Goal: Task Accomplishment & Management: Manage account settings

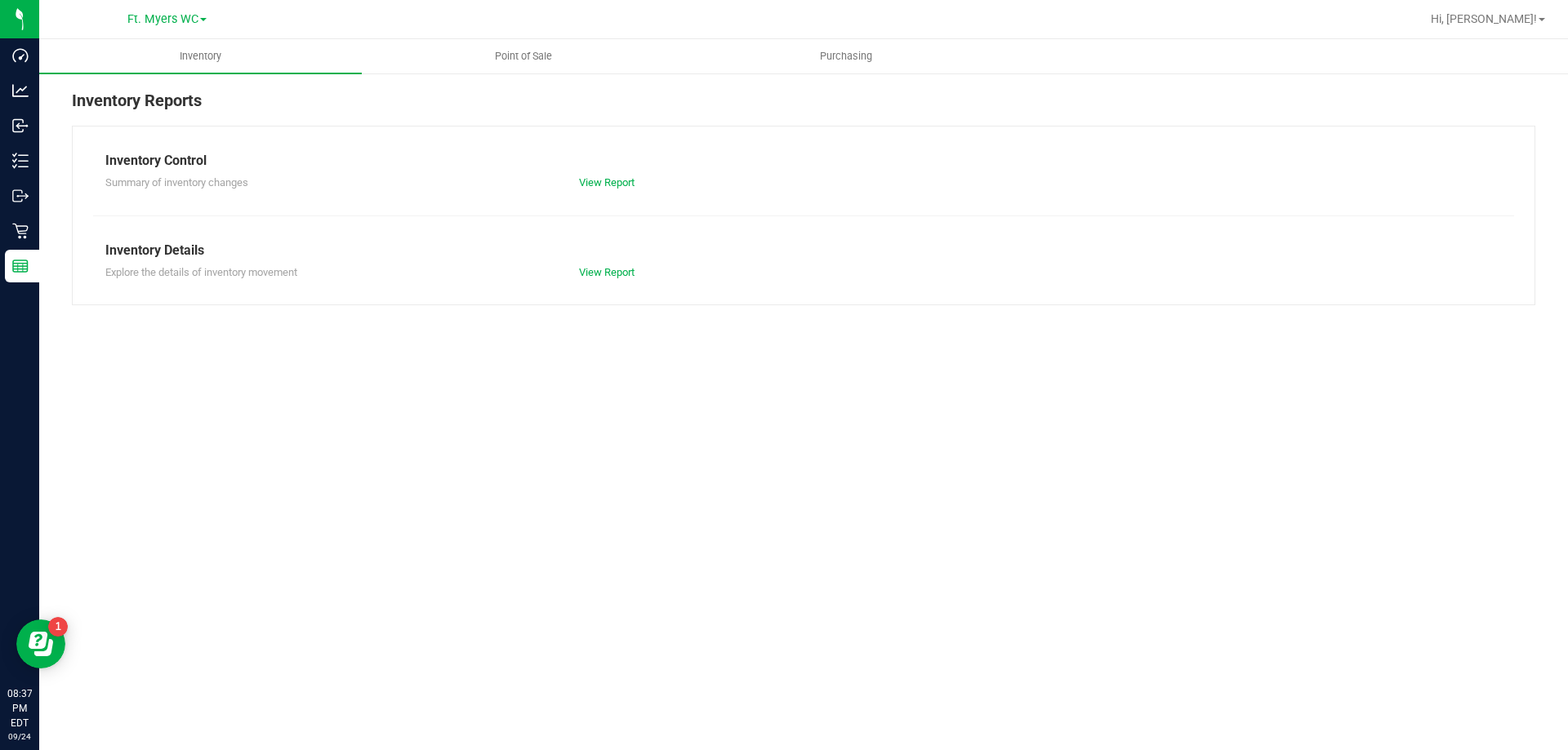
click at [751, 215] on div "Inventory Control Summary of inventory changes View Report Inventory Details Ex…" at bounding box center [803, 215] width 1463 height 180
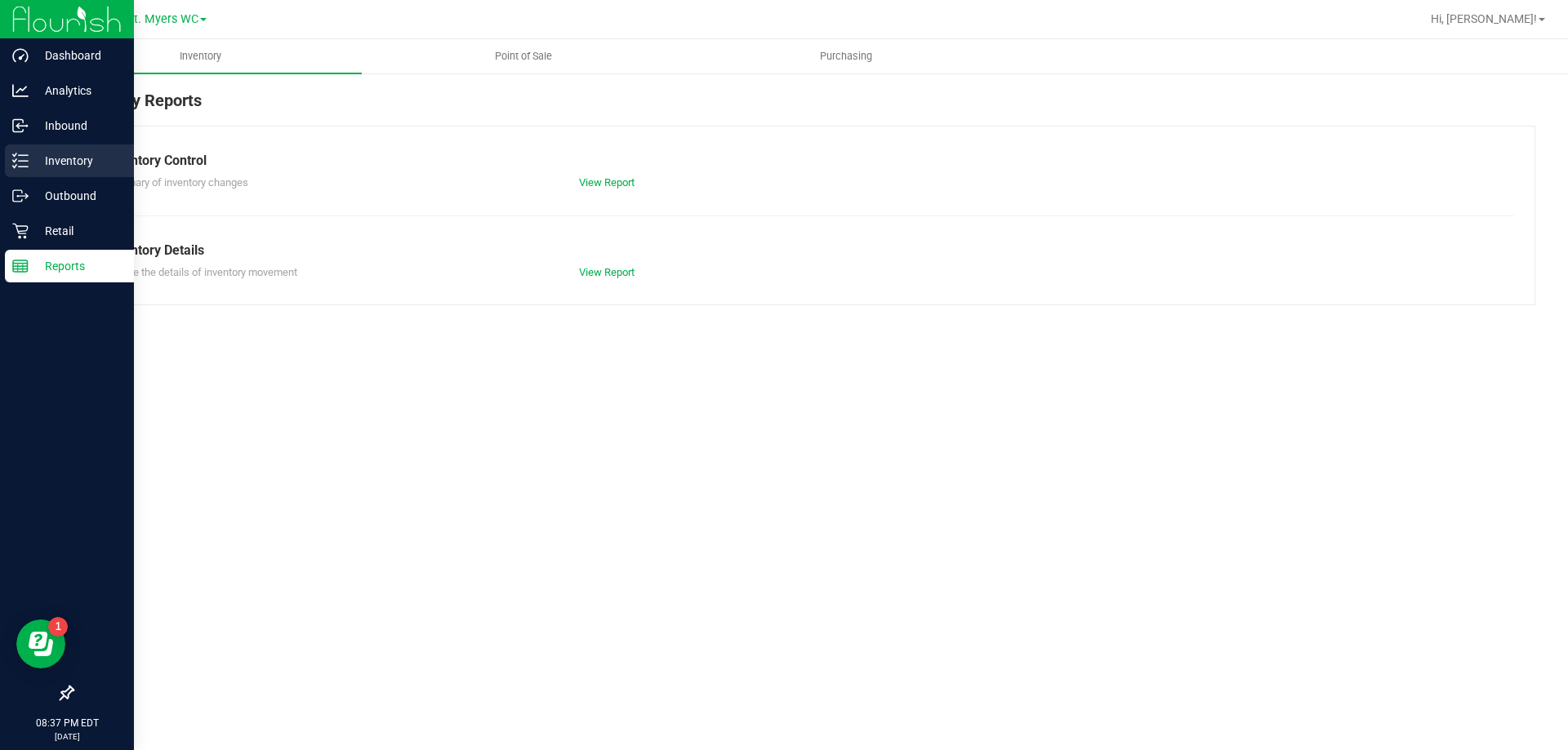
click at [60, 158] on p "Inventory" at bounding box center [77, 161] width 98 height 20
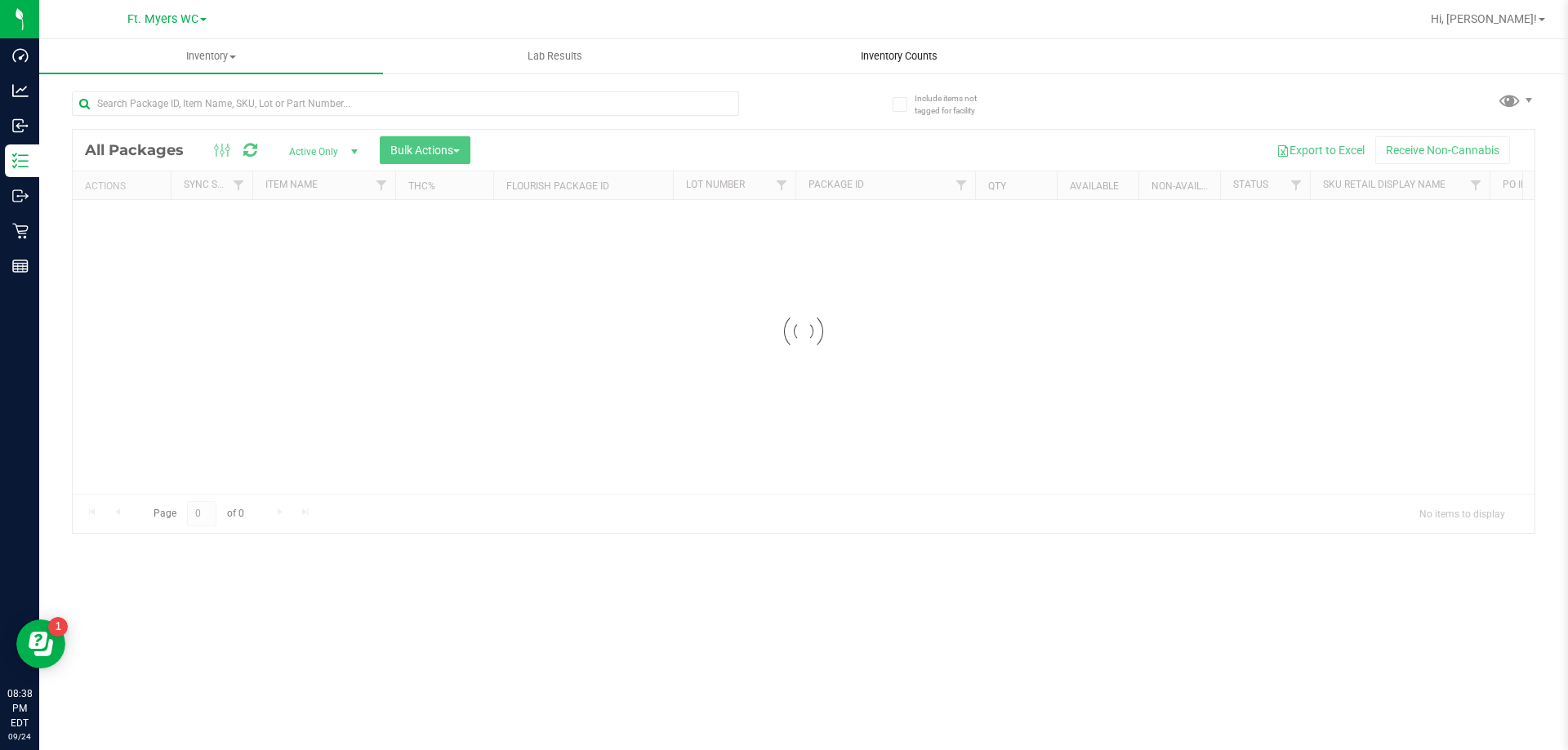
click at [940, 48] on uib-tab-heading "Inventory Counts" at bounding box center [898, 56] width 342 height 33
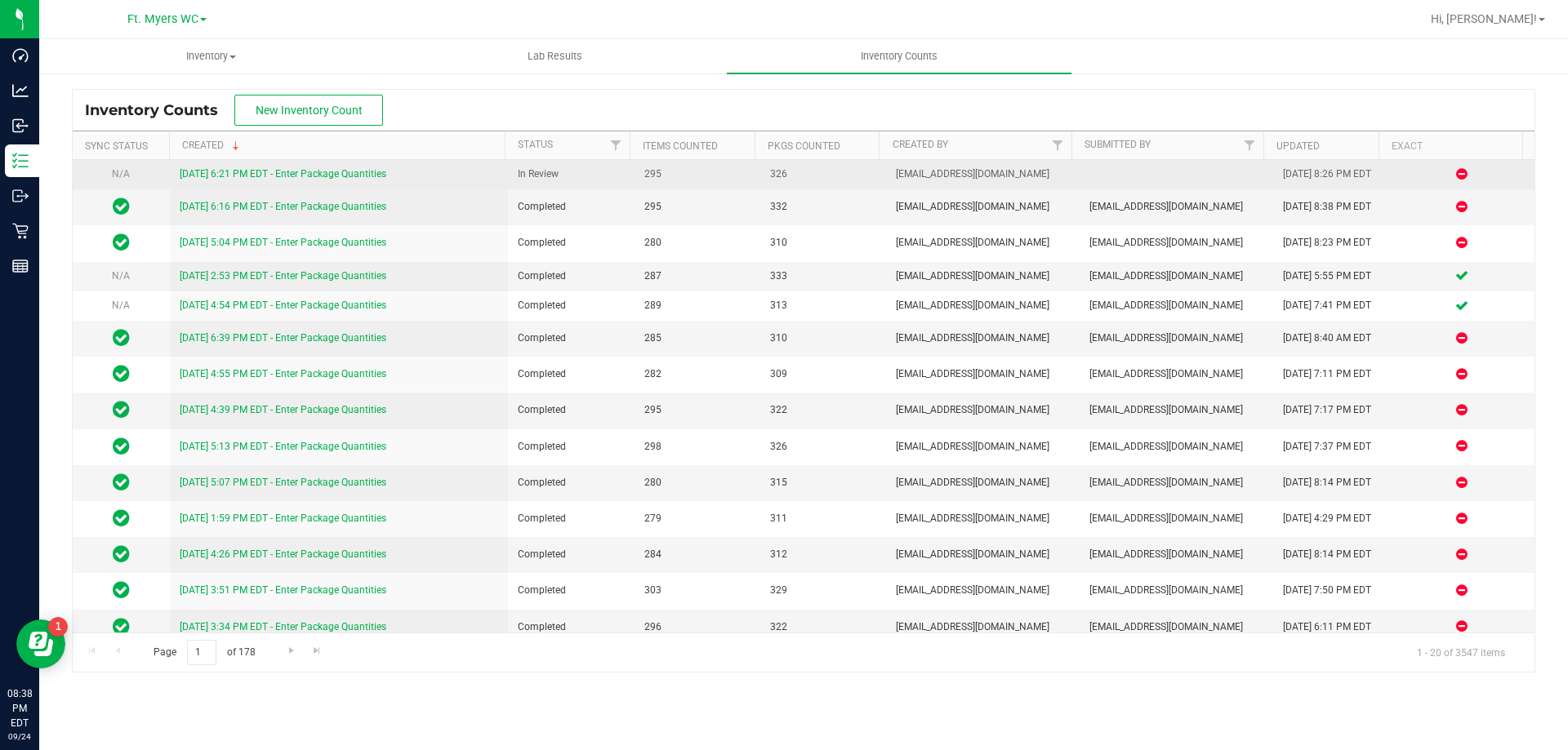
click at [328, 179] on link "[DATE] 6:21 PM EDT - Enter Package Quantities" at bounding box center [283, 173] width 207 height 11
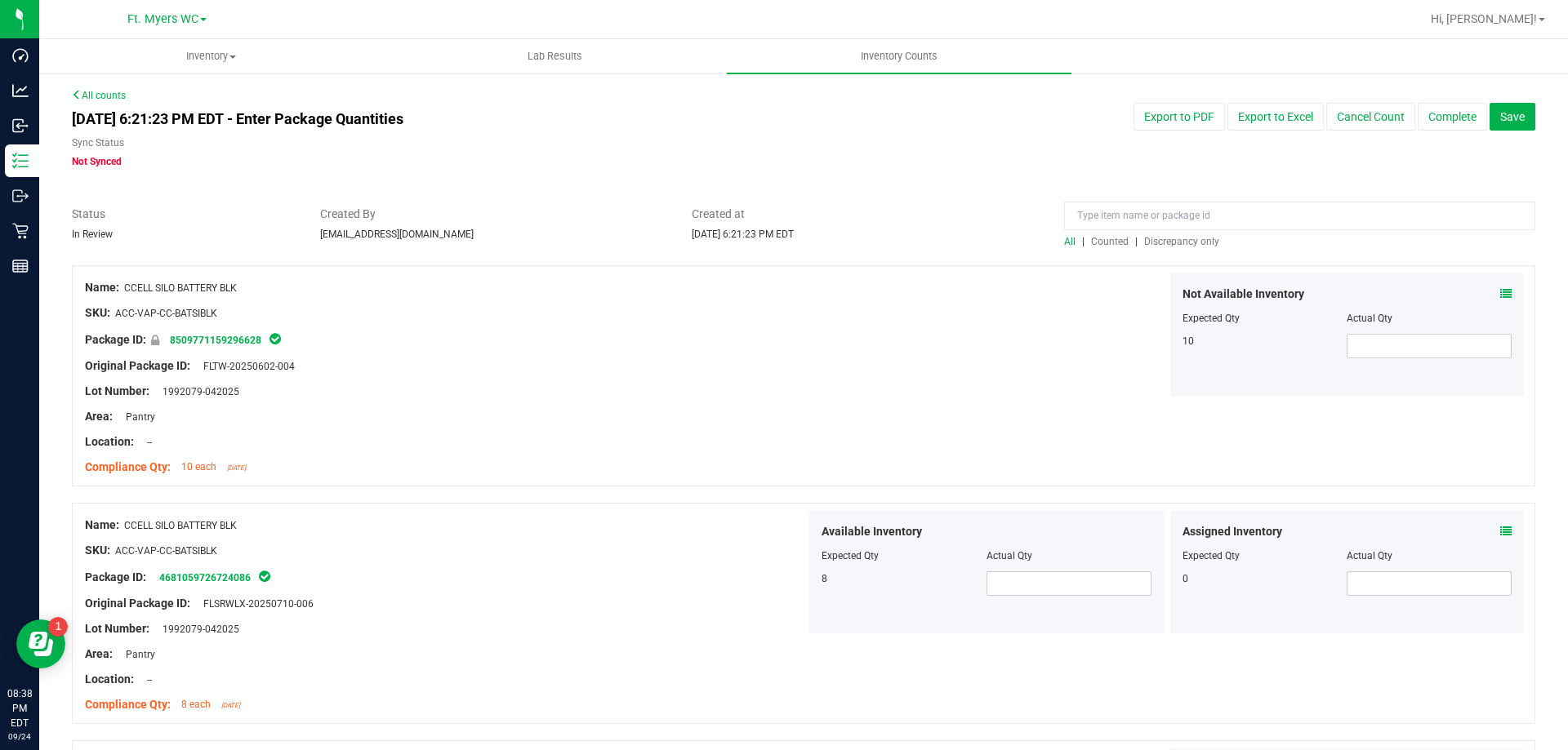
click at [1162, 242] on span "Discrepancy only" at bounding box center [1181, 241] width 75 height 11
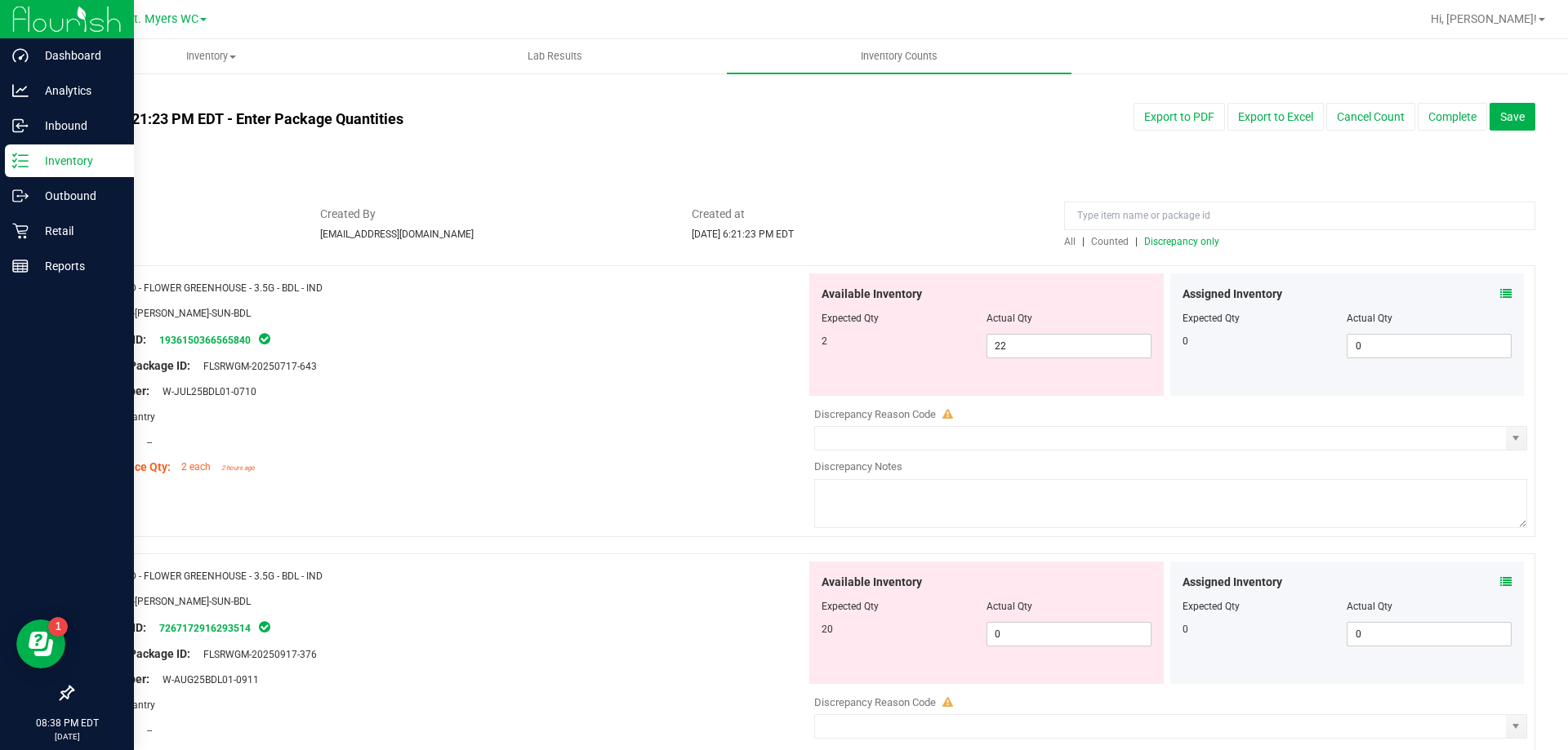
click at [6, 734] on div "08:38 PM EDT [DATE] 09/24" at bounding box center [67, 729] width 134 height 42
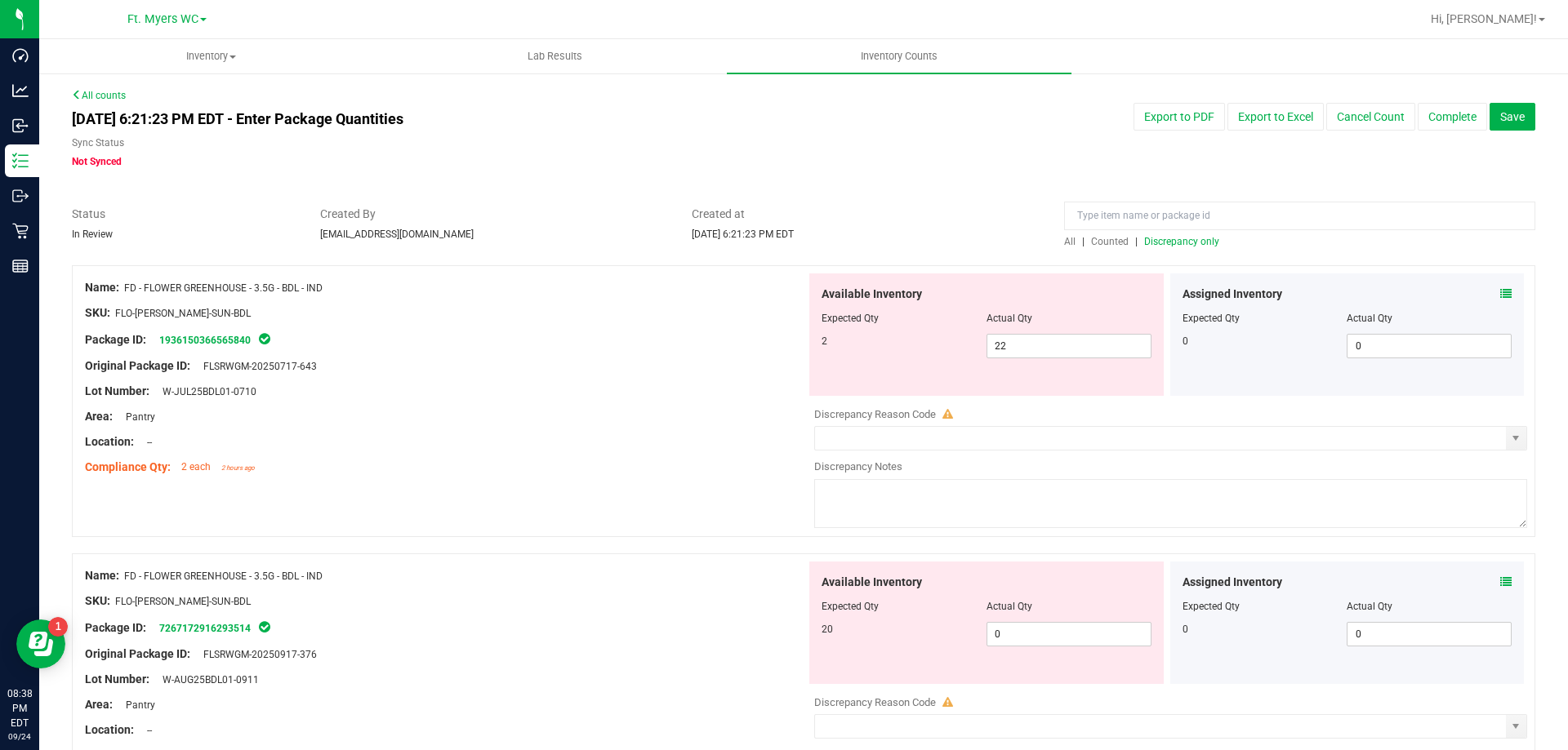
click at [1501, 300] on span at bounding box center [1506, 294] width 11 height 17
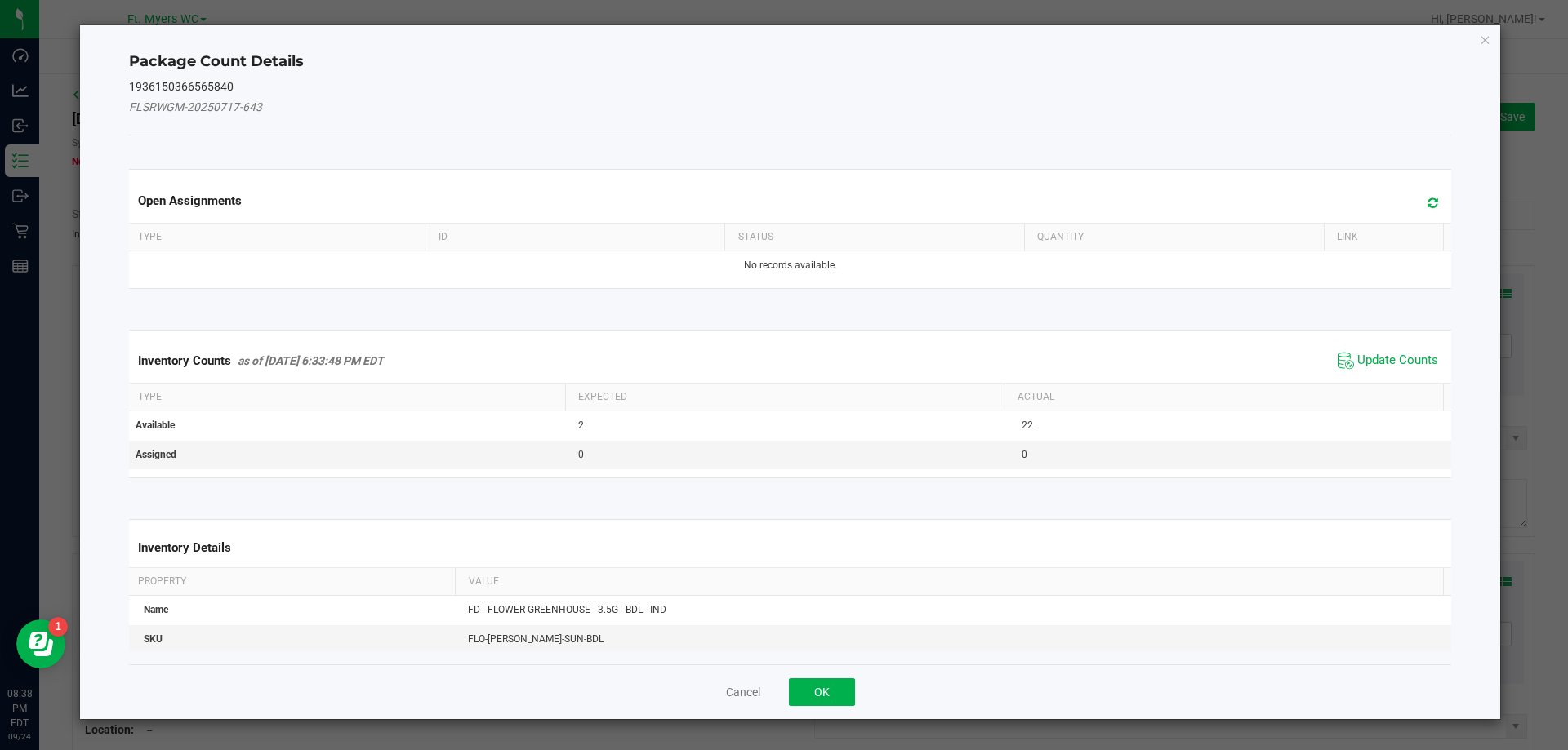
click at [1417, 209] on span at bounding box center [1429, 203] width 27 height 22
click at [1366, 362] on span "Update Counts" at bounding box center [1398, 361] width 80 height 16
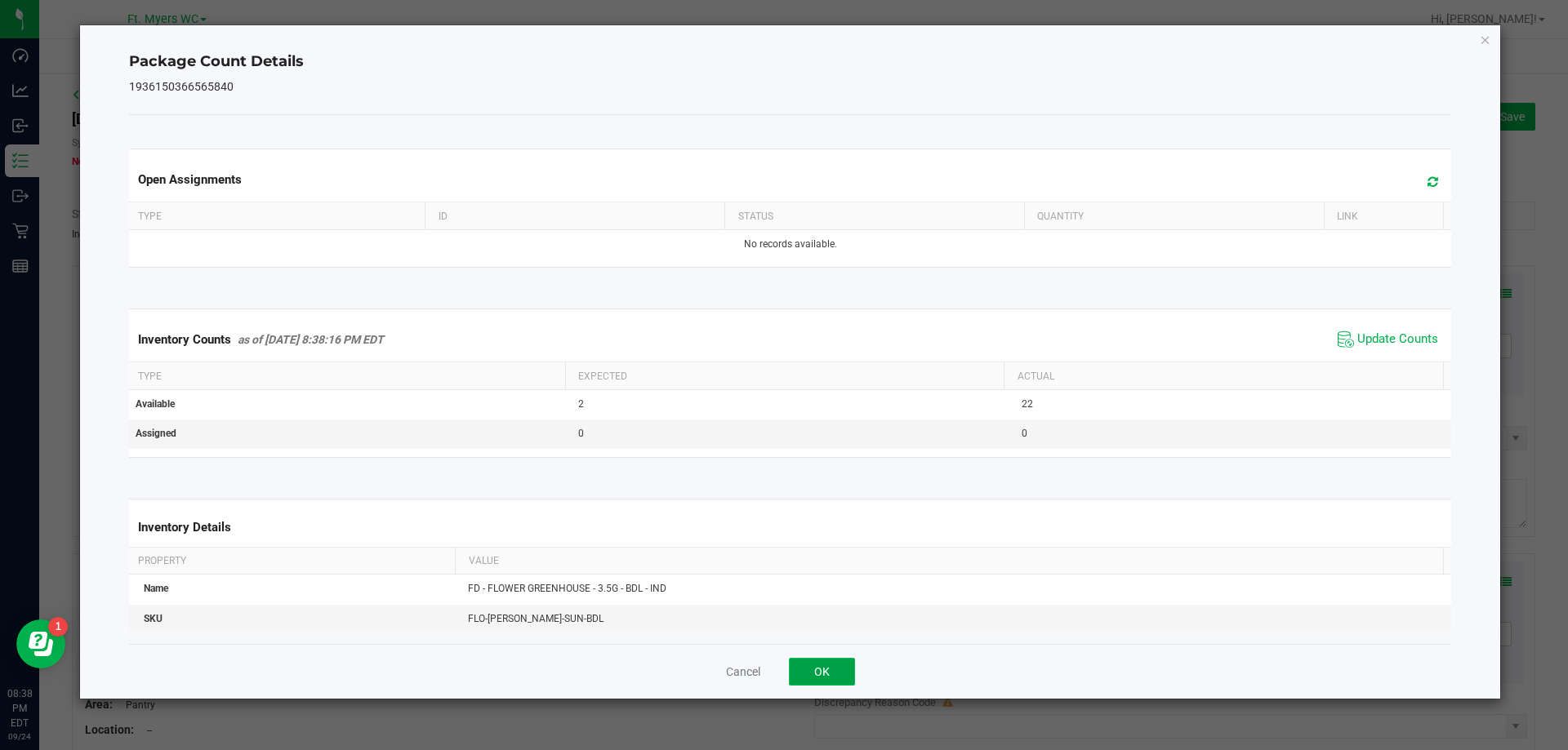
click at [827, 673] on button "OK" at bounding box center [822, 672] width 66 height 28
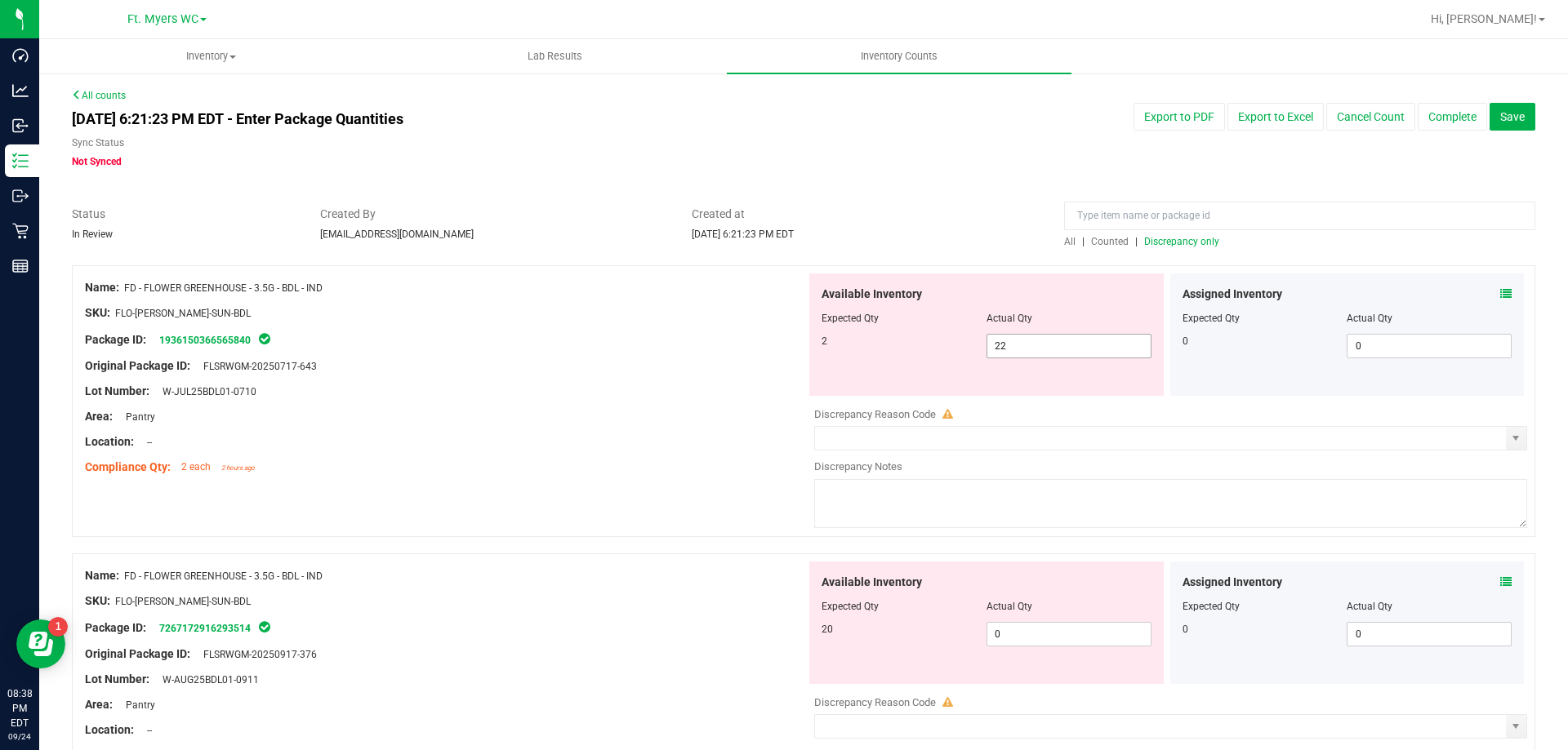
click at [1063, 350] on span "22 22" at bounding box center [1069, 346] width 165 height 24
click at [1063, 350] on input "22" at bounding box center [1069, 346] width 164 height 22
type input "2"
click at [1018, 625] on div "Available Inventory Expected Qty Actual Qty 20 0 0" at bounding box center [986, 623] width 355 height 123
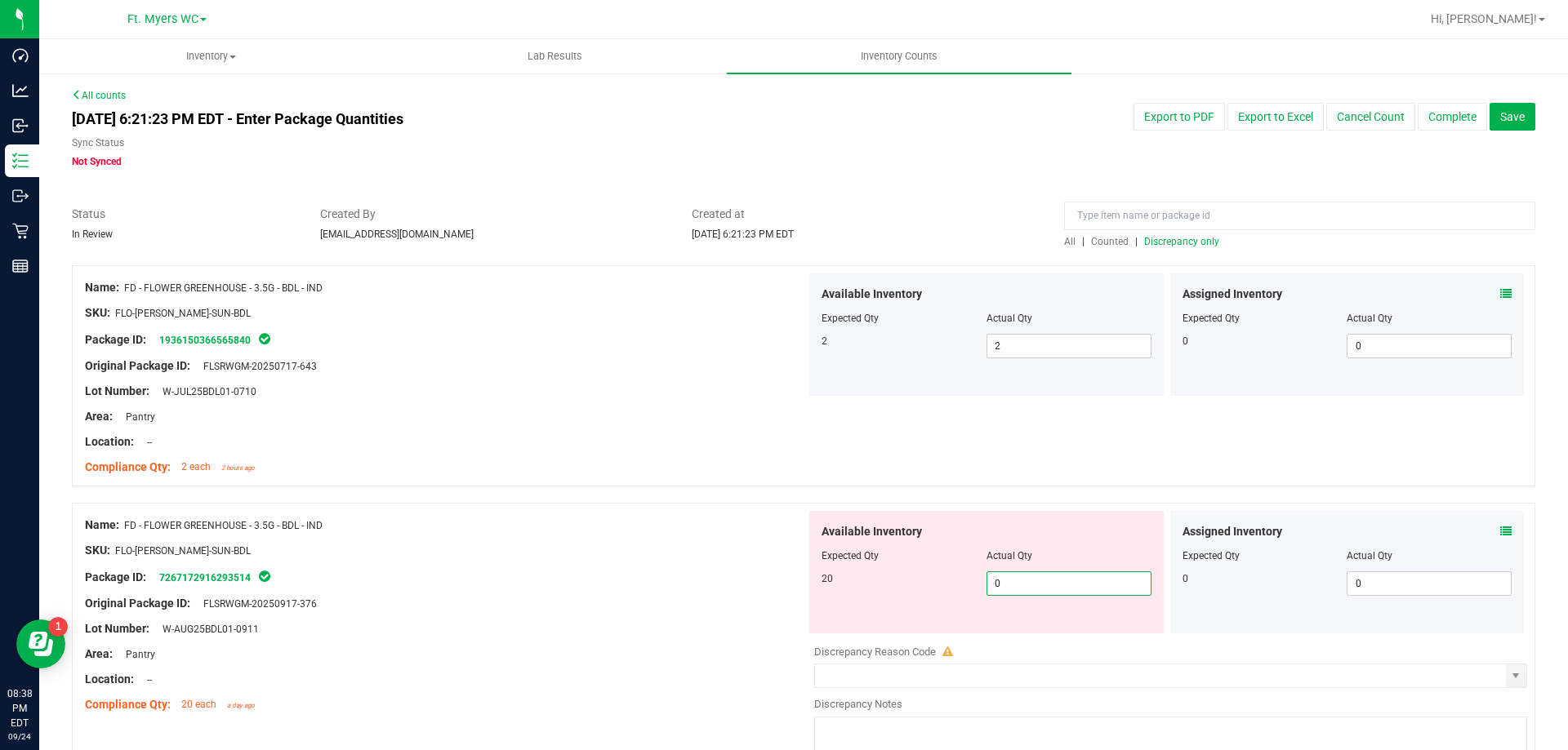
click at [1034, 567] on div at bounding box center [986, 567] width 330 height 8
click at [1032, 573] on span "0 0" at bounding box center [1069, 584] width 165 height 24
click at [1032, 573] on input "0" at bounding box center [1069, 584] width 164 height 22
type input "20"
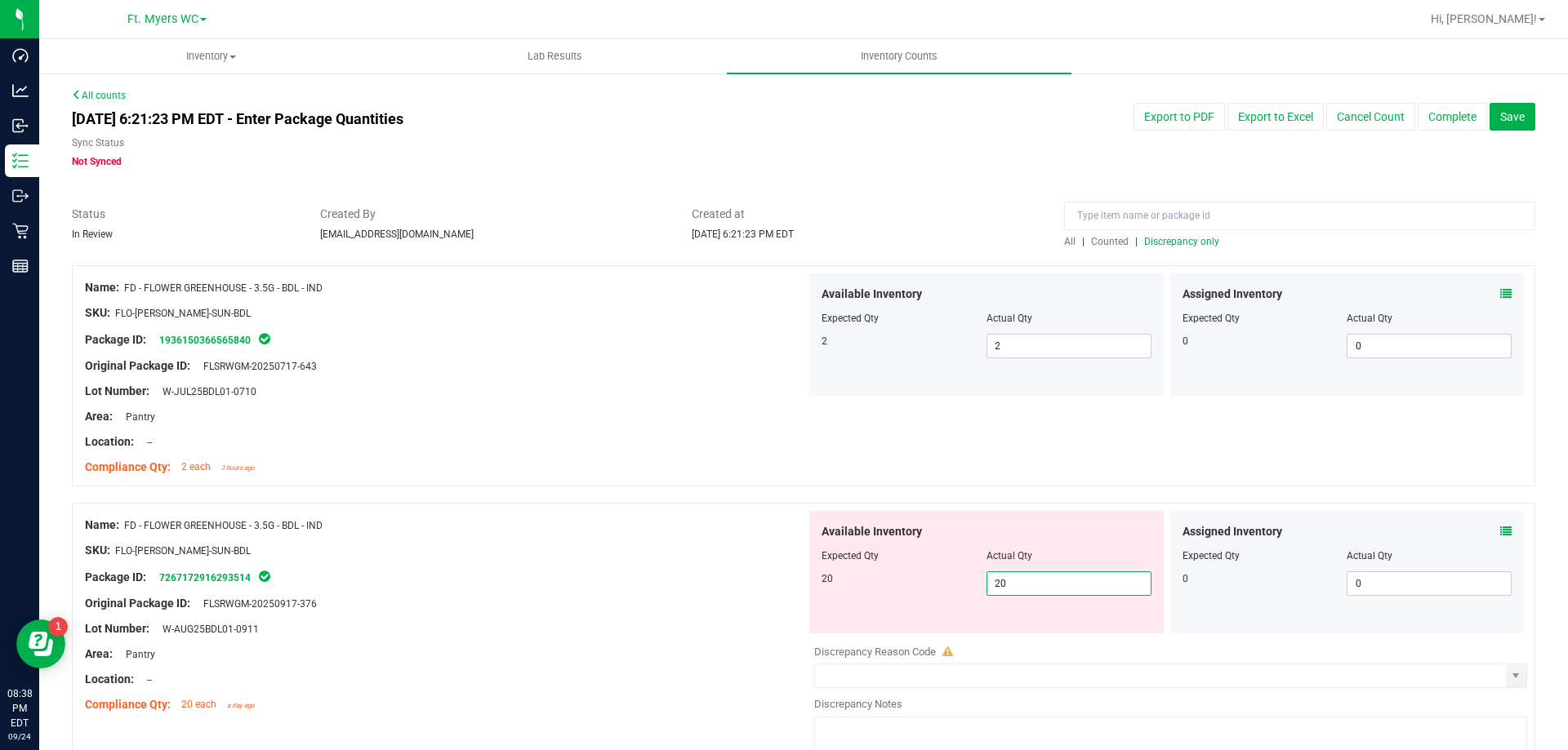
click at [1089, 473] on div "Name: FD - FLOWER GREENHOUSE - 3.5G - BDL - IND SKU: FLO-[PERSON_NAME]-SUN-BDL …" at bounding box center [803, 376] width 1463 height 221
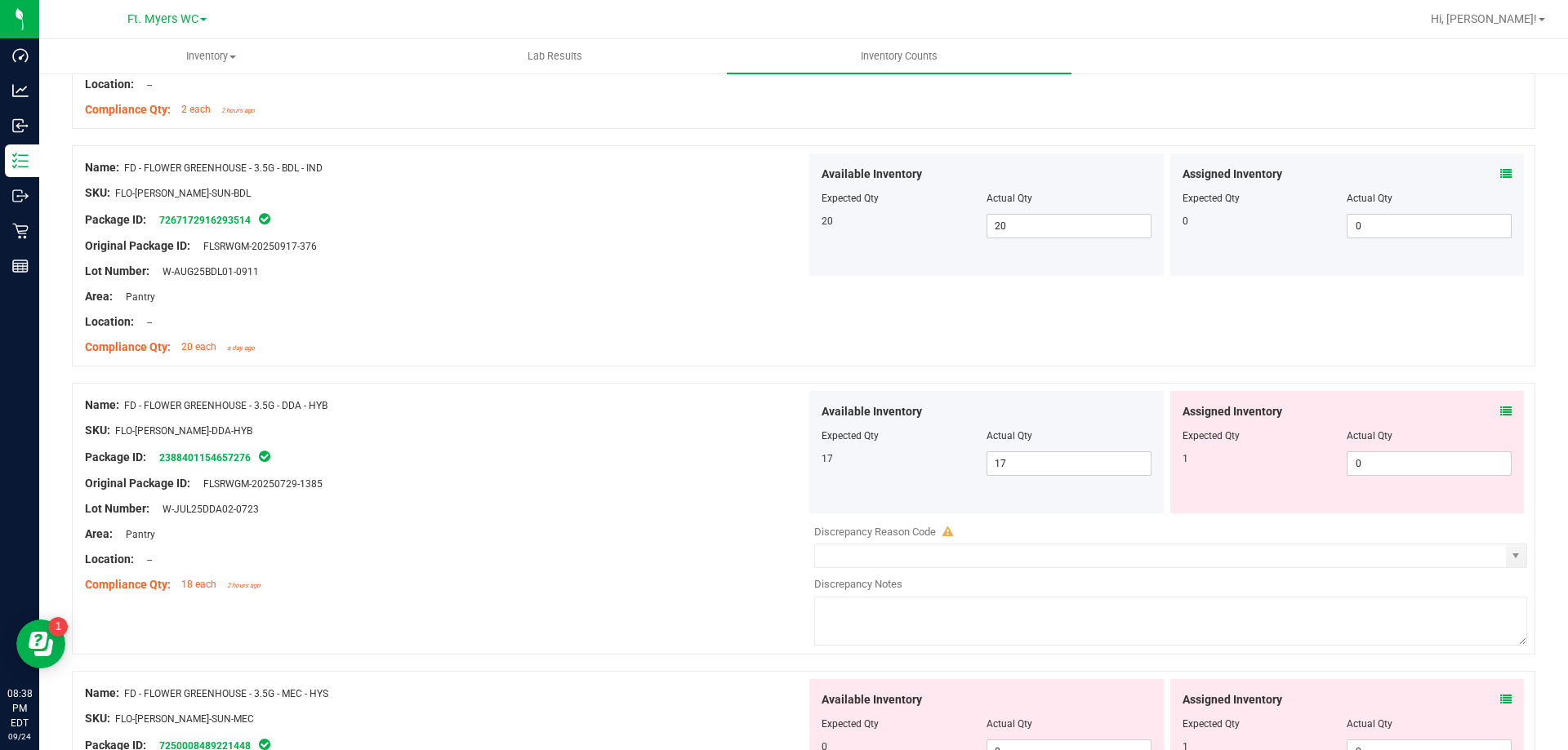
scroll to position [408, 0]
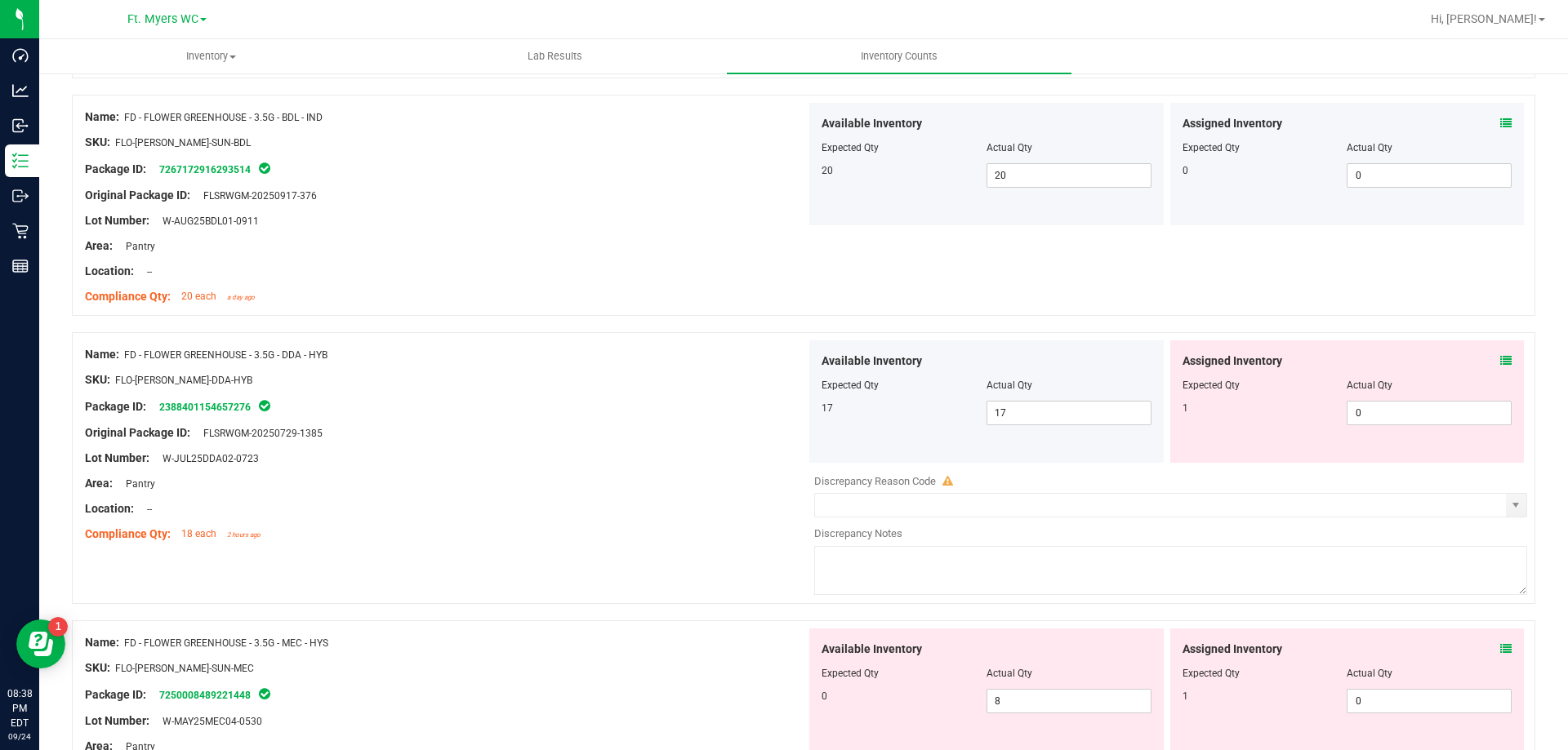
click at [1488, 358] on div "Assigned Inventory" at bounding box center [1347, 362] width 330 height 17
click at [1501, 358] on icon at bounding box center [1506, 361] width 11 height 11
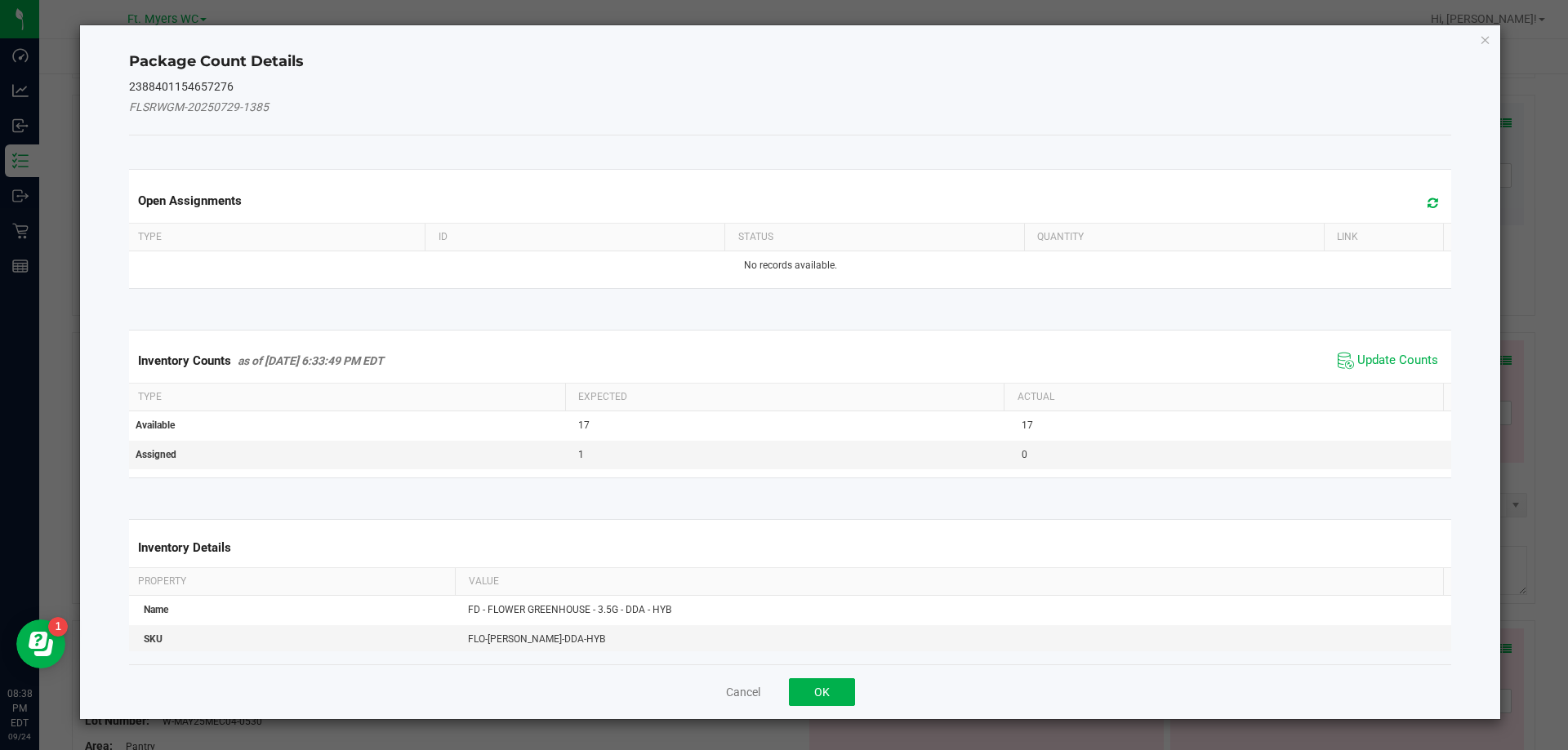
click at [1416, 205] on span at bounding box center [1429, 203] width 27 height 22
click at [821, 686] on button "OK" at bounding box center [822, 692] width 66 height 28
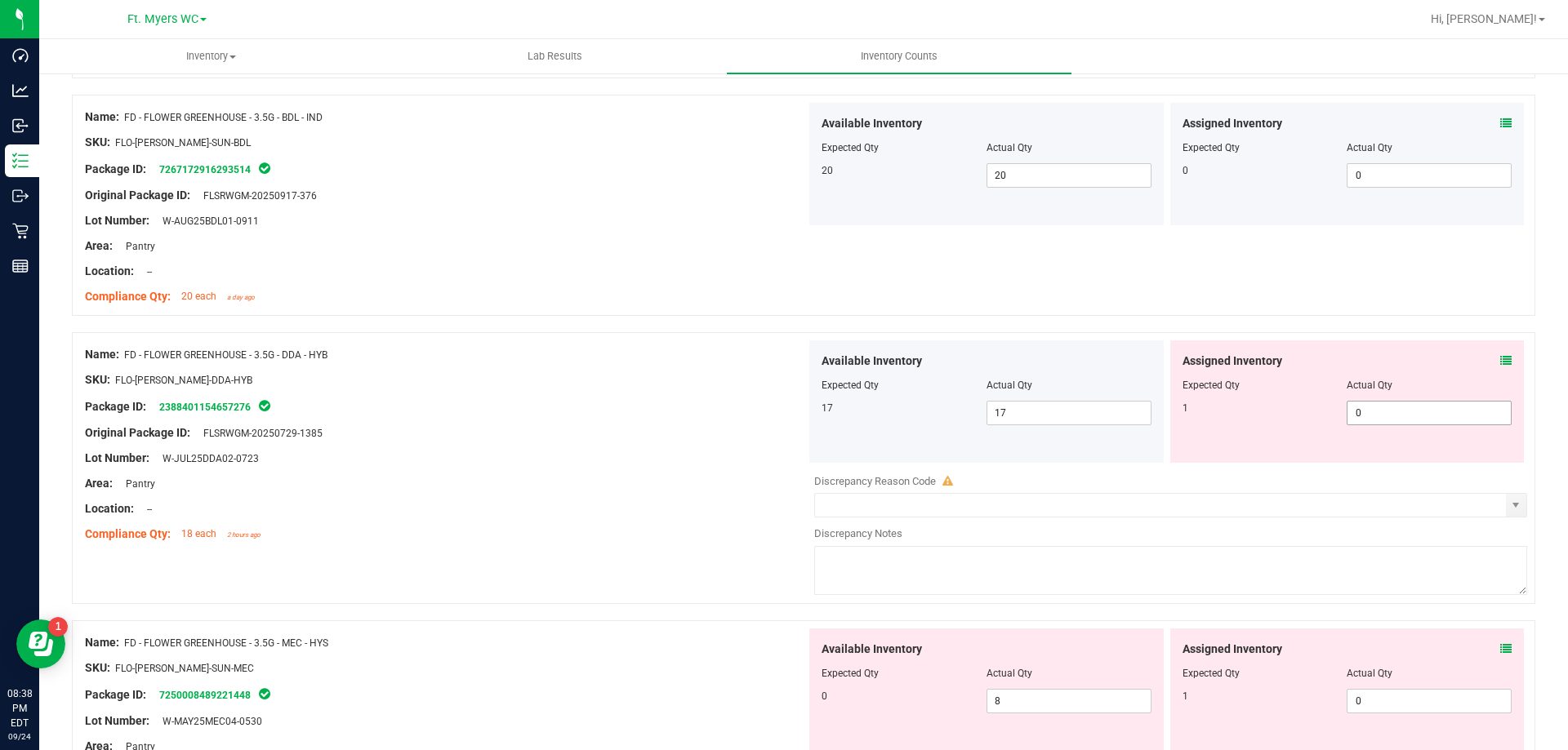
click at [1415, 407] on span "0 0" at bounding box center [1429, 413] width 165 height 24
click at [1414, 408] on input "0" at bounding box center [1429, 413] width 164 height 22
click at [1402, 416] on input "0" at bounding box center [1429, 413] width 164 height 22
click at [1501, 363] on icon at bounding box center [1506, 361] width 11 height 11
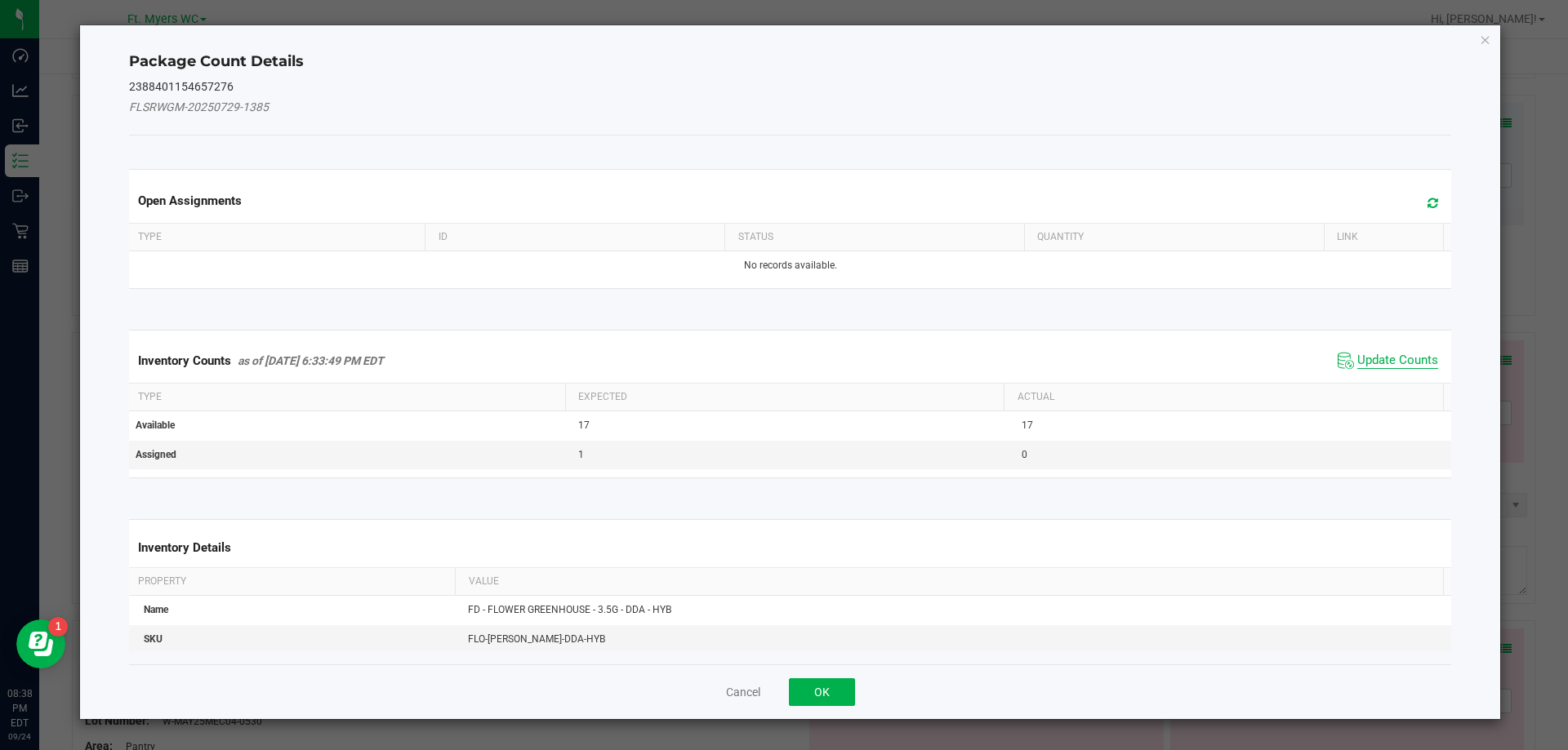
click at [1369, 355] on span "Update Counts" at bounding box center [1398, 361] width 80 height 16
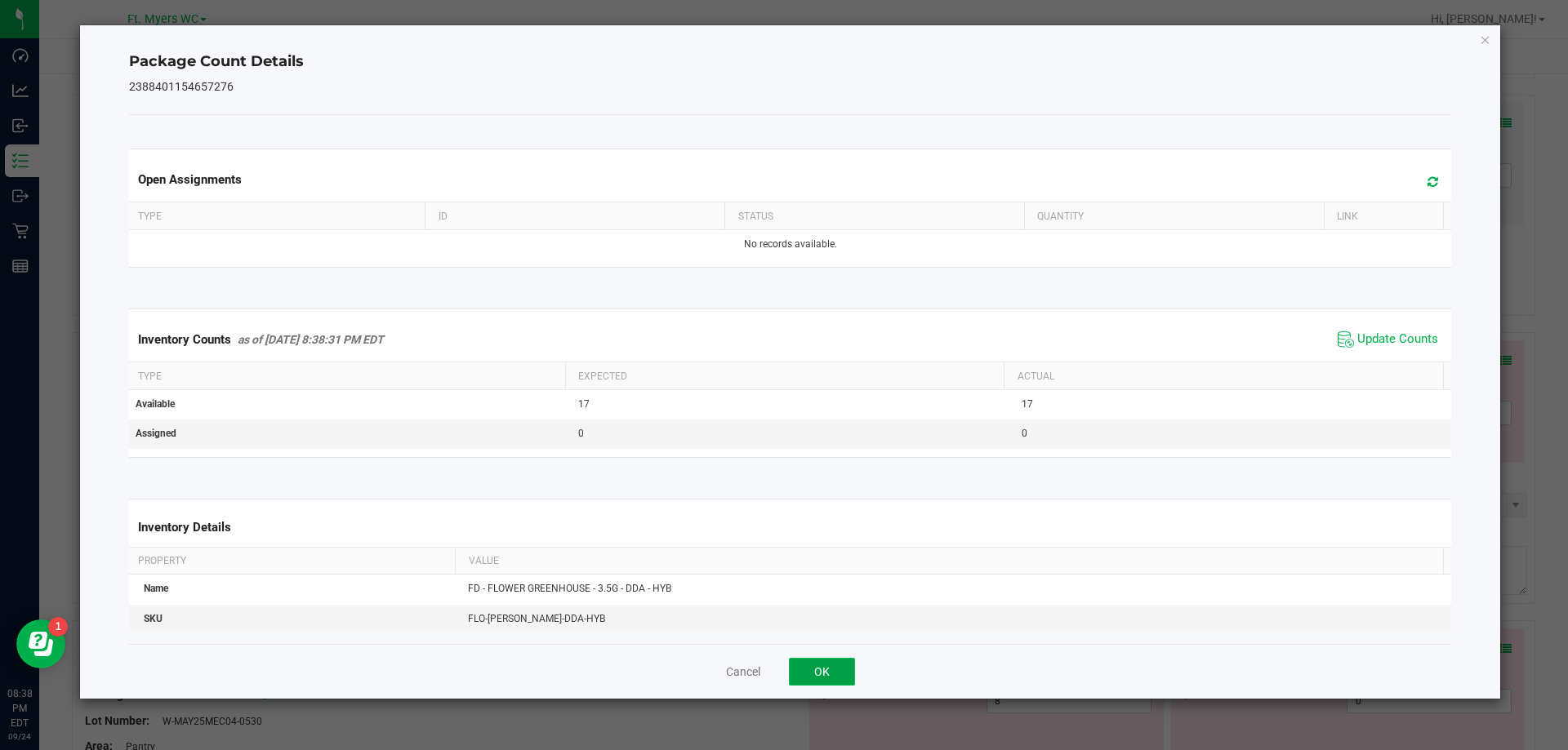
click at [843, 671] on button "OK" at bounding box center [822, 672] width 66 height 28
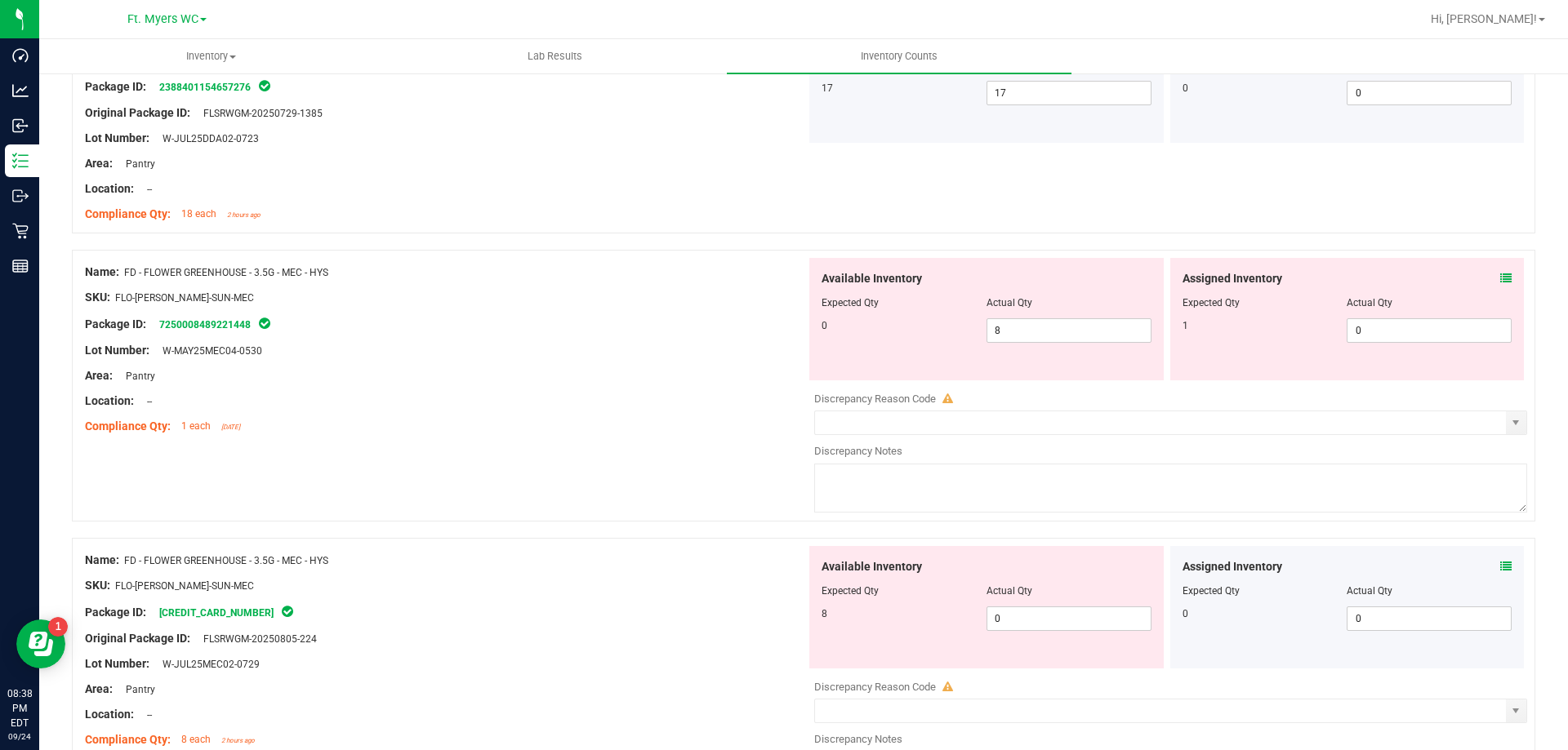
scroll to position [734, 0]
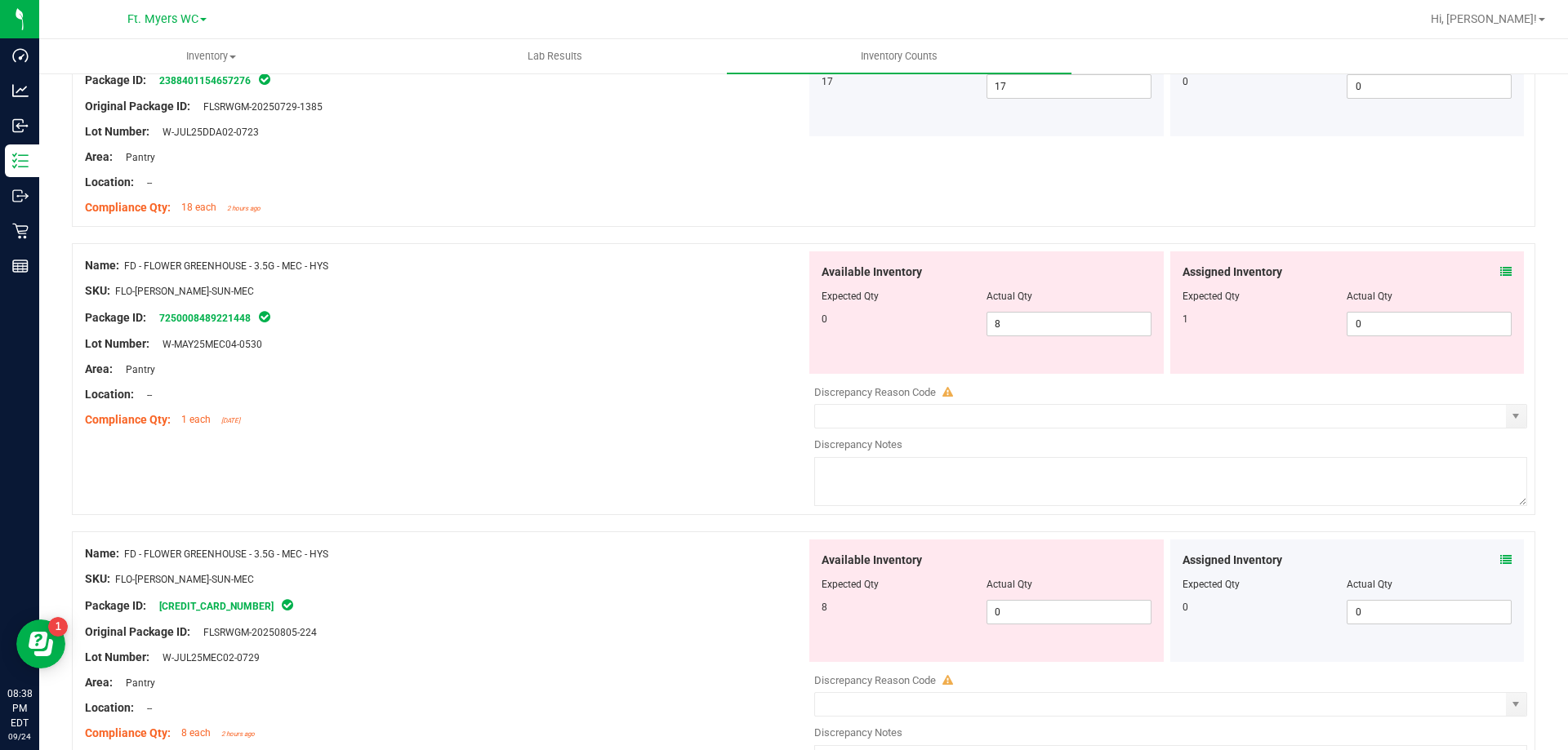
click at [1501, 274] on icon at bounding box center [1506, 272] width 11 height 11
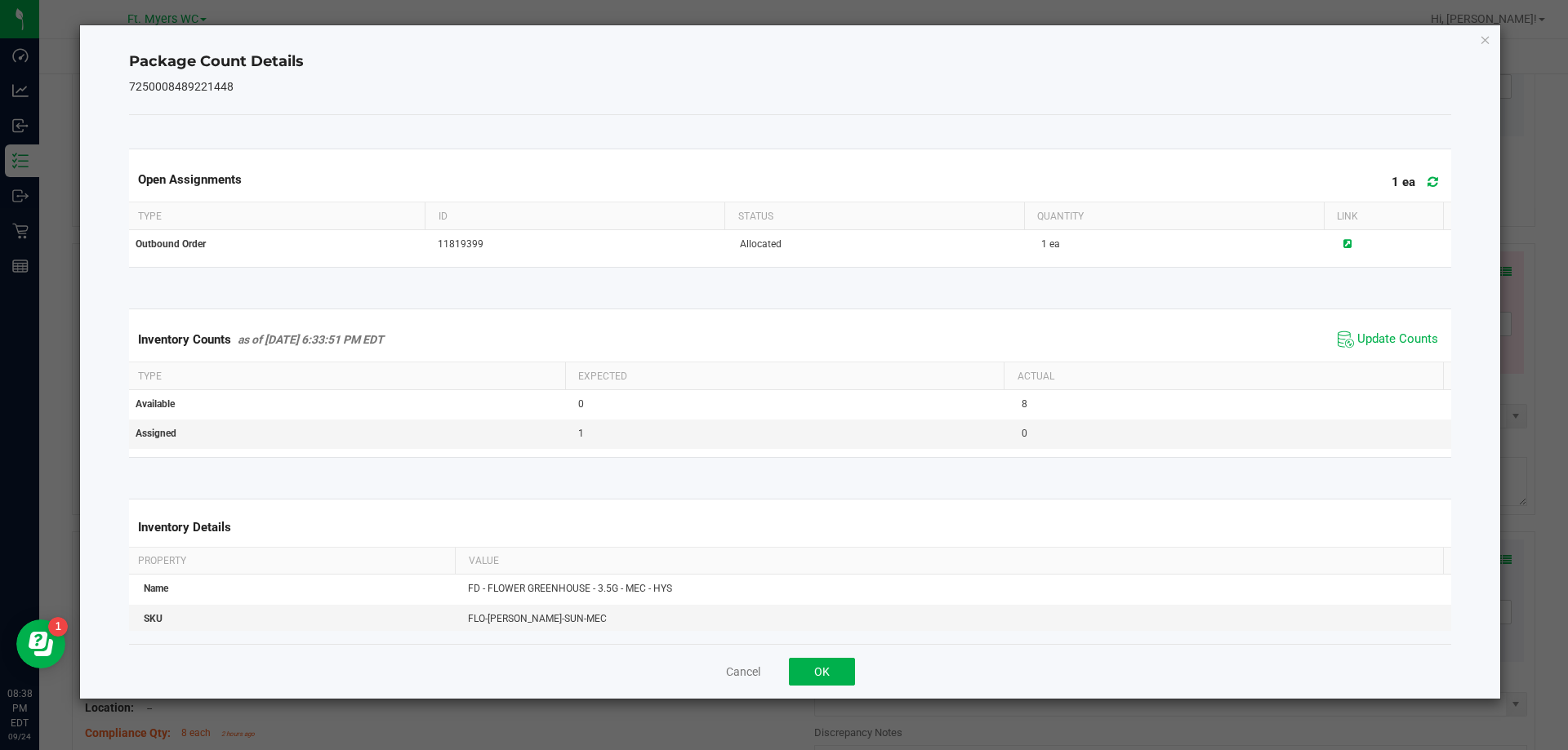
click at [1430, 180] on span at bounding box center [1429, 182] width 27 height 22
click at [1380, 351] on span "Update Counts" at bounding box center [1388, 339] width 109 height 24
click at [1385, 334] on span "Update Counts" at bounding box center [1398, 338] width 80 height 15
click at [905, 673] on div "Cancel OK" at bounding box center [790, 671] width 1323 height 54
click at [863, 675] on div "Cancel OK" at bounding box center [790, 671] width 1323 height 54
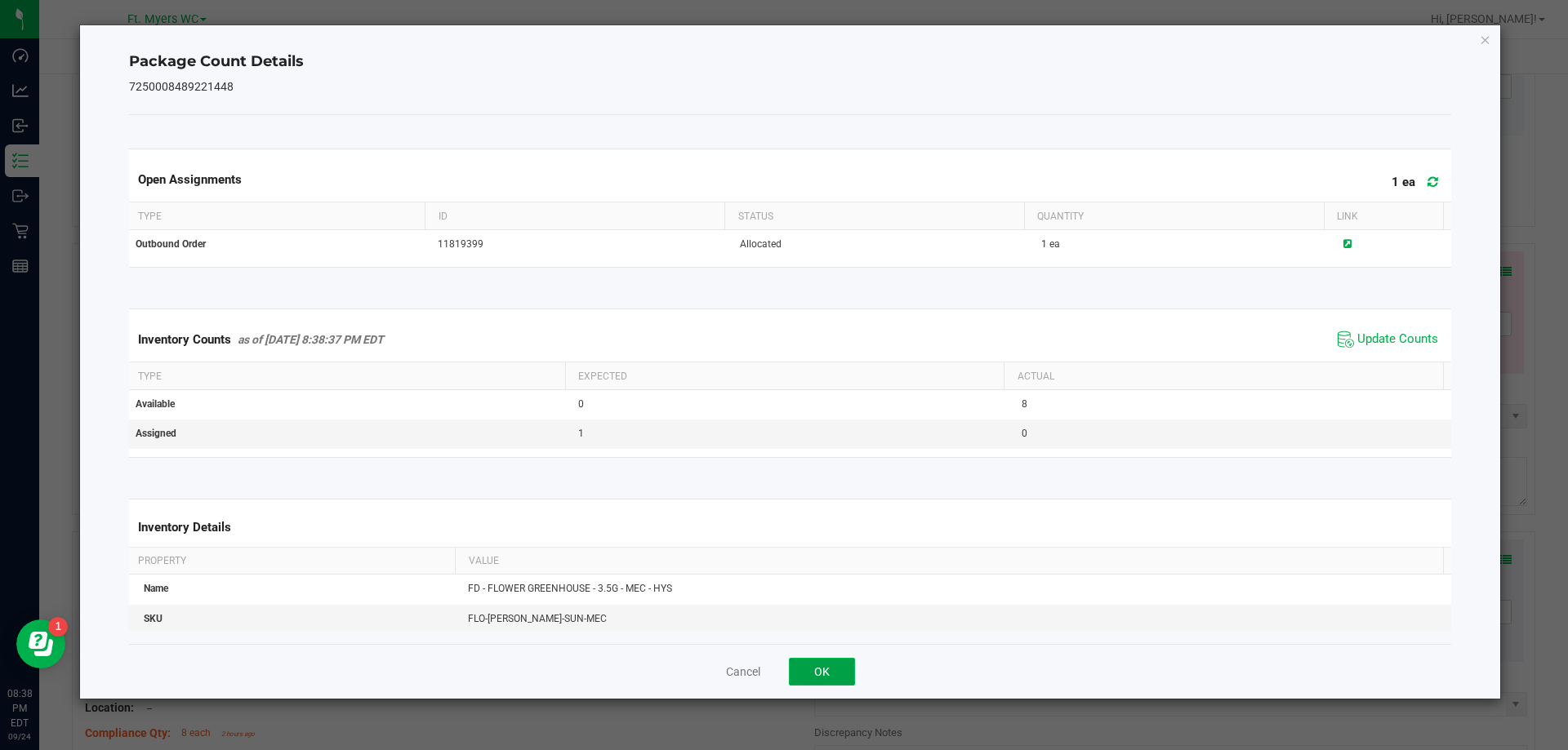
click at [831, 676] on button "OK" at bounding box center [822, 672] width 66 height 28
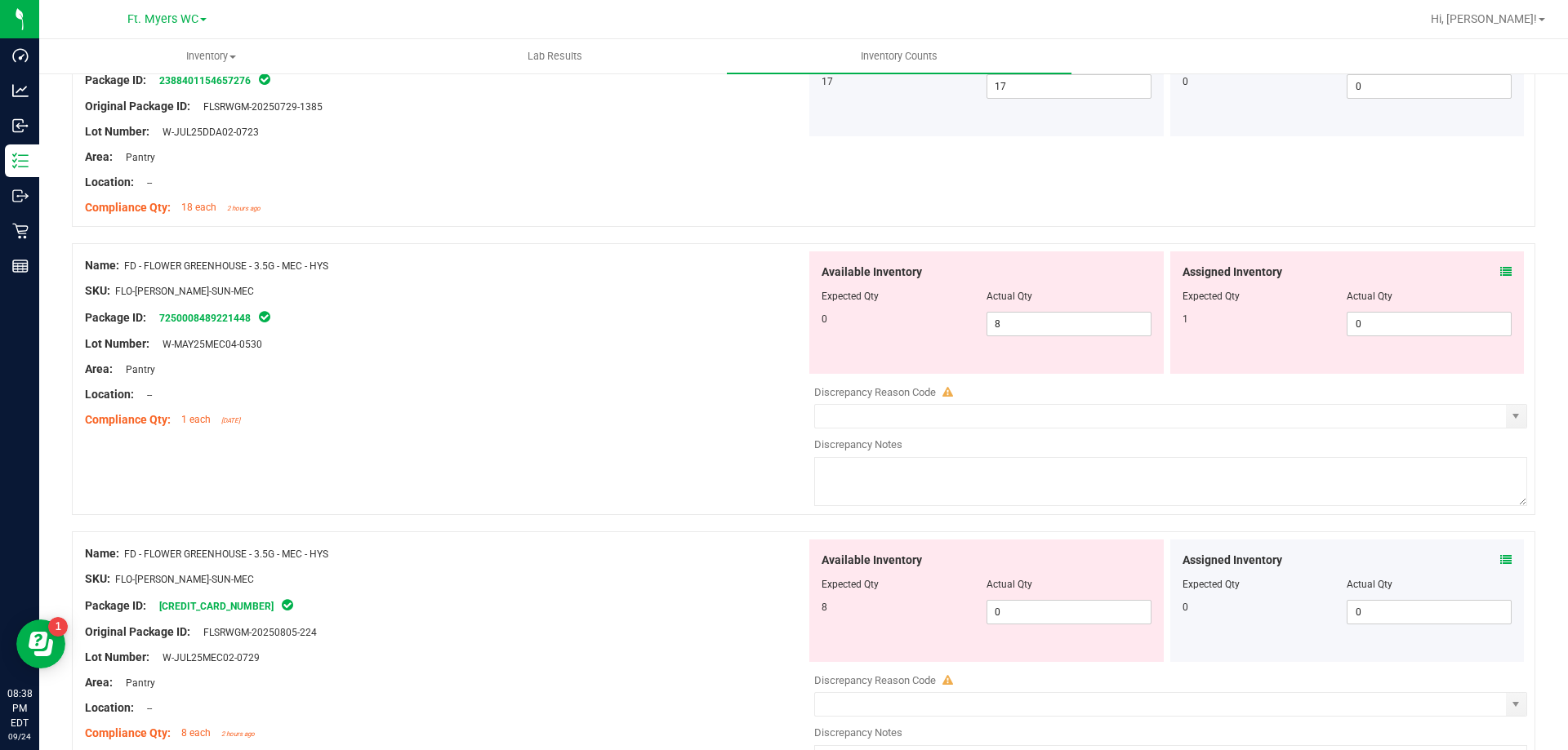
click at [1360, 366] on div "Assigned Inventory Expected Qty Actual Qty 1 0 0" at bounding box center [1347, 313] width 355 height 123
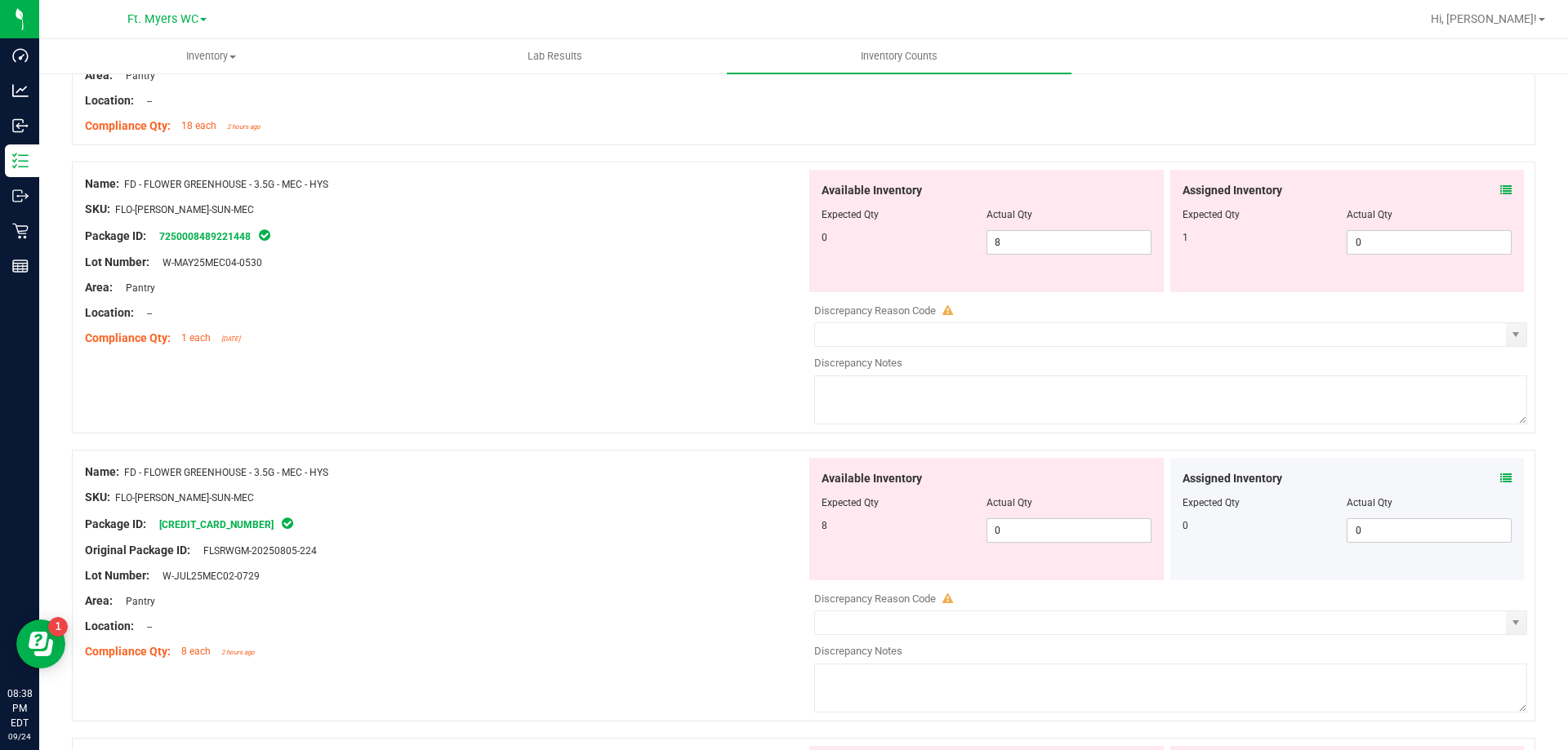
click at [530, 327] on div at bounding box center [445, 325] width 721 height 8
click at [1501, 484] on icon at bounding box center [1506, 478] width 11 height 11
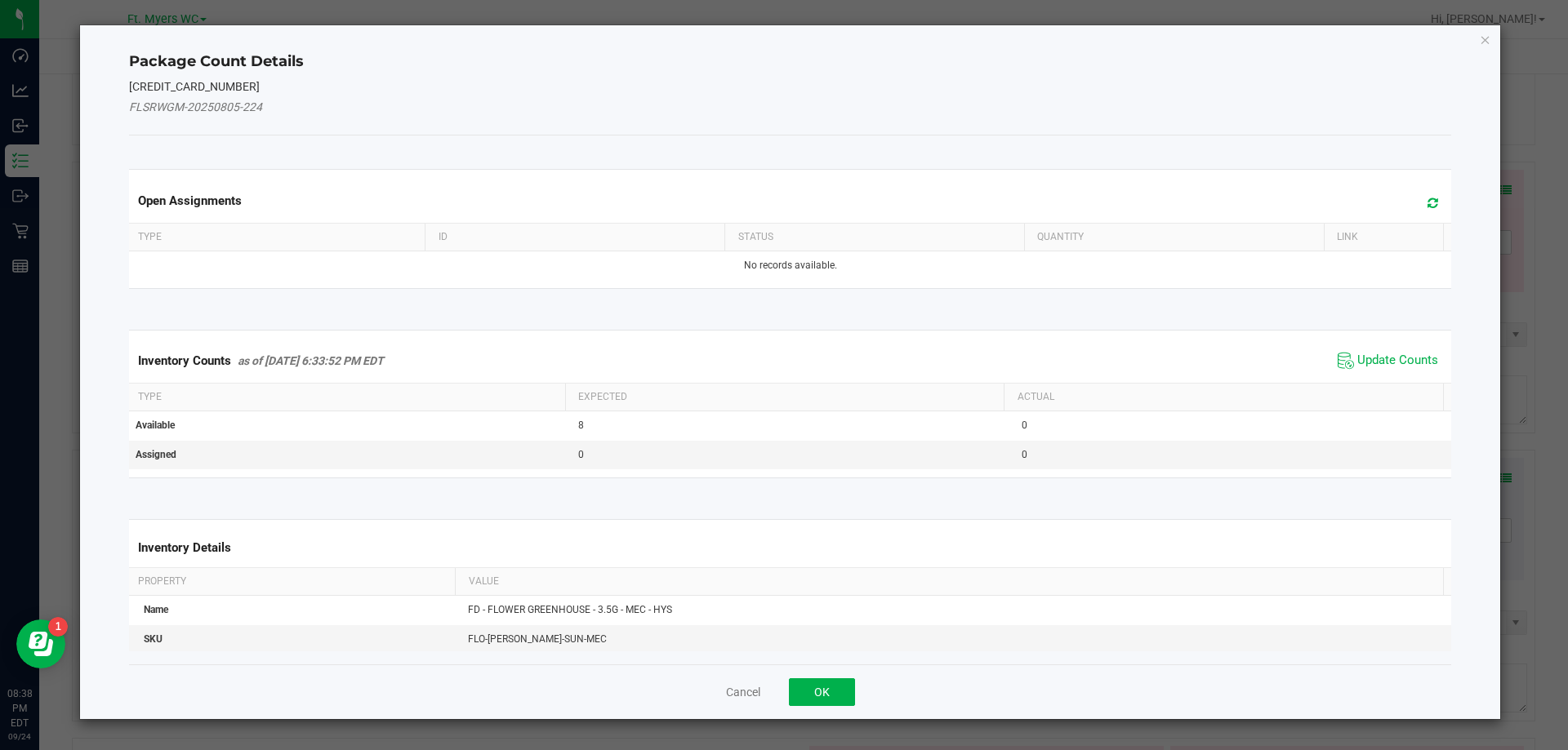
click at [1428, 206] on icon at bounding box center [1433, 202] width 10 height 12
click at [1372, 349] on span "Update Counts" at bounding box center [1388, 361] width 109 height 24
click at [1357, 382] on th "Actual" at bounding box center [1224, 396] width 440 height 28
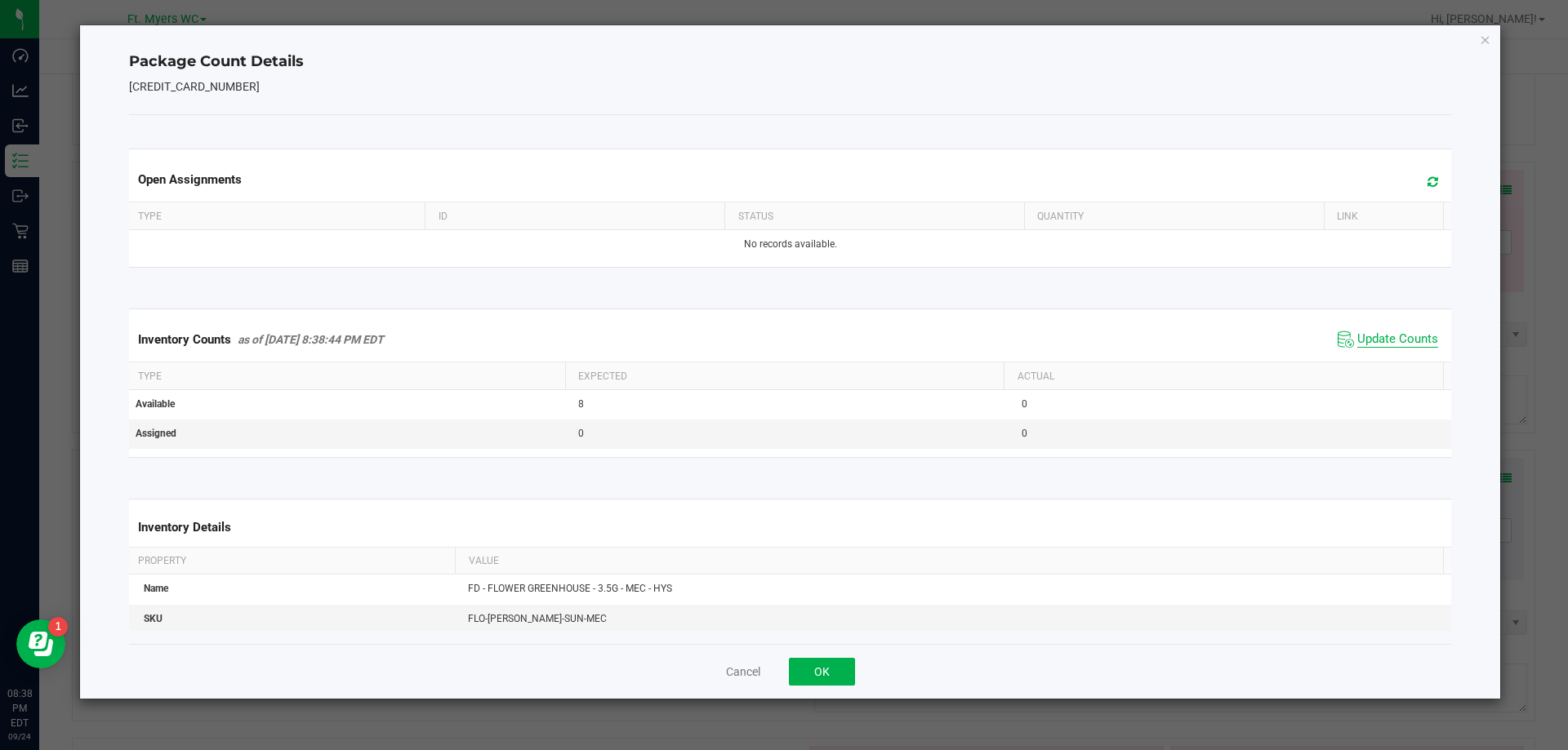
click at [1373, 348] on span "Update Counts" at bounding box center [1398, 339] width 80 height 16
click at [1378, 343] on span "Update Counts" at bounding box center [1398, 339] width 80 height 16
click at [830, 654] on div "Cancel OK" at bounding box center [790, 671] width 1323 height 54
click at [831, 660] on button "OK" at bounding box center [822, 672] width 66 height 28
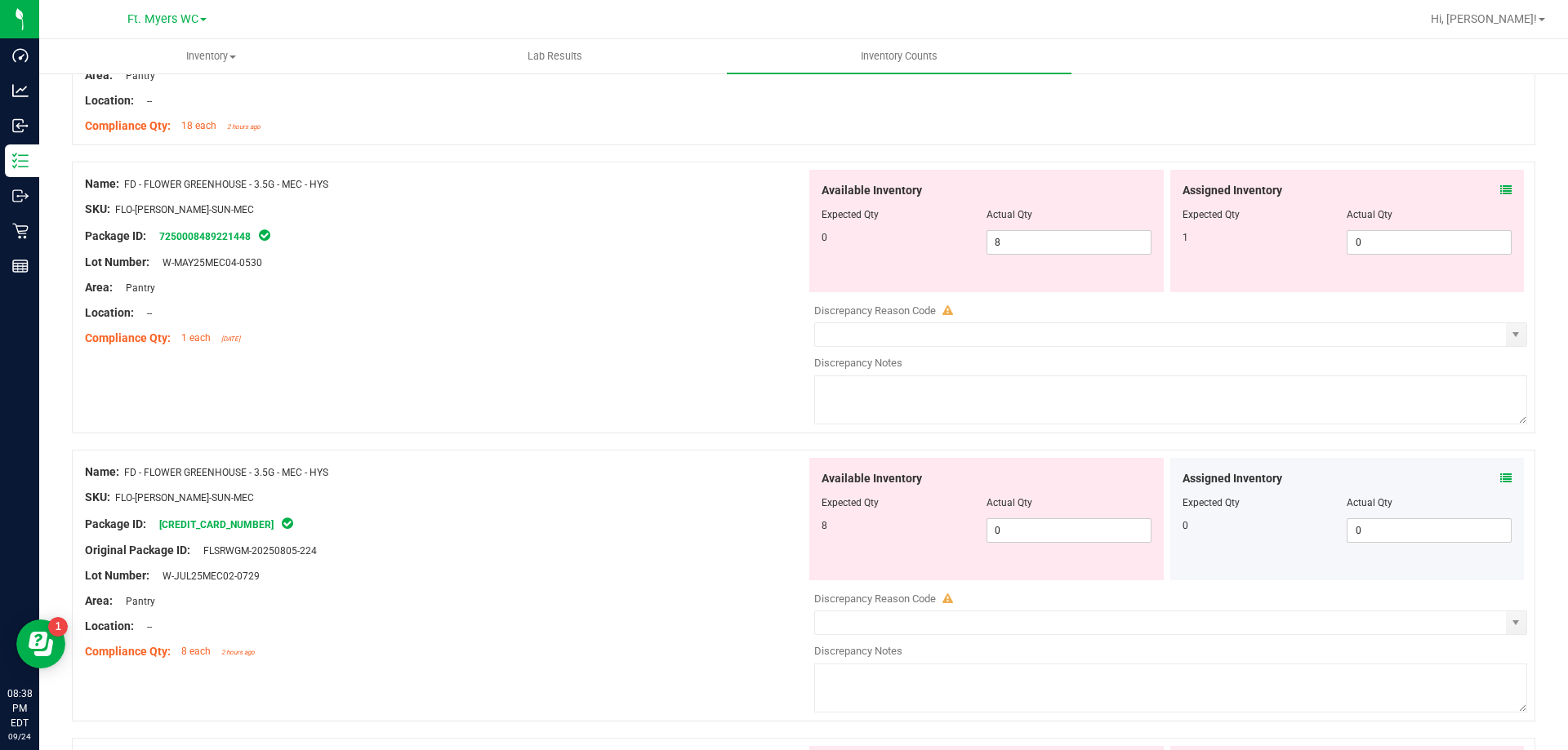
click at [519, 300] on div at bounding box center [445, 300] width 721 height 8
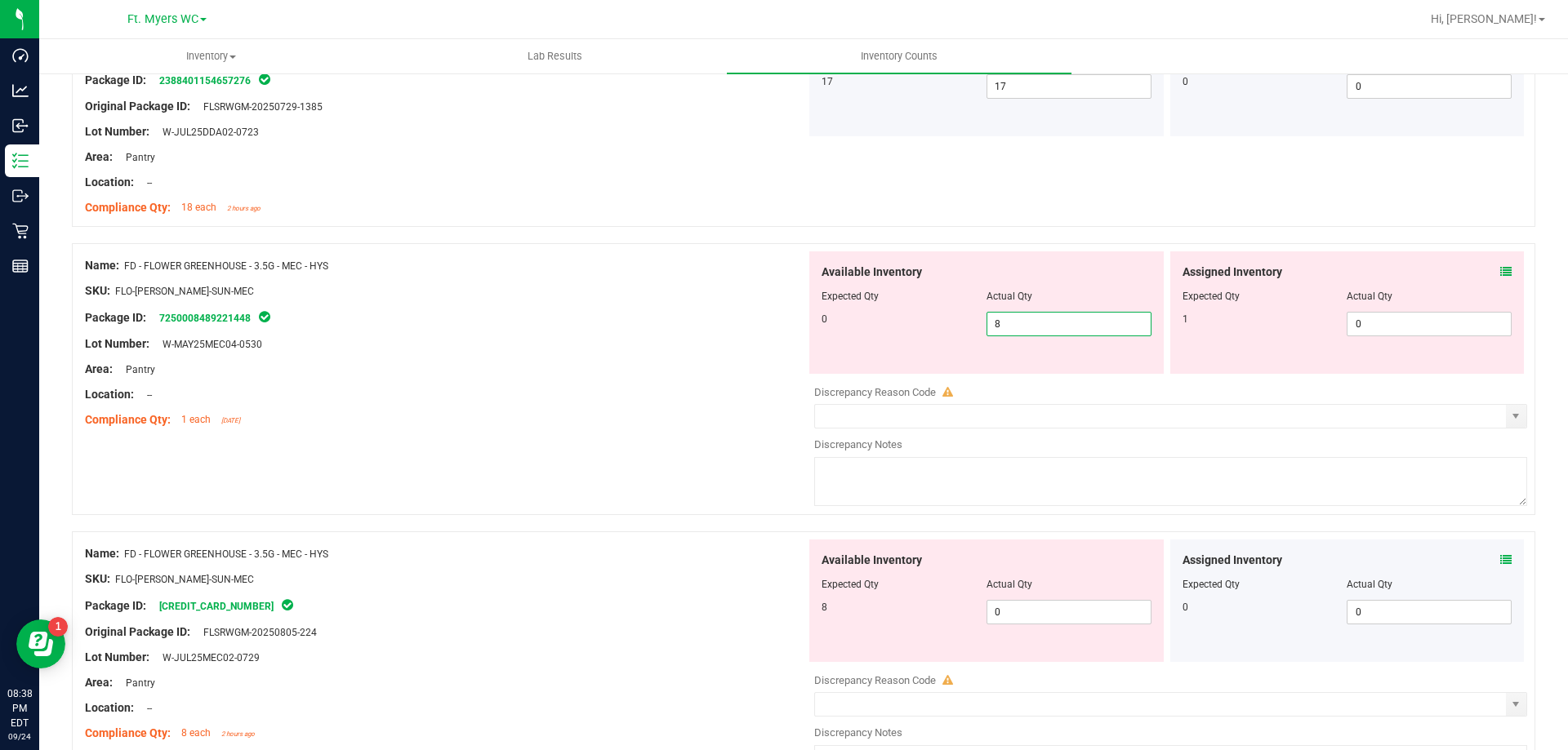
click at [1054, 332] on span "8 8" at bounding box center [1069, 324] width 165 height 24
click at [1055, 331] on input "8" at bounding box center [1069, 324] width 164 height 22
type input "0"
click at [1028, 615] on span "0 0" at bounding box center [1069, 612] width 165 height 24
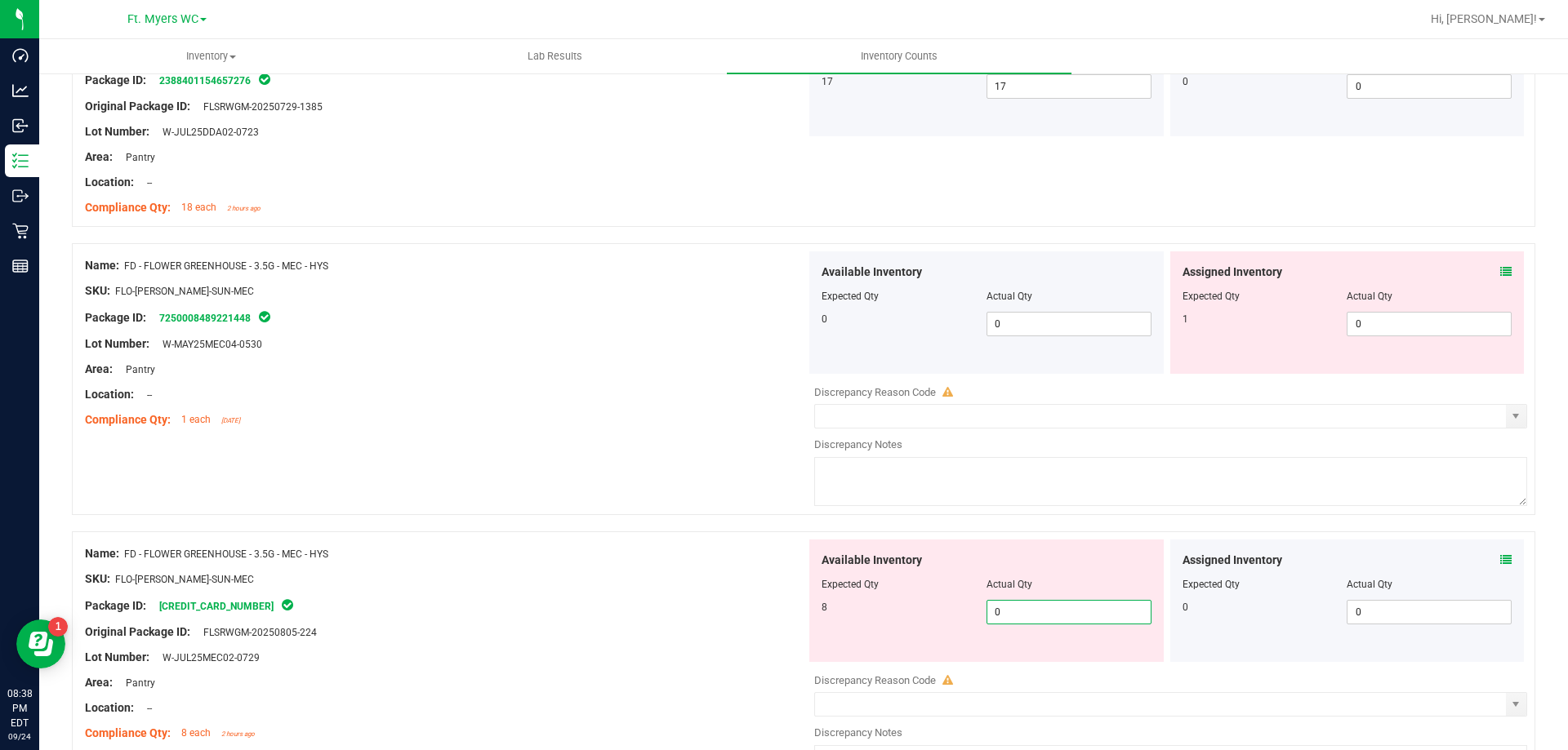
click at [1028, 615] on input "0" at bounding box center [1069, 612] width 164 height 22
type input "8"
click at [1225, 505] on textarea at bounding box center [1171, 482] width 713 height 49
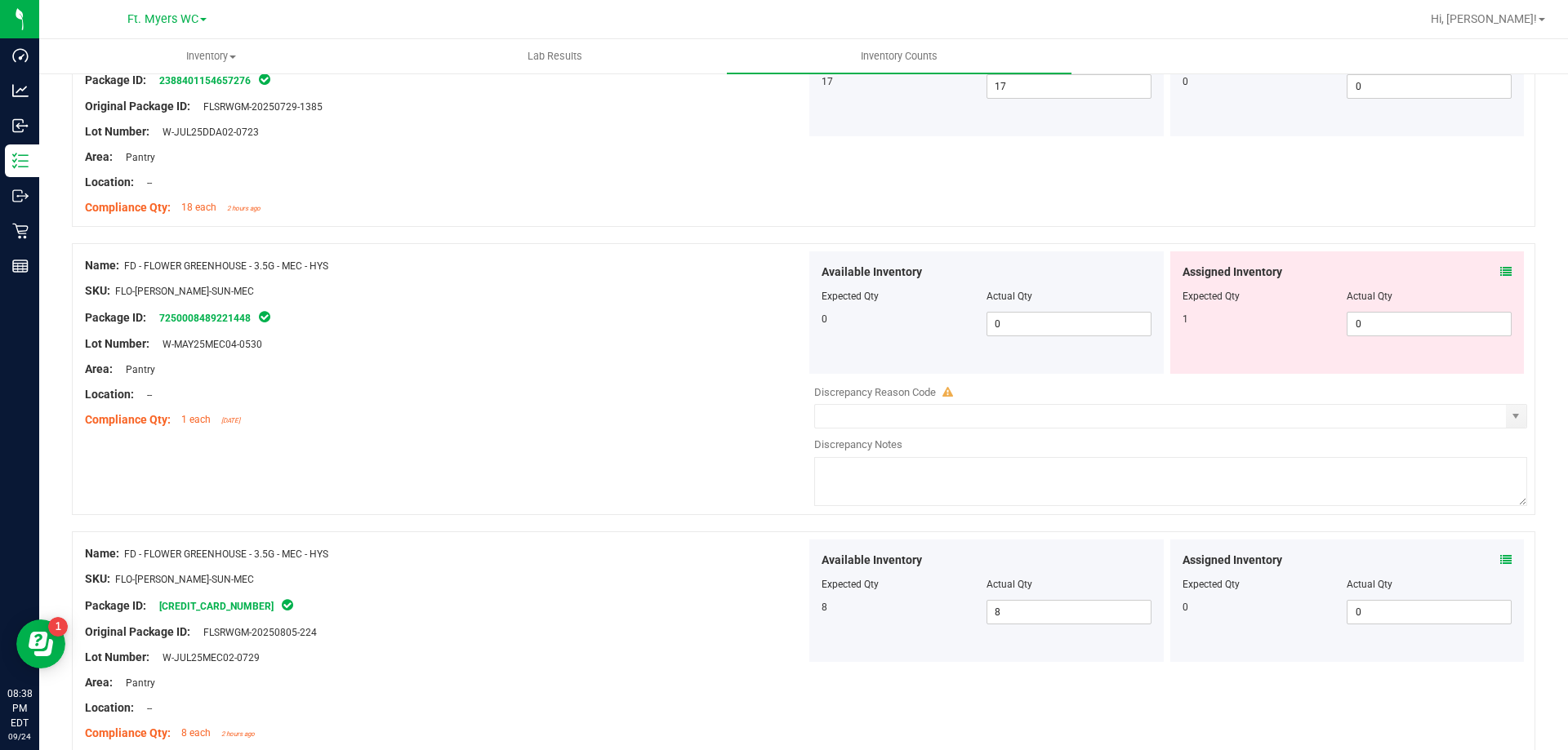
click at [1501, 269] on icon at bounding box center [1506, 272] width 11 height 11
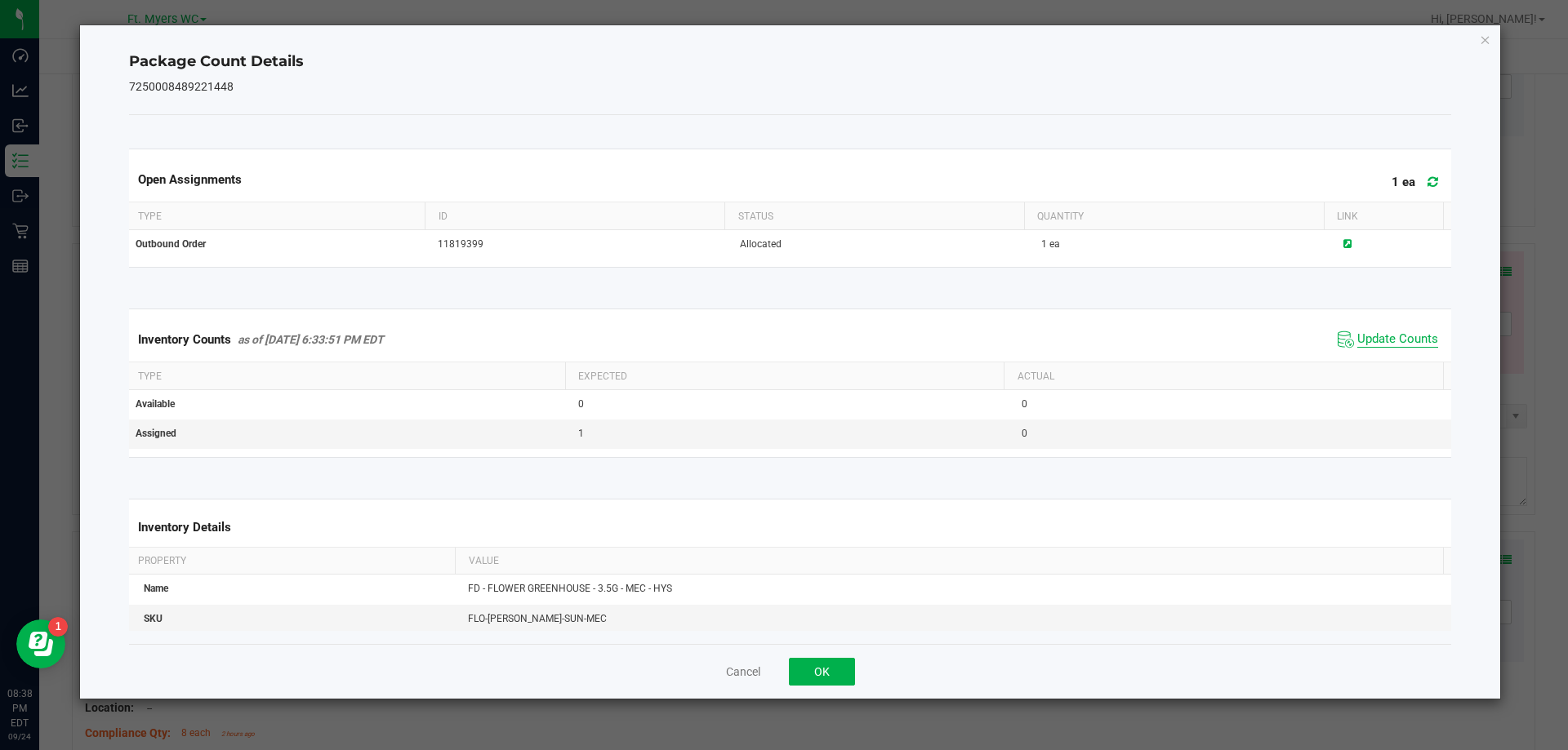
click at [1375, 333] on span "Update Counts" at bounding box center [1398, 339] width 80 height 16
click at [815, 669] on button "OK" at bounding box center [822, 672] width 66 height 28
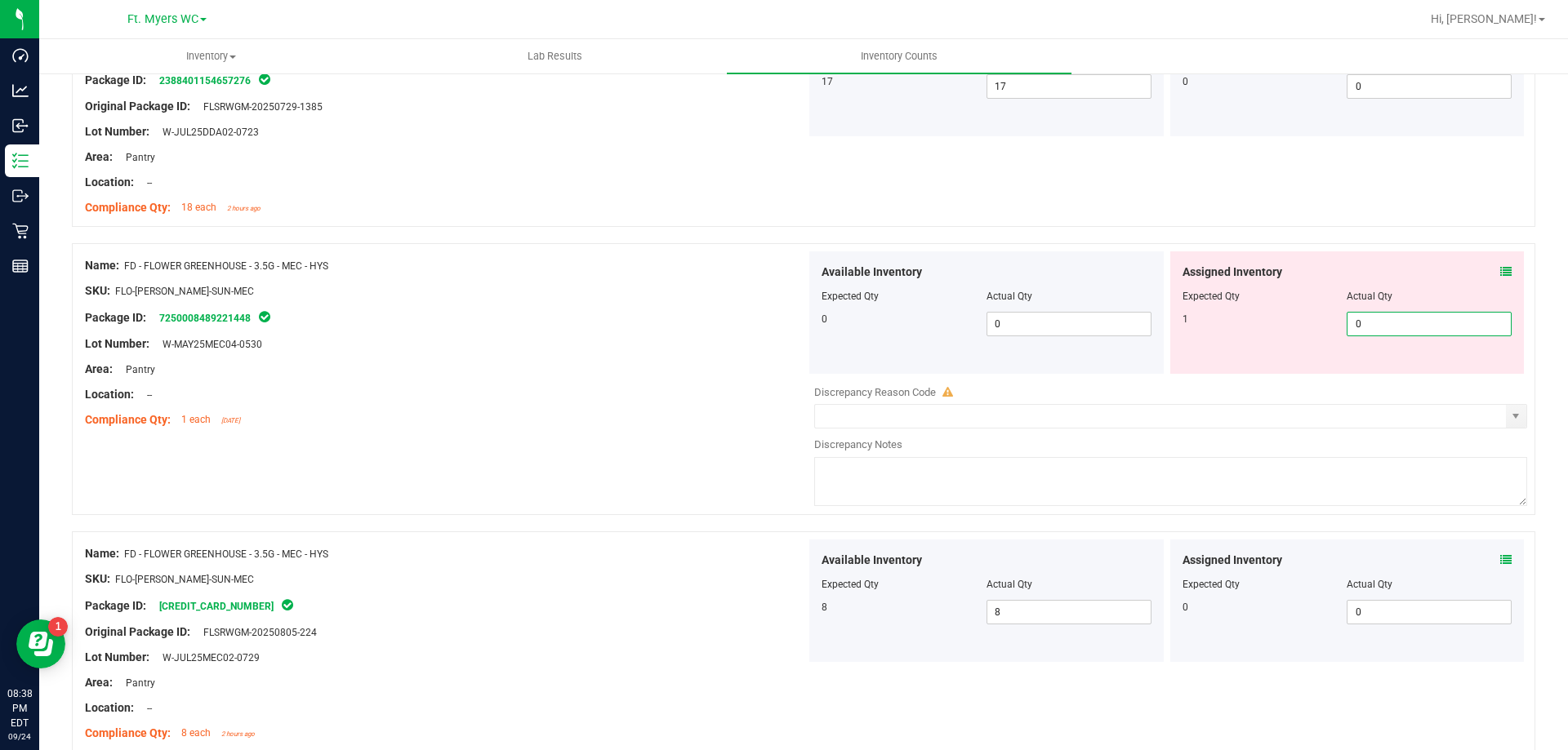
click at [1391, 332] on span "0 0" at bounding box center [1429, 324] width 165 height 24
click at [1391, 332] on input "0" at bounding box center [1429, 324] width 164 height 22
drag, startPoint x: 915, startPoint y: 436, endPoint x: 1181, endPoint y: 364, distance: 275.6
click at [918, 436] on div at bounding box center [1171, 433] width 713 height 8
click at [1359, 323] on span "0 0" at bounding box center [1429, 324] width 165 height 24
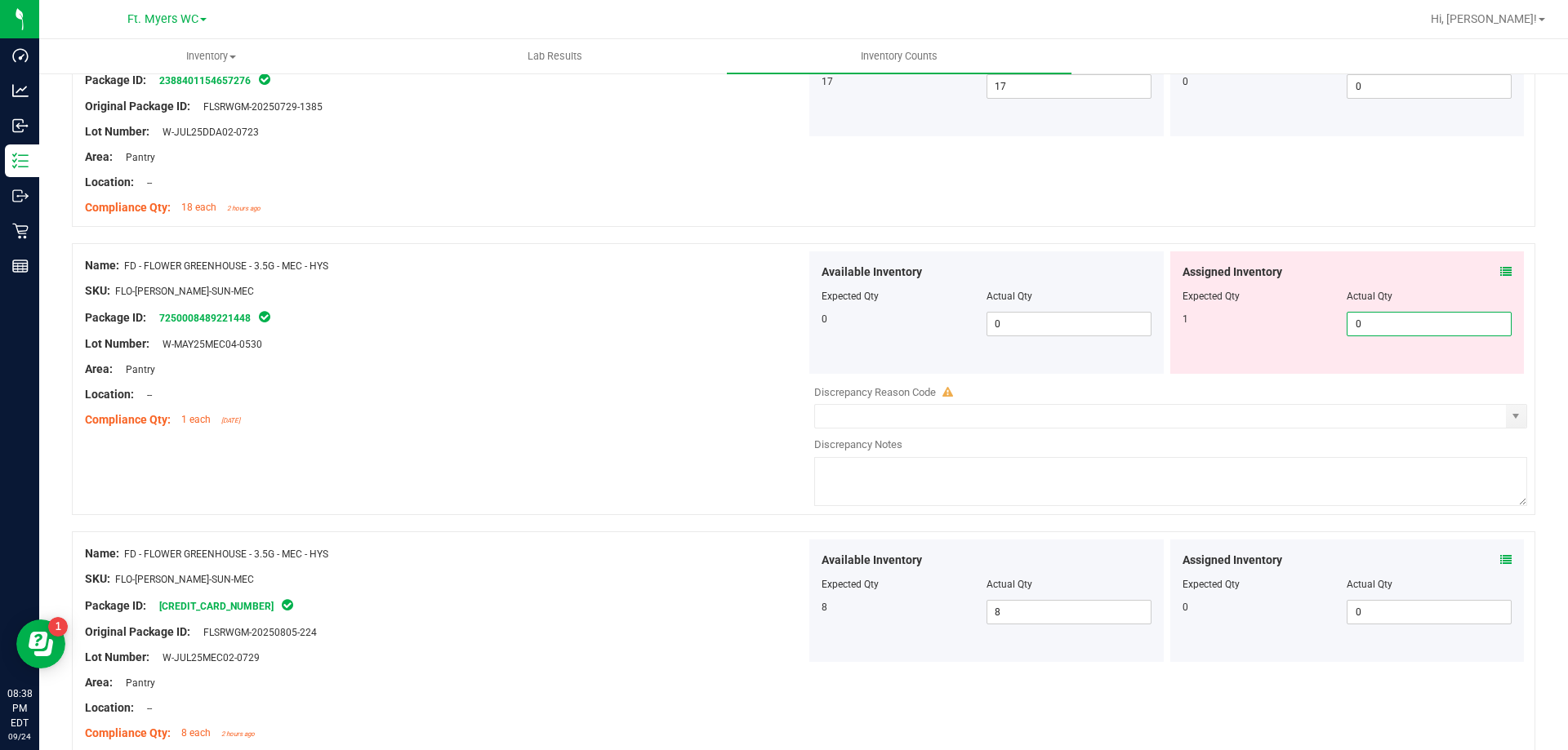
click at [1363, 319] on input "0" at bounding box center [1429, 324] width 164 height 22
click at [1356, 320] on input "04" at bounding box center [1429, 324] width 164 height 22
click at [1357, 320] on input "04" at bounding box center [1429, 324] width 164 height 22
type input "1"
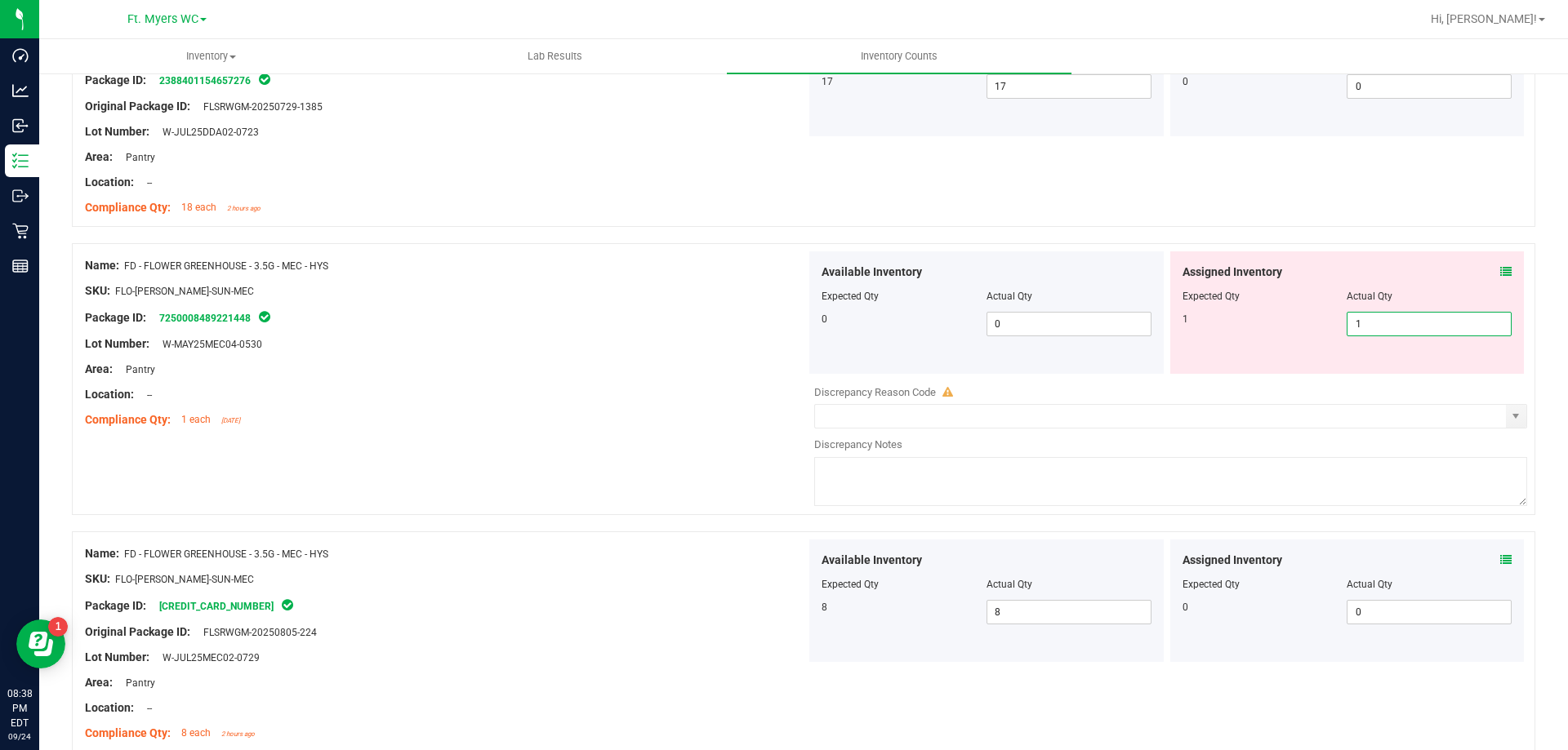
type input "1"
click at [357, 450] on div "Name: FD - FLOWER GREENHOUSE - 3.5G - MEC - HYS SKU: FLO-[PERSON_NAME]-SUN-MEC …" at bounding box center [803, 387] width 1463 height 288
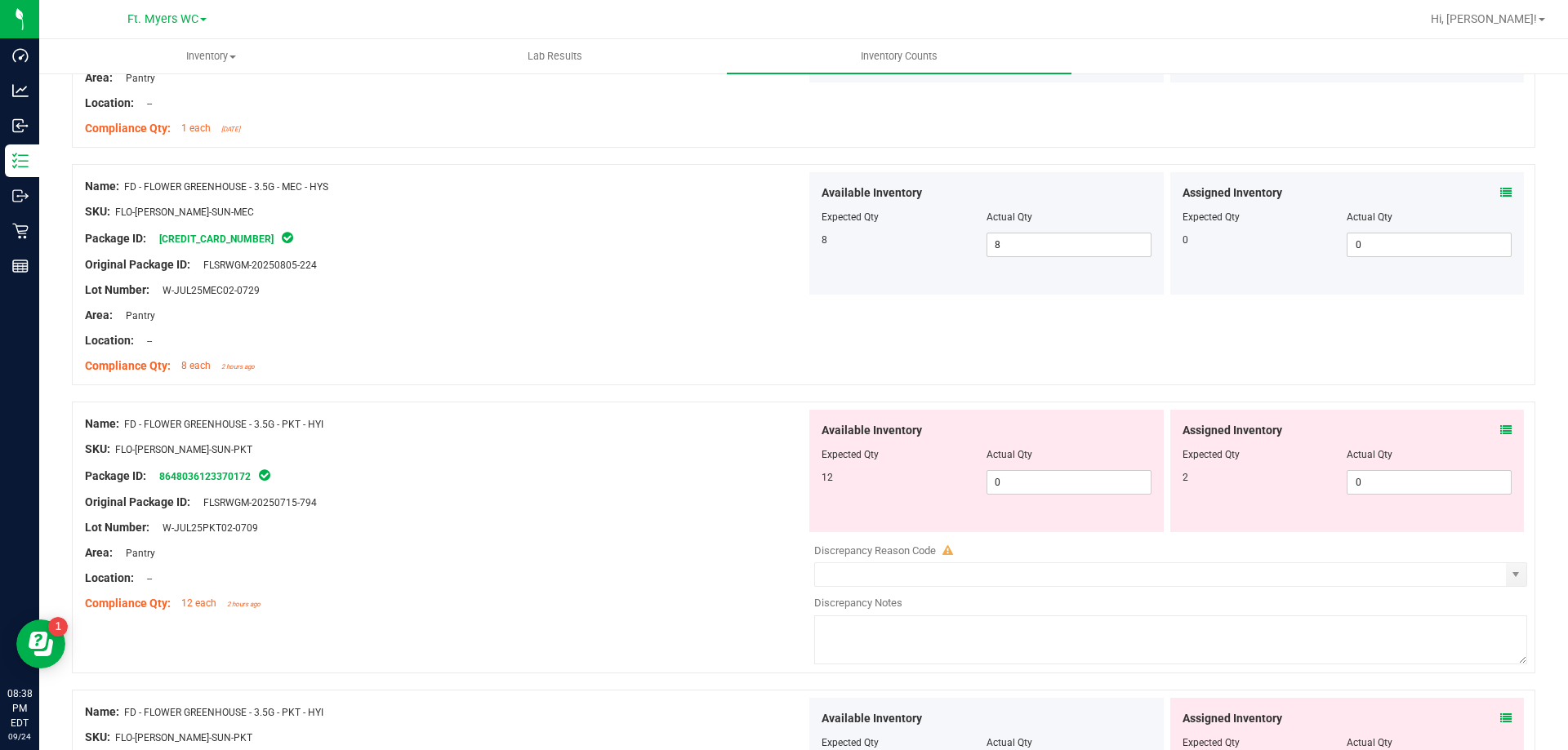
scroll to position [1061, 0]
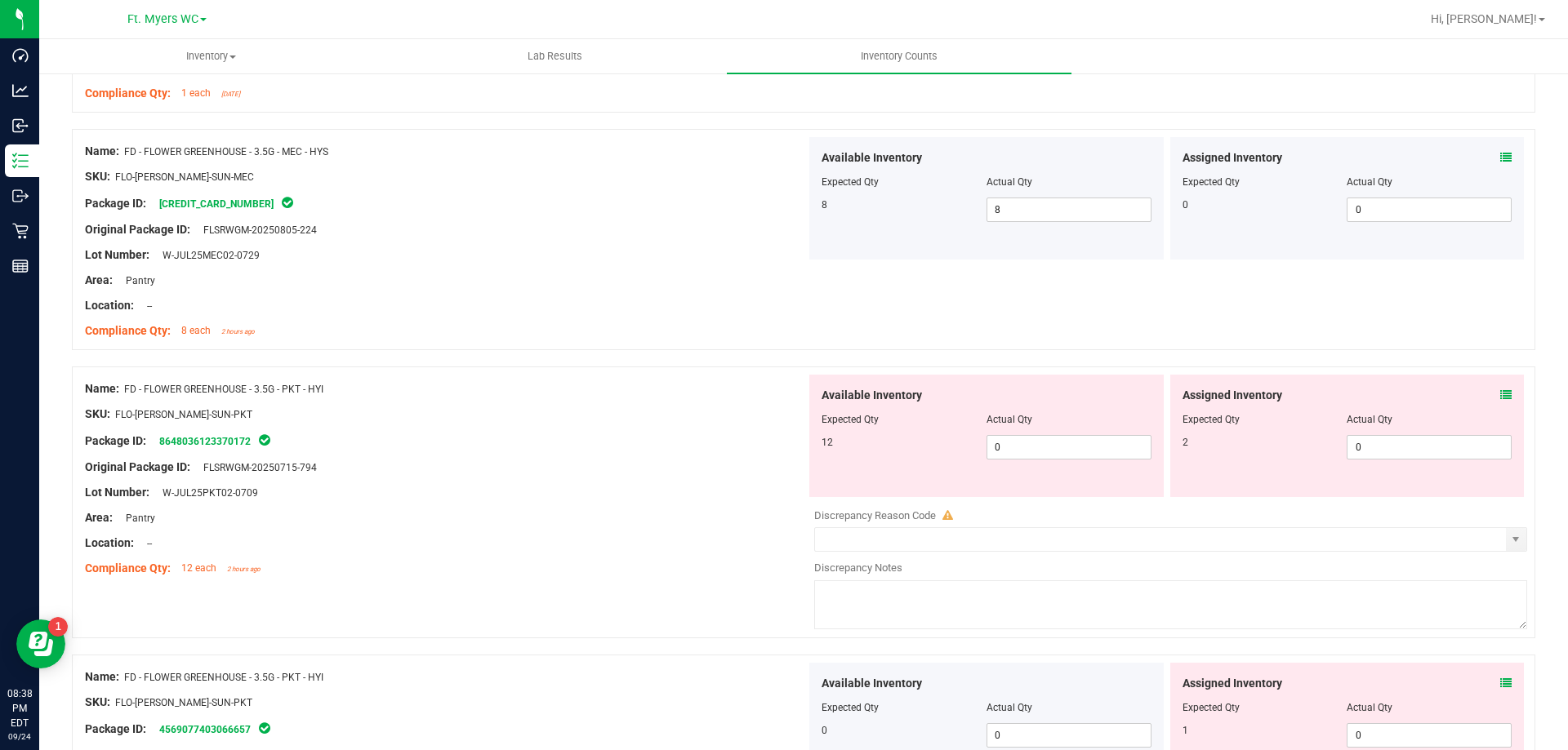
click at [672, 426] on div at bounding box center [445, 426] width 721 height 8
click at [485, 413] on div "SKU: FLO-[PERSON_NAME]-SUN-PKT" at bounding box center [445, 414] width 721 height 17
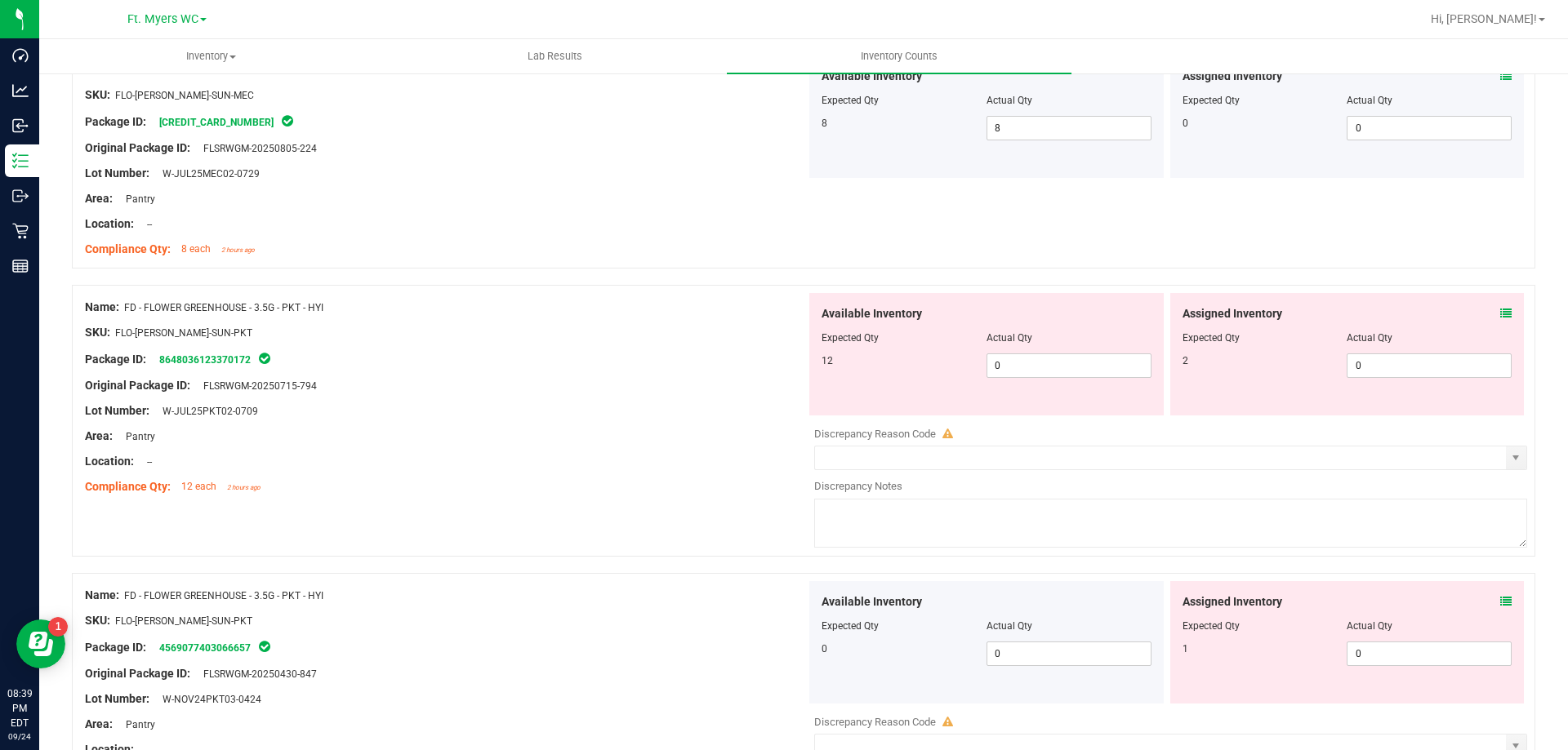
click at [1501, 310] on icon at bounding box center [1506, 313] width 11 height 11
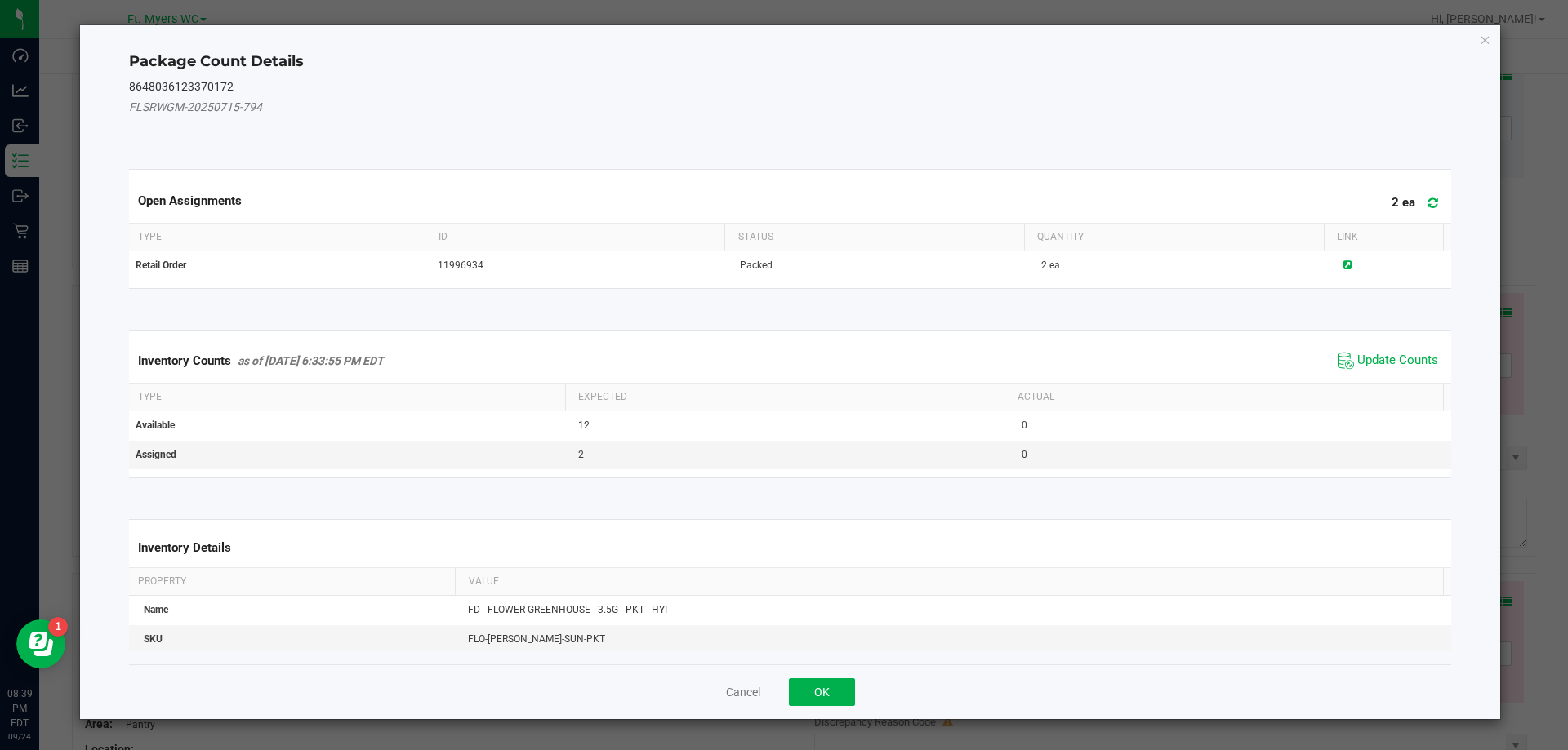
click at [1428, 203] on icon at bounding box center [1433, 202] width 10 height 12
drag, startPoint x: 1359, startPoint y: 374, endPoint x: 1366, endPoint y: 356, distance: 19.3
click at [1359, 374] on div "Inventory Counts as of [DATE] 6:33:55 PM EDT Update Counts" at bounding box center [790, 361] width 1330 height 44
click at [1366, 356] on span "Update Counts" at bounding box center [1398, 361] width 80 height 16
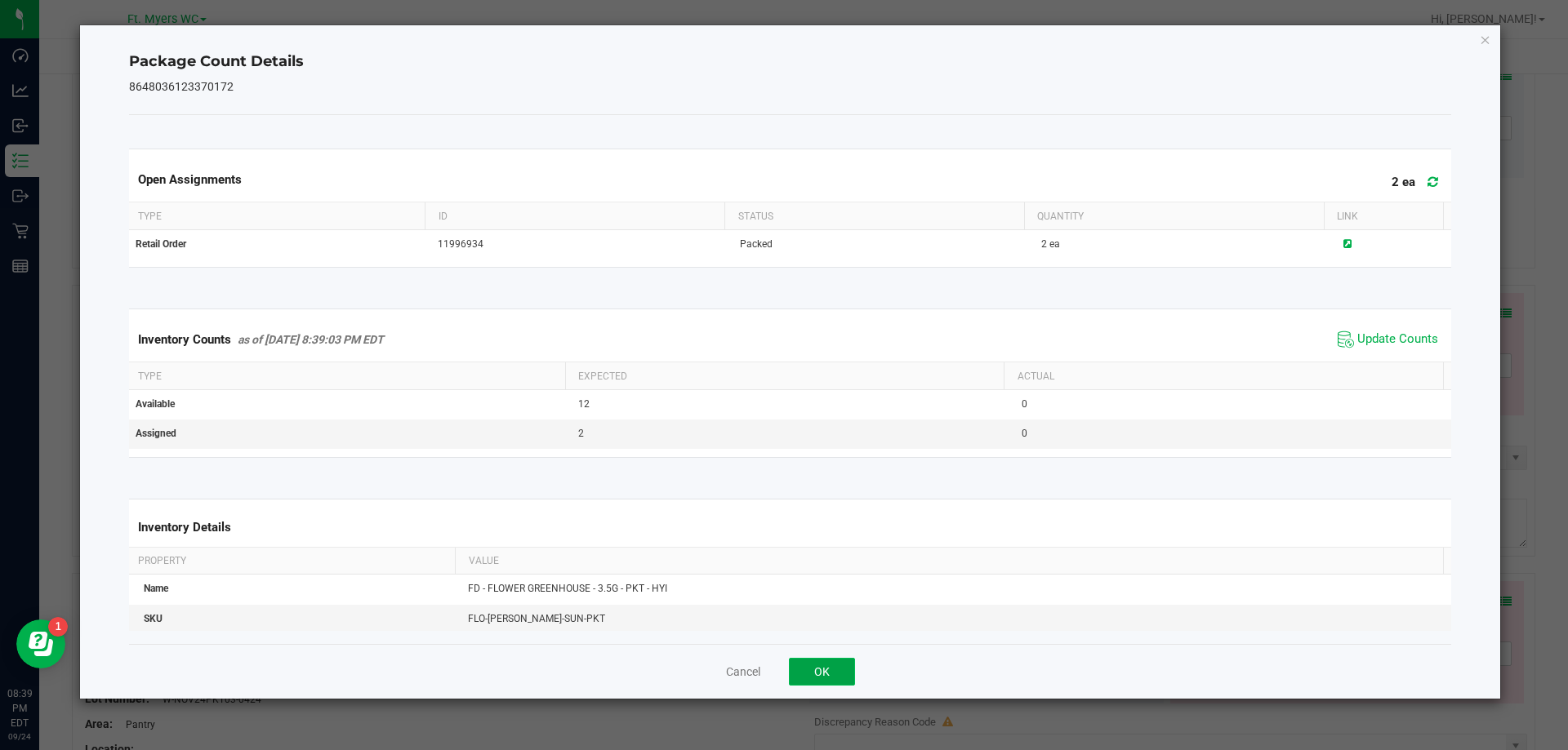
click at [839, 675] on button "OK" at bounding box center [822, 672] width 66 height 28
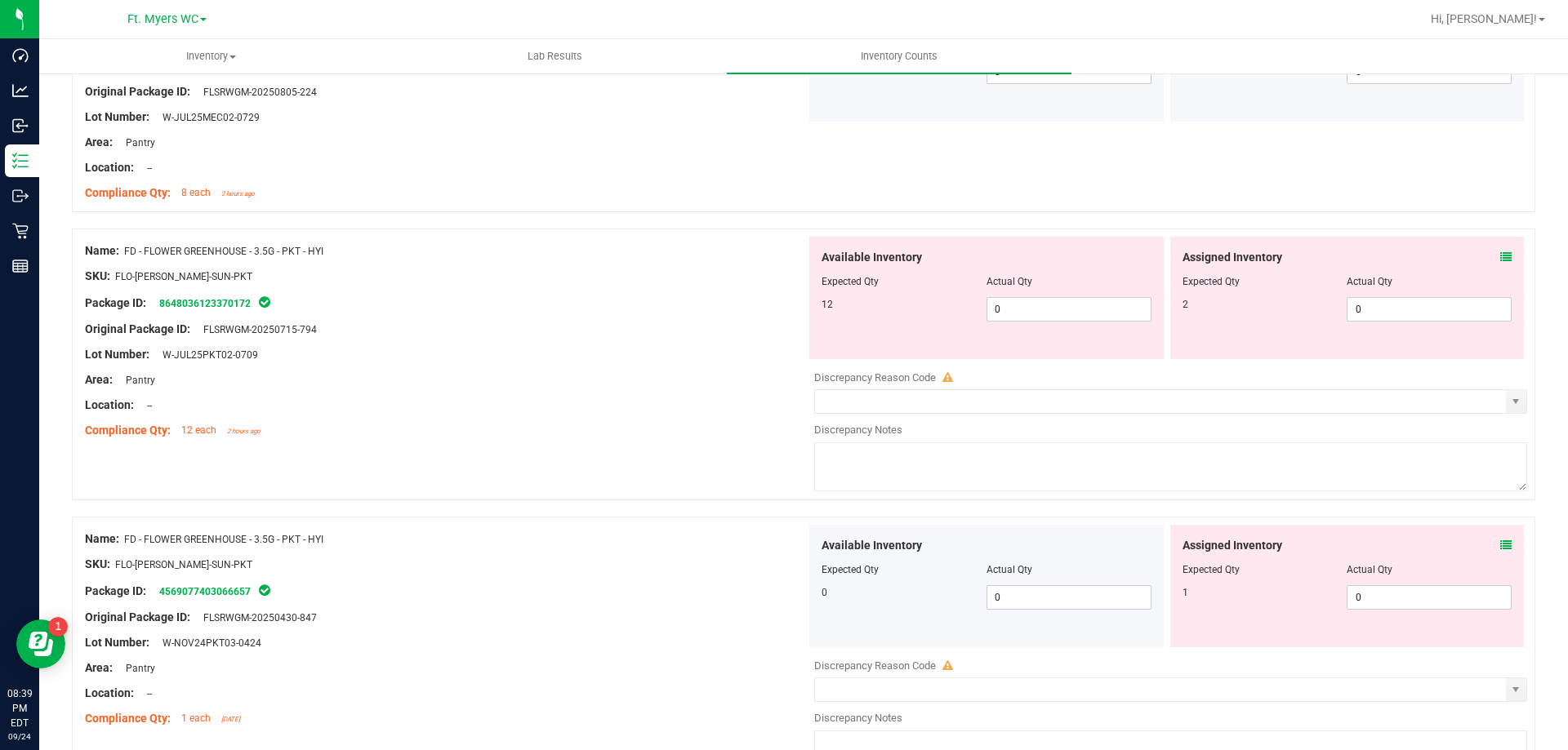
scroll to position [1225, 0]
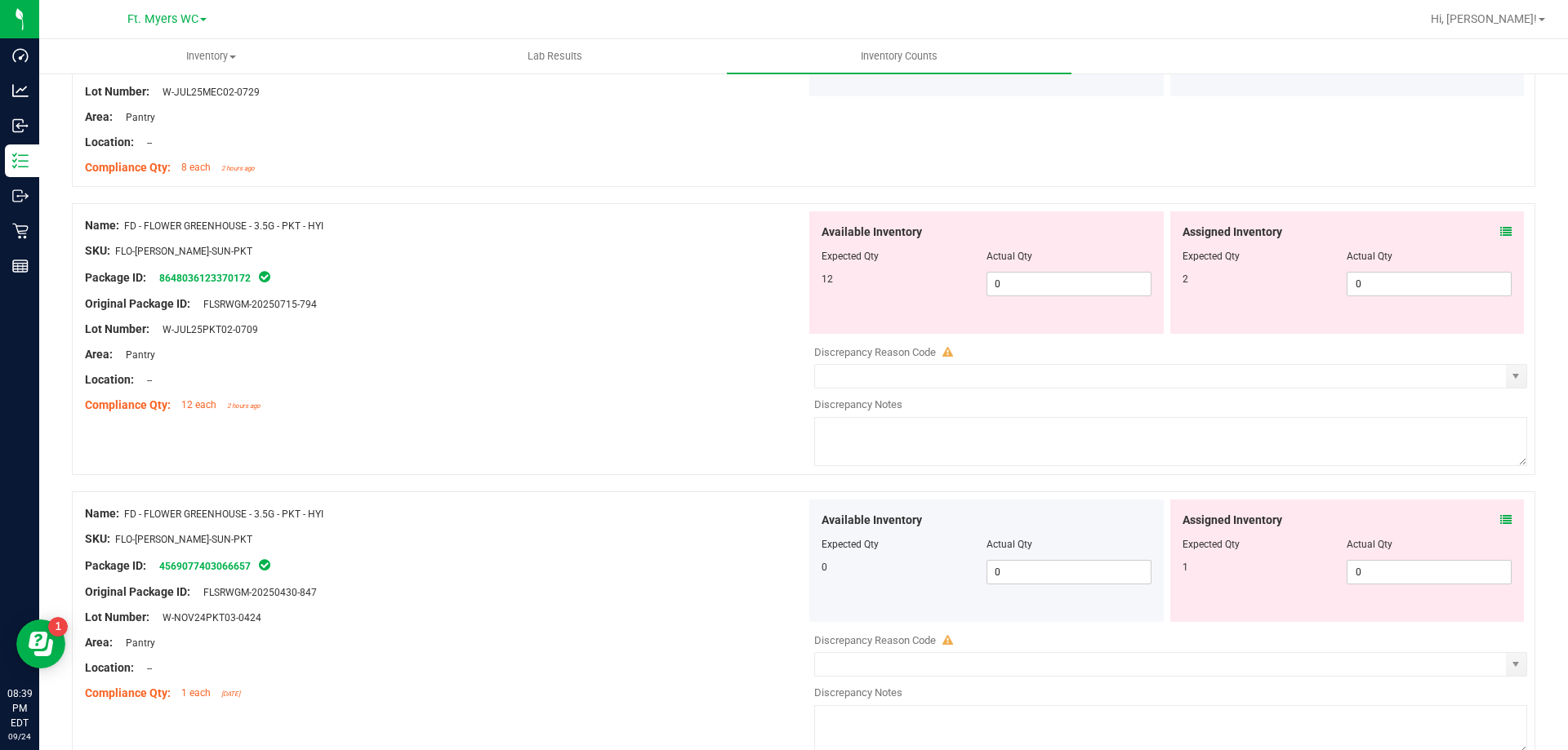
click at [1501, 229] on icon at bounding box center [1506, 231] width 11 height 11
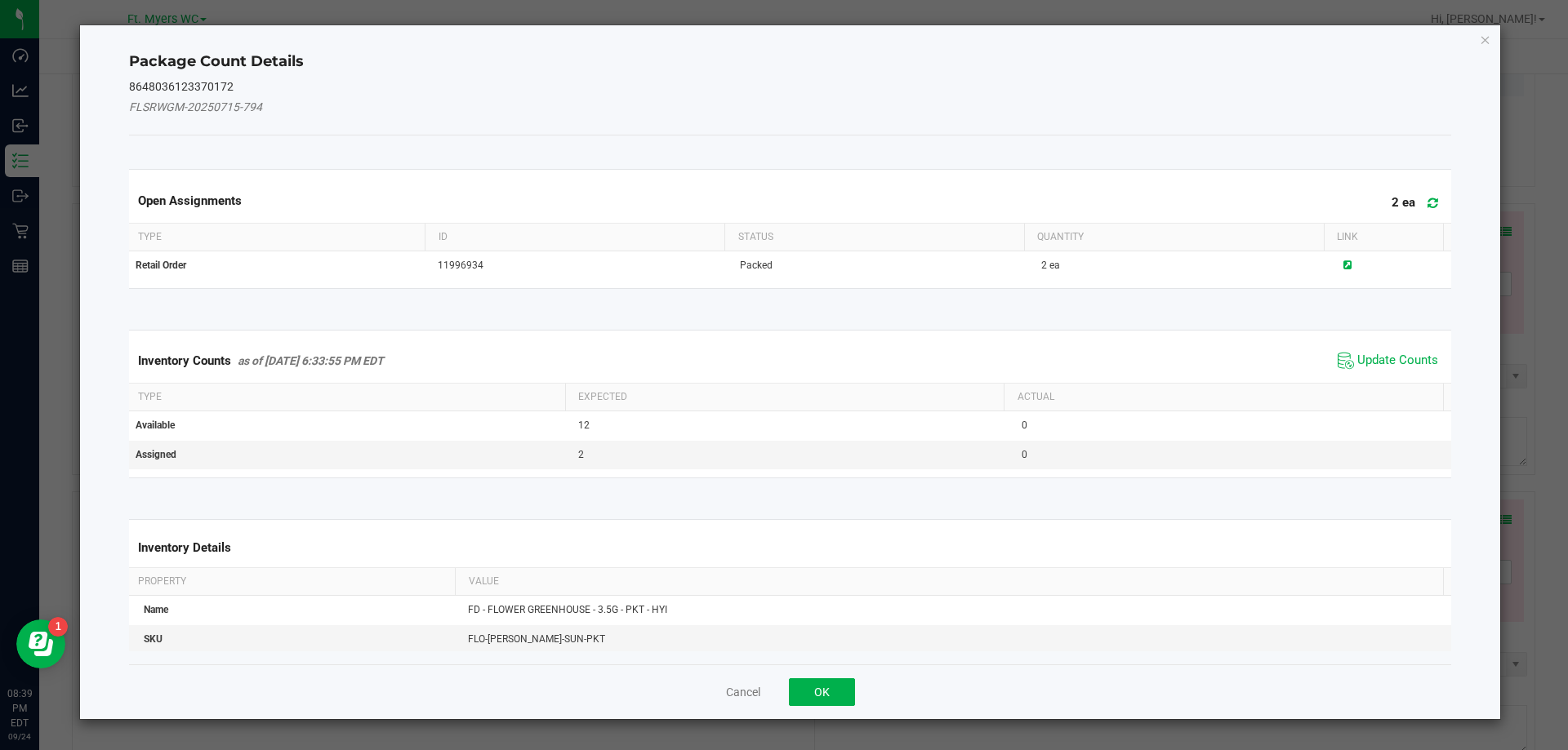
click at [1428, 205] on icon at bounding box center [1433, 202] width 10 height 12
click at [1365, 360] on span "Update Counts" at bounding box center [1398, 361] width 80 height 16
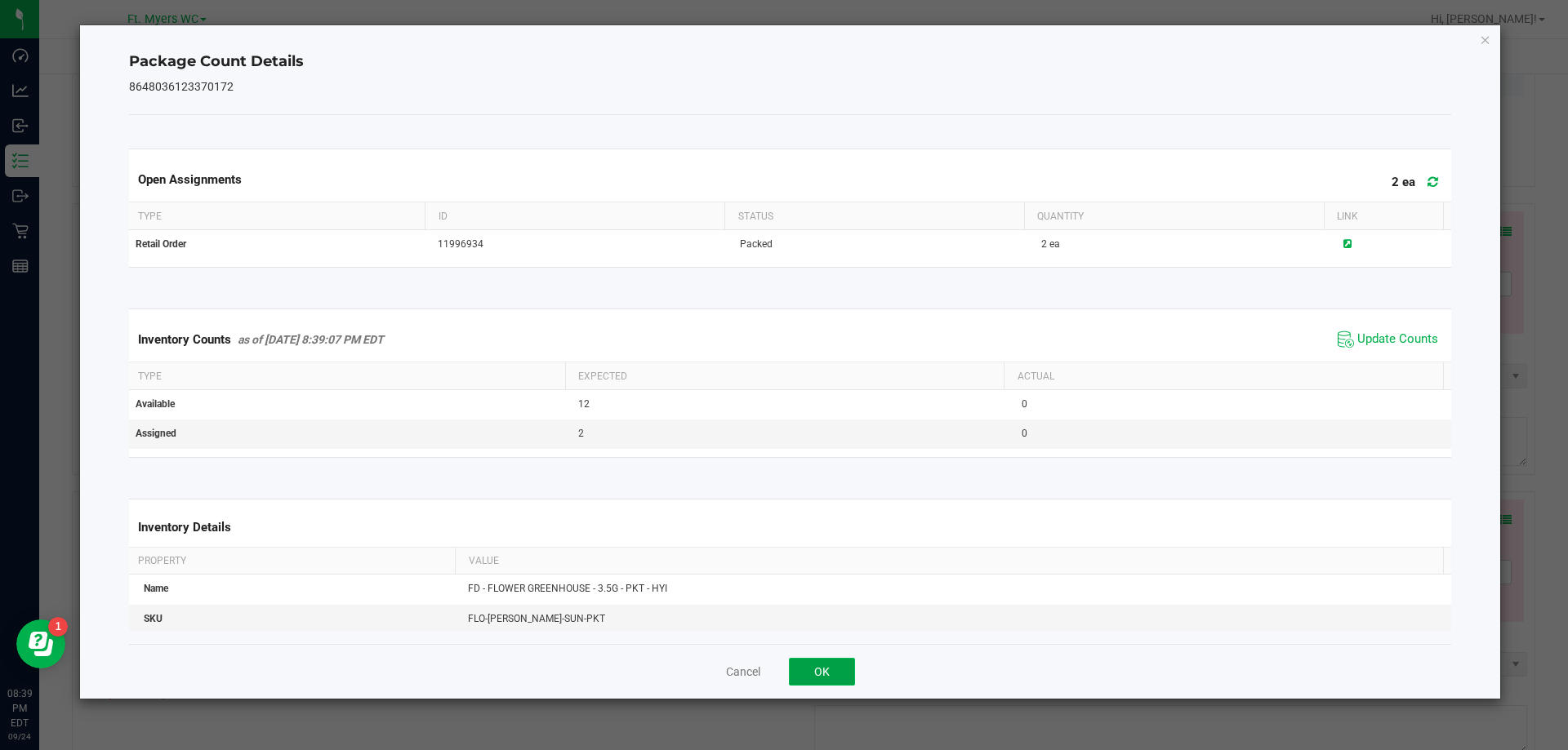
click at [839, 659] on button "OK" at bounding box center [822, 672] width 66 height 28
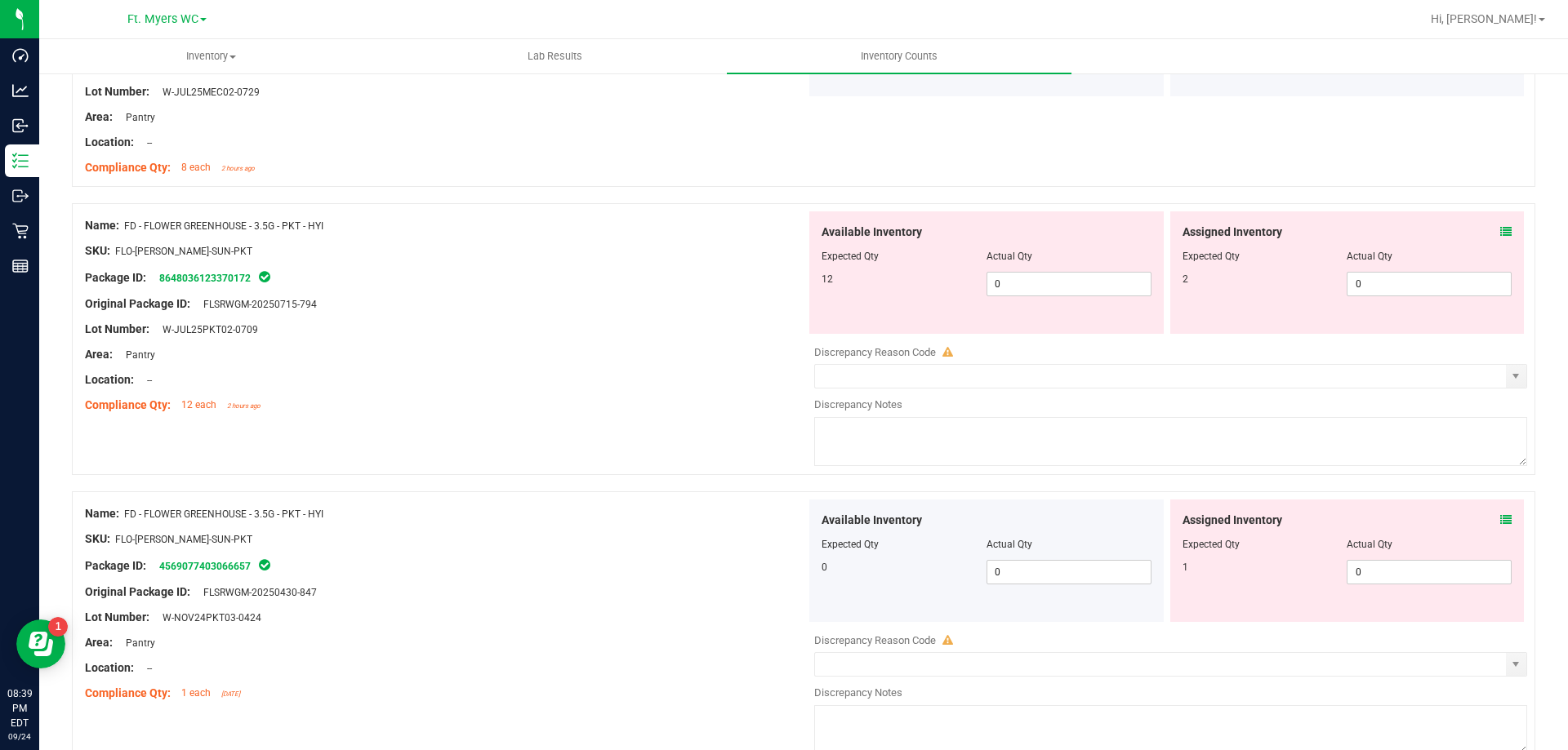
click at [590, 298] on div "Original Package ID: FLSRWGM-20250715-794" at bounding box center [445, 304] width 721 height 17
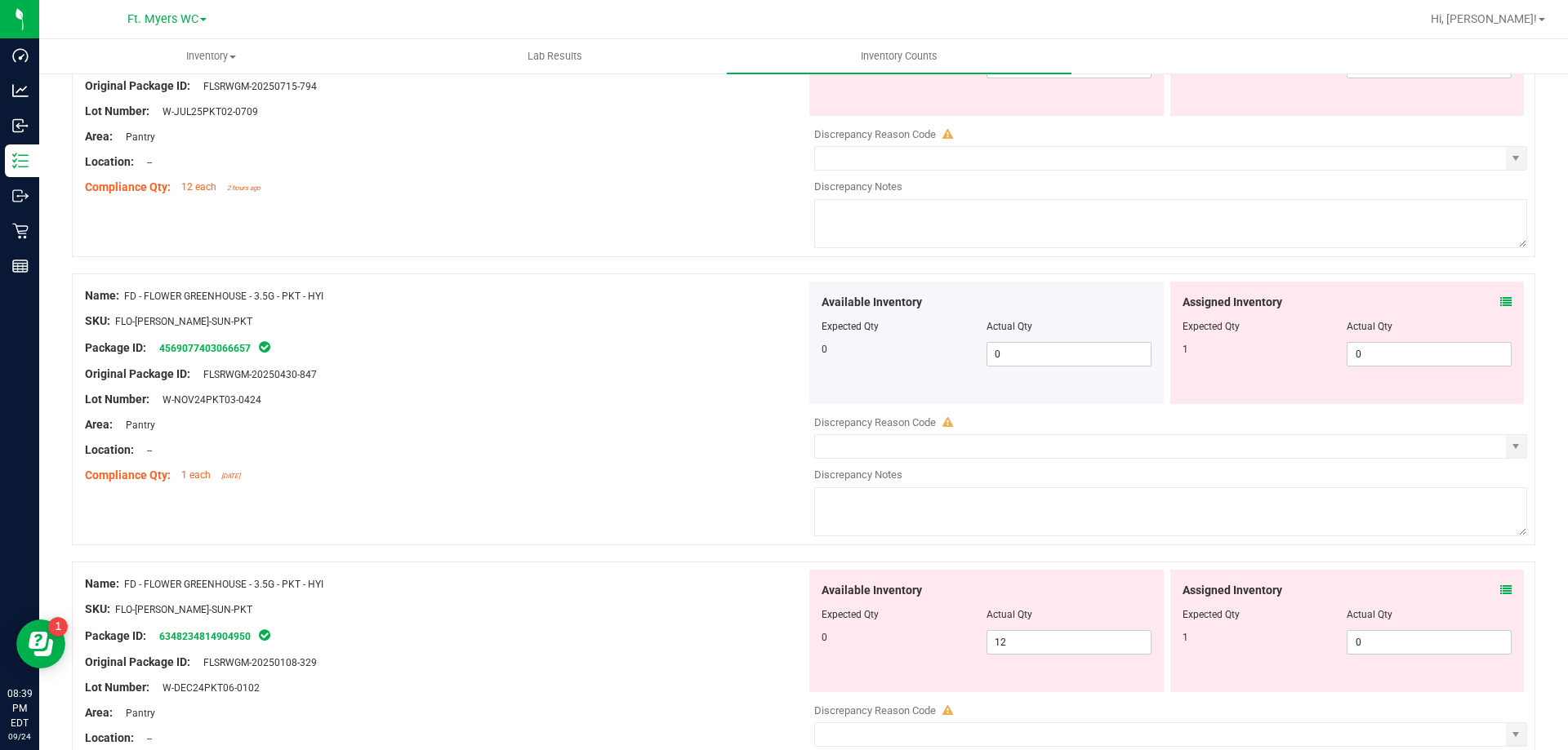
scroll to position [1470, 0]
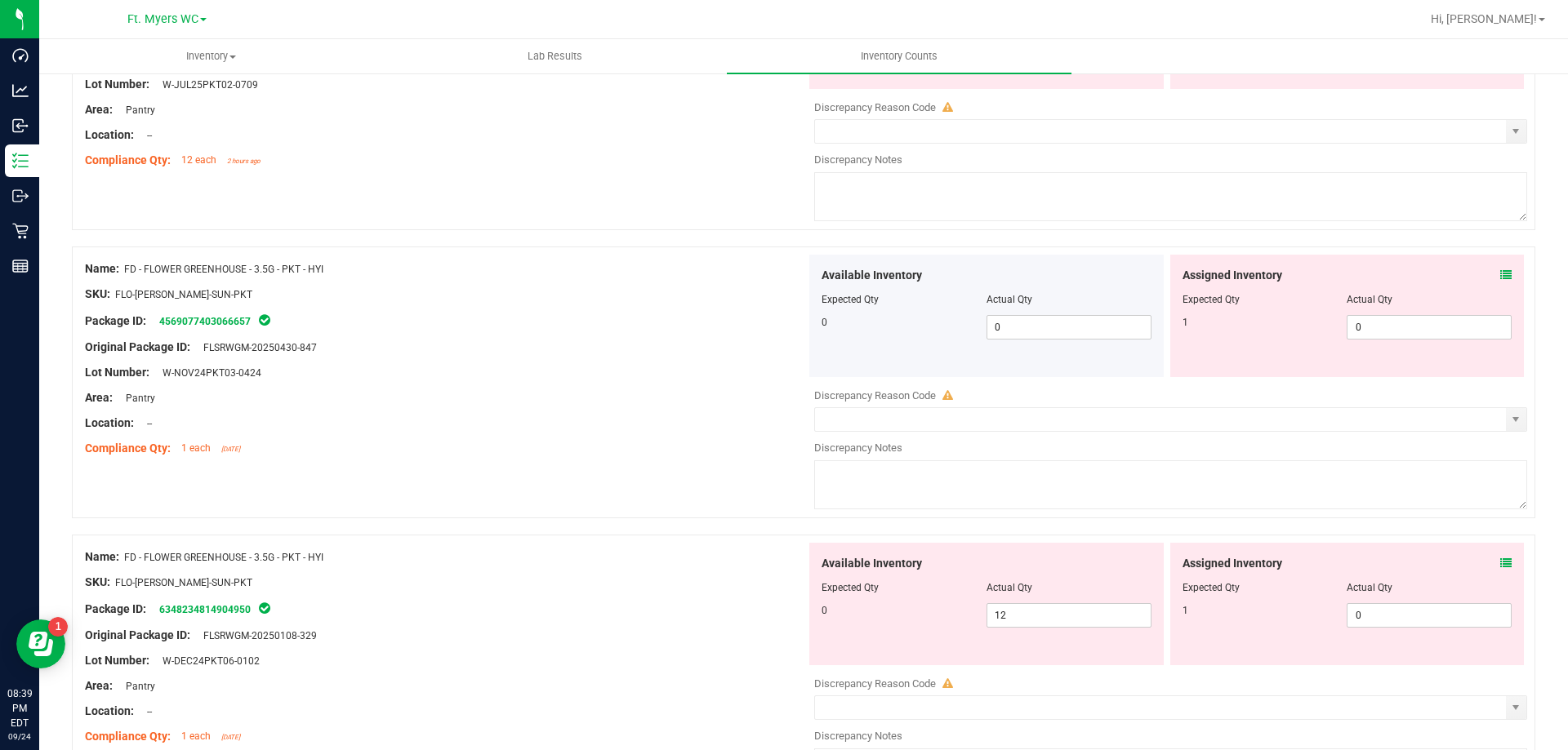
click at [1501, 270] on icon at bounding box center [1506, 274] width 11 height 11
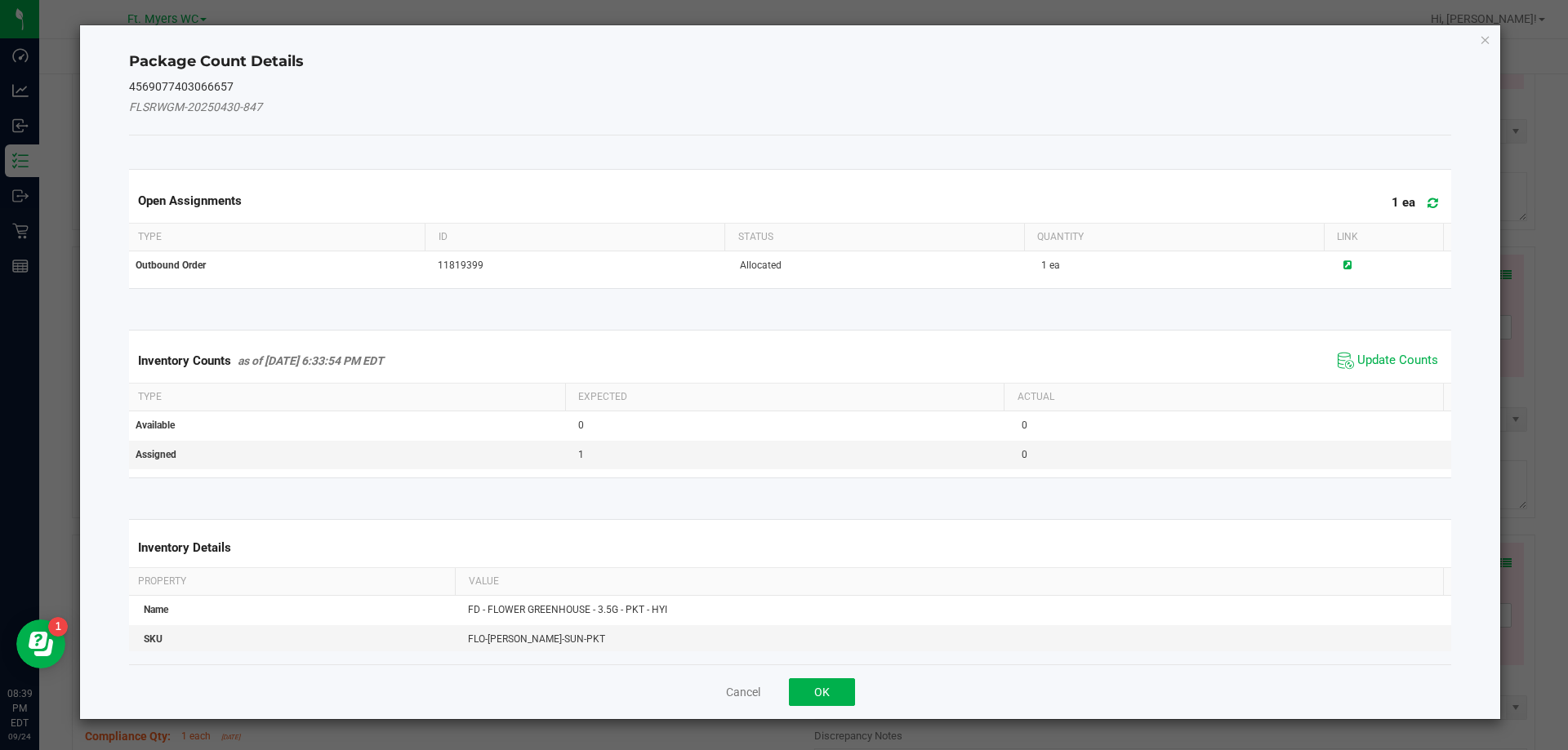
click at [1428, 199] on icon at bounding box center [1433, 202] width 10 height 12
click at [1371, 350] on span "Update Counts" at bounding box center [1388, 361] width 109 height 24
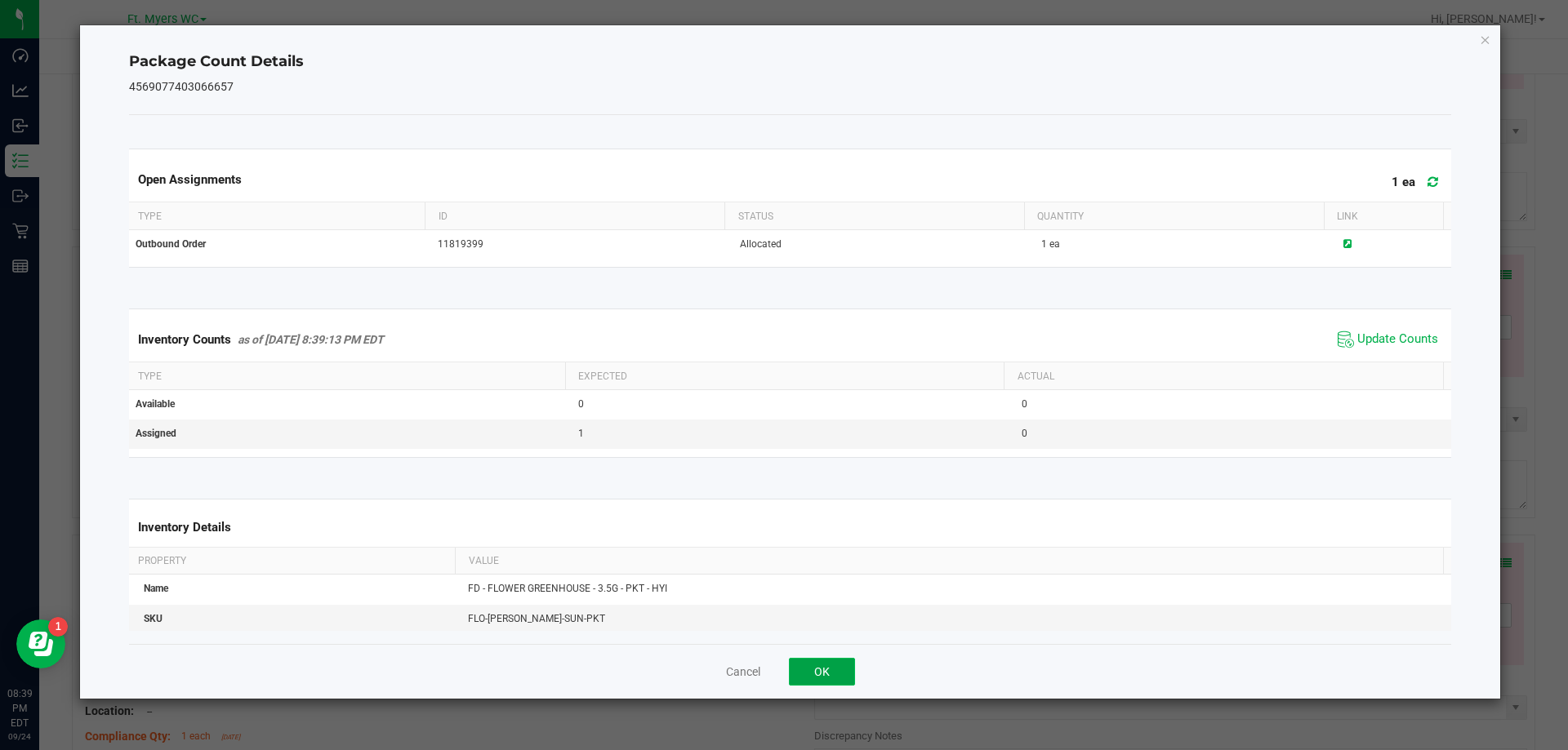
click at [821, 660] on button "OK" at bounding box center [822, 672] width 66 height 28
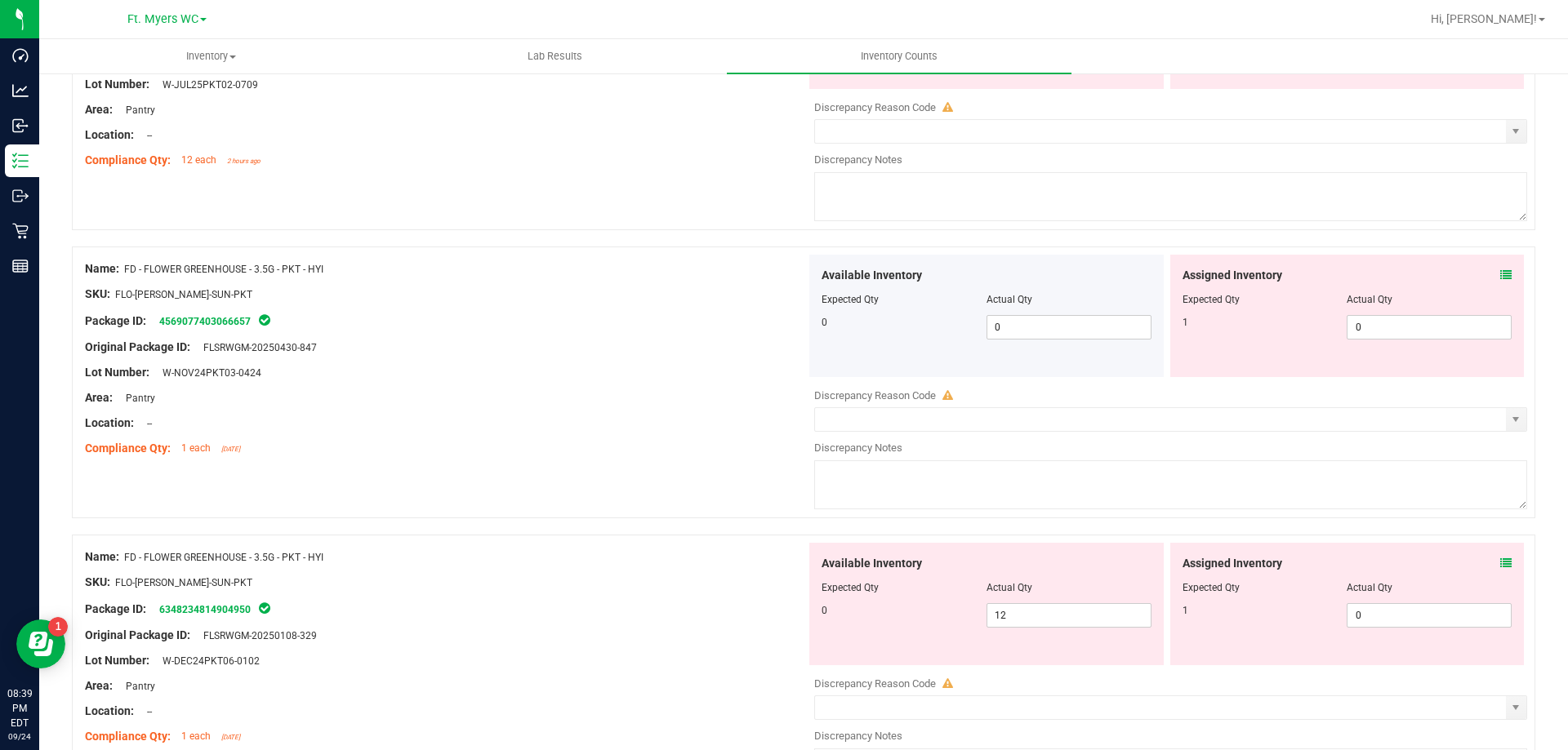
click at [705, 403] on div "Area: Pantry" at bounding box center [445, 398] width 721 height 17
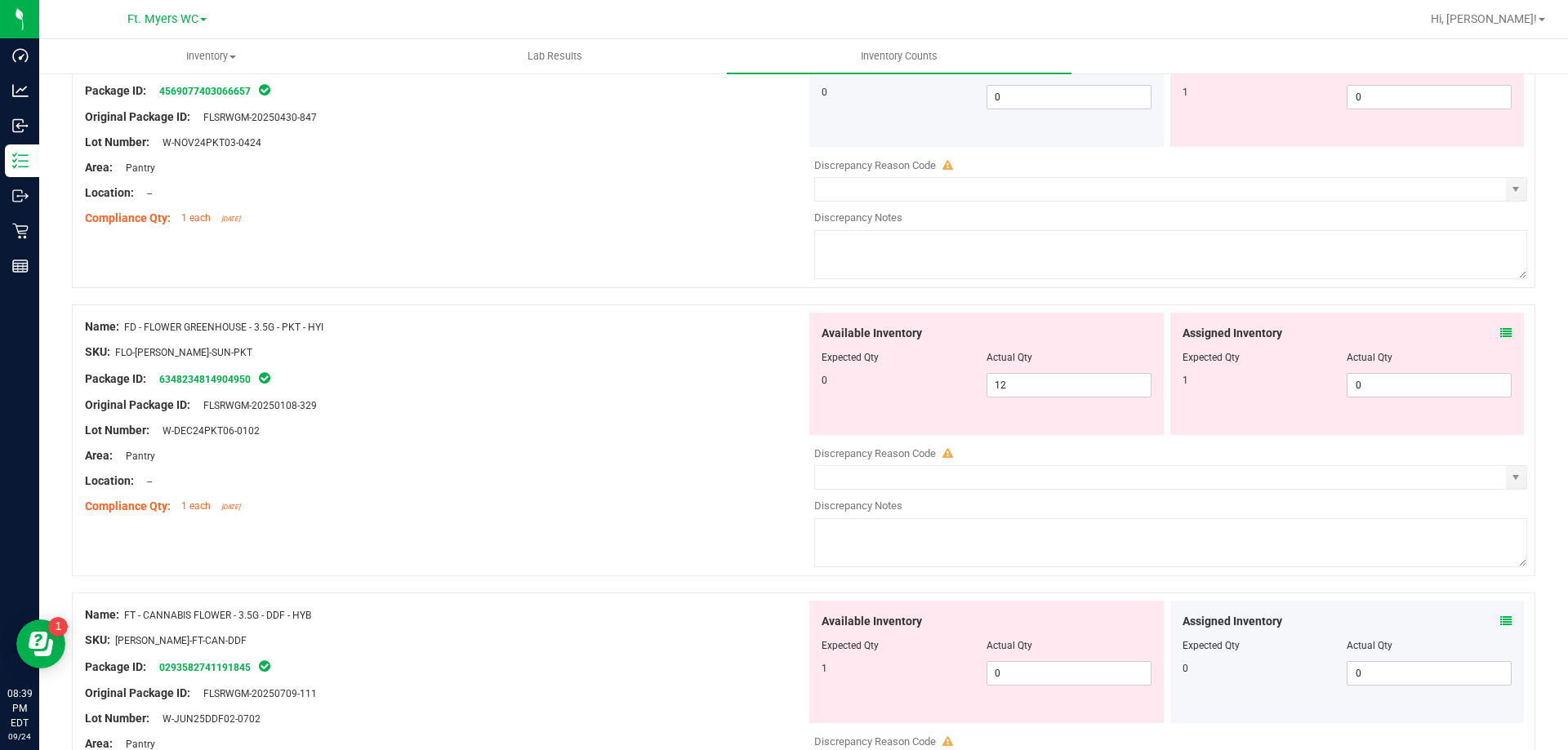
scroll to position [1715, 0]
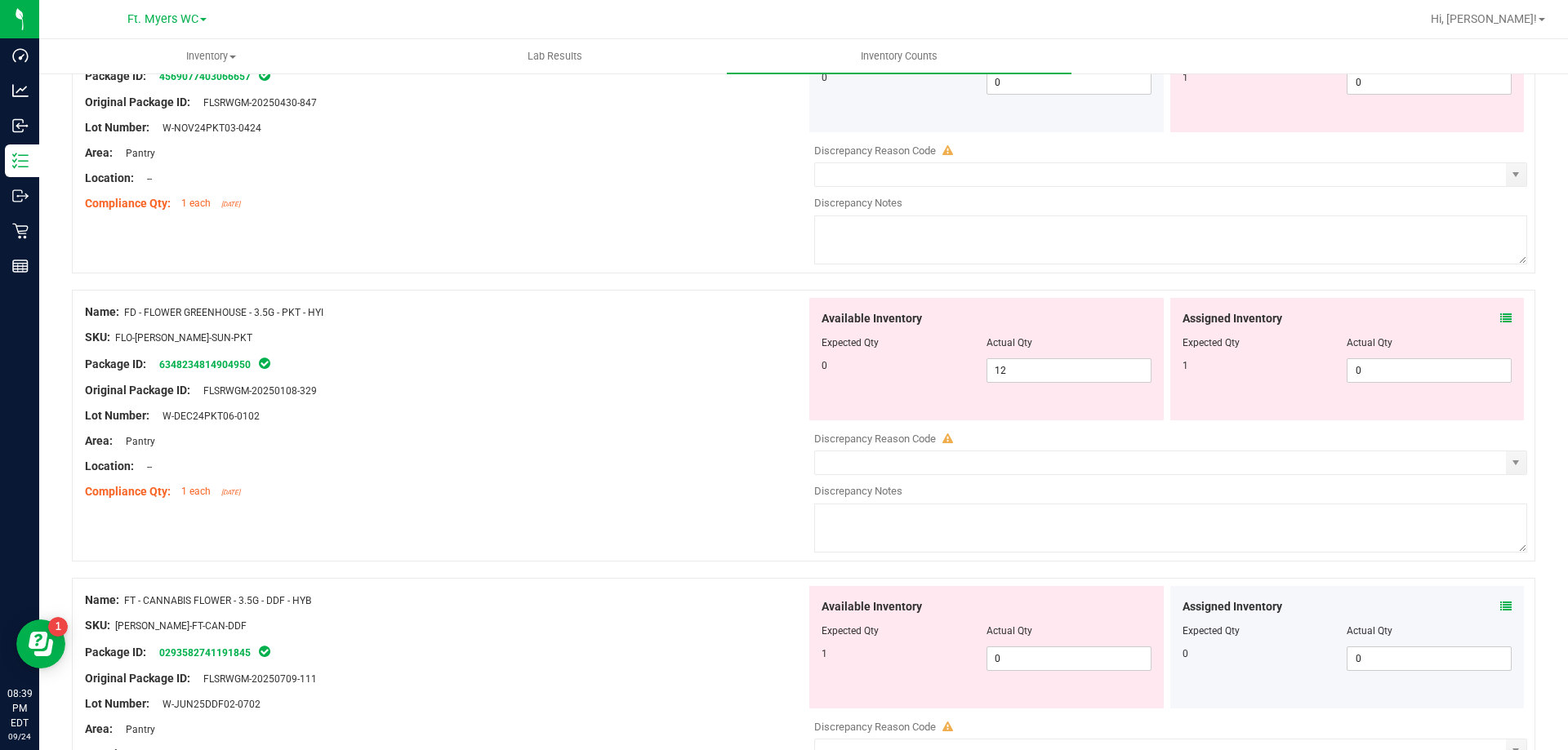
click at [1501, 317] on icon at bounding box center [1506, 317] width 11 height 11
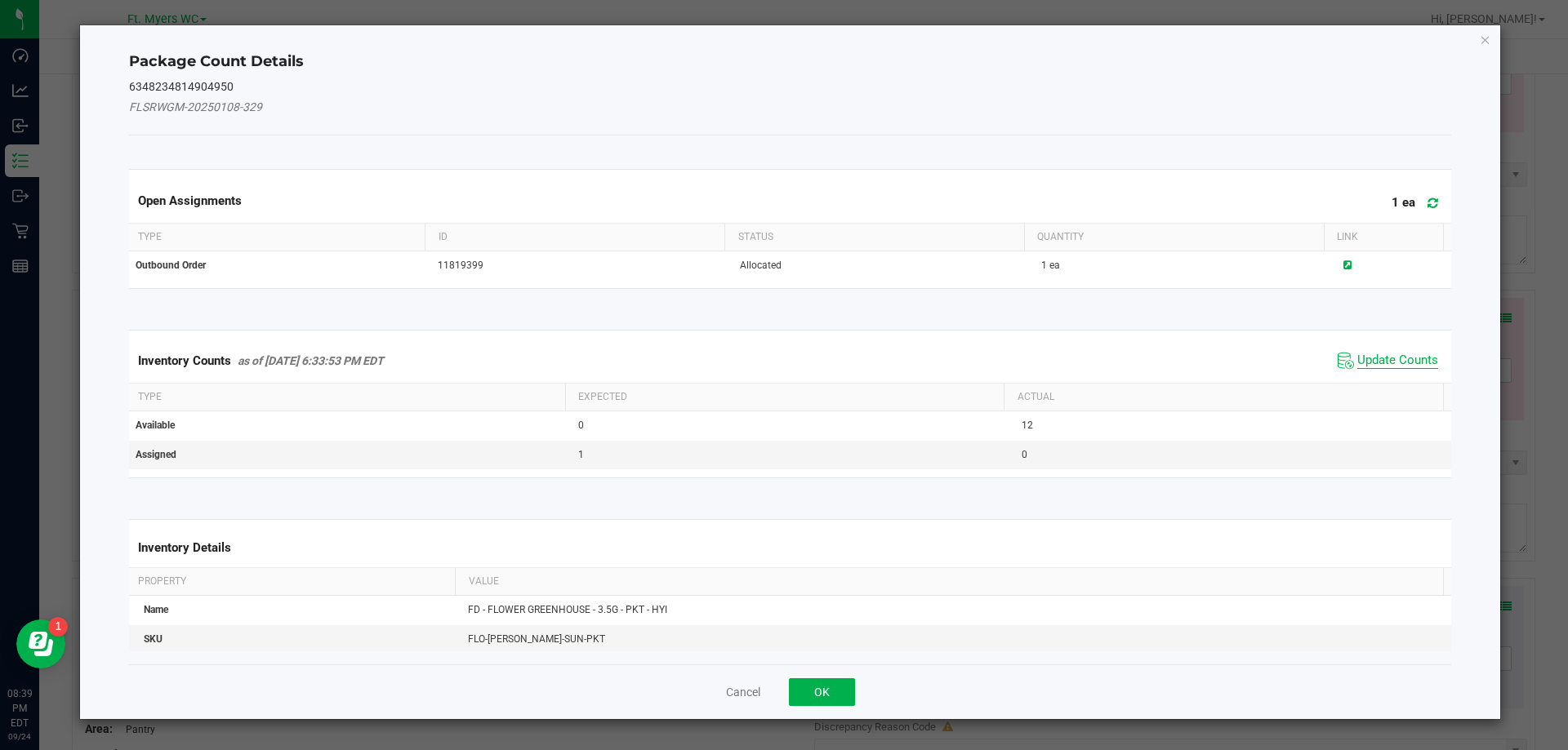
click at [1380, 366] on span "Update Counts" at bounding box center [1398, 361] width 80 height 16
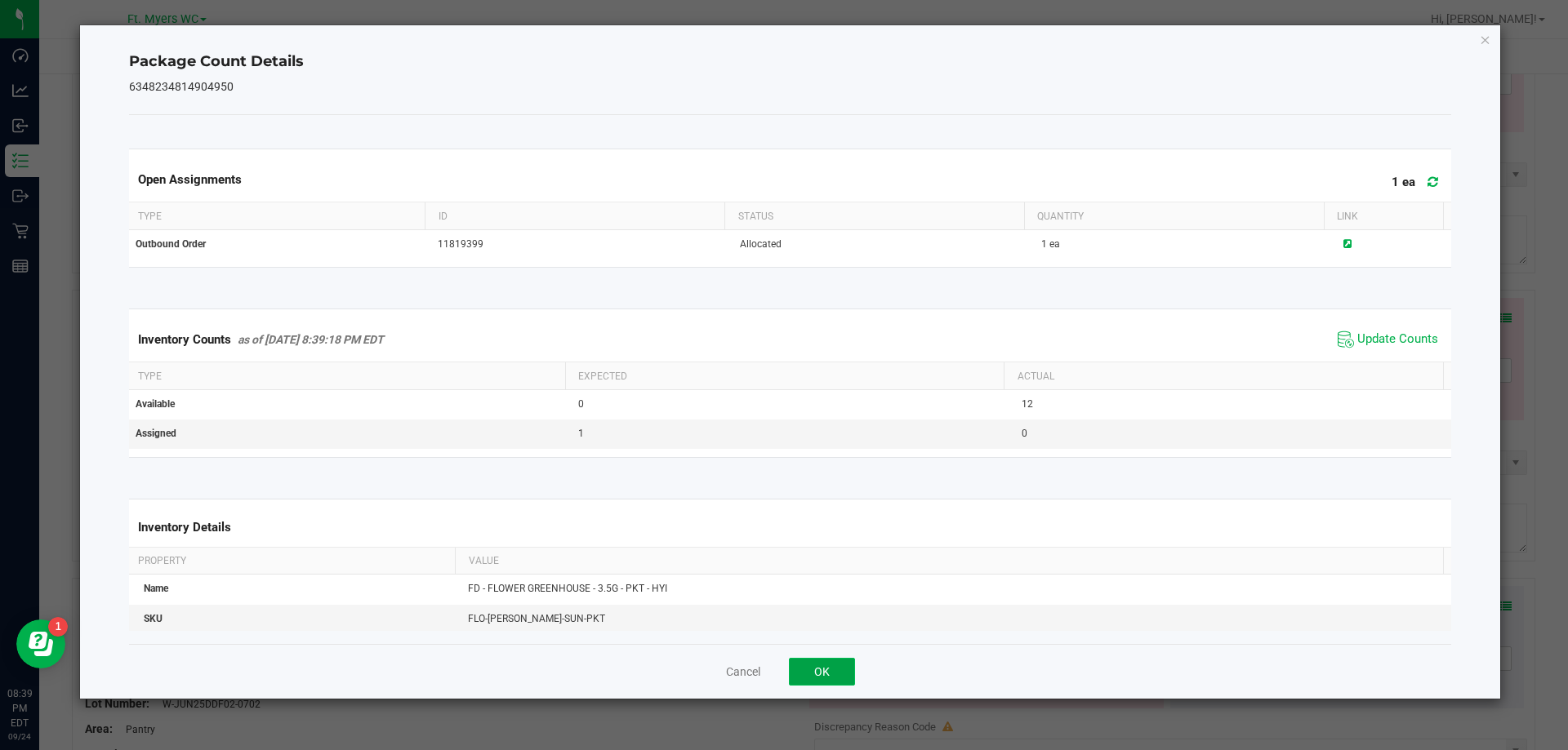
click at [828, 663] on button "OK" at bounding box center [822, 672] width 66 height 28
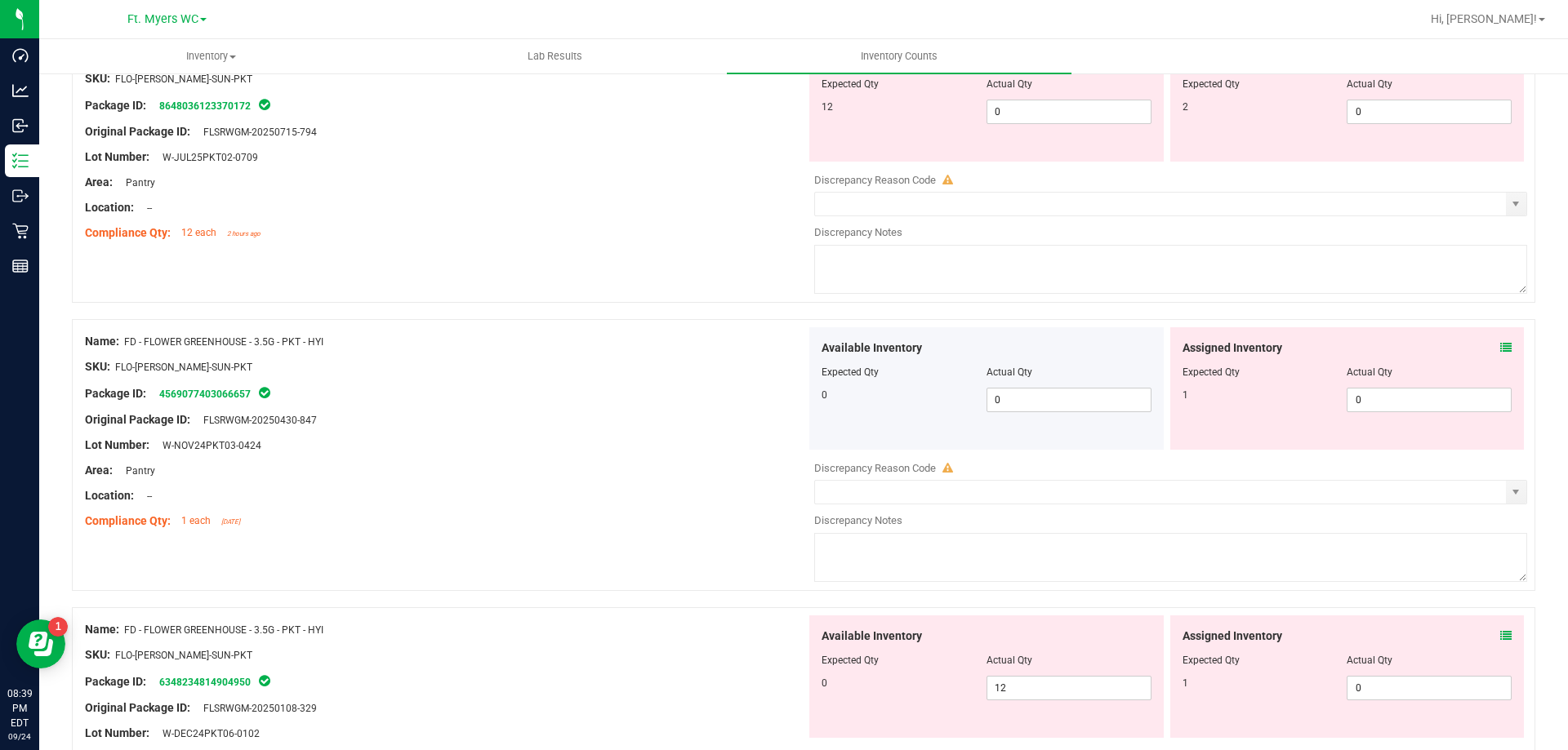
scroll to position [1225, 0]
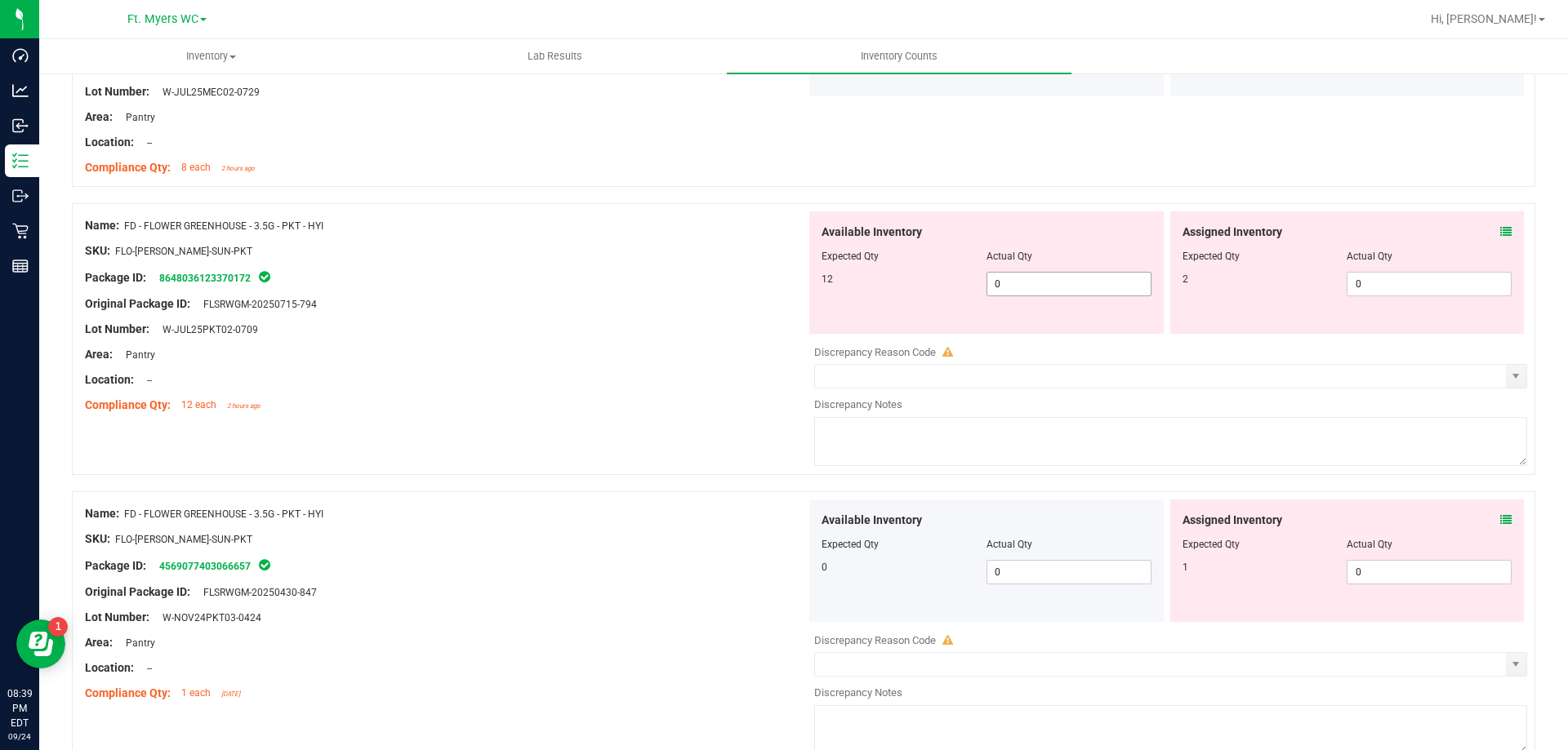
click at [1053, 269] on div at bounding box center [986, 267] width 330 height 8
click at [1051, 273] on span "0 0" at bounding box center [1069, 284] width 165 height 24
click at [1051, 273] on input "0" at bounding box center [1069, 284] width 164 height 22
type input "12"
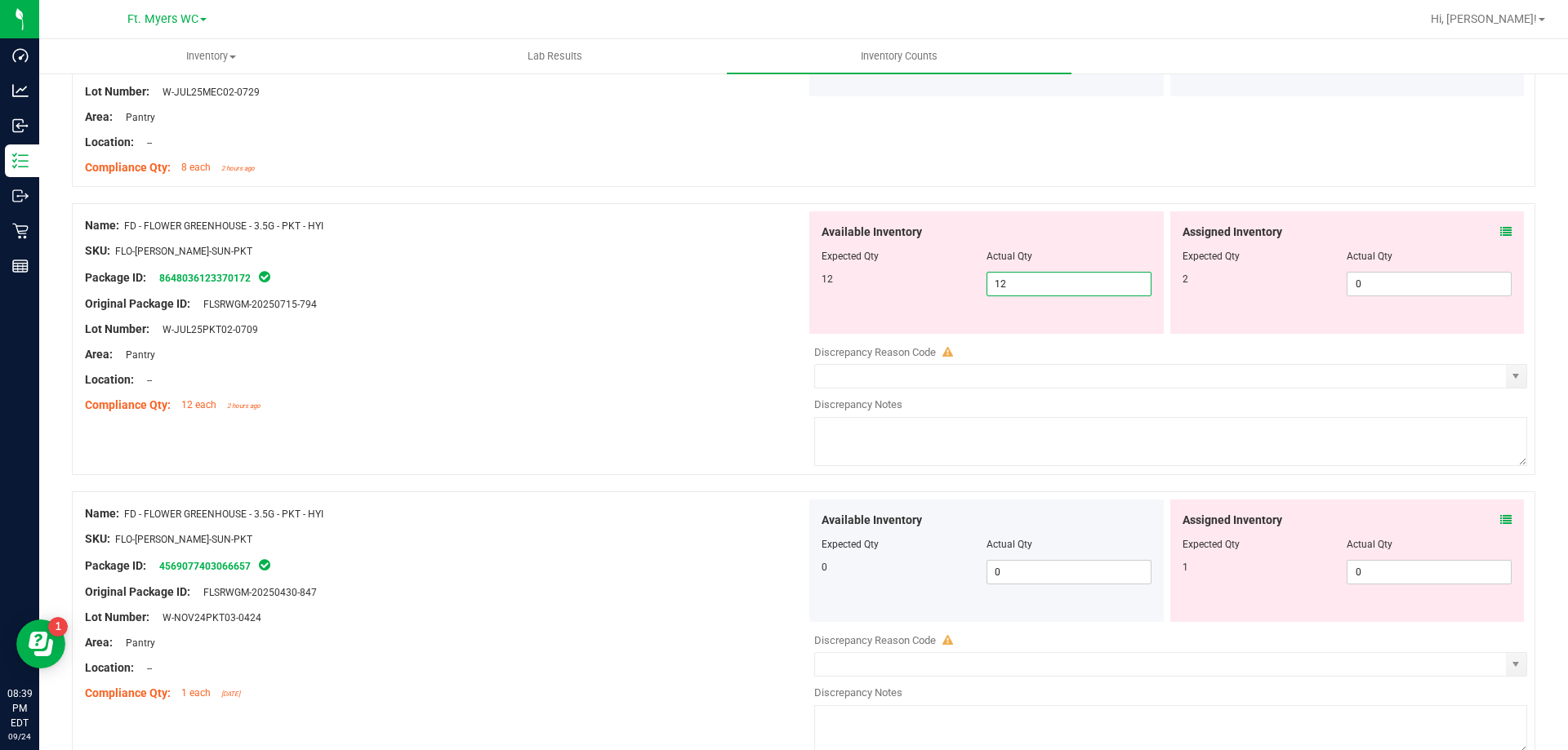
click at [1061, 310] on div "Available Inventory Expected Qty Actual Qty 12 12 12" at bounding box center [986, 272] width 355 height 123
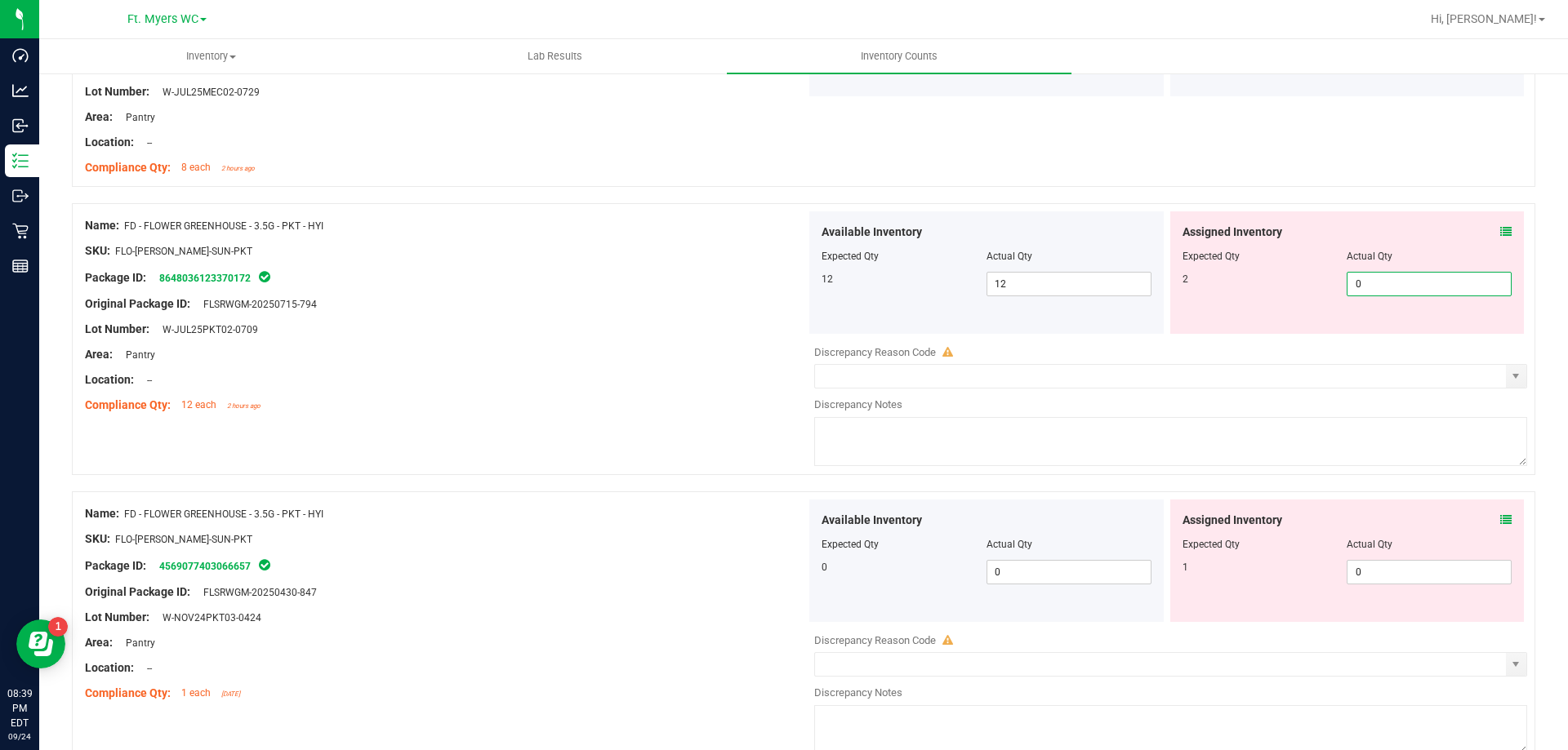
click at [1350, 279] on span "0 0" at bounding box center [1429, 284] width 165 height 24
click at [1364, 279] on input "0" at bounding box center [1429, 284] width 164 height 22
click at [1501, 234] on icon at bounding box center [1506, 231] width 11 height 11
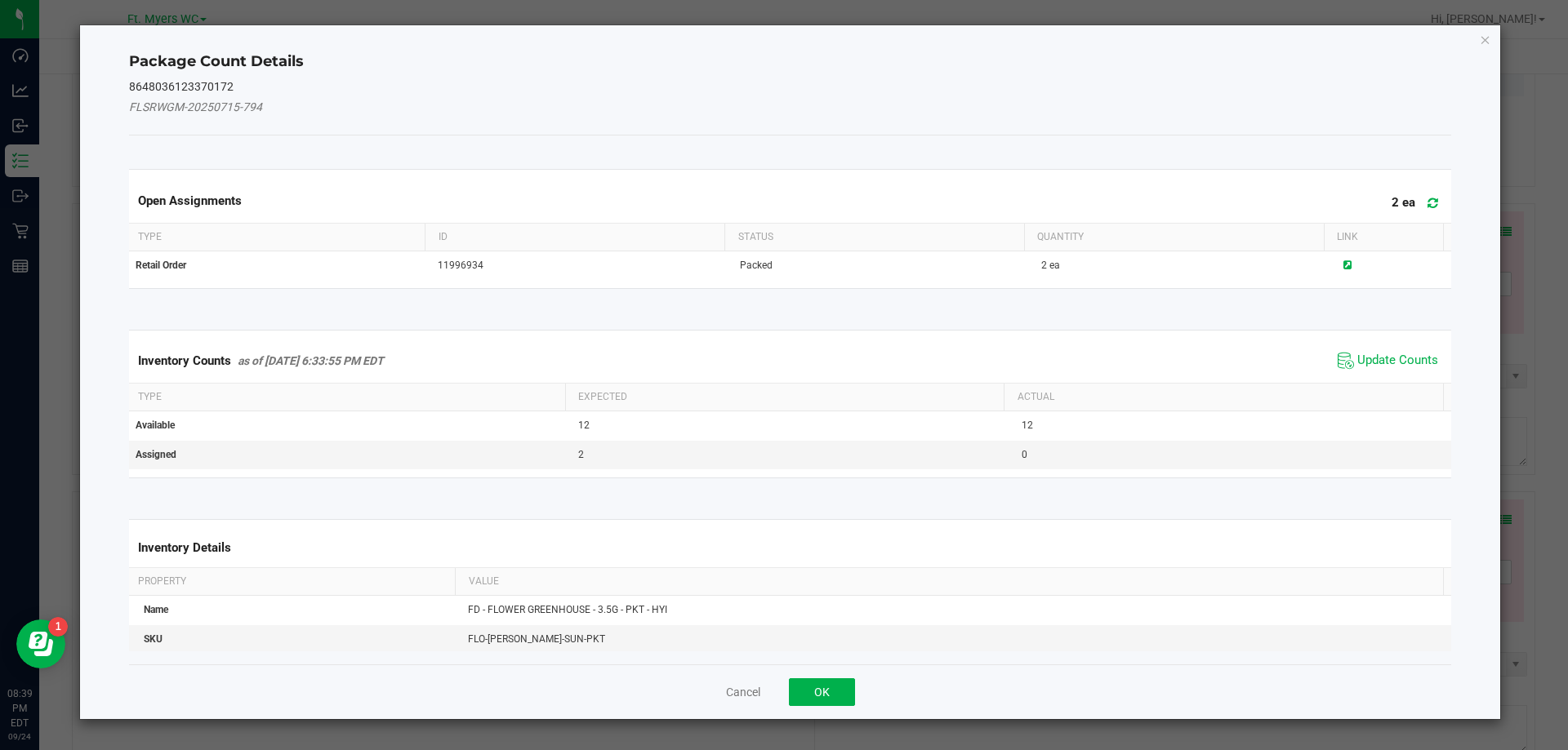
click at [1352, 351] on span "Update Counts" at bounding box center [1388, 361] width 109 height 24
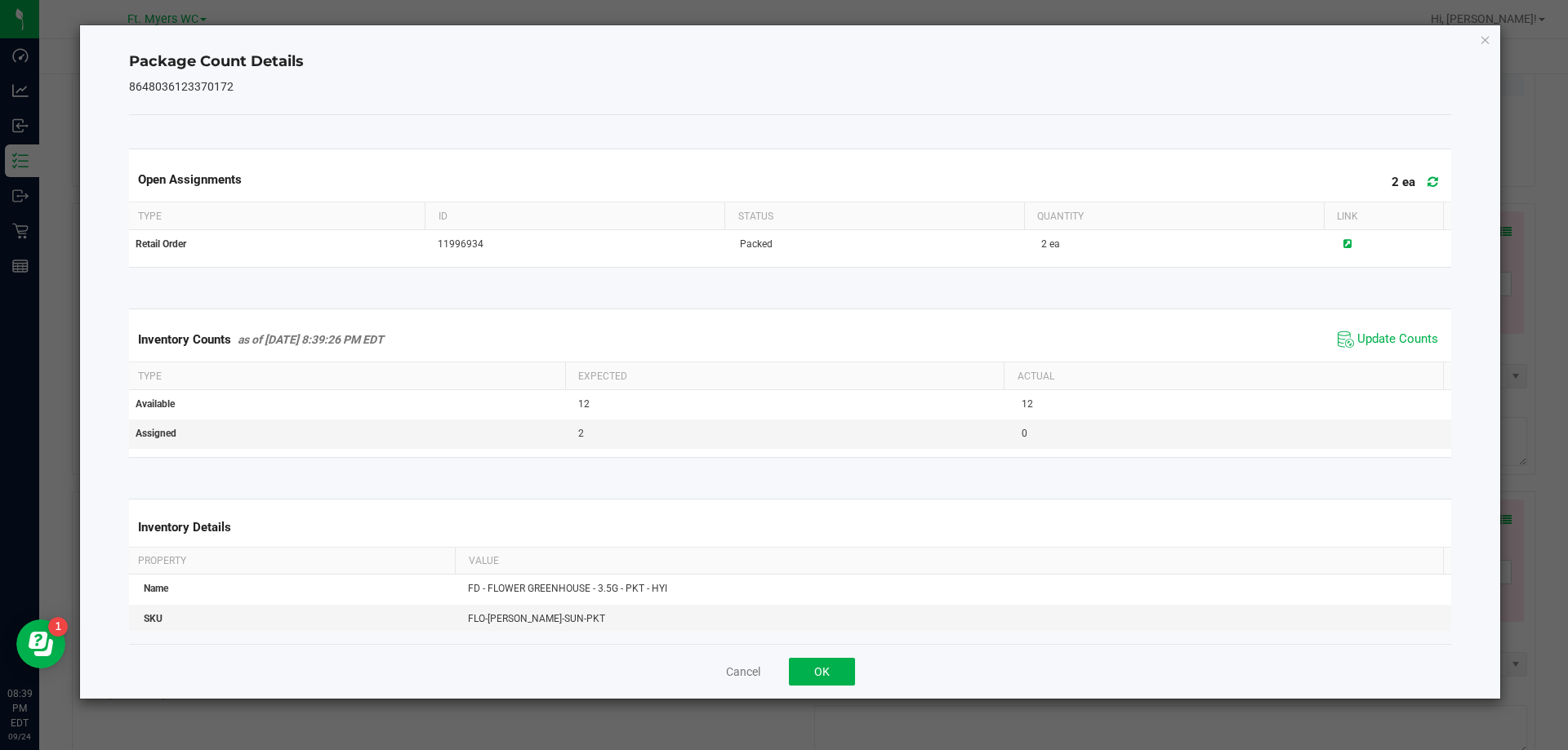
click at [802, 699] on div "Package Count Details 8648036123370172 Open Assignments 2 ea Type ID Status Qua…" at bounding box center [791, 362] width 1423 height 676
click at [847, 670] on button "OK" at bounding box center [822, 672] width 66 height 28
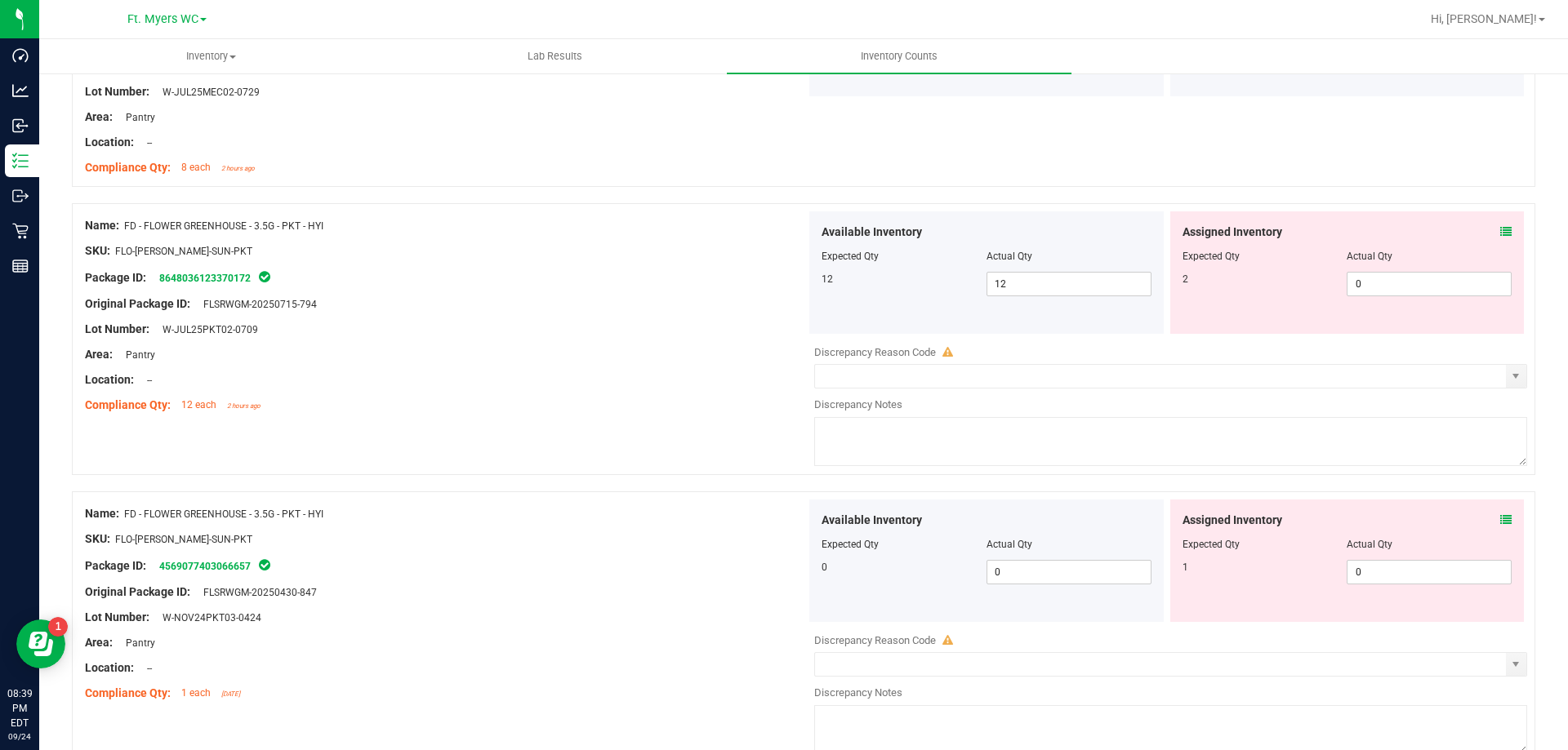
click at [1411, 261] on div "Actual Qty" at bounding box center [1429, 256] width 165 height 15
click at [1409, 276] on span "0 0" at bounding box center [1429, 284] width 165 height 24
click at [1409, 276] on input "0" at bounding box center [1429, 284] width 164 height 22
type input "2"
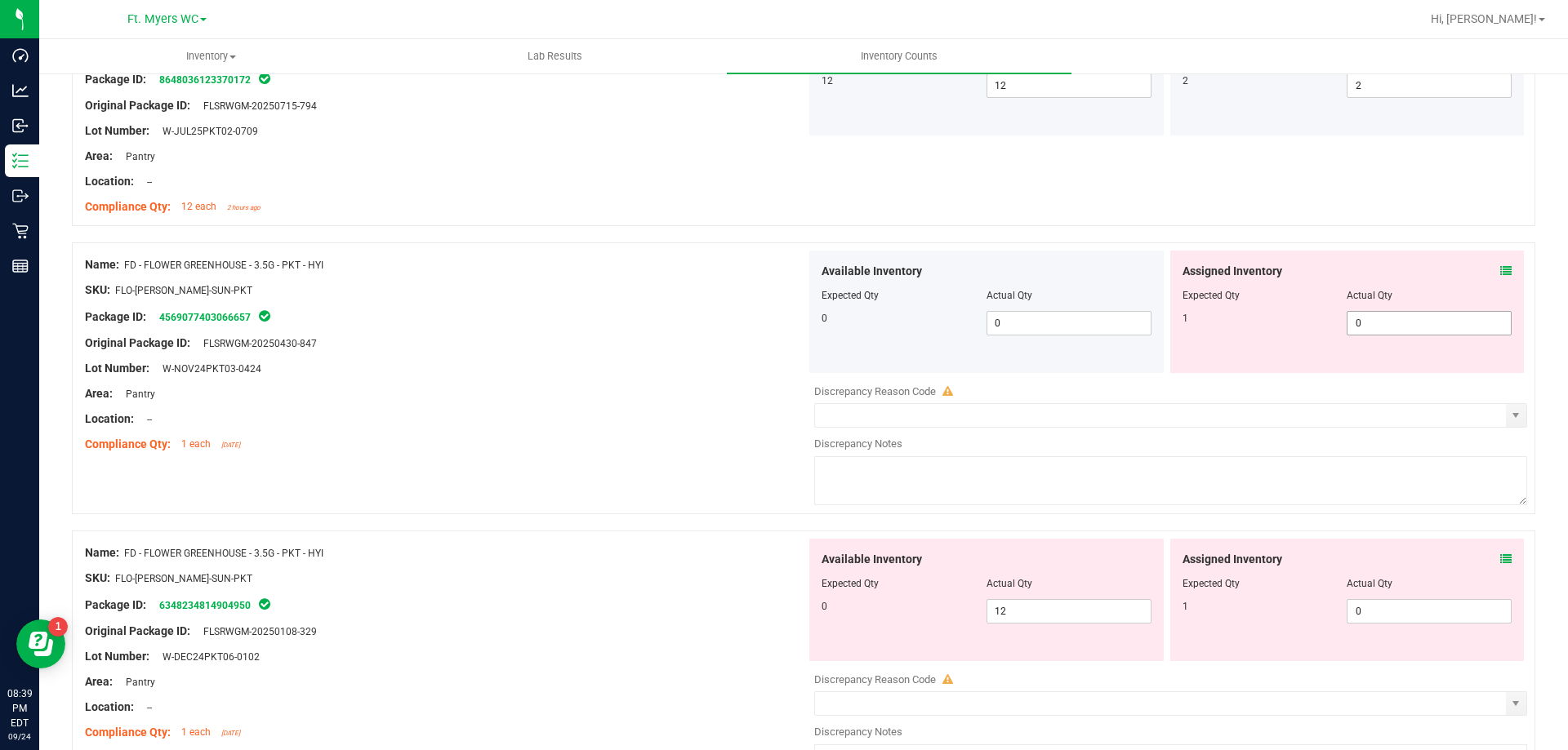
scroll to position [1470, 0]
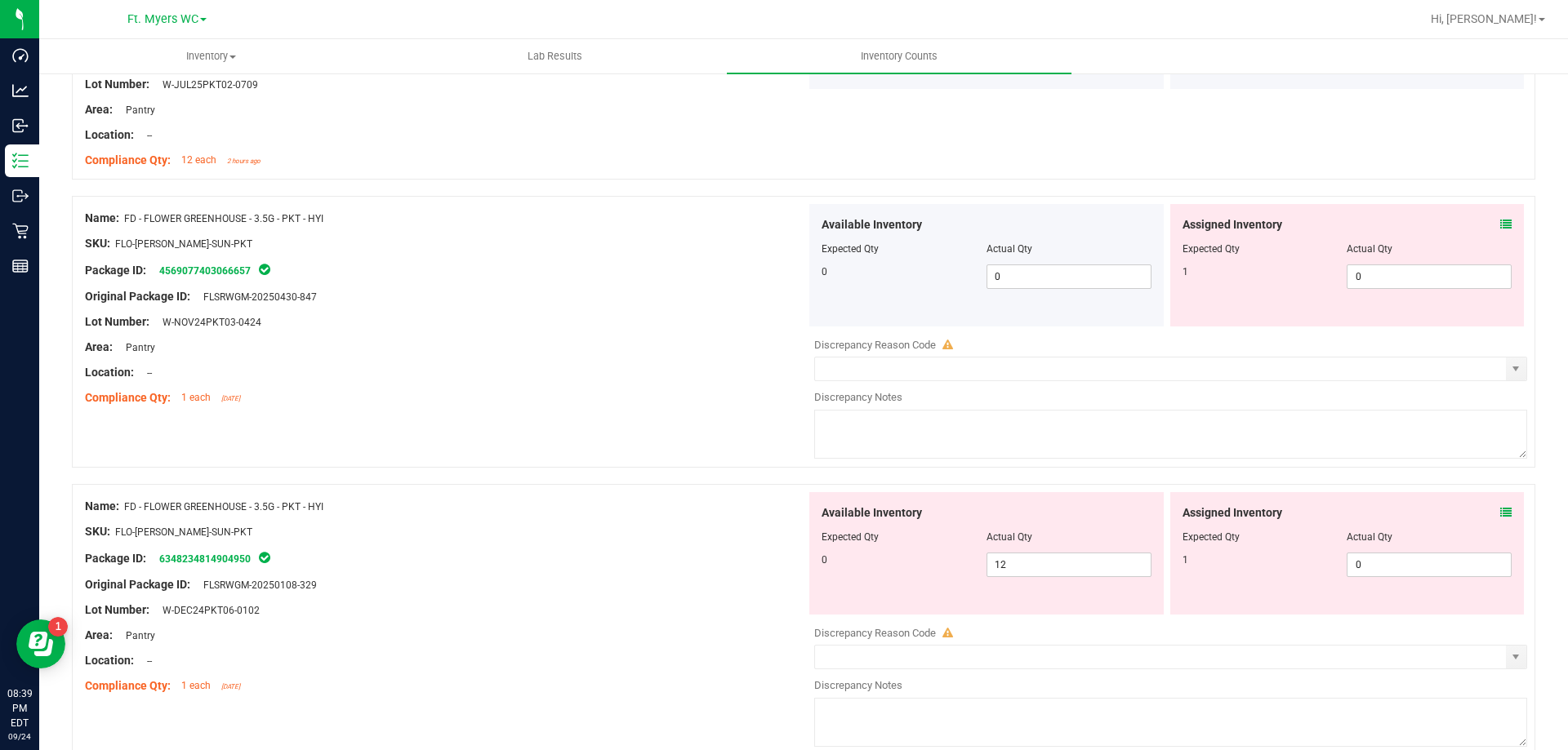
click at [1485, 223] on div "Assigned Inventory" at bounding box center [1347, 225] width 330 height 17
click at [1488, 223] on div "Assigned Inventory" at bounding box center [1347, 225] width 330 height 17
click at [1490, 221] on div "Assigned Inventory" at bounding box center [1347, 225] width 330 height 17
click at [1501, 219] on icon at bounding box center [1506, 224] width 11 height 11
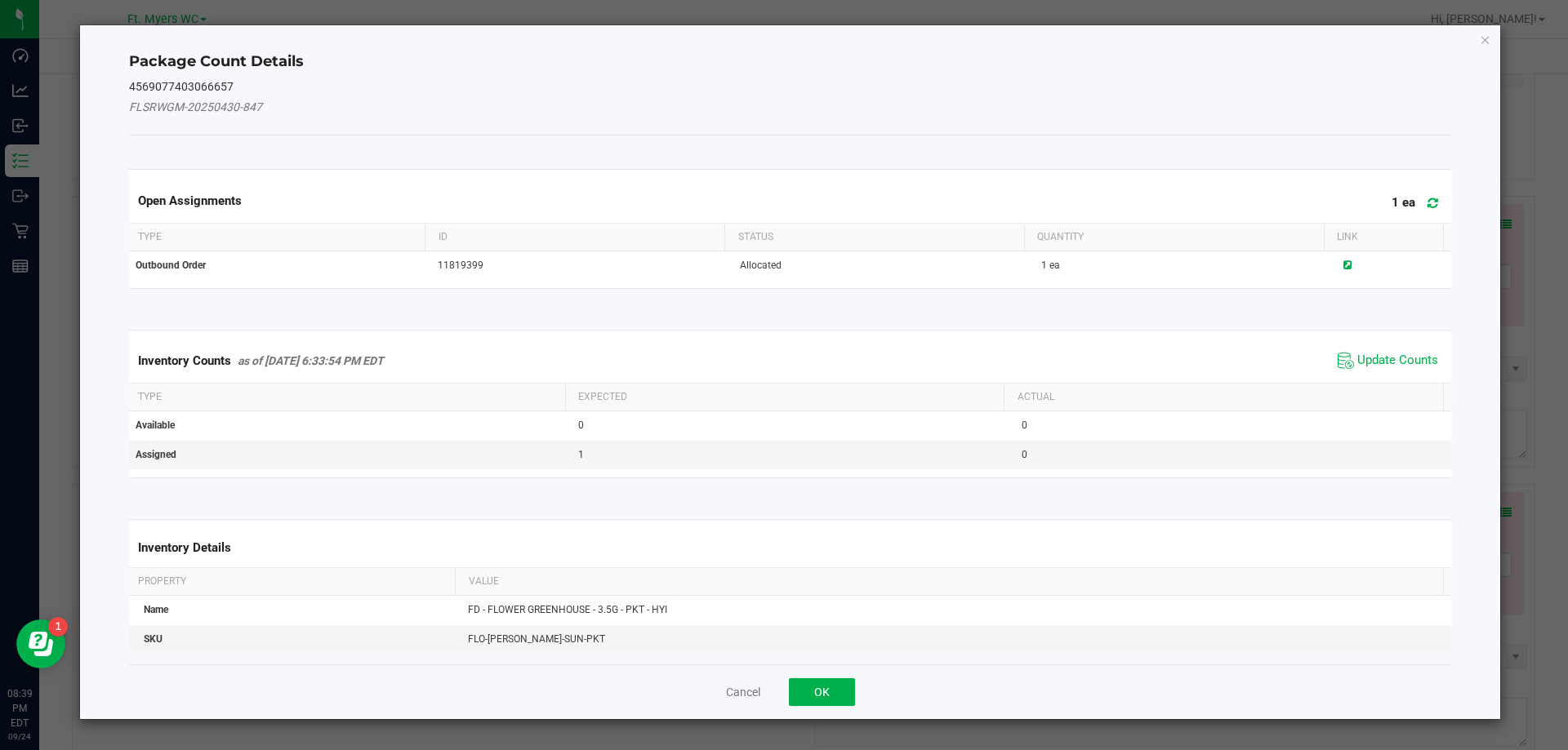
click at [1416, 198] on span at bounding box center [1429, 203] width 27 height 22
click at [1359, 356] on span "Update Counts" at bounding box center [1398, 361] width 80 height 16
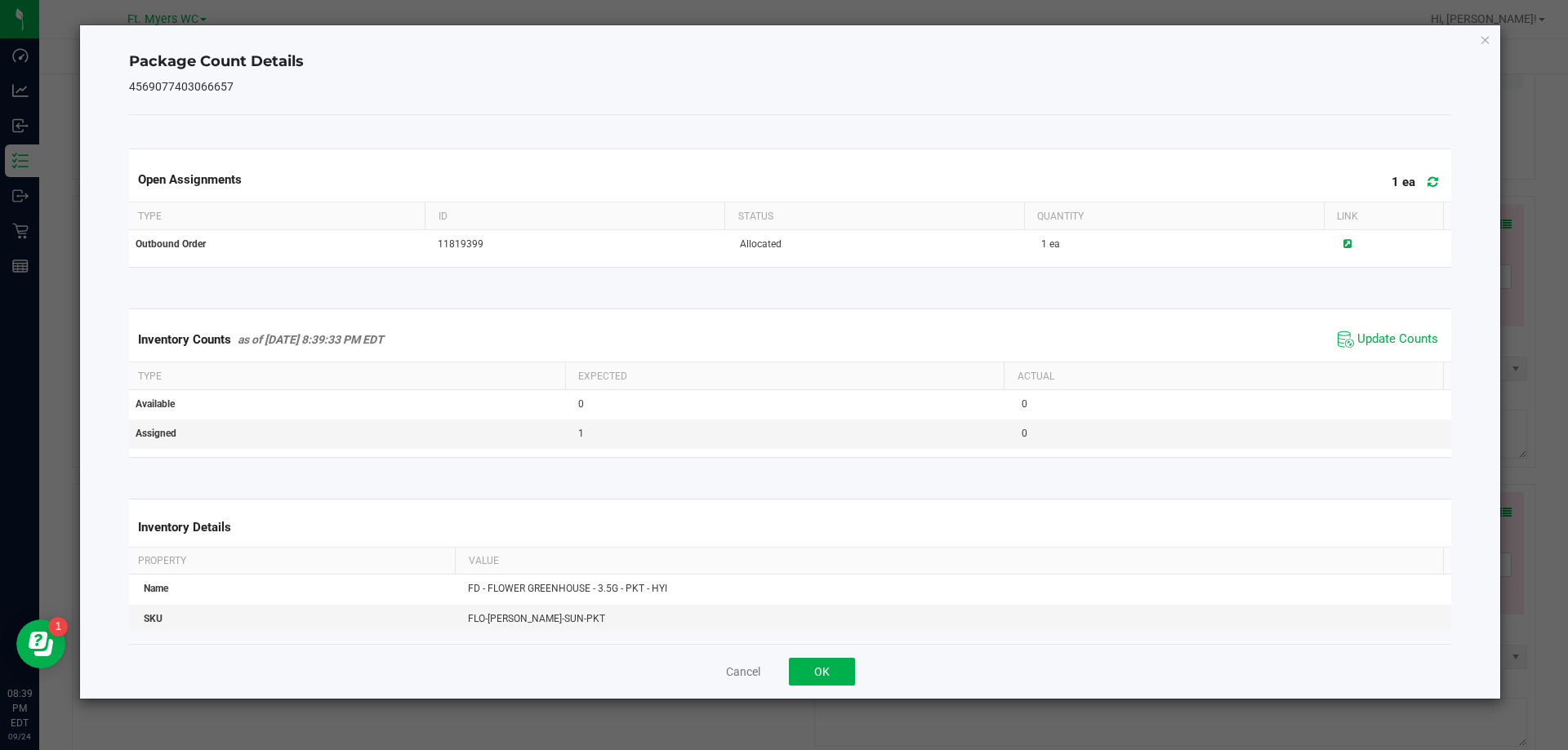
click at [827, 690] on div "Cancel OK" at bounding box center [790, 671] width 1323 height 54
click at [847, 661] on button "OK" at bounding box center [822, 672] width 66 height 28
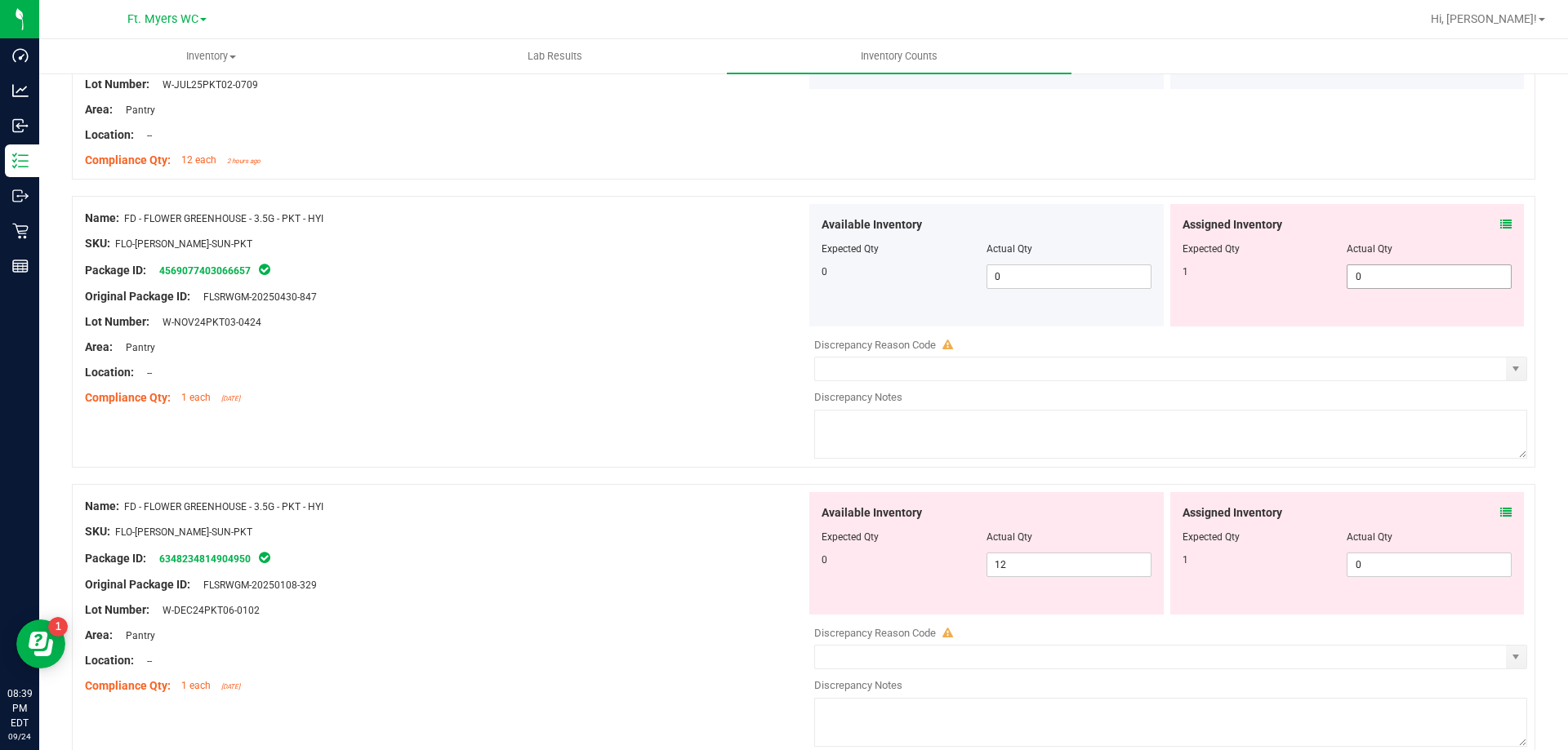
click at [1403, 284] on span "0 0" at bounding box center [1429, 277] width 165 height 24
click at [1403, 284] on input "0" at bounding box center [1429, 277] width 164 height 22
type input "1"
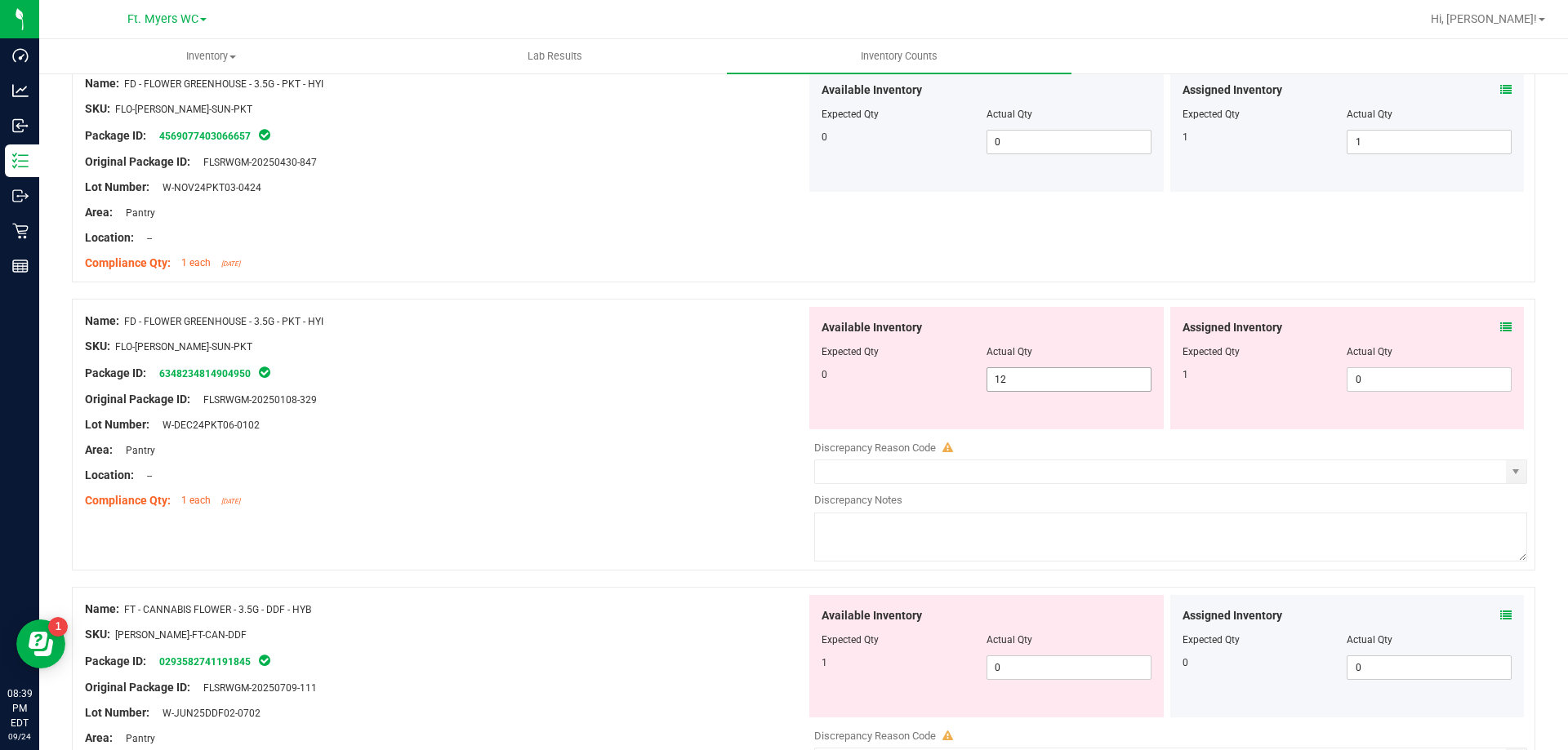
scroll to position [1633, 0]
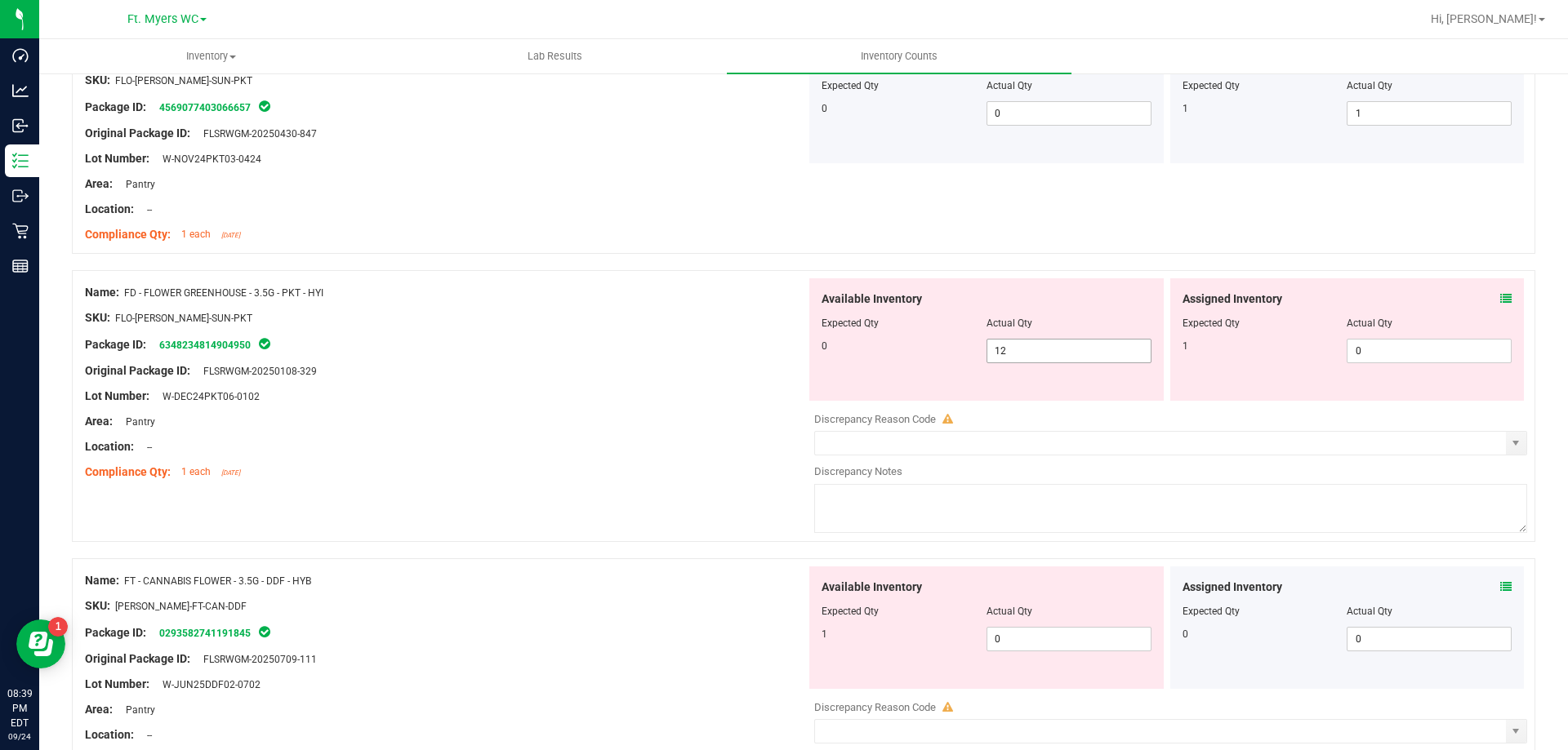
click at [1053, 351] on span "12 12" at bounding box center [1069, 351] width 165 height 24
click at [1053, 351] on input "12" at bounding box center [1069, 351] width 164 height 22
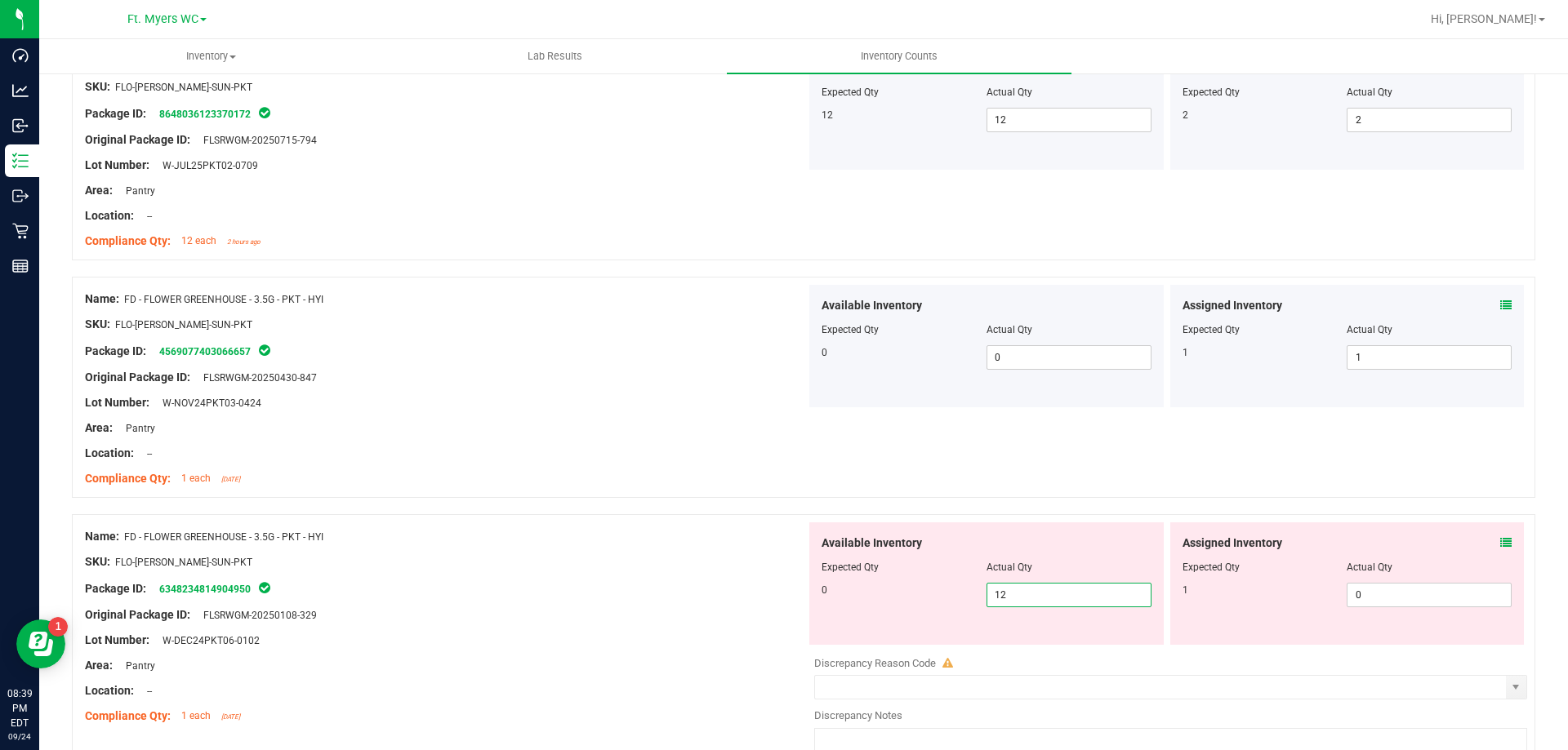
scroll to position [1715, 0]
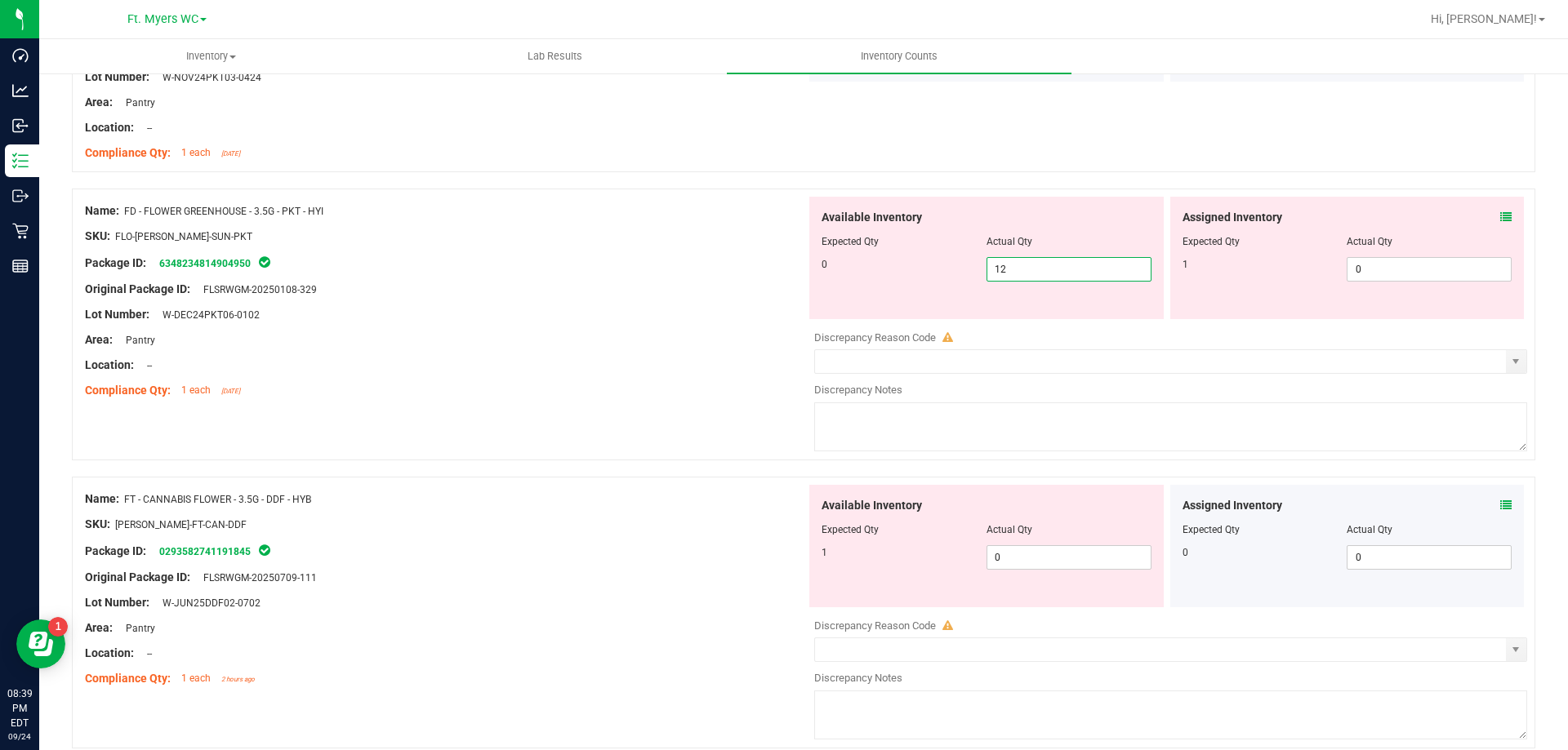
click at [1047, 273] on input "12" at bounding box center [1069, 269] width 164 height 22
click at [1047, 270] on input "12" at bounding box center [1069, 269] width 164 height 22
click at [1047, 270] on input "120" at bounding box center [1069, 269] width 164 height 22
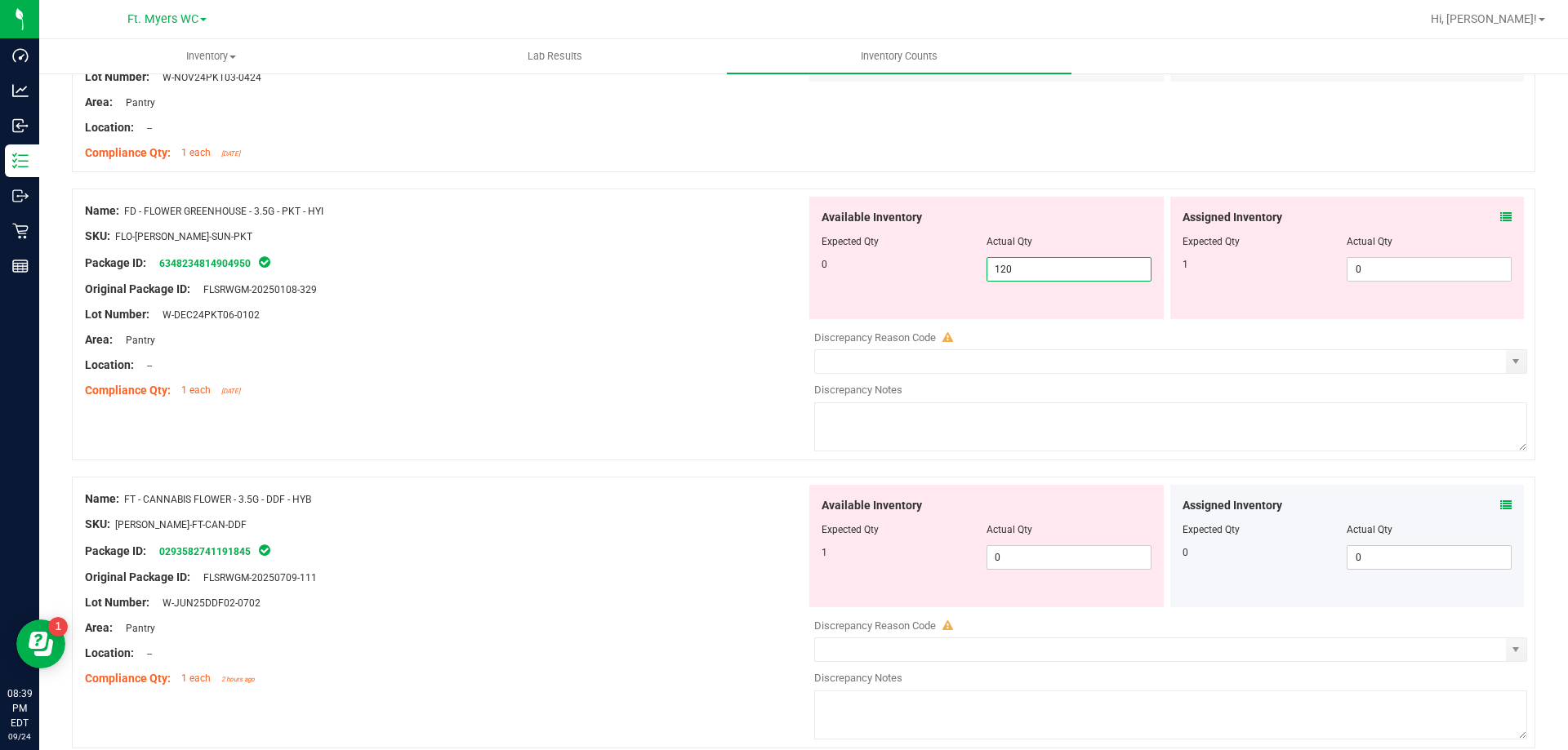
type input "0"
click at [1400, 268] on span "0 0" at bounding box center [1429, 269] width 165 height 24
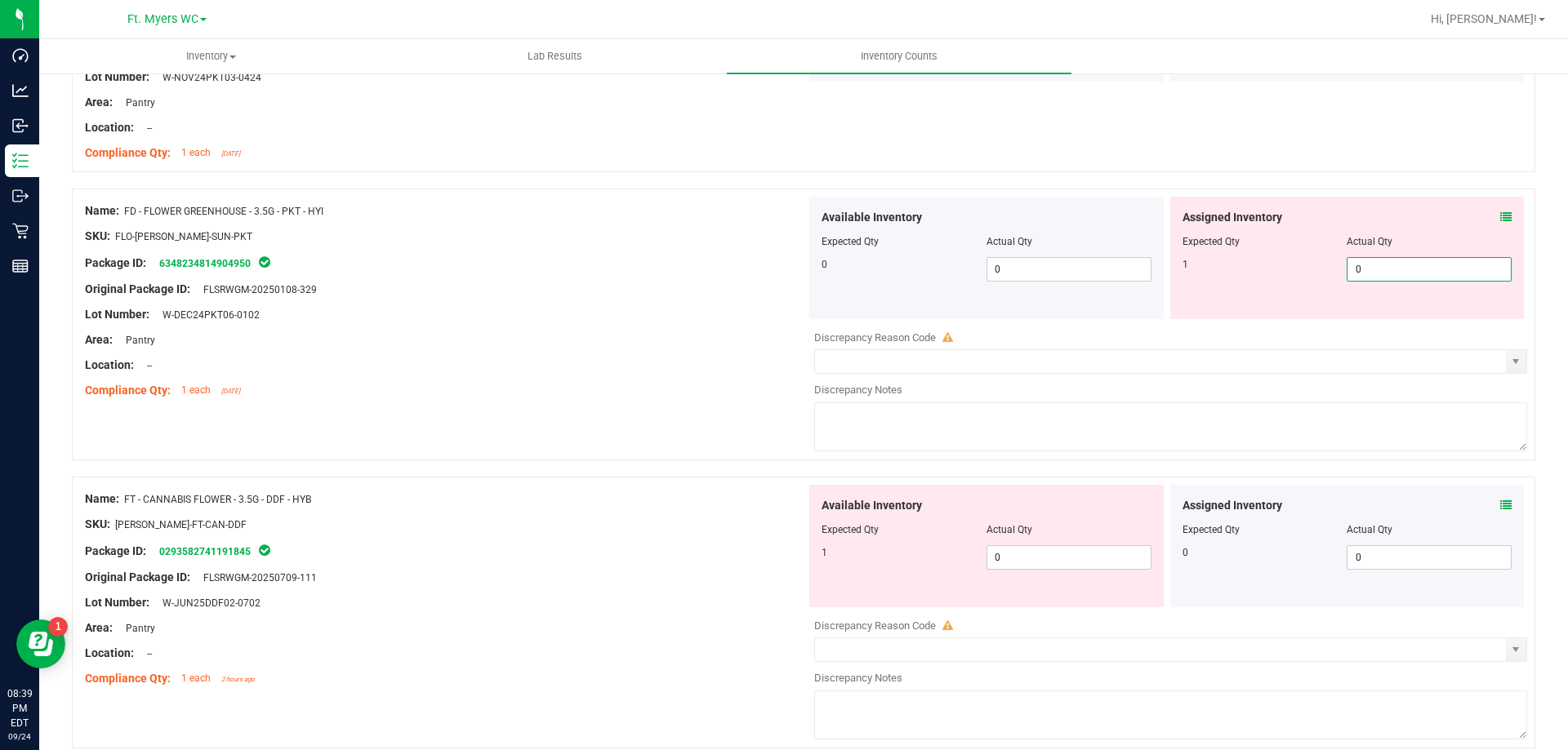
click at [1400, 268] on input "0" at bounding box center [1429, 269] width 164 height 22
type input "1"
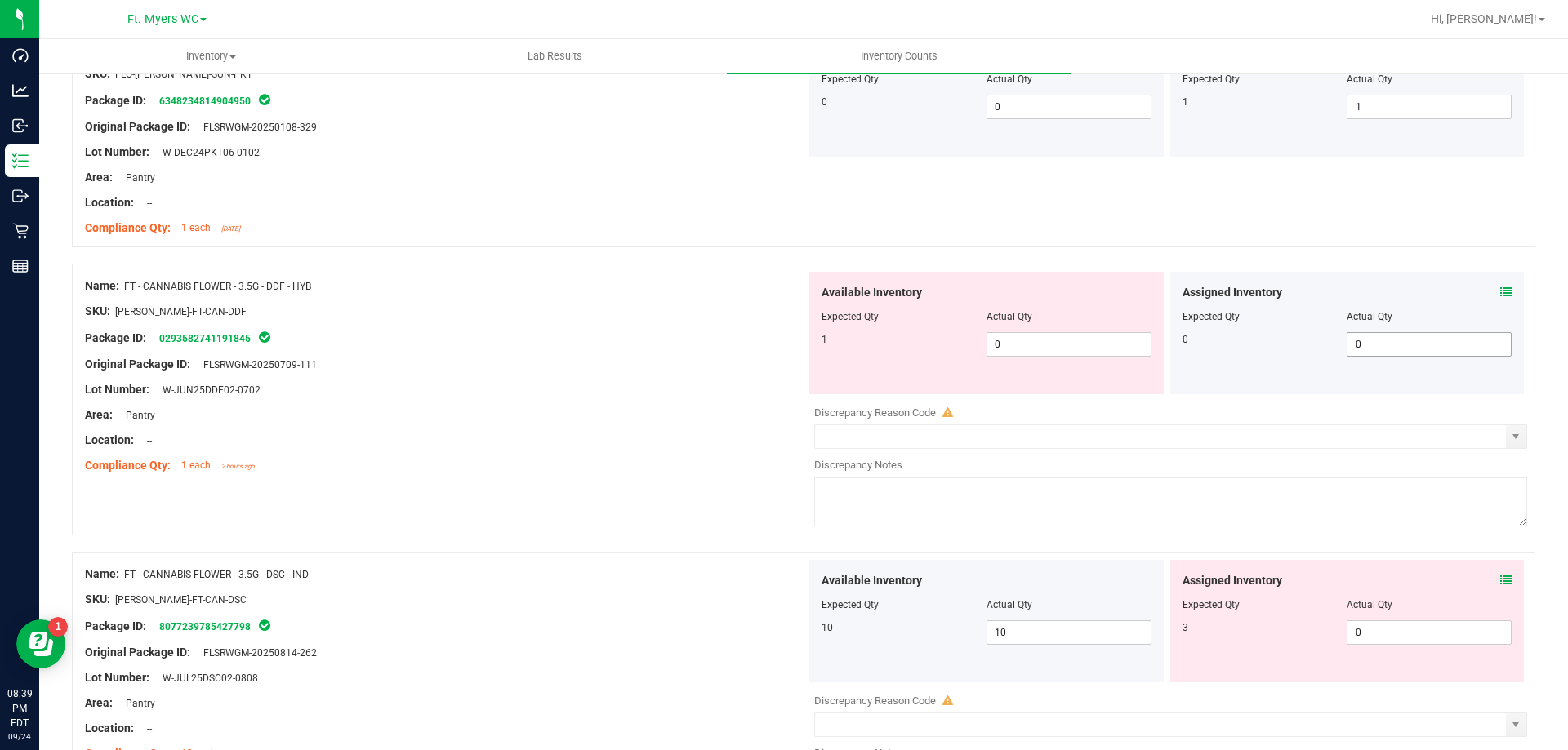
scroll to position [1878, 0]
click at [1501, 294] on icon at bounding box center [1506, 291] width 11 height 11
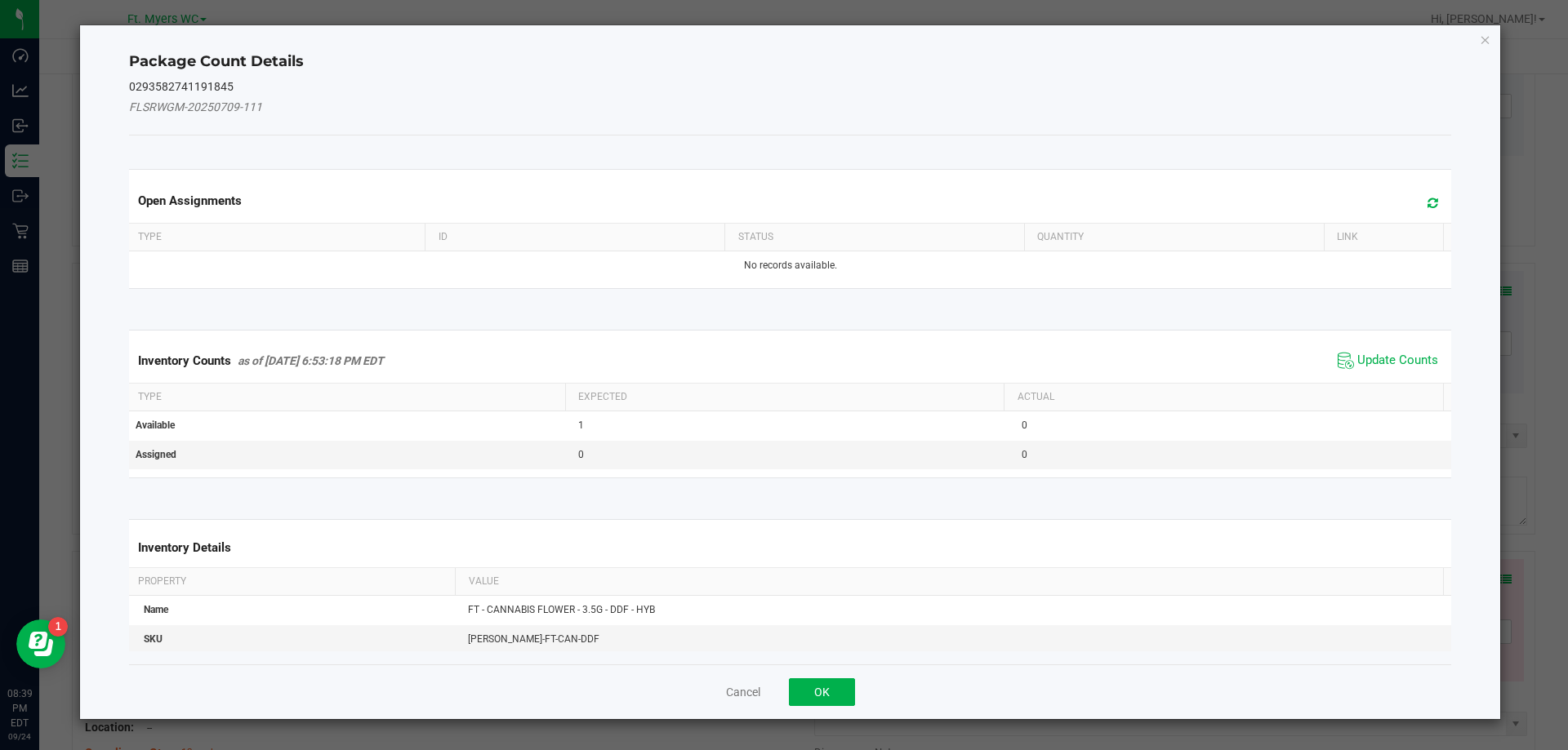
click at [1428, 206] on icon at bounding box center [1433, 202] width 10 height 12
click at [1373, 351] on span "Update Counts" at bounding box center [1388, 361] width 109 height 24
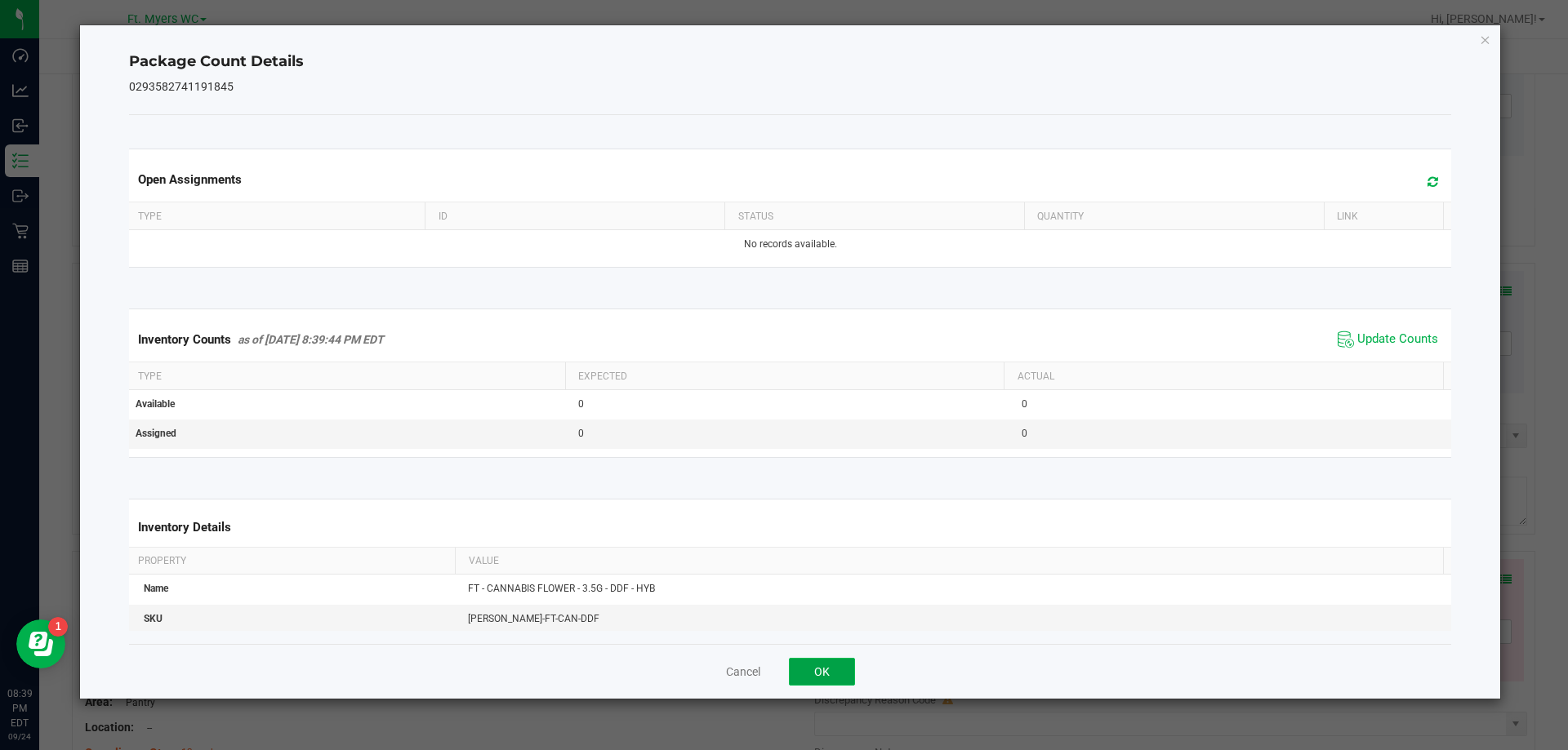
click at [842, 663] on button "OK" at bounding box center [822, 672] width 66 height 28
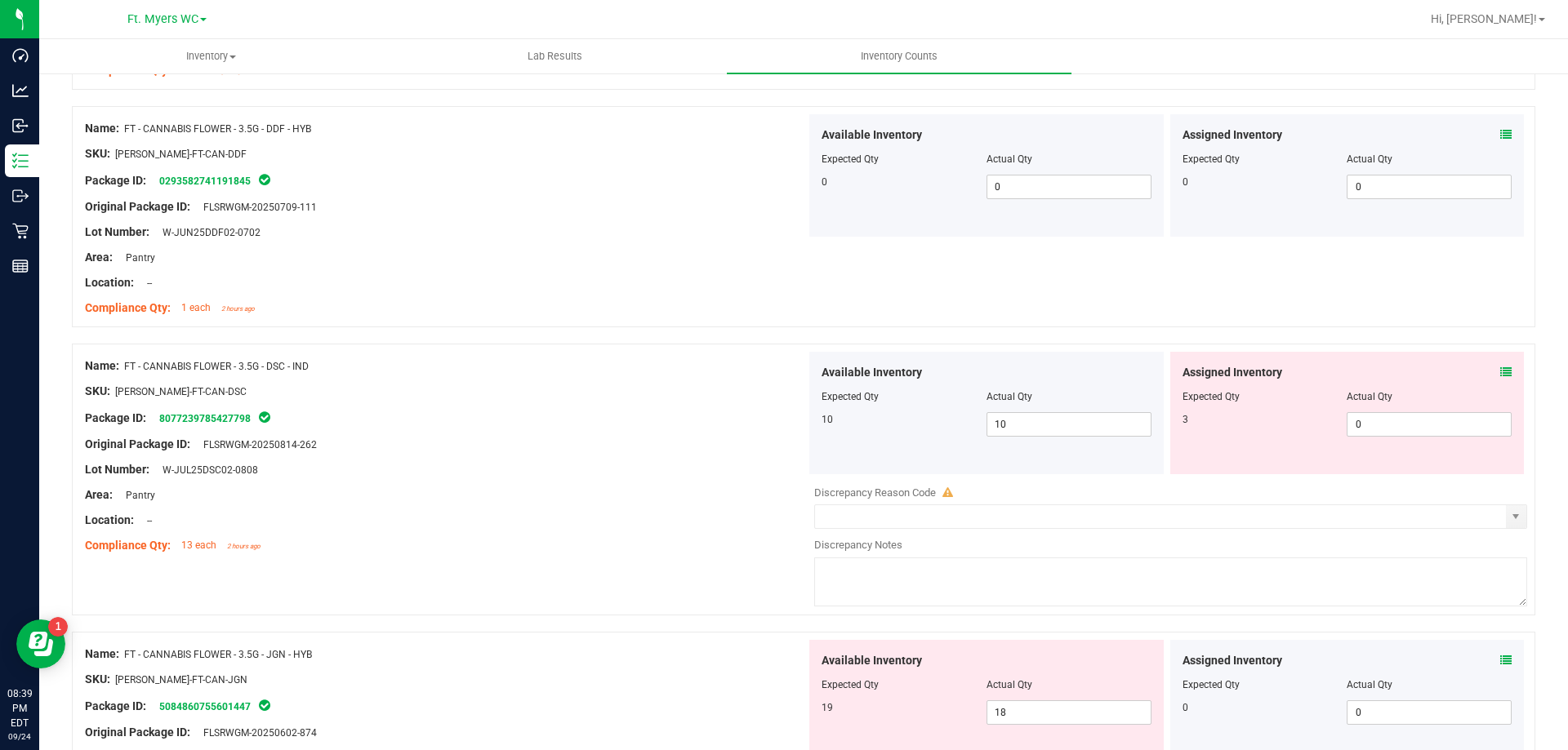
scroll to position [2042, 0]
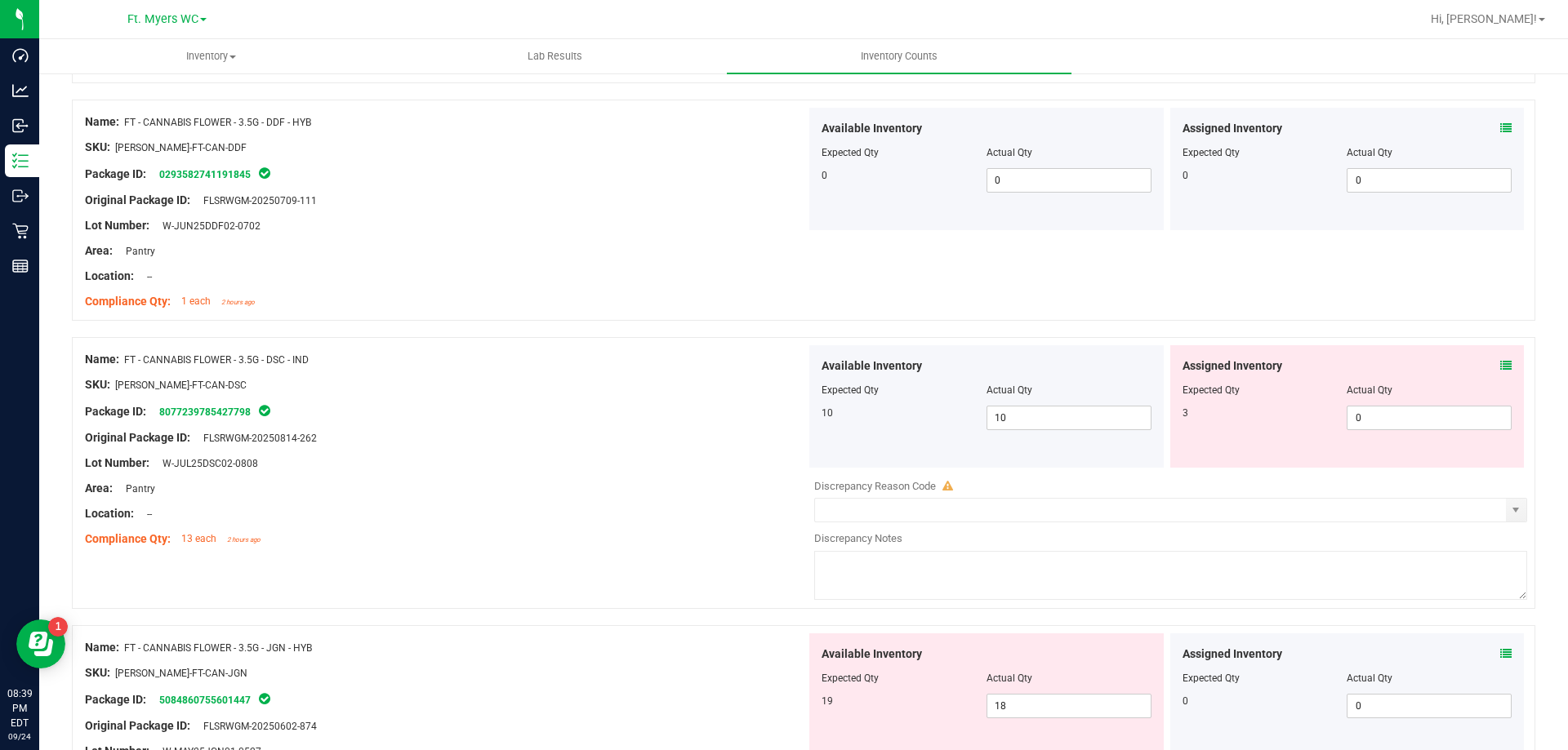
click at [1501, 366] on div "Assigned Inventory Expected Qty Actual Qty 3 0 0" at bounding box center [1347, 407] width 355 height 123
click at [1504, 356] on div "Assigned Inventory Expected Qty Actual Qty 3 0 0" at bounding box center [1347, 407] width 355 height 123
click at [1501, 370] on icon at bounding box center [1506, 365] width 11 height 11
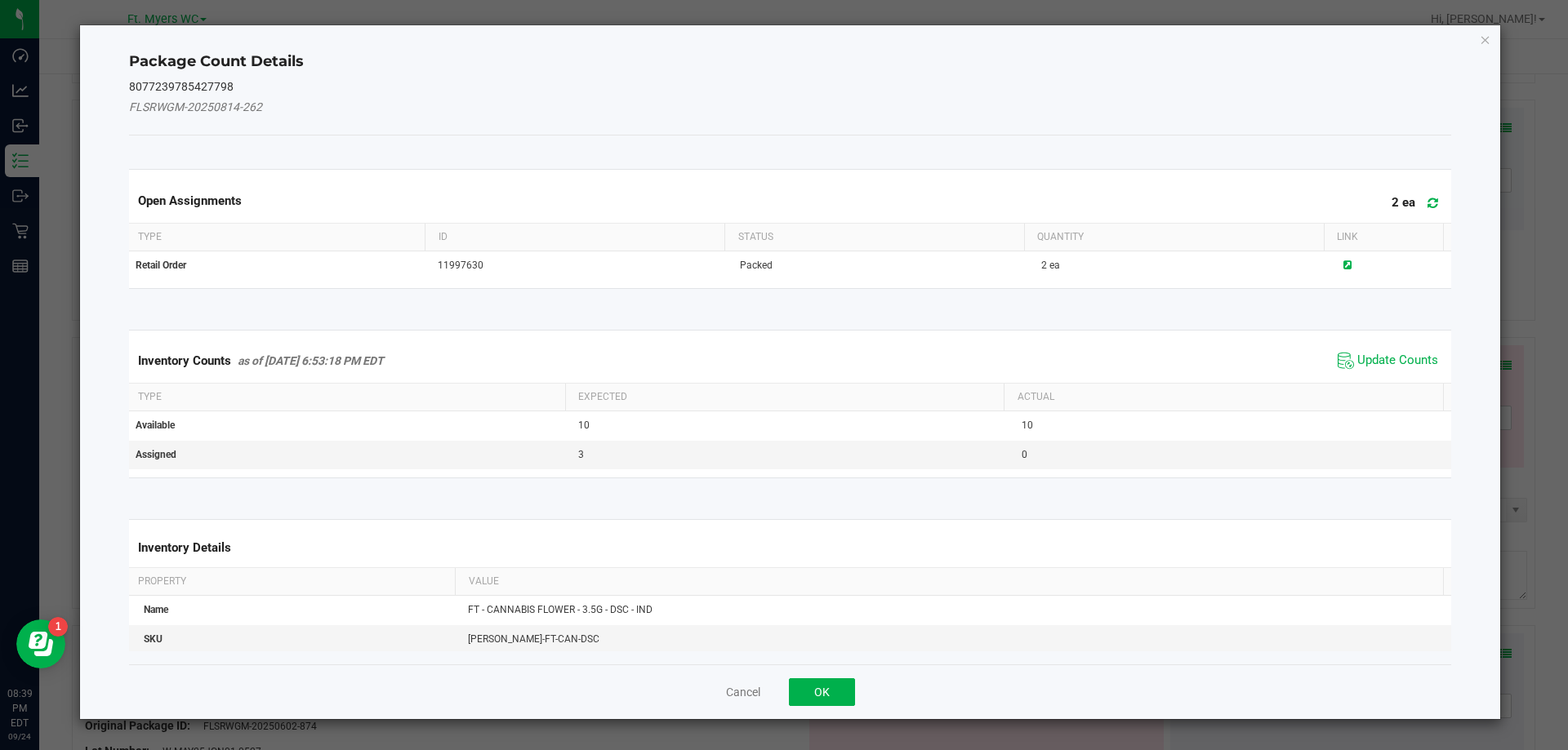
click at [1430, 204] on span at bounding box center [1429, 203] width 27 height 22
click at [845, 676] on div "Cancel OK" at bounding box center [790, 691] width 1323 height 54
click at [829, 689] on button "OK" at bounding box center [822, 692] width 66 height 28
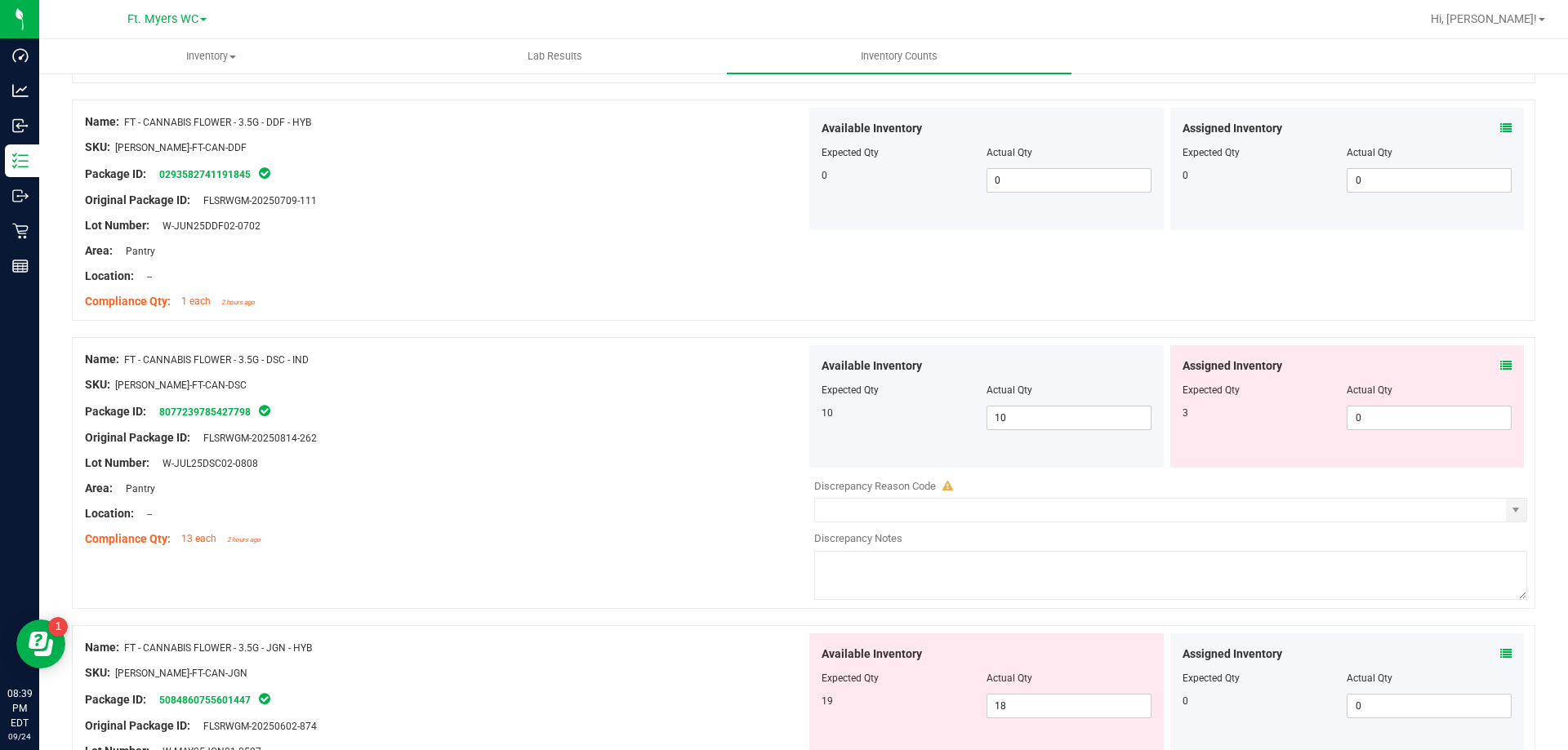
click at [1501, 365] on div "Assigned Inventory Expected Qty Actual Qty 3 0 0" at bounding box center [1347, 407] width 355 height 123
click at [1501, 364] on icon at bounding box center [1506, 365] width 11 height 11
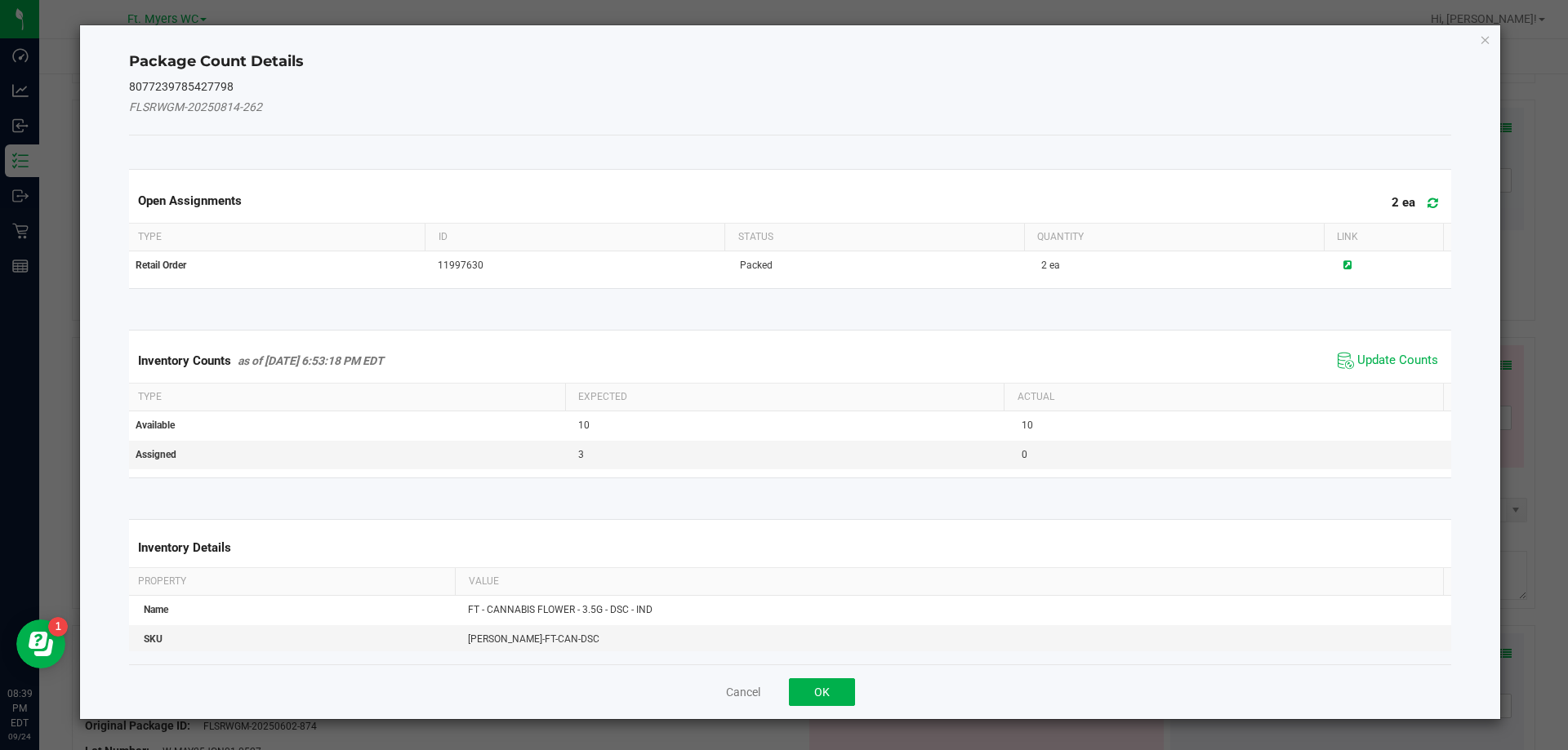
click at [1428, 200] on icon at bounding box center [1433, 202] width 10 height 12
click at [1384, 368] on span "Update Counts" at bounding box center [1398, 361] width 80 height 16
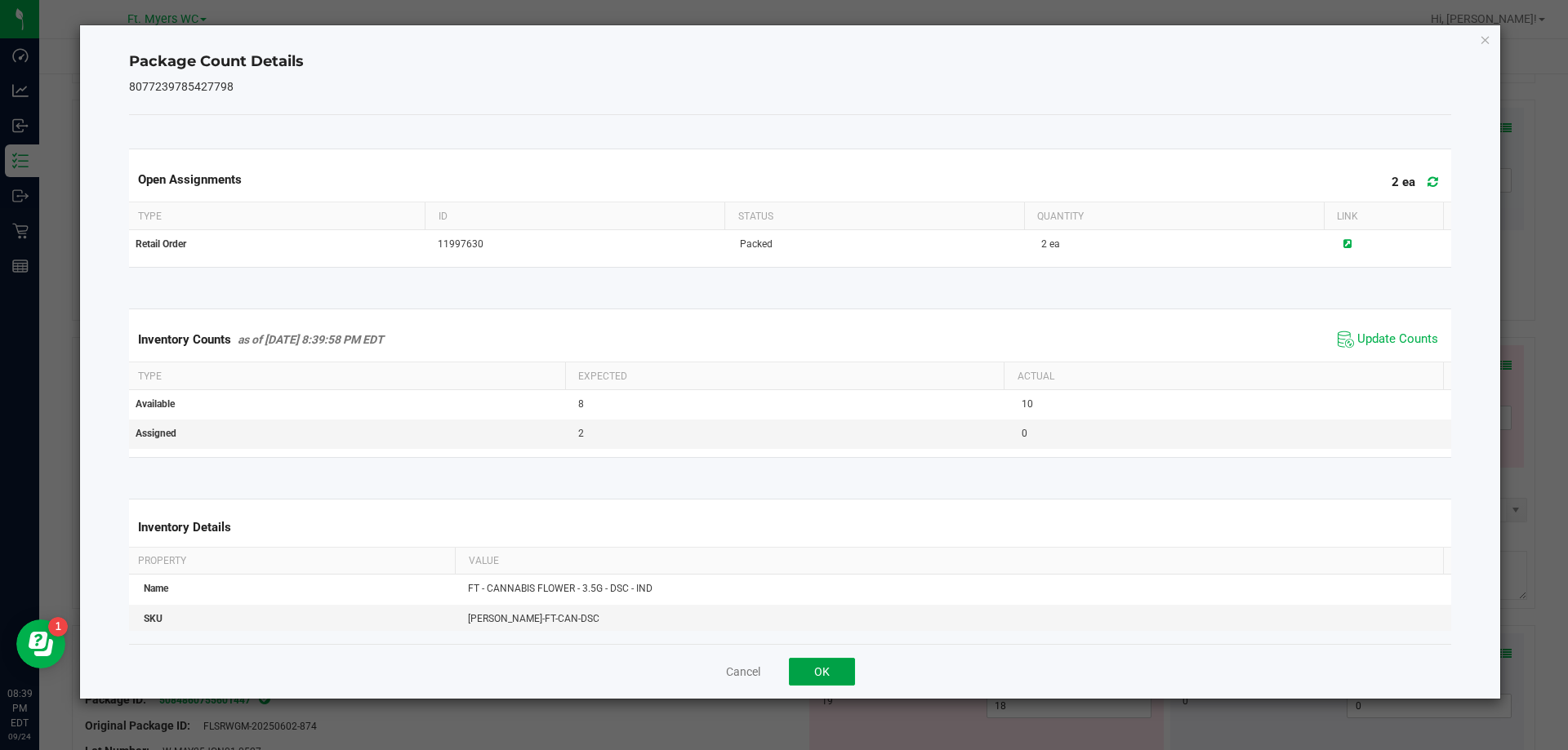
click at [826, 671] on button "OK" at bounding box center [822, 672] width 66 height 28
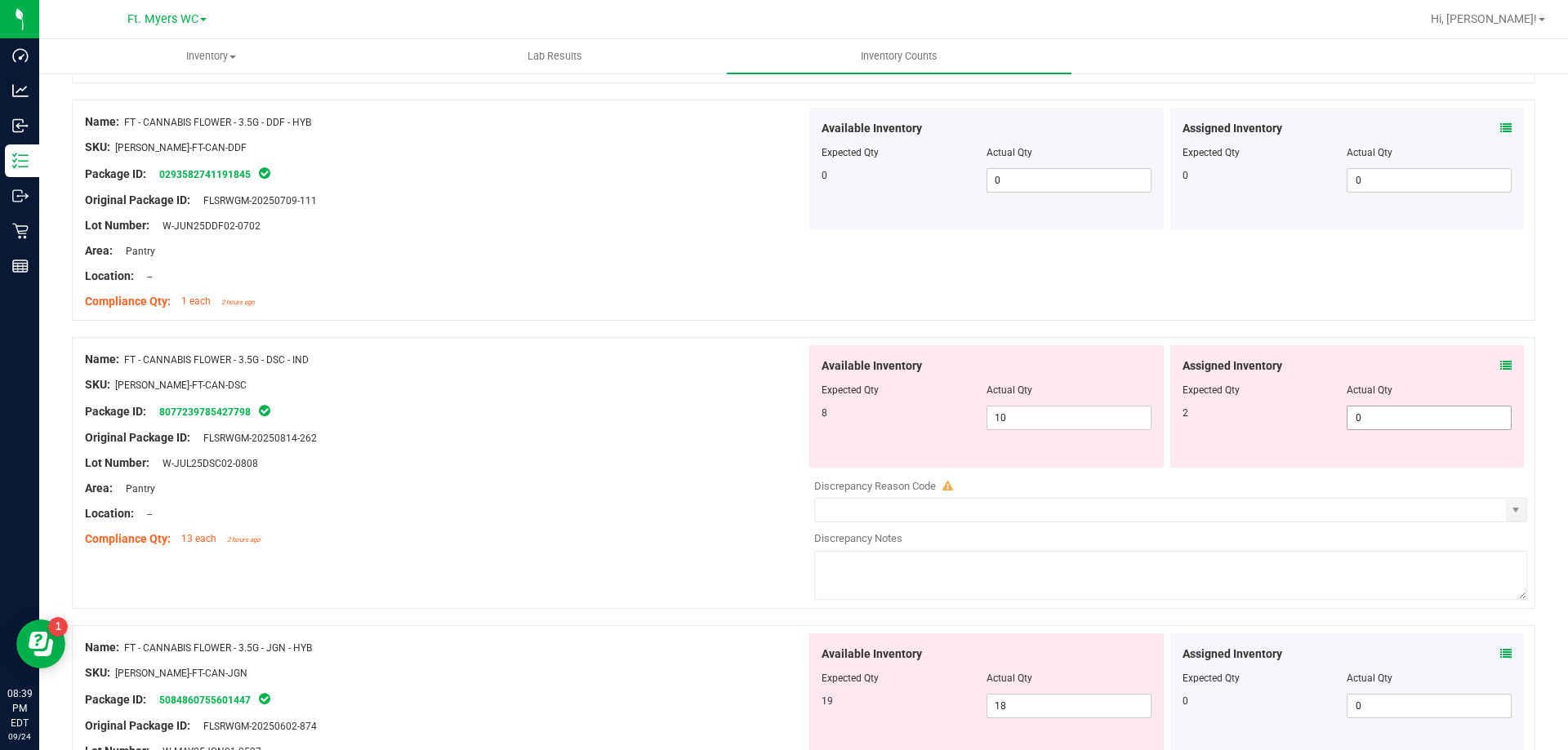
click at [1389, 420] on span "0 0" at bounding box center [1429, 418] width 165 height 24
click at [1389, 420] on input "0" at bounding box center [1429, 418] width 164 height 22
click at [1389, 420] on input "02" at bounding box center [1429, 418] width 164 height 22
type input "2"
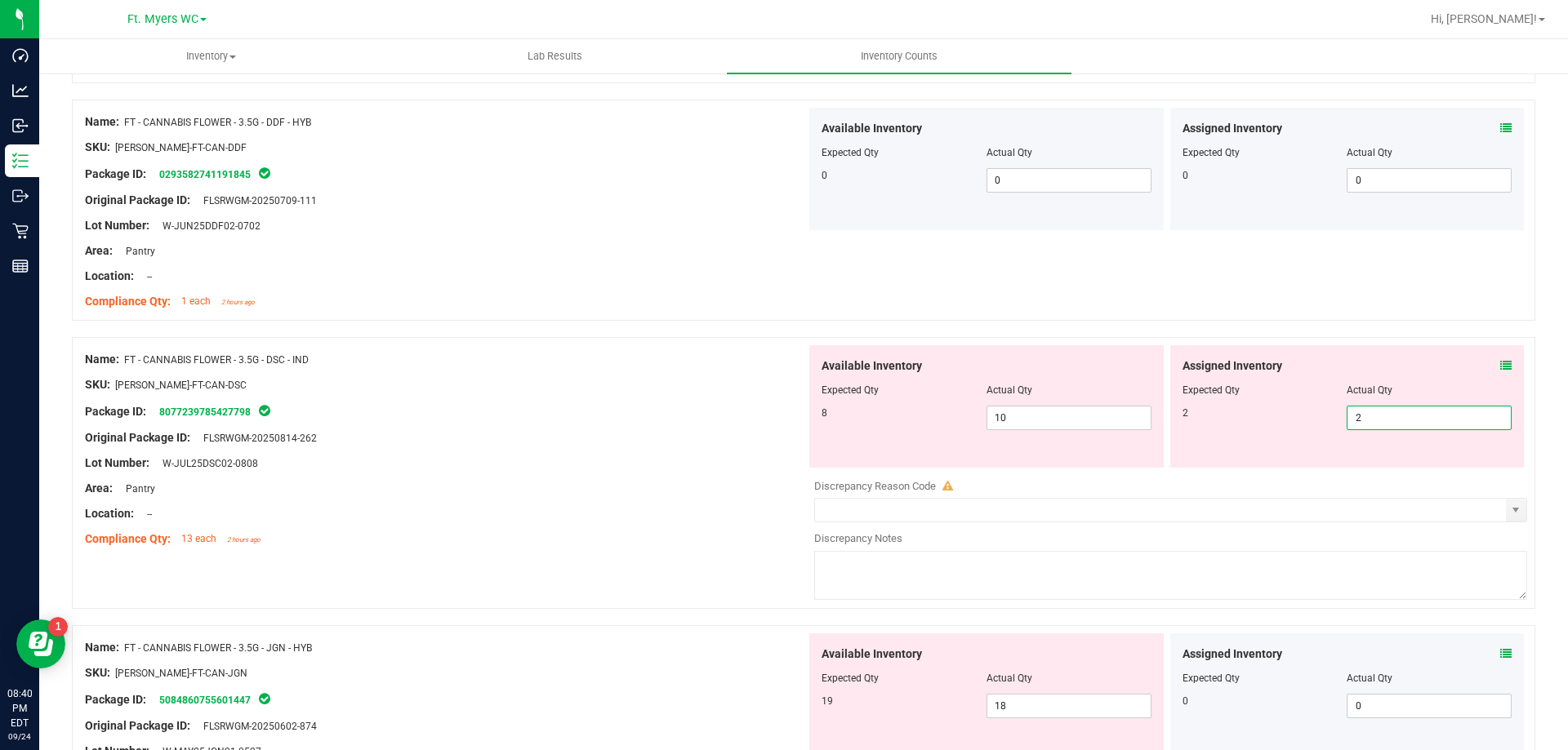
type input "2"
click at [879, 443] on div "Available Inventory Expected Qty Actual Qty 8 10 10" at bounding box center [986, 407] width 355 height 123
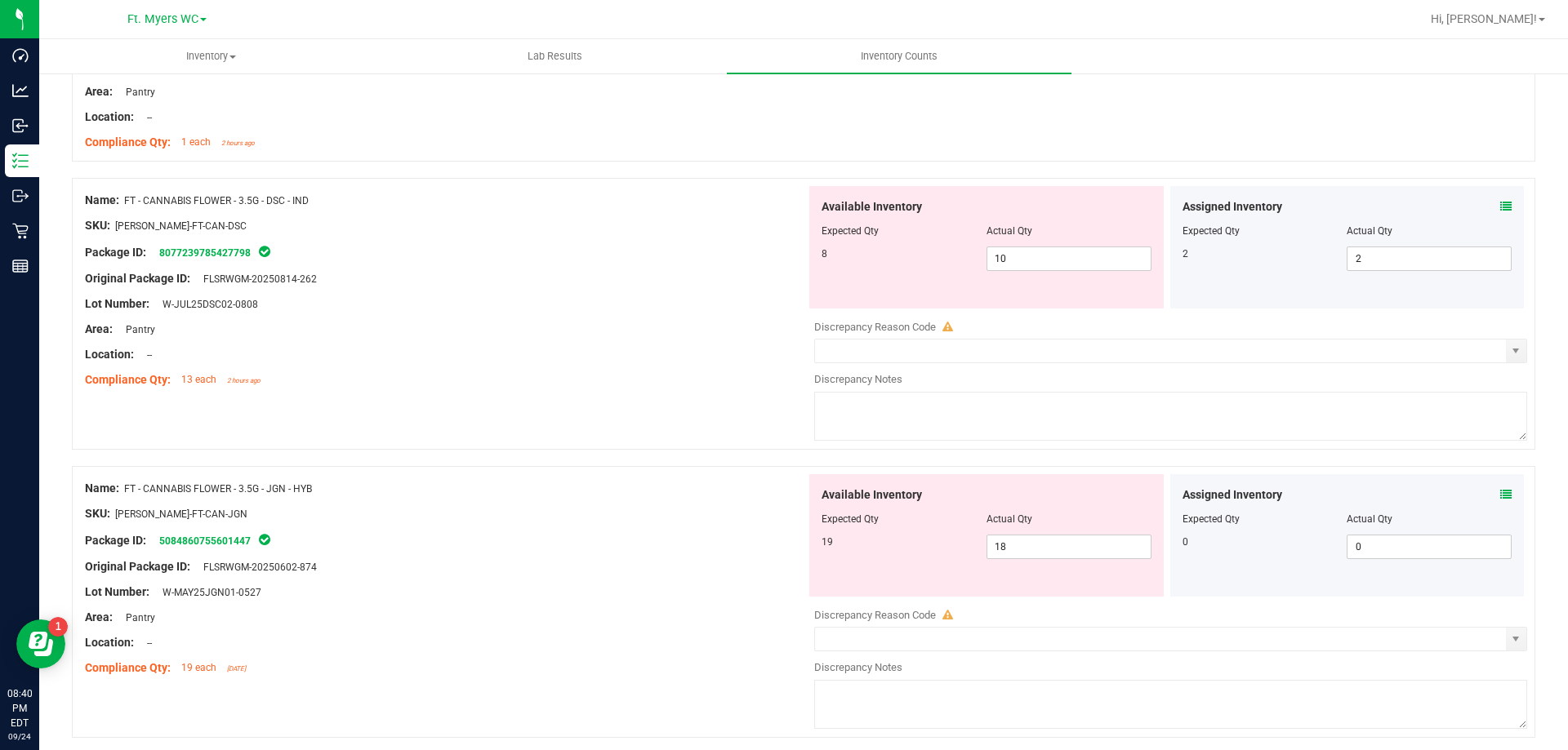
scroll to position [2204, 0]
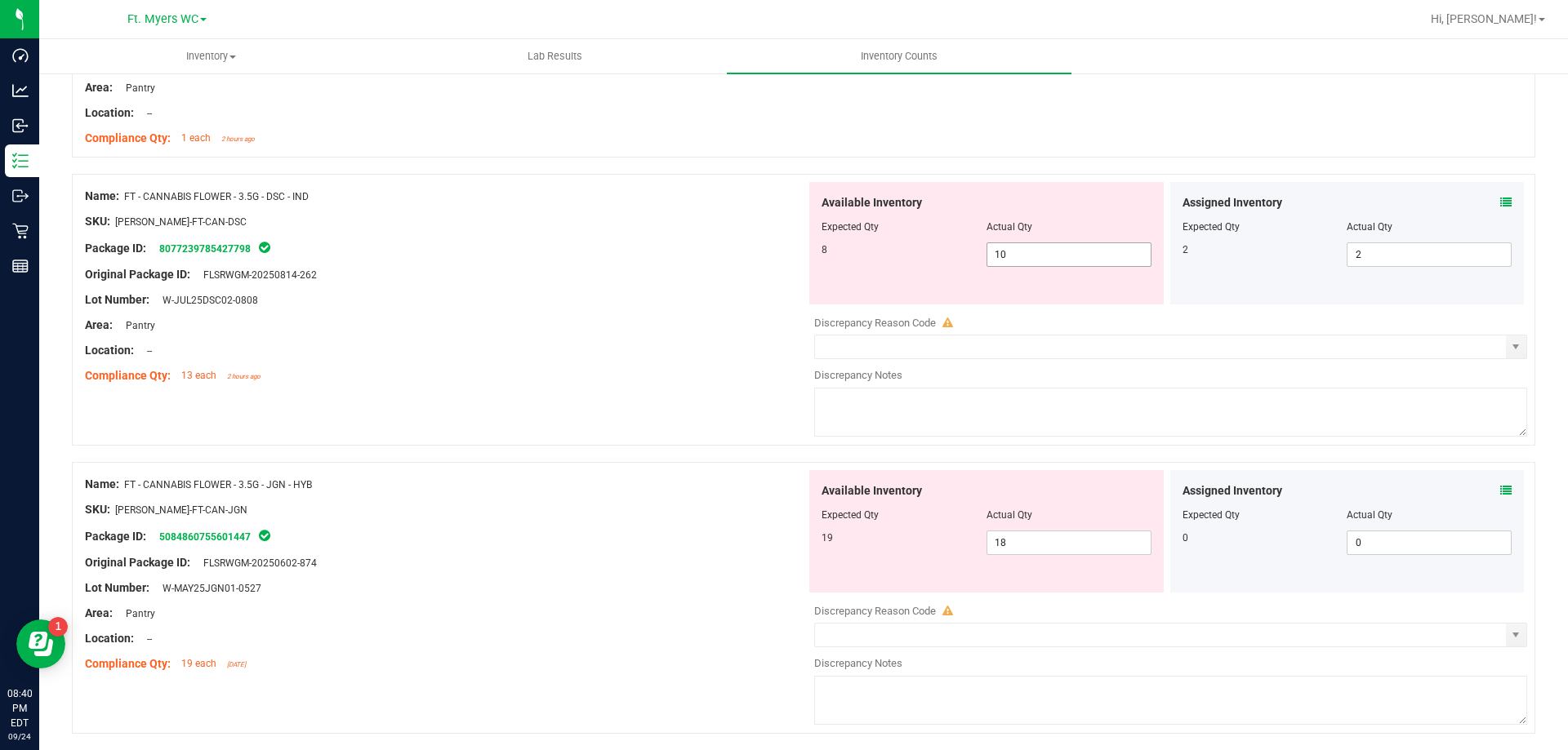
click at [1032, 260] on span "10 10" at bounding box center [1069, 254] width 165 height 24
click at [0, 0] on input "10" at bounding box center [0, 0] width 0 height 0
click at [1485, 204] on div "Assigned Inventory" at bounding box center [1347, 203] width 330 height 17
click at [319, 387] on div "Name: FT - CANNABIS FLOWER - 3.5G - DSC - IND SKU: [PERSON_NAME]-FT-CAN-DSC Pac…" at bounding box center [445, 285] width 721 height 208
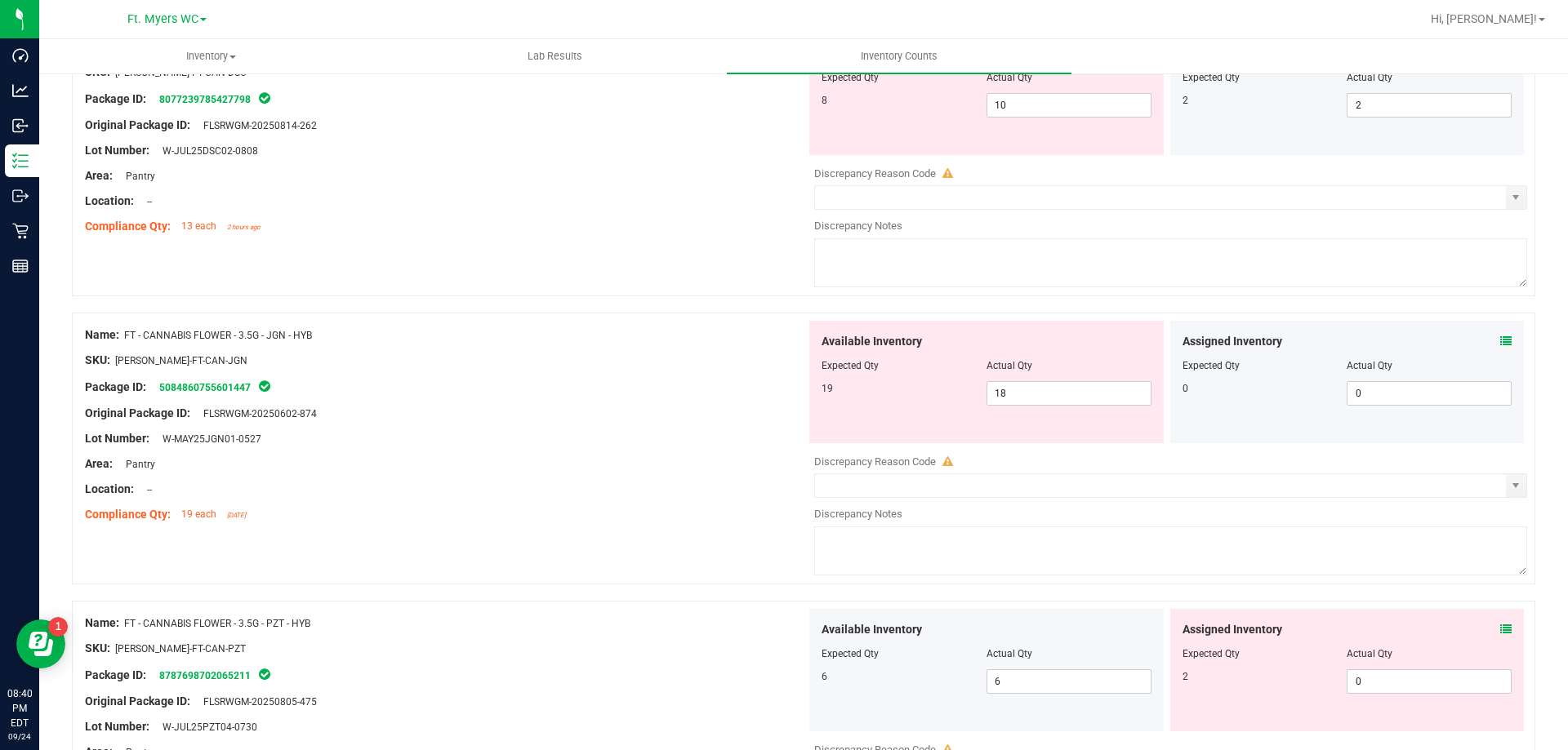
scroll to position [2368, 0]
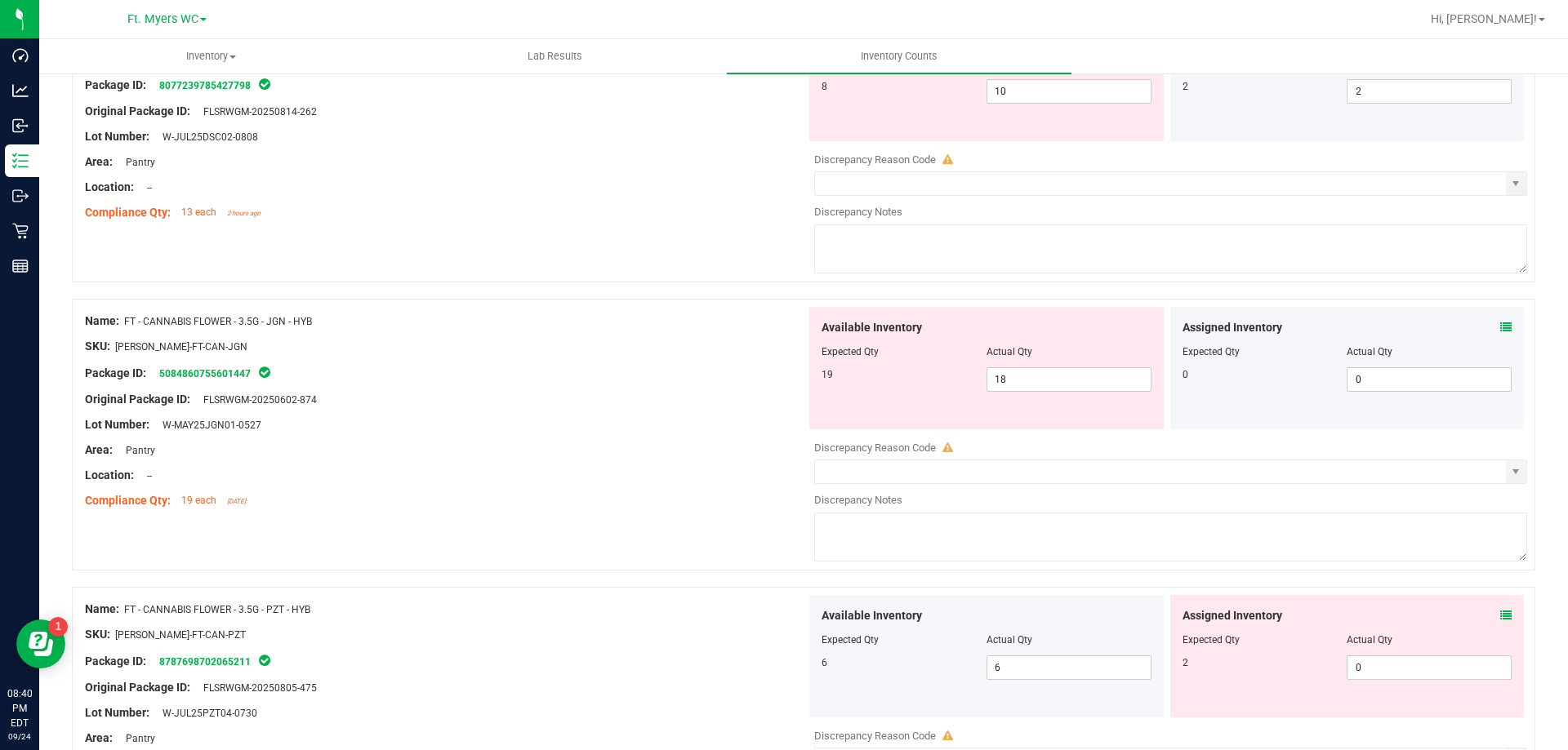
click at [1501, 322] on icon at bounding box center [1506, 327] width 11 height 11
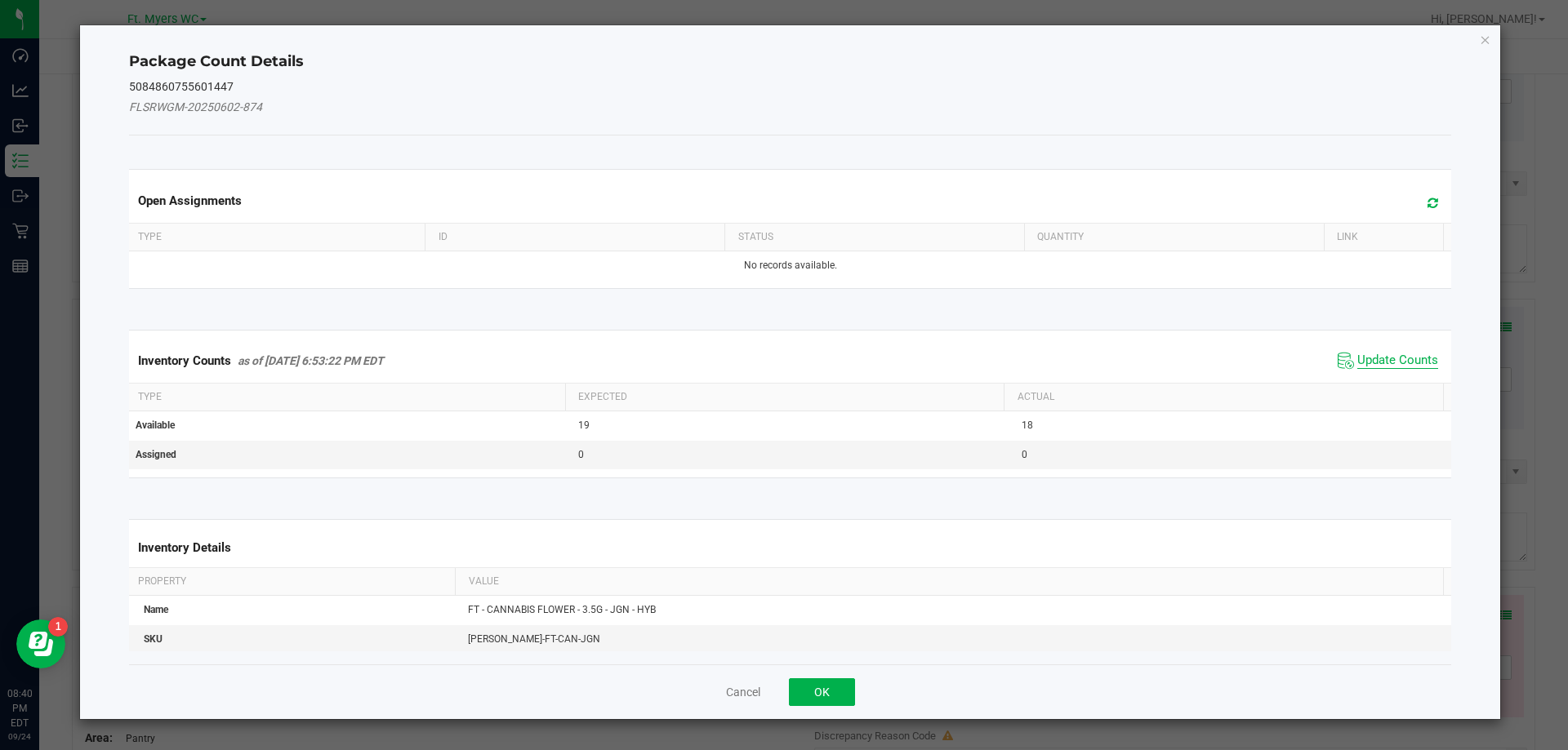
click at [1389, 353] on span "Update Counts" at bounding box center [1398, 361] width 80 height 16
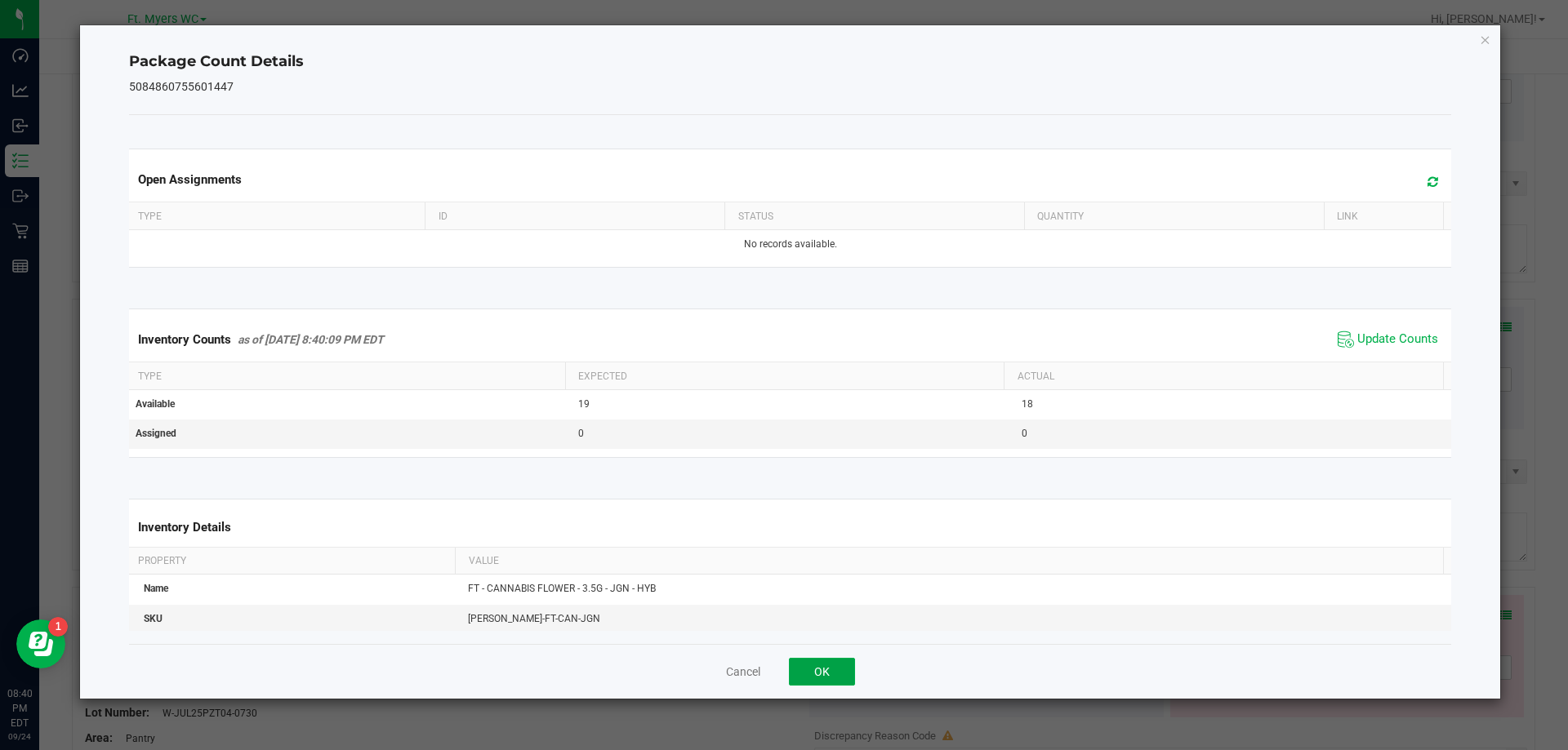
drag, startPoint x: 836, startPoint y: 682, endPoint x: 835, endPoint y: 674, distance: 8.1
click at [835, 681] on button "OK" at bounding box center [822, 672] width 66 height 28
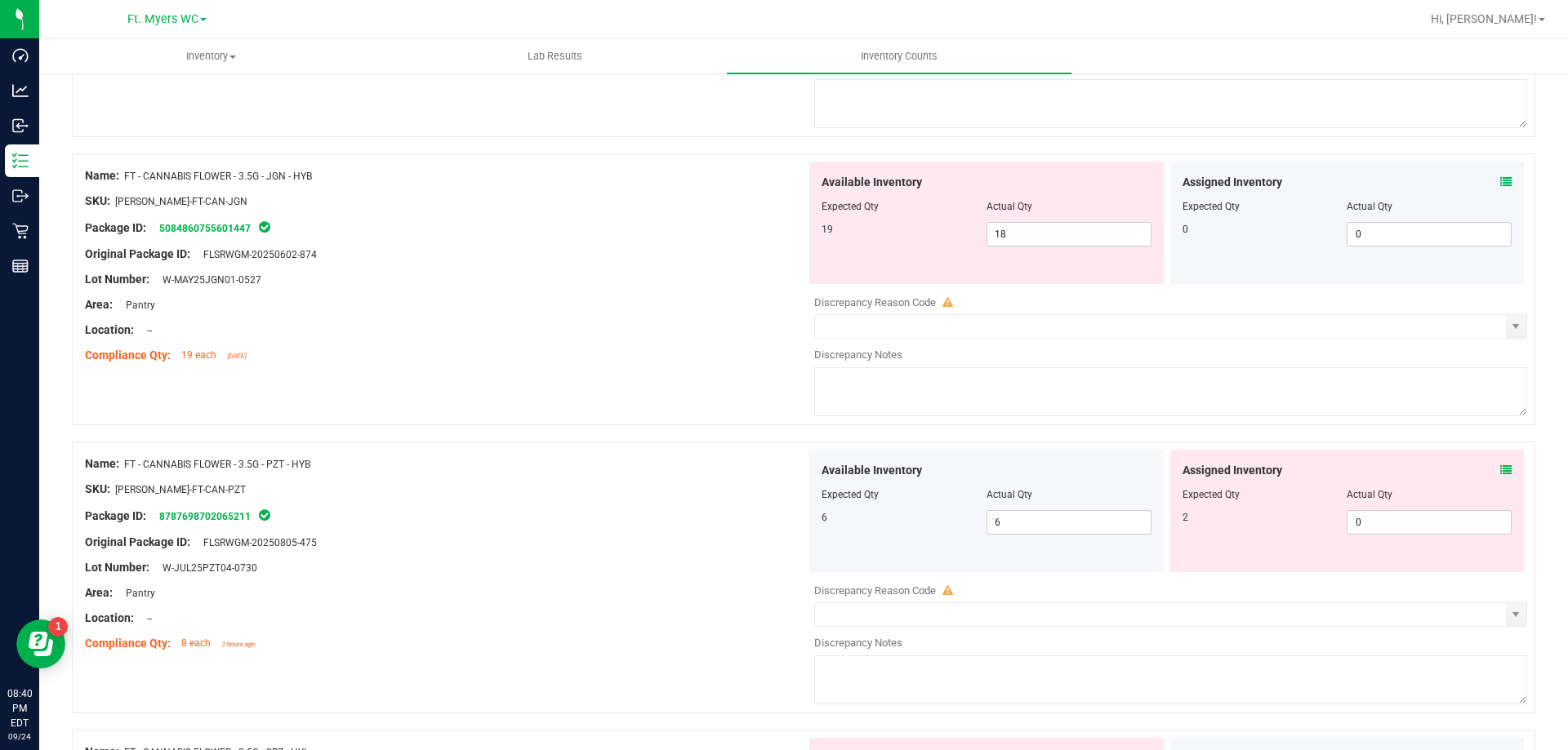
scroll to position [2531, 0]
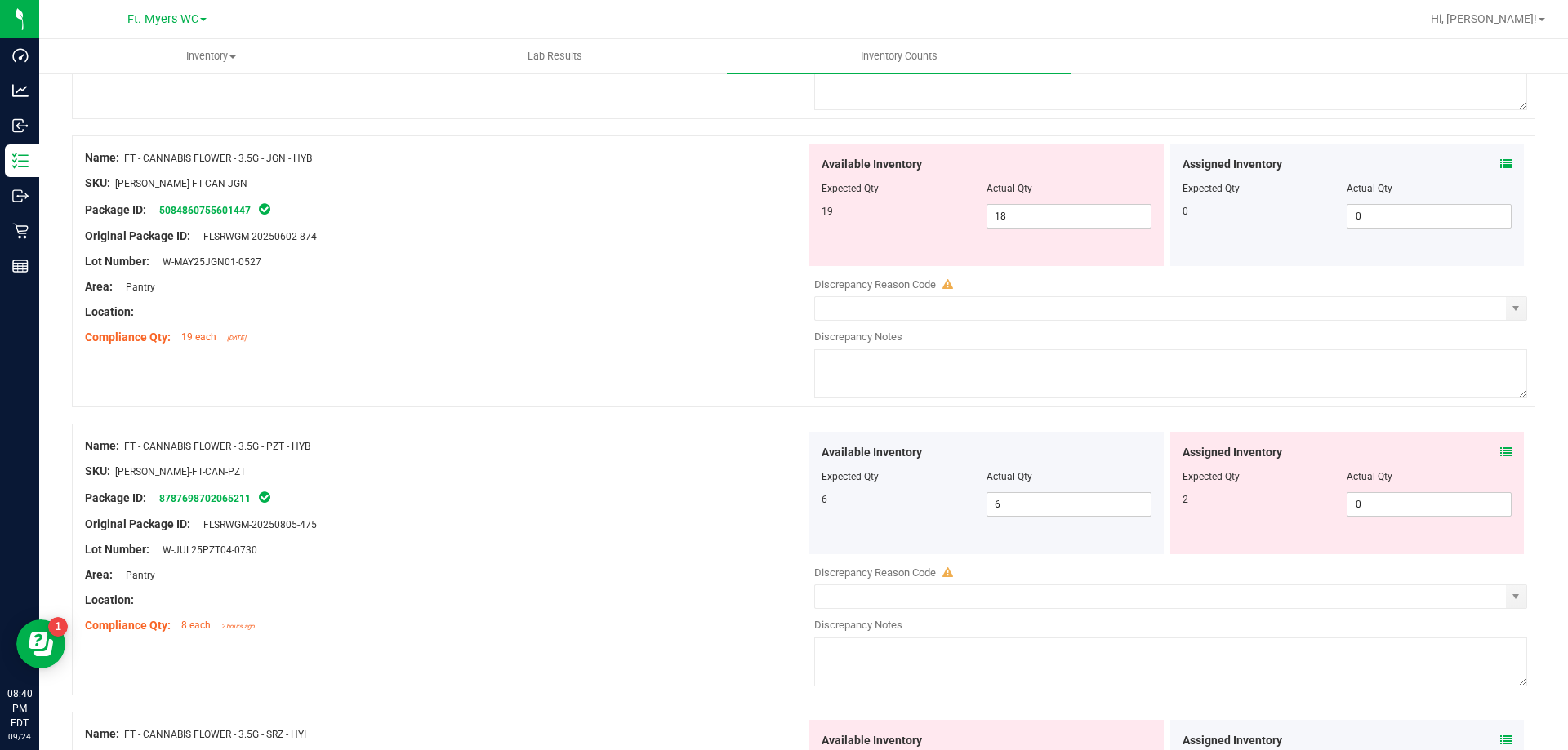
click at [1501, 450] on icon at bounding box center [1506, 452] width 11 height 11
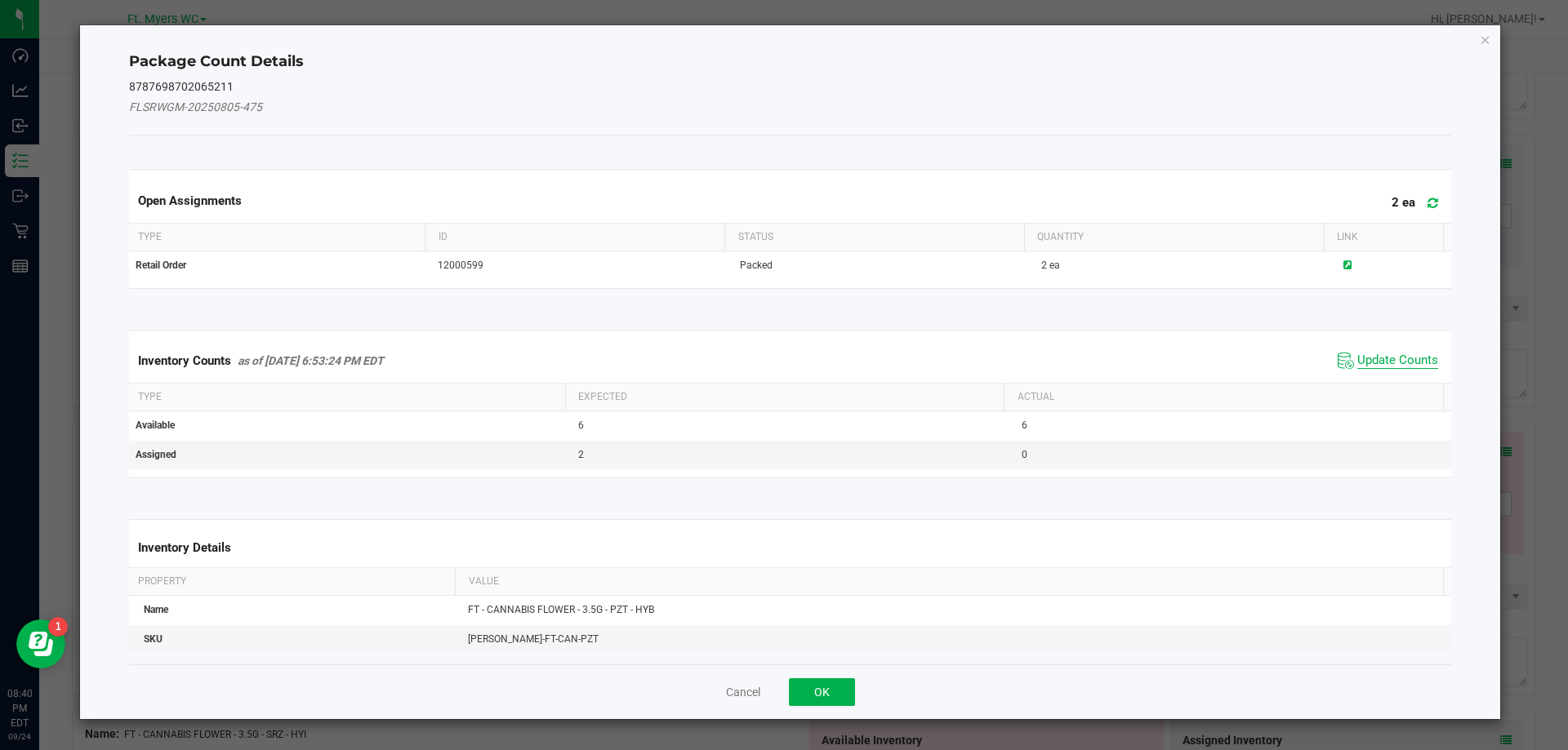
click at [1407, 357] on span "Update Counts" at bounding box center [1398, 361] width 80 height 16
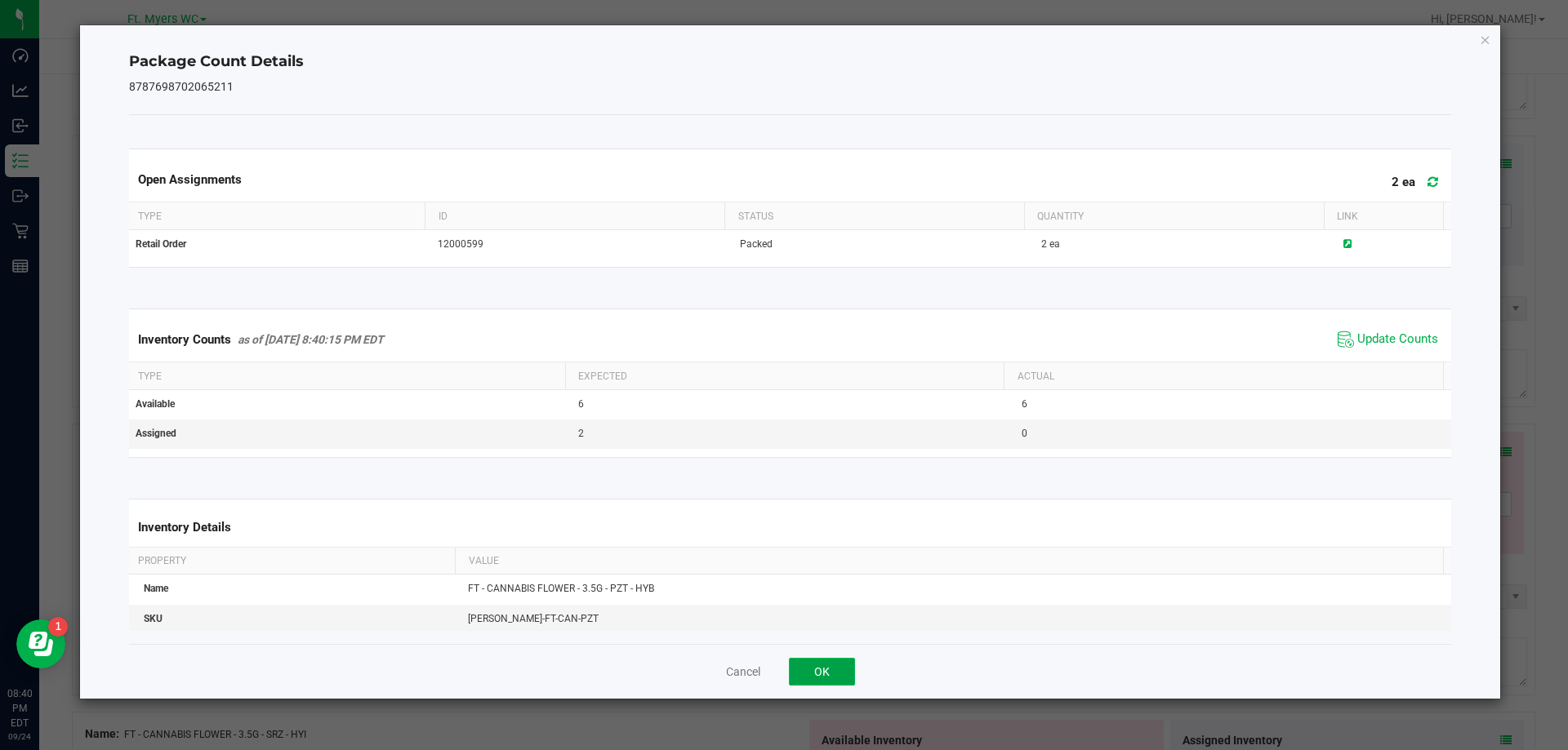
click at [827, 672] on button "OK" at bounding box center [822, 672] width 66 height 28
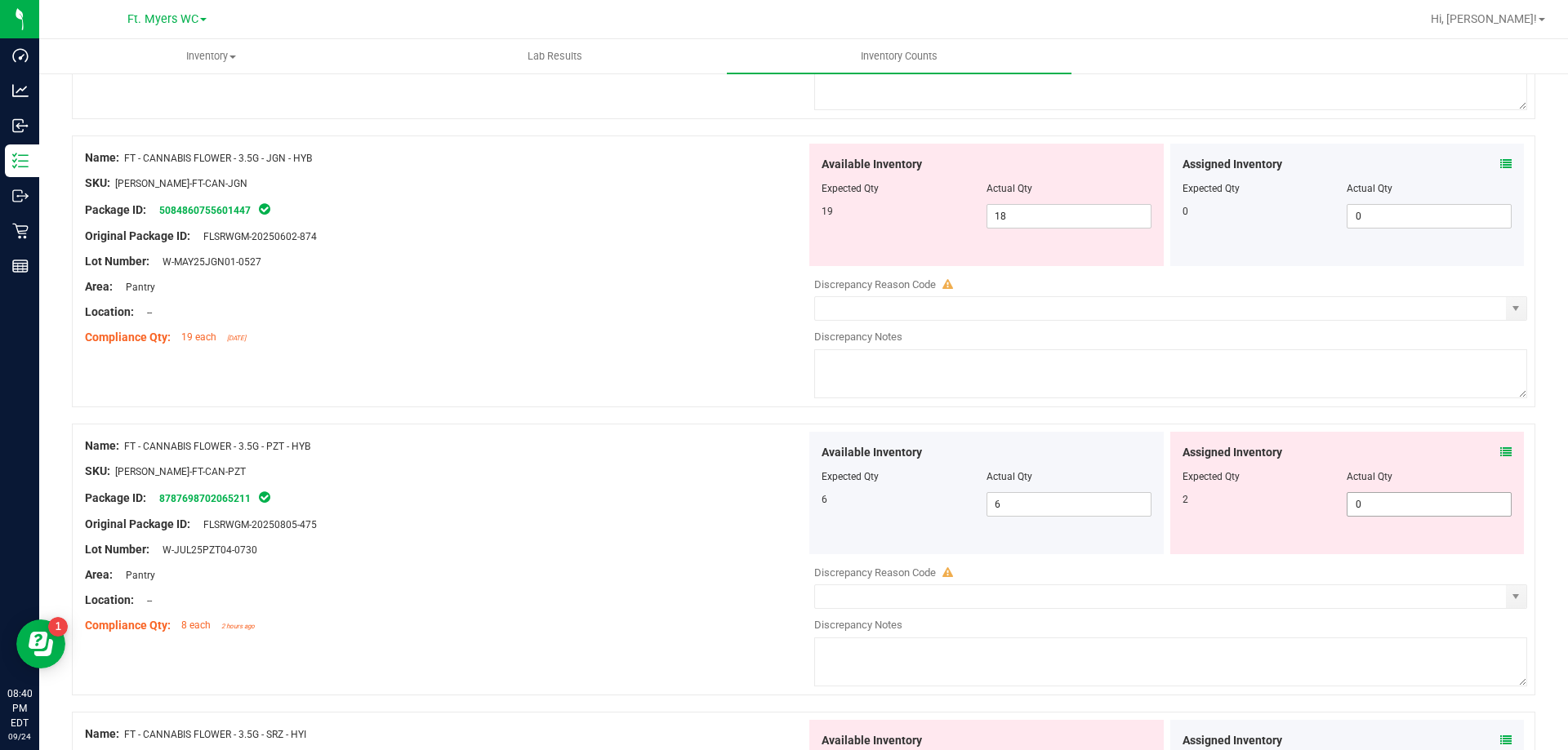
click at [1395, 499] on span "0 0" at bounding box center [1429, 504] width 165 height 24
click at [1395, 499] on input "0" at bounding box center [1429, 504] width 164 height 22
type input "2"
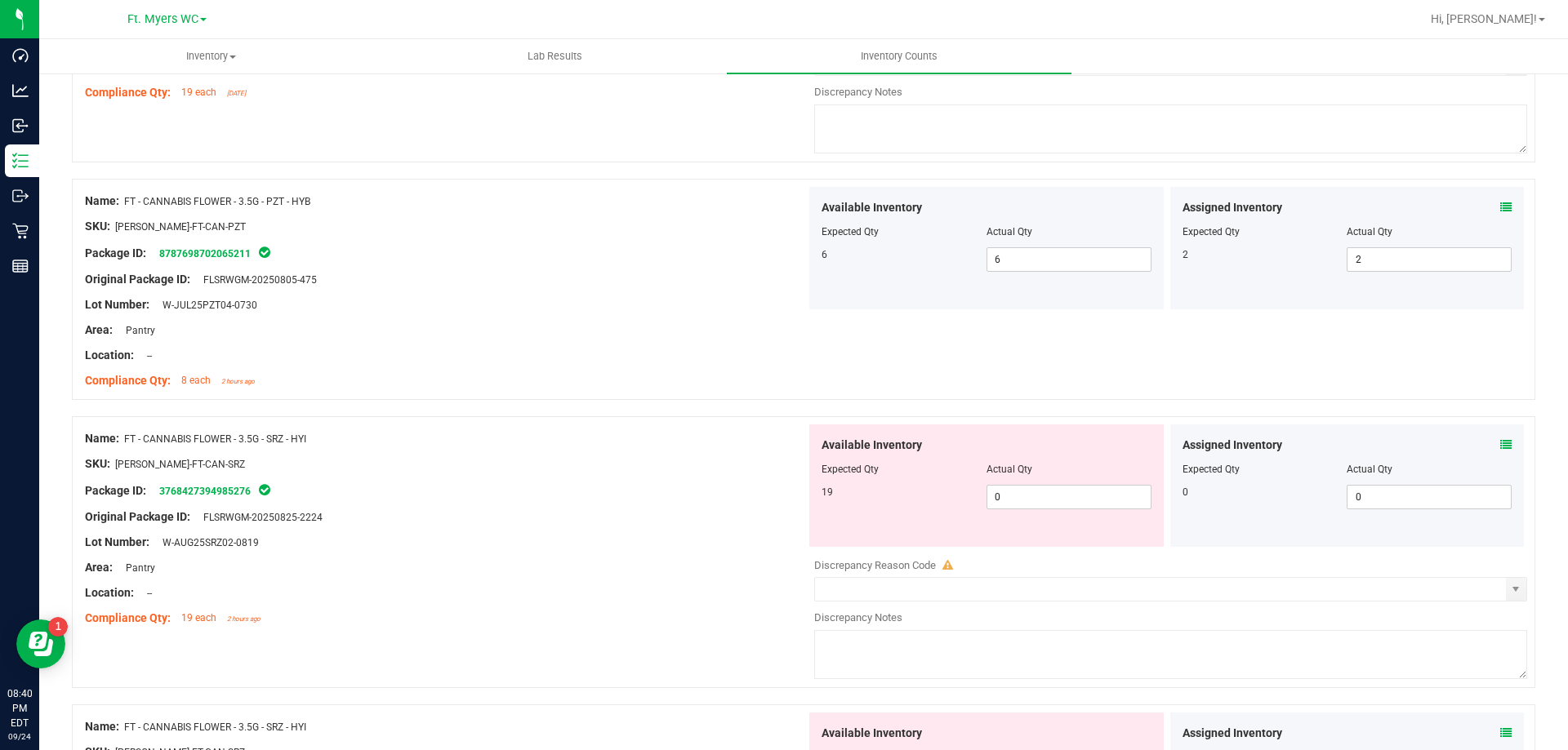
click at [683, 487] on div "Package ID: 3768427394985276" at bounding box center [445, 490] width 721 height 20
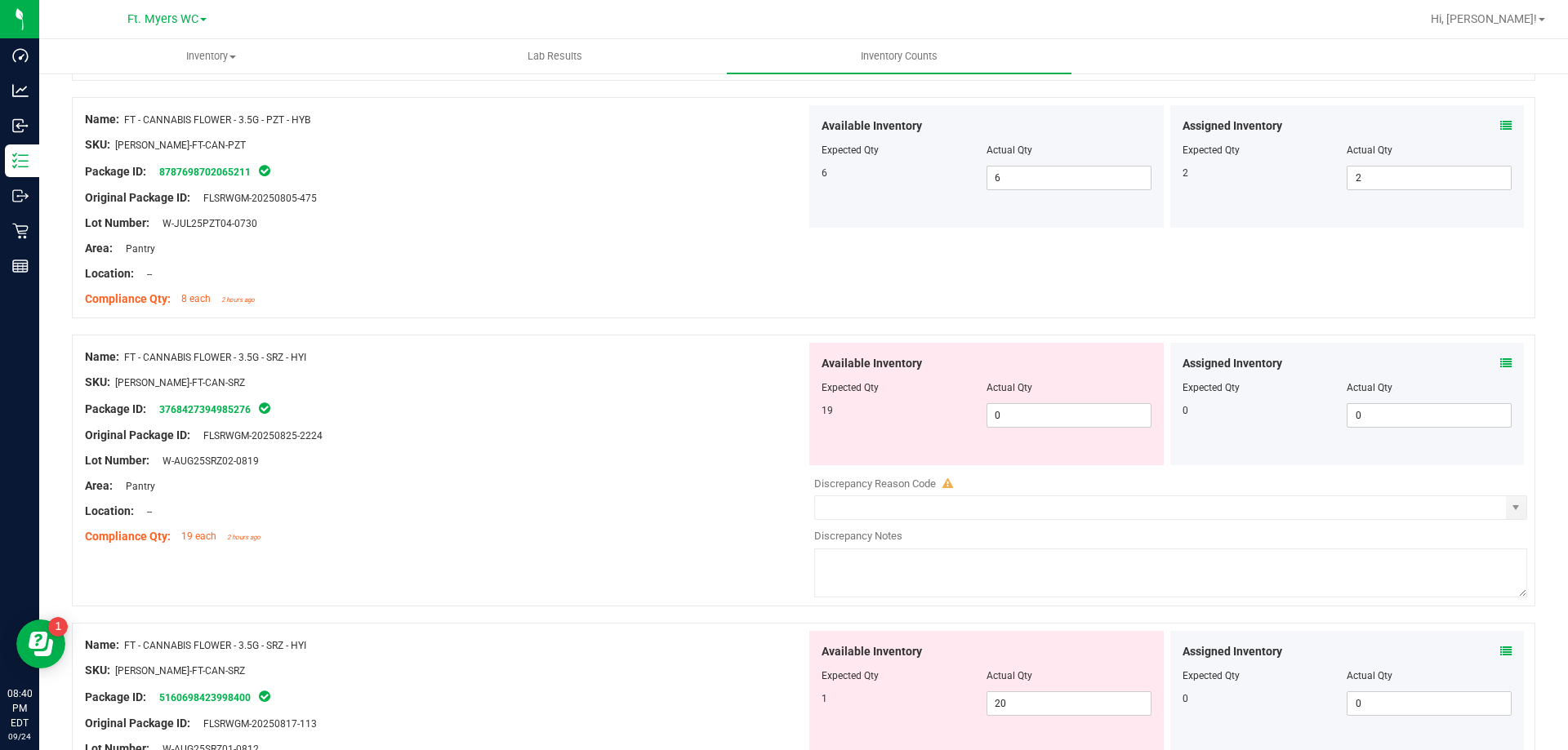
scroll to position [2939, 0]
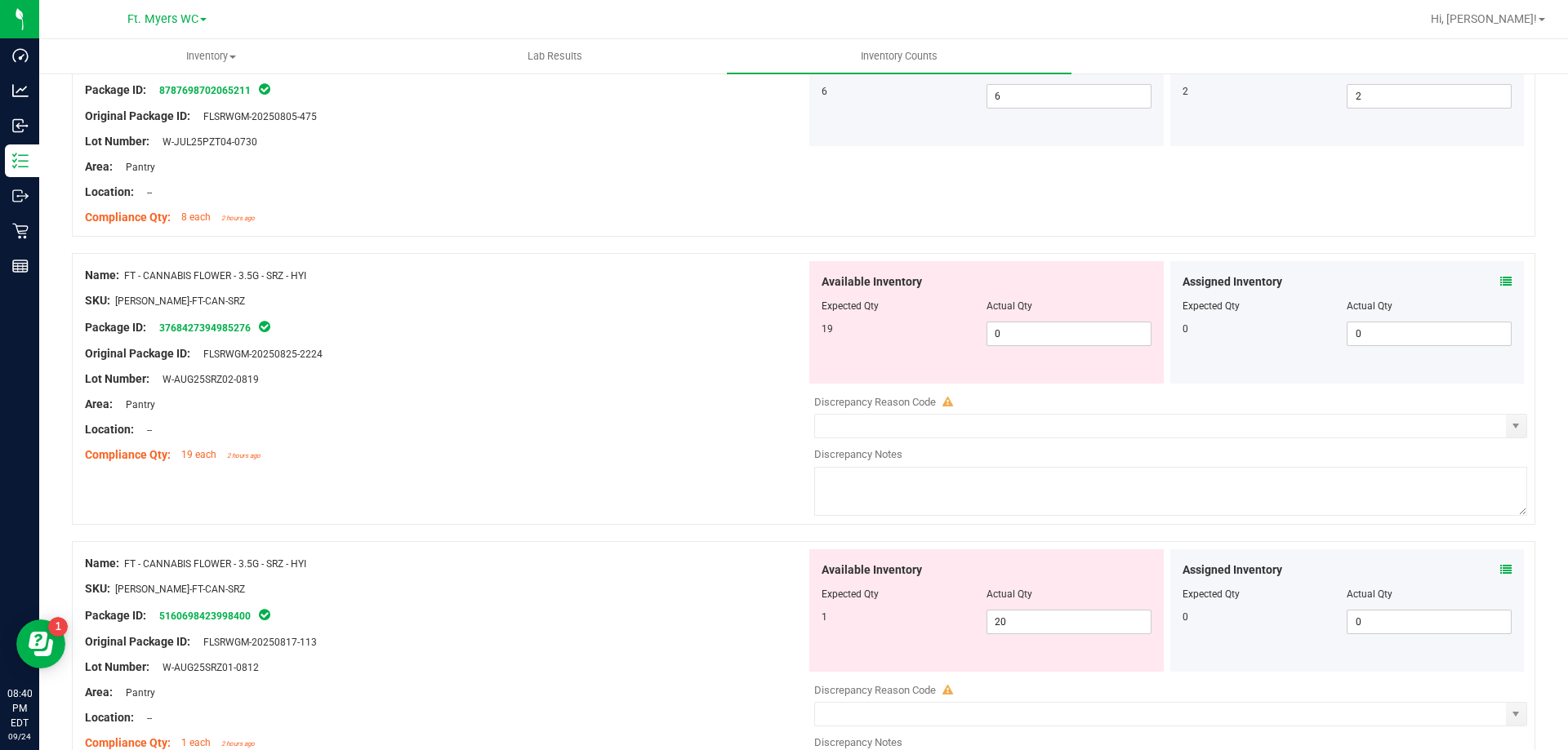
click at [661, 426] on div "Location: --" at bounding box center [445, 430] width 721 height 17
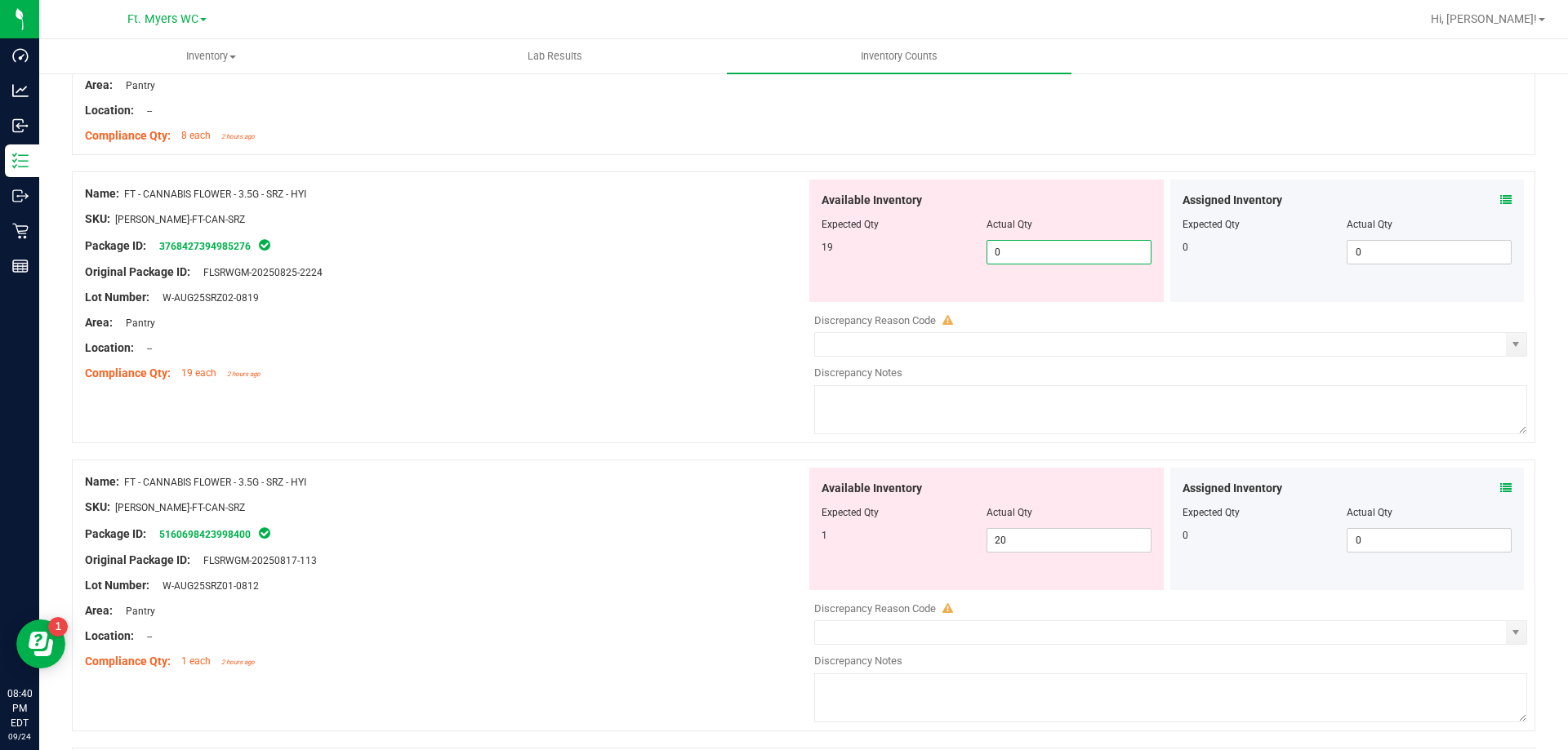
click at [1010, 259] on span "0 0" at bounding box center [1069, 252] width 165 height 24
click at [1012, 256] on input "0" at bounding box center [1069, 252] width 164 height 22
click at [1012, 255] on input "0" at bounding box center [1069, 252] width 164 height 22
type input "19"
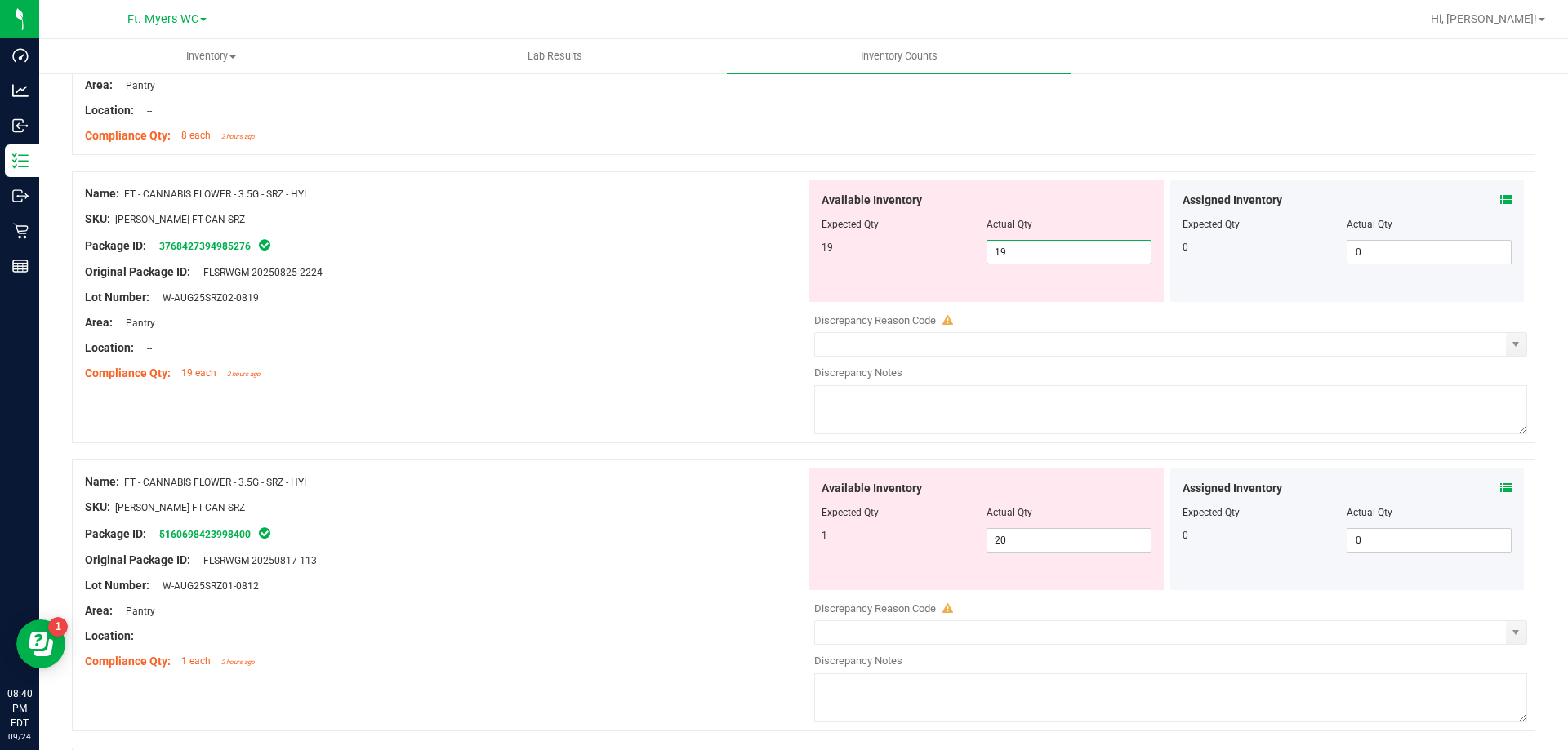
type input "19"
click at [1057, 527] on div "Available Inventory Expected Qty Actual Qty 1 20 20" at bounding box center [986, 529] width 355 height 123
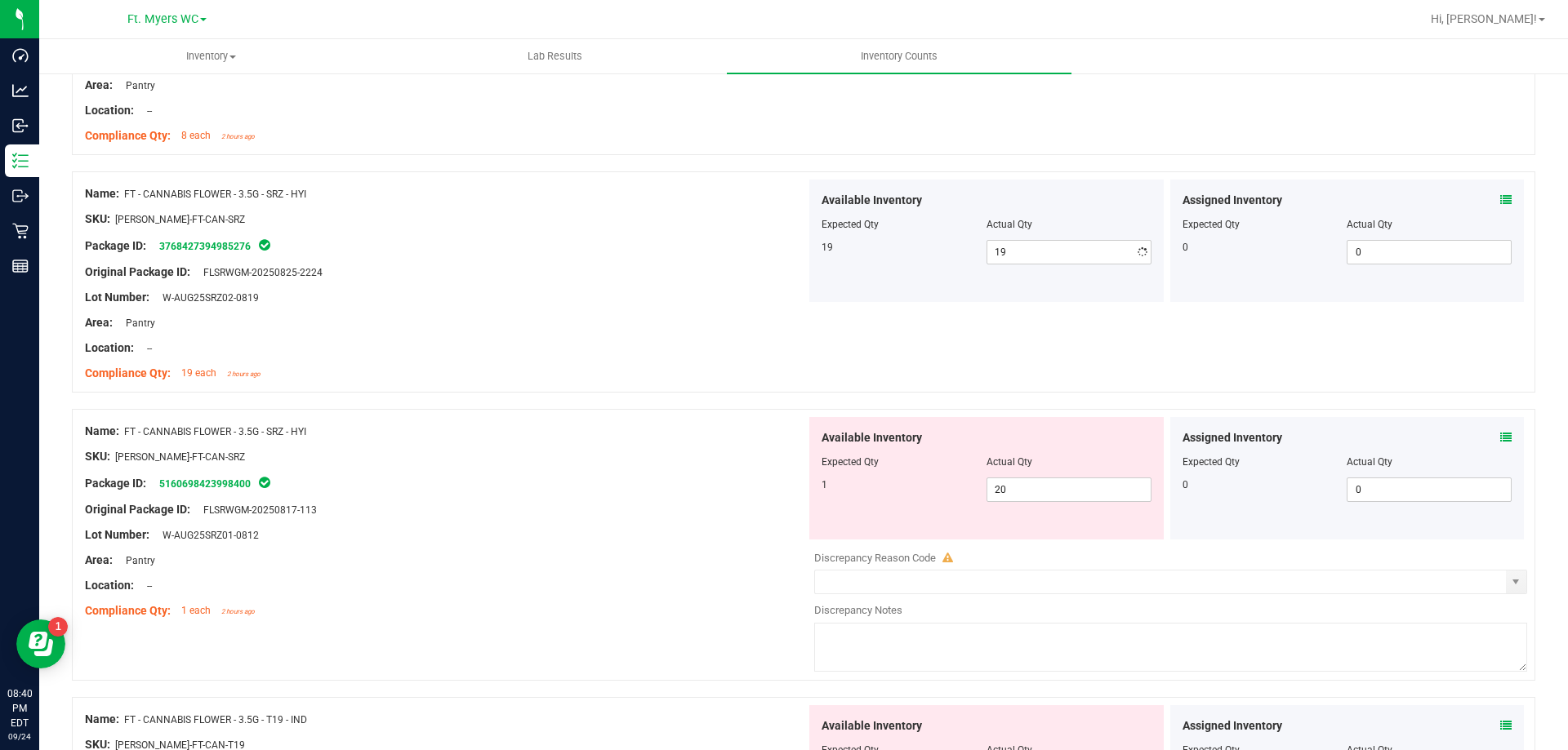
click at [1054, 530] on div "Available Inventory Expected Qty Actual Qty 1 20 20" at bounding box center [986, 478] width 355 height 123
click at [1052, 474] on div at bounding box center [986, 473] width 330 height 8
click at [1055, 475] on div at bounding box center [986, 473] width 330 height 8
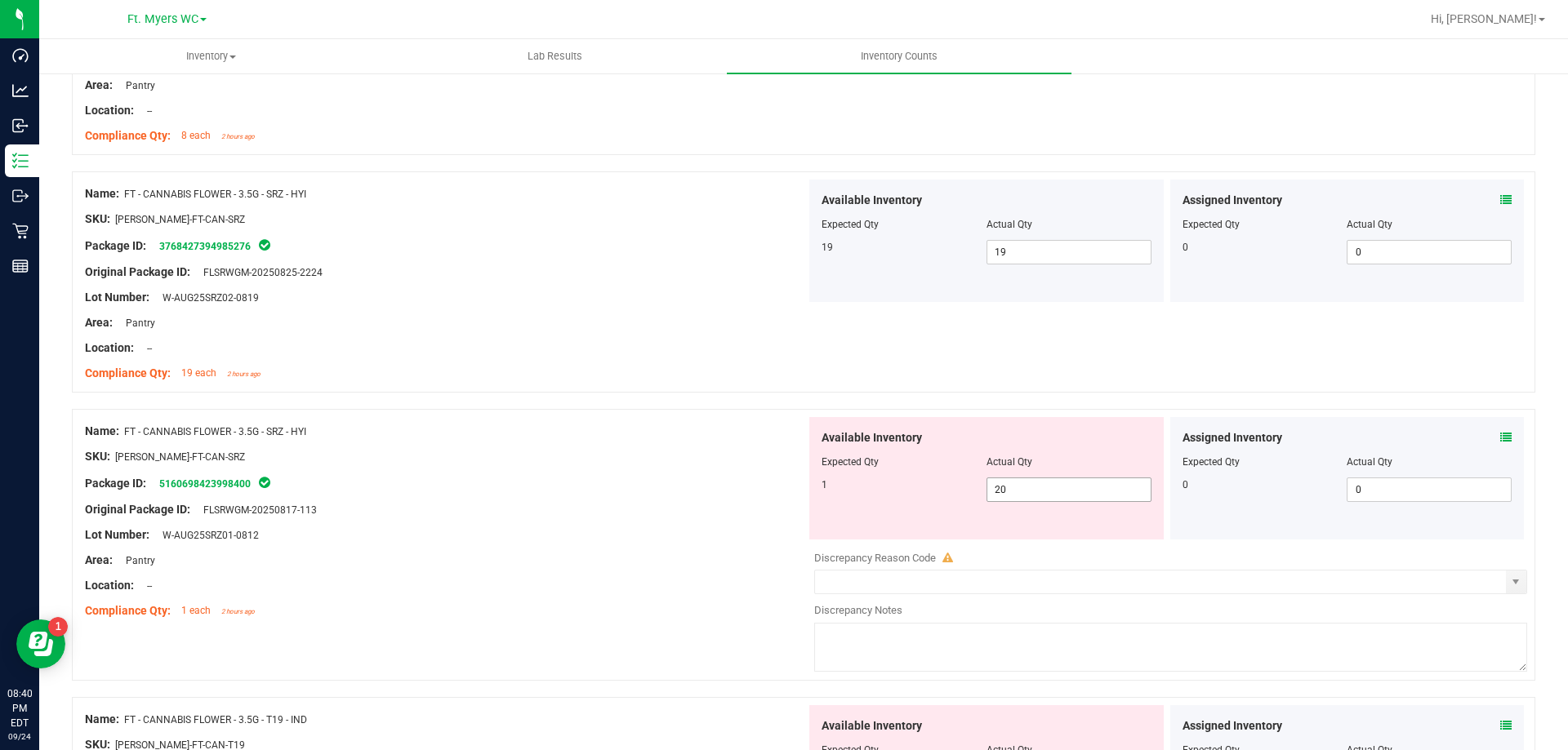
click at [1054, 480] on span "20 20" at bounding box center [1069, 490] width 165 height 24
click at [1054, 484] on input "20" at bounding box center [1069, 490] width 164 height 22
type input "1"
click at [1012, 455] on div "Actual Qty" at bounding box center [1069, 462] width 165 height 15
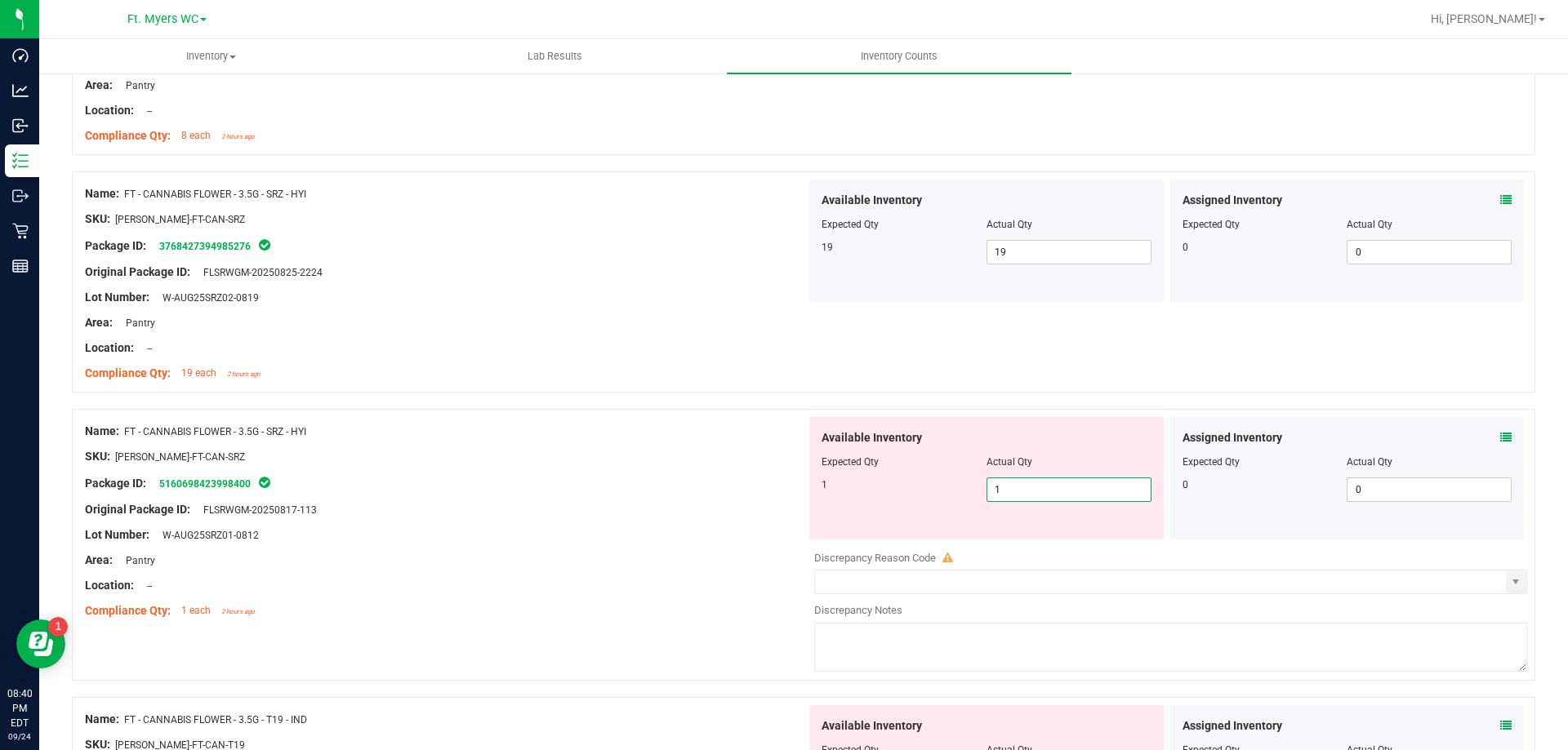
type input "1"
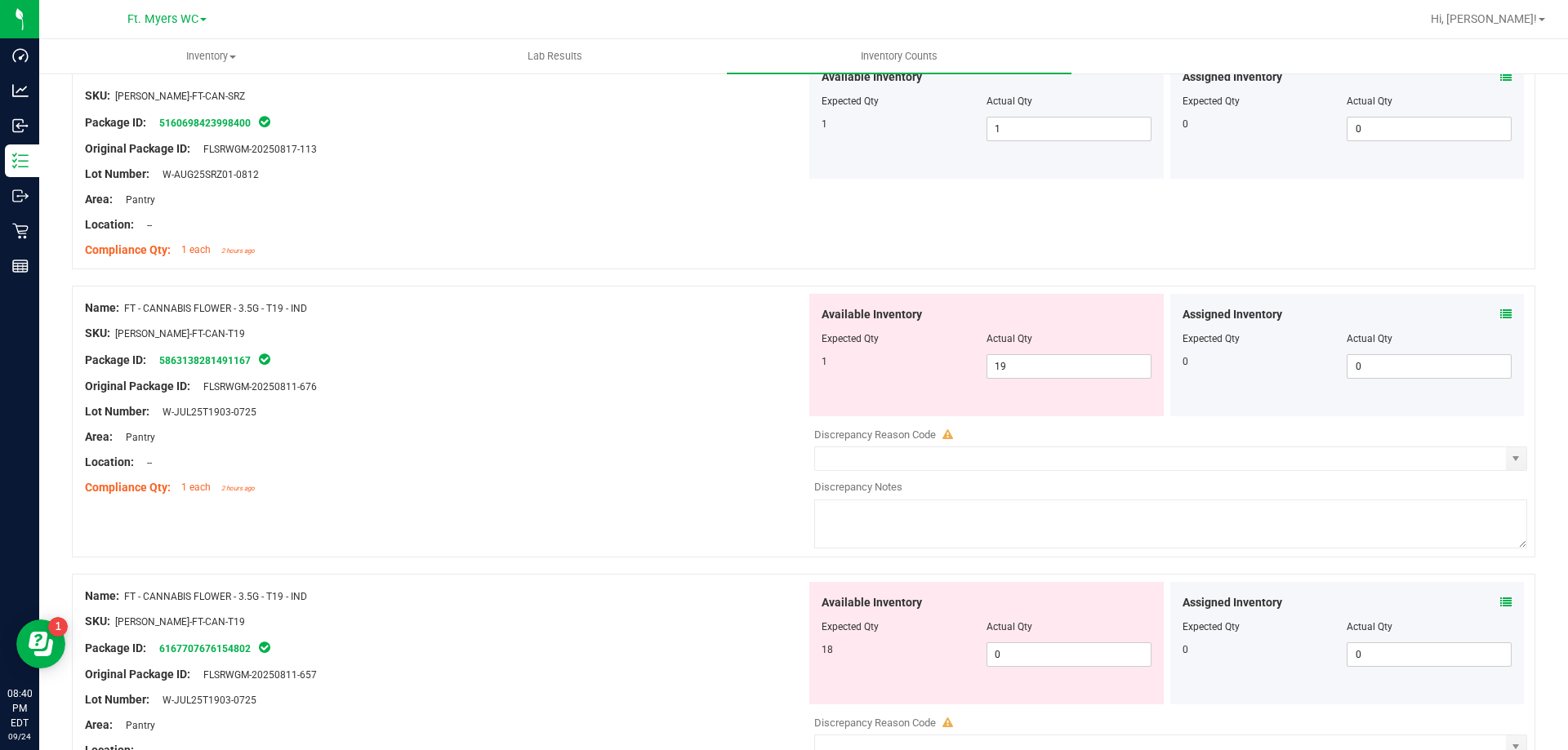
scroll to position [3429, 0]
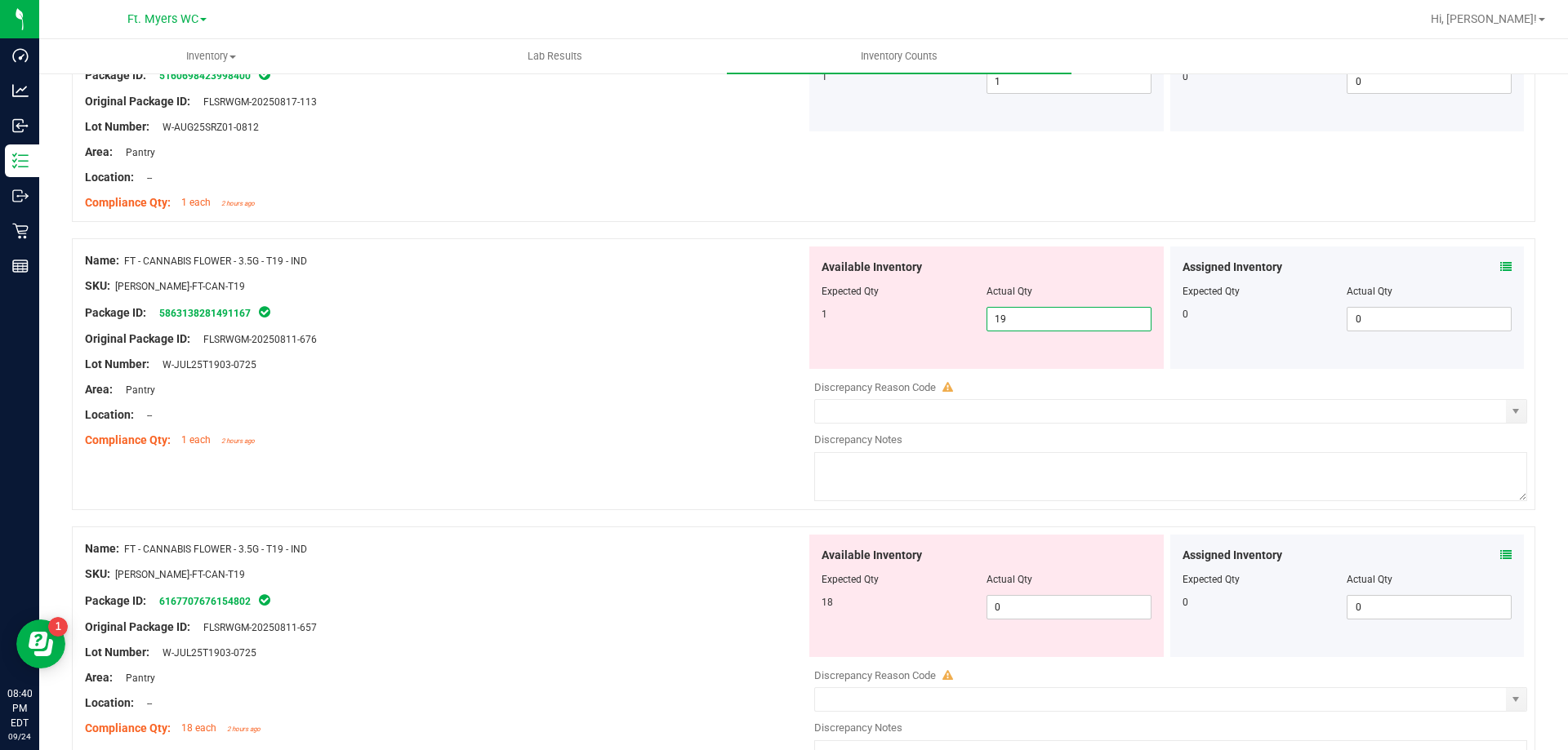
click at [1022, 329] on span "19 19" at bounding box center [1069, 319] width 165 height 24
click at [1022, 329] on input "19" at bounding box center [1069, 319] width 164 height 22
click at [1027, 323] on input "19" at bounding box center [1069, 319] width 164 height 22
type input "191"
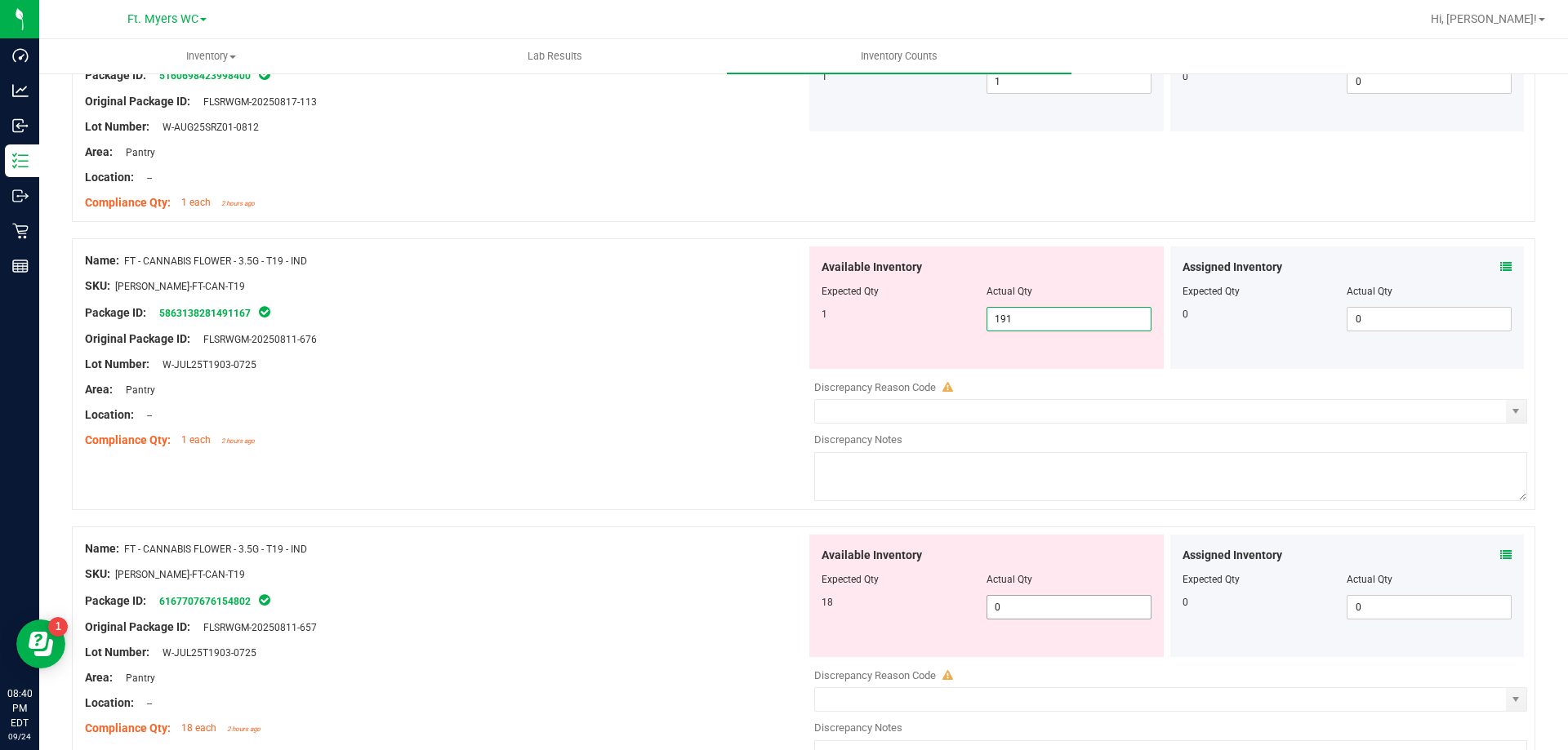
click at [1054, 618] on span "0 0" at bounding box center [1069, 607] width 165 height 24
click at [1054, 617] on input "0" at bounding box center [1069, 607] width 164 height 22
click at [1054, 614] on input "0" at bounding box center [1069, 607] width 164 height 22
click at [1044, 609] on input "015" at bounding box center [1069, 607] width 164 height 22
click at [1044, 606] on input "015" at bounding box center [1069, 607] width 164 height 22
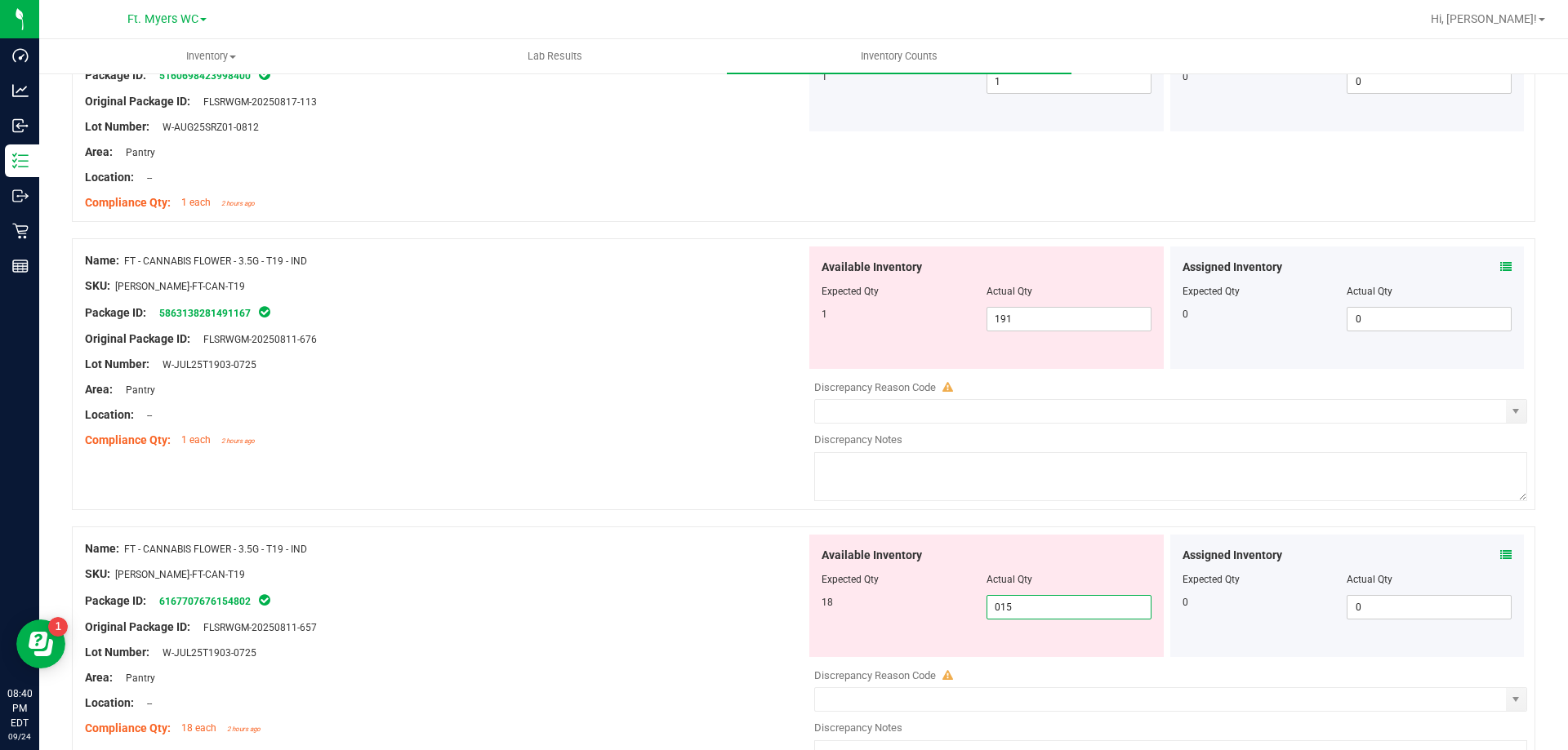
click at [1044, 606] on input "015" at bounding box center [1069, 607] width 164 height 22
type input "18"
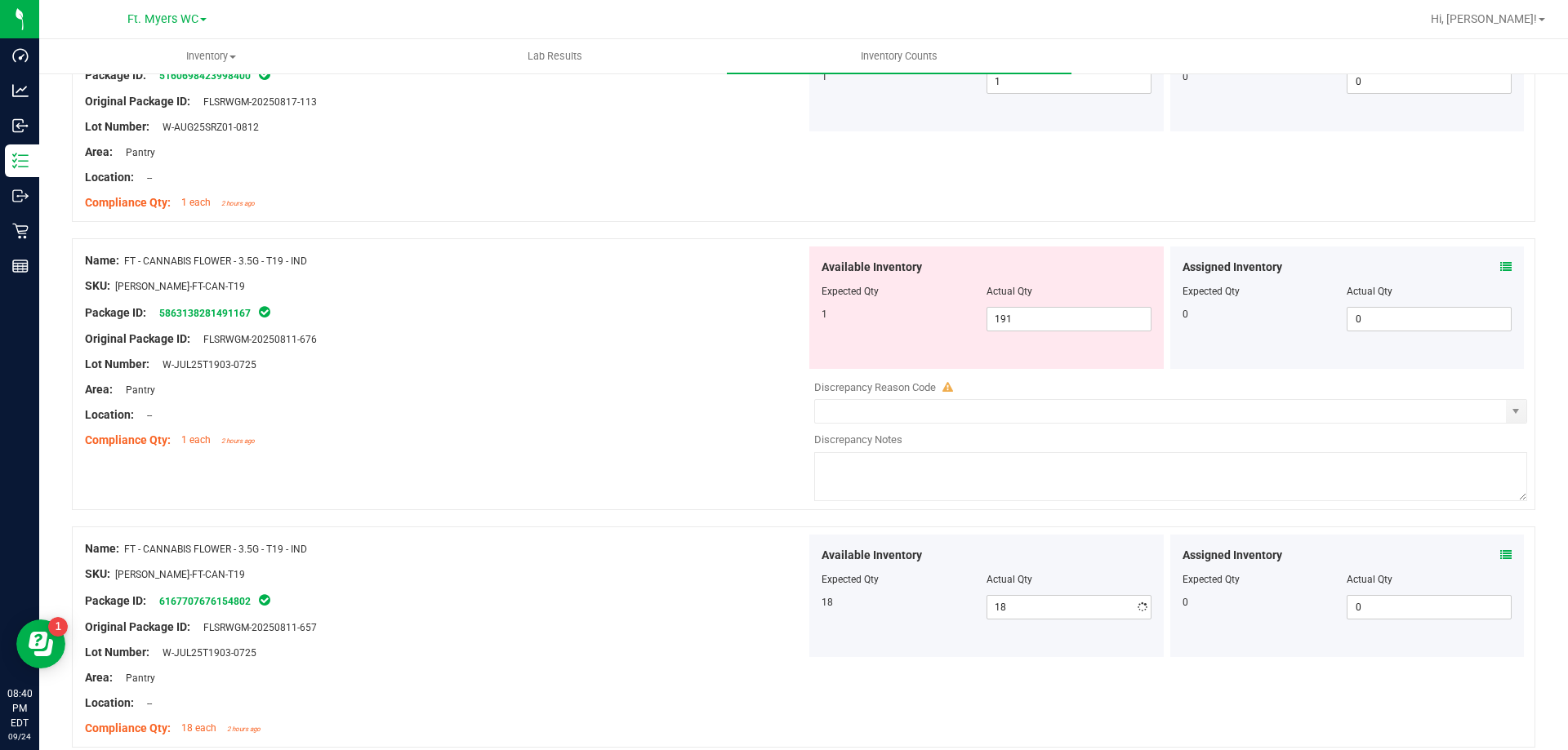
click at [650, 620] on div "Original Package ID: FLSRWGM-20250811-657" at bounding box center [445, 627] width 721 height 17
click at [1018, 329] on span "191 191" at bounding box center [1069, 319] width 165 height 24
click at [1019, 328] on input "191" at bounding box center [1069, 319] width 164 height 22
type input "1"
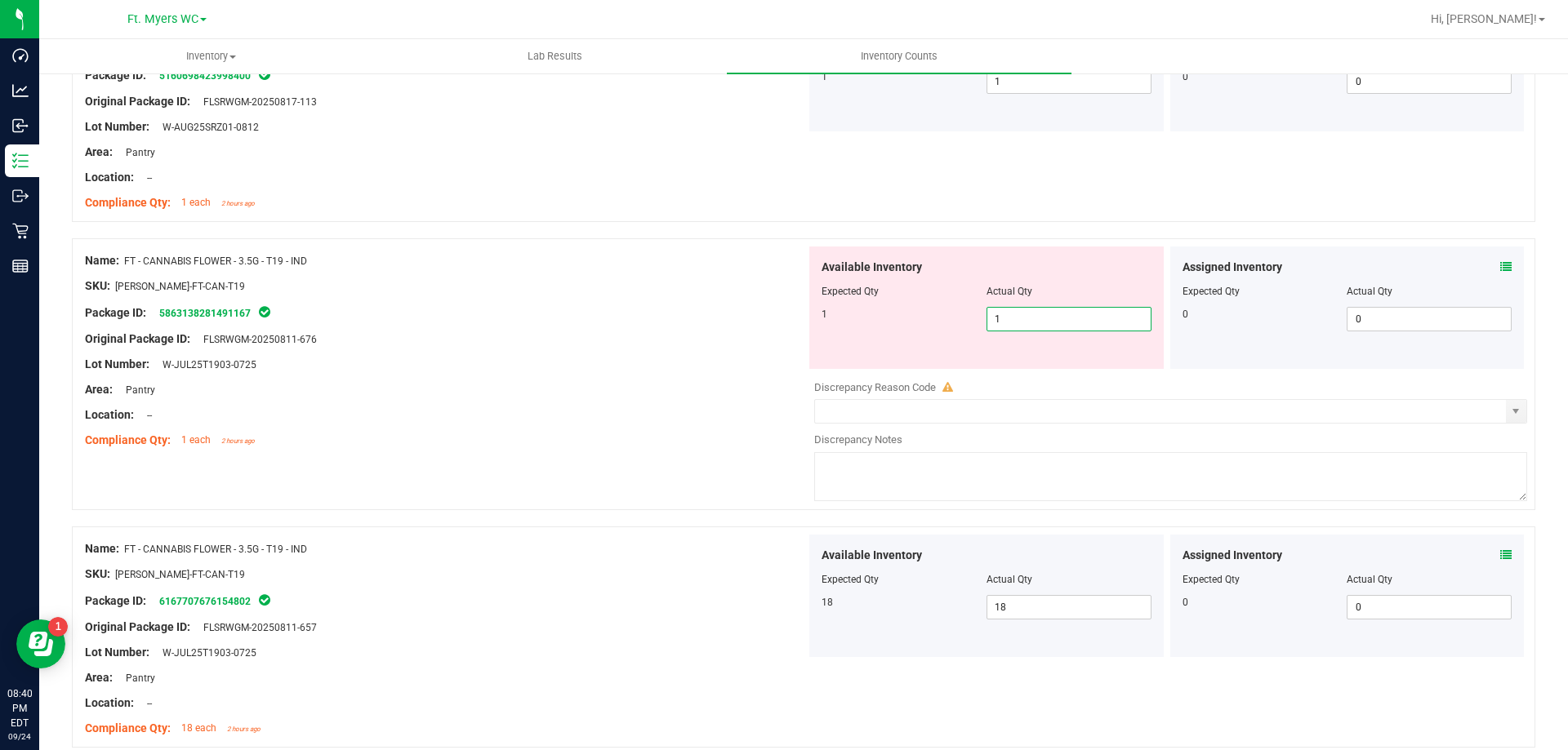
type input "1"
click at [760, 370] on div "Lot Number: W-JUL25T1903-0725" at bounding box center [445, 365] width 721 height 17
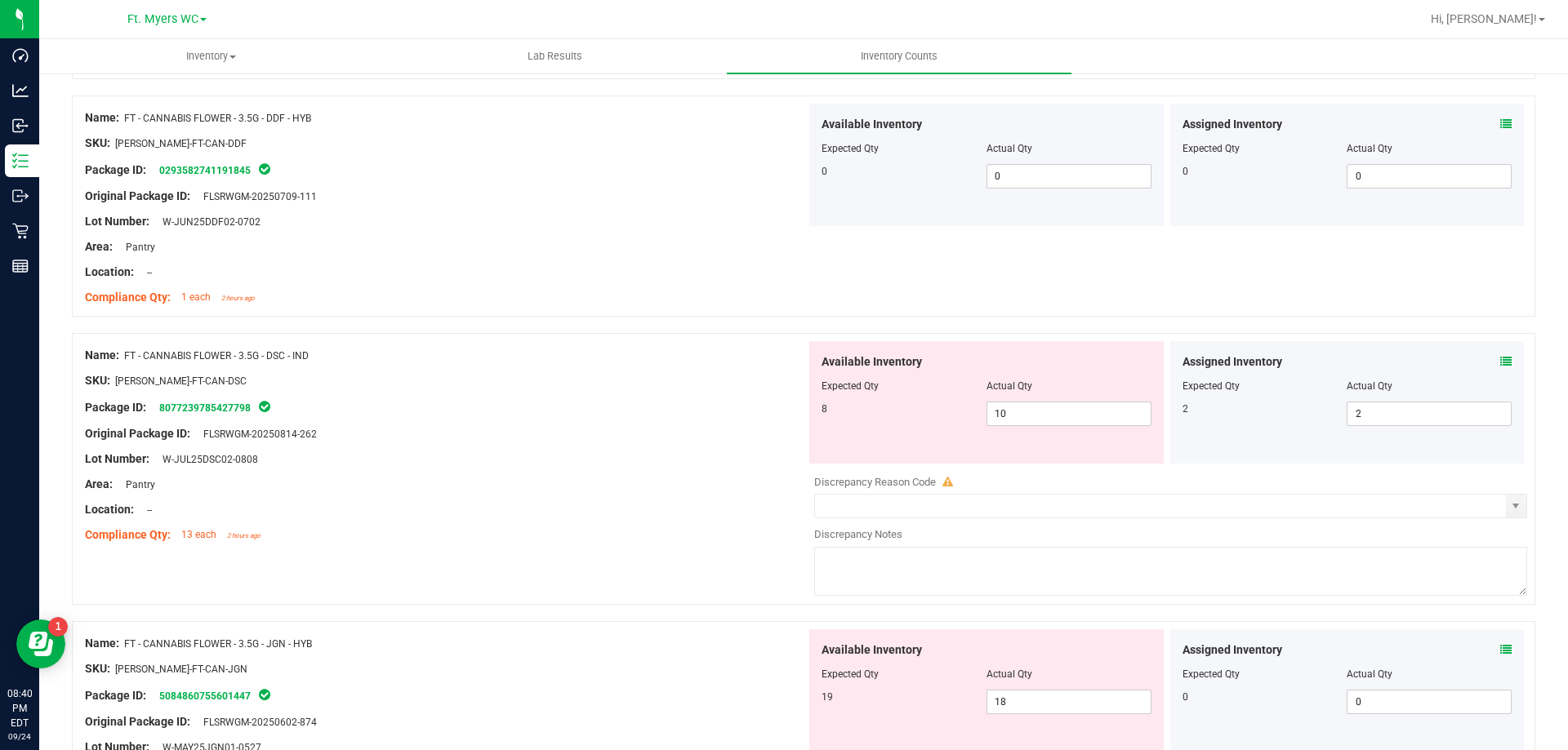
scroll to position [2042, 0]
click at [546, 462] on div "Lot Number: W-JUL25DSC02-0808" at bounding box center [445, 464] width 721 height 17
click at [1061, 423] on span "10 10" at bounding box center [1069, 418] width 165 height 24
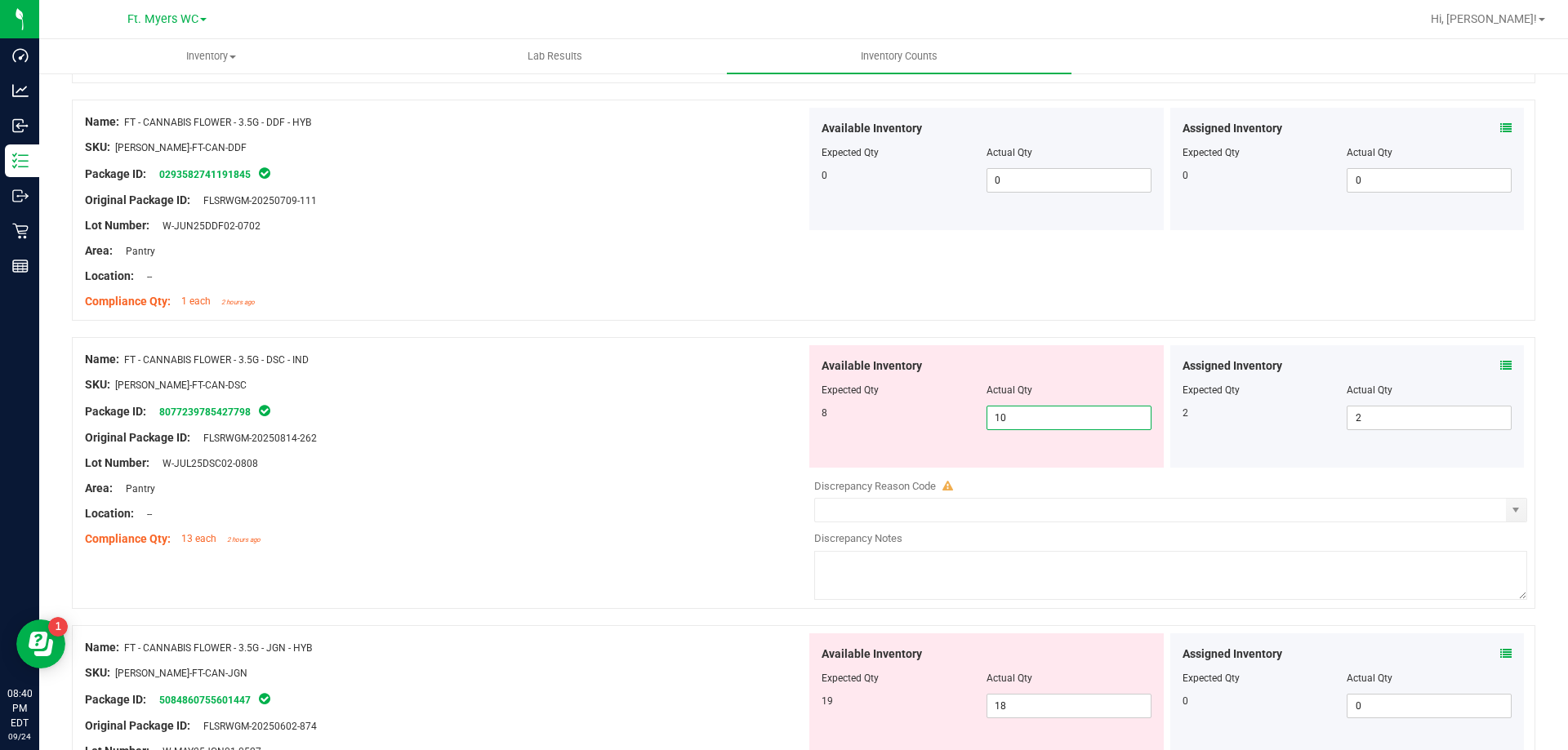
click at [1061, 423] on input "10" at bounding box center [1069, 418] width 164 height 22
type input "8"
click at [588, 550] on div "Name: FT - CANNABIS FLOWER - 3.5G - DSC - IND SKU: [PERSON_NAME]-FT-CAN-DSC Pac…" at bounding box center [445, 449] width 721 height 208
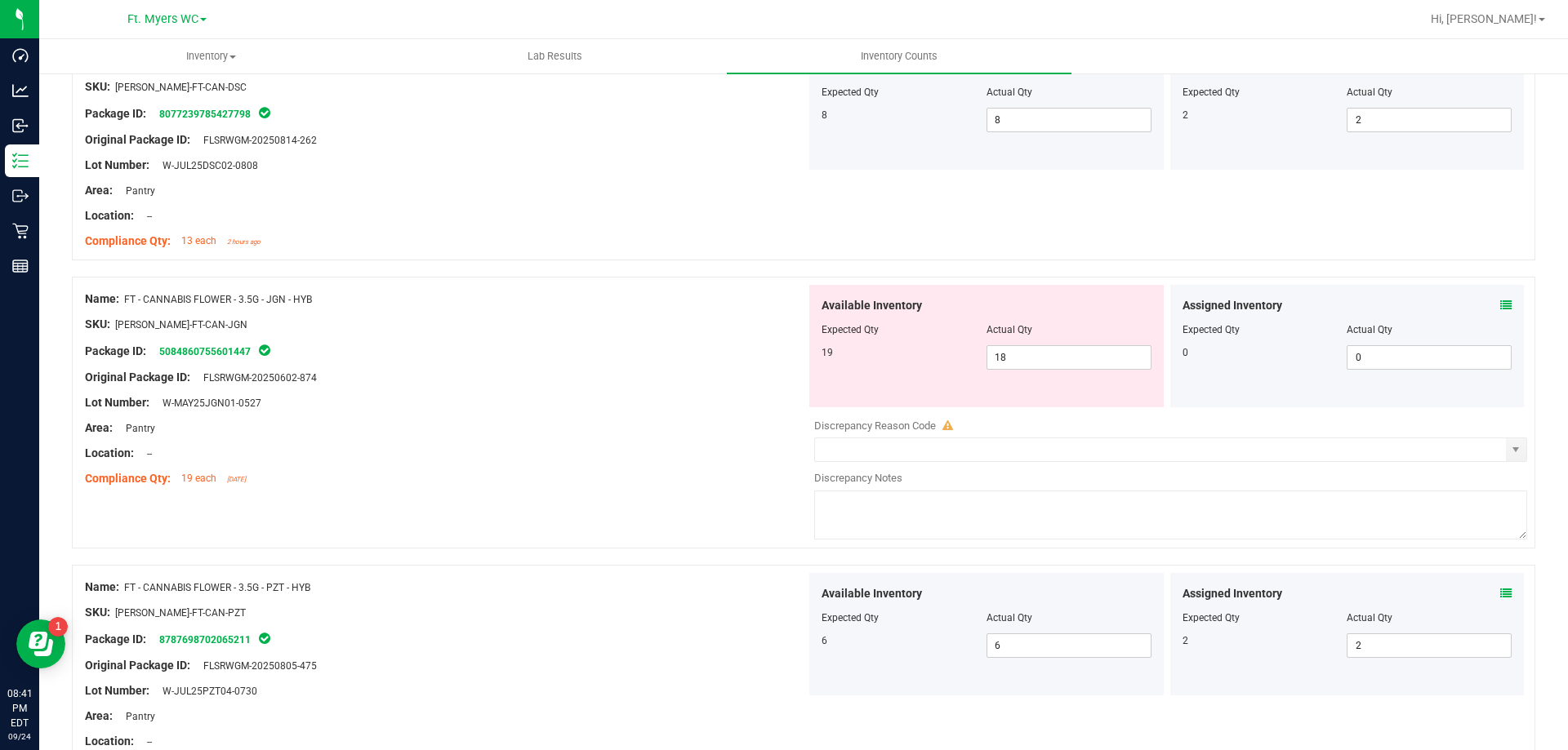
scroll to position [2368, 0]
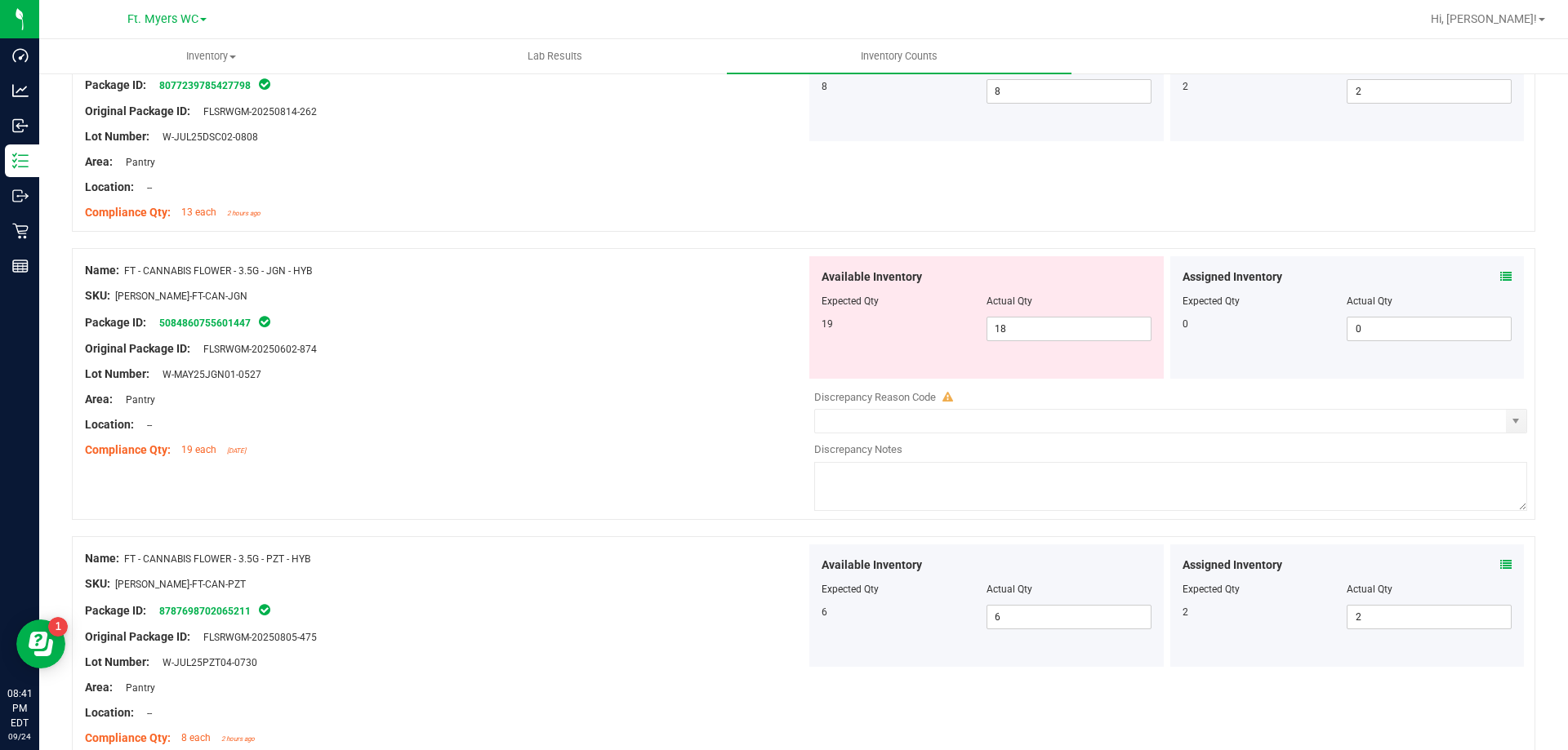
click at [451, 385] on div at bounding box center [445, 387] width 721 height 8
click at [1033, 327] on span "18 18" at bounding box center [1069, 329] width 165 height 24
click at [1033, 327] on input "18" at bounding box center [1069, 329] width 164 height 22
type input "19"
click at [372, 503] on div "Name: FD - FLOWER GREENHOUSE - 3.5G - BDL - IND SKU: FLO-[PERSON_NAME]-SUN-BDL …" at bounding box center [803, 397] width 1463 height 4998
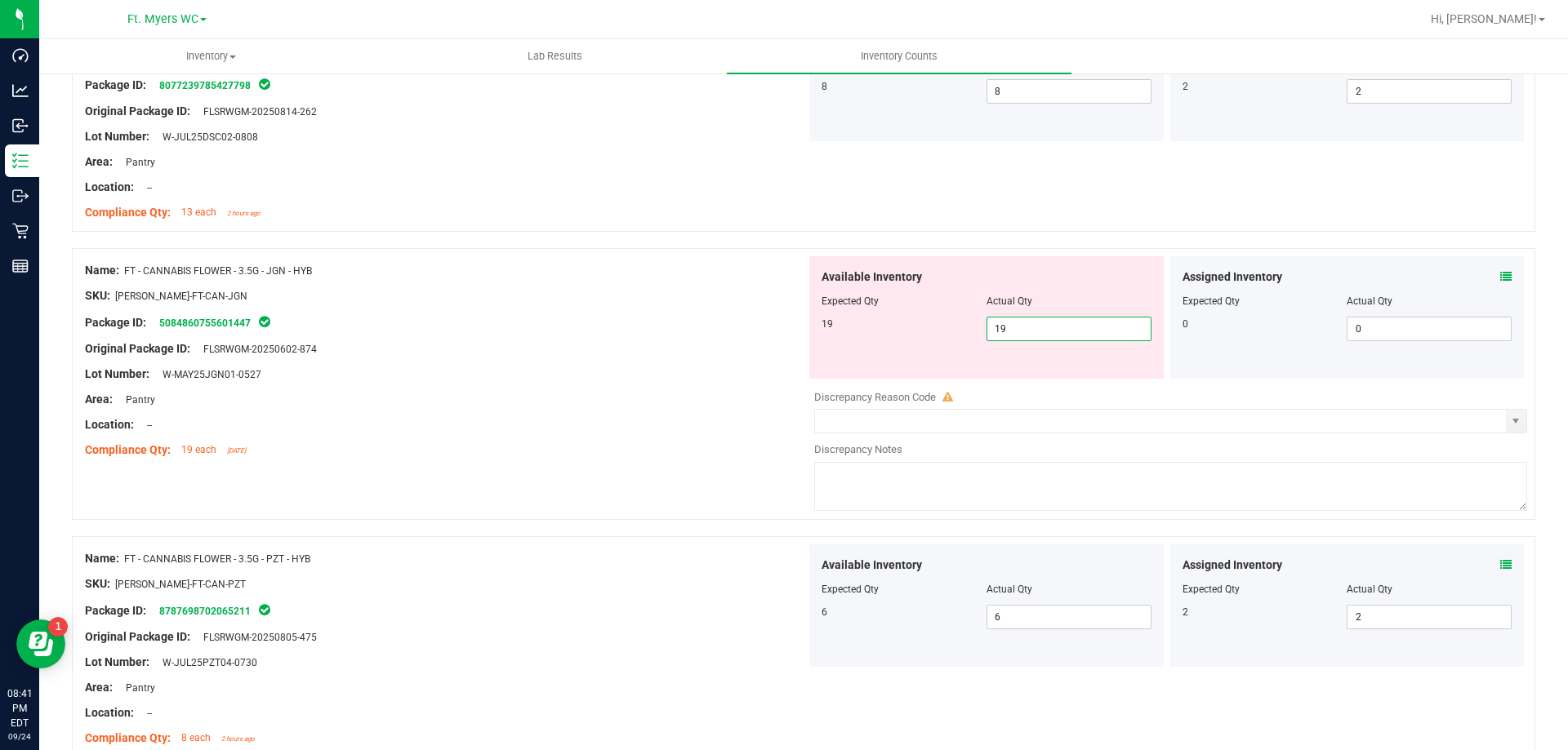
type input "19"
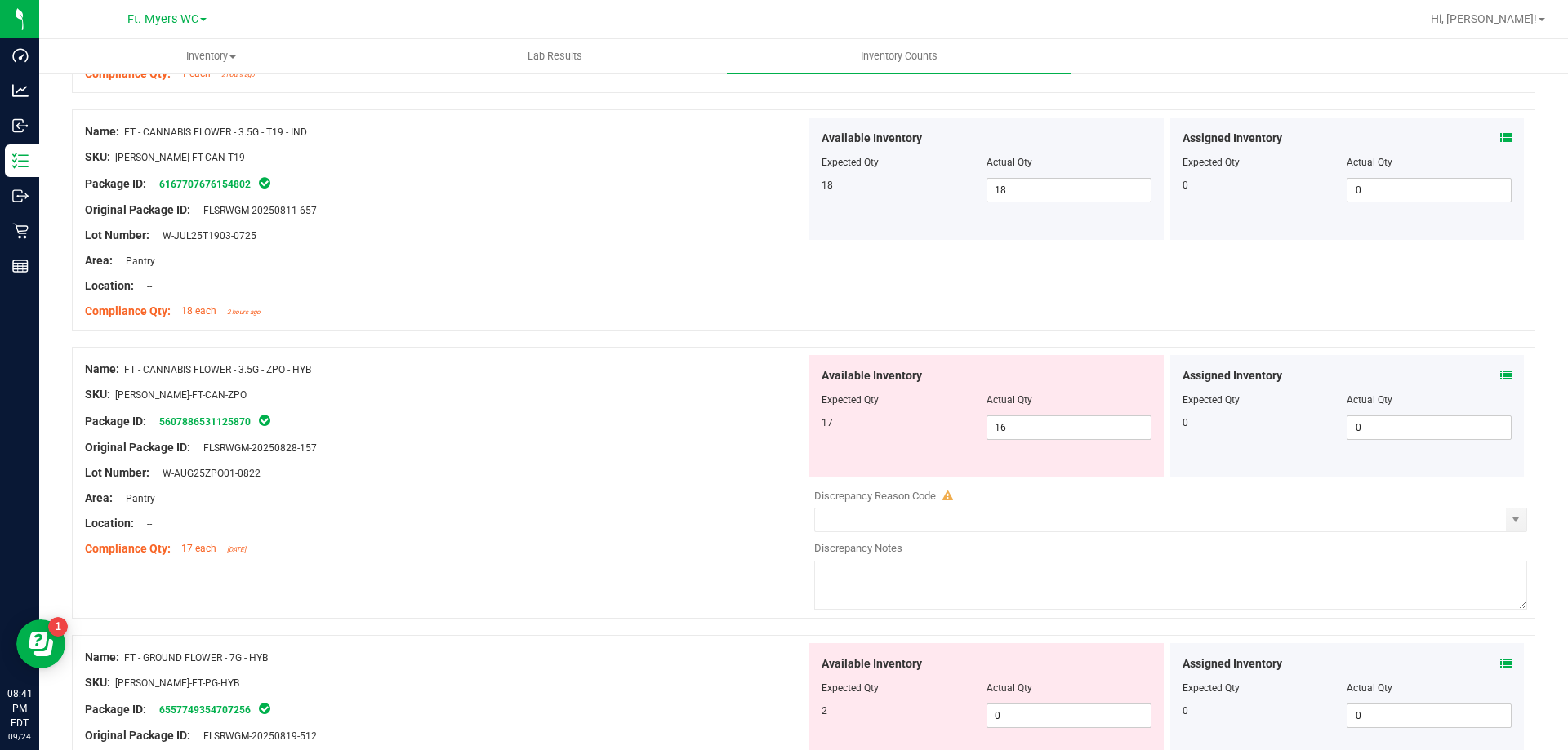
scroll to position [3756, 0]
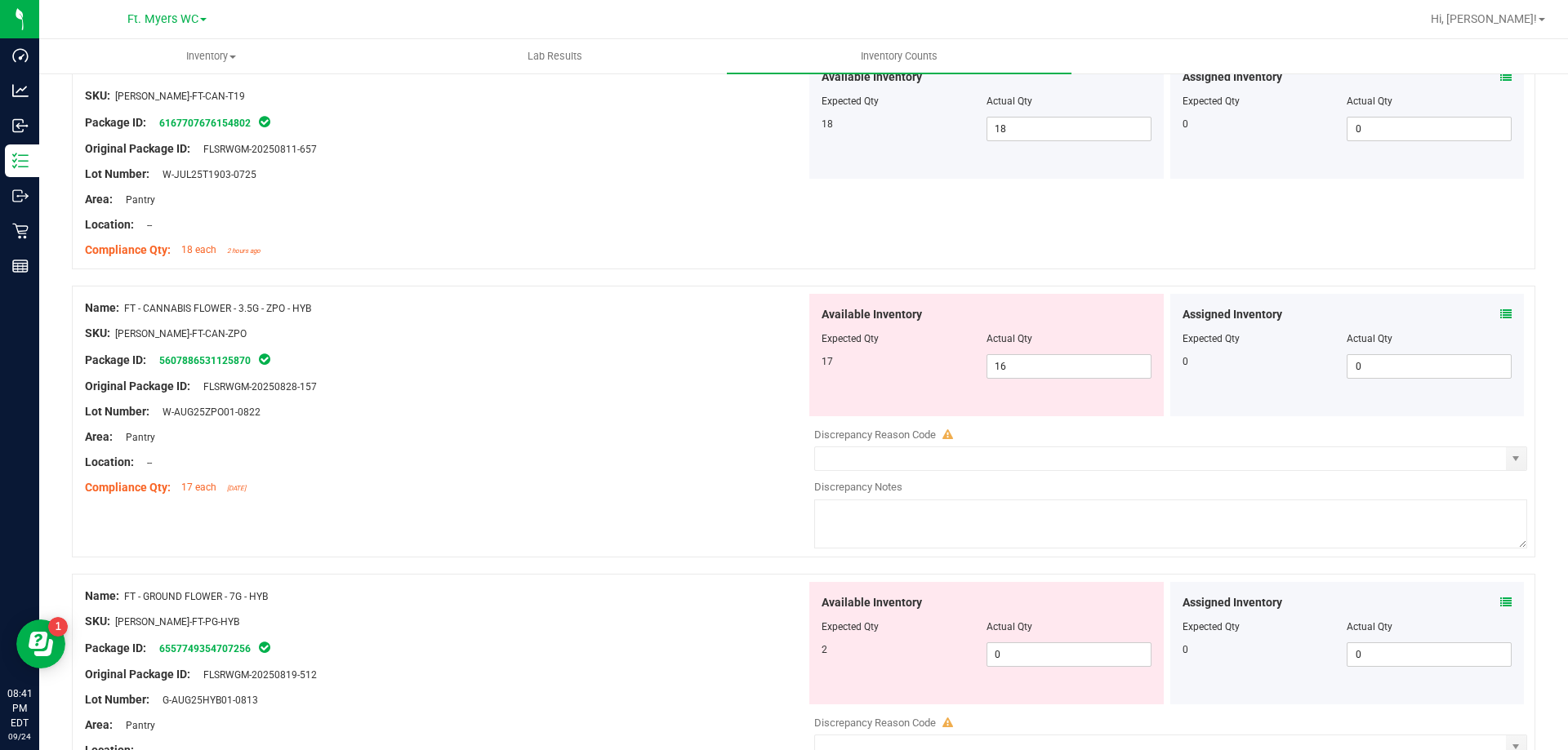
click at [673, 422] on div at bounding box center [445, 424] width 721 height 8
click at [1503, 316] on div "Assigned Inventory Expected Qty Actual Qty 0 0 0" at bounding box center [1347, 356] width 355 height 123
click at [1501, 321] on span at bounding box center [1506, 315] width 11 height 17
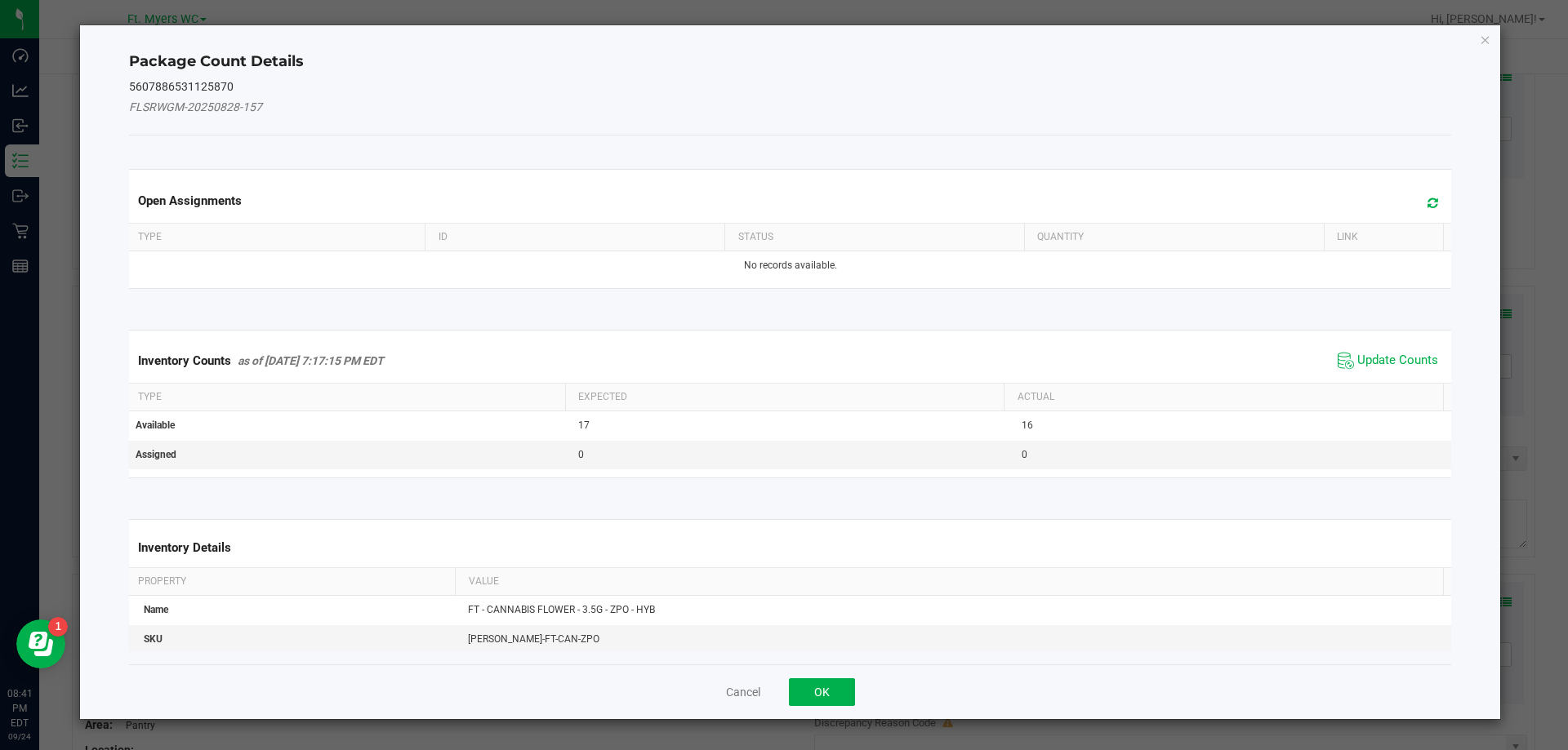
click at [1416, 208] on span at bounding box center [1429, 203] width 27 height 22
click at [1370, 363] on span "Update Counts" at bounding box center [1398, 361] width 80 height 16
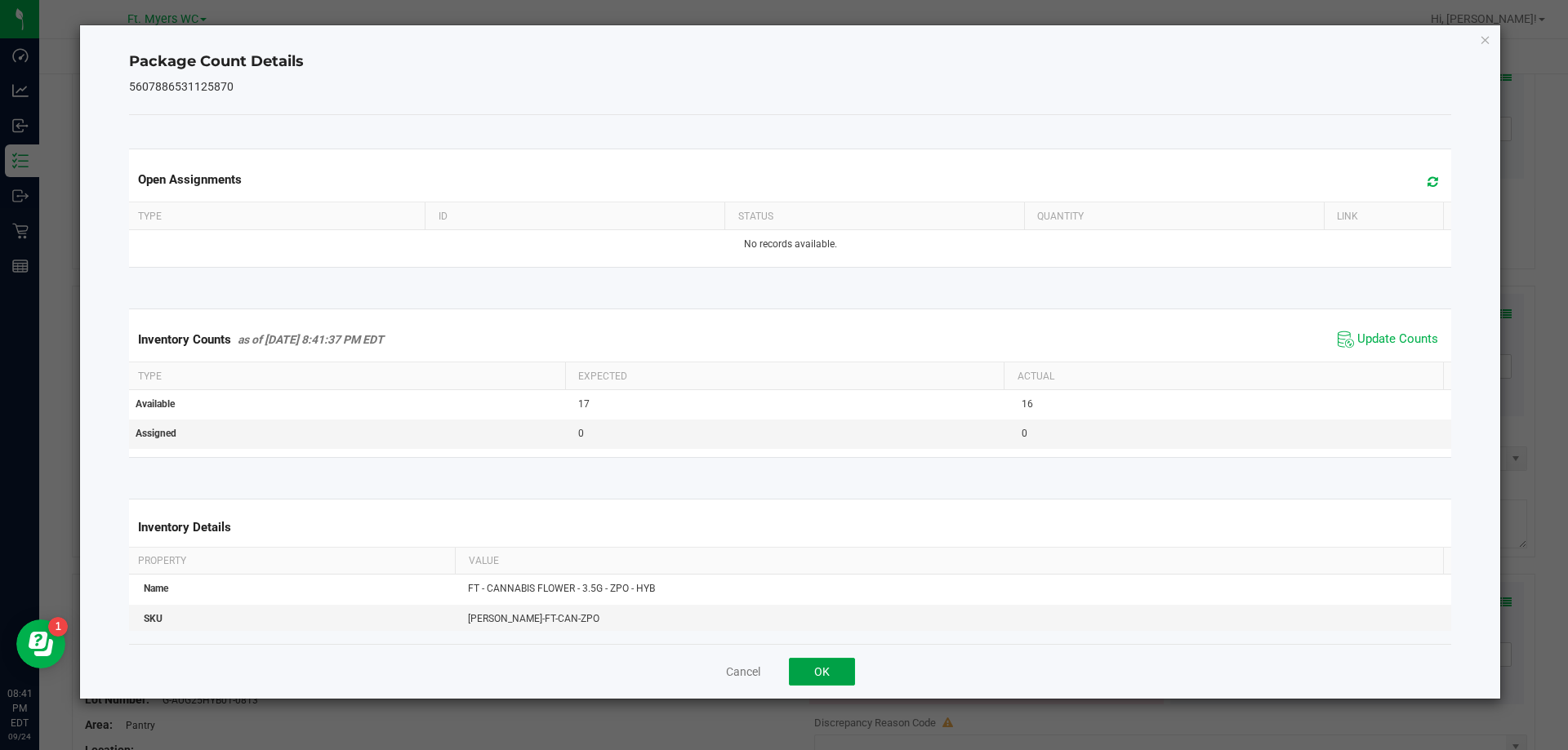
drag, startPoint x: 806, startPoint y: 670, endPoint x: 817, endPoint y: 670, distance: 11.0
click at [807, 670] on button "OK" at bounding box center [822, 672] width 66 height 28
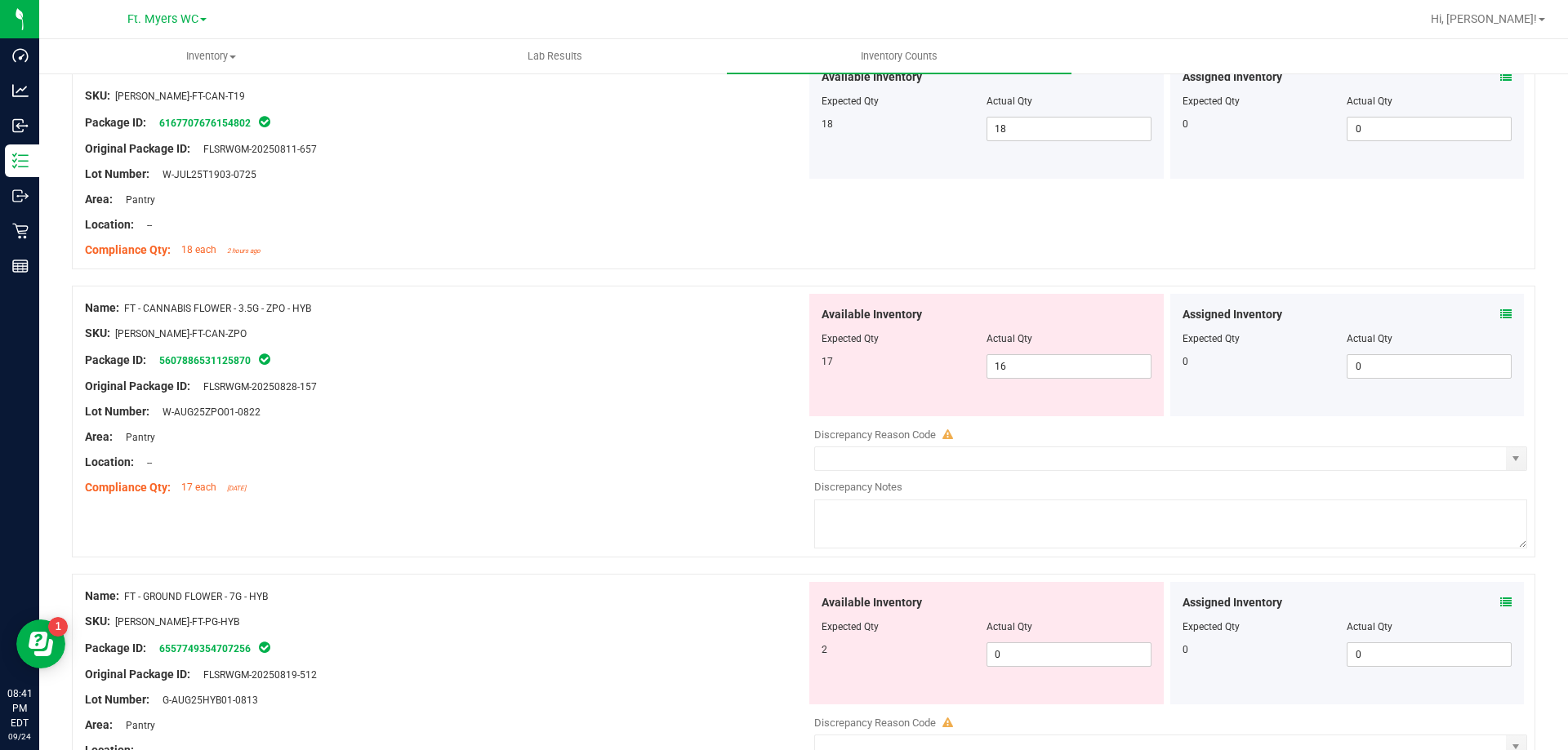
click at [588, 440] on div "Area: Pantry" at bounding box center [445, 438] width 721 height 17
click at [633, 395] on div at bounding box center [445, 399] width 721 height 8
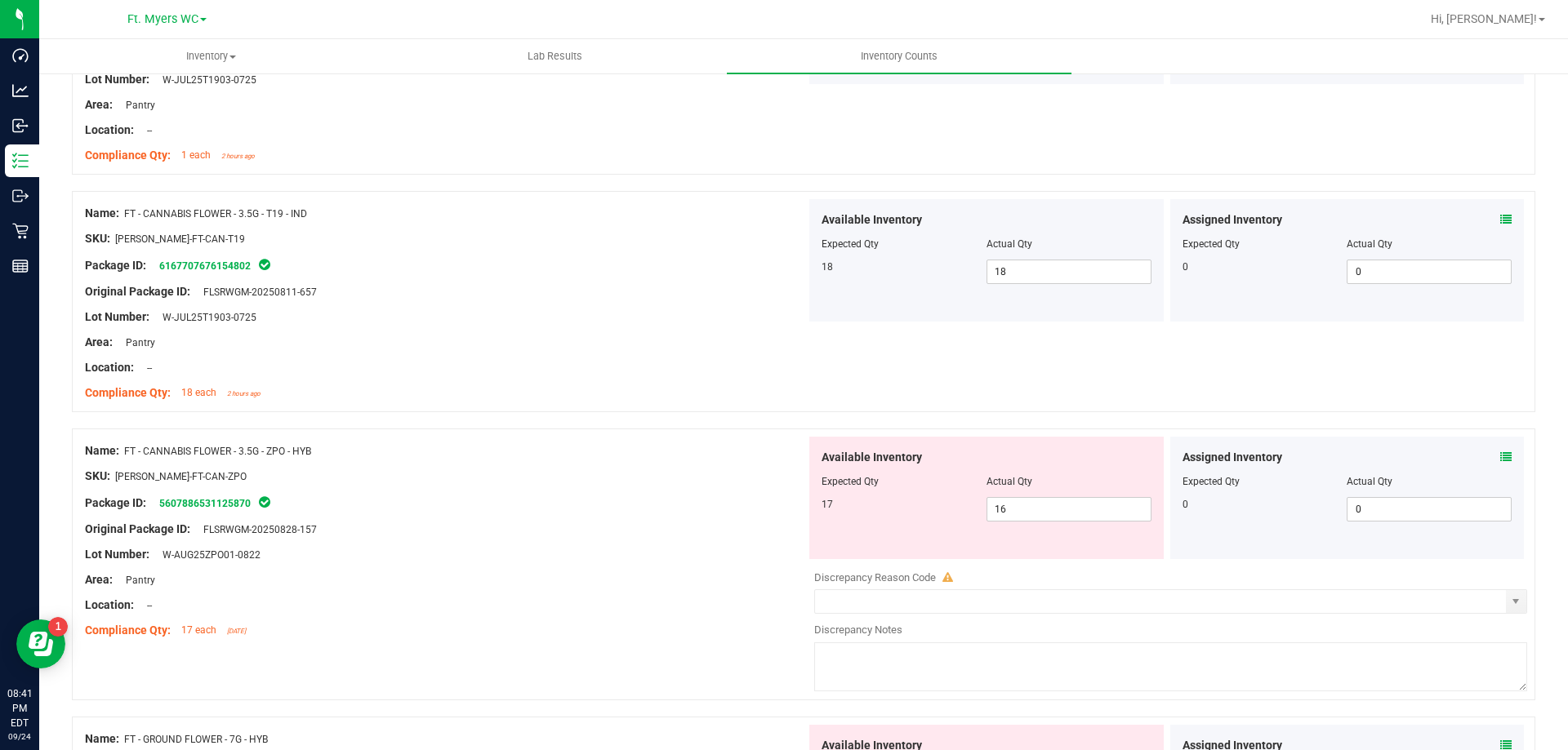
scroll to position [3593, 0]
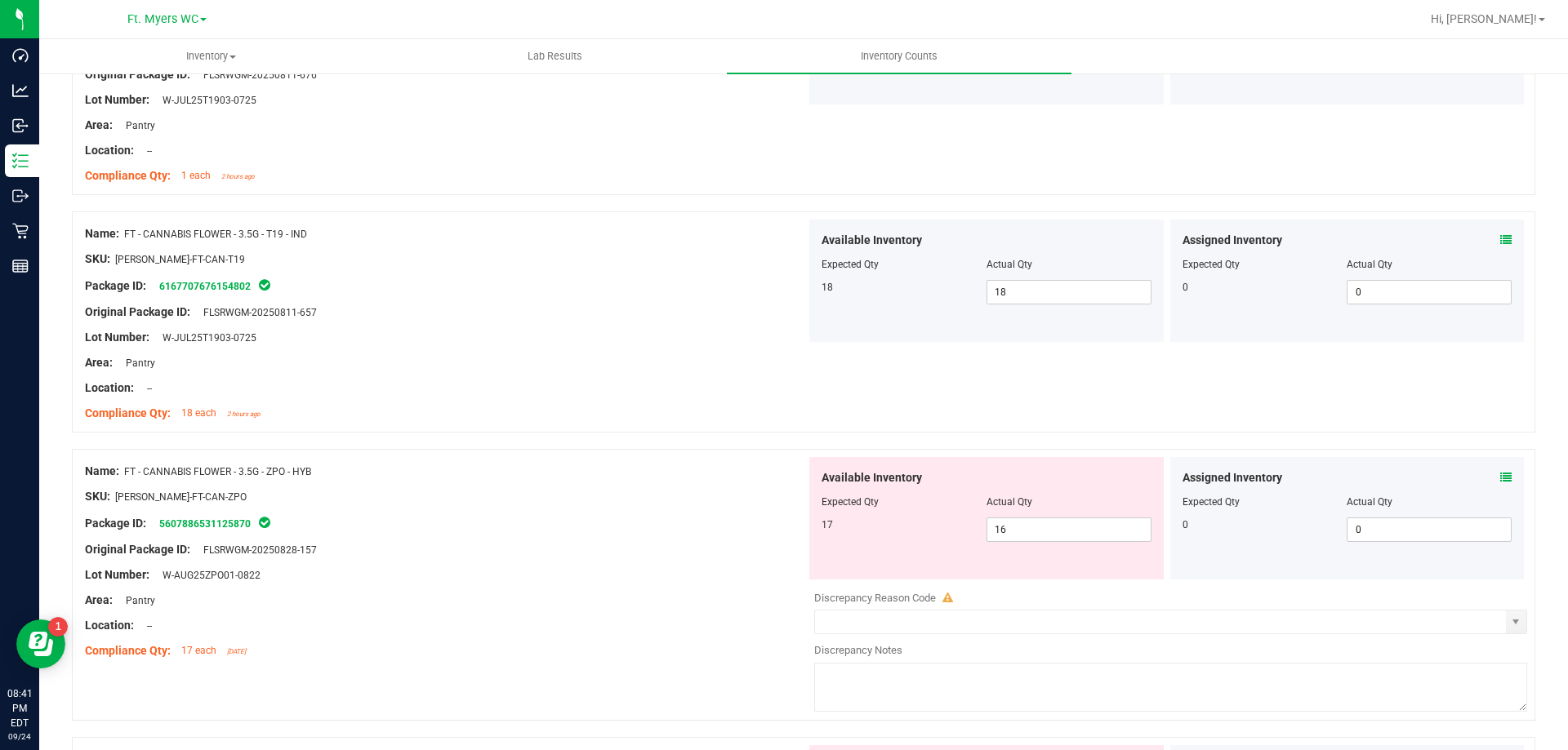
click at [1501, 481] on icon at bounding box center [1506, 478] width 11 height 11
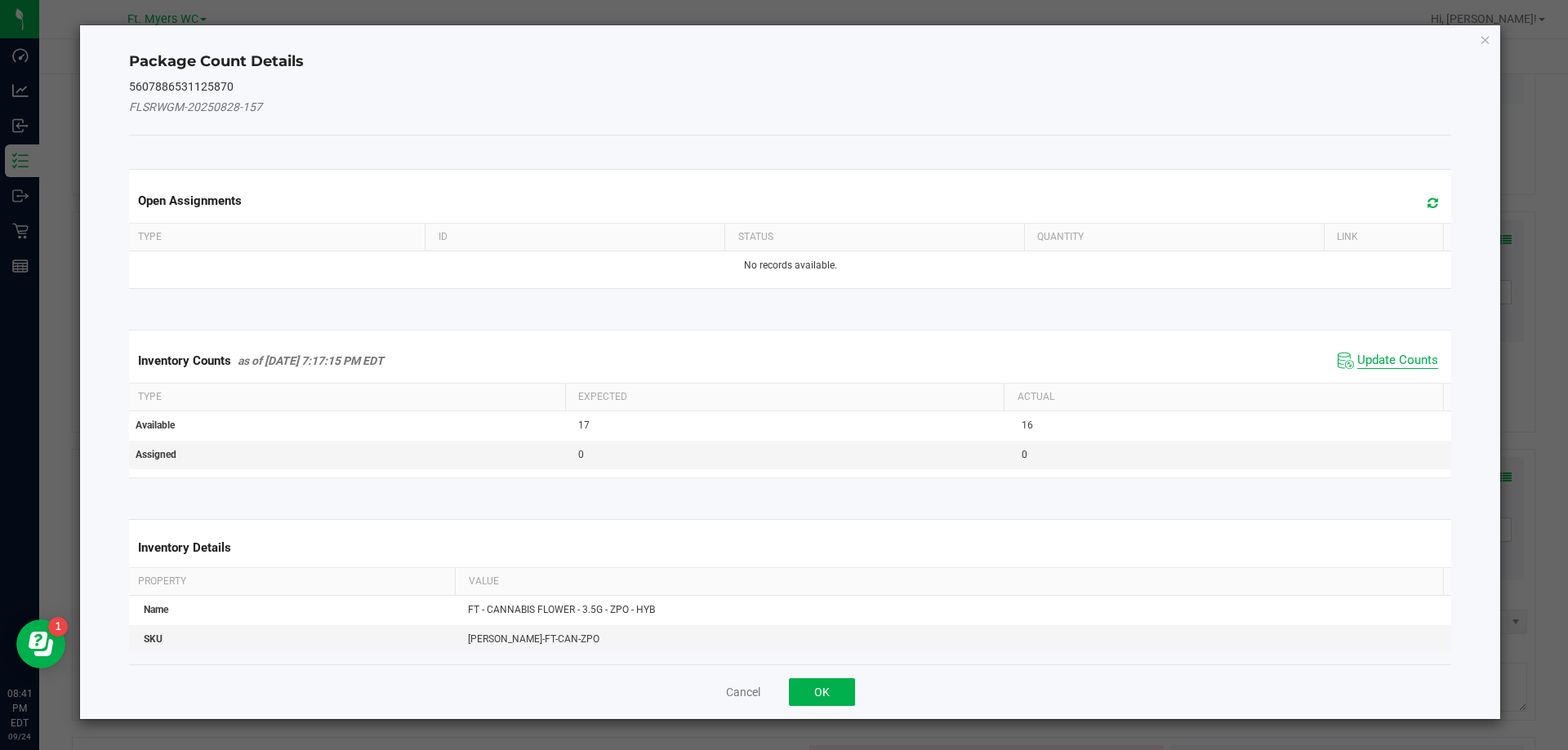
click at [1362, 354] on span "Update Counts" at bounding box center [1398, 361] width 80 height 16
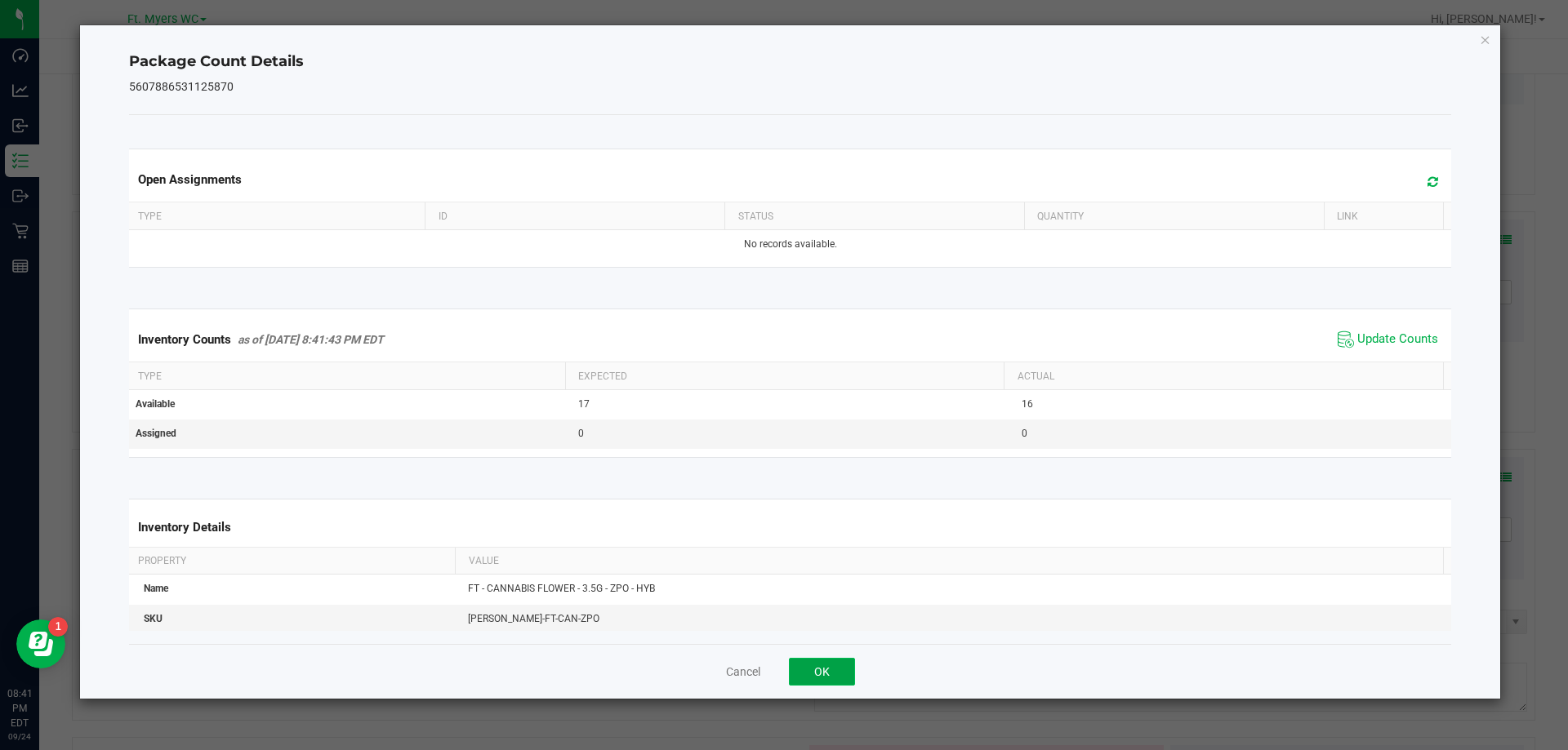
click at [841, 661] on button "OK" at bounding box center [822, 672] width 66 height 28
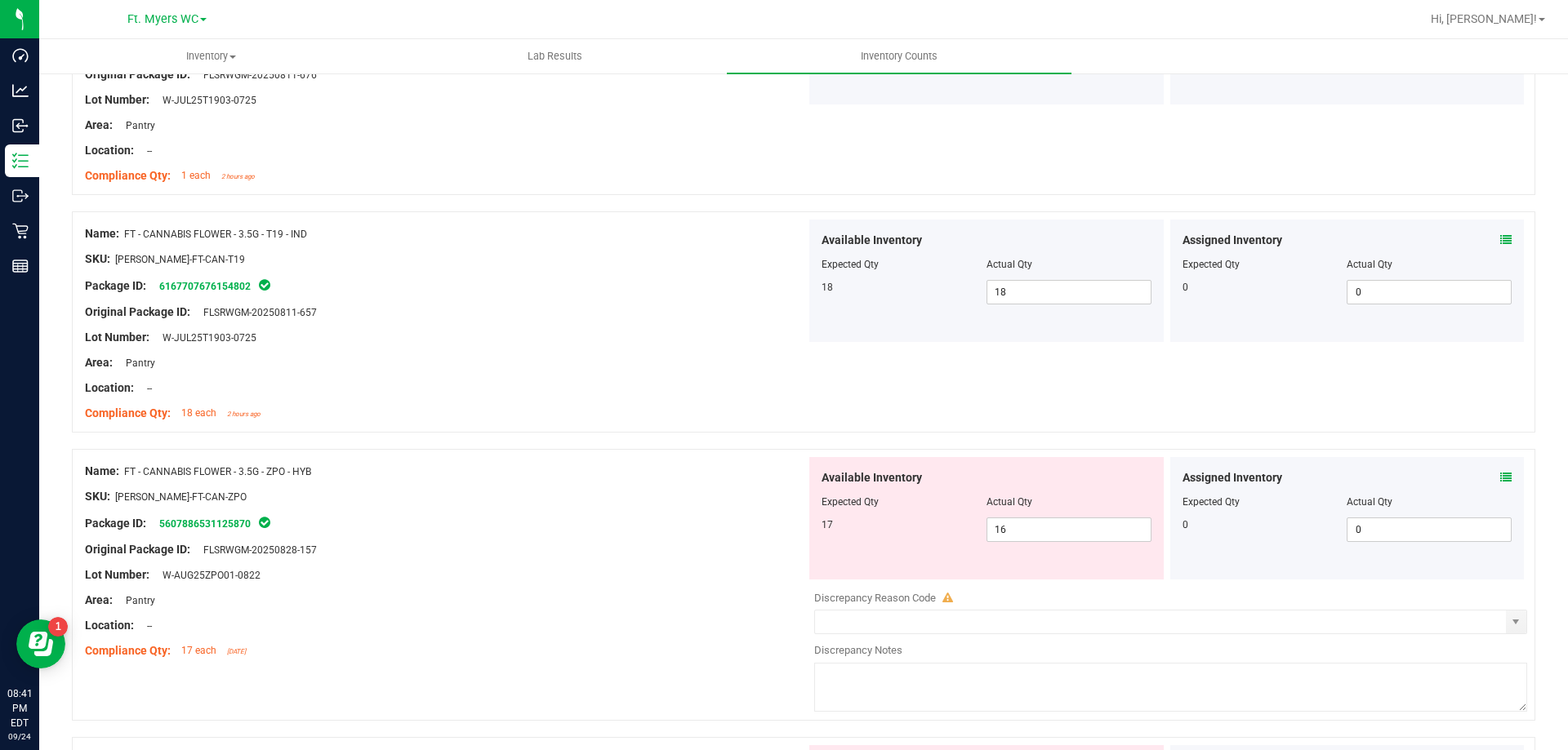
click at [646, 355] on div "Area: Pantry" at bounding box center [445, 363] width 721 height 17
click at [1058, 527] on span "16 16" at bounding box center [1069, 529] width 165 height 24
click at [1058, 527] on input "16" at bounding box center [1069, 529] width 164 height 22
type input "0"
type input "17"
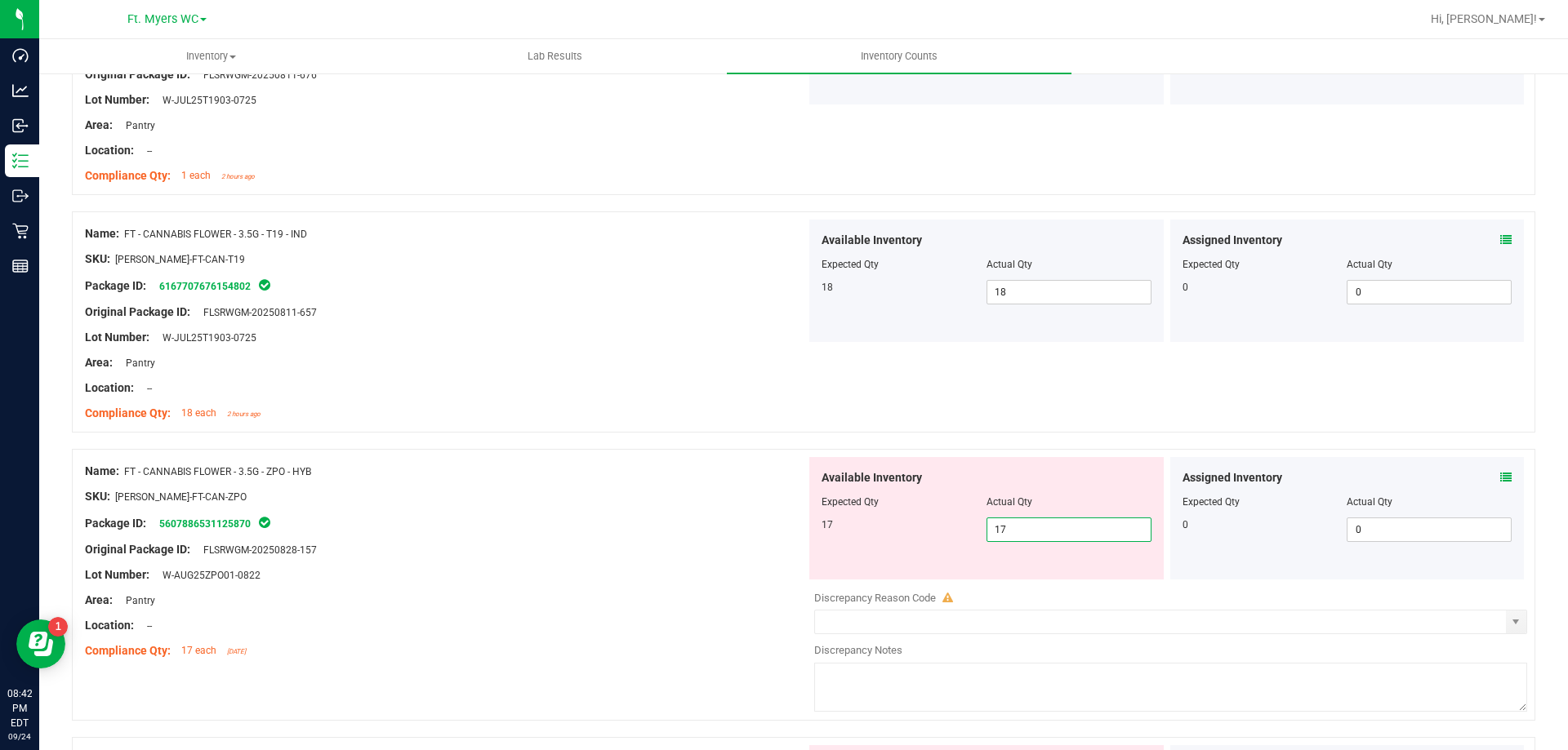
type input "17"
click at [423, 518] on div "Package ID: 5607886531125870" at bounding box center [445, 523] width 721 height 20
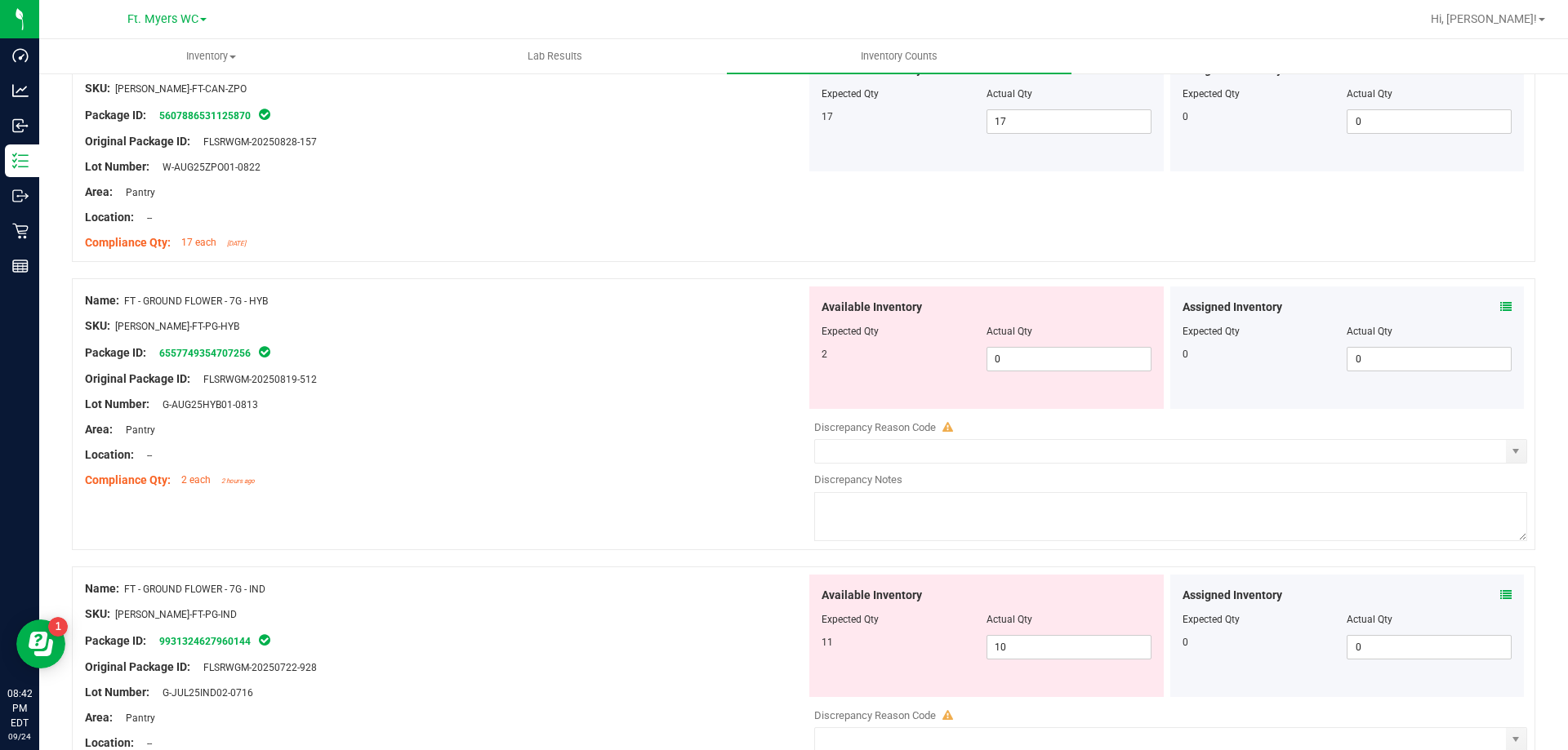
click at [359, 435] on div "Area: Pantry" at bounding box center [445, 430] width 721 height 17
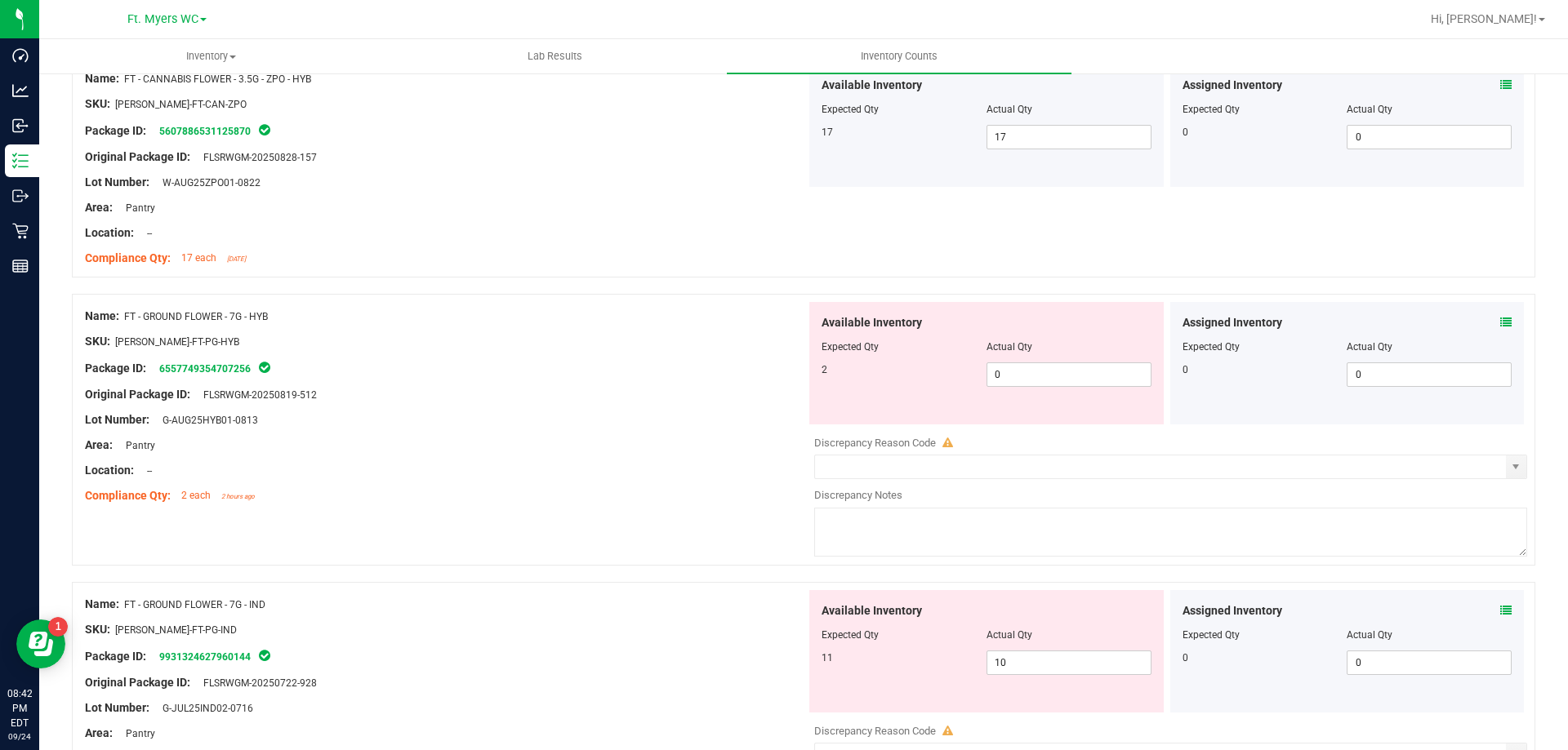
scroll to position [3919, 0]
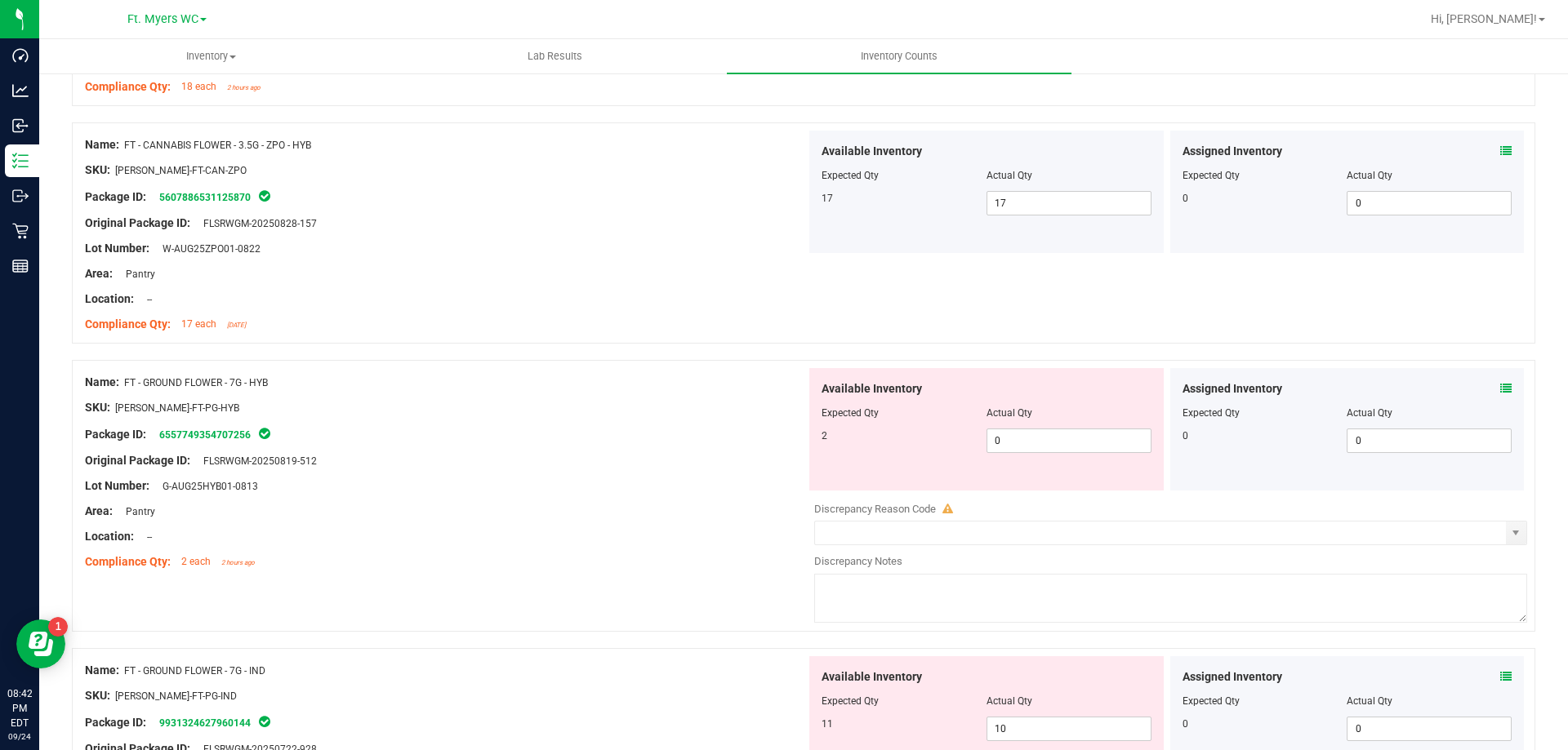
click at [1501, 391] on icon at bounding box center [1506, 388] width 11 height 11
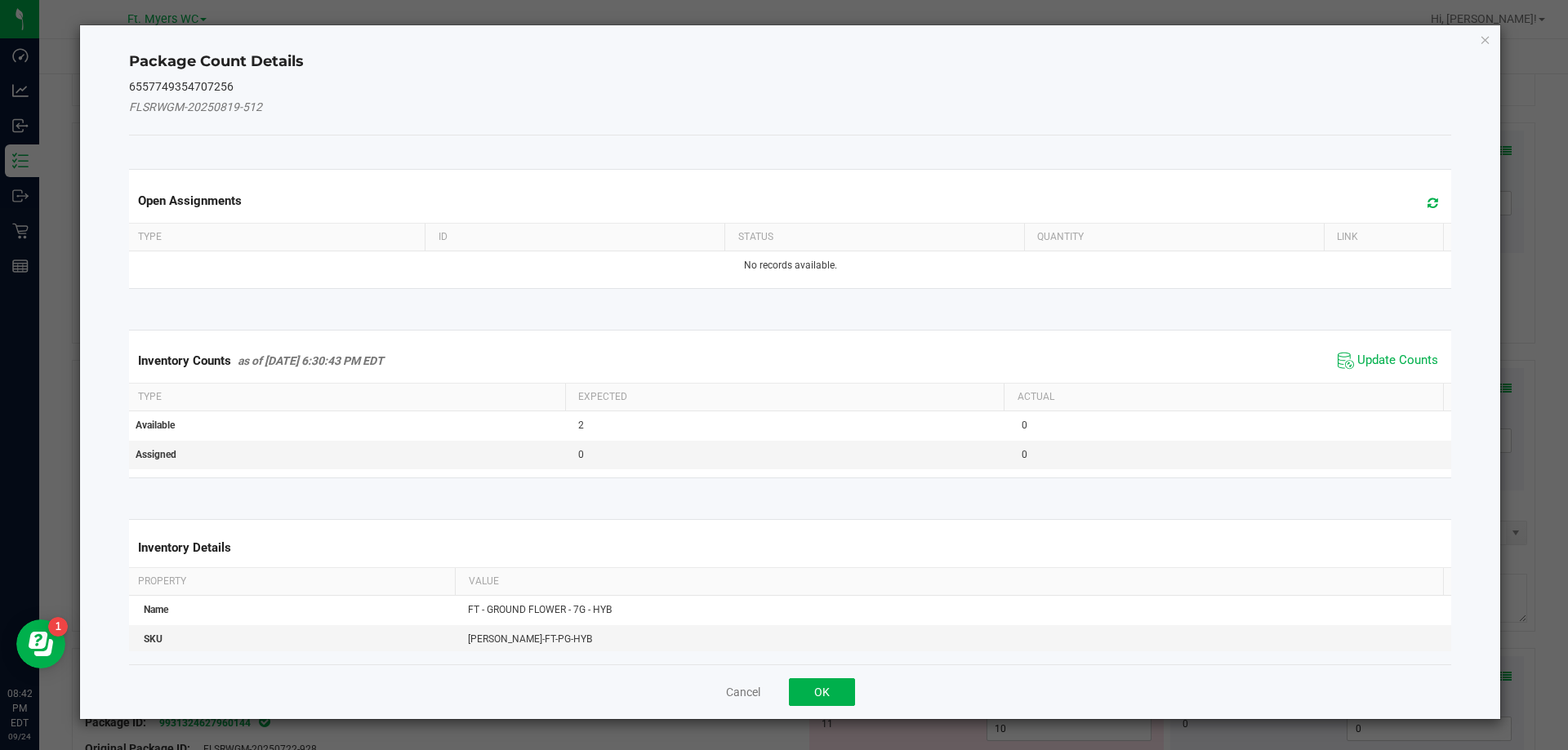
click at [1428, 205] on icon at bounding box center [1433, 202] width 10 height 12
click at [828, 690] on button "OK" at bounding box center [822, 692] width 66 height 28
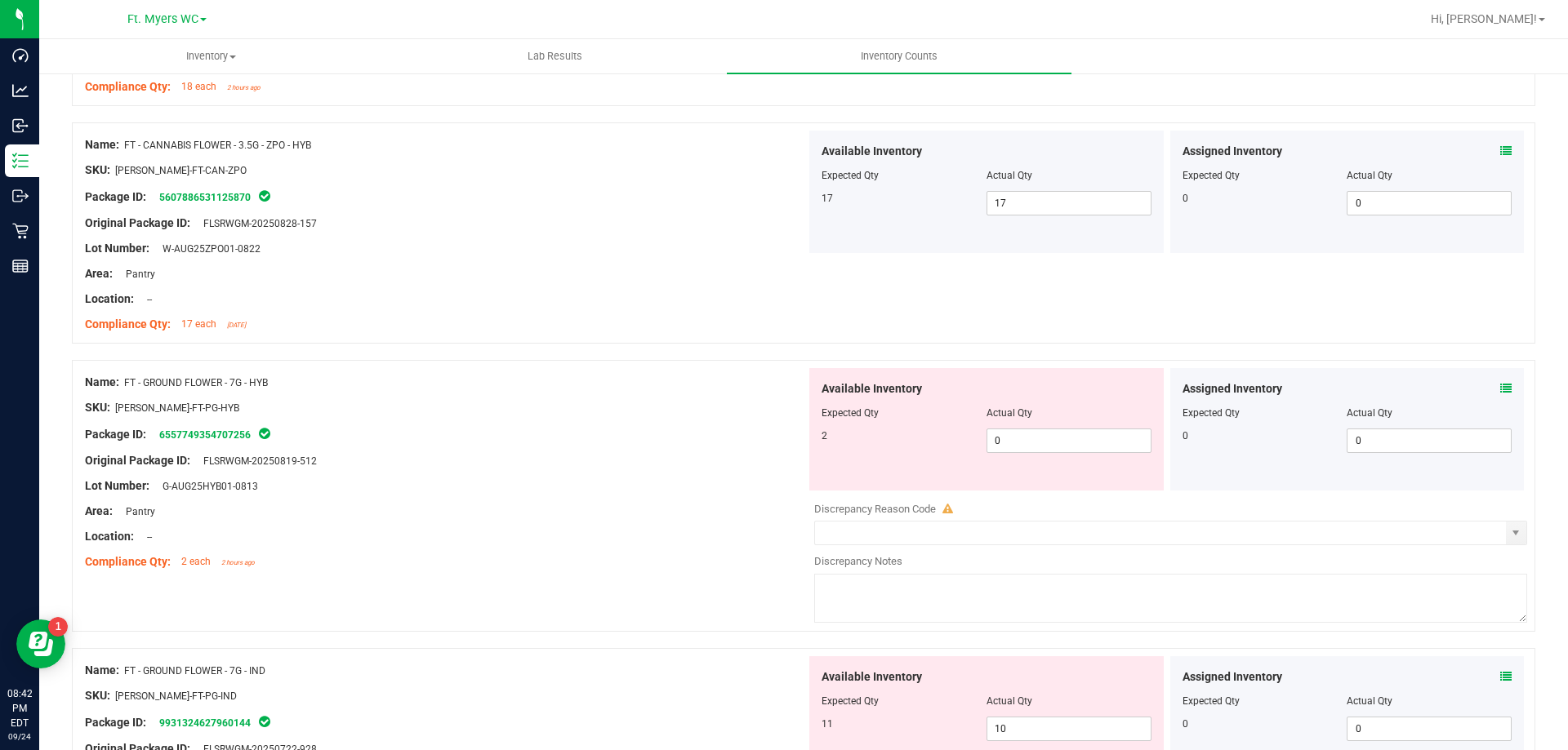
click at [547, 249] on div "Lot Number: W-AUG25ZPO01-0822" at bounding box center [445, 248] width 721 height 17
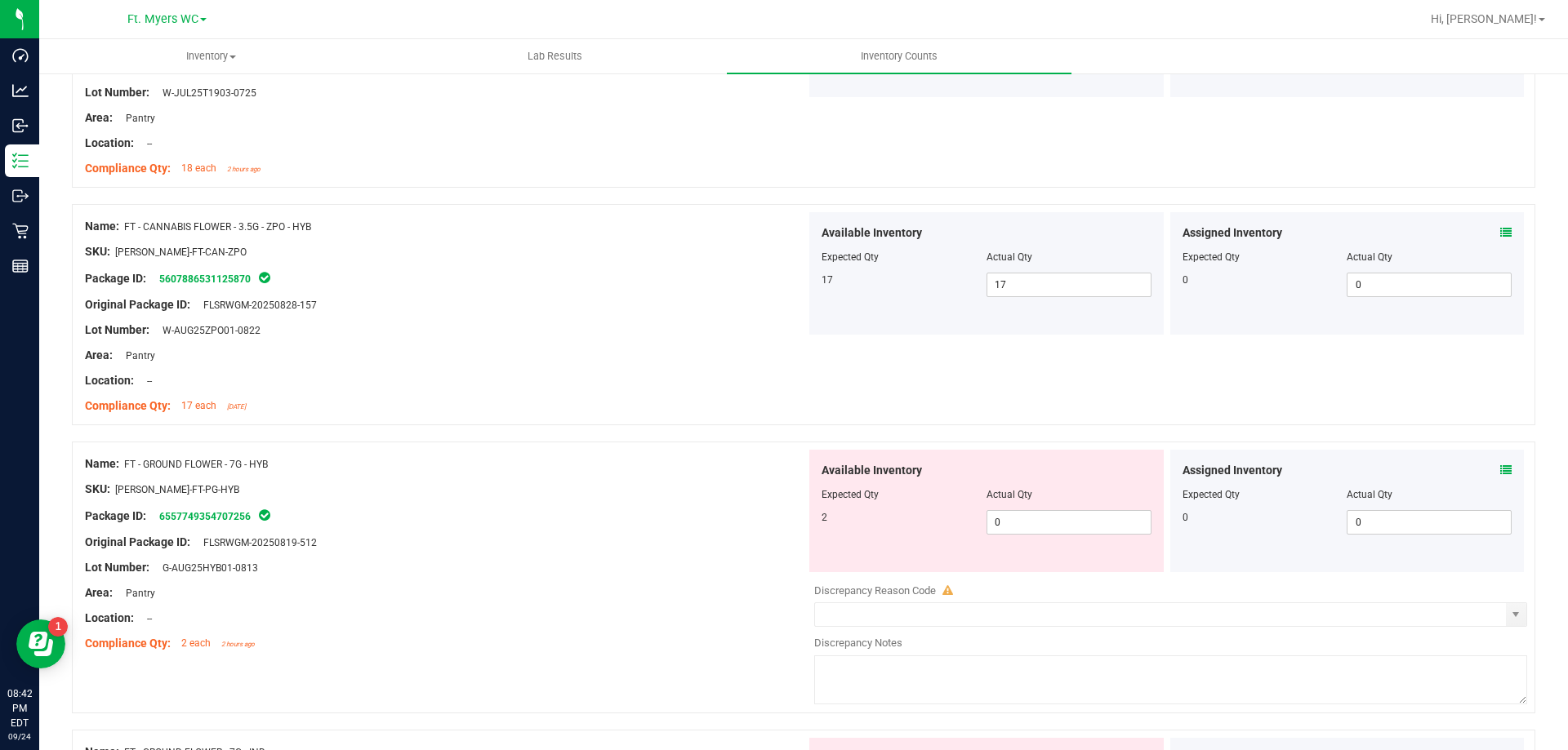
click at [556, 536] on div "Original Package ID: FLSRWGM-20250819-512" at bounding box center [445, 542] width 721 height 17
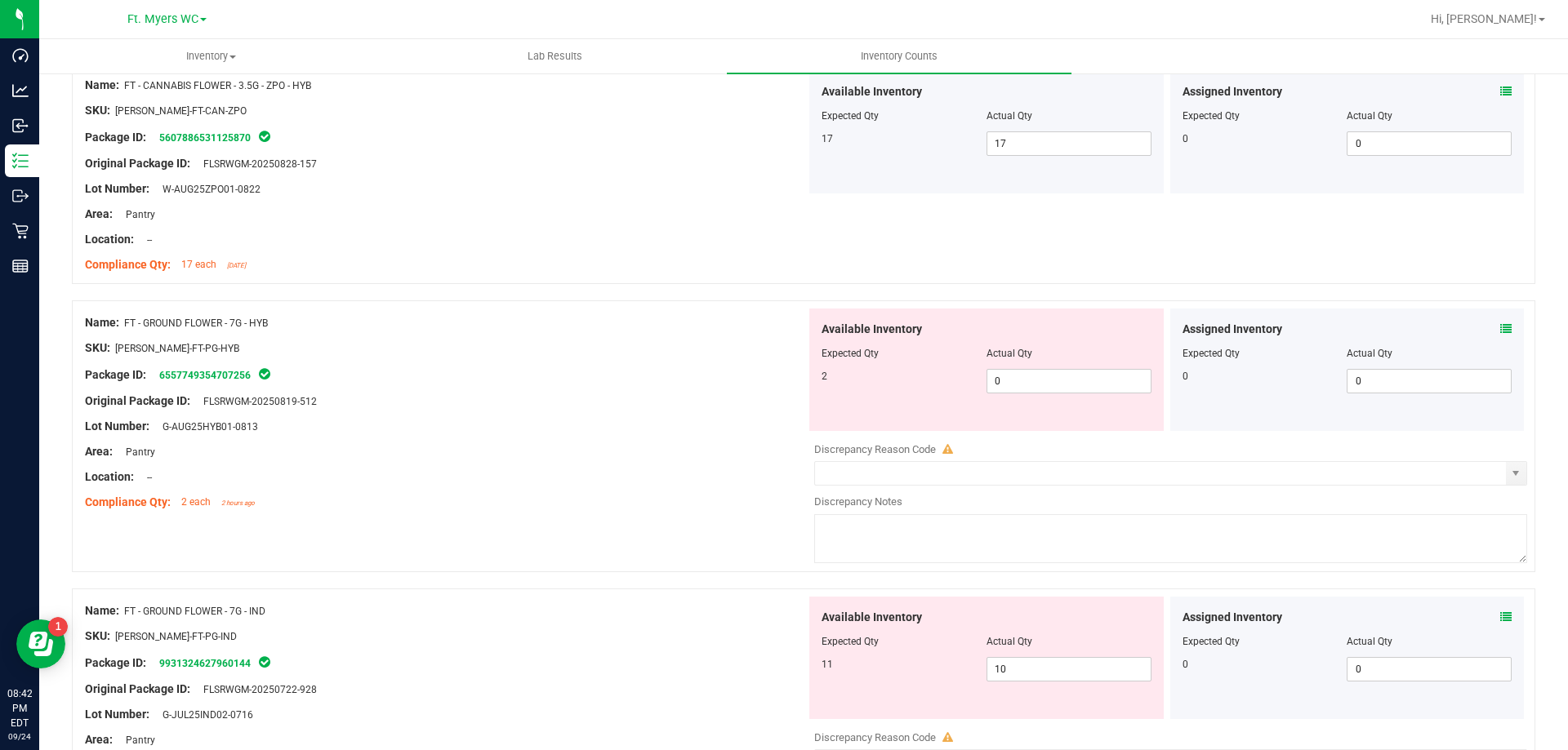
scroll to position [4001, 0]
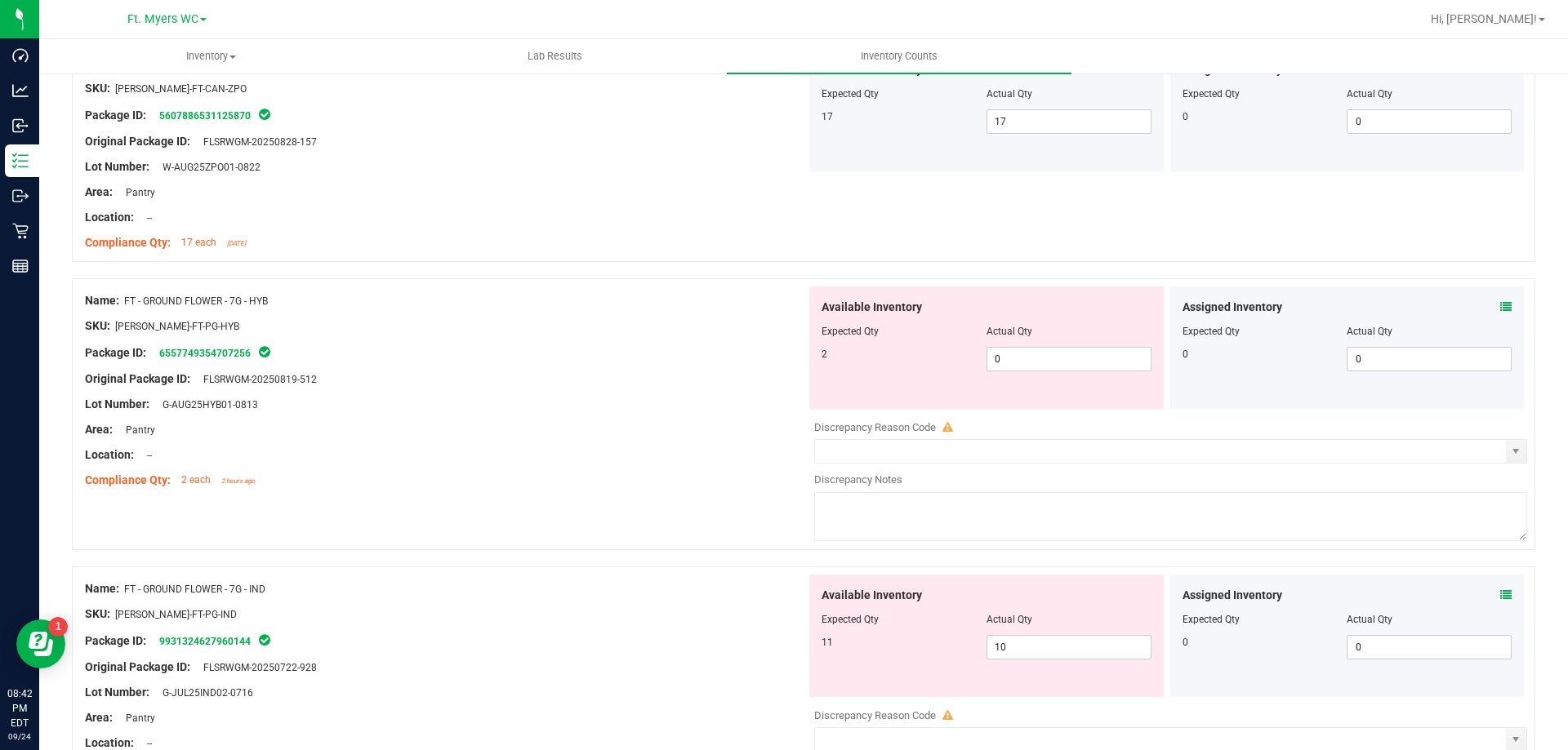
click at [533, 418] on div at bounding box center [445, 417] width 721 height 8
click at [1501, 311] on icon at bounding box center [1506, 306] width 11 height 11
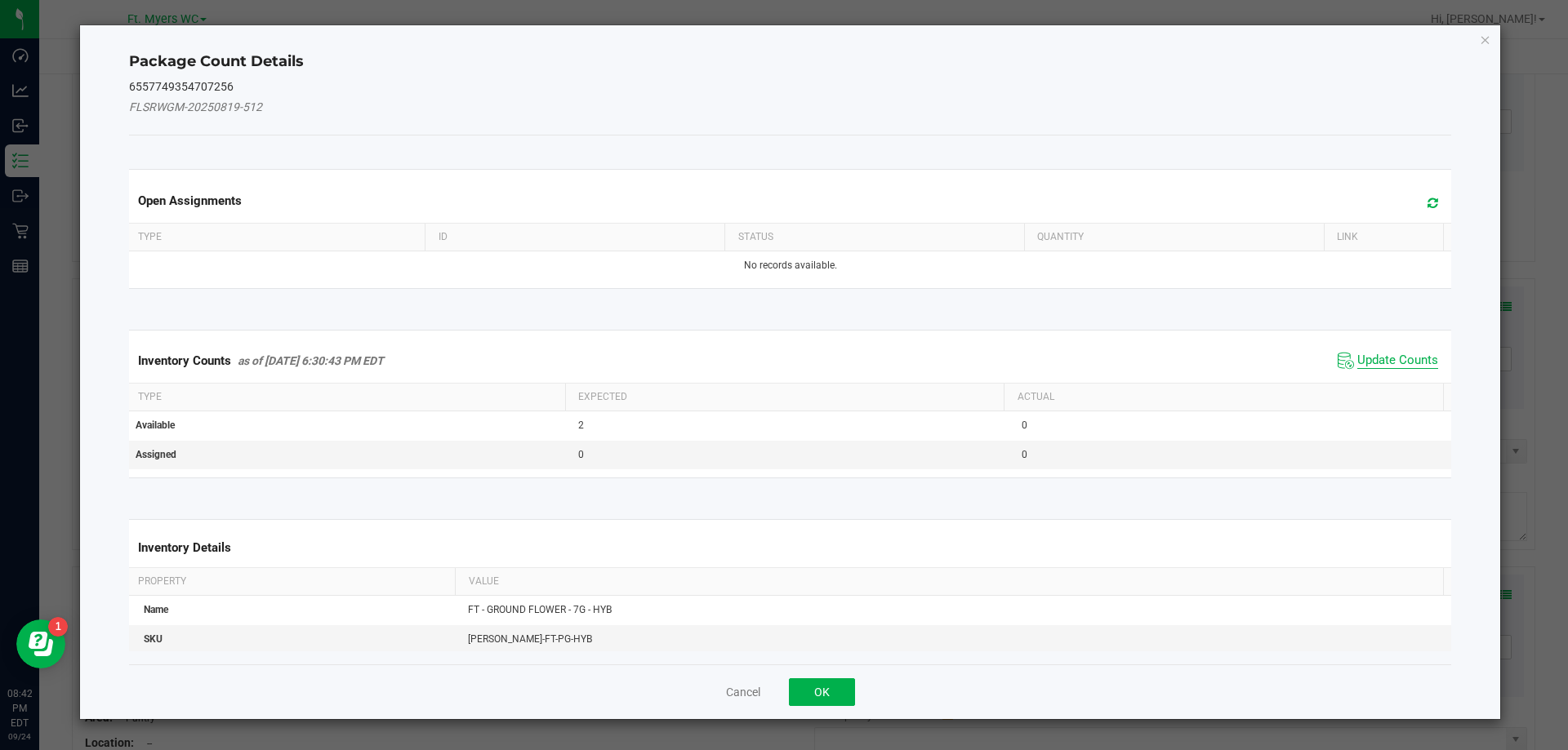
click at [1375, 358] on span "Update Counts" at bounding box center [1398, 361] width 80 height 16
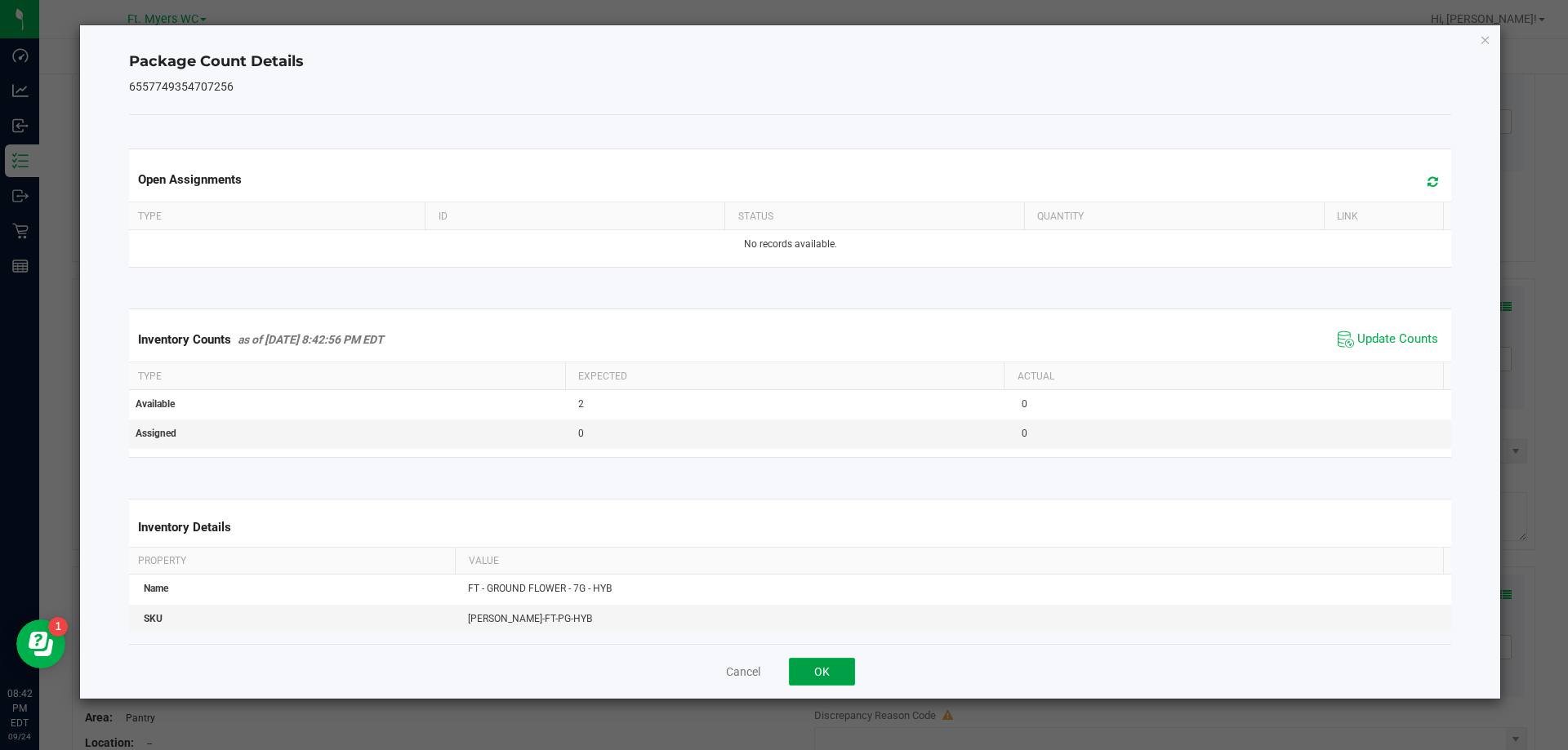
click at [841, 664] on button "OK" at bounding box center [822, 672] width 66 height 28
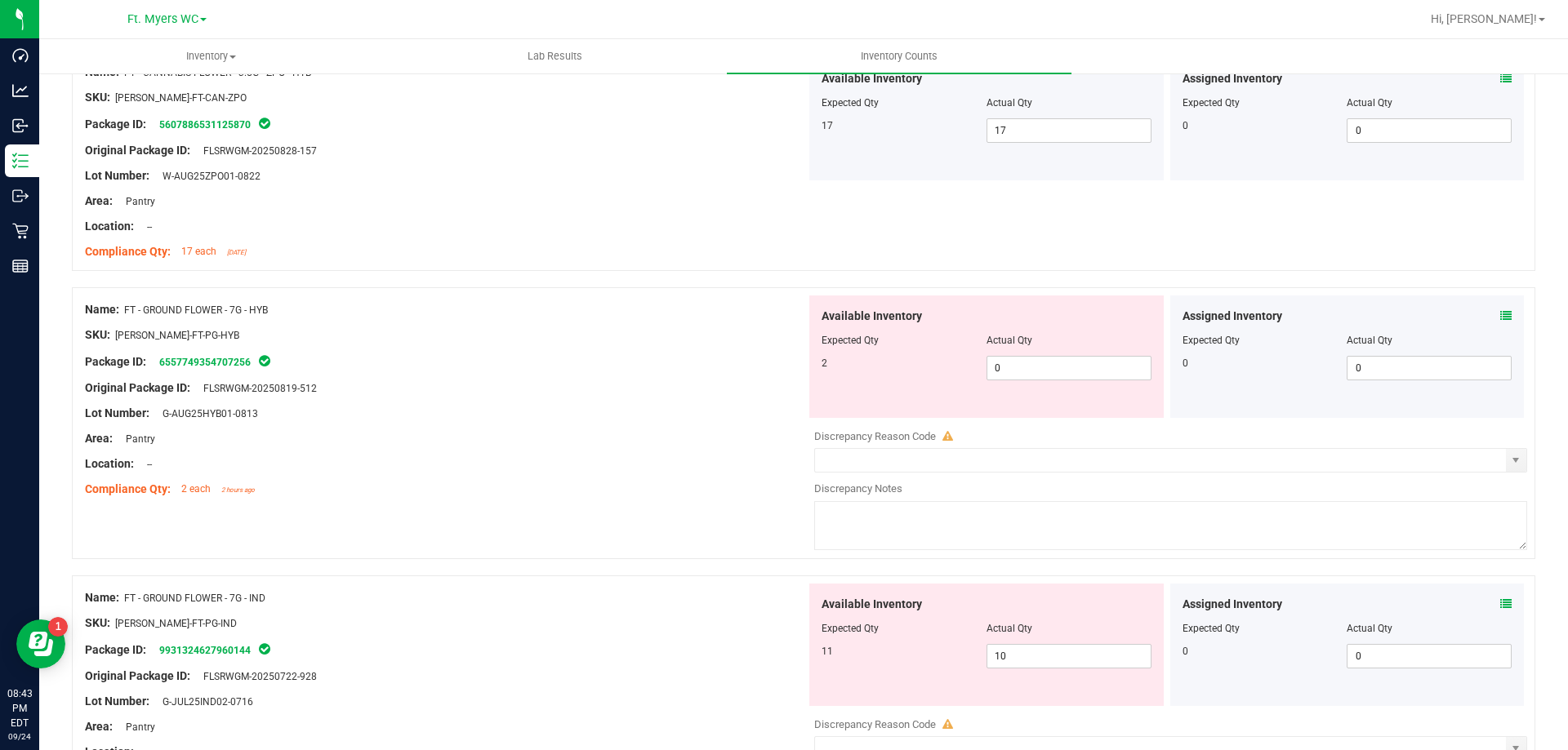
scroll to position [4082, 0]
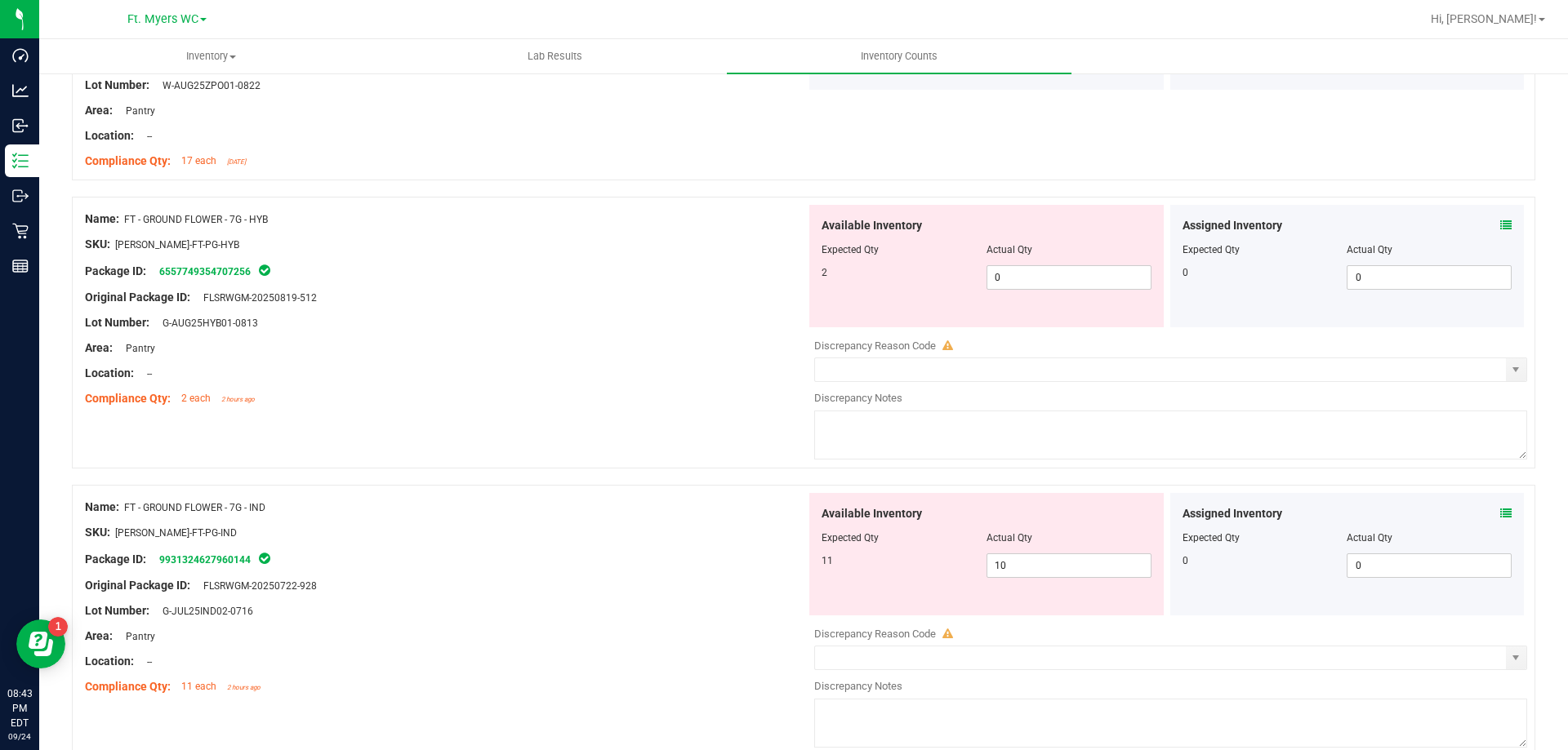
click at [1501, 514] on icon at bounding box center [1506, 513] width 11 height 11
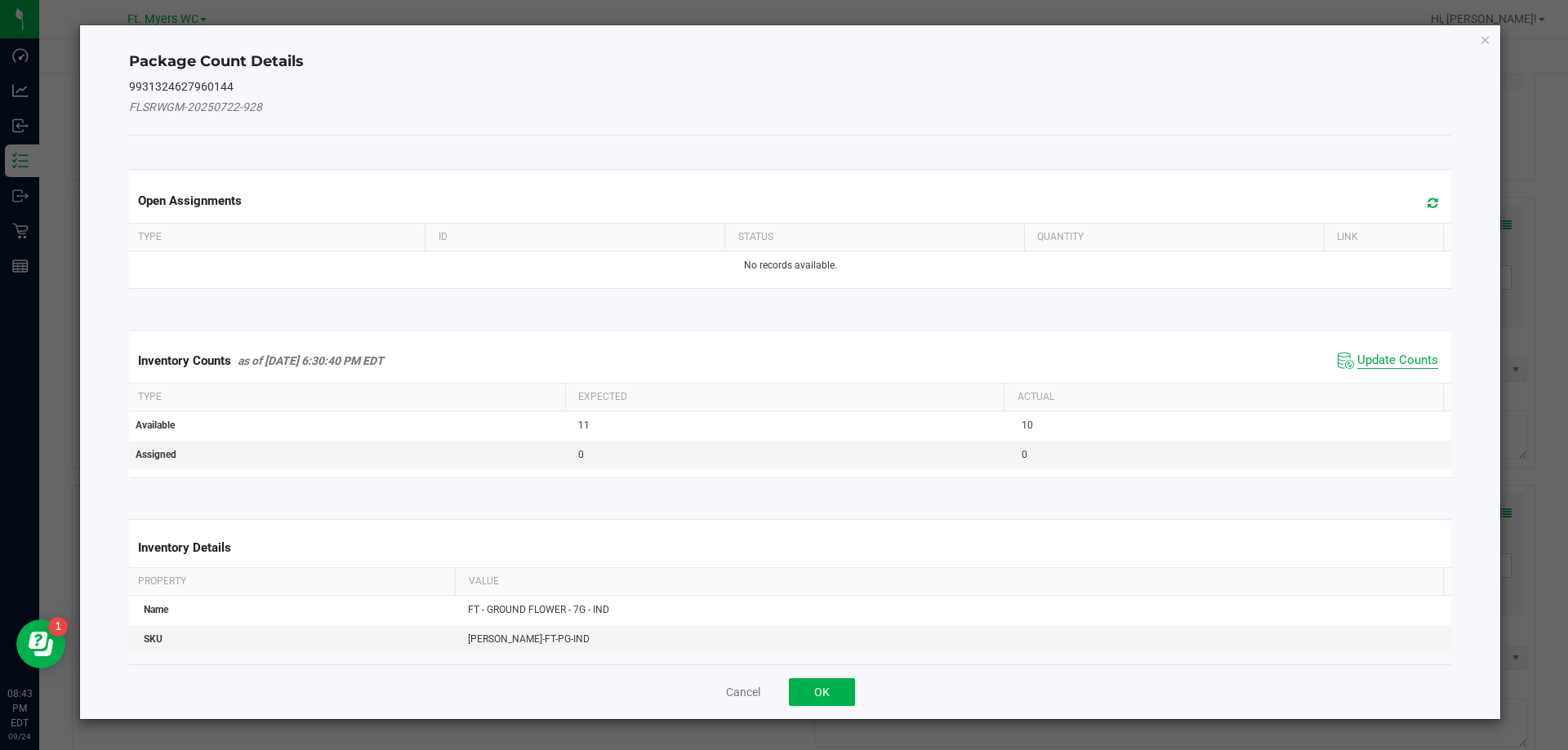
click at [1370, 356] on span "Update Counts" at bounding box center [1398, 361] width 80 height 16
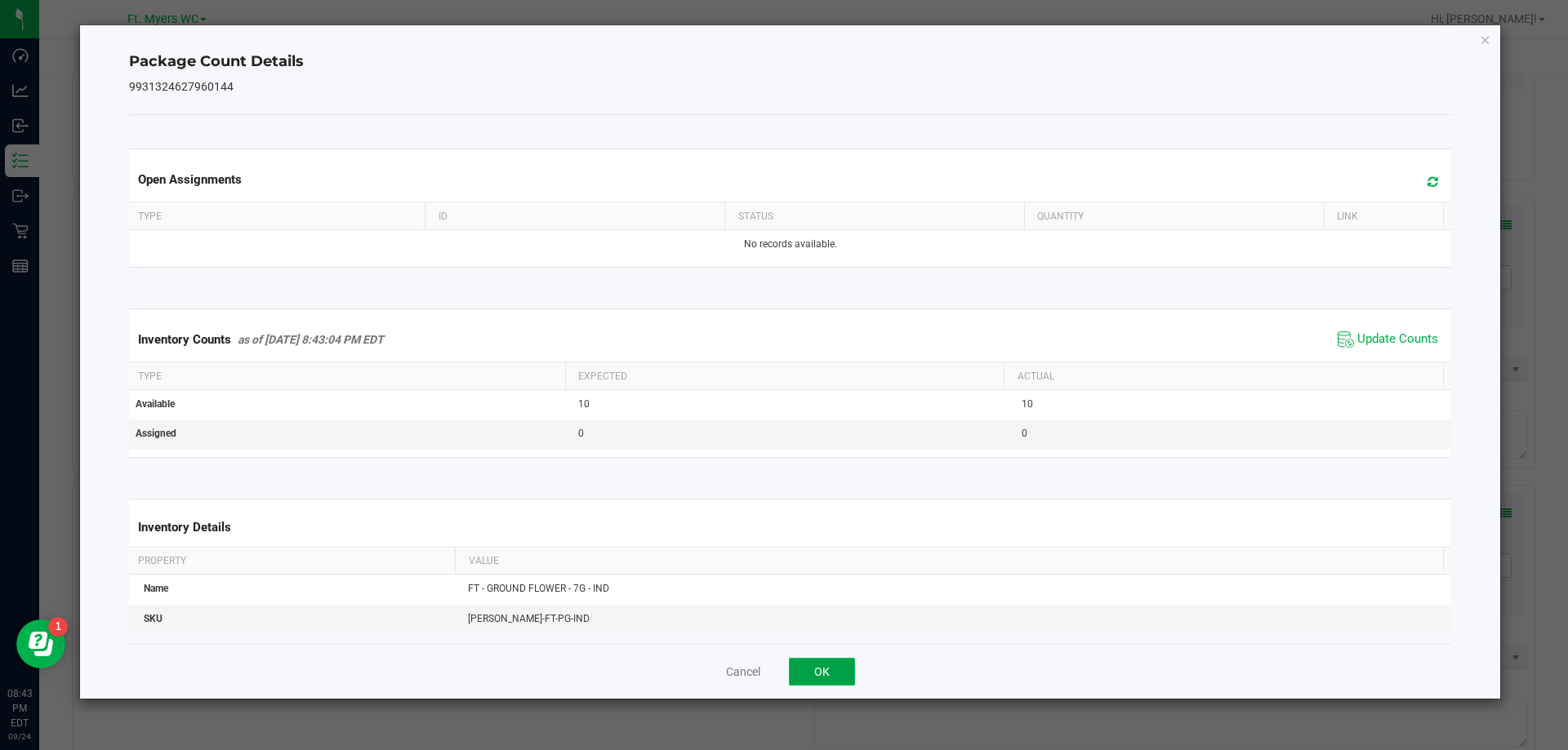
click at [836, 676] on button "OK" at bounding box center [822, 672] width 66 height 28
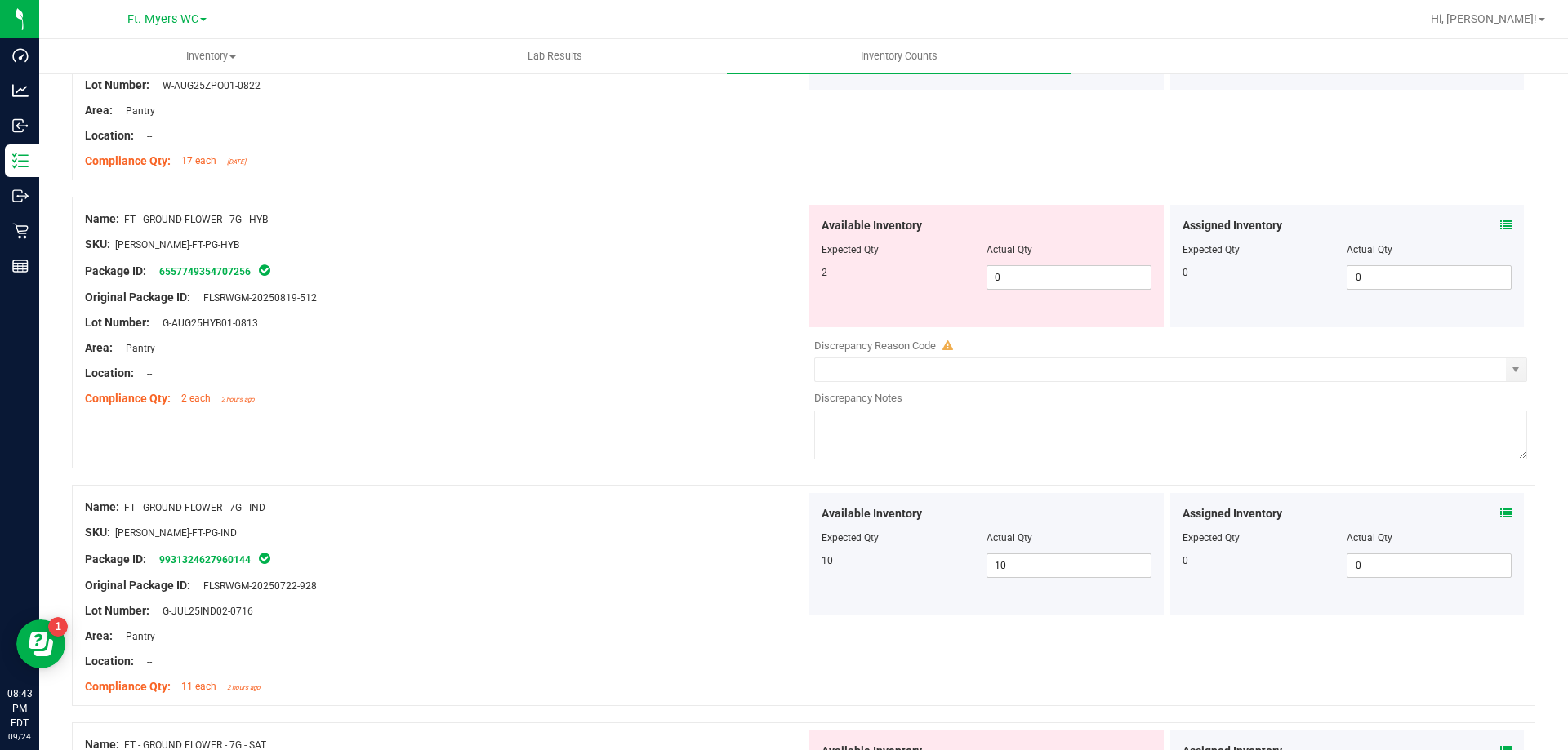
click at [691, 403] on div "Compliance Qty: 2 each 2 hours ago" at bounding box center [445, 399] width 721 height 17
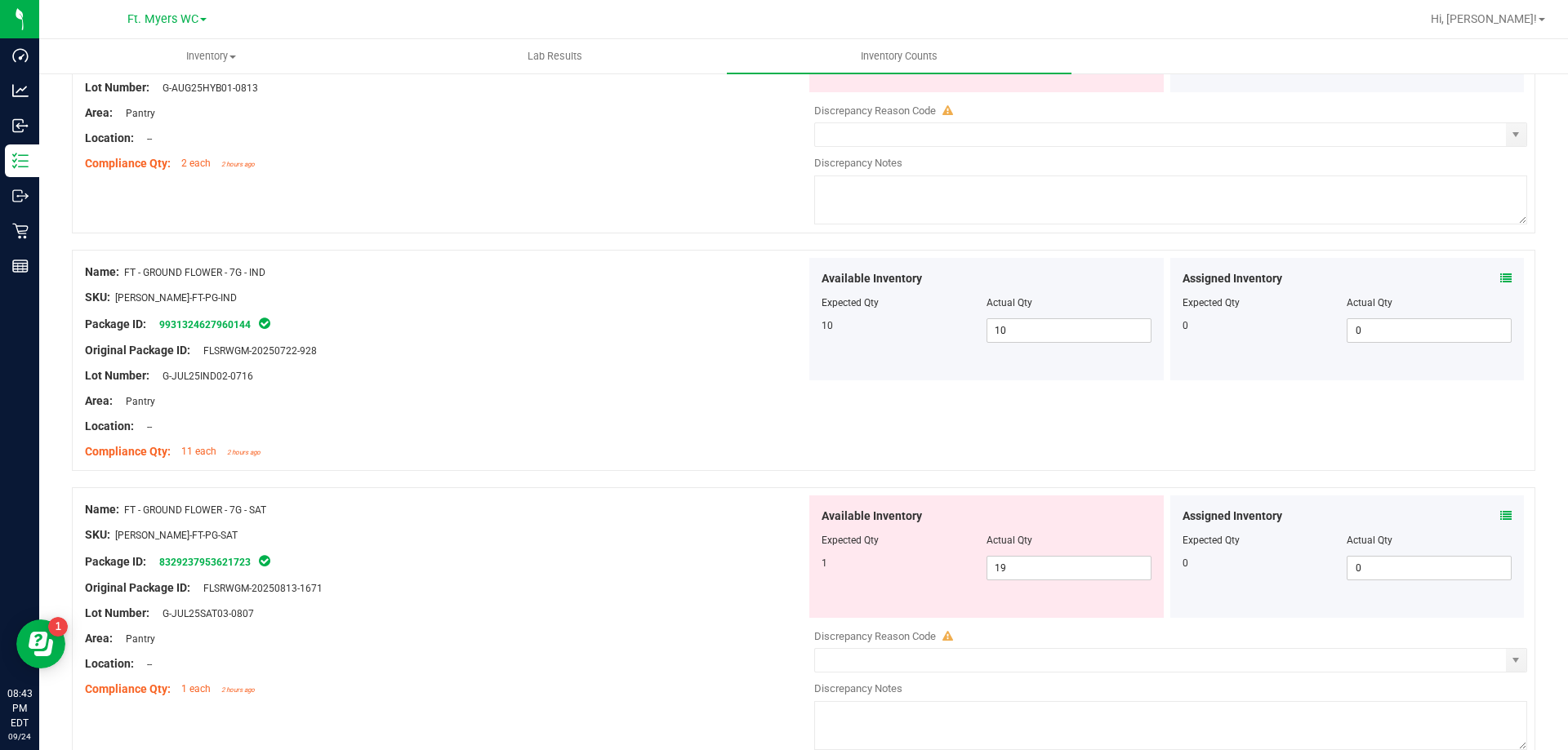
scroll to position [4327, 0]
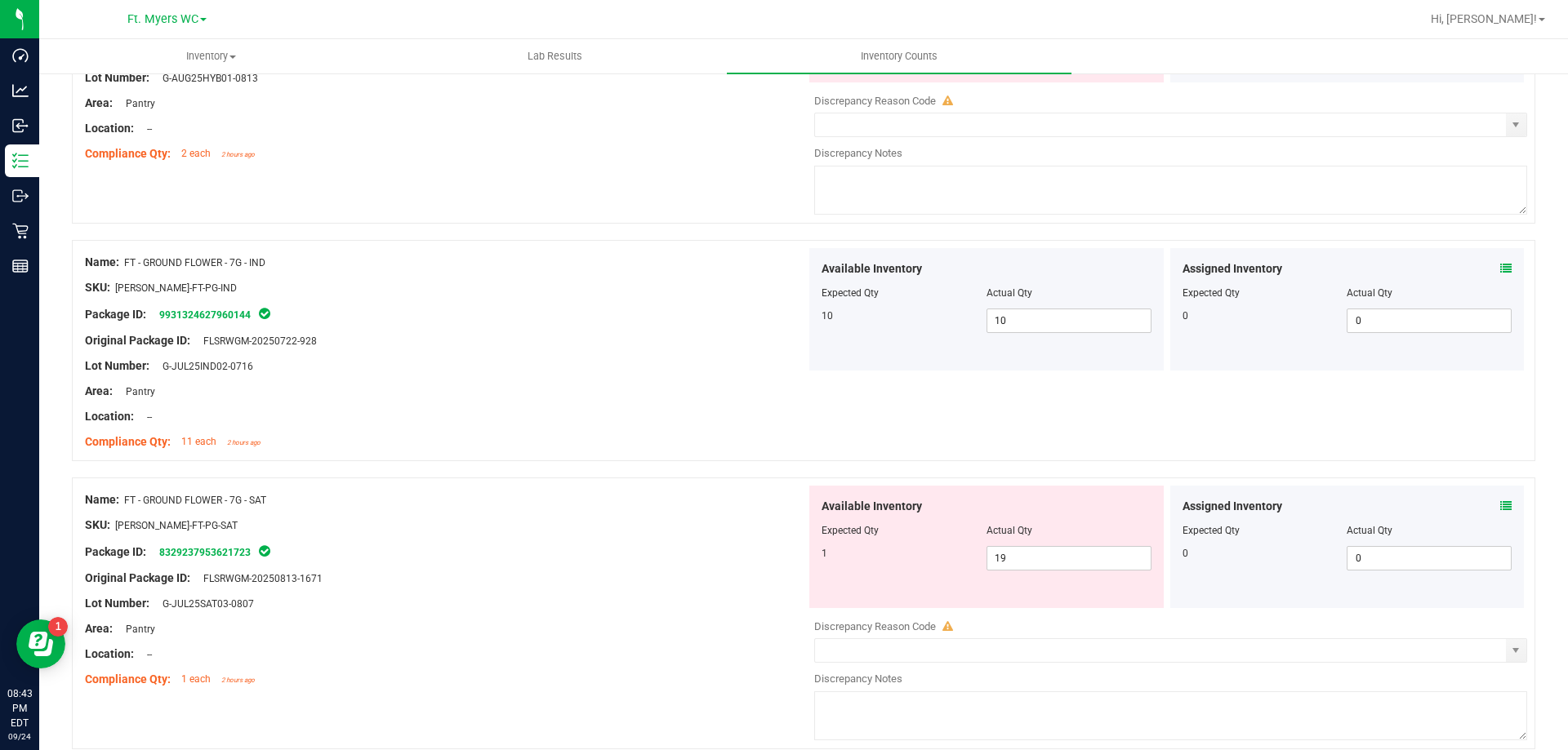
click at [649, 417] on div "Location: --" at bounding box center [445, 417] width 721 height 17
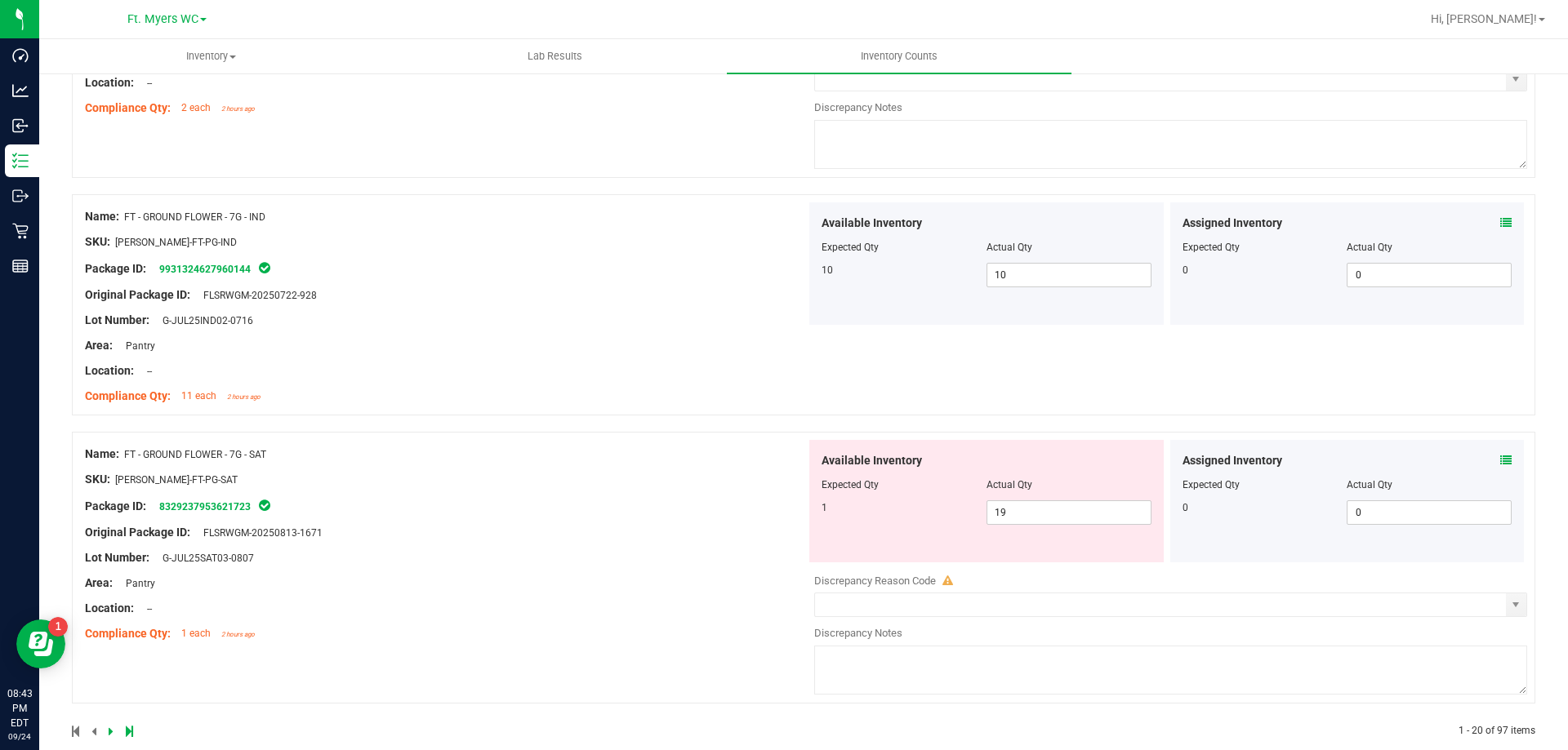
scroll to position [4398, 0]
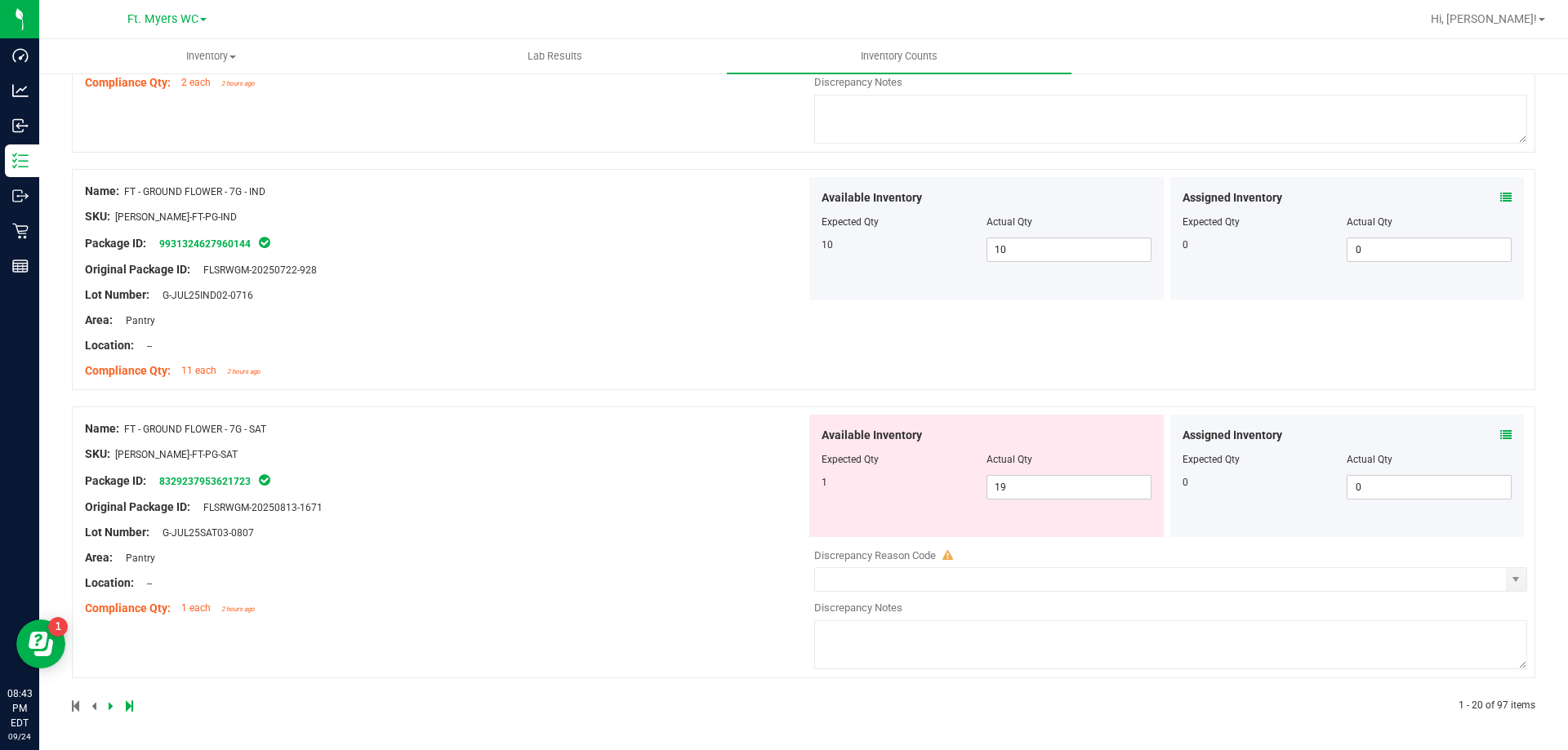
click at [540, 438] on div at bounding box center [445, 441] width 721 height 8
click at [468, 502] on div "Original Package ID: FLSRWGM-20250813-1671" at bounding box center [445, 508] width 721 height 17
click at [485, 481] on div "Package ID: 8329237953621723" at bounding box center [445, 481] width 721 height 20
click at [497, 499] on div "Original Package ID: FLSRWGM-20250813-1671" at bounding box center [445, 508] width 721 height 17
click at [1500, 437] on div "Assigned Inventory Expected Qty Actual Qty 0 0 0" at bounding box center [1347, 476] width 355 height 123
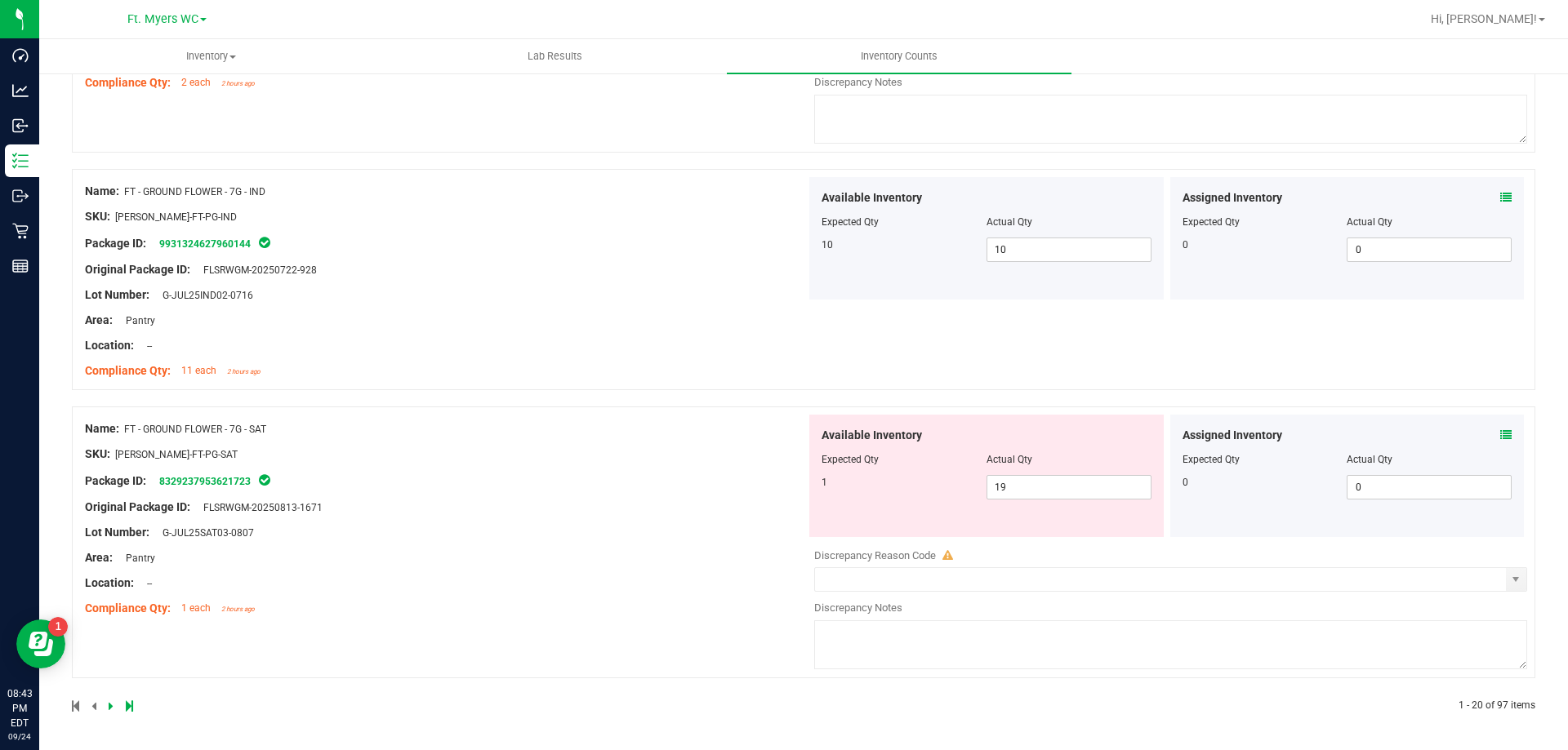
click at [1501, 438] on icon at bounding box center [1506, 434] width 11 height 11
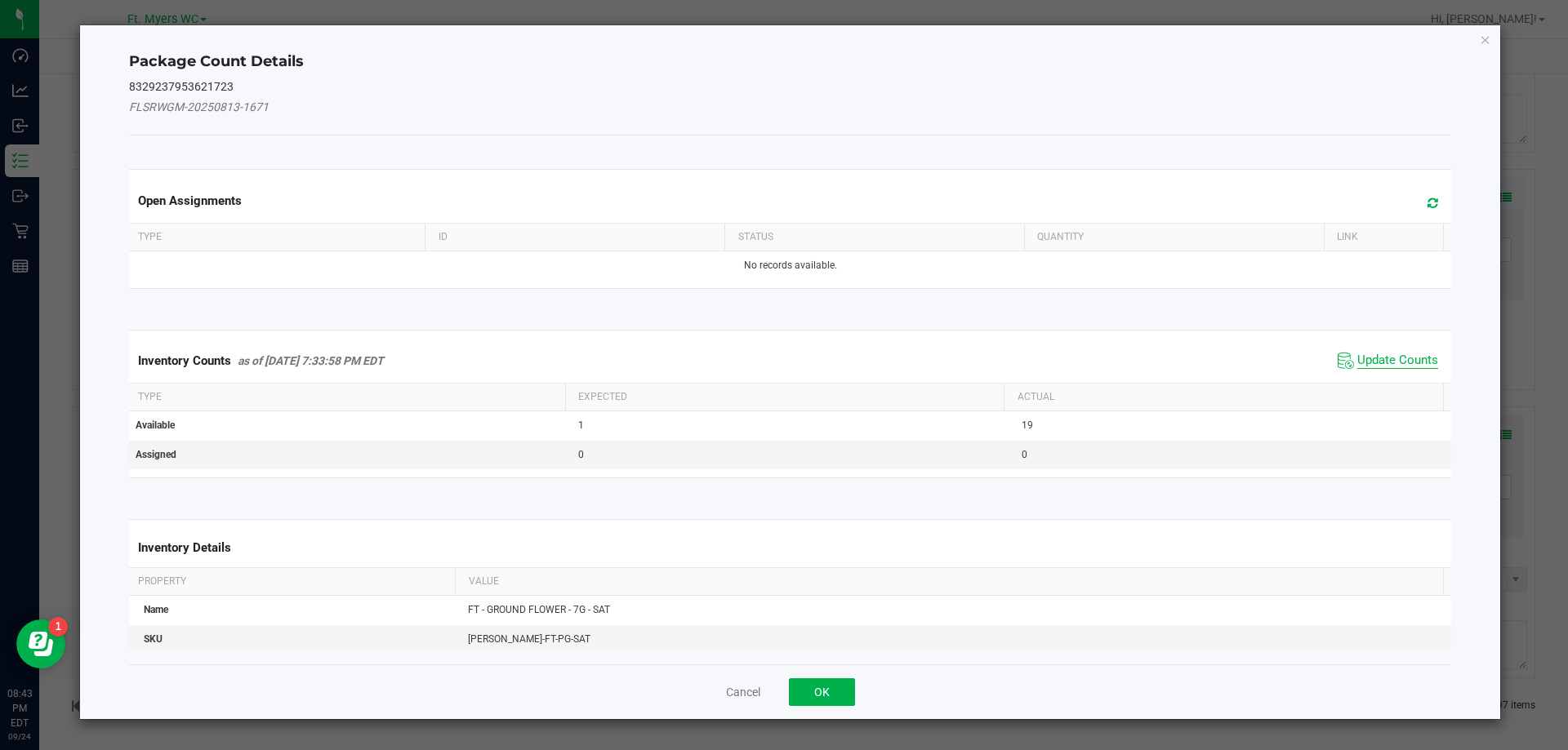
click at [1384, 358] on span "Update Counts" at bounding box center [1398, 361] width 80 height 16
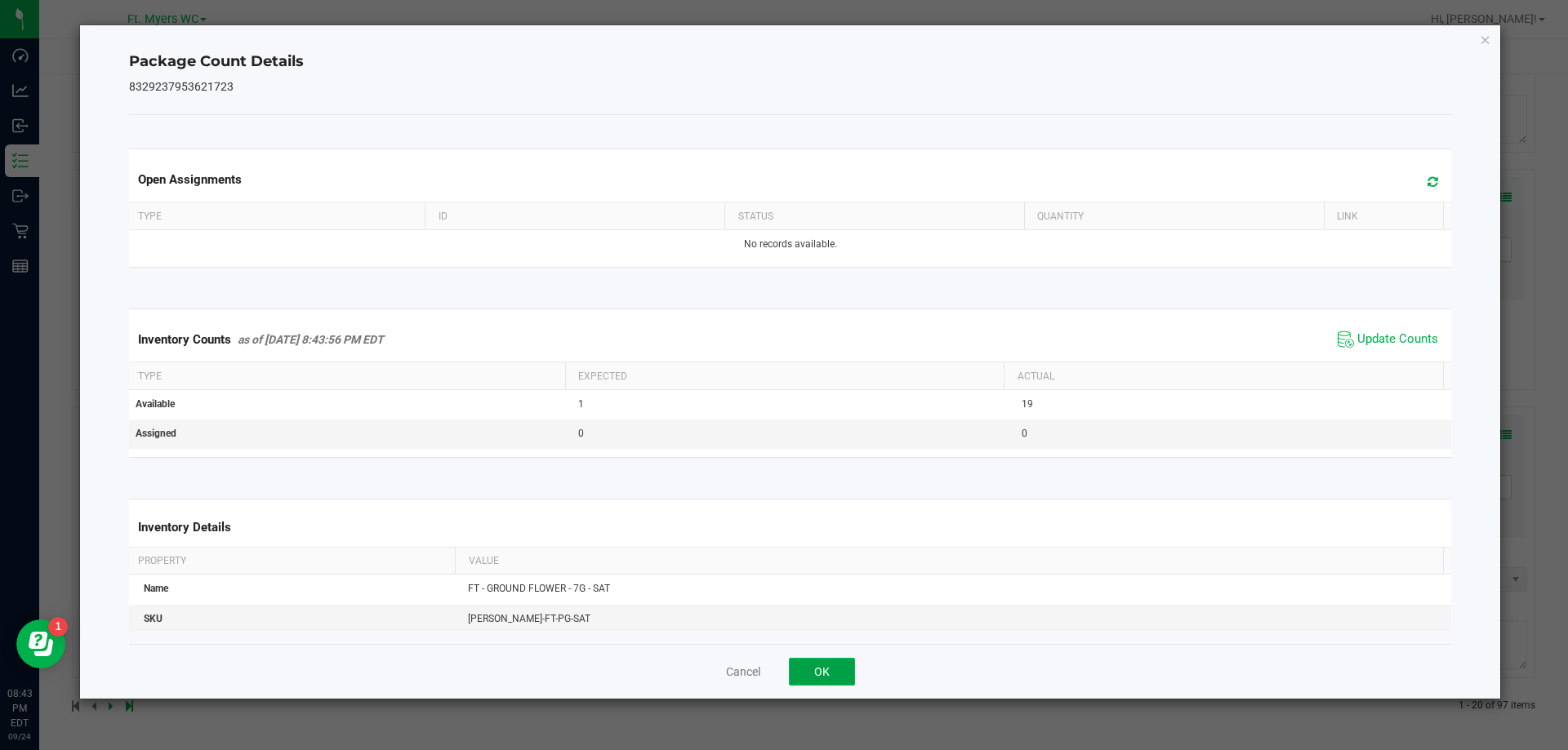
click at [835, 675] on button "OK" at bounding box center [822, 672] width 66 height 28
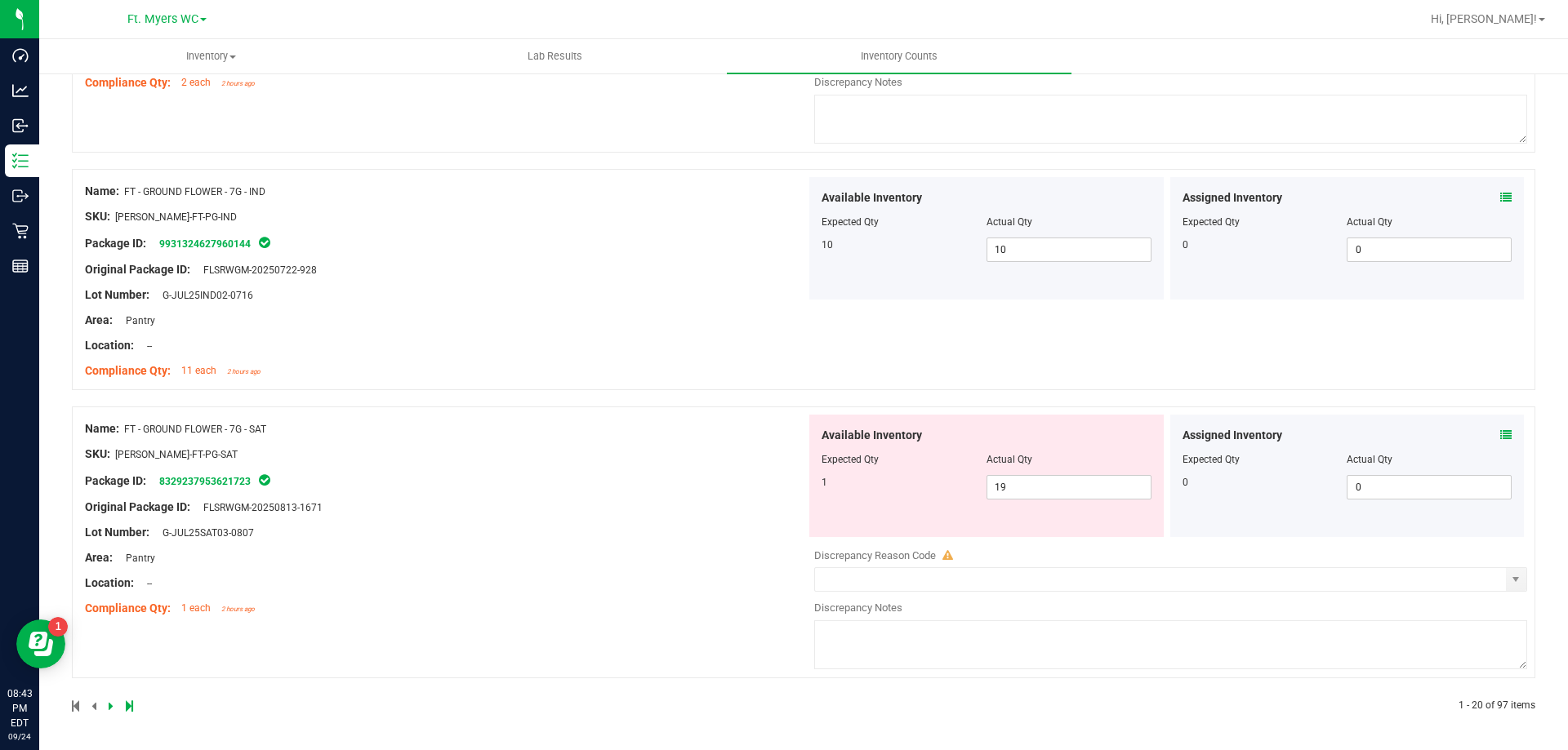
click at [615, 503] on div "Original Package ID: FLSRWGM-20250813-1671" at bounding box center [445, 508] width 721 height 17
click at [1501, 434] on icon at bounding box center [1506, 434] width 11 height 11
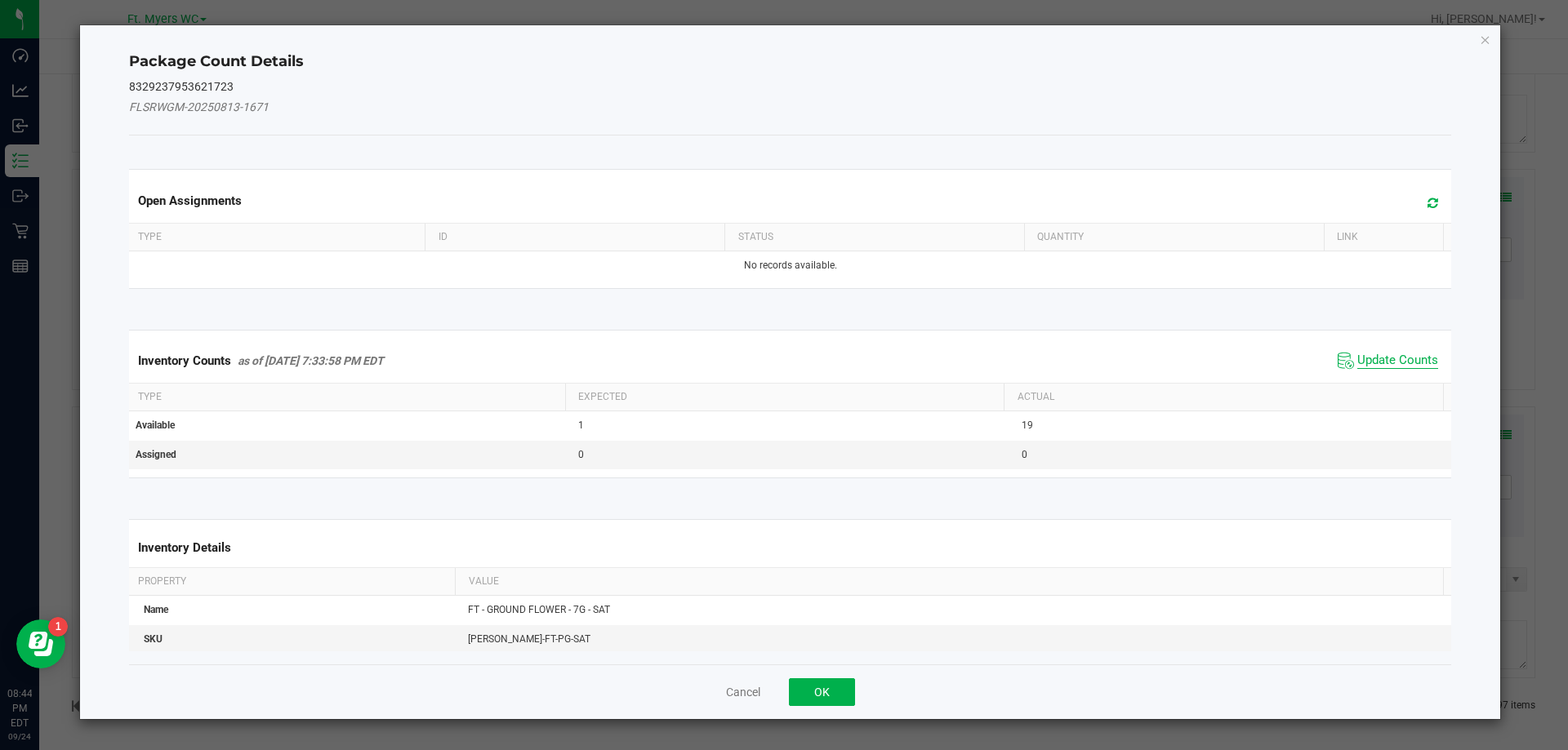
click at [1360, 356] on span "Update Counts" at bounding box center [1398, 361] width 80 height 16
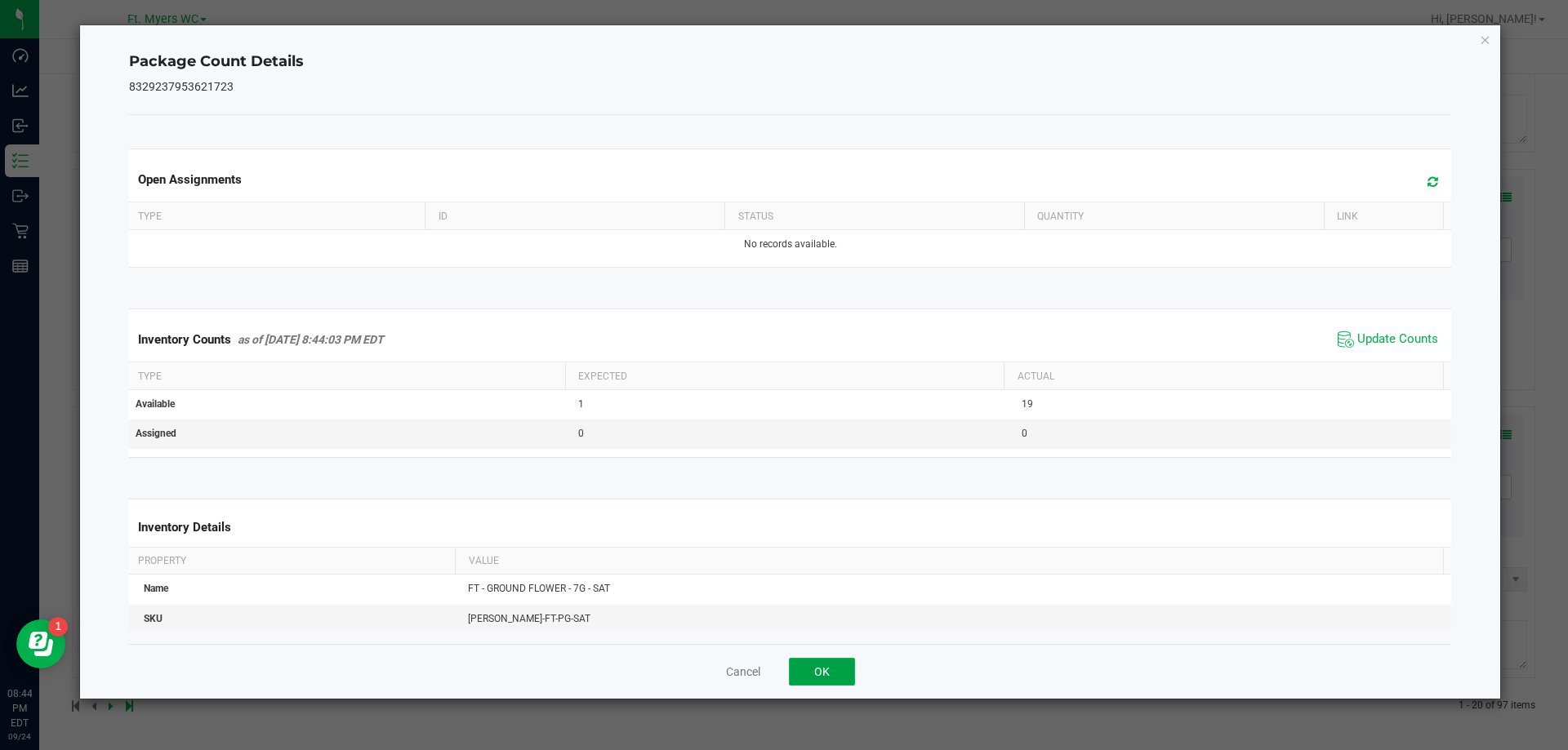
click at [828, 683] on button "OK" at bounding box center [822, 672] width 66 height 28
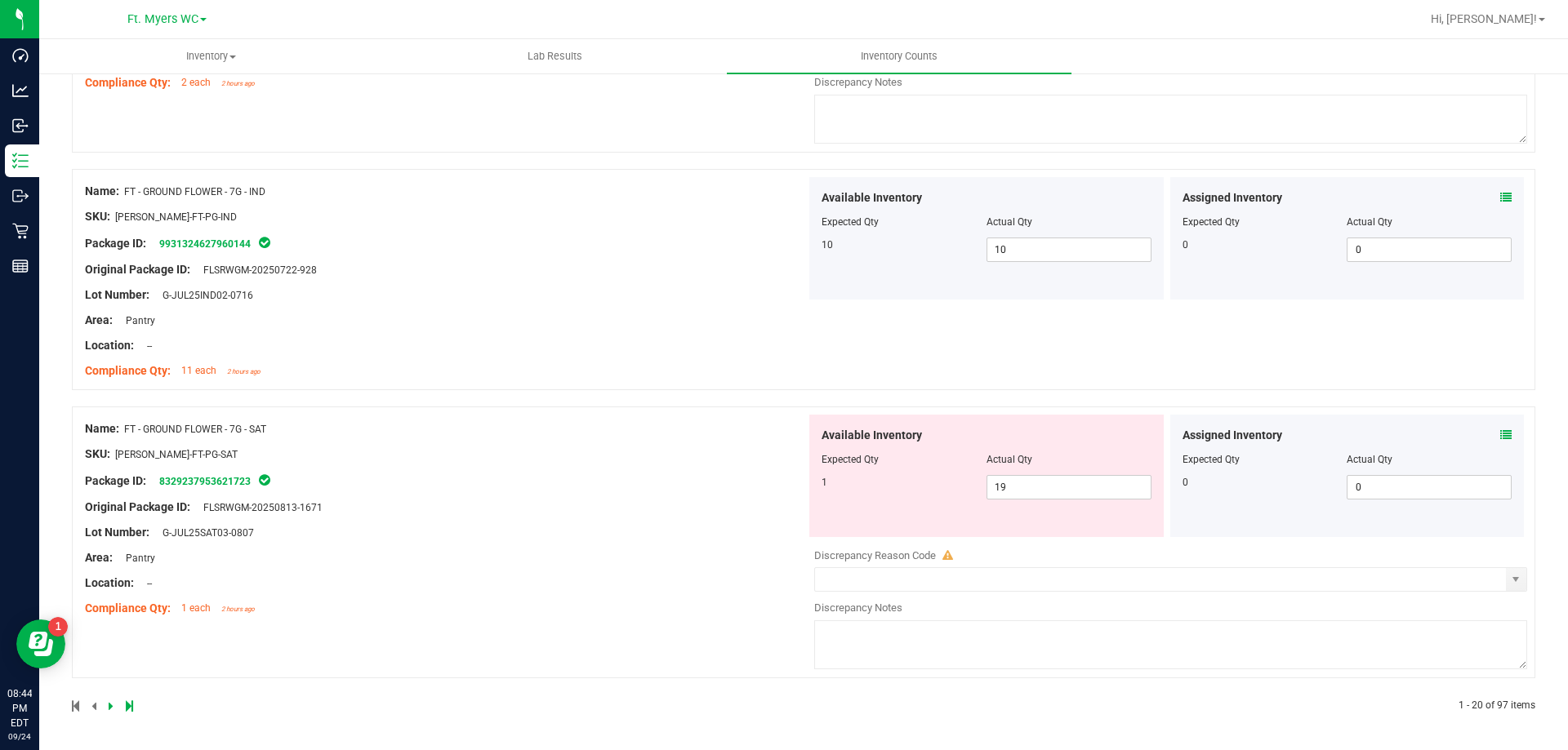
click at [517, 453] on div "SKU: [PERSON_NAME]-FT-PG-SAT" at bounding box center [445, 454] width 721 height 17
click at [524, 453] on div "SKU: [PERSON_NAME]-FT-PG-SAT" at bounding box center [445, 454] width 721 height 17
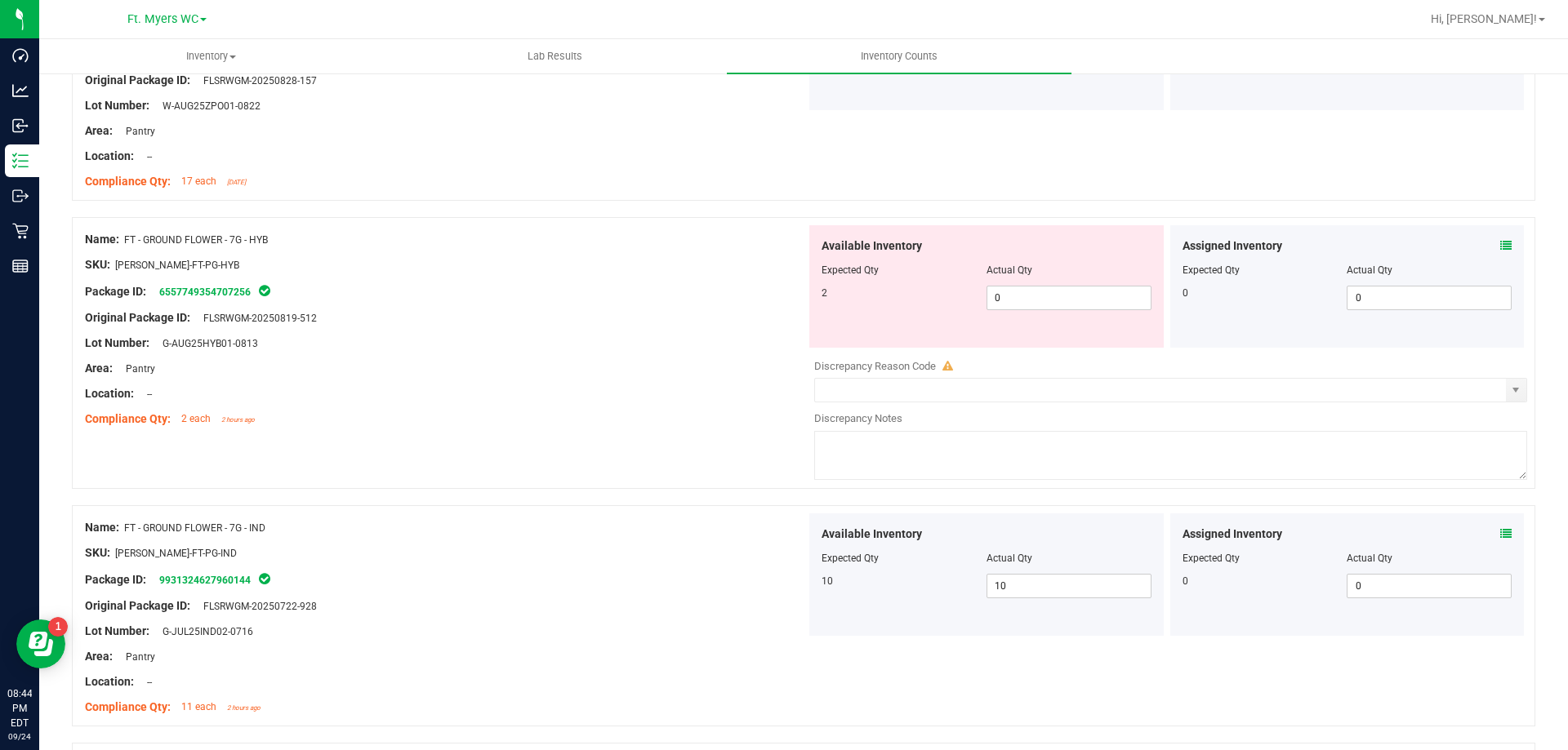
scroll to position [3990, 0]
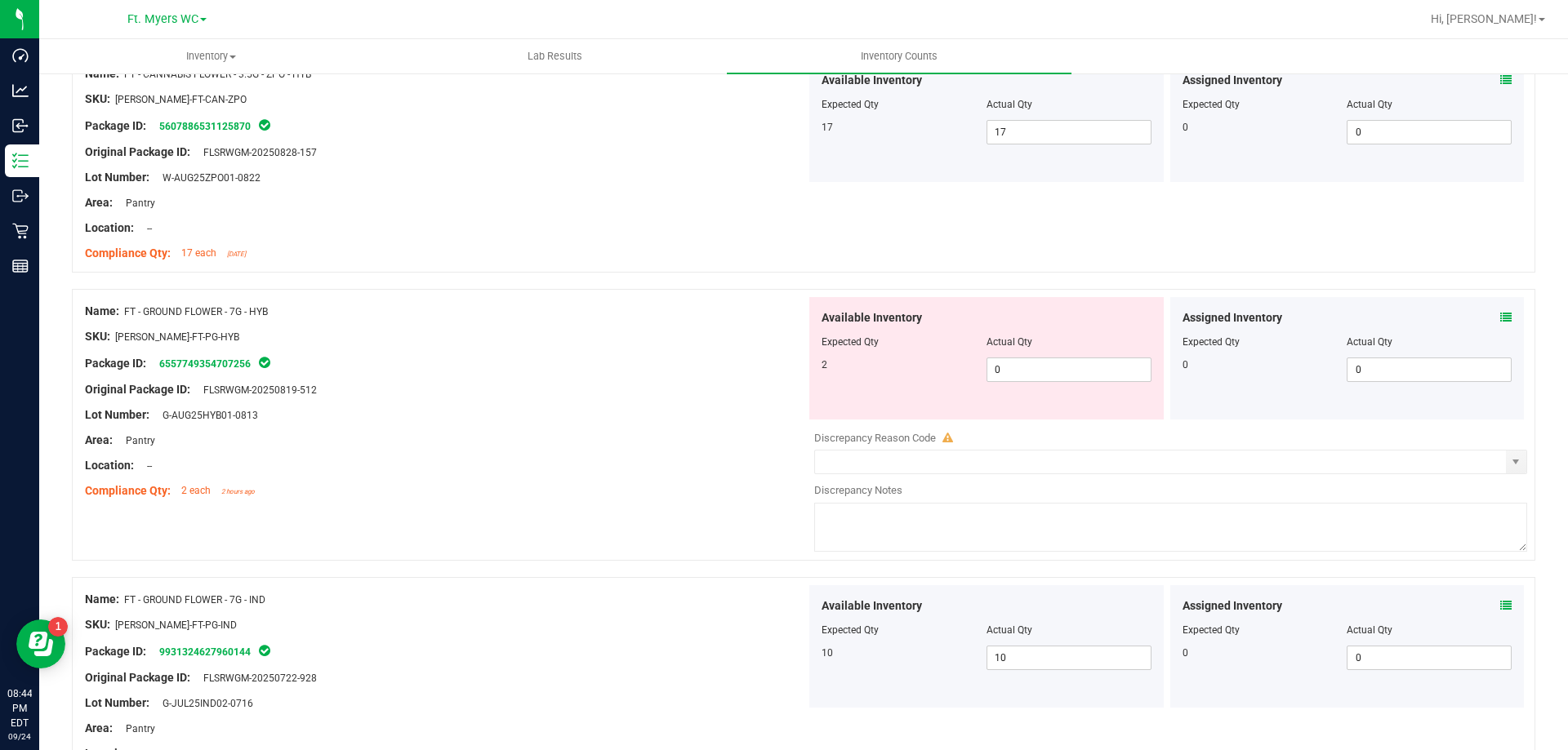
click at [625, 429] on div at bounding box center [445, 427] width 721 height 8
click at [624, 436] on div "Area: Pantry" at bounding box center [445, 440] width 721 height 17
drag, startPoint x: 315, startPoint y: 301, endPoint x: 124, endPoint y: 312, distance: 191.3
click at [124, 312] on div "Name: FT - GROUND FLOWER - 7G - HYB SKU: [PERSON_NAME]-FT-PG-HYB Package ID: 65…" at bounding box center [445, 401] width 721 height 208
copy div "FT - GROUND FLOWER - 7G - HYB"
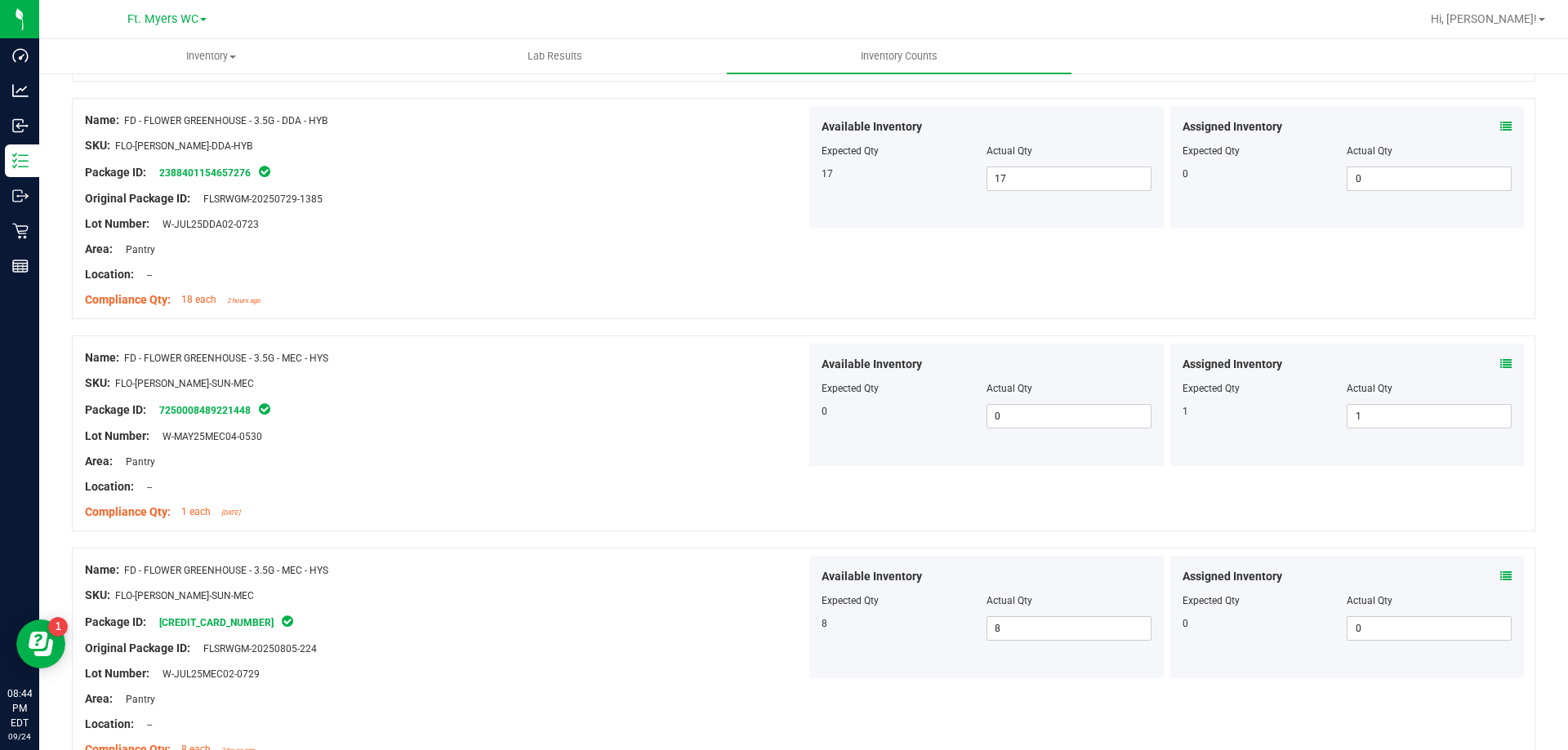
scroll to position [0, 0]
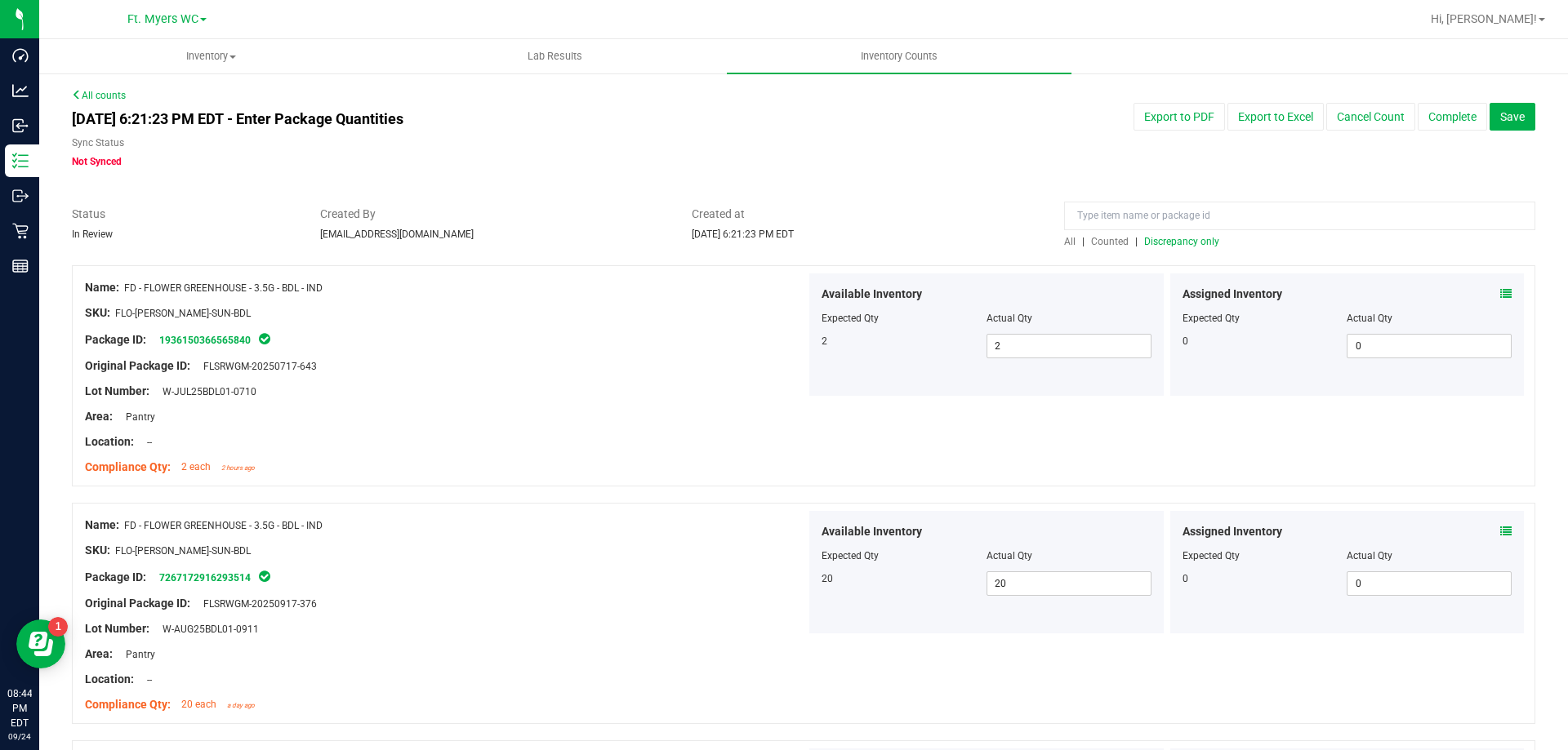
click at [1164, 230] on div at bounding box center [1300, 220] width 472 height 29
click at [1184, 211] on input at bounding box center [1300, 215] width 472 height 29
paste input "FT - GROUND FLOWER - 7G - HYB"
type input "FT - GROUND FLOWER - 7G - HYB"
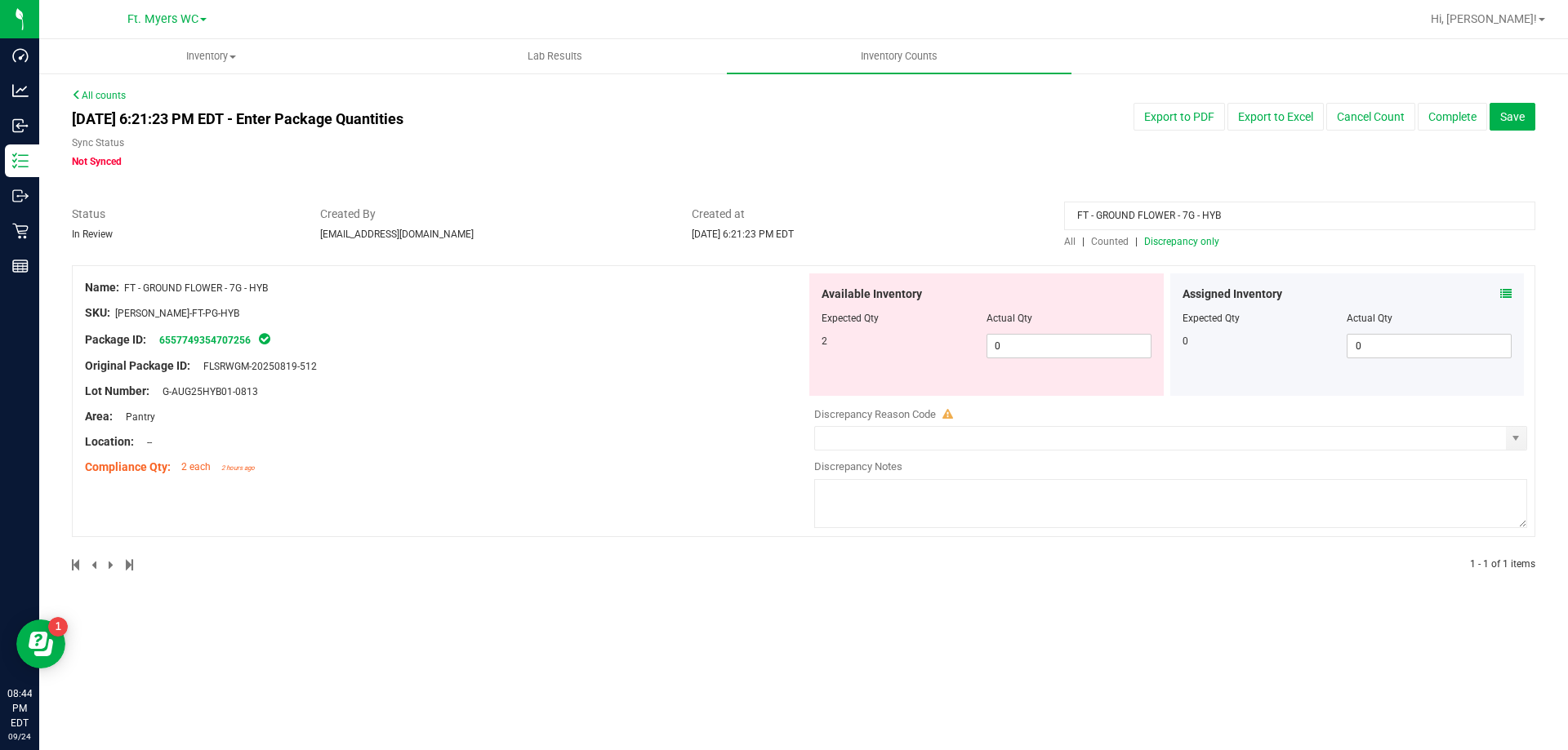
click at [1060, 244] on div "FT - GROUND FLOWER - 7G - HYB All | Counted | Discrepancy only" at bounding box center [1300, 228] width 496 height 43
click at [678, 375] on div at bounding box center [445, 378] width 721 height 8
click at [768, 485] on div "Name: FT - GROUND FLOWER - 7G - HYB SKU: [PERSON_NAME]-FT-PG-HYB Package ID: 65…" at bounding box center [803, 401] width 1463 height 272
click at [1064, 245] on span "All" at bounding box center [1070, 241] width 11 height 11
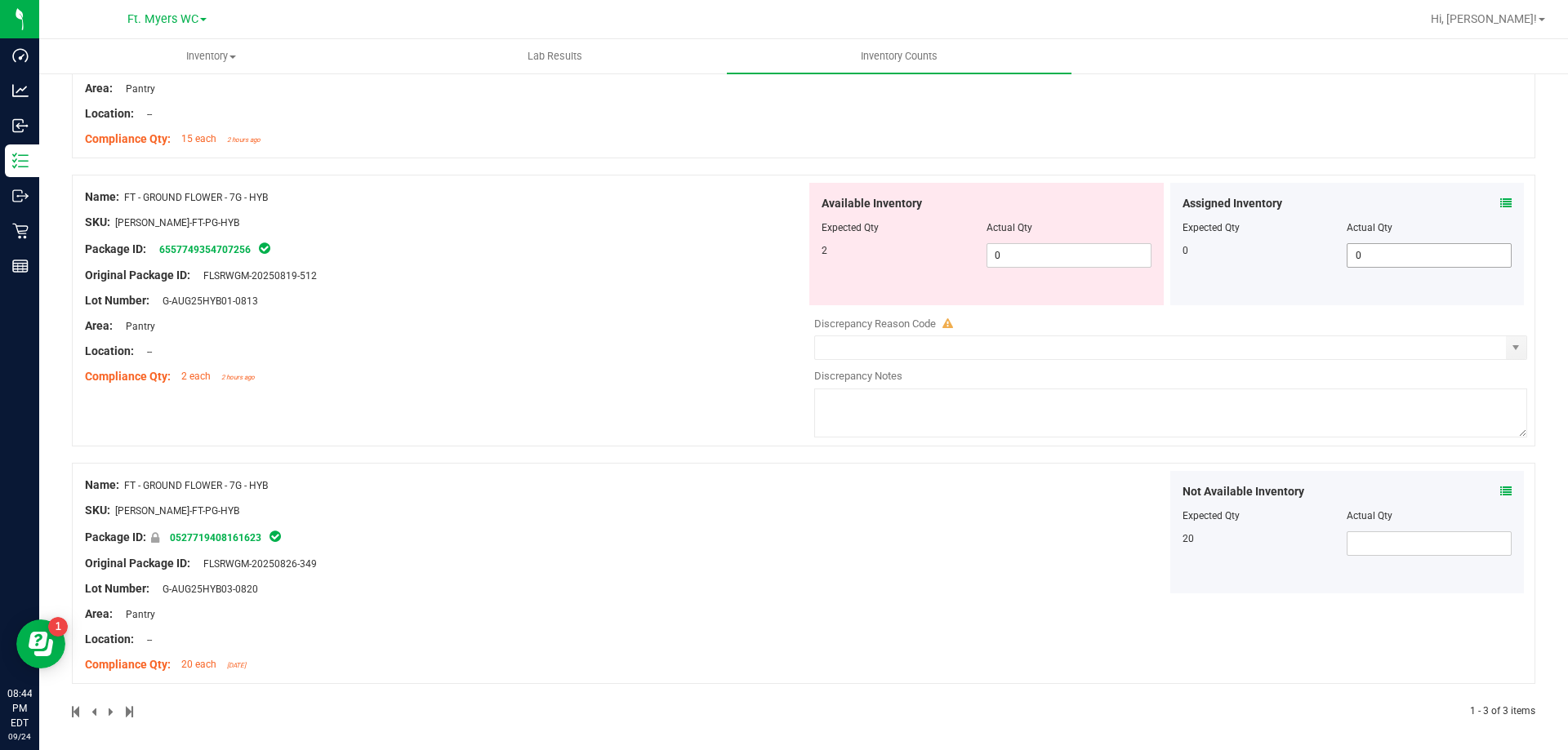
scroll to position [334, 0]
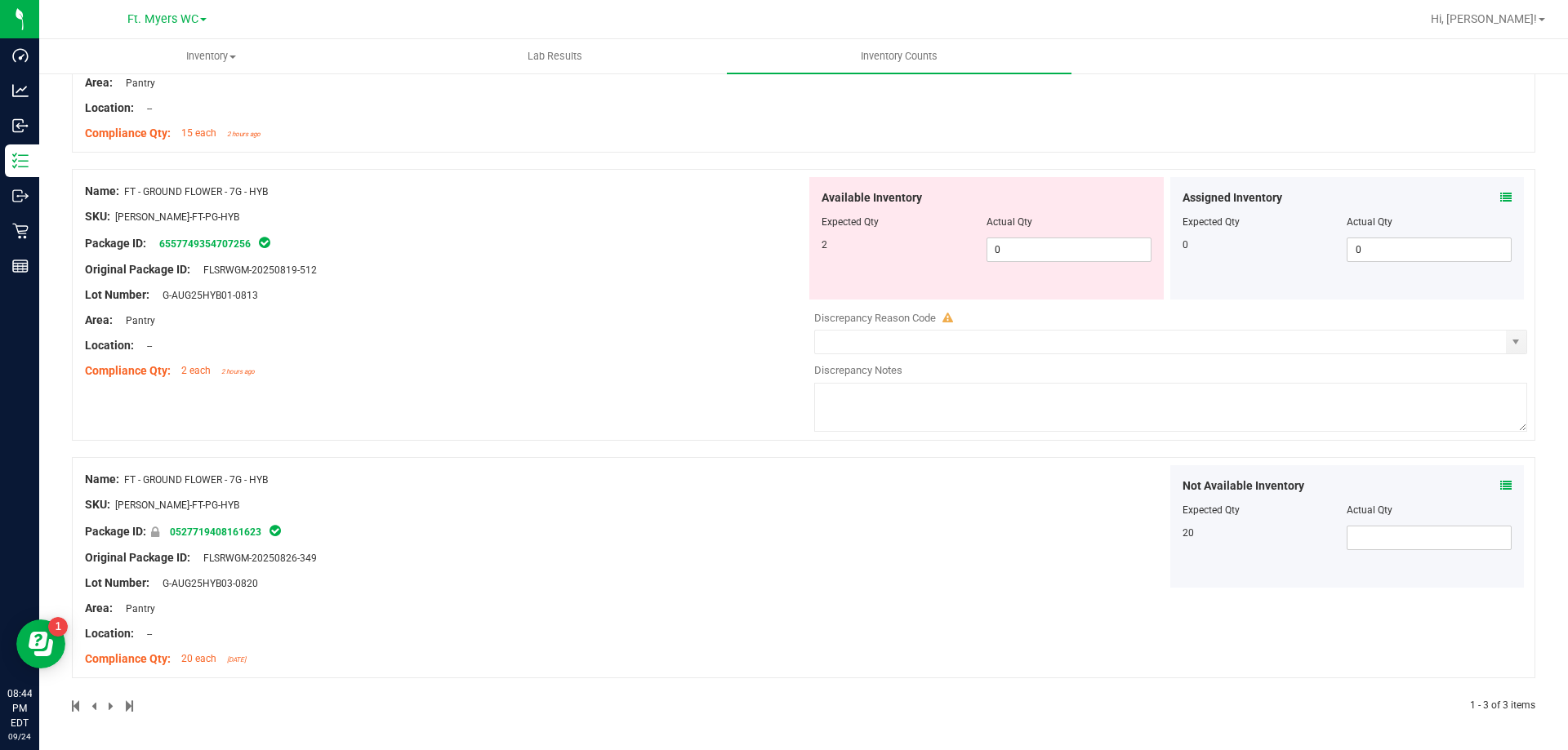
click at [1501, 488] on icon at bounding box center [1506, 485] width 11 height 11
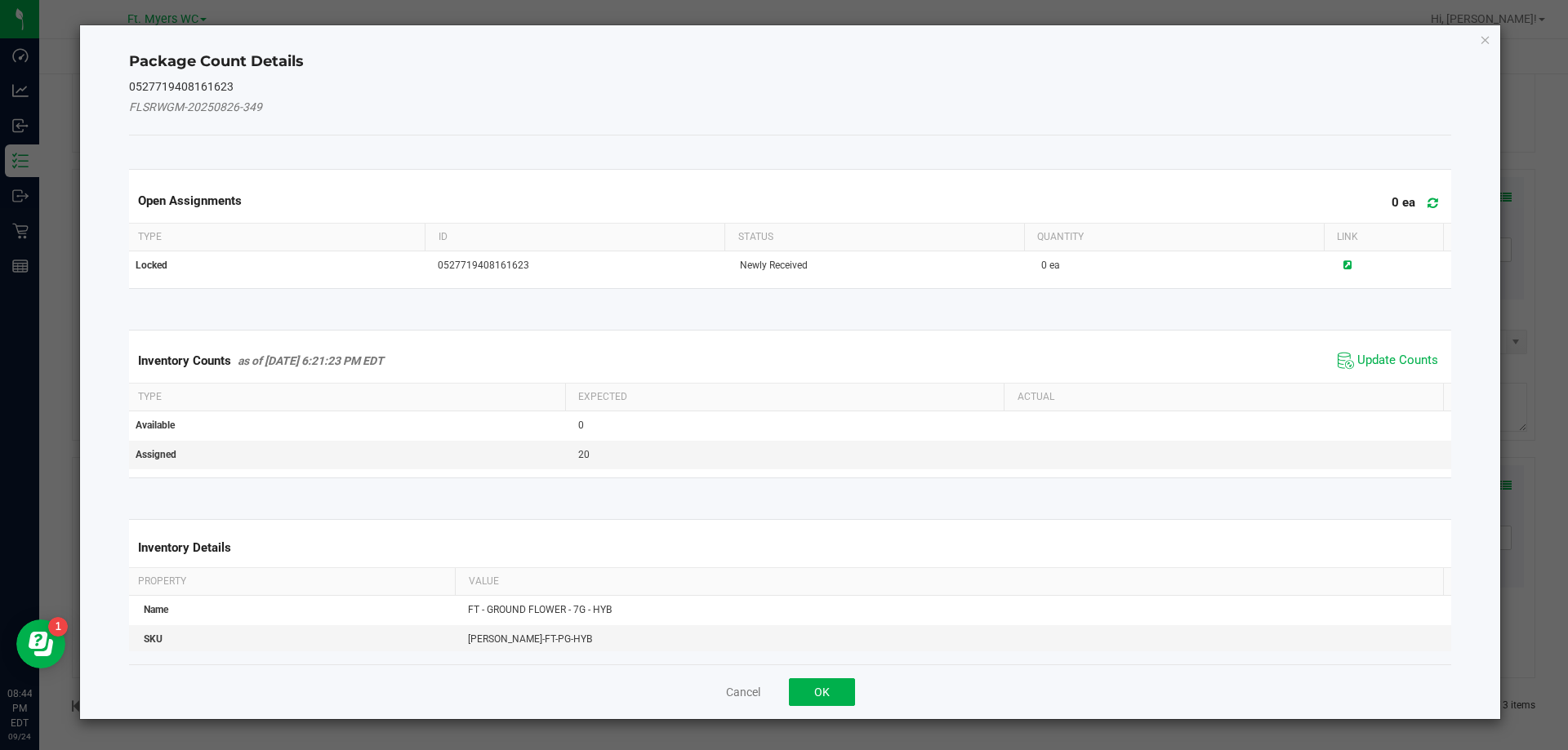
click at [1417, 195] on span at bounding box center [1429, 203] width 27 height 22
click at [1367, 367] on span "Update Counts" at bounding box center [1398, 361] width 80 height 16
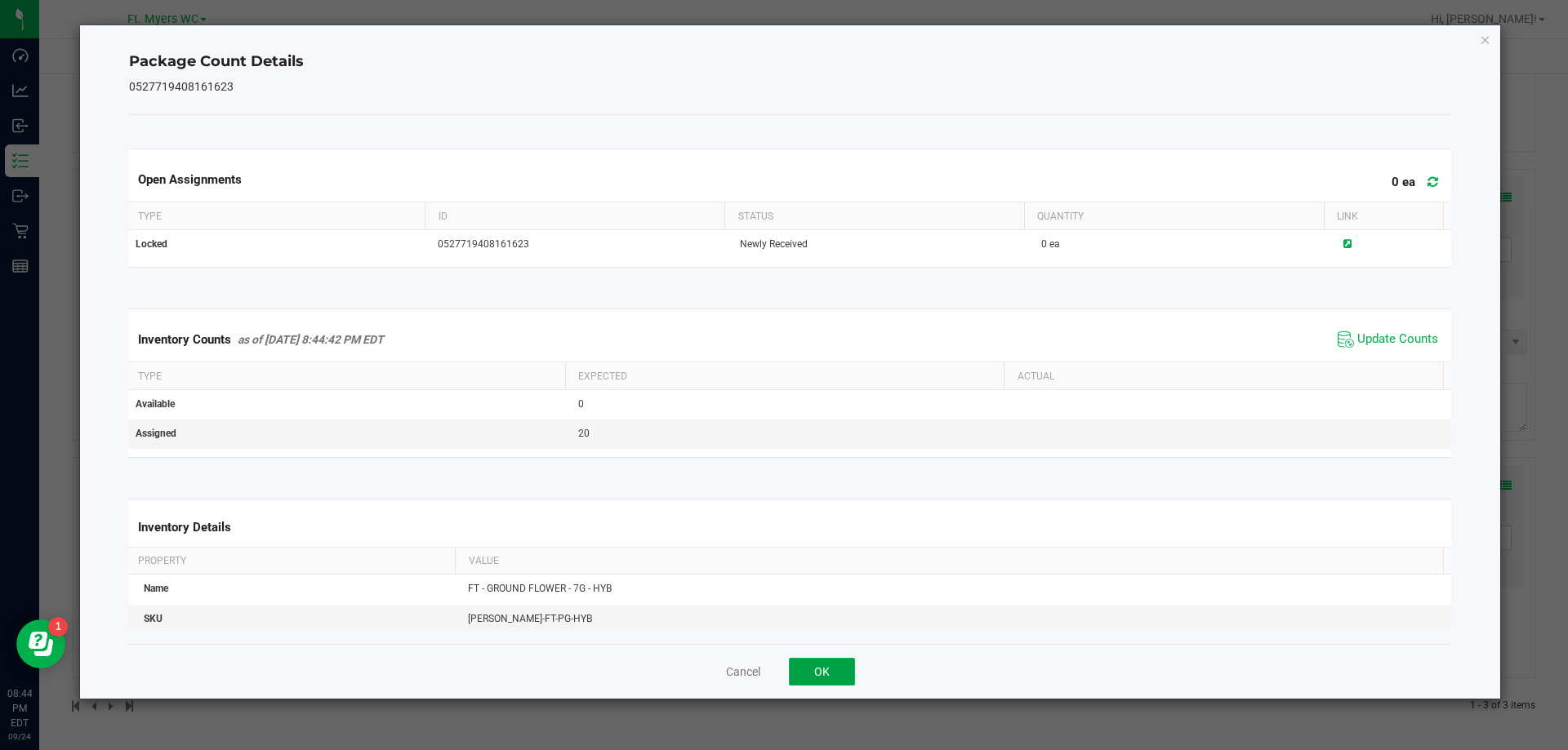
click at [825, 685] on button "OK" at bounding box center [822, 672] width 66 height 28
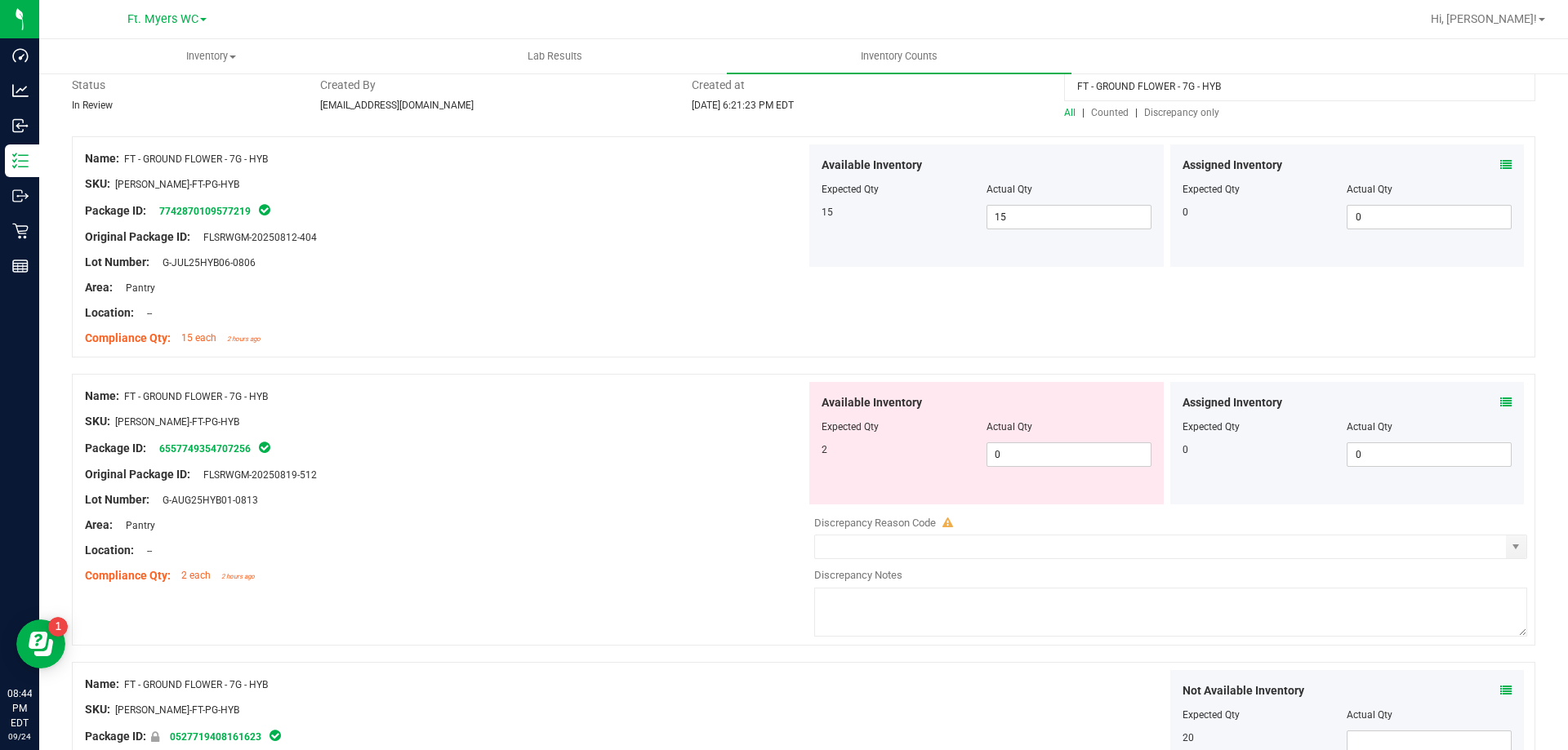
scroll to position [0, 0]
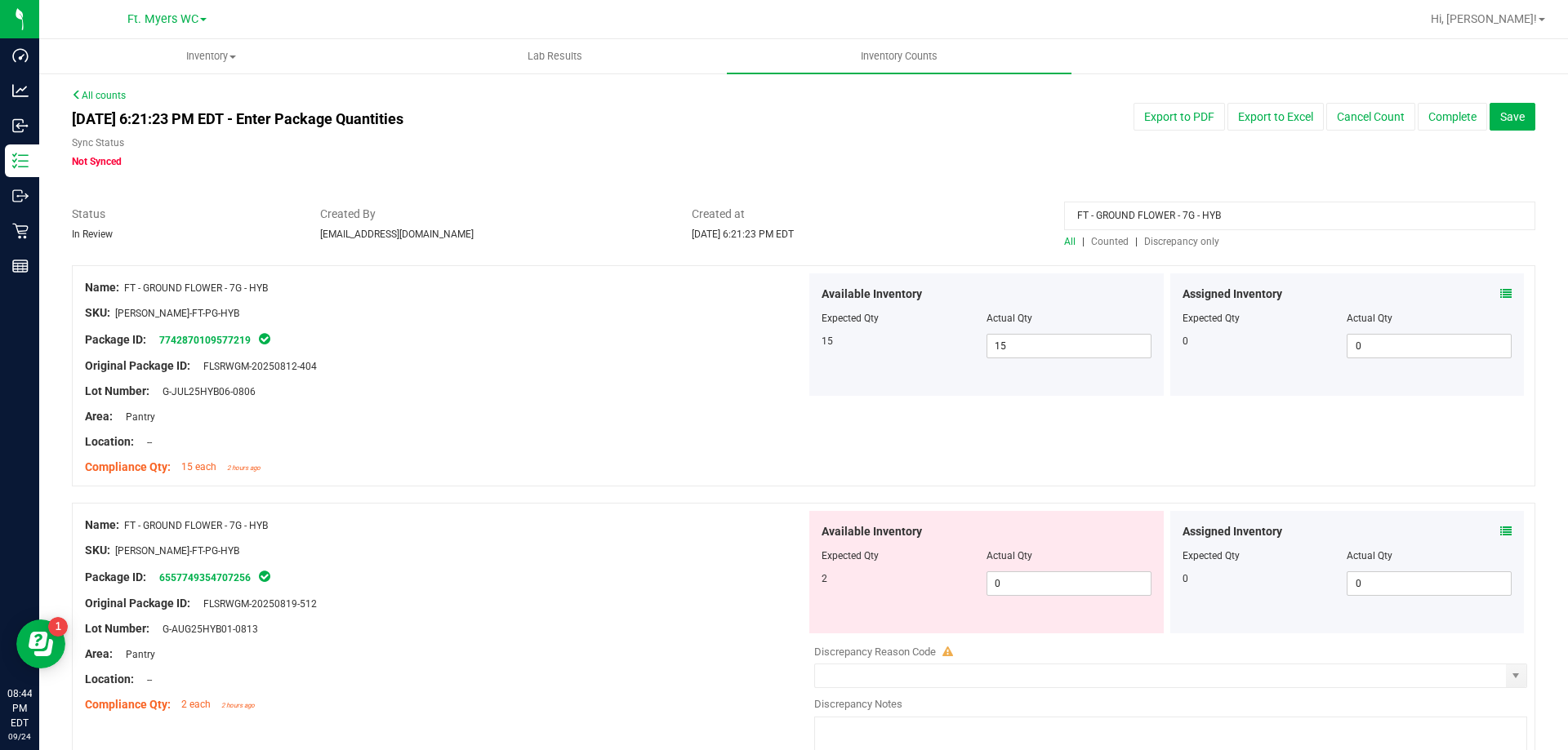
click at [1501, 530] on icon at bounding box center [1506, 531] width 11 height 11
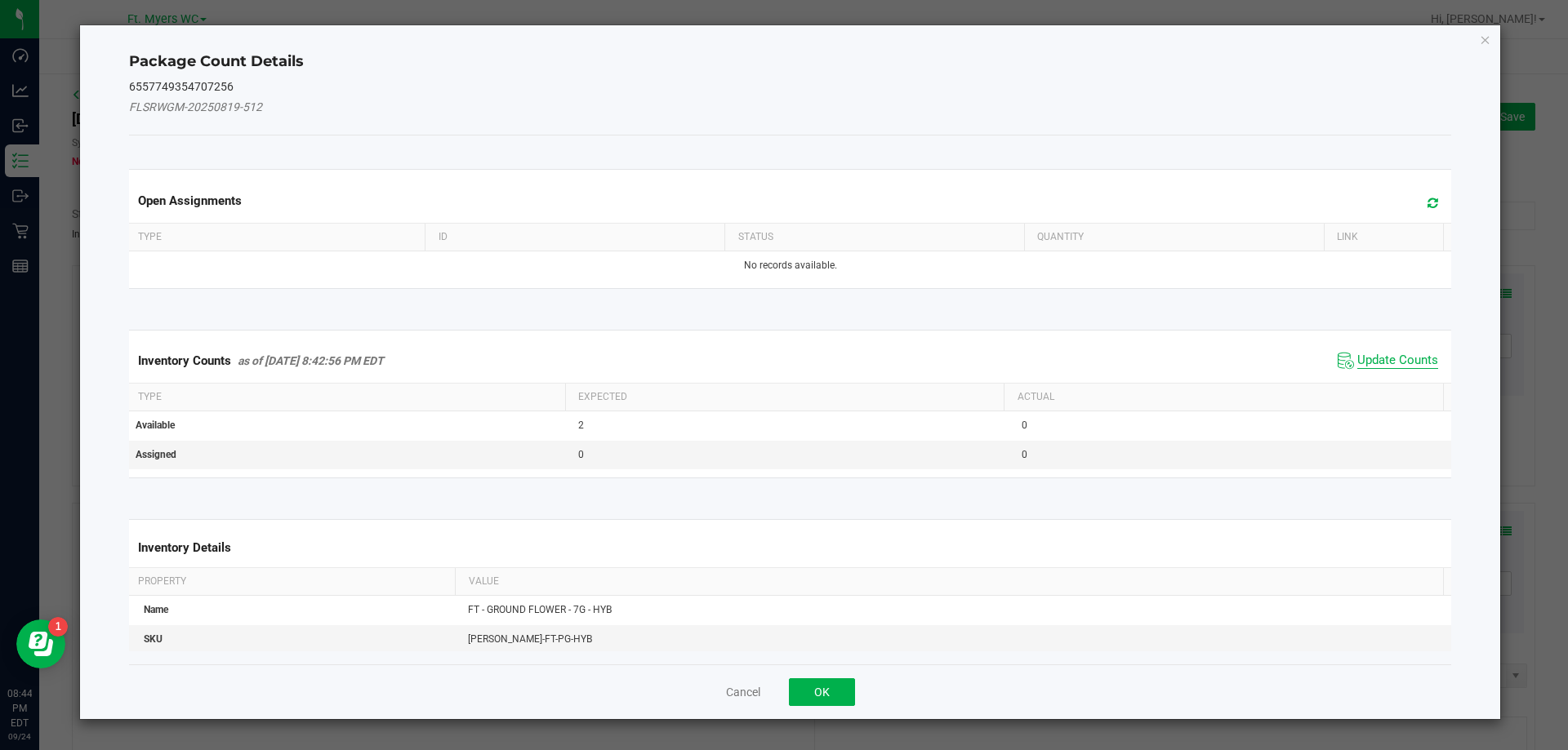
click at [1358, 355] on span "Update Counts" at bounding box center [1398, 361] width 80 height 16
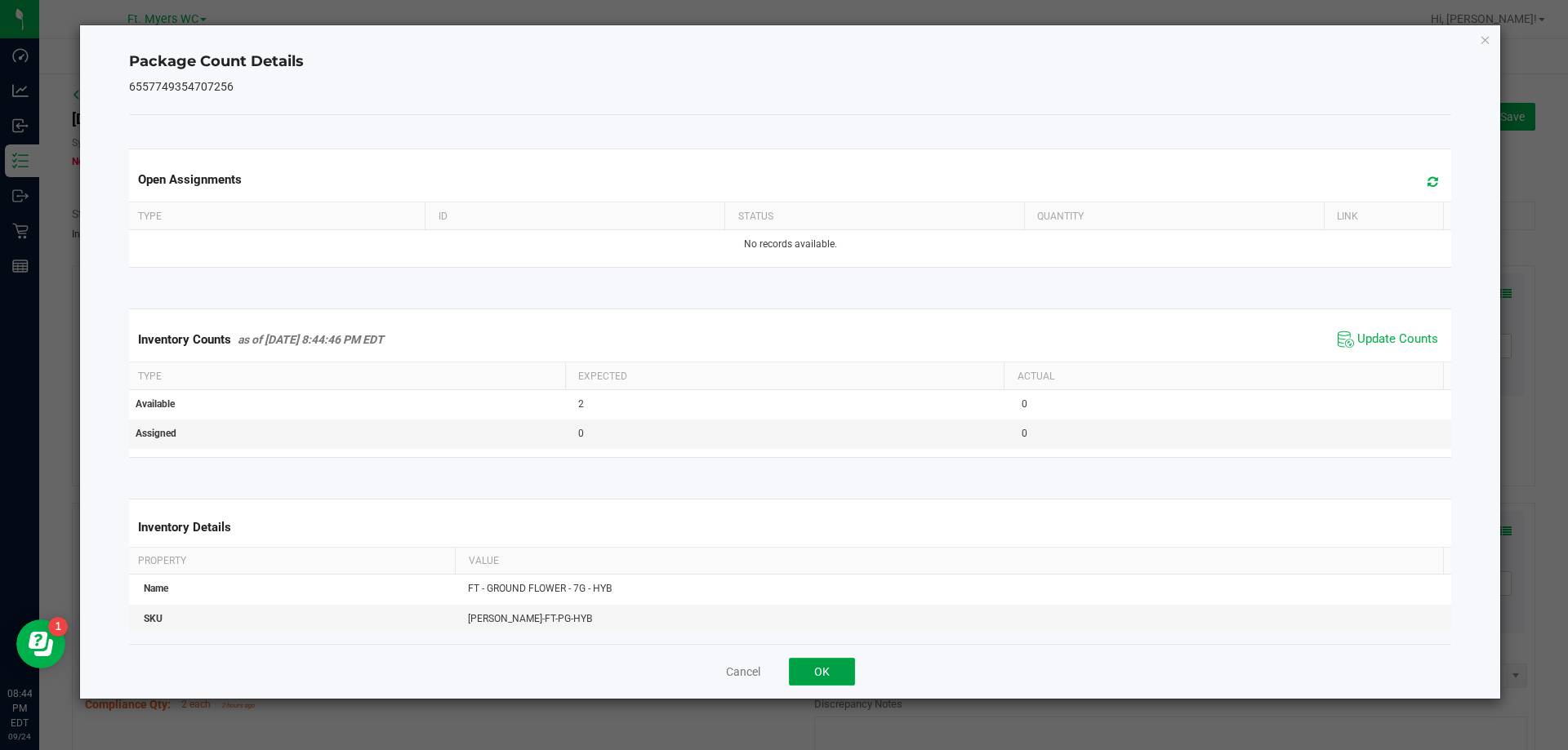
click at [794, 676] on button "OK" at bounding box center [822, 672] width 66 height 28
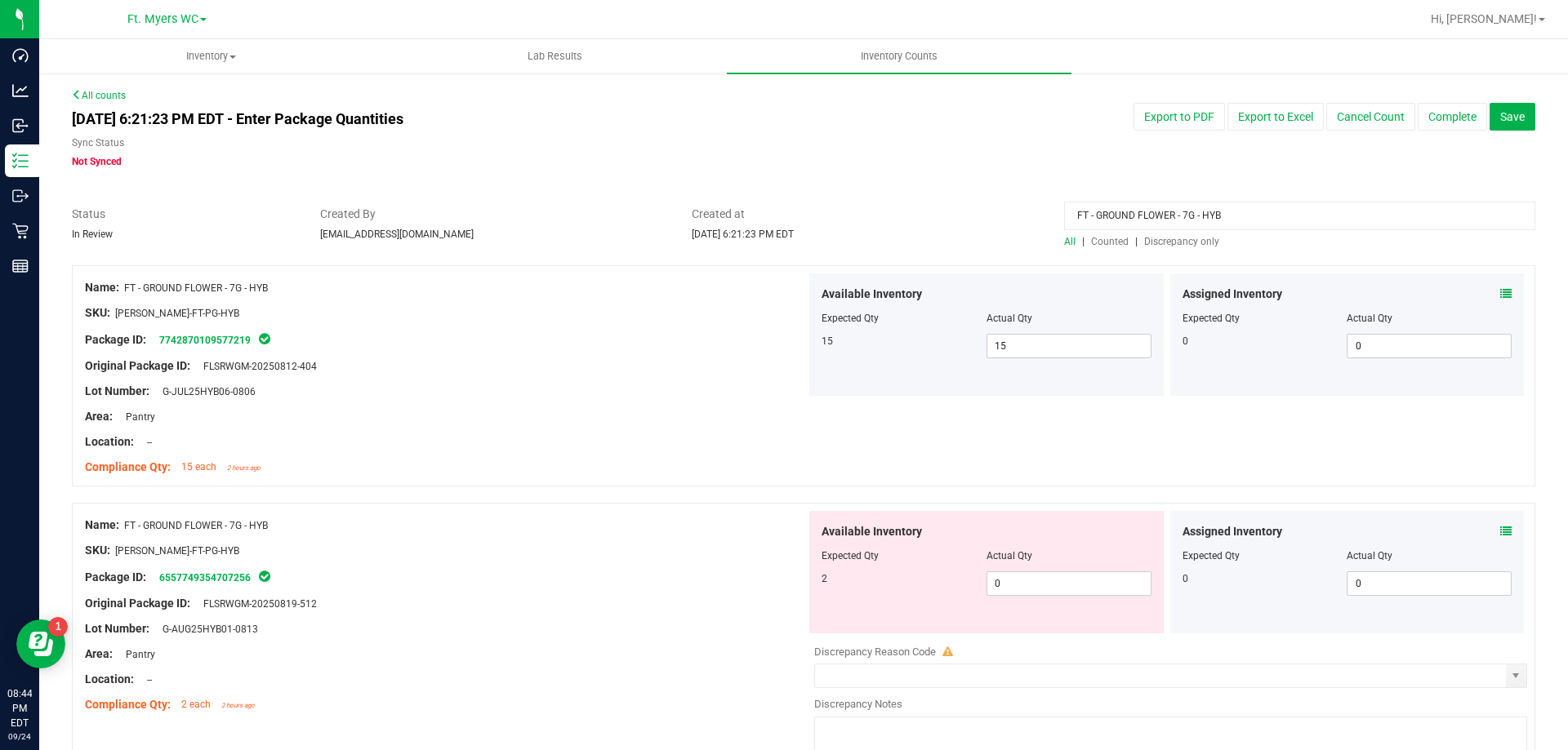
click at [1501, 302] on span at bounding box center [1506, 294] width 11 height 17
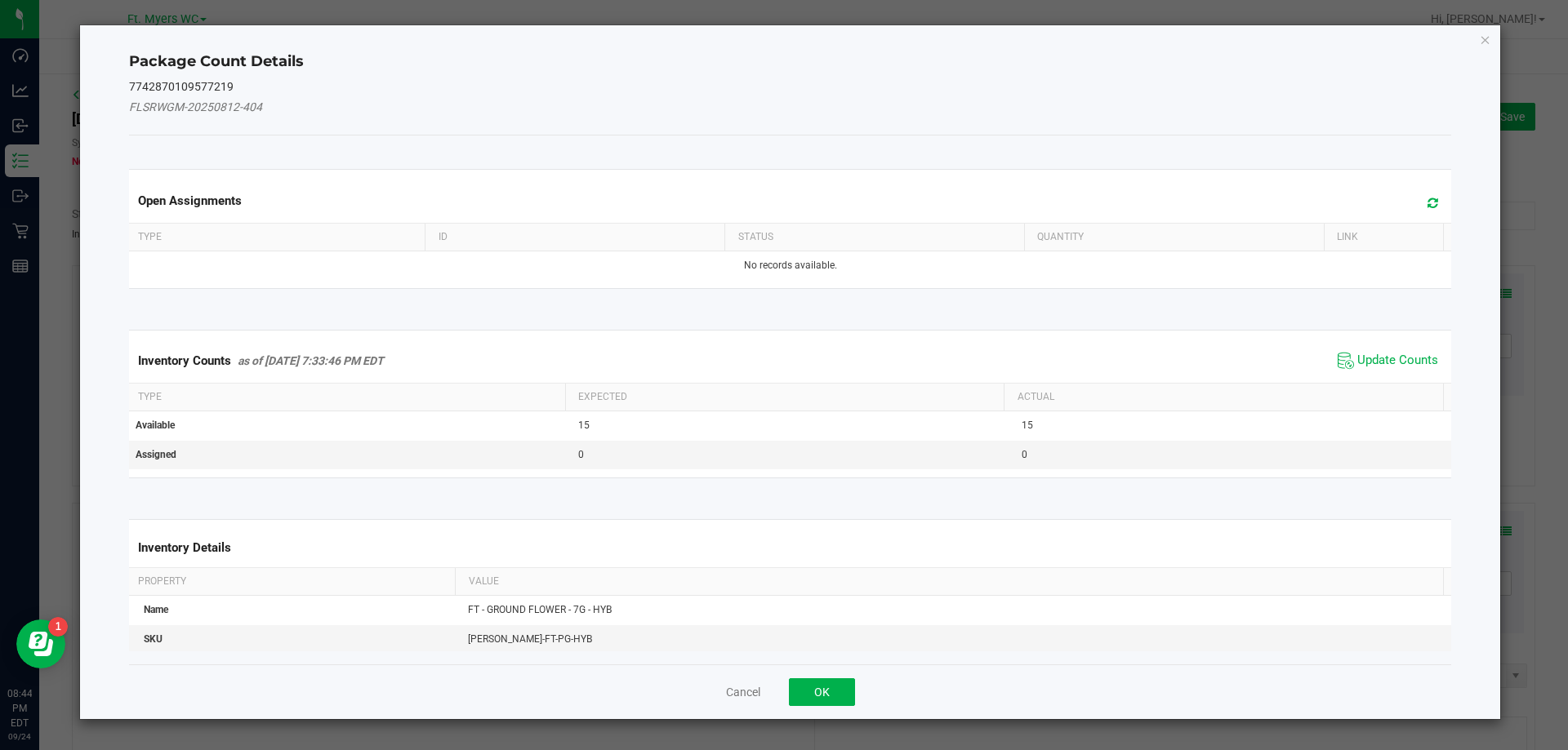
click at [1416, 212] on span at bounding box center [1429, 203] width 27 height 22
click at [1383, 357] on span "Update Counts" at bounding box center [1398, 361] width 80 height 16
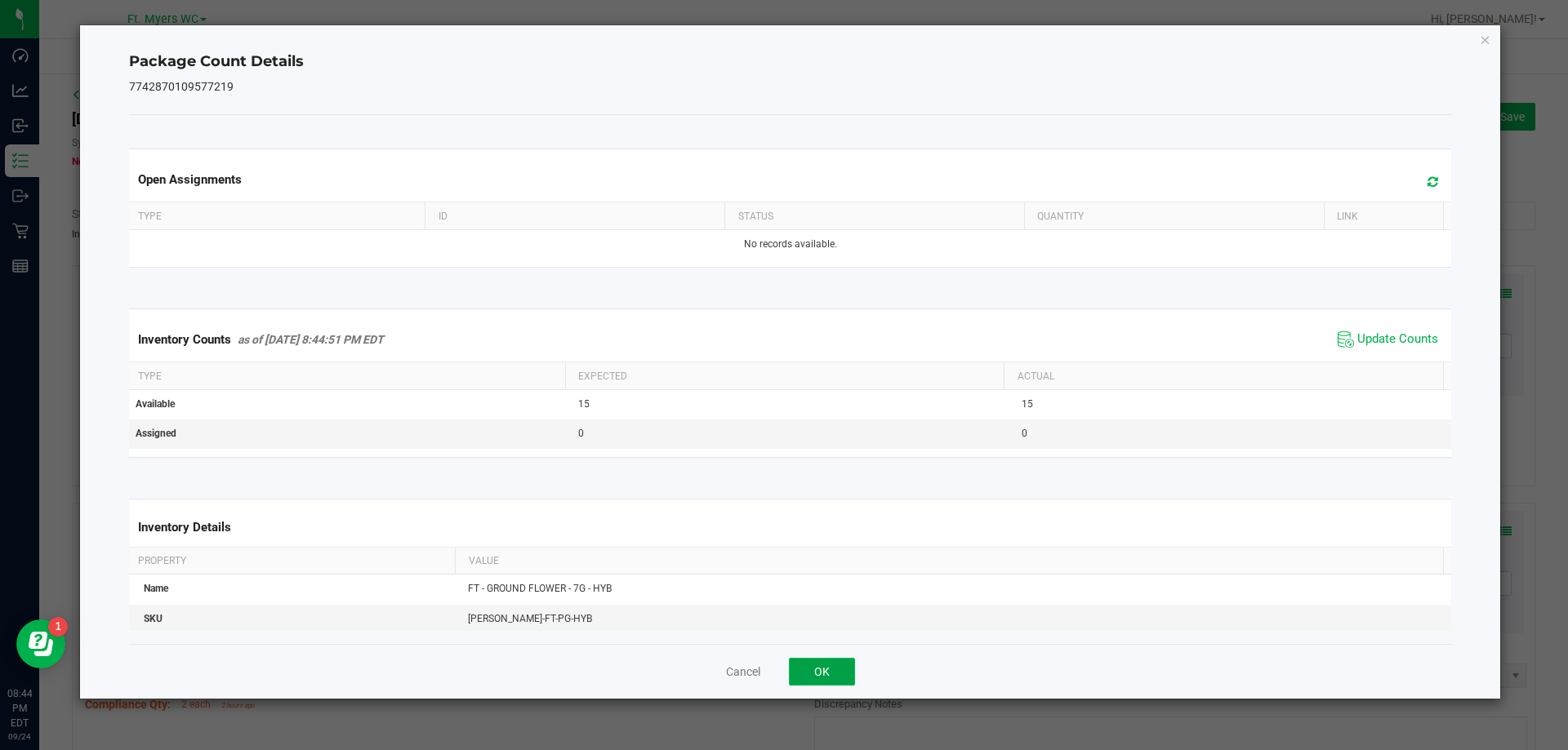
click at [813, 671] on button "OK" at bounding box center [822, 672] width 66 height 28
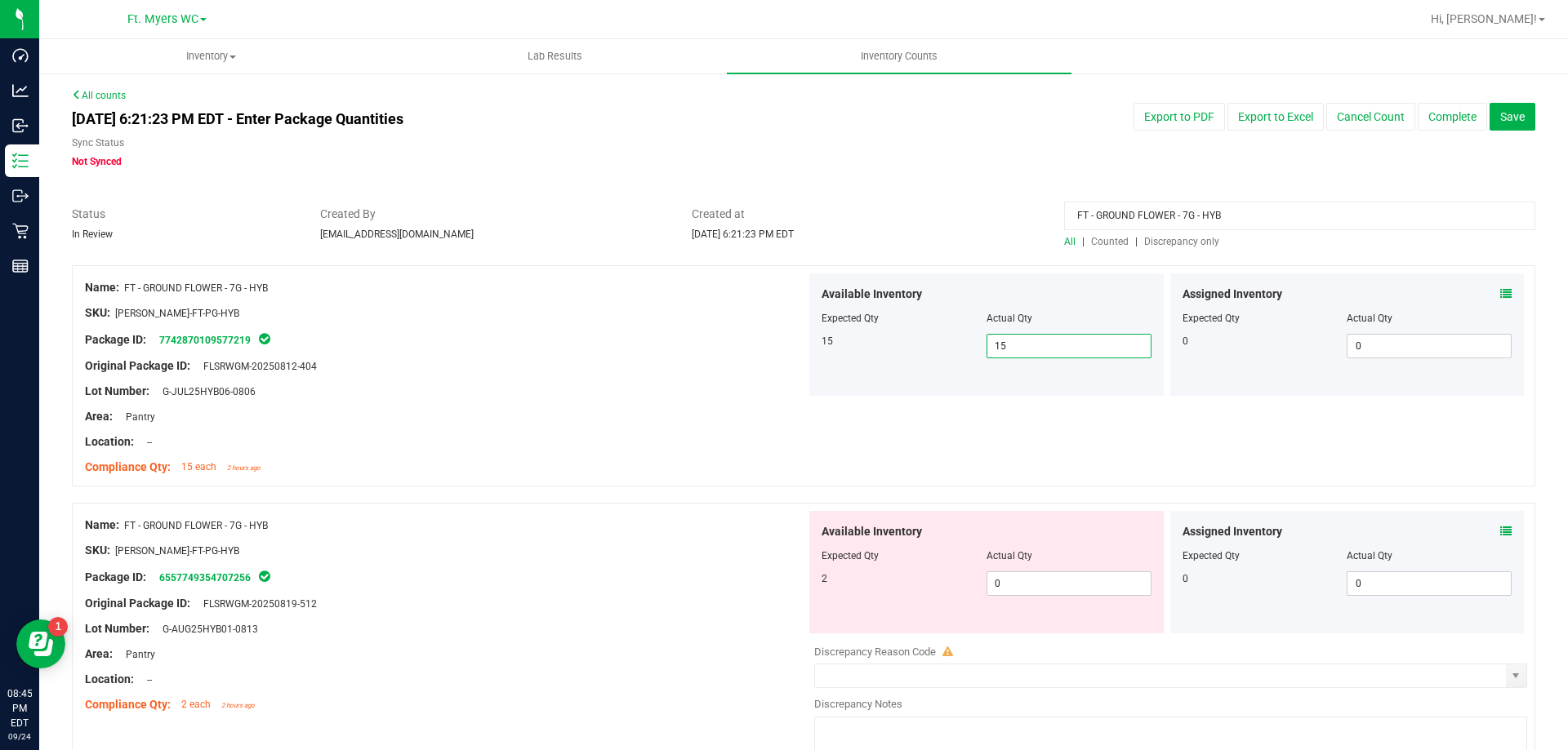
click at [1064, 355] on span "15 15" at bounding box center [1069, 346] width 165 height 24
drag, startPoint x: 1505, startPoint y: 292, endPoint x: 1497, endPoint y: 292, distance: 8.0
click at [1500, 292] on div "Assigned Inventory Expected Qty Actual Qty 0 0 0" at bounding box center [1347, 335] width 355 height 123
click at [1501, 292] on icon at bounding box center [1506, 293] width 11 height 11
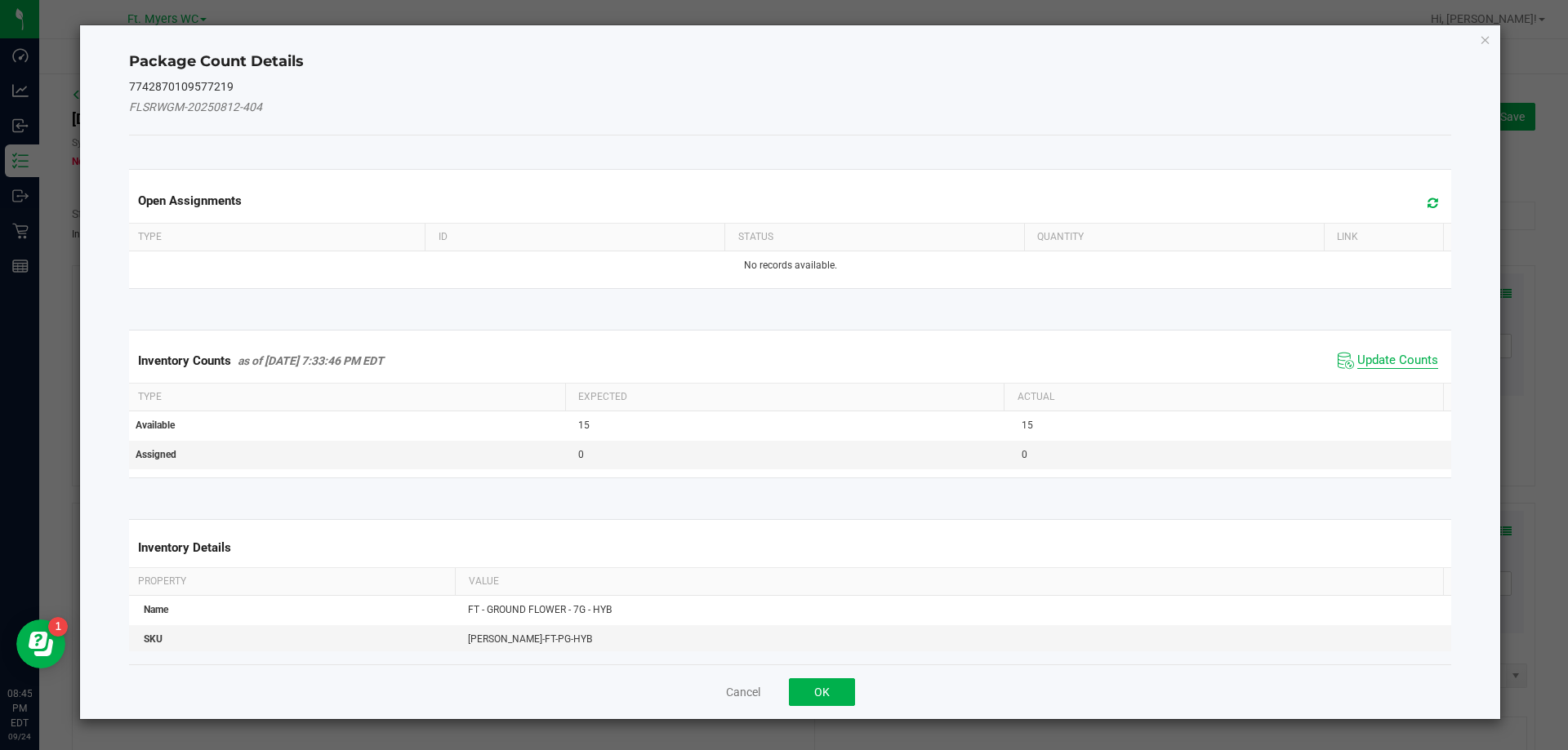
click at [1373, 366] on span "Update Counts" at bounding box center [1398, 361] width 80 height 16
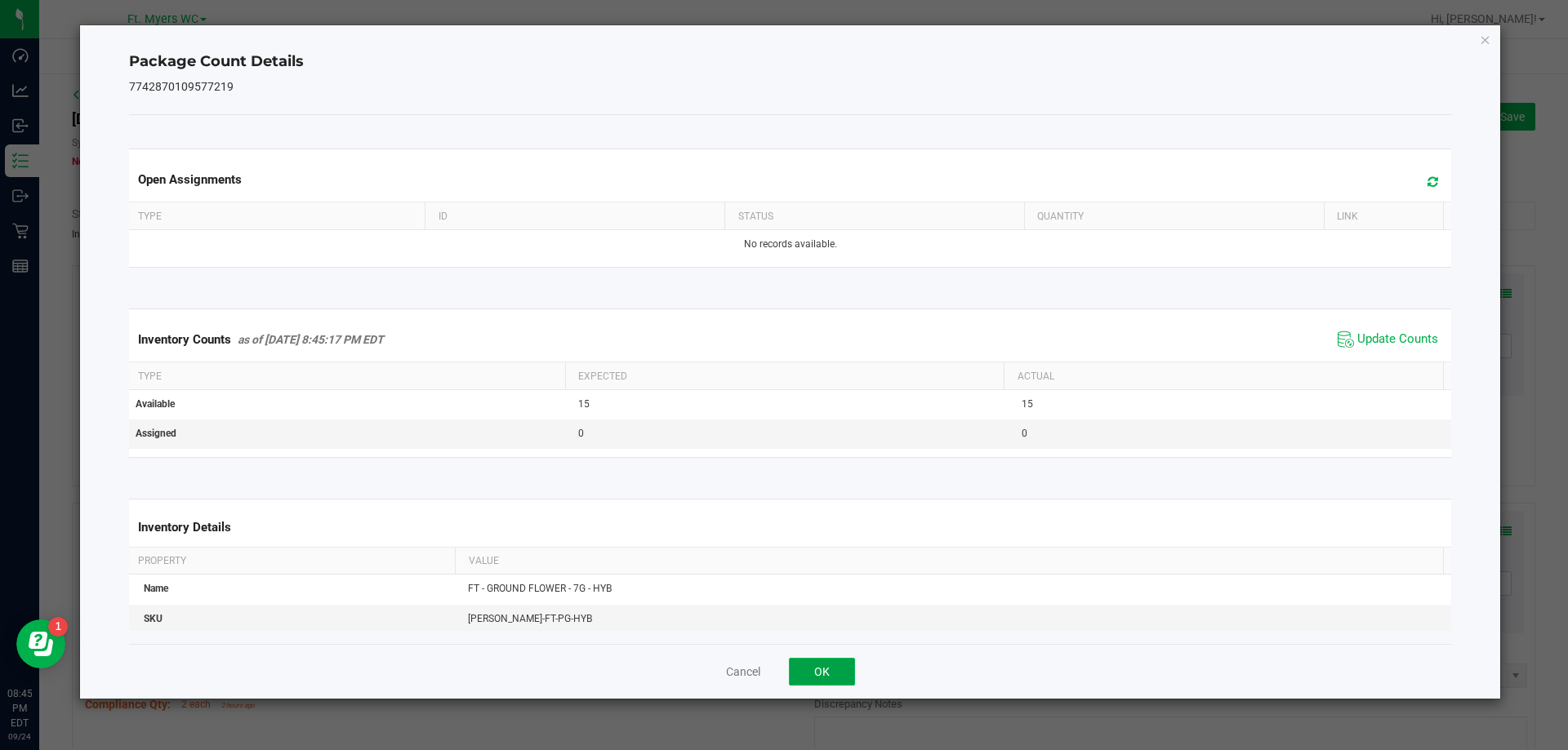
click at [823, 682] on button "OK" at bounding box center [822, 672] width 66 height 28
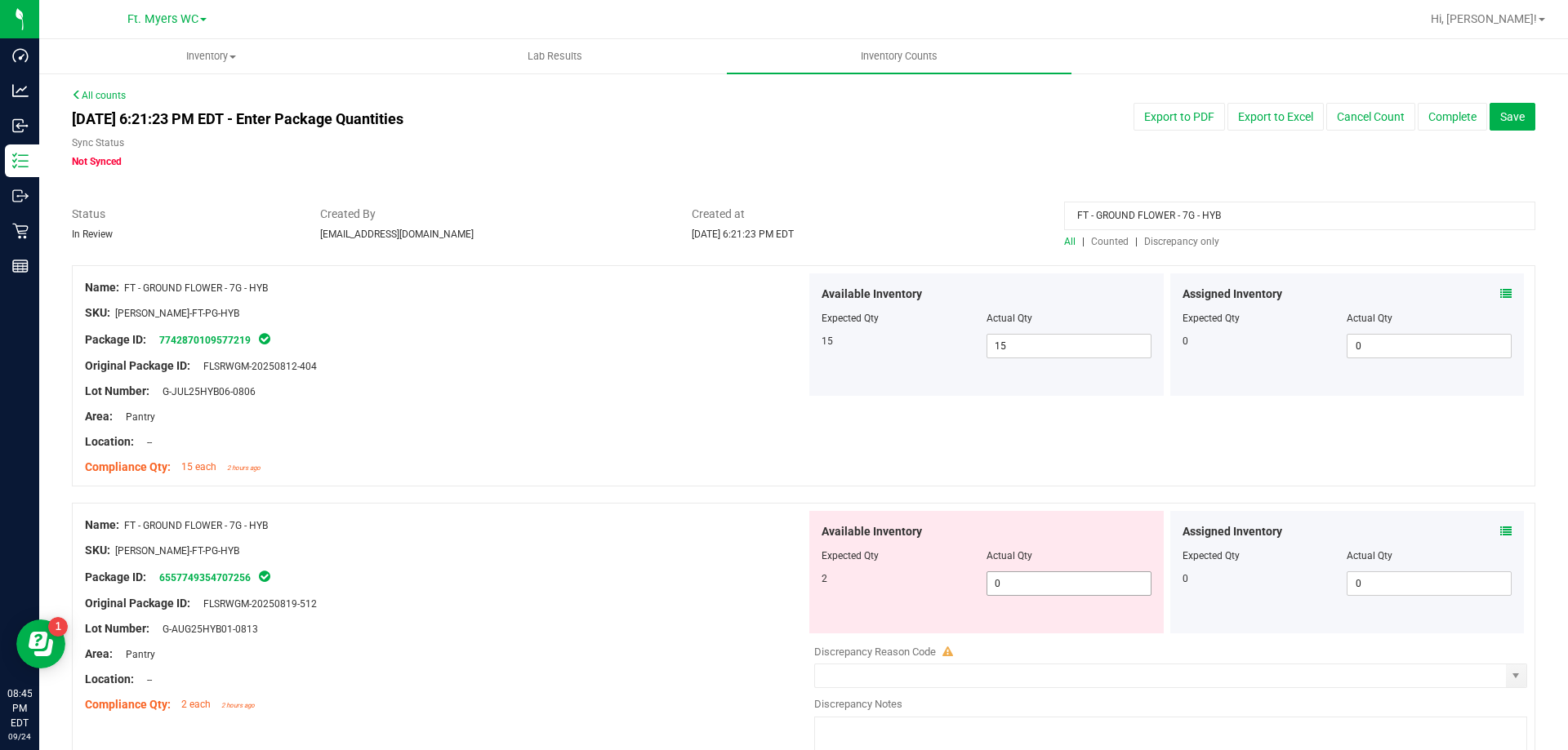
click at [995, 575] on span "0 0" at bounding box center [1069, 584] width 165 height 24
click at [995, 575] on input "0" at bounding box center [1069, 584] width 164 height 22
click at [1002, 579] on input "0" at bounding box center [1069, 584] width 164 height 22
click at [703, 561] on div at bounding box center [445, 563] width 721 height 8
click at [1108, 588] on span "0 0" at bounding box center [1069, 584] width 165 height 24
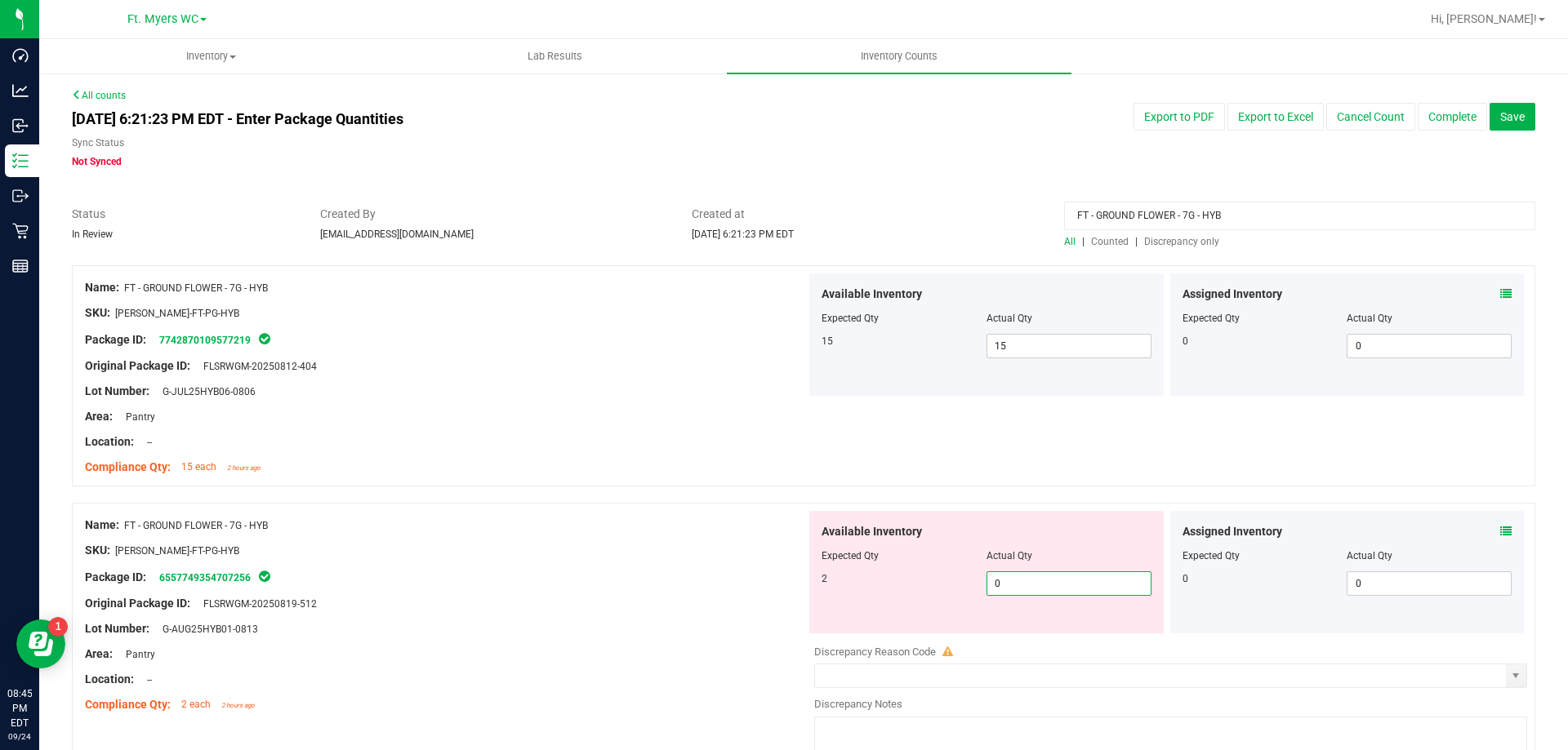
click at [1106, 588] on input "0" at bounding box center [1069, 584] width 164 height 22
click at [479, 571] on div "Package ID: 6557749354707256" at bounding box center [445, 577] width 721 height 20
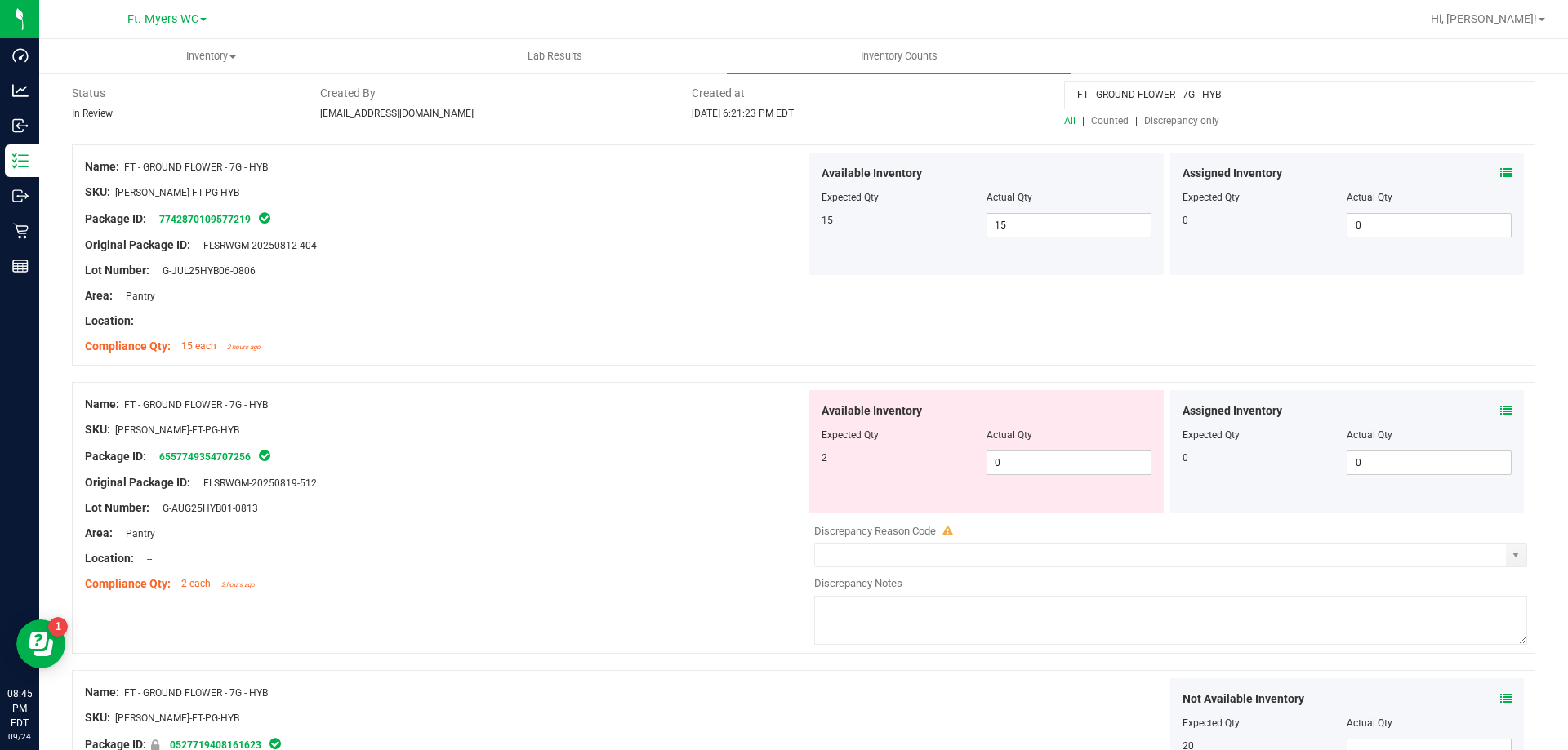
scroll to position [163, 0]
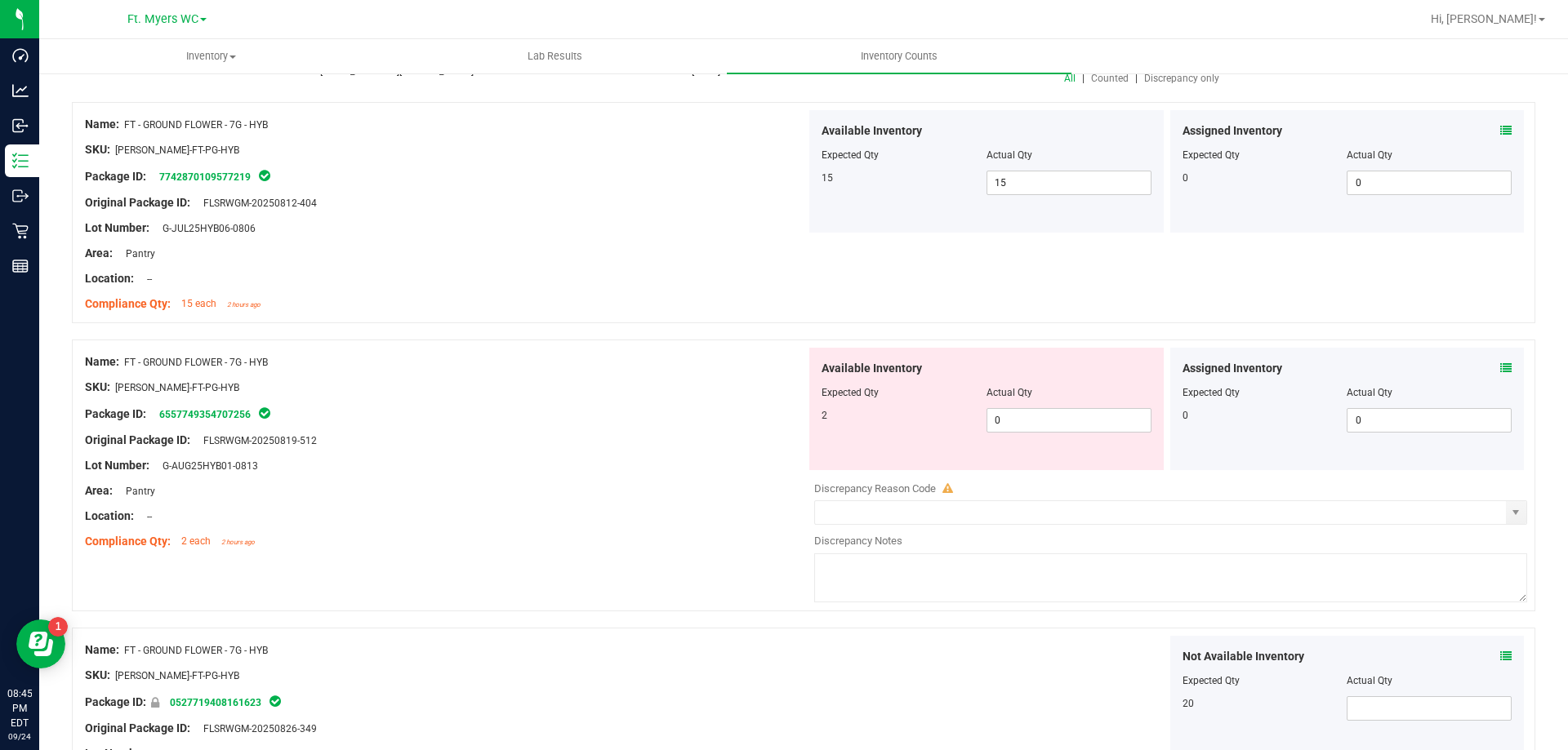
click at [530, 458] on div "Lot Number: G-AUG25HYB01-0813" at bounding box center [445, 466] width 721 height 17
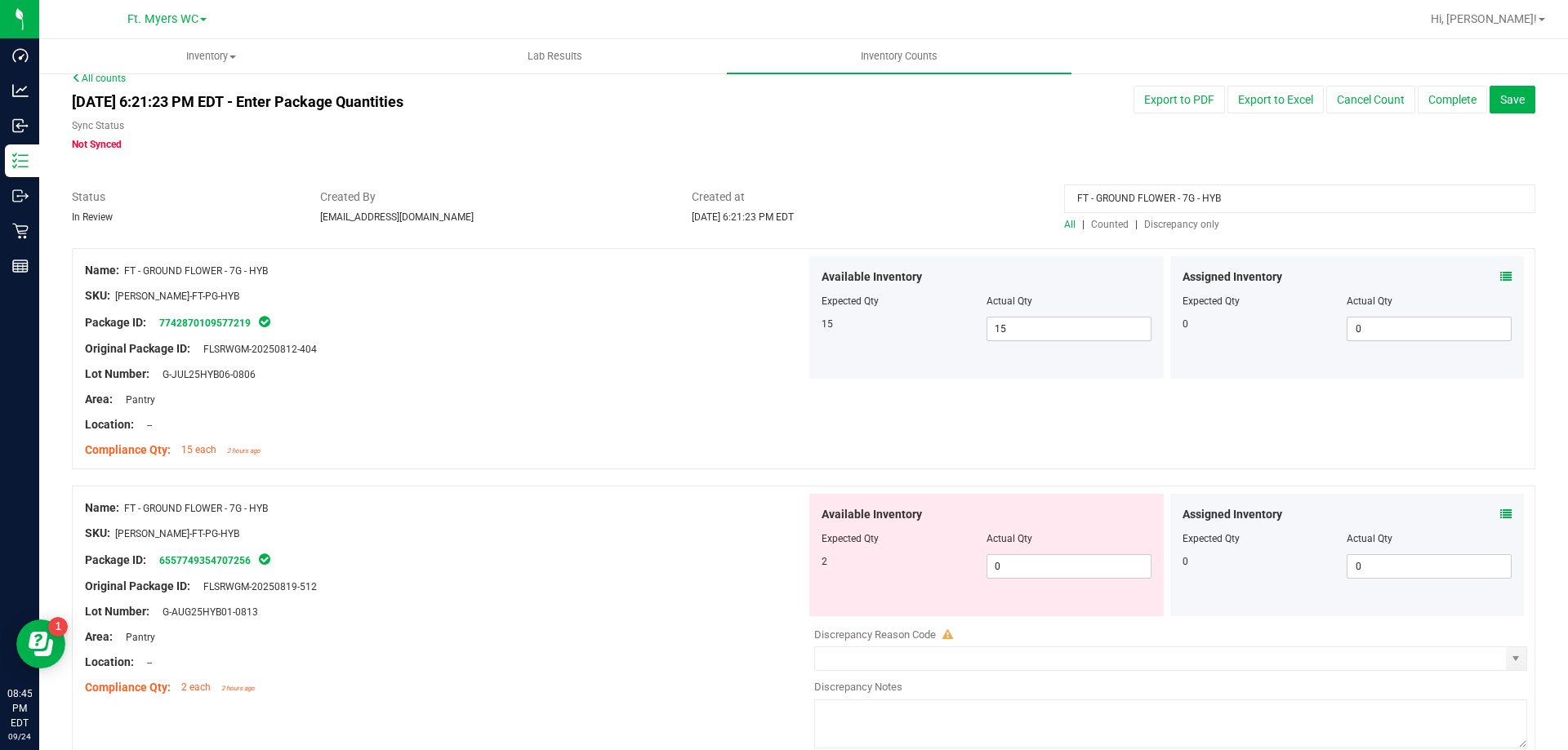
scroll to position [0, 0]
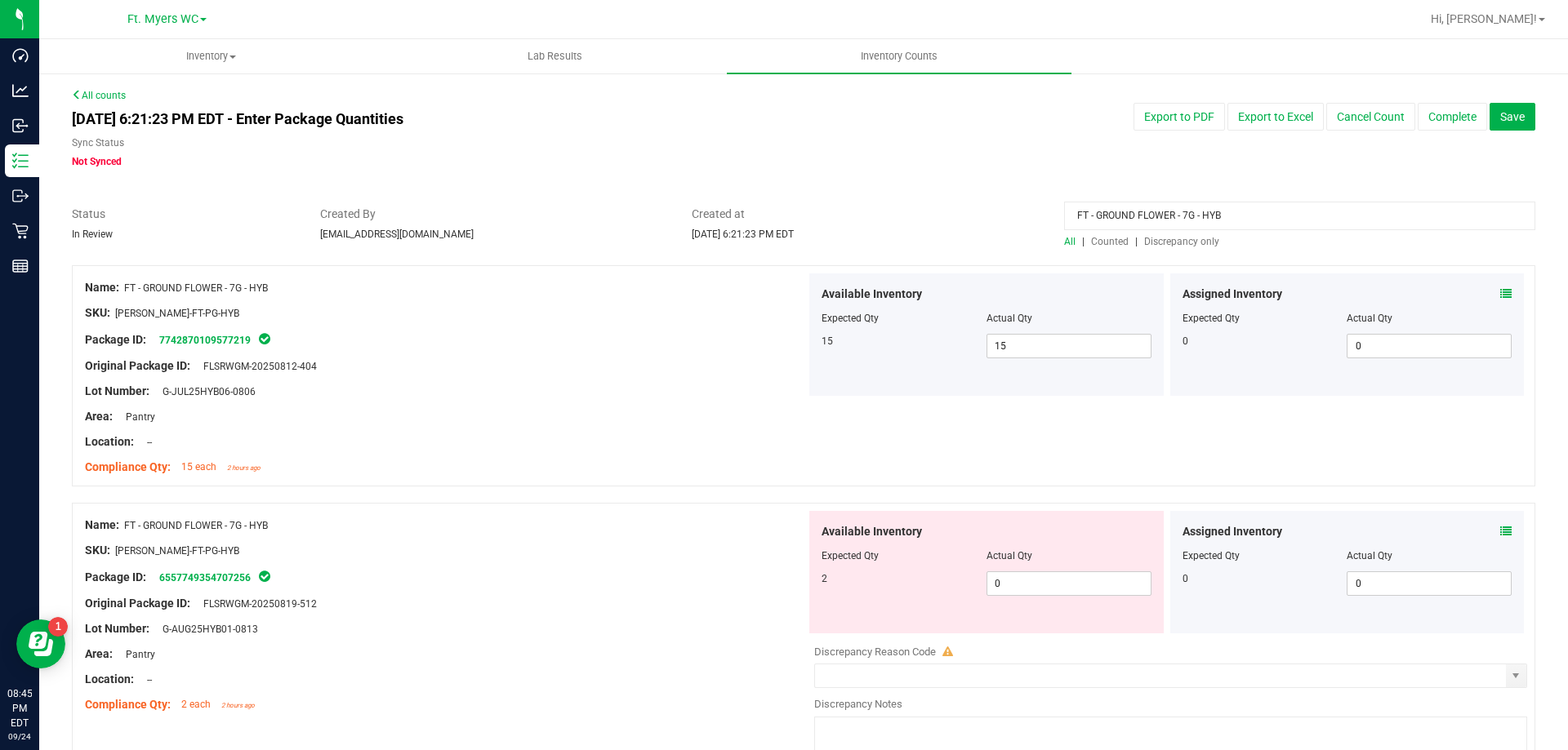
click at [1228, 216] on input "FT - GROUND FLOWER - 7G - HYB" at bounding box center [1300, 215] width 472 height 29
click at [1170, 245] on span "Discrepancy only" at bounding box center [1181, 241] width 75 height 11
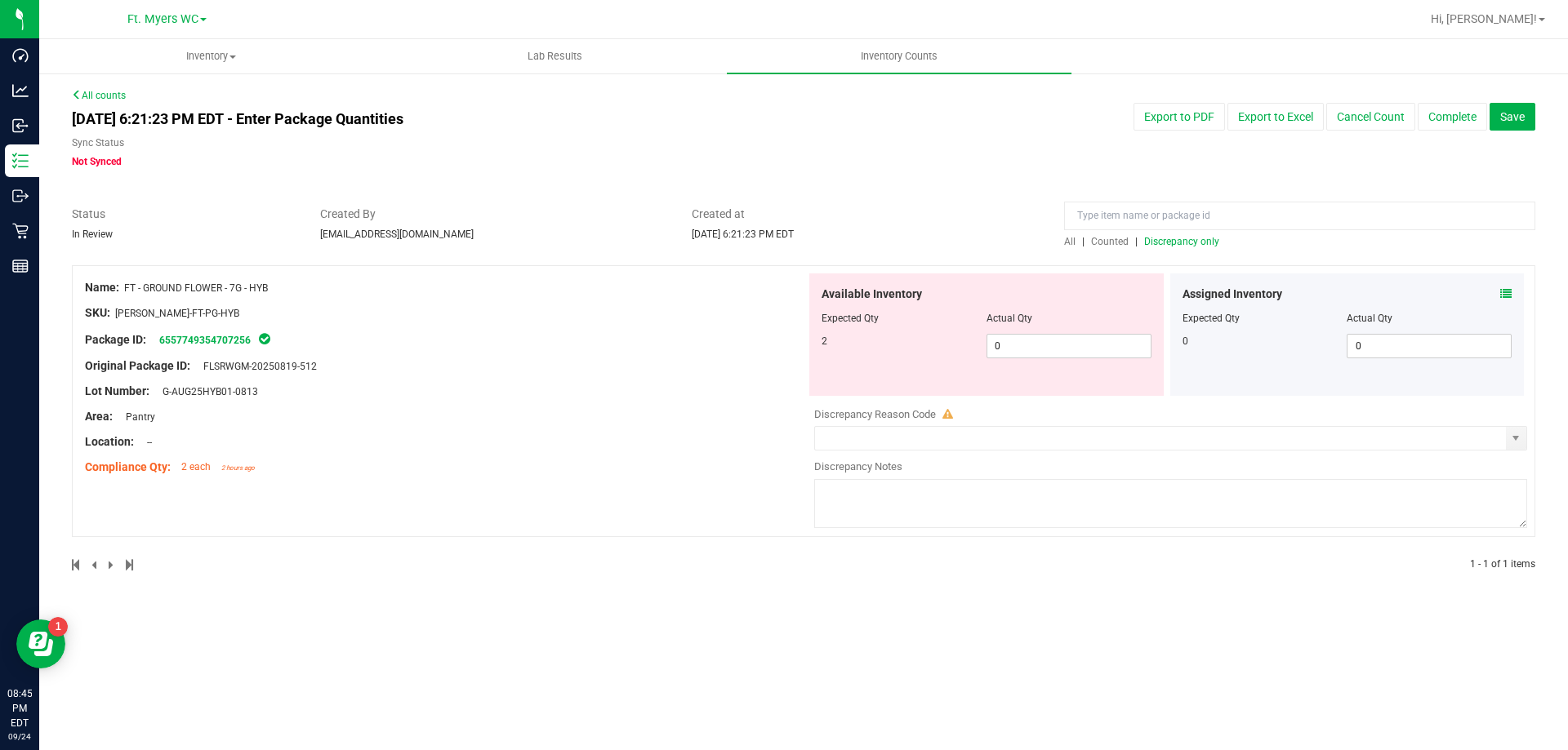
click at [1186, 239] on span "Discrepancy only" at bounding box center [1181, 241] width 75 height 11
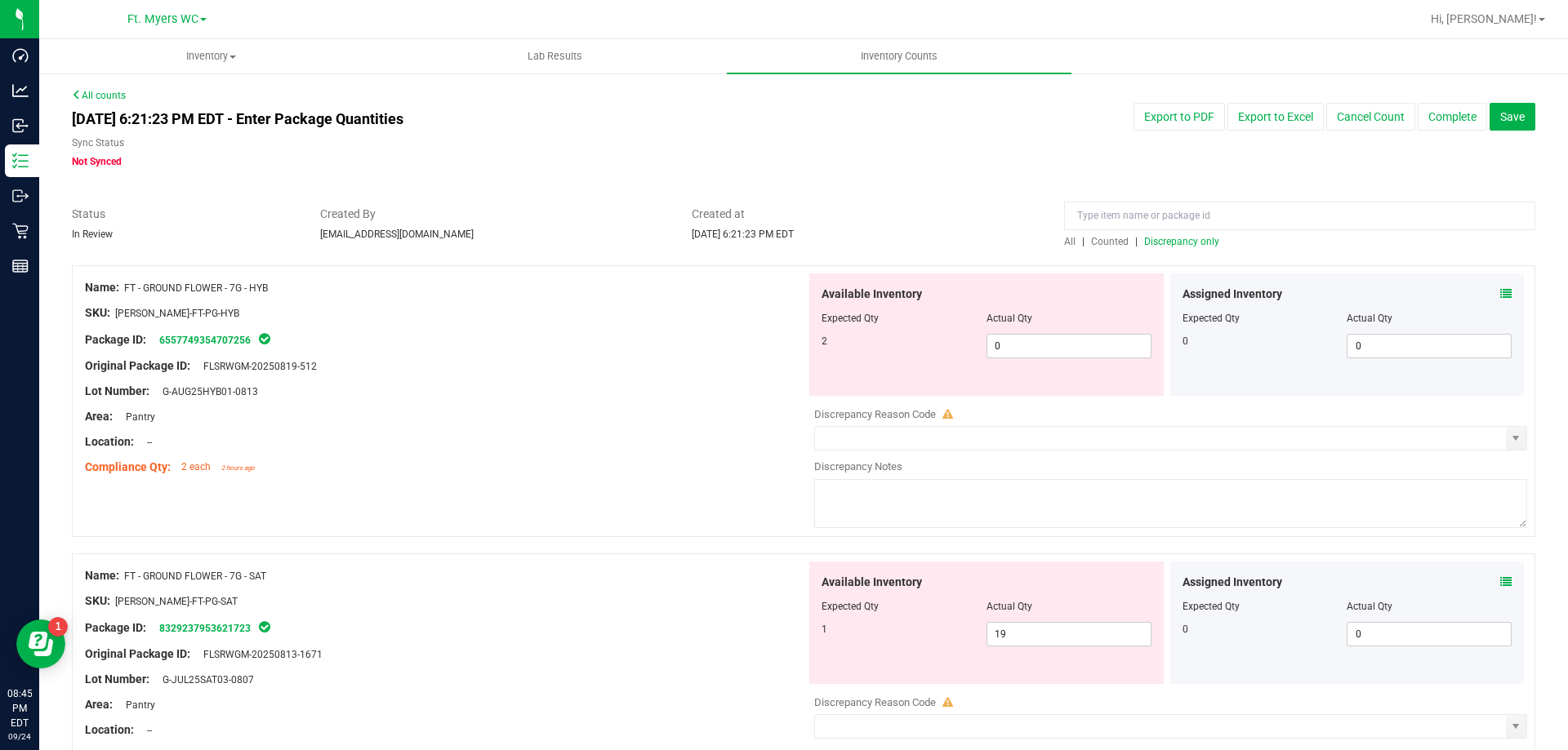
click at [1198, 243] on span "Discrepancy only" at bounding box center [1181, 241] width 75 height 11
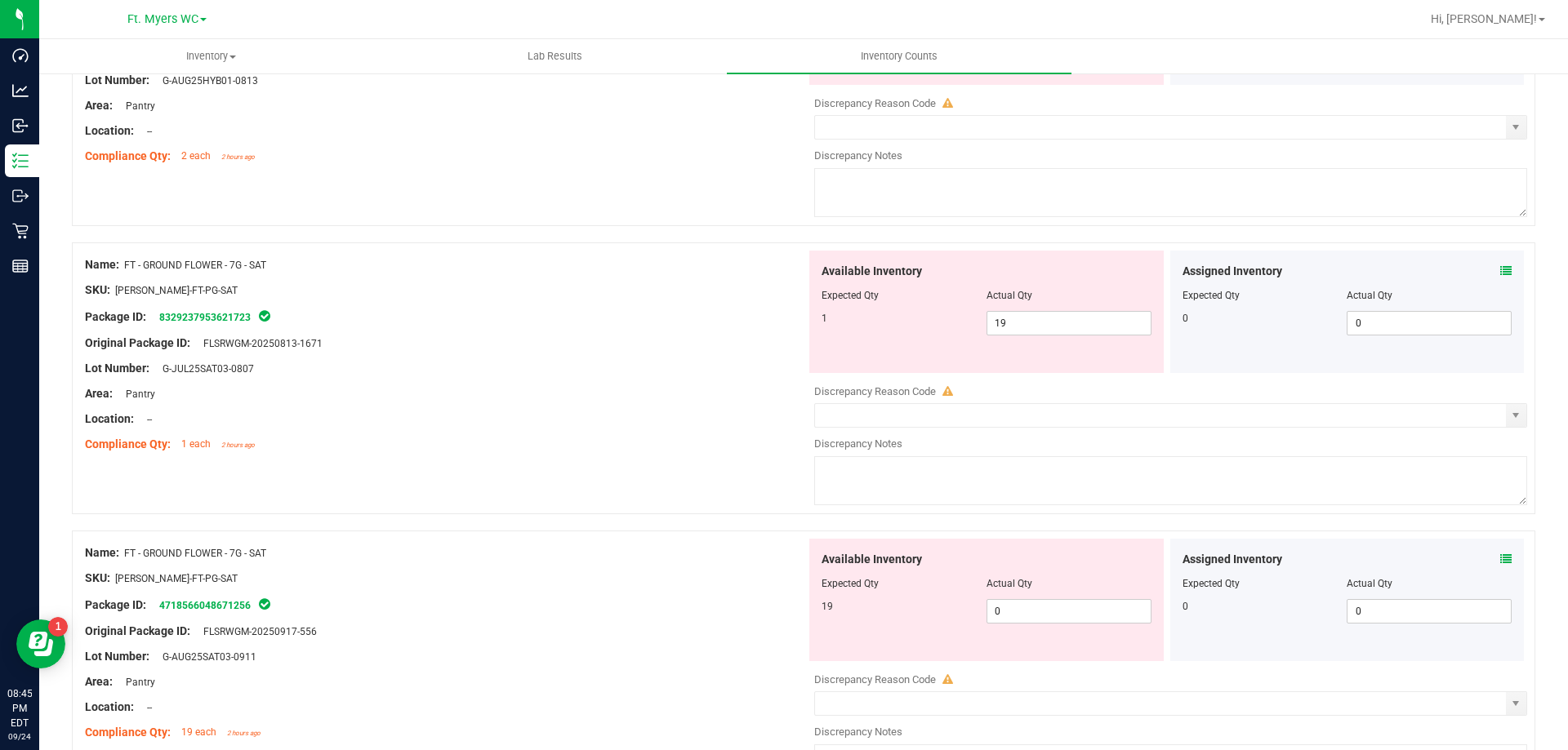
scroll to position [327, 0]
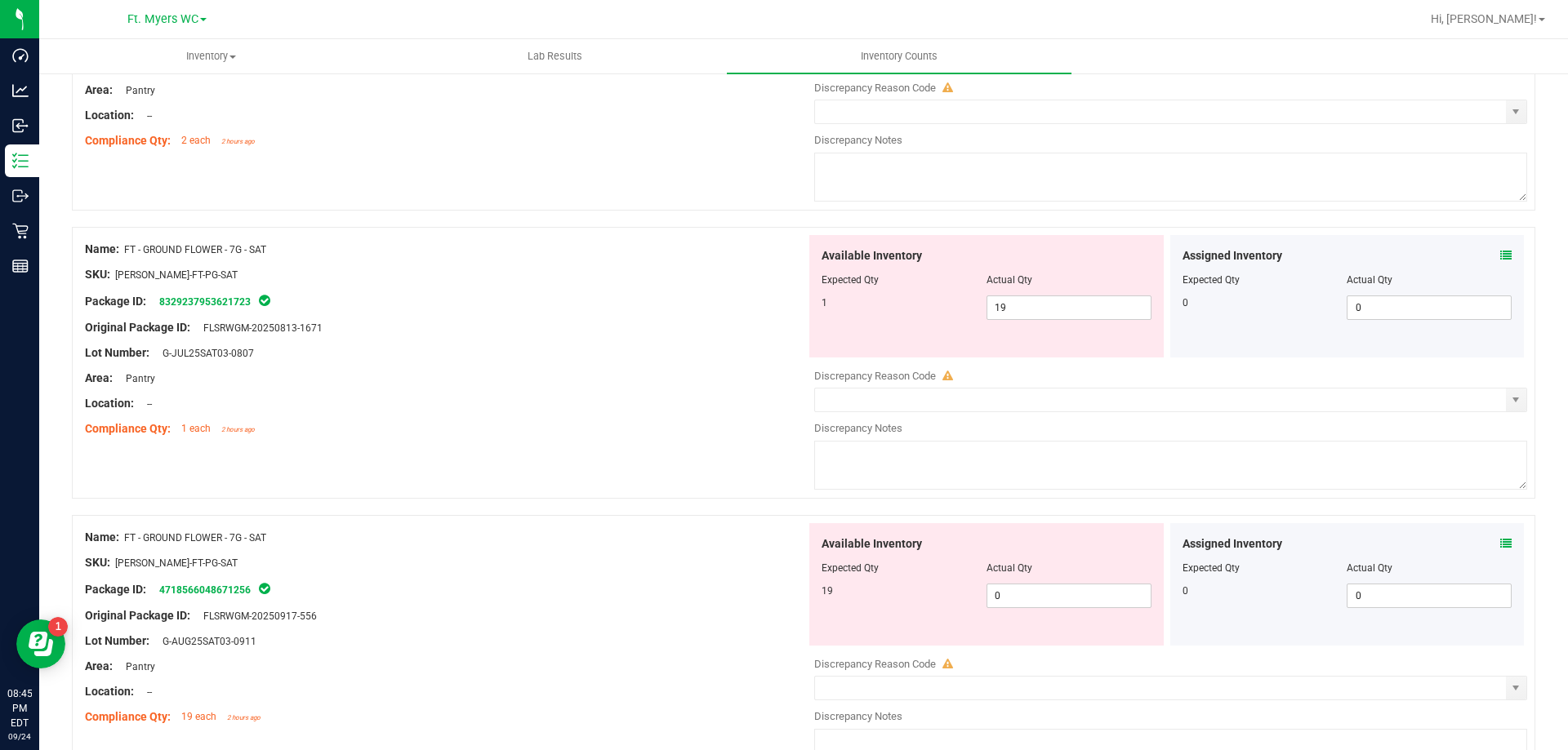
click at [675, 407] on div "Location: --" at bounding box center [445, 404] width 721 height 17
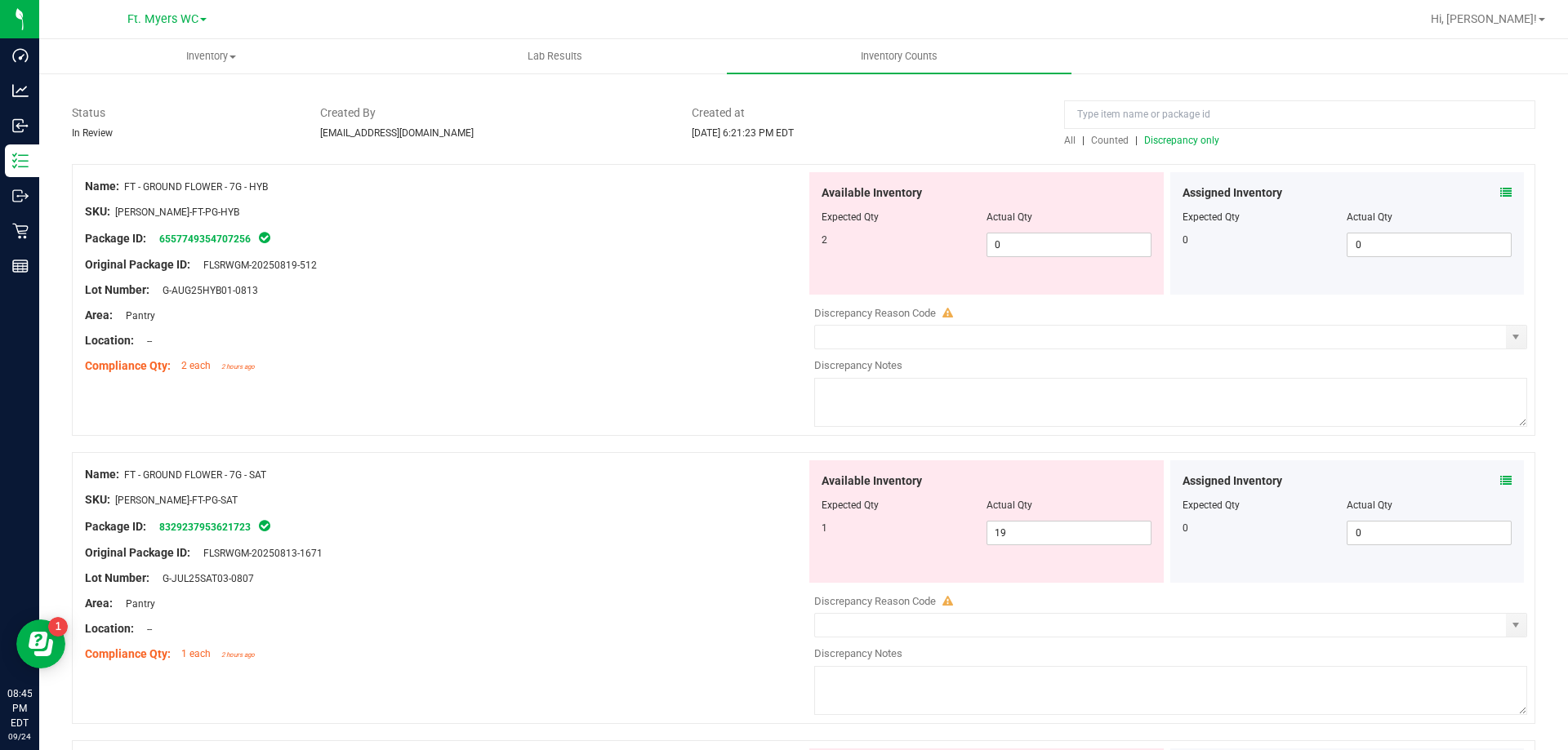
scroll to position [81, 0]
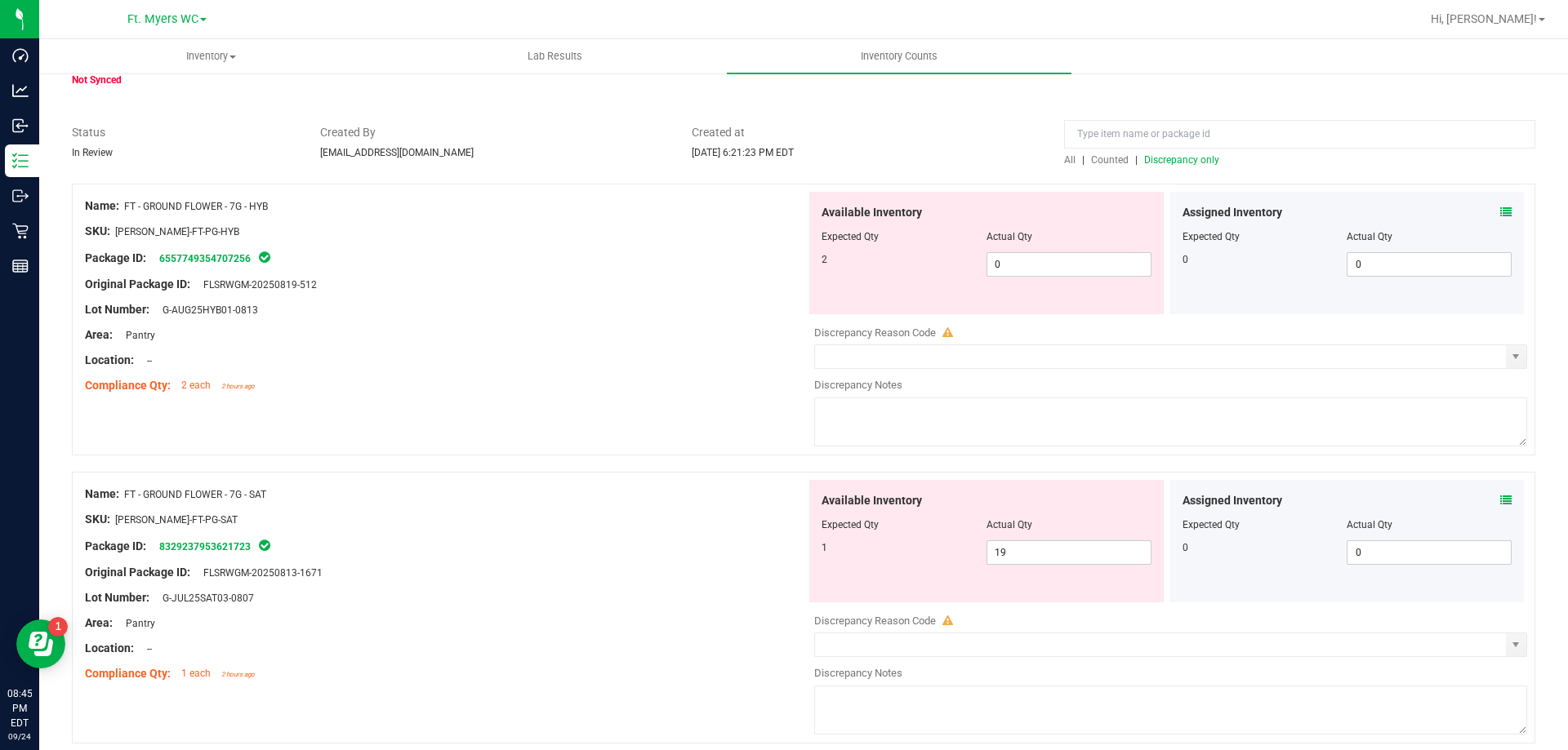
click at [1501, 501] on icon at bounding box center [1506, 500] width 11 height 11
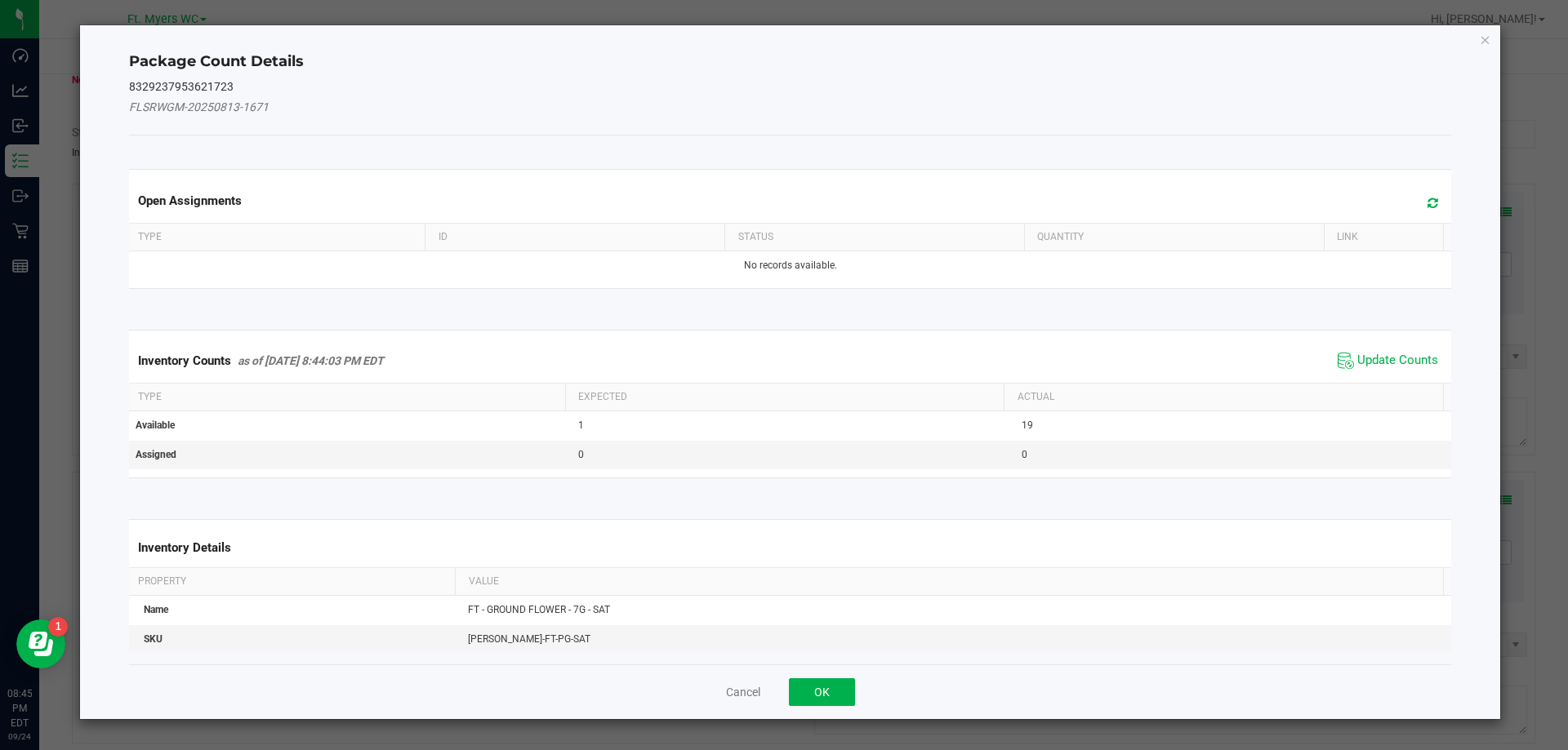
click at [1384, 343] on div "Inventory Counts as of [DATE] 8:44:03 PM EDT Update Counts" at bounding box center [790, 361] width 1330 height 44
click at [1384, 349] on span "Update Counts" at bounding box center [1388, 361] width 109 height 24
click at [1384, 350] on span "Update Counts" at bounding box center [1390, 360] width 105 height 22
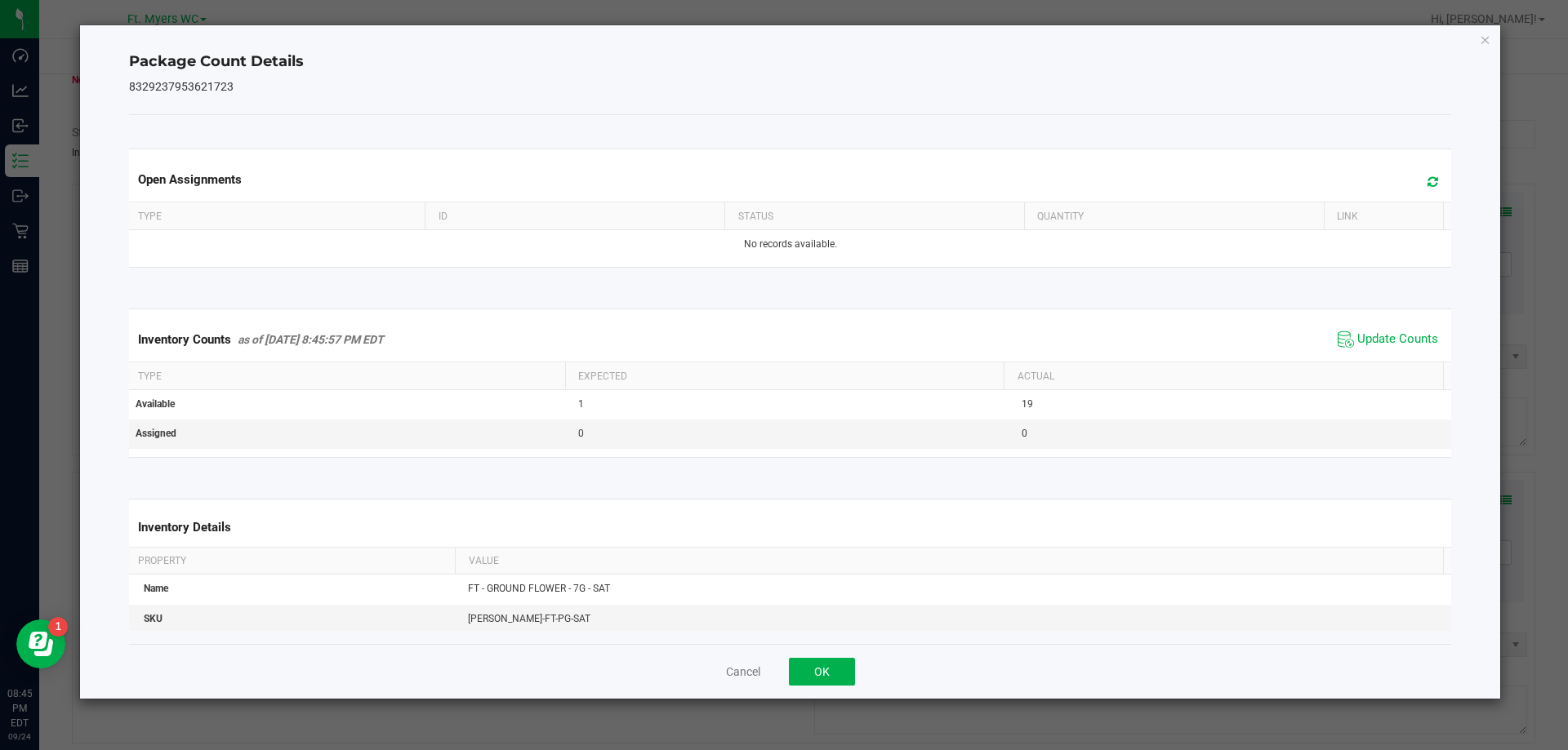
click at [1428, 181] on icon at bounding box center [1433, 182] width 10 height 12
click at [800, 664] on button "OK" at bounding box center [822, 672] width 66 height 28
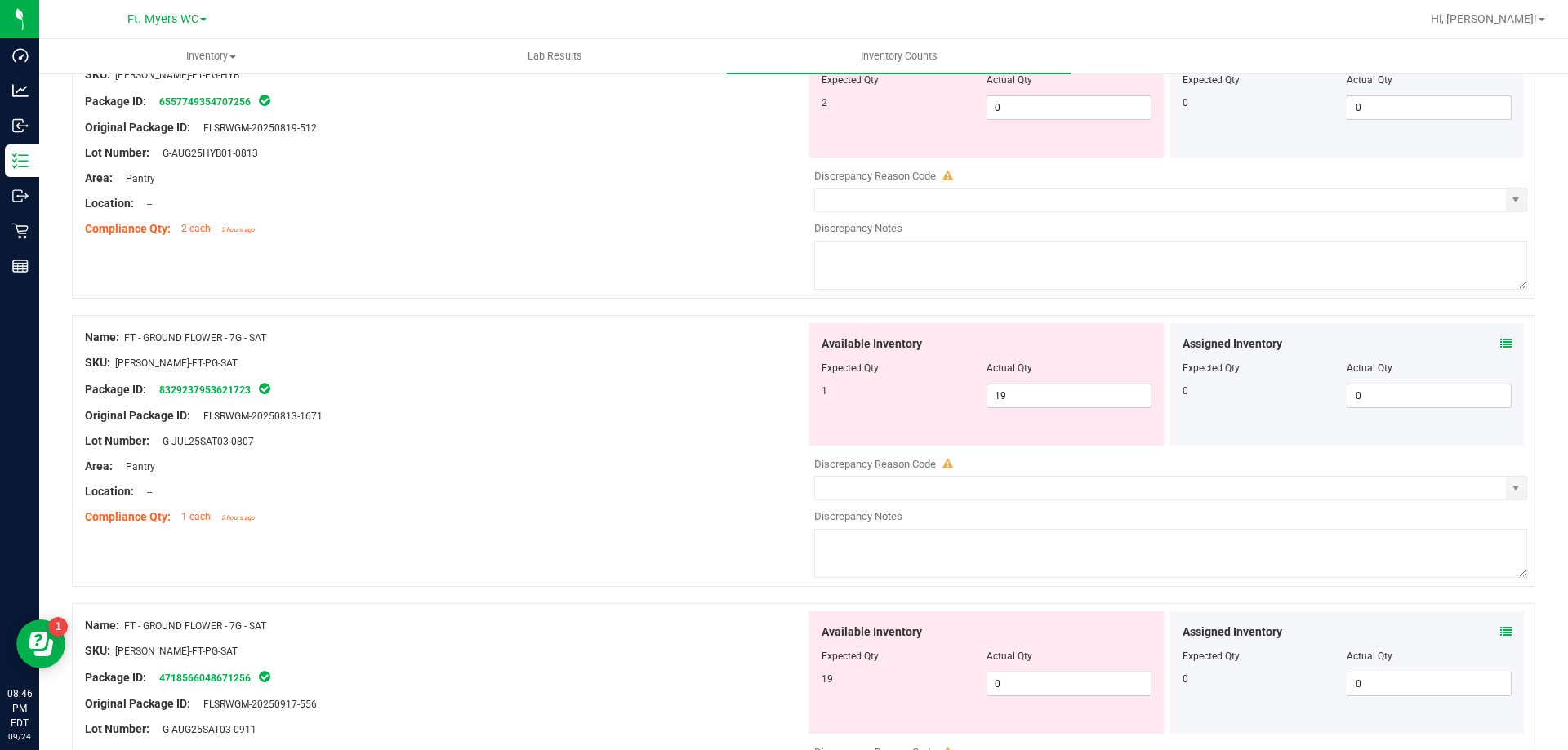
scroll to position [245, 0]
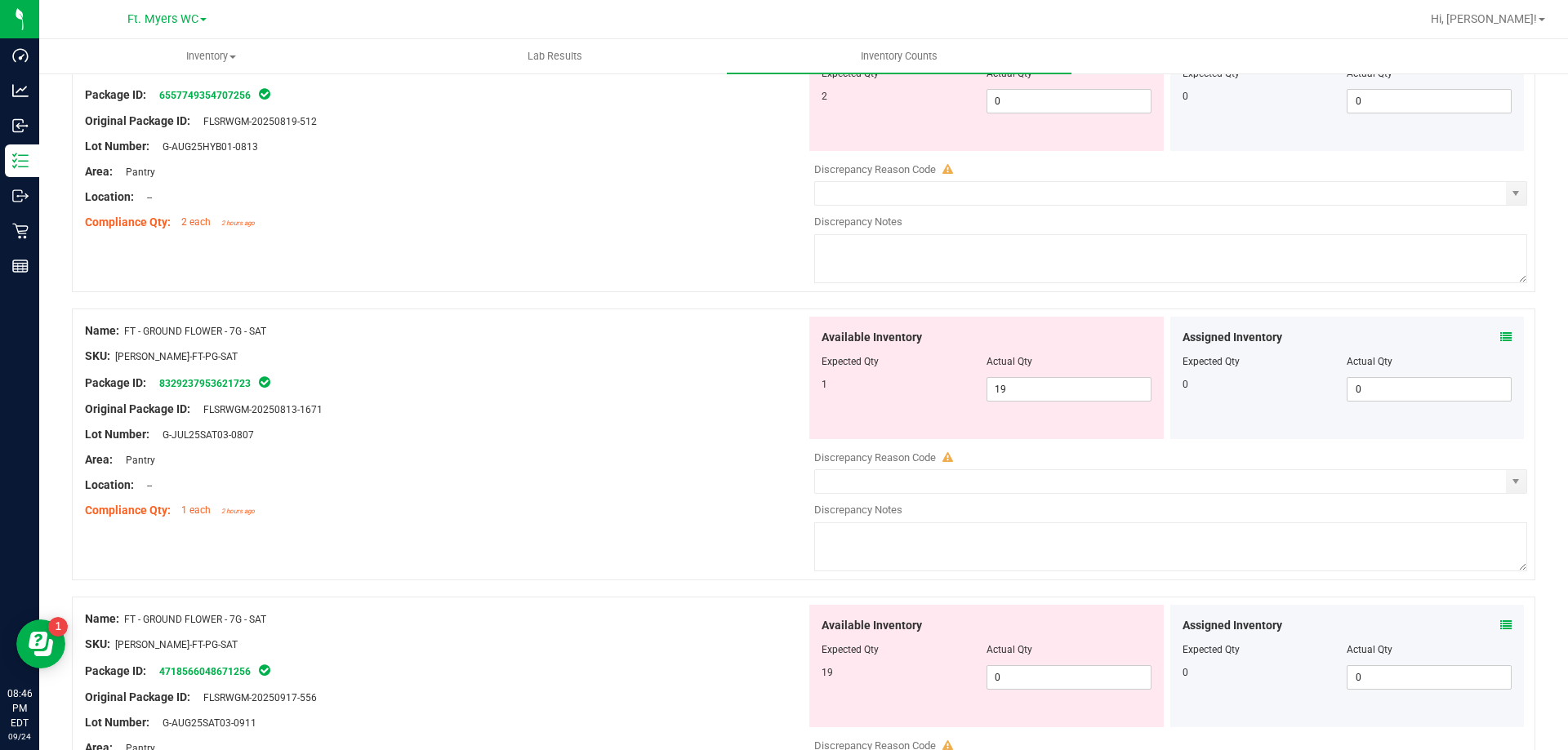
click at [608, 427] on div "Lot Number: G-JUL25SAT03-0807" at bounding box center [445, 435] width 721 height 17
click at [1501, 342] on icon at bounding box center [1506, 337] width 11 height 11
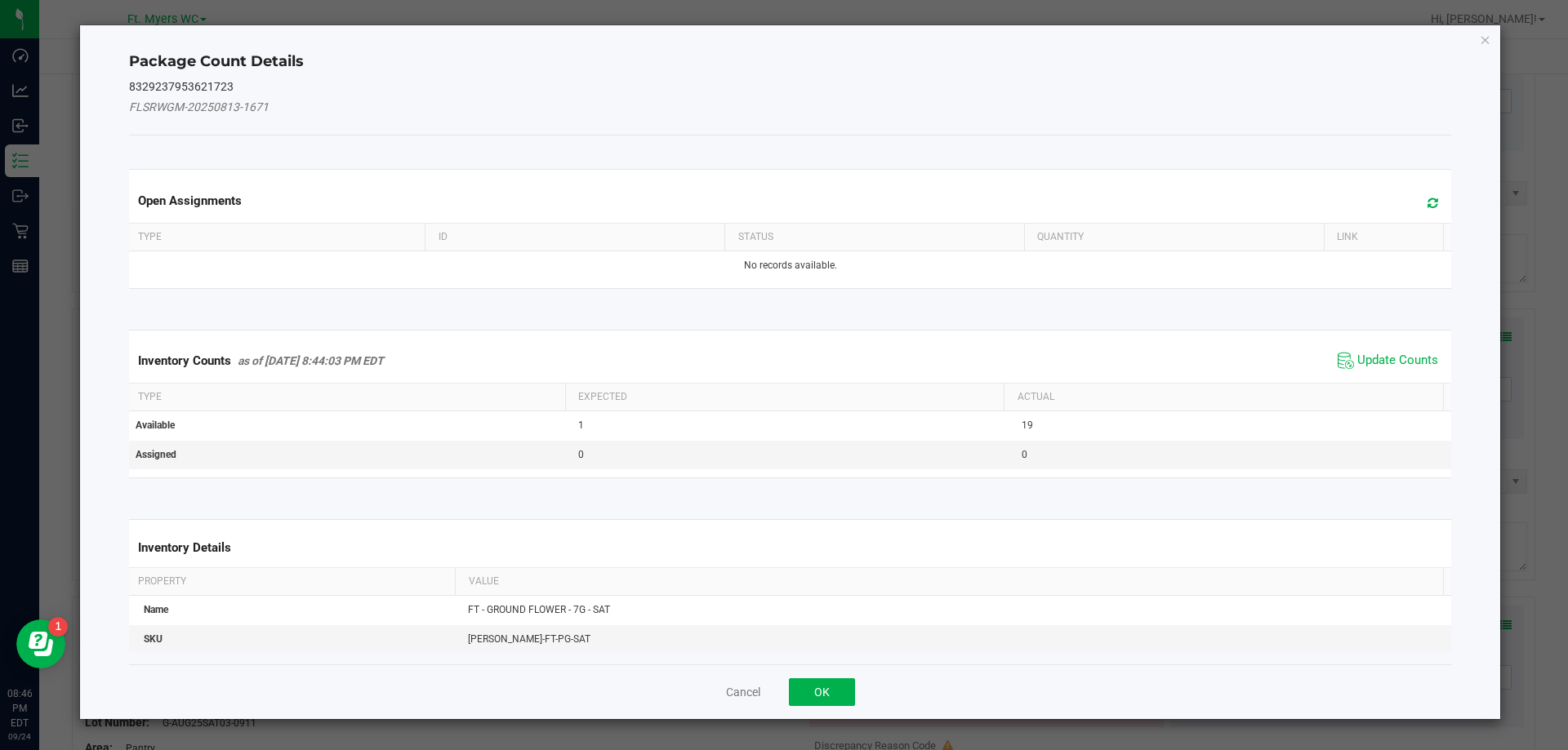
click at [1428, 206] on icon at bounding box center [1433, 202] width 10 height 12
click at [1378, 358] on span "Update Counts" at bounding box center [1398, 361] width 80 height 16
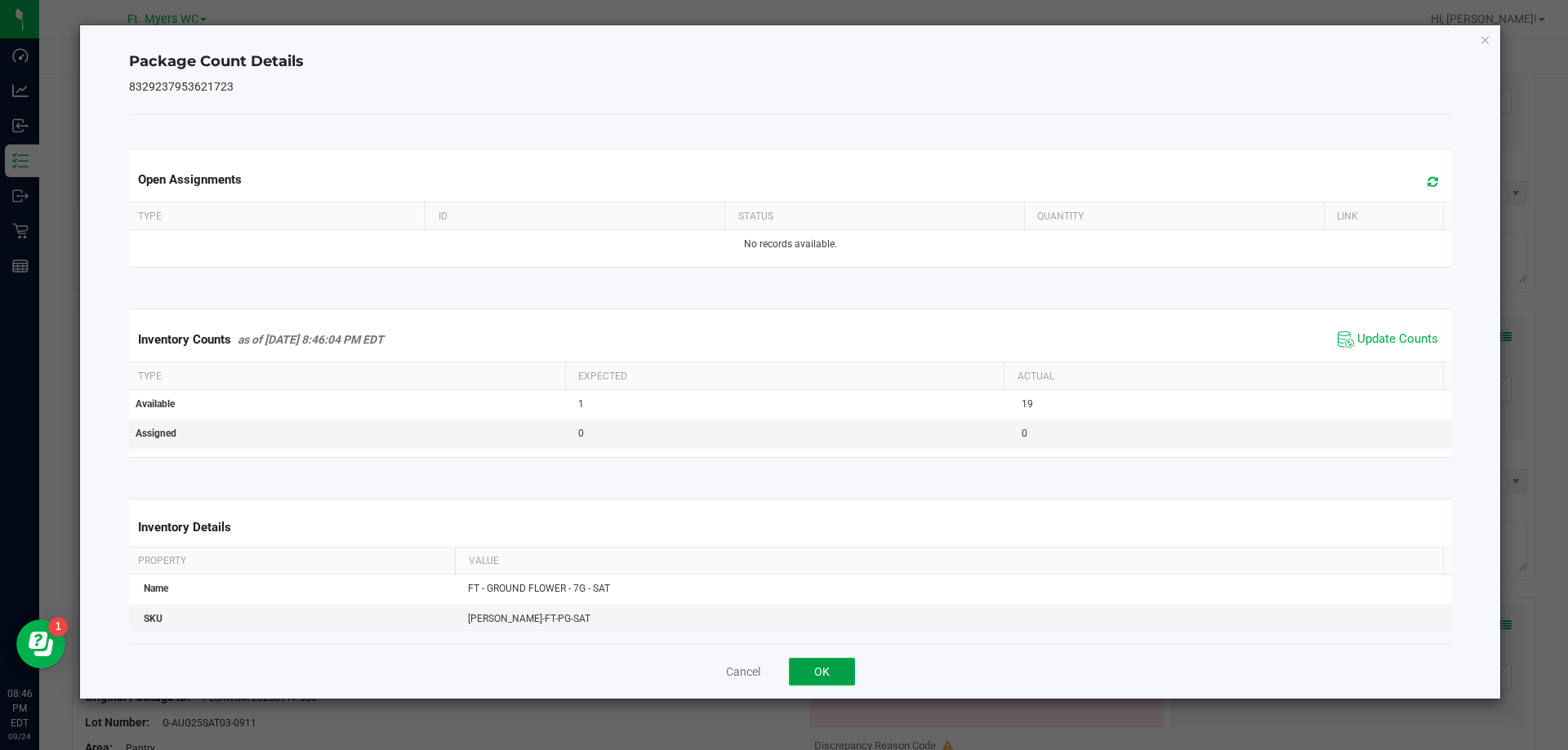
click at [834, 675] on button "OK" at bounding box center [822, 672] width 66 height 28
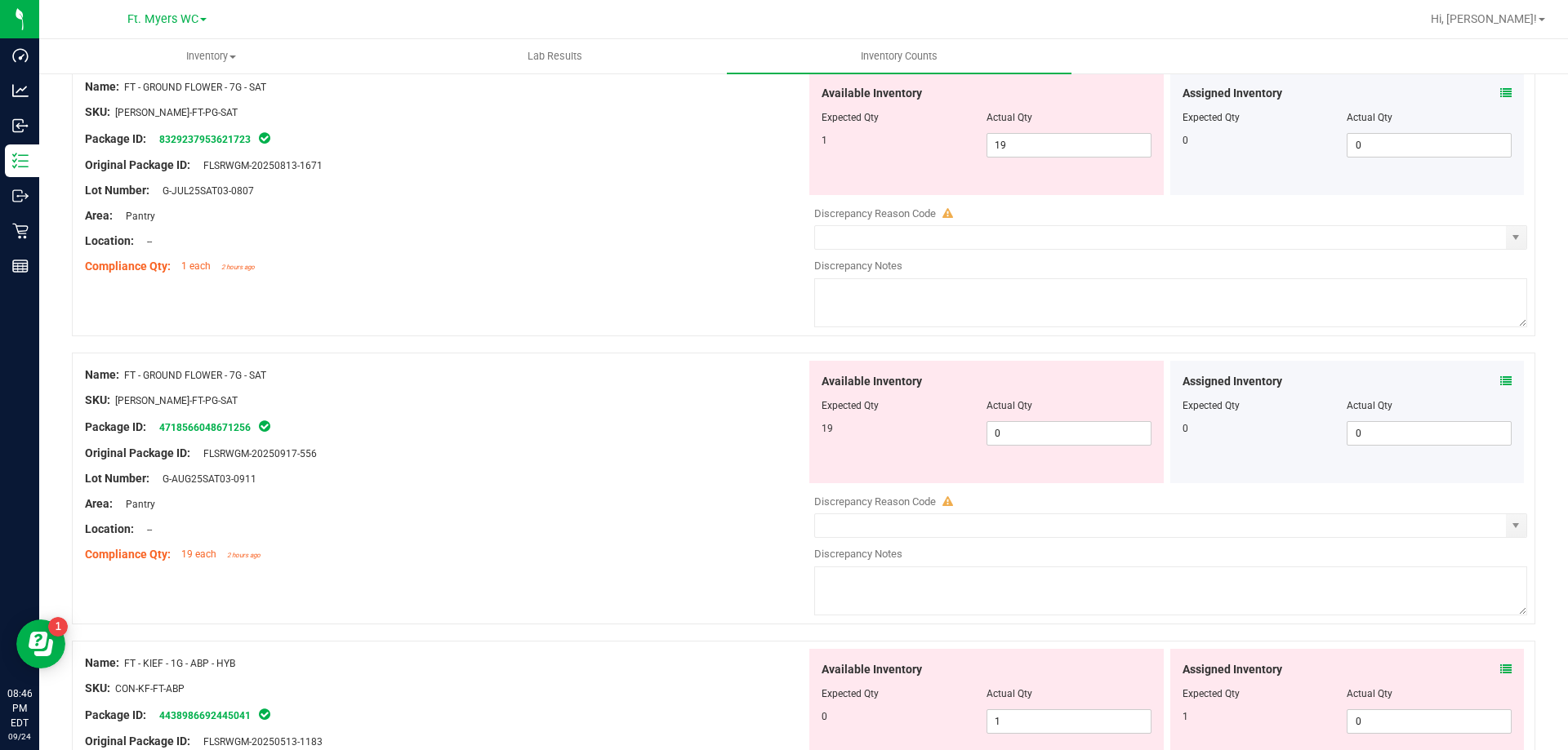
scroll to position [490, 0]
click at [1501, 381] on icon at bounding box center [1506, 380] width 11 height 11
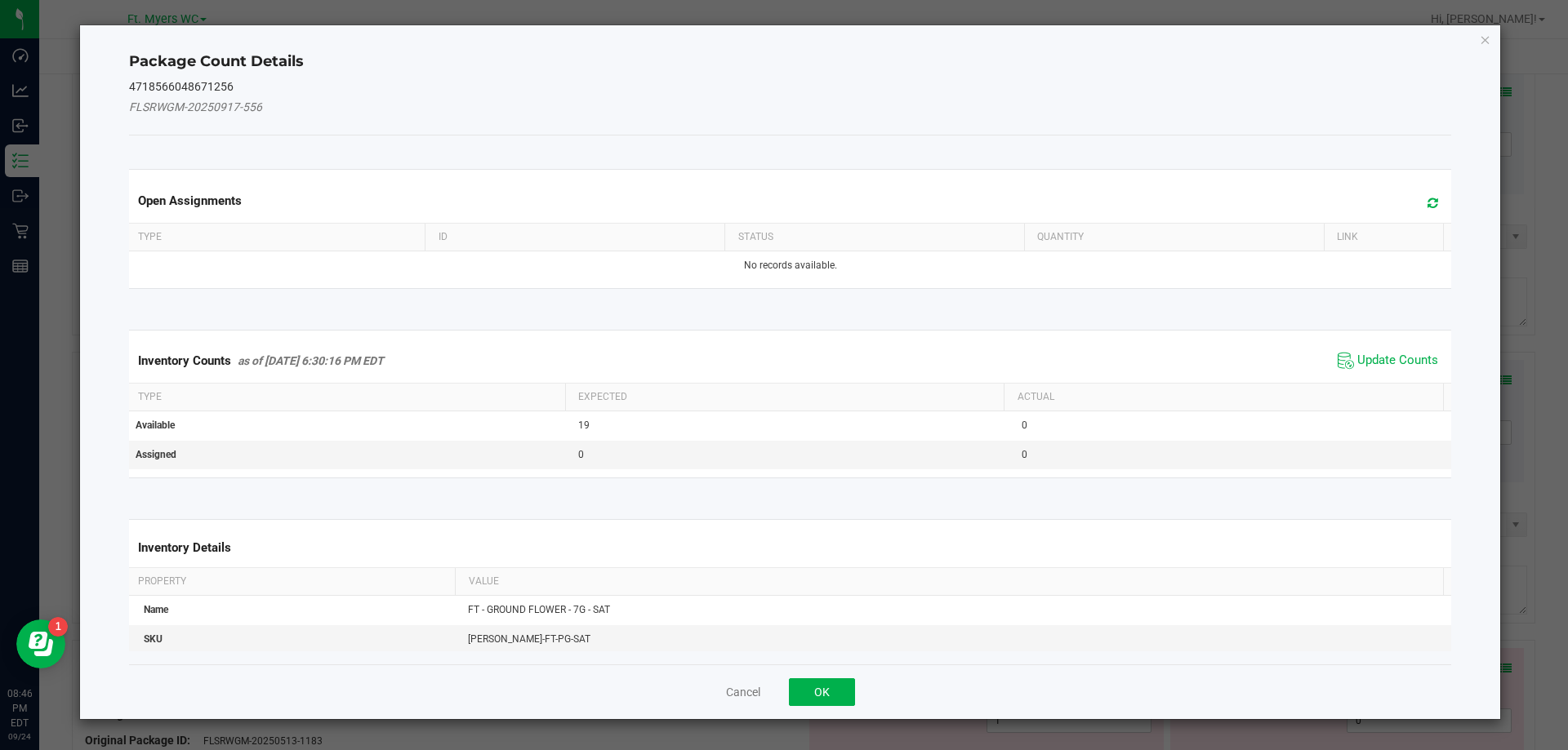
click at [1365, 351] on span "Update Counts" at bounding box center [1388, 361] width 109 height 24
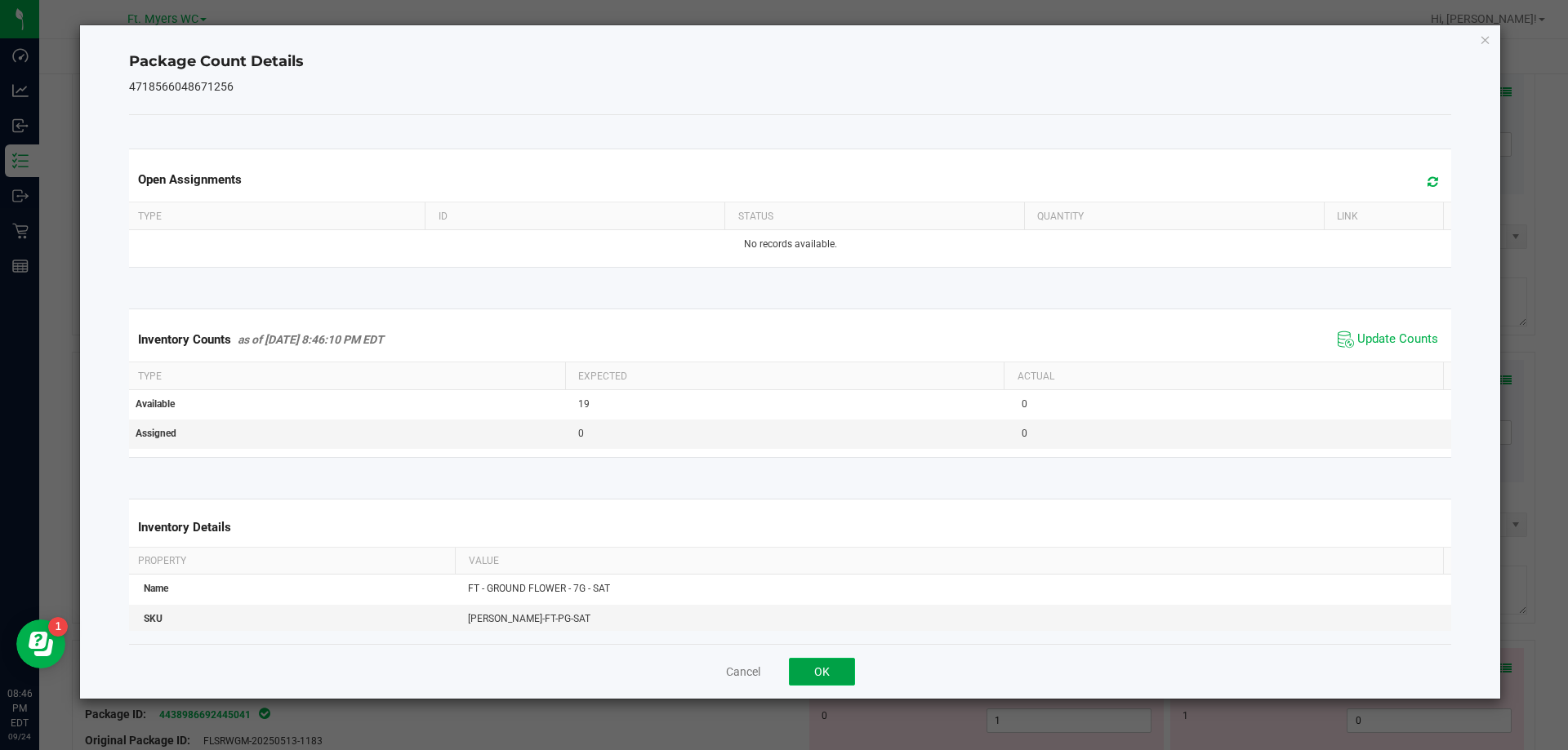
click at [818, 683] on button "OK" at bounding box center [822, 672] width 66 height 28
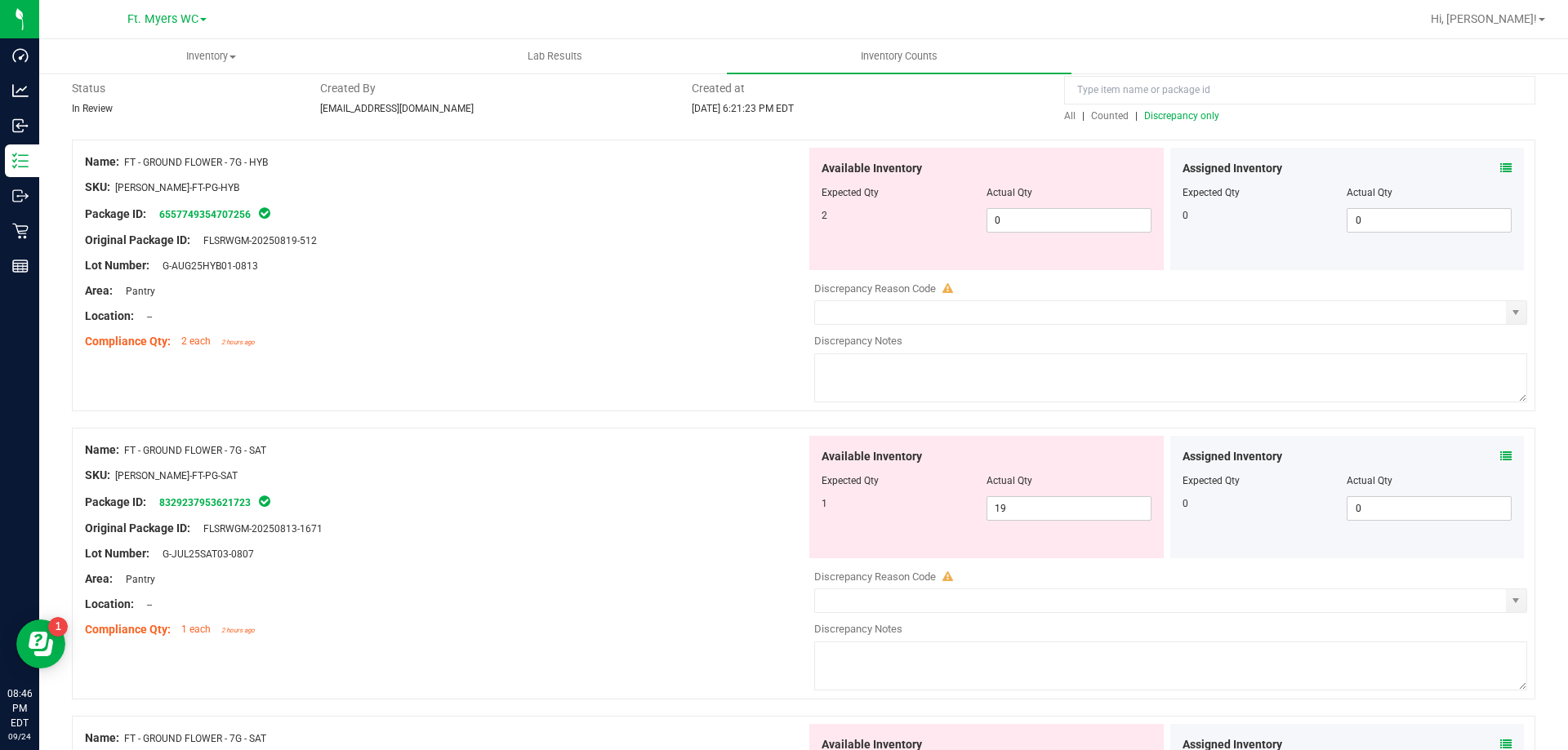
scroll to position [0, 0]
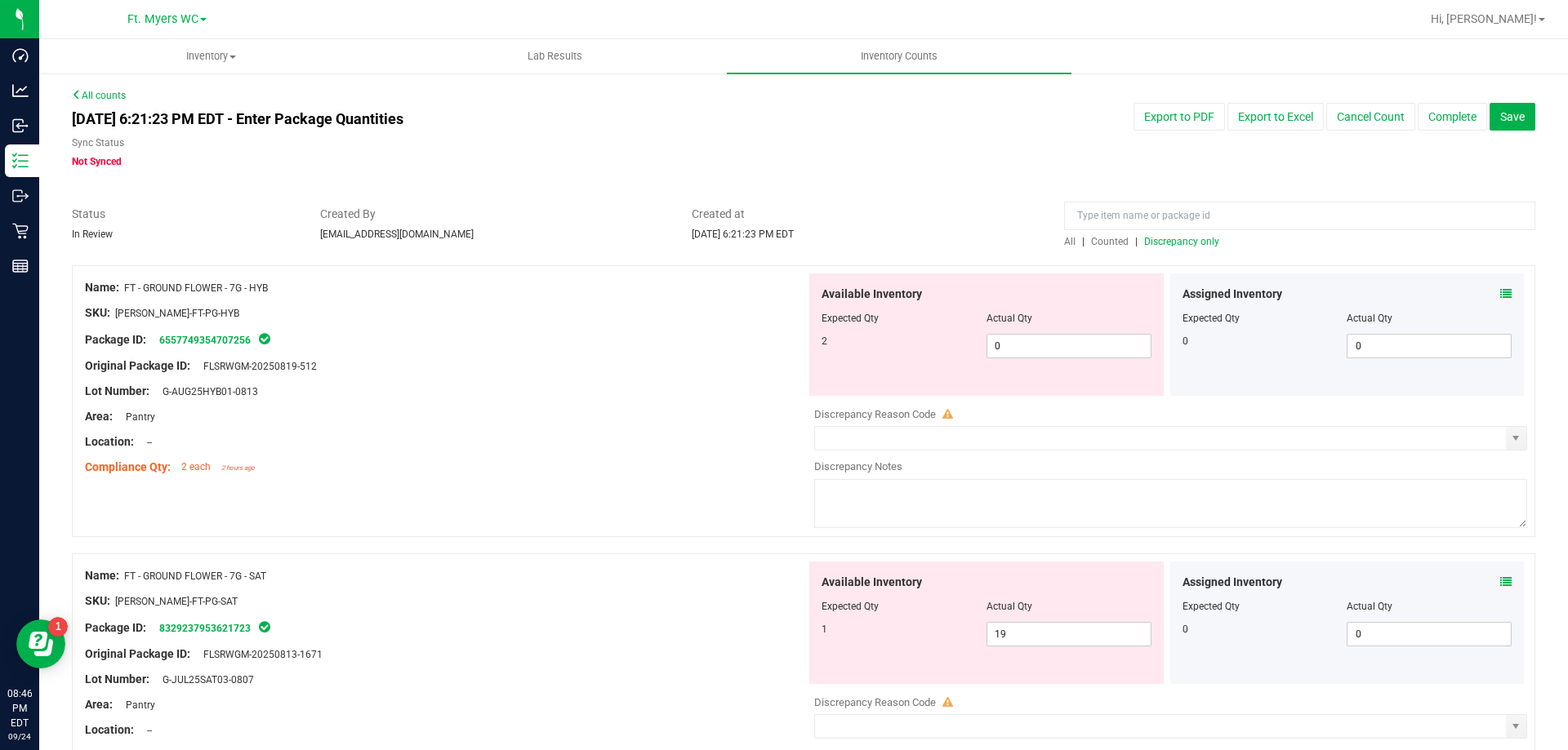
drag, startPoint x: 543, startPoint y: 369, endPoint x: 549, endPoint y: 358, distance: 12.5
click at [543, 368] on div "Original Package ID: FLSRWGM-20250819-512" at bounding box center [445, 366] width 721 height 17
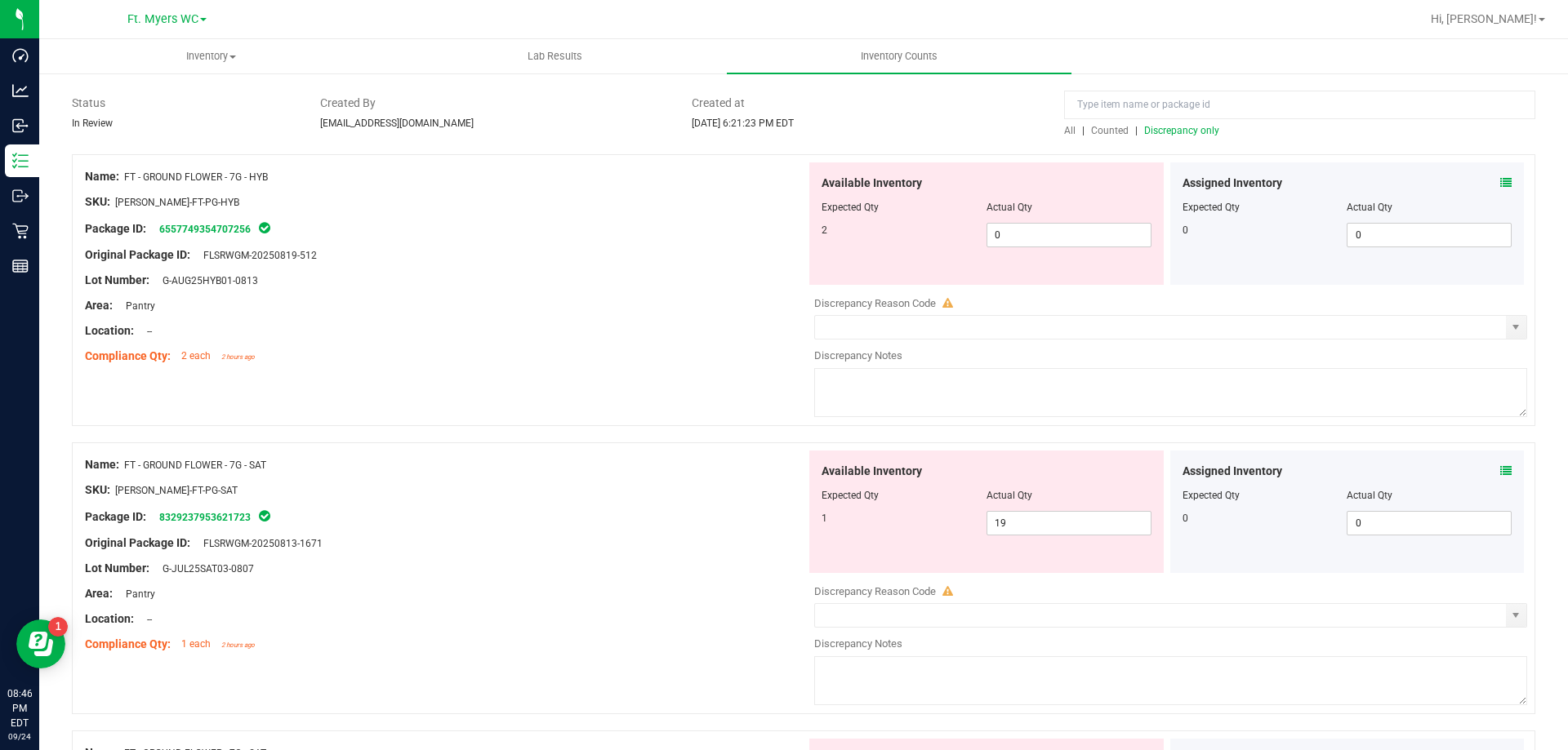
scroll to position [81, 0]
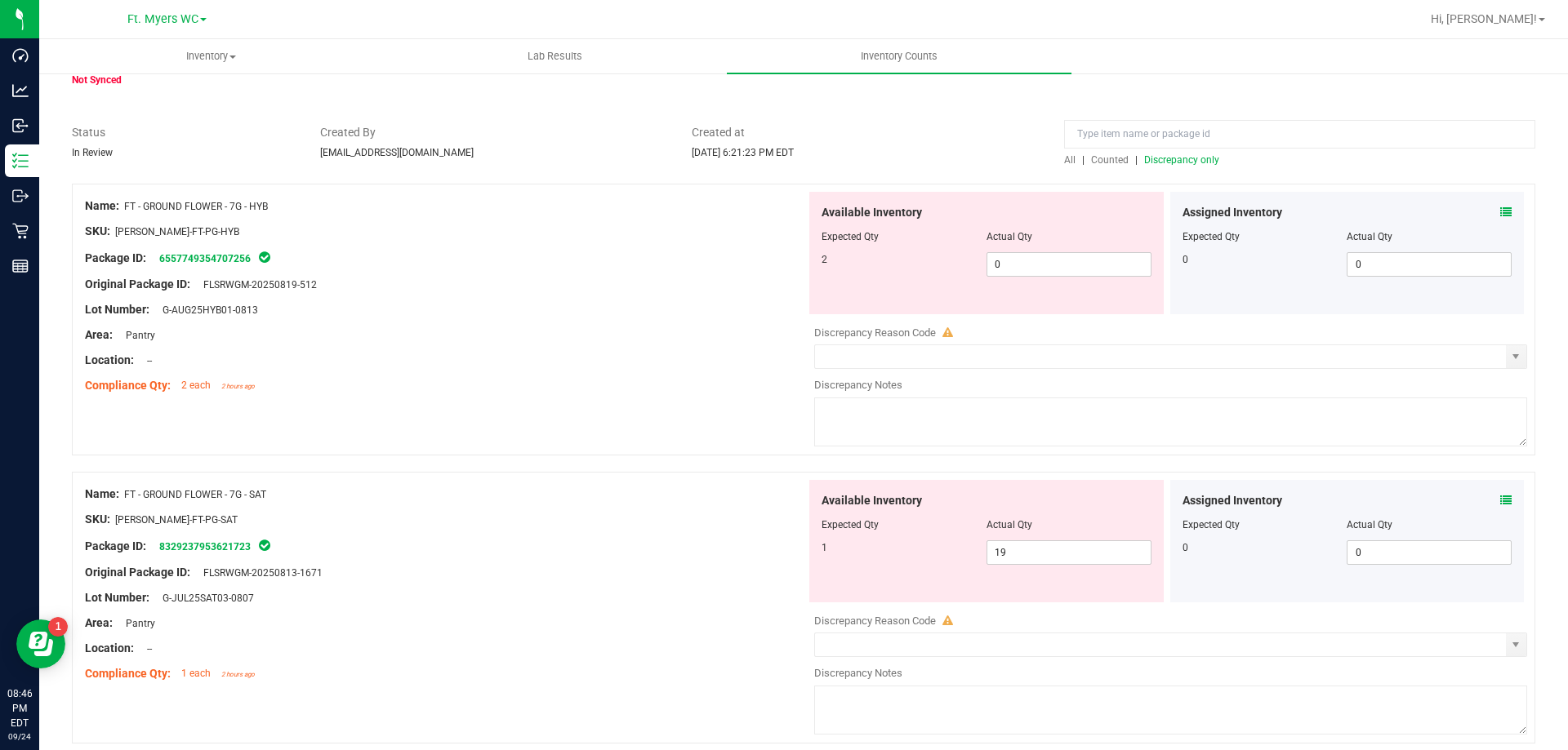
click at [529, 298] on div at bounding box center [445, 297] width 721 height 8
click at [1501, 214] on icon at bounding box center [1506, 212] width 11 height 11
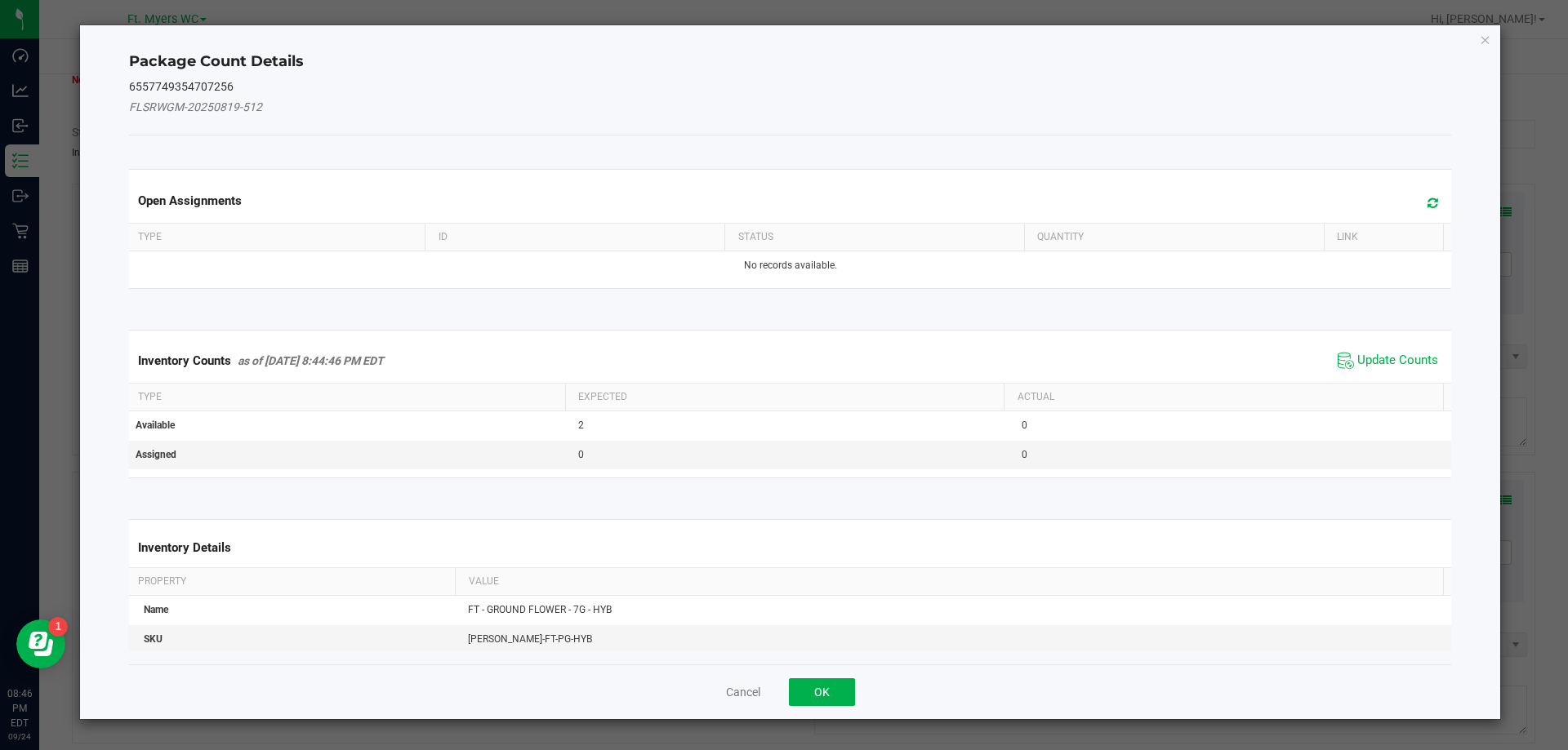
click at [1428, 204] on icon at bounding box center [1433, 202] width 10 height 12
click at [1385, 362] on span "Update Counts" at bounding box center [1398, 361] width 80 height 16
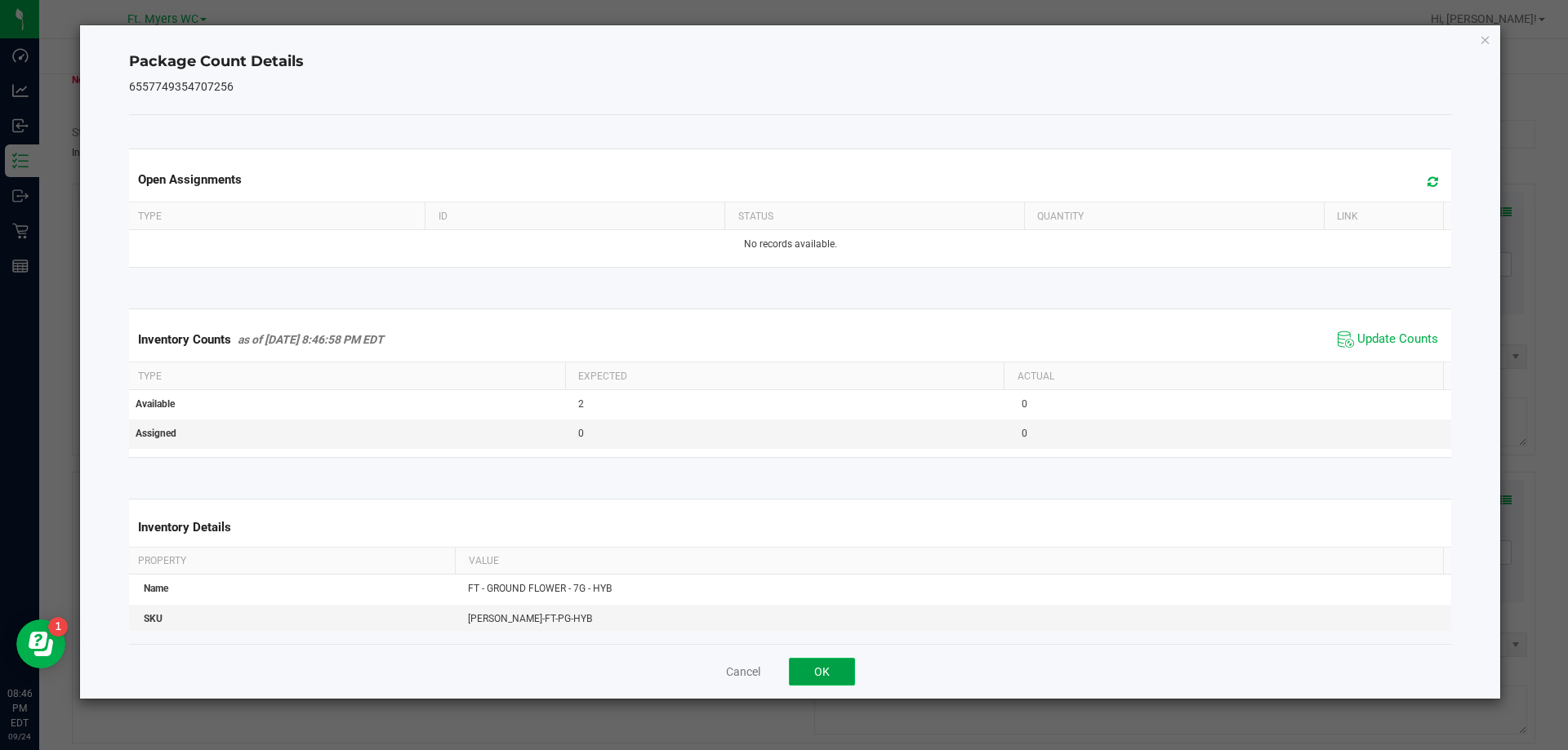
click at [831, 663] on button "OK" at bounding box center [822, 672] width 66 height 28
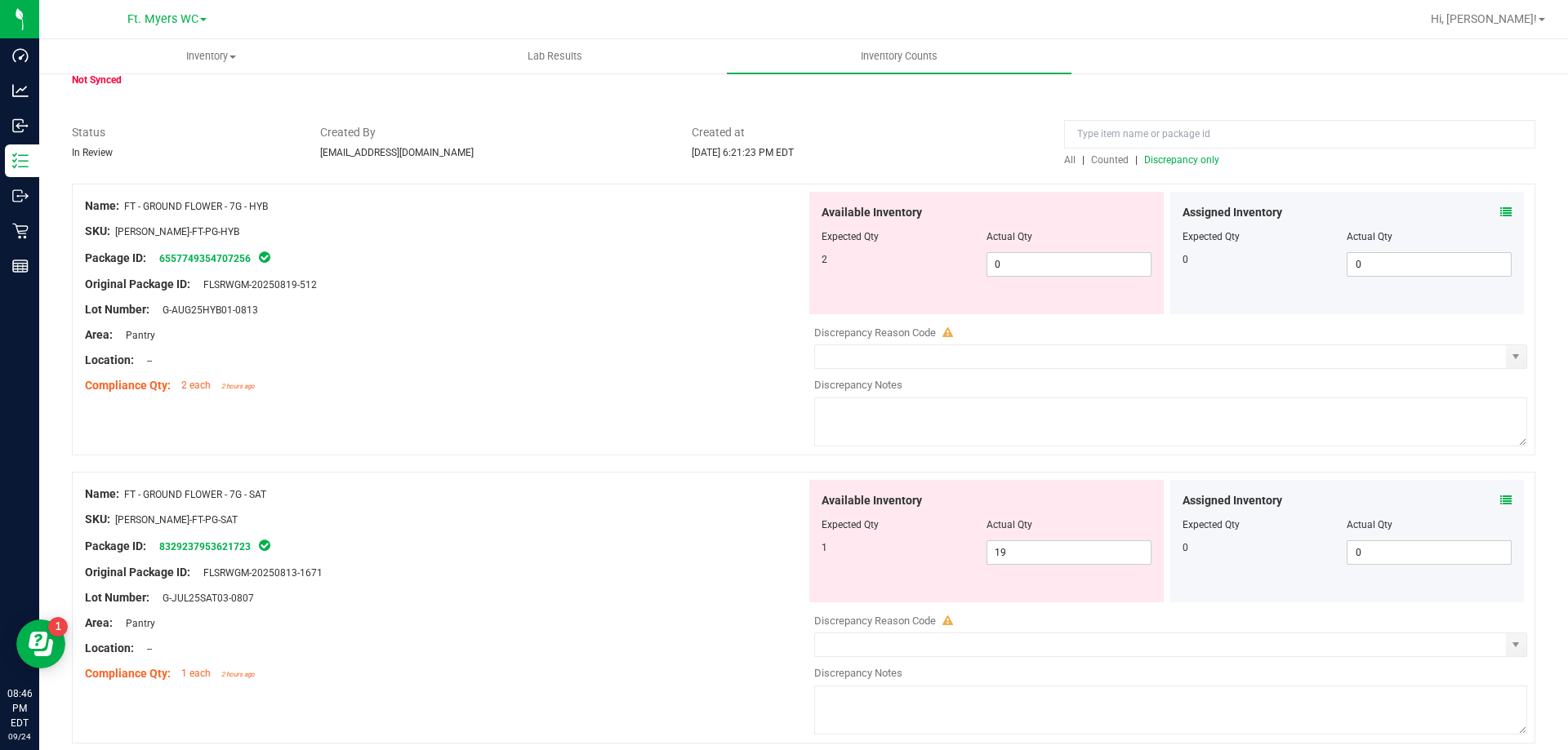
click at [775, 298] on div at bounding box center [445, 297] width 721 height 8
click at [463, 334] on div "Area: Pantry" at bounding box center [445, 336] width 721 height 17
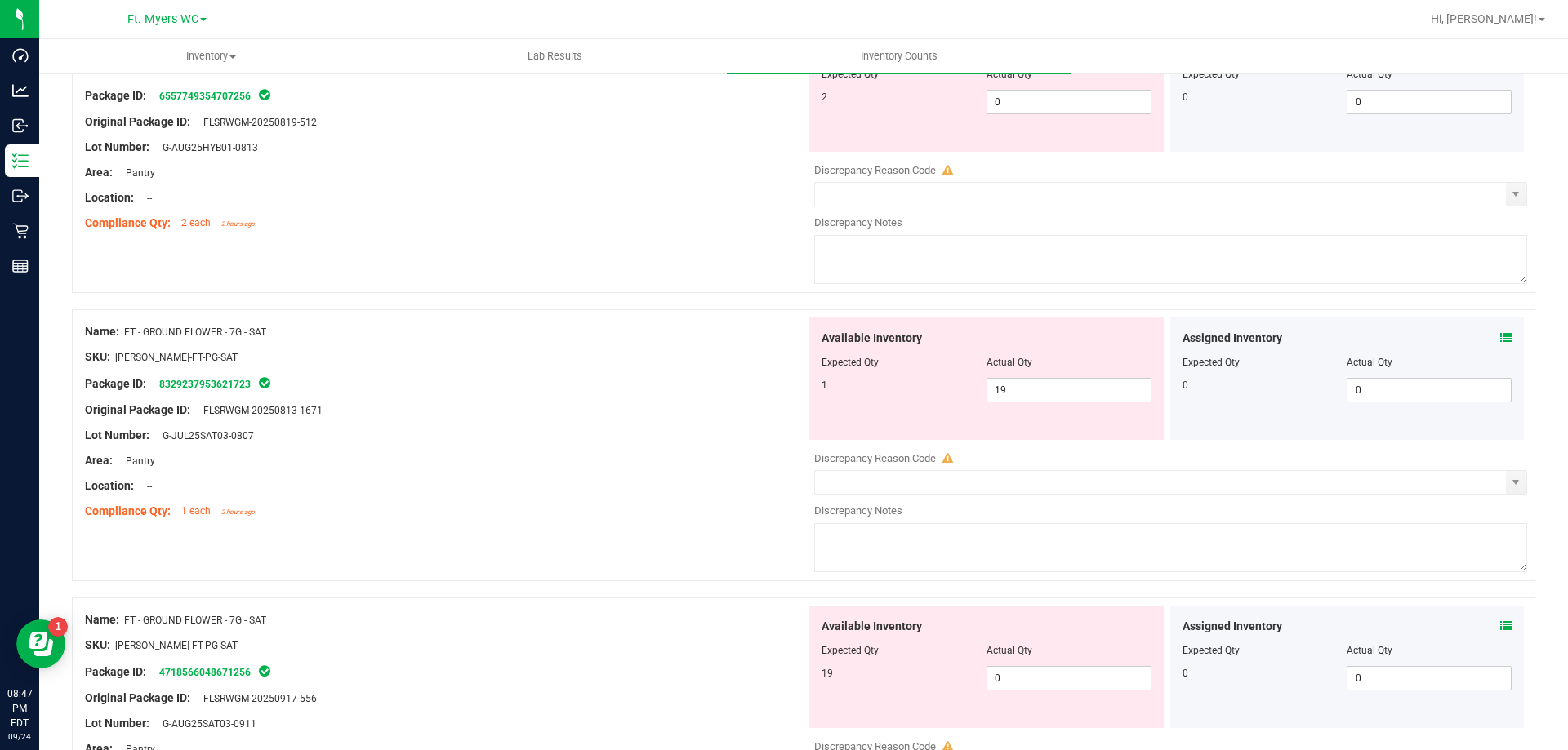
scroll to position [245, 0]
click at [1501, 337] on div "Assigned Inventory Expected Qty Actual Qty 0 0 0" at bounding box center [1347, 378] width 355 height 123
click at [1501, 339] on icon at bounding box center [1506, 337] width 11 height 11
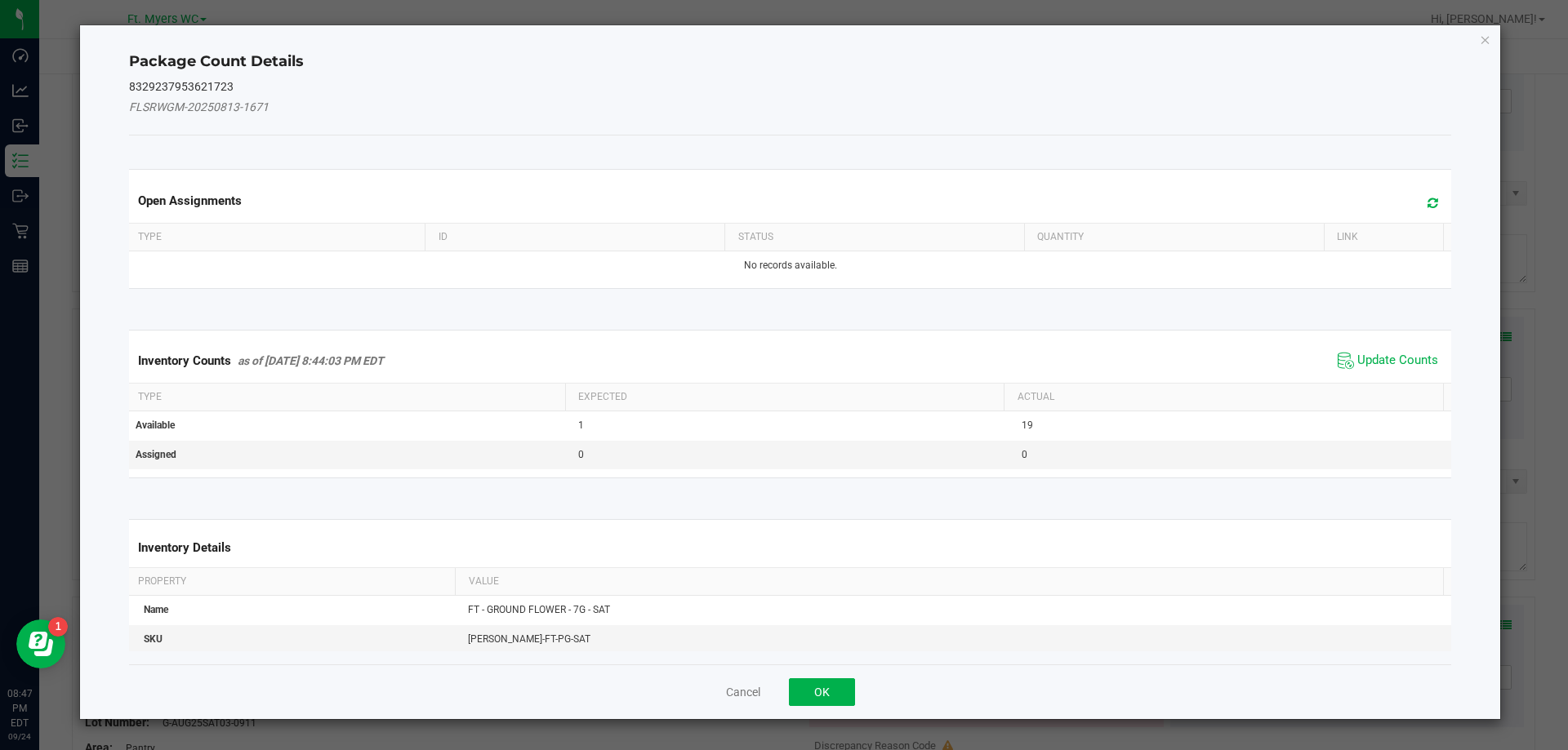
click at [1388, 343] on div "Inventory Counts as of [DATE] 8:44:03 PM EDT Update Counts" at bounding box center [790, 361] width 1330 height 44
click at [1388, 345] on div "Inventory Counts as of [DATE] 8:44:03 PM EDT Update Counts" at bounding box center [790, 361] width 1330 height 44
click at [1388, 353] on span "Update Counts" at bounding box center [1398, 361] width 80 height 16
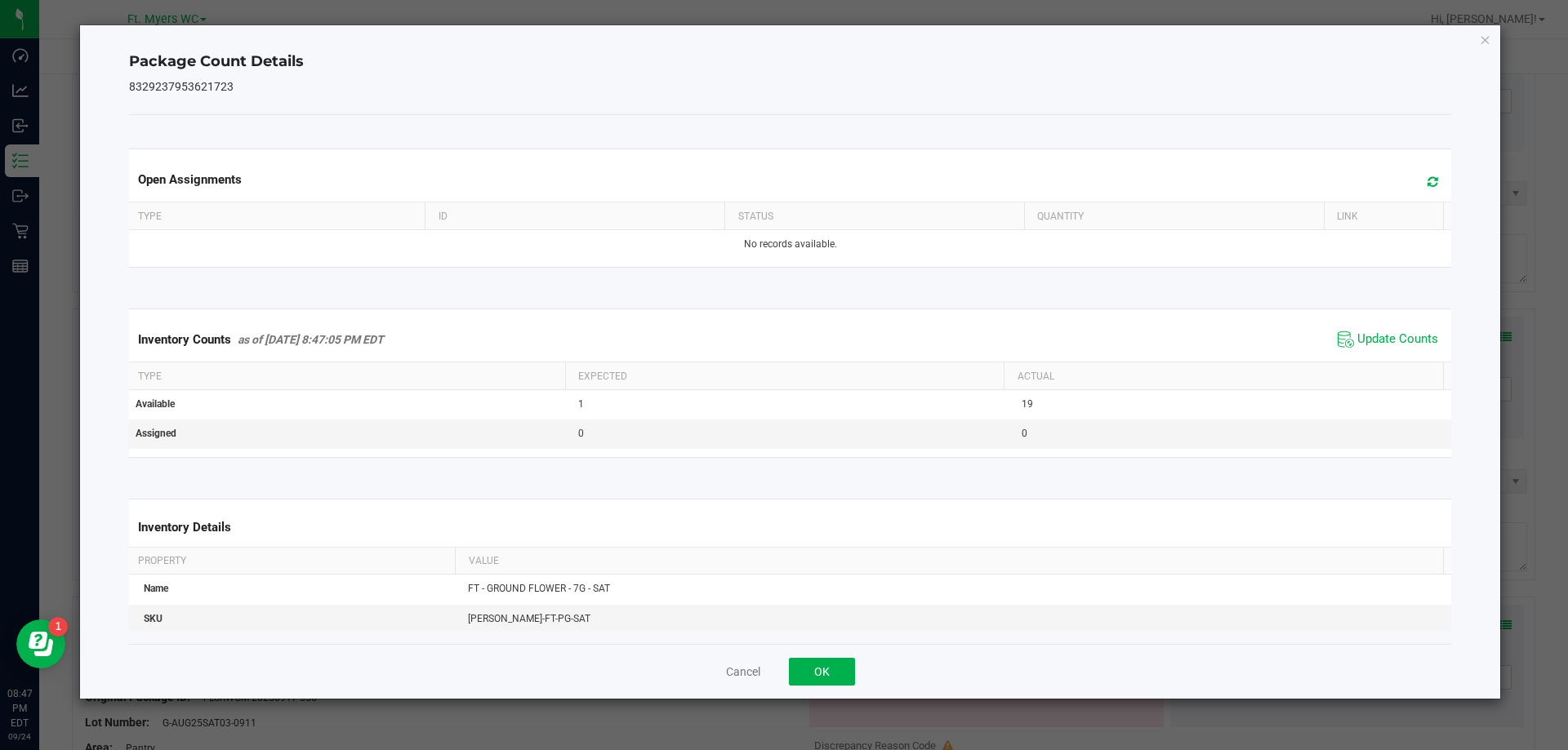
click at [1430, 176] on span at bounding box center [1429, 182] width 27 height 22
click at [1429, 180] on span at bounding box center [1429, 182] width 27 height 22
click at [824, 657] on div "Cancel OK" at bounding box center [790, 671] width 1323 height 54
click at [821, 668] on button "OK" at bounding box center [822, 672] width 66 height 28
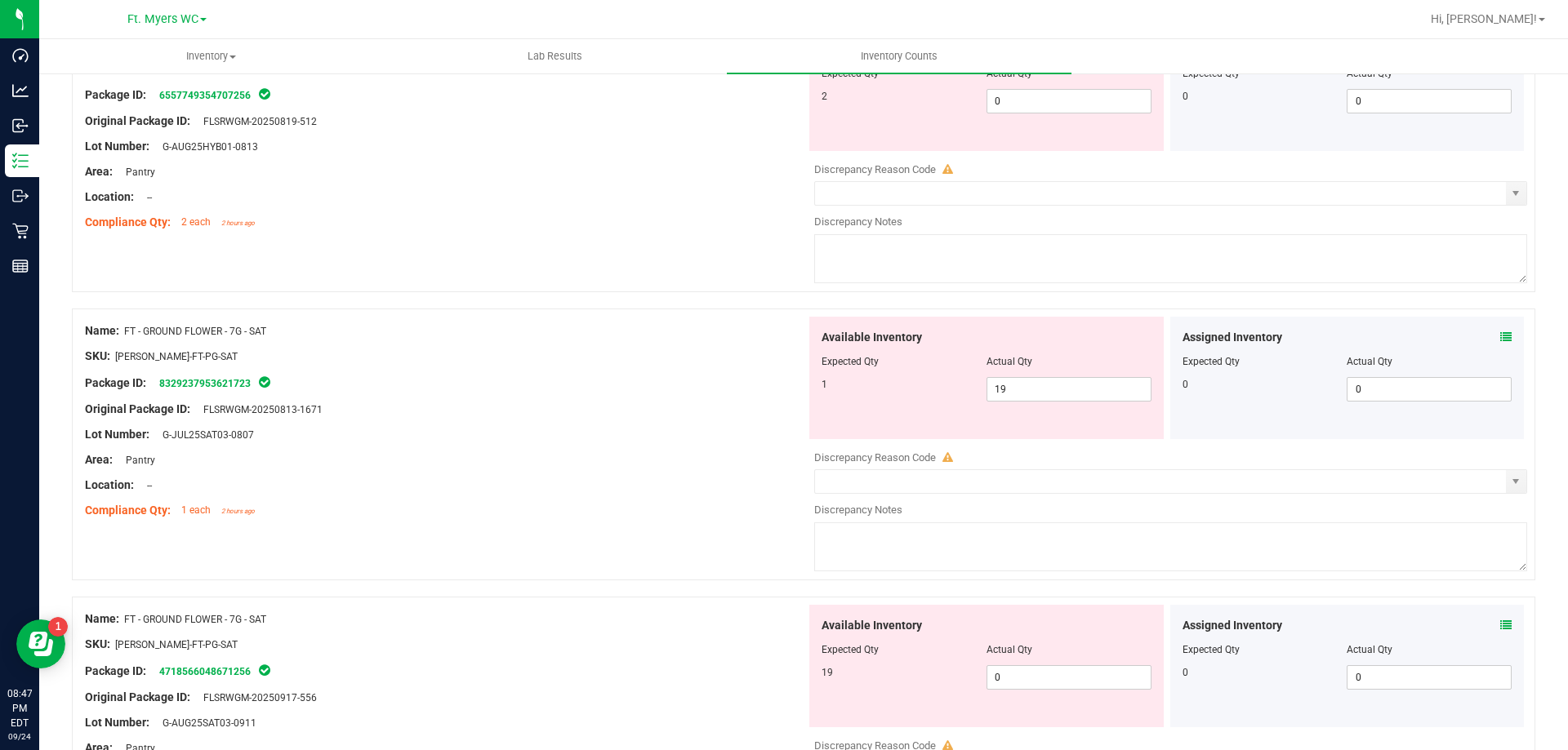
scroll to position [327, 0]
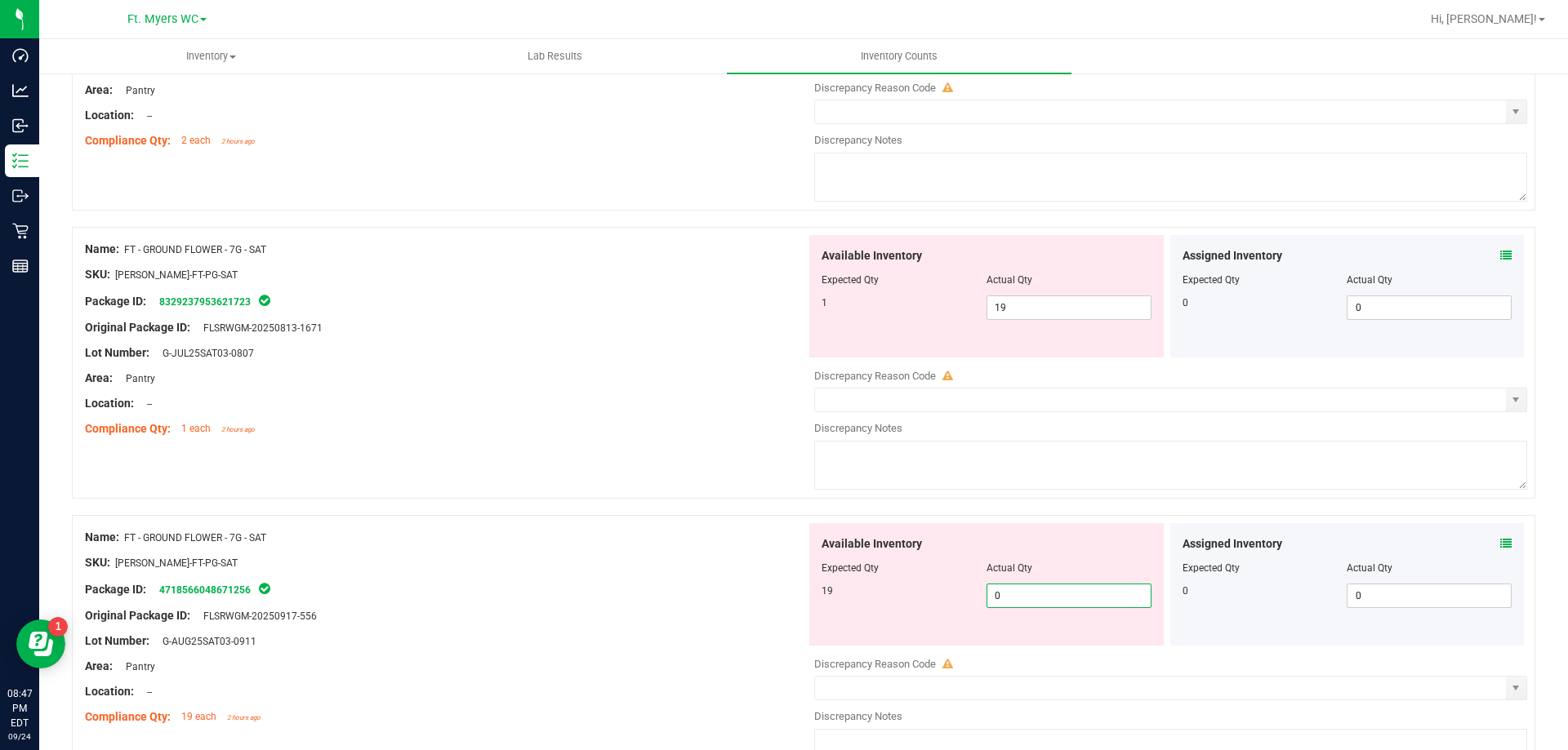
drag, startPoint x: 1061, startPoint y: 595, endPoint x: 1063, endPoint y: 563, distance: 32.1
click at [1063, 595] on span "0 0" at bounding box center [1069, 596] width 165 height 24
click at [1035, 303] on span "19 19" at bounding box center [1069, 308] width 165 height 24
click at [1035, 303] on input "19" at bounding box center [1069, 308] width 164 height 22
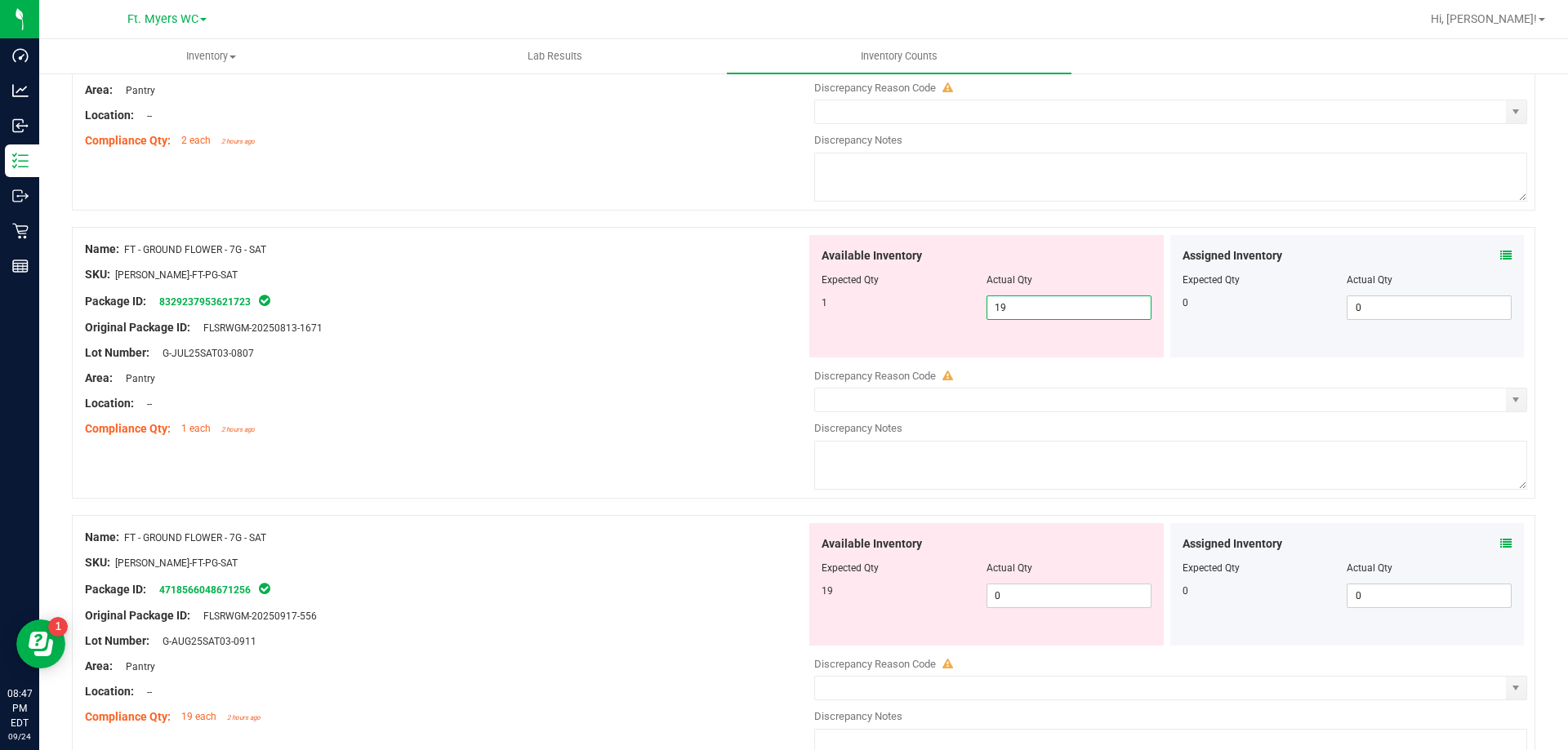
type input "1"
click at [1014, 590] on div "Available Inventory Expected Qty Actual Qty 19 0 0" at bounding box center [986, 585] width 355 height 123
type input "1"
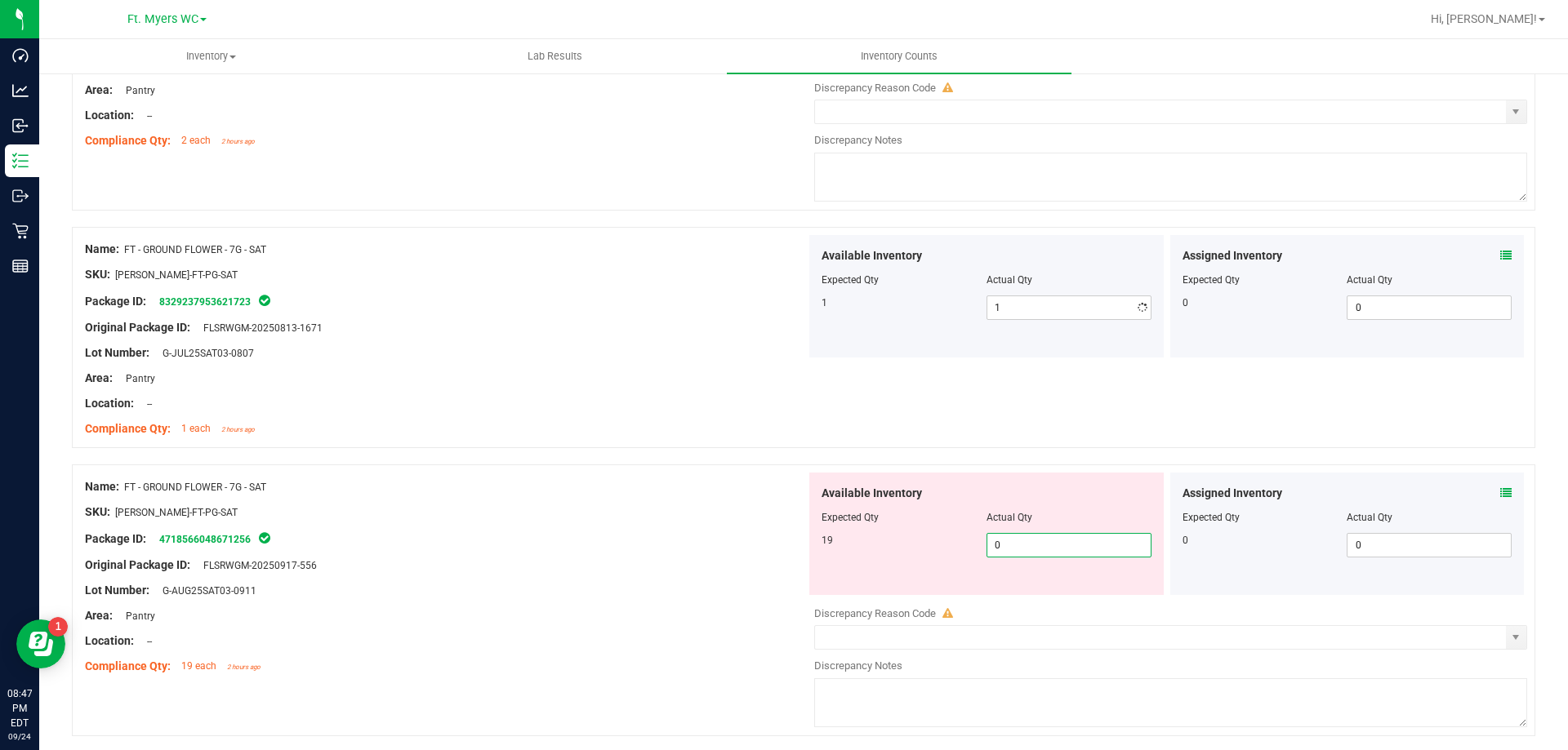
click at [1014, 590] on div "Available Inventory Expected Qty Actual Qty 19 0 0" at bounding box center [986, 534] width 355 height 123
click at [1017, 552] on span "0 0" at bounding box center [1069, 545] width 165 height 24
click at [1017, 548] on input "0" at bounding box center [1069, 545] width 164 height 22
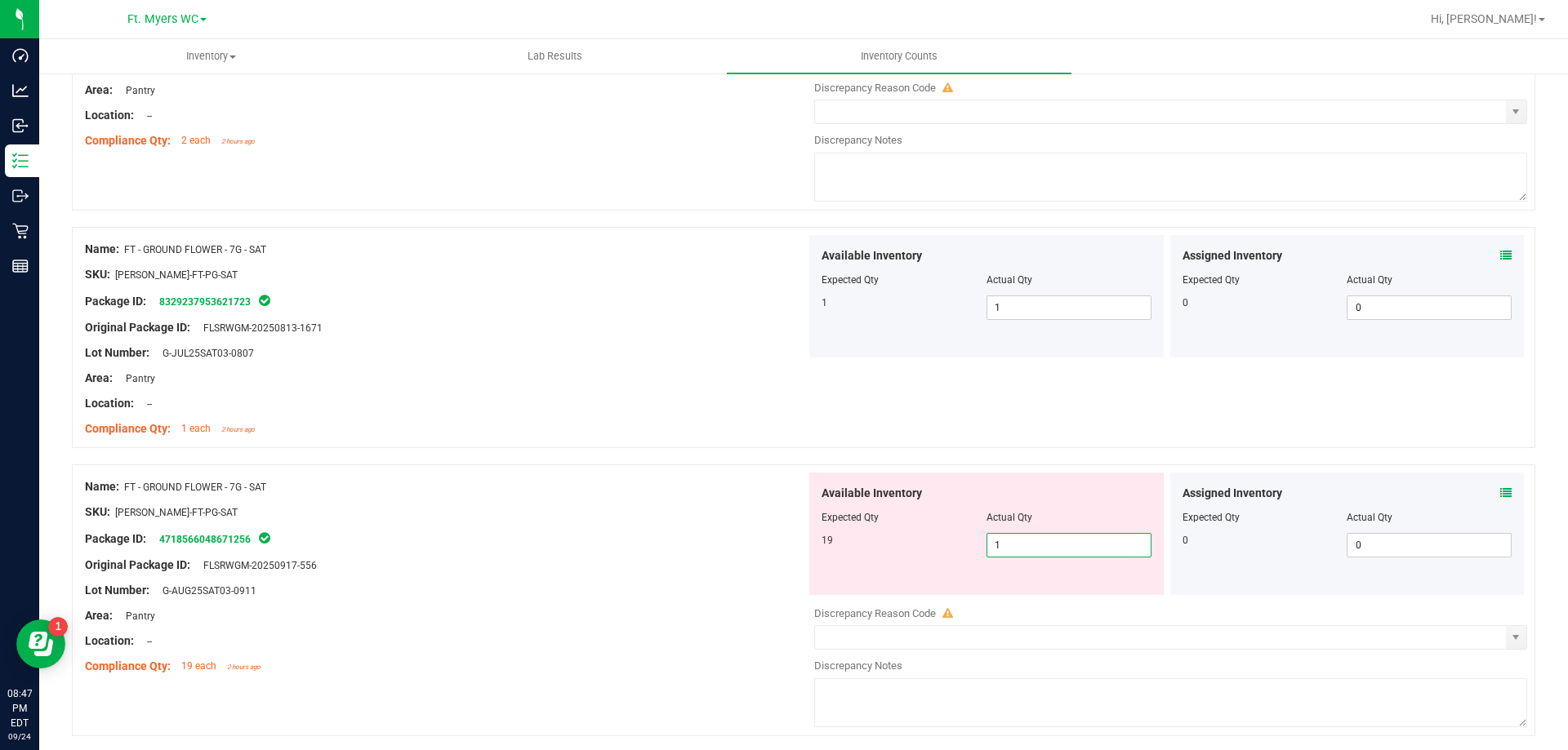
type input "19"
click at [390, 548] on div at bounding box center [445, 552] width 721 height 8
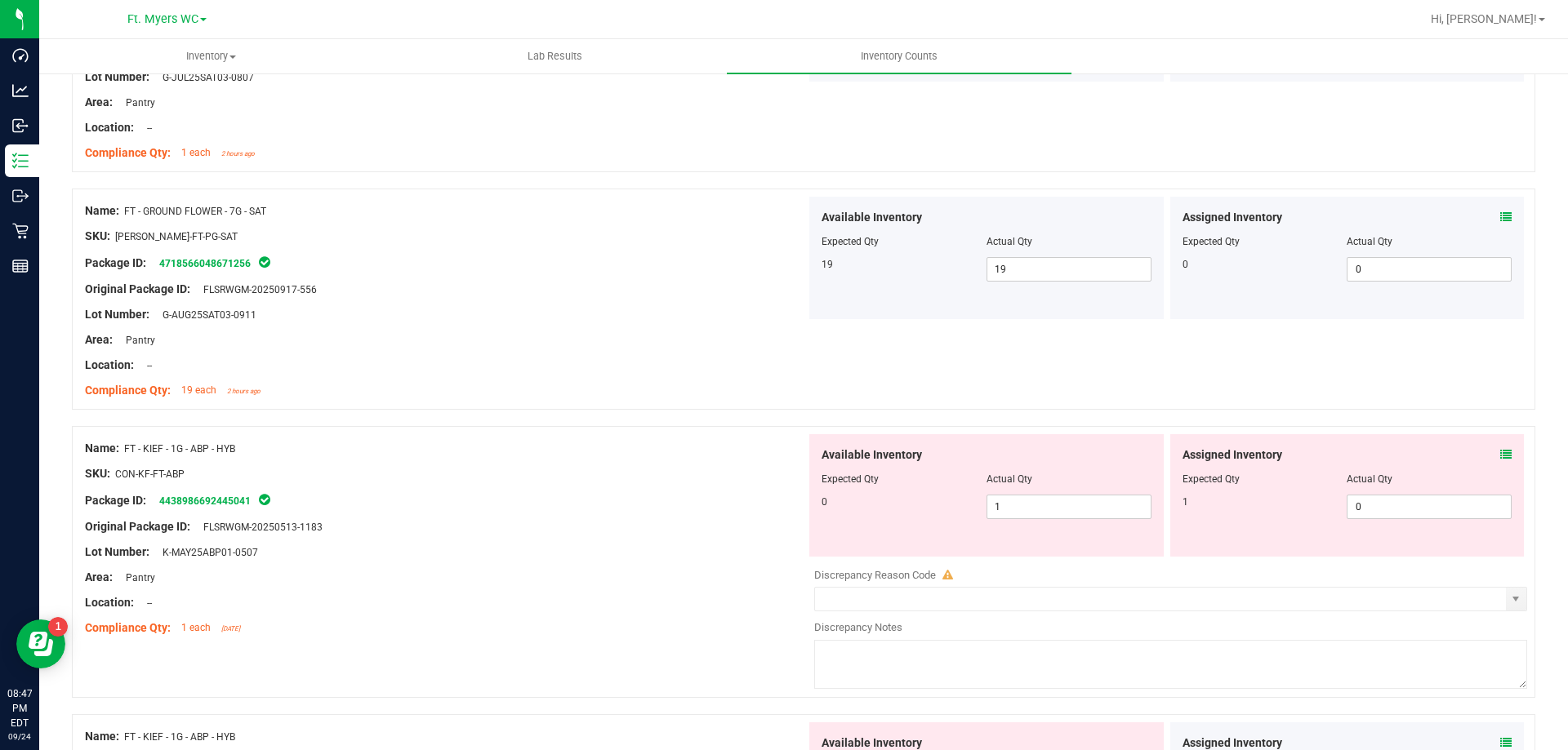
scroll to position [734, 0]
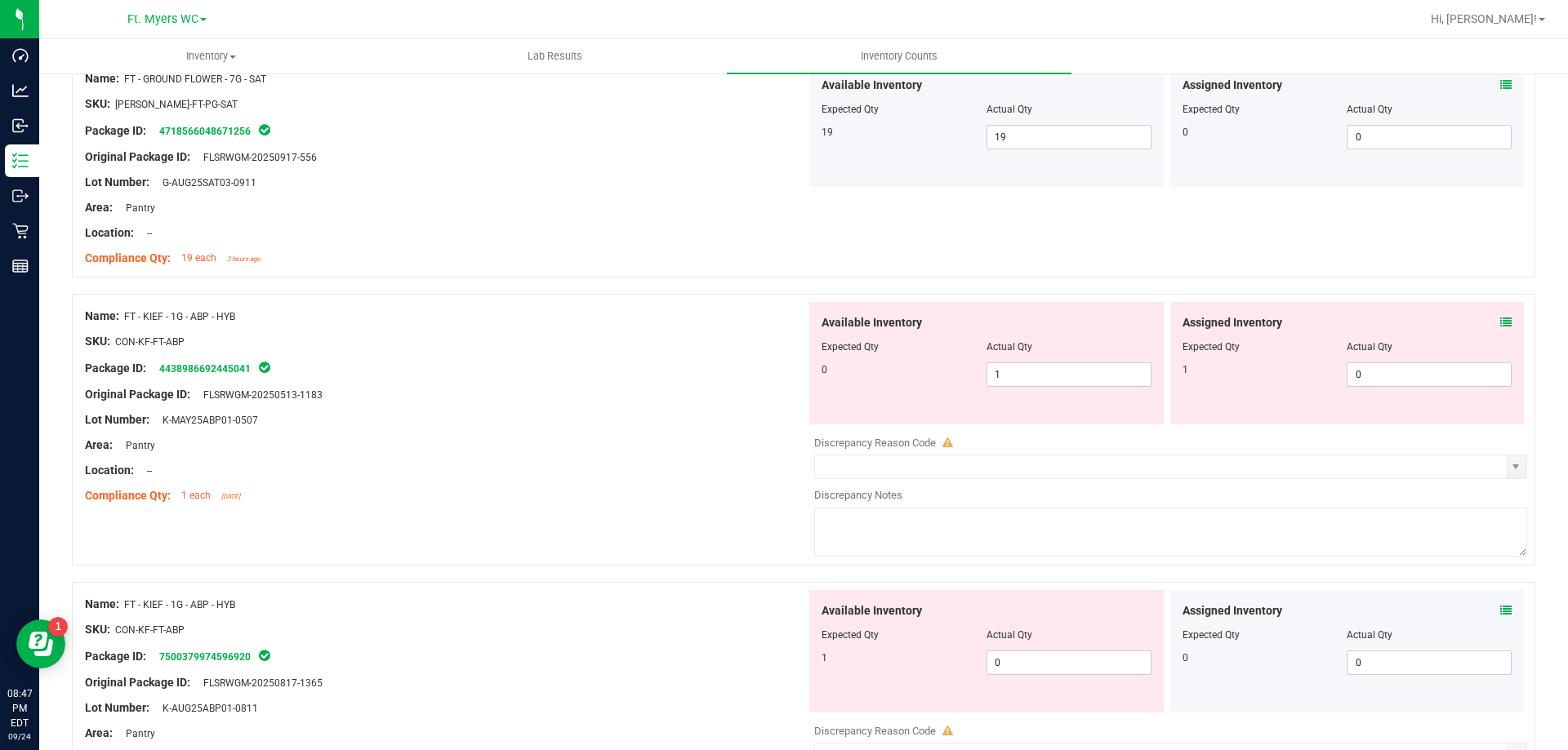
click at [530, 477] on div "Location: --" at bounding box center [445, 471] width 721 height 17
click at [1501, 327] on icon at bounding box center [1506, 322] width 11 height 11
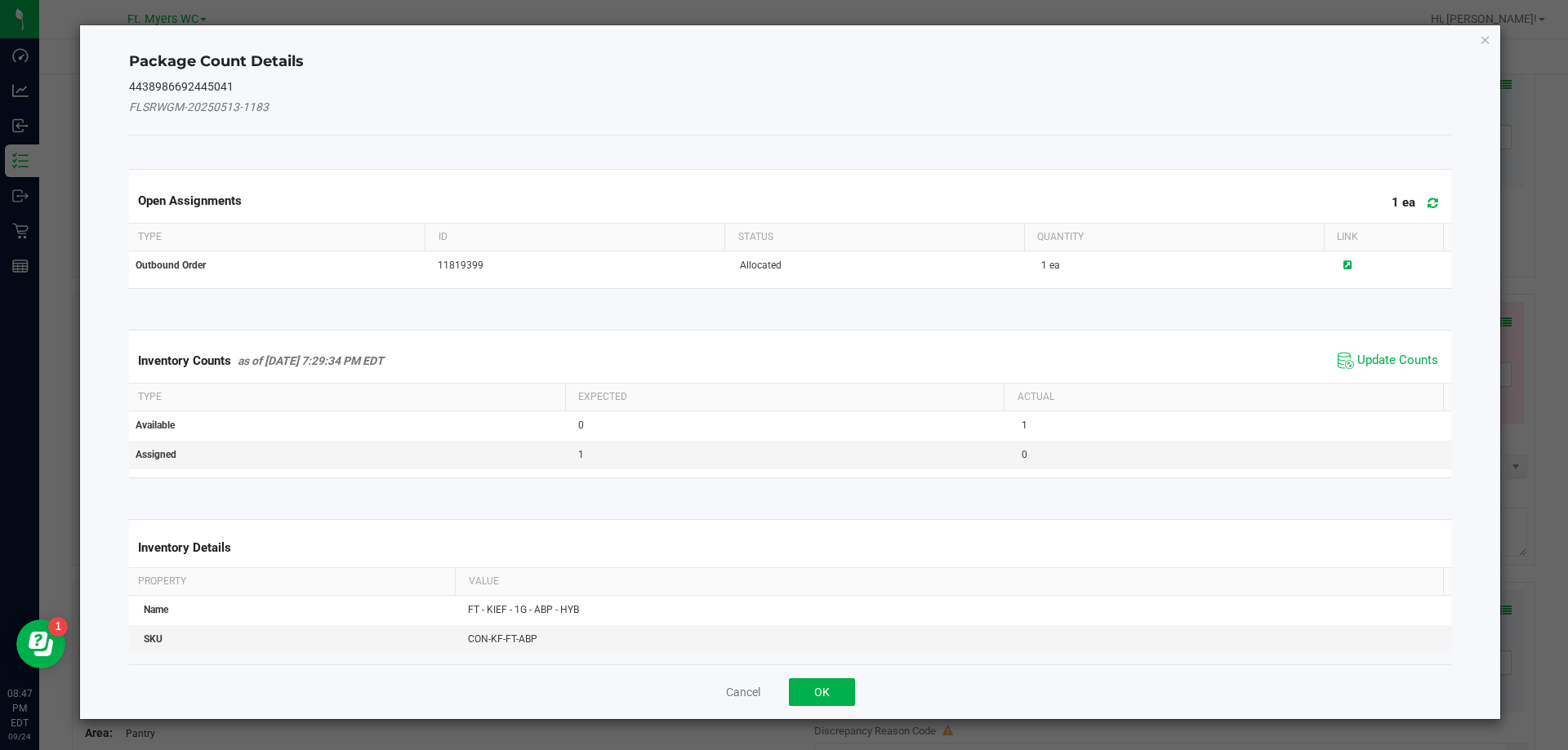
click at [1428, 205] on icon at bounding box center [1433, 202] width 10 height 12
click at [1378, 355] on span "Update Counts" at bounding box center [1398, 361] width 80 height 16
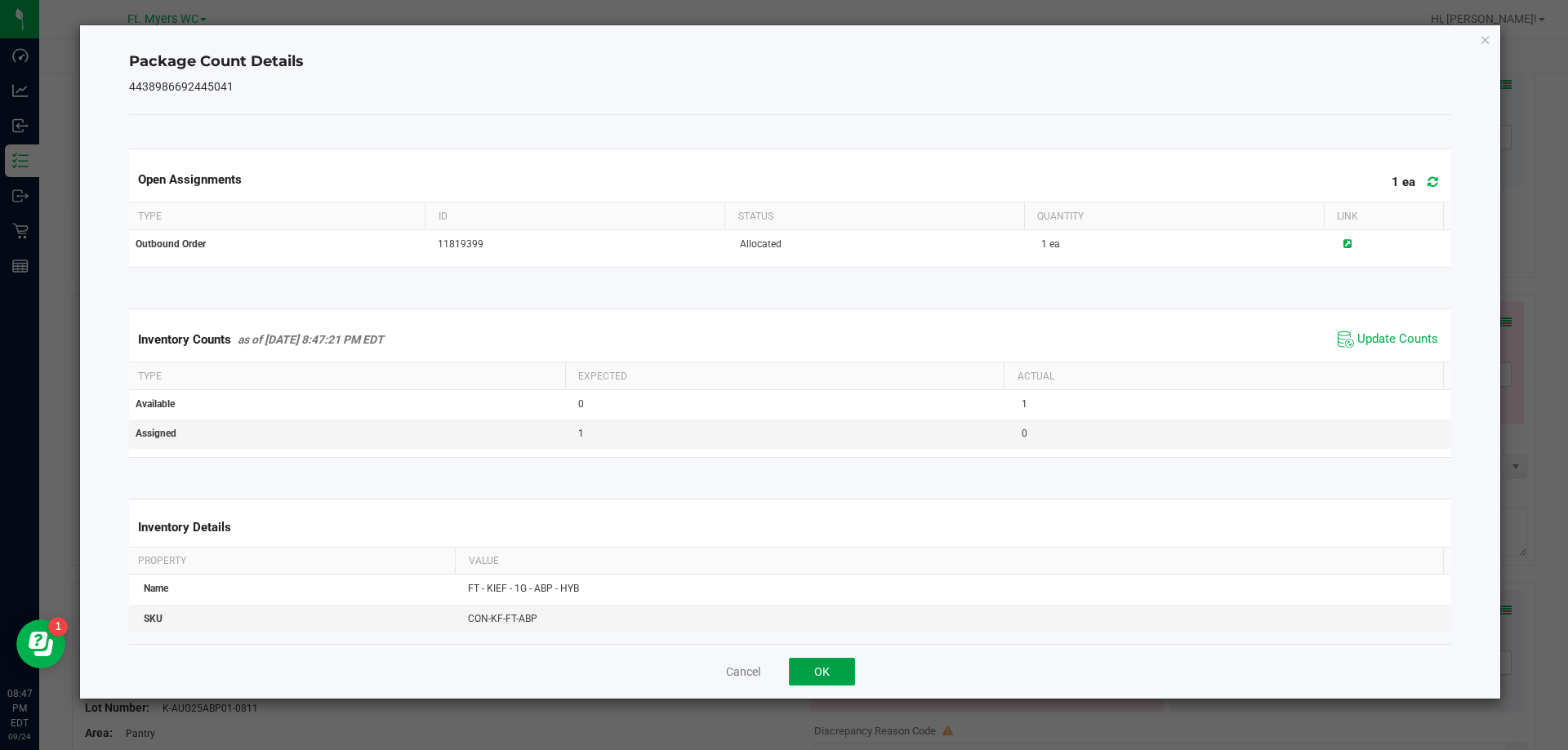
click at [811, 669] on button "OK" at bounding box center [822, 672] width 66 height 28
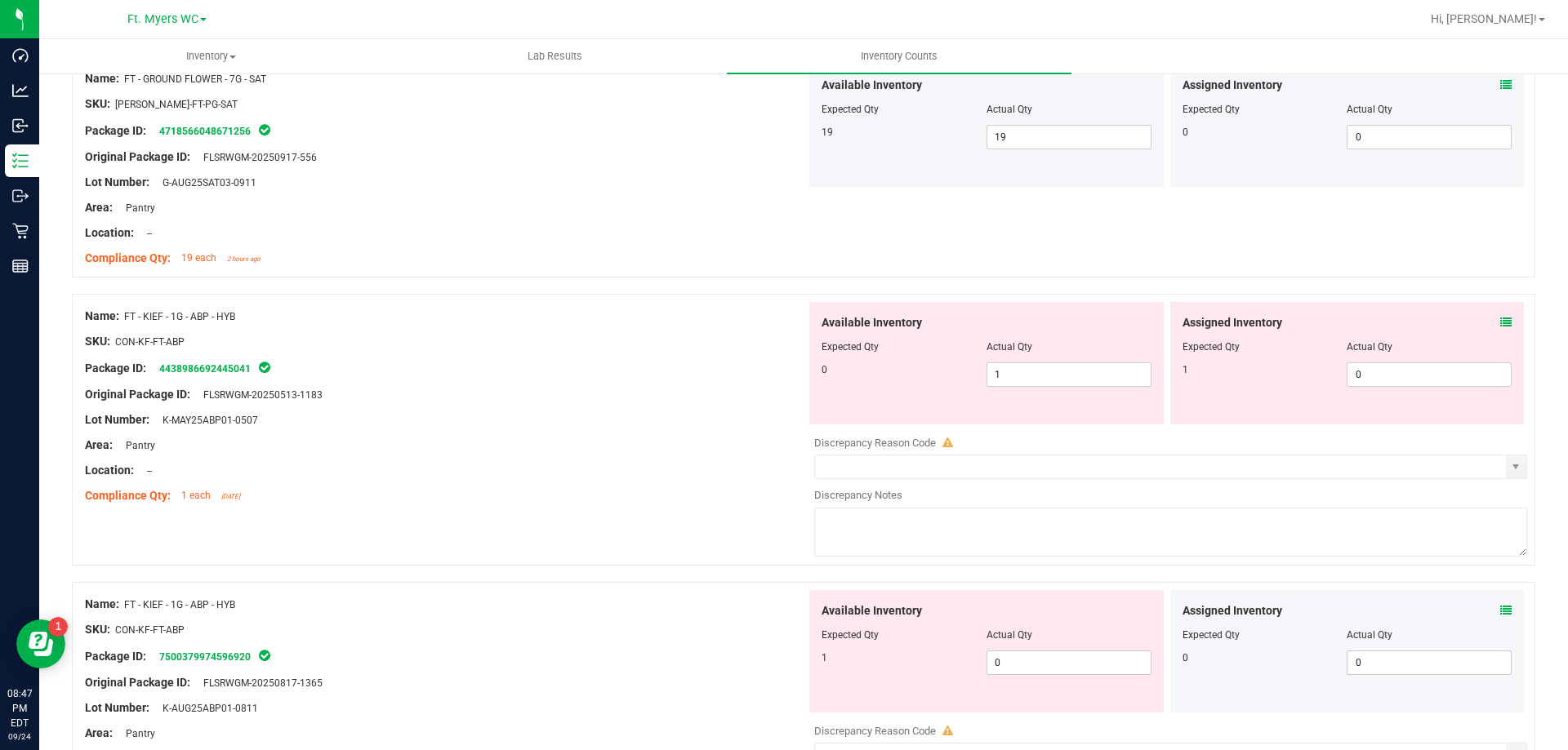
click at [575, 441] on div "Area: Pantry" at bounding box center [445, 446] width 721 height 17
click at [1501, 317] on icon at bounding box center [1506, 322] width 11 height 11
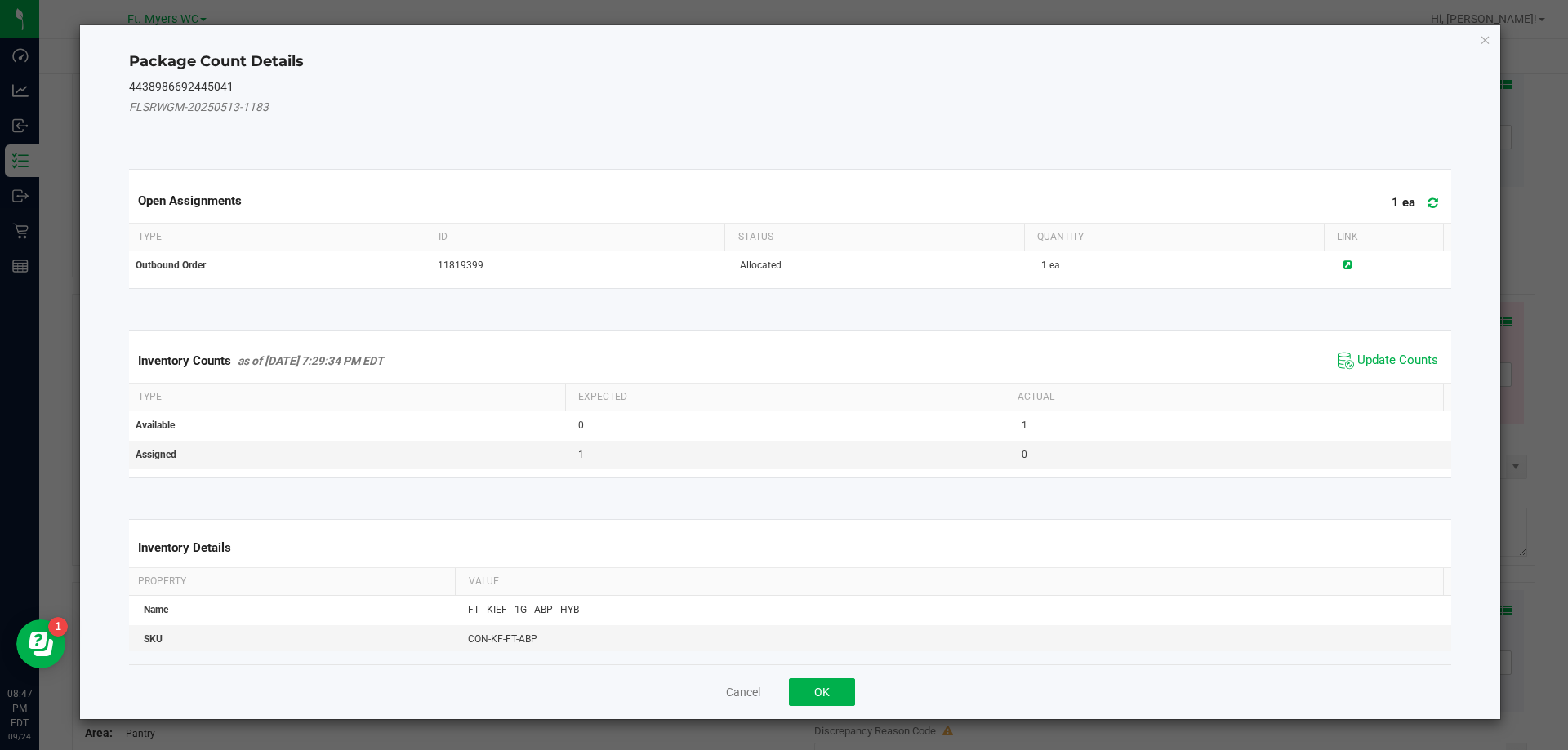
click at [1416, 199] on span at bounding box center [1429, 203] width 27 height 22
click at [1428, 200] on icon at bounding box center [1433, 202] width 10 height 12
click at [1404, 357] on span "Update Counts" at bounding box center [1398, 361] width 80 height 16
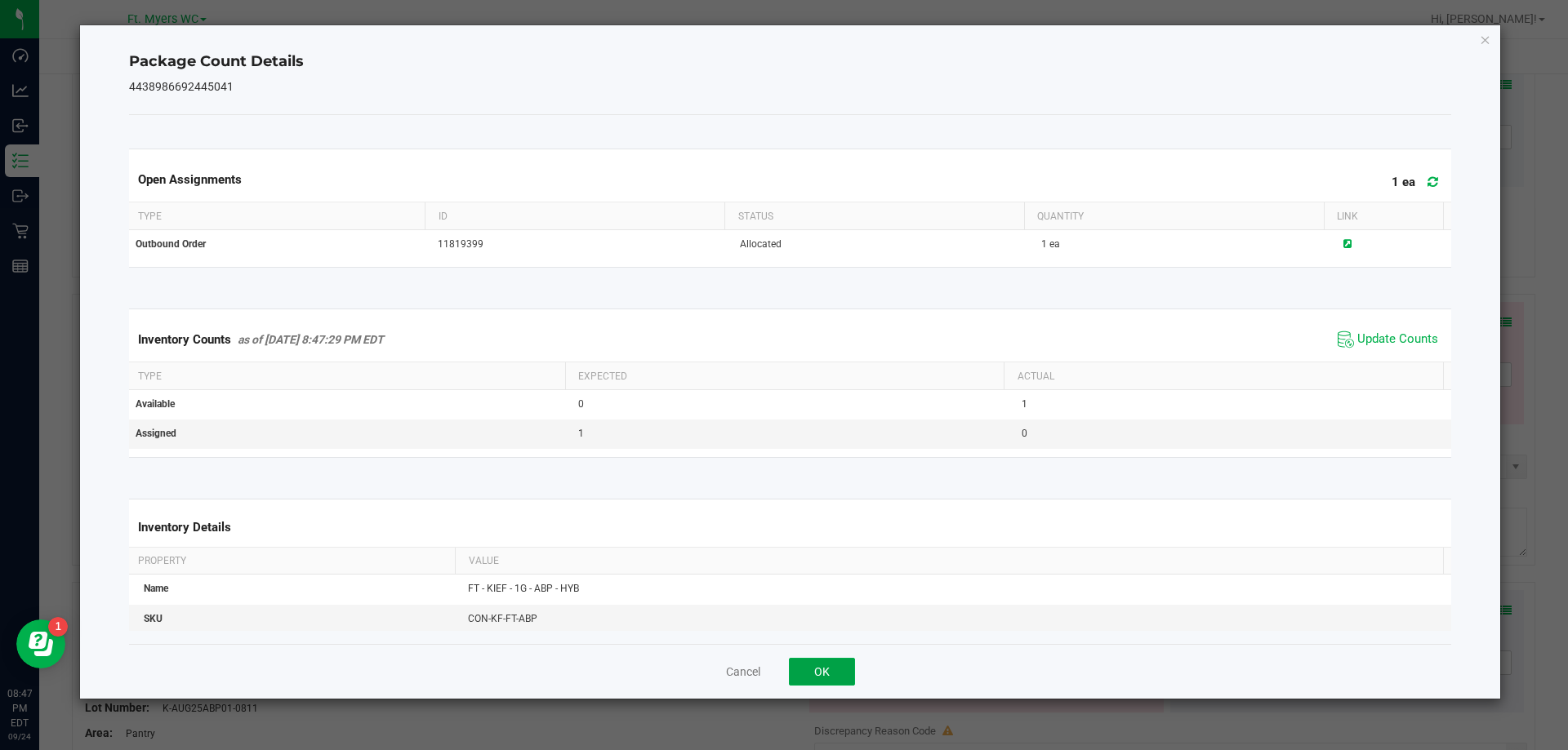
click at [841, 661] on button "OK" at bounding box center [822, 672] width 66 height 28
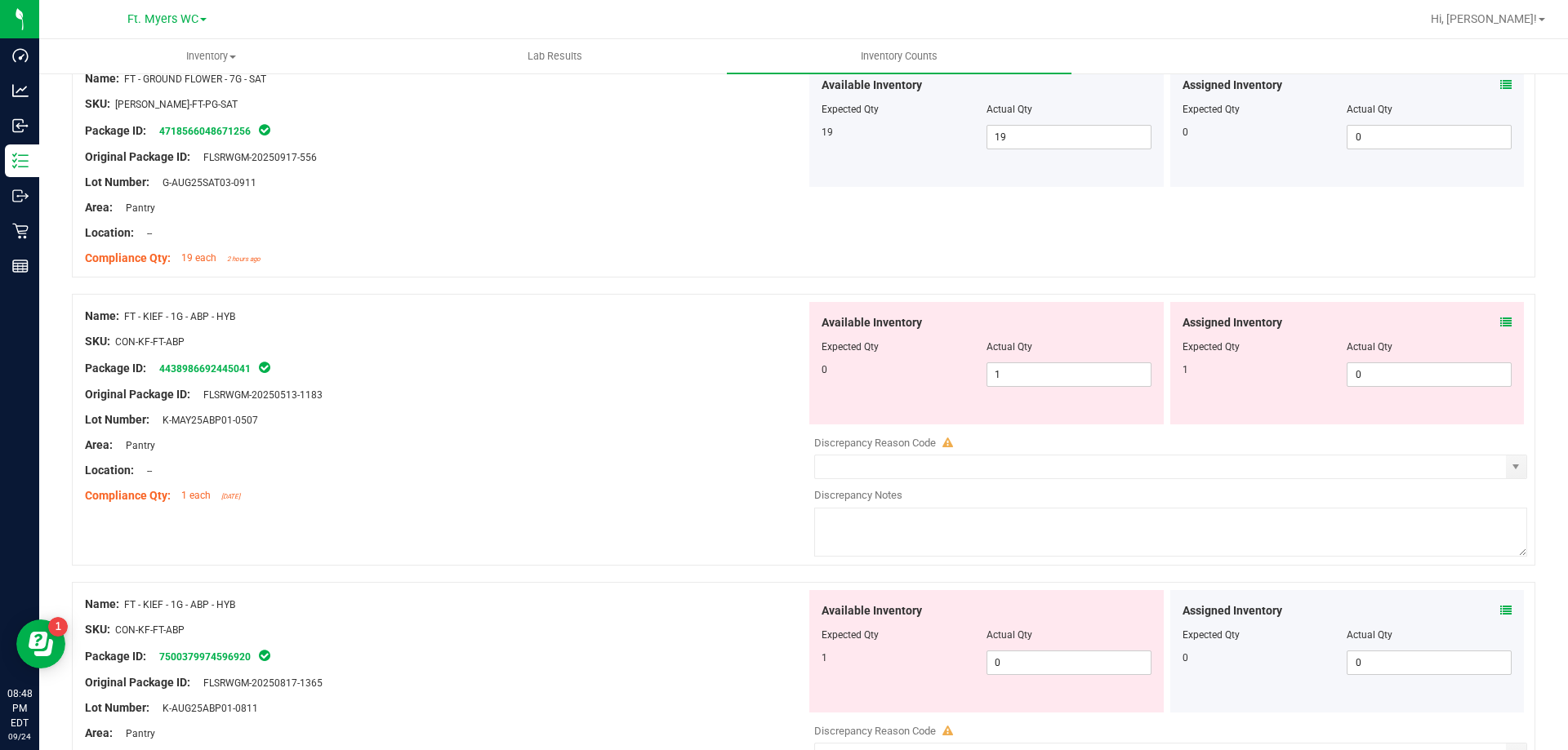
click at [1501, 317] on icon at bounding box center [1506, 322] width 11 height 11
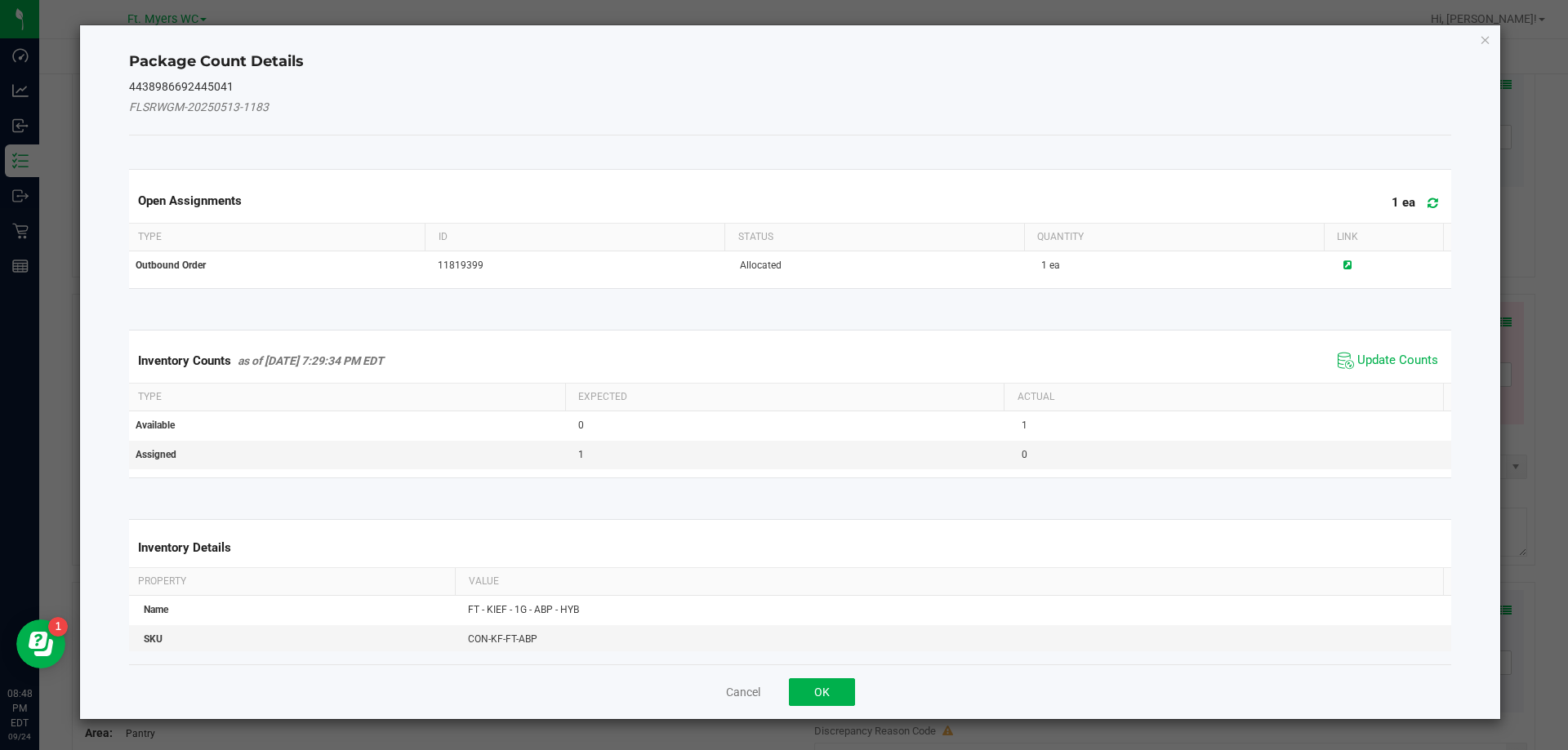
click at [1430, 203] on span at bounding box center [1429, 203] width 27 height 22
click at [1368, 360] on span "Update Counts" at bounding box center [1398, 361] width 80 height 16
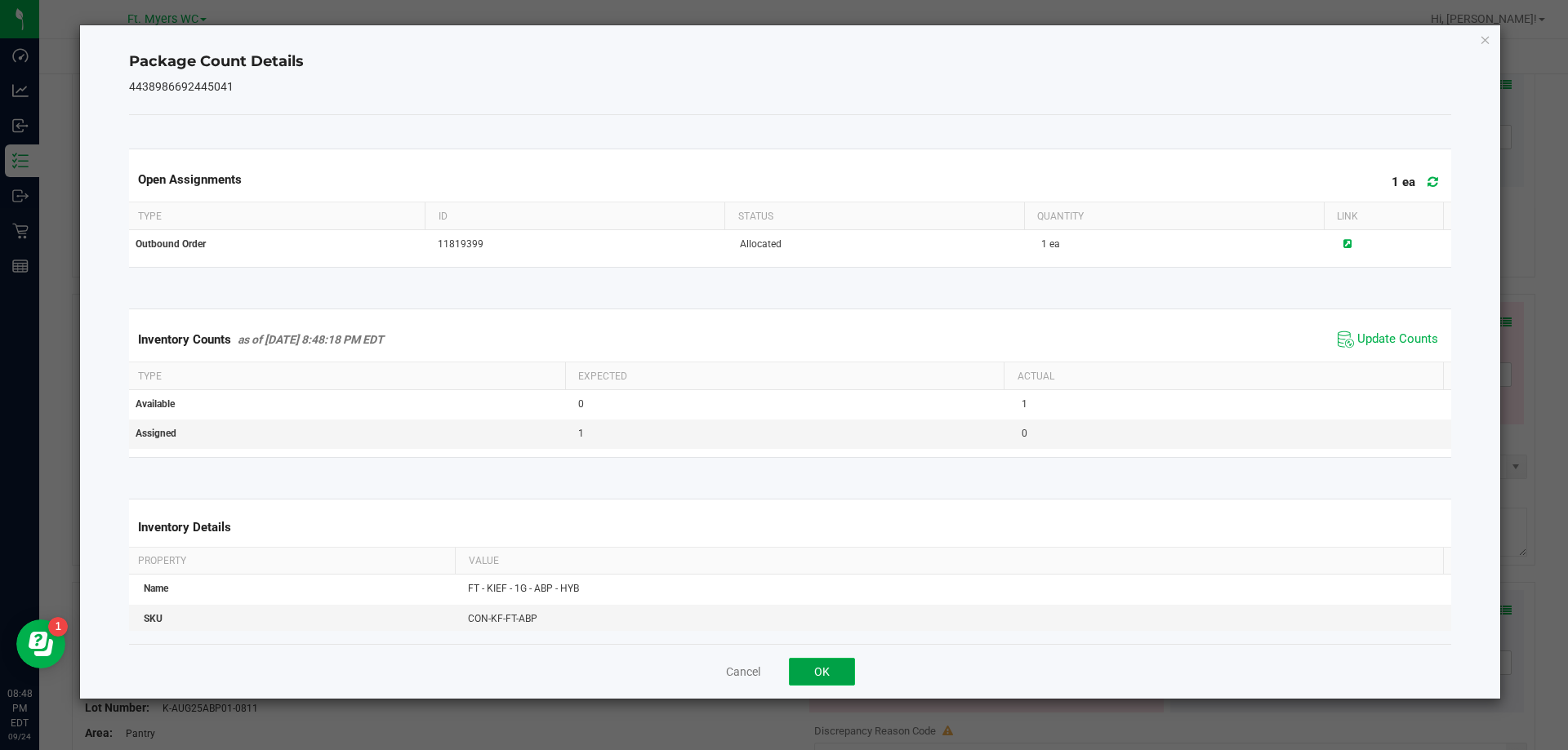
click at [831, 676] on button "OK" at bounding box center [822, 672] width 66 height 28
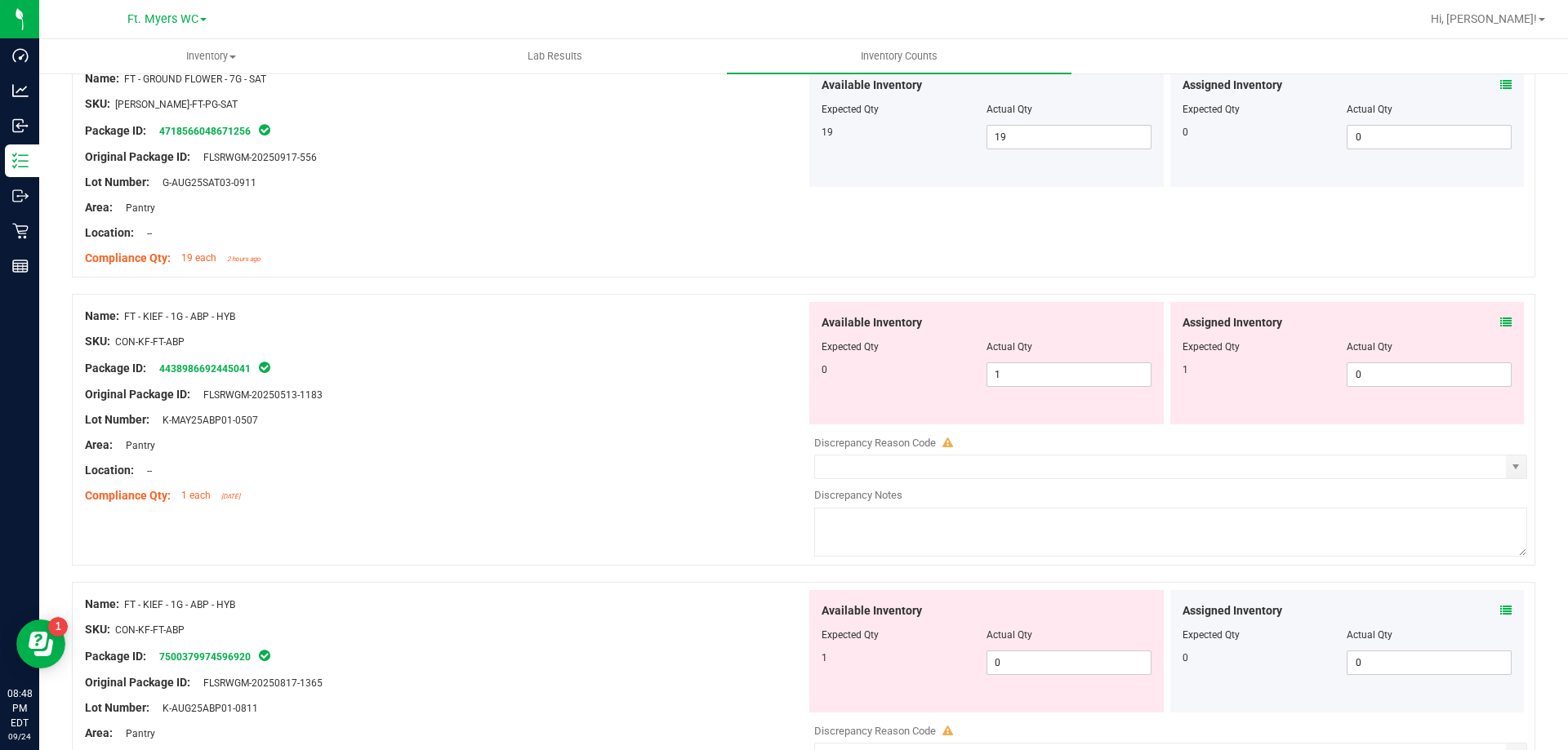
click at [505, 465] on div "Location: --" at bounding box center [445, 471] width 721 height 17
click at [531, 442] on div "Area: Pantry" at bounding box center [445, 446] width 721 height 17
click at [1487, 320] on div "Assigned Inventory" at bounding box center [1347, 323] width 330 height 17
click at [1501, 323] on icon at bounding box center [1506, 322] width 11 height 11
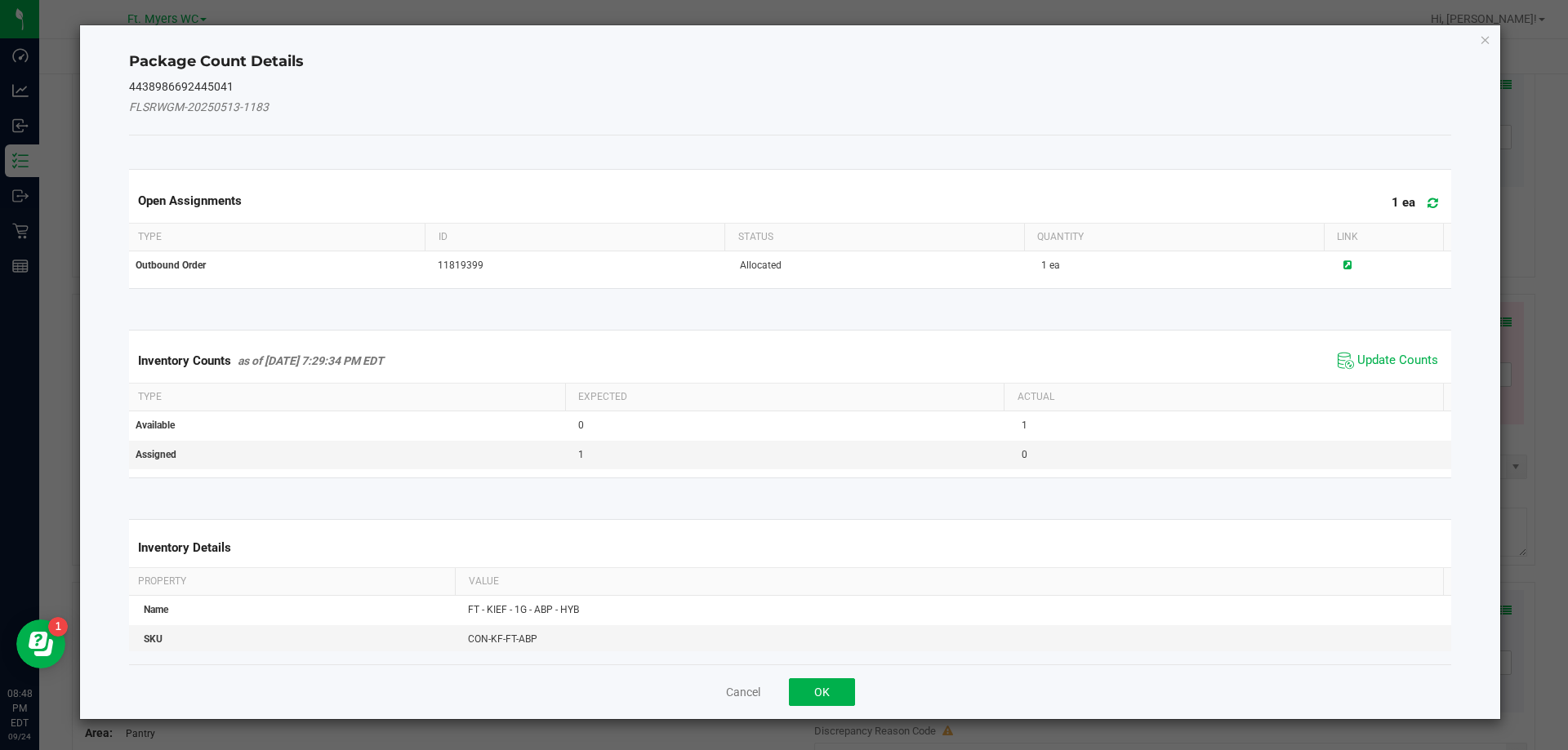
click at [1428, 202] on icon at bounding box center [1433, 202] width 10 height 12
click at [1397, 366] on span "Update Counts" at bounding box center [1398, 361] width 80 height 16
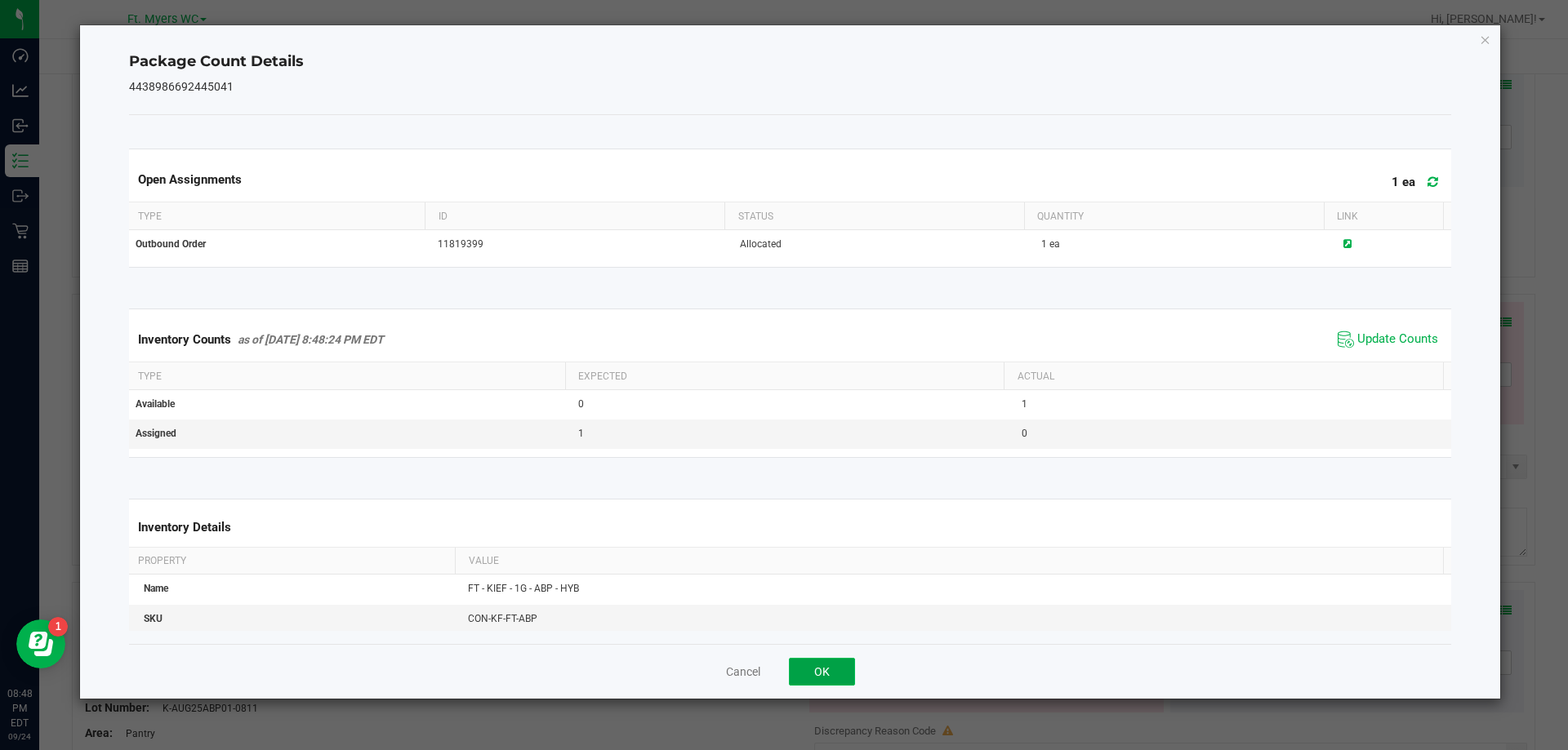
click at [829, 669] on button "OK" at bounding box center [822, 672] width 66 height 28
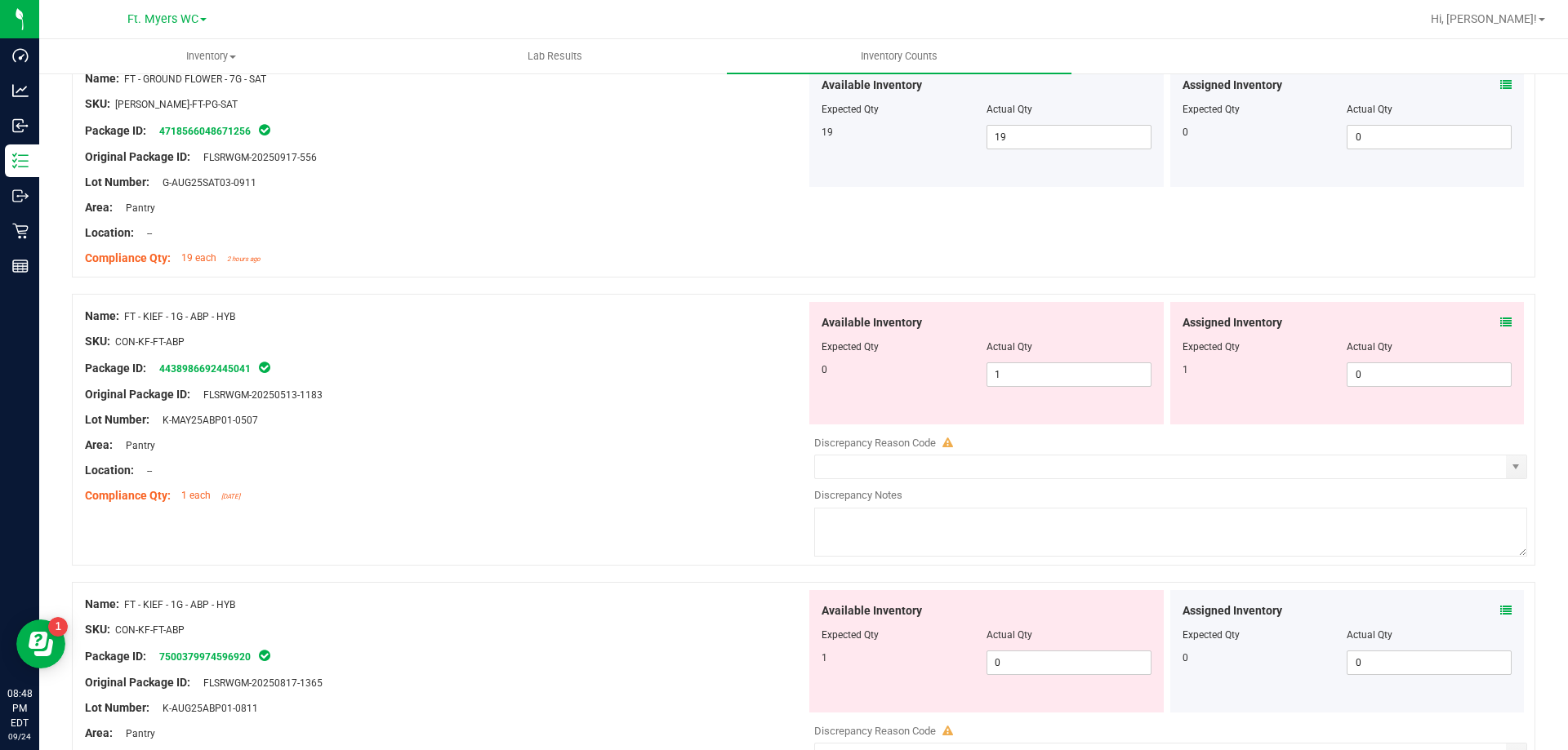
click at [584, 437] on div "Area: Pantry" at bounding box center [445, 446] width 721 height 17
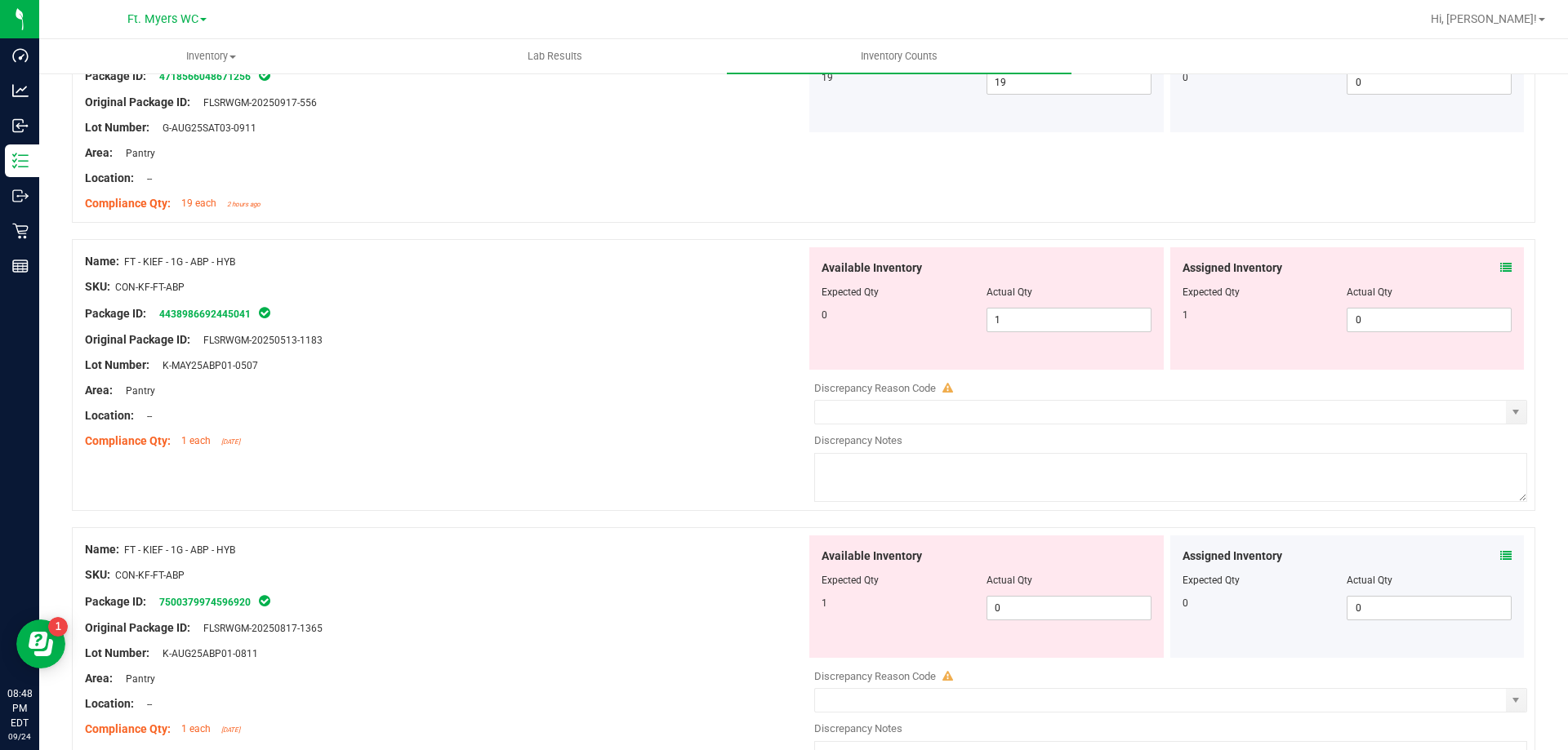
scroll to position [817, 0]
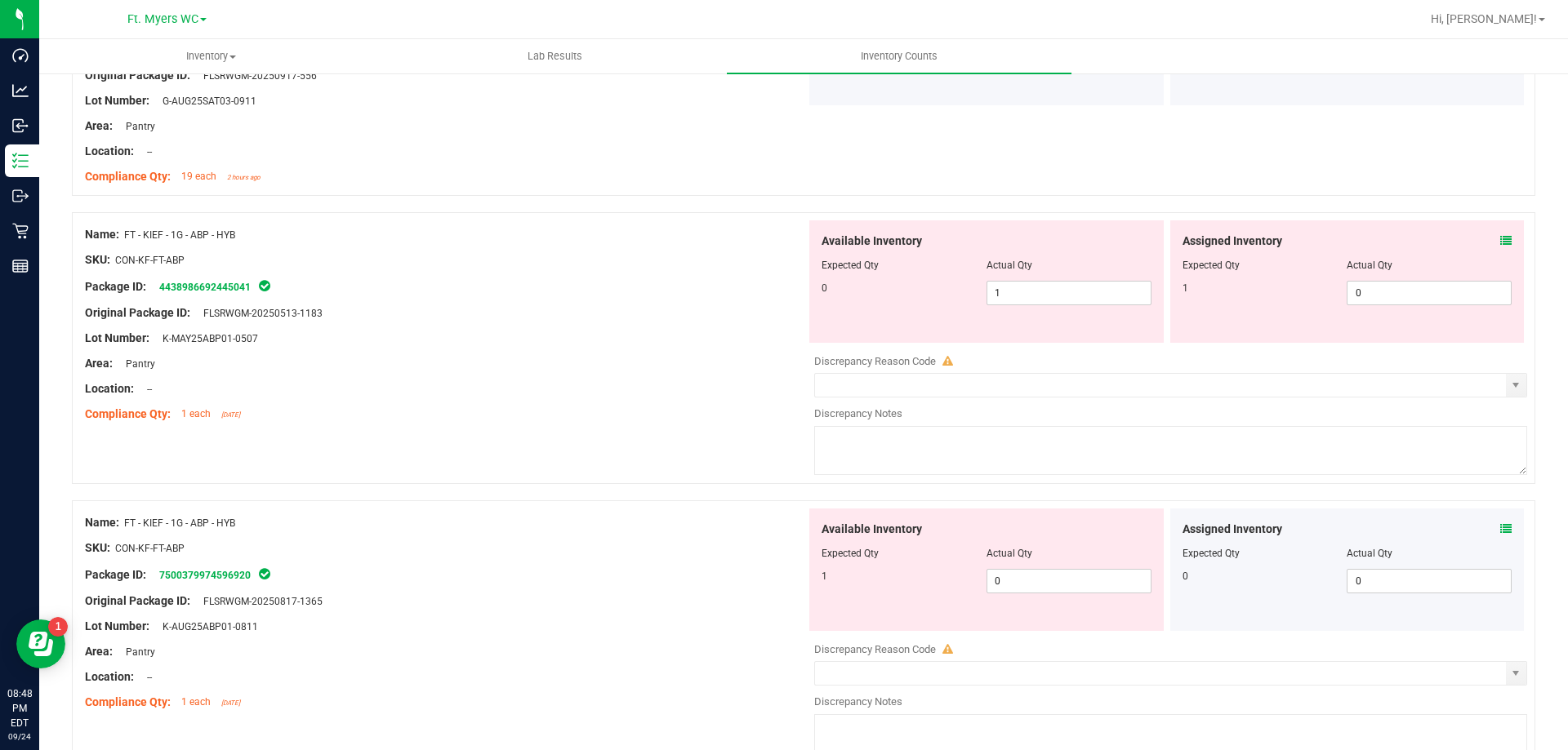
click at [427, 416] on div "Compliance Qty: 1 each [DATE]" at bounding box center [445, 414] width 721 height 17
click at [313, 391] on div "Location: --" at bounding box center [445, 389] width 721 height 17
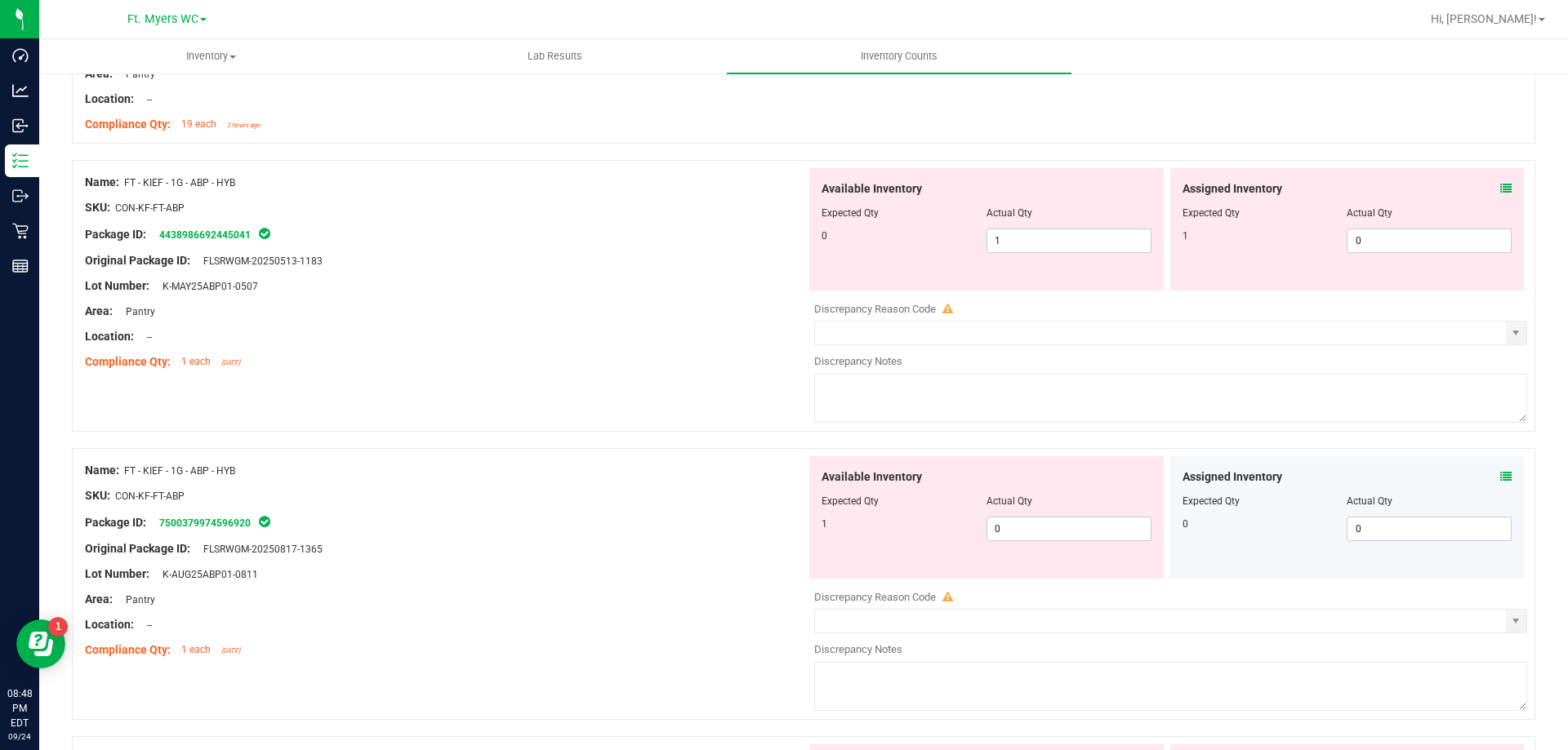
scroll to position [898, 0]
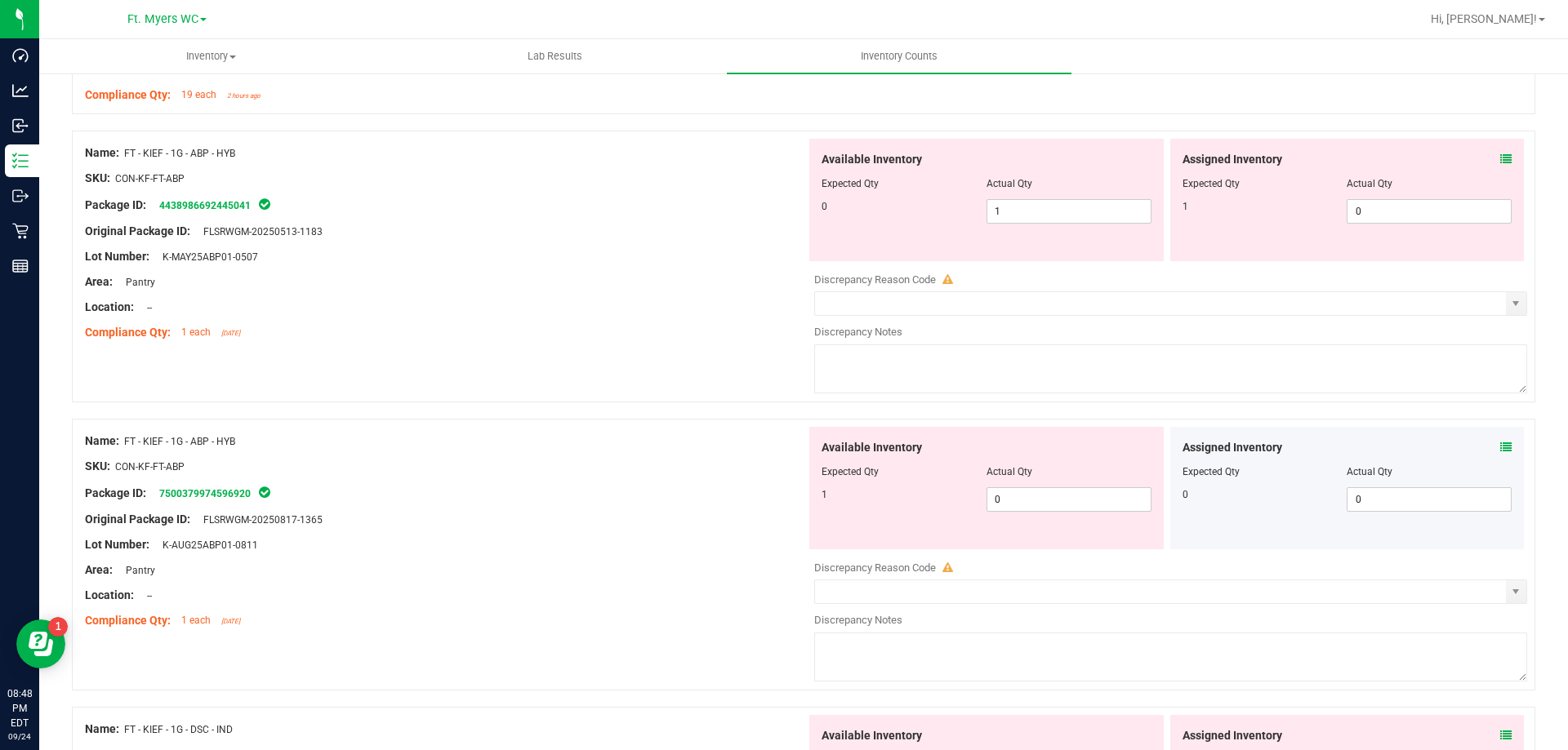
click at [571, 280] on div "Area: Pantry" at bounding box center [445, 282] width 721 height 17
click at [1501, 447] on icon at bounding box center [1506, 447] width 11 height 11
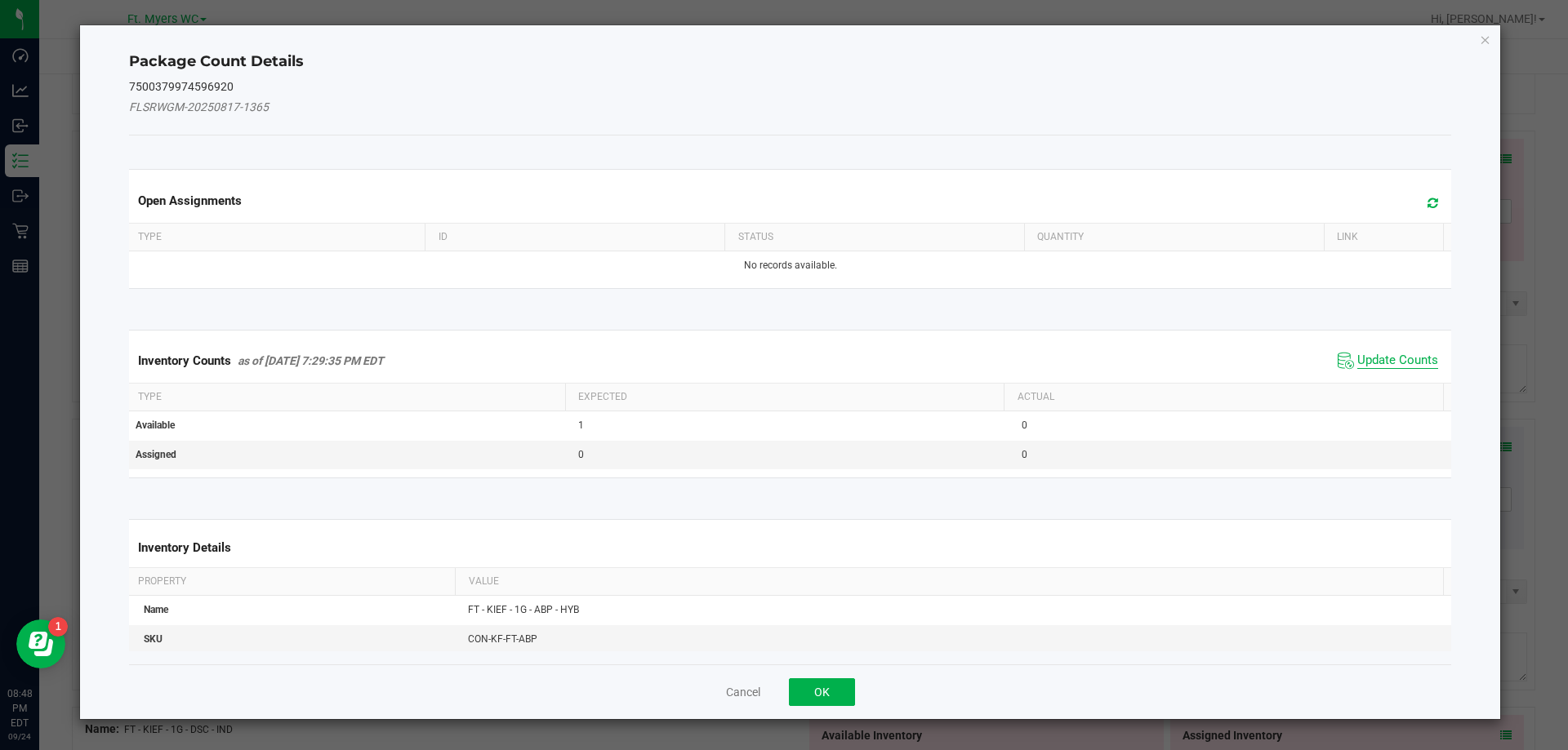
click at [1384, 359] on span "Update Counts" at bounding box center [1398, 361] width 80 height 16
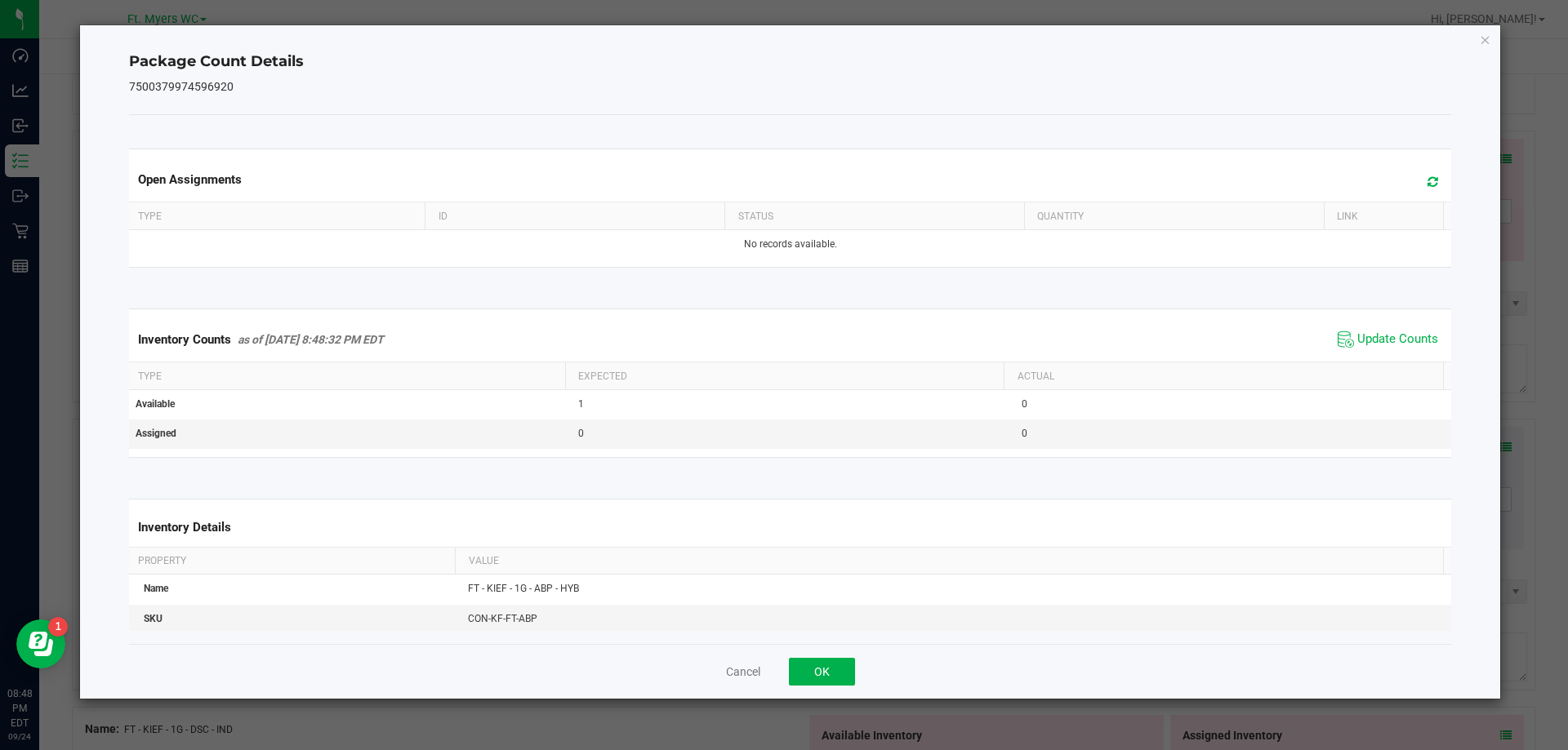
click at [1428, 182] on icon at bounding box center [1433, 182] width 10 height 12
click at [804, 670] on button "OK" at bounding box center [822, 672] width 66 height 28
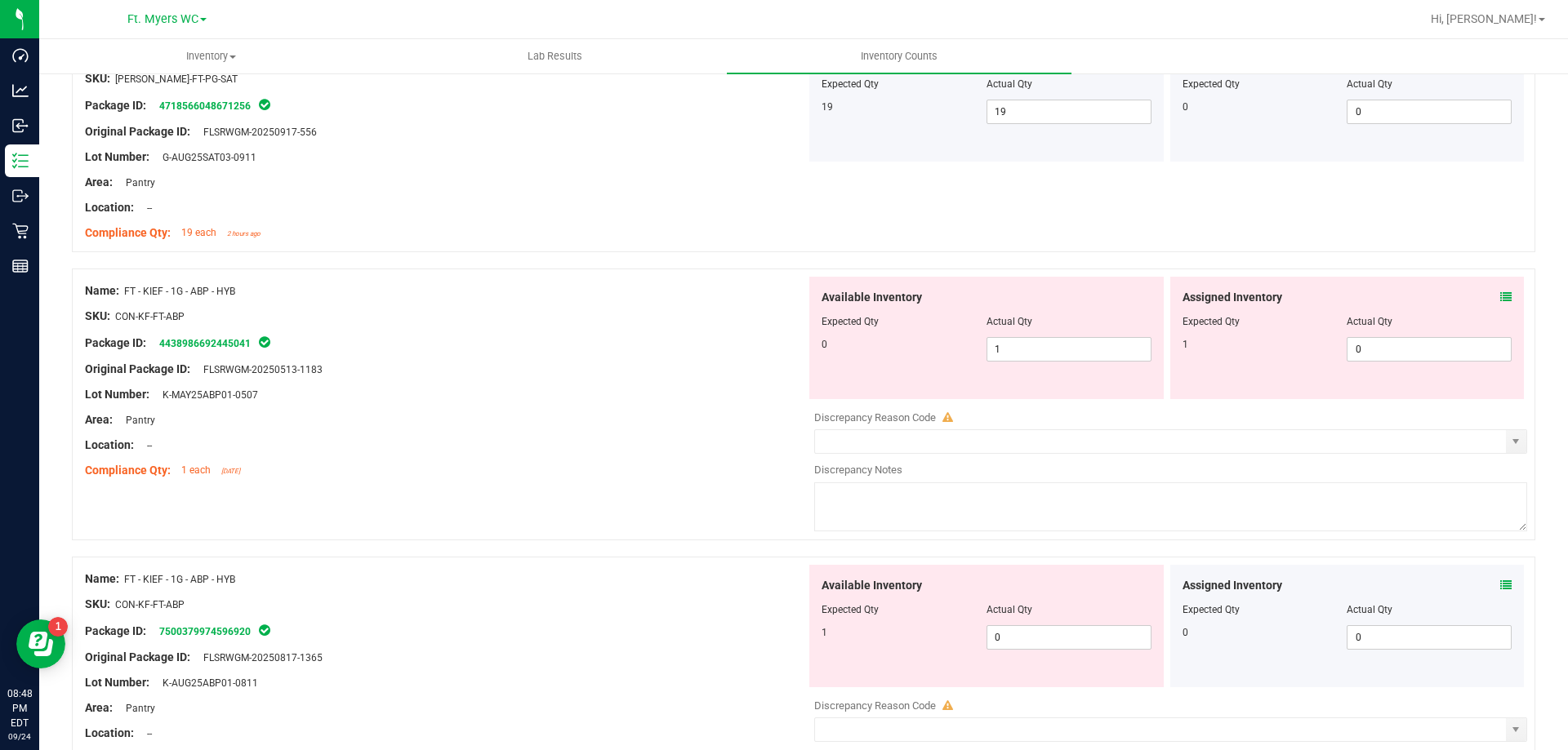
scroll to position [734, 0]
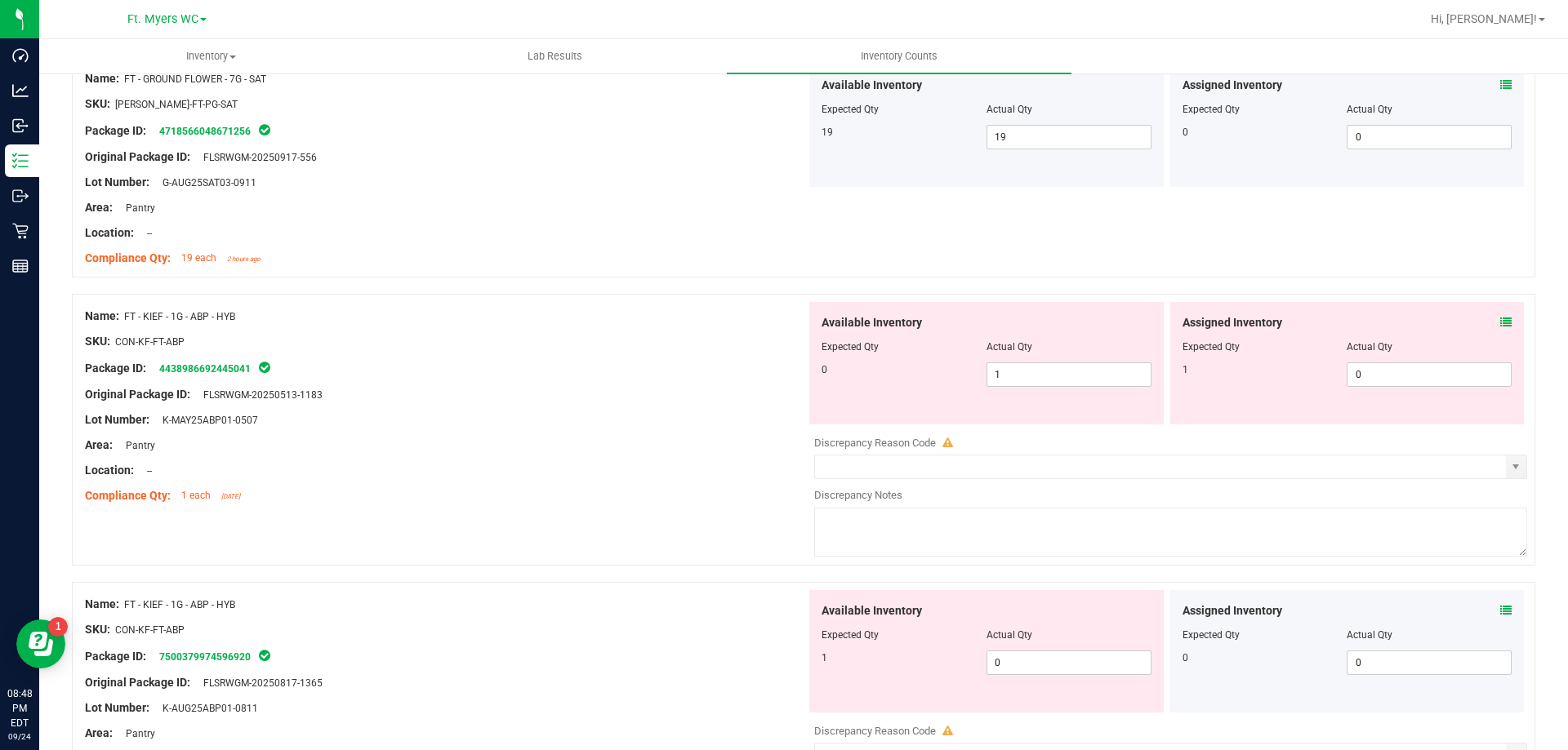
click at [532, 480] on div at bounding box center [445, 483] width 721 height 8
click at [1499, 324] on div "Assigned Inventory Expected Qty Actual Qty 1 0 0" at bounding box center [1347, 363] width 355 height 123
click at [1501, 324] on icon at bounding box center [1506, 322] width 11 height 11
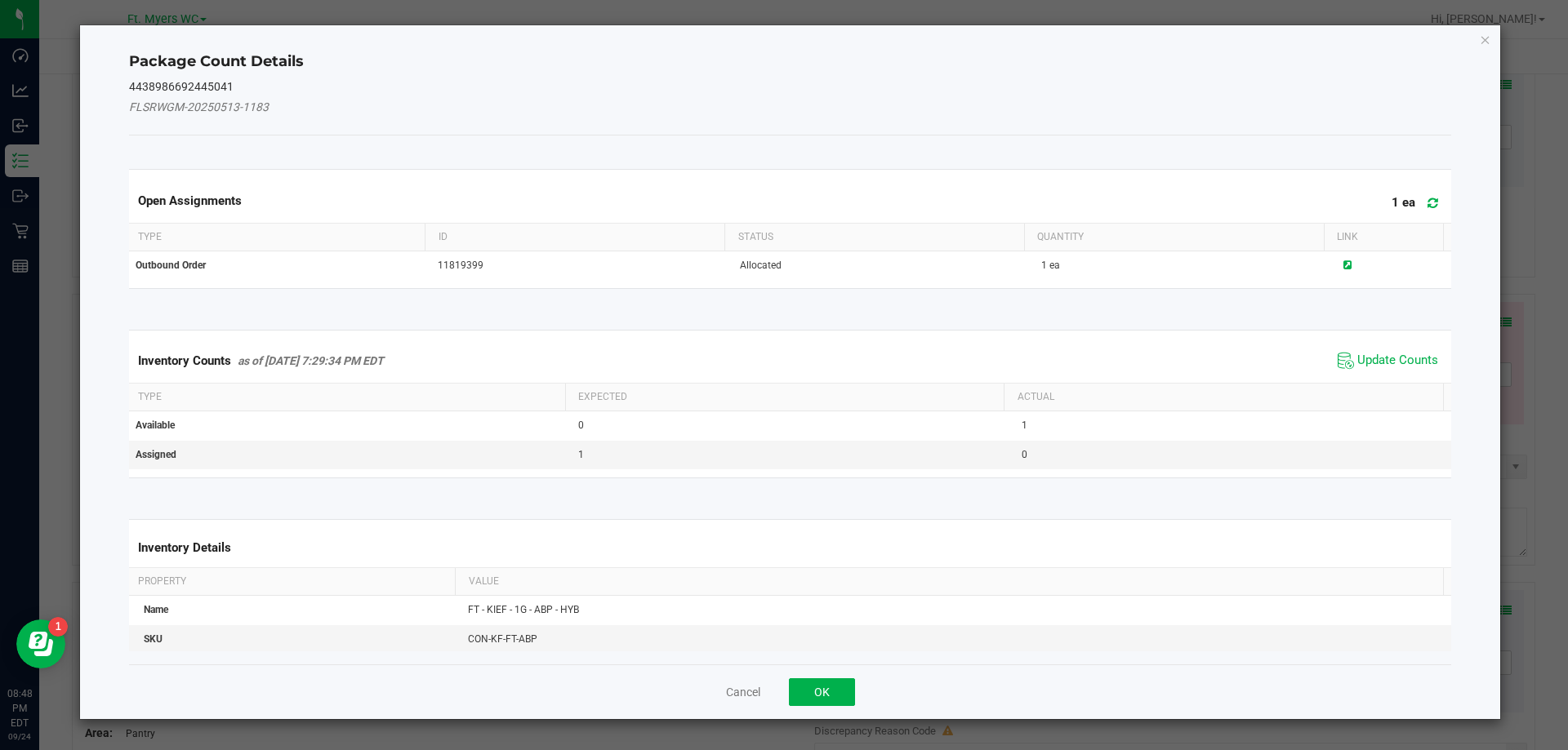
click at [1416, 210] on span at bounding box center [1429, 203] width 27 height 22
click at [1387, 361] on span "Update Counts" at bounding box center [1398, 361] width 80 height 16
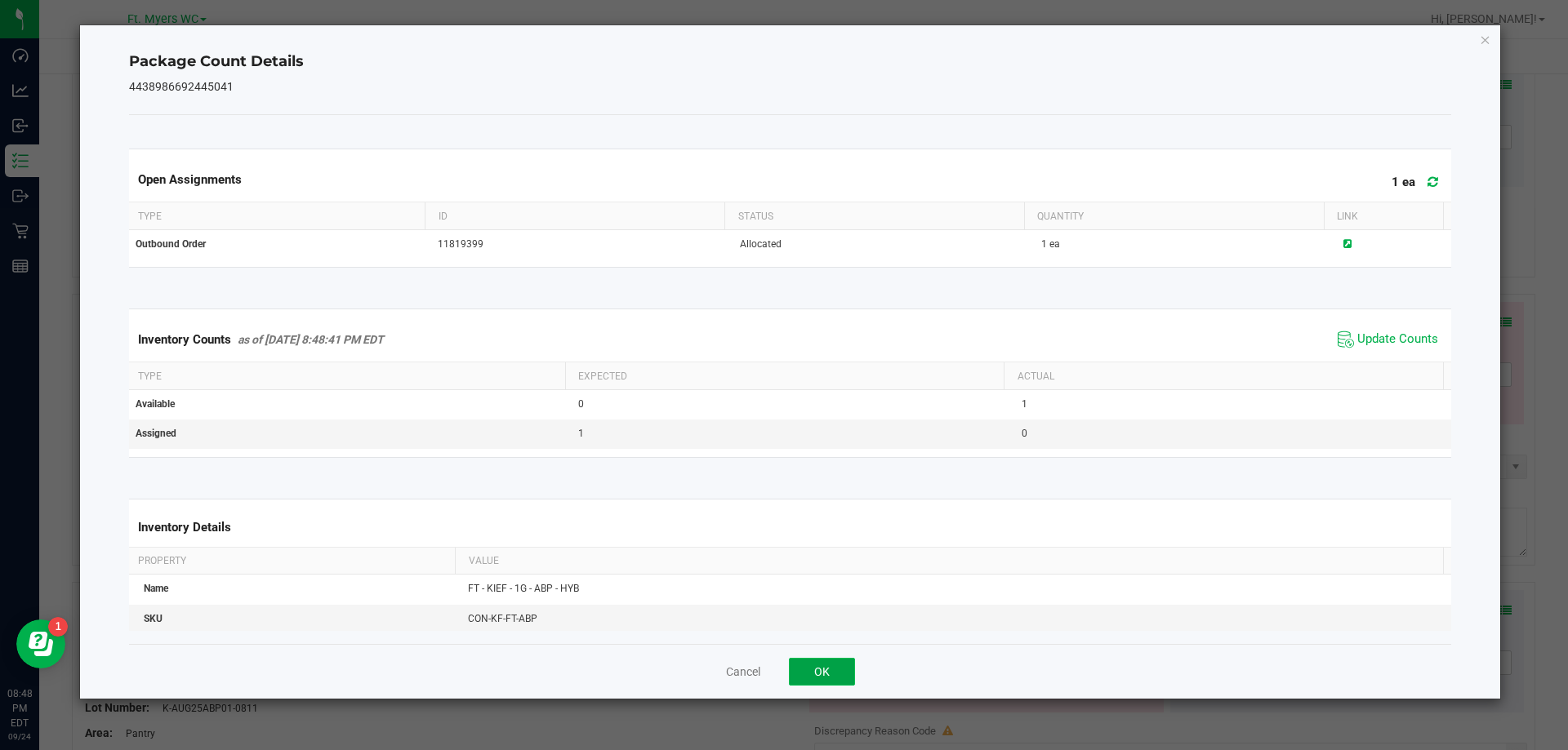
click at [812, 684] on button "OK" at bounding box center [822, 672] width 66 height 28
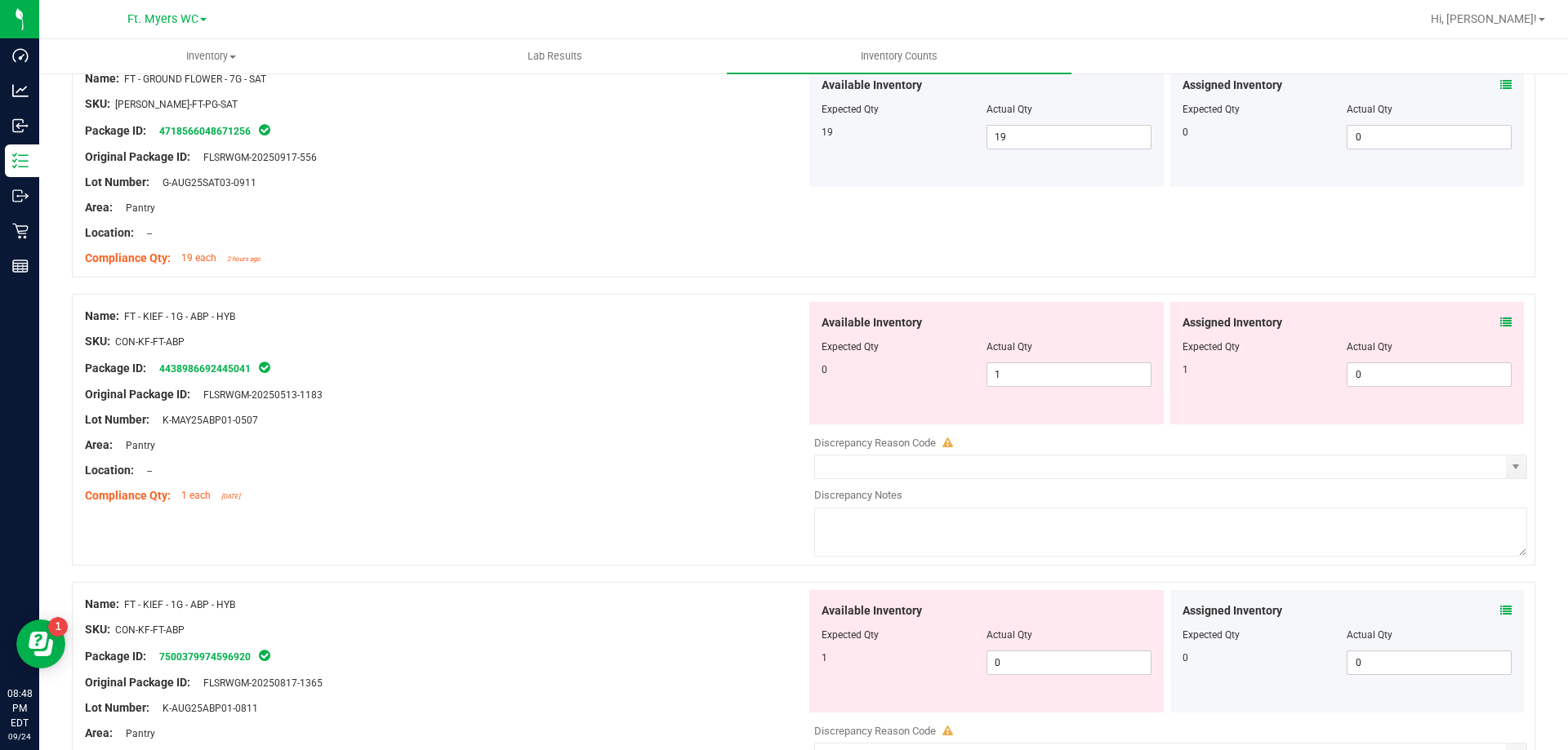
click at [480, 397] on div "Original Package ID: FLSRWGM-20250513-1183" at bounding box center [445, 394] width 721 height 17
click at [564, 385] on div at bounding box center [445, 381] width 721 height 8
click at [455, 412] on div "Lot Number: K-MAY25ABP01-0507" at bounding box center [445, 420] width 721 height 17
click at [396, 471] on div "Location: --" at bounding box center [445, 471] width 721 height 17
click at [397, 375] on div "Package ID: 4438986692445041" at bounding box center [445, 368] width 721 height 20
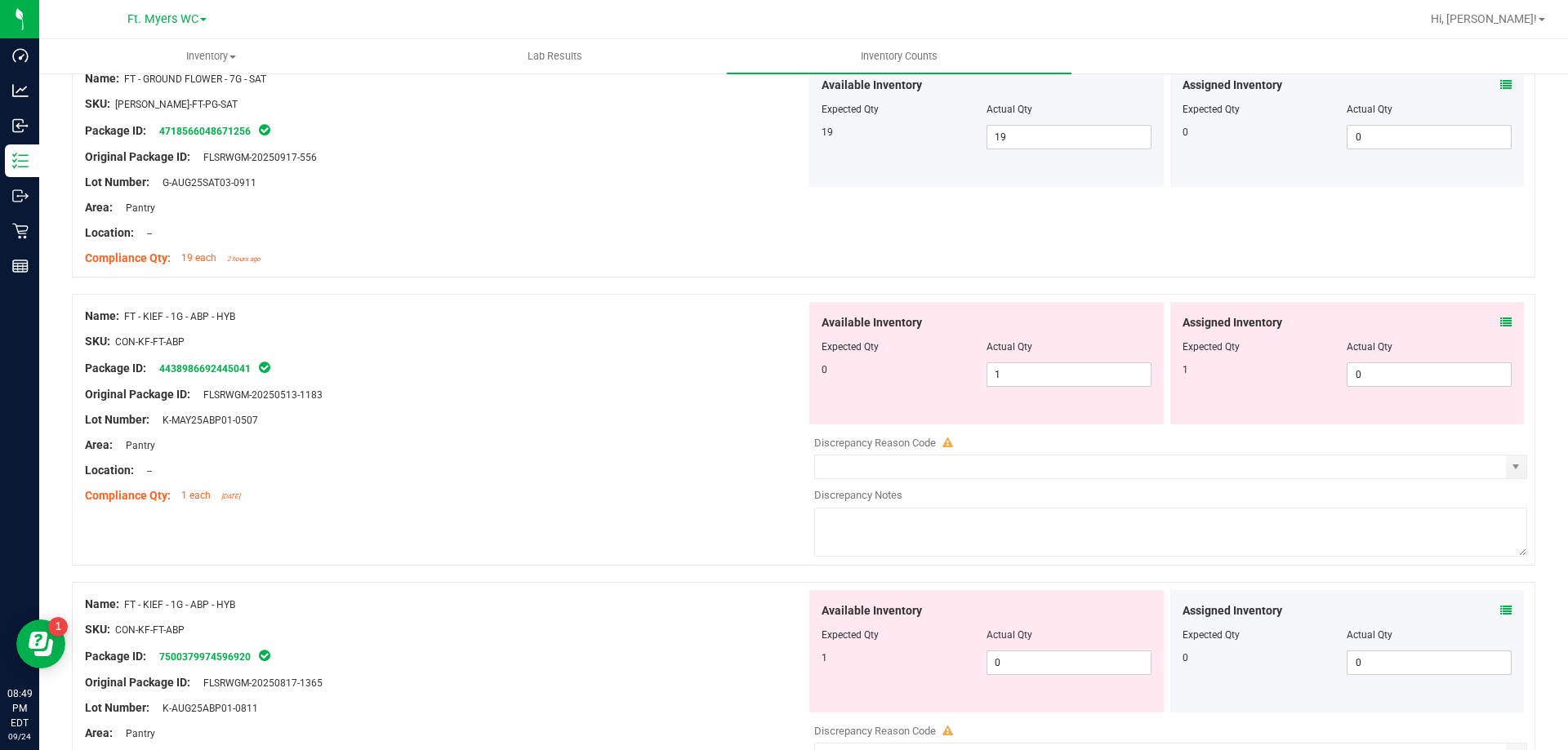
click at [350, 367] on div "Package ID: 4438986692445041" at bounding box center [445, 368] width 721 height 20
click at [1501, 324] on icon at bounding box center [1506, 322] width 11 height 11
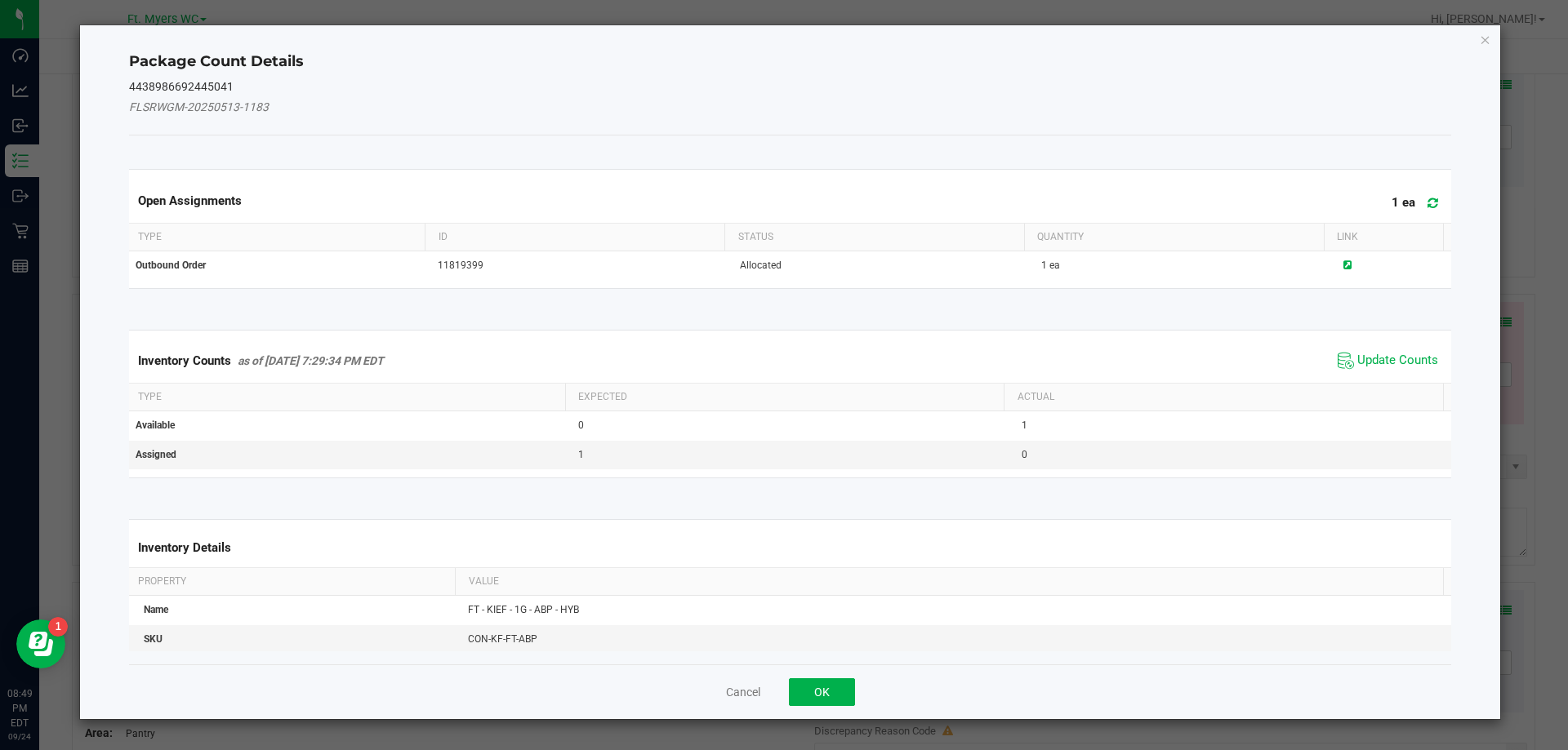
click at [1428, 203] on icon at bounding box center [1433, 202] width 10 height 12
click at [1385, 363] on span "Update Counts" at bounding box center [1398, 361] width 80 height 16
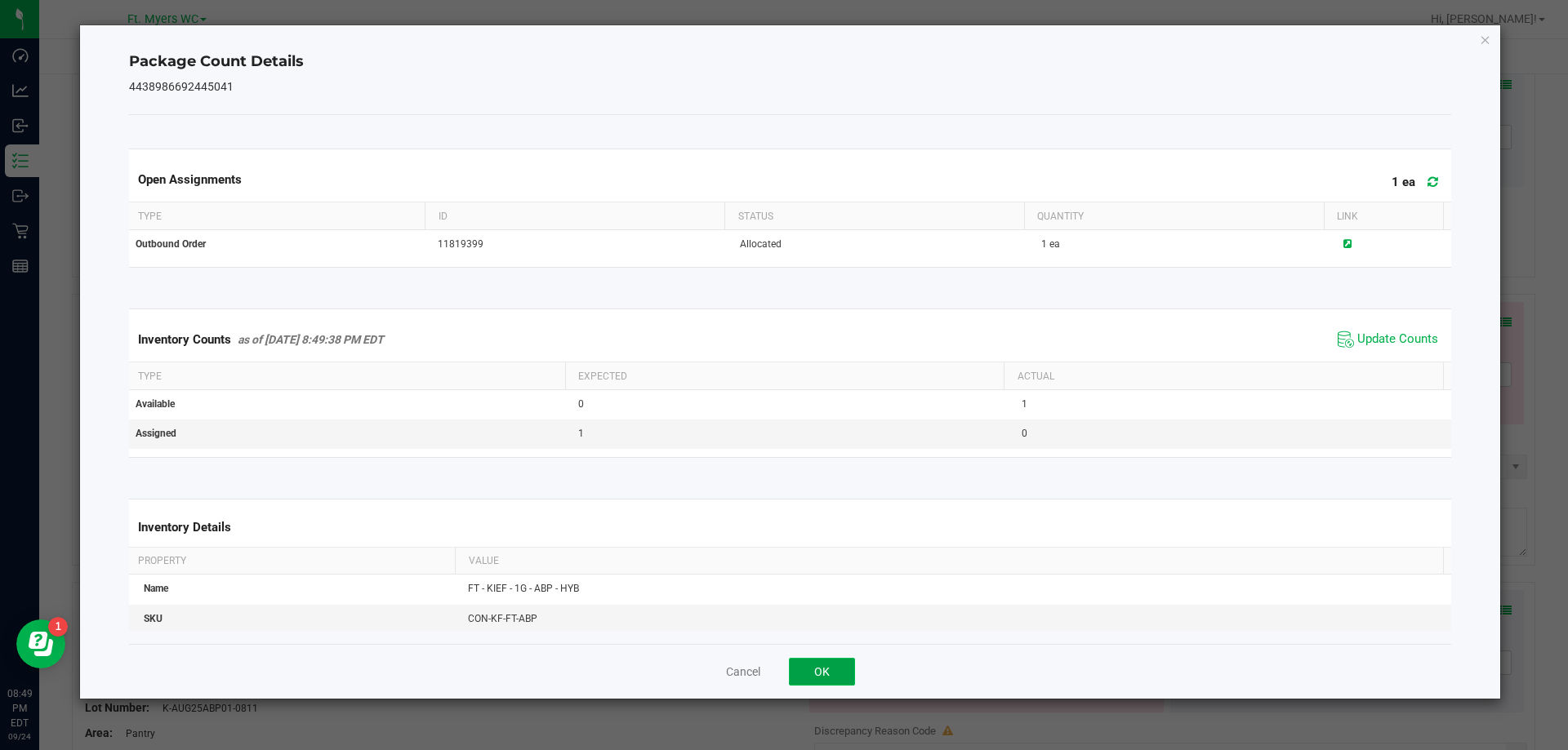
click at [808, 661] on button "OK" at bounding box center [822, 672] width 66 height 28
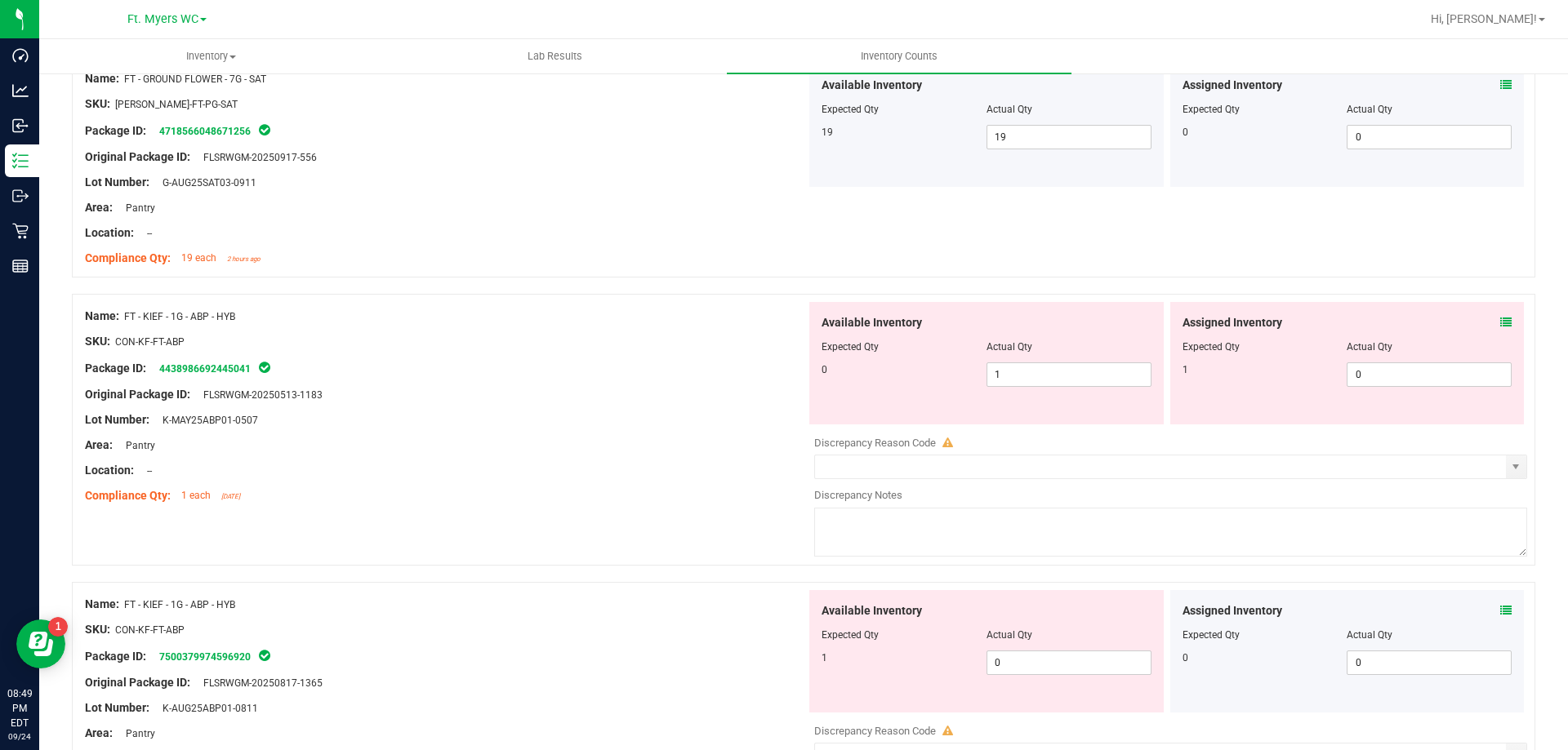
click at [488, 335] on div "SKU: CON-KF-FT-ABP" at bounding box center [445, 342] width 721 height 17
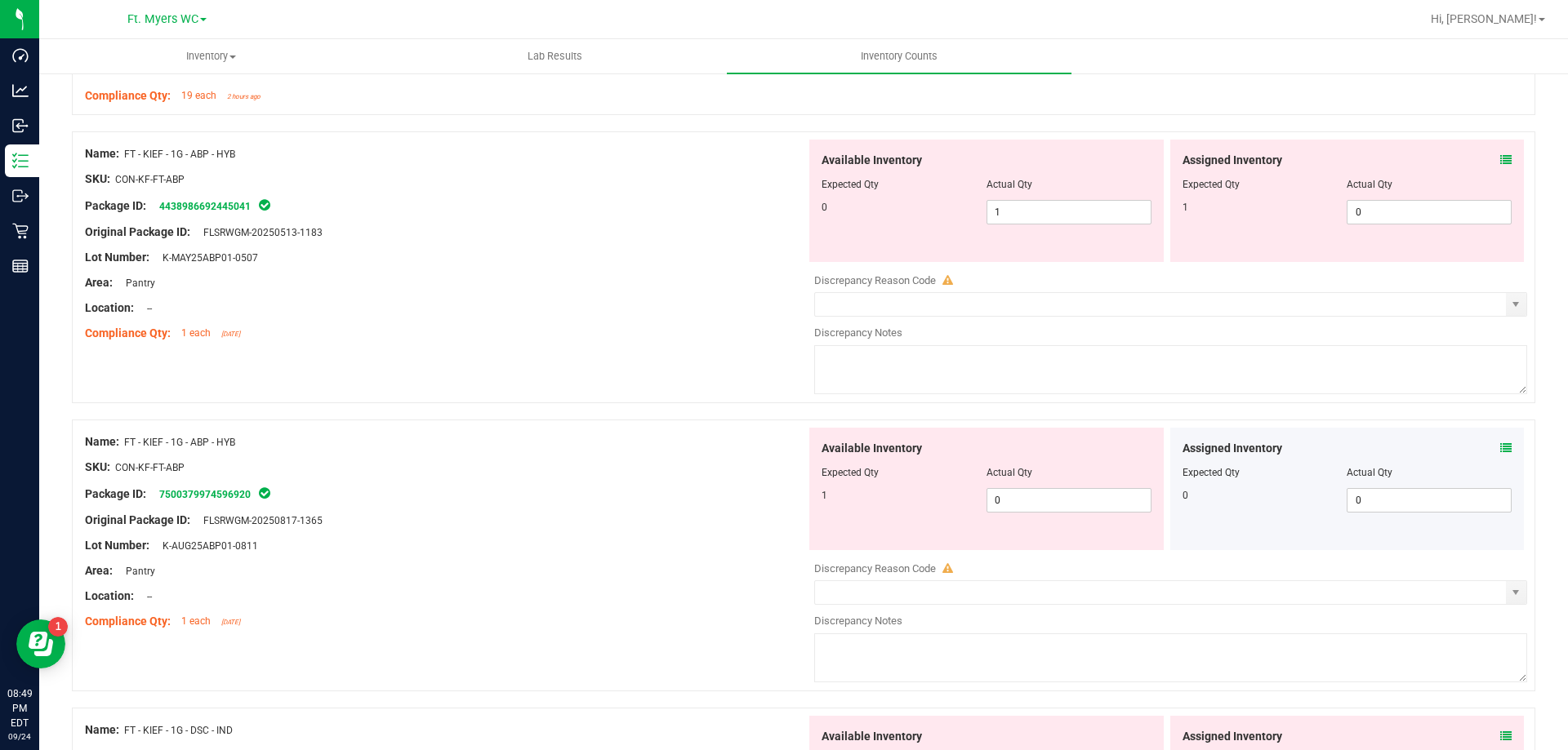
scroll to position [898, 0]
click at [1501, 449] on icon at bounding box center [1506, 447] width 11 height 11
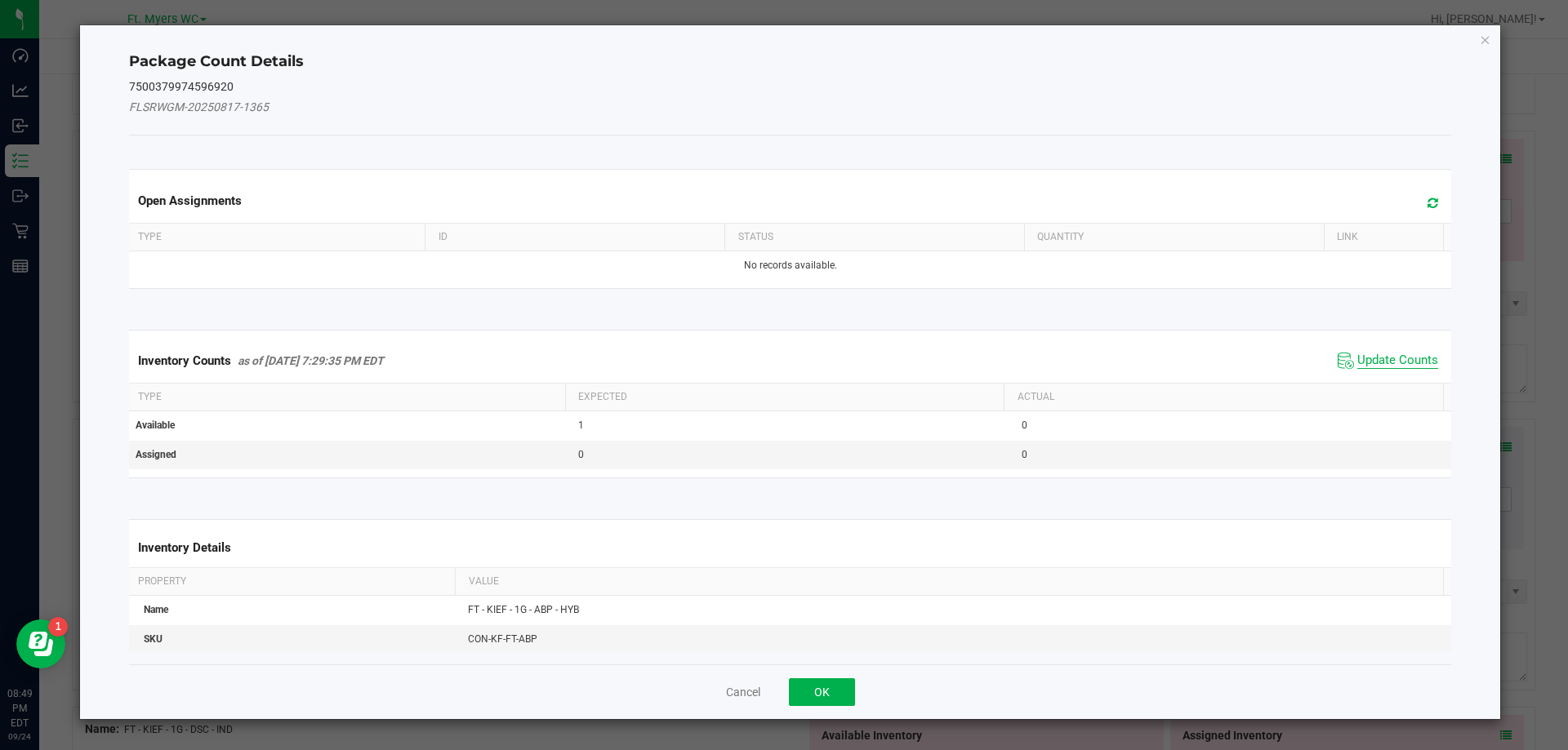
click at [1390, 363] on span "Update Counts" at bounding box center [1398, 361] width 80 height 16
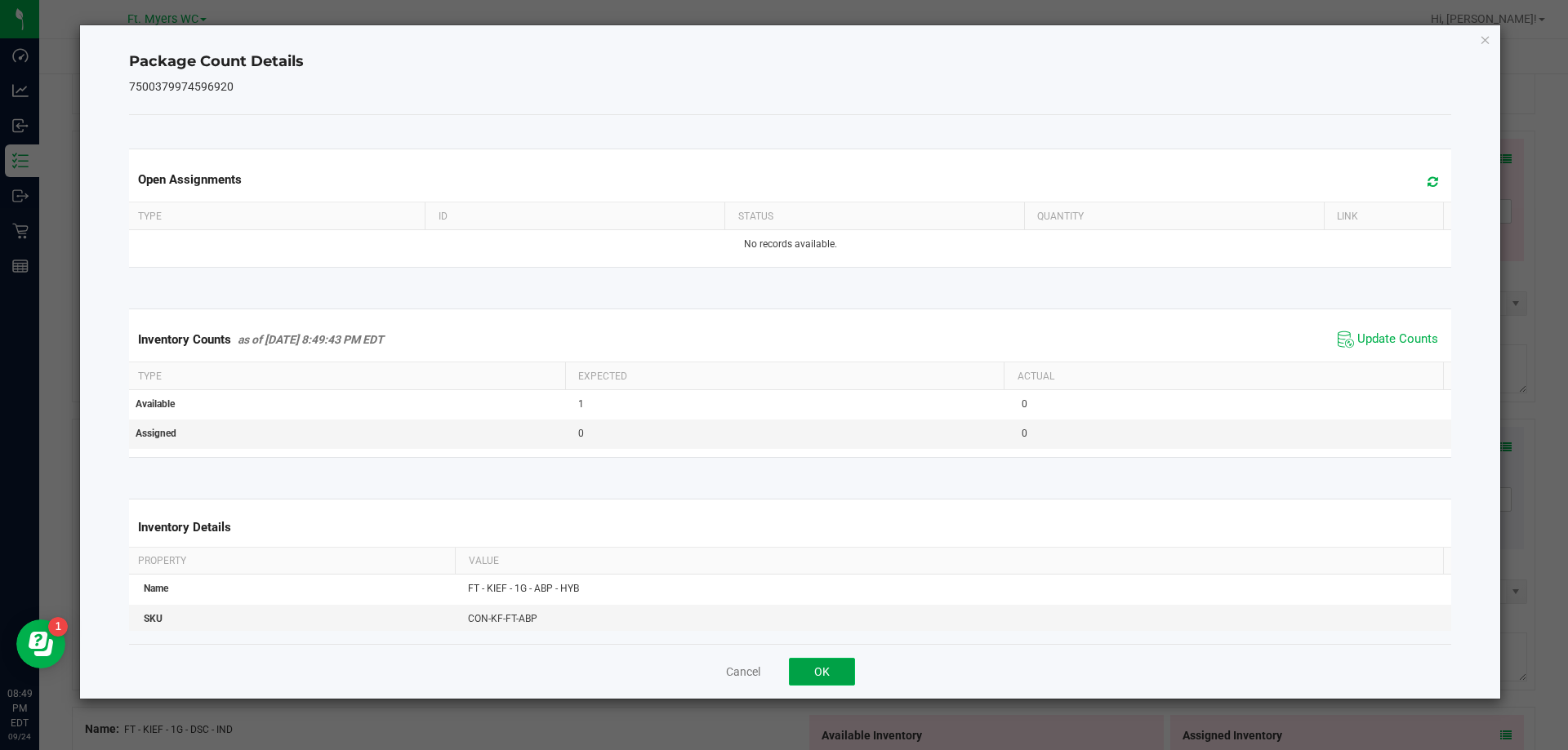
click at [820, 676] on button "OK" at bounding box center [822, 672] width 66 height 28
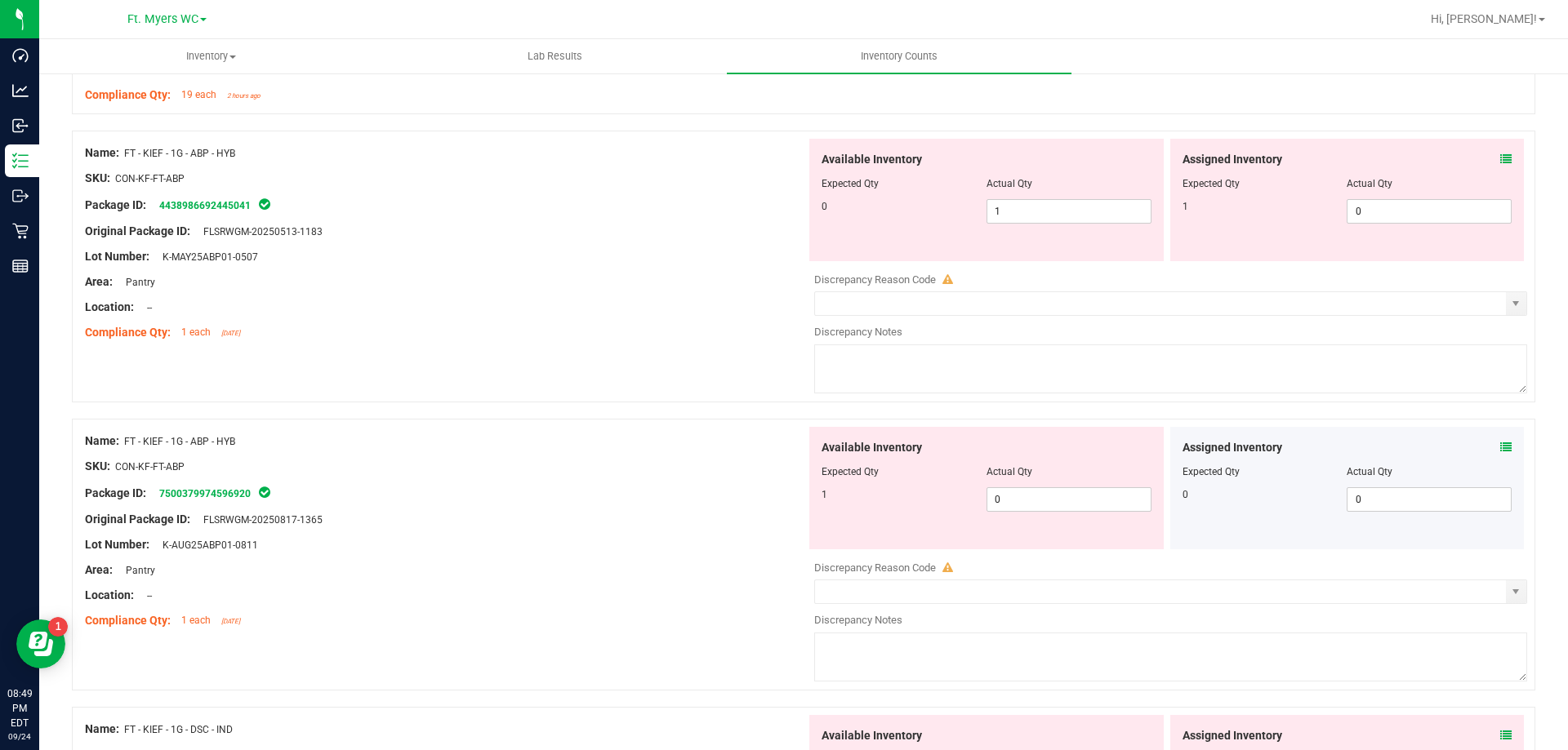
click at [570, 311] on div "Location: --" at bounding box center [445, 307] width 721 height 17
click at [1503, 160] on div "Assigned Inventory Expected Qty Actual Qty 1 0 0" at bounding box center [1347, 200] width 355 height 123
click at [1488, 162] on div "Assigned Inventory" at bounding box center [1347, 160] width 330 height 17
click at [1501, 159] on icon at bounding box center [1506, 158] width 11 height 11
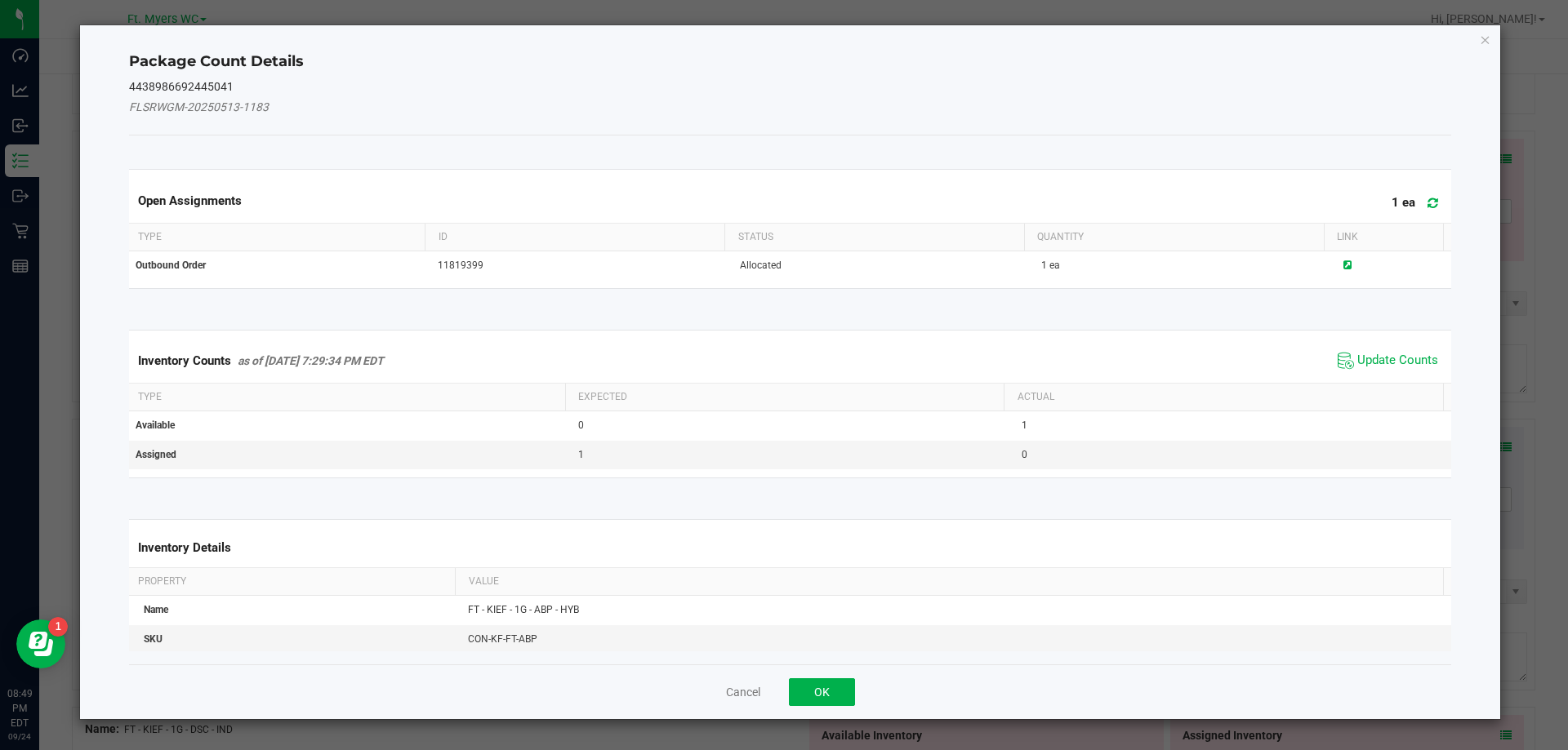
click at [1428, 202] on icon at bounding box center [1433, 202] width 10 height 12
click at [1363, 353] on span "Update Counts" at bounding box center [1398, 361] width 80 height 16
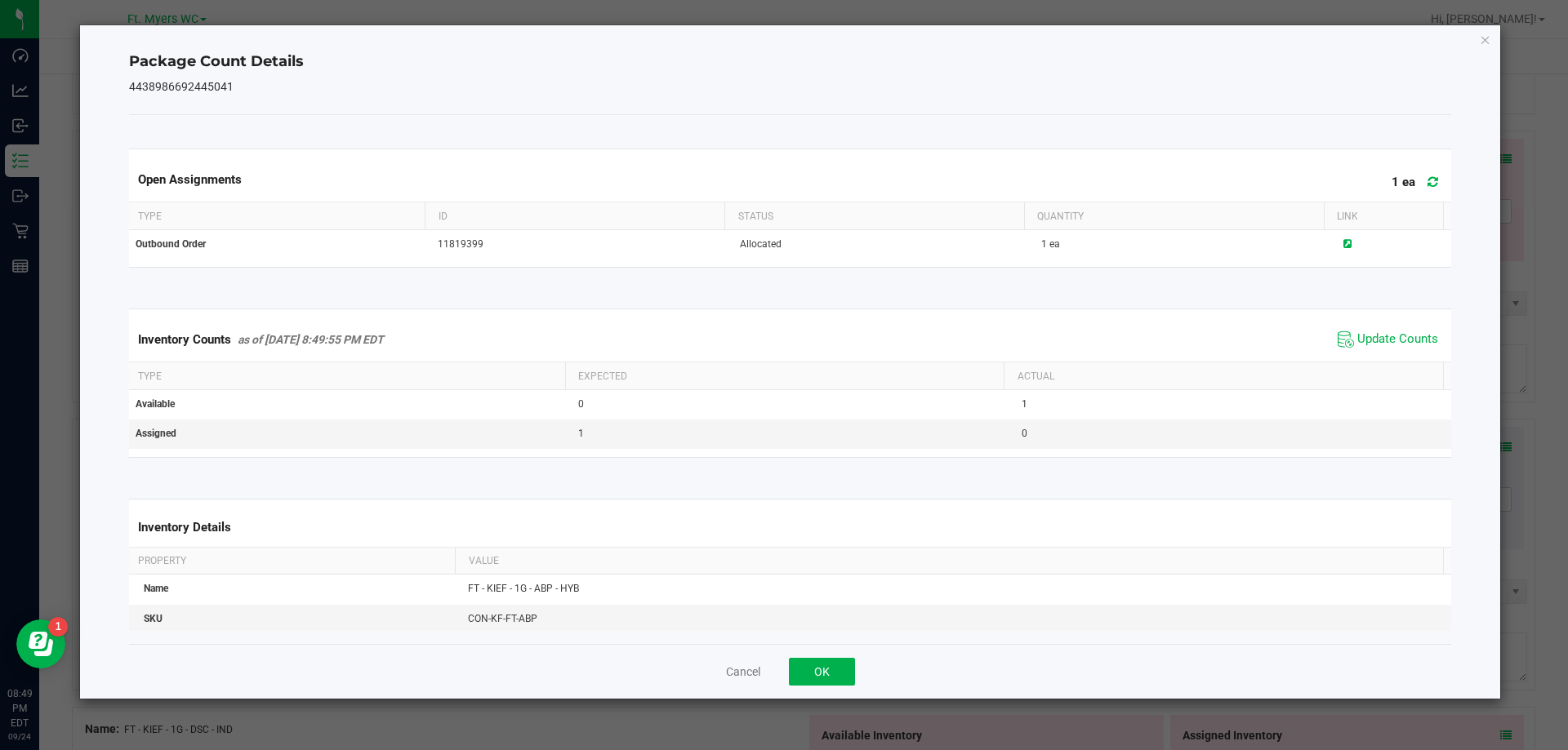
click at [838, 652] on div "Cancel OK" at bounding box center [790, 671] width 1323 height 54
click at [819, 686] on div "Cancel OK" at bounding box center [790, 671] width 1323 height 54
click at [819, 663] on button "OK" at bounding box center [822, 672] width 66 height 28
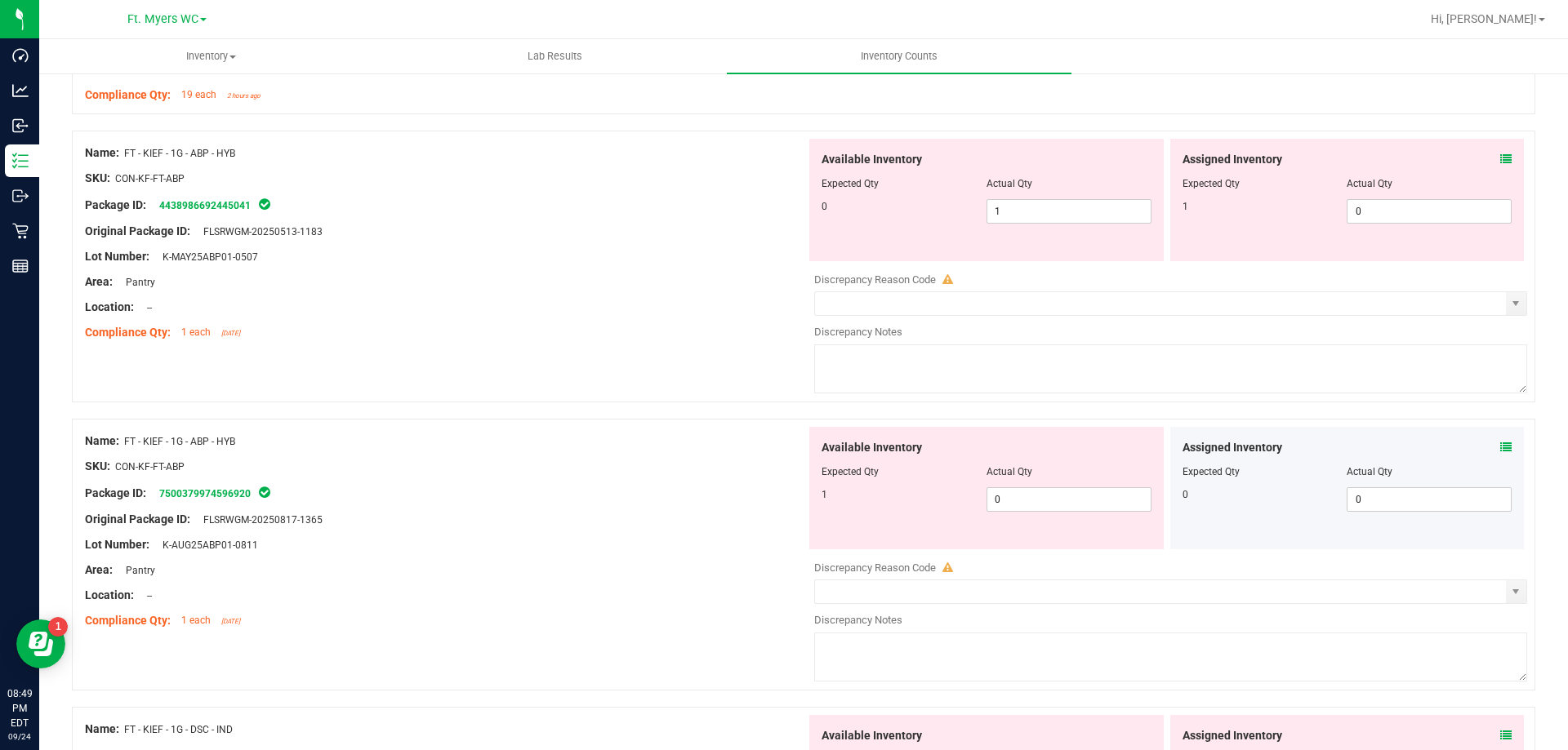
click at [493, 309] on div "Location: --" at bounding box center [445, 307] width 721 height 17
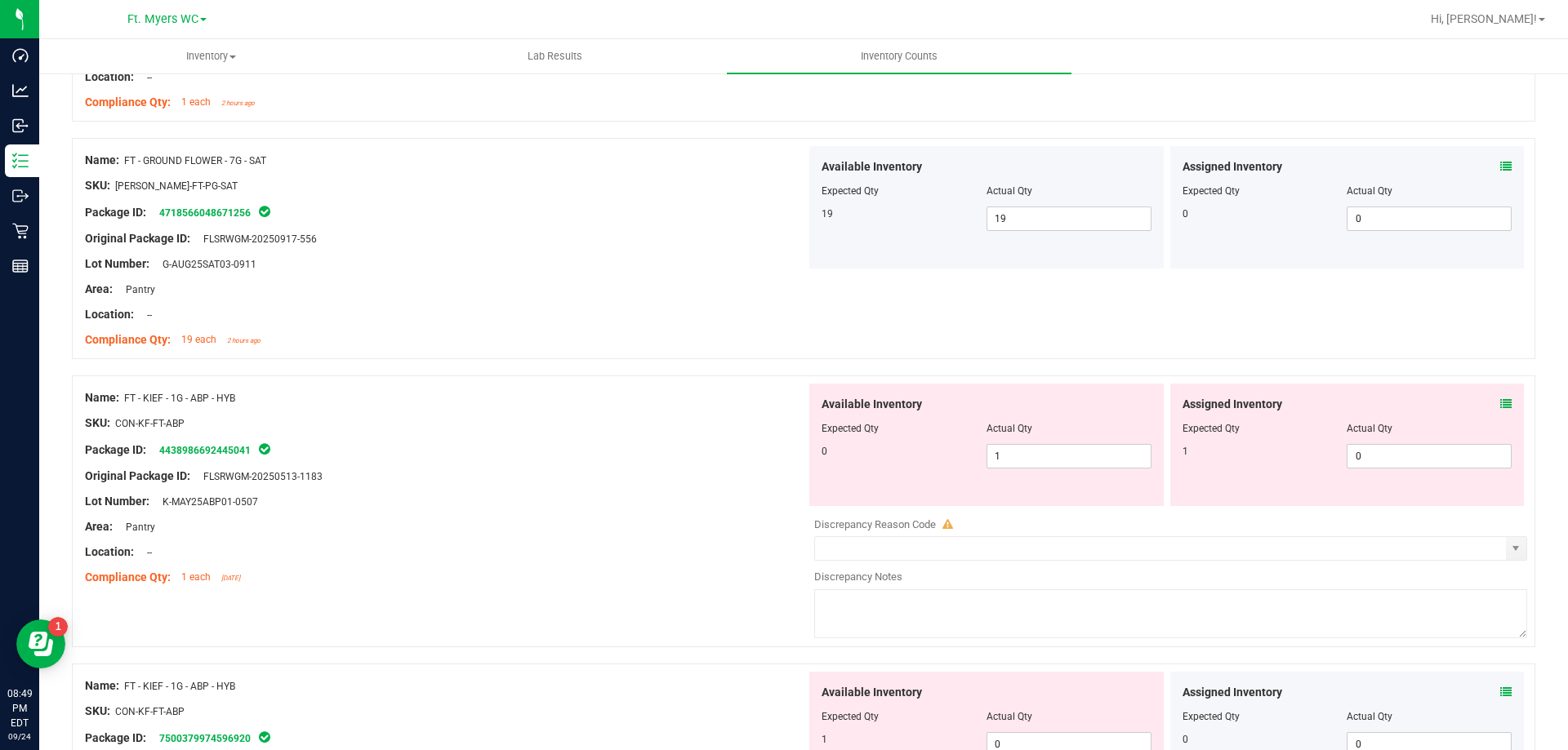
scroll to position [817, 0]
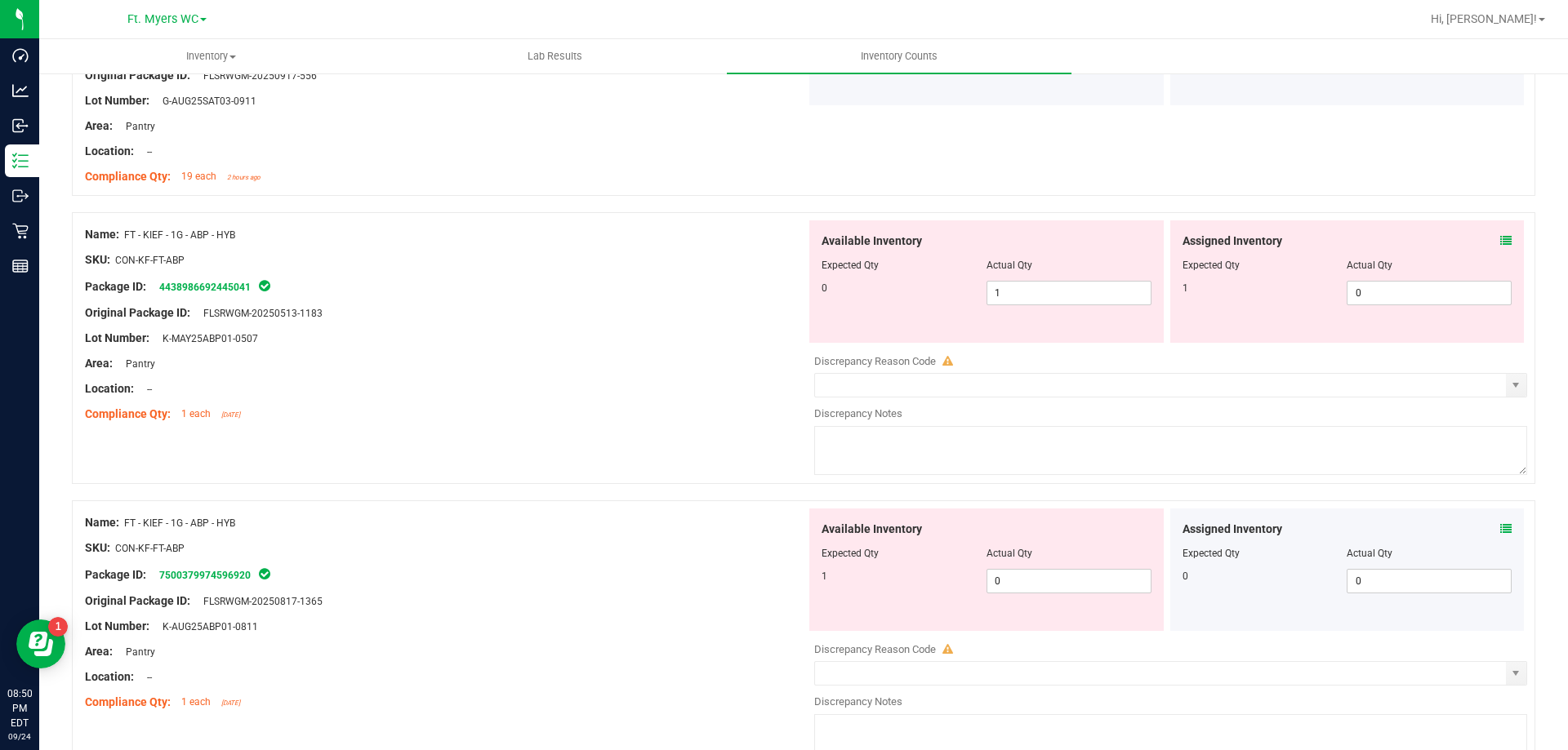
click at [706, 351] on div at bounding box center [445, 350] width 721 height 8
click at [1501, 239] on icon at bounding box center [1506, 240] width 11 height 11
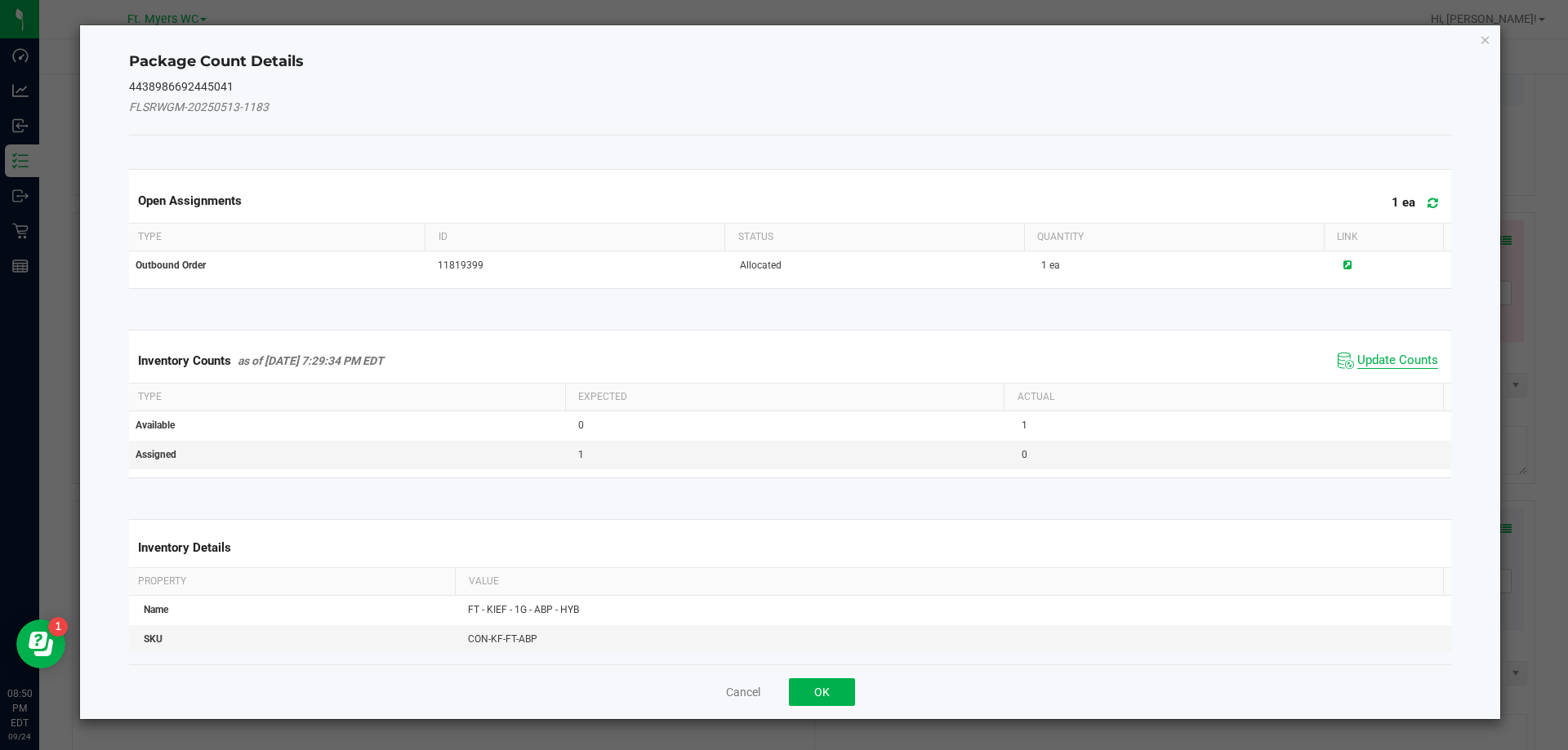
click at [1388, 357] on span "Update Counts" at bounding box center [1398, 361] width 80 height 16
drag, startPoint x: 1408, startPoint y: 205, endPoint x: 1417, endPoint y: 204, distance: 9.1
click at [1408, 224] on th "Link" at bounding box center [1384, 238] width 120 height 28
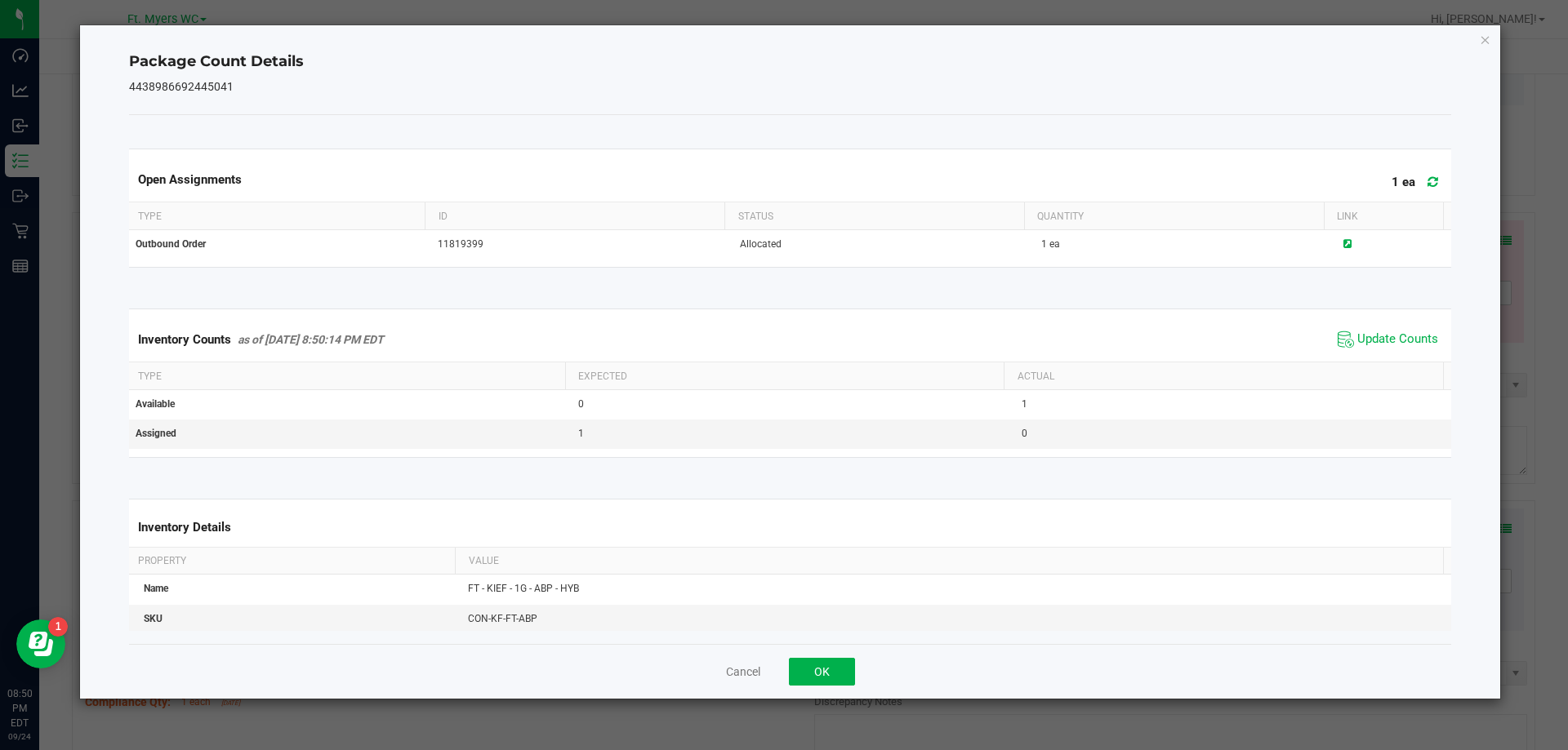
click at [1428, 183] on icon at bounding box center [1433, 182] width 10 height 12
click at [1358, 342] on span "Update Counts" at bounding box center [1398, 339] width 80 height 16
click at [794, 677] on button "OK" at bounding box center [822, 672] width 66 height 28
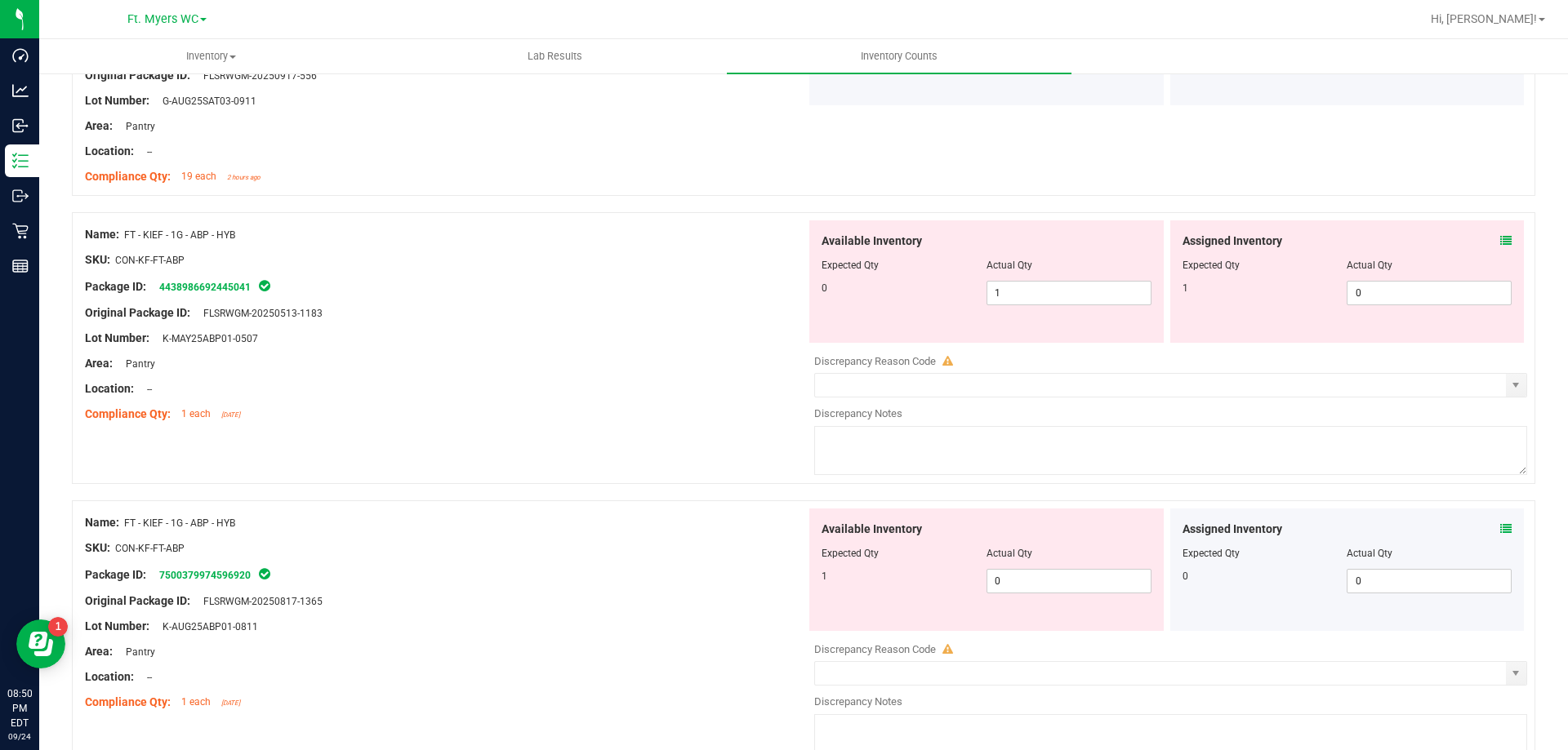
click at [654, 467] on div "Name: FT - KIEF - 1G - ABP - HYB SKU: CON-KF-FT-ABP Package ID: 443898669244504…" at bounding box center [803, 348] width 1463 height 272
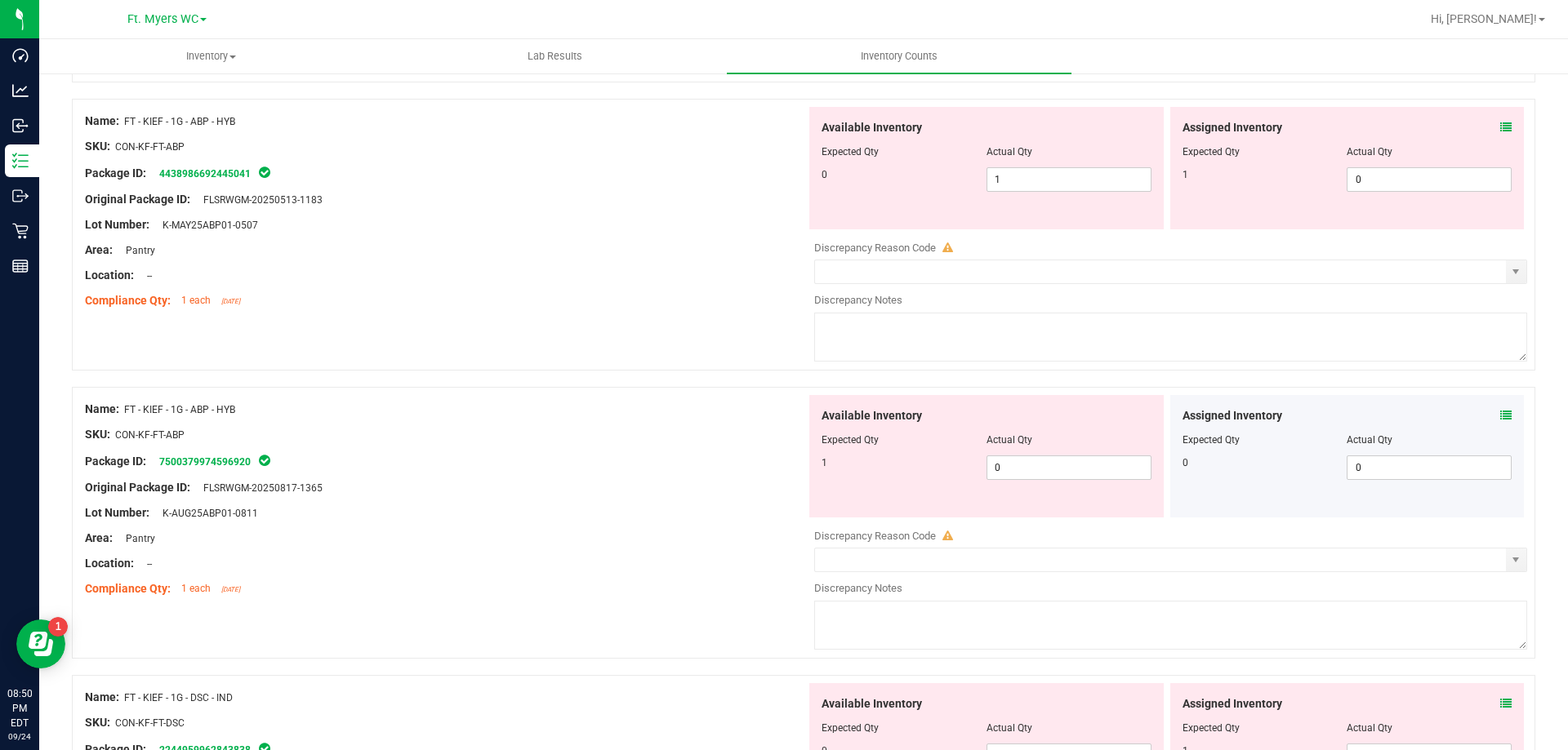
scroll to position [980, 0]
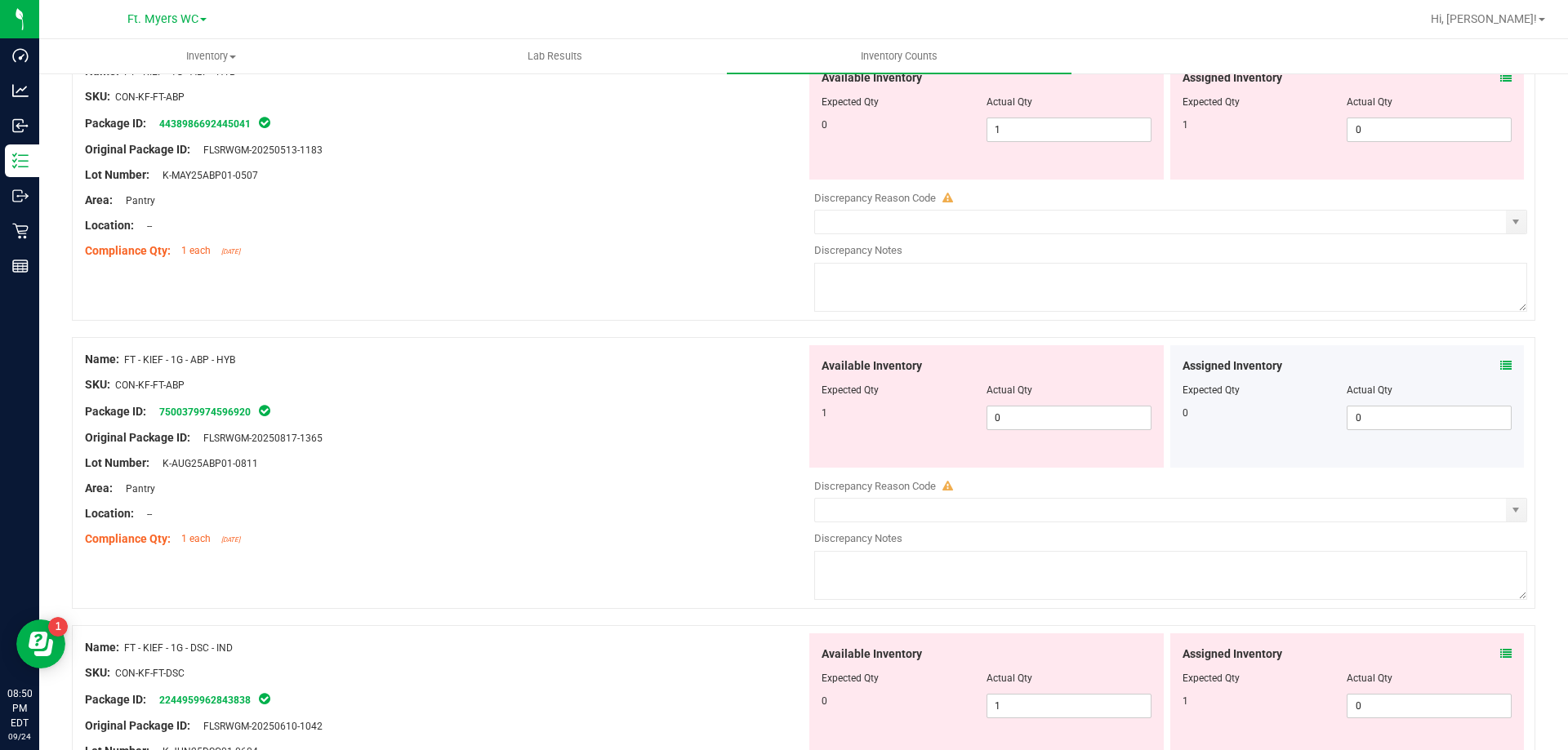
click at [1501, 365] on icon at bounding box center [1506, 365] width 11 height 11
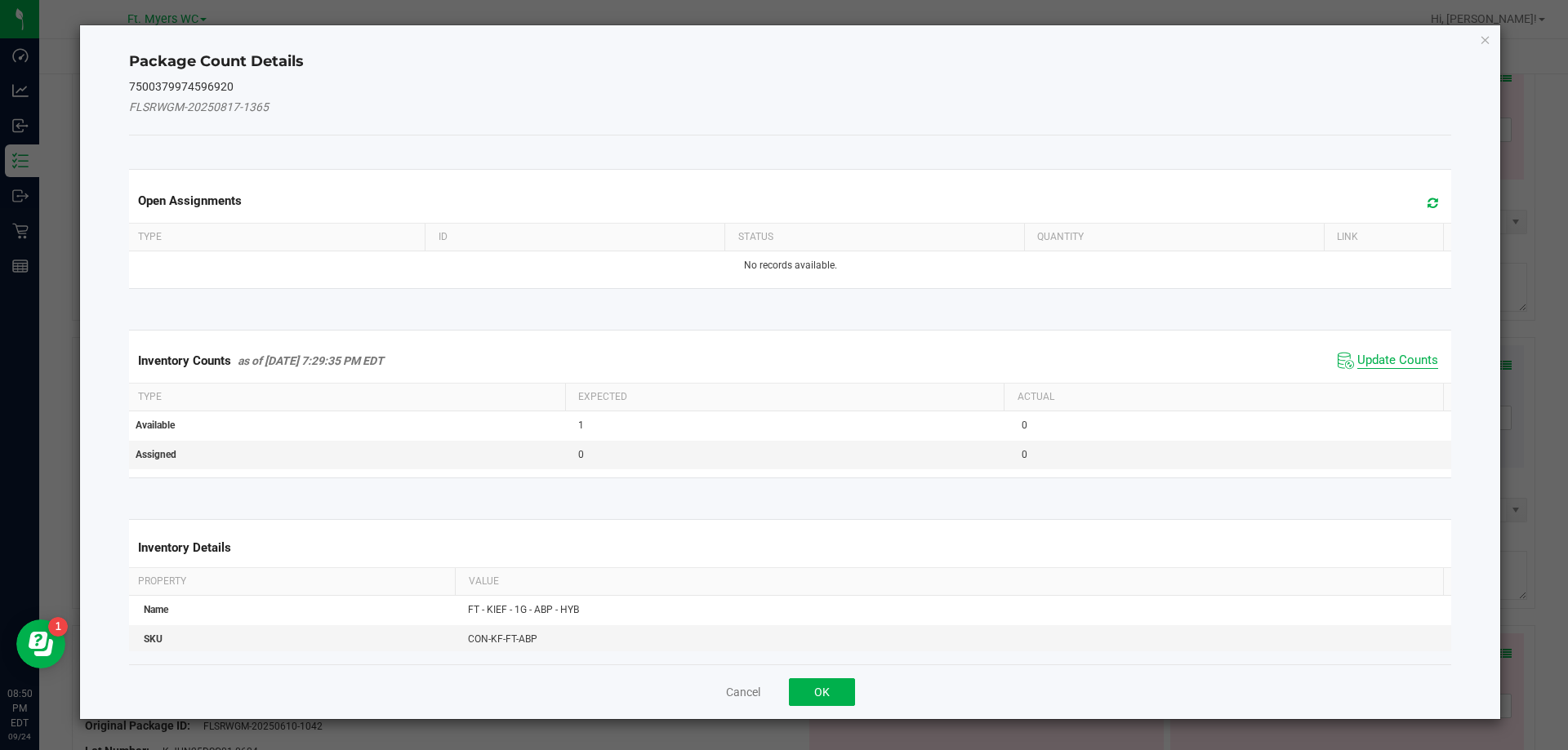
click at [1398, 356] on span "Update Counts" at bounding box center [1398, 361] width 80 height 16
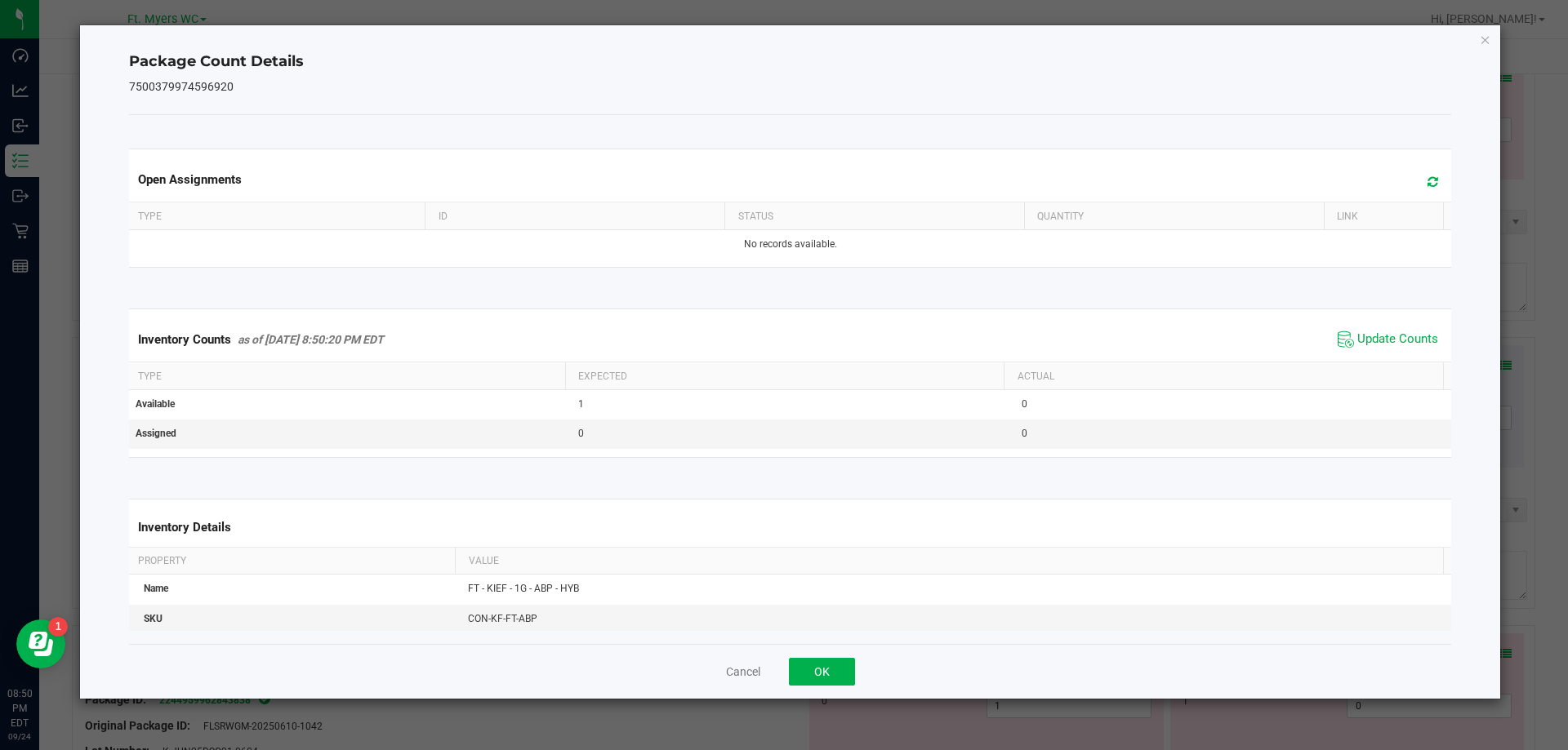
click at [826, 652] on div "Cancel OK" at bounding box center [790, 671] width 1323 height 54
click at [819, 665] on button "OK" at bounding box center [822, 672] width 66 height 28
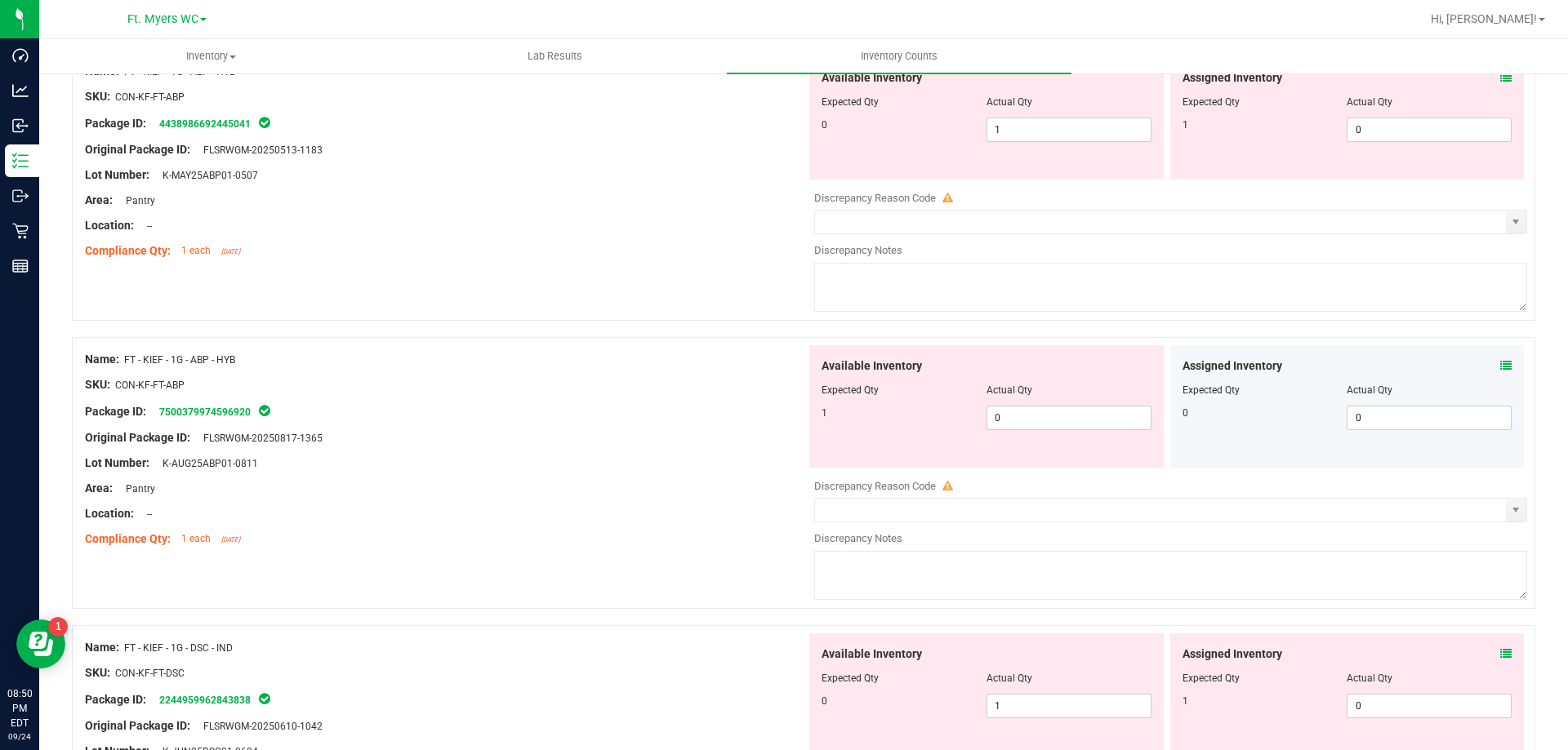
click at [575, 419] on div "Package ID: 7500379974596920" at bounding box center [445, 411] width 721 height 20
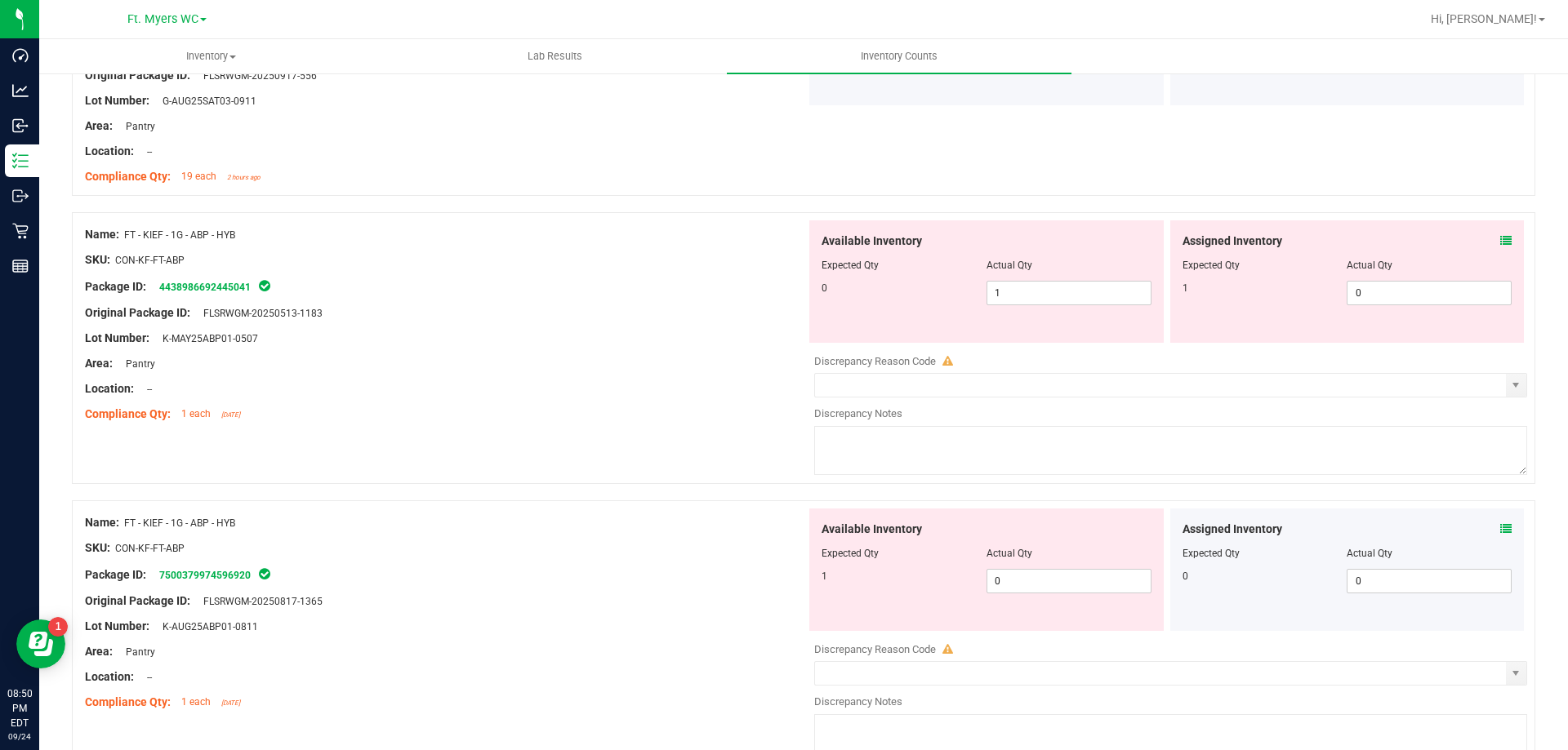
scroll to position [898, 0]
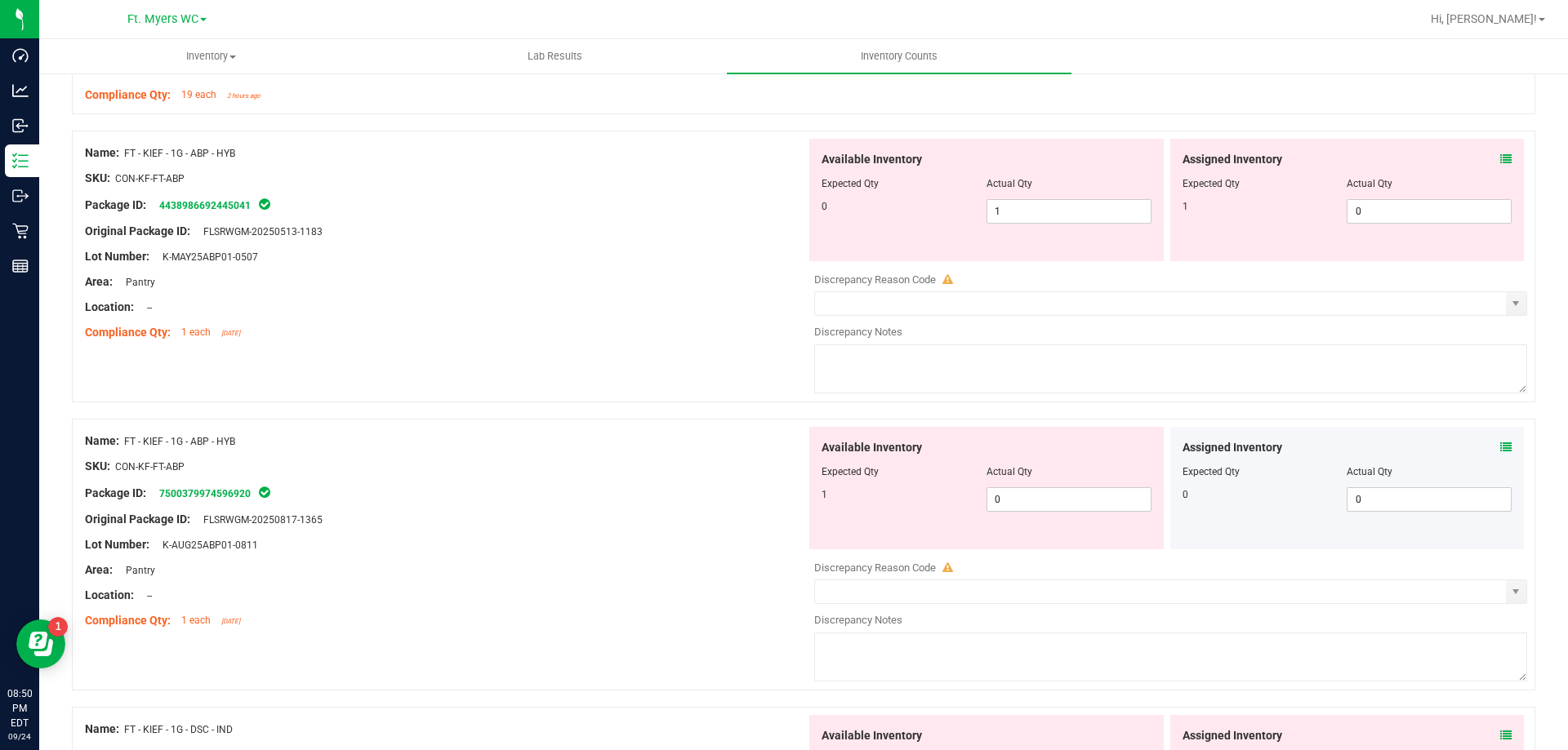
click at [544, 344] on div "Name: FT - KIEF - 1G - ABP - HYB SKU: CON-KF-FT-ABP Package ID: 443898669244504…" at bounding box center [445, 242] width 721 height 208
click at [1501, 155] on icon at bounding box center [1506, 158] width 11 height 11
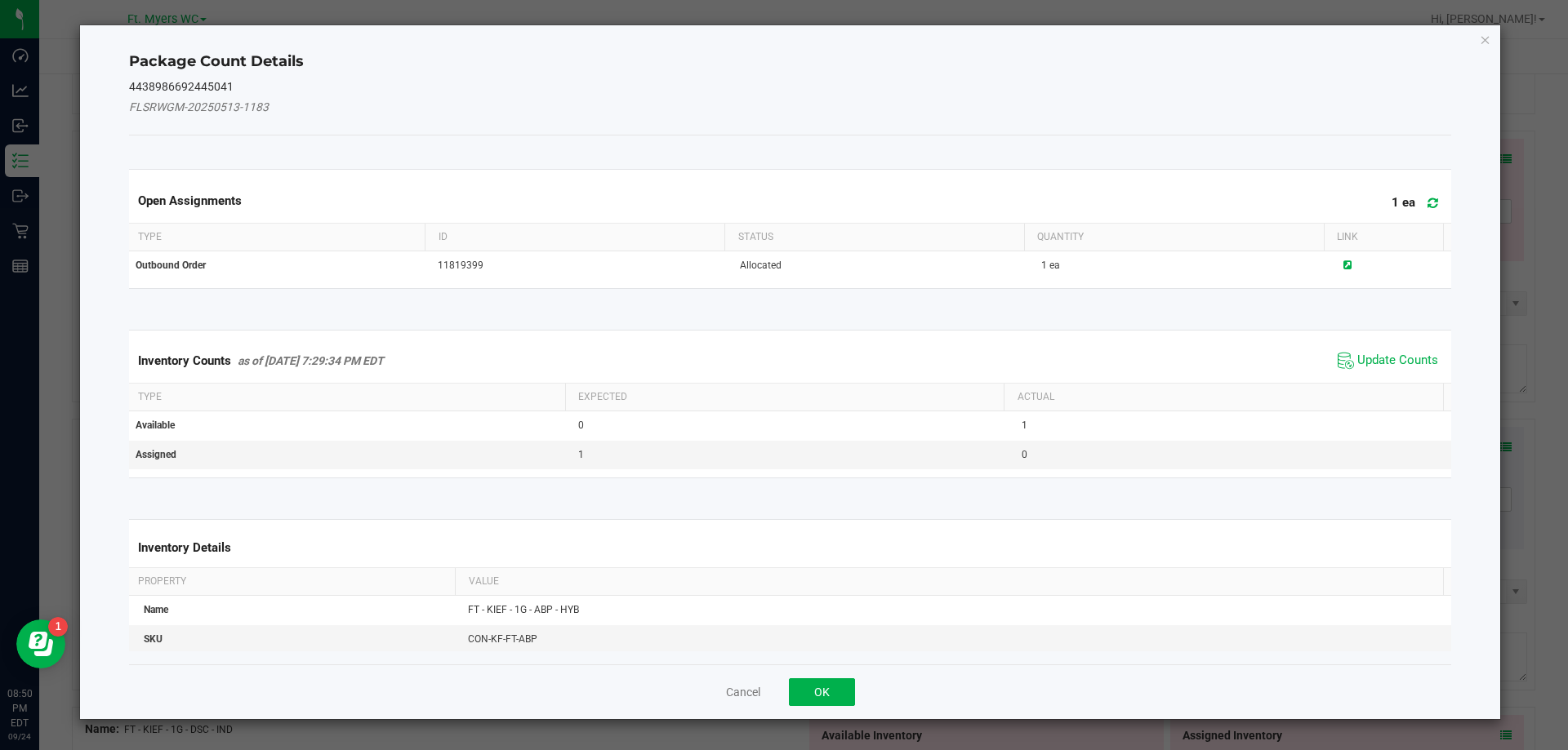
click at [1416, 197] on span at bounding box center [1429, 203] width 27 height 22
click at [1378, 362] on span "Update Counts" at bounding box center [1398, 361] width 80 height 16
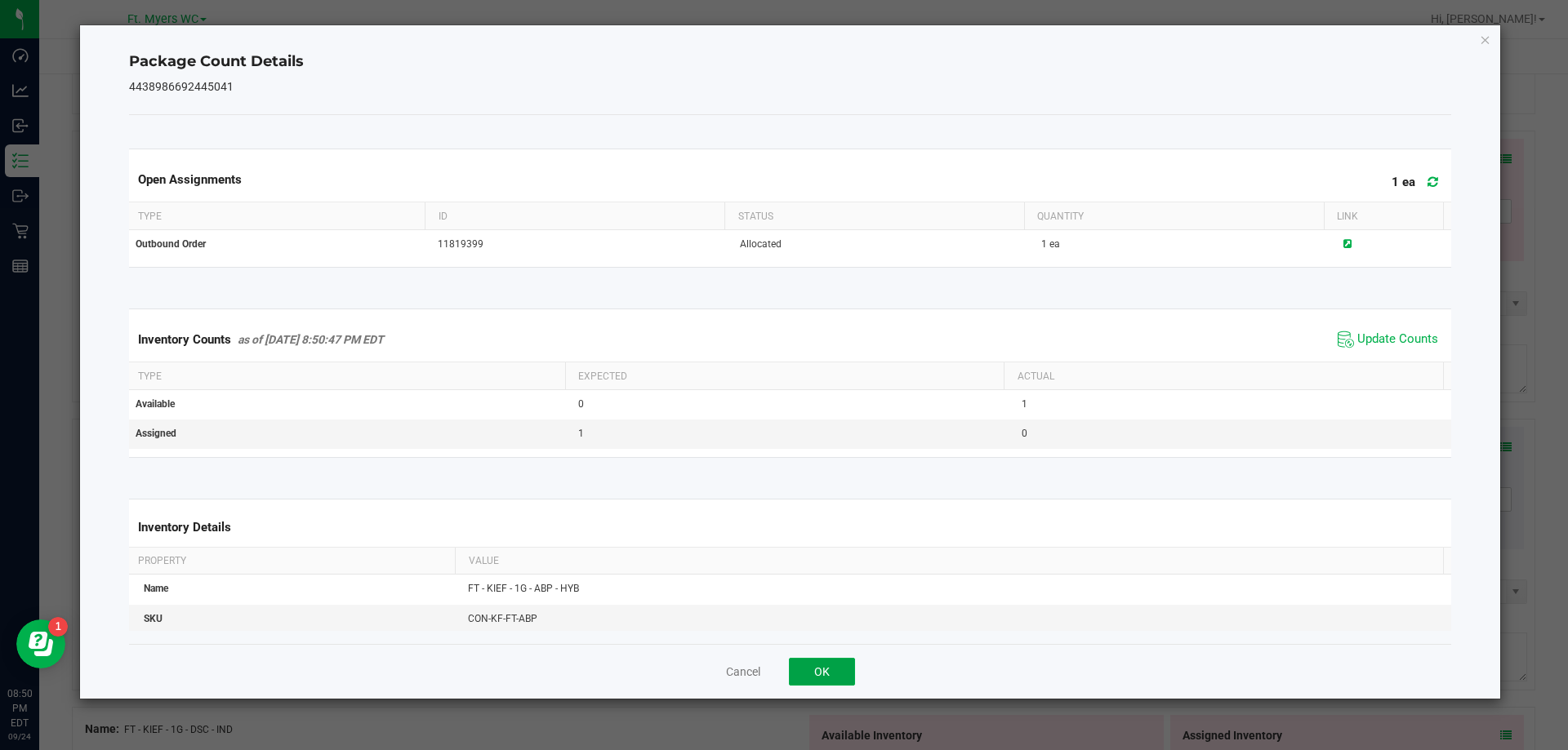
drag, startPoint x: 807, startPoint y: 675, endPoint x: 880, endPoint y: 675, distance: 73.0
click at [809, 675] on button "OK" at bounding box center [822, 672] width 66 height 28
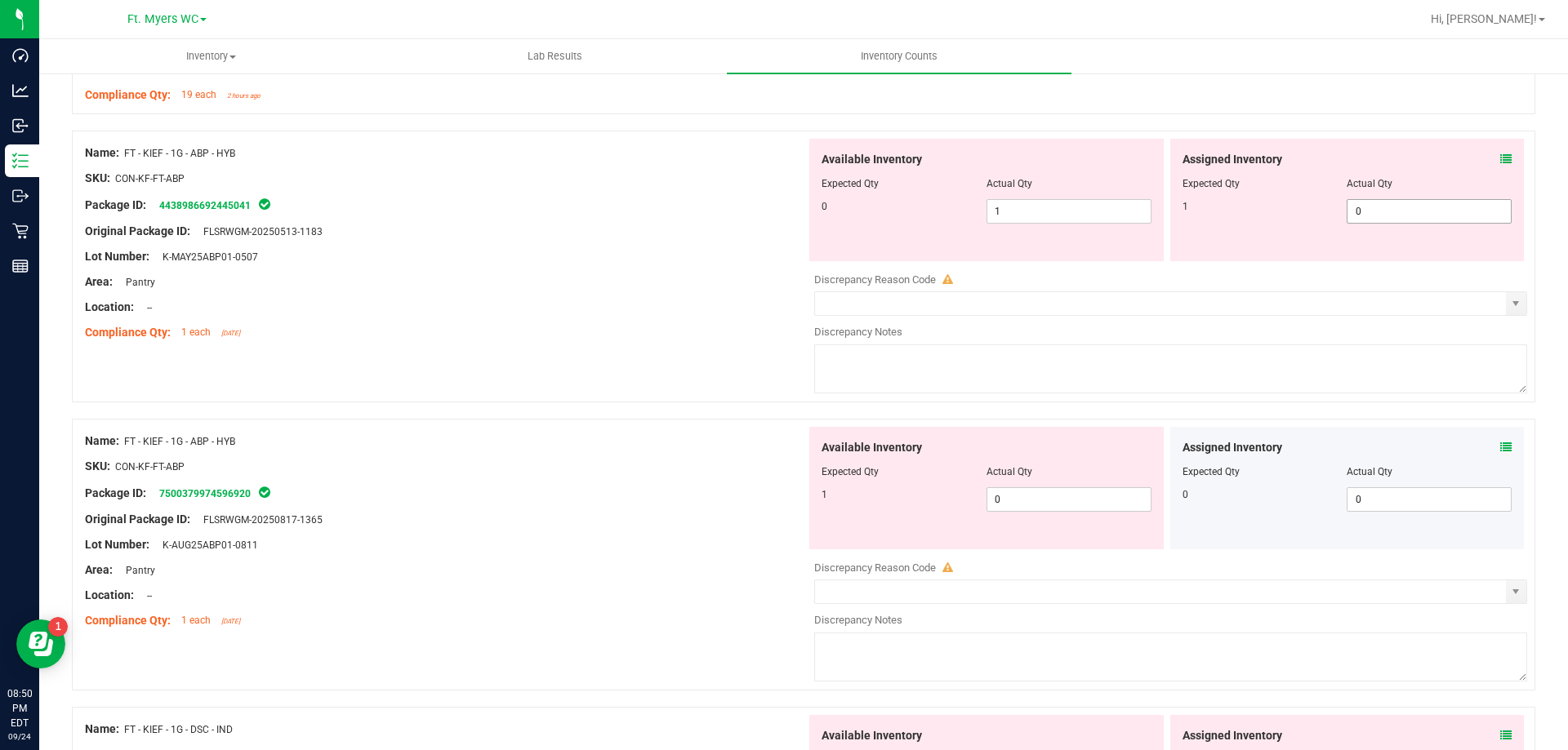
drag, startPoint x: 1423, startPoint y: 222, endPoint x: 1419, endPoint y: 207, distance: 15.5
click at [1419, 218] on span "0 0" at bounding box center [1429, 211] width 165 height 24
click at [1419, 207] on input "0" at bounding box center [1429, 211] width 164 height 22
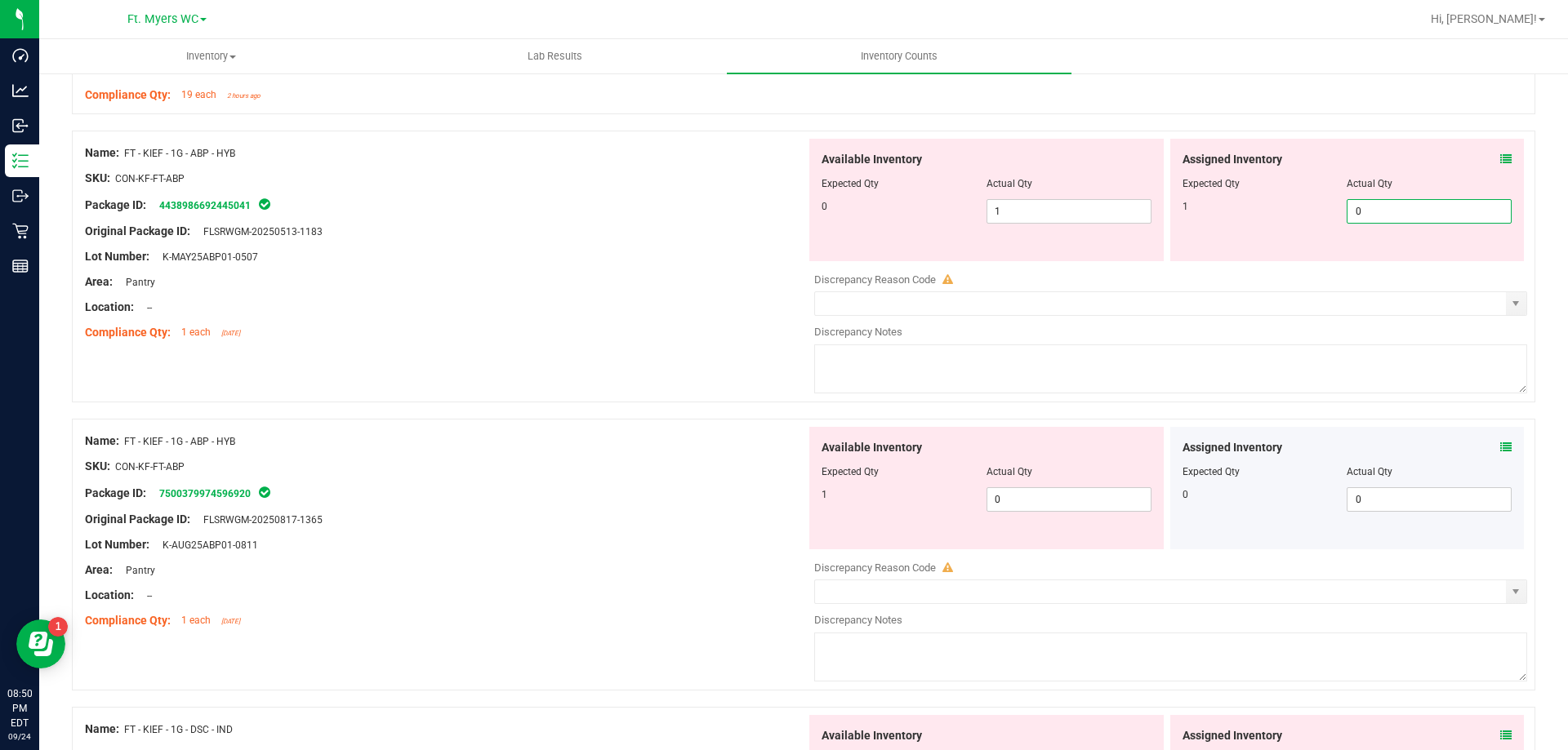
type input "1"
click at [1054, 264] on div at bounding box center [1171, 267] width 713 height 8
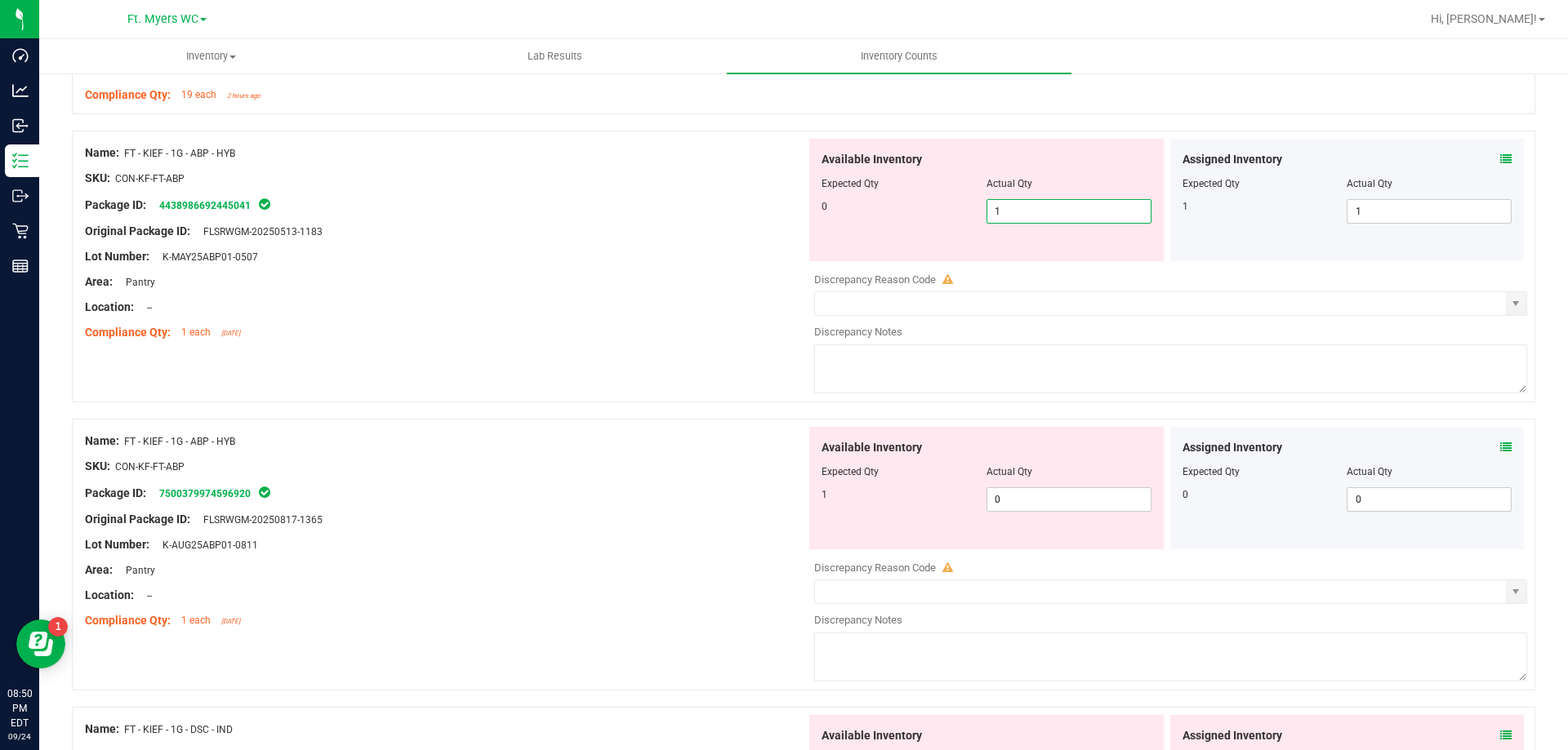
click at [1061, 210] on span "1 1" at bounding box center [1069, 211] width 165 height 24
click at [1061, 210] on input "1" at bounding box center [1069, 211] width 164 height 22
type input "0"
click at [1015, 496] on div "Available Inventory Expected Qty Actual Qty 1 0 0" at bounding box center [986, 489] width 355 height 123
type input "0"
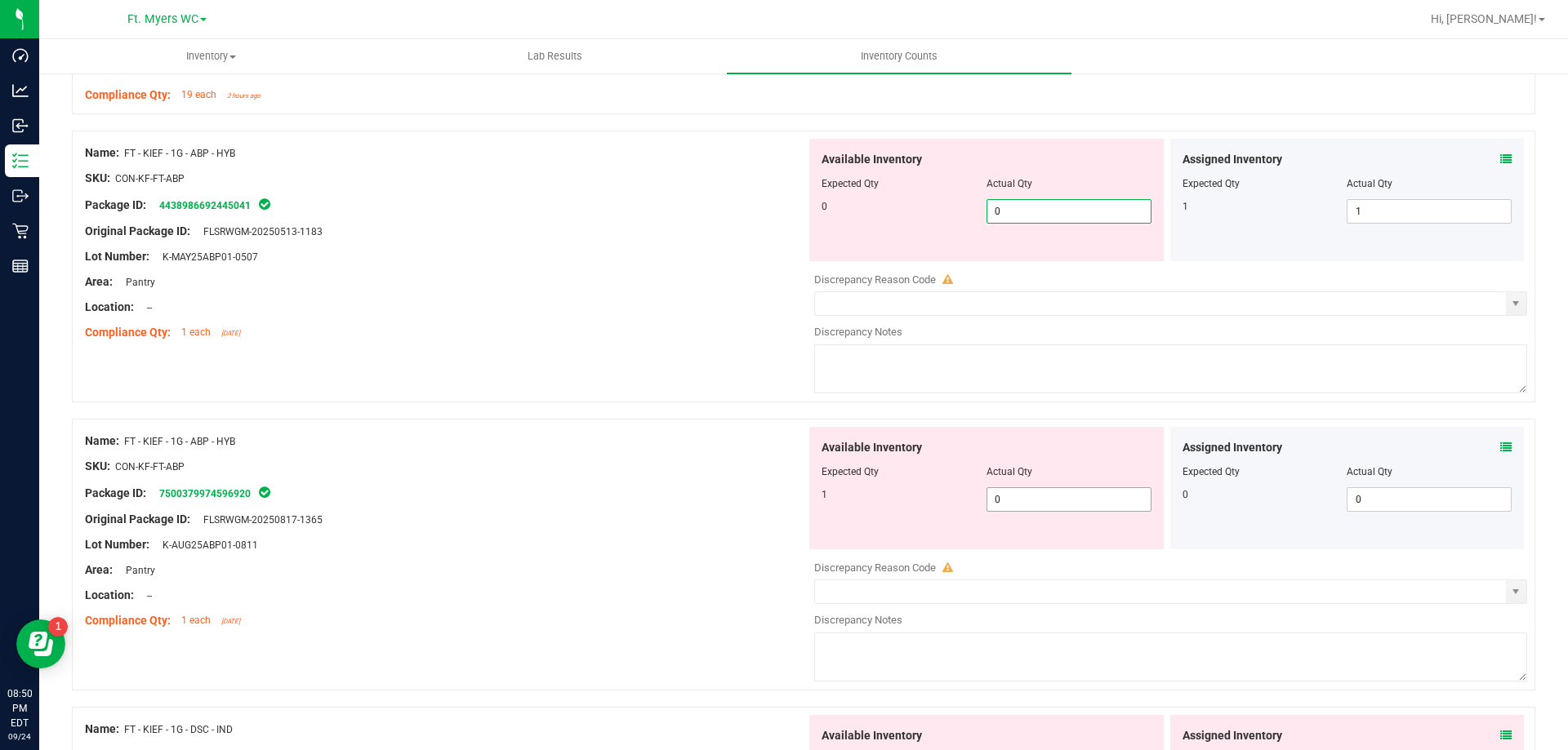
click at [1016, 496] on div "Available Inventory Expected Qty Actual Qty 1 0 0" at bounding box center [986, 489] width 355 height 123
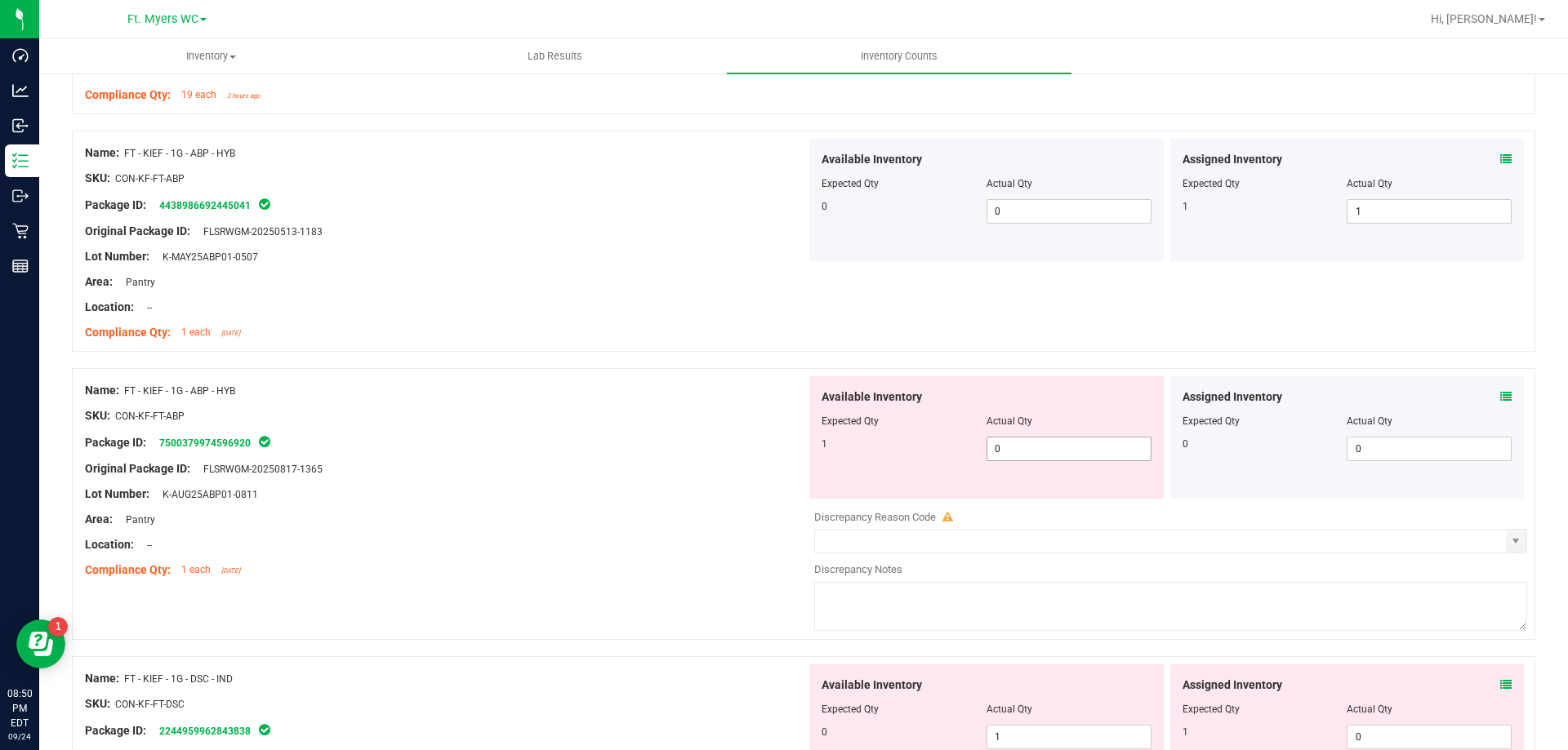
drag, startPoint x: 1023, startPoint y: 468, endPoint x: 1031, endPoint y: 446, distance: 23.4
click at [1023, 461] on div "Available Inventory Expected Qty Actual Qty 1 0 0" at bounding box center [986, 438] width 355 height 123
click at [1034, 442] on span "0 0" at bounding box center [1069, 449] width 165 height 24
click at [1034, 442] on input "0" at bounding box center [1069, 449] width 164 height 22
type input "1"
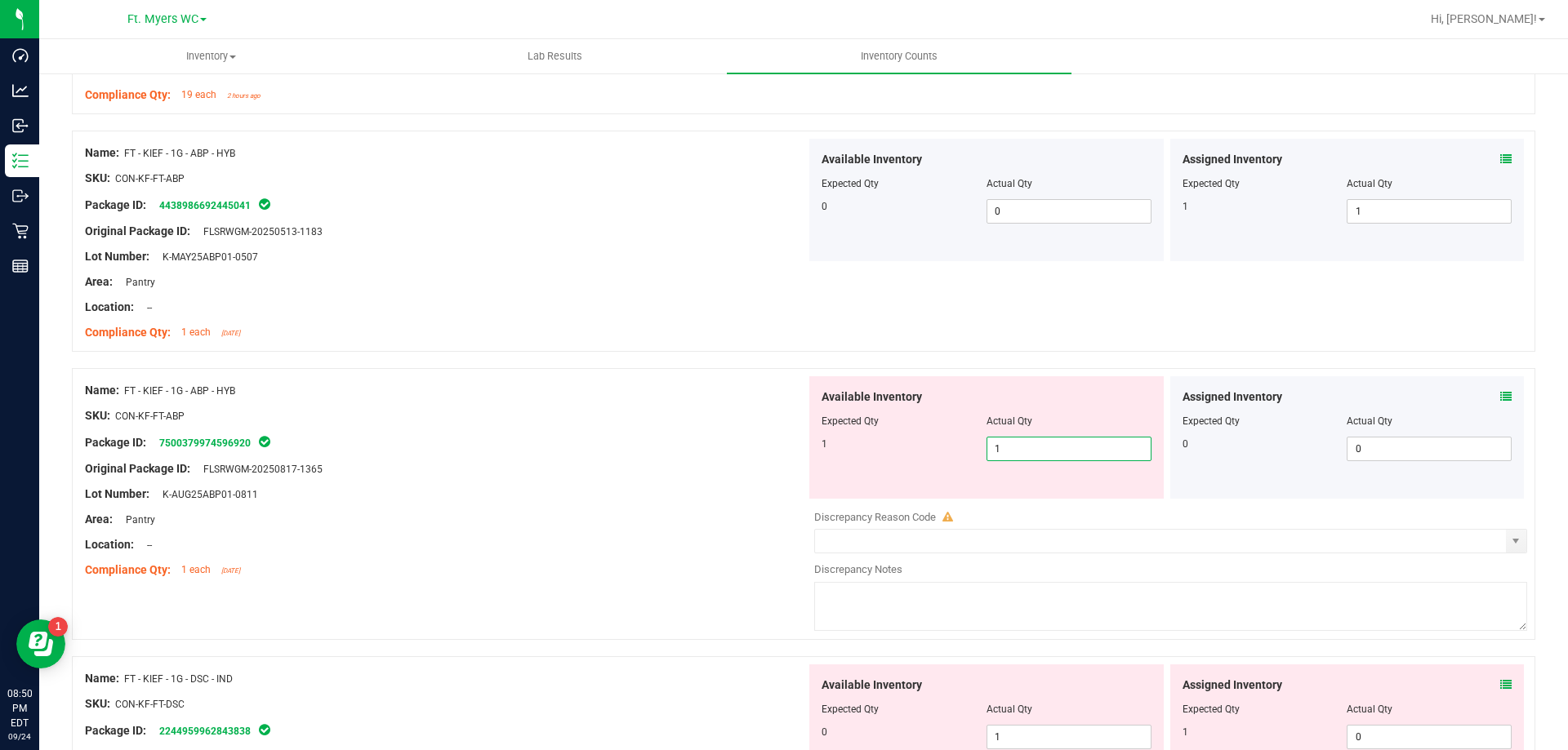
type input "1"
drag, startPoint x: 868, startPoint y: 448, endPoint x: 881, endPoint y: 445, distance: 13.3
click at [867, 446] on div "1" at bounding box center [903, 444] width 165 height 15
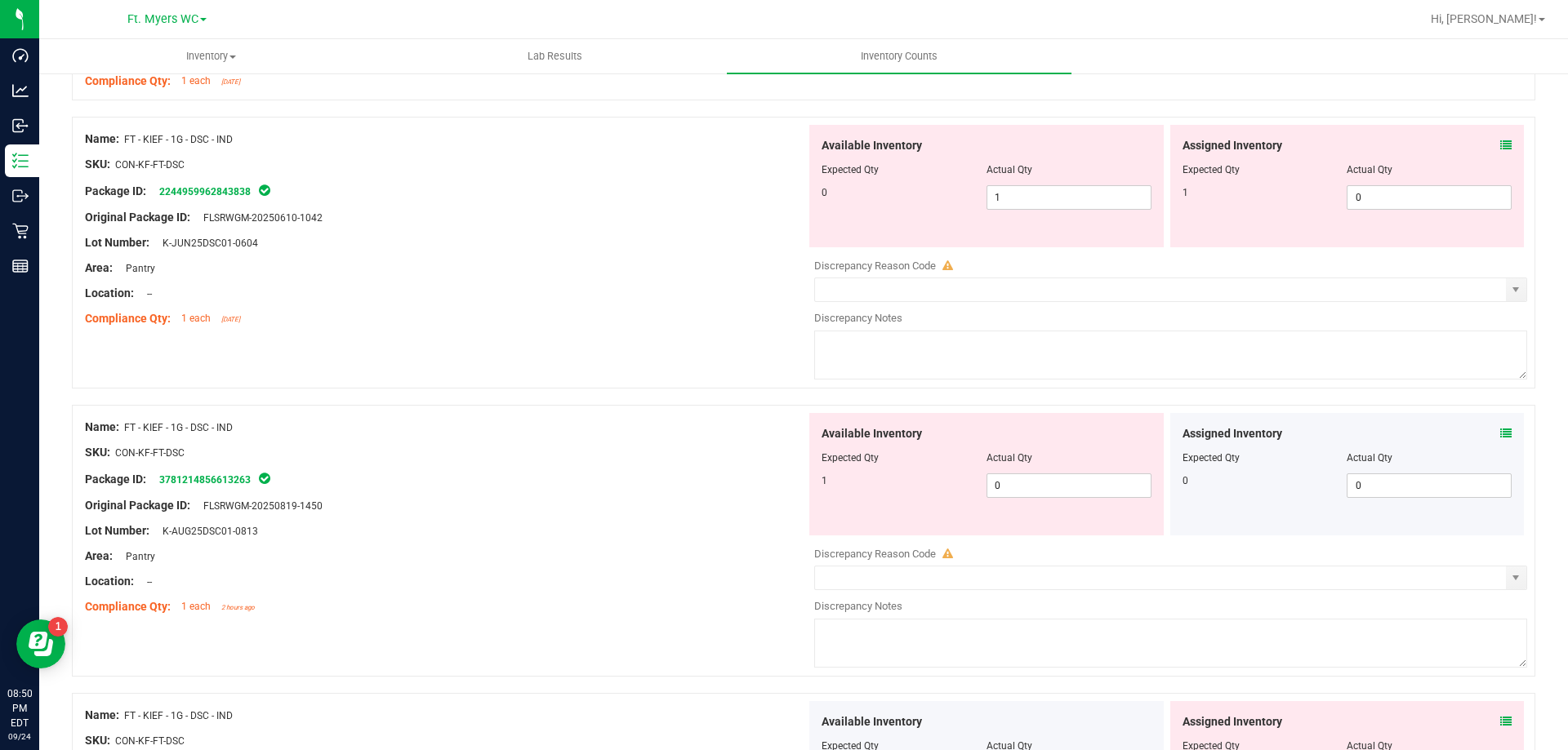
scroll to position [1388, 0]
click at [586, 254] on div at bounding box center [445, 254] width 721 height 8
click at [1501, 148] on icon at bounding box center [1506, 144] width 11 height 11
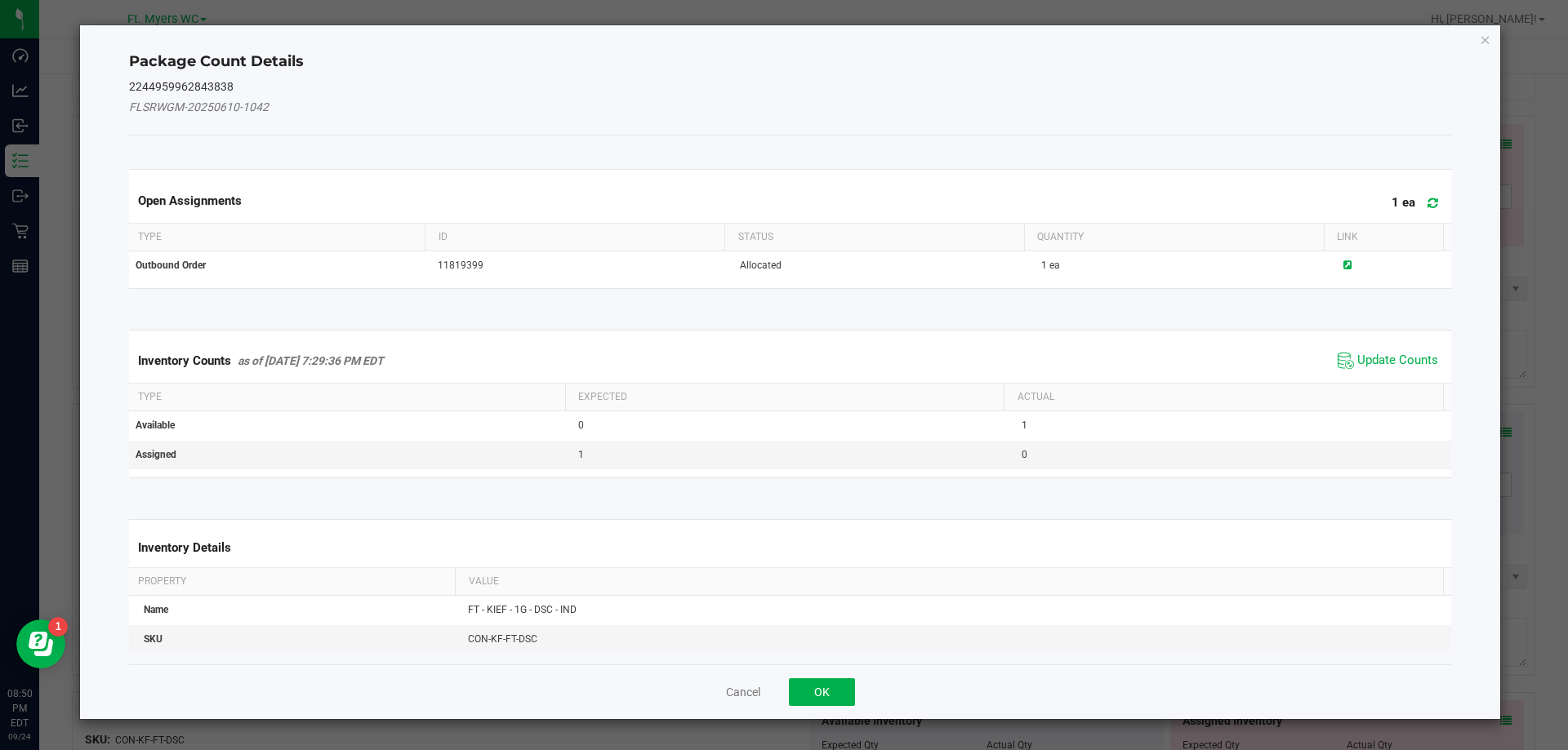
click at [1428, 198] on icon at bounding box center [1433, 202] width 10 height 12
click at [1385, 357] on span "Update Counts" at bounding box center [1398, 361] width 80 height 16
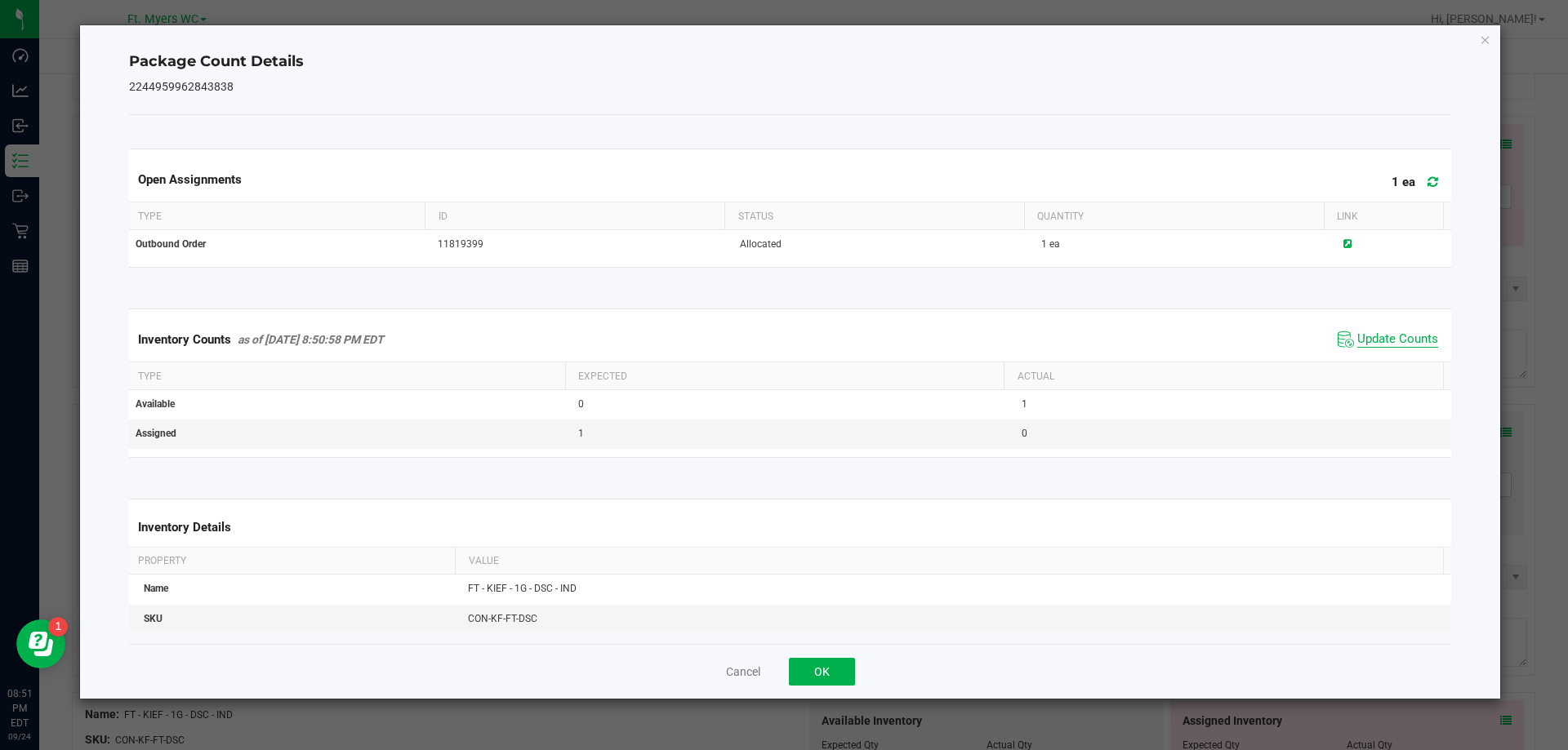
click at [1403, 335] on span "Update Counts" at bounding box center [1398, 339] width 80 height 16
click at [1427, 185] on span at bounding box center [1429, 182] width 27 height 22
click at [822, 683] on button "OK" at bounding box center [822, 672] width 66 height 28
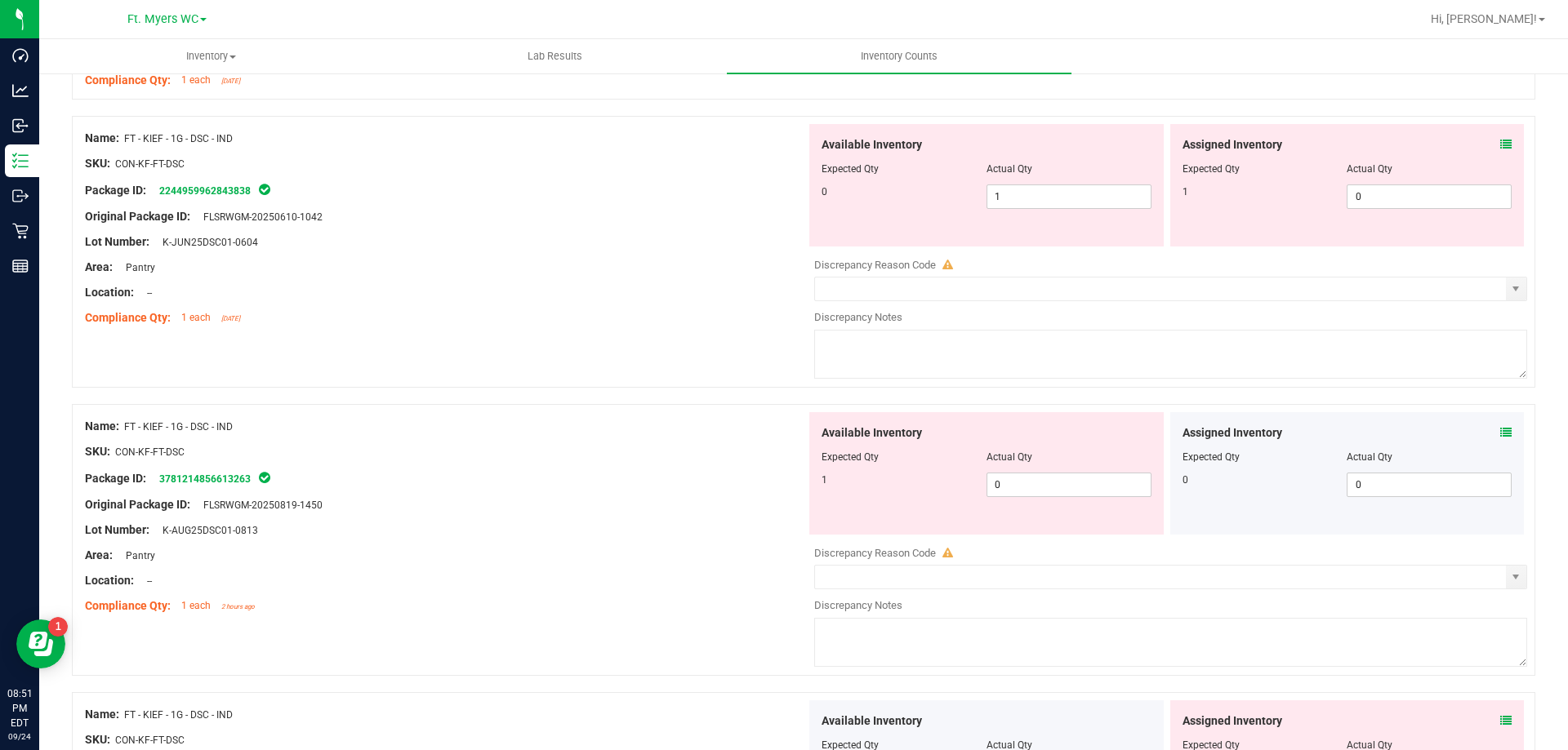
click at [543, 240] on div "Lot Number: K-JUN25DSC01-0604" at bounding box center [445, 242] width 721 height 17
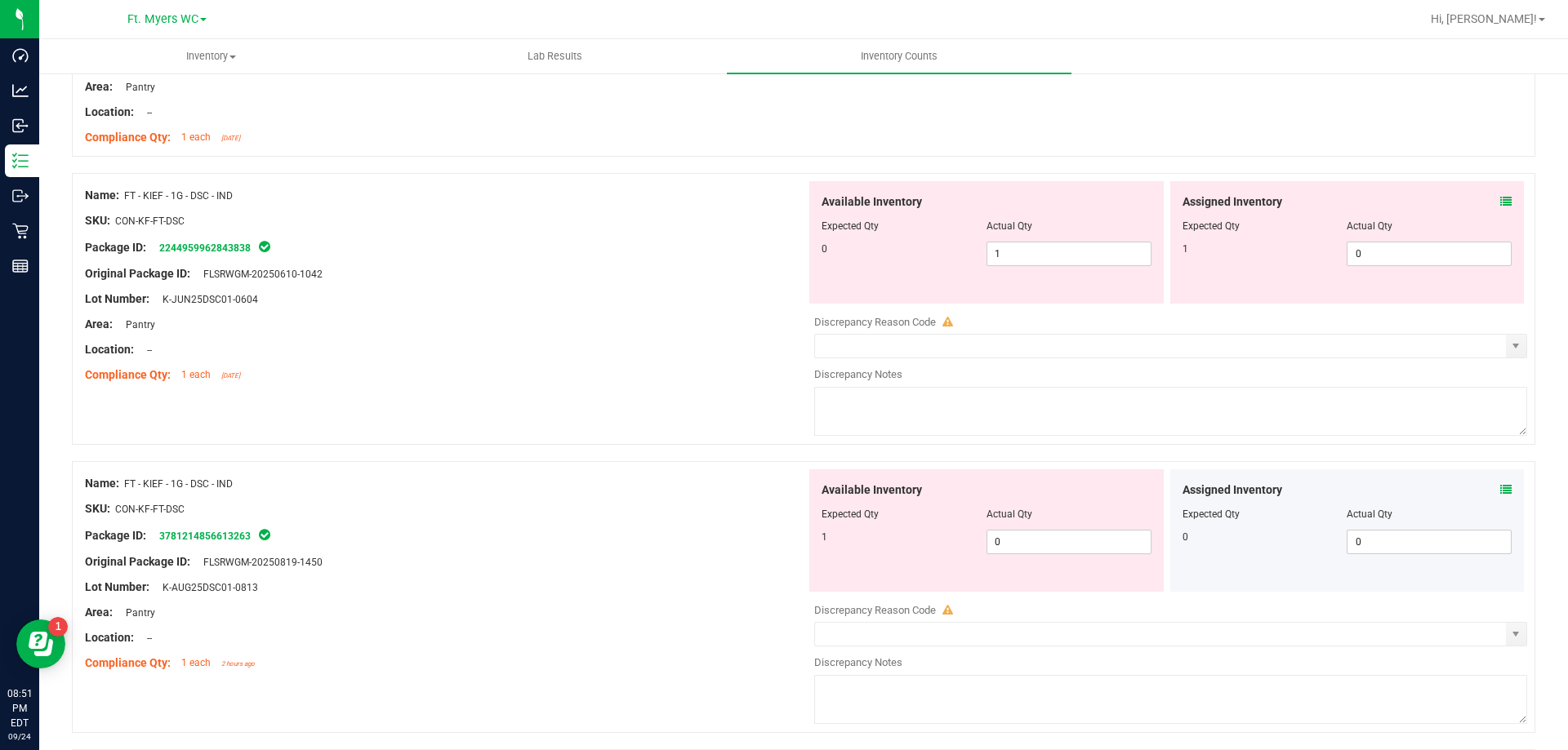
scroll to position [1306, 0]
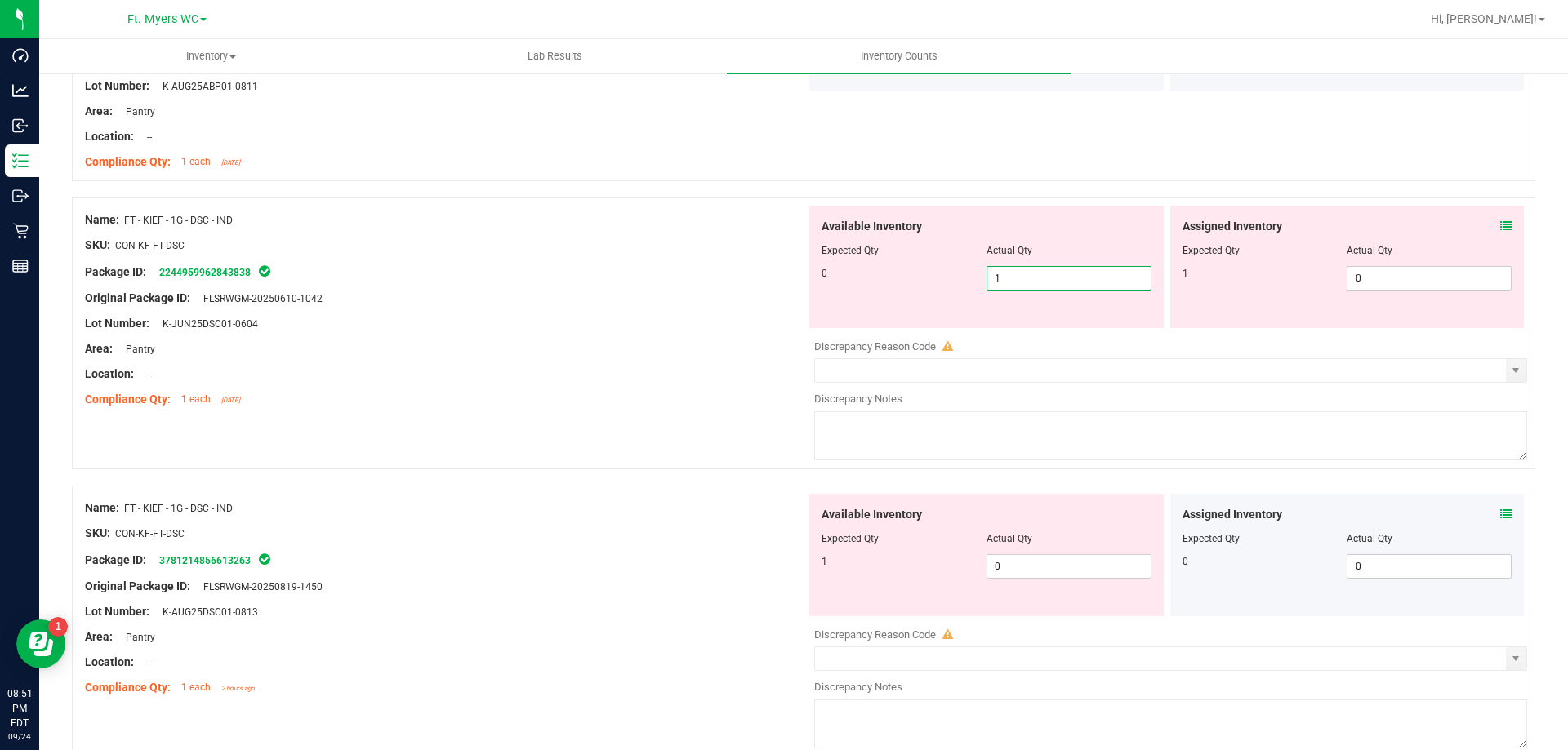
click at [1006, 272] on span "1 1" at bounding box center [1069, 279] width 165 height 24
click at [1006, 272] on input "1" at bounding box center [1069, 279] width 164 height 22
click at [1011, 276] on input "1" at bounding box center [1069, 279] width 164 height 22
click at [1012, 276] on input "1" at bounding box center [1069, 279] width 164 height 22
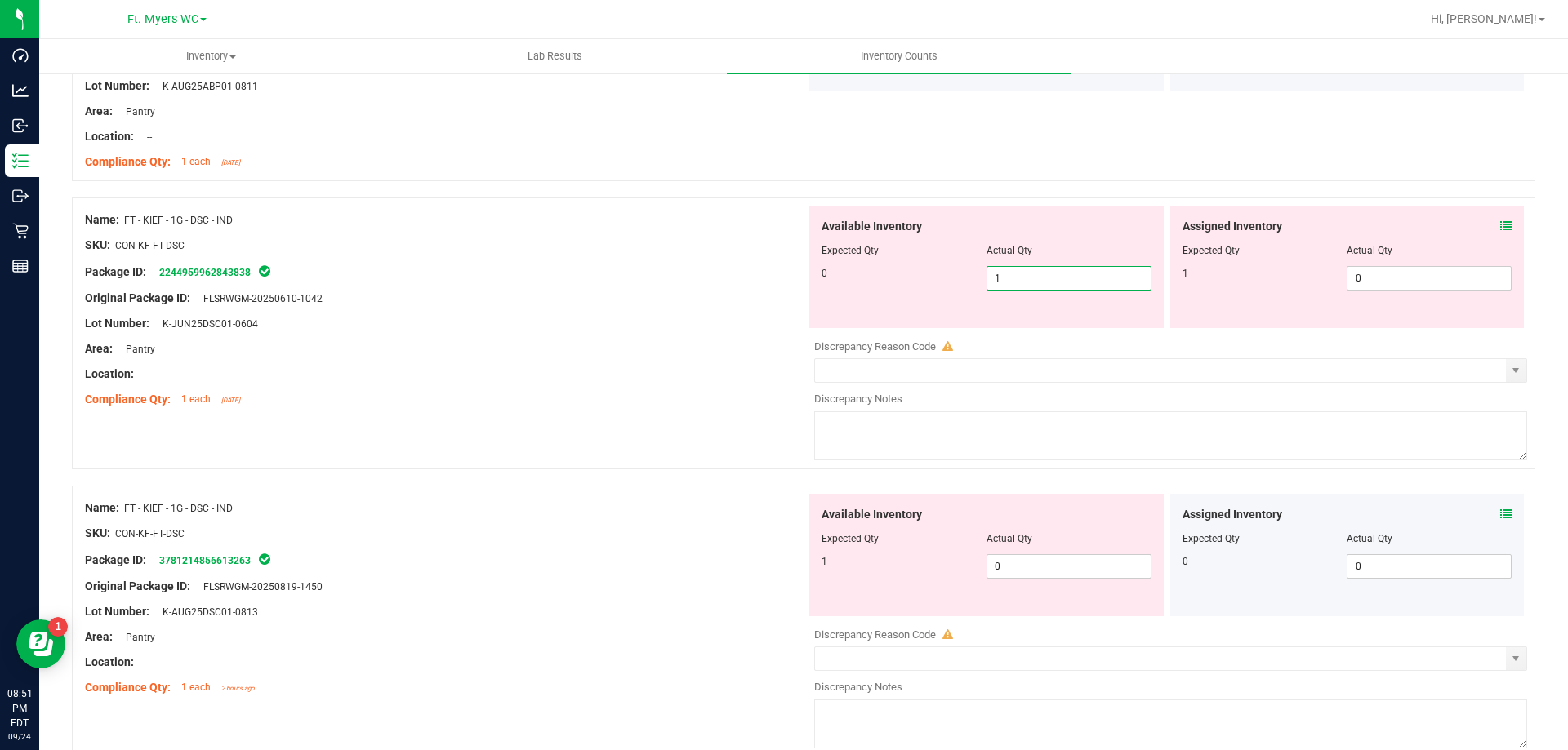
type input "0"
click at [1049, 561] on span "0 0" at bounding box center [1069, 567] width 165 height 24
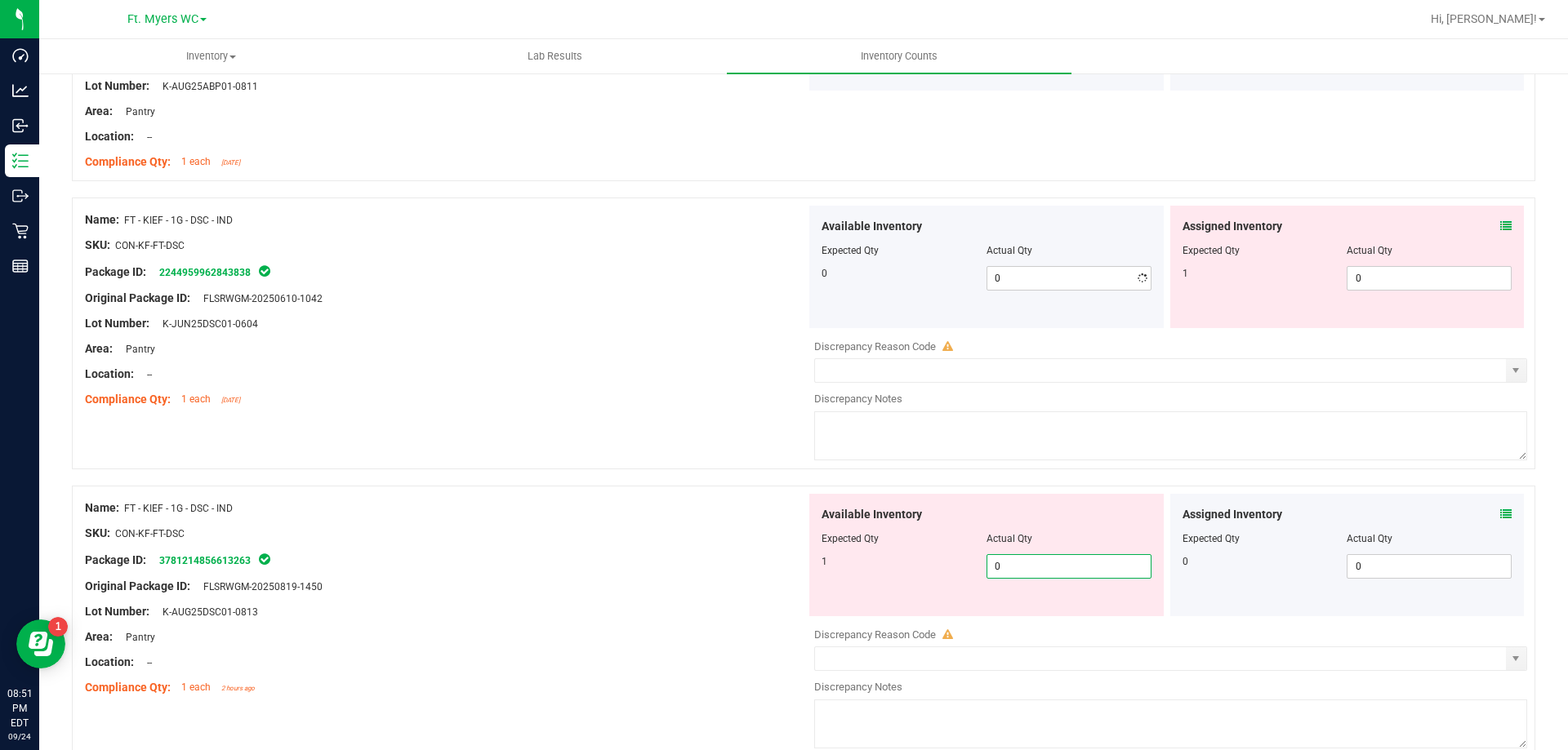
click at [1049, 561] on input "0" at bounding box center [1069, 567] width 164 height 22
type input "1"
click at [1397, 289] on input "0" at bounding box center [1429, 279] width 164 height 22
type input "1"
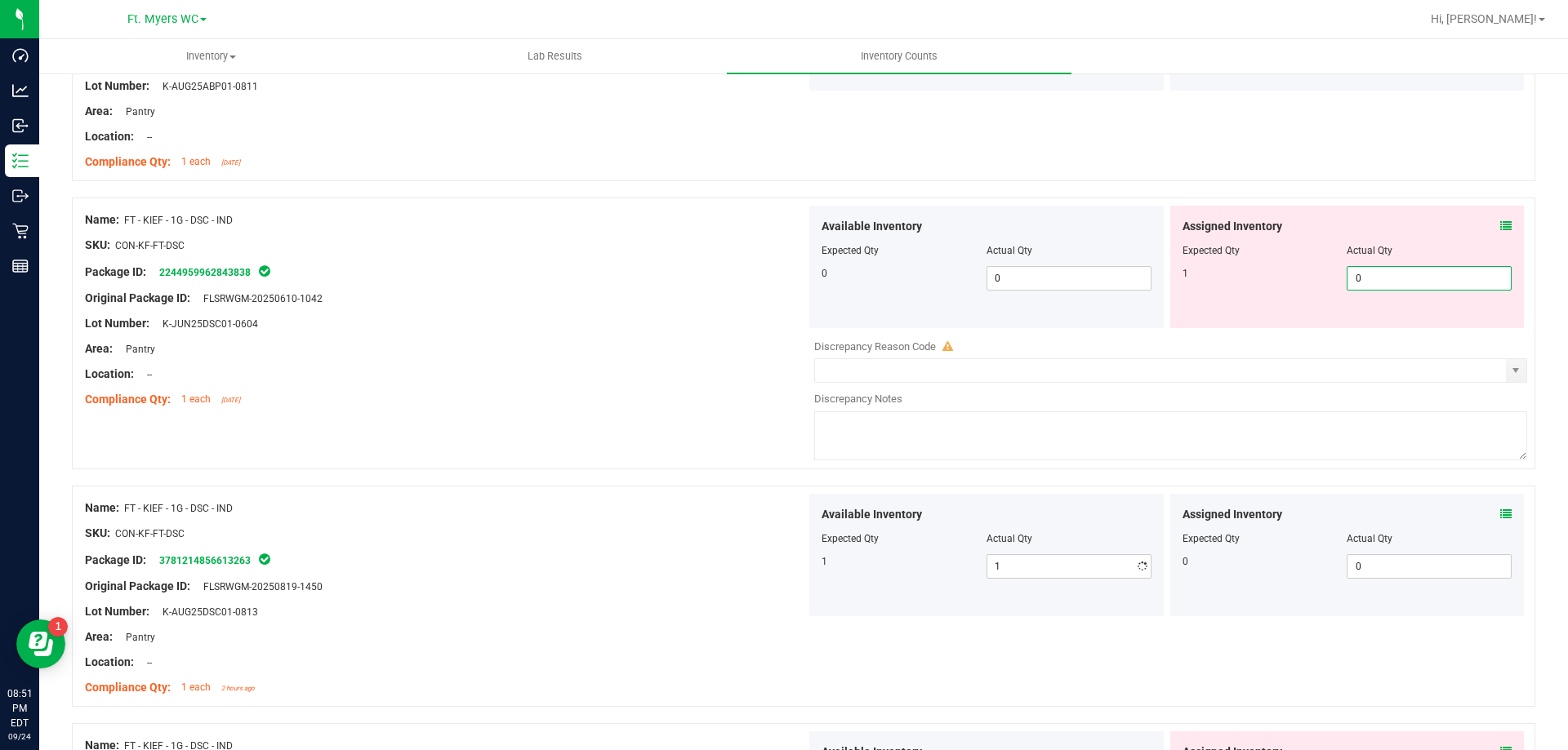
click at [1397, 289] on input "0" at bounding box center [1429, 279] width 164 height 22
click at [1398, 289] on input "0" at bounding box center [1429, 279] width 164 height 22
click at [915, 351] on span "Discrepancy Reason Code" at bounding box center [875, 347] width 122 height 12
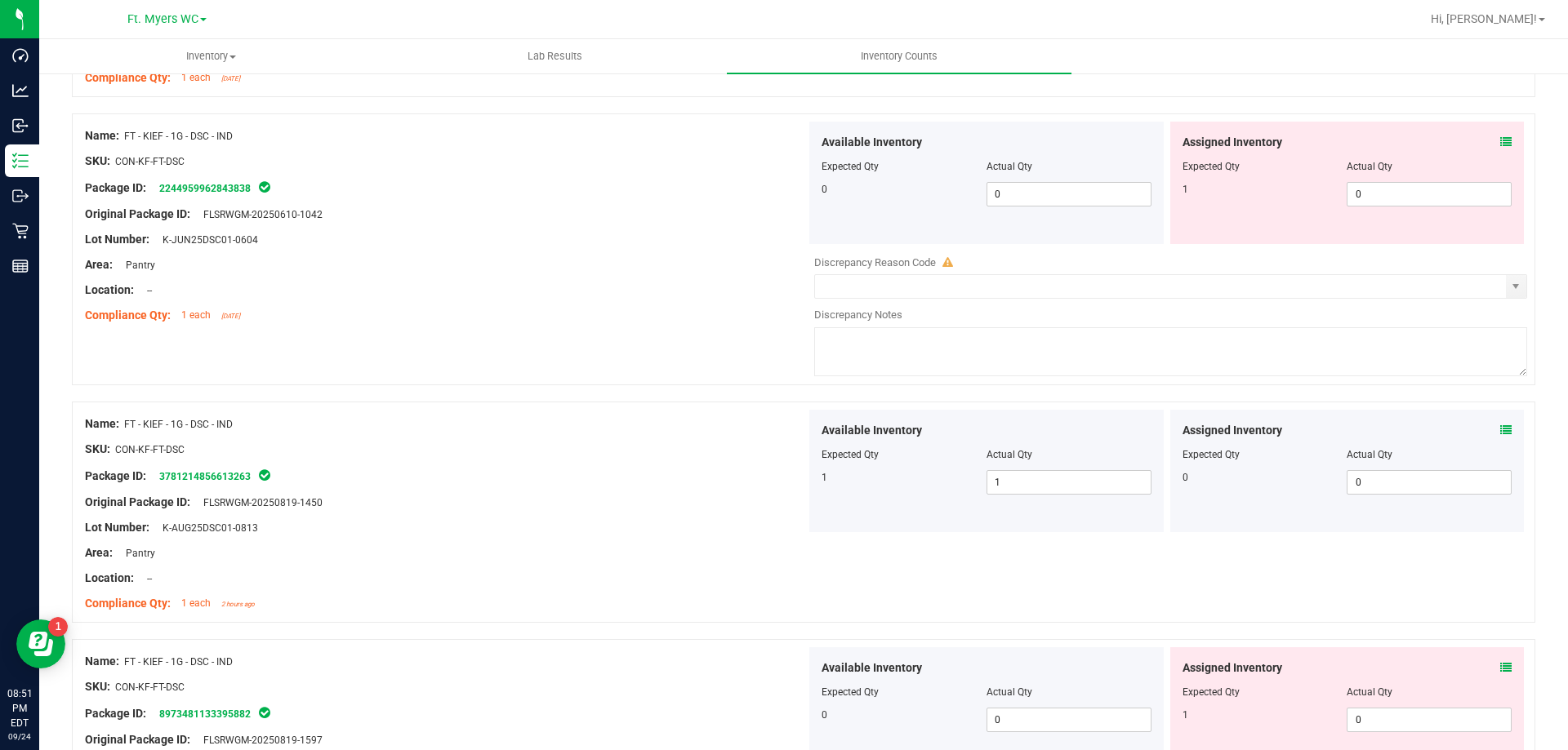
scroll to position [1470, 0]
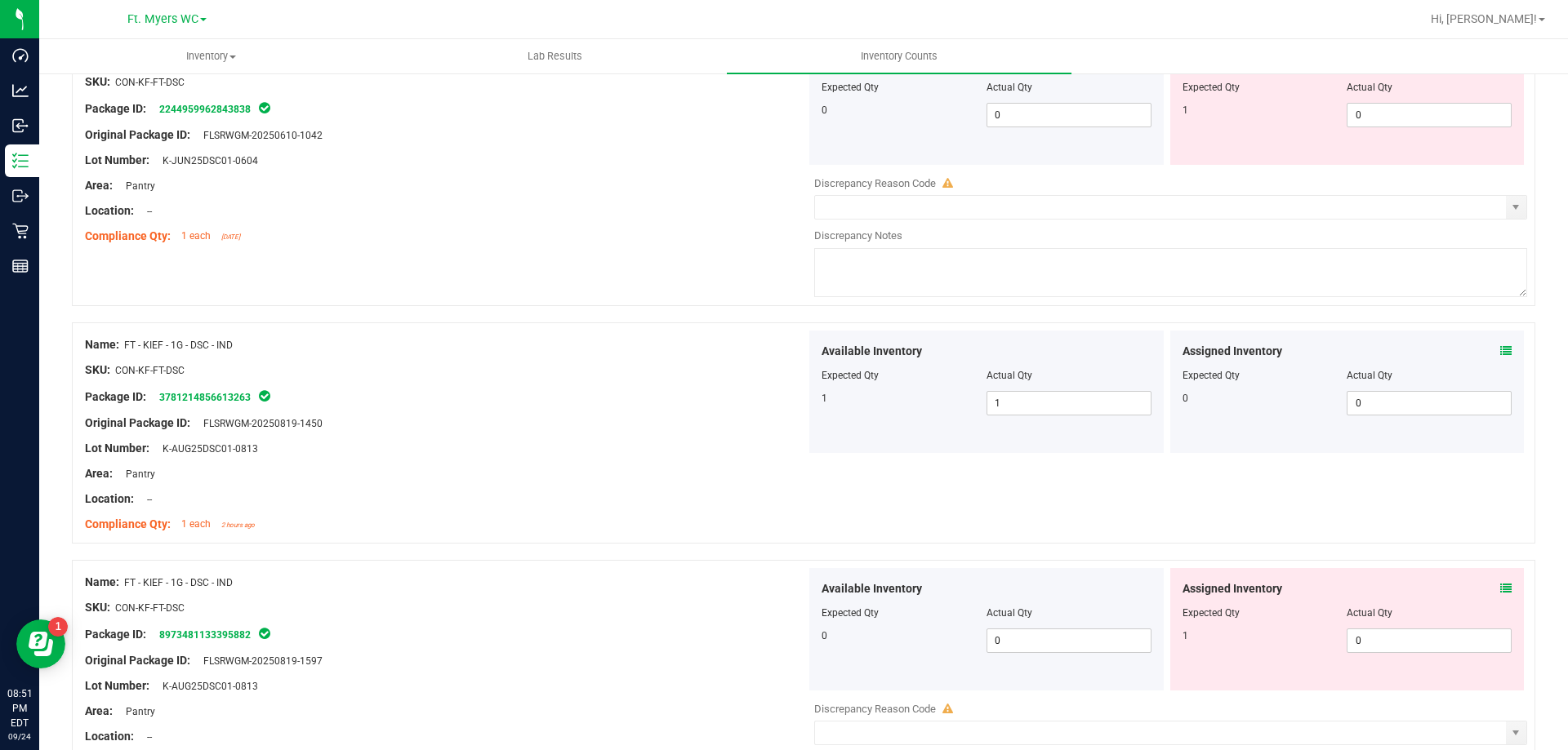
click at [1357, 88] on div "Actual Qty" at bounding box center [1429, 87] width 165 height 15
click at [1412, 109] on span "0 0" at bounding box center [1429, 115] width 165 height 24
click at [1412, 109] on input "0" at bounding box center [1429, 115] width 164 height 22
type input "1"
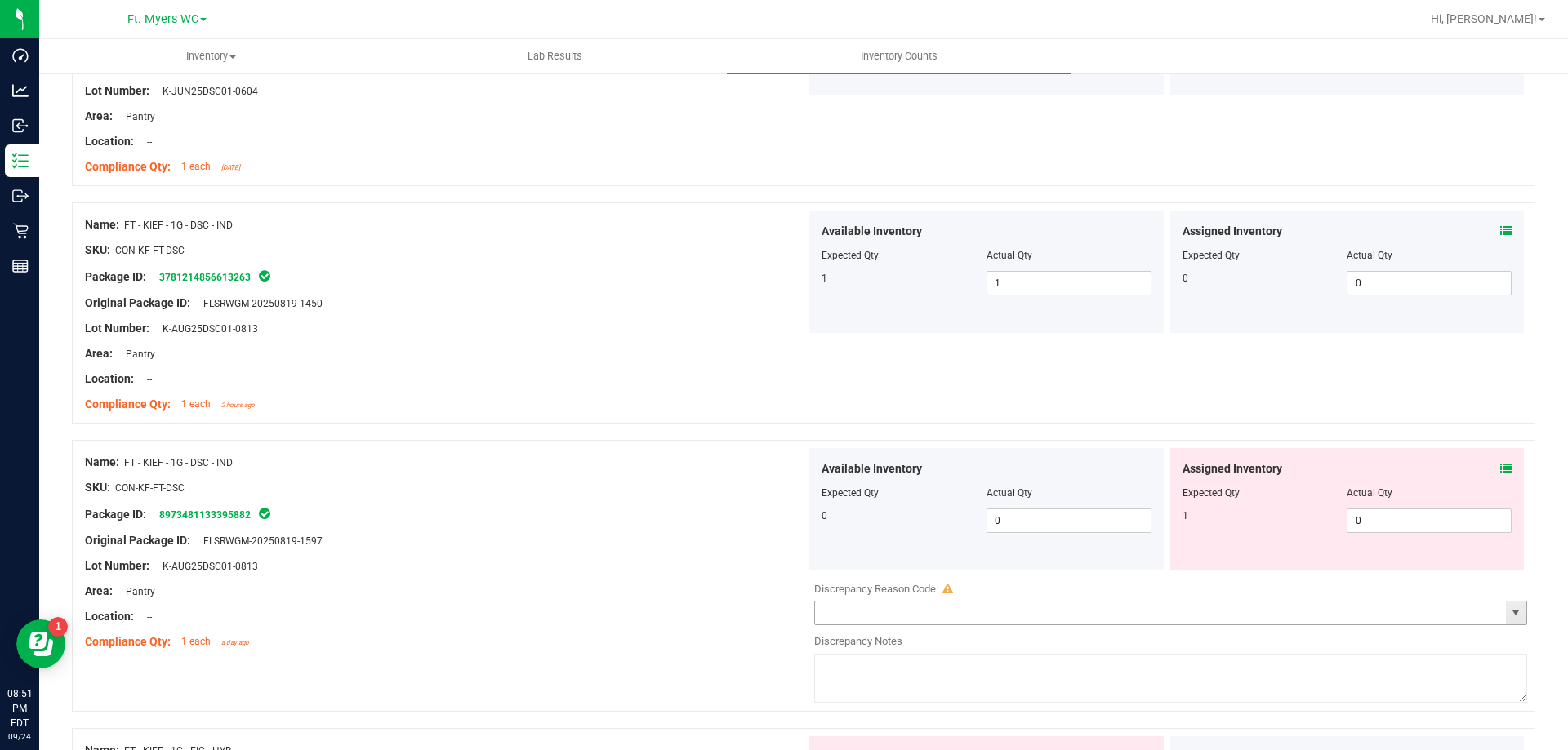
scroll to position [1633, 0]
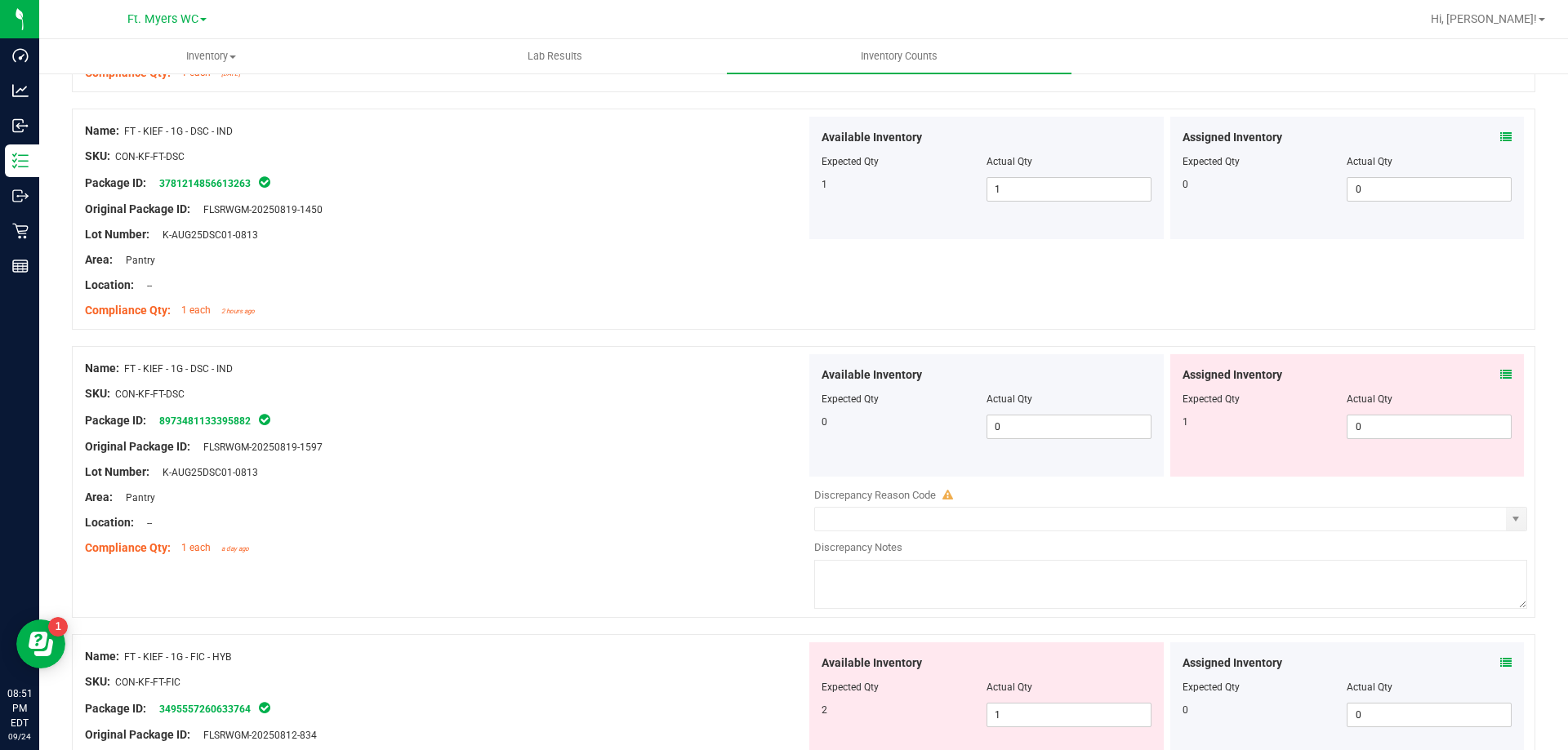
click at [1460, 402] on div "Actual Qty" at bounding box center [1429, 399] width 165 height 15
click at [1501, 375] on icon at bounding box center [1506, 375] width 11 height 11
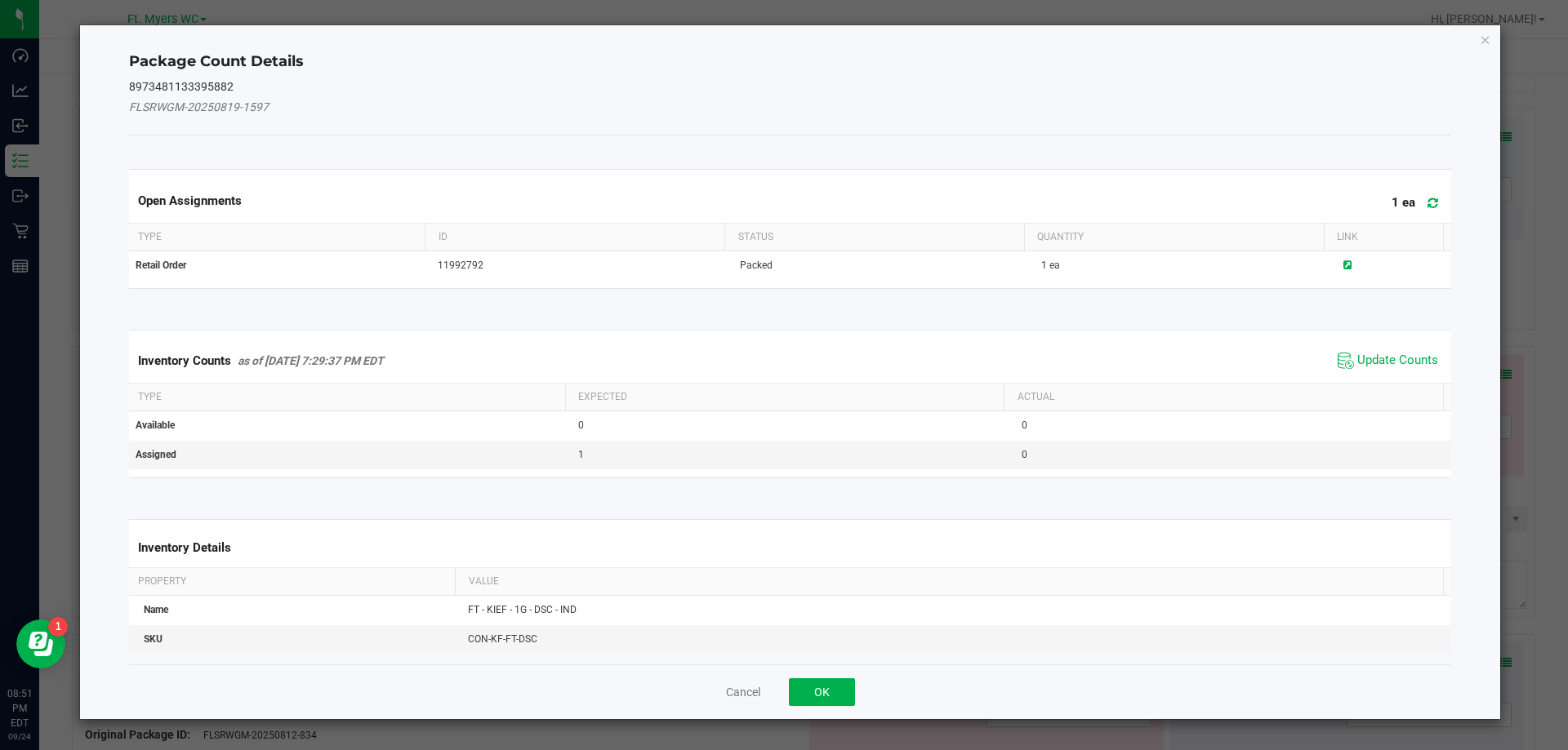
drag, startPoint x: 1405, startPoint y: 191, endPoint x: 1423, endPoint y: 197, distance: 19.0
click at [1409, 196] on span "1 ea" at bounding box center [1417, 200] width 51 height 20
click at [1428, 197] on icon at bounding box center [1433, 202] width 10 height 12
click at [1369, 350] on span "Update Counts" at bounding box center [1388, 361] width 109 height 24
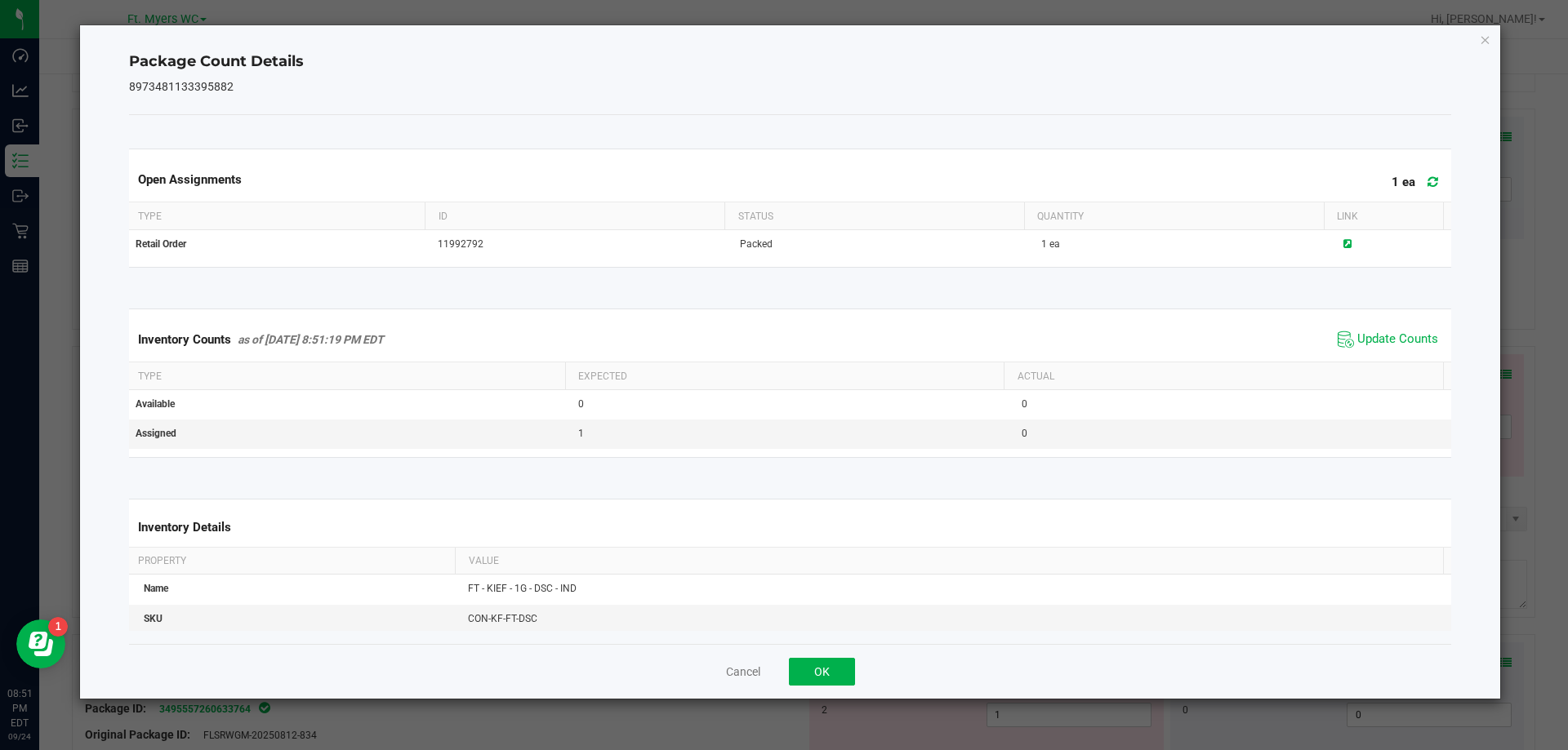
click at [823, 657] on div "Cancel OK" at bounding box center [790, 671] width 1323 height 54
click at [845, 649] on div "Cancel OK" at bounding box center [790, 671] width 1323 height 54
click at [844, 663] on button "OK" at bounding box center [822, 672] width 66 height 28
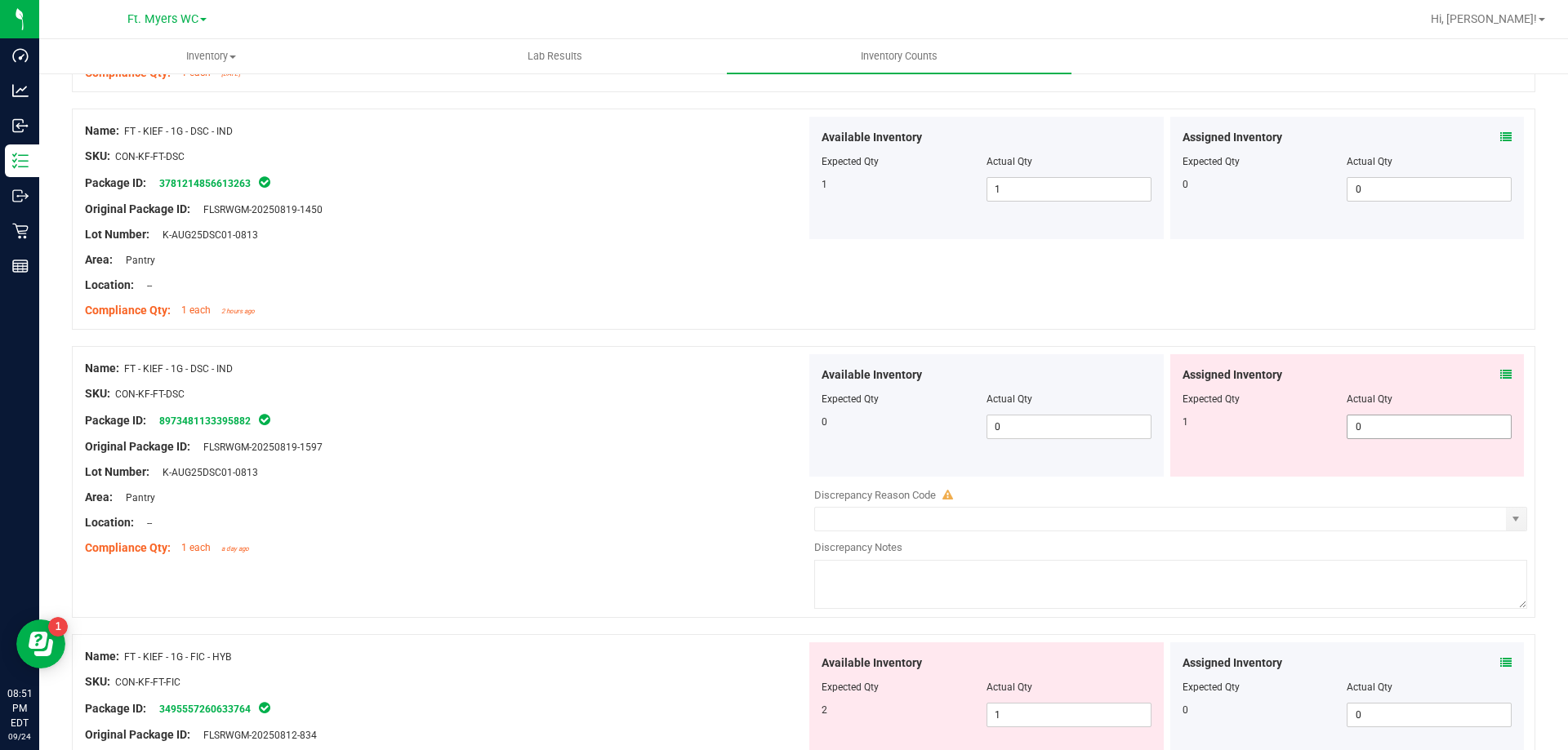
click at [1380, 426] on span "0 0" at bounding box center [1429, 426] width 165 height 24
click at [1380, 426] on input "0" at bounding box center [1429, 426] width 164 height 22
click at [1379, 426] on input "0" at bounding box center [1429, 426] width 164 height 22
type input "1"
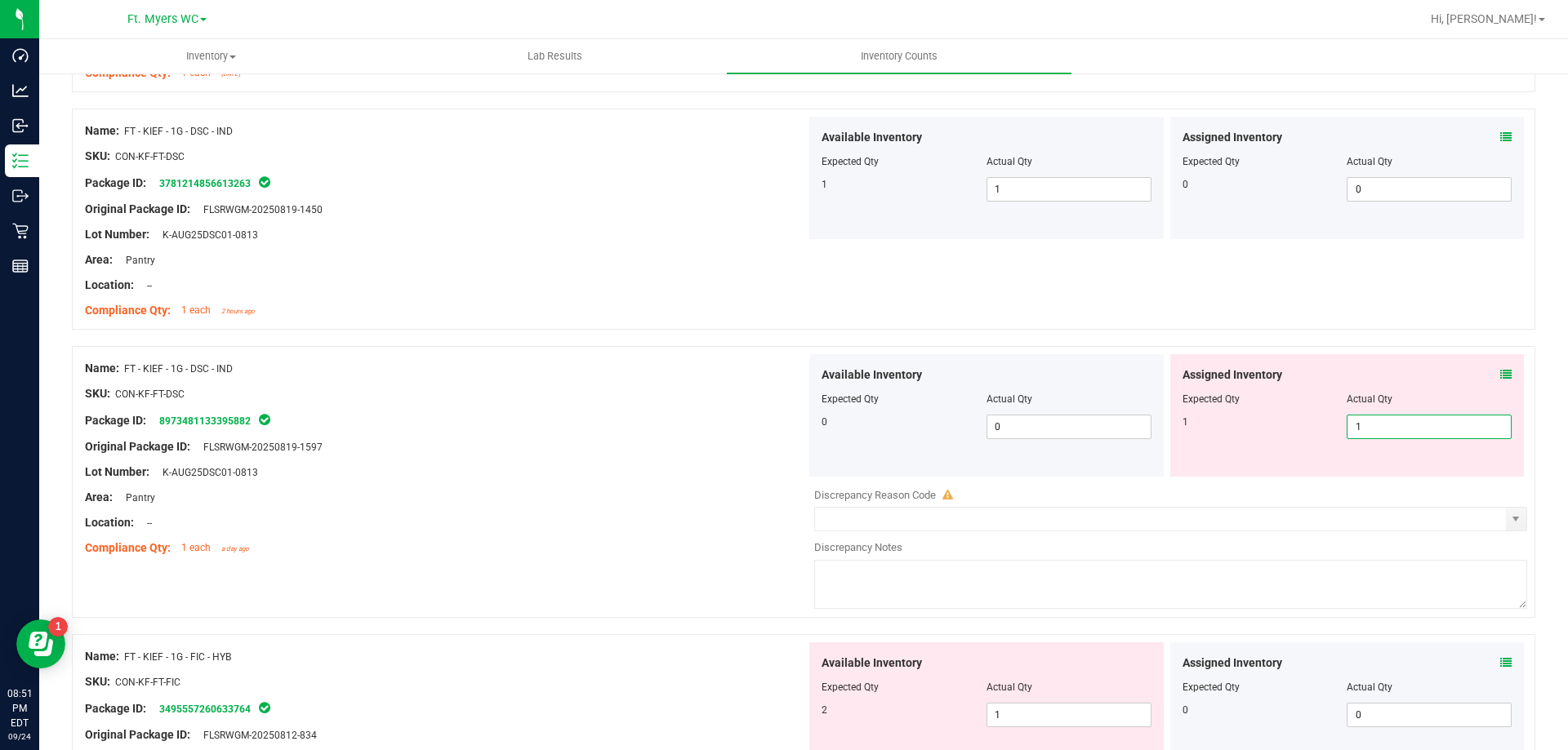
click at [1177, 467] on div "Assigned Inventory Expected Qty Actual Qty 1 1 1" at bounding box center [1347, 416] width 355 height 123
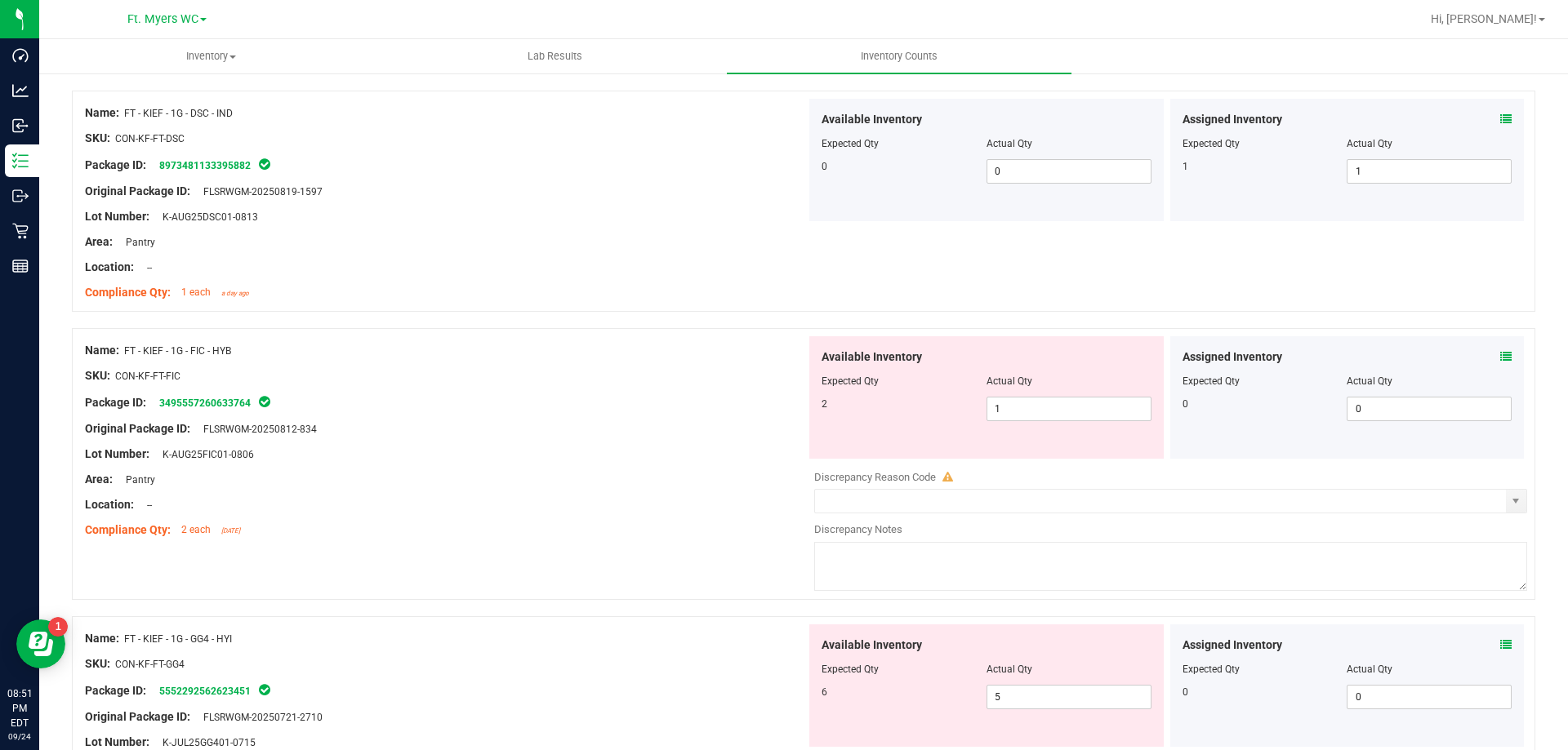
scroll to position [1959, 0]
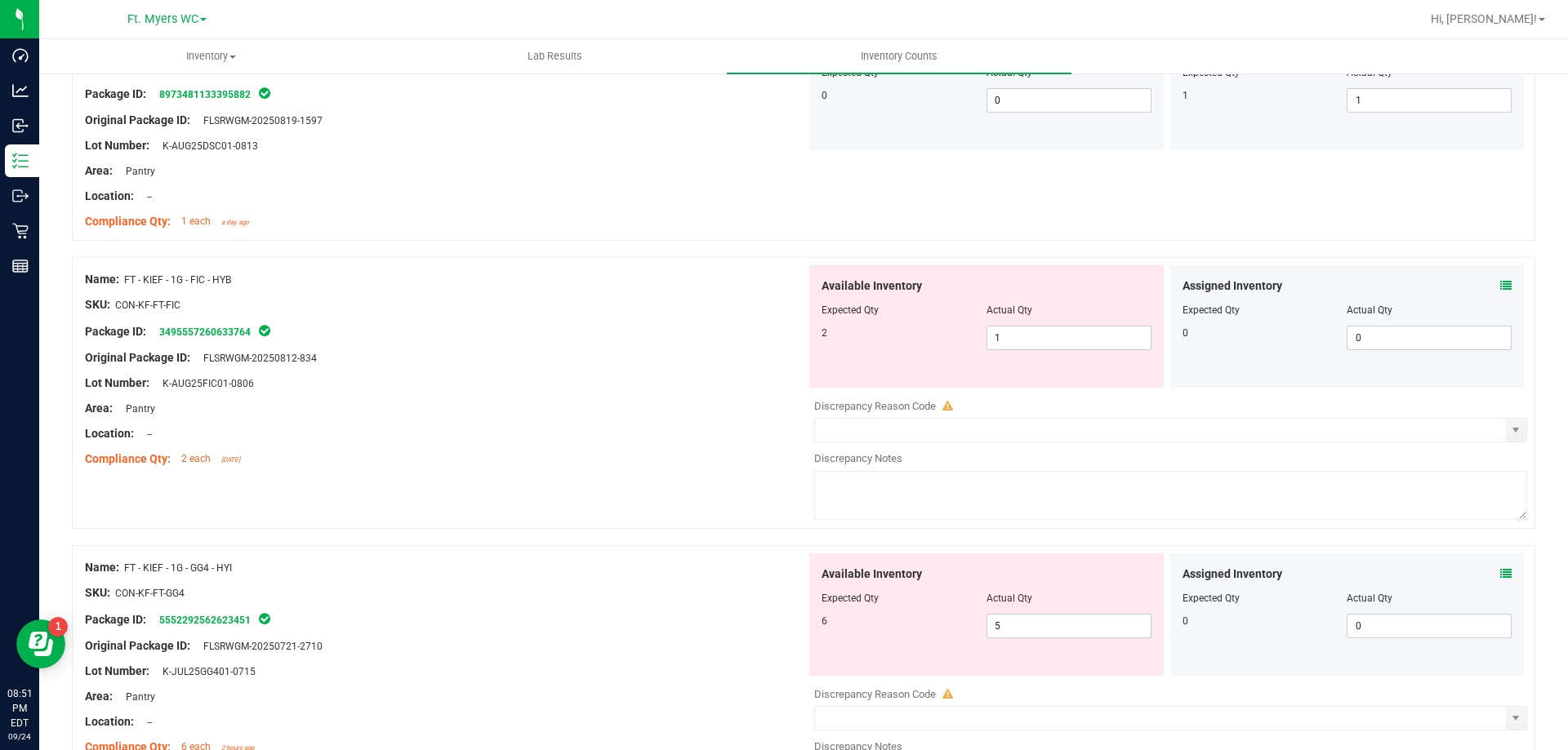
click at [701, 368] on div at bounding box center [445, 370] width 721 height 8
click at [1482, 287] on div "Assigned Inventory" at bounding box center [1347, 286] width 330 height 17
click at [1485, 286] on div "Assigned Inventory" at bounding box center [1347, 286] width 330 height 17
click at [1501, 284] on icon at bounding box center [1506, 285] width 11 height 11
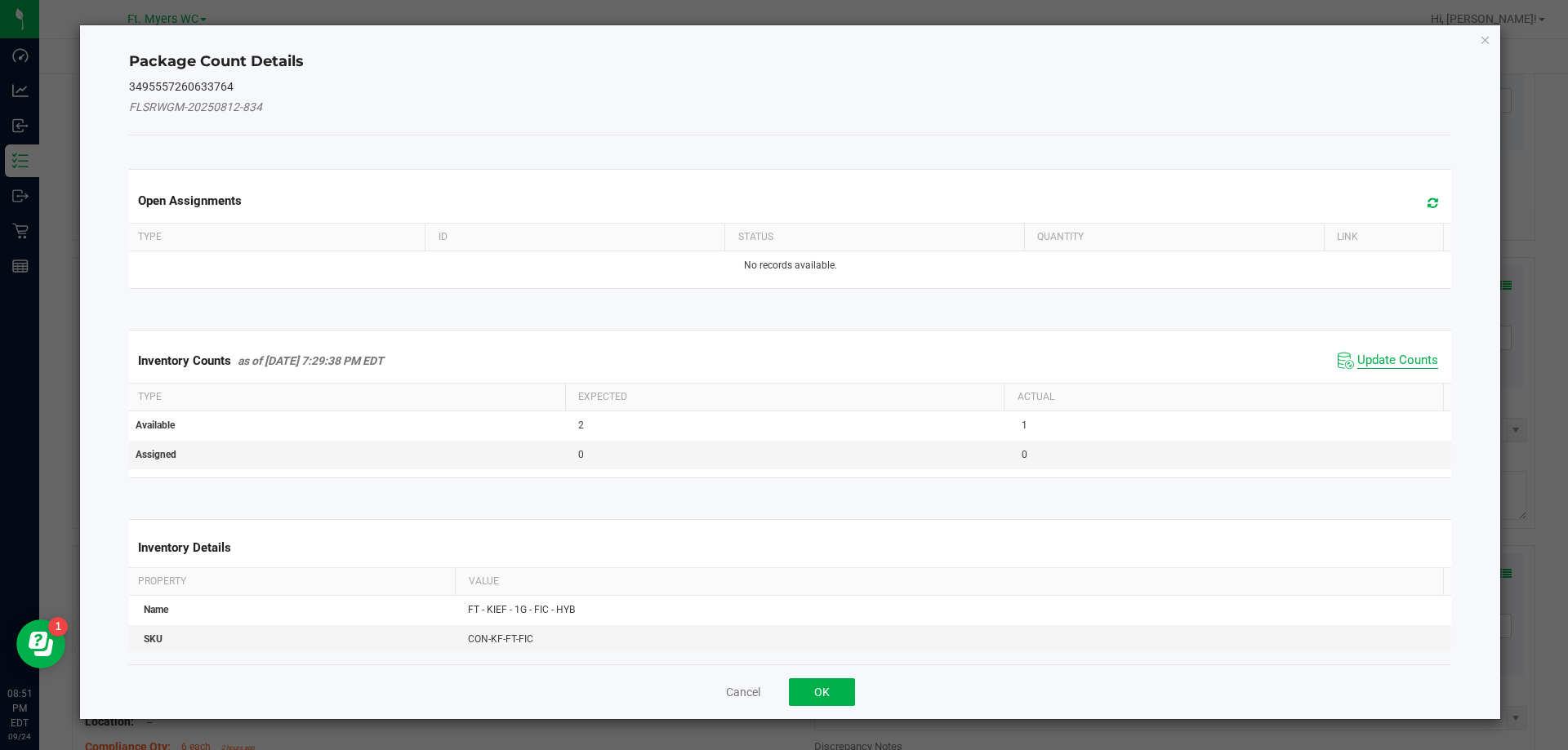
click at [1378, 362] on span "Update Counts" at bounding box center [1398, 361] width 80 height 16
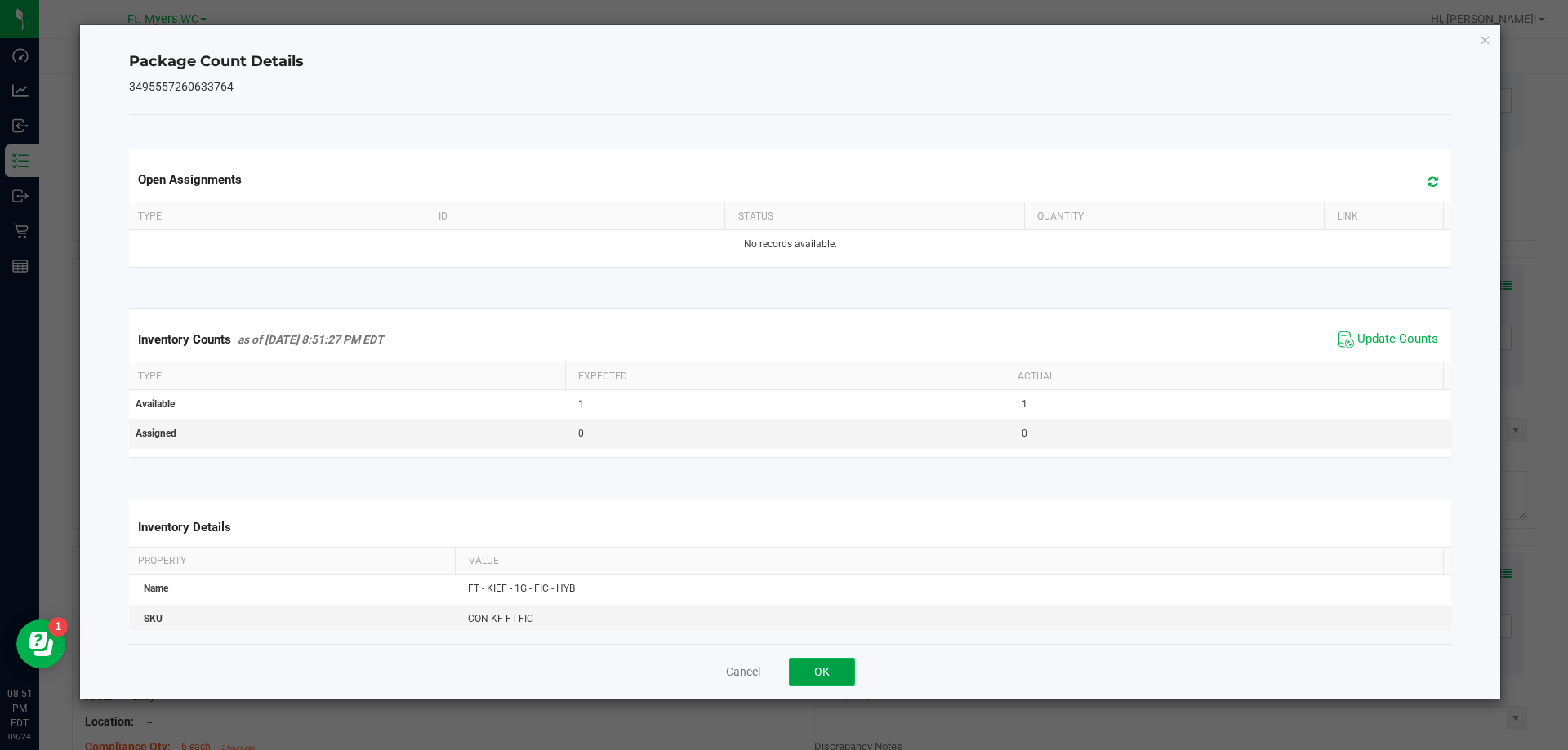
click at [820, 683] on button "OK" at bounding box center [822, 672] width 66 height 28
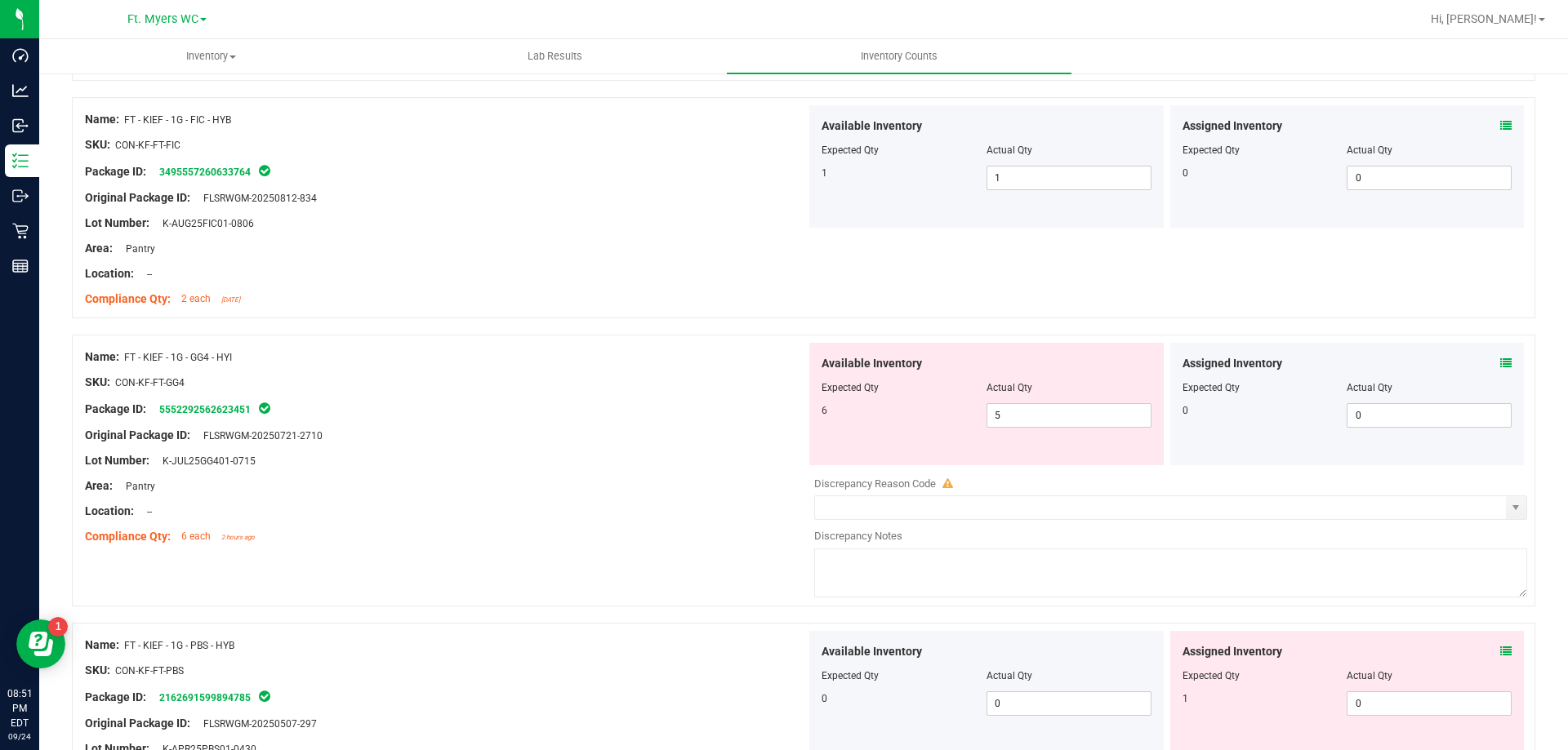
scroll to position [2123, 0]
click at [587, 401] on div "Package ID: 5552292562623451" at bounding box center [445, 406] width 721 height 20
click at [1501, 360] on icon at bounding box center [1506, 360] width 11 height 11
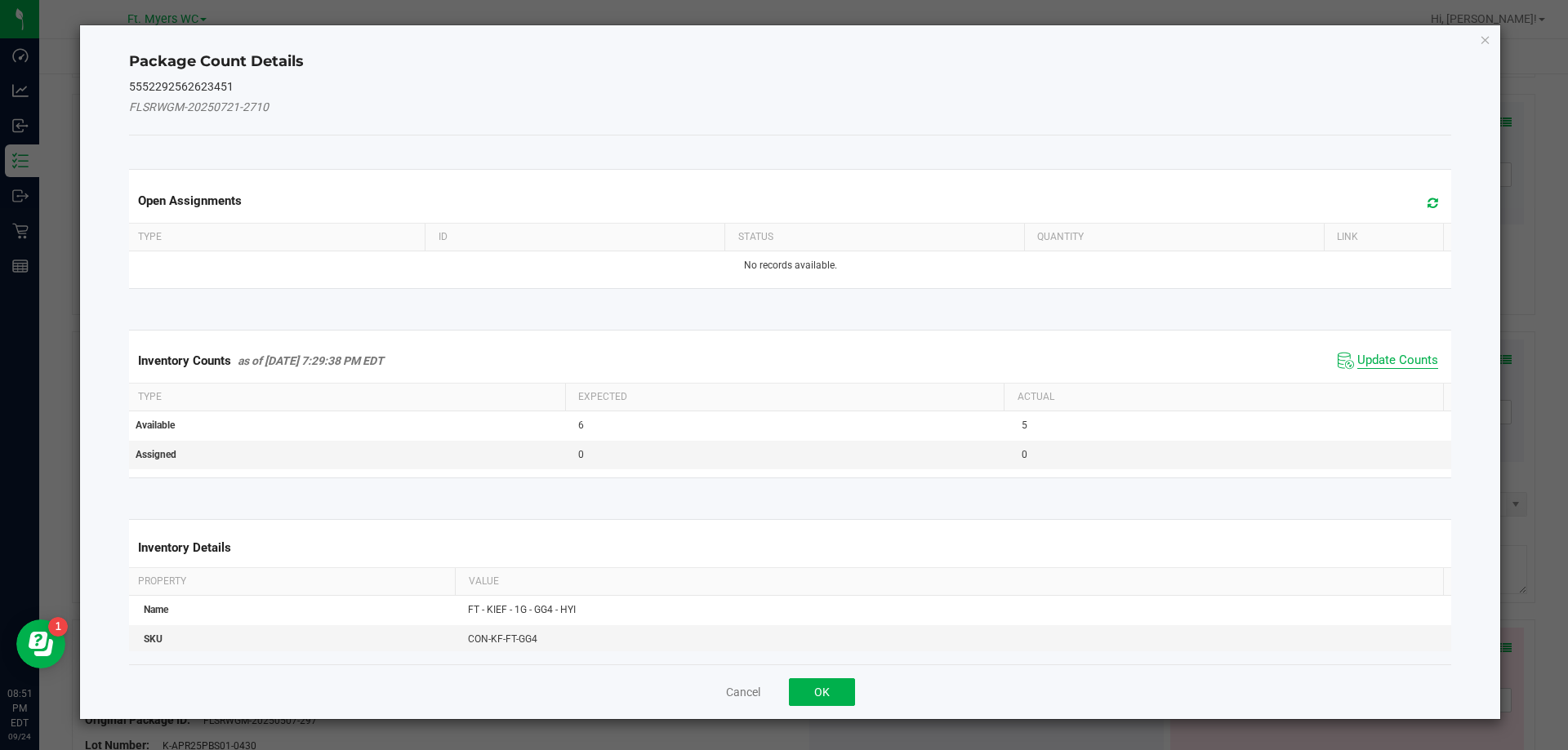
click at [1391, 358] on span "Update Counts" at bounding box center [1398, 361] width 80 height 16
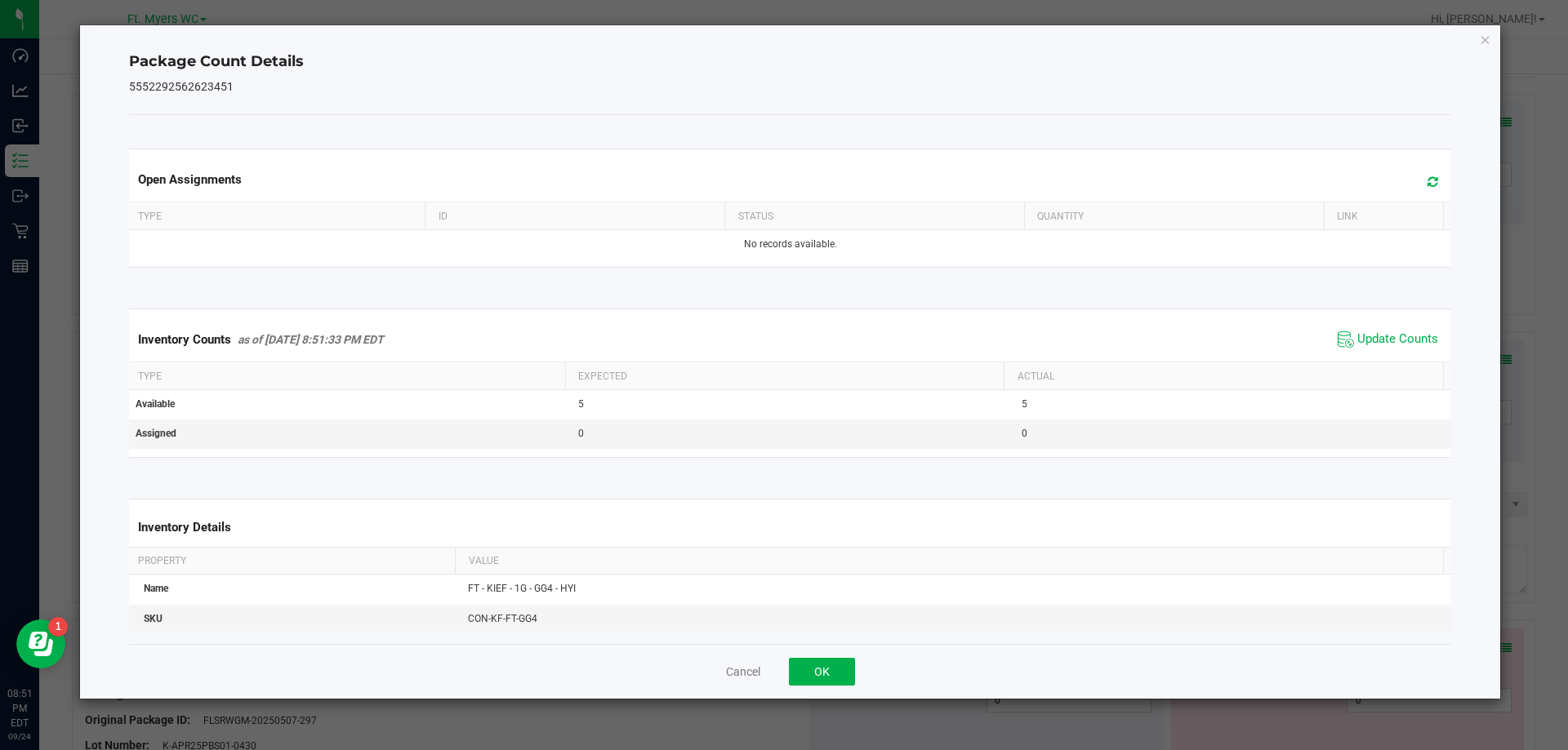
click at [1428, 183] on icon at bounding box center [1433, 182] width 10 height 12
click at [849, 675] on button "OK" at bounding box center [822, 672] width 66 height 28
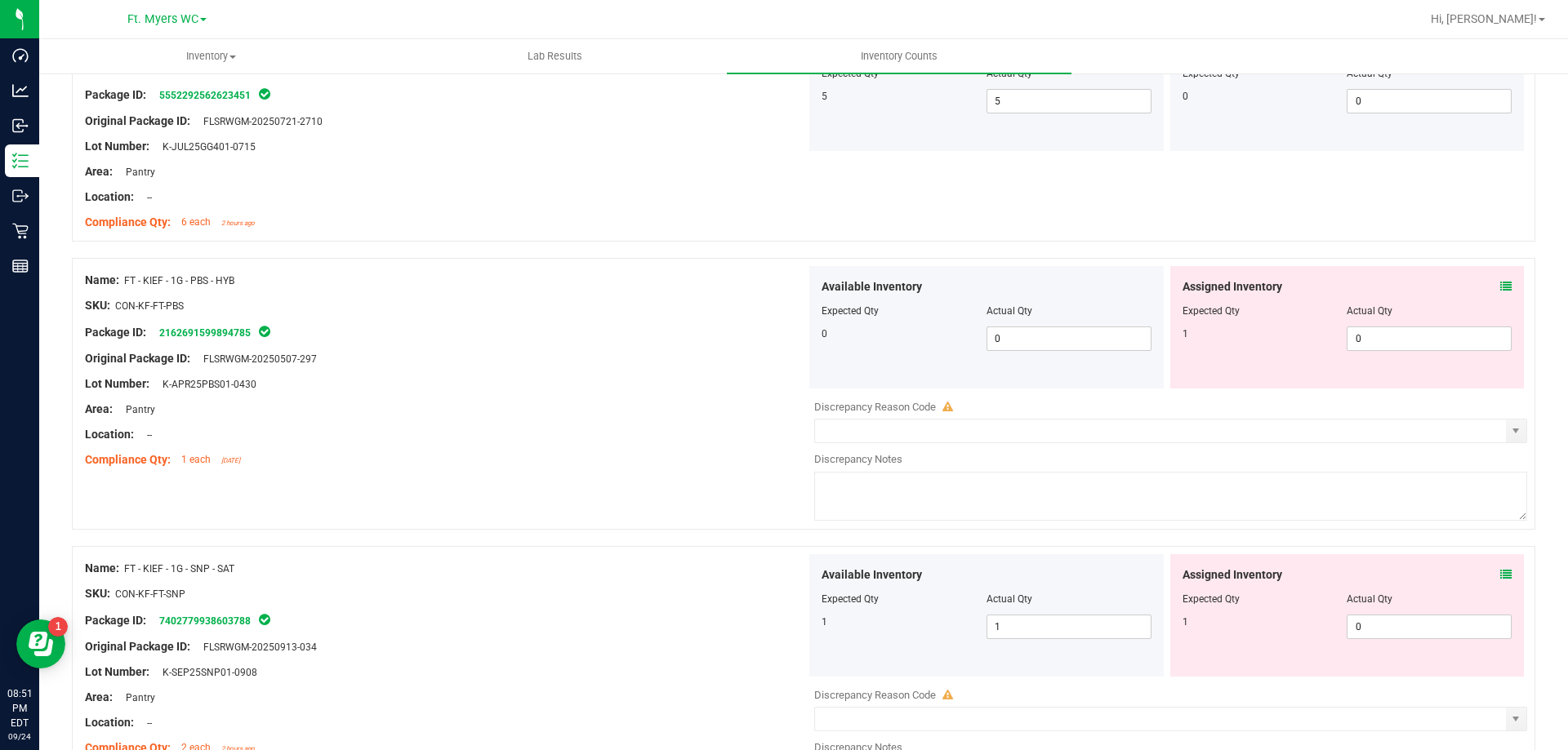
scroll to position [2449, 0]
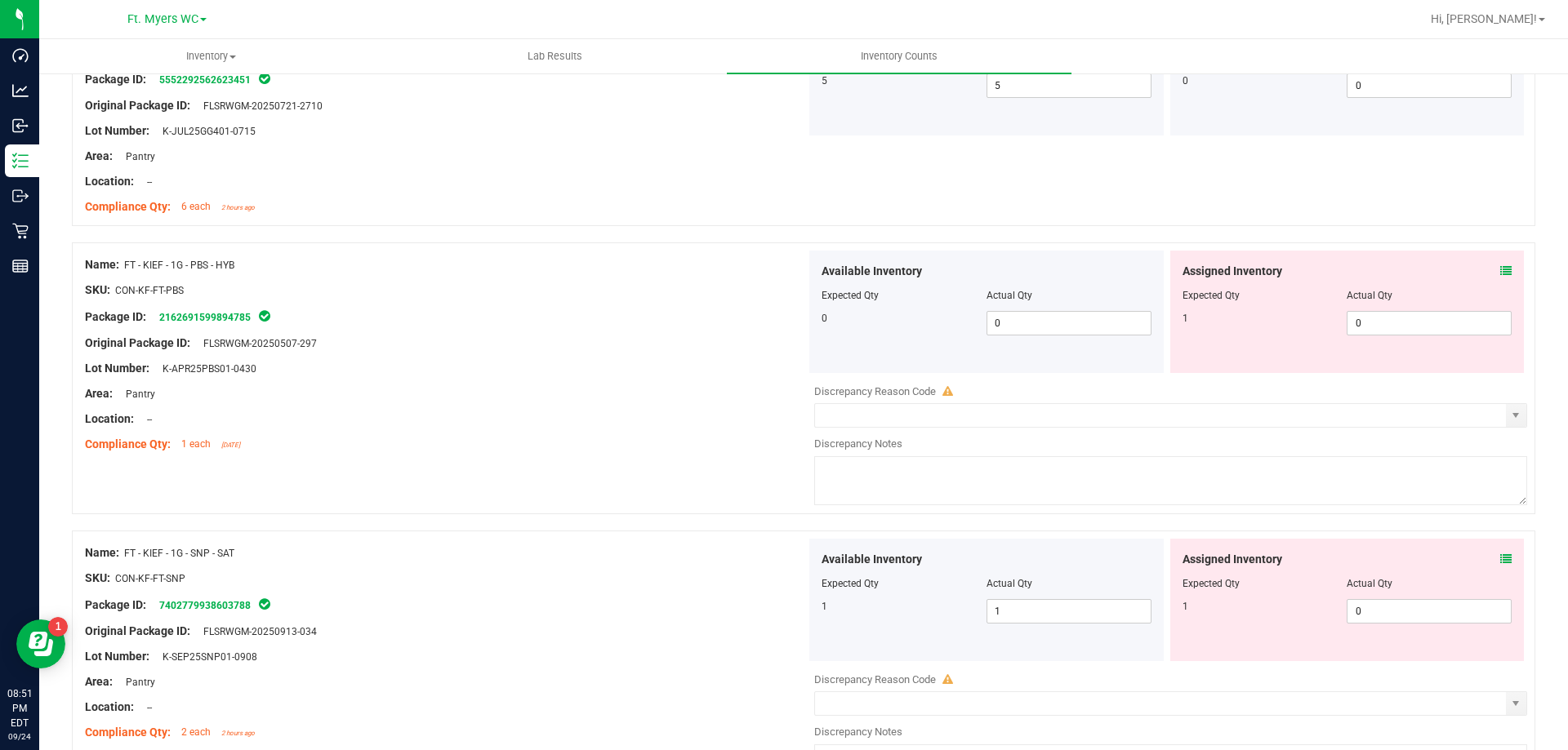
click at [1501, 272] on div "Assigned Inventory Expected Qty Actual Qty 1 0 0" at bounding box center [1347, 312] width 355 height 123
click at [1501, 273] on icon at bounding box center [1506, 271] width 11 height 11
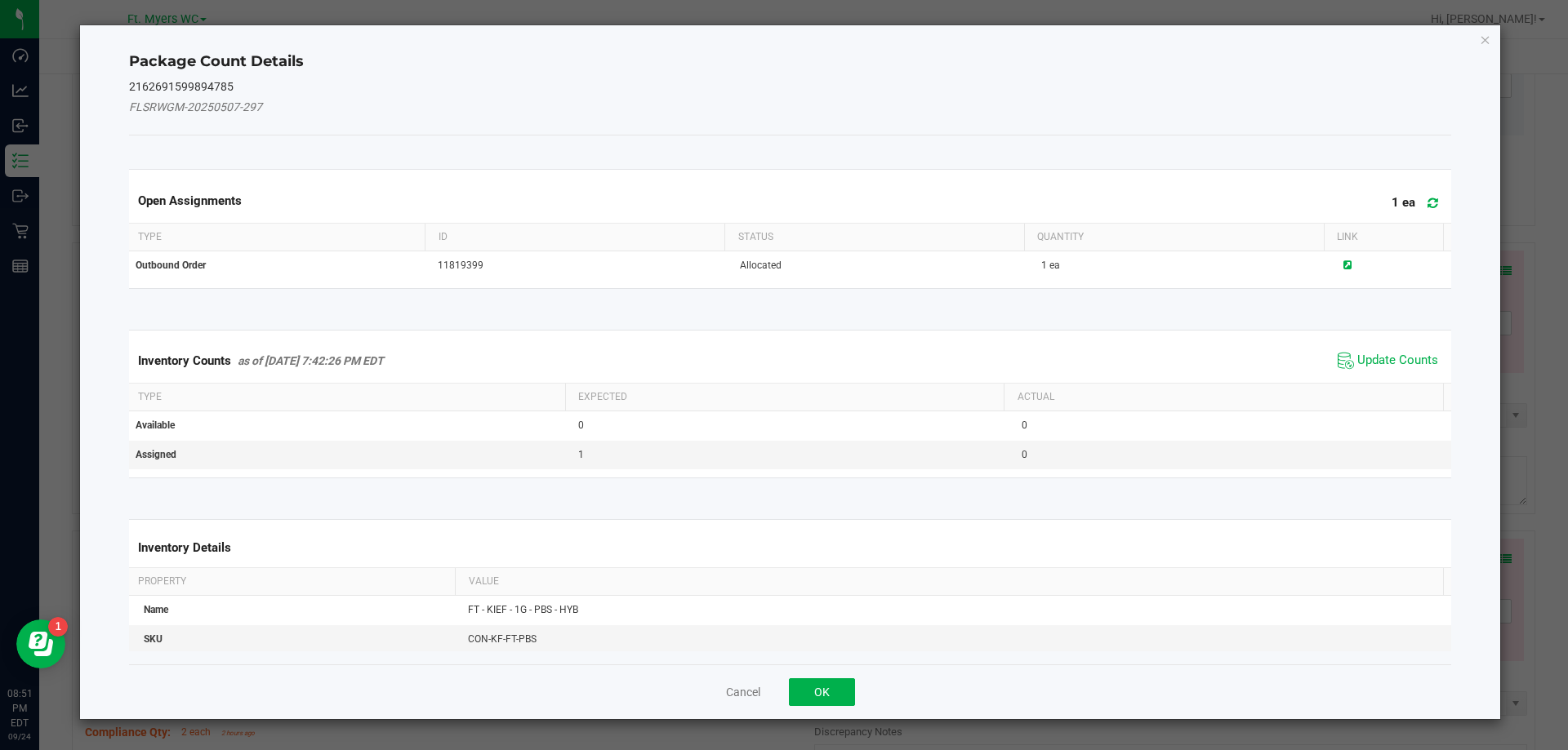
click at [1428, 202] on span at bounding box center [1429, 203] width 27 height 22
click at [1362, 359] on span "Update Counts" at bounding box center [1398, 361] width 80 height 16
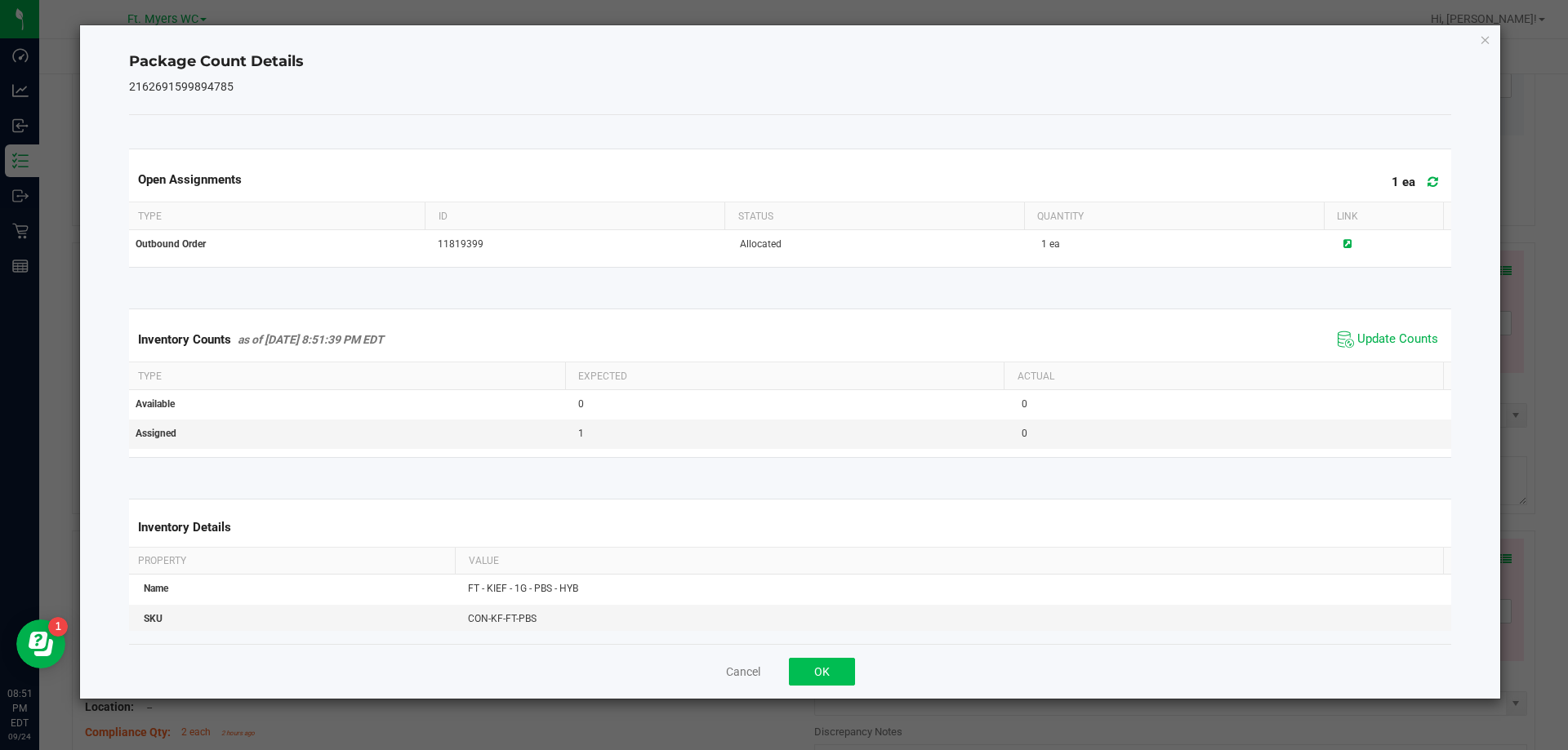
drag, startPoint x: 860, startPoint y: 653, endPoint x: 813, endPoint y: 682, distance: 55.2
click at [841, 671] on div "Cancel OK" at bounding box center [790, 671] width 1323 height 54
click at [813, 682] on button "OK" at bounding box center [822, 672] width 66 height 28
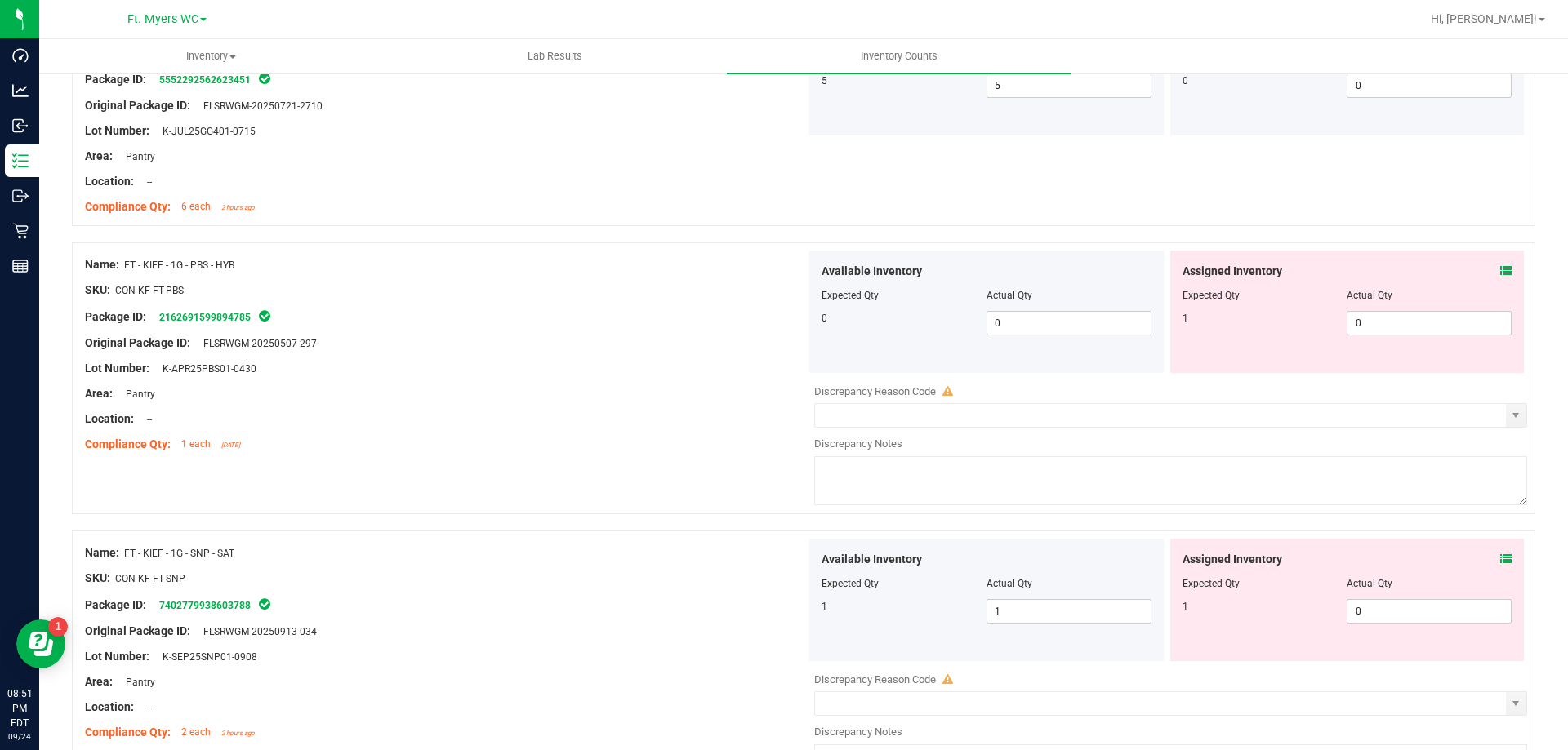
click at [1501, 264] on span at bounding box center [1506, 272] width 11 height 17
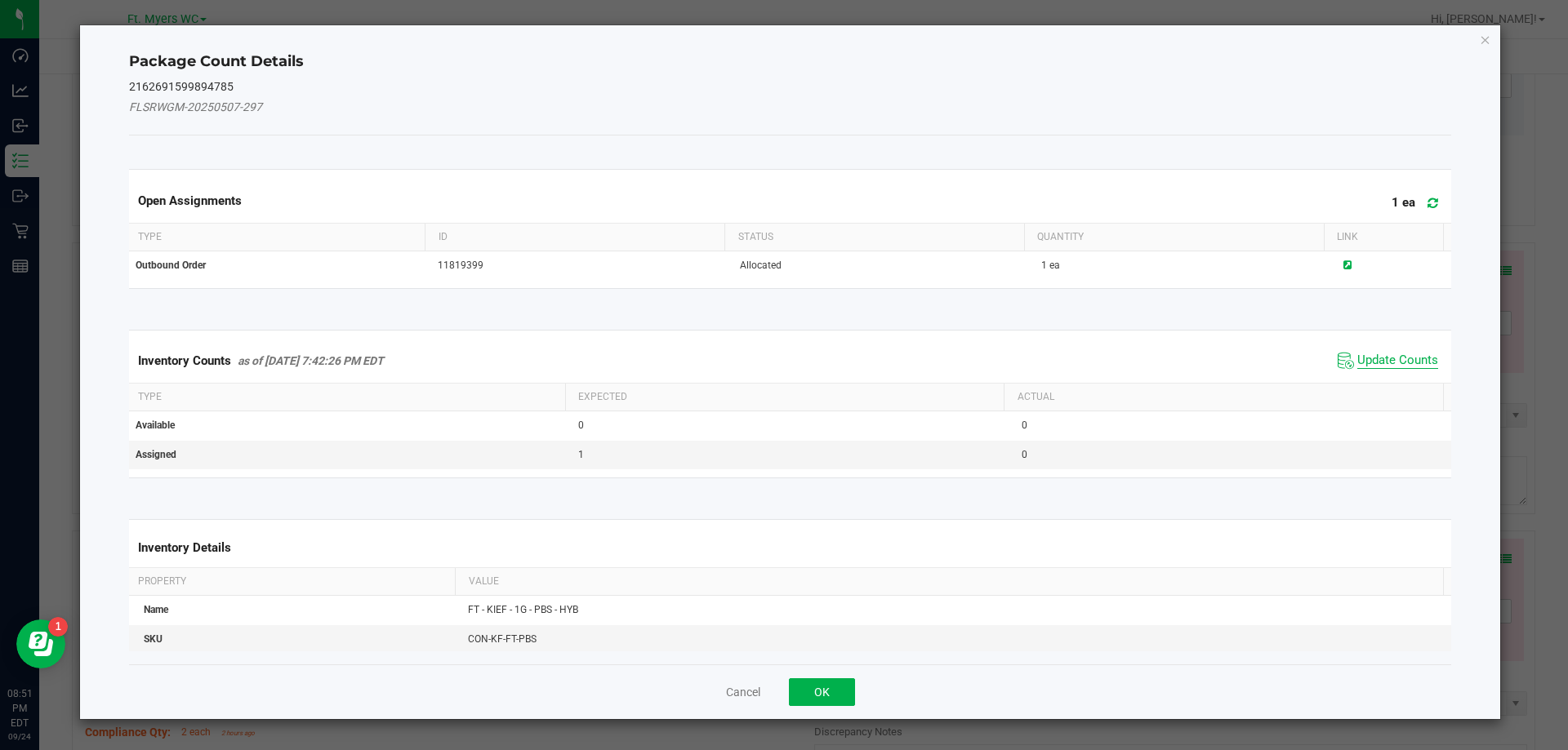
click at [1358, 367] on span "Update Counts" at bounding box center [1398, 361] width 80 height 16
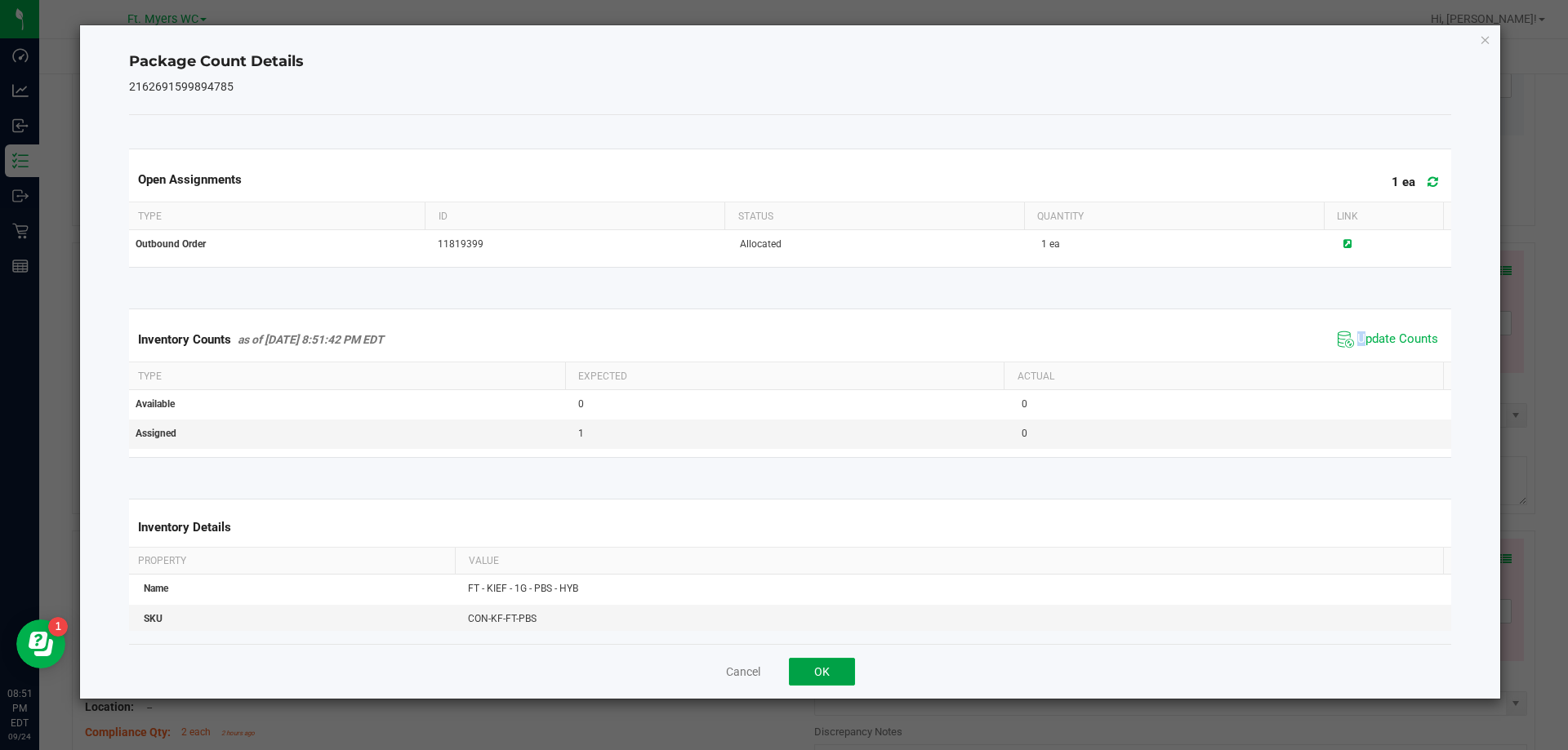
click at [816, 670] on button "OK" at bounding box center [822, 672] width 66 height 28
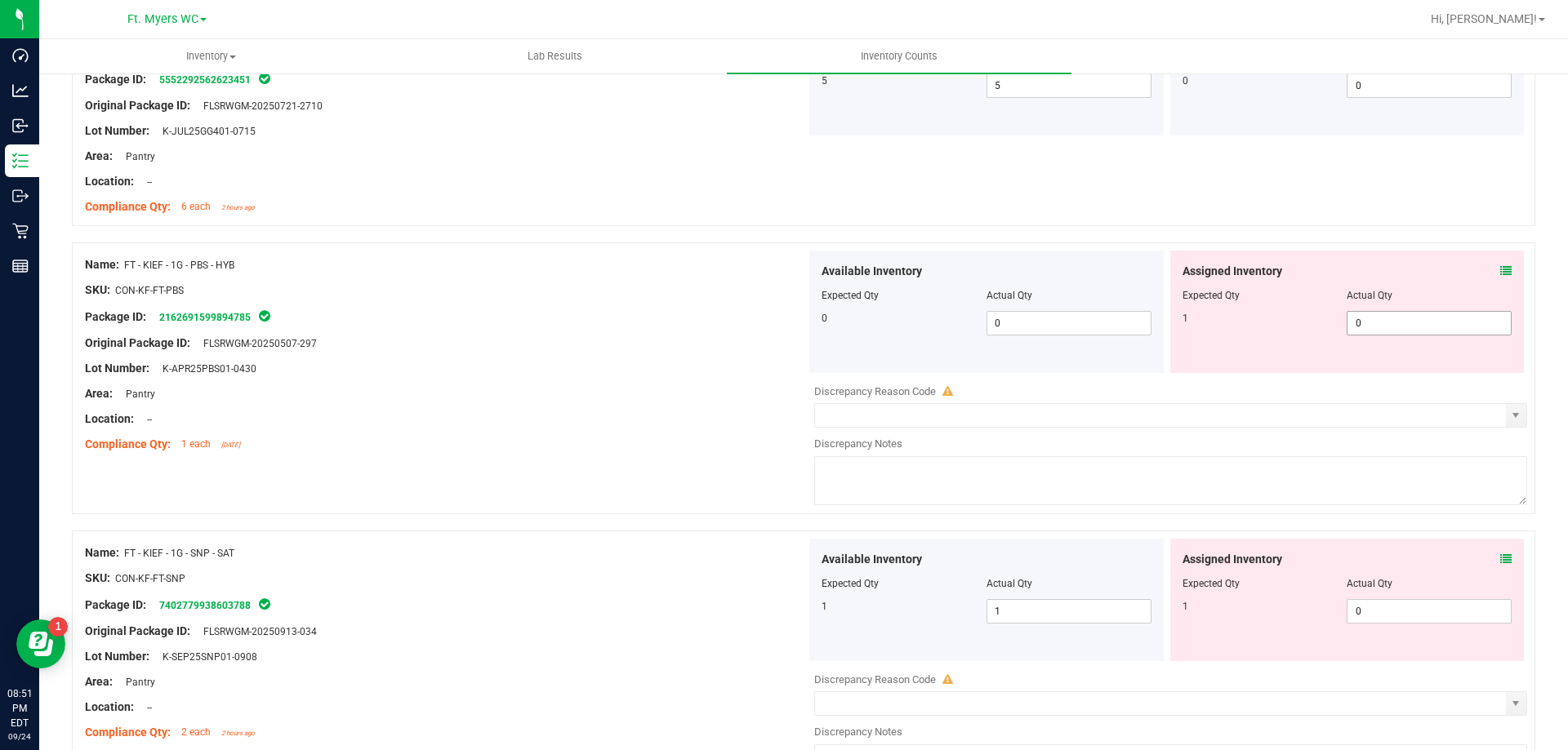
click at [1385, 327] on span "0 0" at bounding box center [1429, 324] width 165 height 24
click at [1385, 327] on input "0" at bounding box center [1429, 324] width 164 height 22
type input "1"
click at [1171, 372] on div "Assigned Inventory Expected Qty Actual Qty 1 1 1" at bounding box center [1347, 312] width 355 height 123
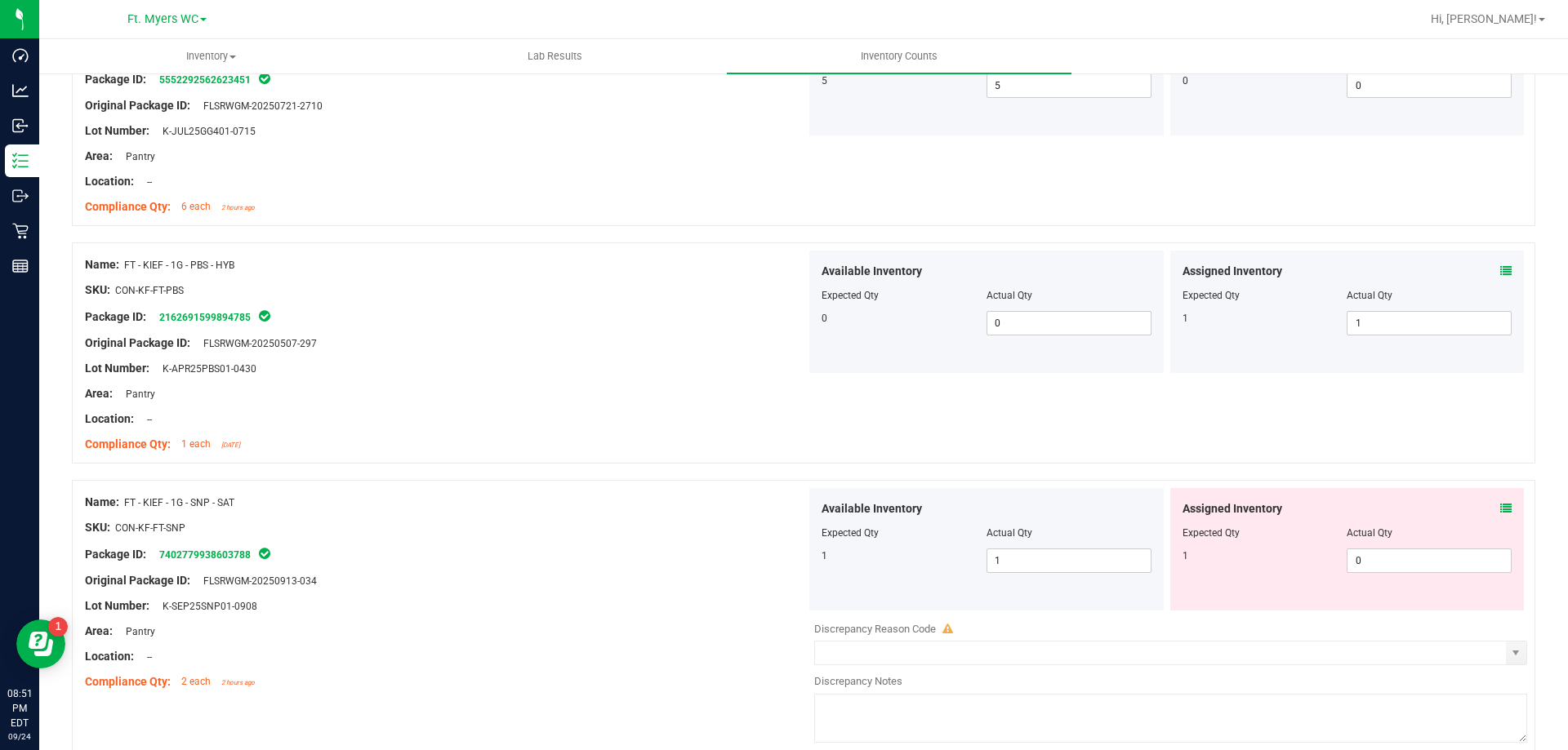
click at [1501, 505] on icon at bounding box center [1506, 508] width 11 height 11
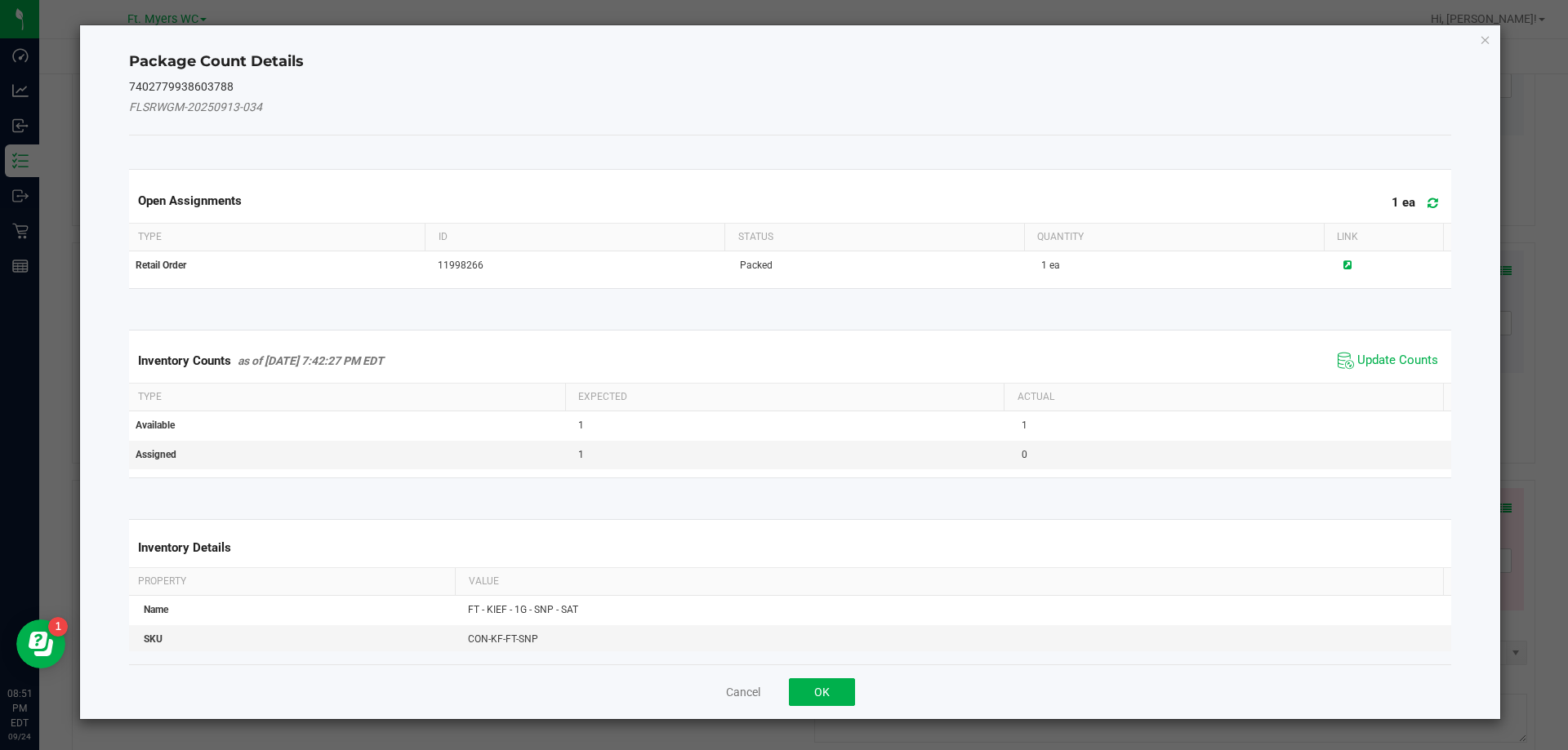
click at [1417, 209] on span at bounding box center [1429, 203] width 27 height 22
click at [1370, 356] on span "Update Counts" at bounding box center [1398, 361] width 80 height 16
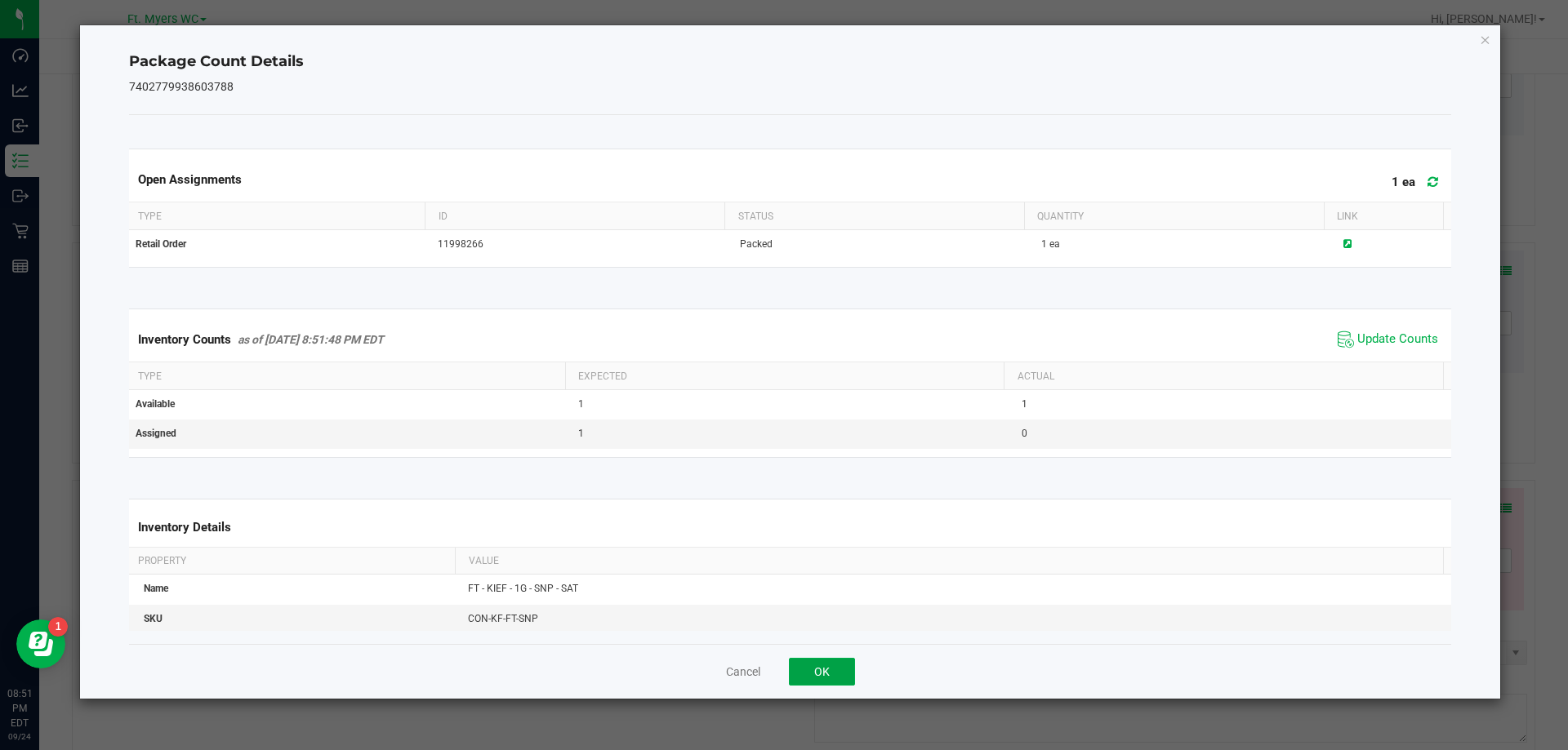
click at [831, 681] on button "OK" at bounding box center [822, 672] width 66 height 28
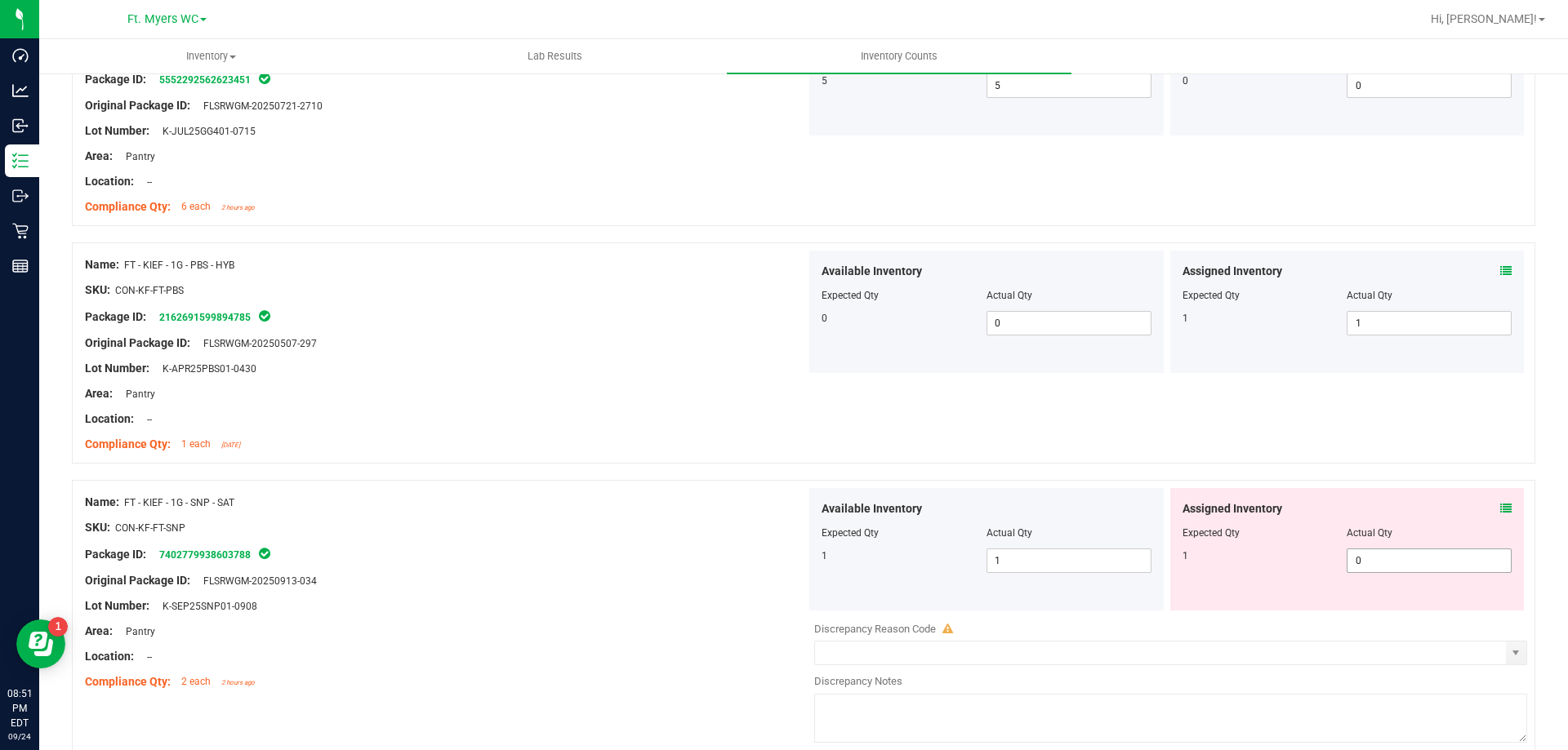
click at [1398, 555] on span "0 0" at bounding box center [1429, 561] width 165 height 24
click at [1398, 555] on input "0" at bounding box center [1429, 561] width 164 height 22
type input "1"
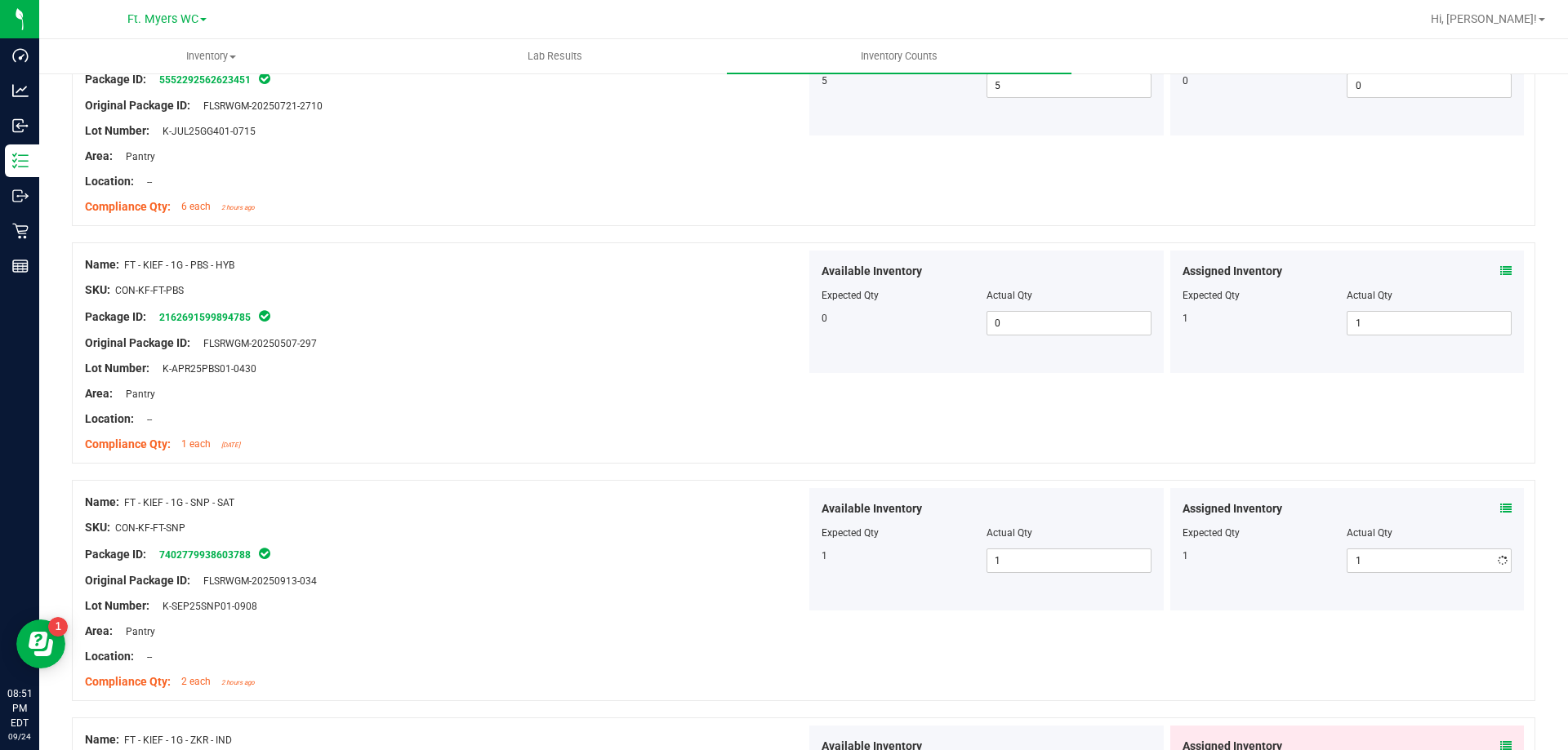
click at [1127, 593] on div "Available Inventory Expected Qty Actual Qty 1 1 1" at bounding box center [986, 549] width 355 height 123
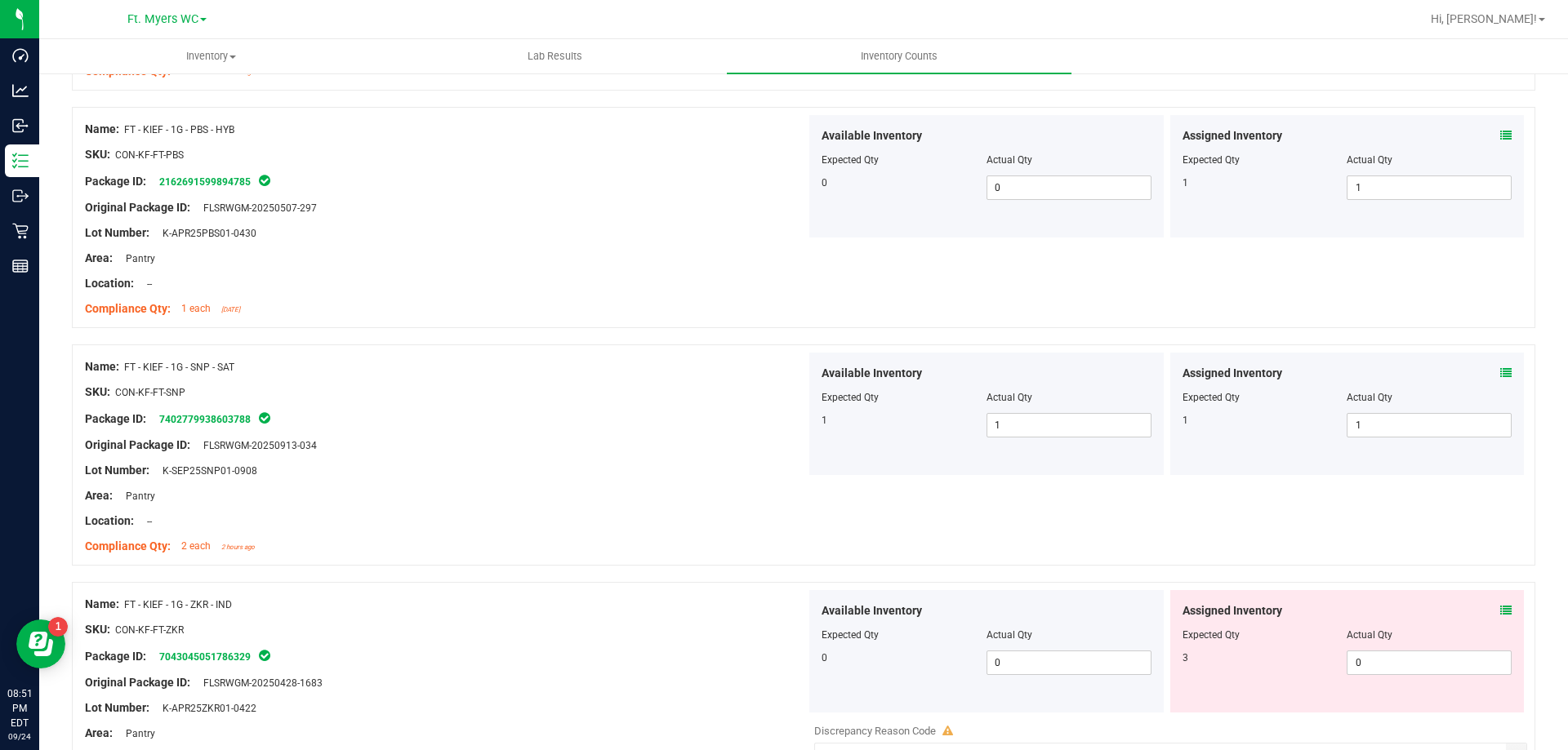
scroll to position [2776, 0]
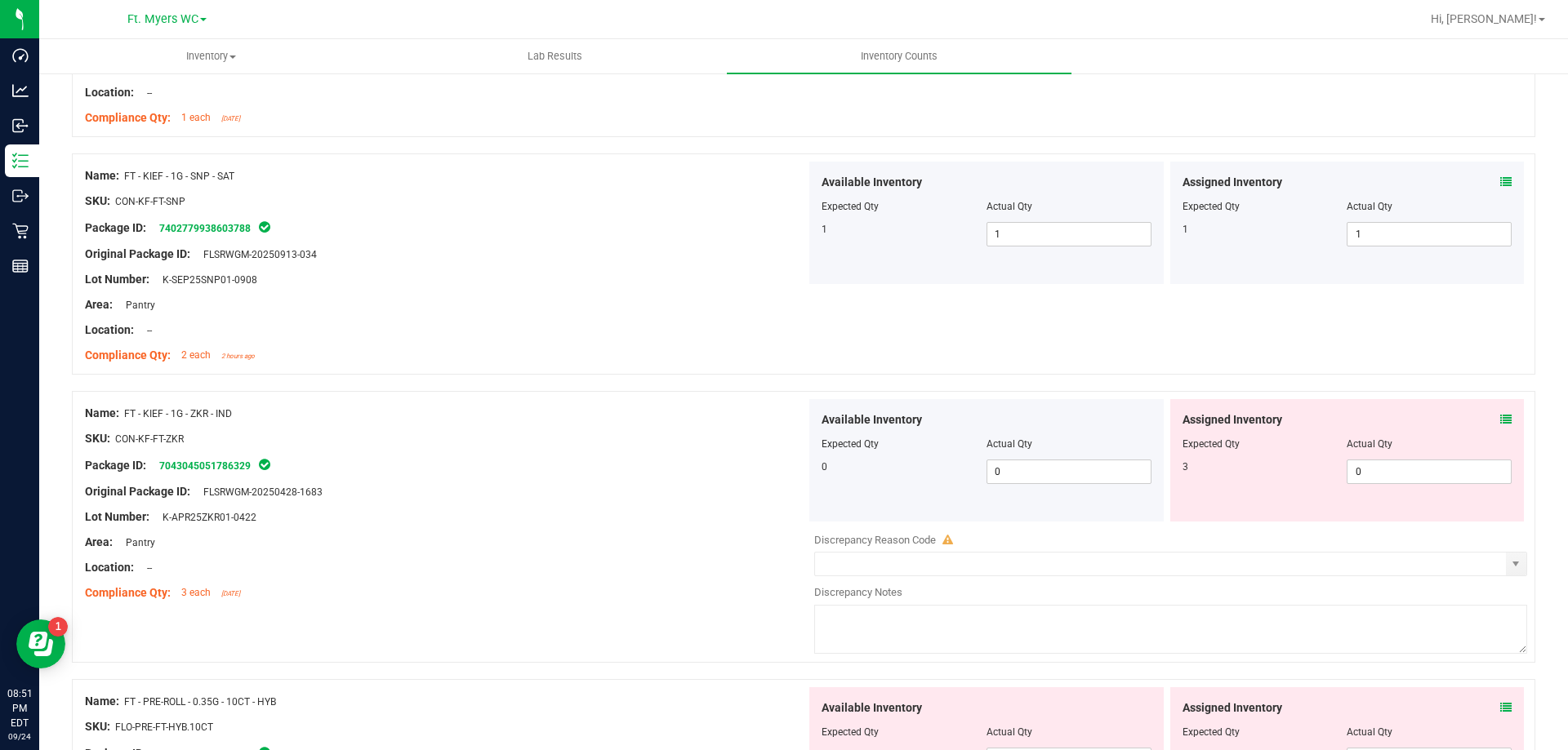
drag, startPoint x: 1443, startPoint y: 516, endPoint x: 1448, endPoint y: 454, distance: 62.2
click at [1442, 516] on div "Assigned Inventory Expected Qty Actual Qty 3 0 0" at bounding box center [1347, 461] width 355 height 123
click at [1501, 422] on div "Assigned Inventory Expected Qty Actual Qty 3 0 0" at bounding box center [1347, 461] width 355 height 123
click at [1496, 423] on div "Assigned Inventory Expected Qty Actual Qty 3 0 0" at bounding box center [1347, 461] width 355 height 123
click at [1488, 427] on div "Assigned Inventory" at bounding box center [1347, 420] width 330 height 17
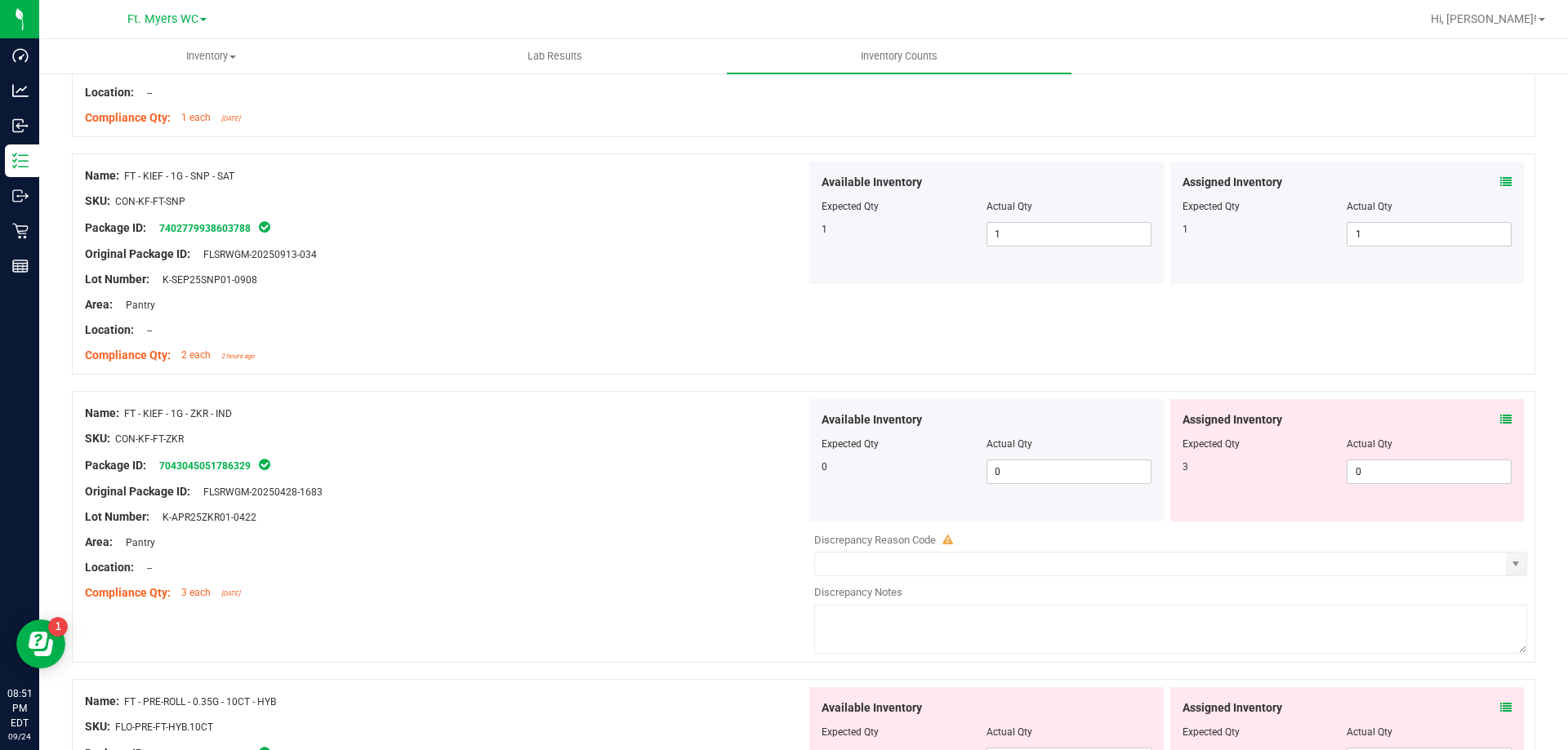
click at [1501, 414] on icon at bounding box center [1506, 420] width 11 height 11
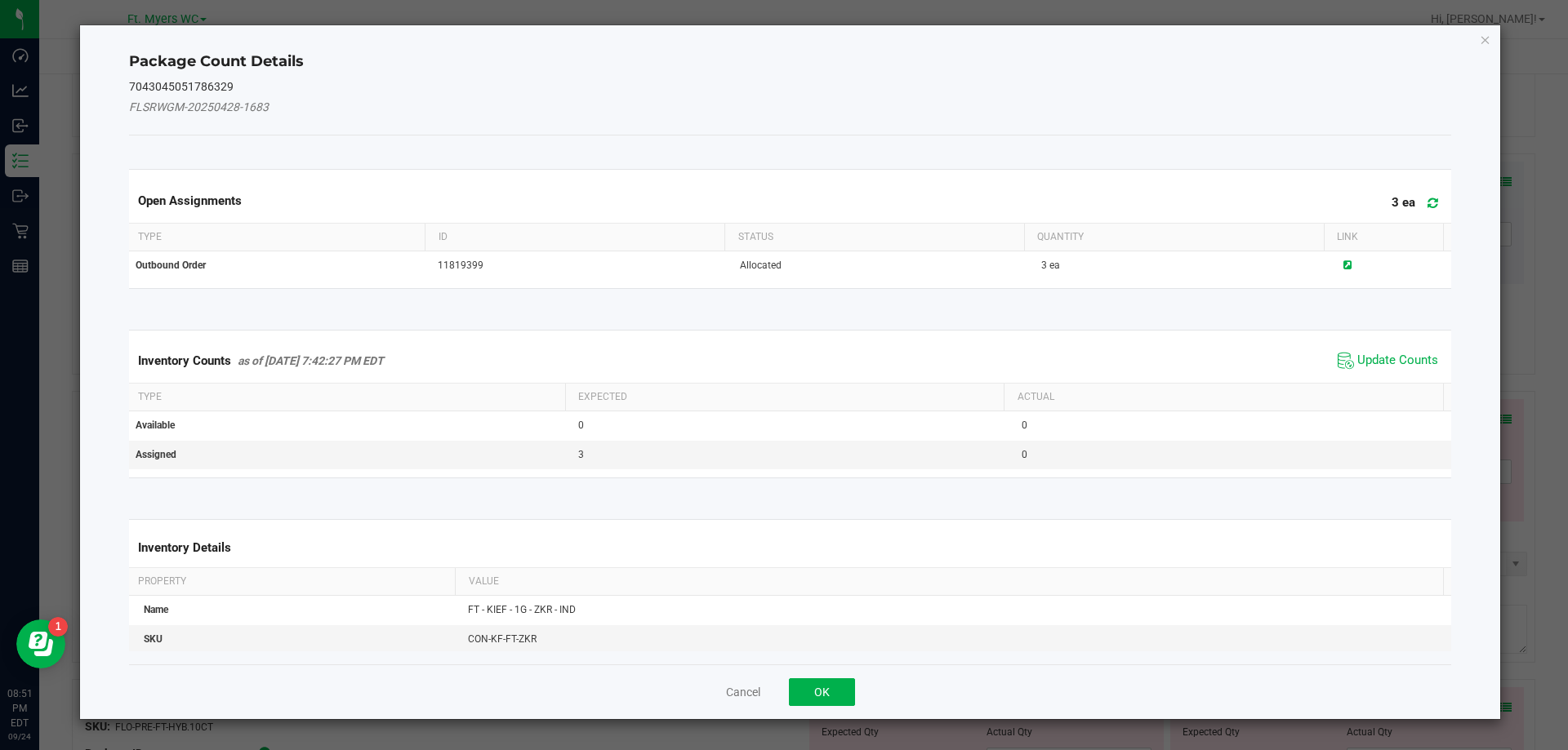
click at [1428, 205] on icon at bounding box center [1433, 202] width 10 height 12
click at [1360, 360] on span "Update Counts" at bounding box center [1398, 361] width 80 height 16
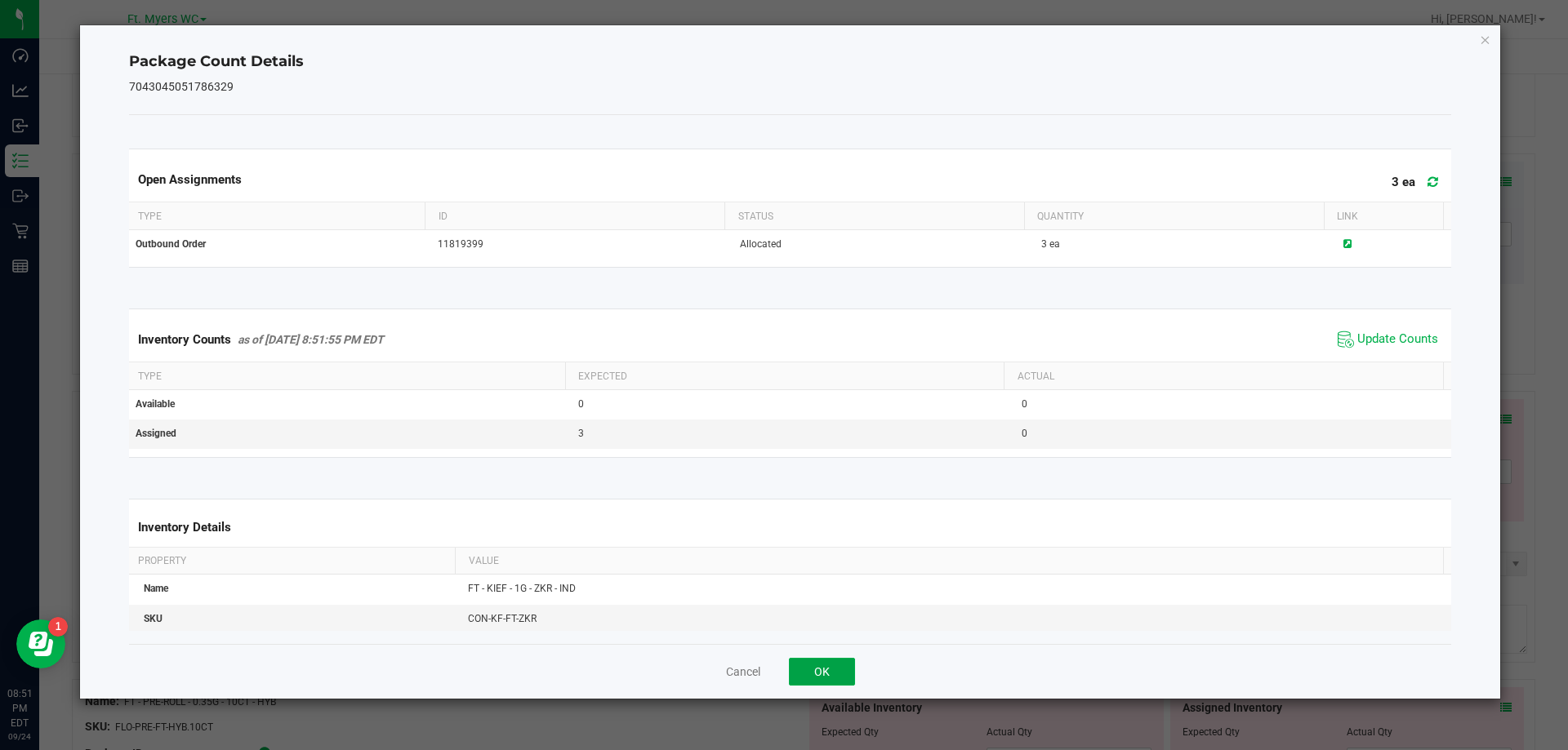
click at [819, 677] on button "OK" at bounding box center [822, 672] width 66 height 28
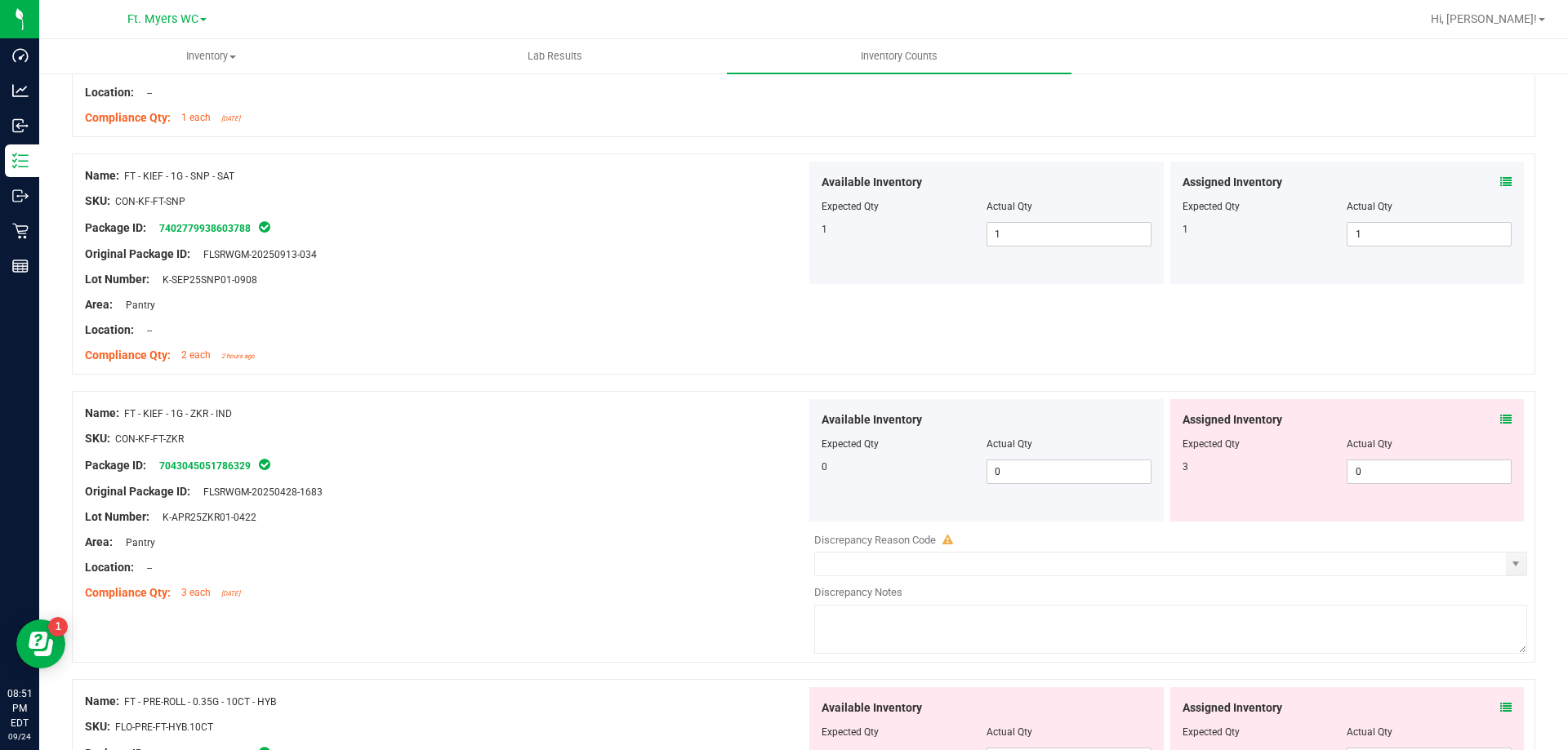
click at [1383, 486] on div "Assigned Inventory Expected Qty Actual Qty 3 0 0" at bounding box center [1347, 461] width 355 height 123
click at [1407, 469] on span "0 0" at bounding box center [1429, 471] width 165 height 24
click at [0, 0] on input "0" at bounding box center [0, 0] width 0 height 0
type input "3"
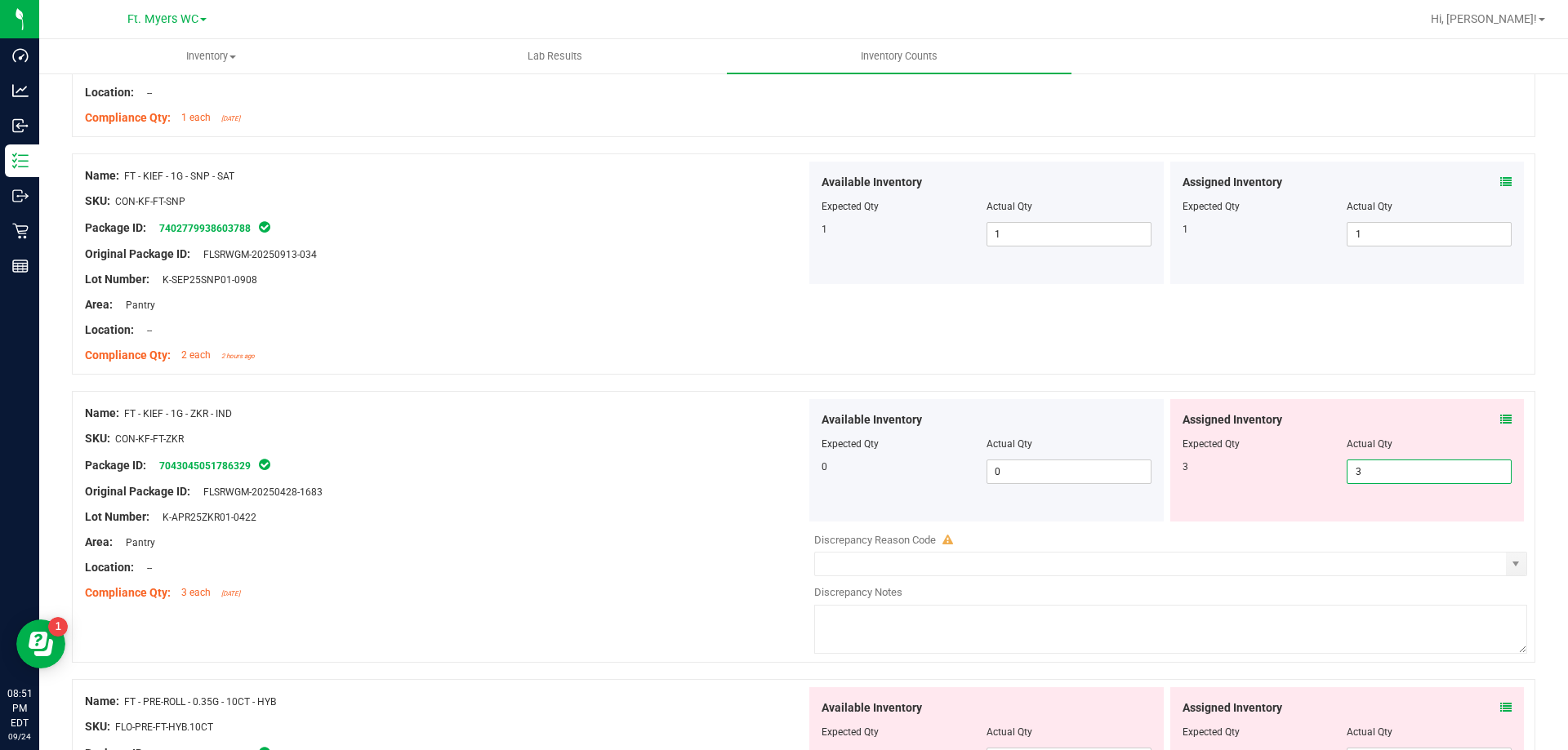
drag, startPoint x: 868, startPoint y: 651, endPoint x: 933, endPoint y: 640, distance: 65.9
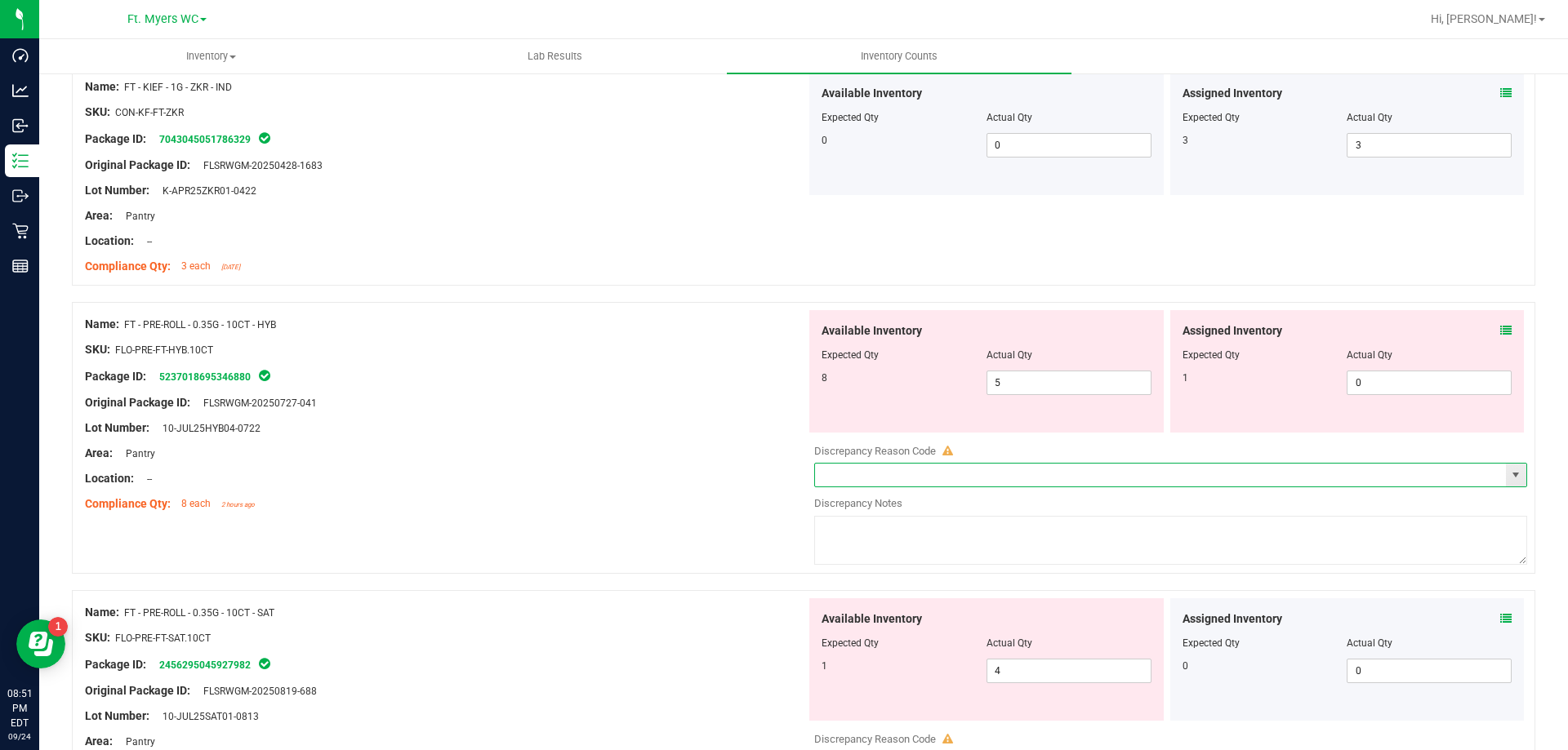
click at [877, 478] on input "text" at bounding box center [1160, 475] width 691 height 22
click at [495, 441] on div at bounding box center [445, 440] width 721 height 8
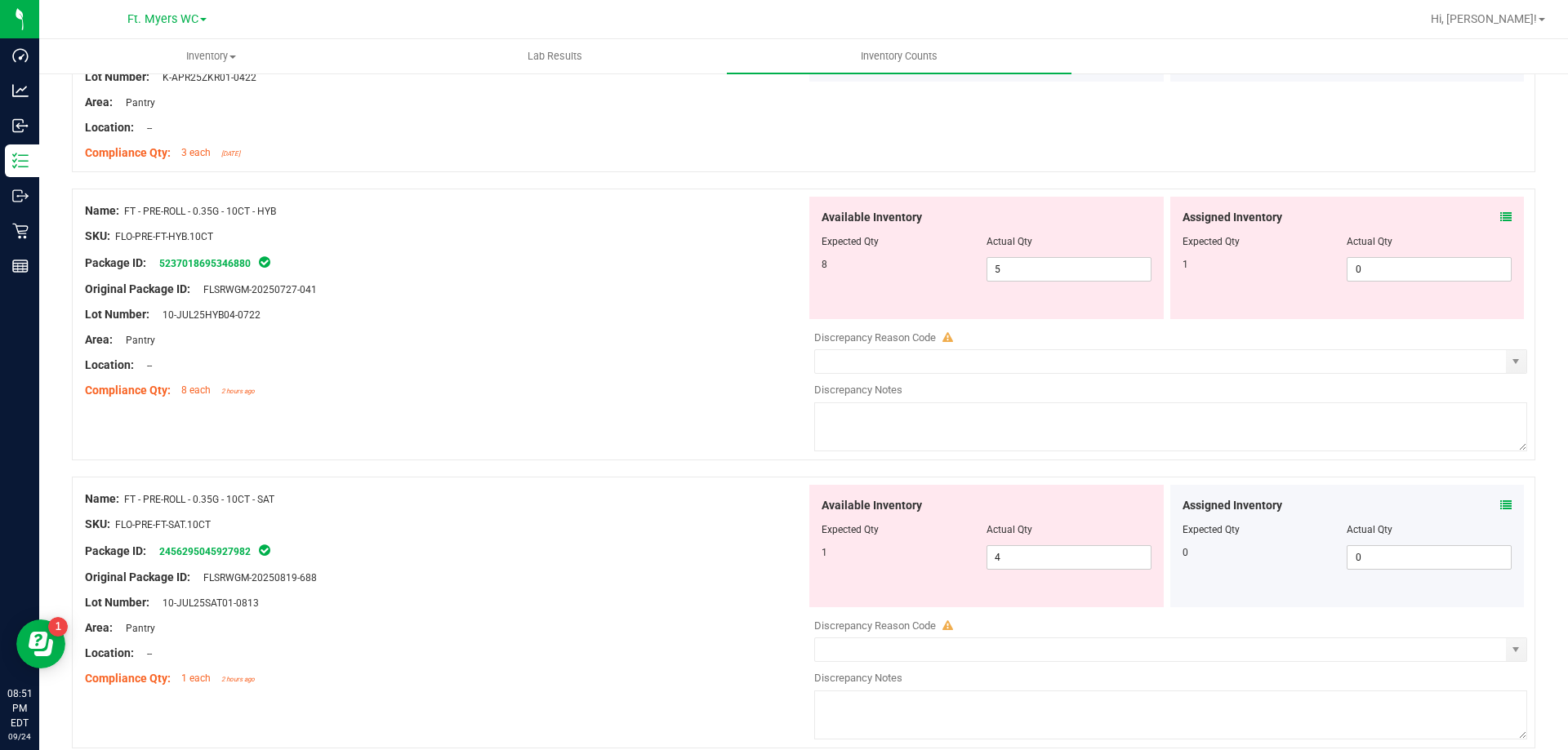
scroll to position [3184, 0]
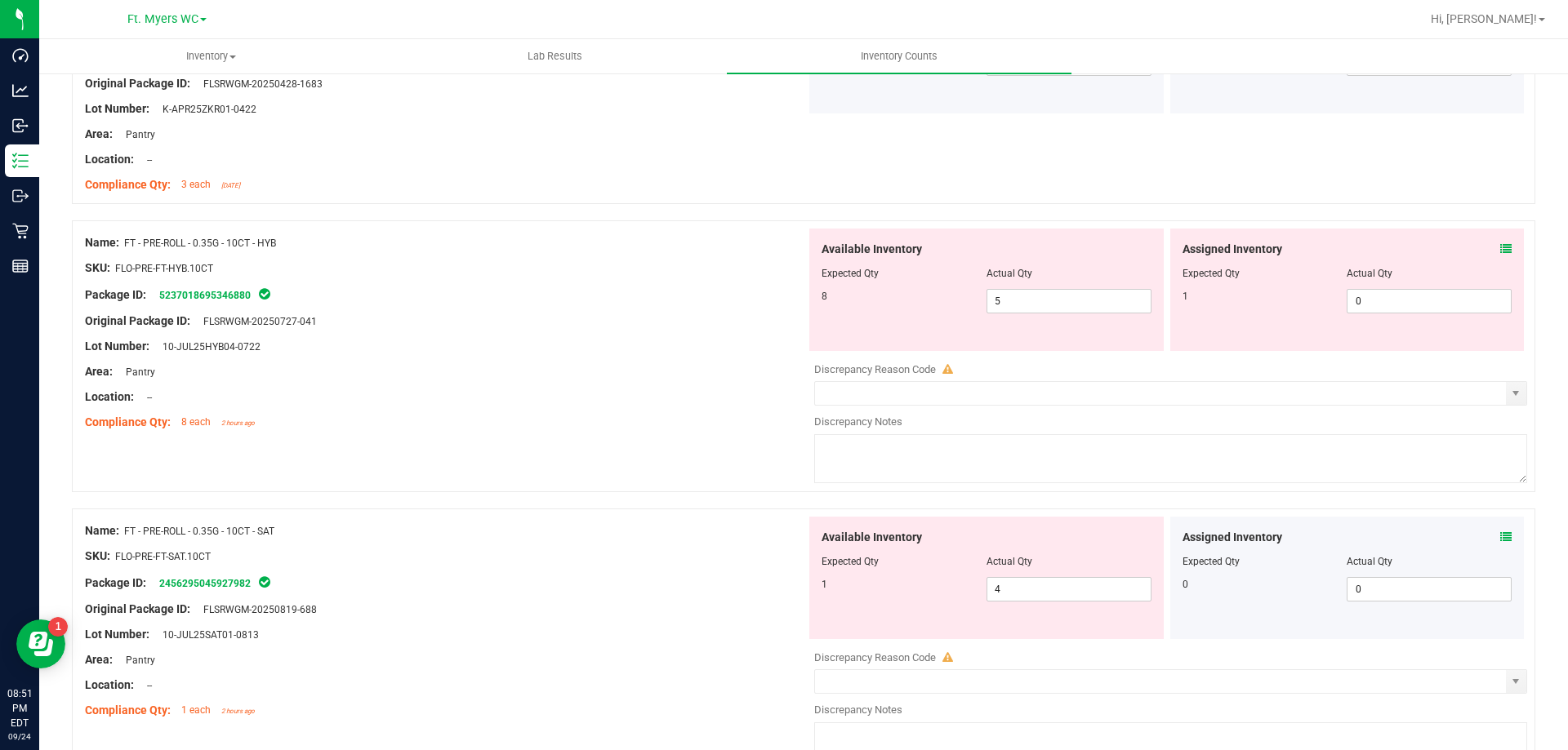
click at [1501, 253] on icon at bounding box center [1506, 248] width 11 height 11
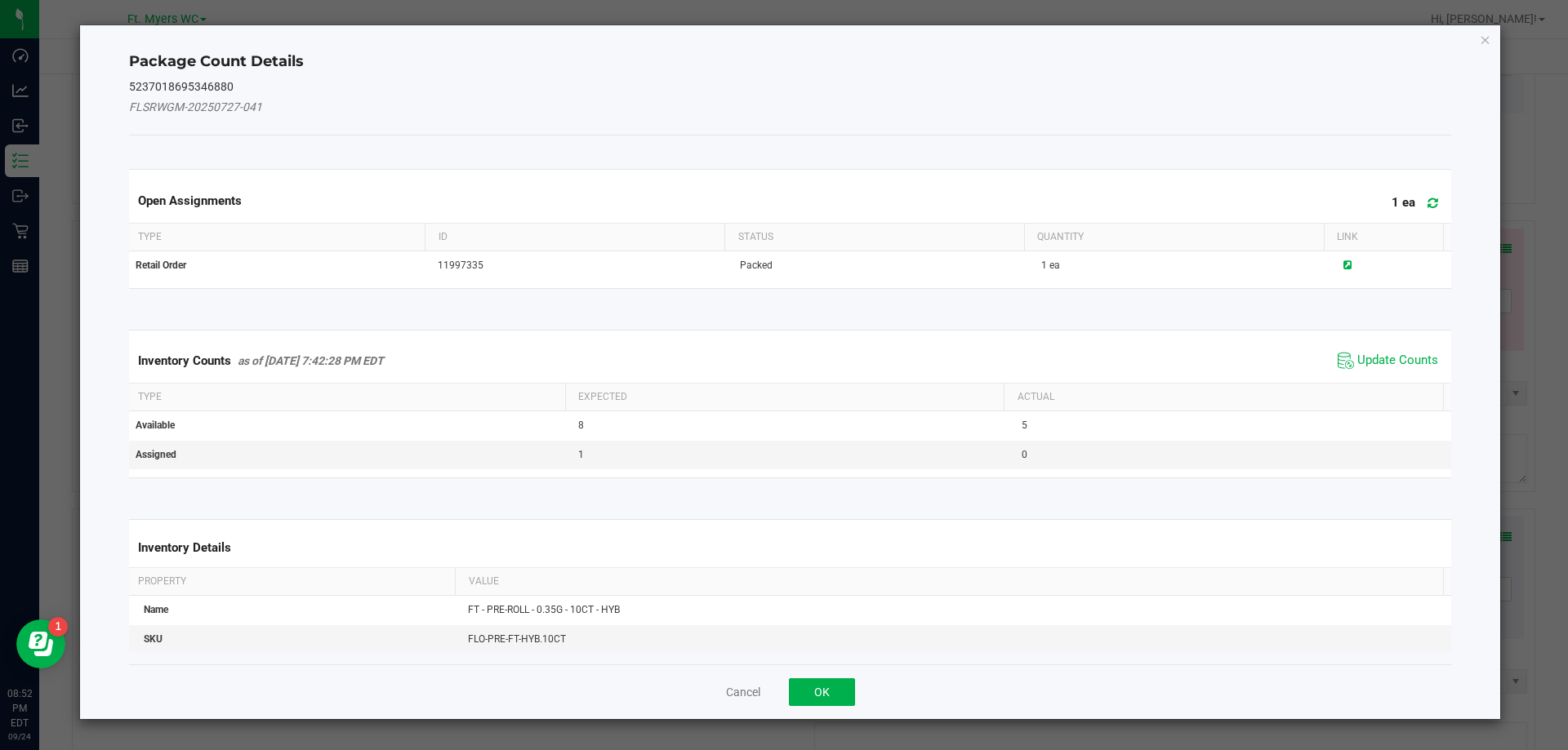
click at [1432, 208] on div "Open Assignments 1 ea" at bounding box center [790, 200] width 1330 height 44
click at [1424, 210] on span at bounding box center [1429, 203] width 27 height 22
click at [1428, 196] on icon at bounding box center [1433, 202] width 10 height 12
click at [1385, 358] on span "Update Counts" at bounding box center [1398, 361] width 80 height 16
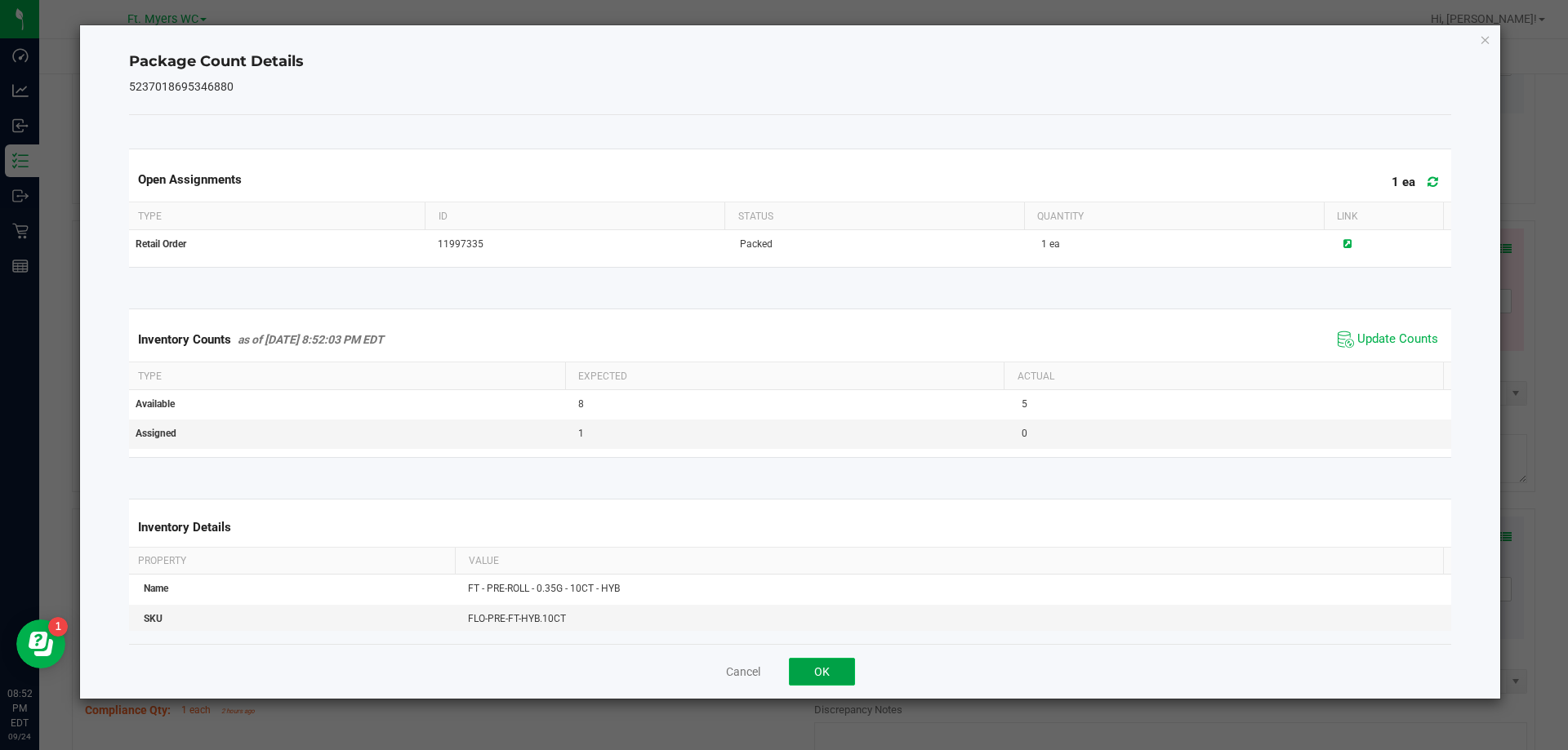
click at [835, 676] on button "OK" at bounding box center [822, 672] width 66 height 28
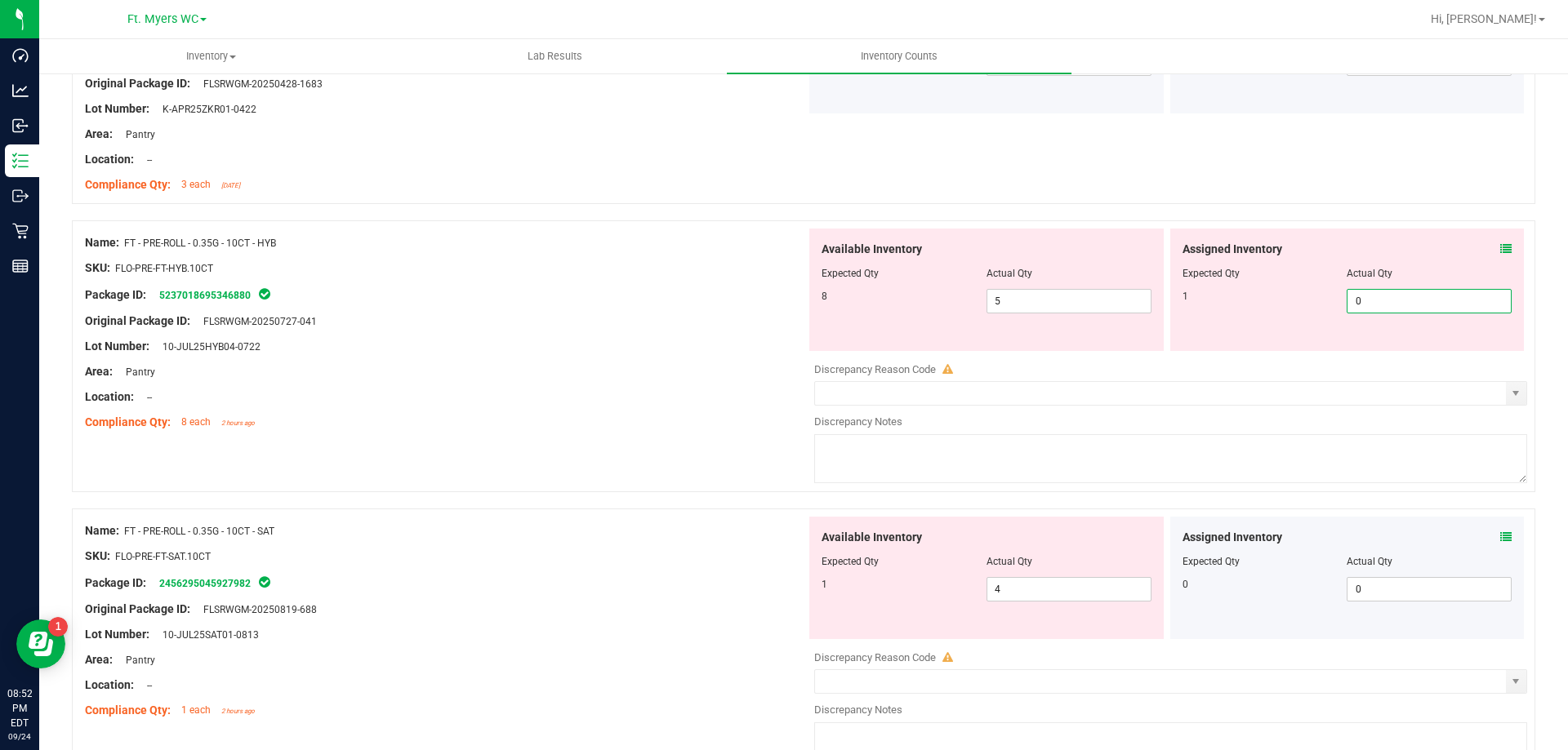
click at [1359, 308] on span "0 0" at bounding box center [1429, 301] width 165 height 24
click at [1359, 308] on input "0" at bounding box center [1429, 301] width 164 height 22
type input "1"
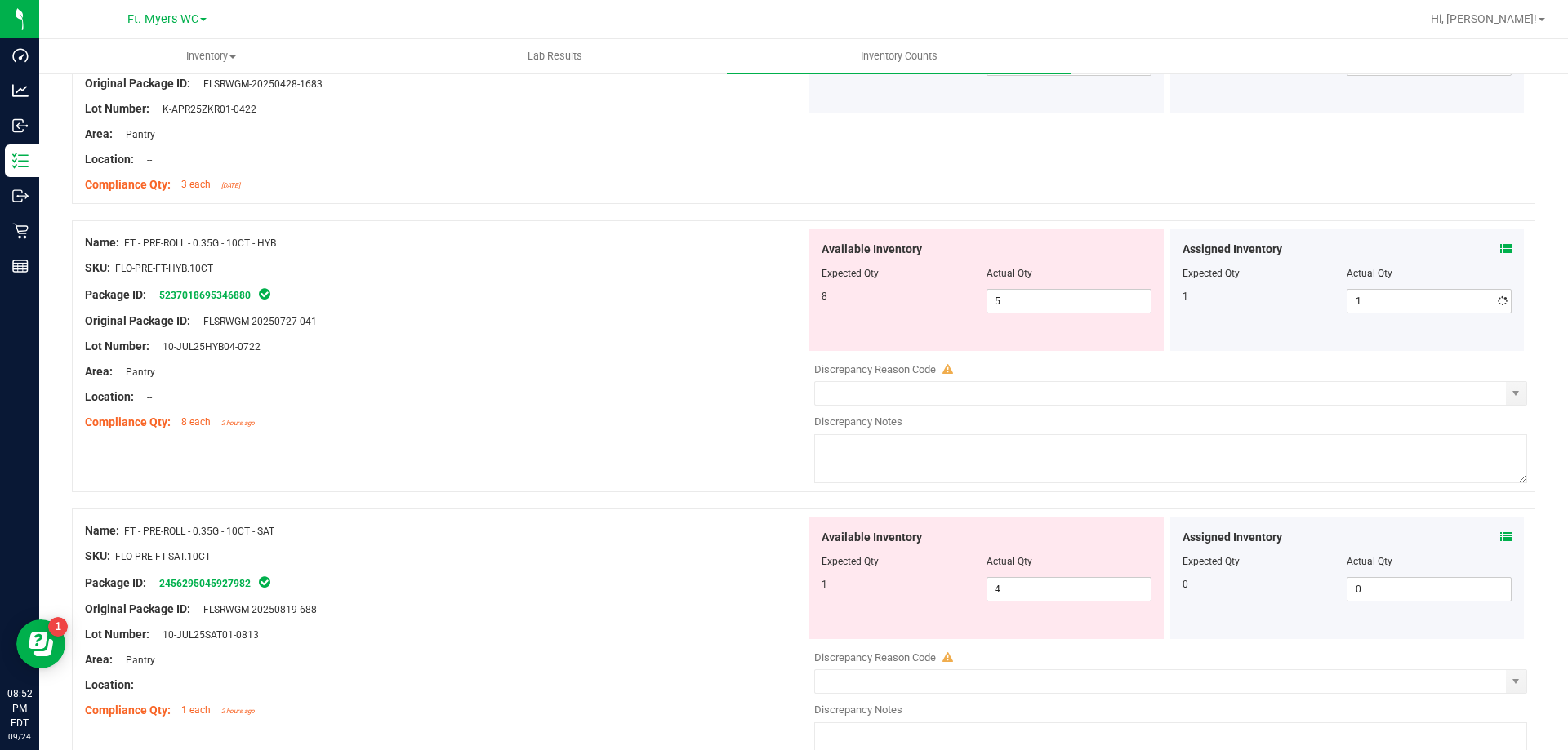
click at [1113, 363] on div "Discrepancy Reason Code" at bounding box center [1171, 369] width 713 height 16
click at [1034, 311] on span "5 5" at bounding box center [1069, 301] width 165 height 24
click at [565, 406] on div at bounding box center [445, 409] width 721 height 8
click at [472, 397] on div "Location: --" at bounding box center [445, 397] width 721 height 17
click at [1083, 298] on span "5 5" at bounding box center [1069, 301] width 165 height 24
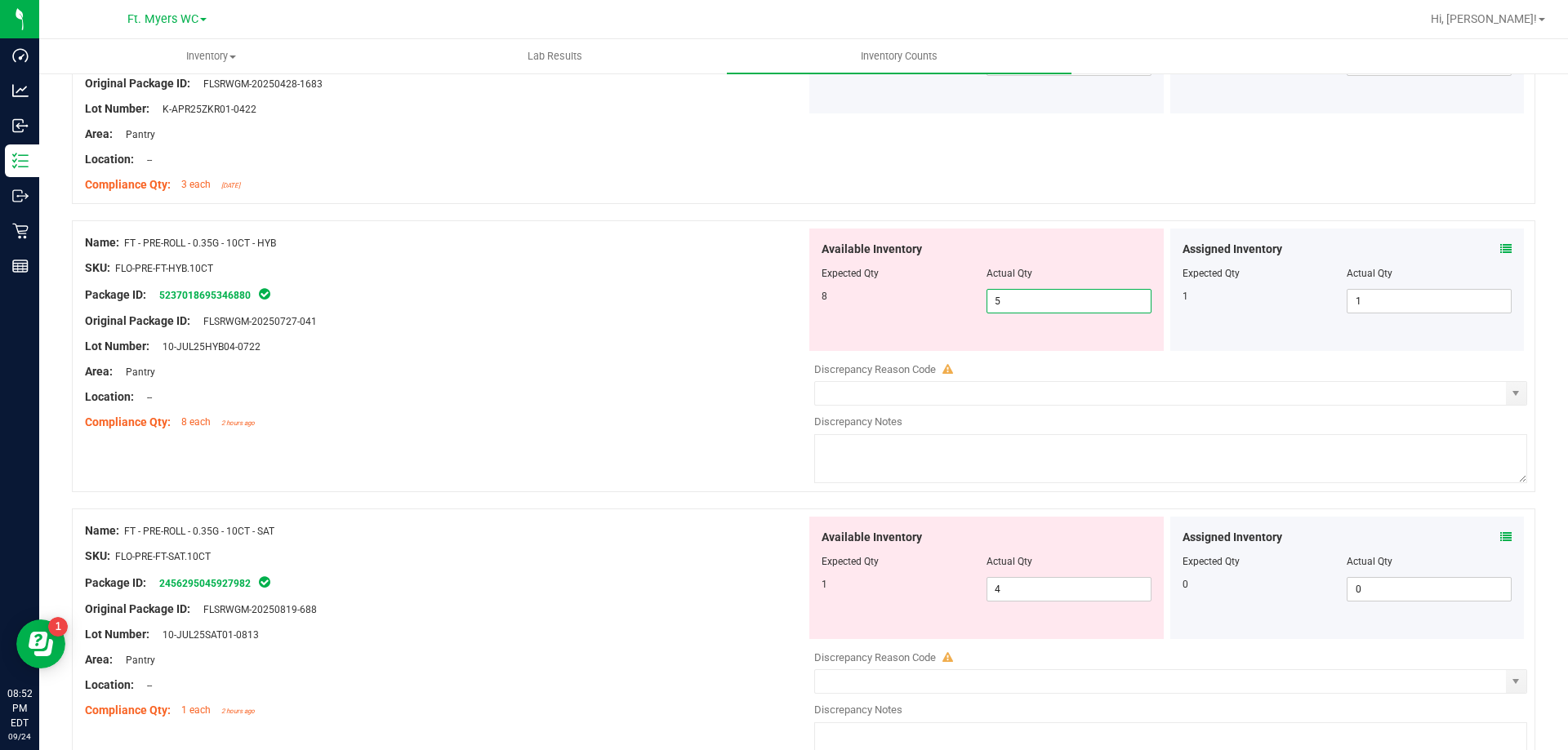
click at [1083, 298] on input "5" at bounding box center [1069, 301] width 164 height 22
click at [484, 330] on div at bounding box center [445, 333] width 721 height 8
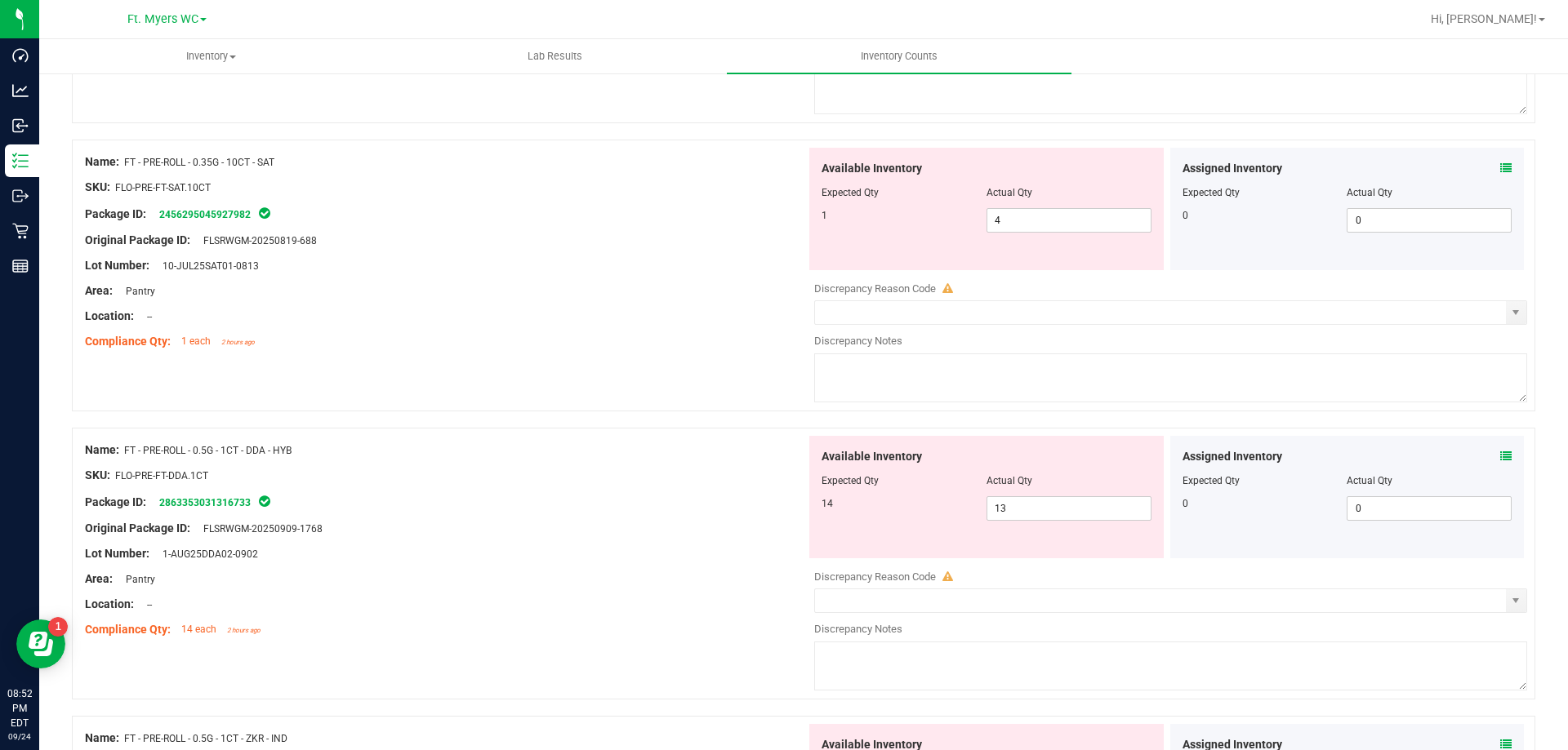
scroll to position [3593, 0]
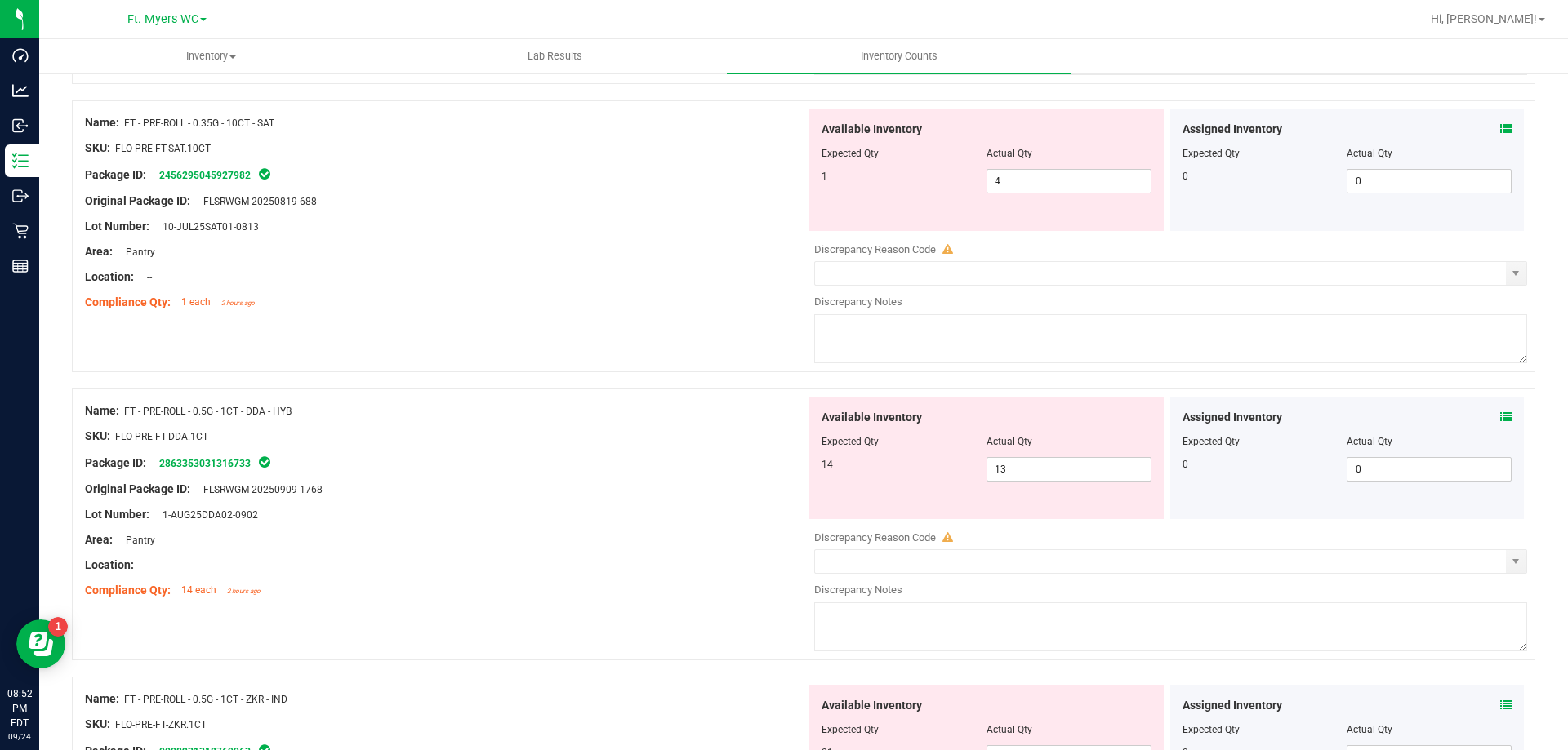
click at [544, 362] on div "Name: FT - PRE-ROLL - 0.35G - 10CT - SAT SKU: FLO-PRE-FT-SAT.10CT Package ID: 2…" at bounding box center [803, 236] width 1463 height 272
click at [443, 474] on div at bounding box center [445, 476] width 721 height 8
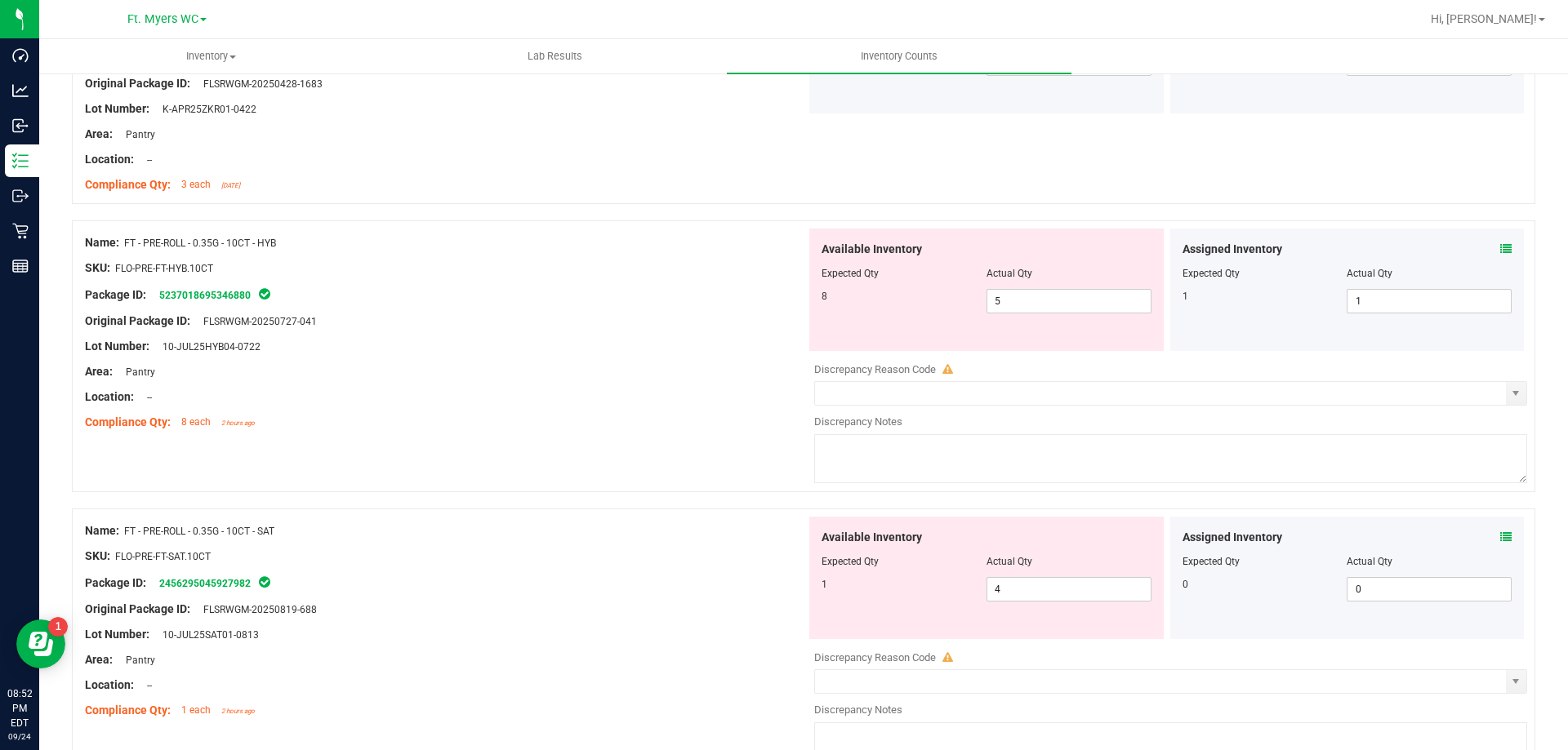
scroll to position [3266, 0]
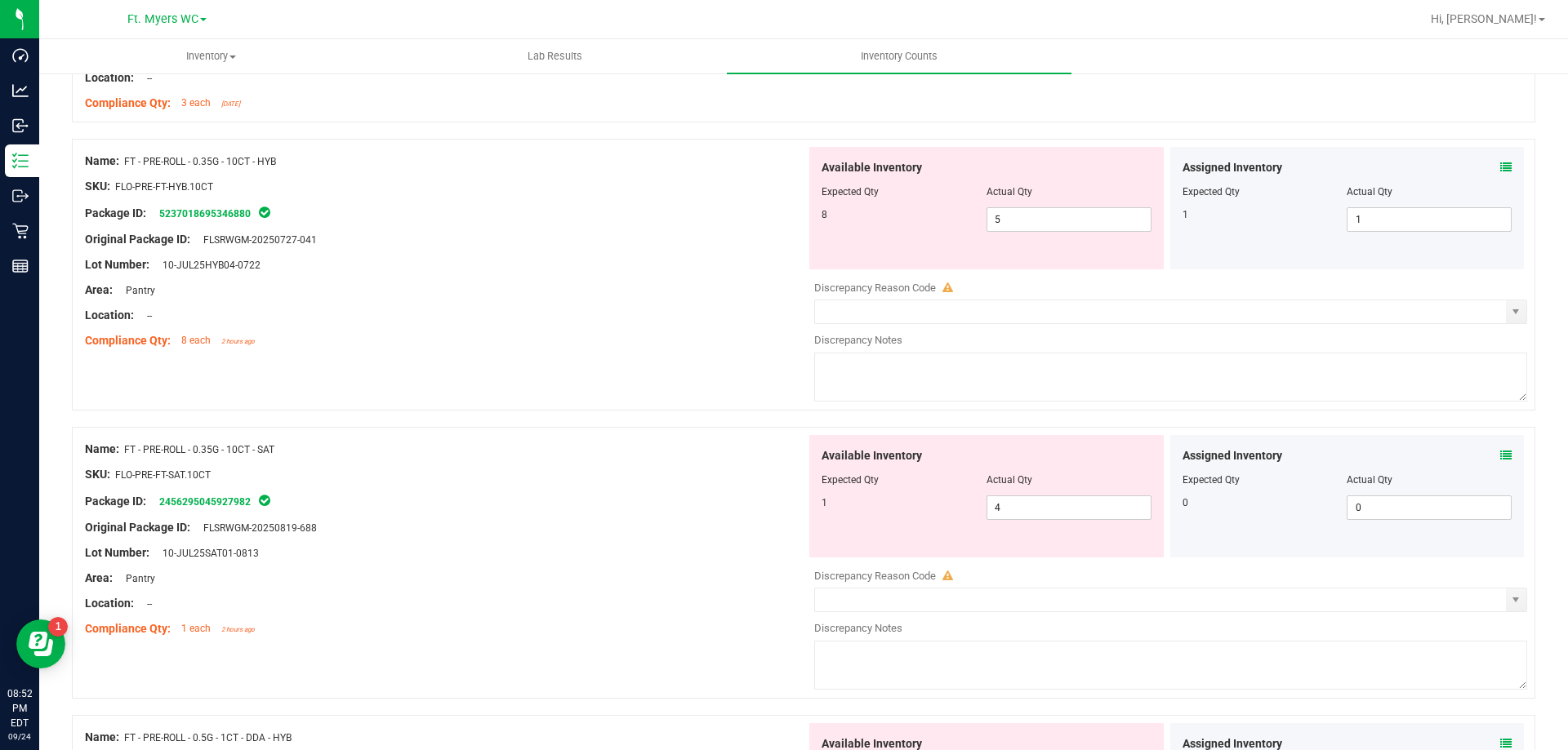
click at [458, 283] on div "Area: Pantry" at bounding box center [445, 291] width 721 height 17
click at [1040, 230] on span "5 5" at bounding box center [1069, 220] width 165 height 24
click at [1040, 227] on input "5" at bounding box center [1069, 220] width 164 height 22
type input "8"
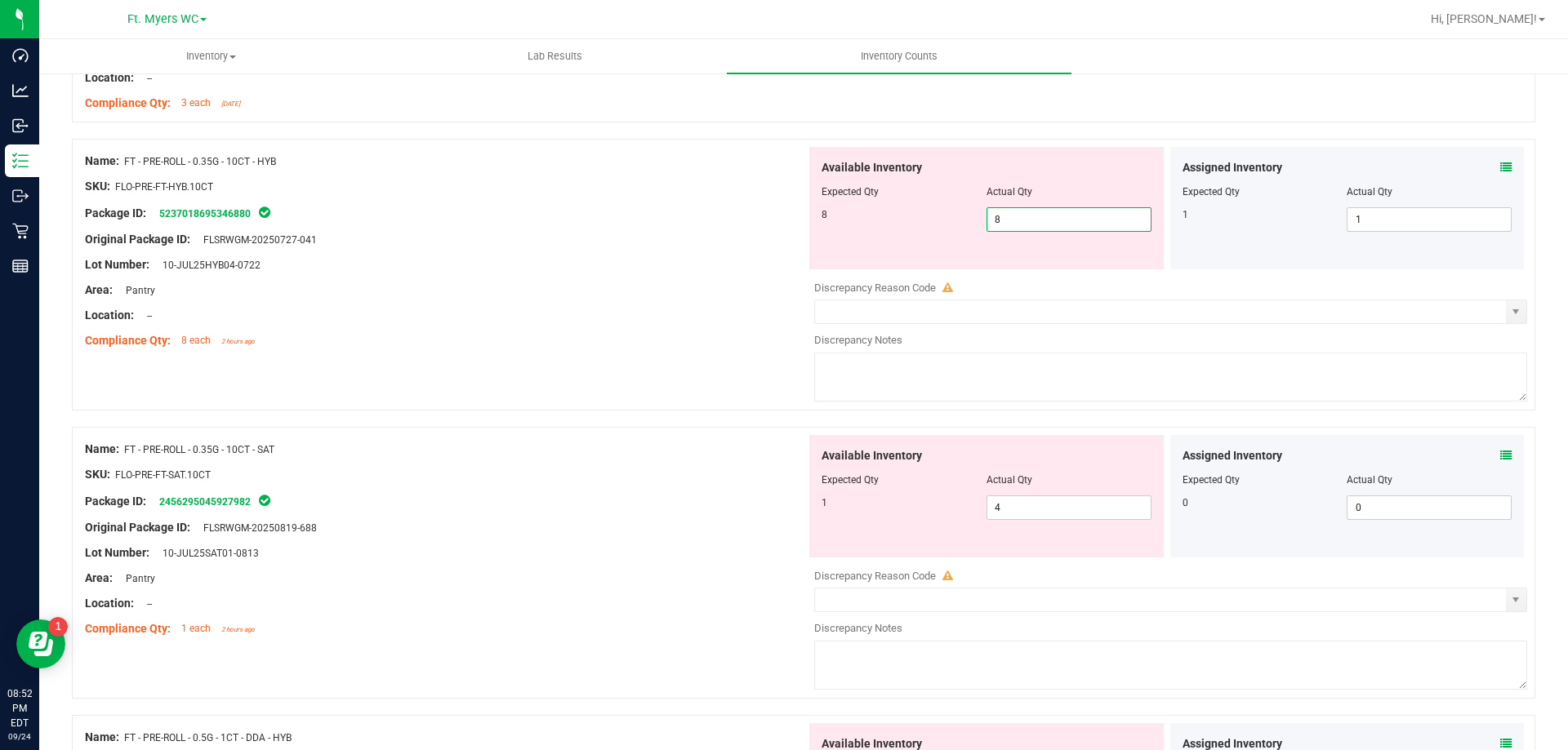
type input "8"
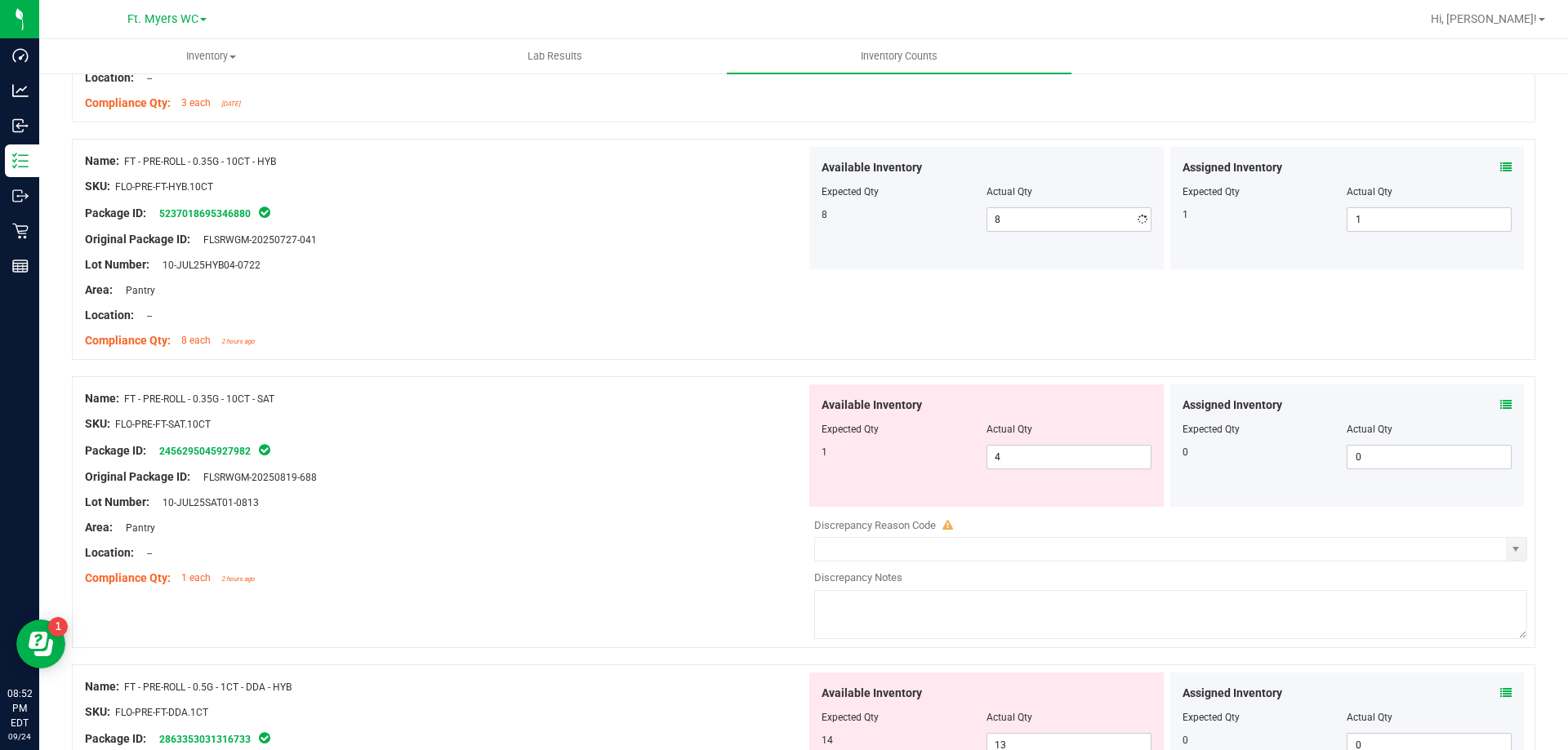
click at [665, 262] on div "Lot Number: 10-JUL25HYB04-0722" at bounding box center [445, 265] width 721 height 17
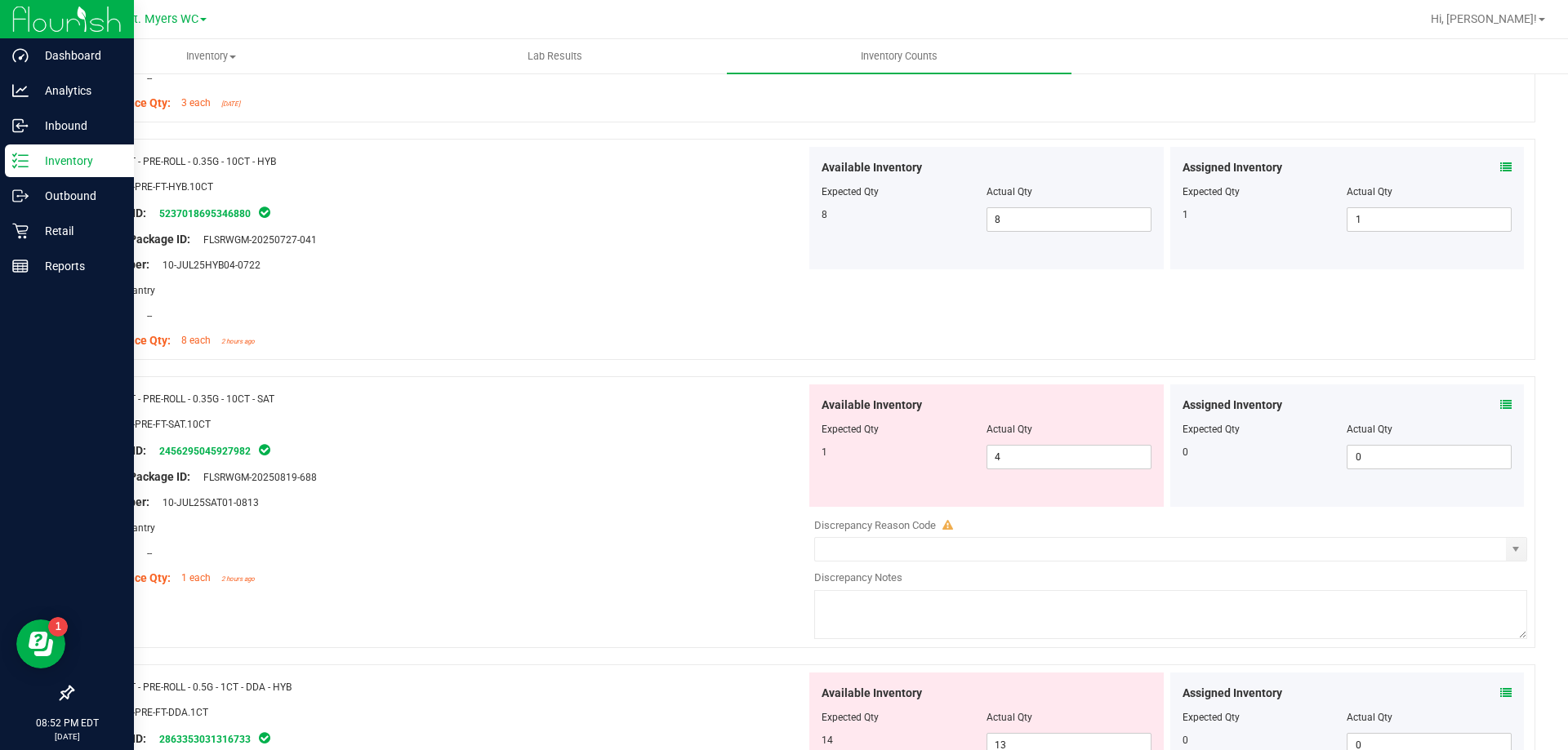
click at [0, 331] on div at bounding box center [67, 481] width 134 height 393
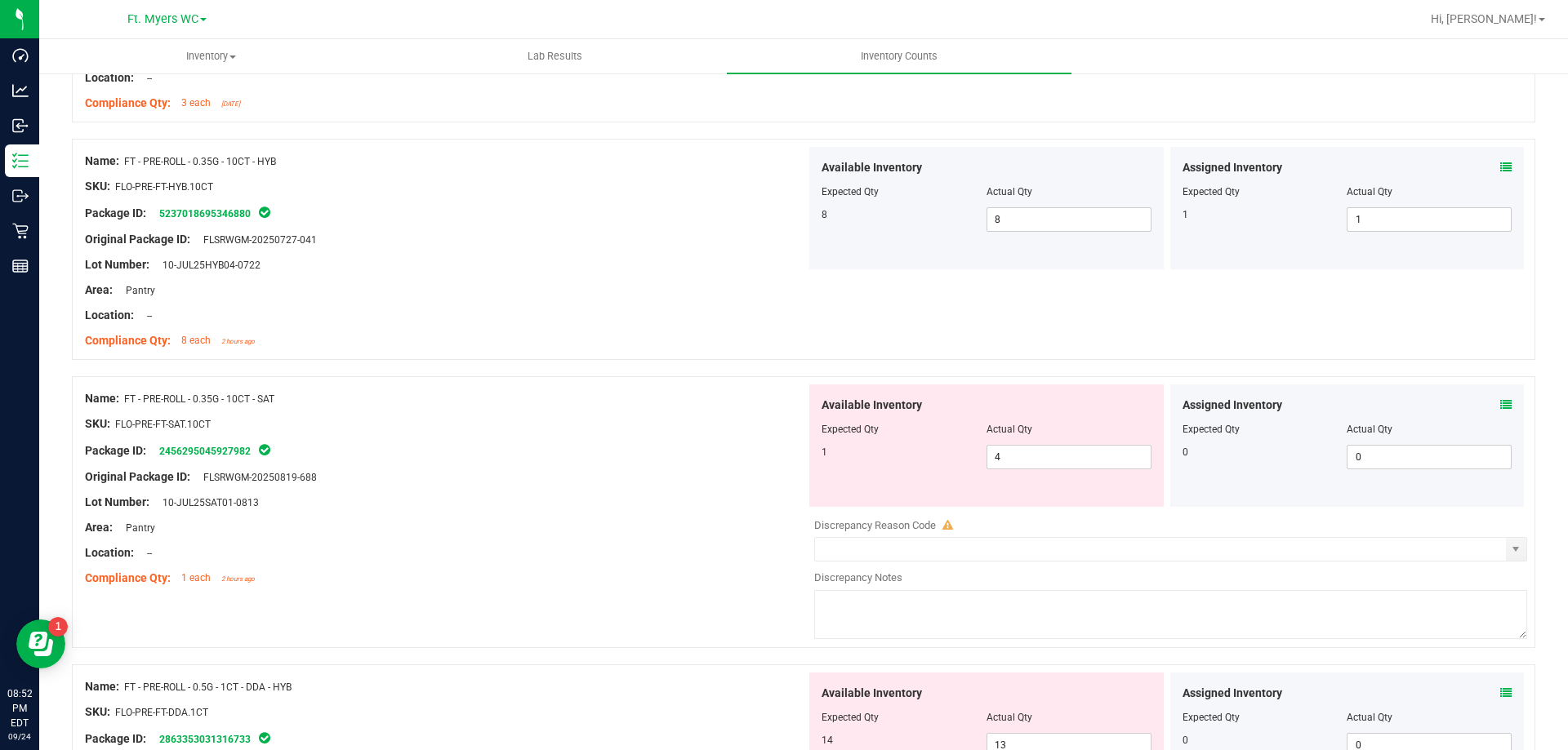
click at [623, 479] on div "Original Package ID: FLSRWGM-20250819-688" at bounding box center [445, 478] width 721 height 17
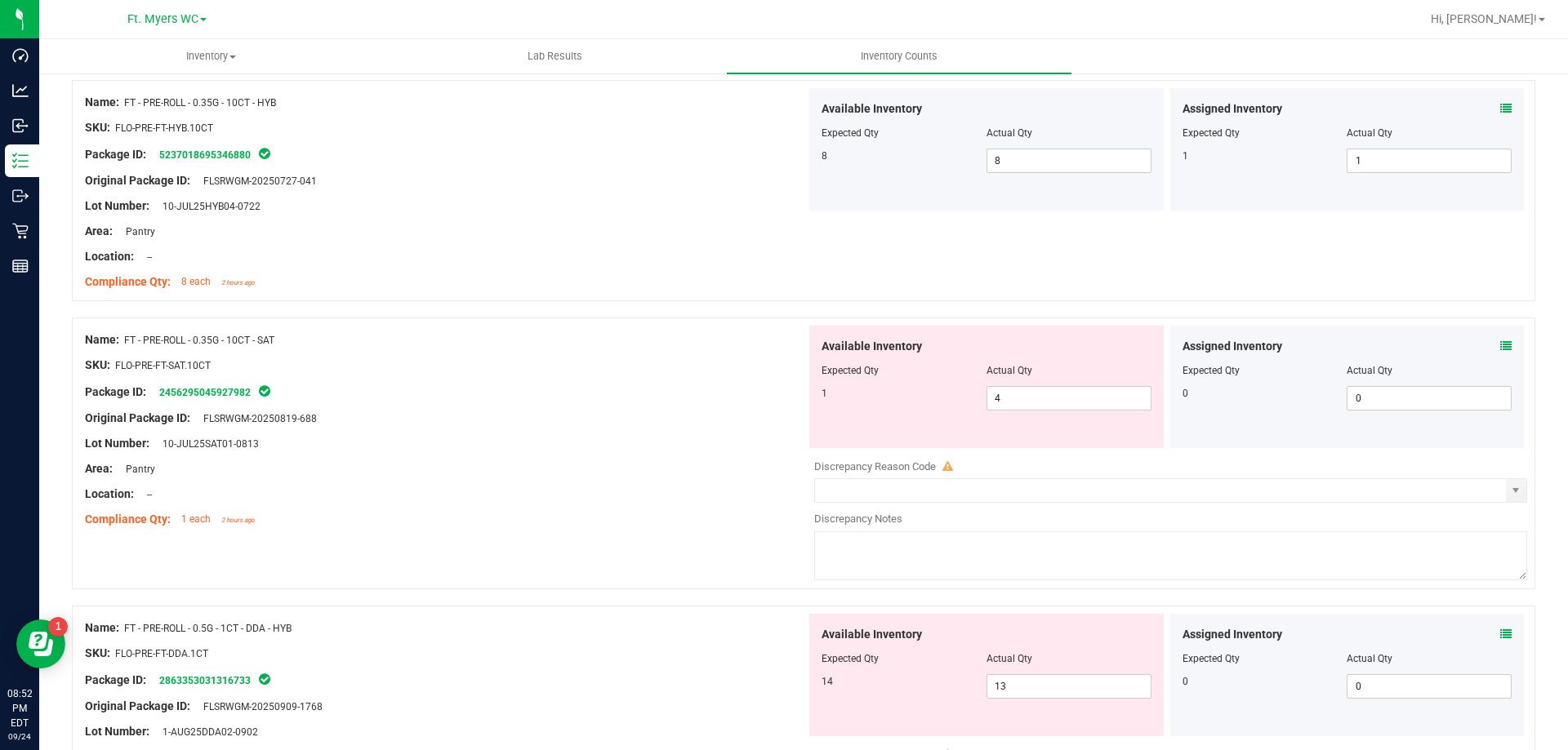
scroll to position [3429, 0]
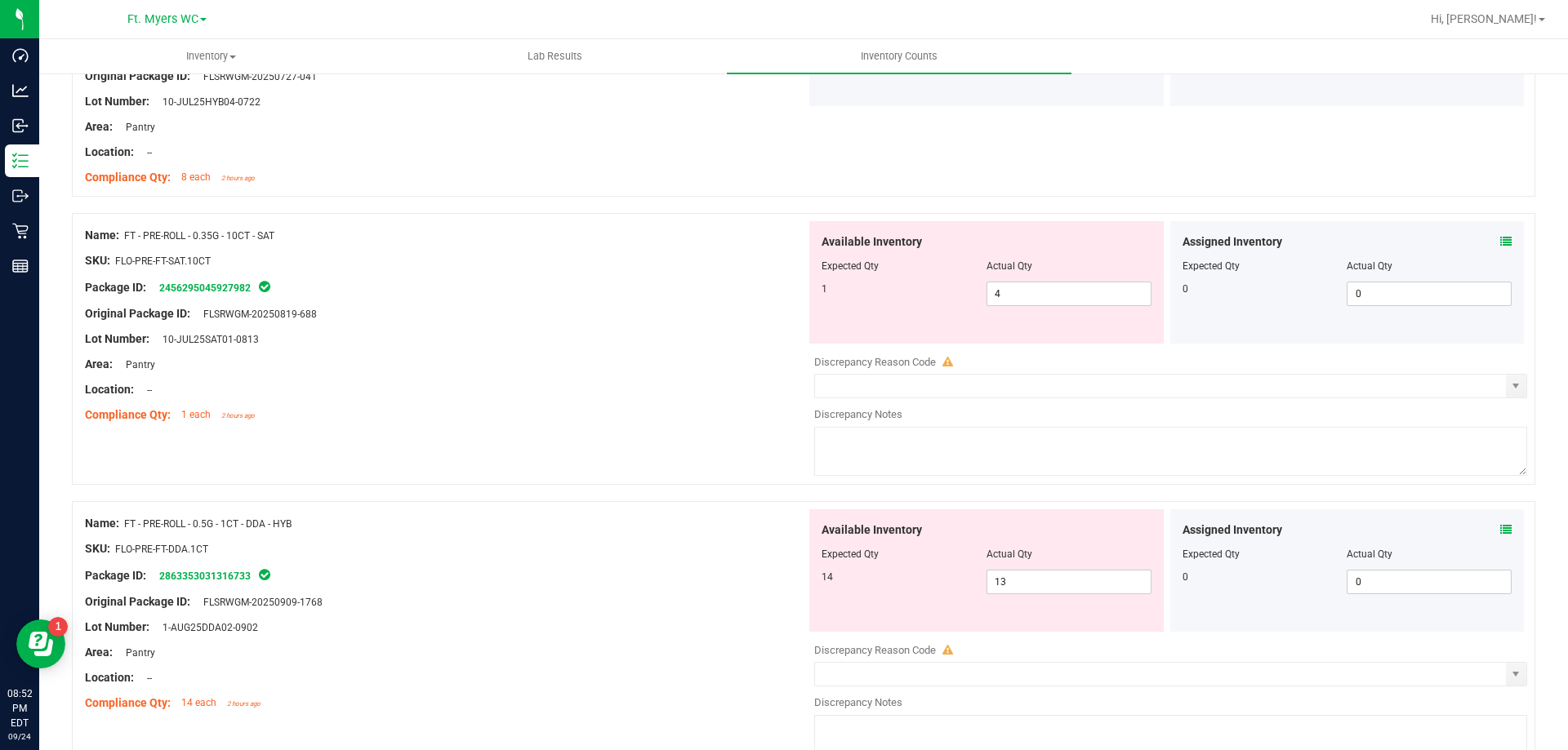
click at [503, 363] on div "Area: Pantry" at bounding box center [445, 365] width 721 height 17
click at [1501, 236] on icon at bounding box center [1506, 241] width 11 height 11
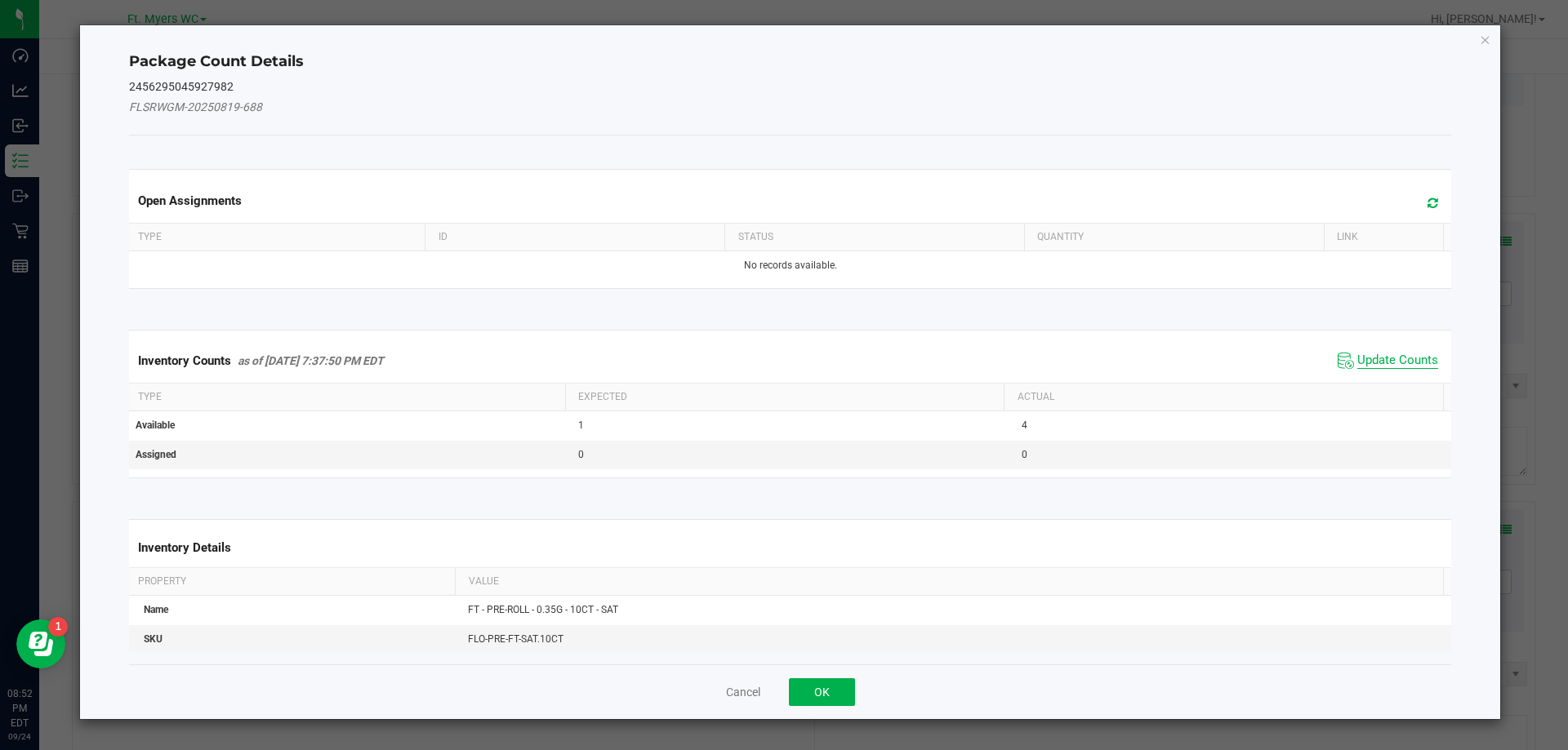
click at [1379, 357] on span "Update Counts" at bounding box center [1398, 361] width 80 height 16
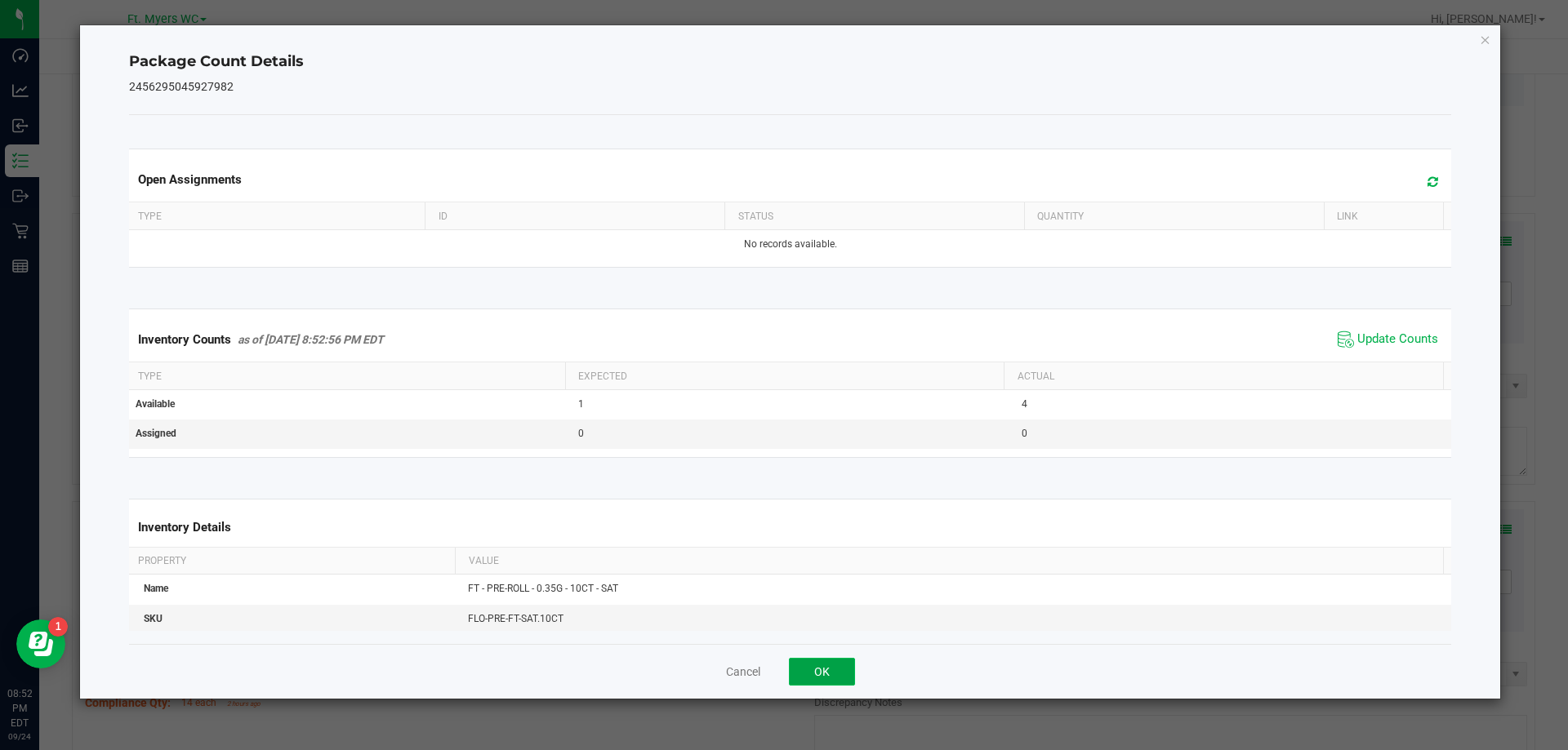
click at [806, 664] on button "OK" at bounding box center [822, 672] width 66 height 28
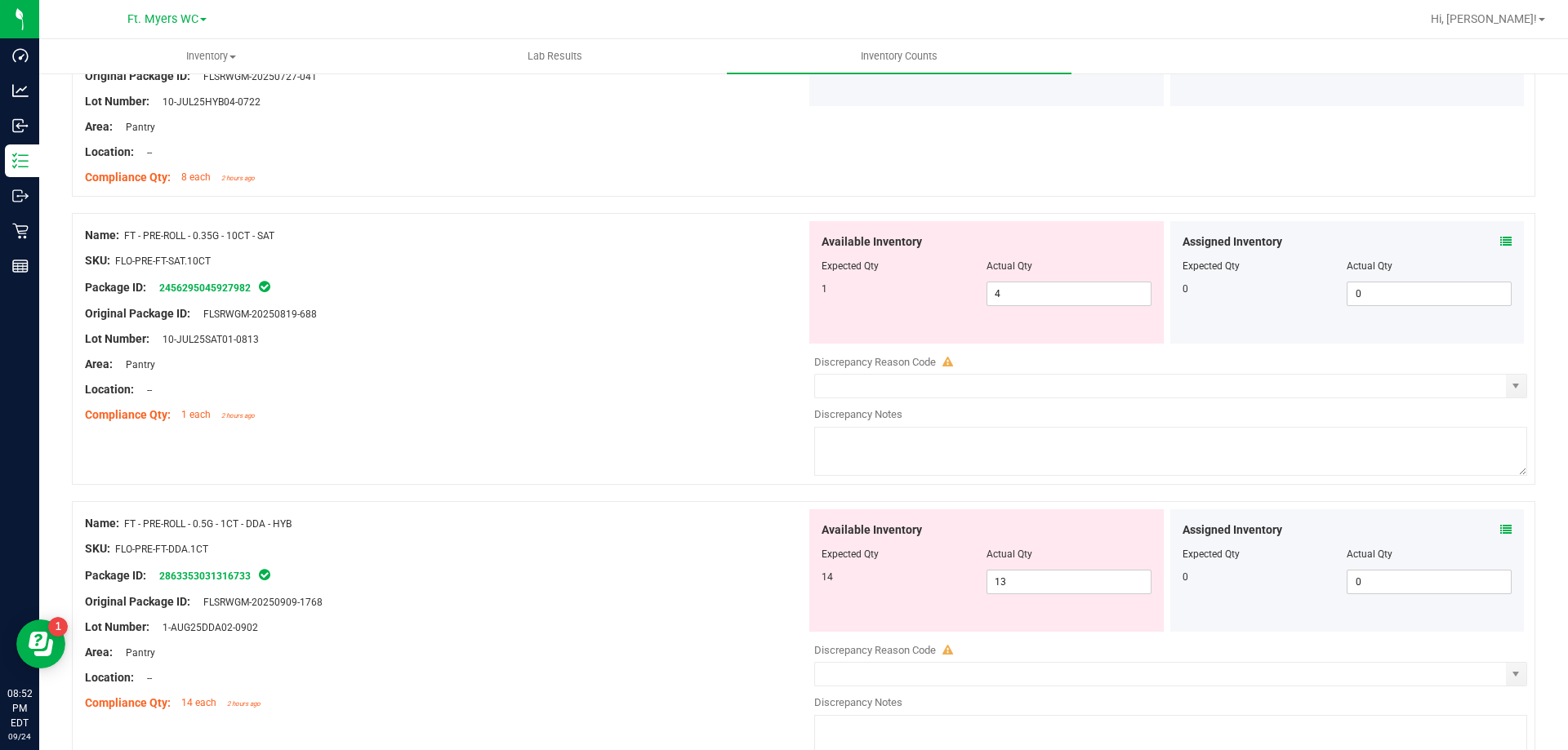
click at [723, 387] on div "Location: --" at bounding box center [445, 390] width 721 height 17
click at [498, 349] on div at bounding box center [445, 351] width 721 height 8
click at [1064, 299] on span "4 4" at bounding box center [1069, 294] width 165 height 24
click at [1064, 299] on input "4" at bounding box center [1069, 294] width 164 height 22
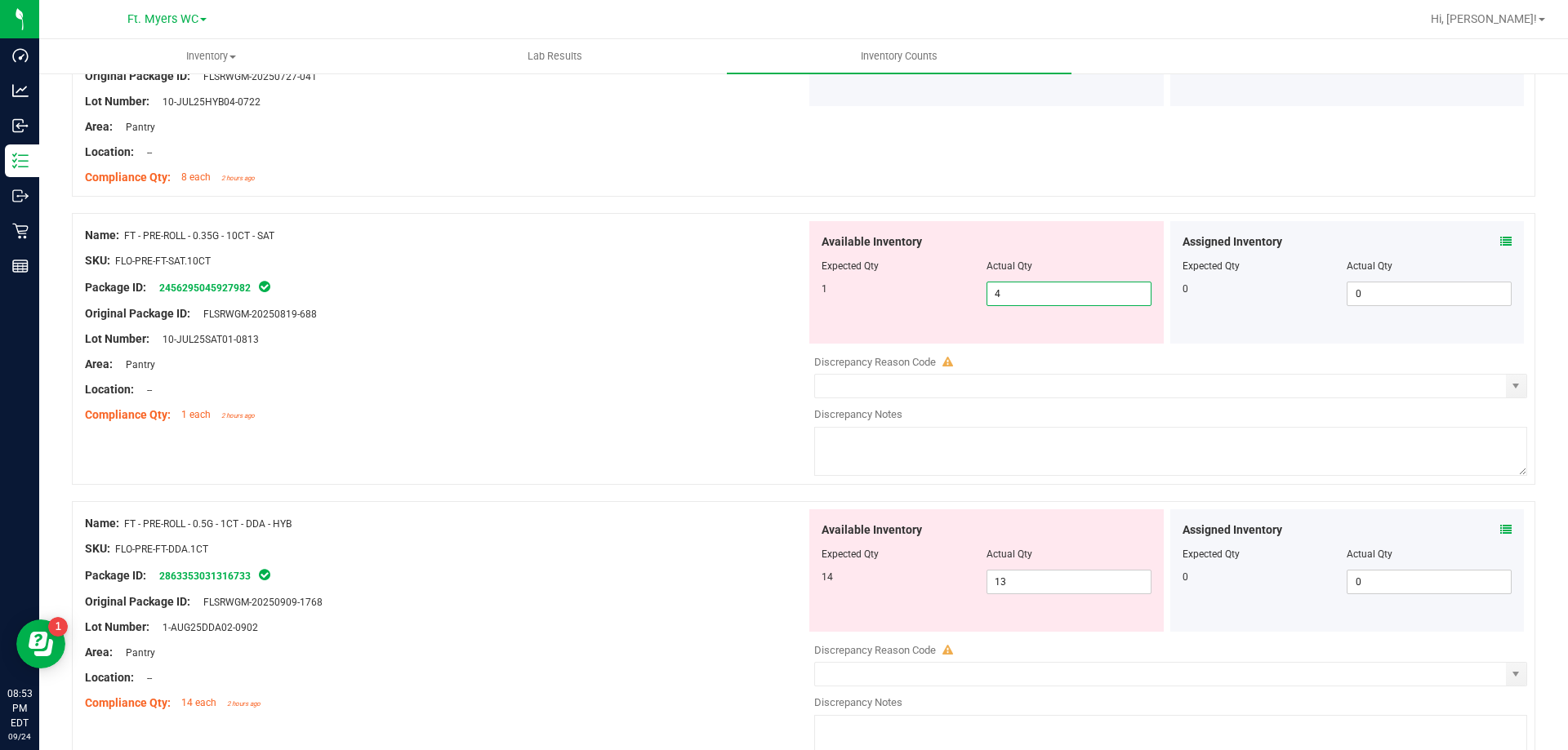
type input "1"
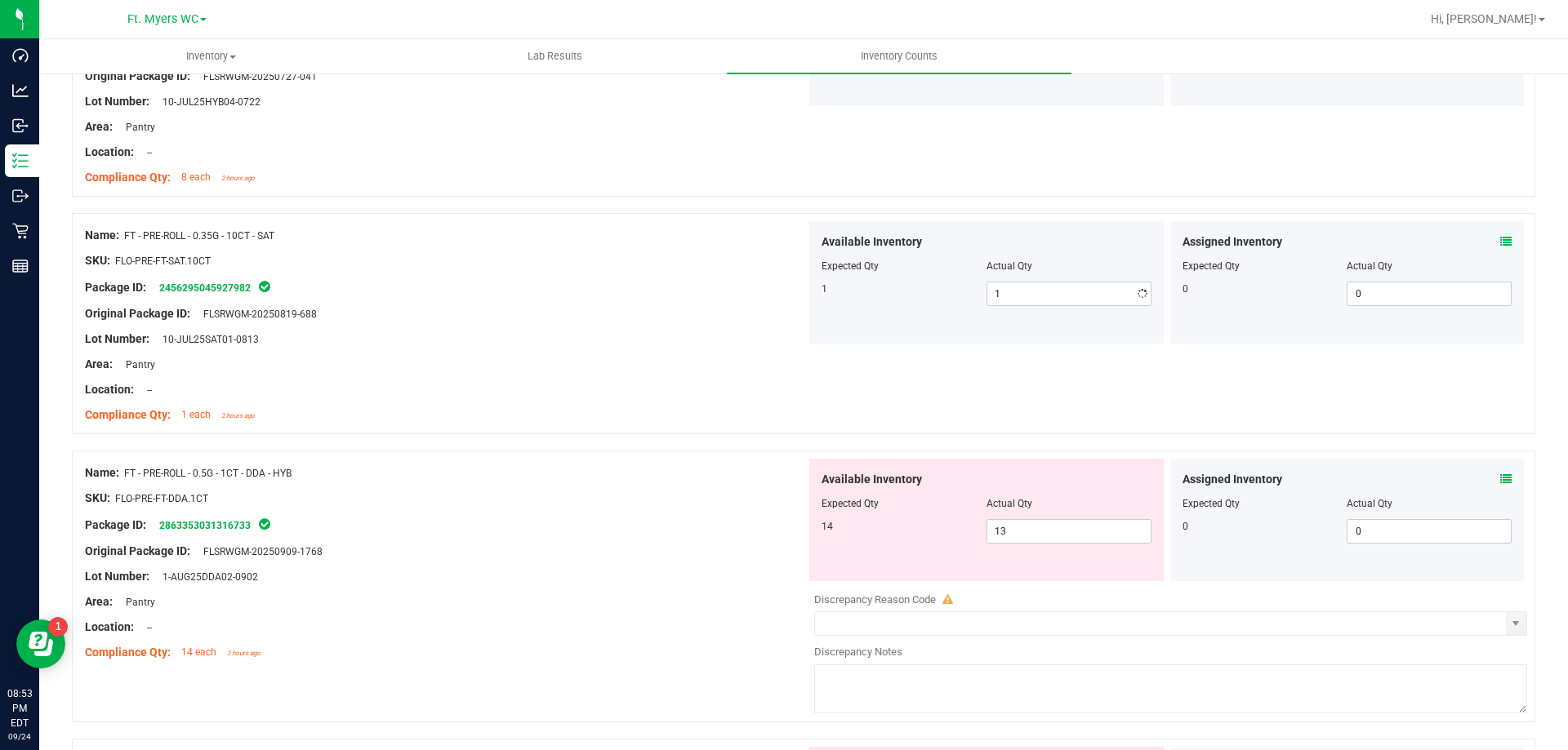
click at [350, 312] on div "Original Package ID: FLSRWGM-20250819-688" at bounding box center [445, 314] width 721 height 17
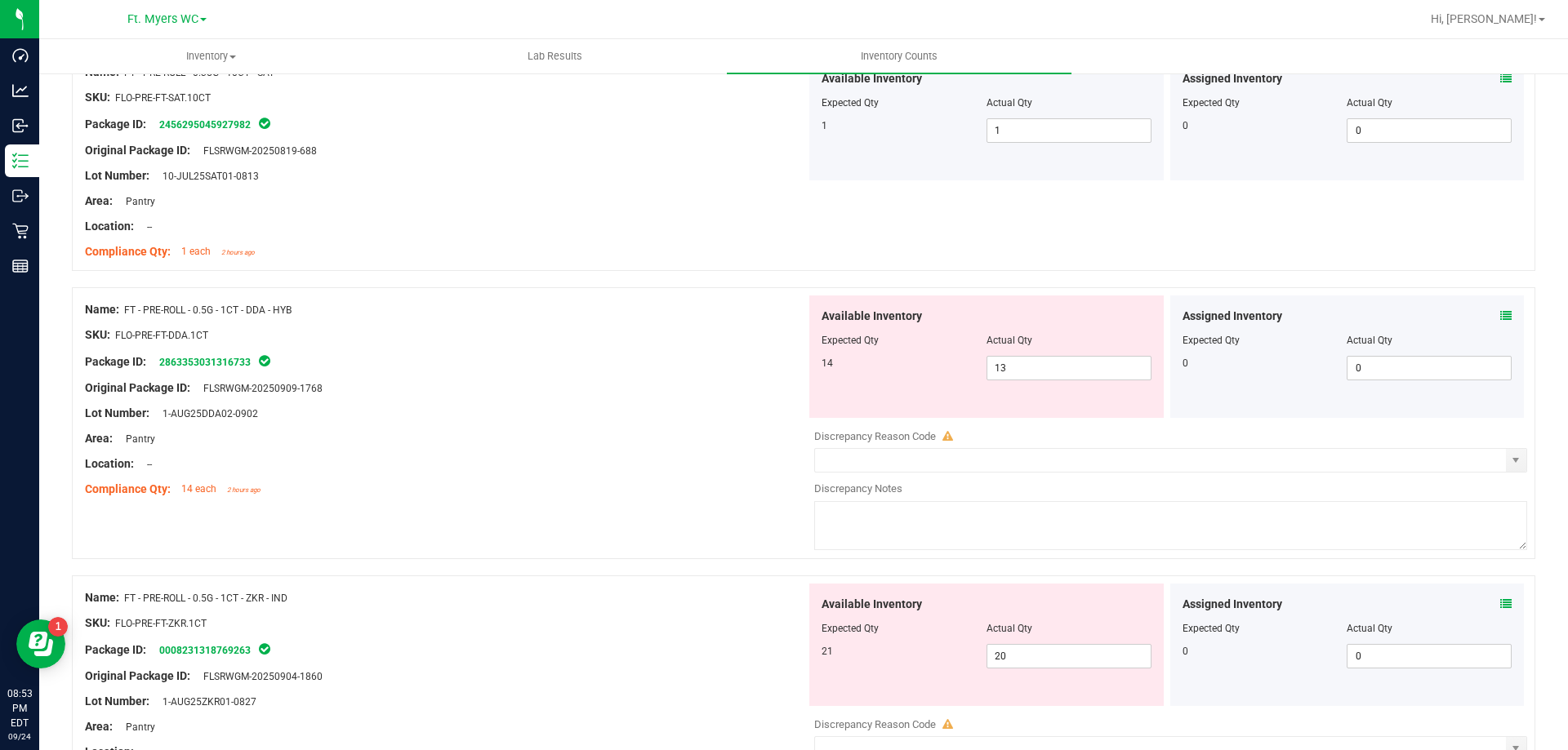
click at [521, 419] on div "Lot Number: 1-AUG25DDA02-0902" at bounding box center [445, 413] width 721 height 17
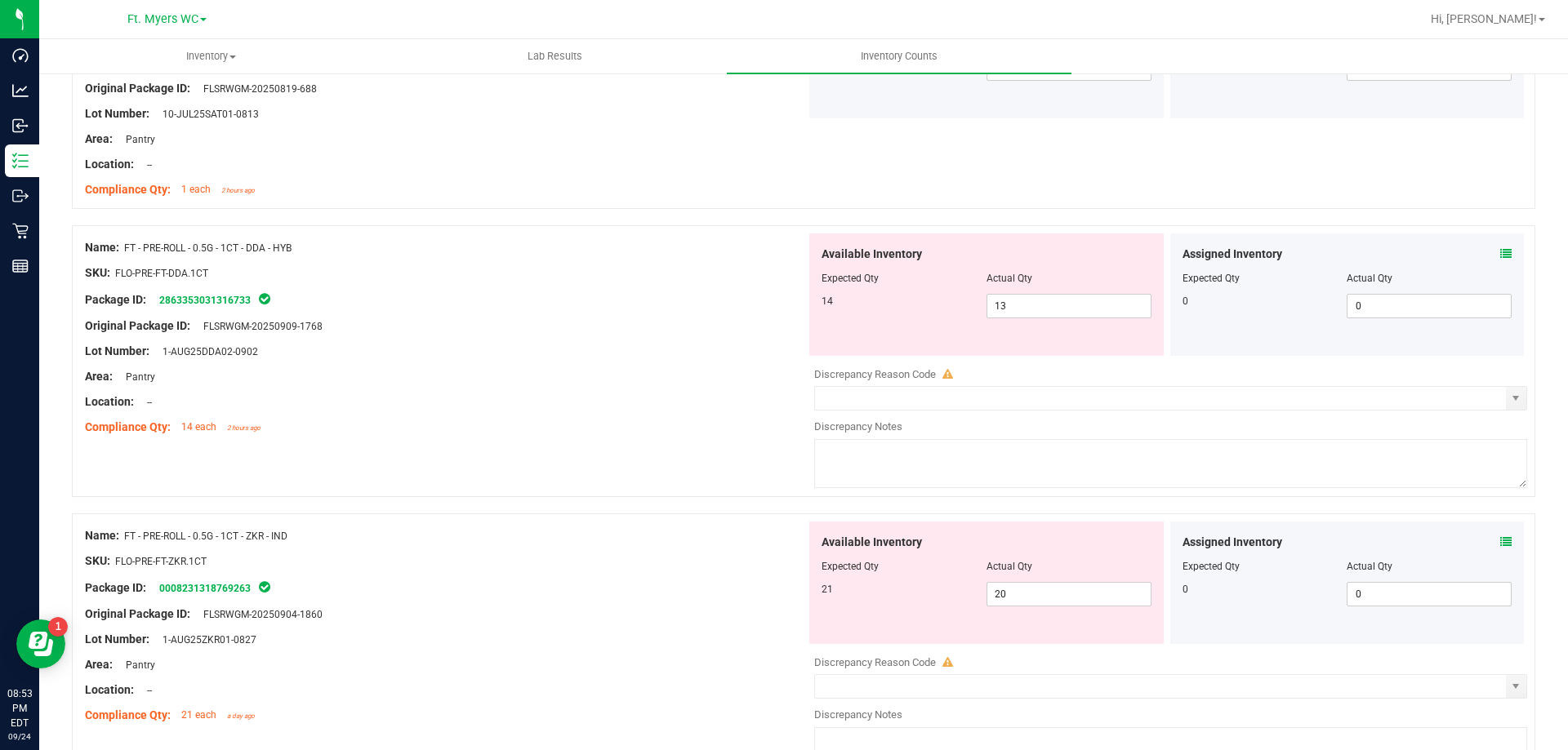
scroll to position [3756, 0]
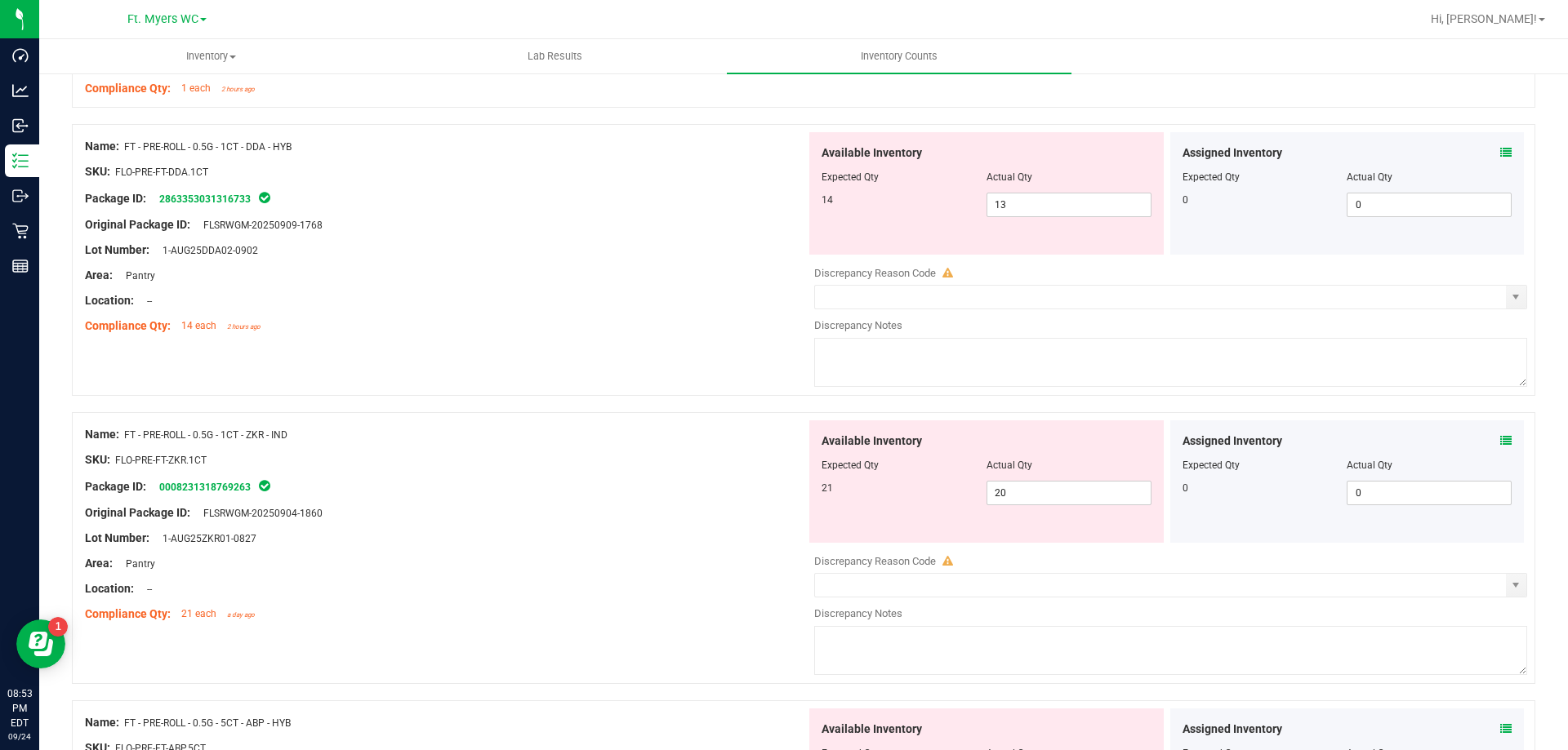
click at [561, 322] on div "Compliance Qty: 14 each 2 hours ago" at bounding box center [445, 326] width 721 height 17
click at [1501, 152] on icon at bounding box center [1506, 152] width 11 height 11
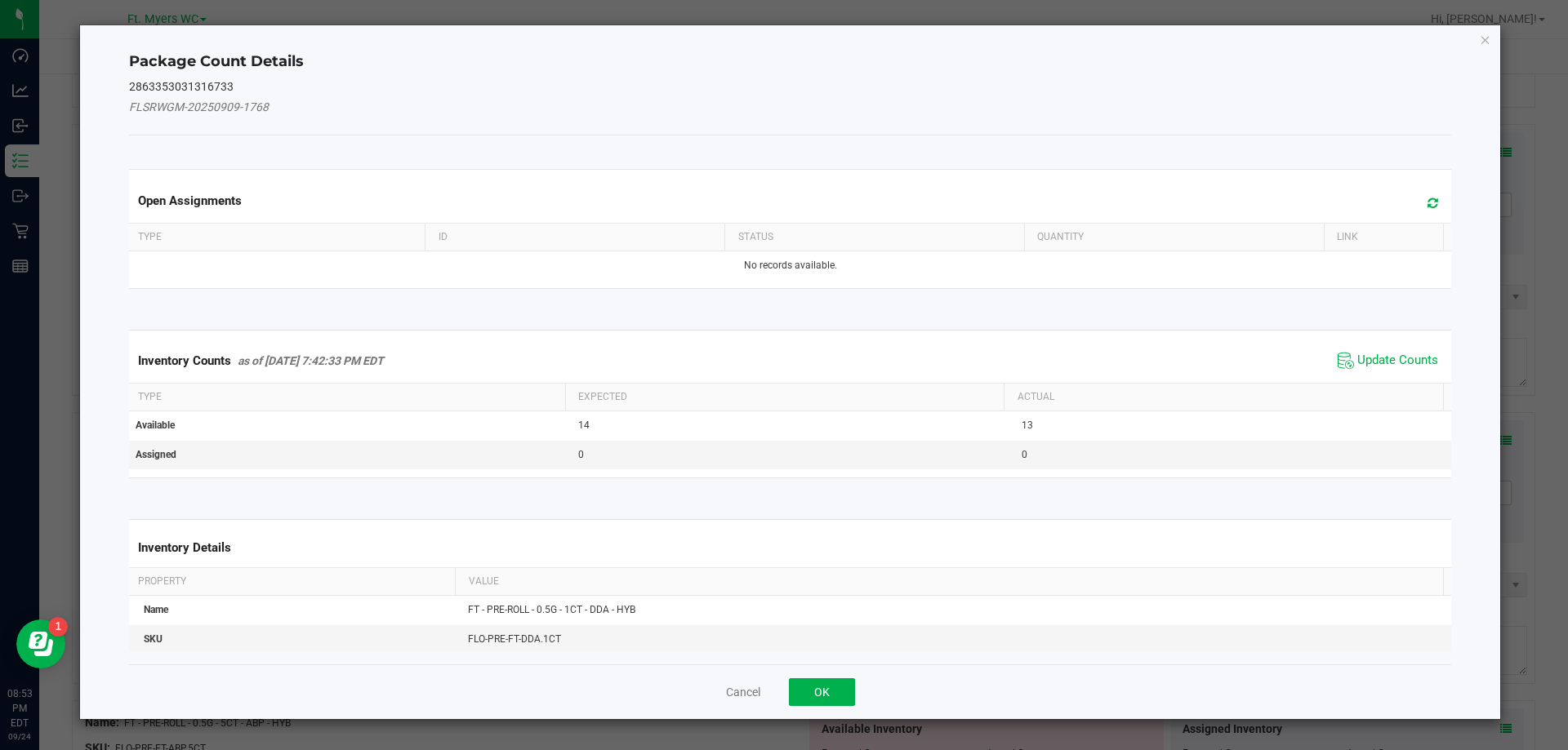
click at [1391, 380] on div "Inventory Counts as of [DATE] 7:42:33 PM EDT Update Counts" at bounding box center [790, 361] width 1330 height 44
click at [1401, 364] on span "Update Counts" at bounding box center [1398, 361] width 80 height 16
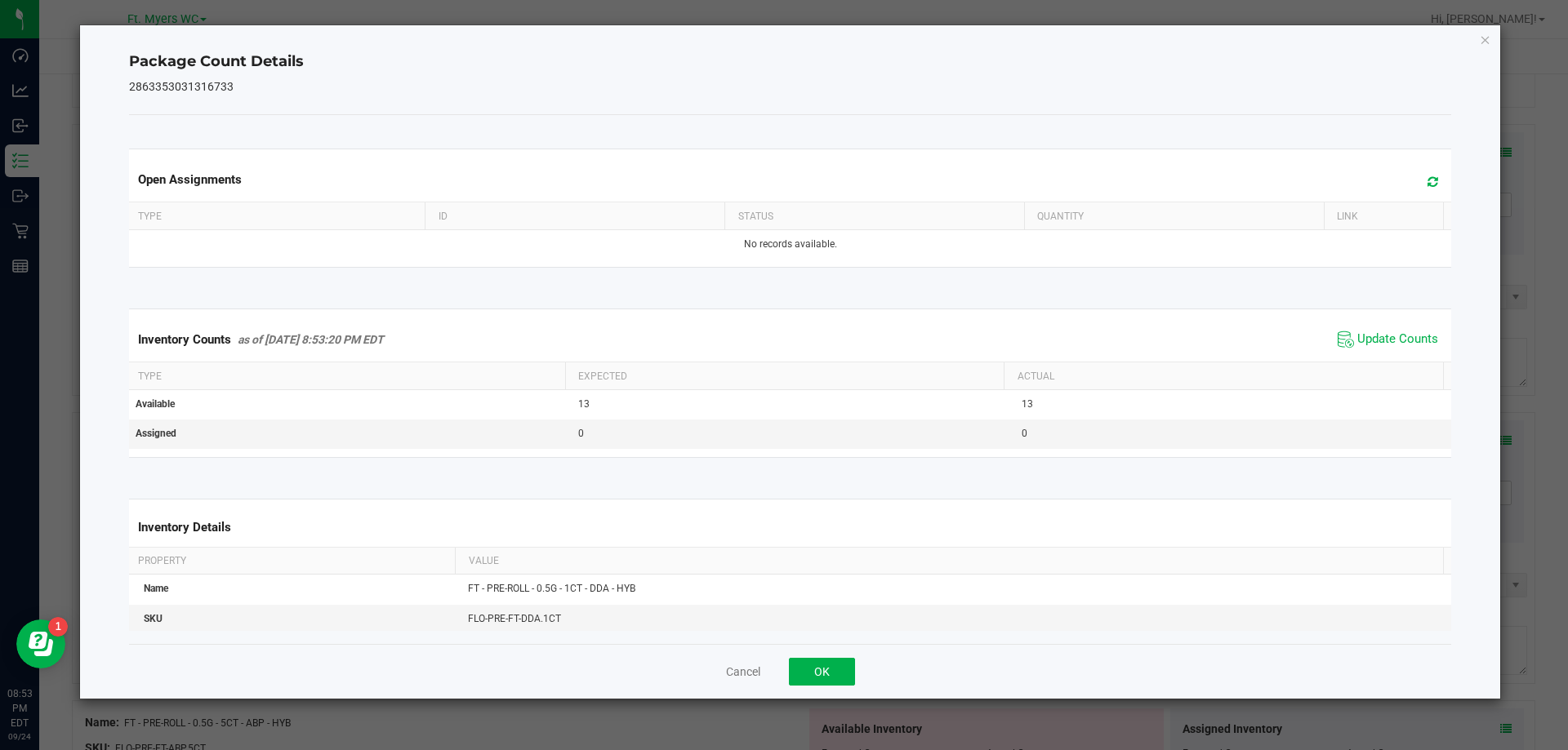
click at [821, 693] on div "Cancel OK" at bounding box center [790, 671] width 1323 height 54
click at [822, 676] on button "OK" at bounding box center [822, 672] width 66 height 28
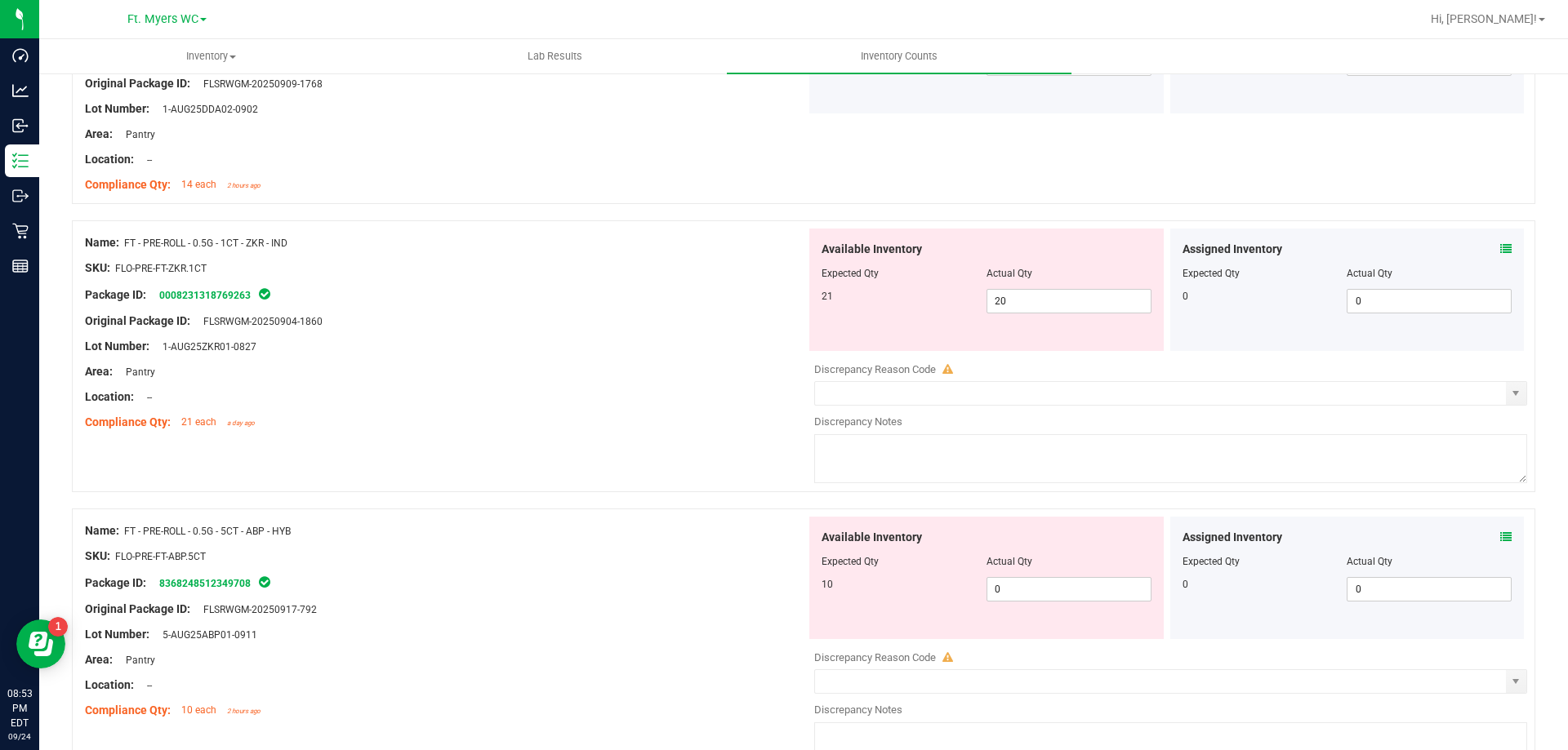
scroll to position [3837, 0]
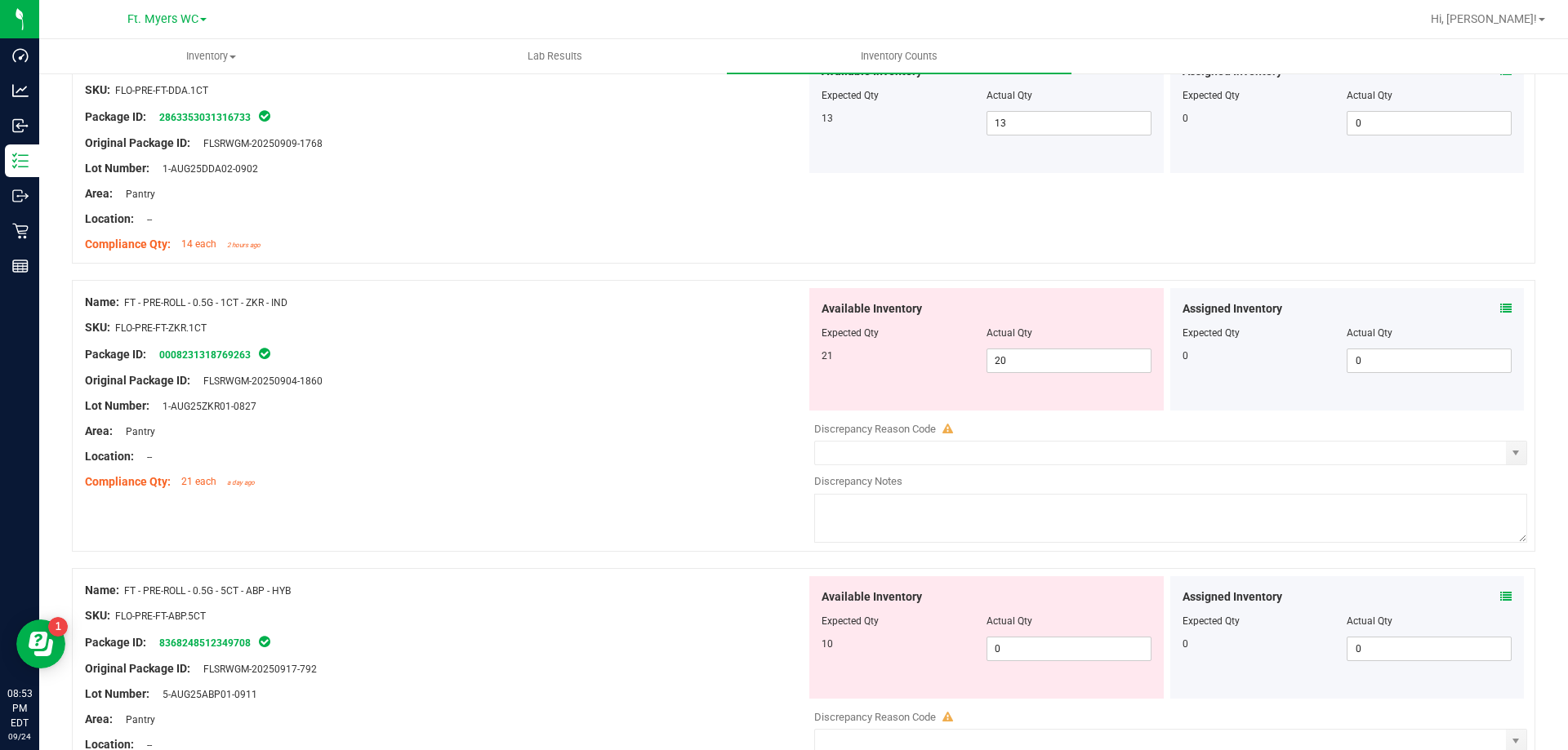
click at [544, 370] on div at bounding box center [445, 368] width 721 height 8
click at [478, 394] on div at bounding box center [445, 393] width 721 height 8
click at [1501, 301] on span at bounding box center [1506, 309] width 11 height 17
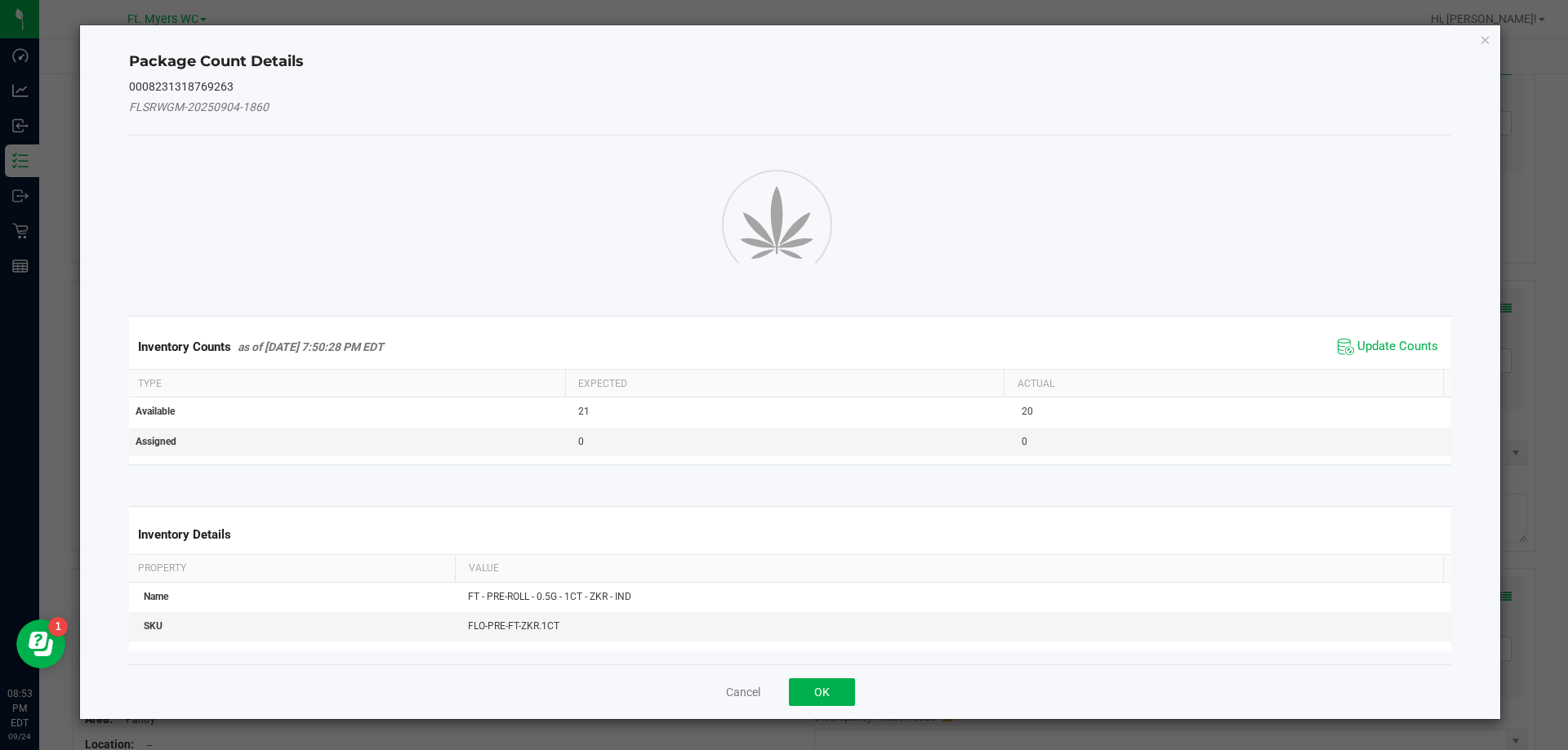
click at [1489, 303] on div "Package Count Details 0008231318769263 FLSRWGM-20250904-1860 Inventory Counts a…" at bounding box center [790, 372] width 1421 height 694
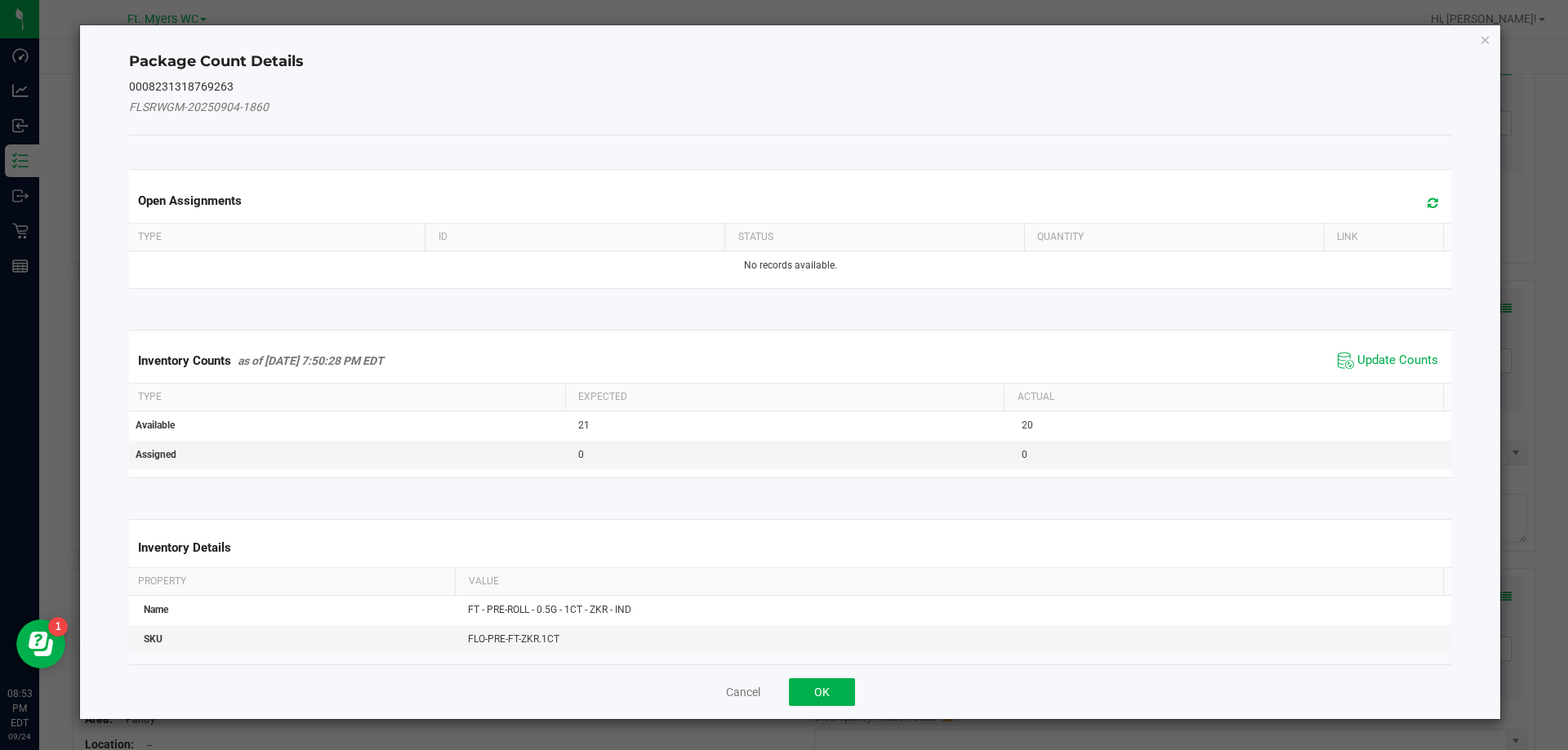
click at [1393, 352] on span "Update Counts" at bounding box center [1388, 361] width 109 height 24
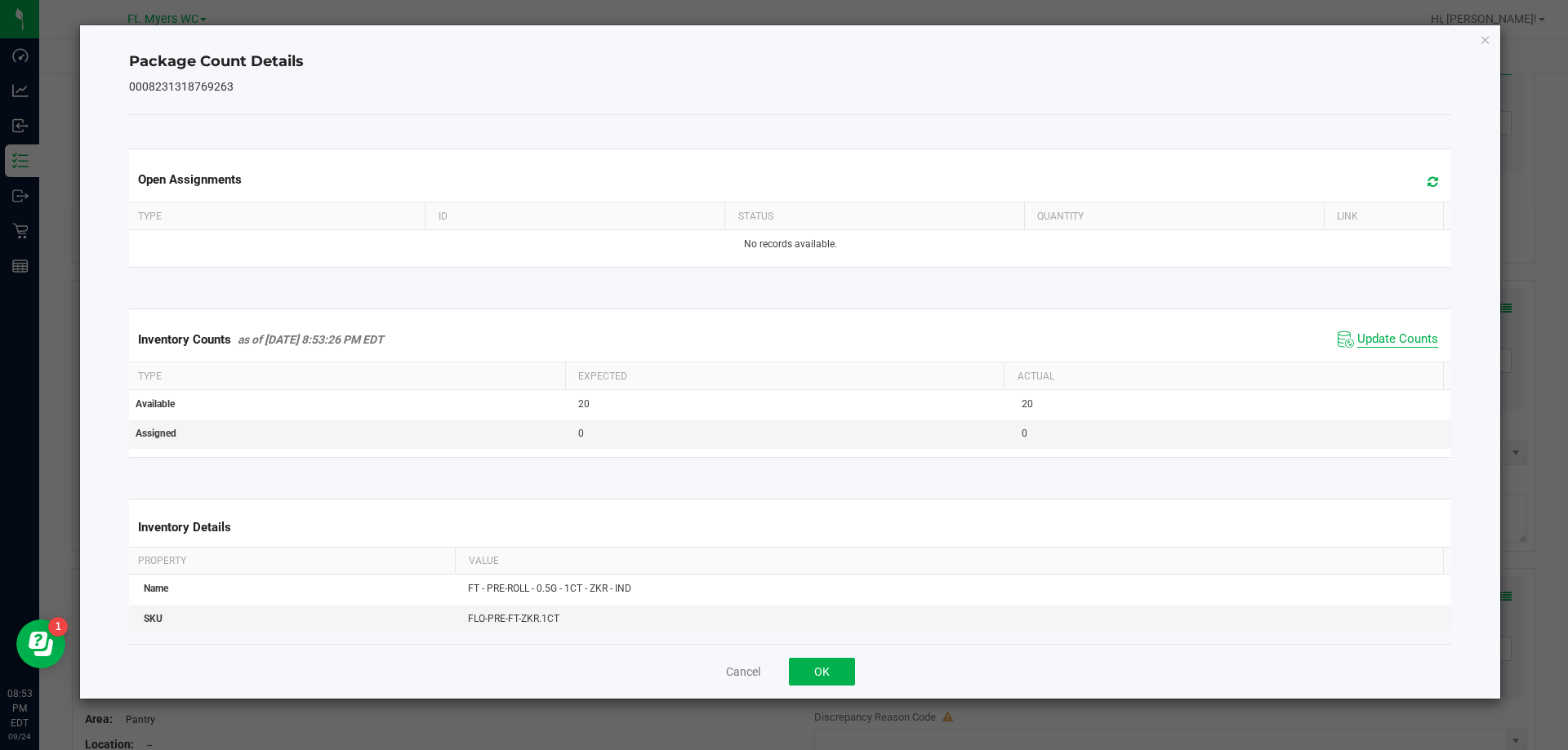
click at [1388, 367] on th "Actual" at bounding box center [1224, 376] width 440 height 28
click at [1412, 354] on div "Inventory Counts as of [DATE] 8:53:26 PM EDT Update Counts" at bounding box center [790, 339] width 1330 height 44
click at [1416, 343] on span "Update Counts" at bounding box center [1398, 339] width 80 height 16
click at [1416, 343] on span "Update Counts" at bounding box center [1398, 338] width 80 height 15
click at [789, 672] on div "Cancel OK" at bounding box center [790, 671] width 1323 height 54
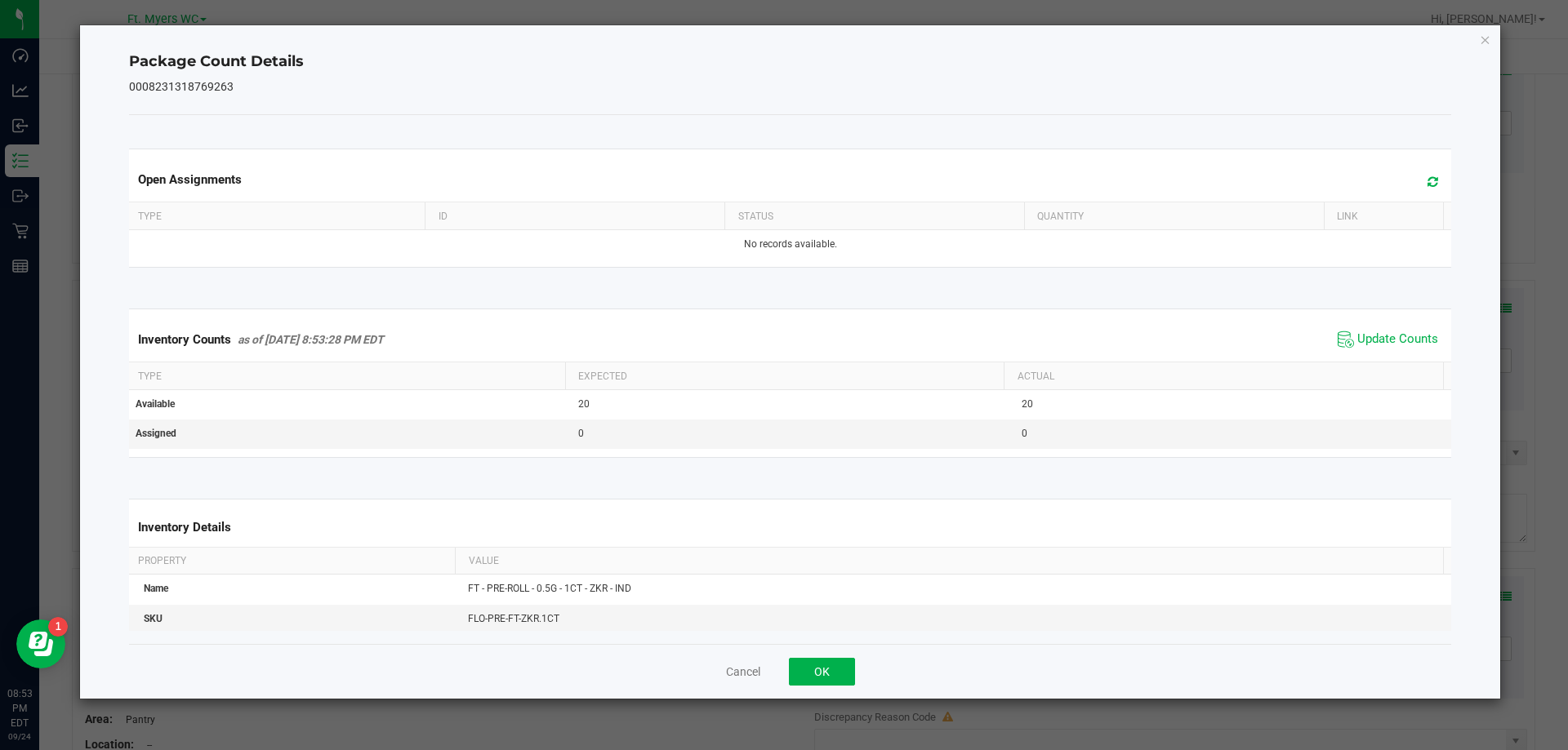
drag, startPoint x: 763, startPoint y: 673, endPoint x: 750, endPoint y: 673, distance: 13.0
click at [762, 673] on div "Cancel OK" at bounding box center [790, 671] width 1323 height 54
click at [750, 673] on button "Cancel" at bounding box center [743, 671] width 35 height 16
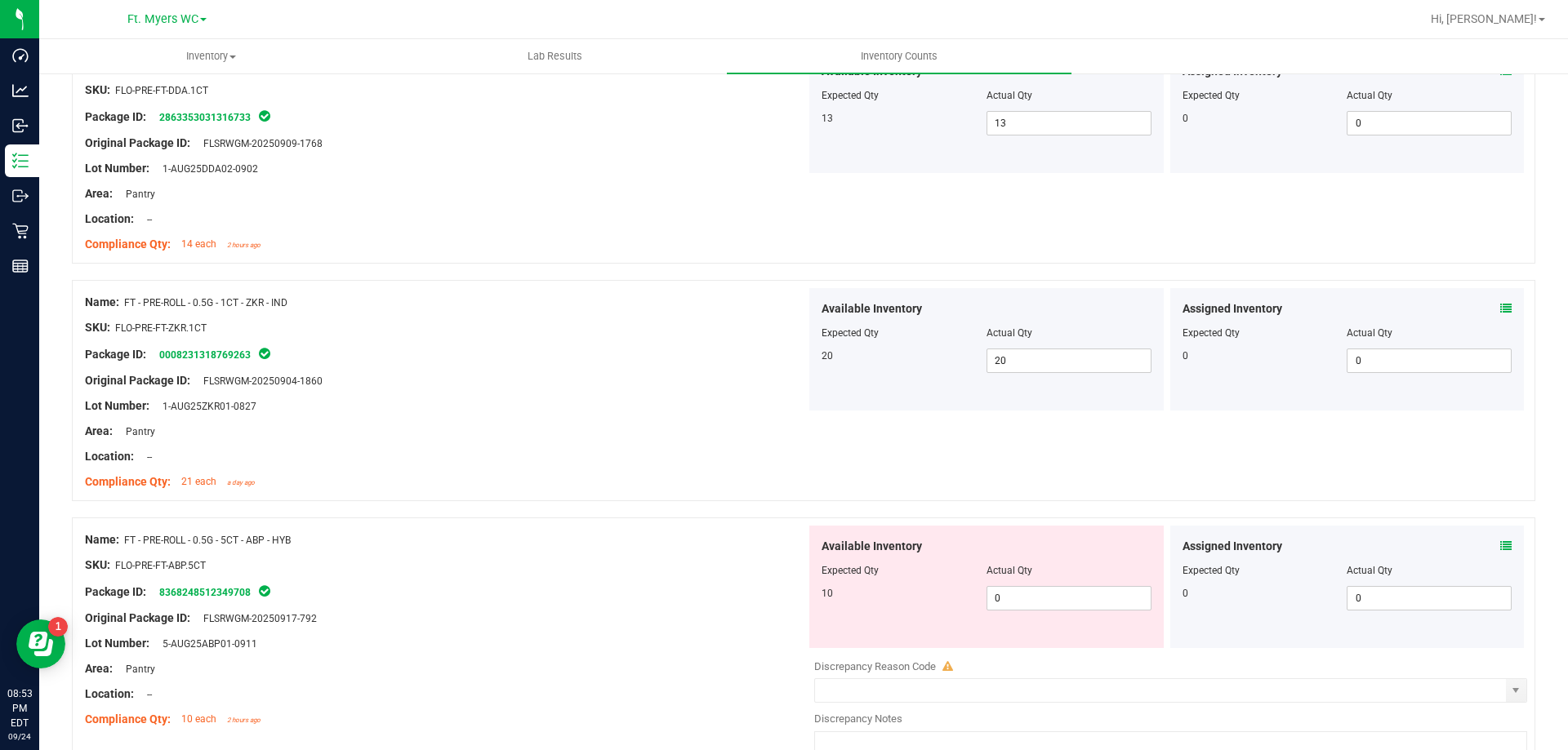
click at [611, 315] on div at bounding box center [445, 315] width 721 height 8
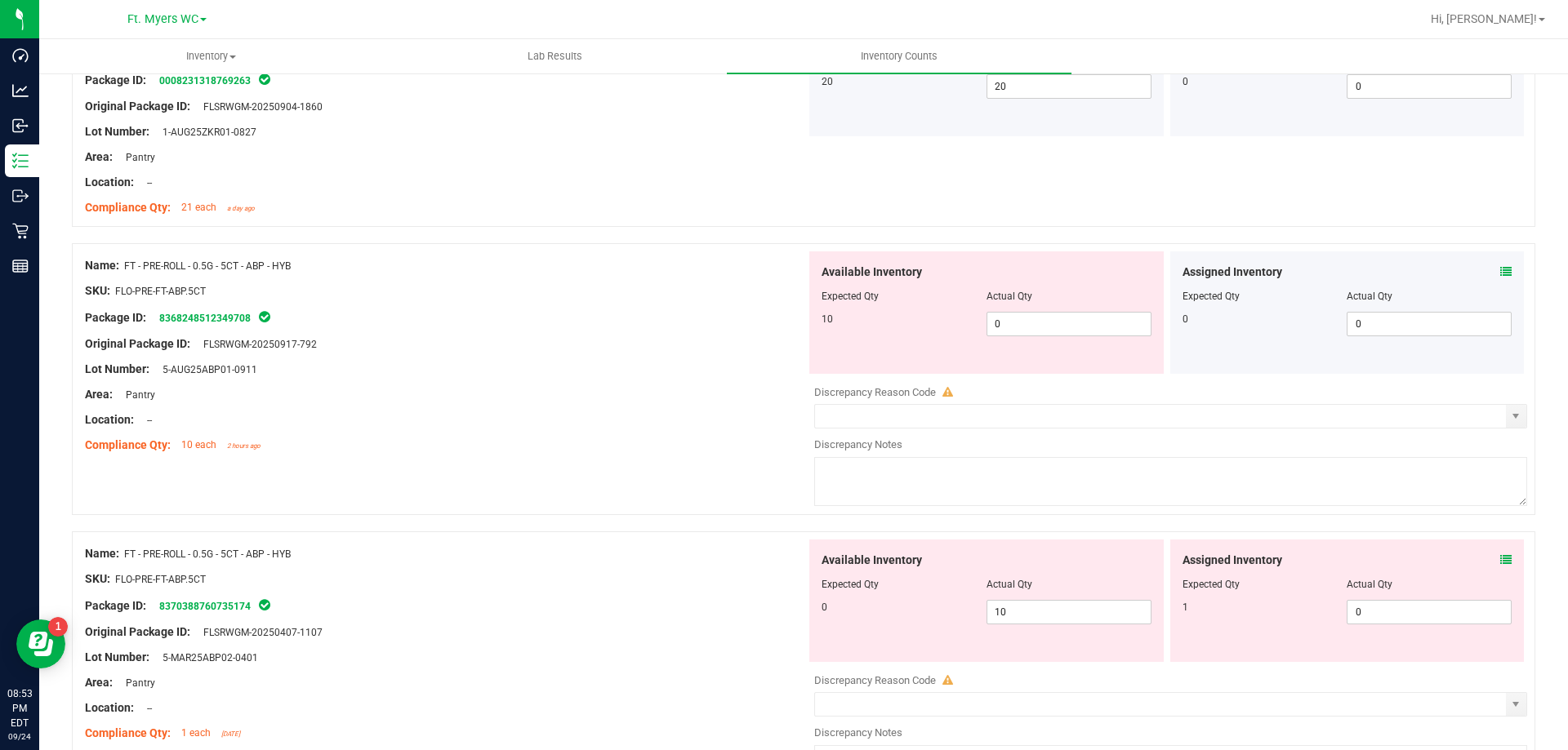
scroll to position [4246, 0]
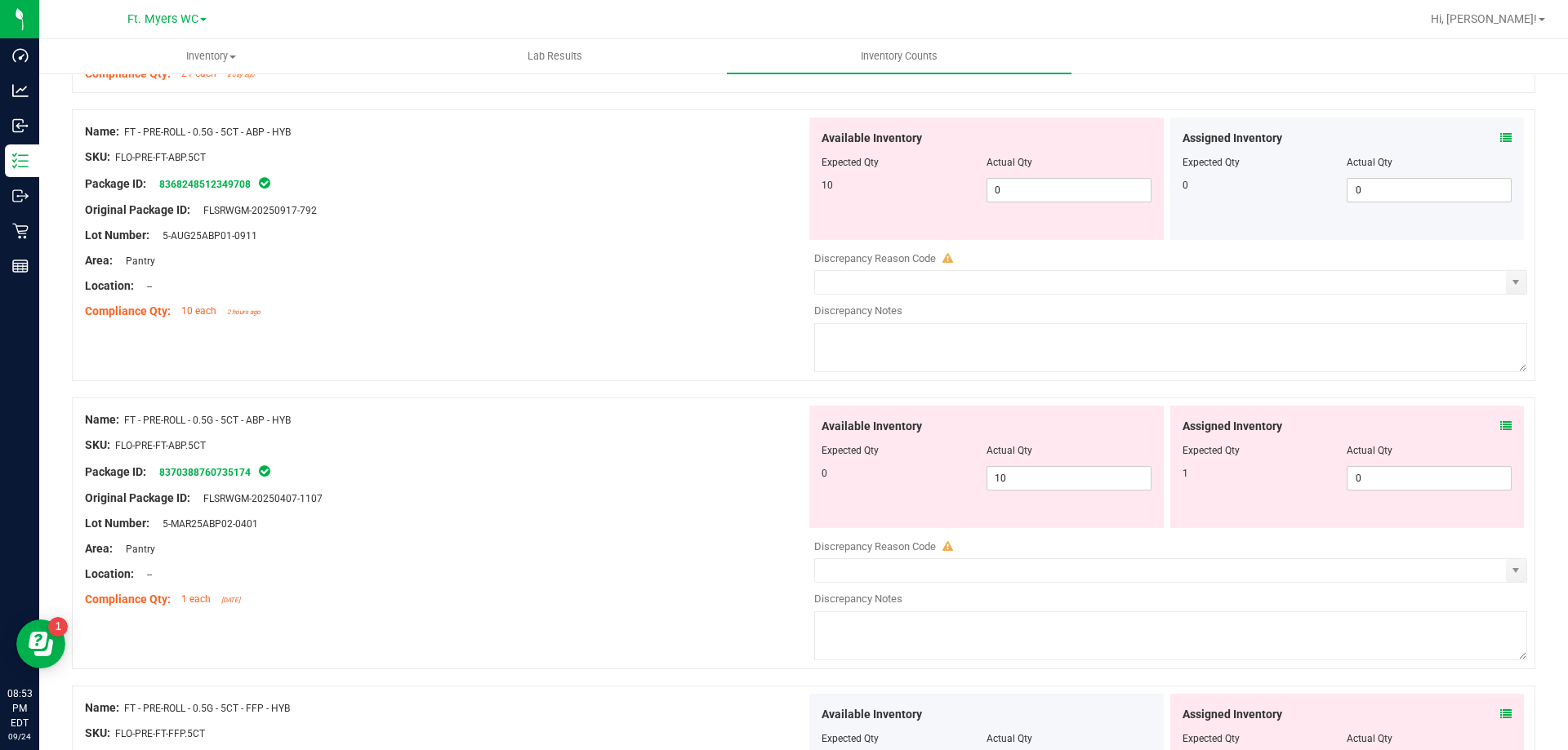
click at [510, 235] on div "Lot Number: 5-AUG25ABP01-0911" at bounding box center [445, 235] width 721 height 17
click at [1501, 142] on icon at bounding box center [1506, 138] width 11 height 11
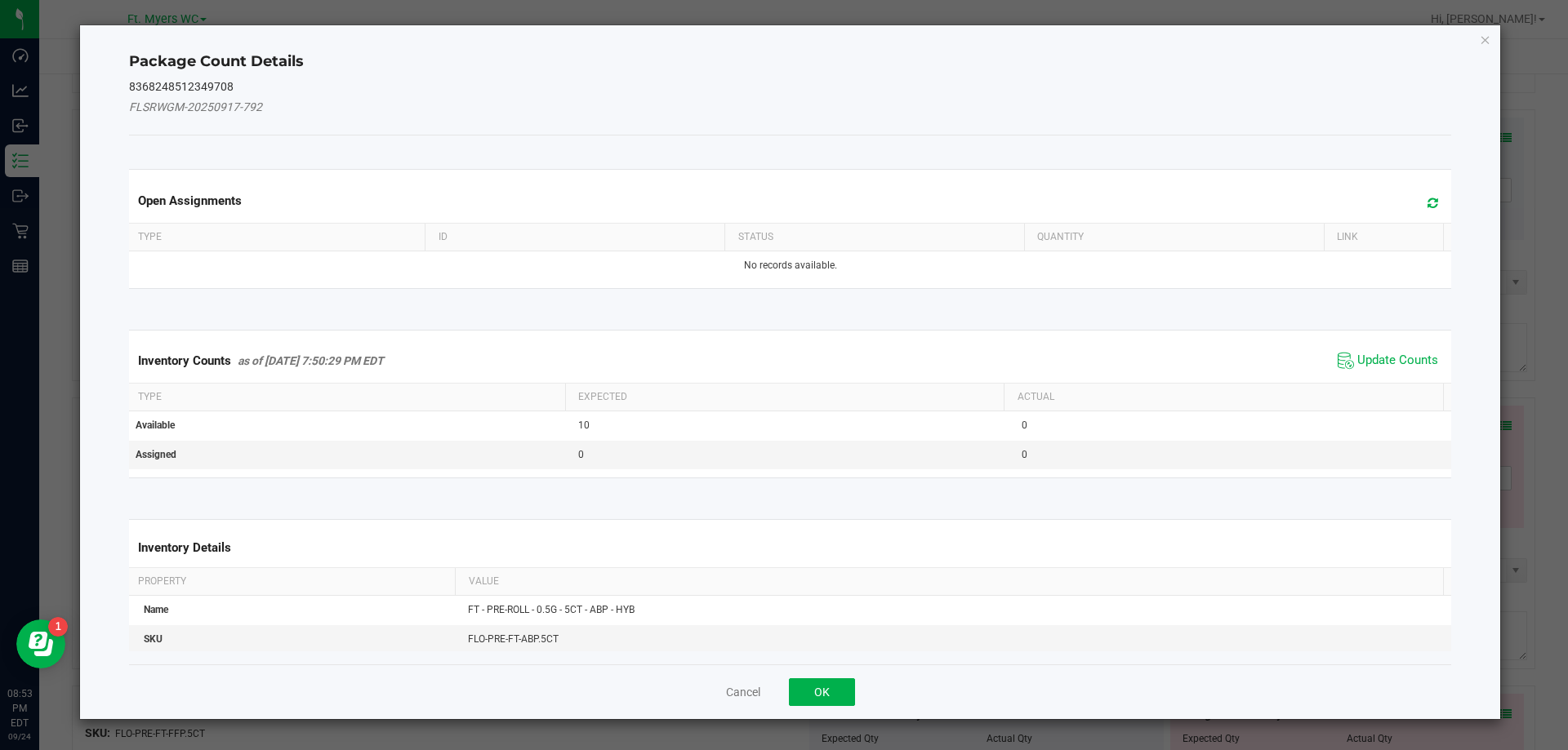
click at [1416, 205] on span at bounding box center [1429, 203] width 27 height 22
click at [1378, 355] on span "Update Counts" at bounding box center [1398, 361] width 80 height 16
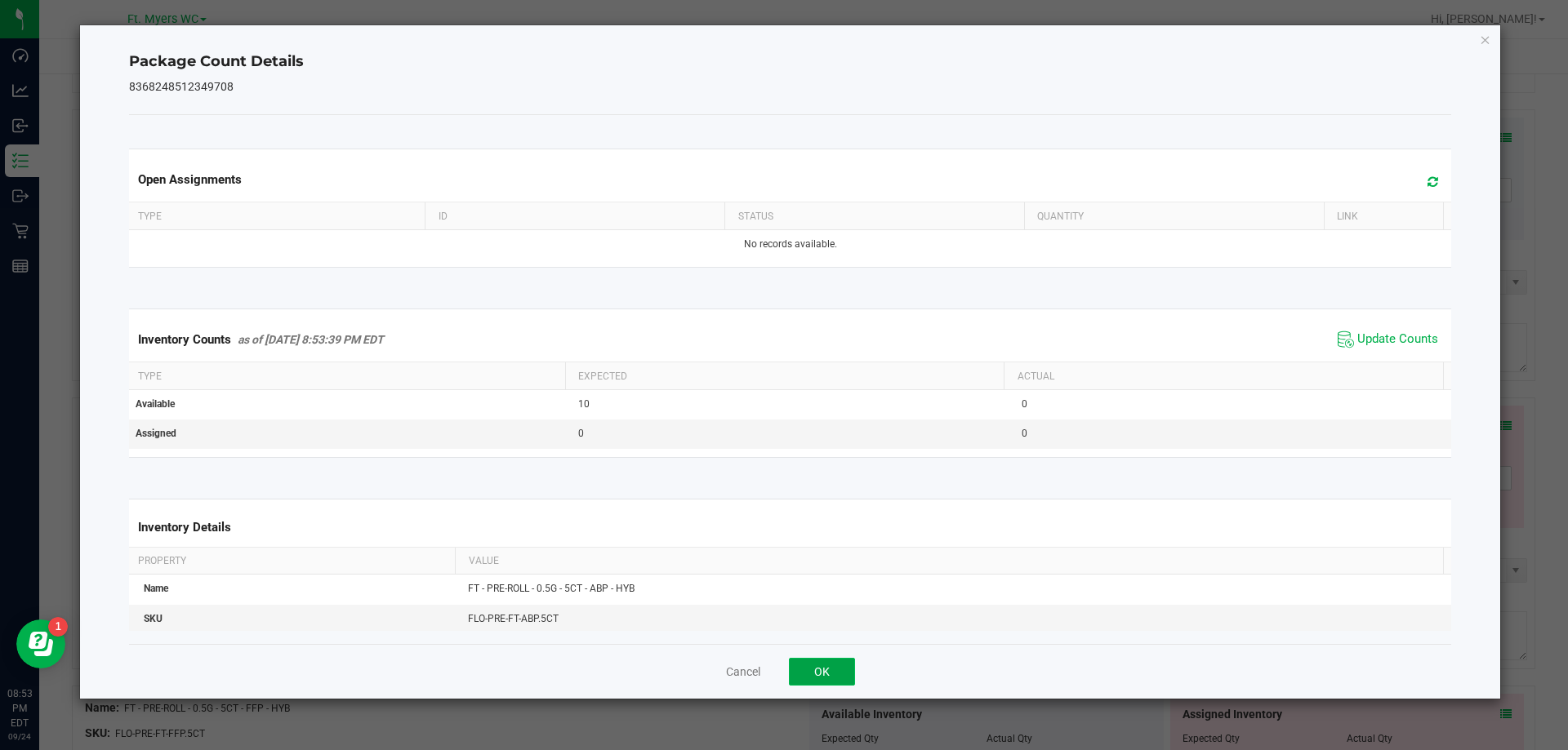
click at [841, 677] on button "OK" at bounding box center [822, 672] width 66 height 28
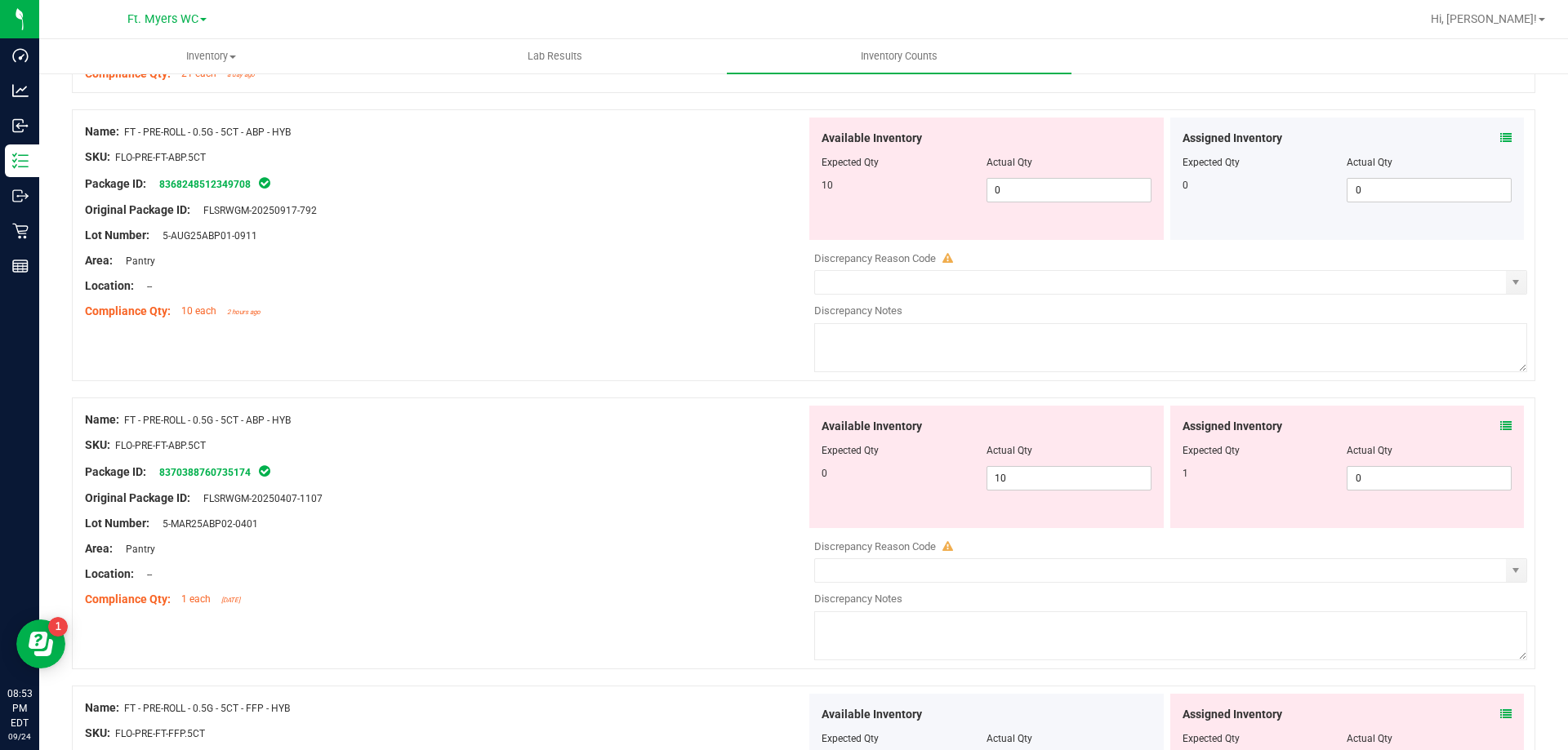
click at [594, 209] on div "Original Package ID: FLSRWGM-20250917-792" at bounding box center [445, 210] width 721 height 17
click at [493, 240] on div "Lot Number: 5-AUG25ABP01-0911" at bounding box center [445, 235] width 721 height 17
click at [1501, 420] on icon at bounding box center [1506, 426] width 11 height 11
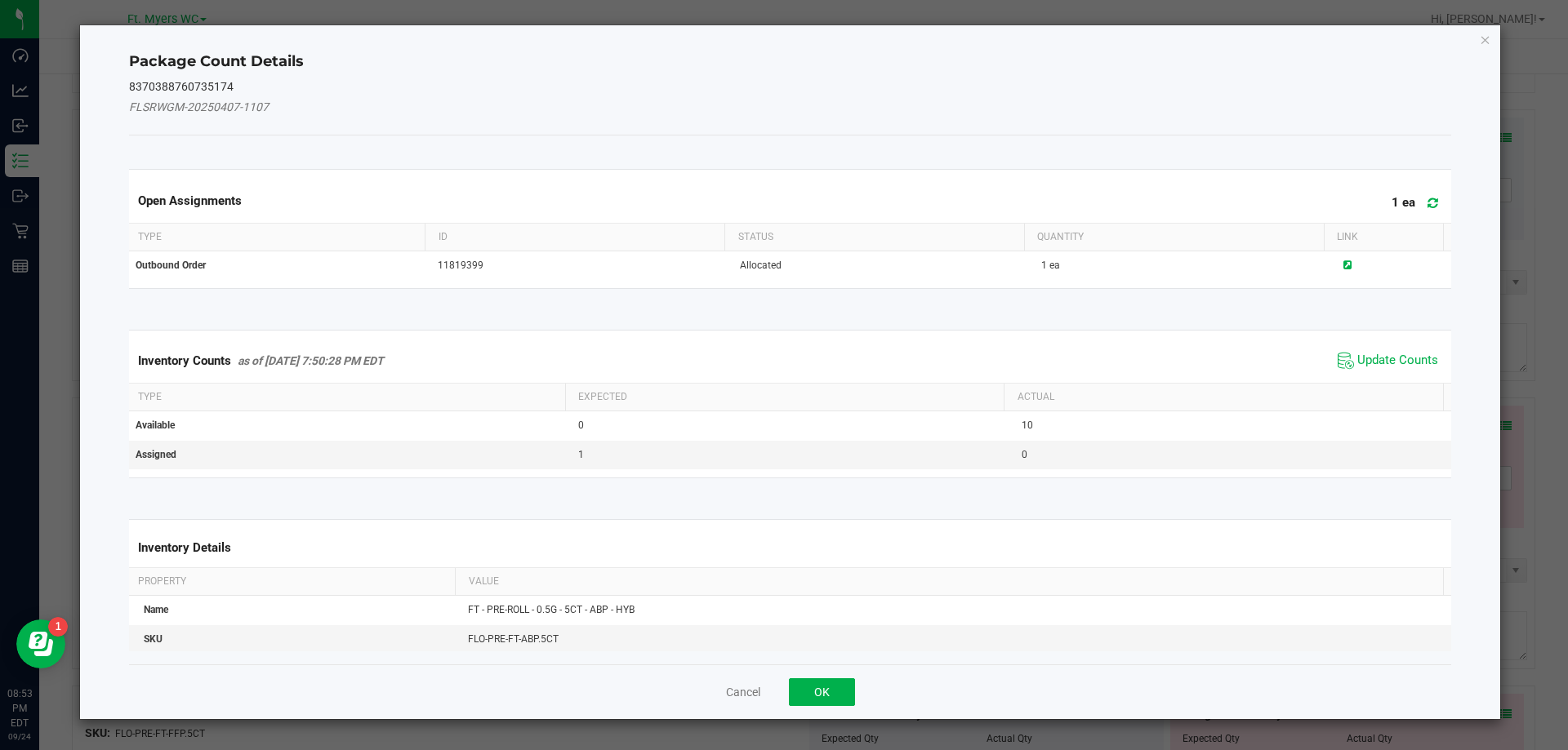
click at [1391, 349] on span "Update Counts" at bounding box center [1388, 361] width 109 height 24
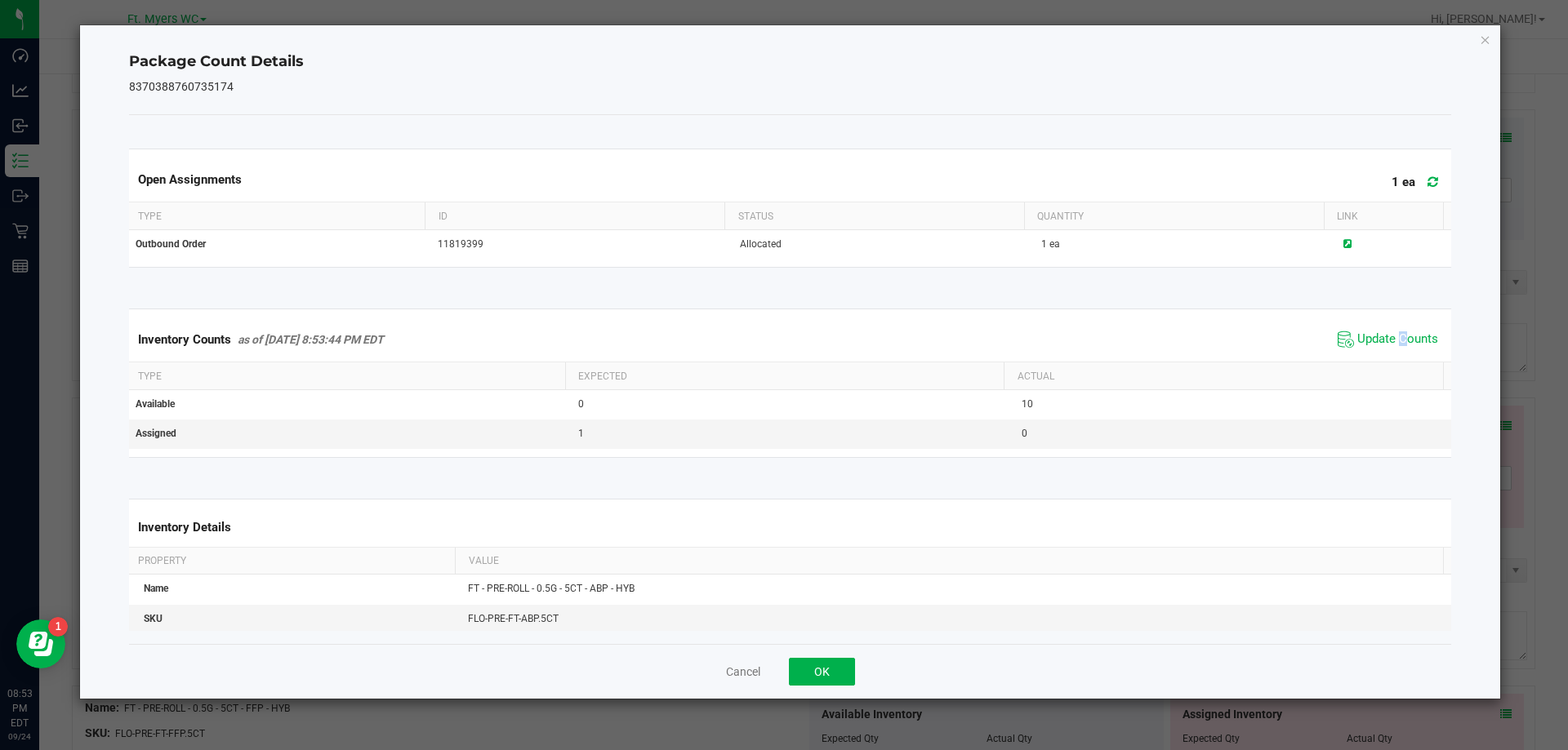
click at [1387, 351] on span "Update Counts" at bounding box center [1388, 339] width 109 height 24
click at [821, 672] on button "OK" at bounding box center [822, 672] width 66 height 28
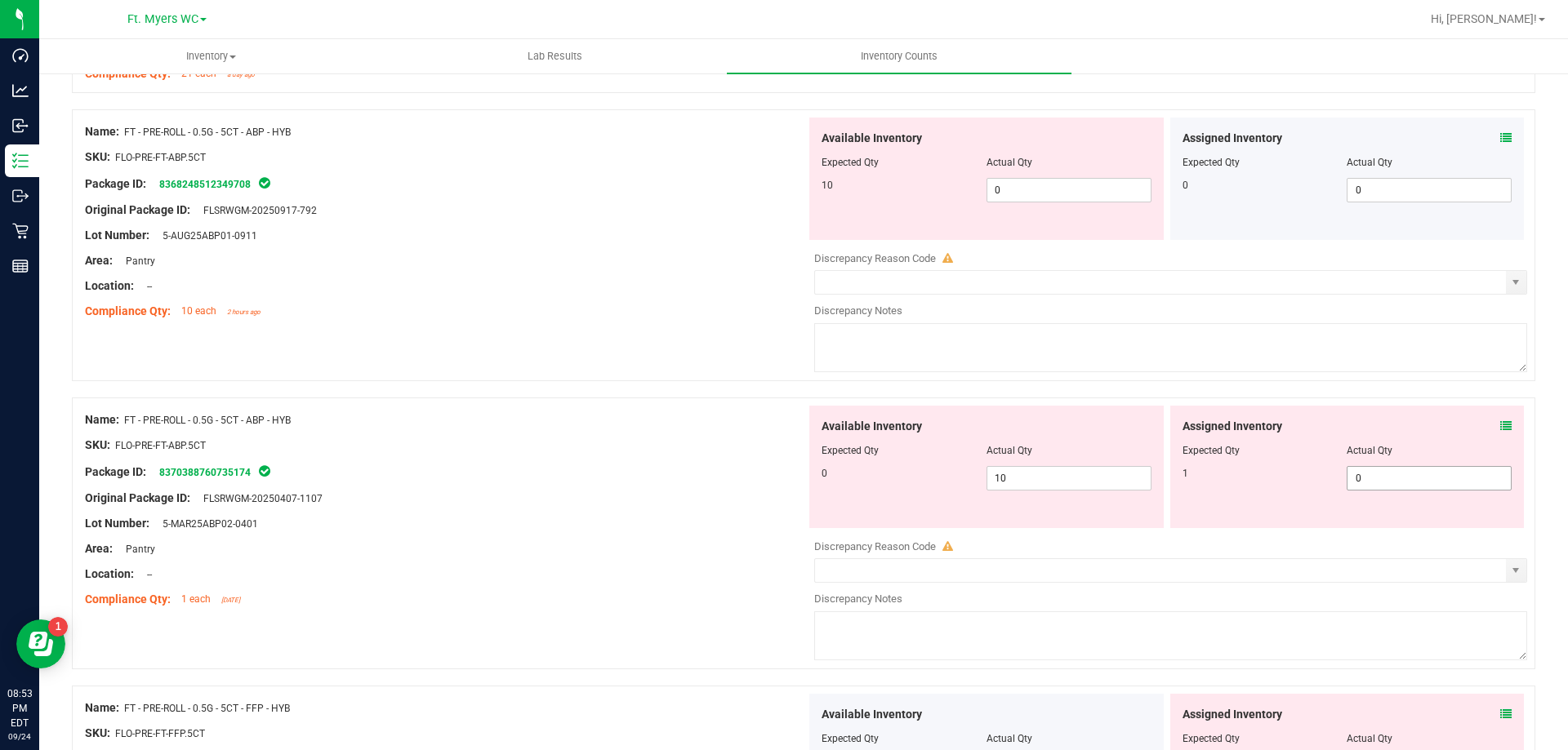
click at [1420, 471] on span "0 0" at bounding box center [1429, 478] width 165 height 24
click at [1420, 471] on input "0" at bounding box center [1429, 478] width 164 height 22
type input "1"
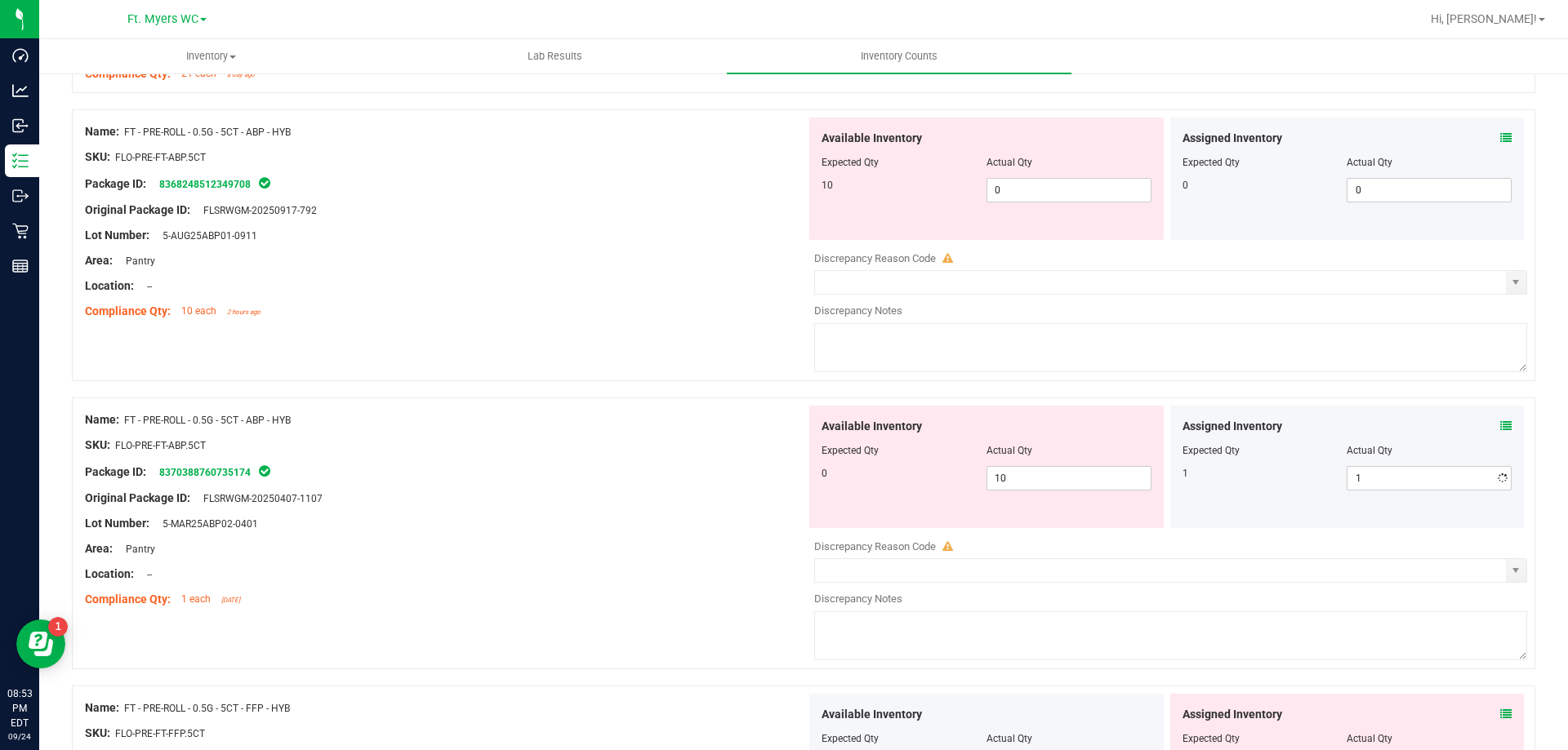
click at [692, 403] on div "Name: FT - PRE-ROLL - 0.5G - 5CT - ABP - HYB SKU: FLO-PRE-FT-ABP.5CT Package ID…" at bounding box center [803, 534] width 1463 height 272
click at [1057, 193] on span "0 0" at bounding box center [1069, 190] width 165 height 24
click at [1057, 193] on input "0" at bounding box center [1069, 190] width 164 height 22
type input "10"
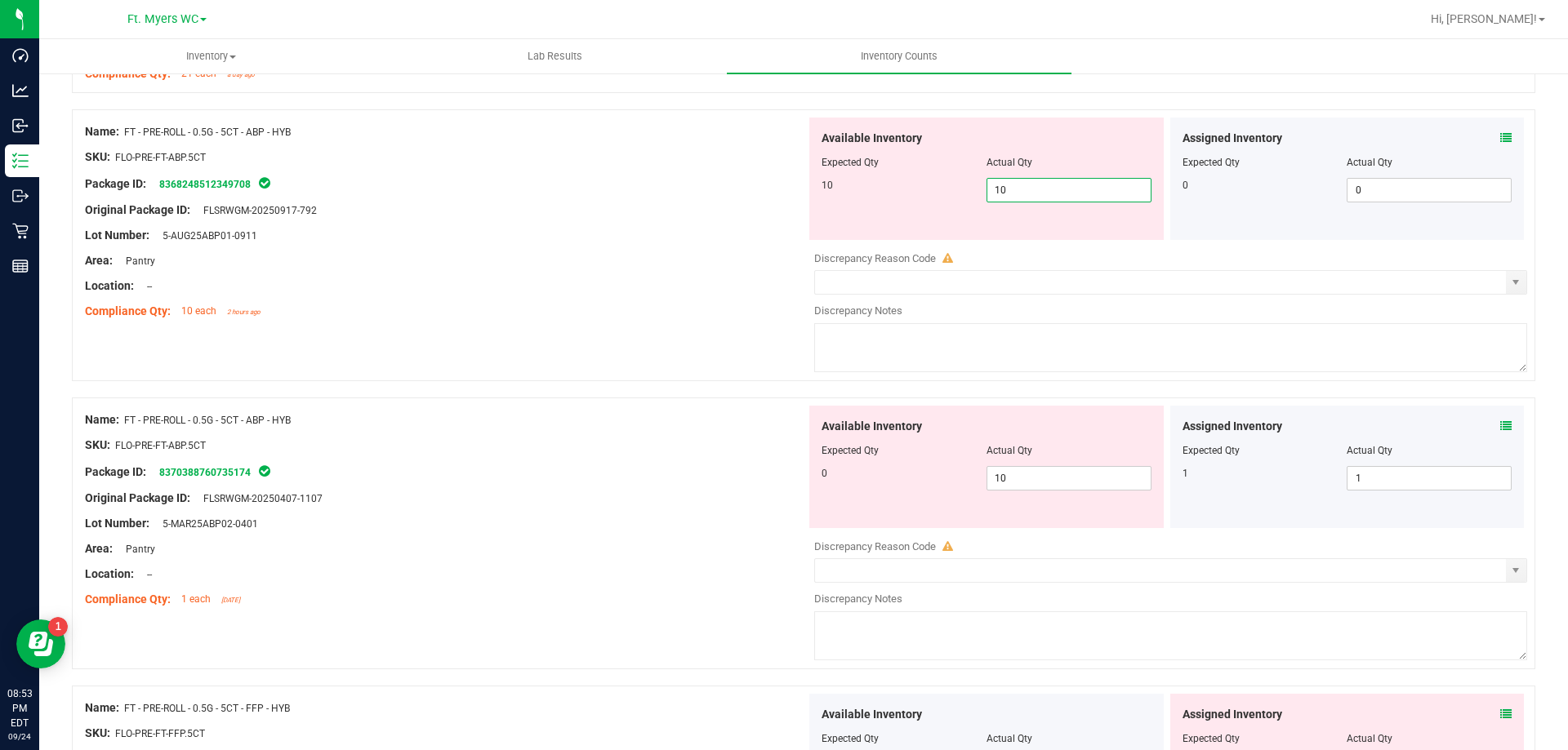
click at [1080, 496] on div "Available Inventory Expected Qty Actual Qty 0 10 10" at bounding box center [1166, 535] width 721 height 259
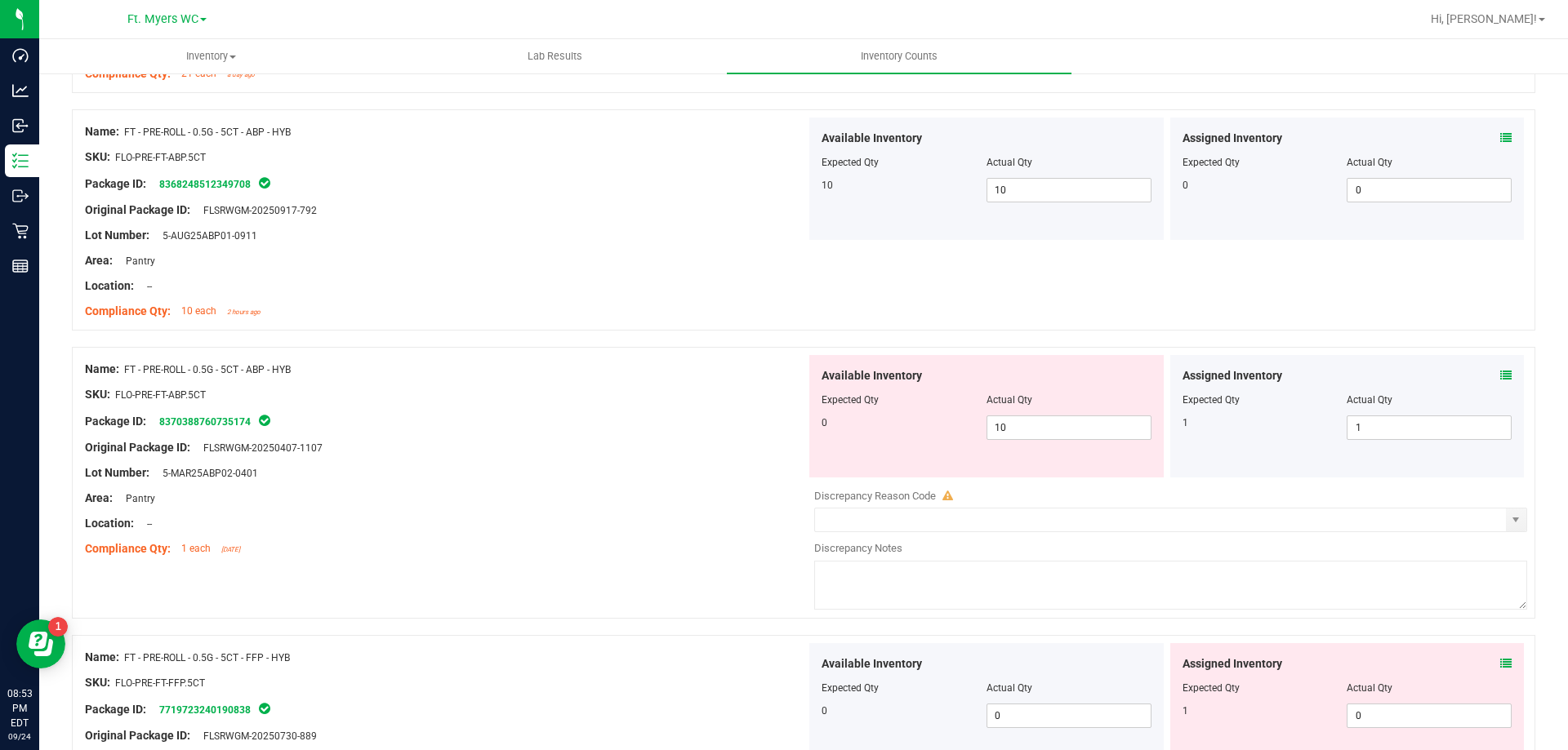
click at [1044, 453] on div "Available Inventory Expected Qty Actual Qty 0 10 10" at bounding box center [986, 417] width 355 height 123
click at [1032, 441] on div "Available Inventory Expected Qty Actual Qty 0 10 10" at bounding box center [986, 417] width 355 height 123
click at [1029, 433] on span "10 10" at bounding box center [1069, 427] width 165 height 24
click at [1023, 426] on input "10" at bounding box center [1069, 427] width 164 height 22
click at [1027, 433] on input "10" at bounding box center [1069, 427] width 164 height 22
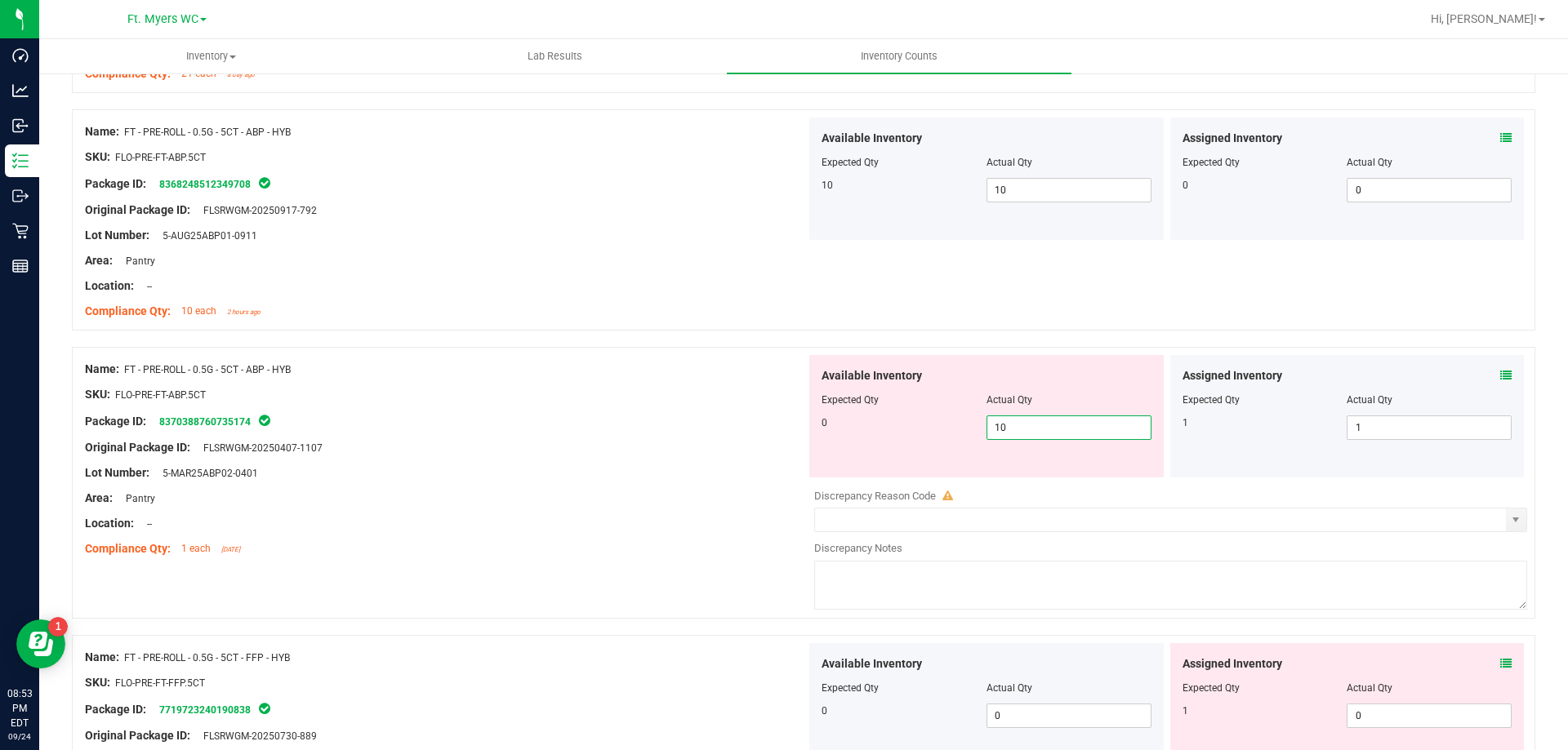
click at [1027, 433] on input "10" at bounding box center [1069, 427] width 164 height 22
type input "0"
click at [613, 434] on div at bounding box center [445, 434] width 721 height 8
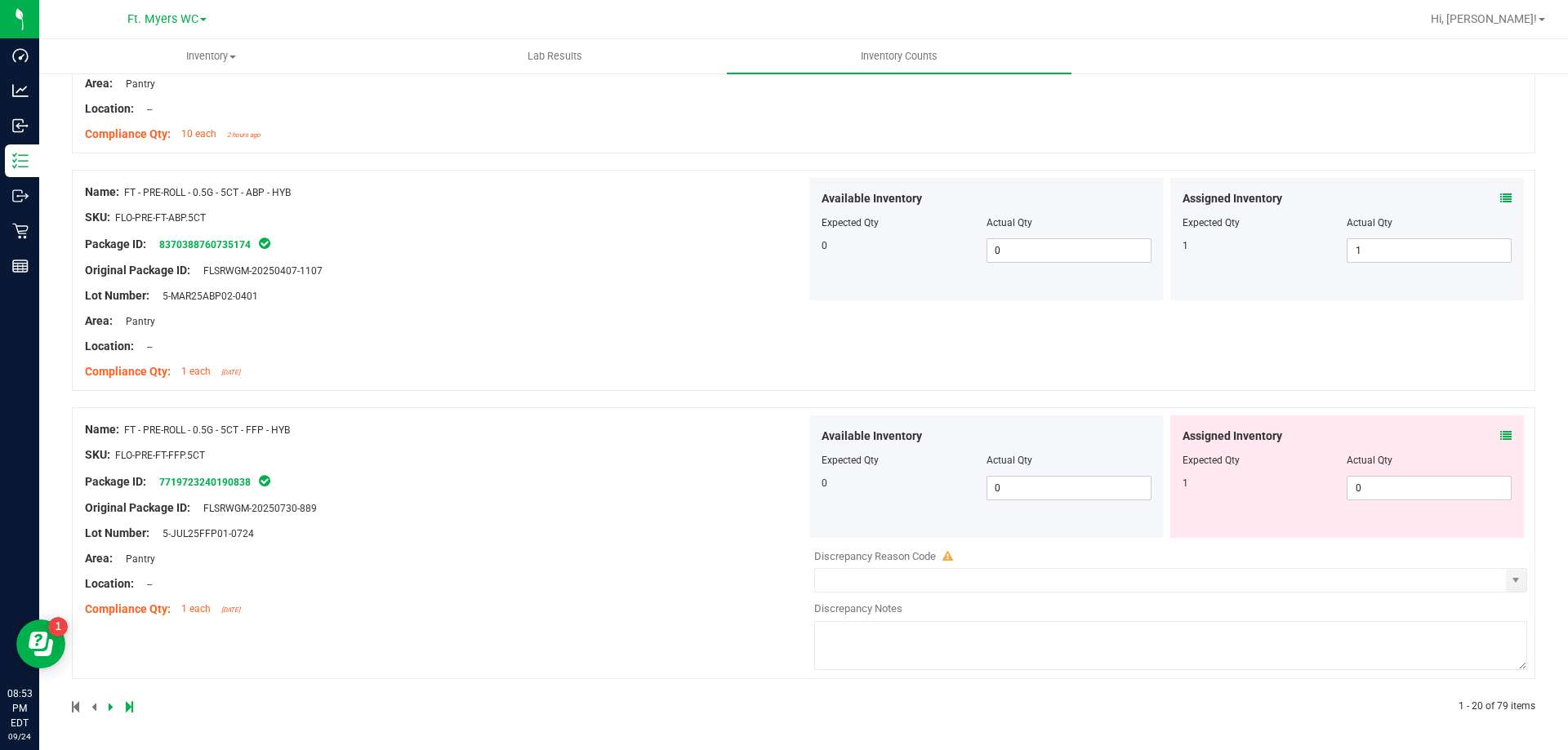
scroll to position [4424, 0]
click at [456, 495] on div at bounding box center [445, 494] width 721 height 8
click at [1501, 438] on icon at bounding box center [1506, 434] width 11 height 11
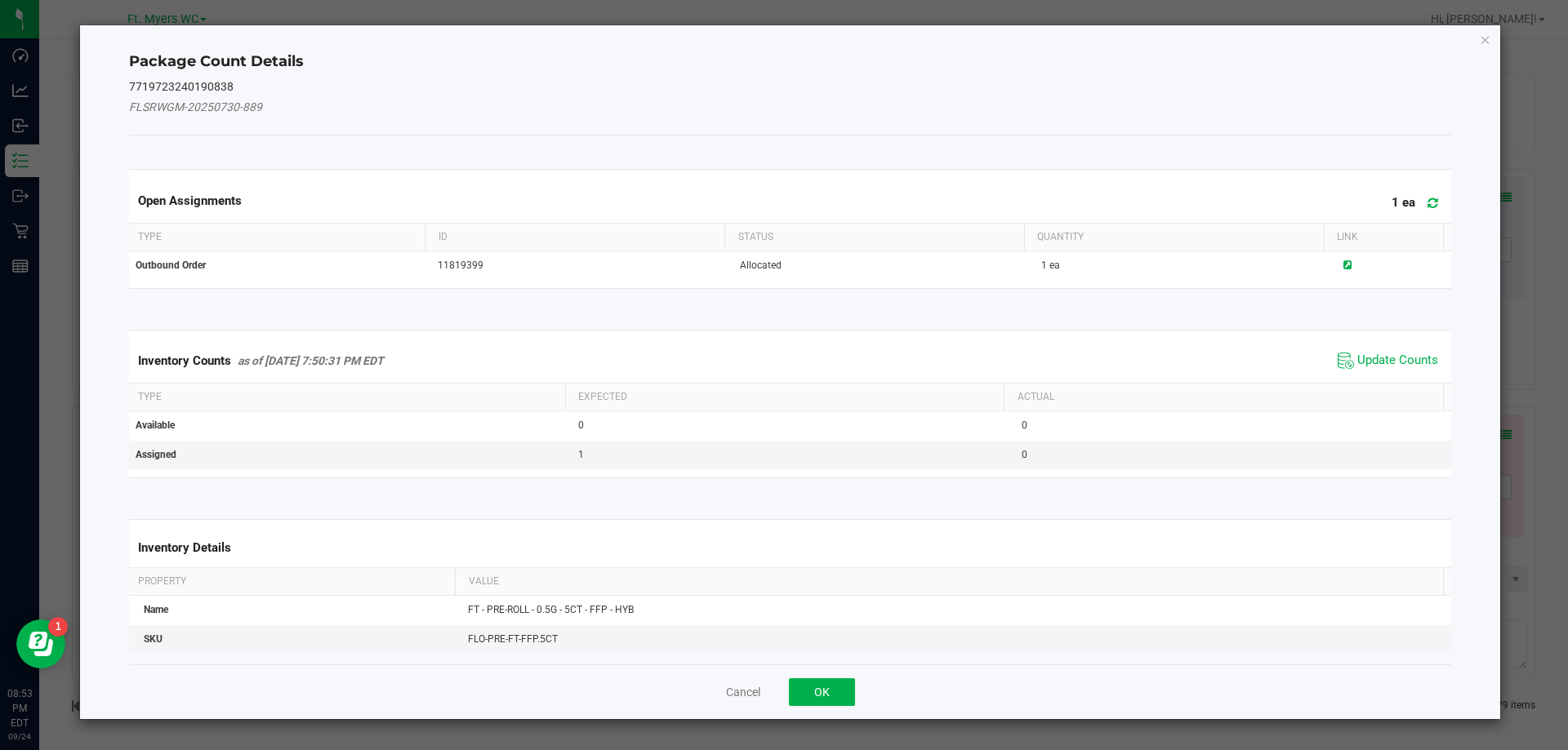
click at [1428, 203] on span at bounding box center [1429, 203] width 27 height 22
click at [1379, 357] on span "Update Counts" at bounding box center [1398, 361] width 80 height 16
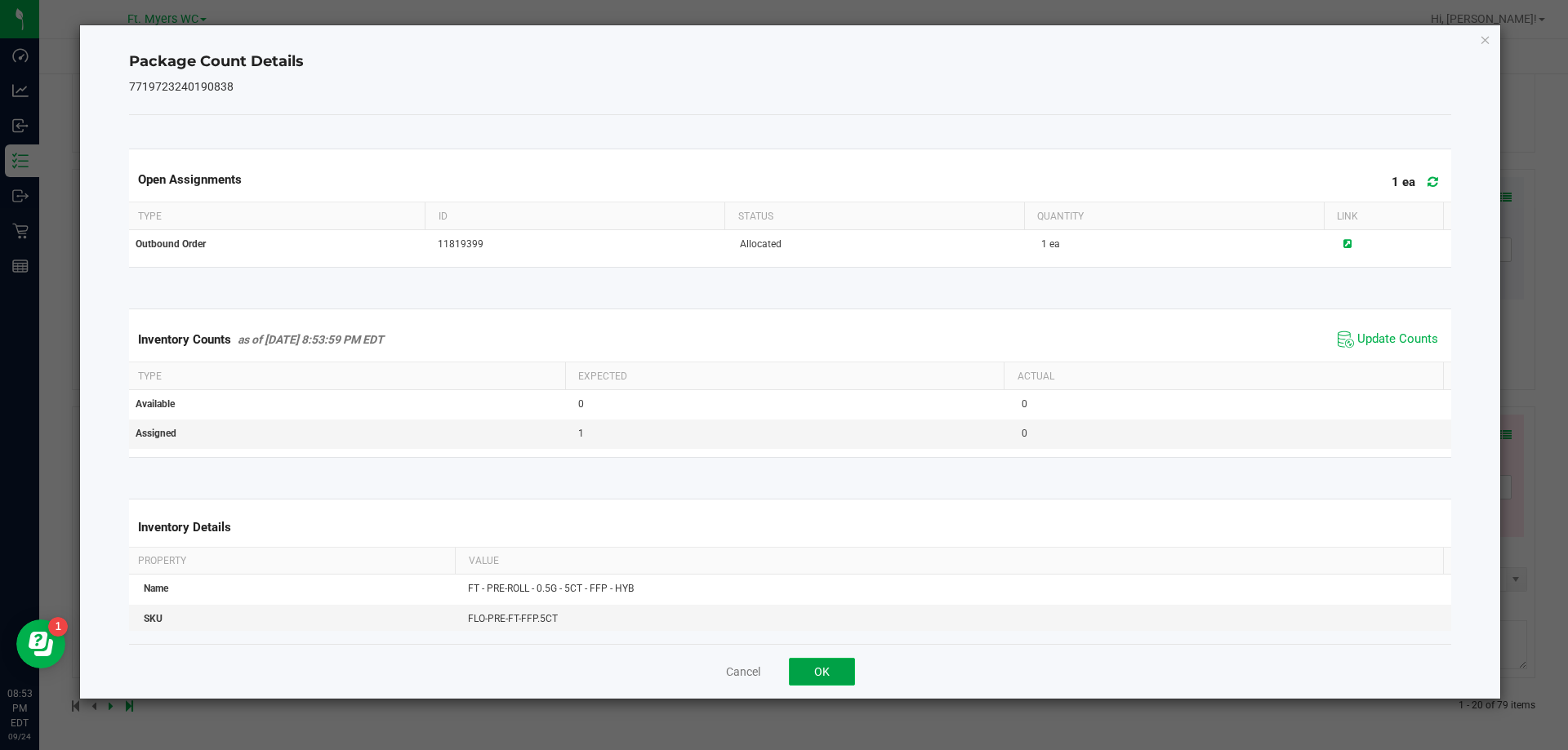
click at [815, 684] on button "OK" at bounding box center [822, 672] width 66 height 28
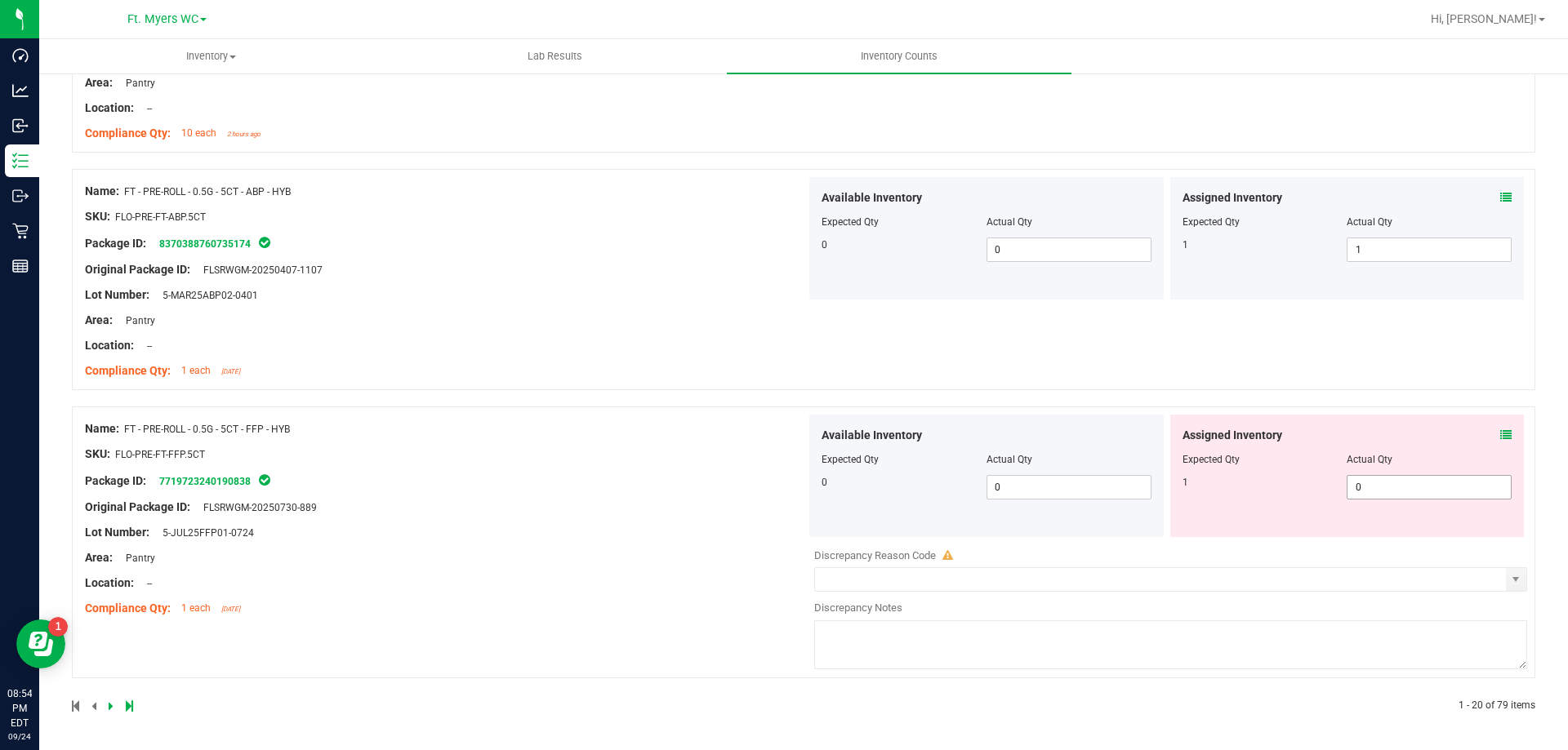
click at [1391, 500] on div "Assigned Inventory Expected Qty Actual Qty 1 0 0" at bounding box center [1347, 476] width 355 height 123
click at [1411, 498] on span "0 0" at bounding box center [1429, 487] width 165 height 24
click at [1411, 498] on input "0" at bounding box center [1429, 487] width 164 height 22
type input "1"
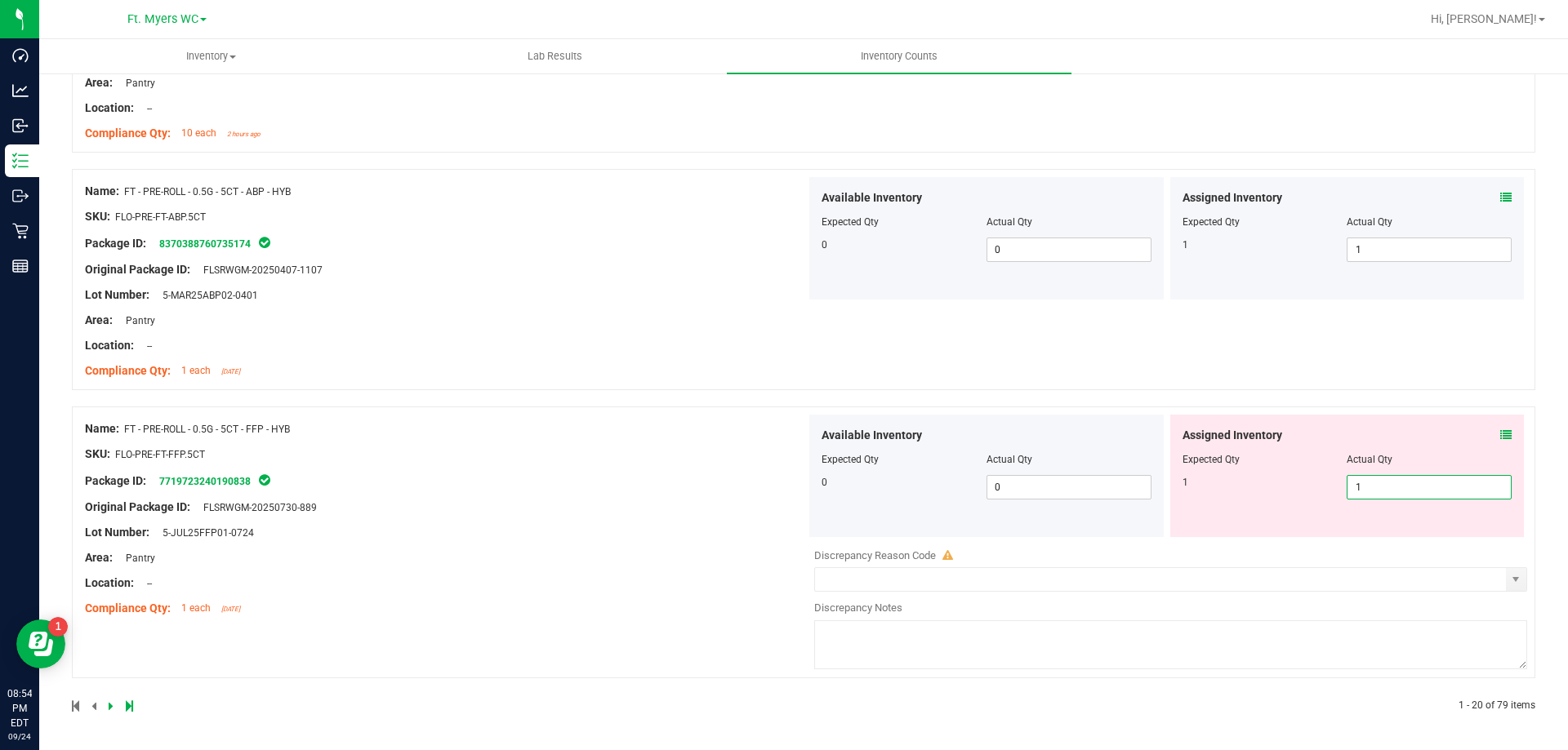
type input "1"
drag, startPoint x: 648, startPoint y: 558, endPoint x: 618, endPoint y: 559, distance: 30.0
click at [646, 558] on div "Name: FT - PRE-ROLL - 0.5G - 5CT - FFP - HYB SKU: FLO-PRE-FT-FFP.5CT Package ID…" at bounding box center [445, 518] width 721 height 208
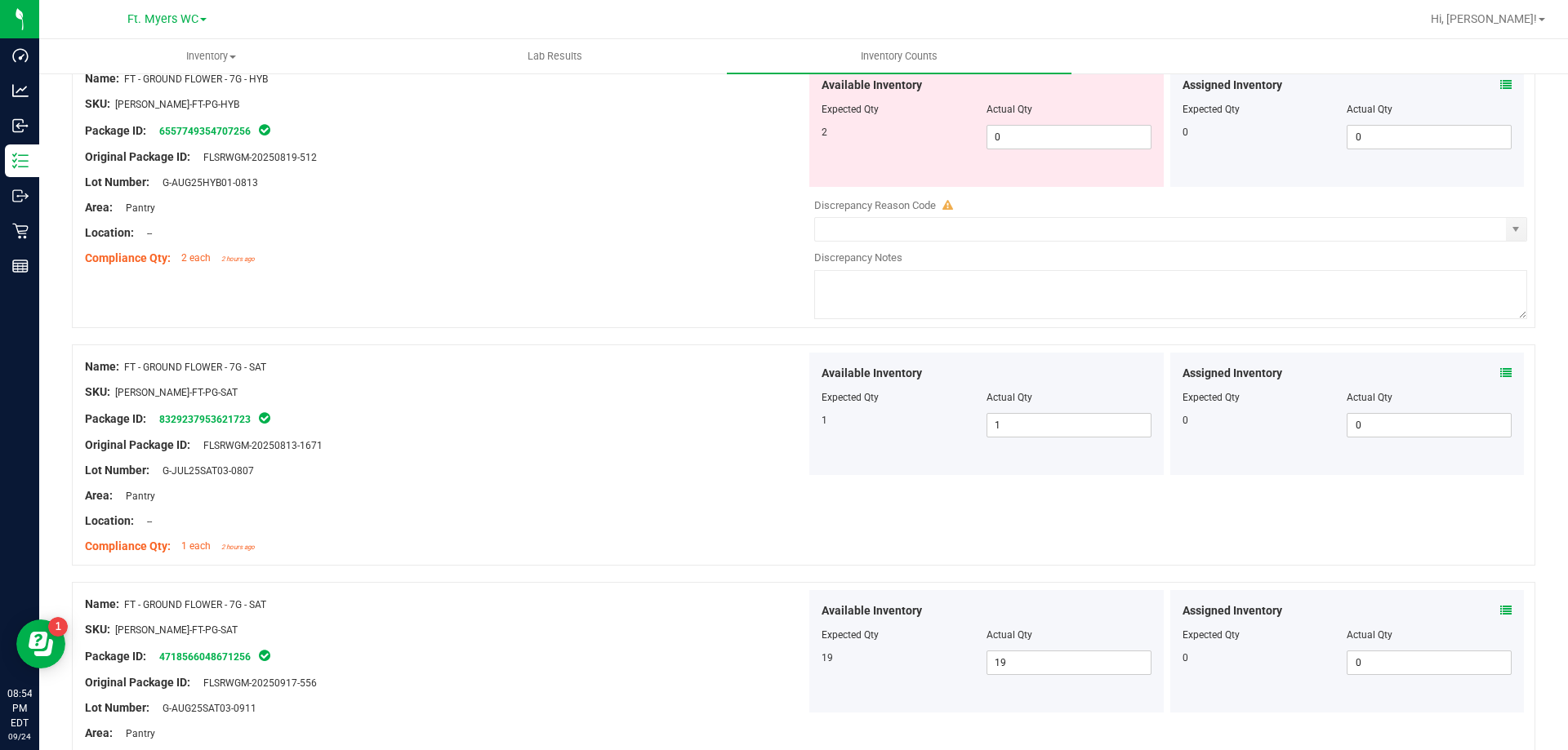
scroll to position [0, 0]
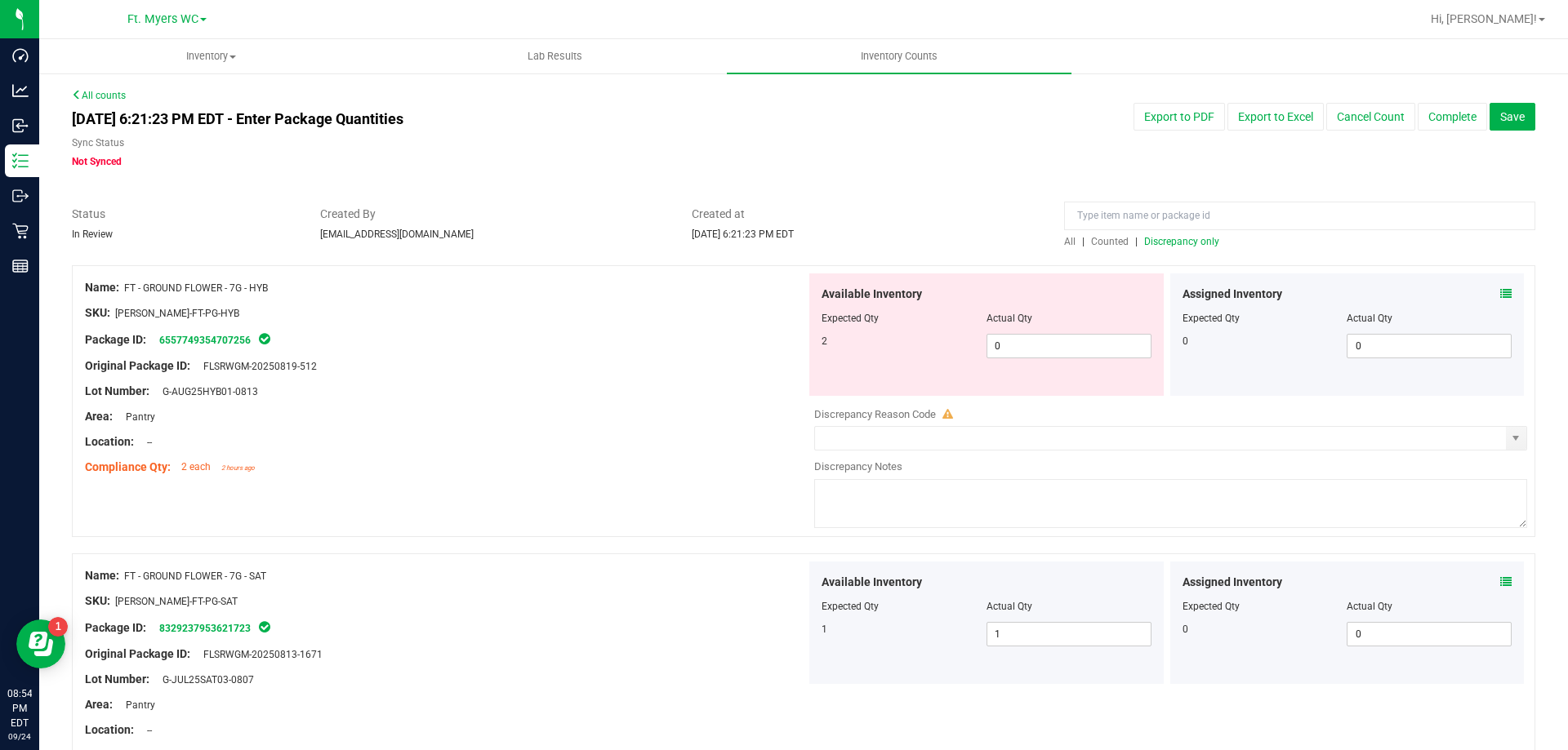
click at [444, 383] on div "Lot Number: G-AUG25HYB01-0813" at bounding box center [445, 392] width 721 height 17
click at [1501, 299] on span at bounding box center [1506, 294] width 11 height 17
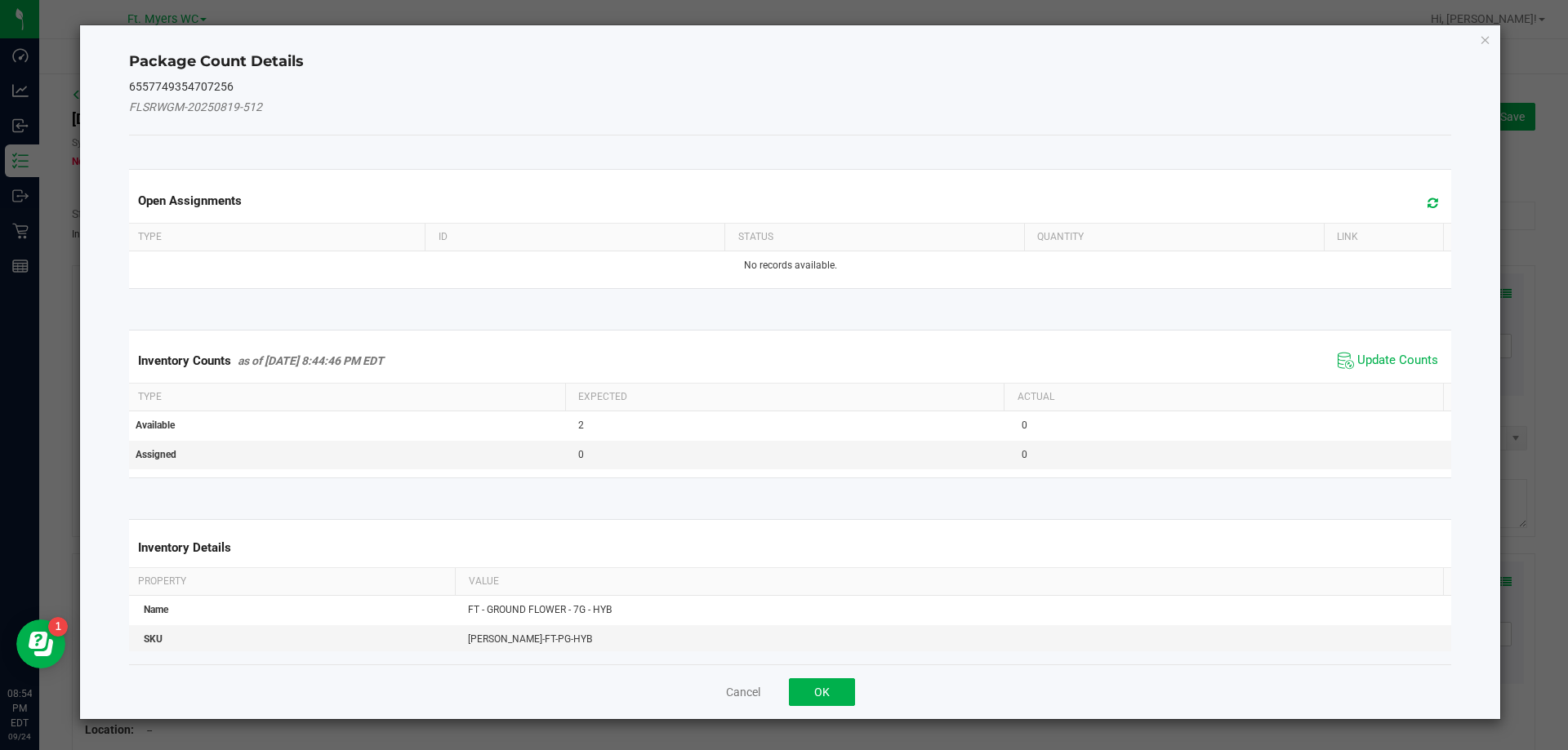
click at [1428, 202] on icon at bounding box center [1433, 202] width 10 height 12
click at [1393, 357] on span "Update Counts" at bounding box center [1398, 361] width 80 height 16
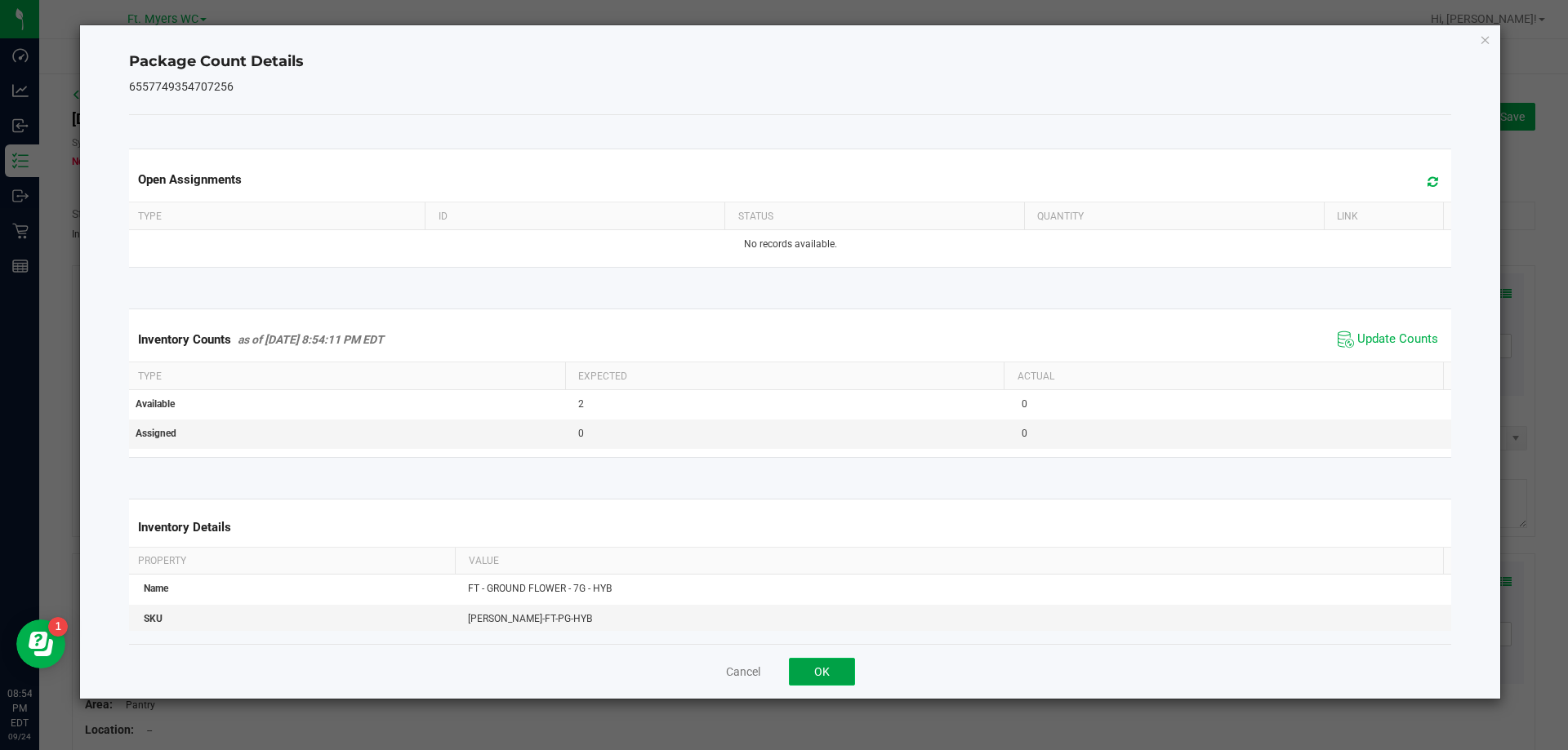
click at [851, 671] on button "OK" at bounding box center [822, 672] width 66 height 28
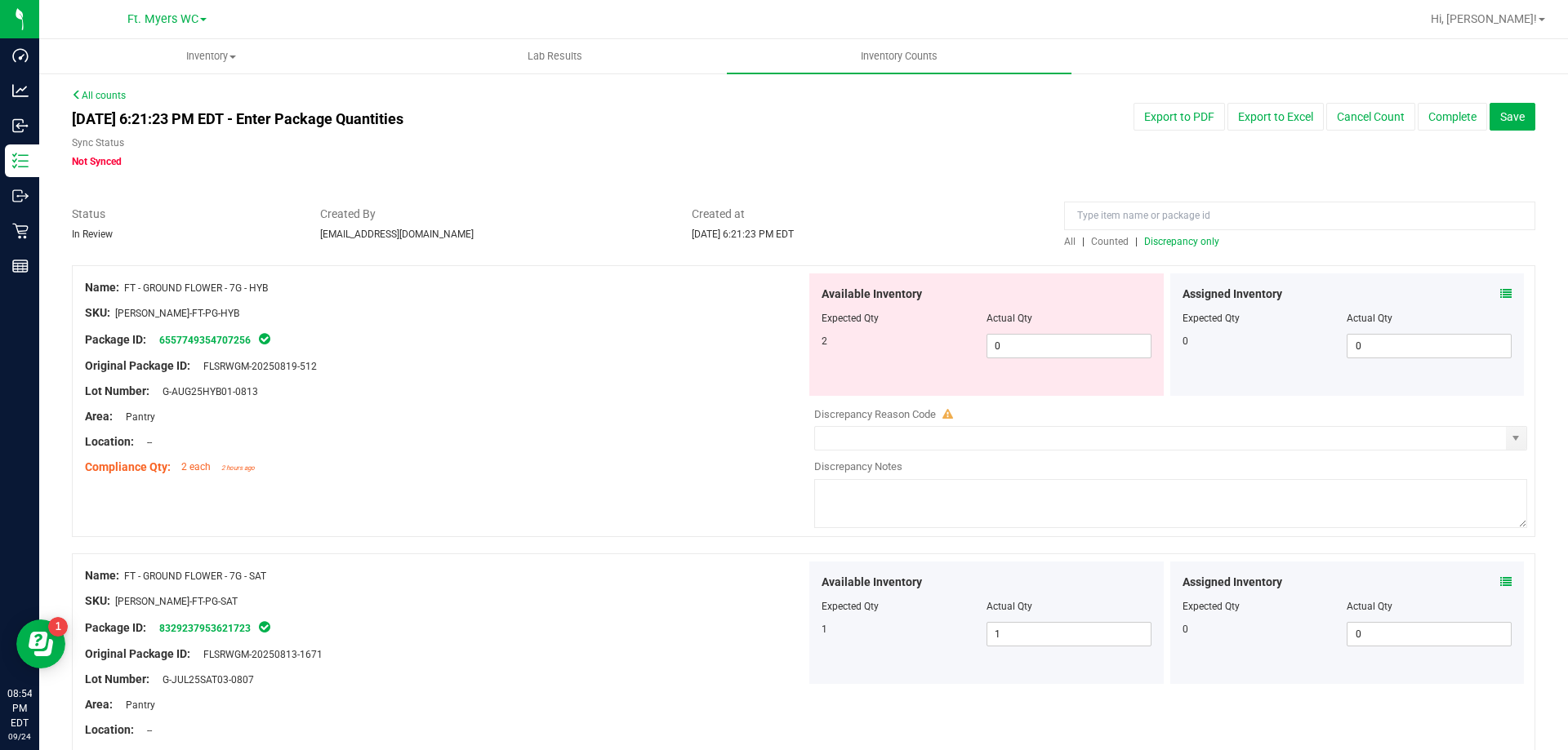
click at [681, 420] on div "Area: Pantry" at bounding box center [445, 417] width 721 height 17
click at [1199, 244] on span "Discrepancy only" at bounding box center [1181, 241] width 75 height 11
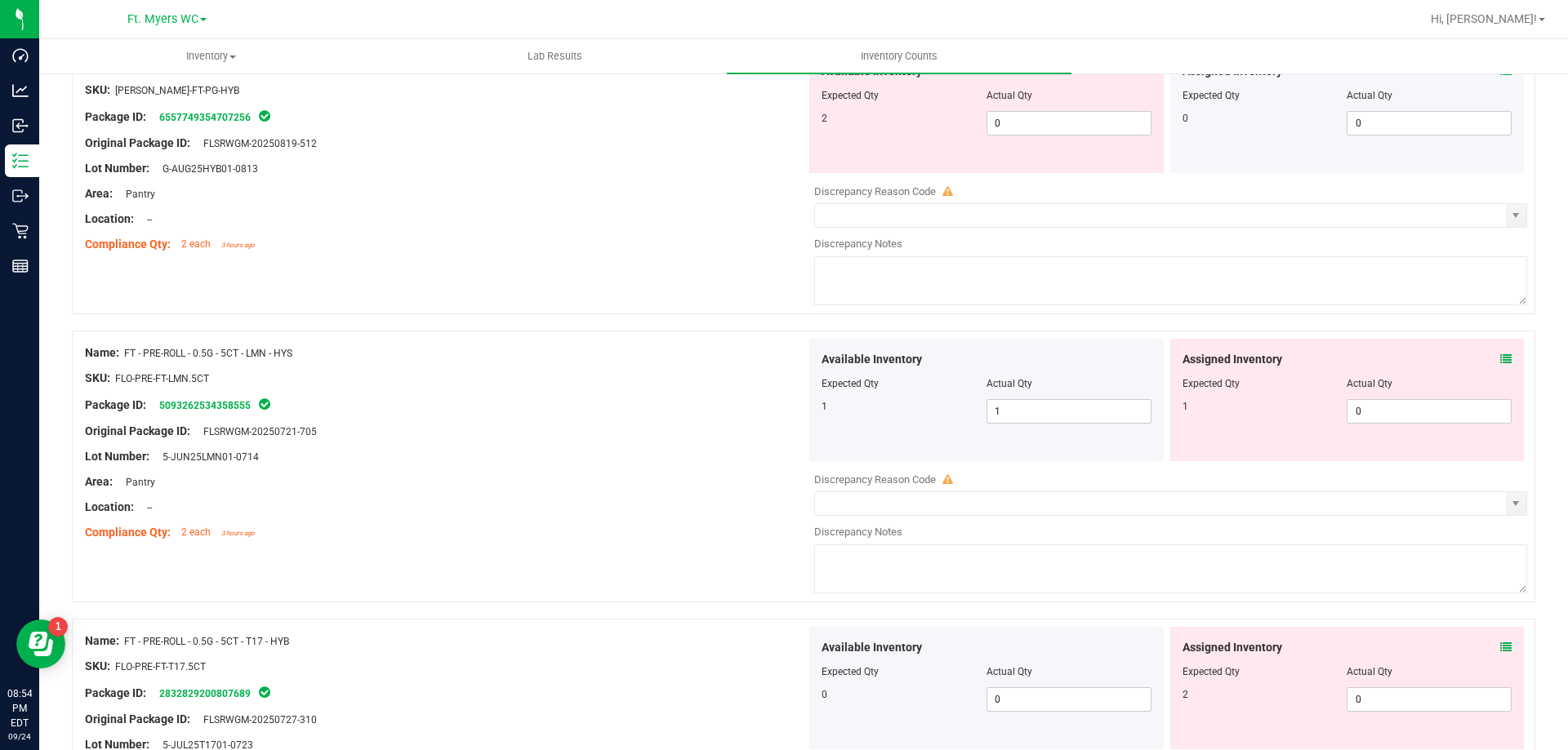
scroll to position [408, 0]
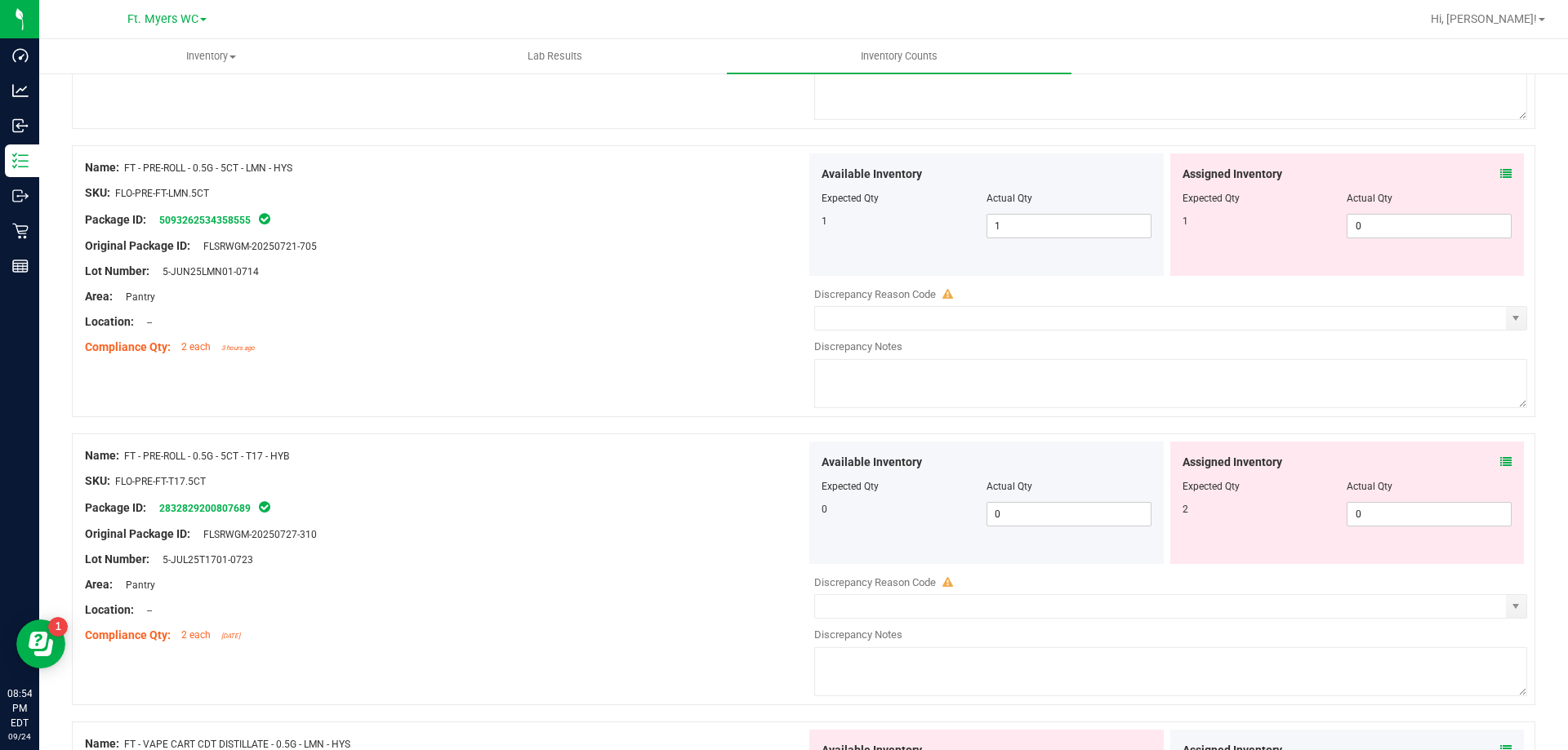
click at [1501, 176] on icon at bounding box center [1506, 173] width 11 height 11
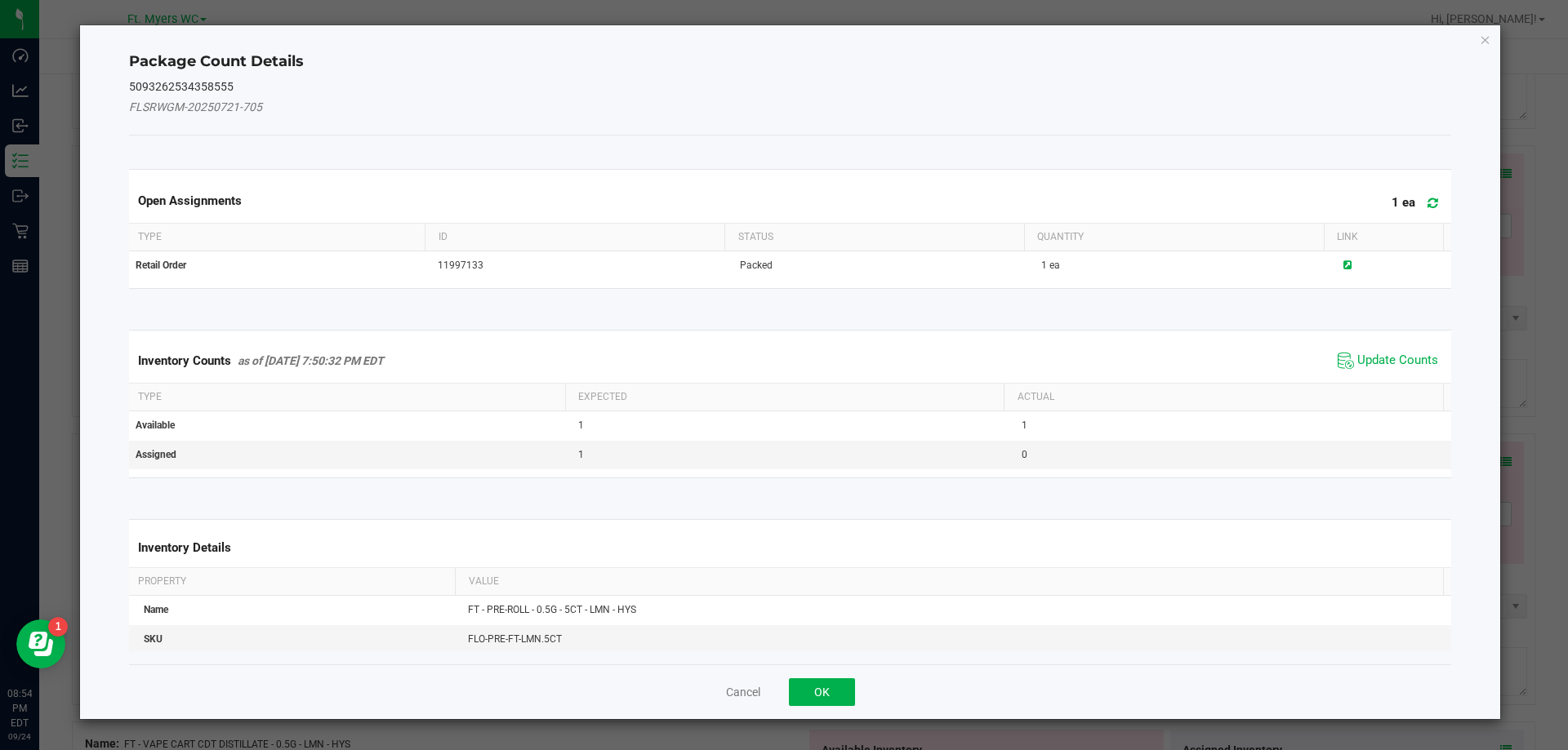
click at [1428, 205] on icon at bounding box center [1433, 202] width 10 height 12
click at [1378, 358] on span "Update Counts" at bounding box center [1398, 361] width 80 height 16
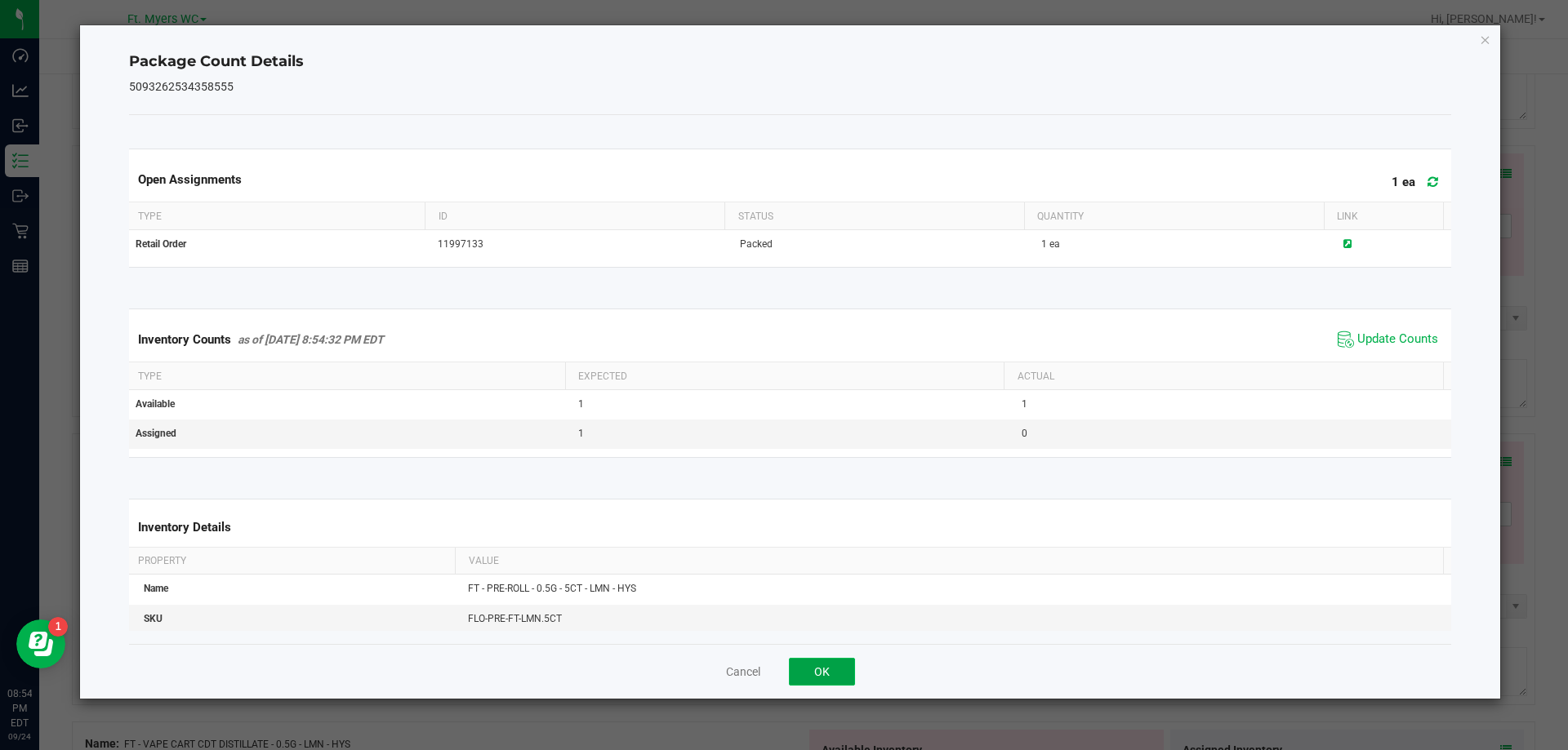
click at [842, 671] on button "OK" at bounding box center [822, 672] width 66 height 28
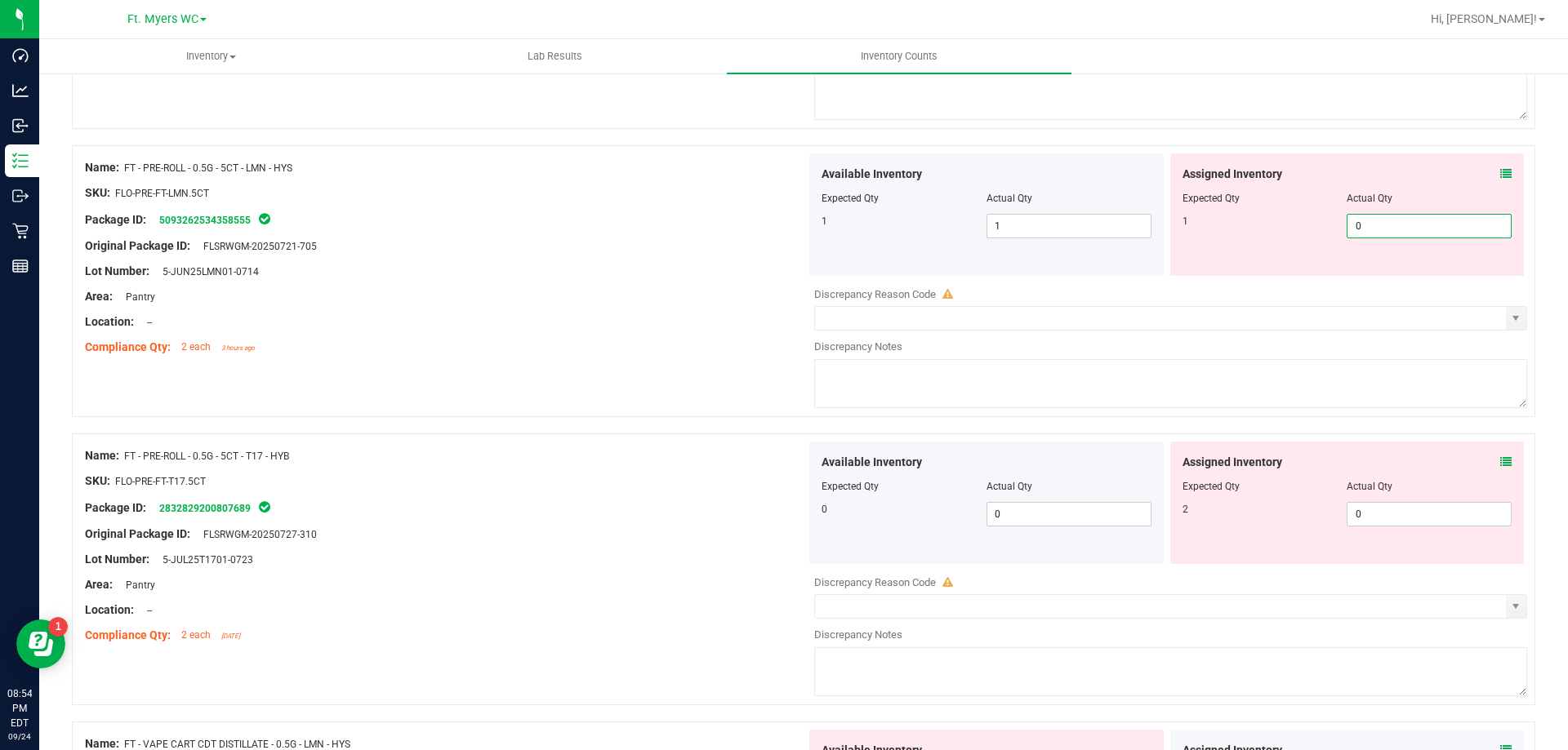
click at [1377, 228] on span "0 0" at bounding box center [1429, 226] width 165 height 24
click at [1501, 176] on icon at bounding box center [1506, 173] width 11 height 11
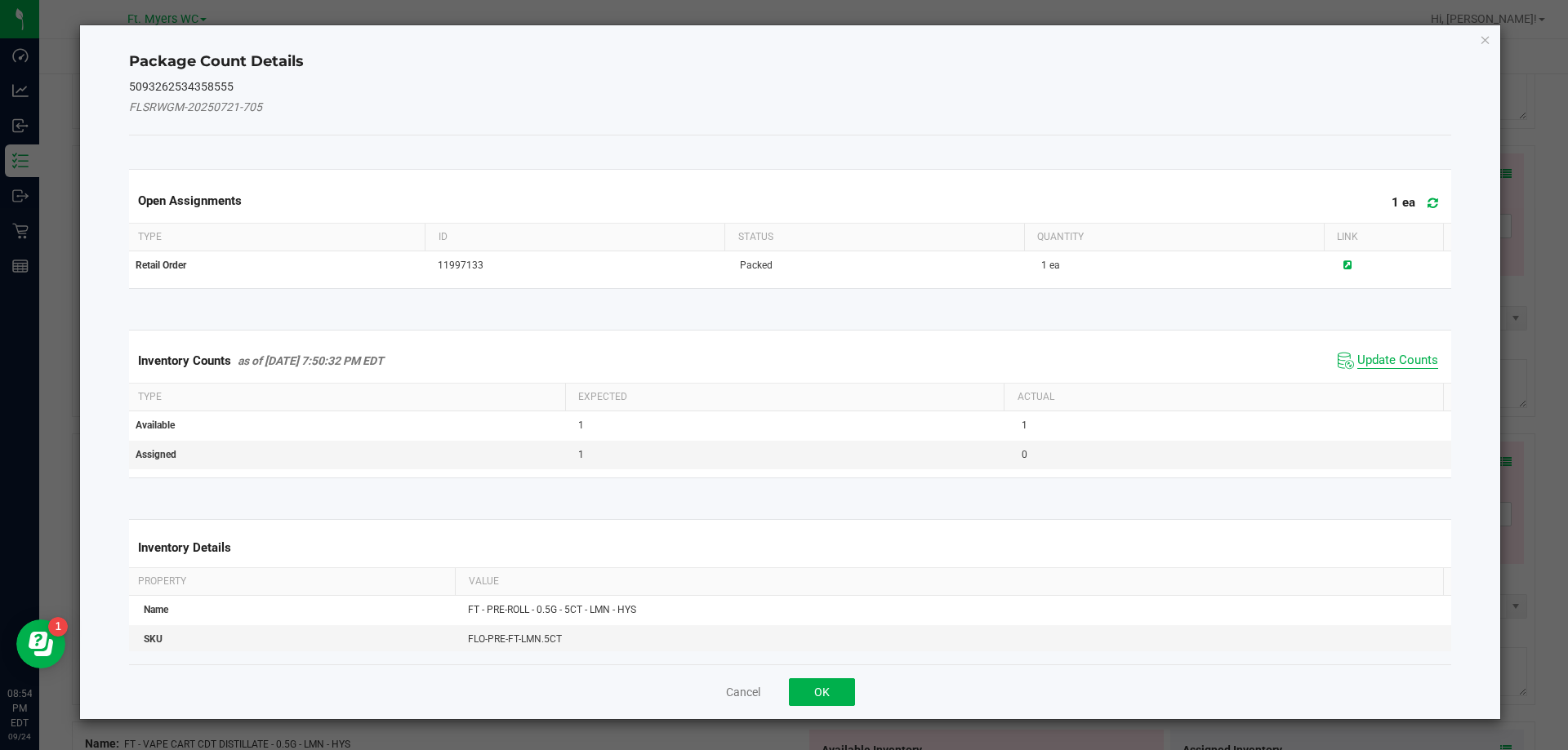
click at [1385, 353] on span "Update Counts" at bounding box center [1398, 361] width 80 height 16
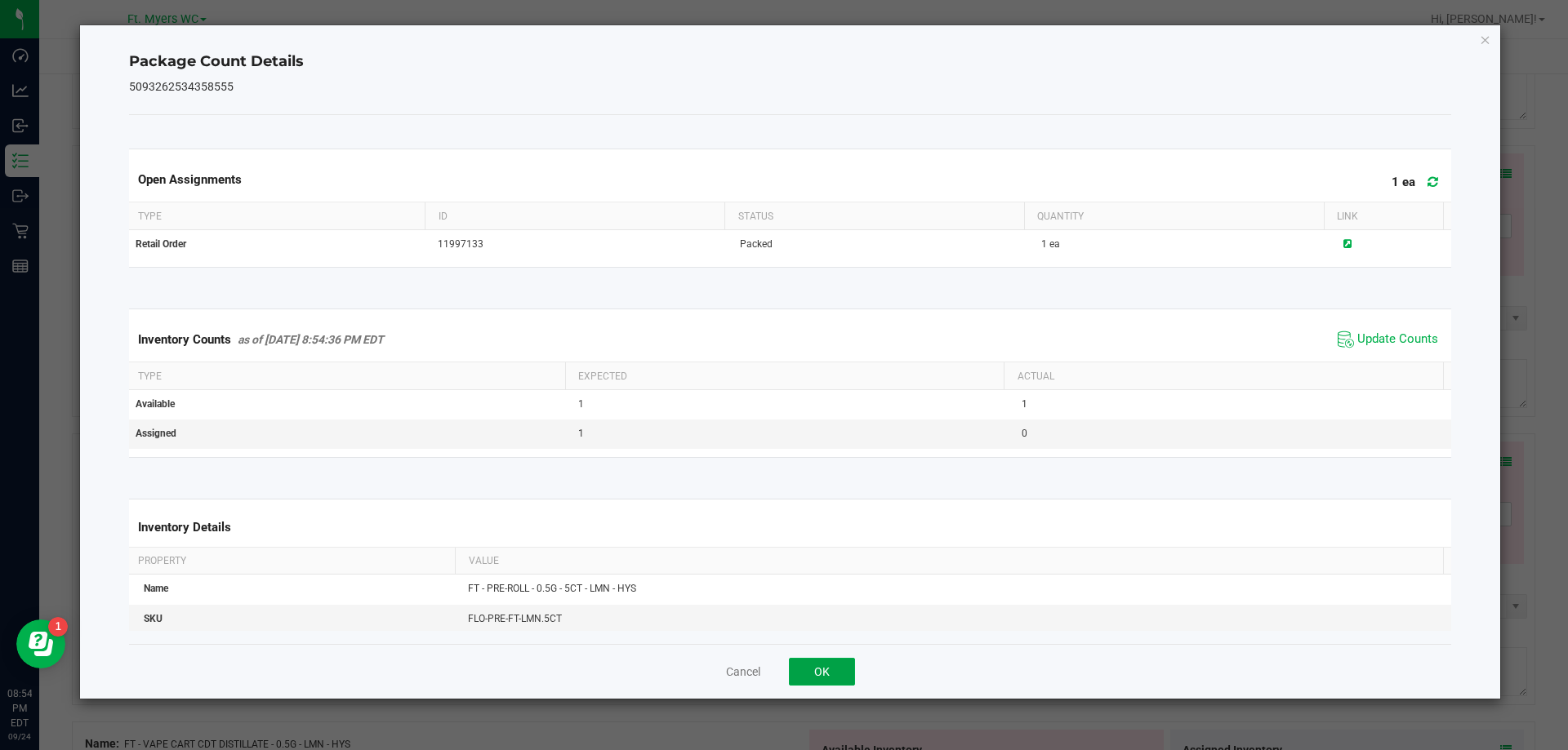
click at [807, 670] on button "OK" at bounding box center [822, 672] width 66 height 28
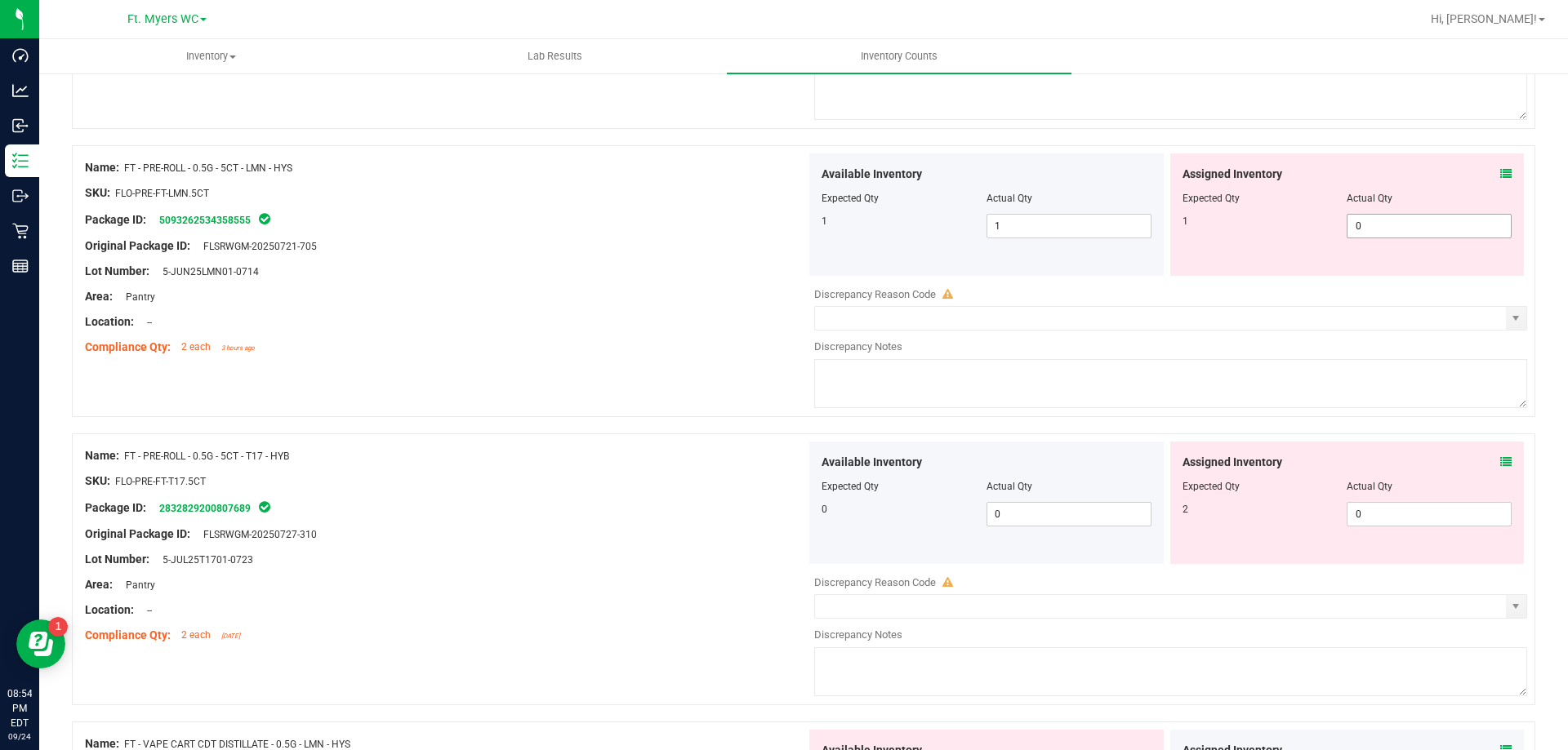
click at [1423, 238] on span "0 0" at bounding box center [1429, 226] width 165 height 24
click at [1422, 234] on span "0 0" at bounding box center [1429, 226] width 165 height 24
click at [1422, 234] on input "0" at bounding box center [1429, 226] width 164 height 22
type input "1"
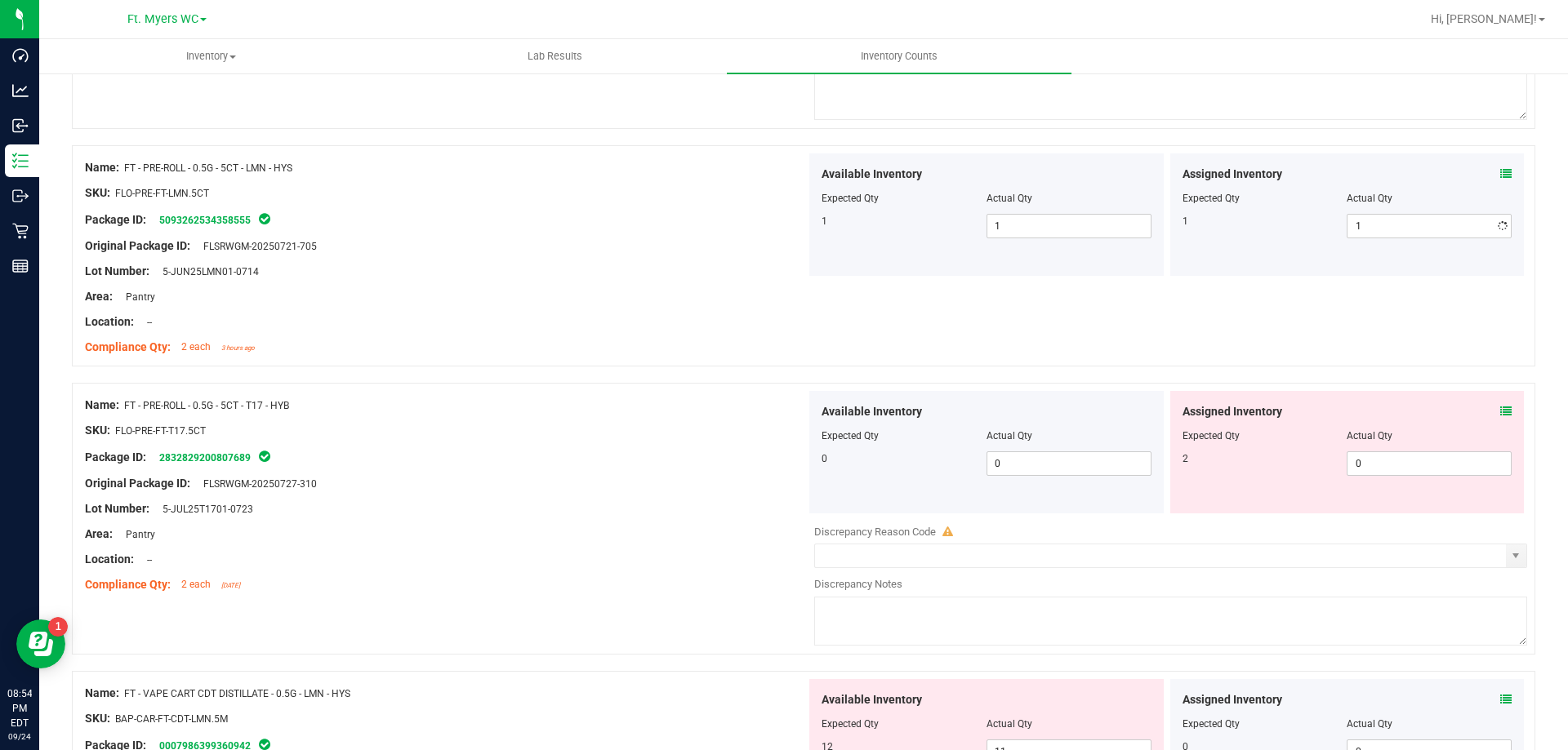
click at [386, 509] on div "Name: FT - PRE-ROLL - 0.5G - 5CT - T17 - HYB SKU: FLO-PRE-FT-T17.5CT Package ID…" at bounding box center [445, 495] width 721 height 208
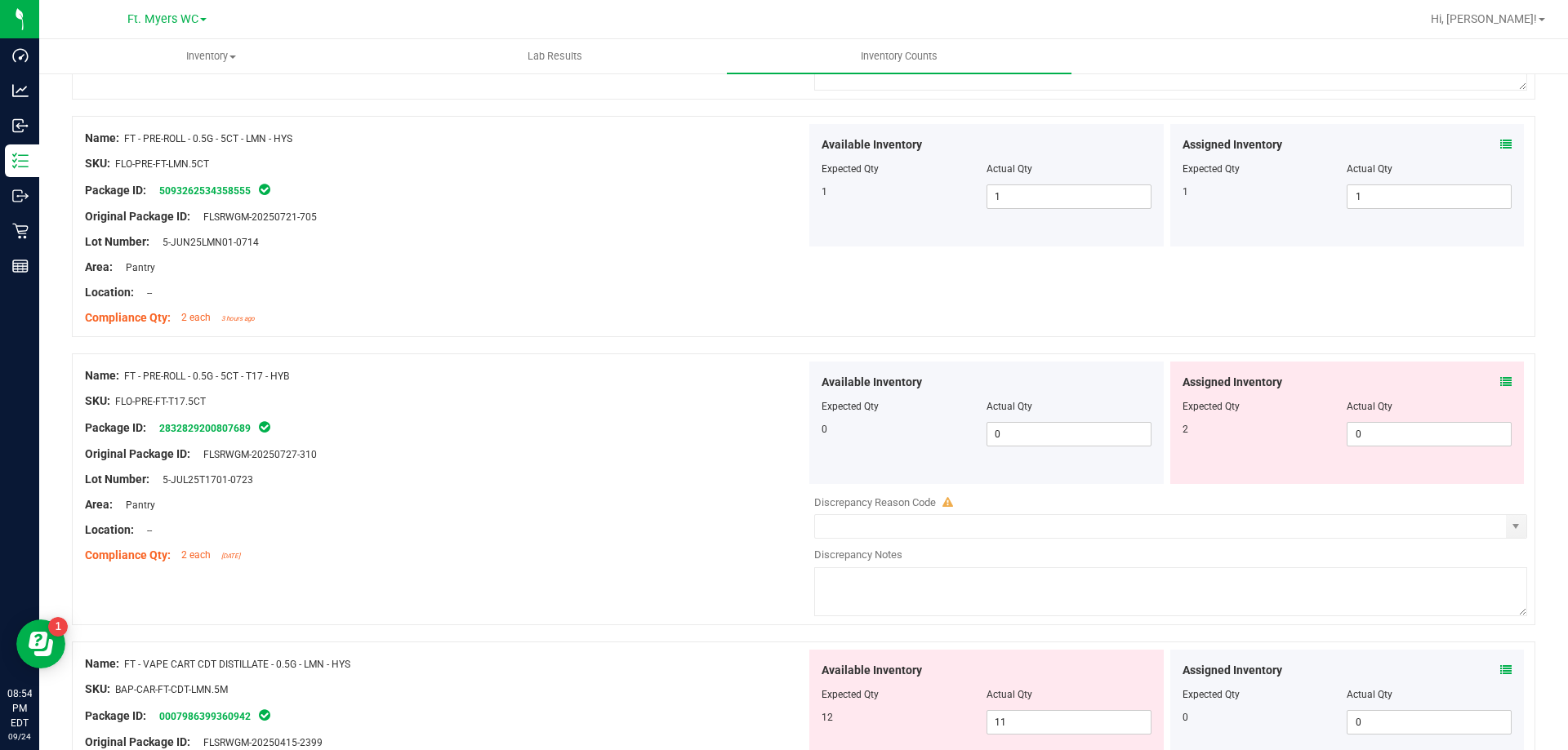
scroll to position [490, 0]
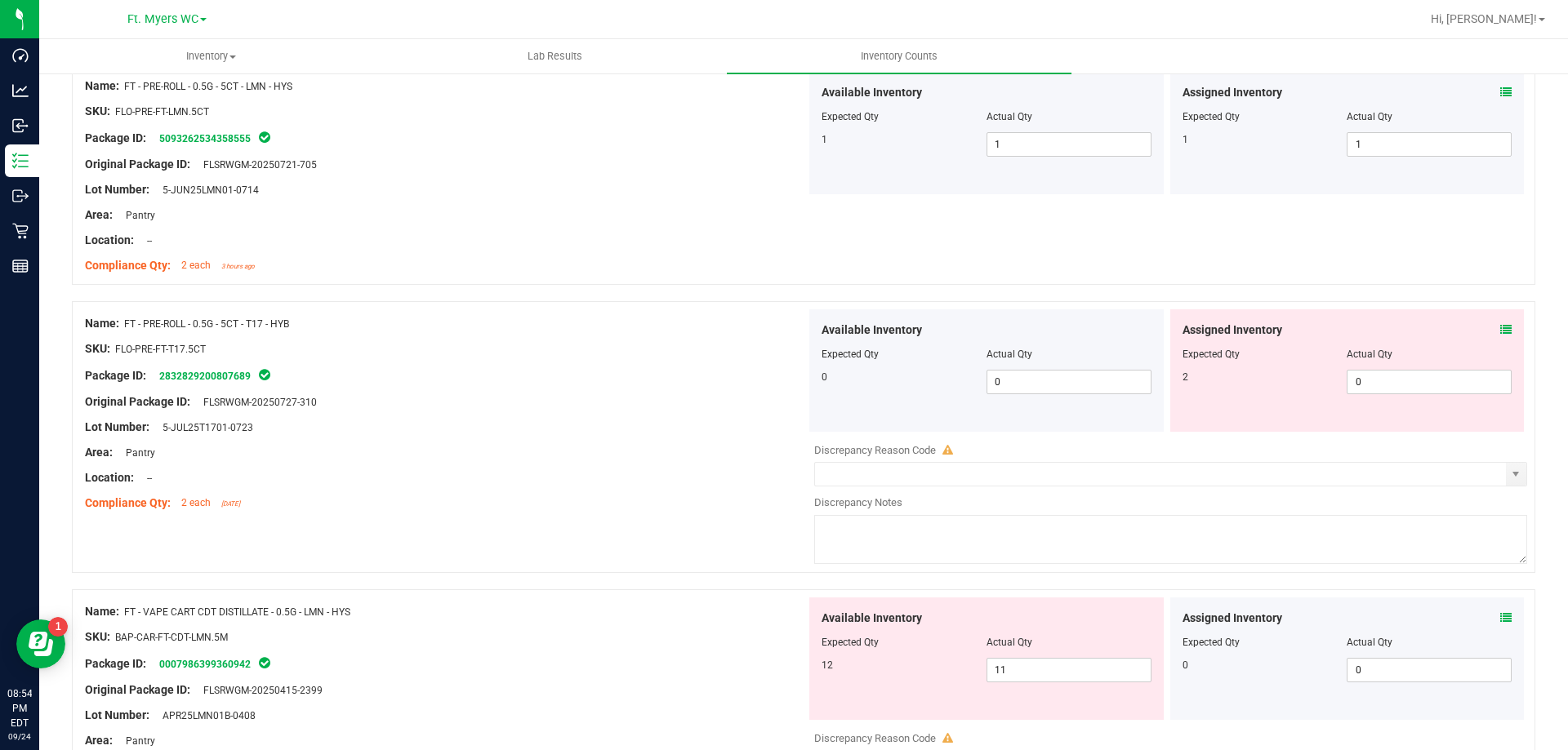
click at [1500, 326] on div "Assigned Inventory Expected Qty Actual Qty 2 0 0" at bounding box center [1347, 371] width 355 height 123
click at [1501, 333] on div "Assigned Inventory Expected Qty Actual Qty 2 0 0" at bounding box center [1347, 371] width 355 height 123
click at [1501, 327] on icon at bounding box center [1506, 330] width 11 height 11
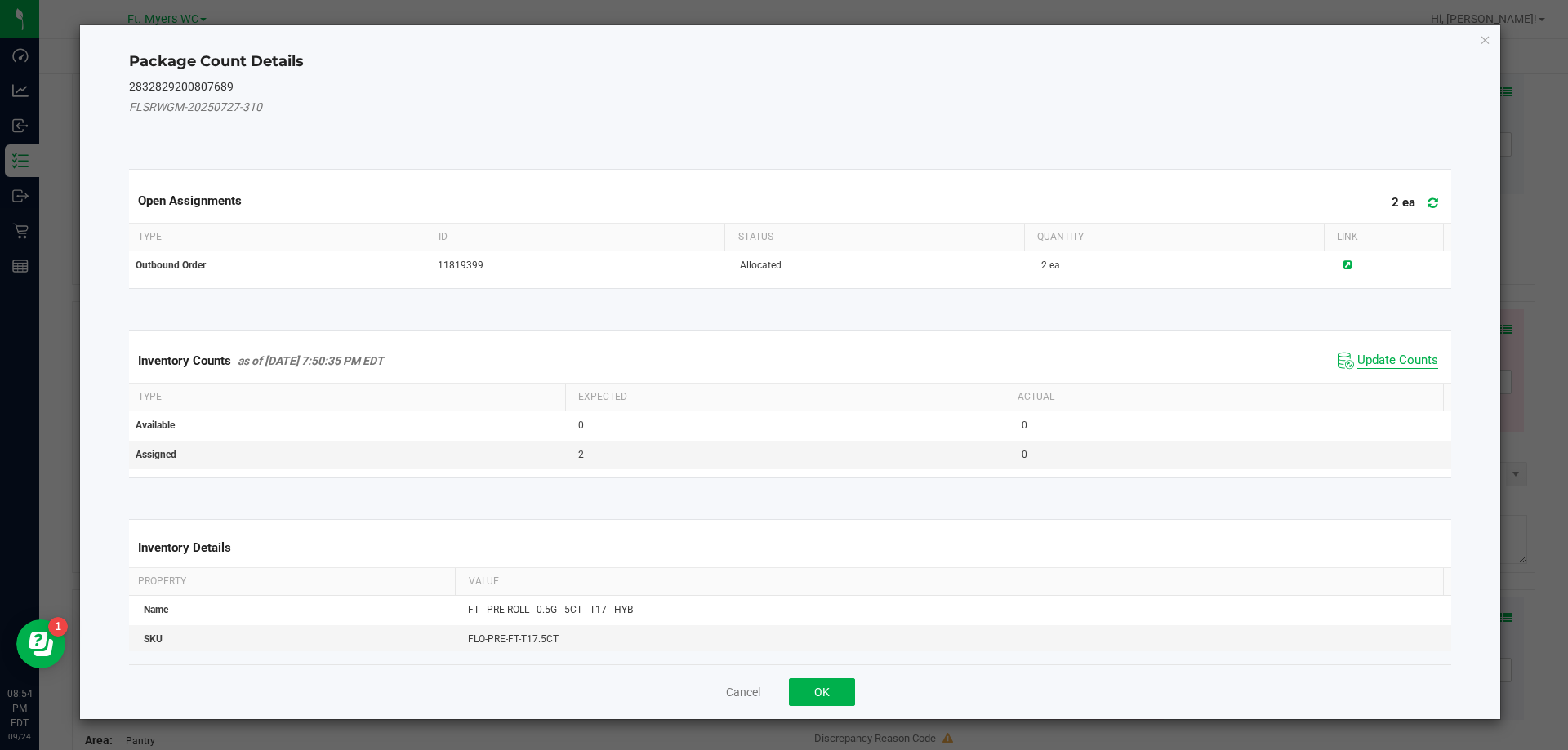
click at [1371, 368] on span "Update Counts" at bounding box center [1398, 361] width 80 height 16
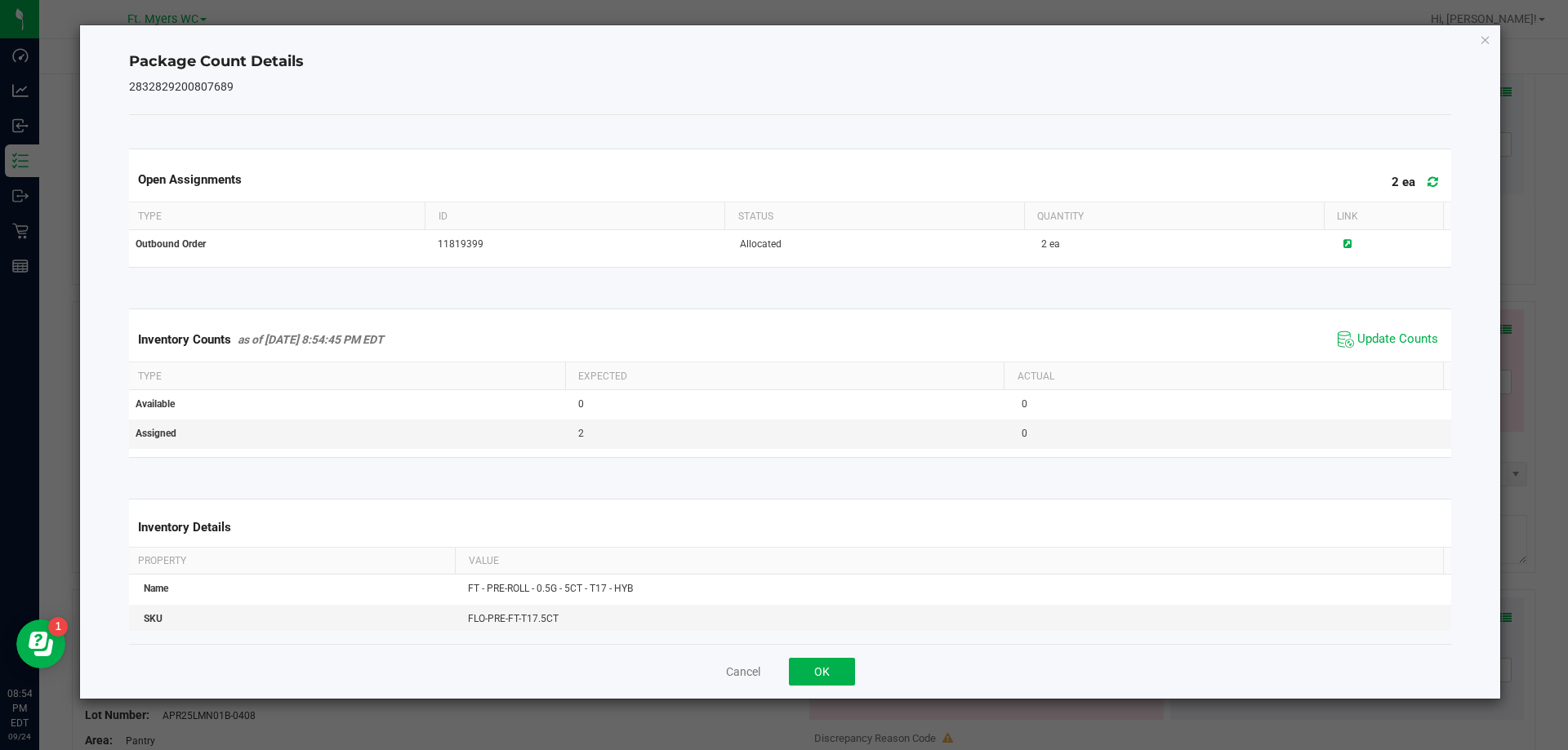
click at [1428, 184] on icon at bounding box center [1433, 182] width 10 height 12
click at [1378, 337] on span "Update Counts" at bounding box center [1398, 339] width 80 height 16
click at [836, 675] on button "OK" at bounding box center [822, 672] width 66 height 28
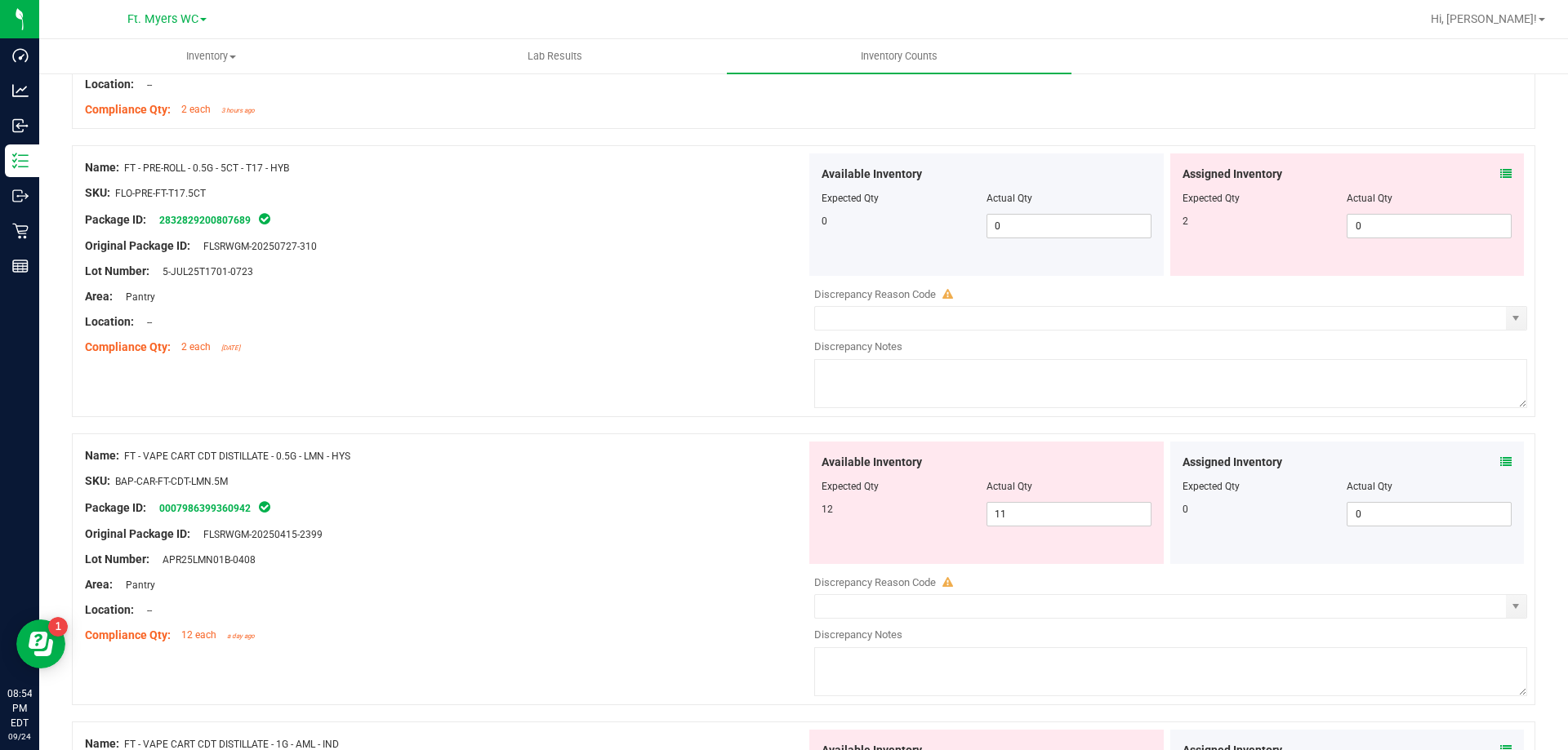
scroll to position [653, 0]
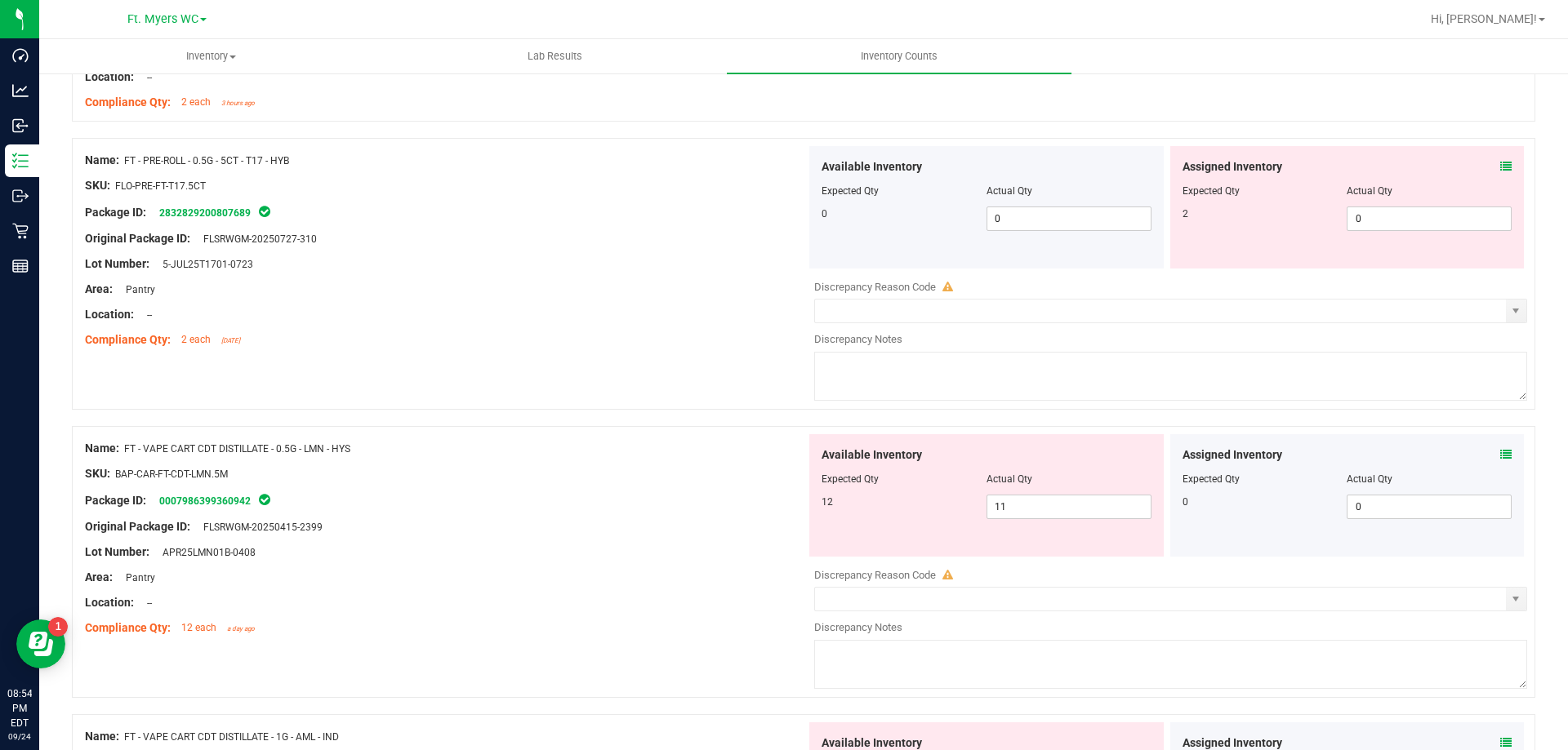
drag, startPoint x: 1186, startPoint y: 366, endPoint x: 1489, endPoint y: 241, distance: 327.8
click at [1192, 358] on textarea at bounding box center [1171, 376] width 713 height 49
click at [1501, 168] on icon at bounding box center [1506, 166] width 11 height 11
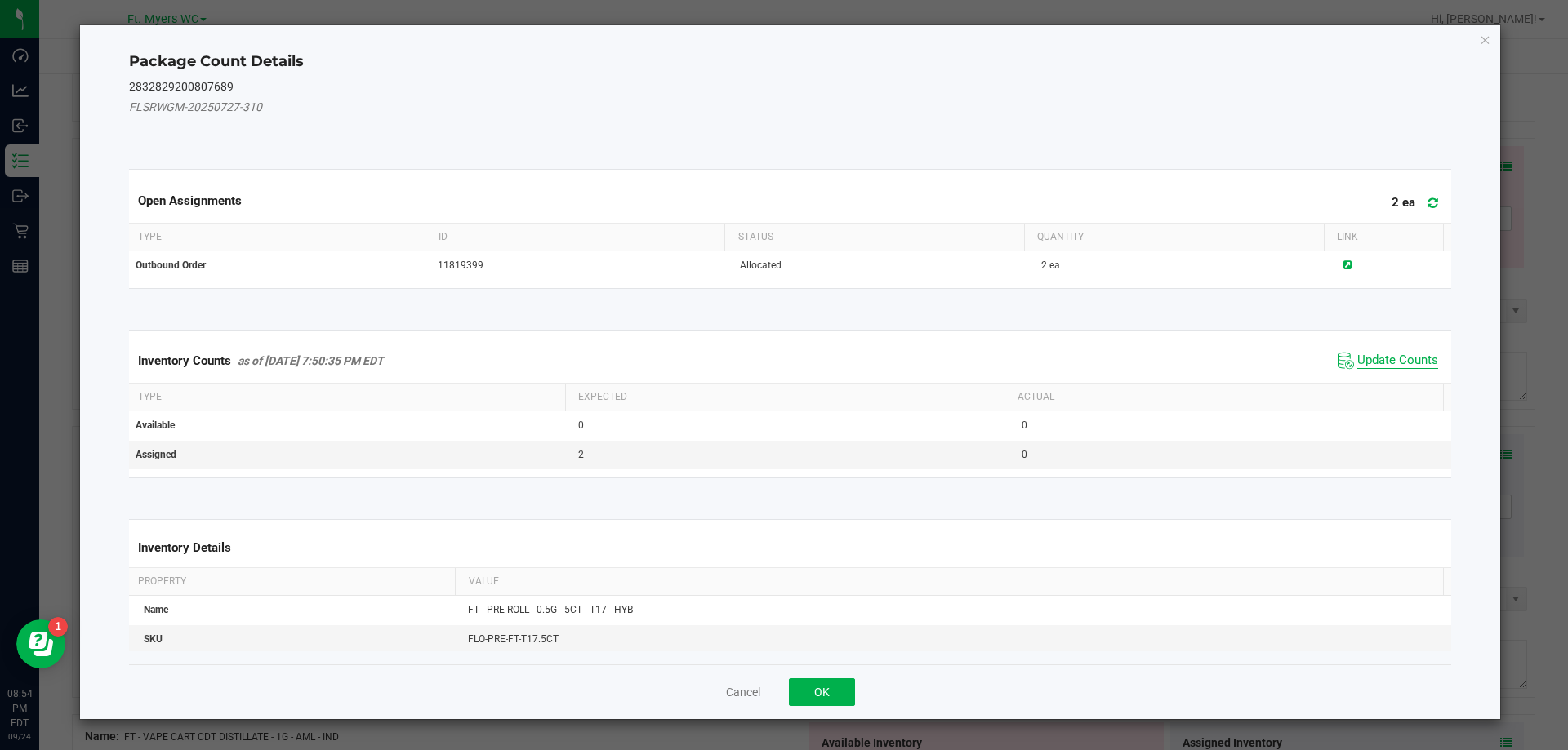
click at [1392, 357] on span "Update Counts" at bounding box center [1398, 361] width 80 height 16
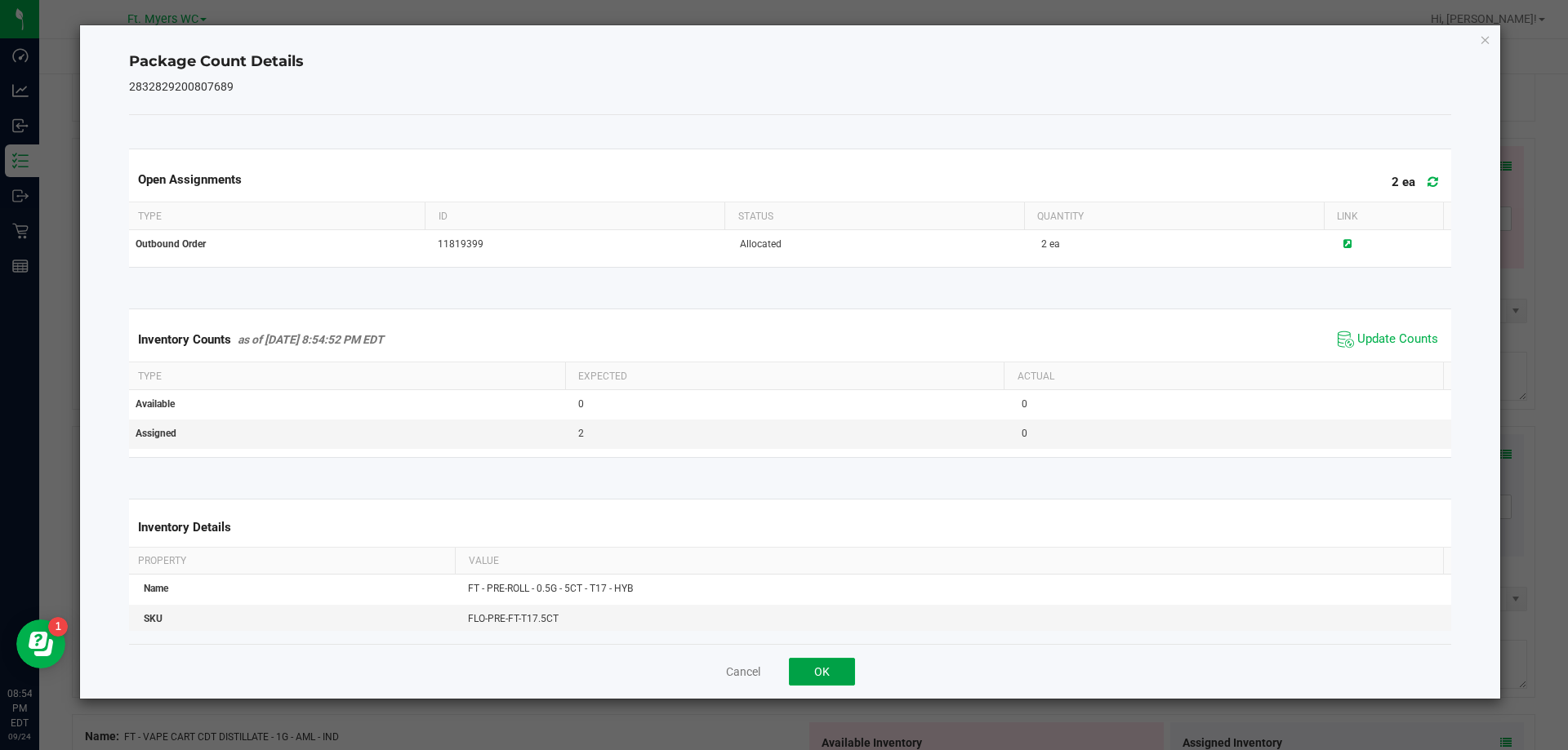
drag, startPoint x: 819, startPoint y: 668, endPoint x: 882, endPoint y: 644, distance: 67.4
click at [819, 669] on button "OK" at bounding box center [822, 672] width 66 height 28
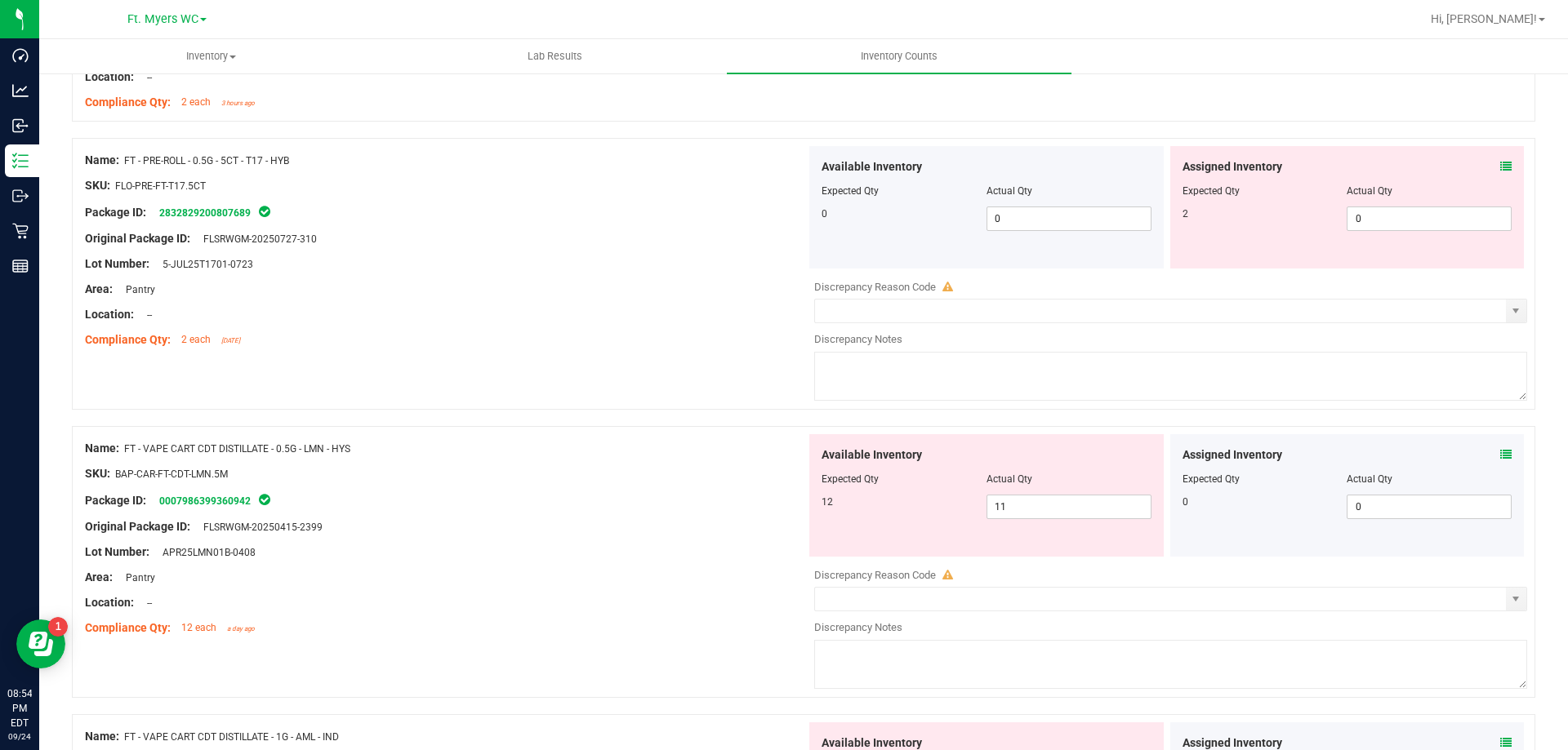
click at [1424, 232] on div "Assigned Inventory Expected Qty Actual Qty 2 0 0" at bounding box center [1347, 208] width 355 height 123
click at [1422, 200] on div at bounding box center [1347, 202] width 330 height 8
click at [1378, 225] on span "0 0" at bounding box center [1429, 219] width 165 height 24
click at [1380, 225] on input "0" at bounding box center [1429, 219] width 164 height 22
type input "2"
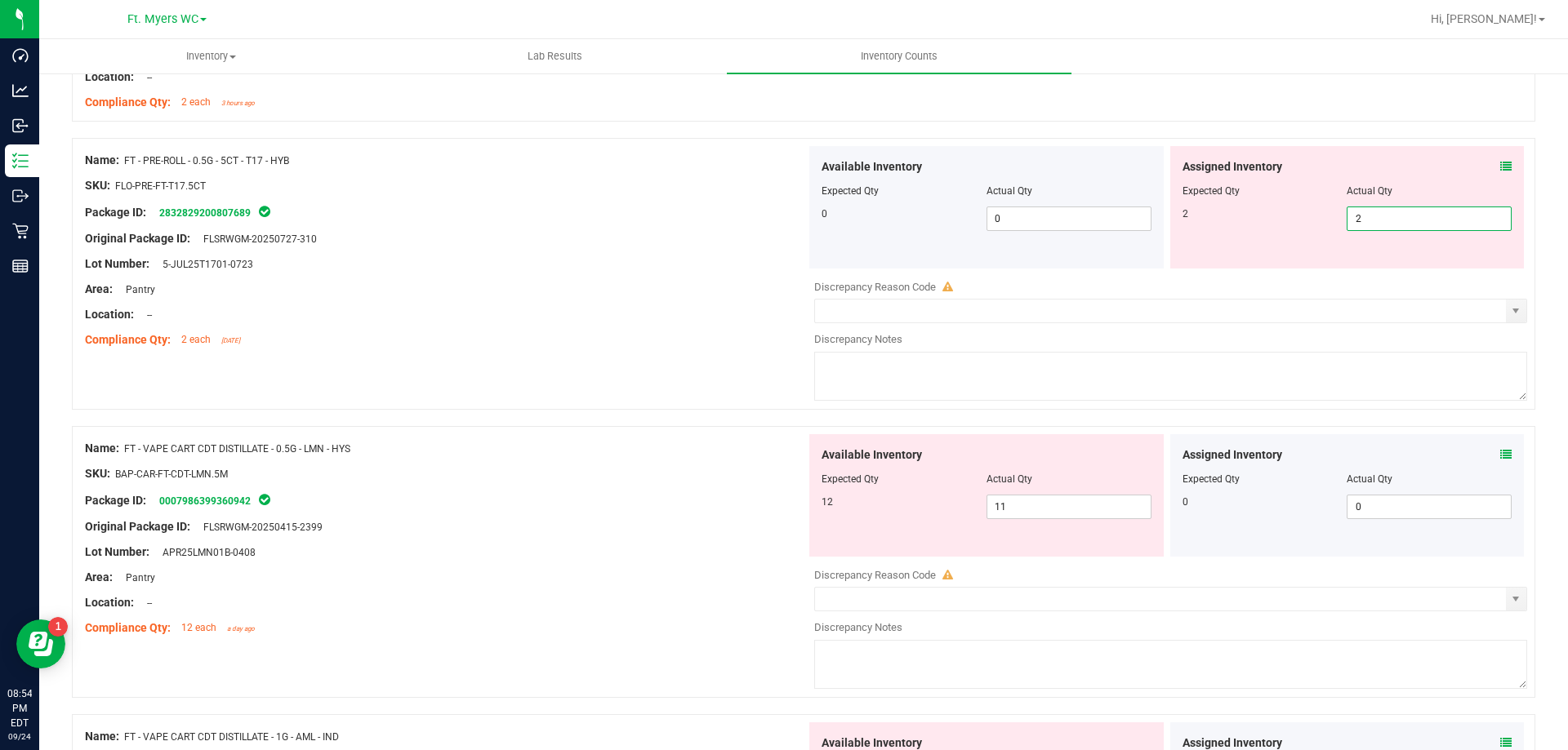
type input "2"
click at [424, 473] on div "Name: FT - VAPE CART CDT DISTILLATE - 0.5G - LMN - HYS SKU: BAP-CAR-FT-CDT-LMN.…" at bounding box center [445, 538] width 721 height 208
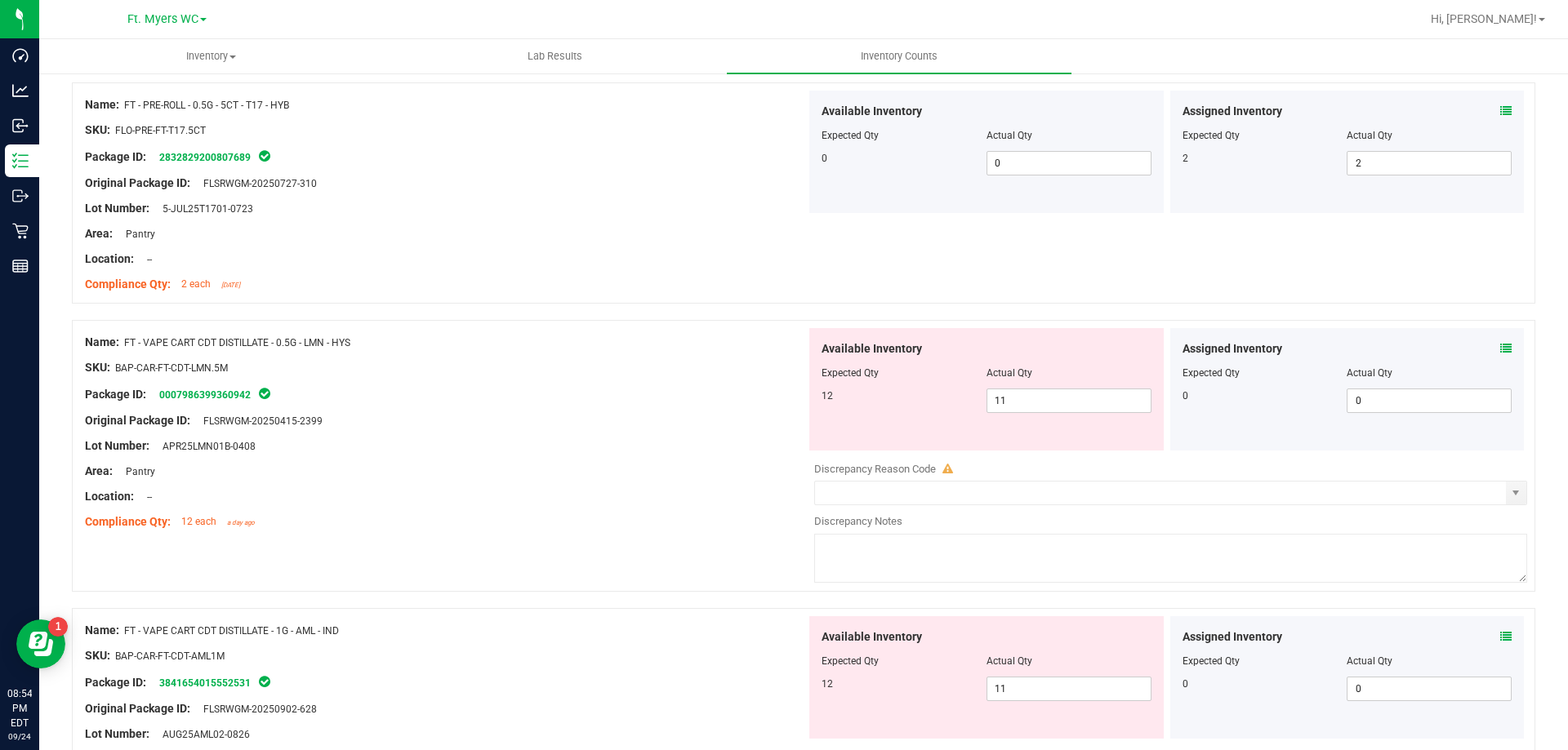
scroll to position [817, 0]
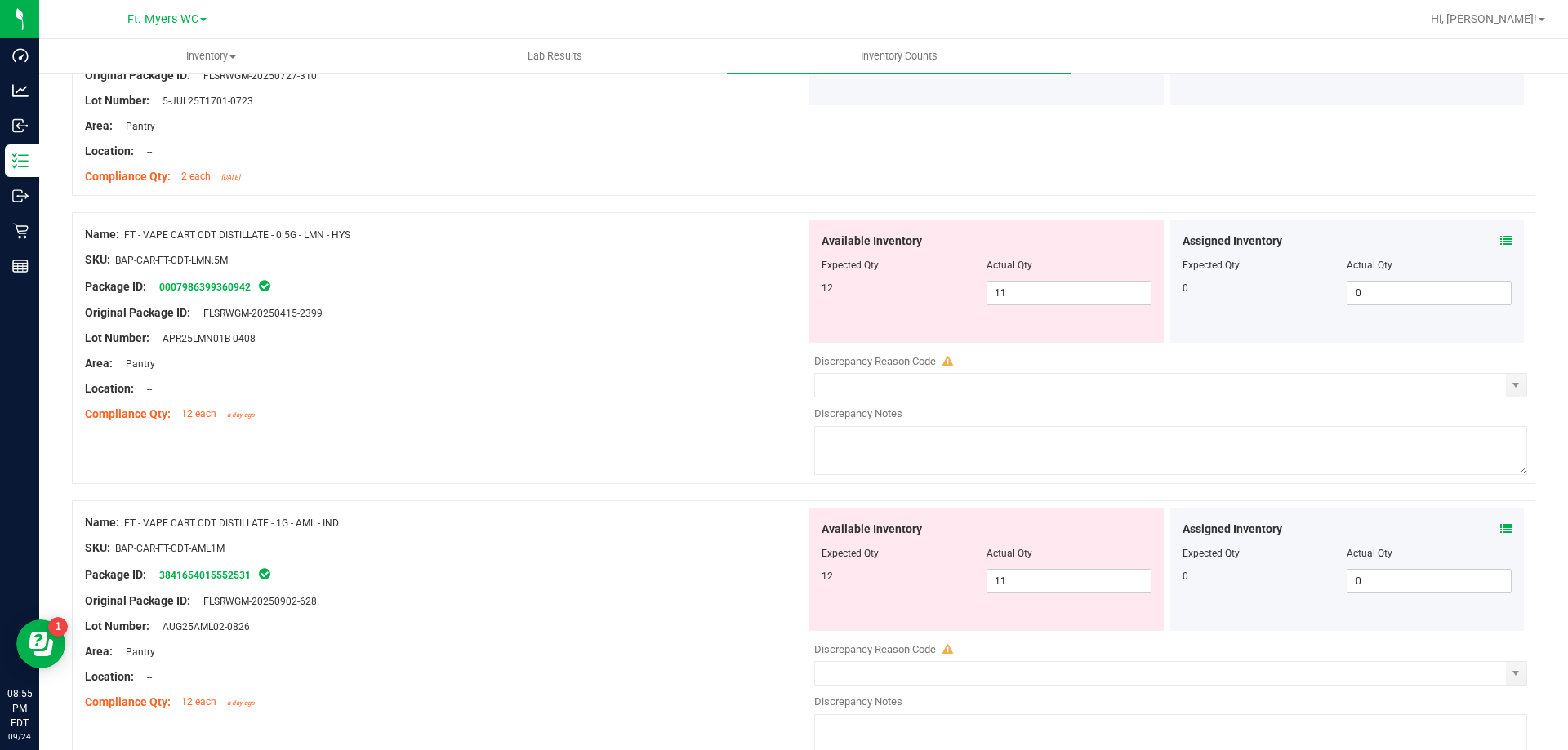
click at [562, 206] on div at bounding box center [803, 204] width 1463 height 16
click at [1501, 242] on icon at bounding box center [1506, 240] width 11 height 11
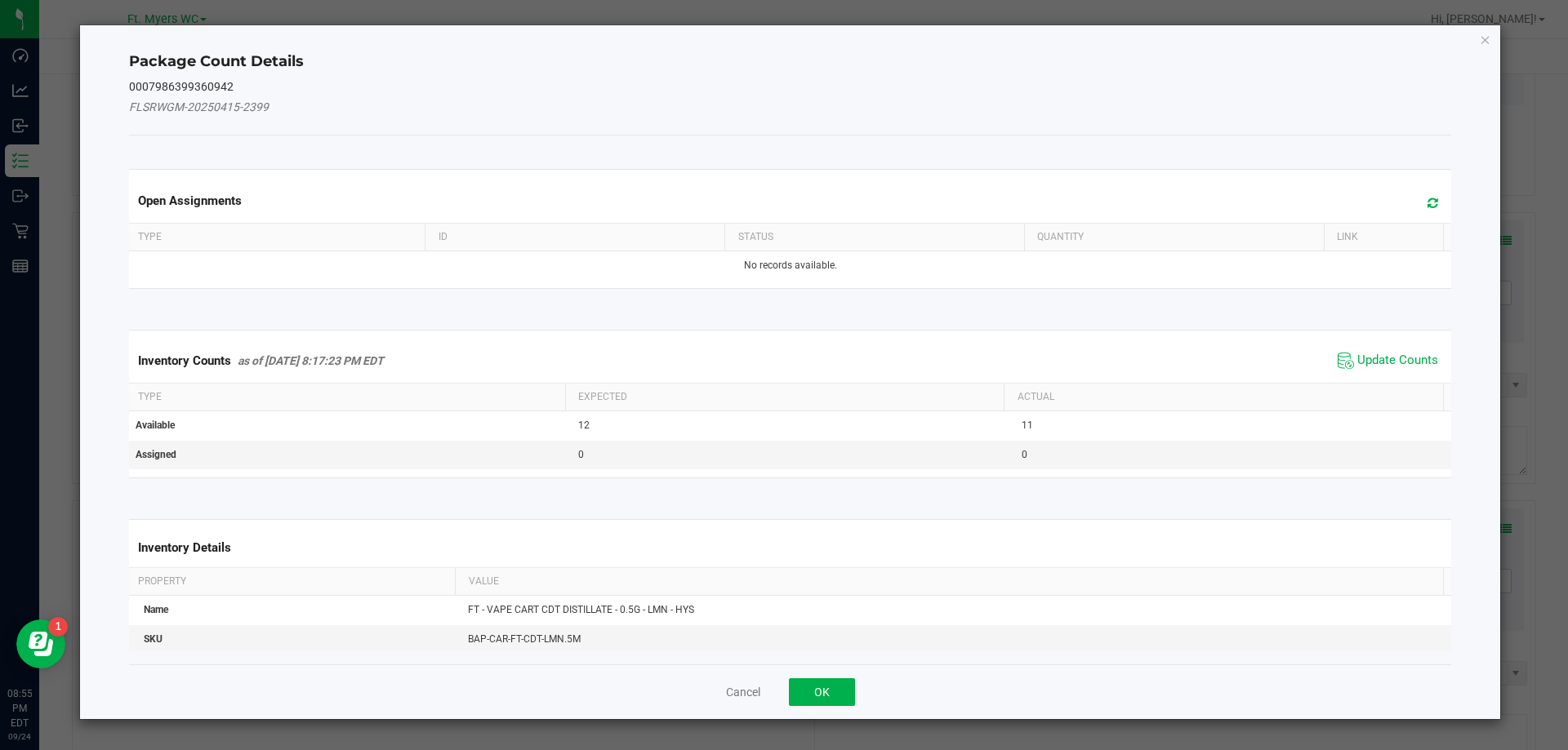
click at [1416, 199] on span at bounding box center [1429, 203] width 27 height 22
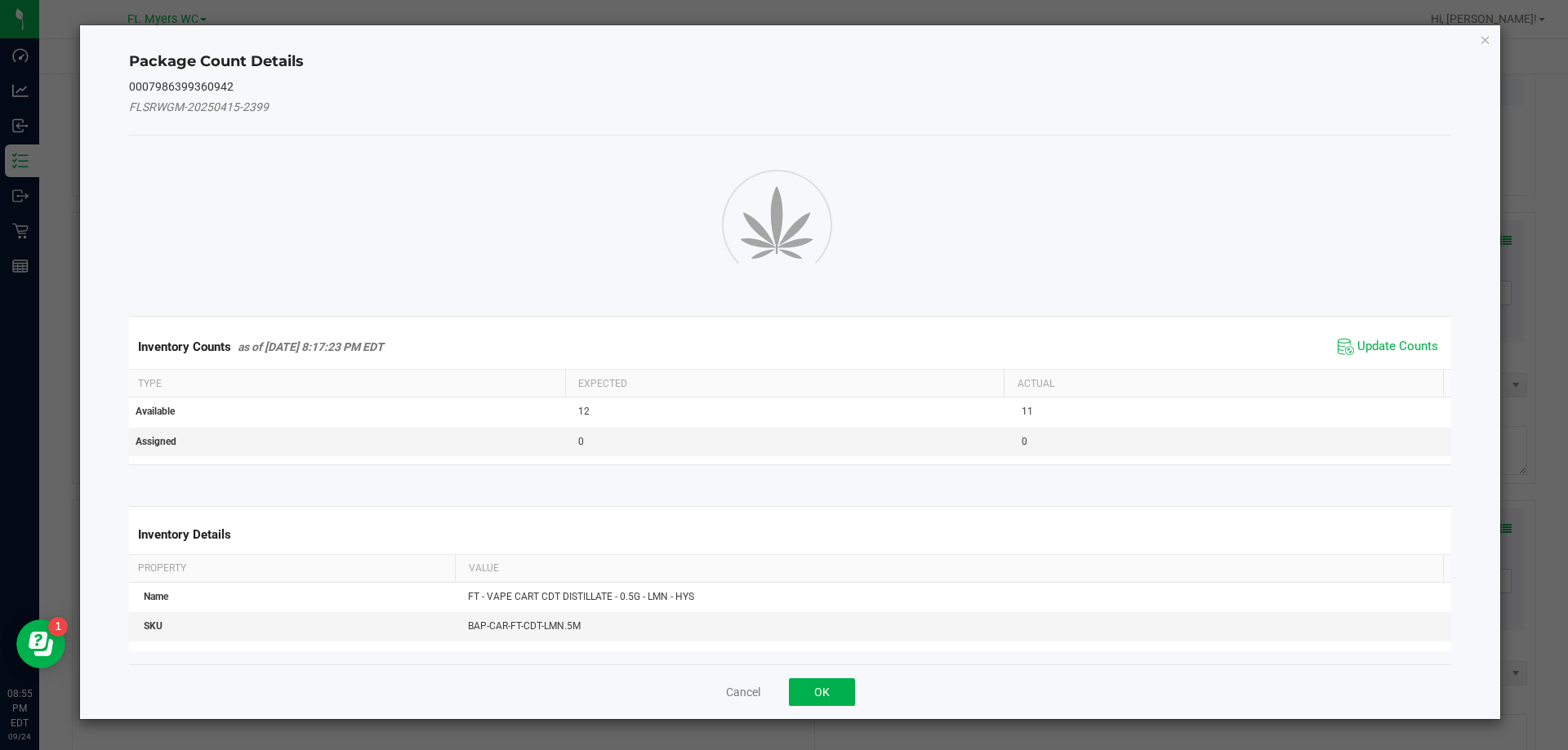
click at [1413, 201] on div at bounding box center [791, 222] width 1372 height 147
click at [1366, 351] on span "Update Counts" at bounding box center [1388, 347] width 109 height 24
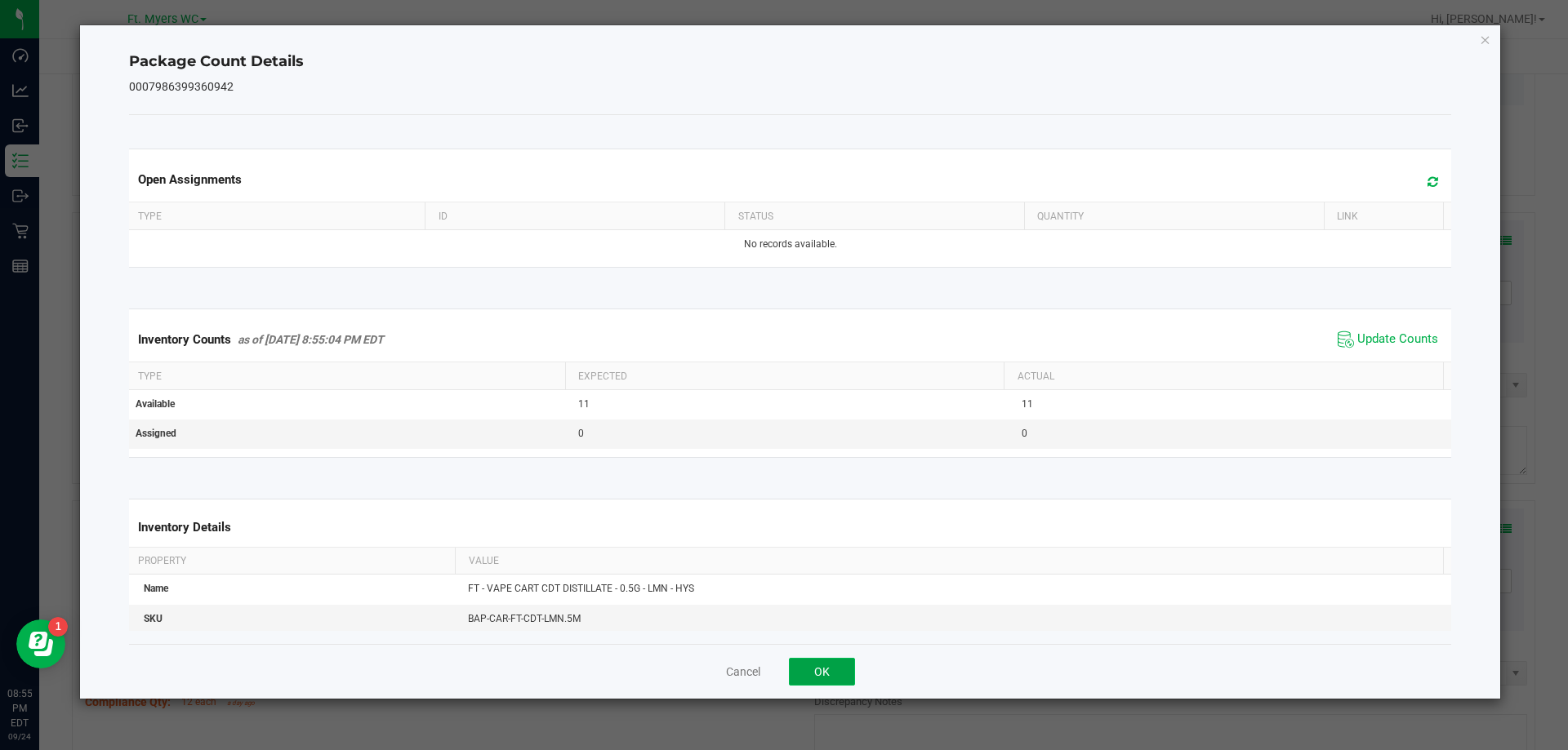
click at [809, 663] on button "OK" at bounding box center [822, 672] width 66 height 28
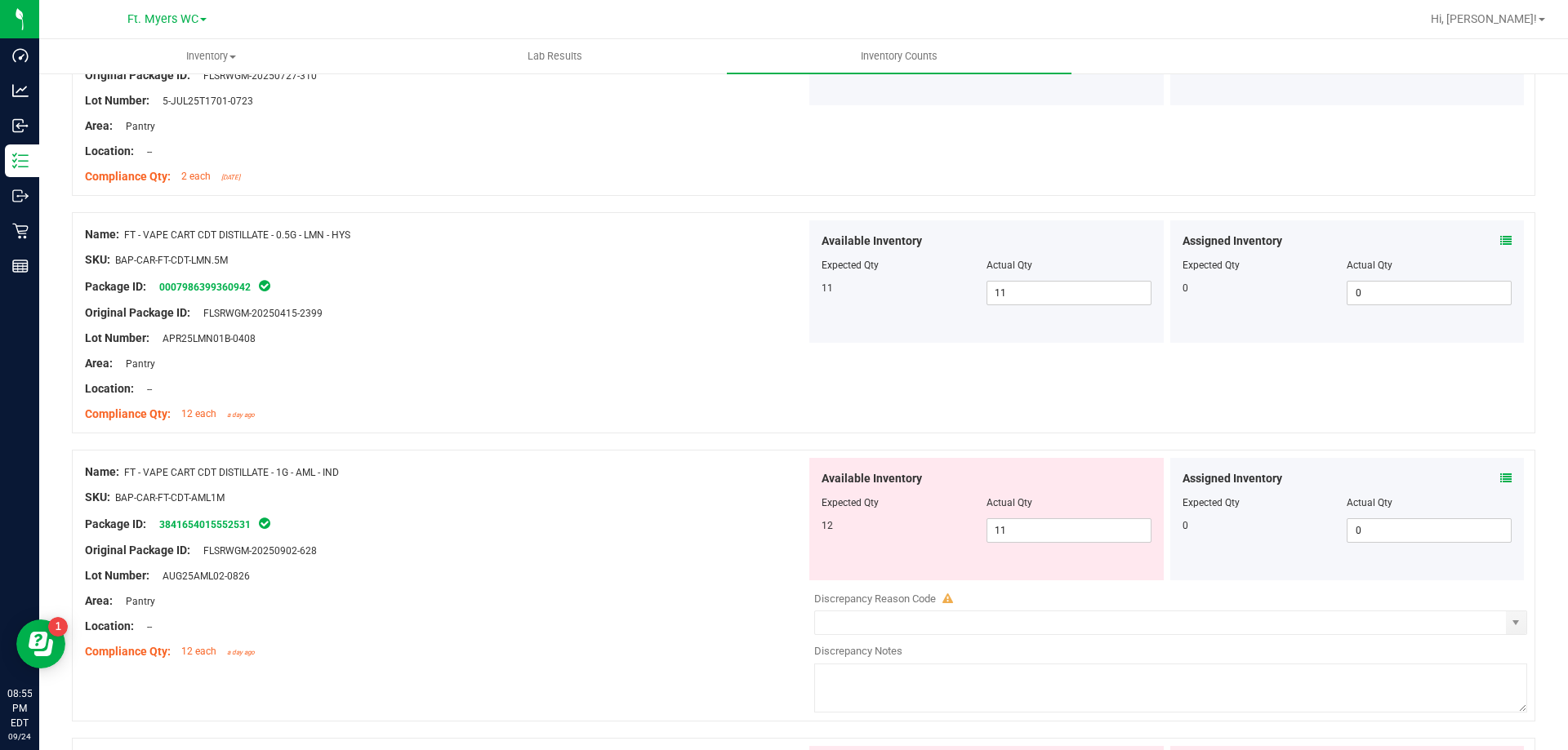
click at [602, 504] on div "SKU: BAP-CAR-FT-CDT-AML1M" at bounding box center [445, 497] width 721 height 17
click at [533, 513] on div at bounding box center [445, 510] width 721 height 8
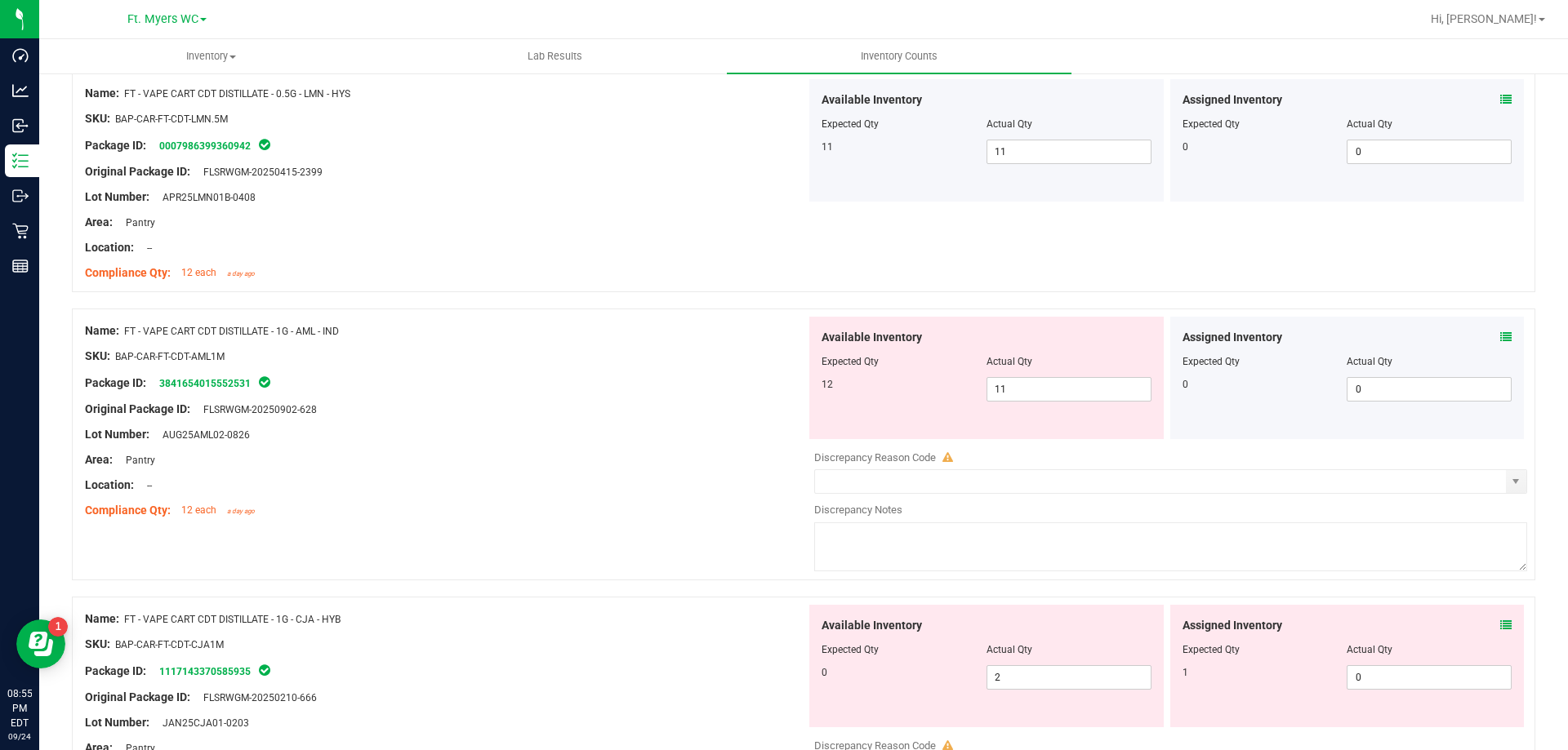
scroll to position [980, 0]
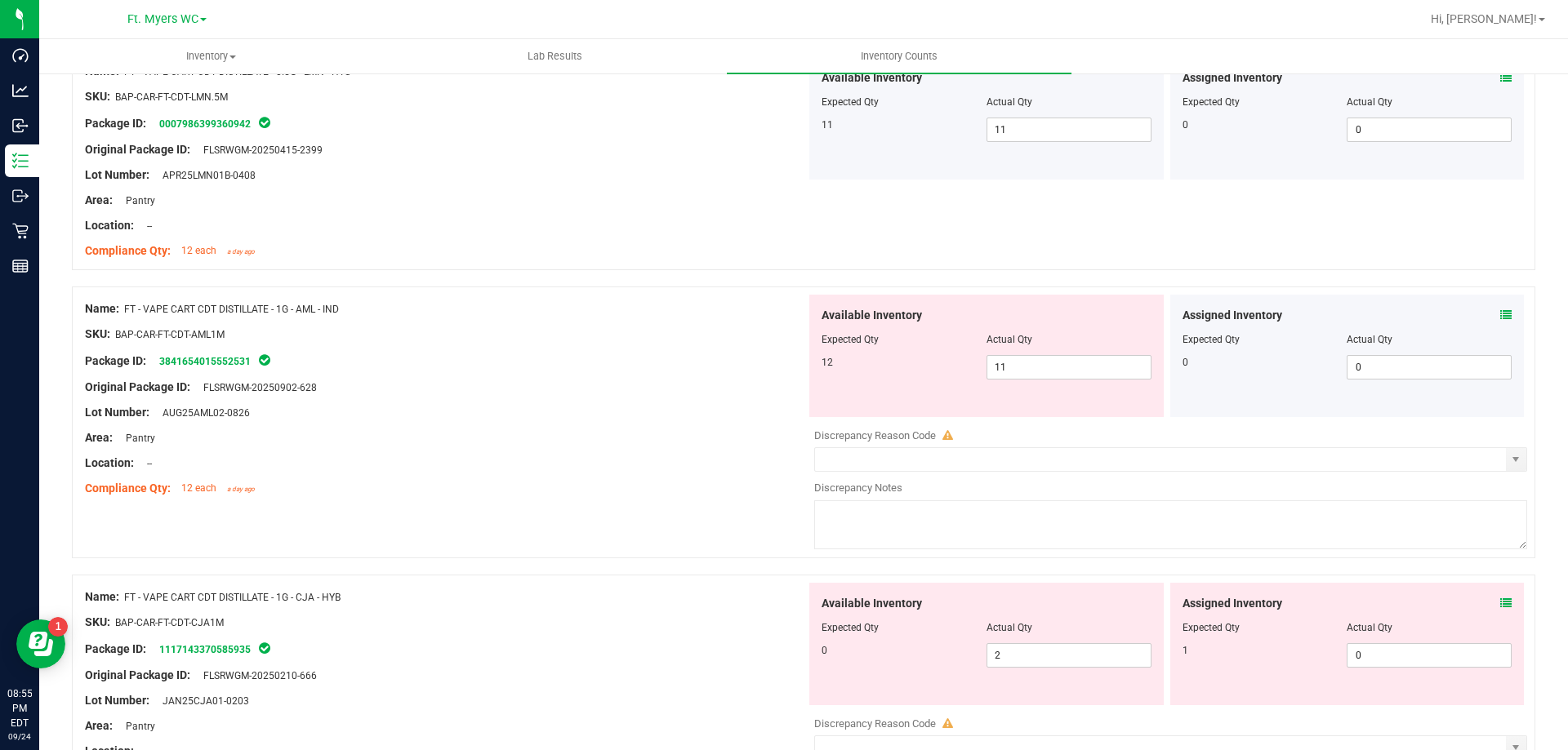
click at [613, 461] on div "Location: --" at bounding box center [445, 464] width 721 height 17
click at [595, 432] on div "Area: Pantry" at bounding box center [445, 438] width 721 height 17
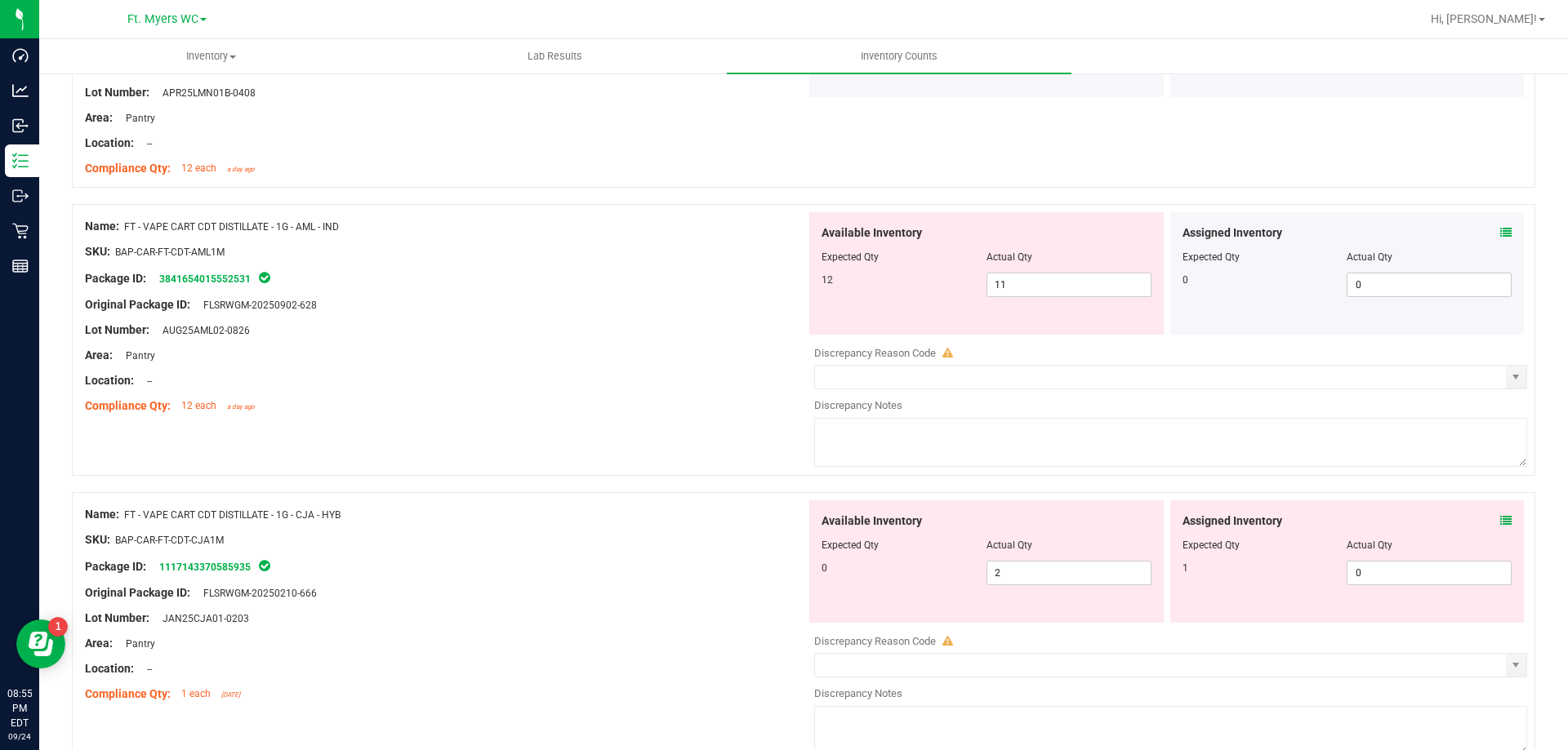
scroll to position [1061, 0]
click at [1501, 235] on icon at bounding box center [1506, 233] width 11 height 11
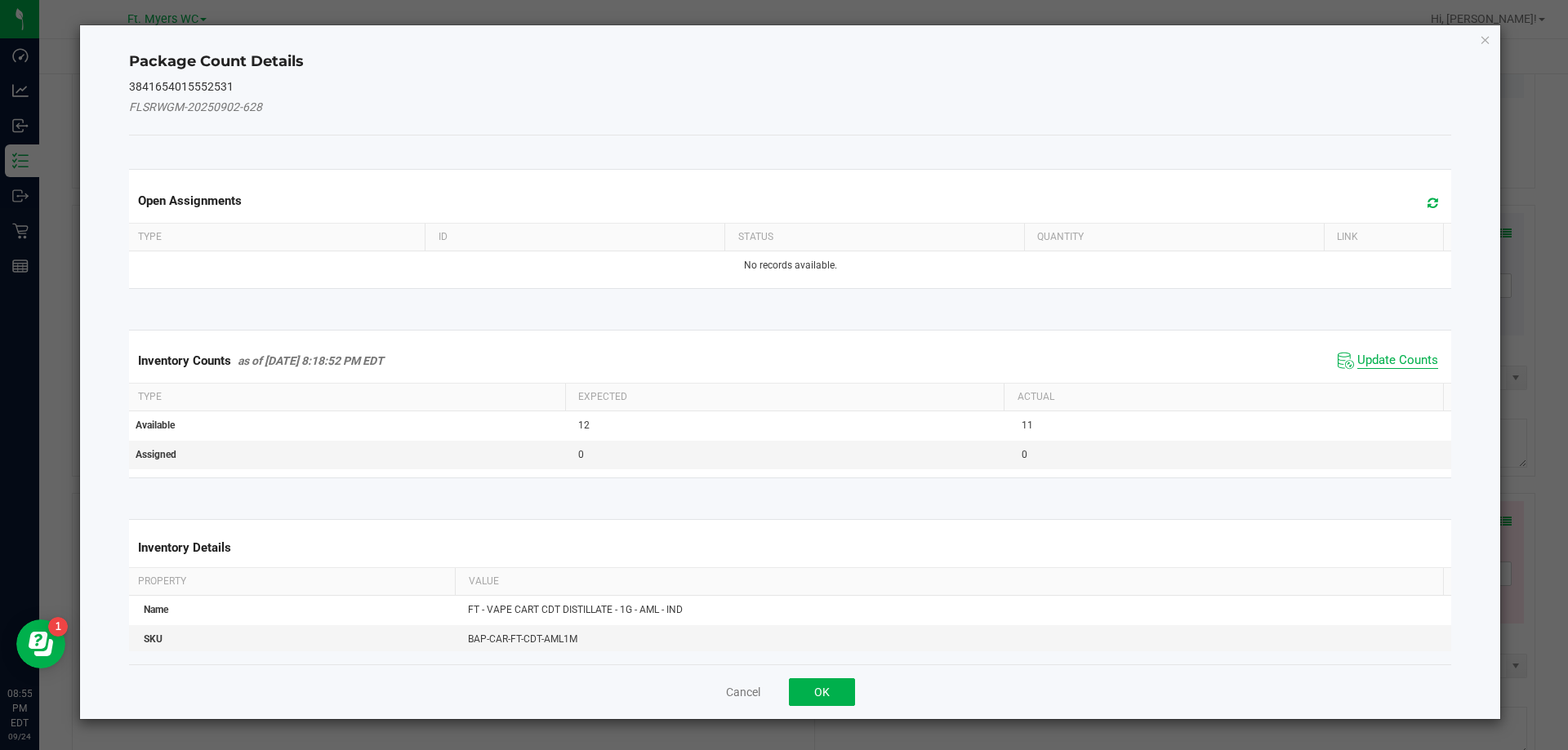
click at [1384, 356] on span "Update Counts" at bounding box center [1398, 361] width 80 height 16
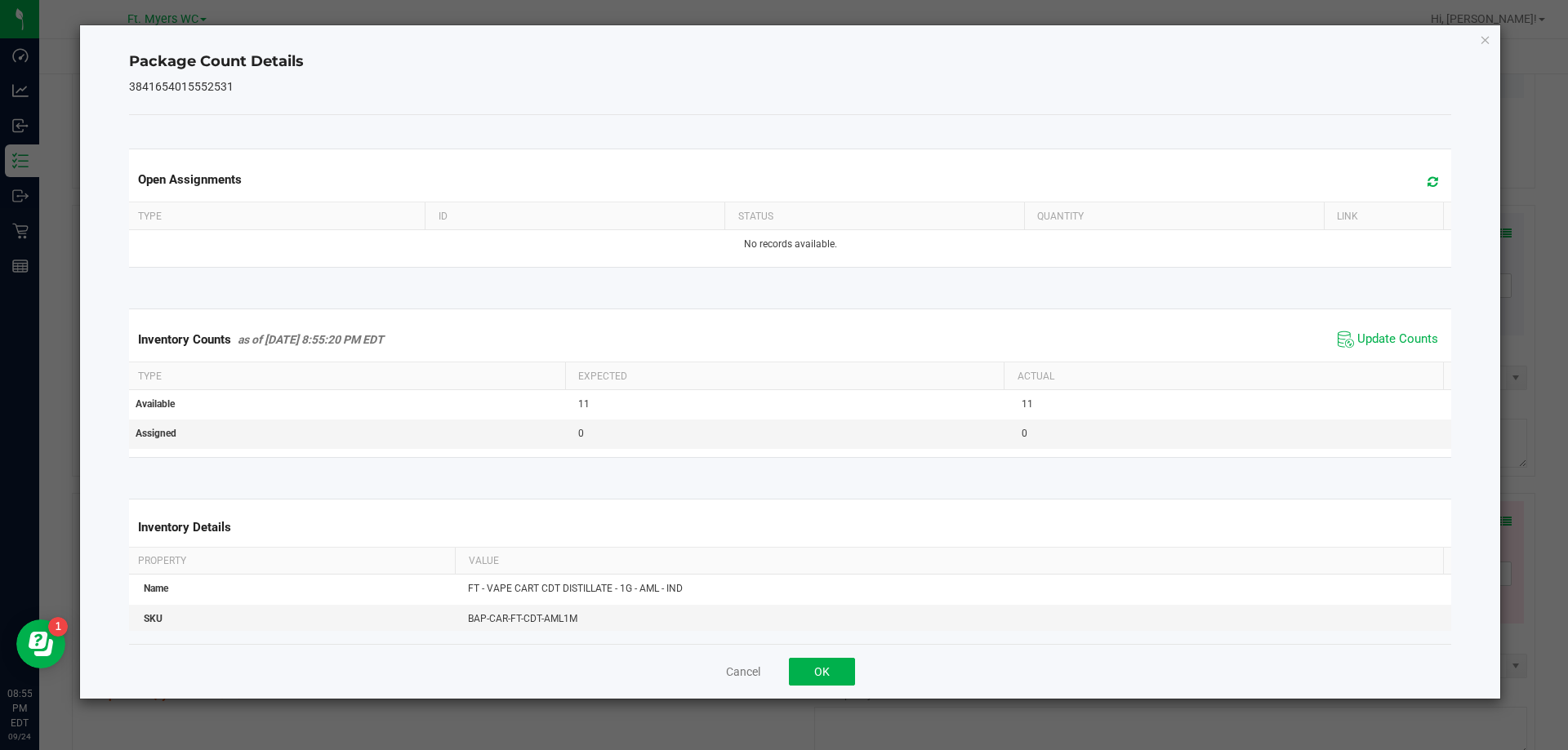
click at [1416, 180] on span at bounding box center [1429, 182] width 27 height 22
drag, startPoint x: 814, startPoint y: 660, endPoint x: 952, endPoint y: 616, distance: 144.8
click at [815, 661] on button "OK" at bounding box center [822, 672] width 66 height 28
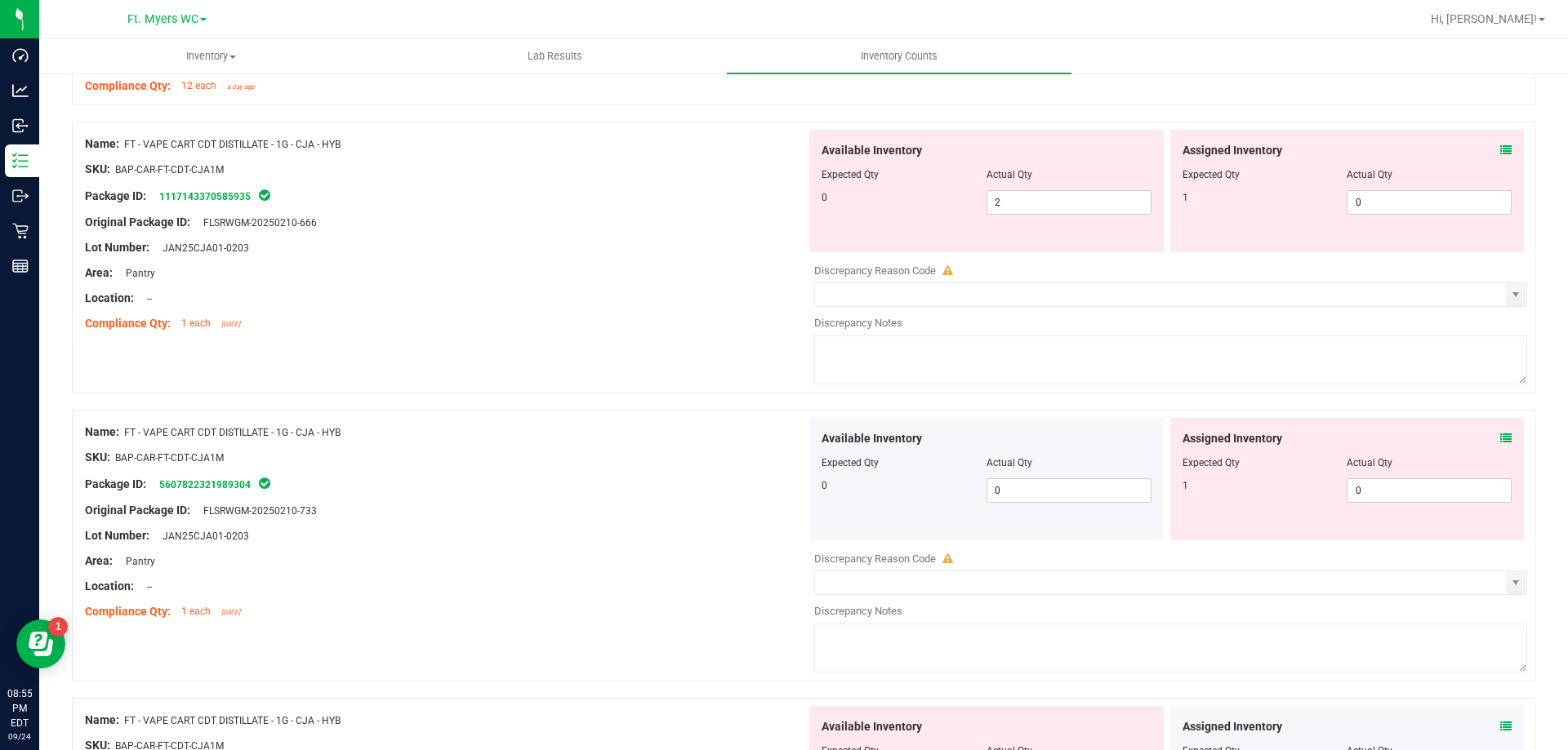
scroll to position [1388, 0]
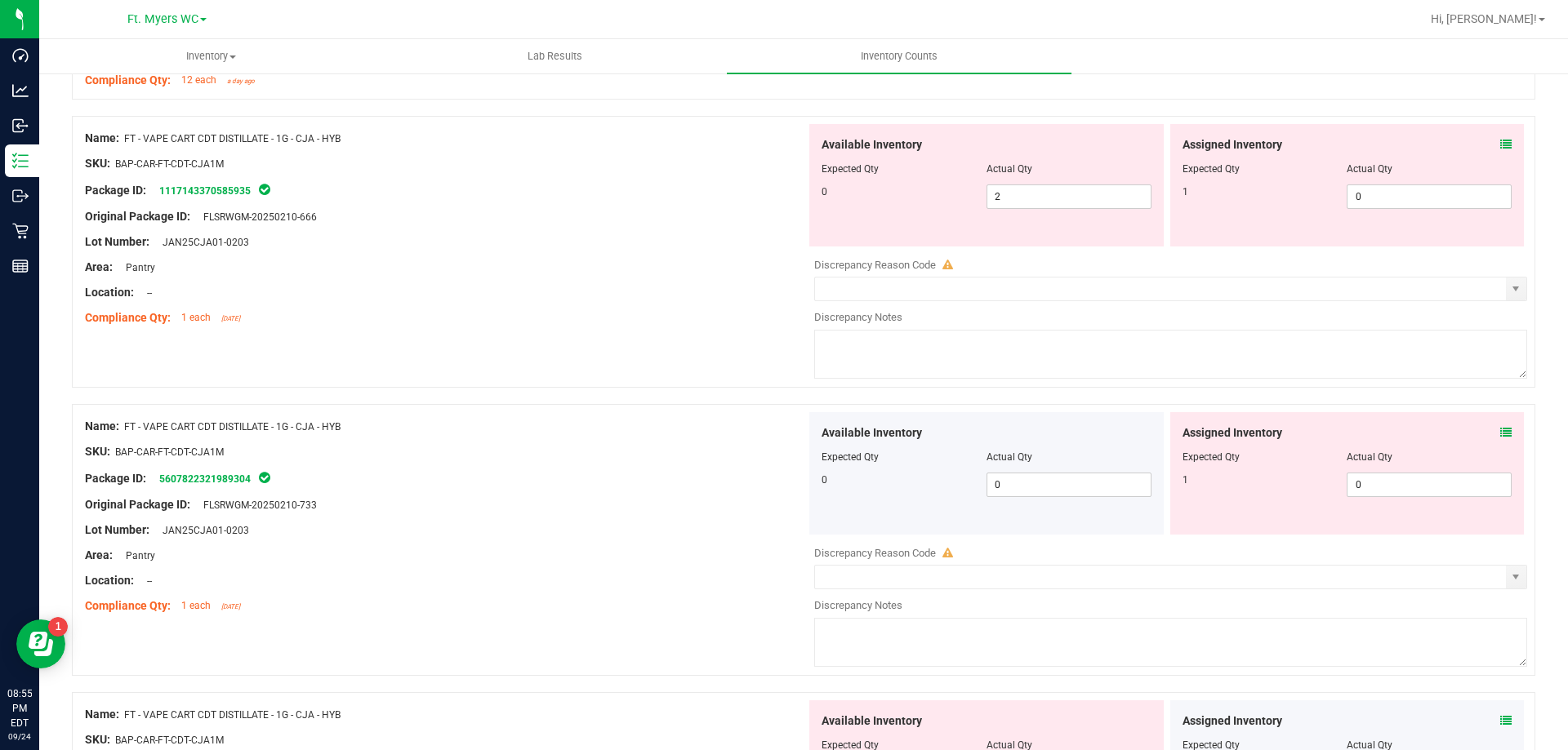
click at [1501, 144] on icon at bounding box center [1506, 144] width 11 height 11
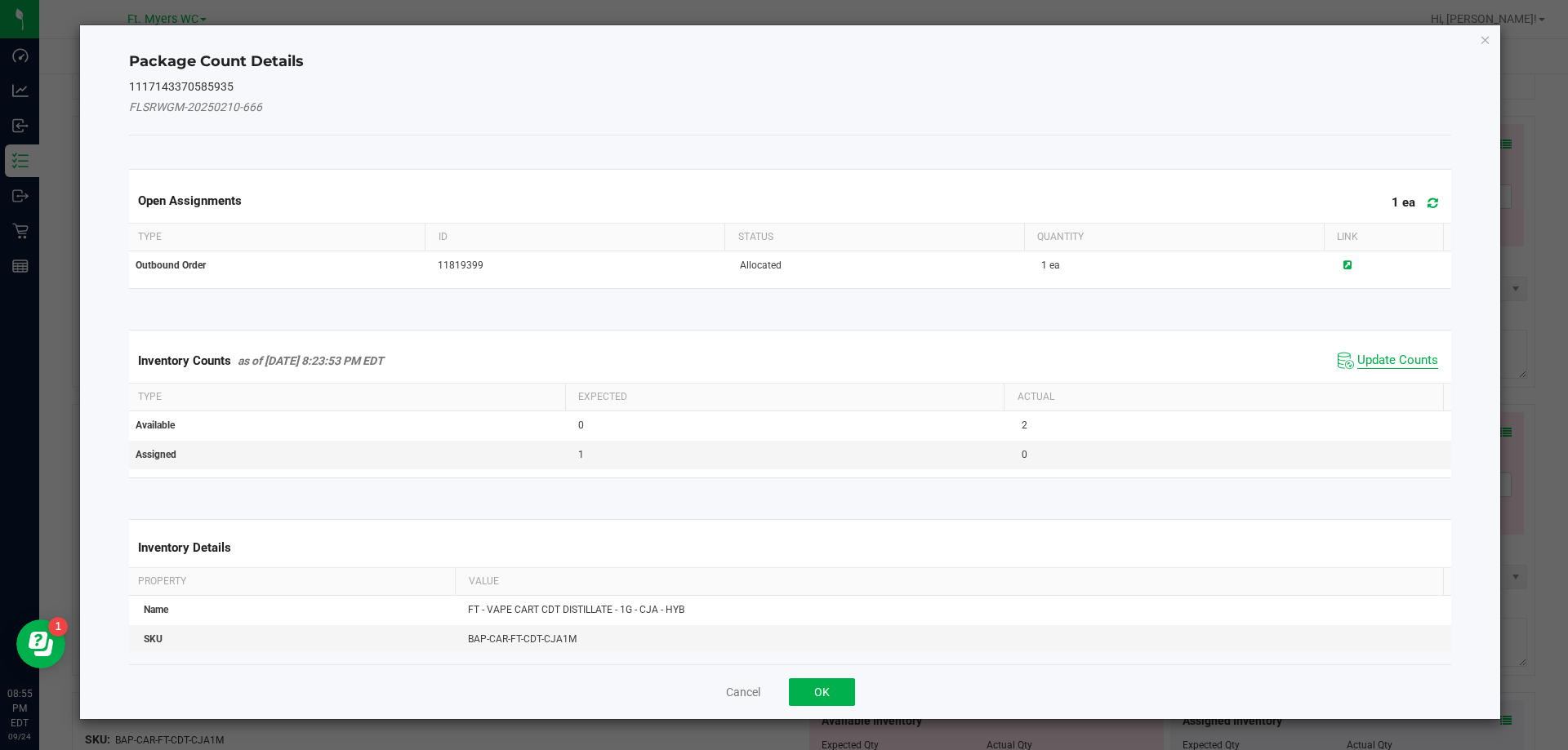
click at [1380, 355] on span "Update Counts" at bounding box center [1398, 361] width 80 height 16
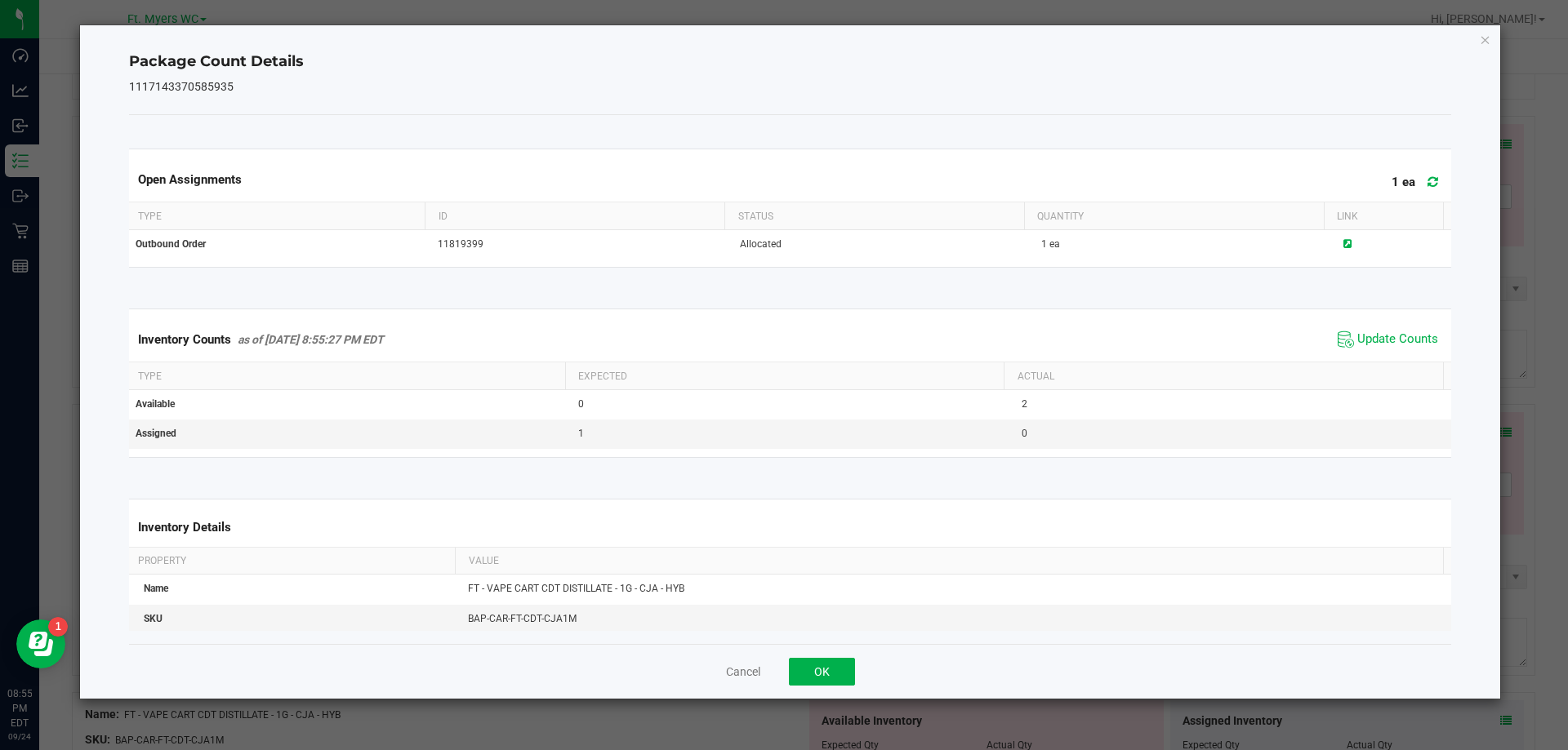
click at [819, 690] on div "Cancel OK" at bounding box center [790, 671] width 1323 height 54
click at [839, 670] on button "OK" at bounding box center [822, 672] width 66 height 28
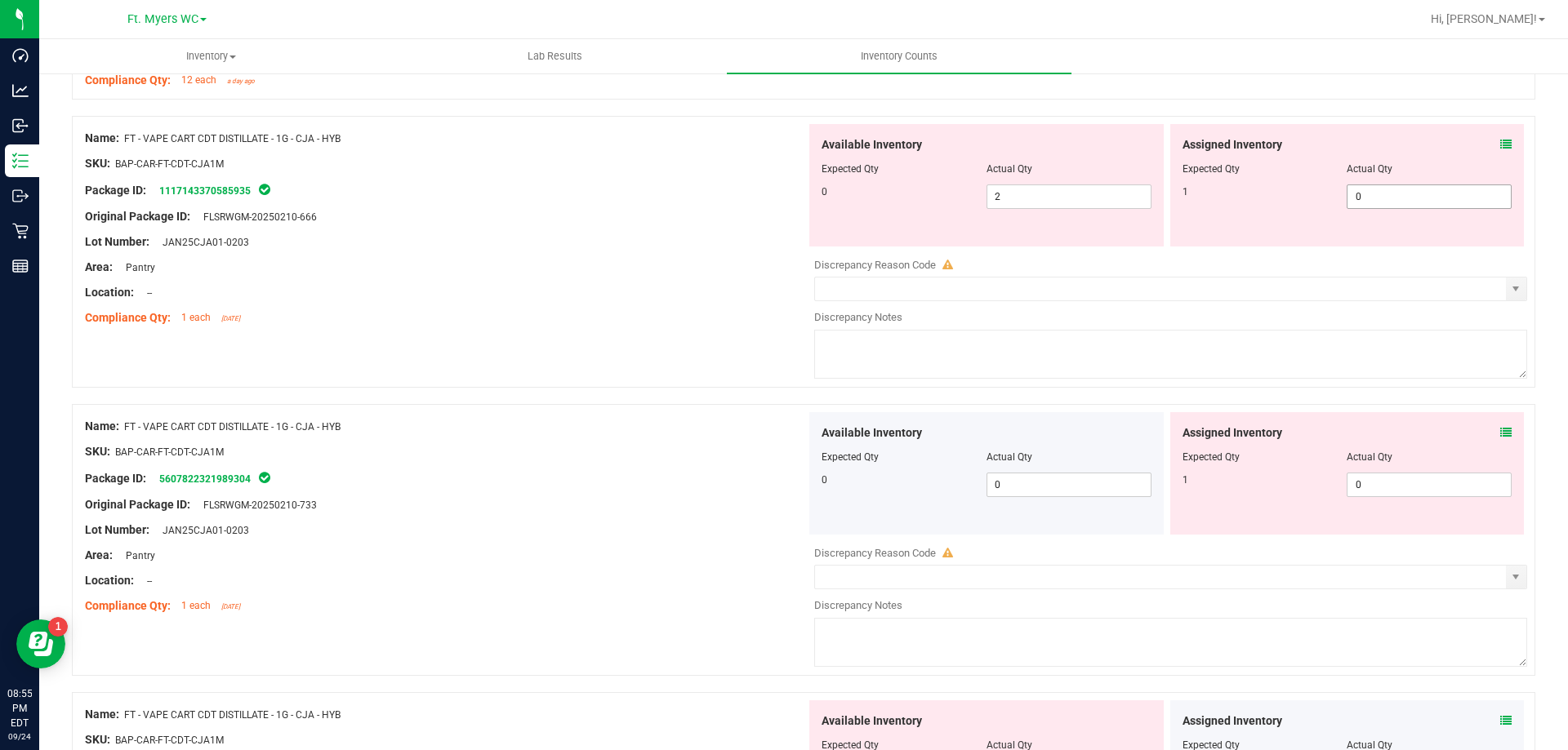
click at [1373, 201] on span "0 0" at bounding box center [1429, 196] width 165 height 24
click at [1374, 202] on input "0" at bounding box center [1429, 196] width 164 height 22
type input "1"
click at [1091, 199] on span "2 2" at bounding box center [1069, 196] width 165 height 24
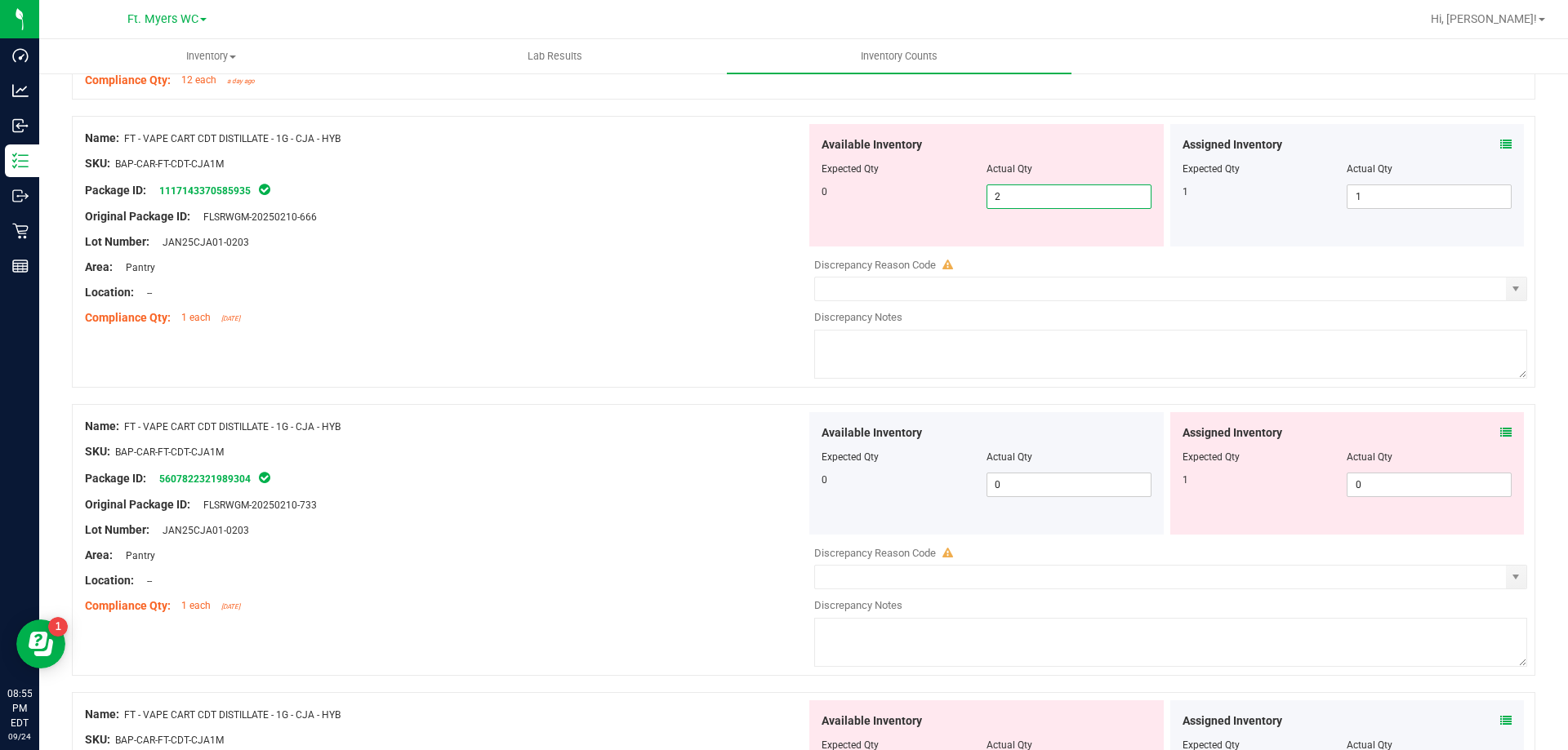
click at [1091, 199] on input "2" at bounding box center [1069, 196] width 164 height 22
click at [1501, 429] on icon at bounding box center [1506, 433] width 11 height 11
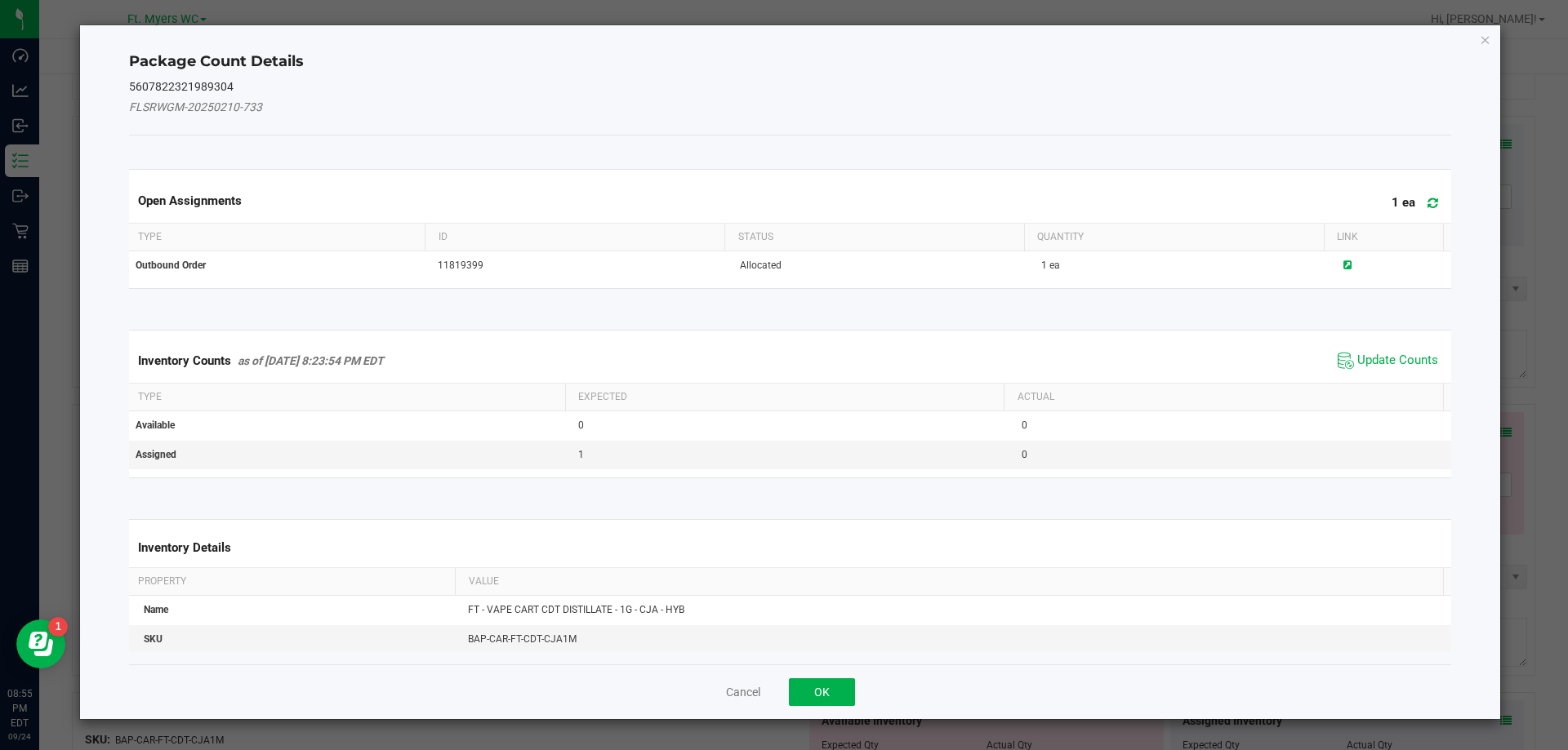
click at [1411, 337] on kendo-grid "Inventory Counts as of [DATE] 8:23:54 PM EDT Update Counts Type Expected Actual…" at bounding box center [790, 404] width 1347 height 149
click at [1403, 361] on span "Update Counts" at bounding box center [1398, 361] width 80 height 16
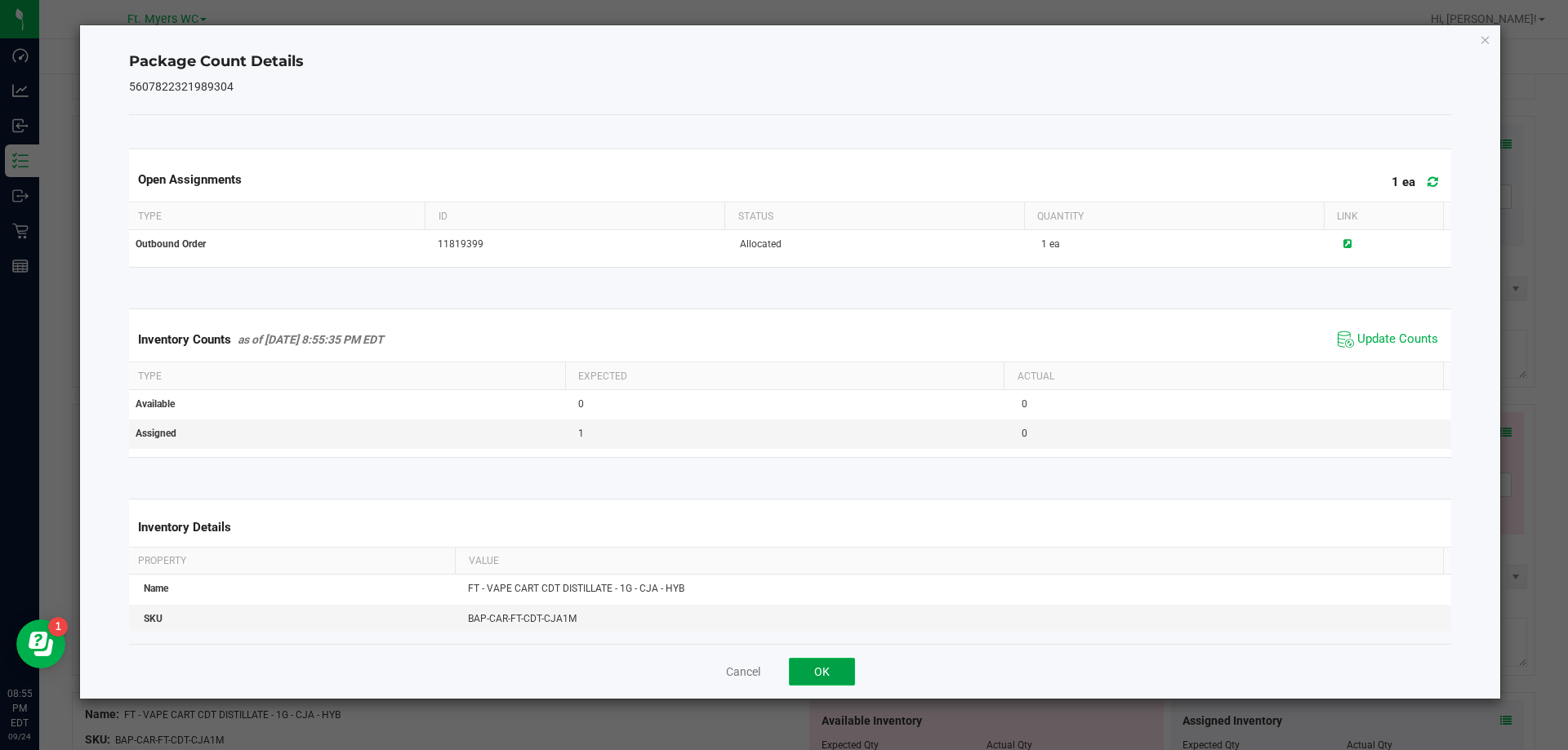
click at [816, 669] on button "OK" at bounding box center [822, 672] width 66 height 28
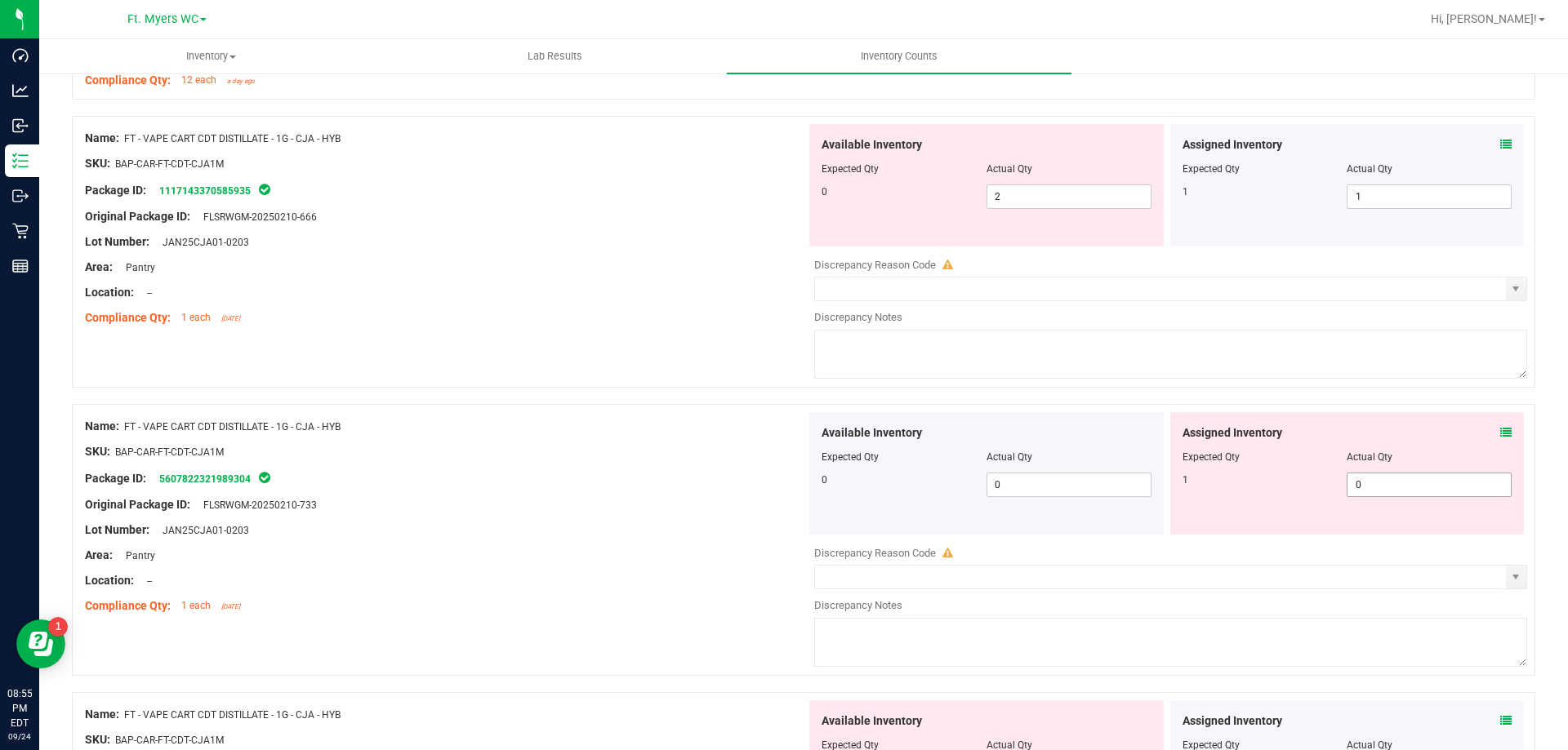
click at [1428, 488] on span "0 0" at bounding box center [1429, 484] width 165 height 24
click at [1428, 488] on input "0" at bounding box center [1429, 484] width 164 height 22
type input "1"
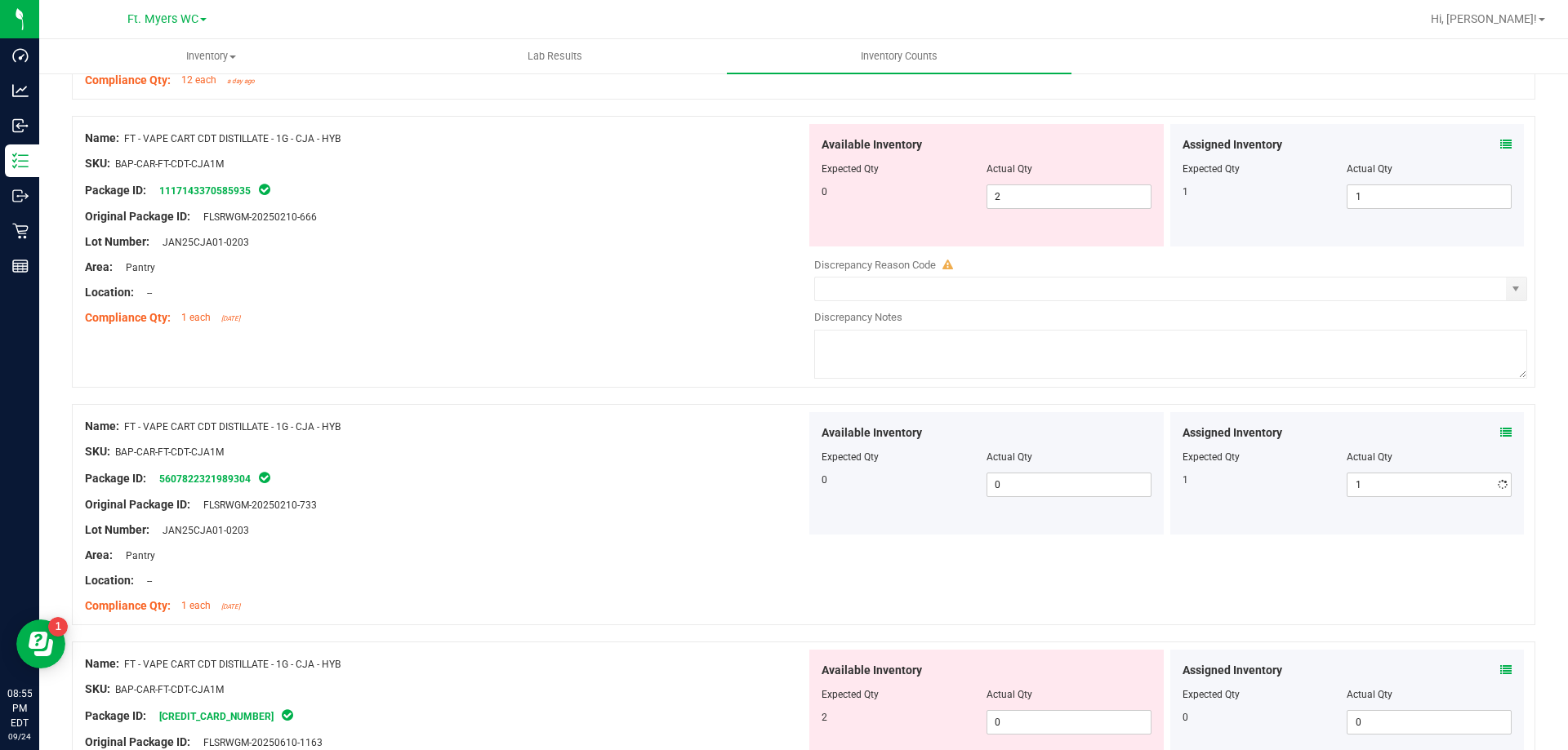
click at [764, 301] on div at bounding box center [445, 304] width 721 height 8
click at [1069, 199] on span "2 2" at bounding box center [1069, 196] width 165 height 24
click at [1069, 198] on input "2" at bounding box center [1069, 196] width 164 height 22
click at [505, 182] on div "Package ID: 1117143370585935" at bounding box center [445, 190] width 721 height 20
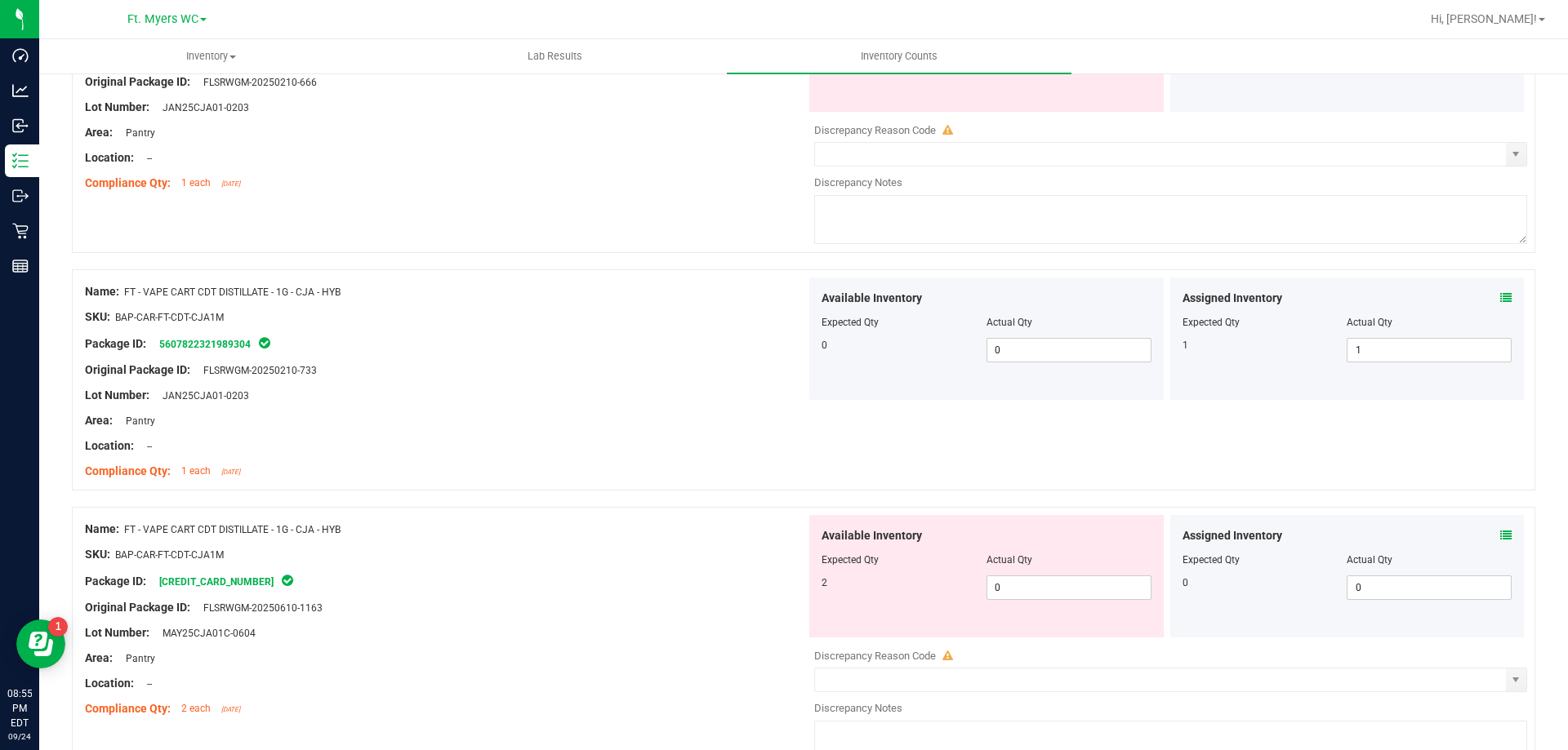
scroll to position [1551, 0]
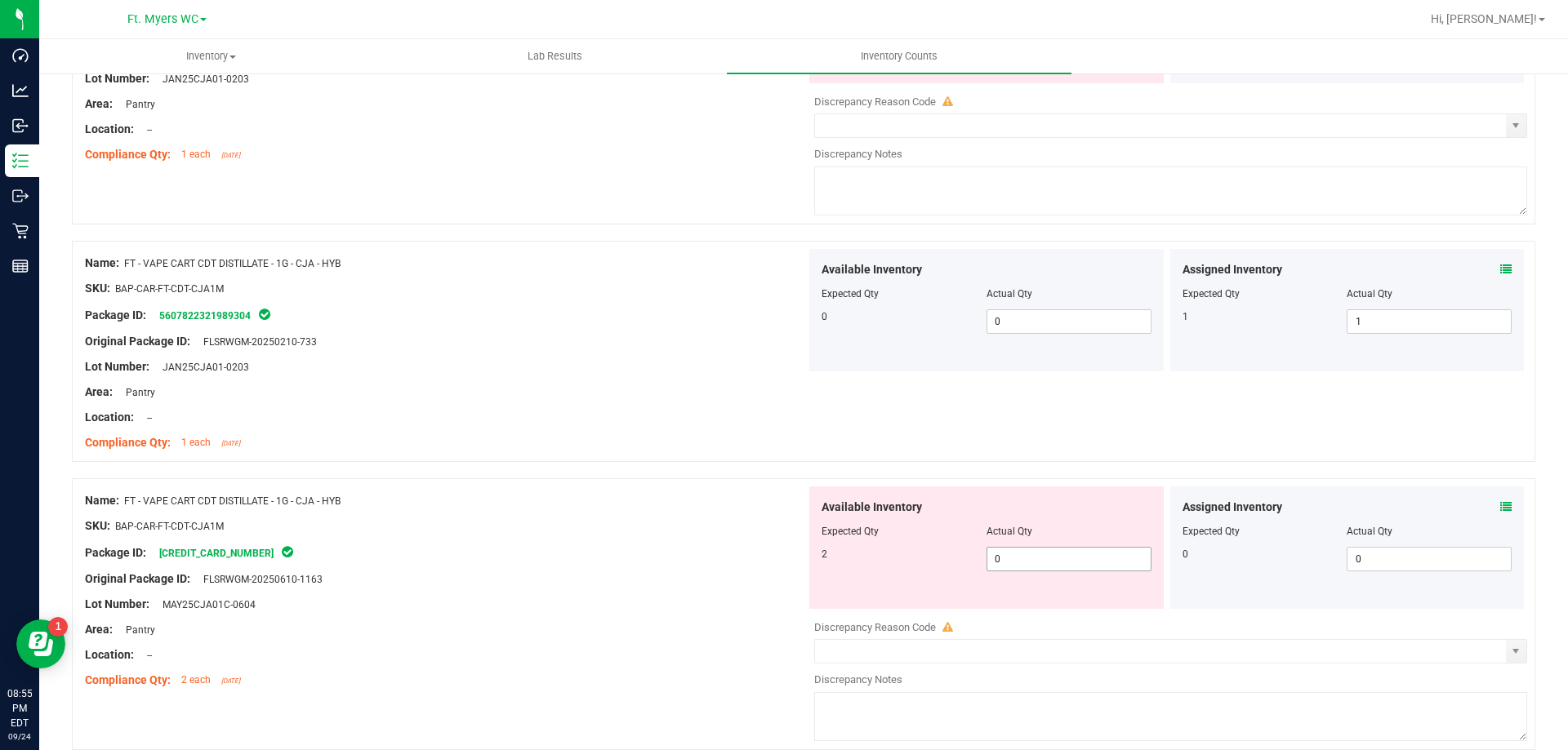
click at [1022, 569] on span "0 0" at bounding box center [1069, 559] width 165 height 24
click at [1026, 556] on span "0 0" at bounding box center [1069, 559] width 165 height 24
click at [1026, 556] on input "0" at bounding box center [1069, 559] width 164 height 22
type input "2"
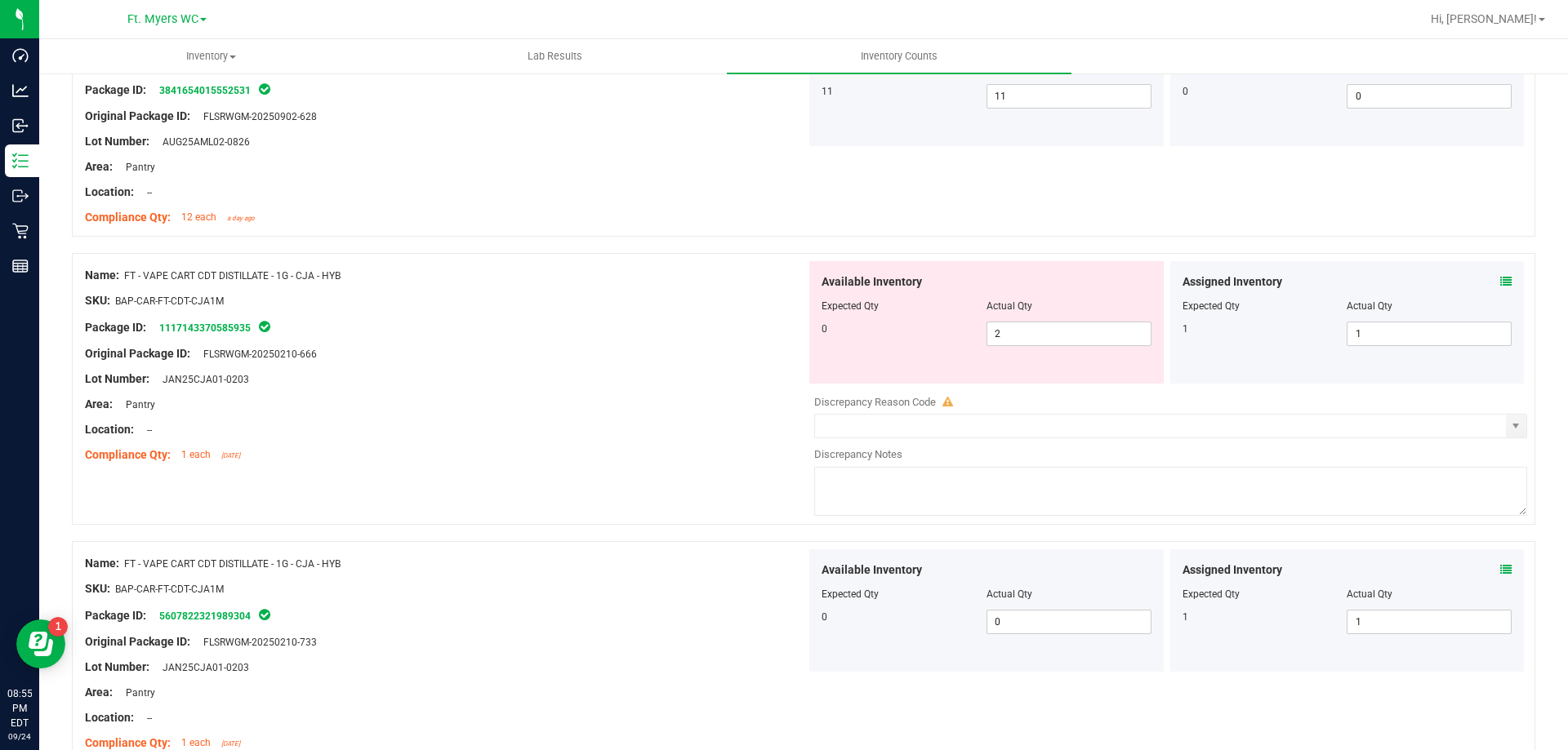
scroll to position [1225, 0]
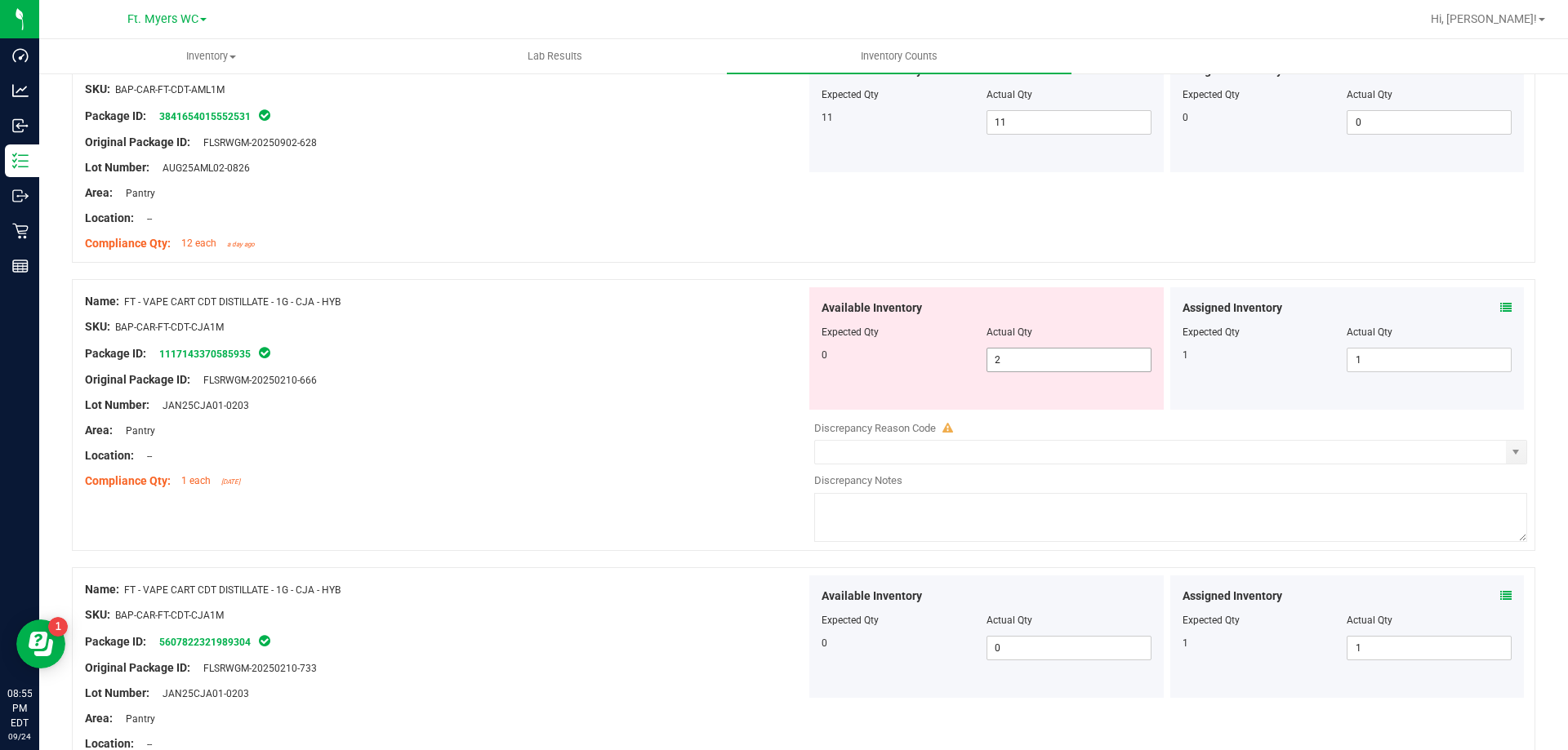
type input "2"
click at [1044, 360] on span "2 2" at bounding box center [1069, 360] width 165 height 24
click at [1077, 353] on input "2" at bounding box center [1069, 360] width 164 height 22
type input "0"
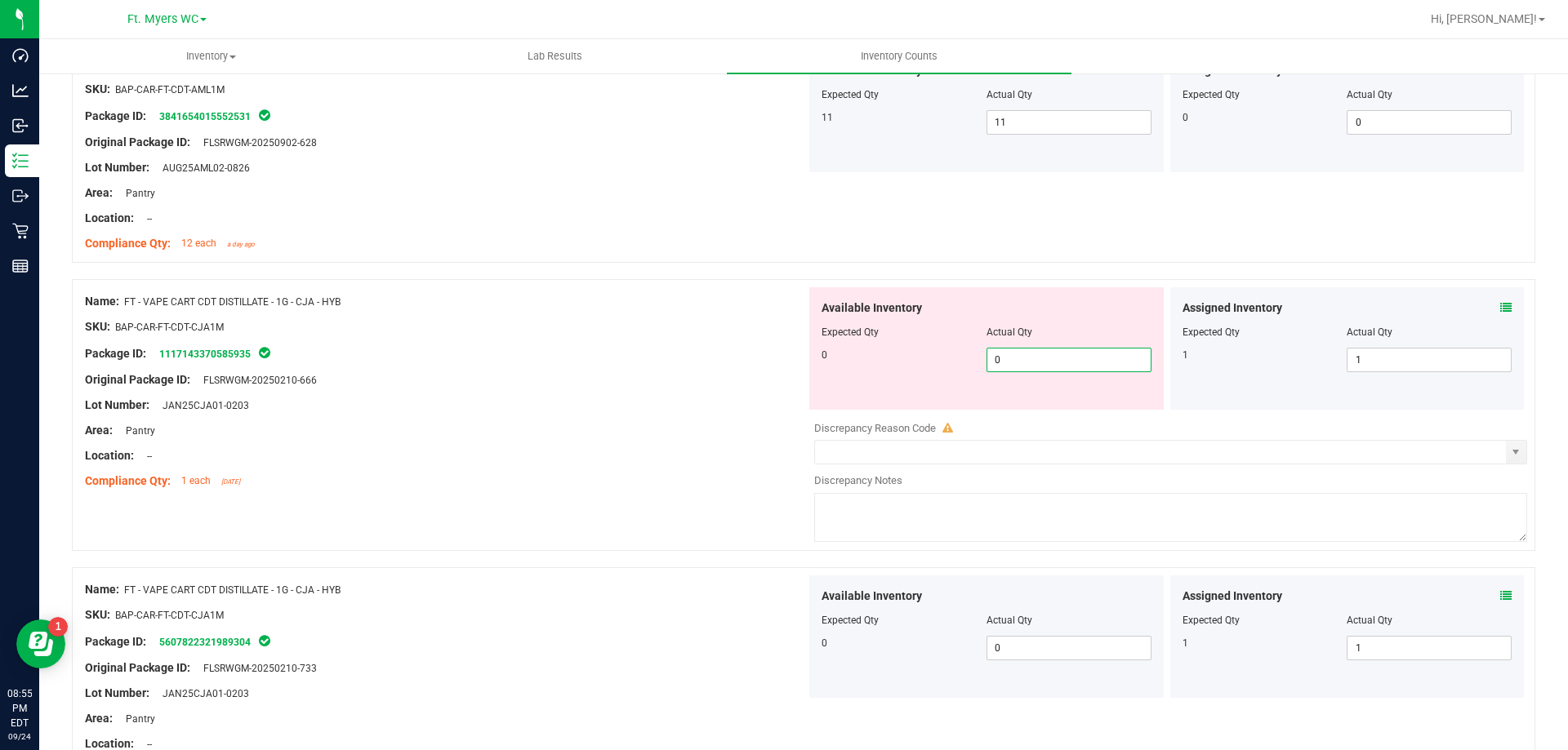
type input "0"
click at [547, 422] on div "Area: Pantry" at bounding box center [445, 431] width 721 height 17
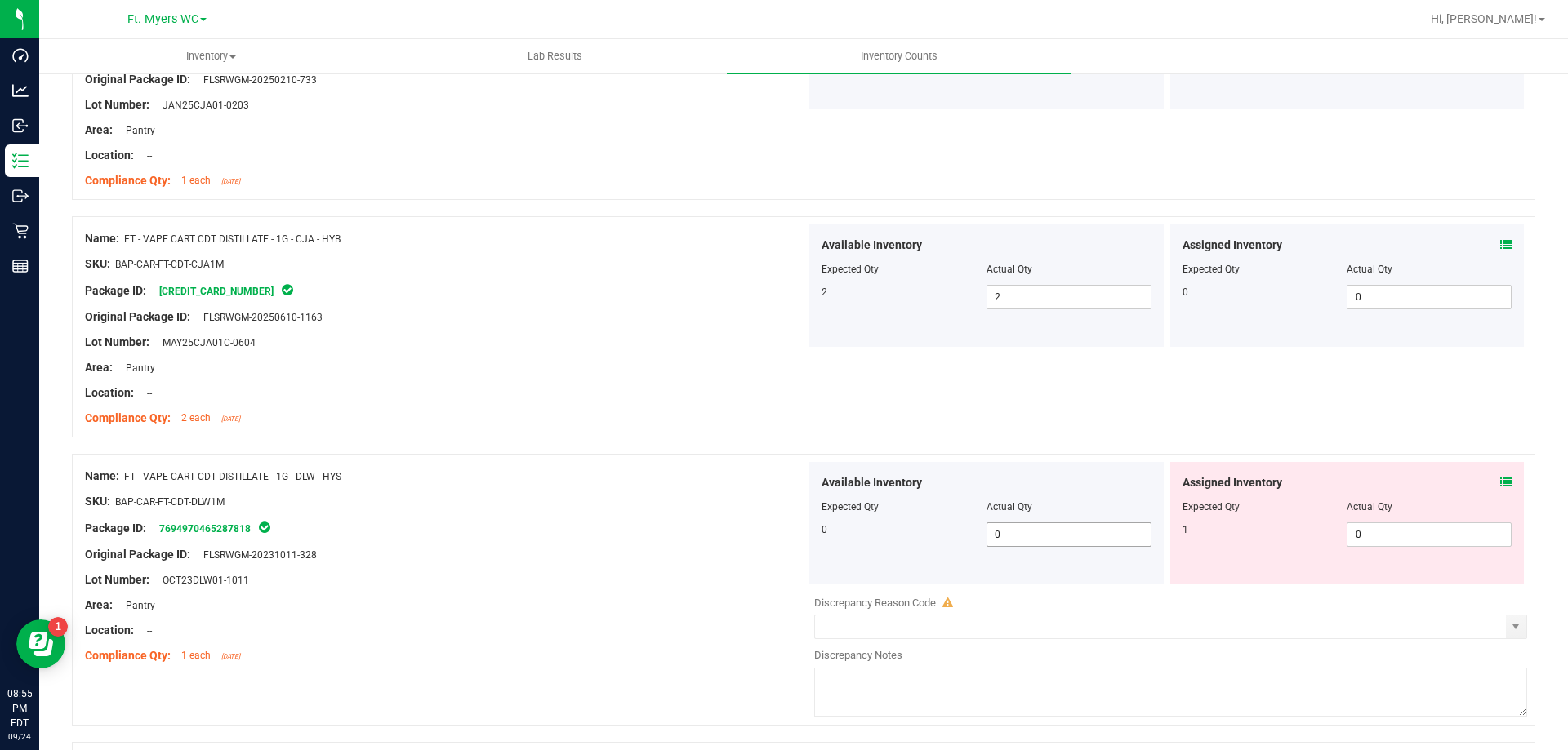
scroll to position [1796, 0]
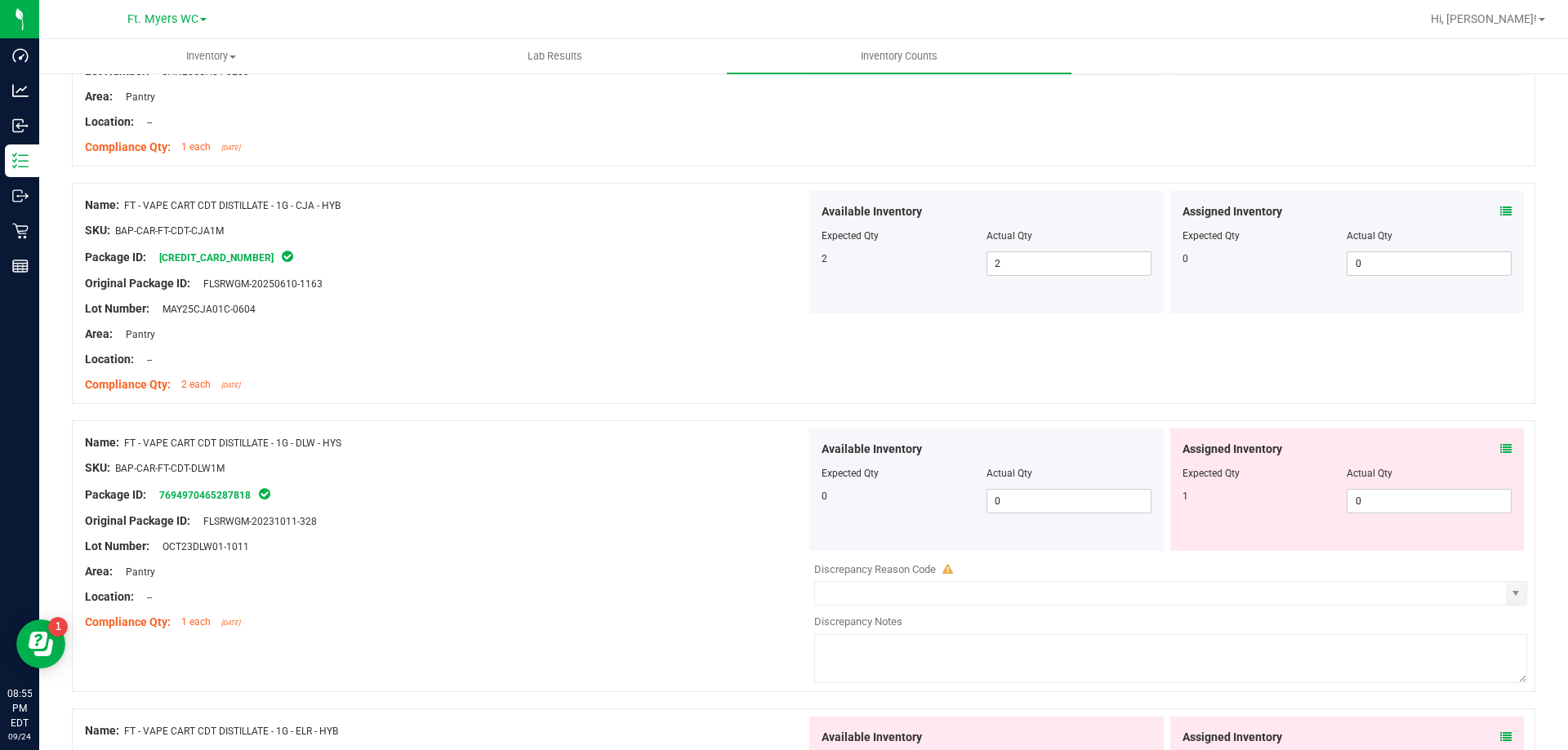
click at [1501, 451] on icon at bounding box center [1506, 448] width 11 height 11
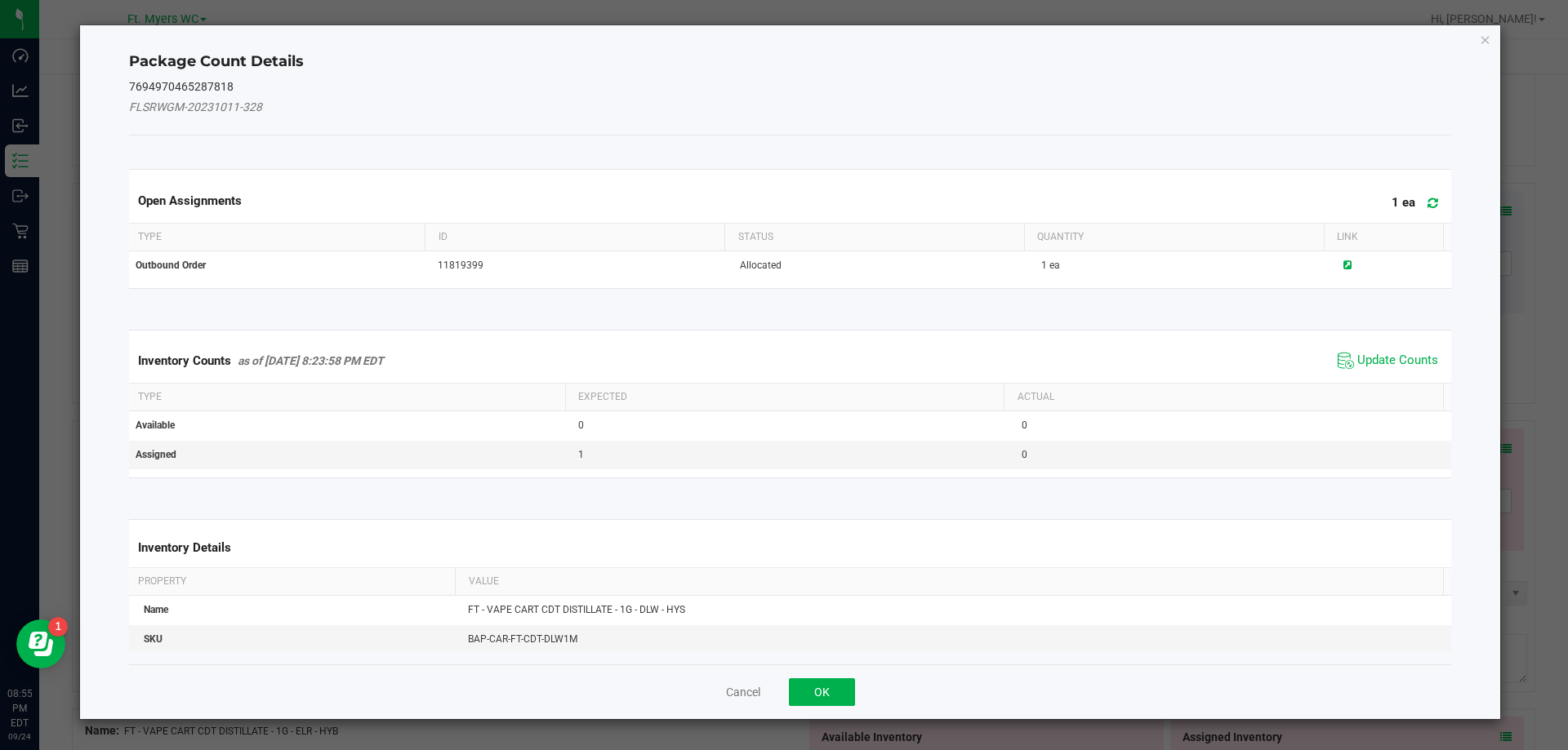
click at [1416, 185] on div "Open Assignments 1 ea" at bounding box center [790, 200] width 1330 height 44
click at [1428, 205] on icon at bounding box center [1433, 202] width 10 height 12
drag, startPoint x: 1376, startPoint y: 384, endPoint x: 1387, endPoint y: 370, distance: 17.8
click at [1378, 381] on kendo-grid "Inventory Counts as of [DATE] 8:23:58 PM EDT Update Counts Type Expected Actual…" at bounding box center [790, 404] width 1347 height 149
click at [1401, 357] on span "Update Counts" at bounding box center [1398, 361] width 80 height 16
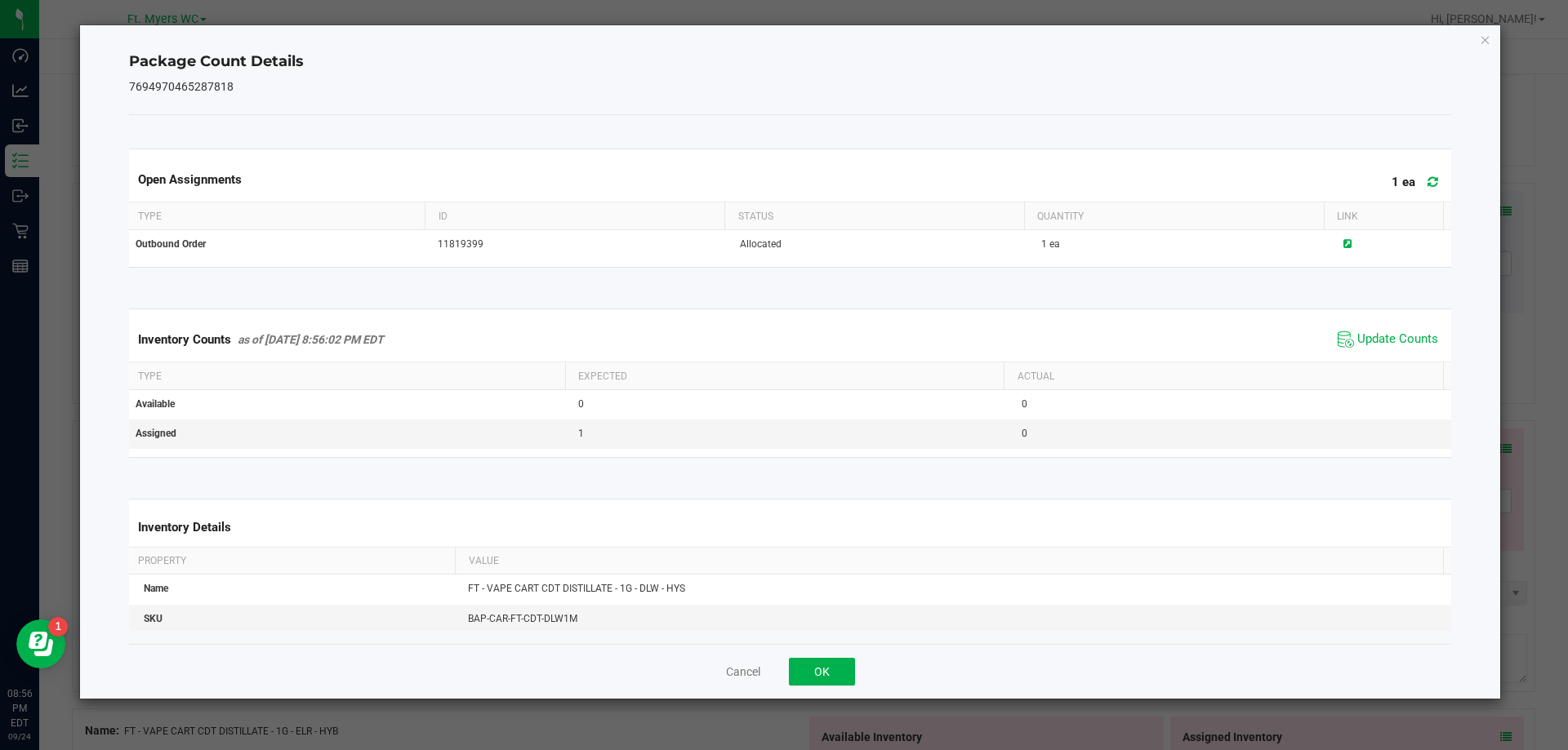
click at [1388, 363] on th "Actual" at bounding box center [1224, 376] width 440 height 28
click at [846, 660] on button "OK" at bounding box center [822, 672] width 66 height 28
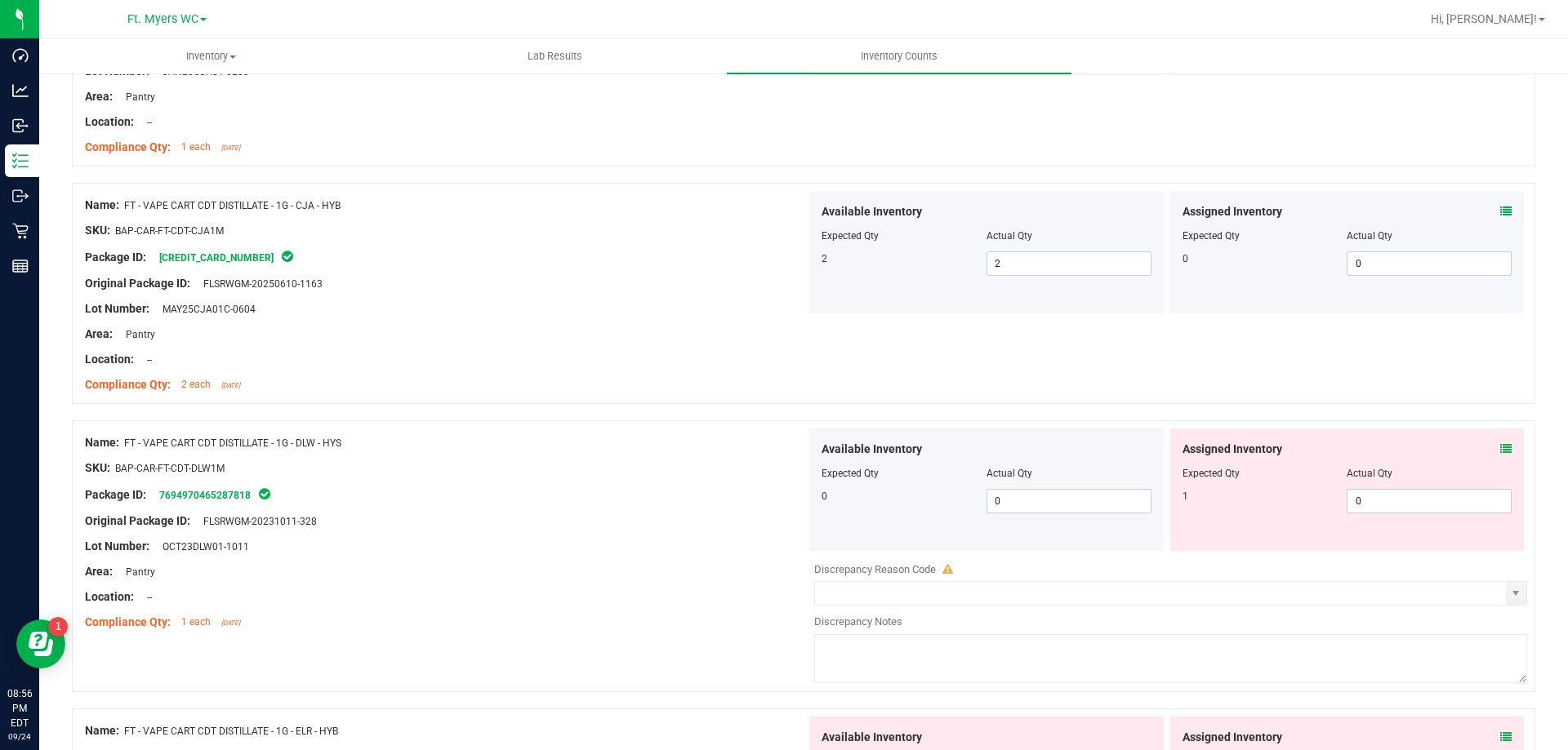
click at [835, 683] on textarea at bounding box center [1171, 658] width 713 height 49
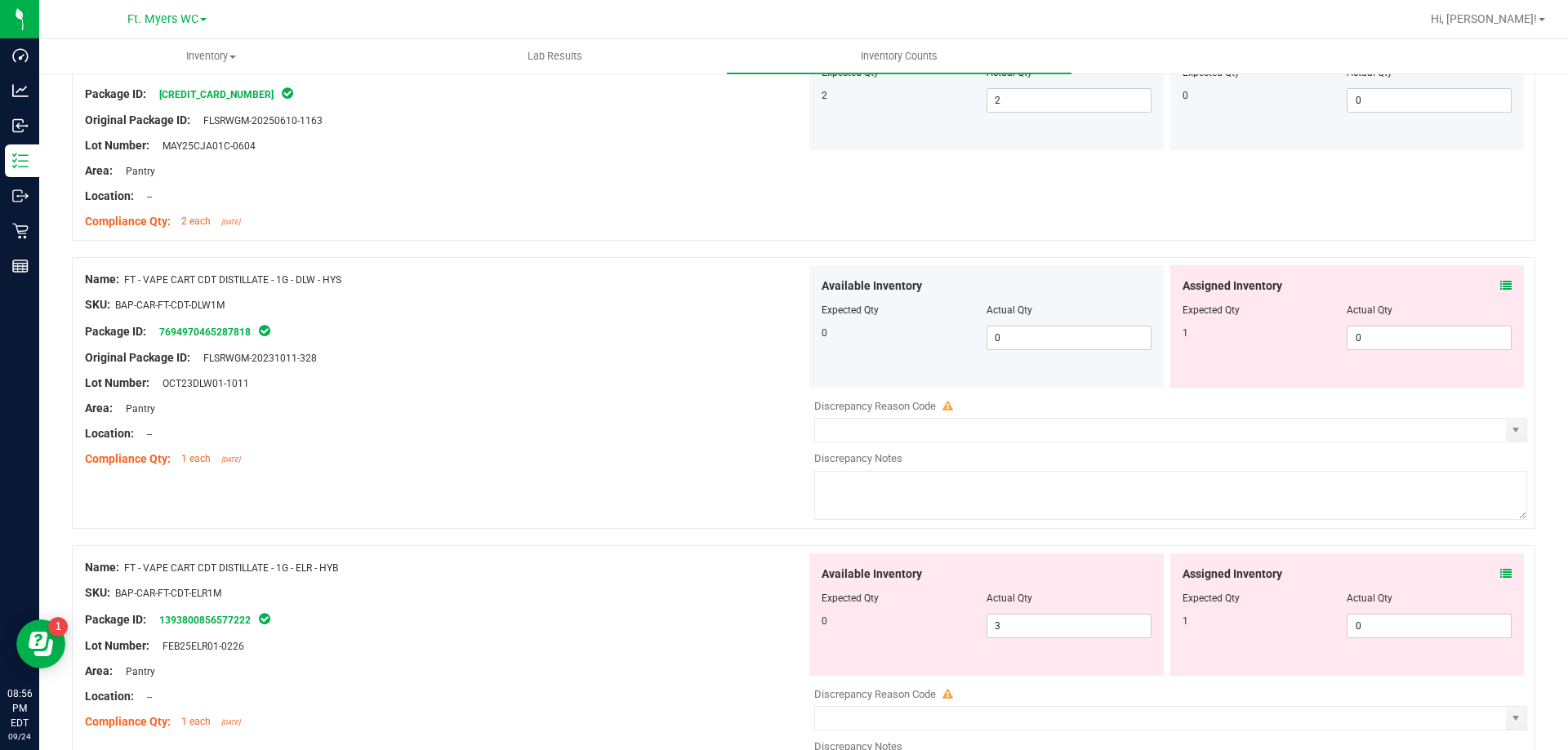
click at [1399, 355] on div "Assigned Inventory Expected Qty Actual Qty 1 0 0" at bounding box center [1347, 327] width 355 height 123
click at [1398, 335] on span "0 0" at bounding box center [1429, 338] width 165 height 24
click at [1398, 335] on input "0" at bounding box center [1429, 338] width 164 height 22
type input "1"
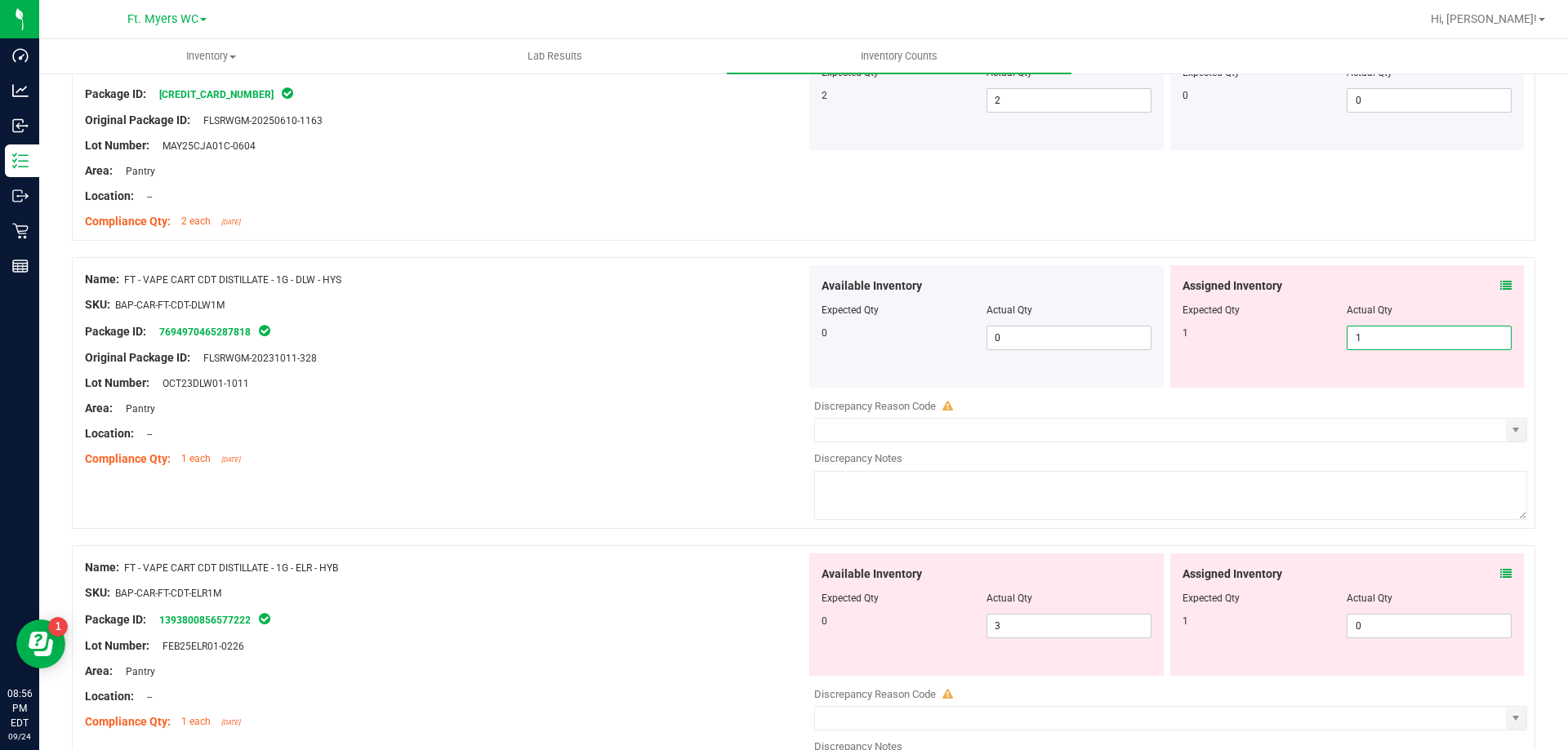
click at [786, 312] on div "SKU: BAP-CAR-FT-CDT-DLW1M" at bounding box center [445, 305] width 721 height 17
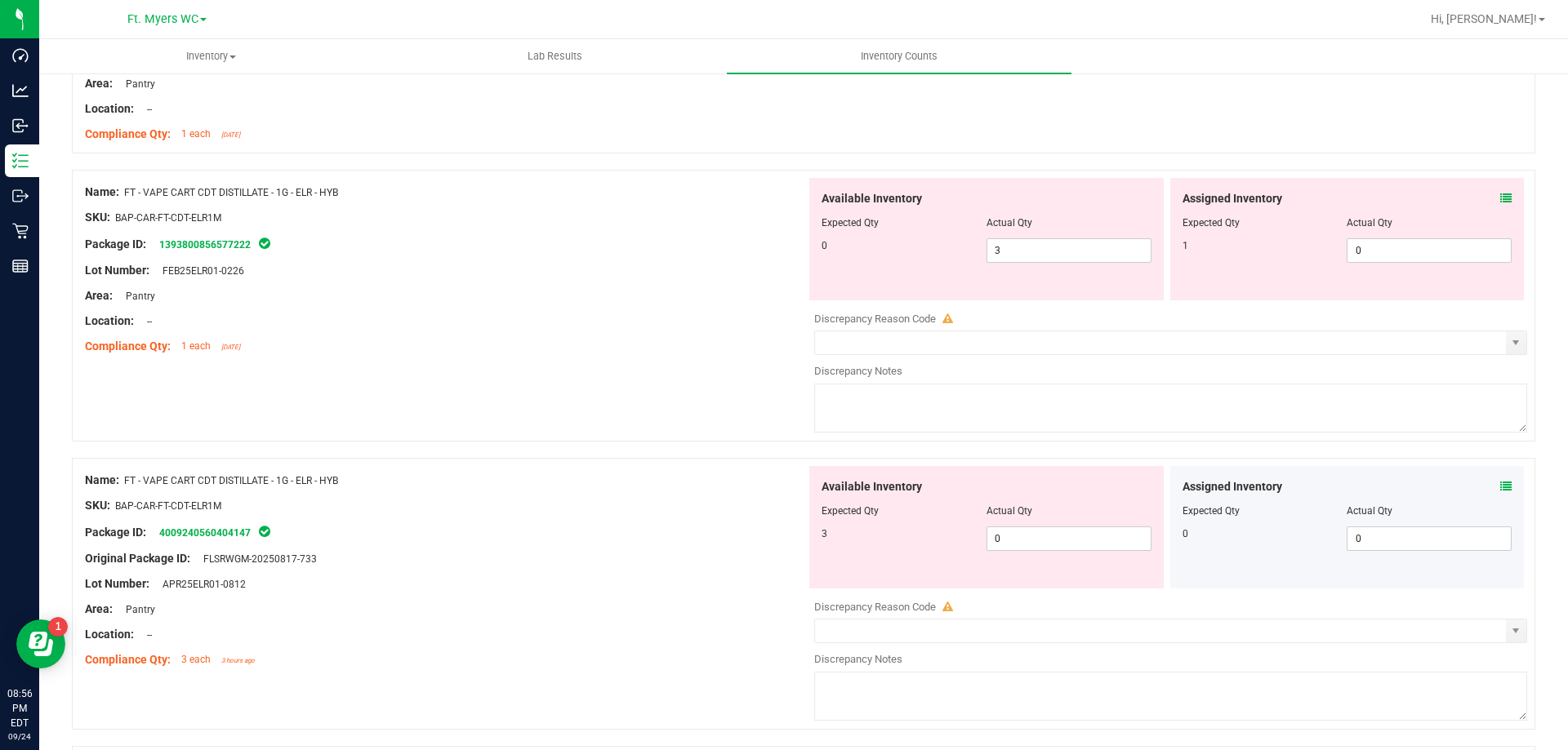
scroll to position [2286, 0]
click at [1000, 229] on div at bounding box center [986, 232] width 330 height 8
click at [1397, 238] on span "0 0" at bounding box center [1429, 249] width 165 height 24
click at [1398, 239] on input "0" at bounding box center [1429, 249] width 164 height 22
type input "1"
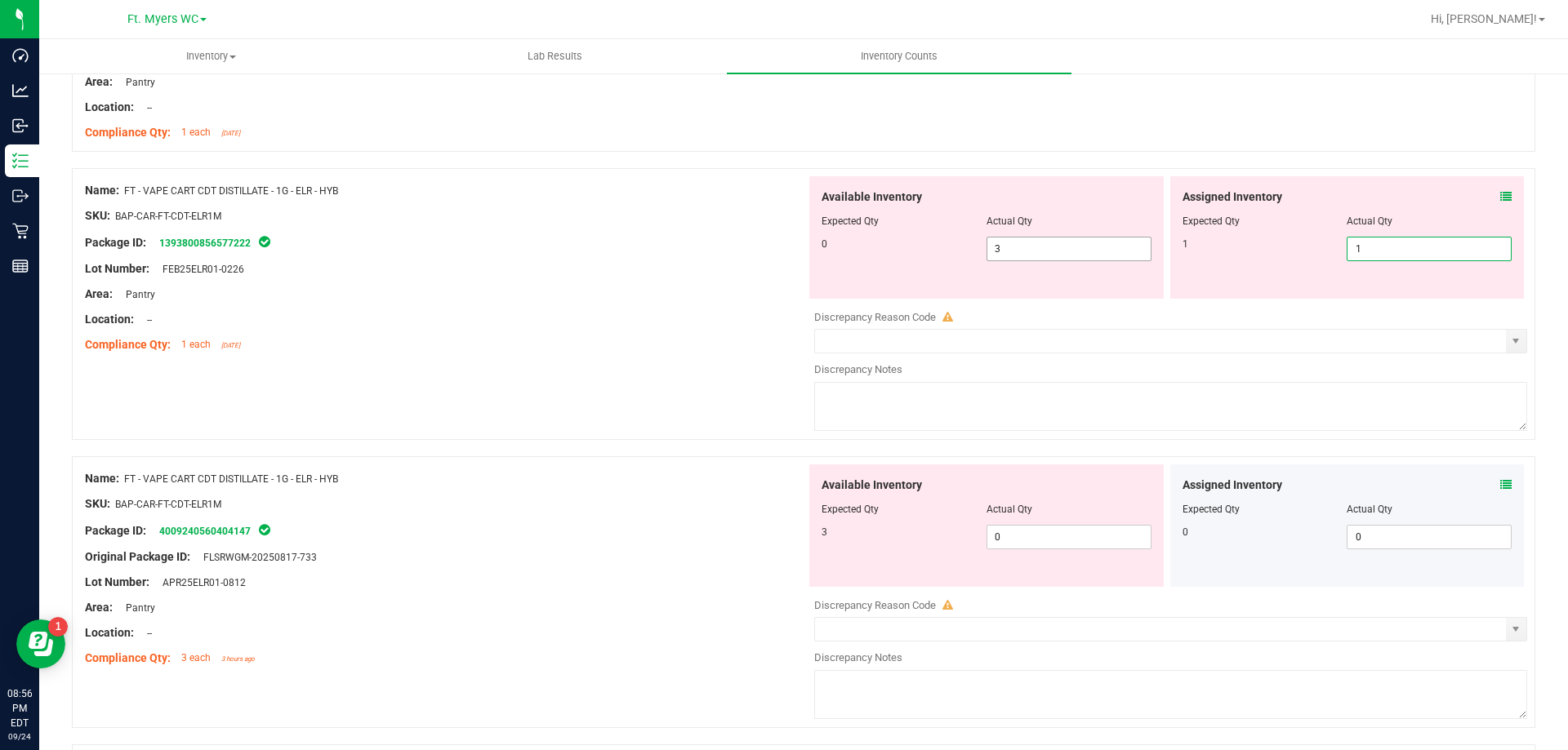
type input "1"
click at [1010, 256] on span "3 3" at bounding box center [1069, 249] width 165 height 24
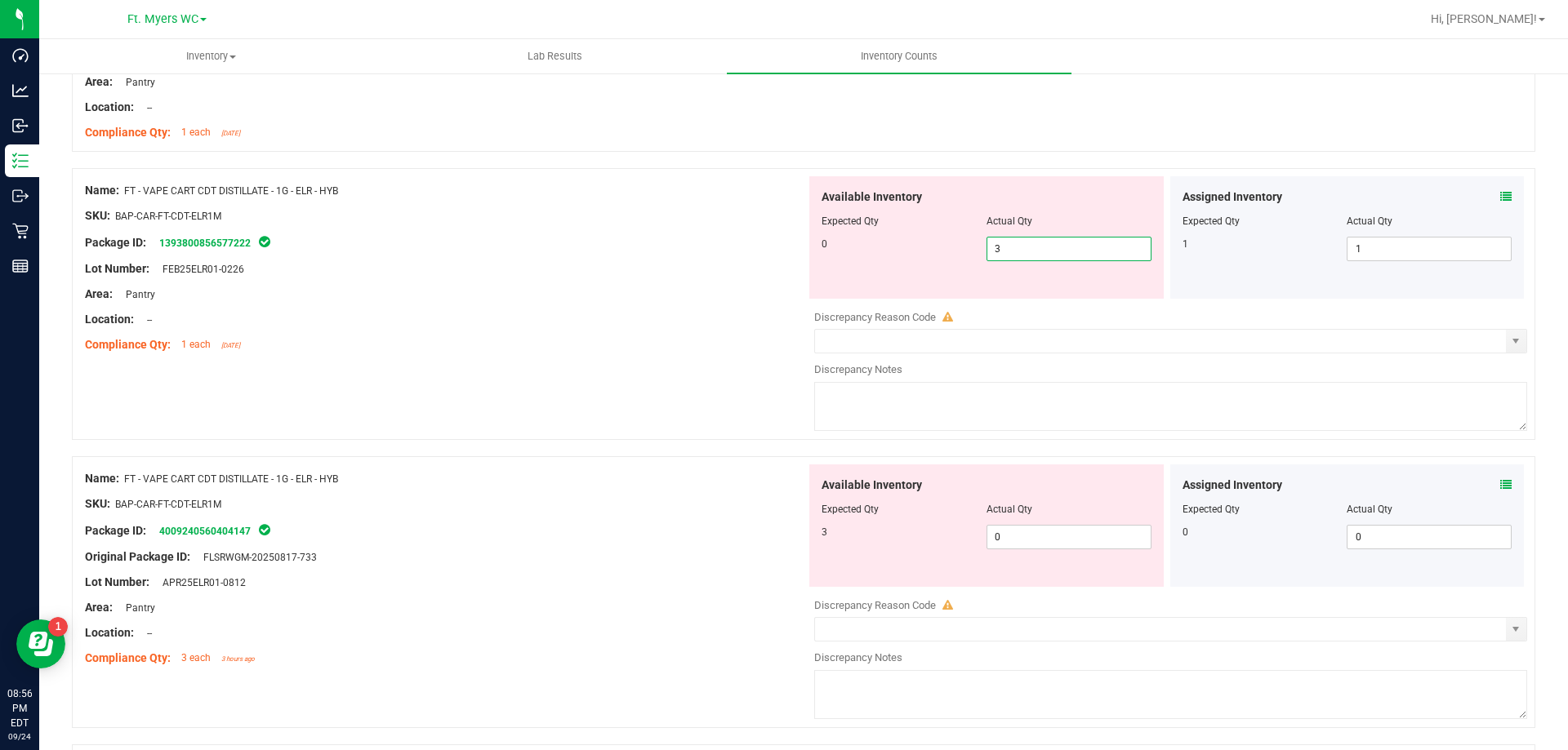
click at [1010, 256] on input "3" at bounding box center [1069, 249] width 164 height 22
type input "0"
click at [1034, 547] on div "Available Inventory Expected Qty Actual Qty 3 0 0" at bounding box center [1166, 593] width 721 height 259
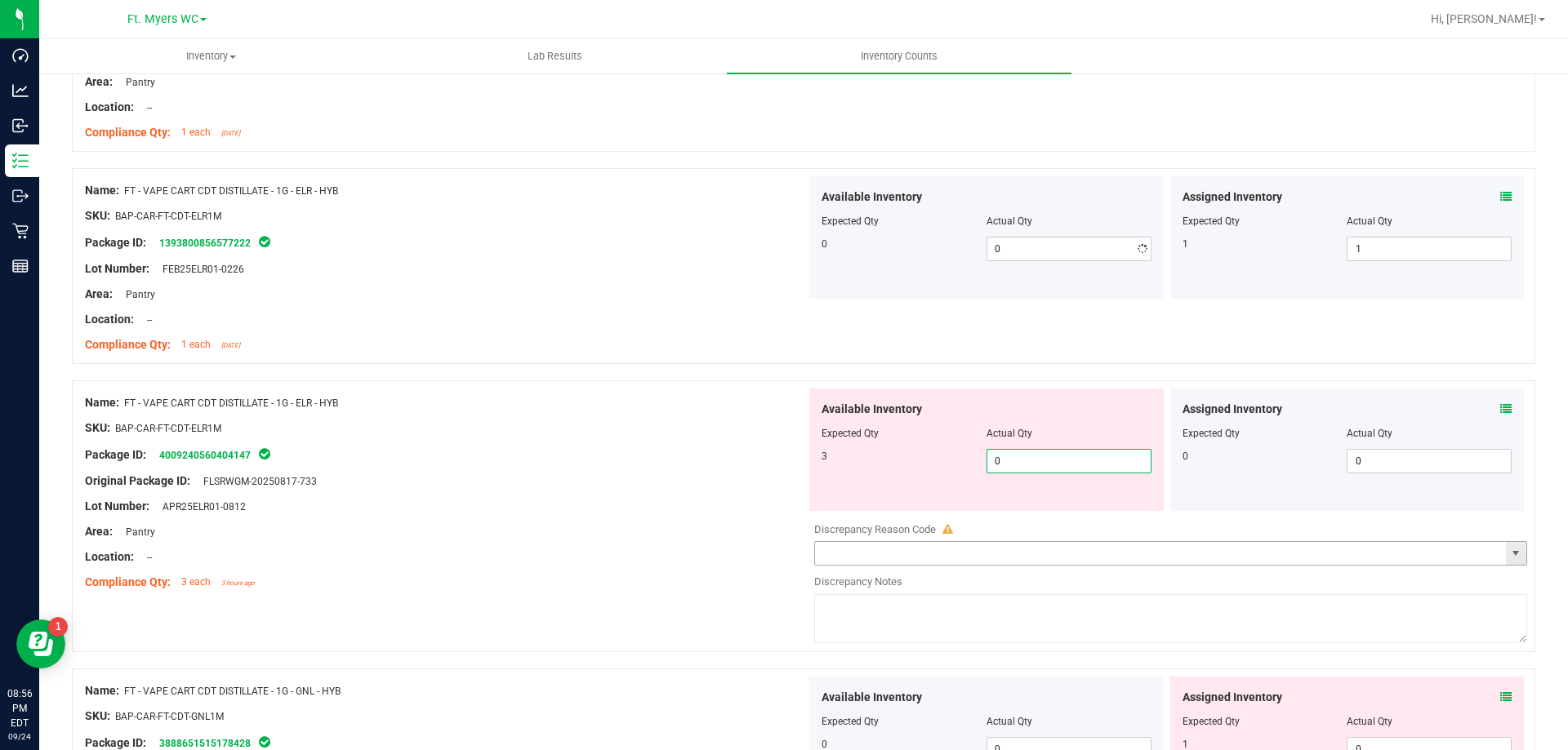
click at [1034, 547] on input "text" at bounding box center [1160, 554] width 691 height 22
click at [1043, 467] on span "0 0" at bounding box center [1069, 461] width 165 height 24
click at [1043, 467] on input "0" at bounding box center [1069, 461] width 164 height 22
type input "3"
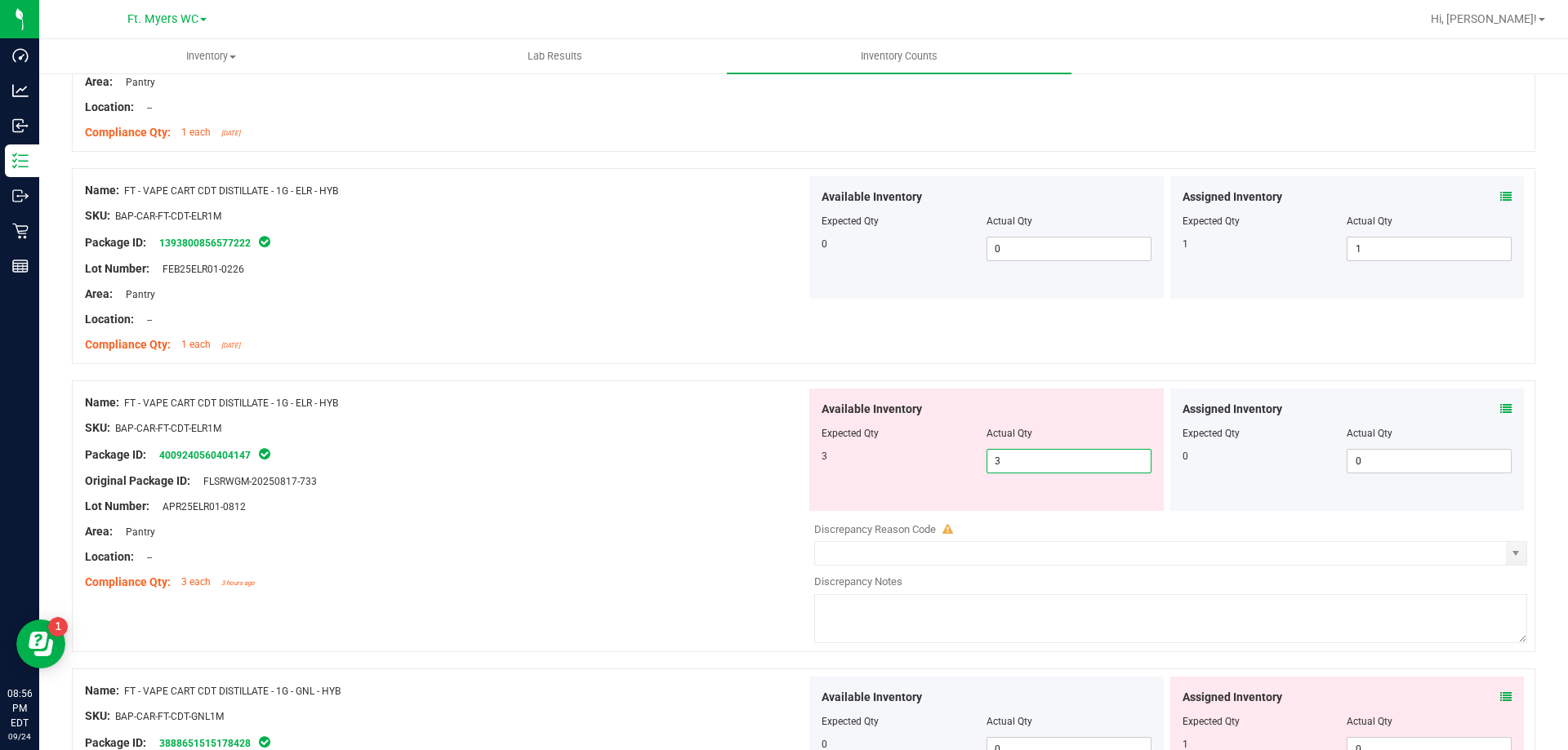
click at [661, 458] on div "Package ID: 4009240560404147" at bounding box center [445, 454] width 721 height 20
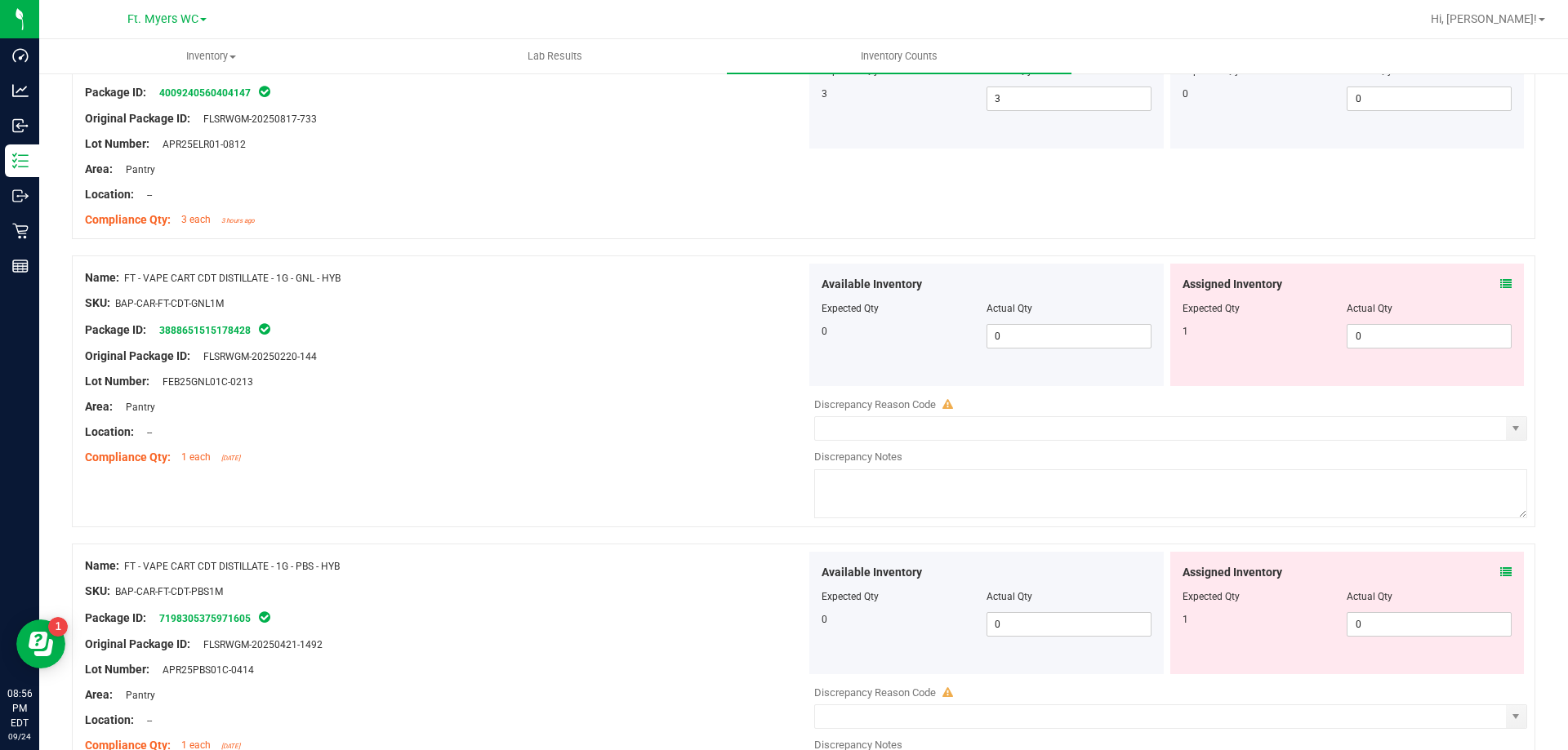
scroll to position [2695, 0]
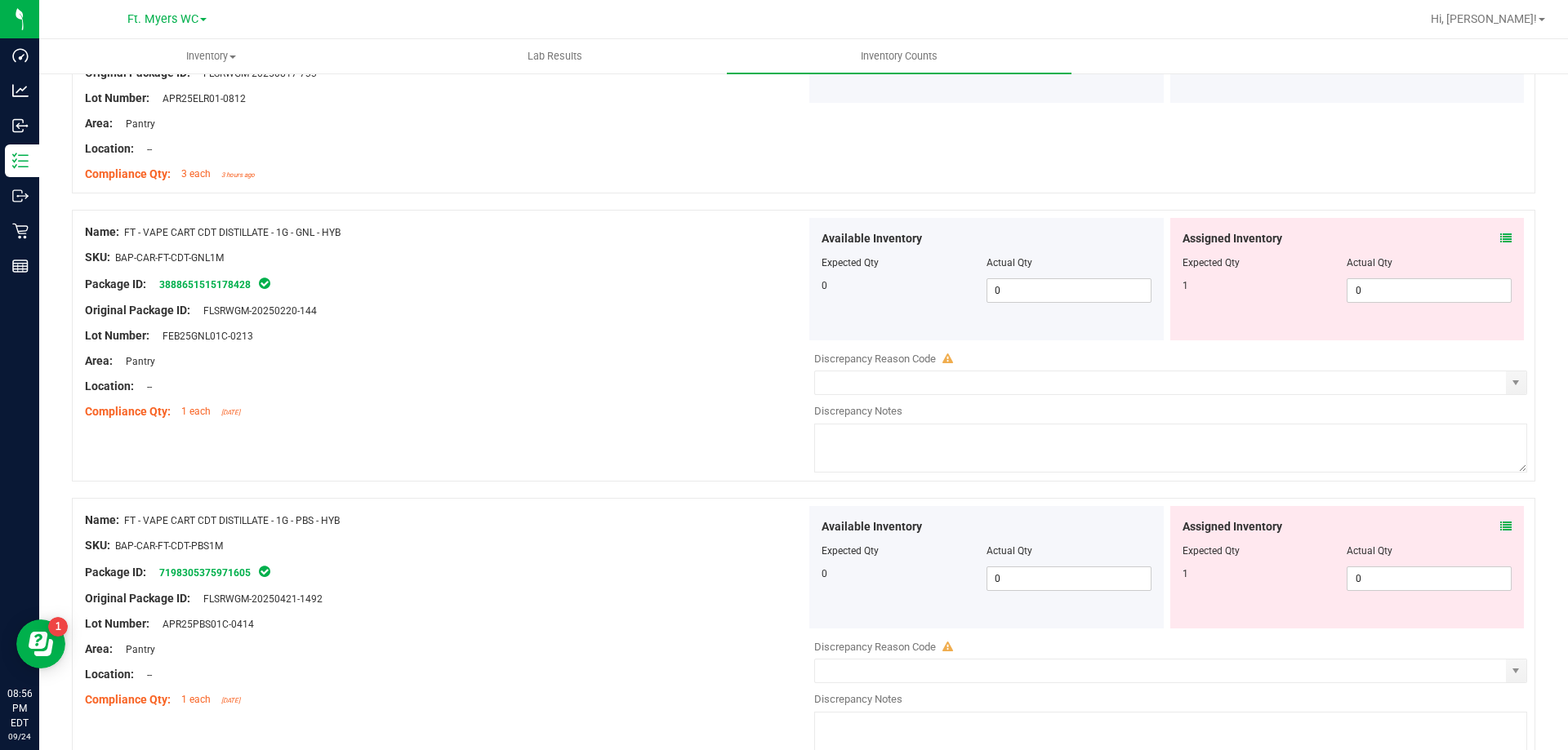
click at [1500, 236] on div "Assigned Inventory Expected Qty Actual Qty 1 0 0" at bounding box center [1347, 279] width 355 height 123
click at [1501, 240] on icon at bounding box center [1506, 238] width 11 height 11
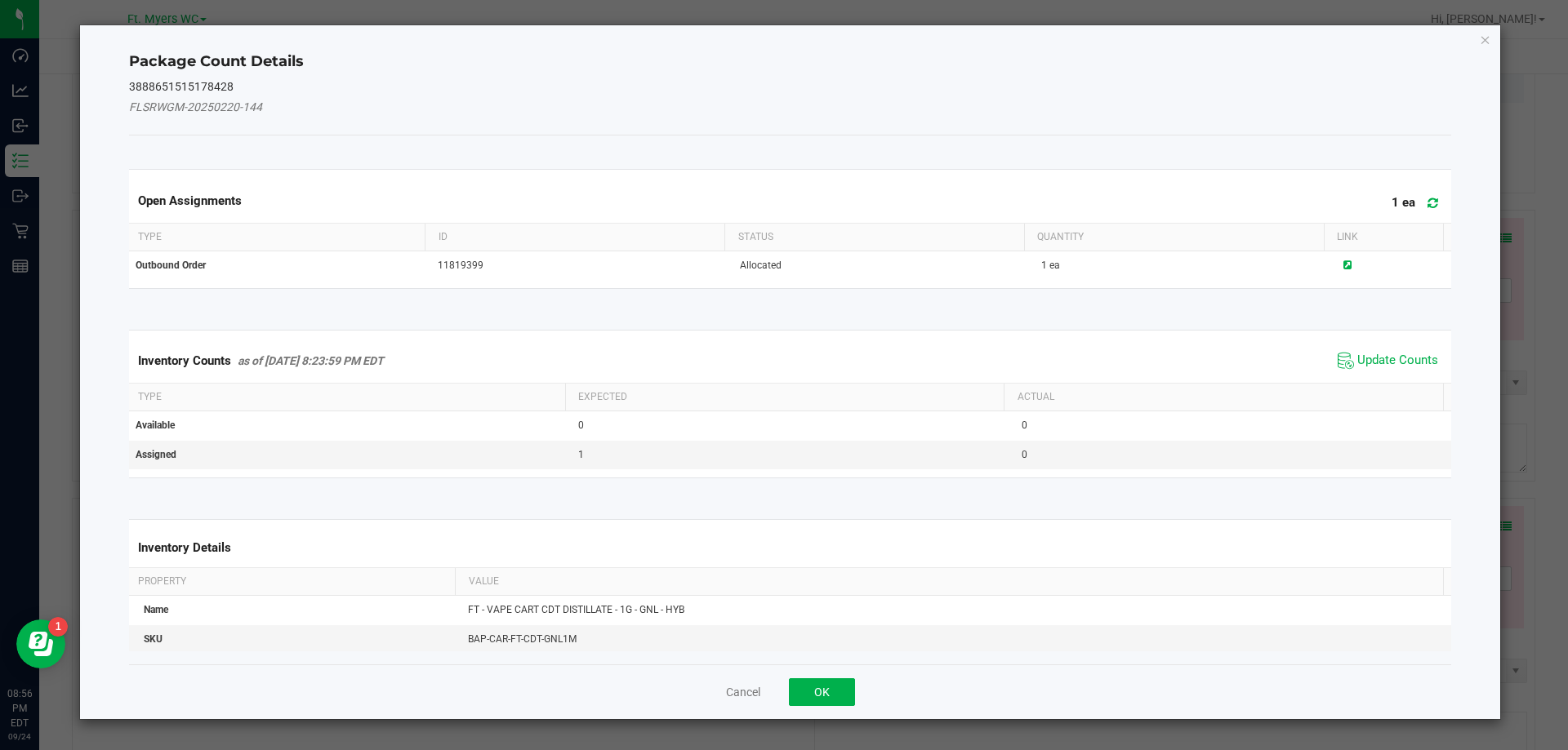
click at [1428, 202] on icon at bounding box center [1433, 202] width 10 height 12
click at [1371, 368] on span "Update Counts" at bounding box center [1398, 361] width 80 height 16
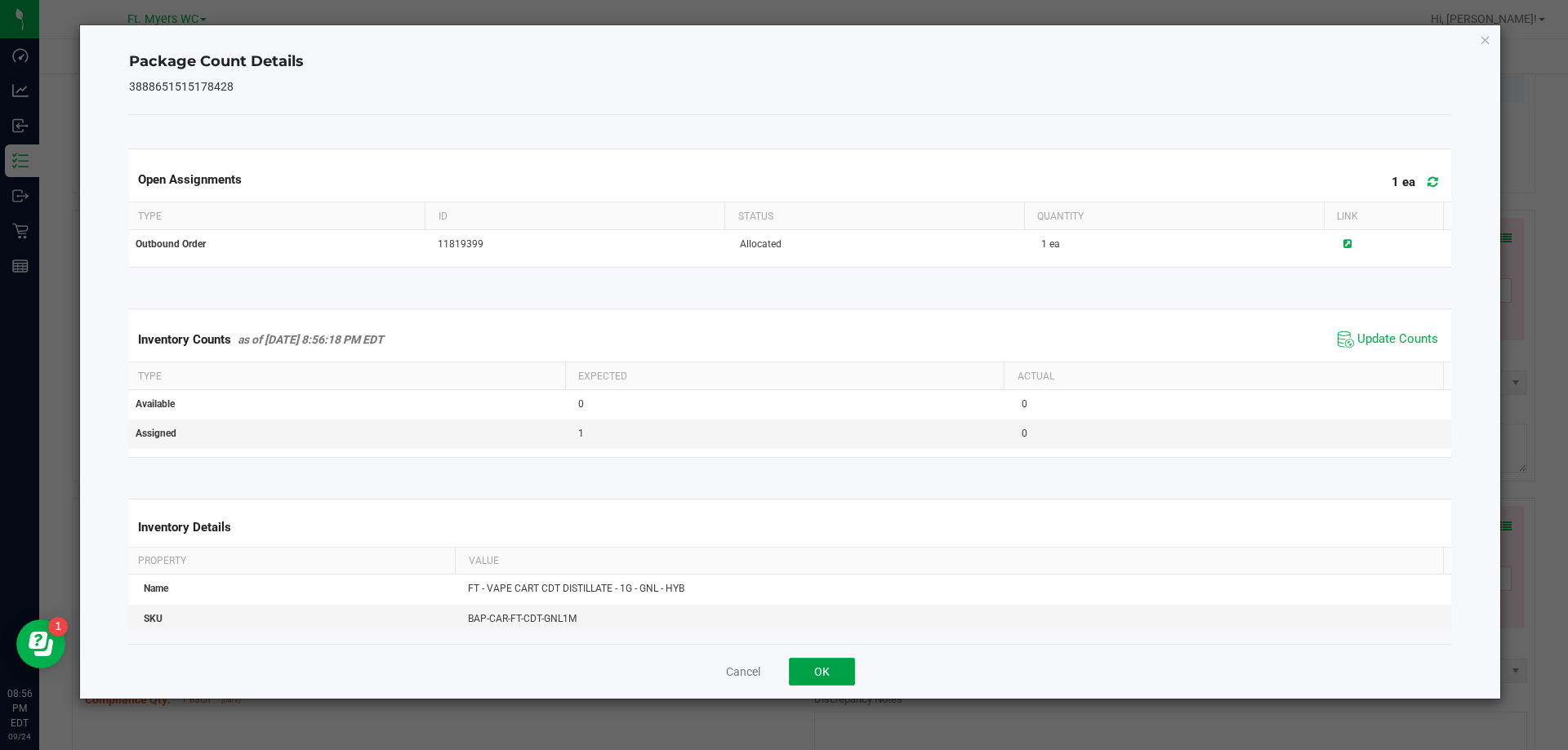
click at [811, 669] on button "OK" at bounding box center [822, 672] width 66 height 28
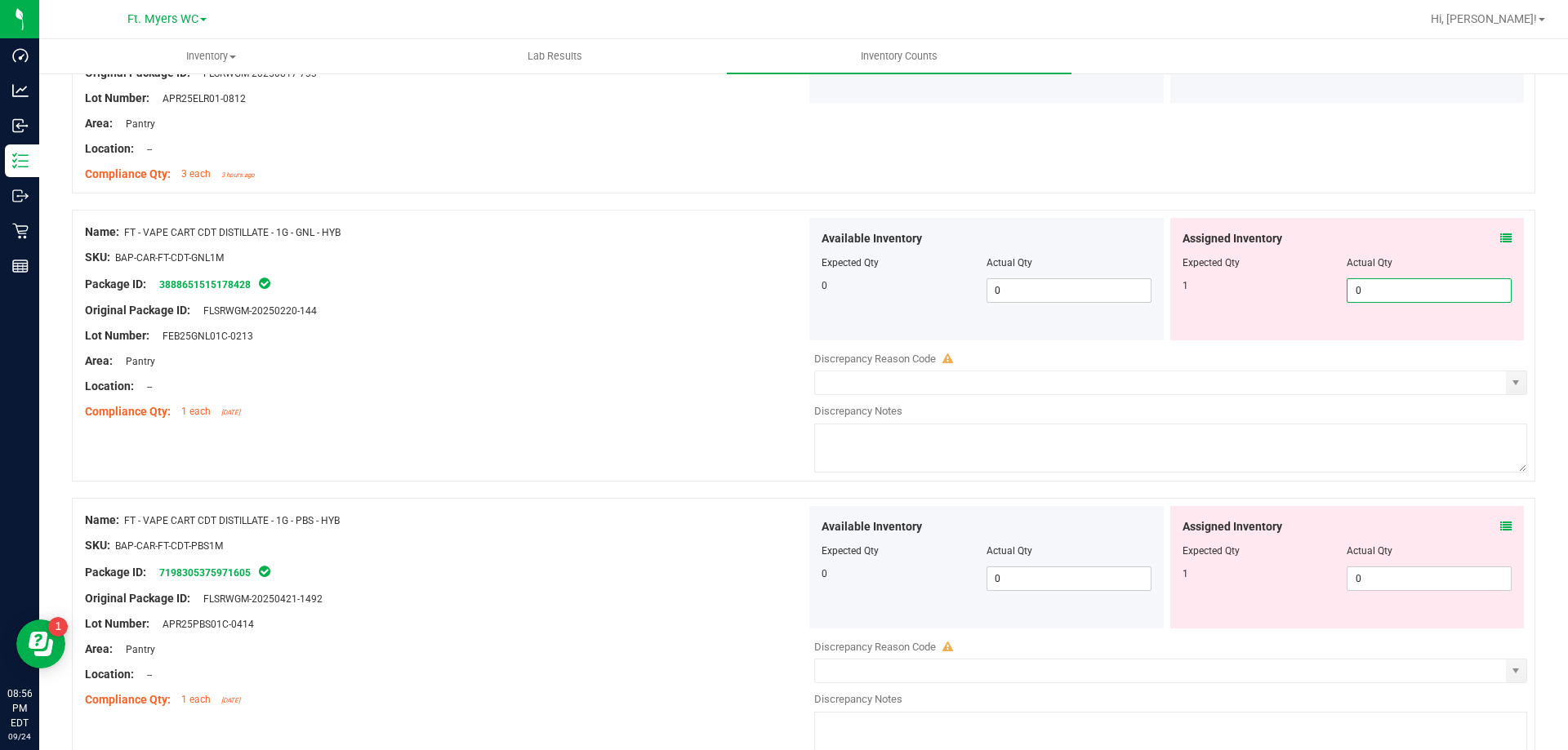
click at [1390, 301] on span "0 0" at bounding box center [1429, 291] width 165 height 24
click at [1390, 301] on input "0" at bounding box center [1429, 291] width 164 height 22
type input "1"
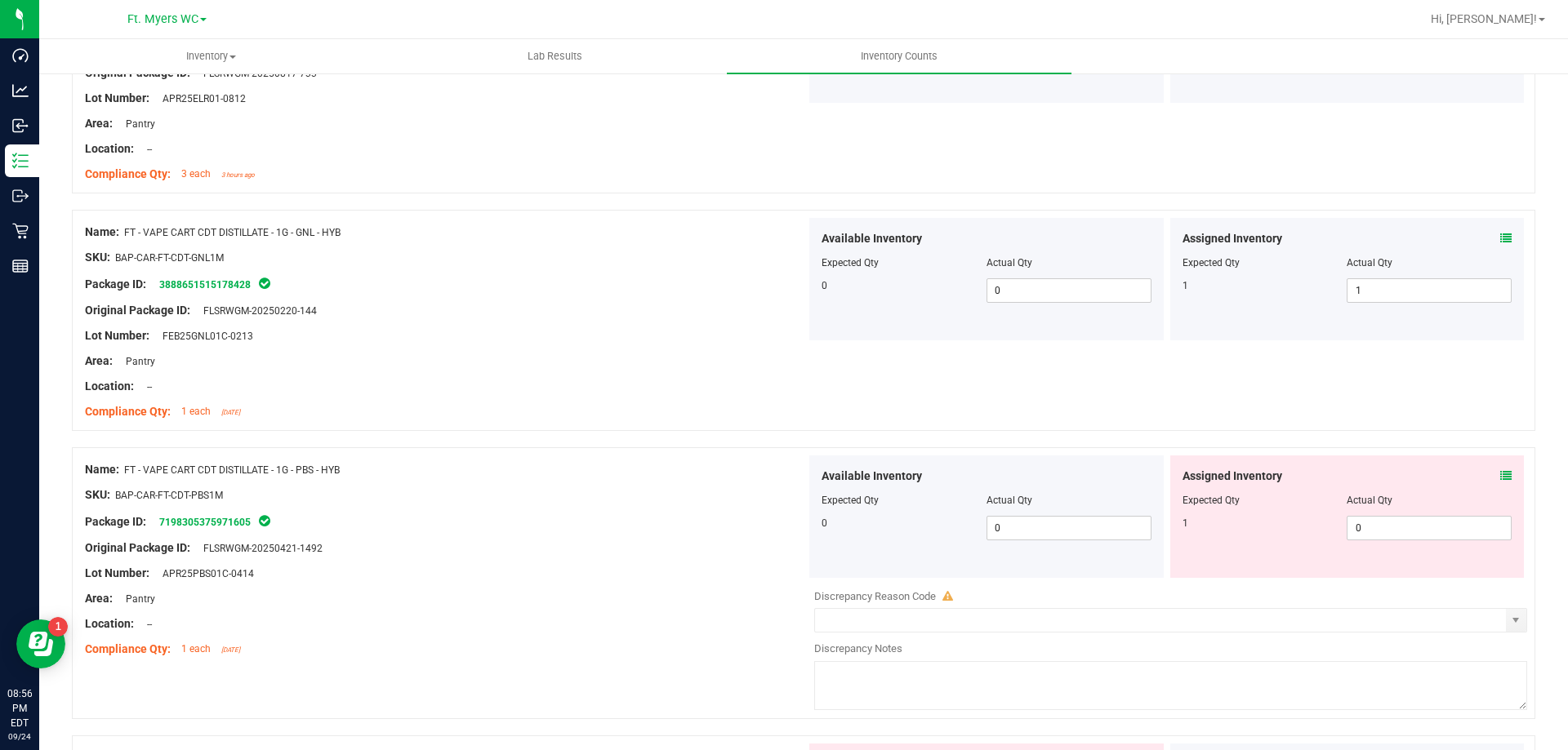
click at [1501, 478] on icon at bounding box center [1506, 476] width 11 height 11
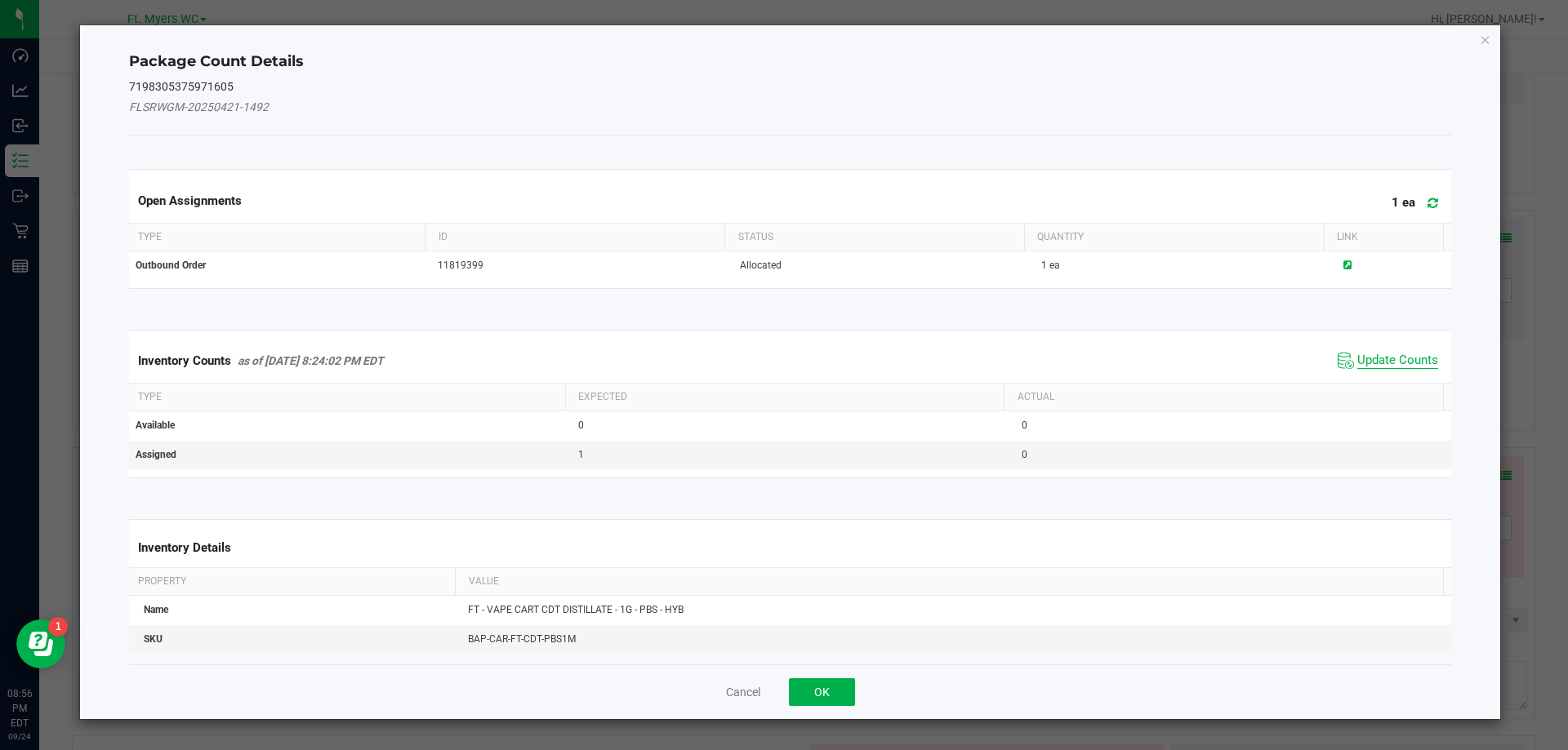
click at [1388, 364] on span "Update Counts" at bounding box center [1398, 361] width 80 height 16
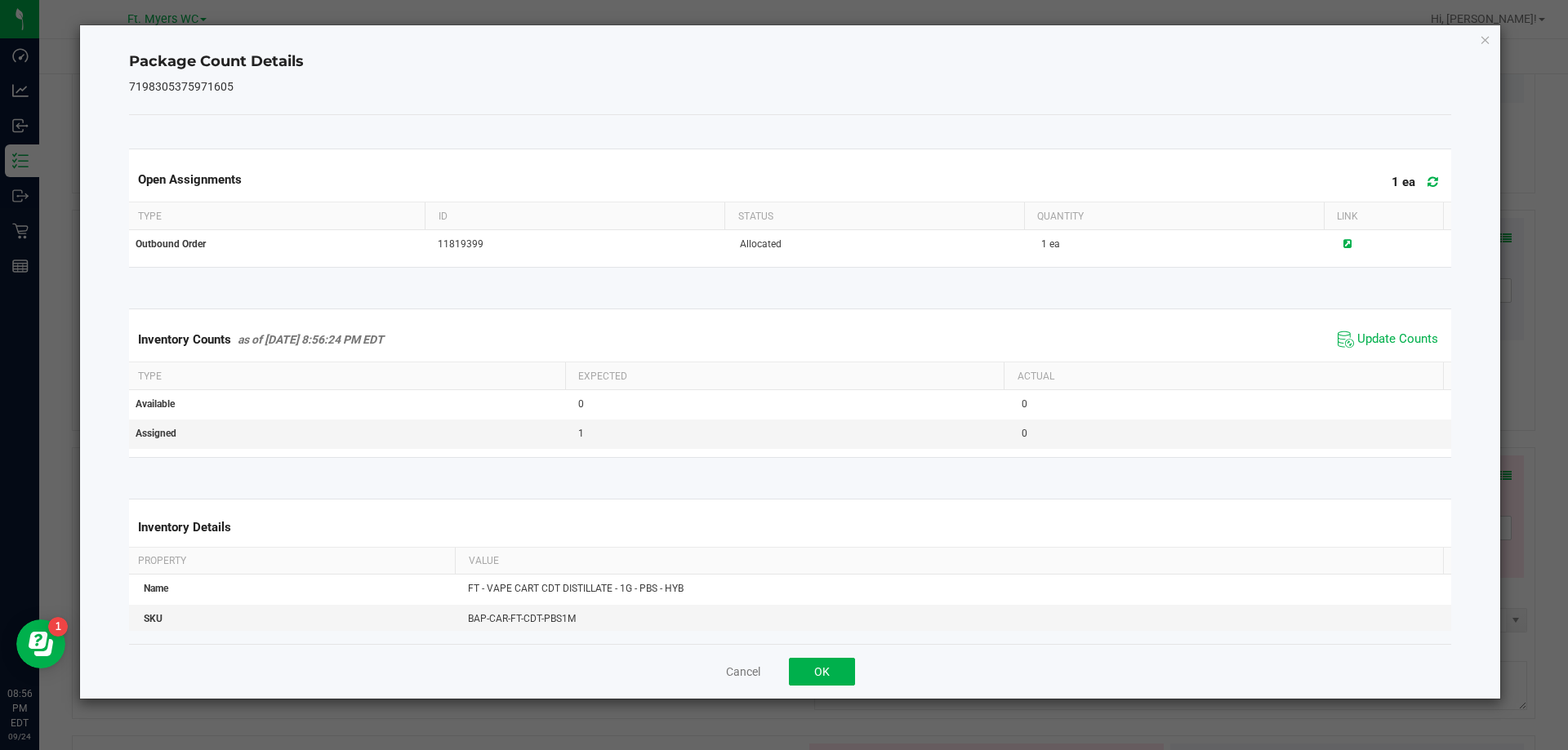
click at [1422, 175] on span at bounding box center [1429, 182] width 27 height 22
click at [829, 683] on button "OK" at bounding box center [822, 672] width 66 height 28
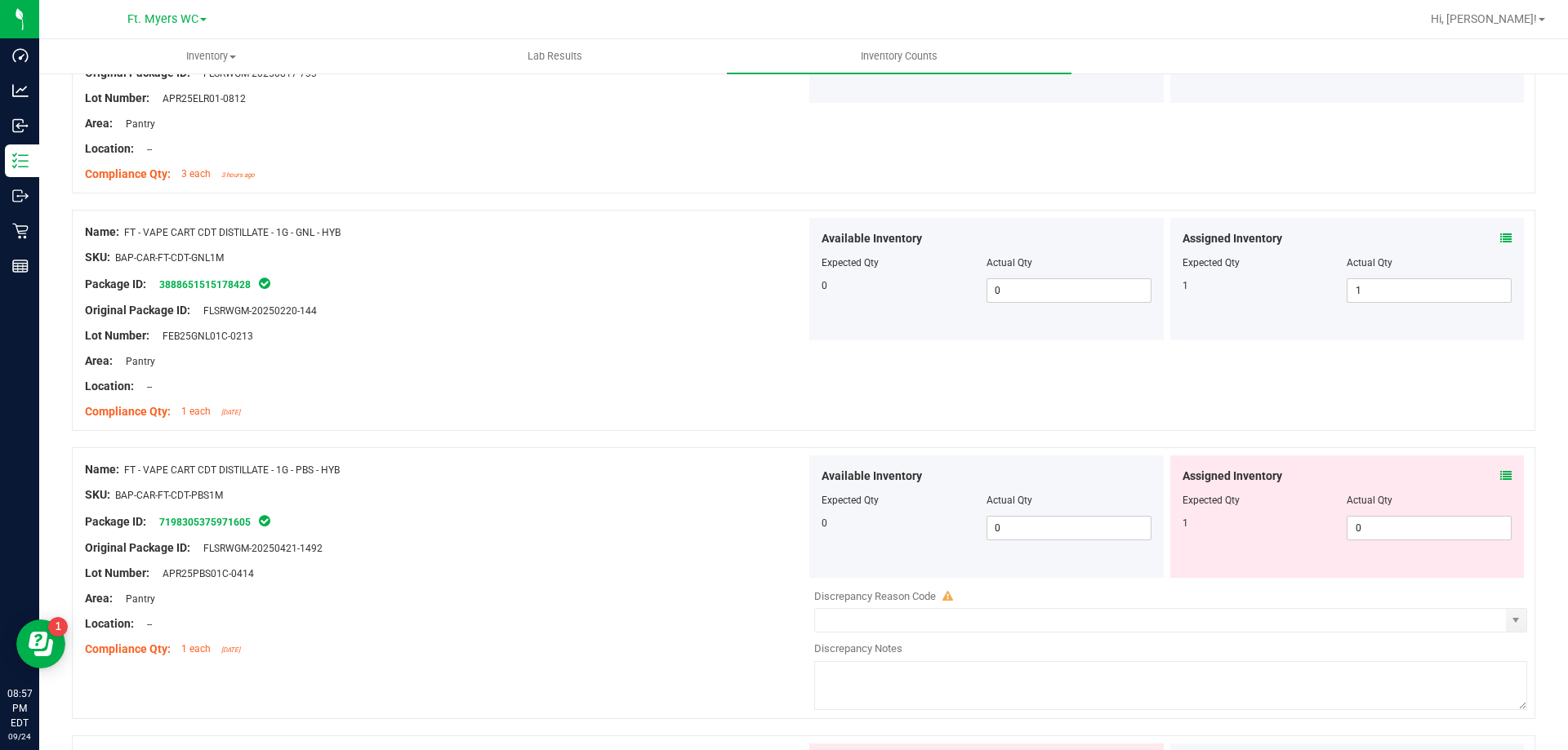
click at [1501, 475] on icon at bounding box center [1506, 476] width 11 height 11
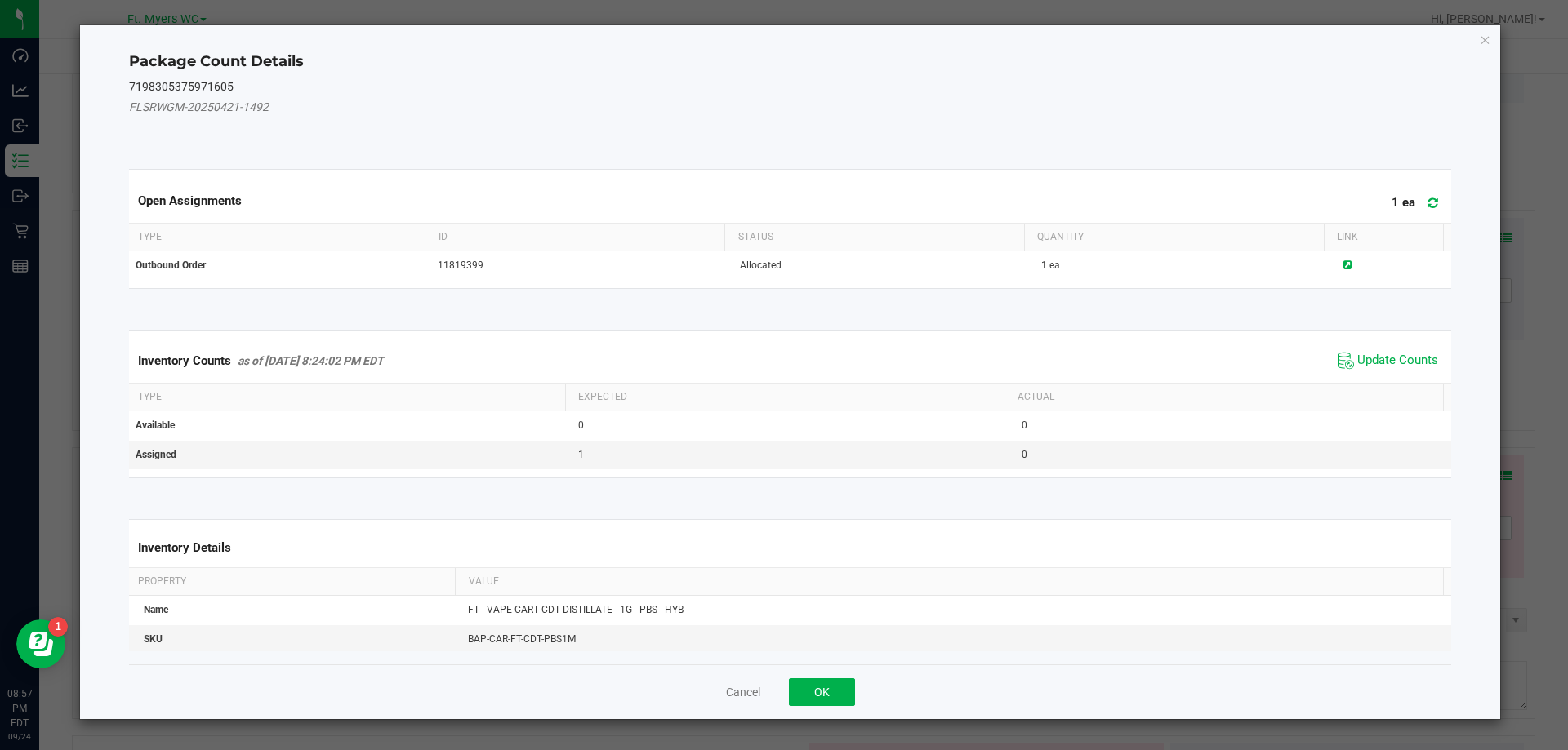
click at [1428, 202] on icon at bounding box center [1433, 202] width 10 height 12
click at [1396, 356] on span "Update Counts" at bounding box center [1398, 361] width 80 height 16
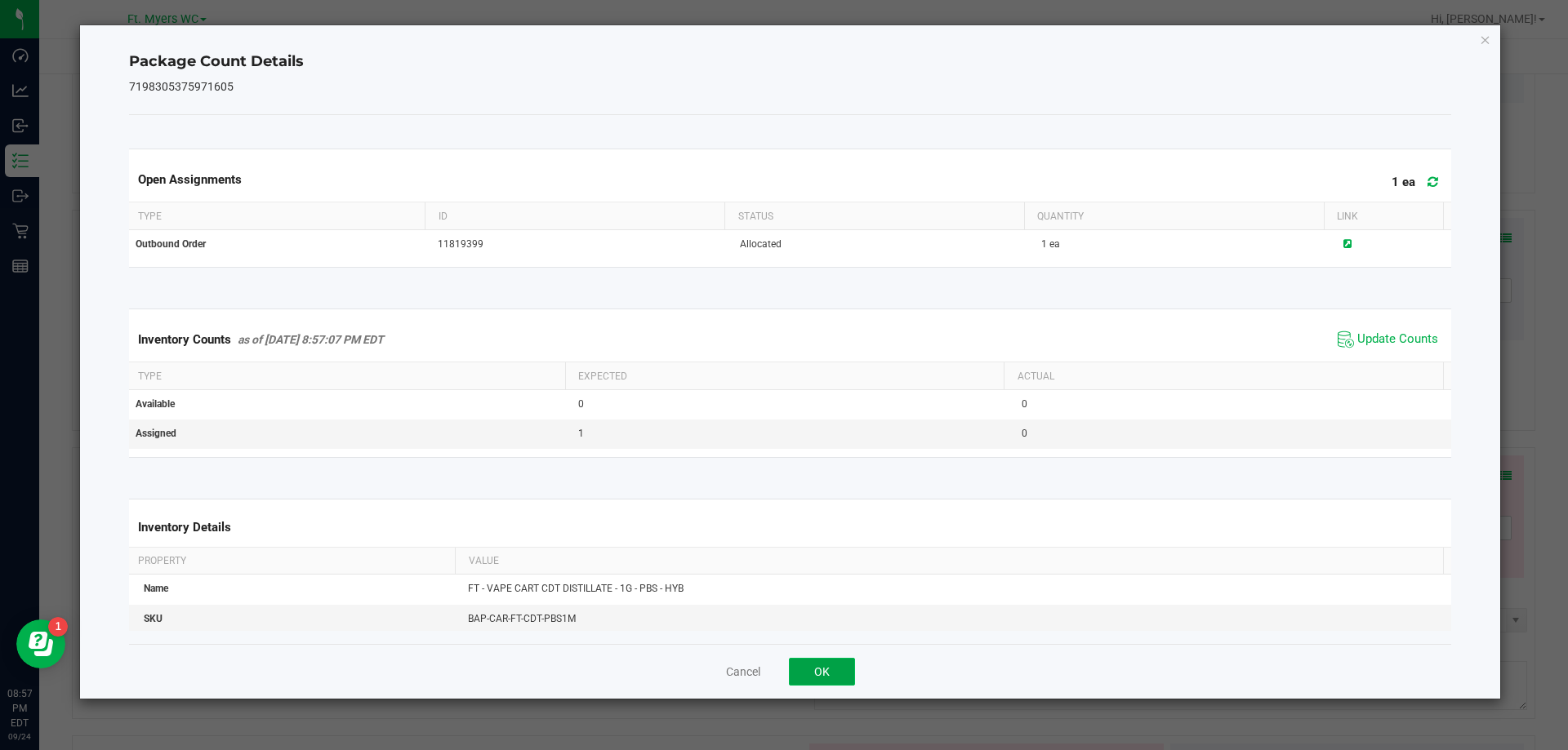
click at [830, 675] on button "OK" at bounding box center [822, 672] width 66 height 28
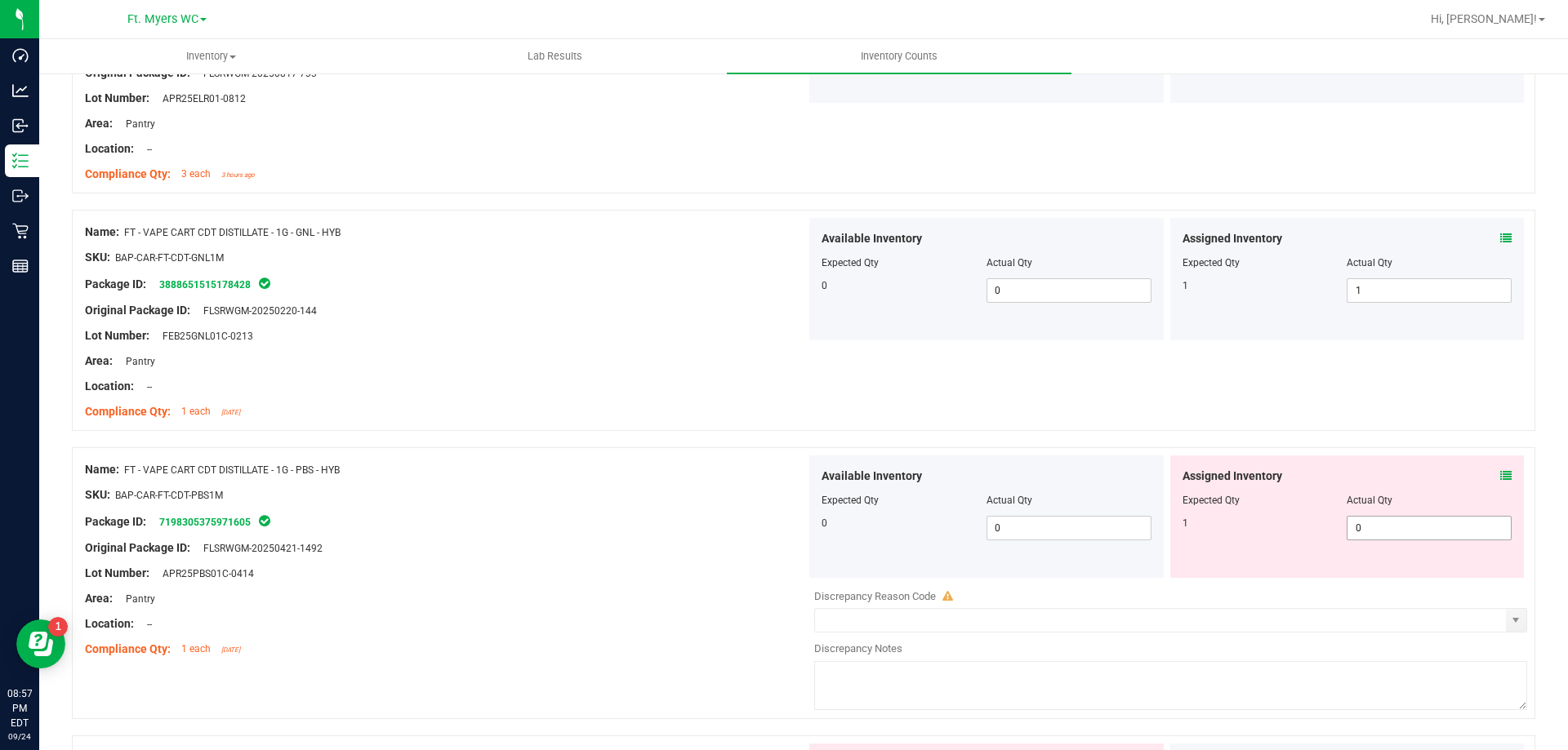
click at [1365, 528] on span "0 0" at bounding box center [1429, 528] width 165 height 24
click at [1366, 528] on input "0" at bounding box center [1429, 528] width 164 height 22
type input "1"
click at [533, 528] on div "Package ID: 7198305375971605" at bounding box center [445, 522] width 721 height 20
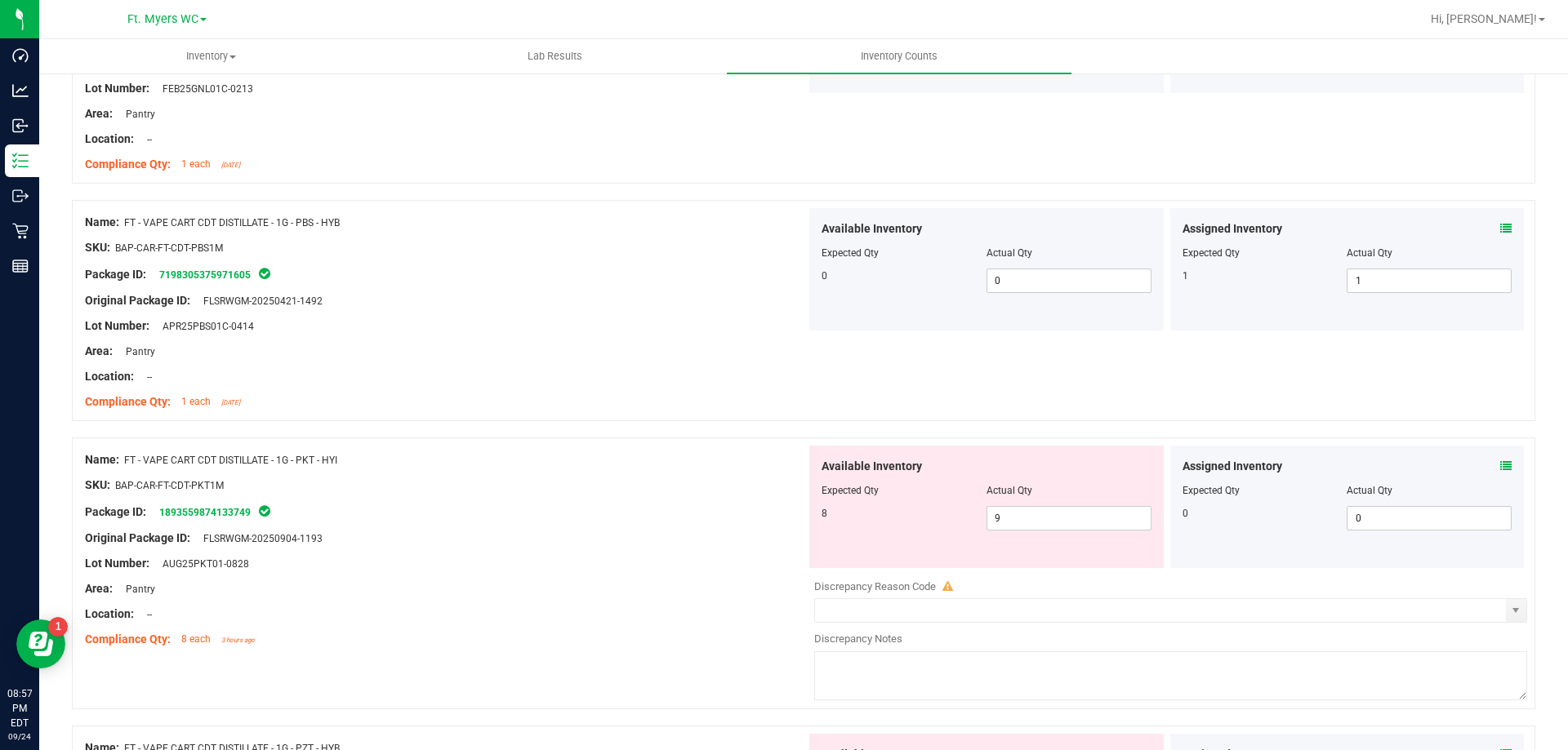
scroll to position [3021, 0]
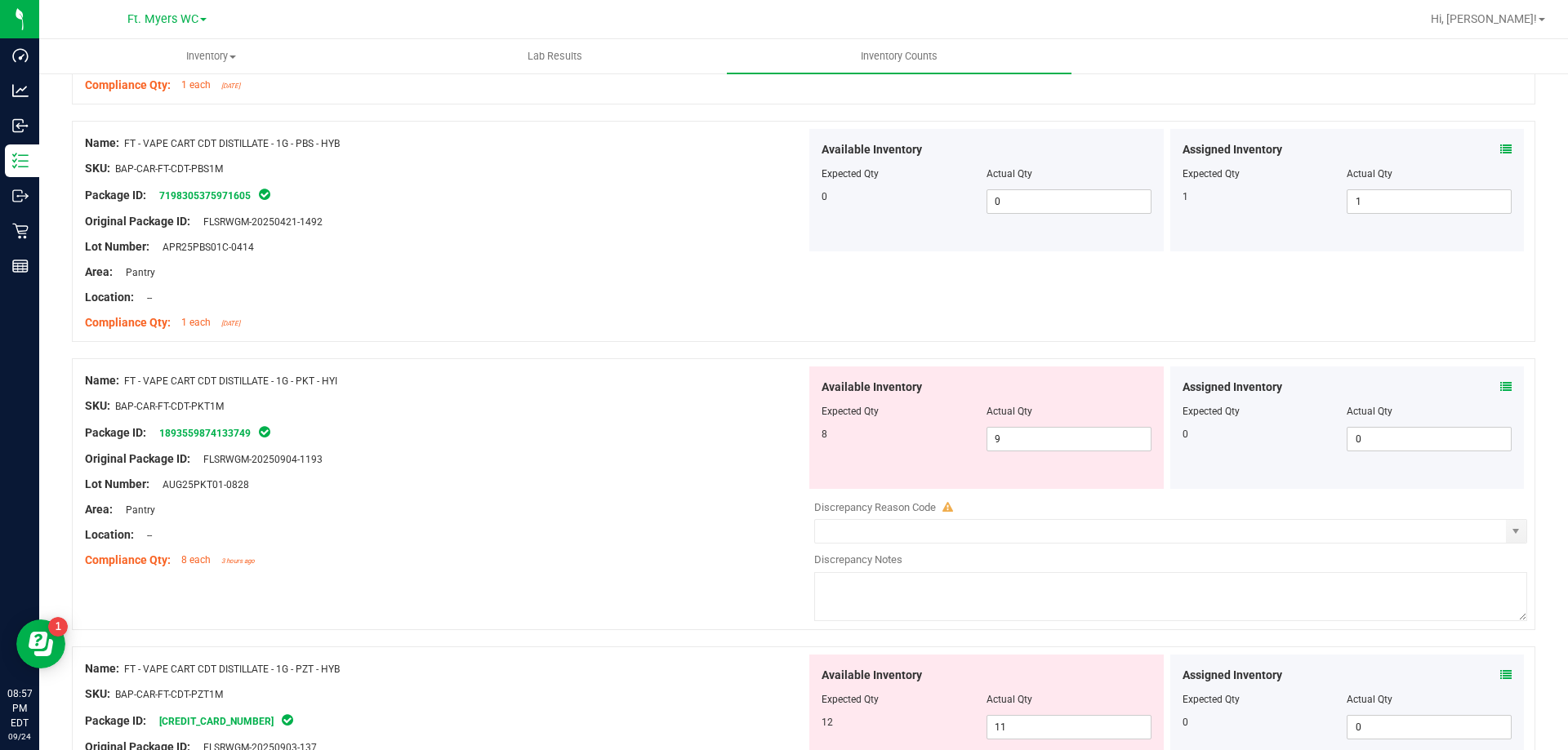
click at [597, 516] on div "Area: Pantry" at bounding box center [445, 510] width 721 height 17
click at [1501, 387] on icon at bounding box center [1506, 387] width 11 height 11
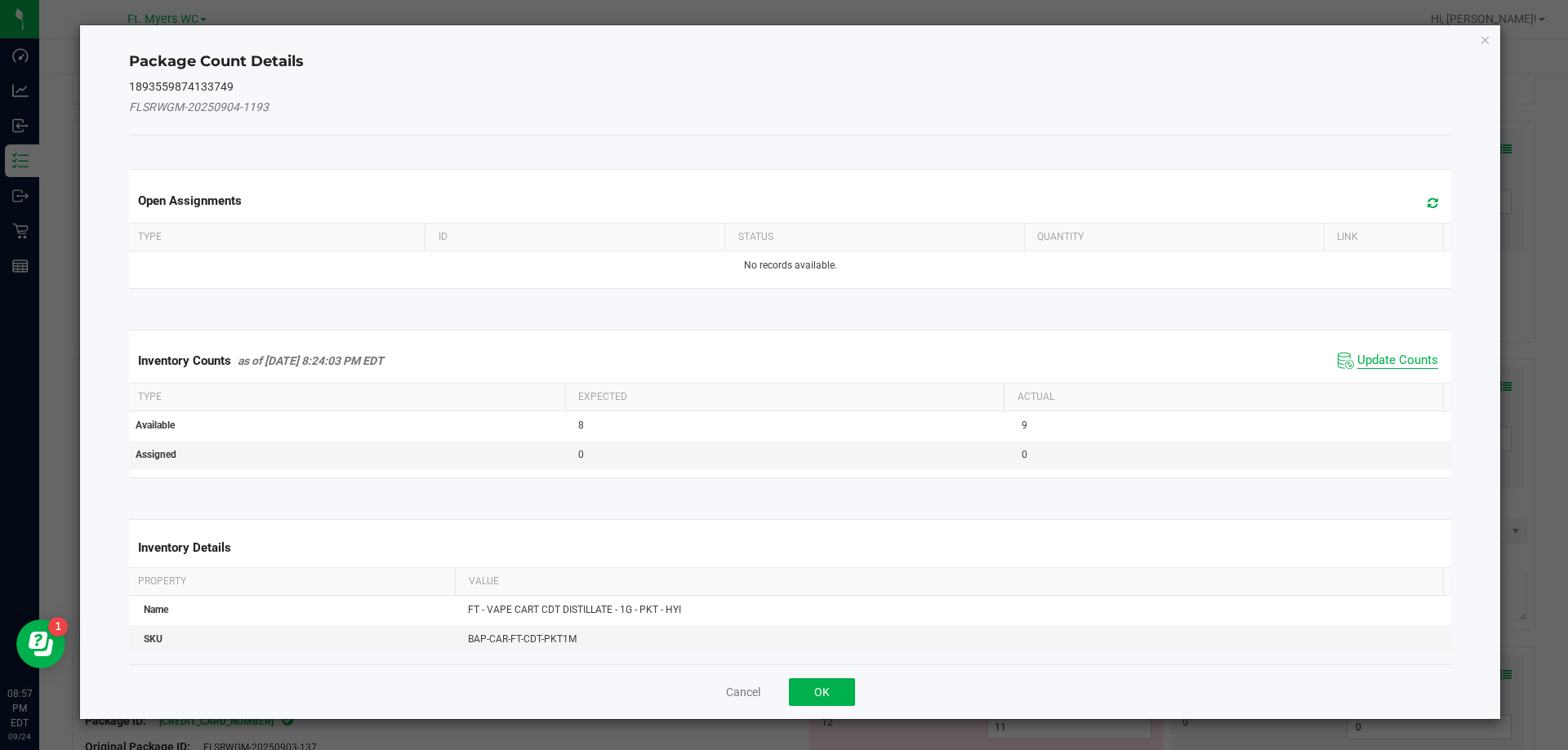
click at [1391, 364] on span "Update Counts" at bounding box center [1398, 361] width 80 height 16
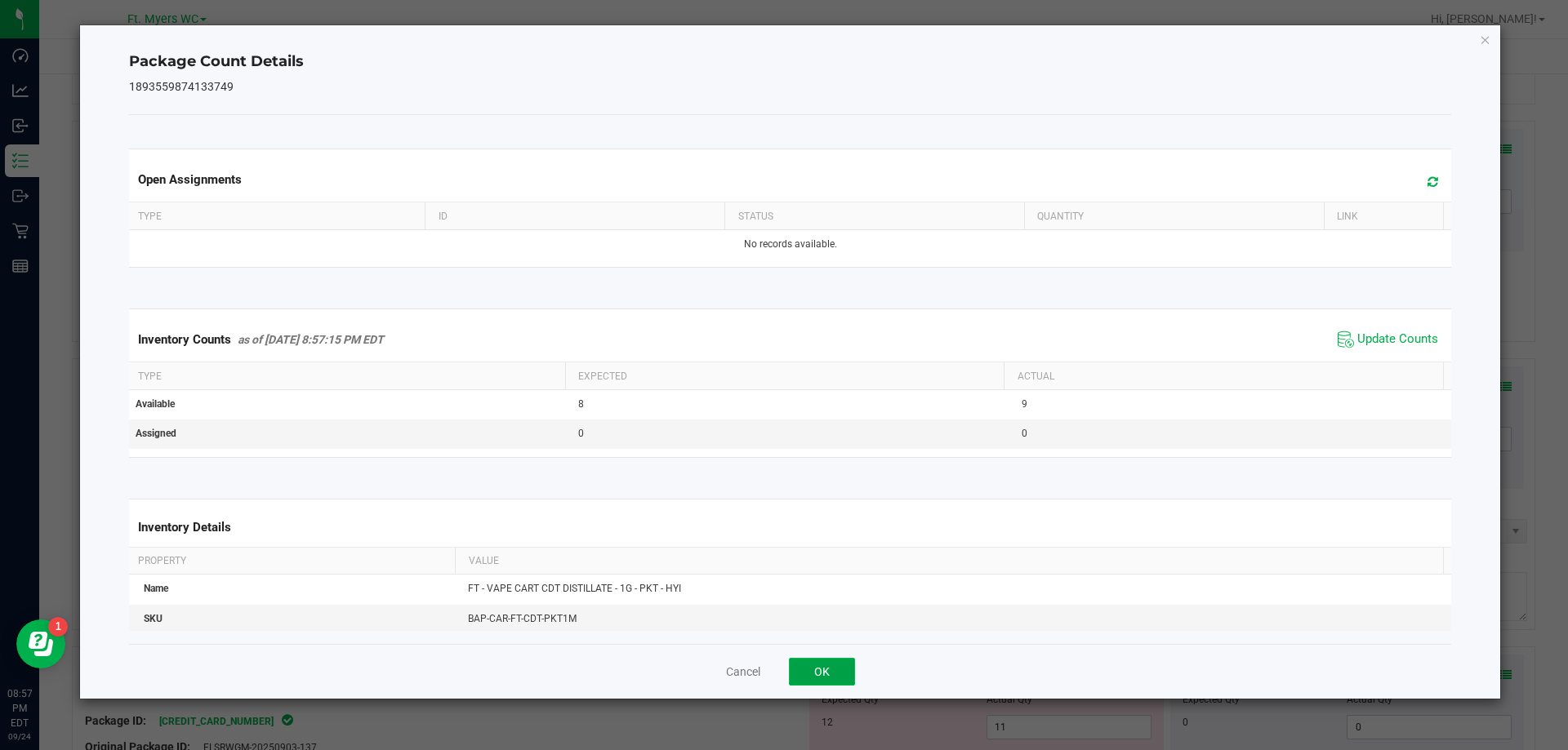
click at [850, 676] on button "OK" at bounding box center [822, 672] width 66 height 28
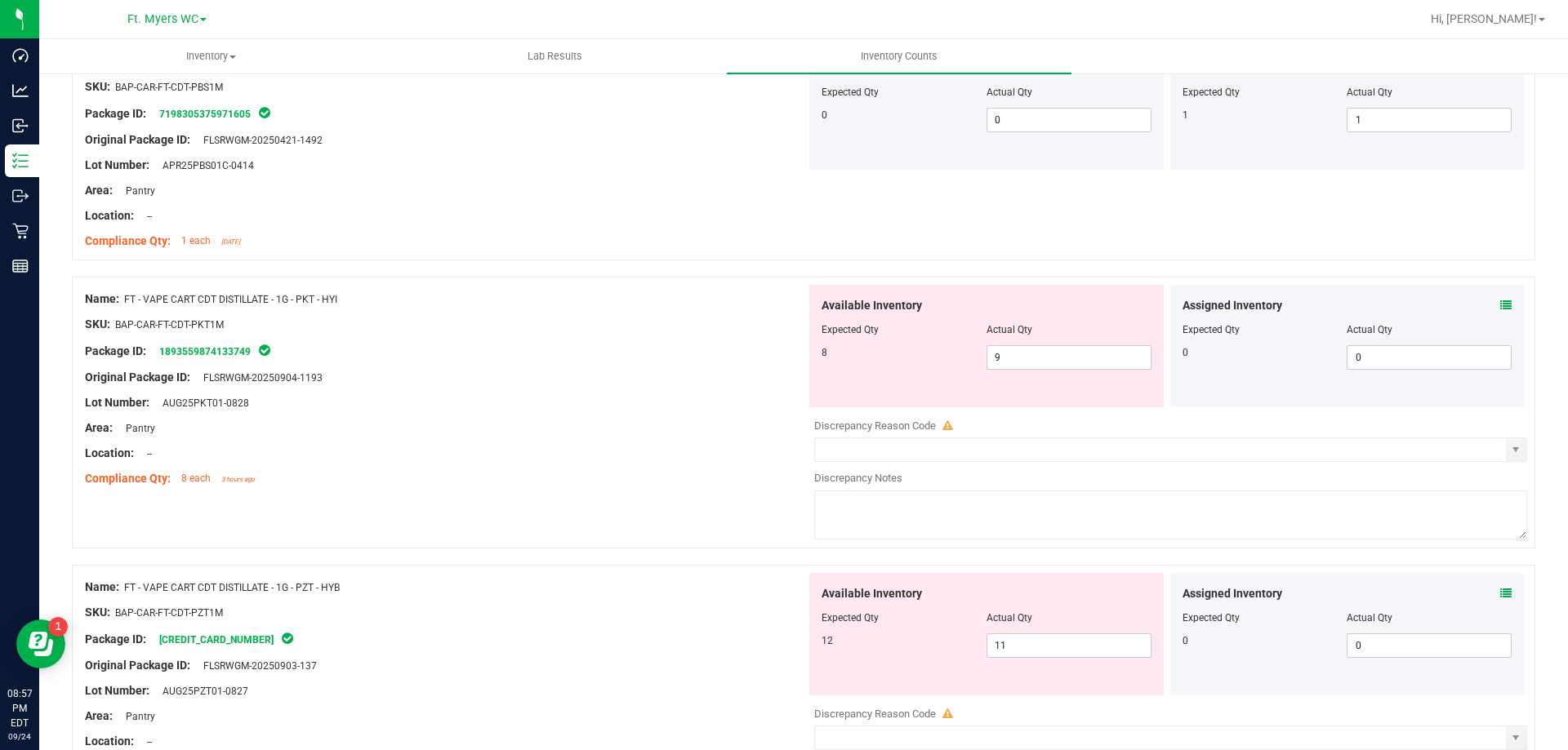
click at [607, 420] on div "Area: Pantry" at bounding box center [445, 428] width 721 height 17
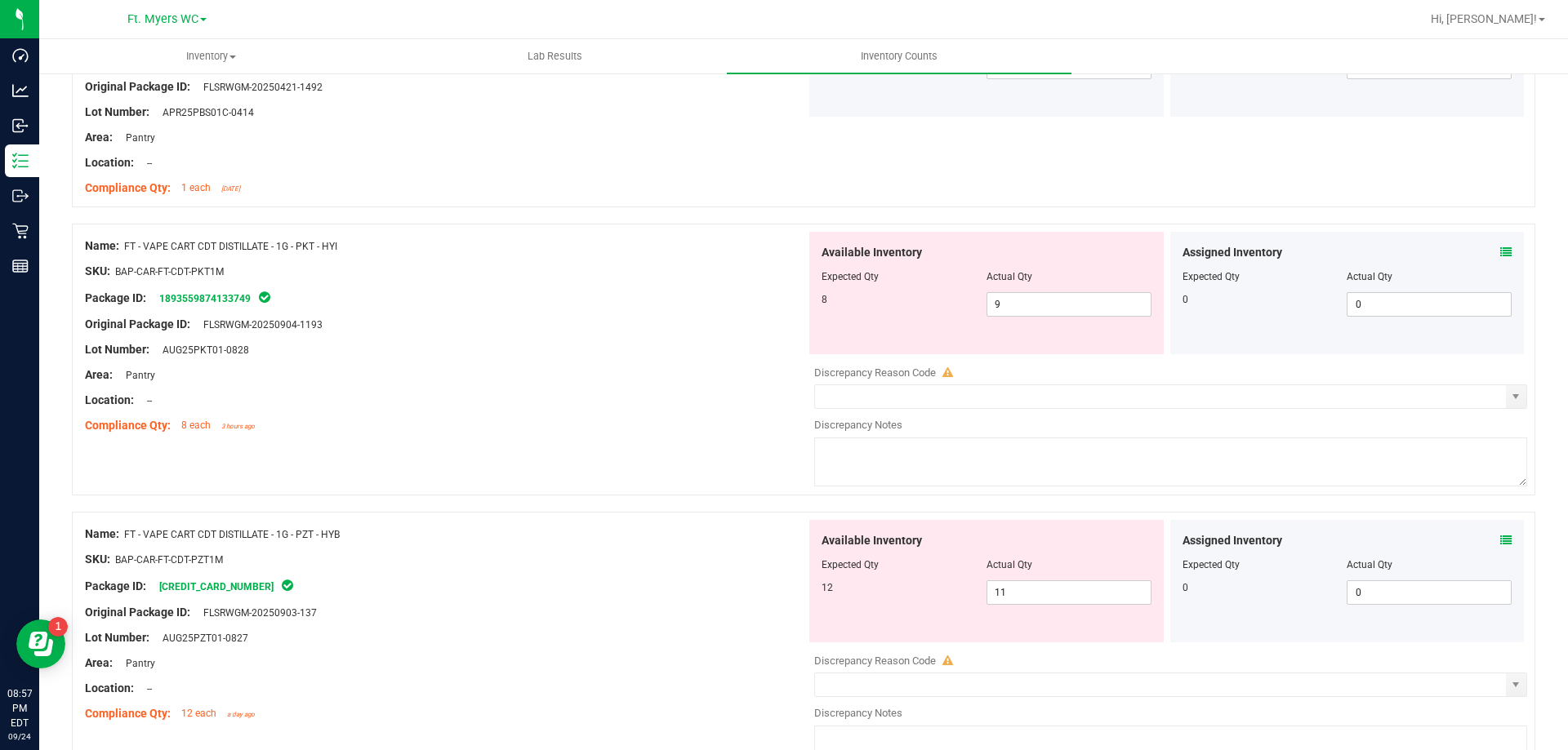
scroll to position [3184, 0]
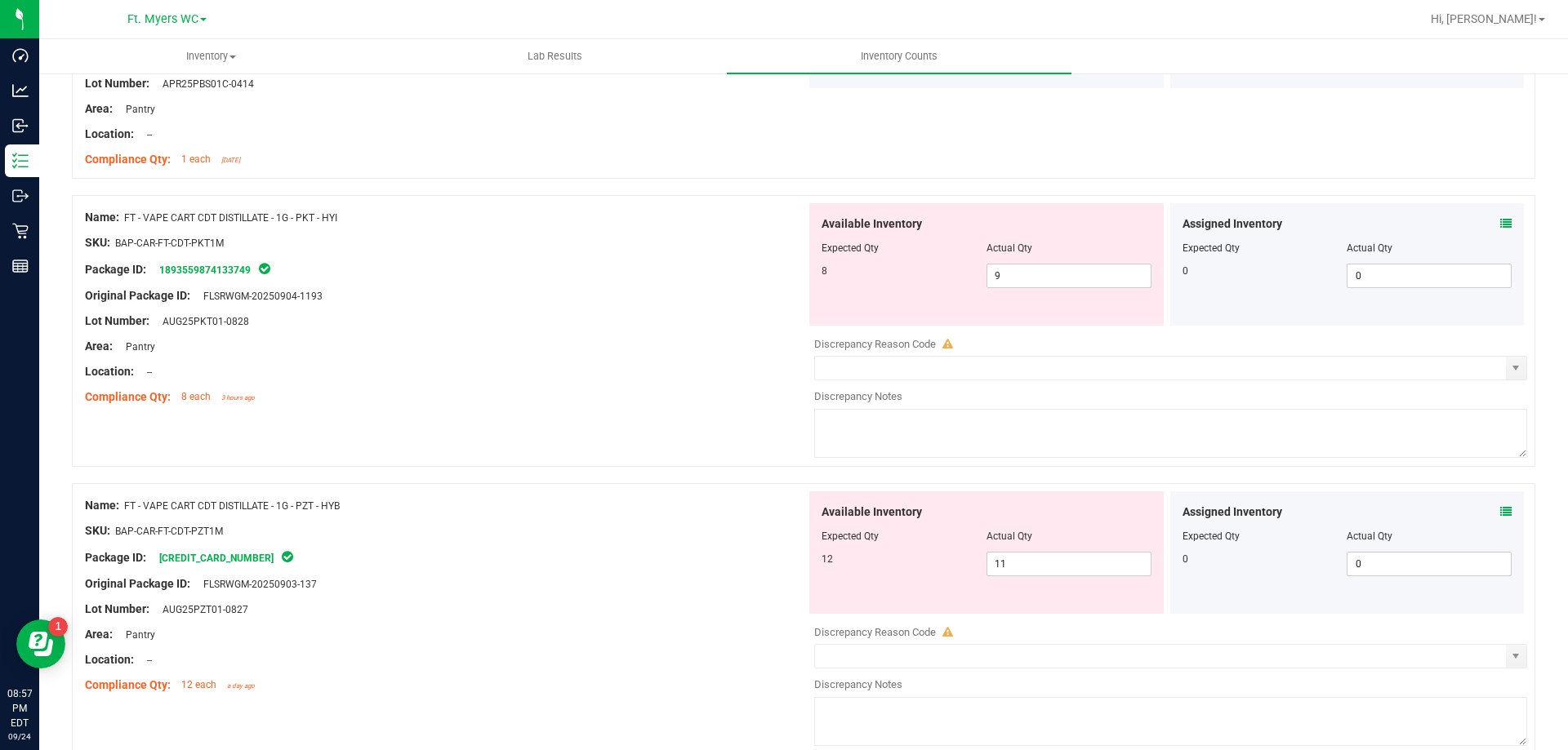
click at [1501, 223] on icon at bounding box center [1506, 223] width 11 height 11
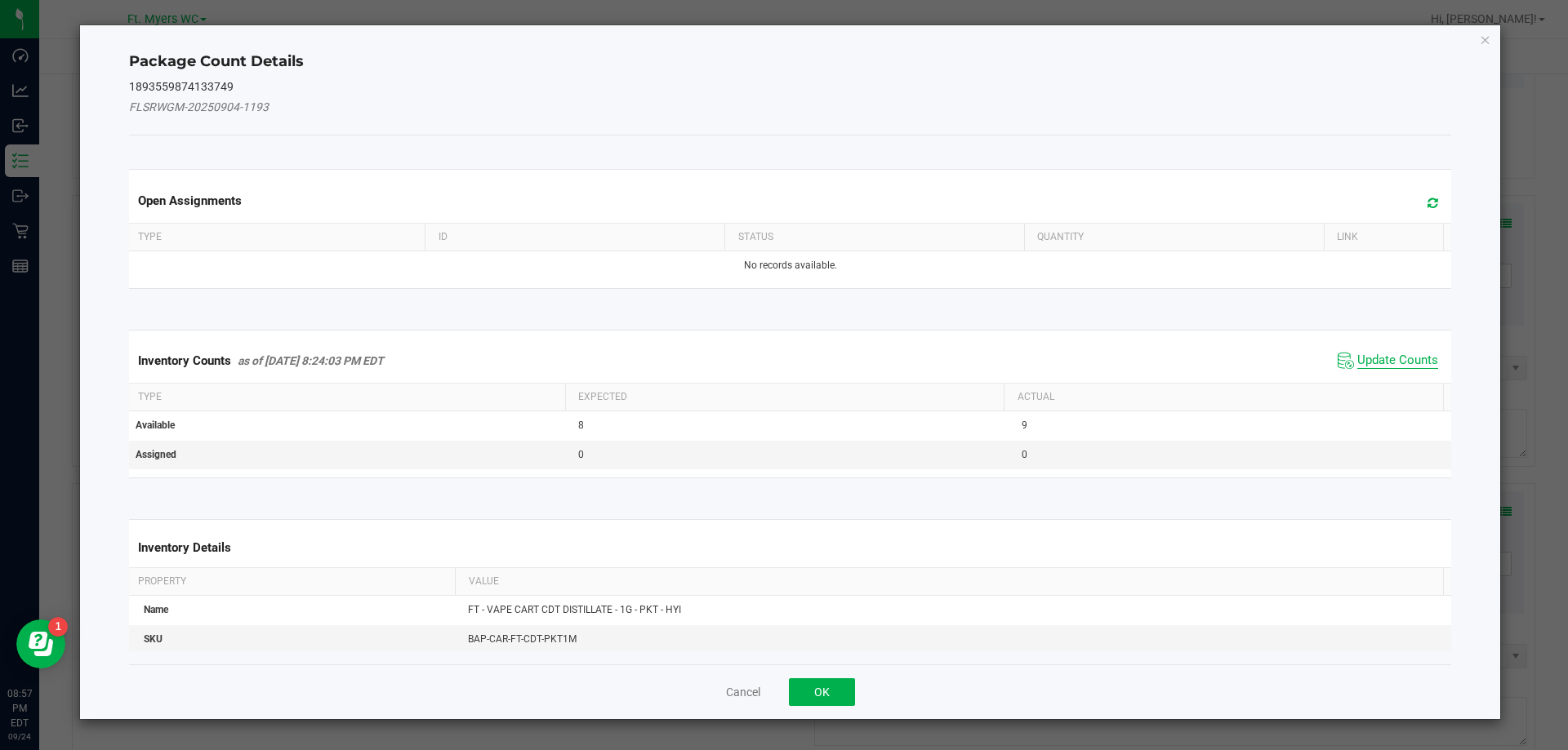
click at [1358, 355] on span "Update Counts" at bounding box center [1398, 361] width 80 height 16
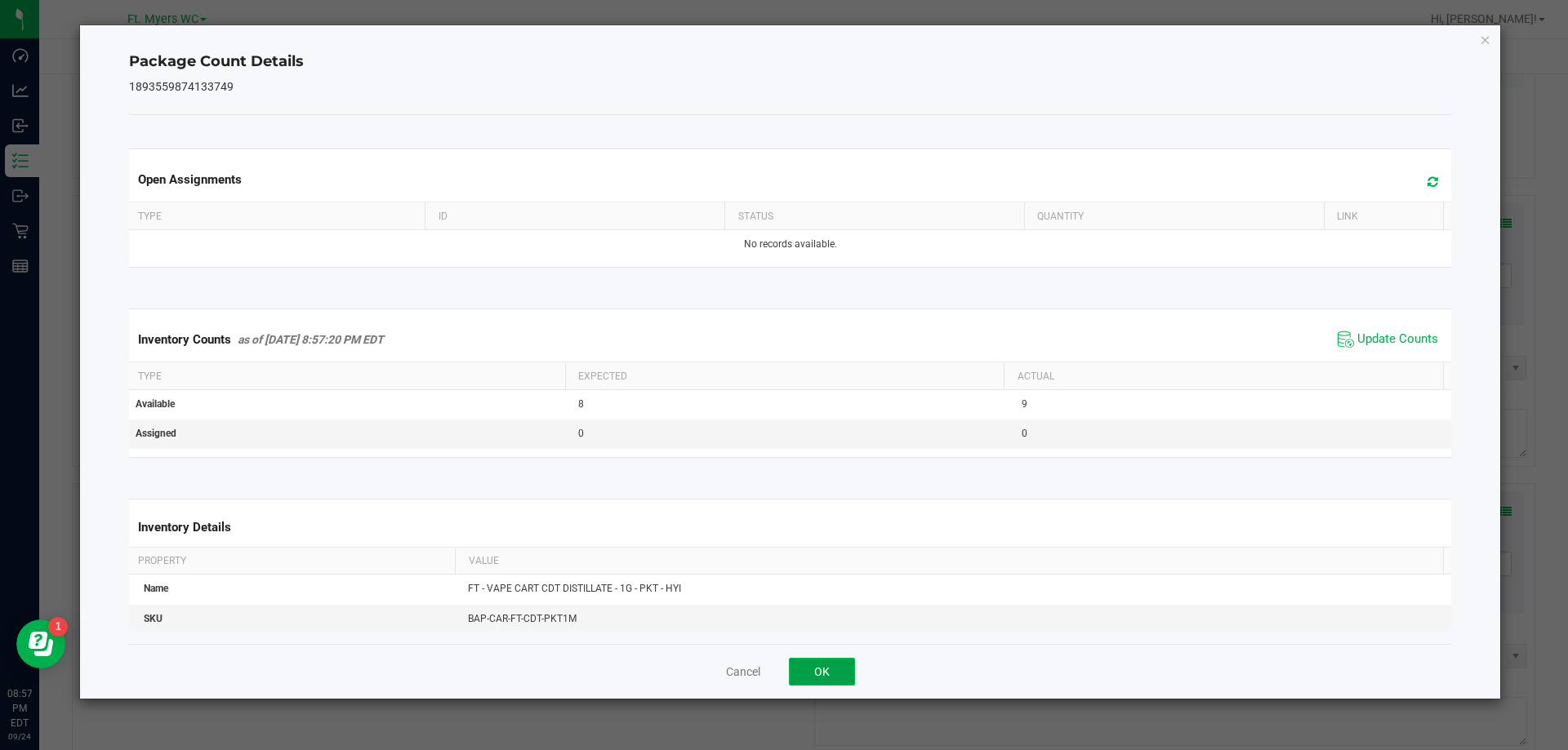
click at [826, 675] on button "OK" at bounding box center [822, 672] width 66 height 28
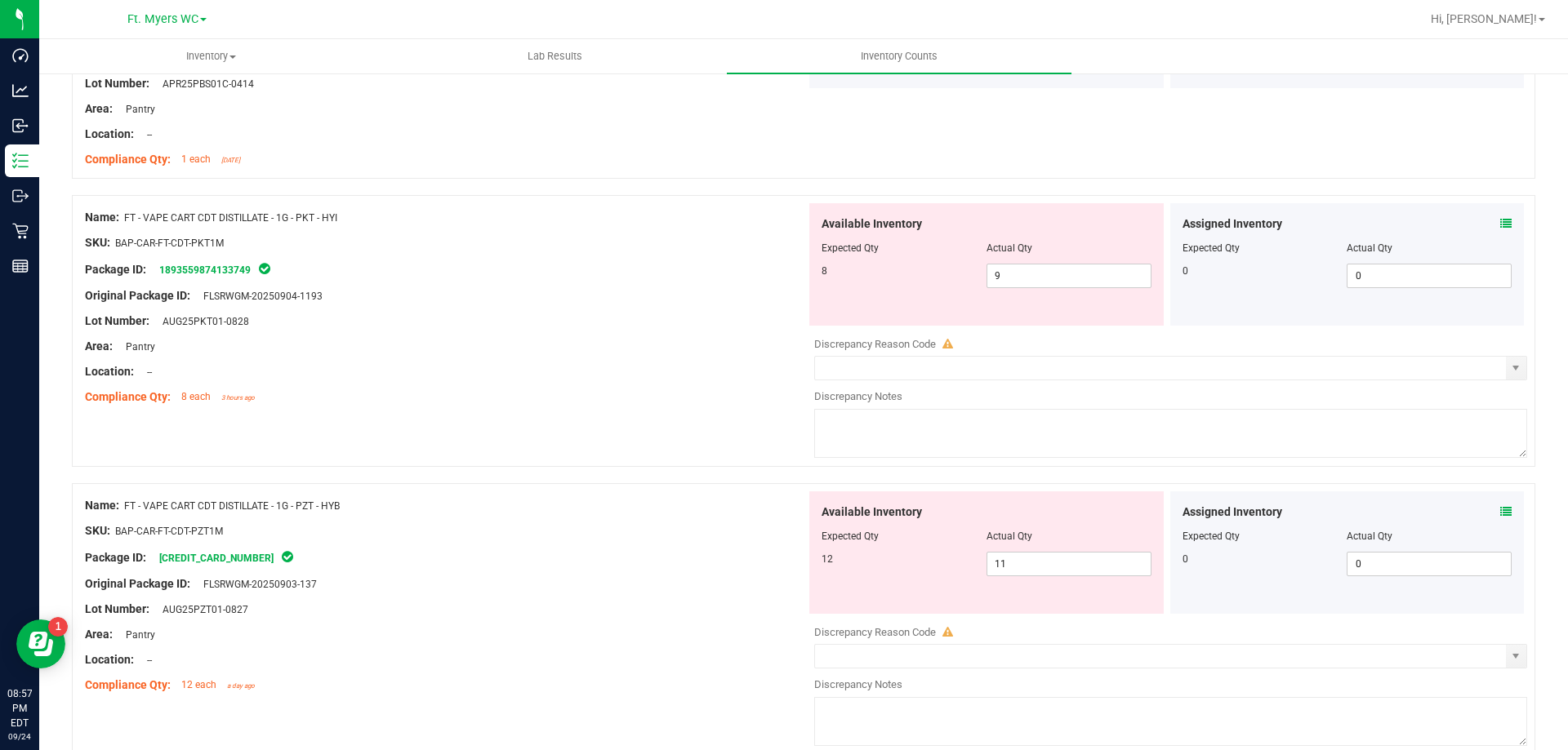
click at [646, 326] on div "Lot Number: AUG25PKT01-0828" at bounding box center [445, 321] width 721 height 17
click at [1049, 283] on span "9 9" at bounding box center [1069, 276] width 165 height 24
click at [1049, 283] on input "9" at bounding box center [1069, 276] width 164 height 22
type input "8"
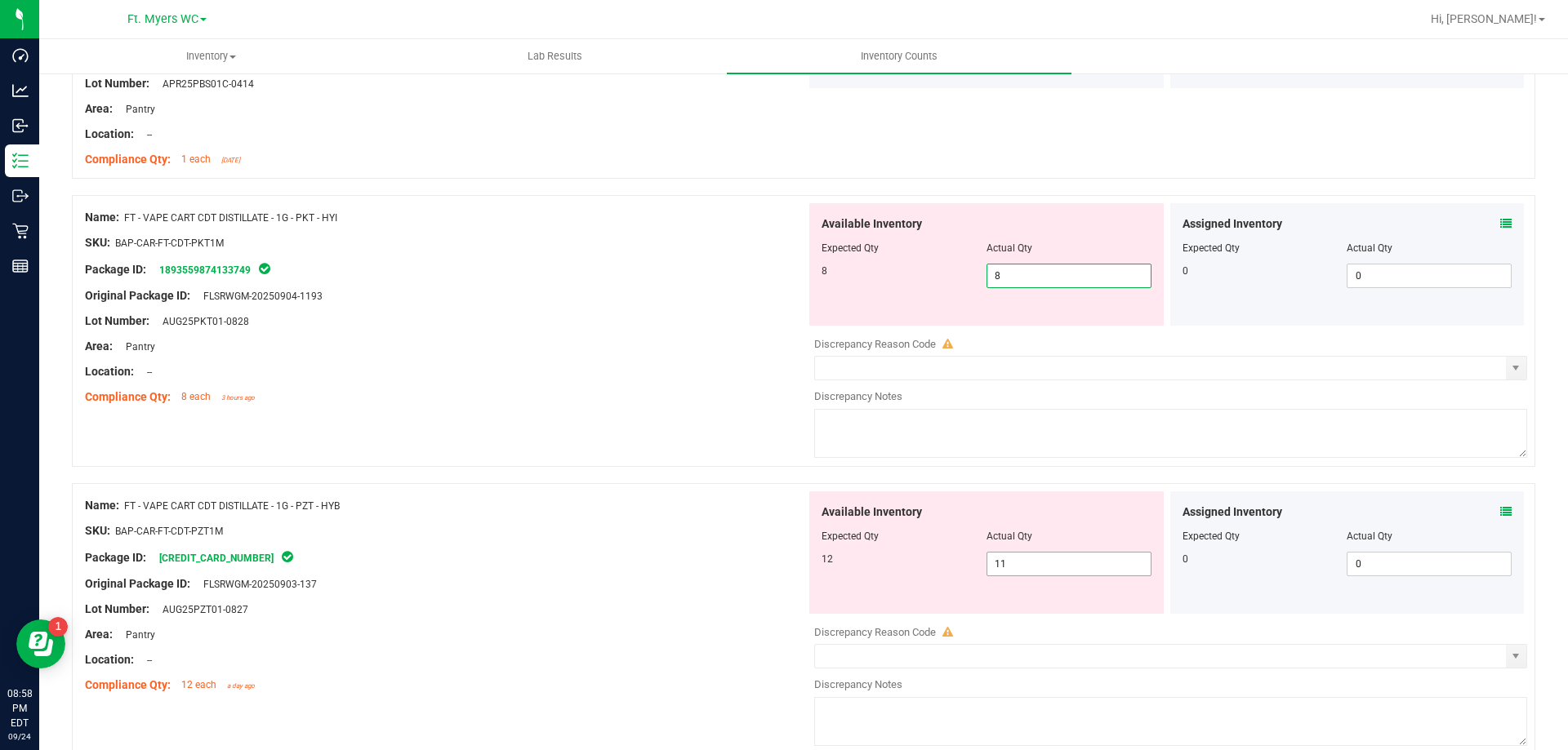
type input "8"
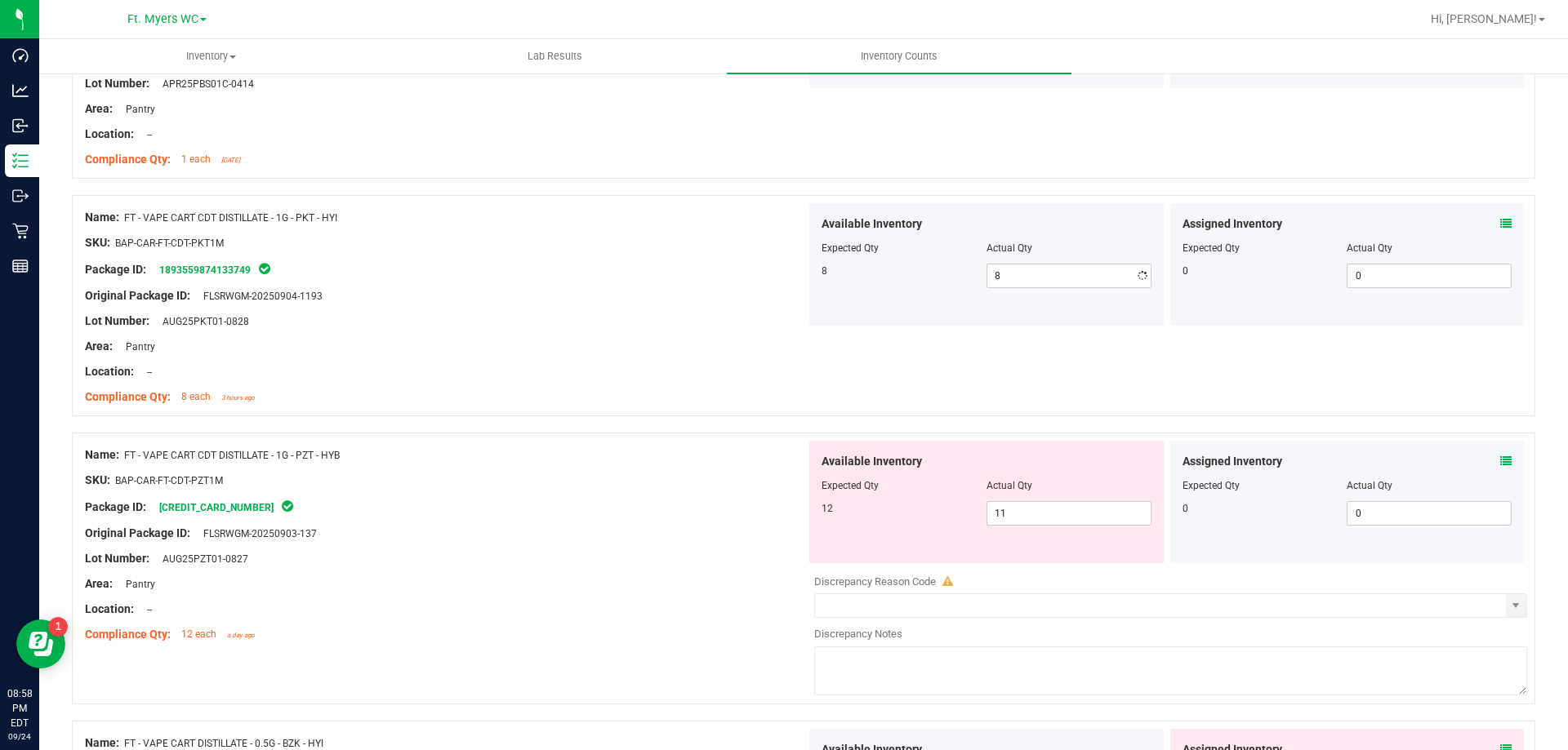
click at [1063, 578] on div "Available Inventory Expected Qty Actual Qty 12 11 11" at bounding box center [1166, 570] width 721 height 259
click at [1063, 574] on div "Discrepancy Reason Code" at bounding box center [1171, 581] width 713 height 16
click at [1057, 510] on span "11 11" at bounding box center [1069, 514] width 165 height 24
click at [1057, 510] on input "11" at bounding box center [1069, 513] width 164 height 22
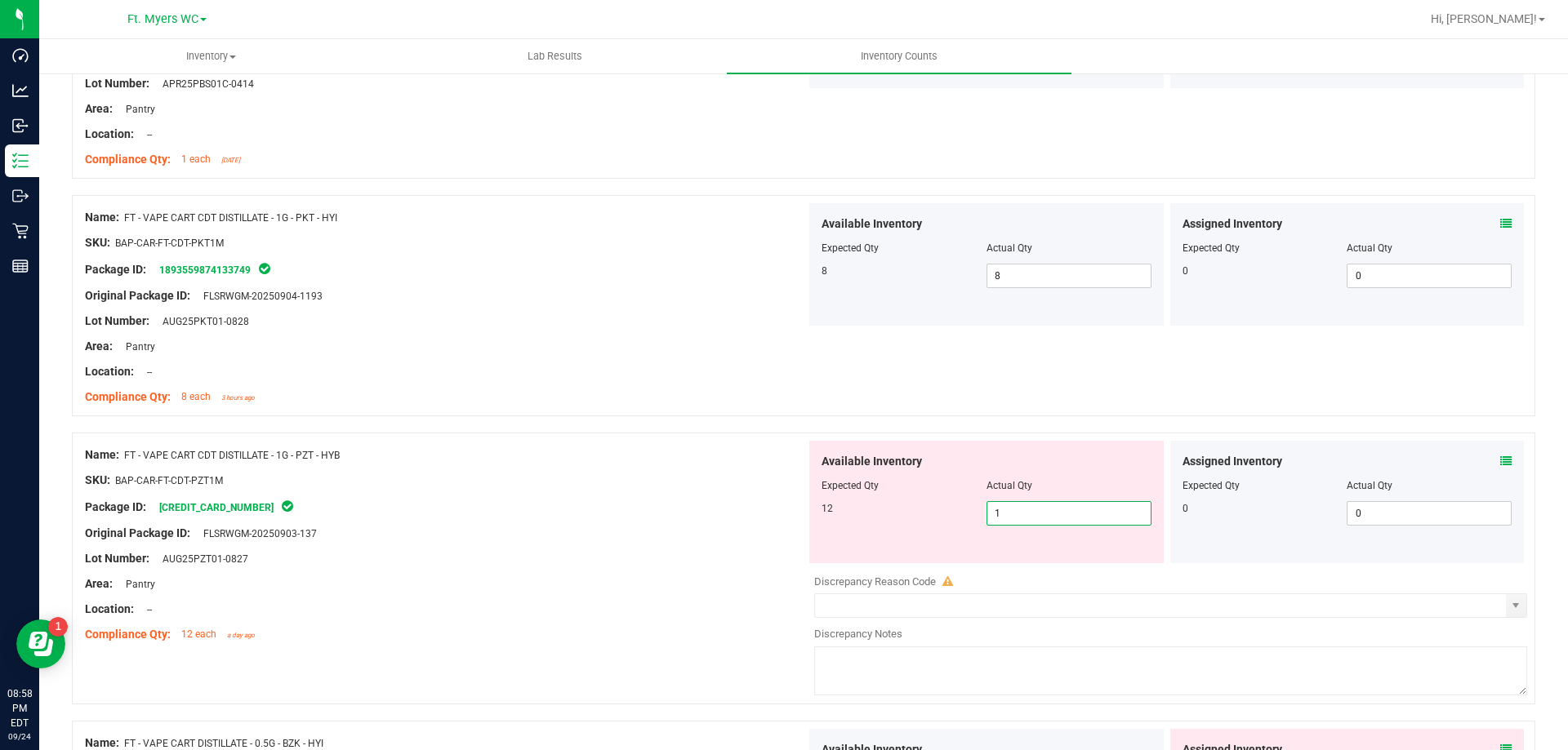
type input "12"
drag, startPoint x: 721, startPoint y: 556, endPoint x: 726, endPoint y: 545, distance: 12.1
click at [721, 555] on div "Lot Number: AUG25PZT01-0827" at bounding box center [445, 559] width 721 height 17
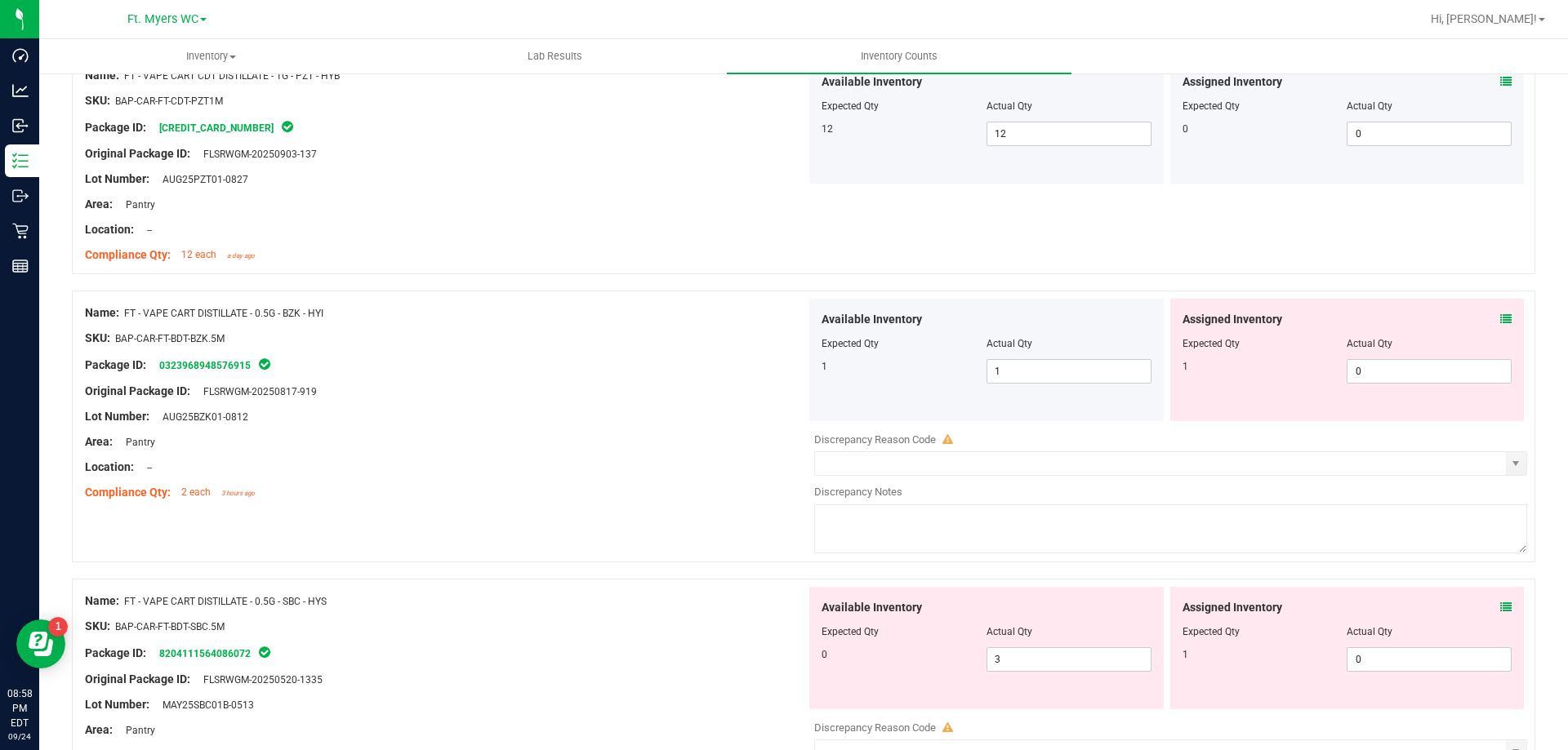
scroll to position [3593, 0]
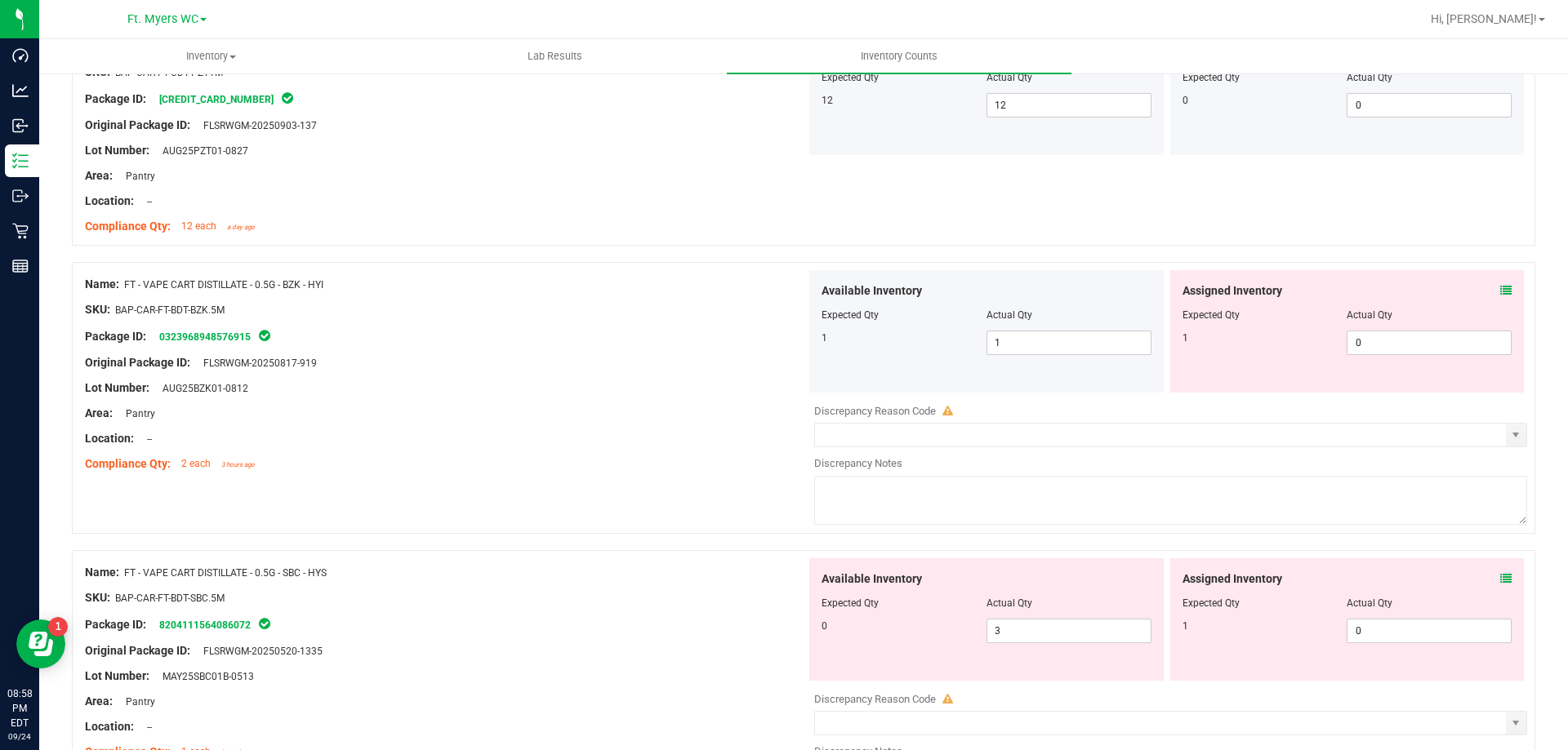
click at [539, 362] on div "Original Package ID: FLSRWGM-20250817-919" at bounding box center [445, 363] width 721 height 17
click at [1509, 291] on div "Assigned Inventory Expected Qty Actual Qty 1 0 0" at bounding box center [1347, 331] width 355 height 123
click at [1501, 292] on div "Assigned Inventory Expected Qty Actual Qty 1 0 0" at bounding box center [1347, 331] width 355 height 123
click at [1500, 292] on div "Assigned Inventory Expected Qty Actual Qty 1 0 0" at bounding box center [1347, 331] width 355 height 123
click at [1501, 293] on icon at bounding box center [1506, 290] width 11 height 11
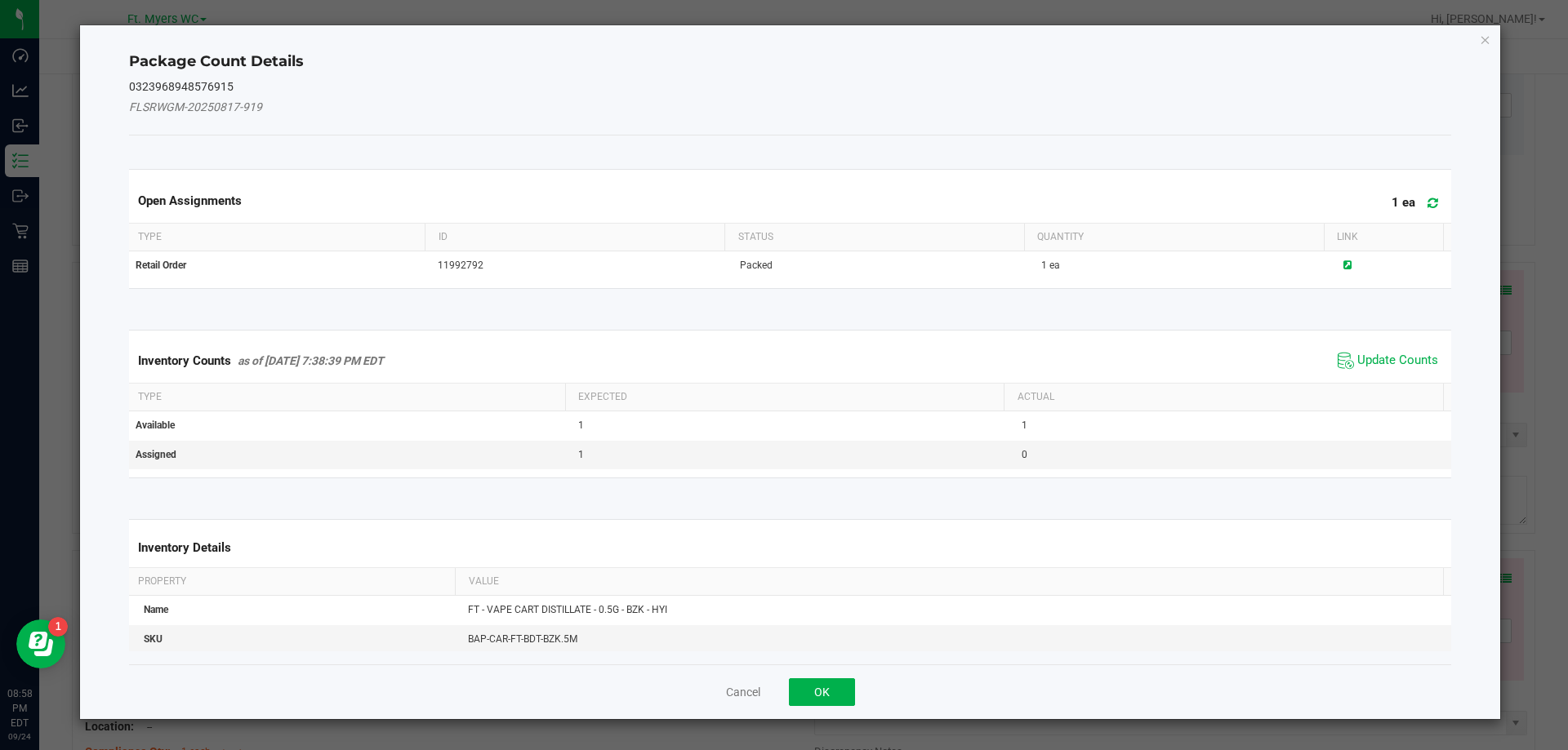
click at [1416, 200] on span at bounding box center [1429, 203] width 27 height 22
click at [1356, 370] on span "Update Counts" at bounding box center [1388, 361] width 109 height 24
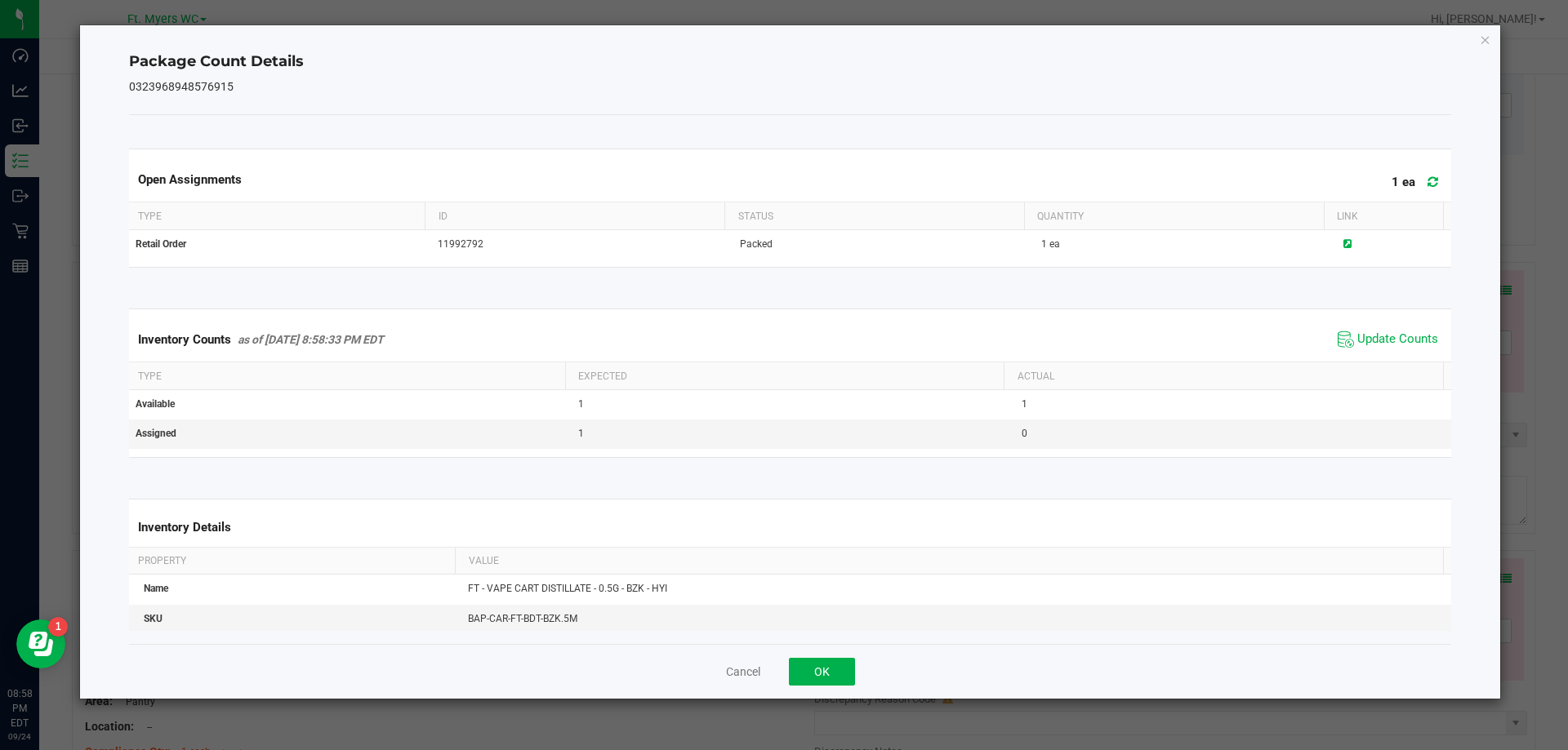
click at [1359, 352] on span "Update Counts" at bounding box center [1388, 339] width 109 height 24
click at [828, 676] on button "OK" at bounding box center [822, 672] width 66 height 28
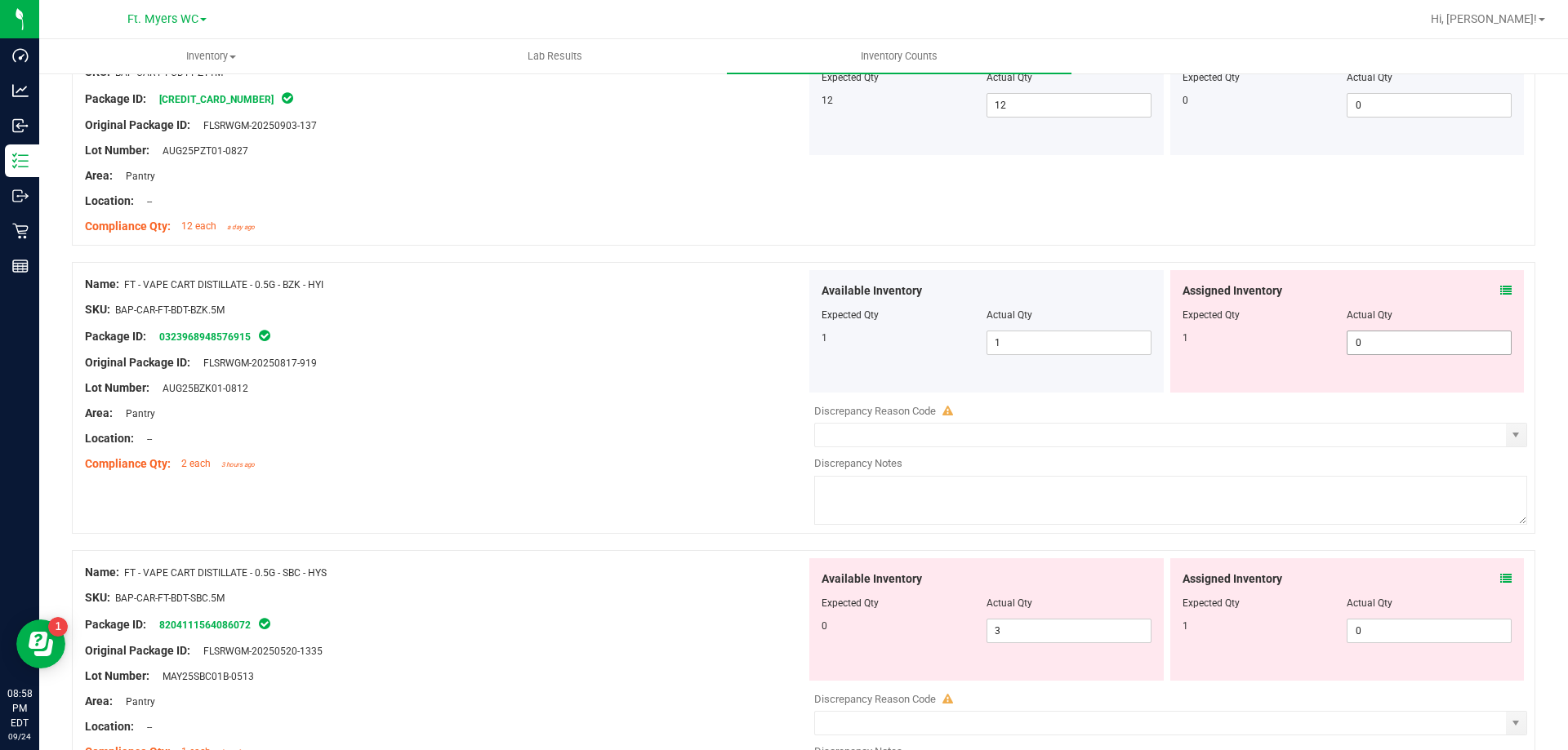
click at [1366, 337] on span "0 0" at bounding box center [1429, 343] width 165 height 24
click at [1368, 346] on input "0" at bounding box center [1429, 343] width 164 height 22
type input "1"
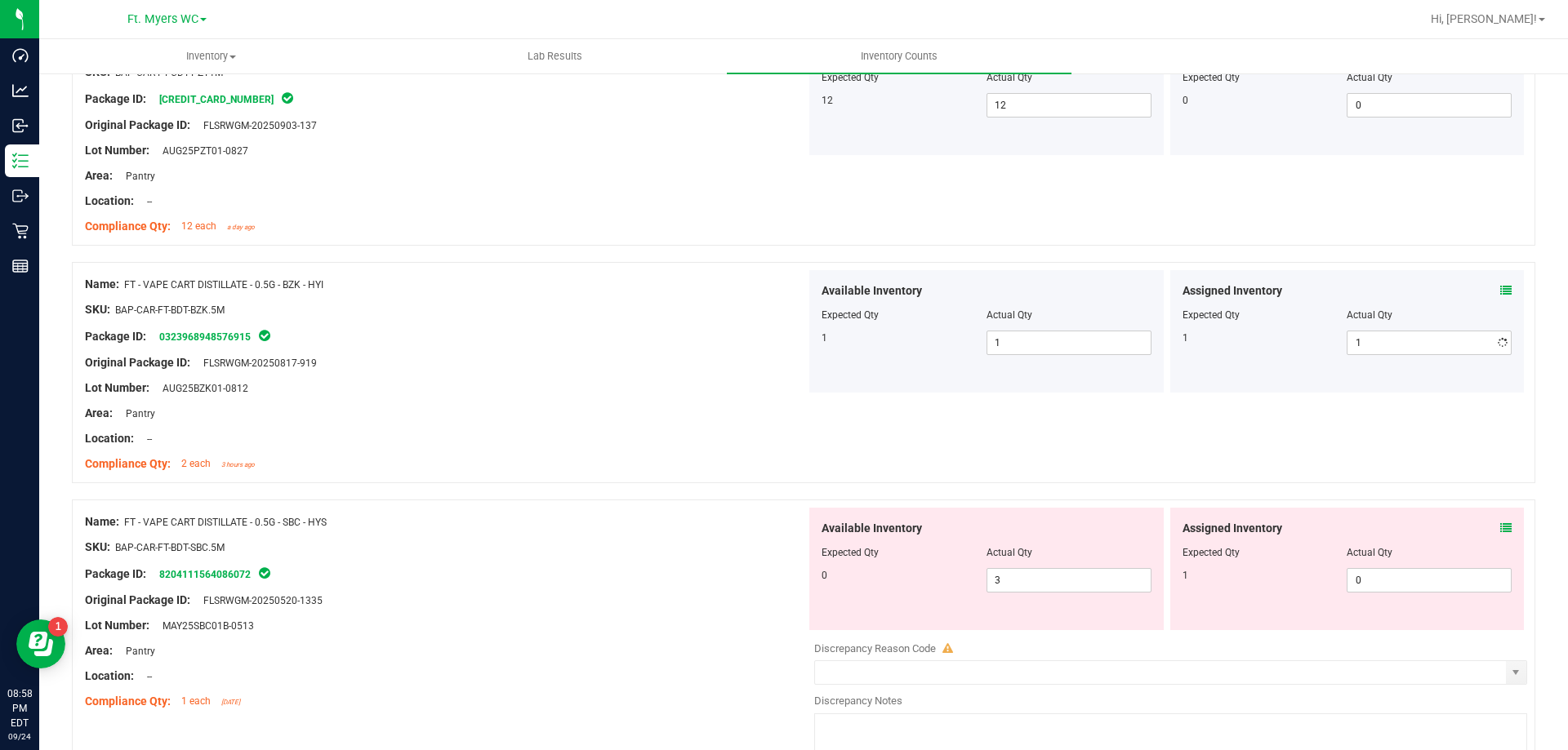
click at [574, 454] on div at bounding box center [445, 451] width 721 height 8
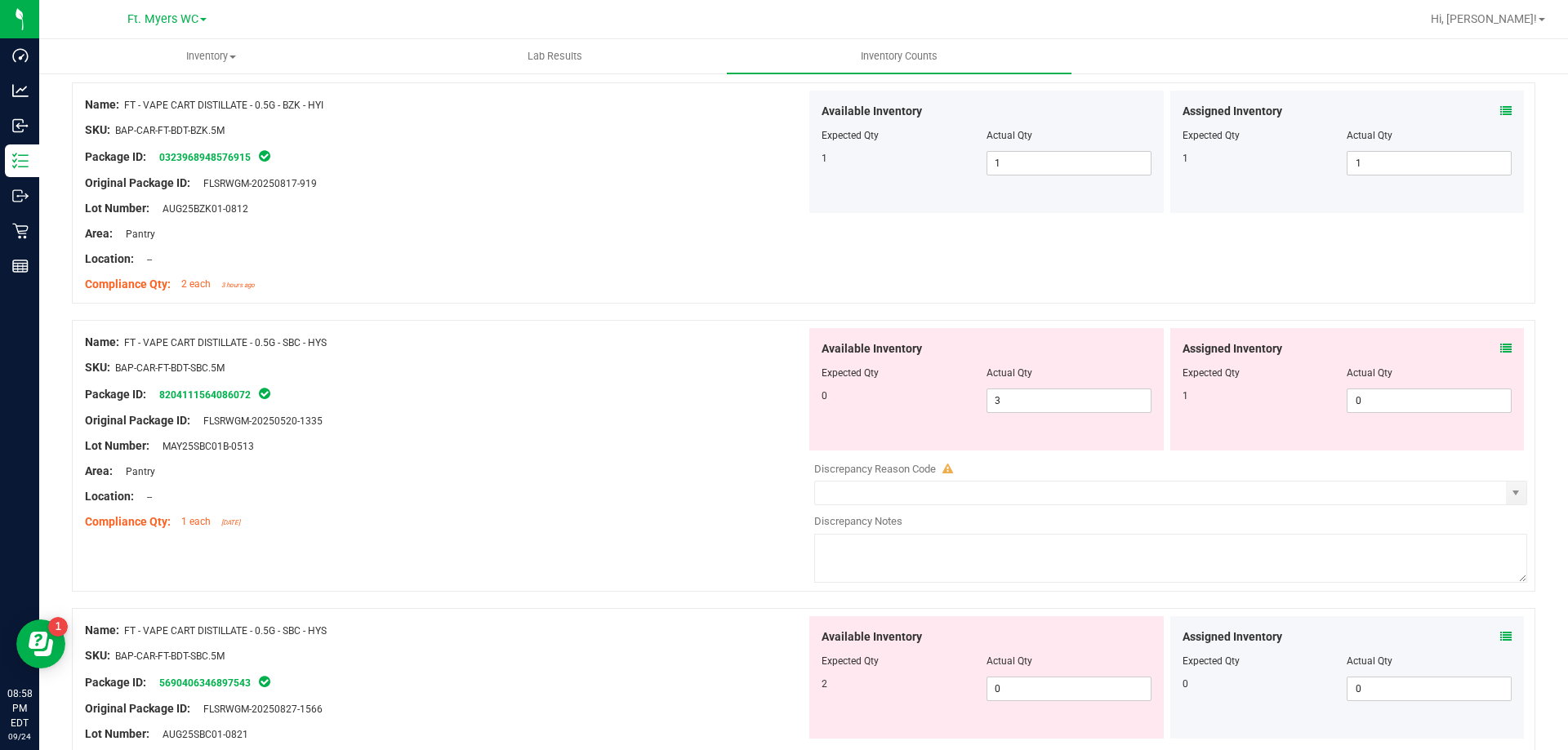
scroll to position [3837, 0]
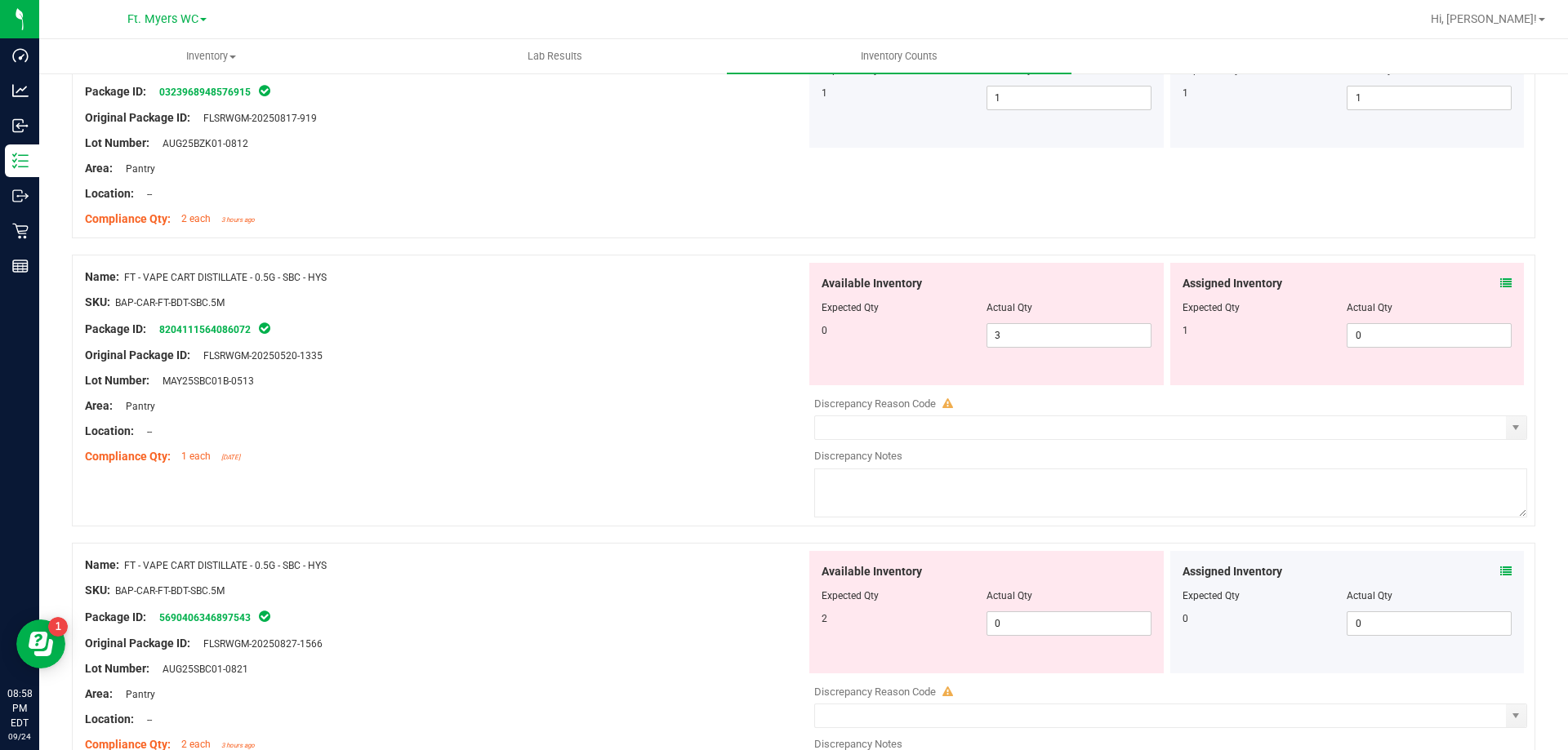
click at [530, 369] on div at bounding box center [445, 368] width 721 height 8
click at [1501, 278] on icon at bounding box center [1506, 283] width 11 height 11
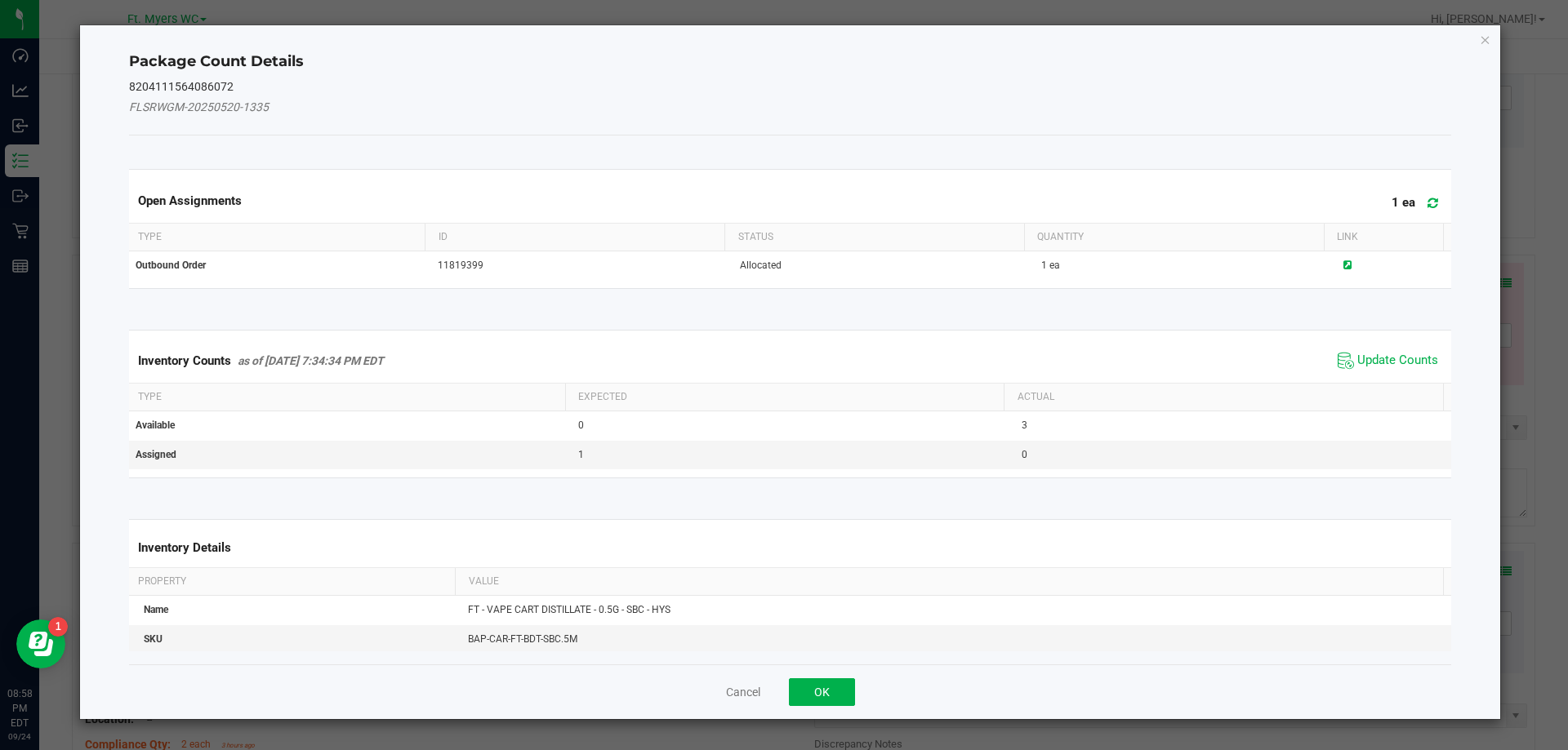
click at [1416, 209] on span at bounding box center [1429, 203] width 27 height 22
click at [1381, 360] on span "Update Counts" at bounding box center [1398, 361] width 80 height 16
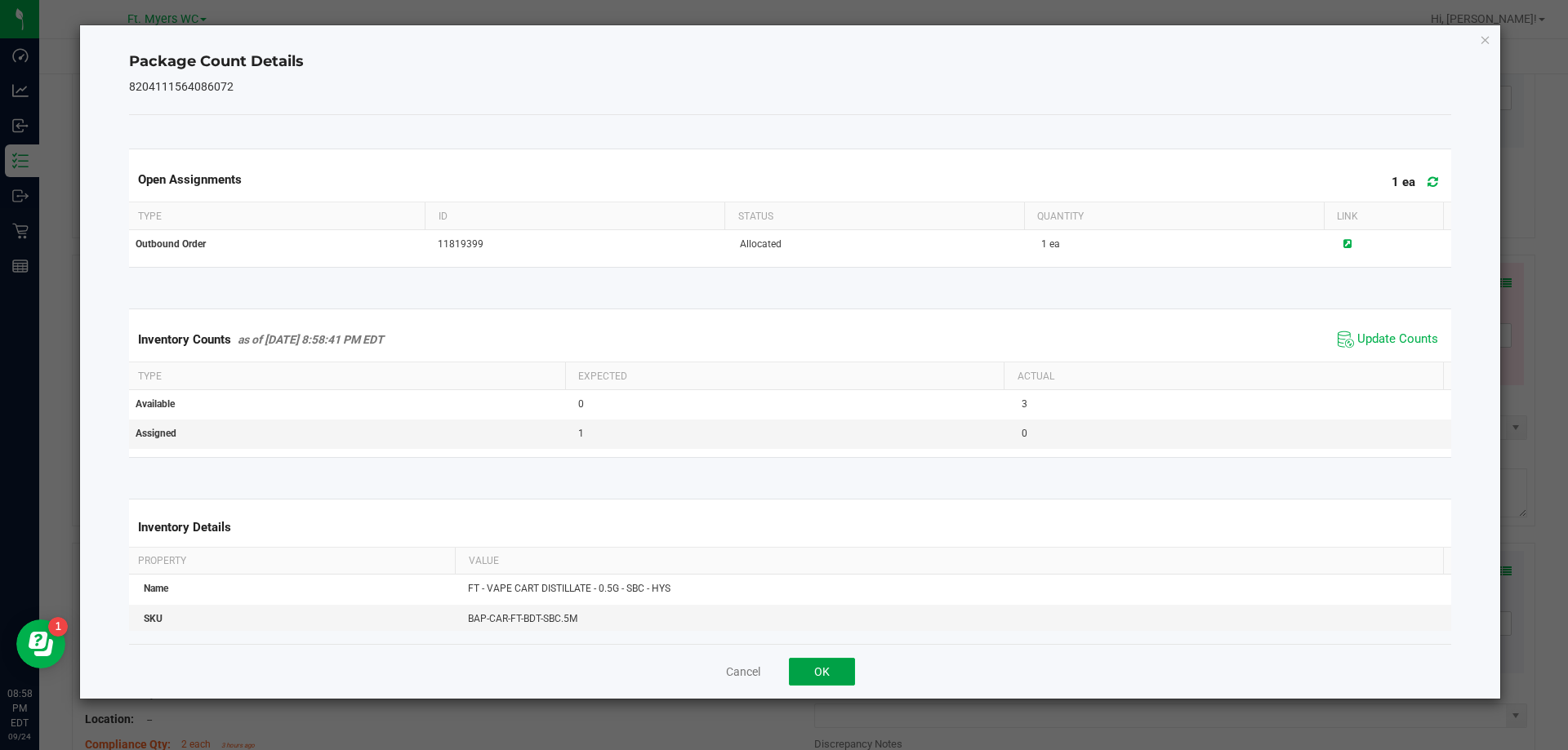
click at [826, 674] on button "OK" at bounding box center [822, 672] width 66 height 28
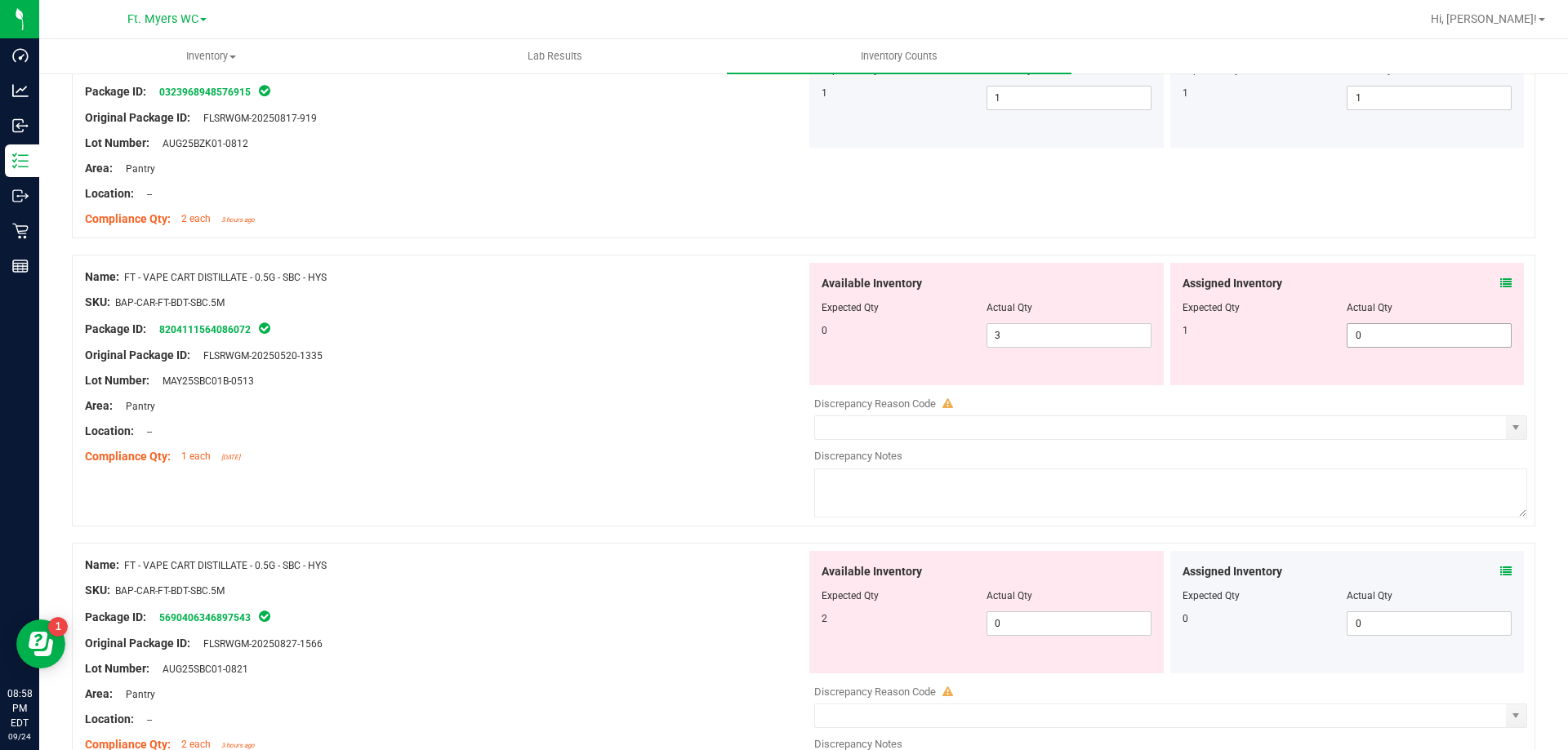
click at [1376, 336] on span "0 0" at bounding box center [1429, 336] width 165 height 24
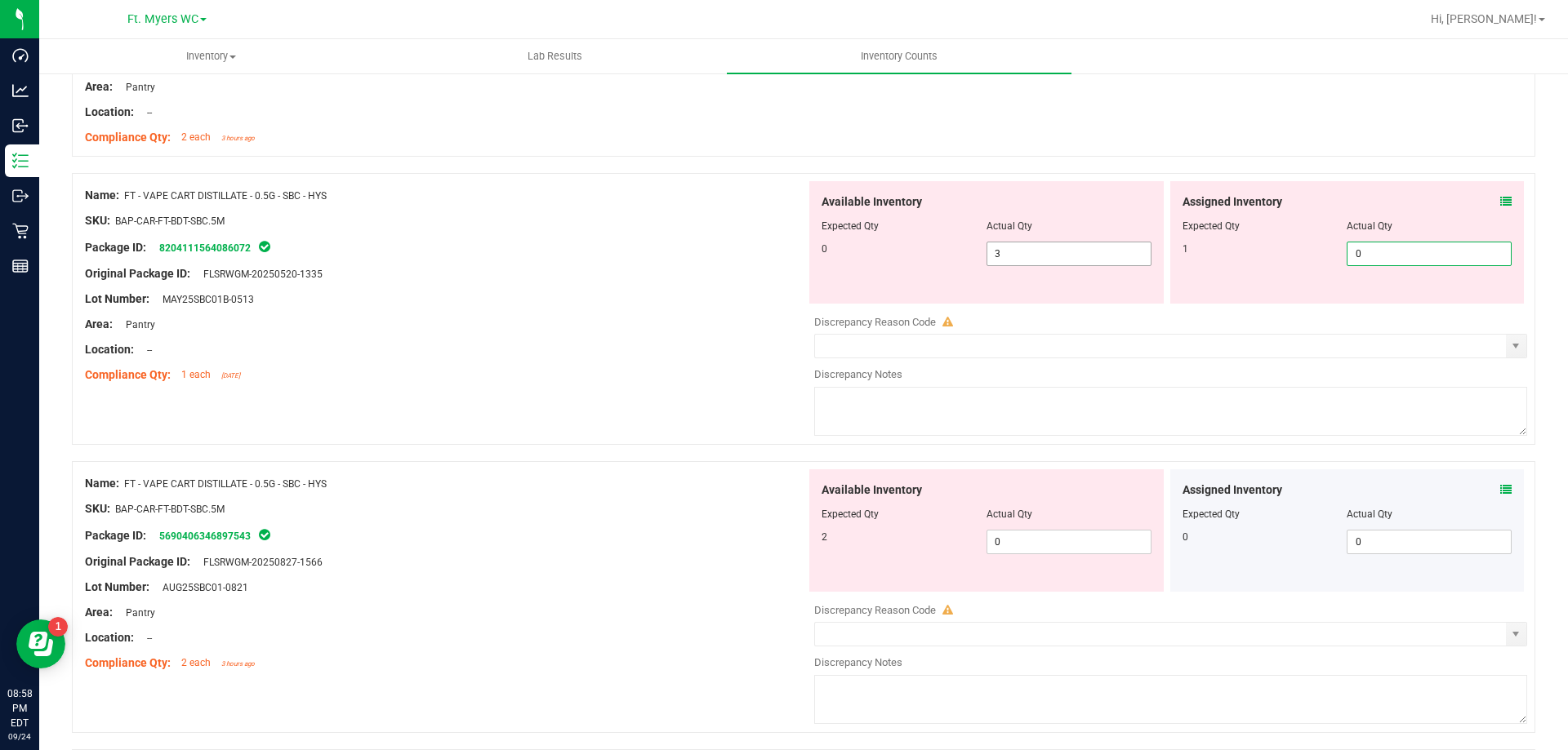
click at [1011, 258] on span "3 3" at bounding box center [1069, 253] width 165 height 24
click at [1011, 258] on input "3" at bounding box center [1069, 253] width 164 height 22
type input "0"
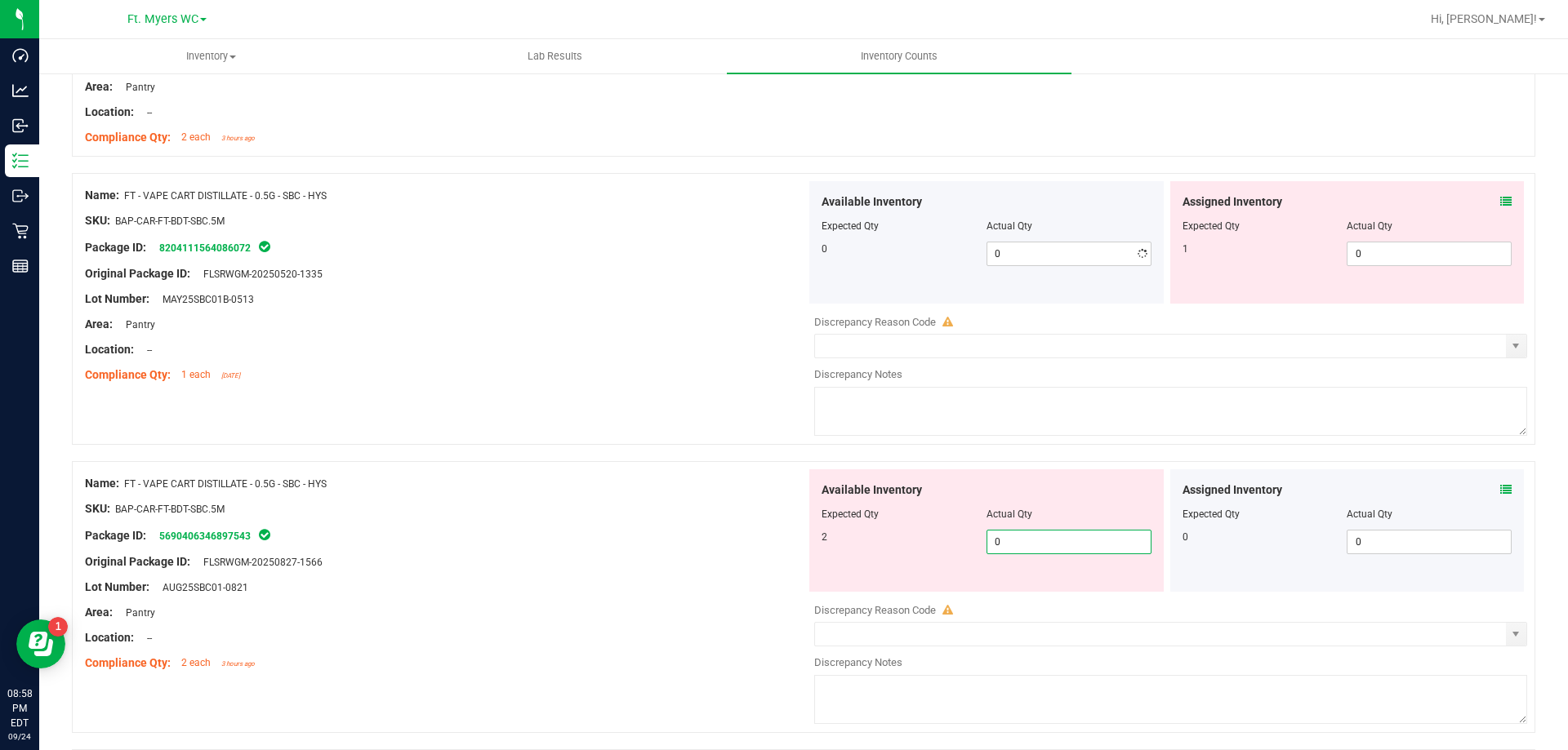
click at [1026, 546] on span "0 0" at bounding box center [1069, 542] width 165 height 24
click at [1026, 546] on input "0" at bounding box center [1069, 542] width 164 height 22
type input "2"
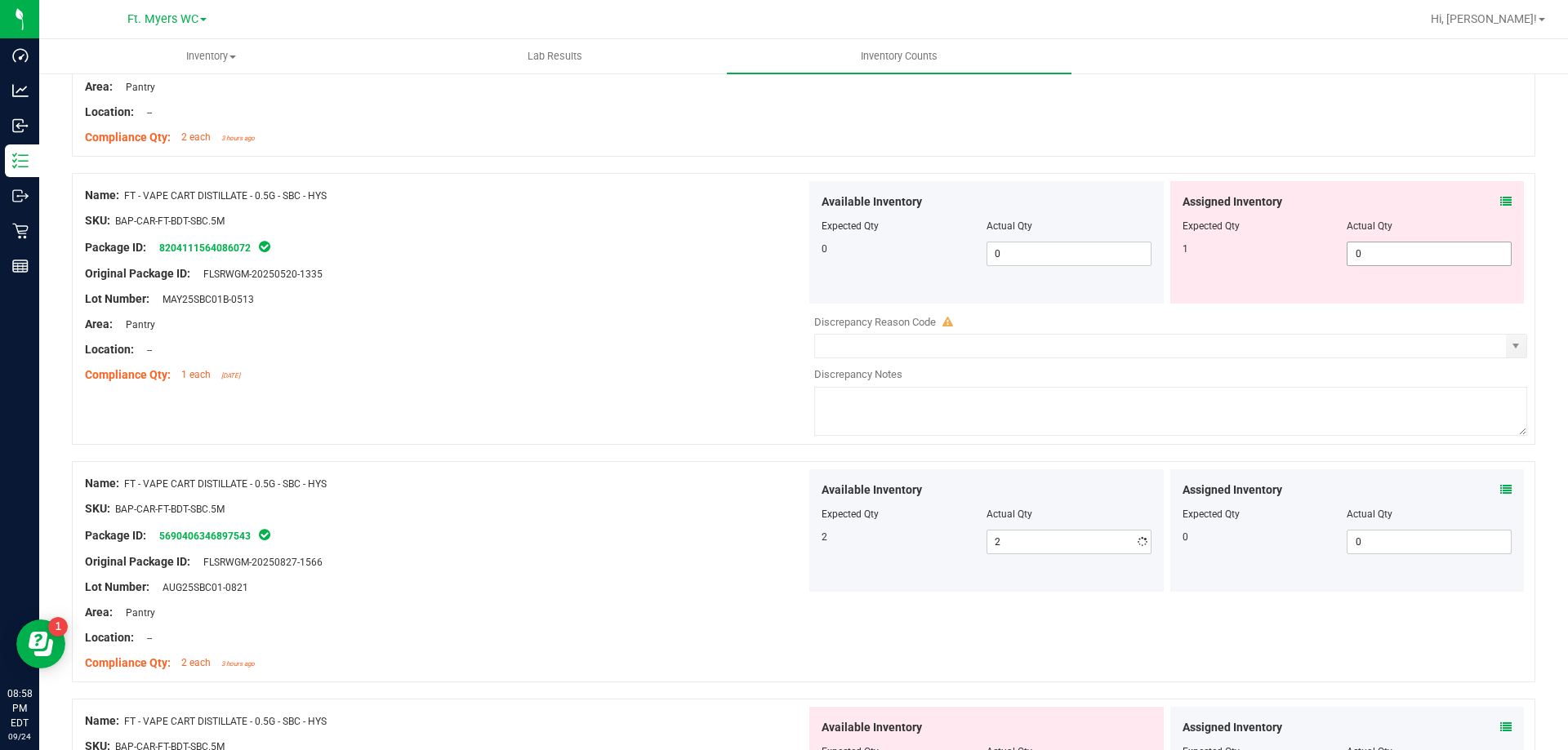
drag, startPoint x: 1345, startPoint y: 234, endPoint x: 1345, endPoint y: 254, distance: 20.0
click at [1343, 235] on div at bounding box center [1347, 237] width 330 height 8
click at [1347, 255] on span "0 0" at bounding box center [1429, 253] width 165 height 24
click at [0, 0] on input "0" at bounding box center [0, 0] width 0 height 0
type input "1"
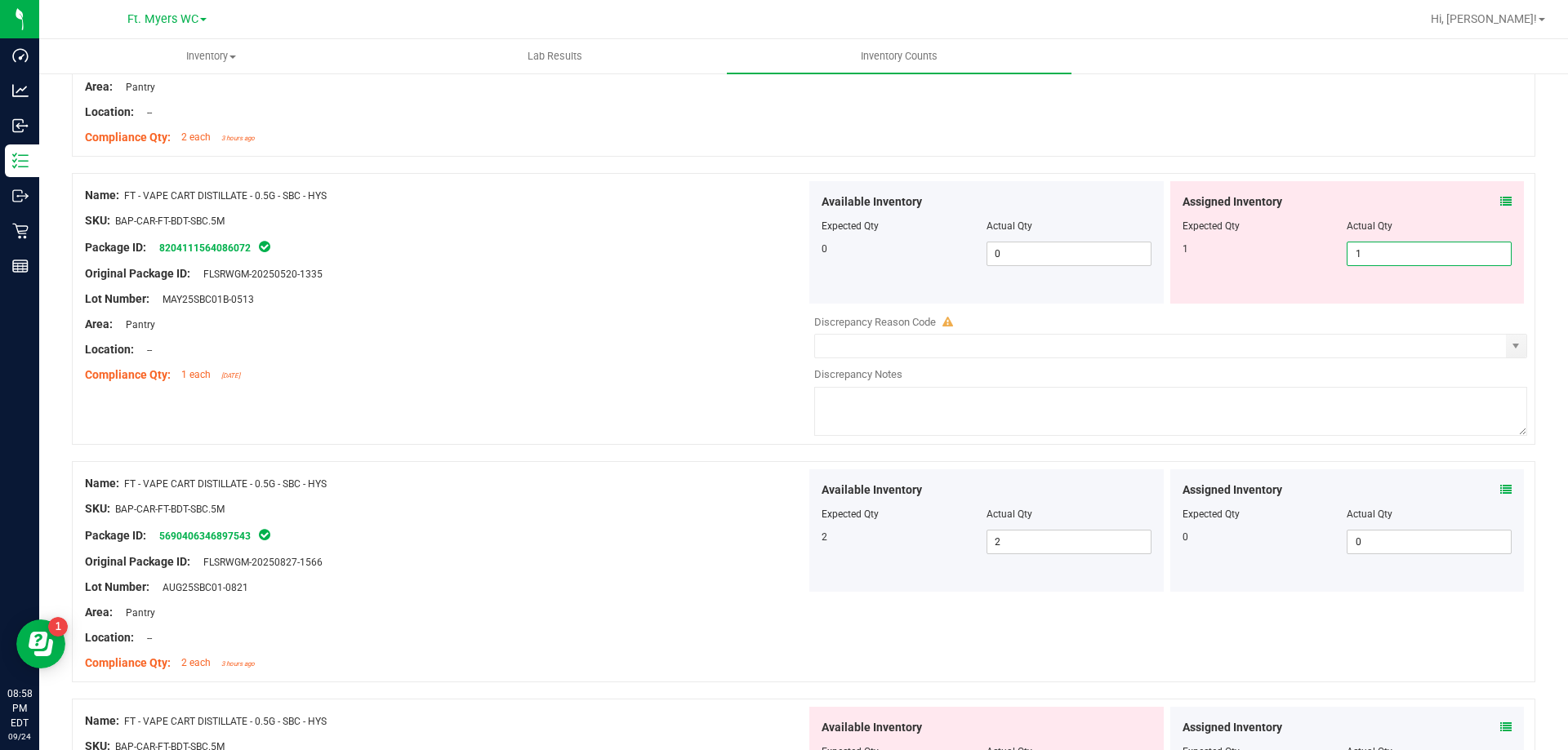
type input "1"
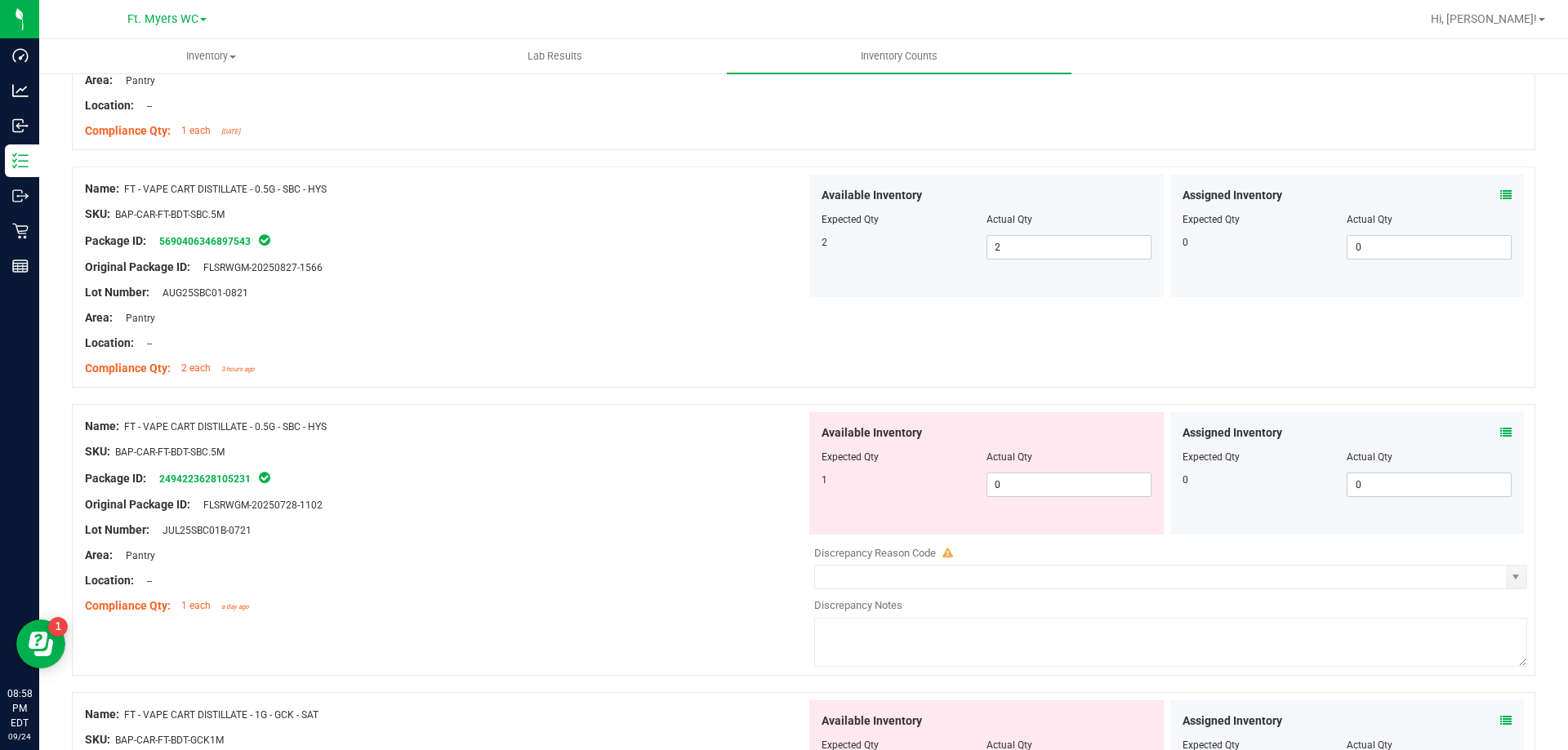
scroll to position [4163, 0]
click at [1028, 516] on div "Available Inventory Expected Qty Actual Qty 1 0 0" at bounding box center [986, 473] width 355 height 123
click at [1042, 490] on span "0 0" at bounding box center [1069, 484] width 165 height 24
click at [1042, 490] on input "0" at bounding box center [1069, 484] width 164 height 22
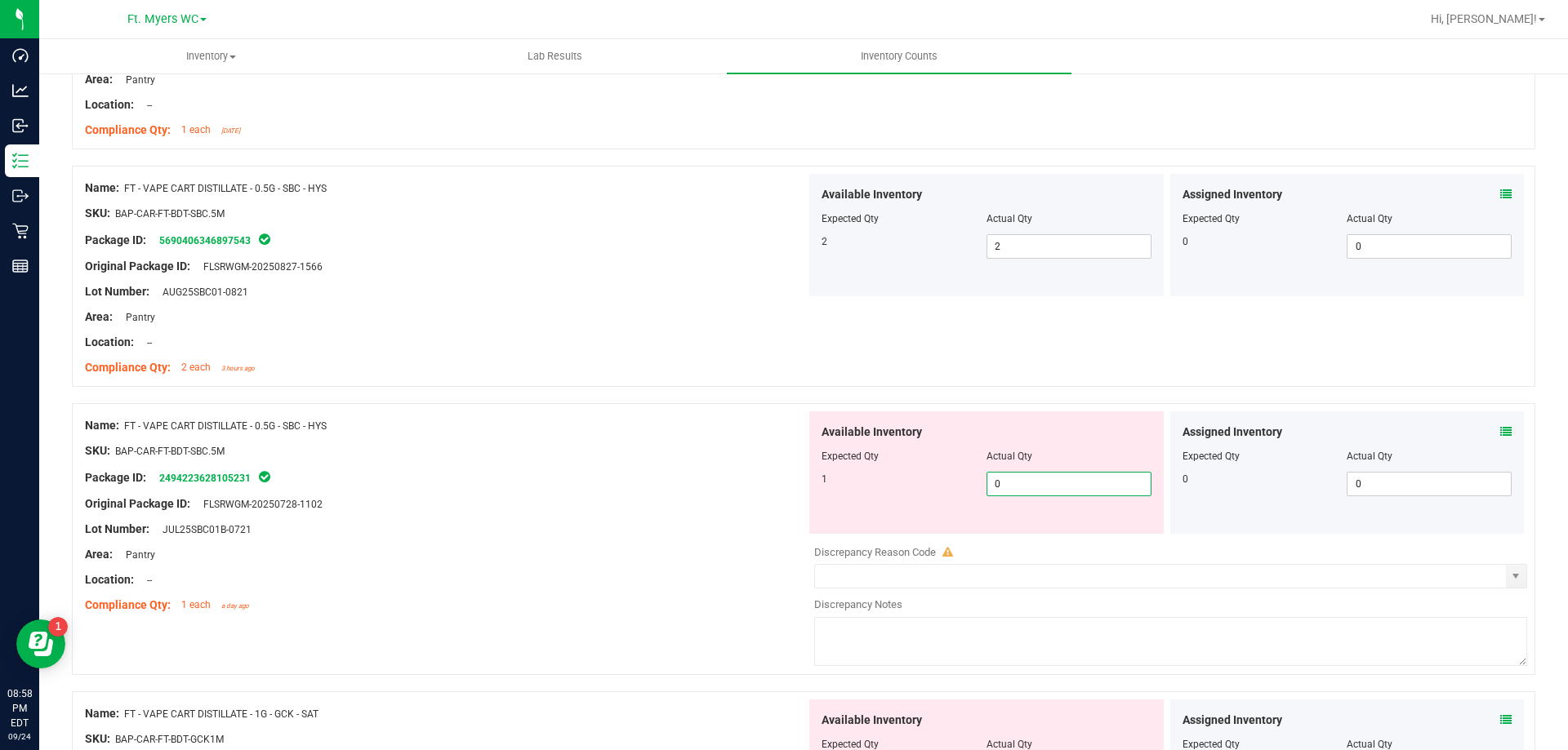
click at [1042, 490] on input "0" at bounding box center [1069, 484] width 164 height 22
type input "1"
click at [744, 470] on div "Package ID: 2494223628105231" at bounding box center [445, 478] width 721 height 20
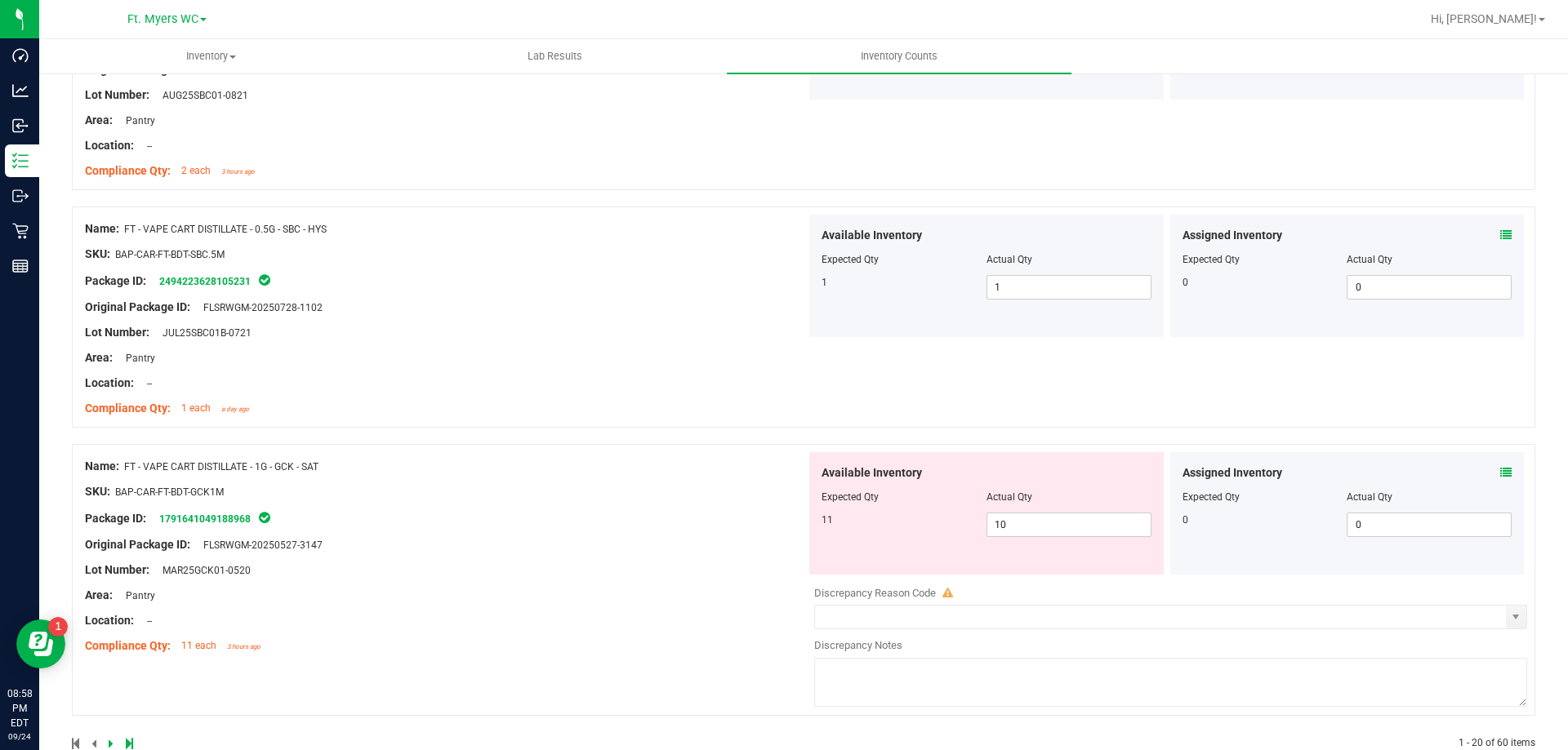
scroll to position [4398, 0]
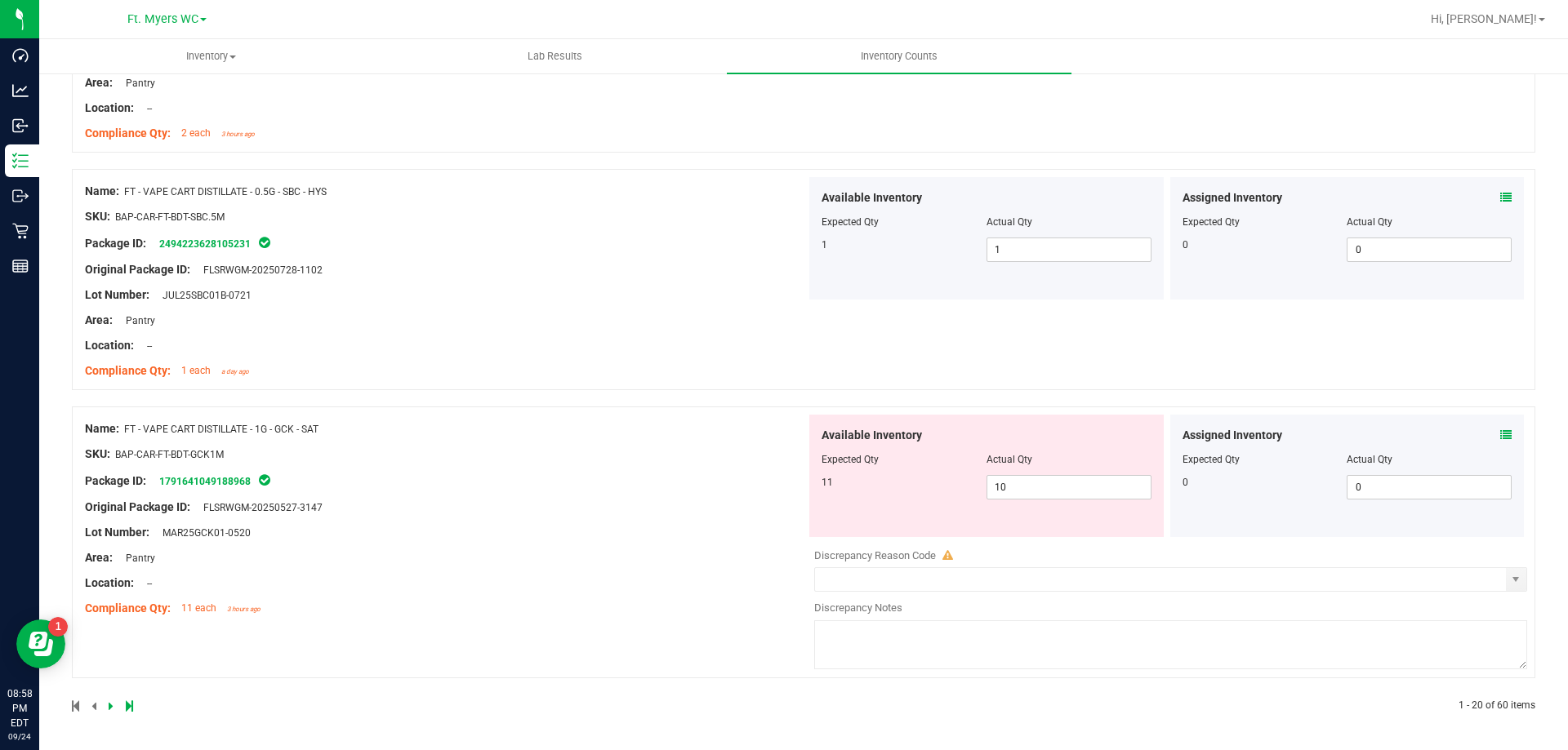
click at [525, 429] on div "Name: FT - VAPE CART DISTILLATE - 1G - GCK - SAT" at bounding box center [445, 429] width 721 height 17
click at [557, 502] on div "Original Package ID: FLSRWGM-20250527-3147" at bounding box center [445, 508] width 721 height 17
click at [511, 484] on div "Package ID: 1791641049188968" at bounding box center [445, 481] width 721 height 20
drag, startPoint x: 997, startPoint y: 487, endPoint x: 1012, endPoint y: 487, distance: 15.0
click at [997, 487] on span "10 10" at bounding box center [1069, 487] width 165 height 24
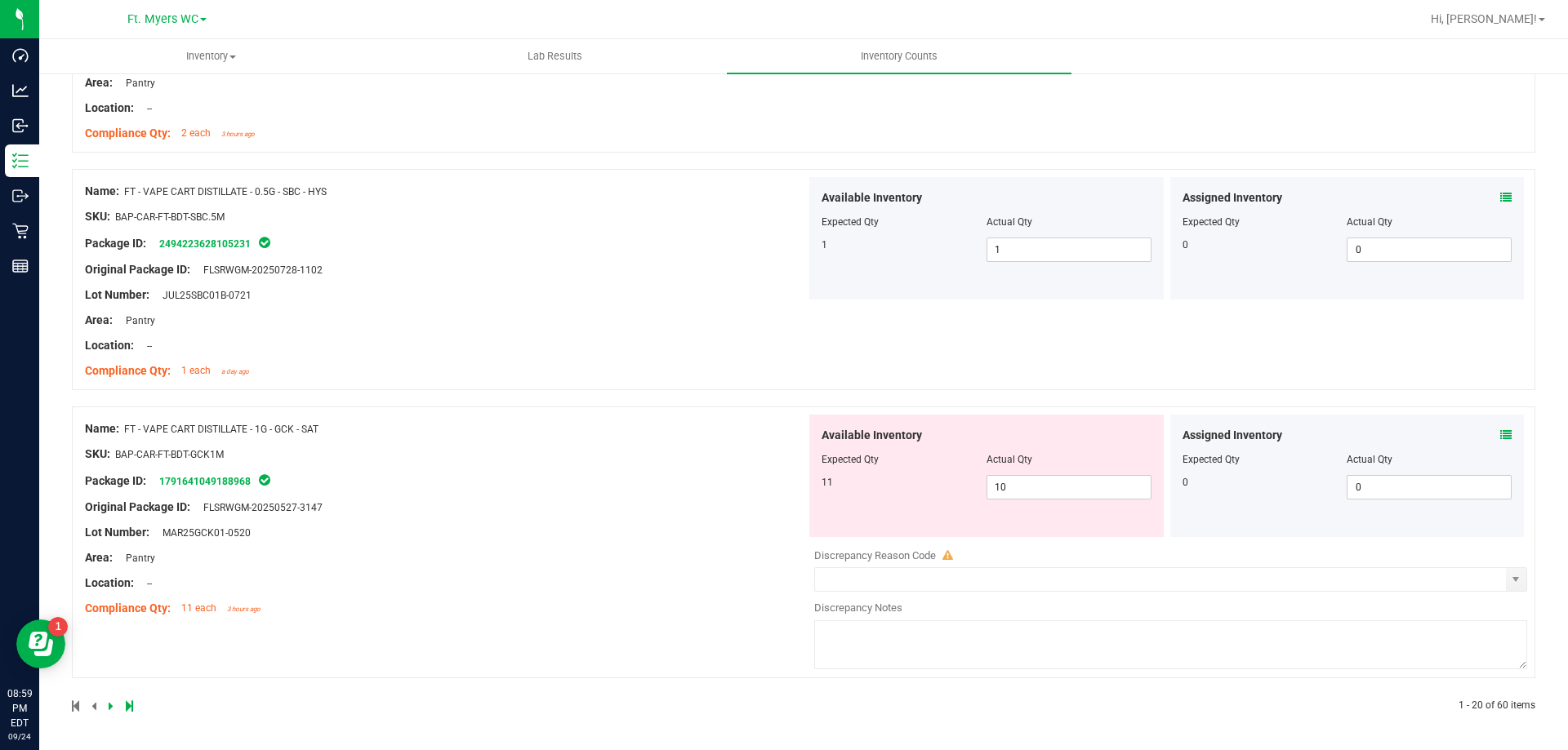
click at [468, 539] on div "Lot Number: MAR25GCK01-0520" at bounding box center [445, 533] width 721 height 17
click at [691, 449] on div "SKU: BAP-CAR-FT-BDT-GCK1M" at bounding box center [445, 454] width 721 height 17
click at [512, 478] on div "Package ID: 1791641049188968" at bounding box center [445, 481] width 721 height 20
click at [737, 542] on div at bounding box center [445, 545] width 721 height 8
click at [1501, 433] on icon at bounding box center [1506, 434] width 11 height 11
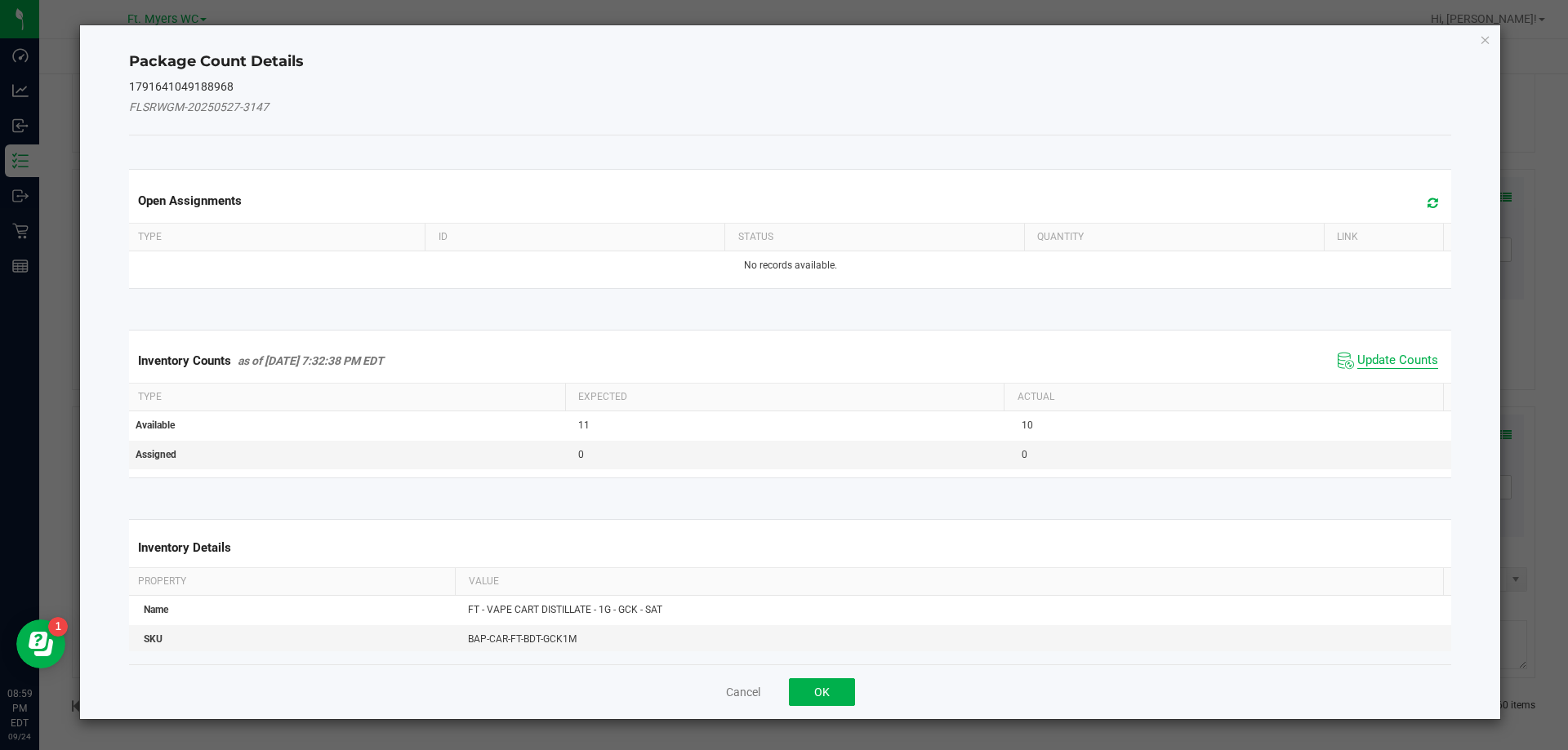
click at [1404, 354] on span "Update Counts" at bounding box center [1398, 361] width 80 height 16
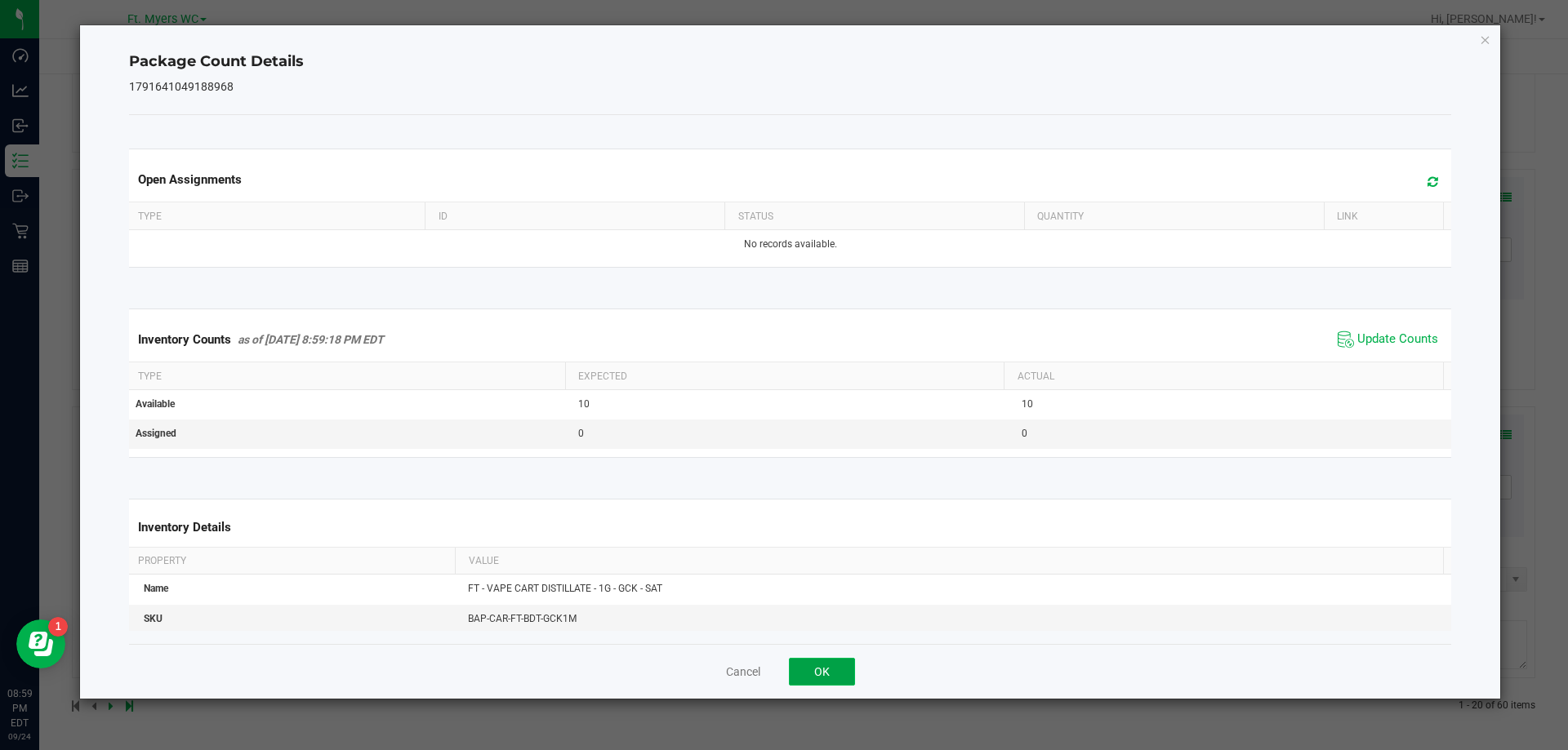
click at [816, 663] on button "OK" at bounding box center [822, 672] width 66 height 28
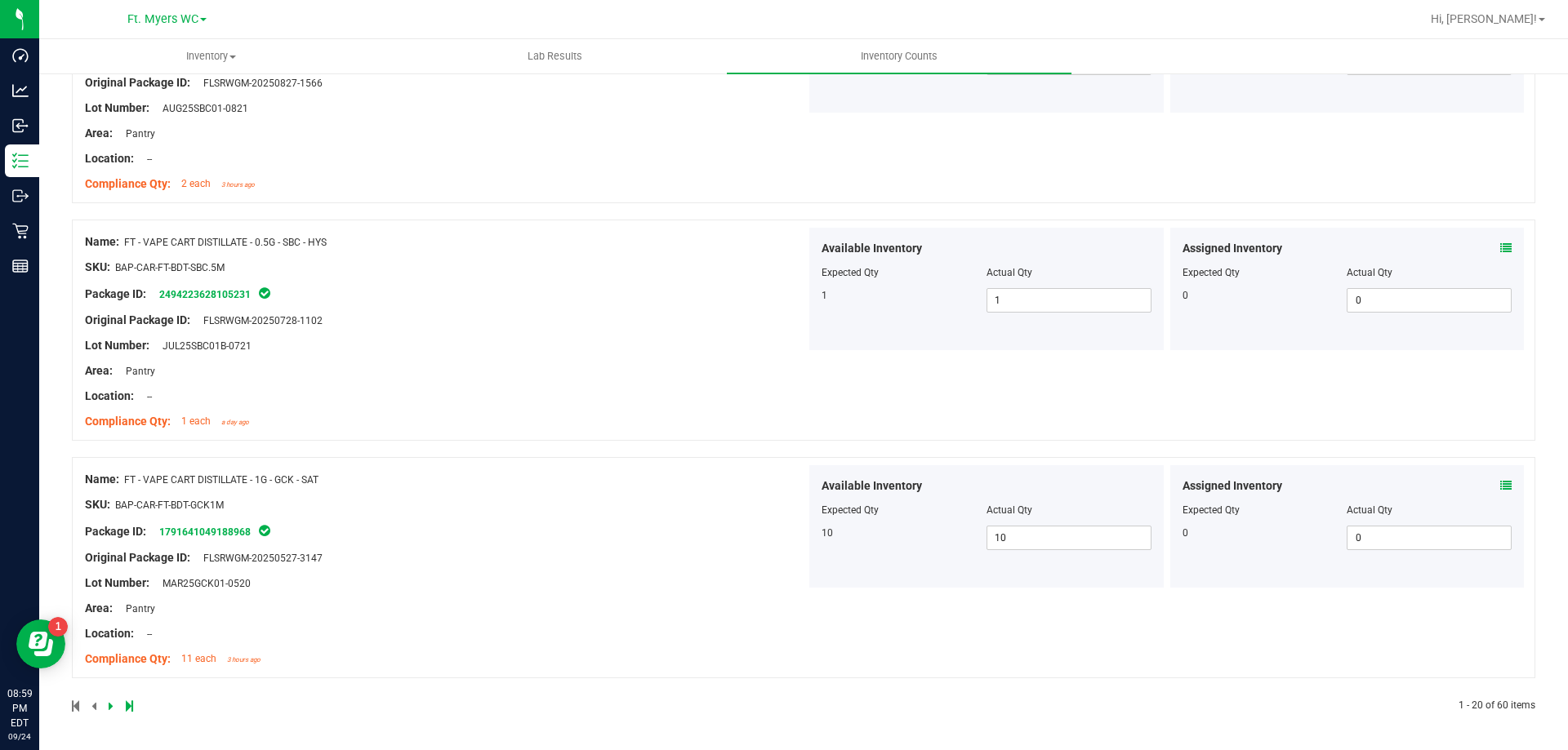
click at [112, 708] on icon at bounding box center [112, 706] width 5 height 10
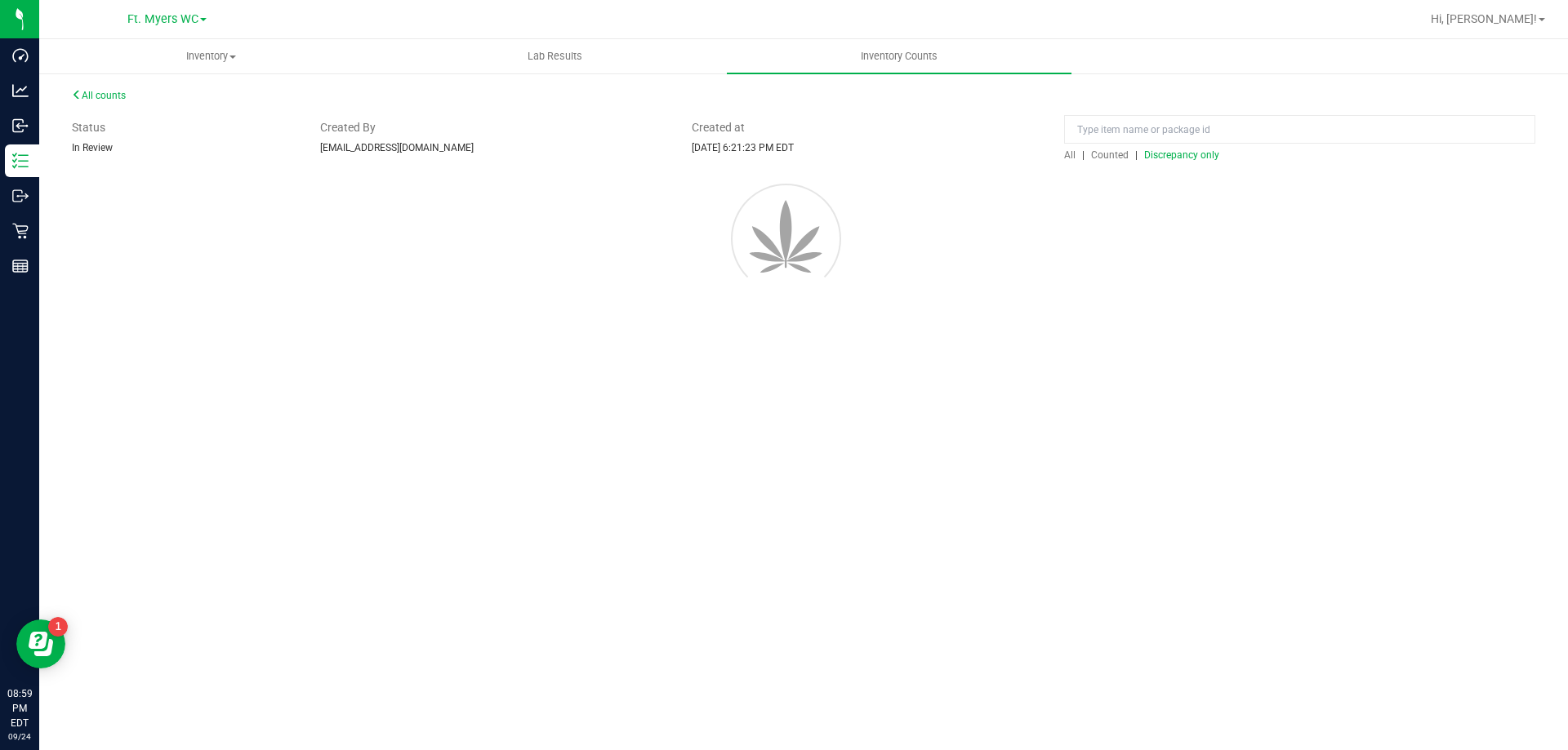
scroll to position [0, 0]
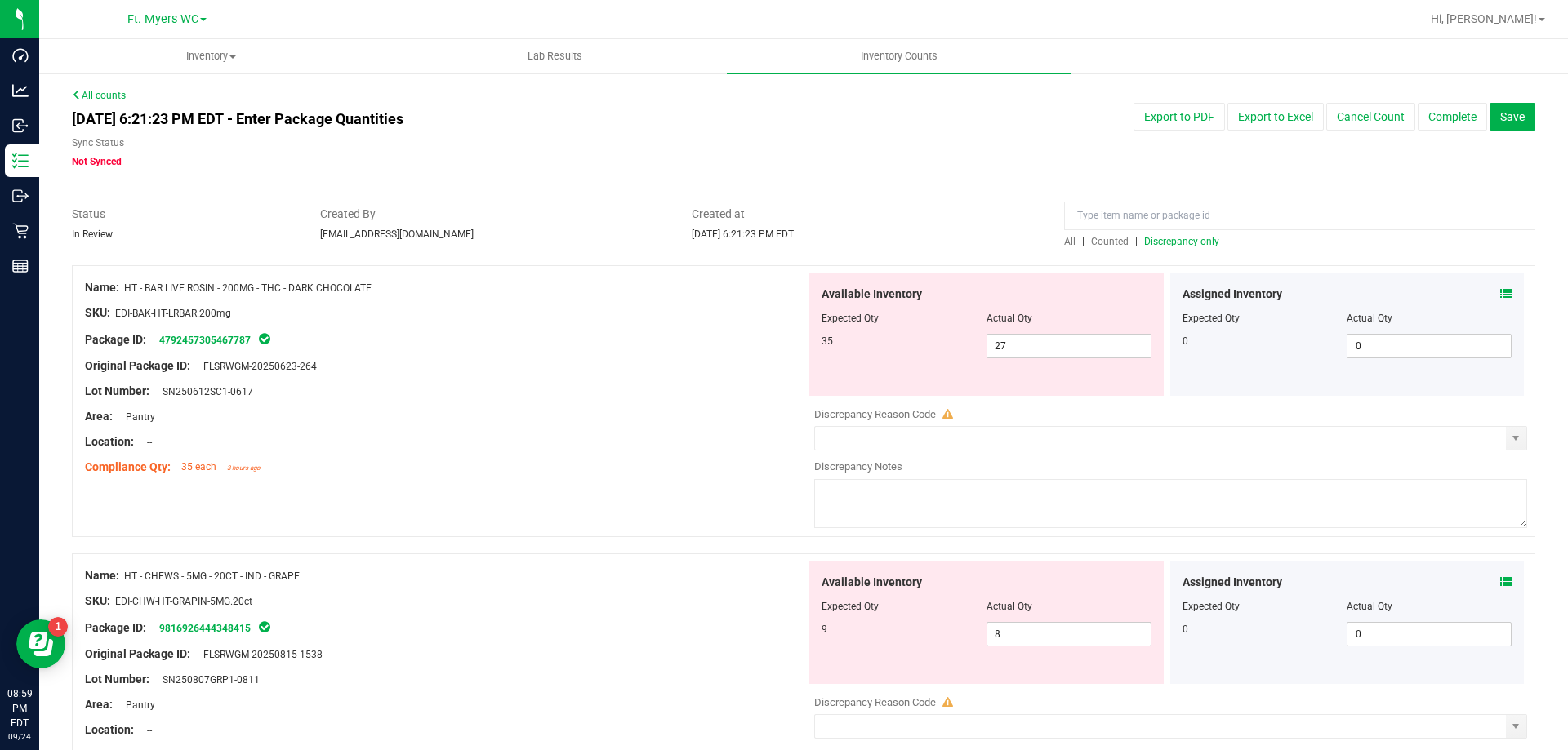
click at [631, 422] on div "Area: Pantry" at bounding box center [445, 417] width 721 height 17
click
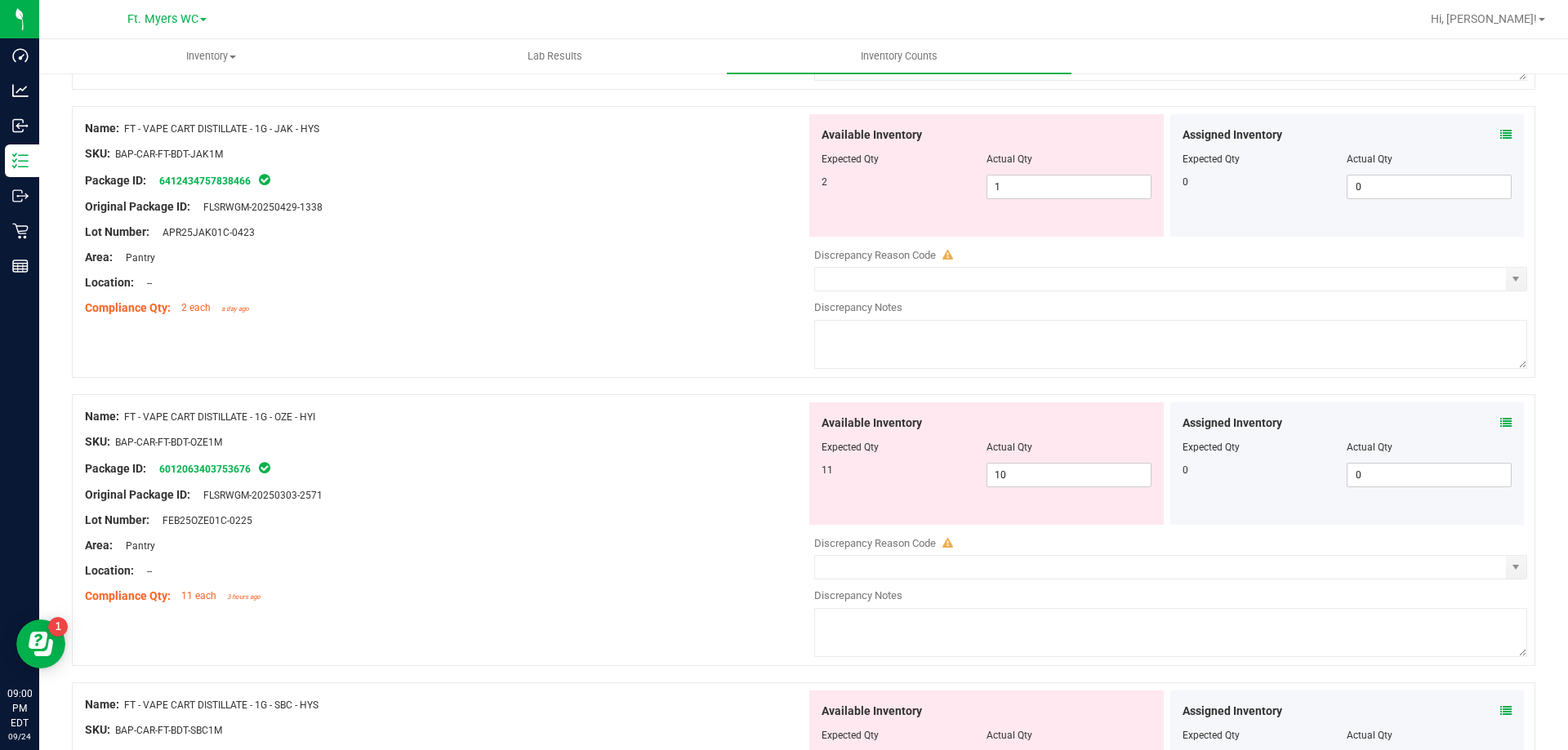
scroll to position [408, 0]
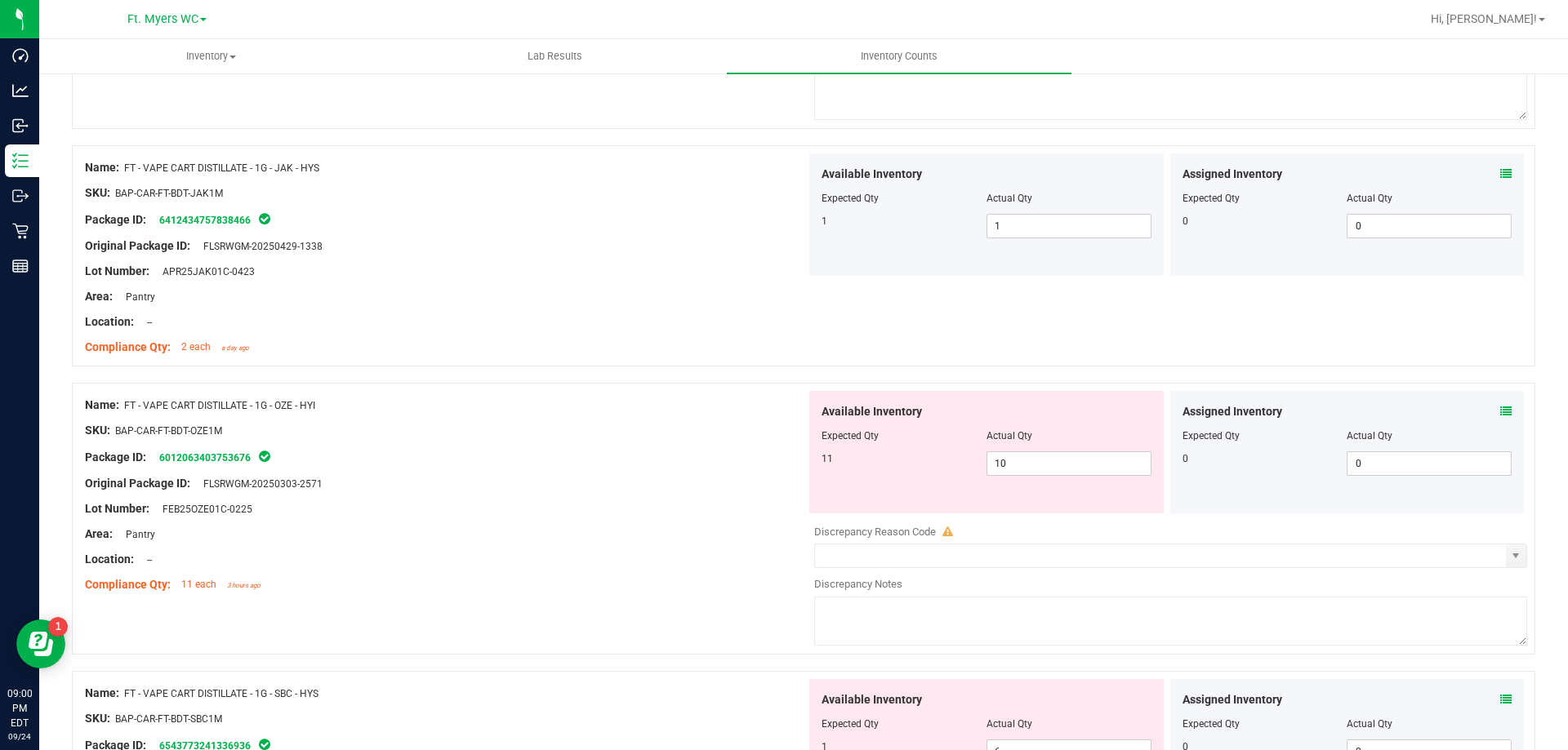
drag, startPoint x: 630, startPoint y: 449, endPoint x: 637, endPoint y: 453, distance: 8.1
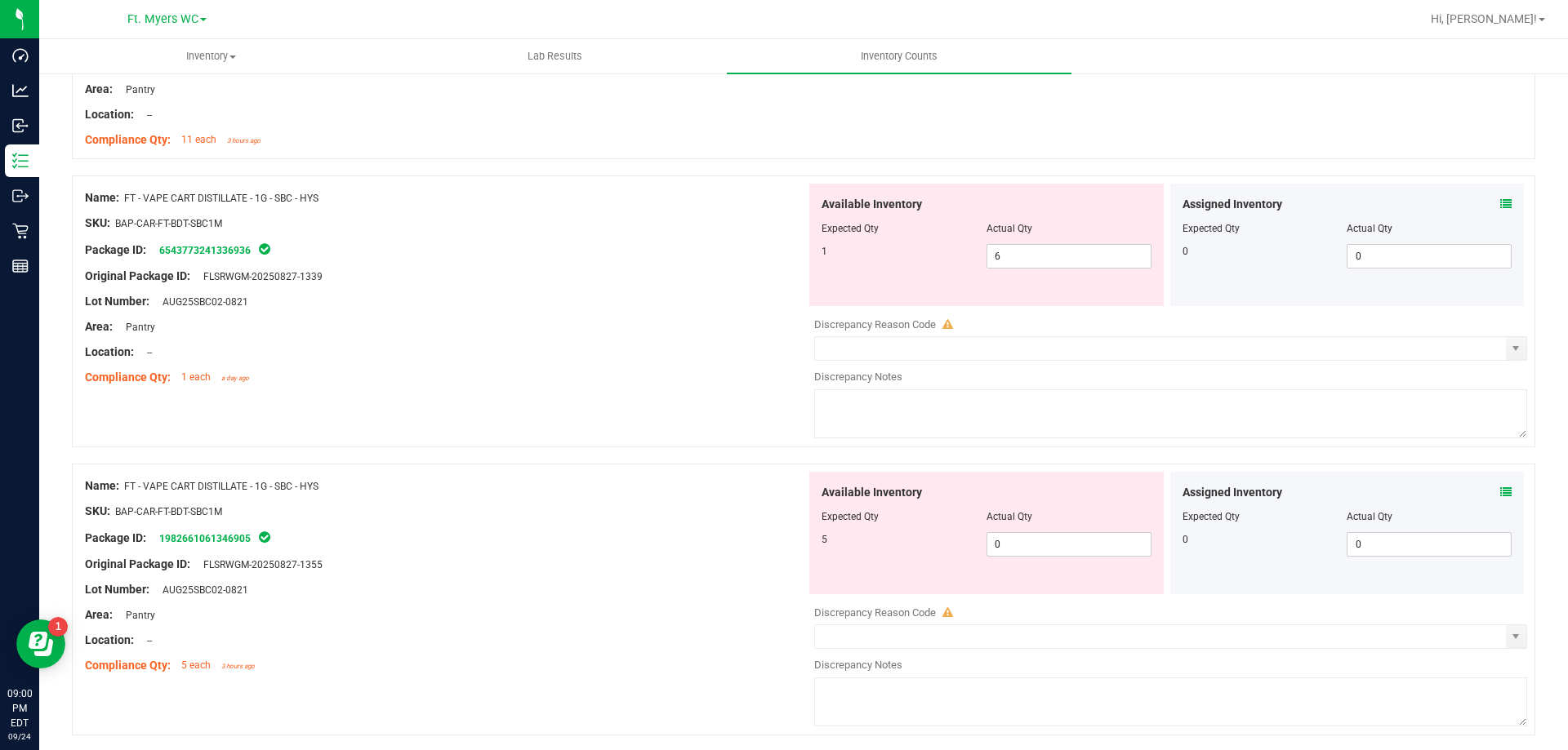
scroll to position [817, 0]
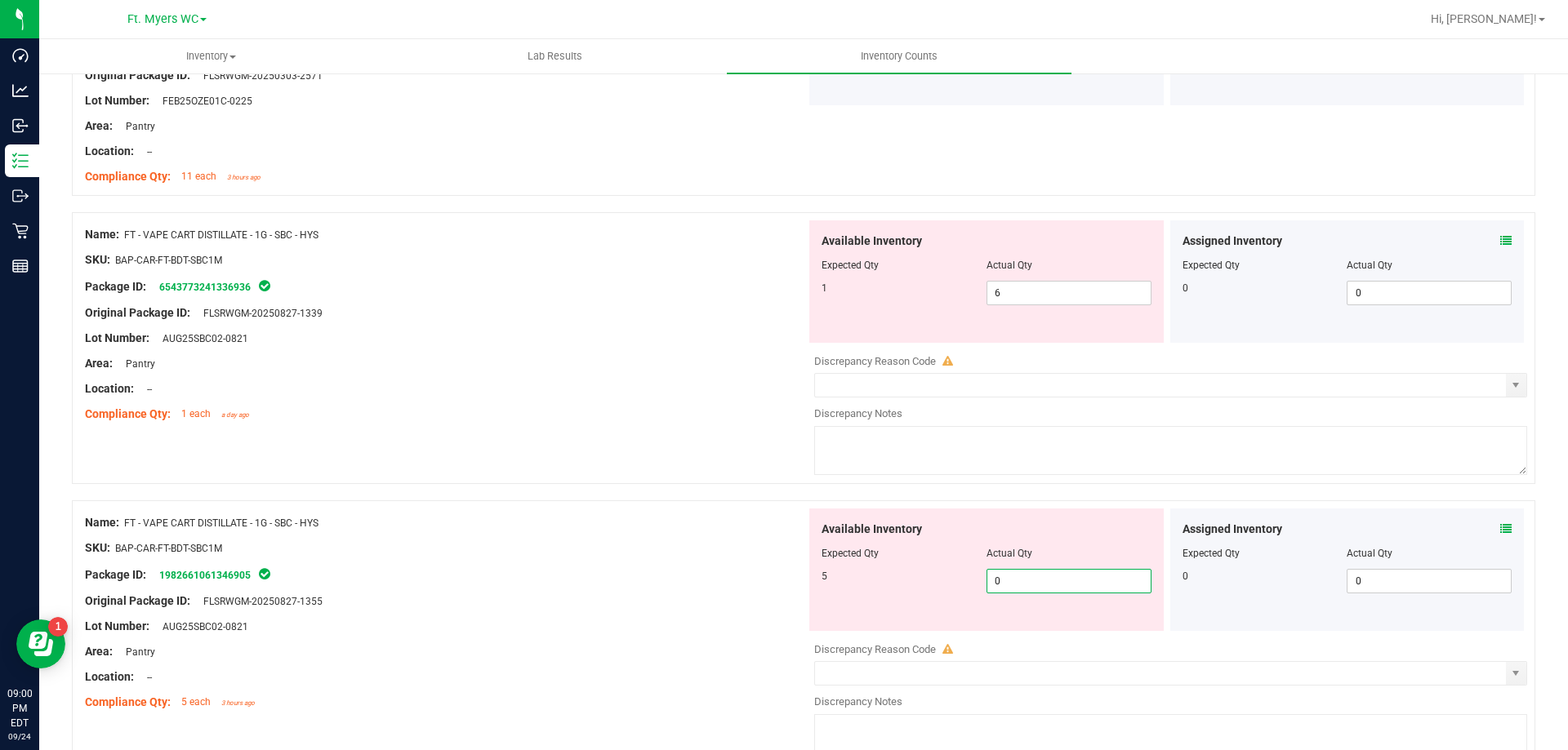
type input "5"
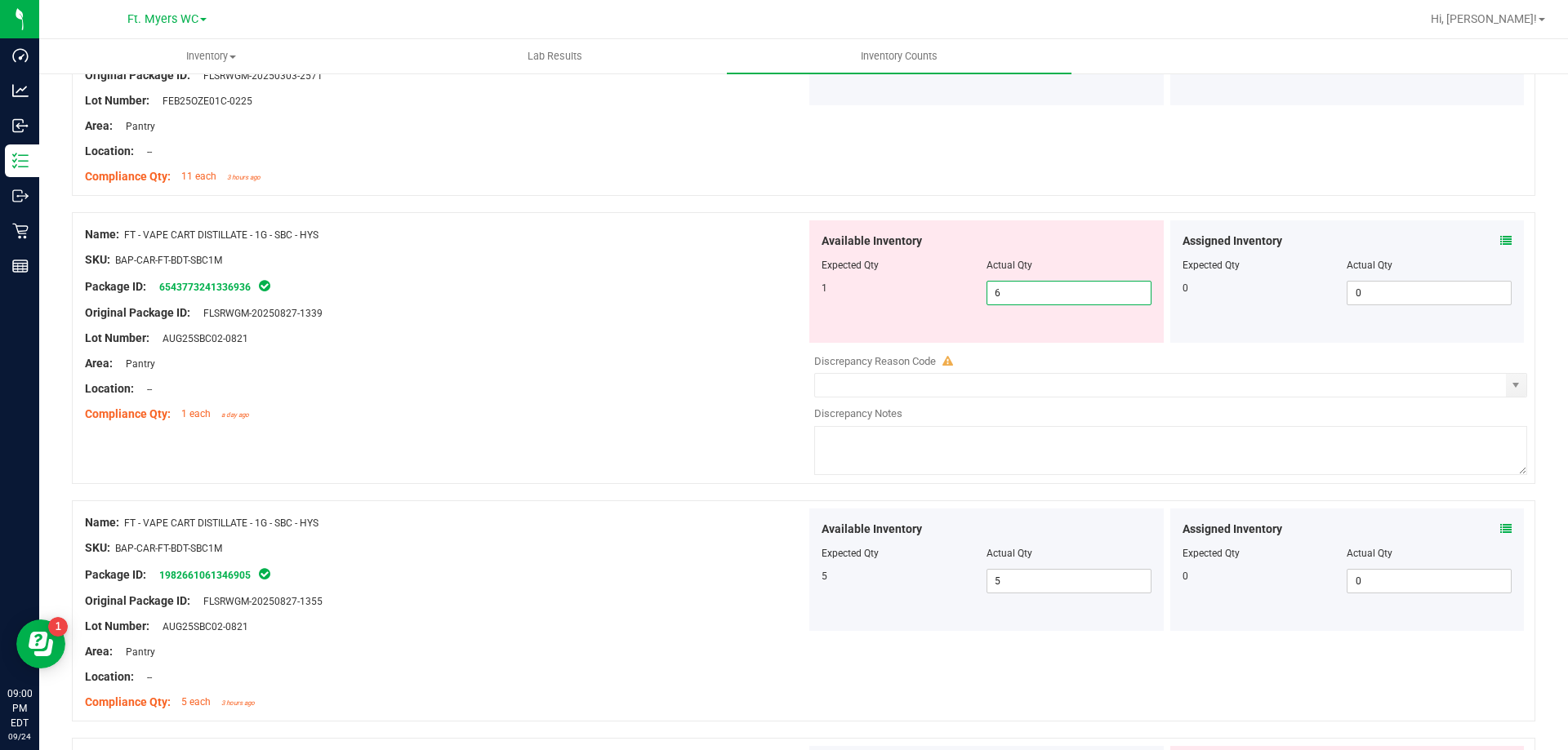
type input "1"
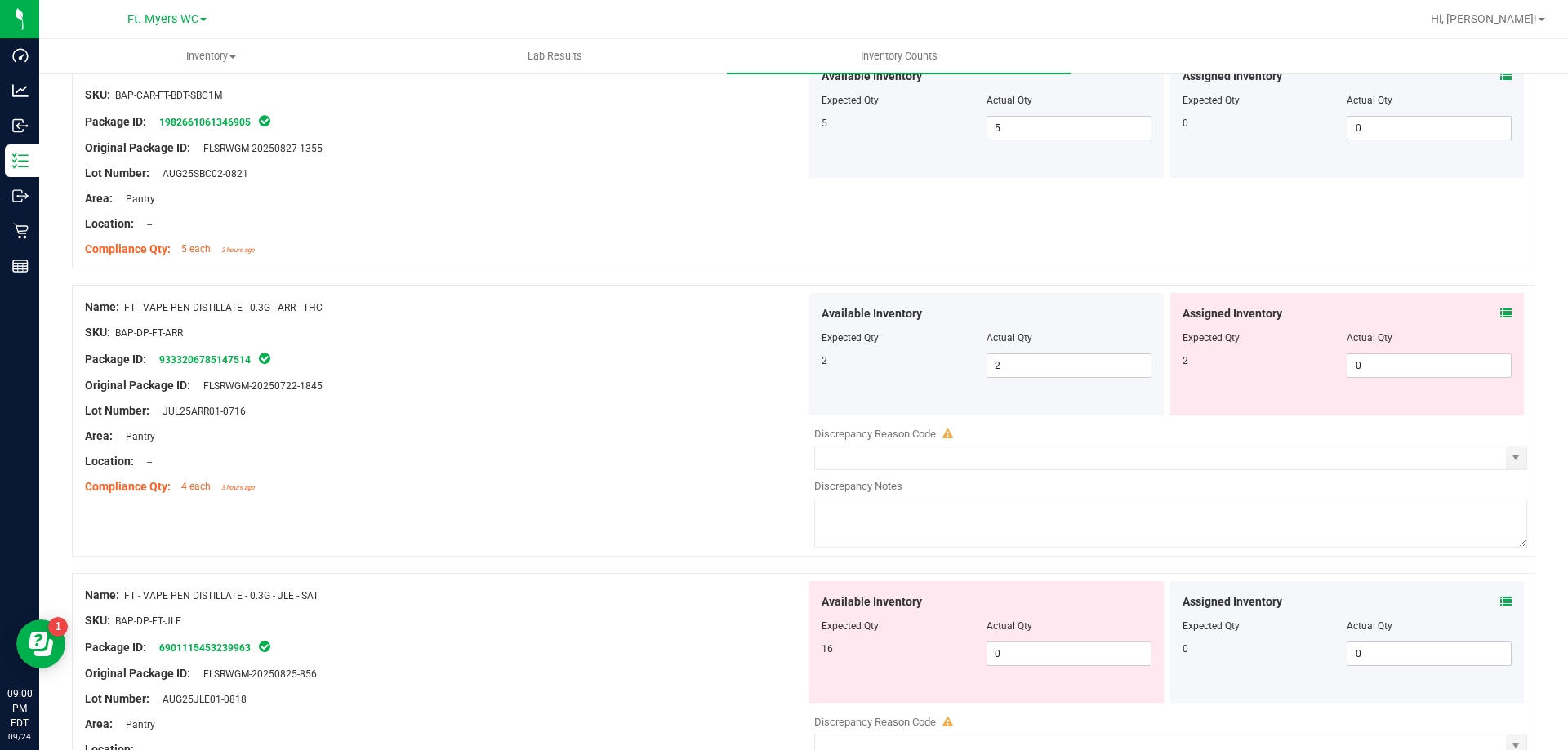
scroll to position [1306, 0]
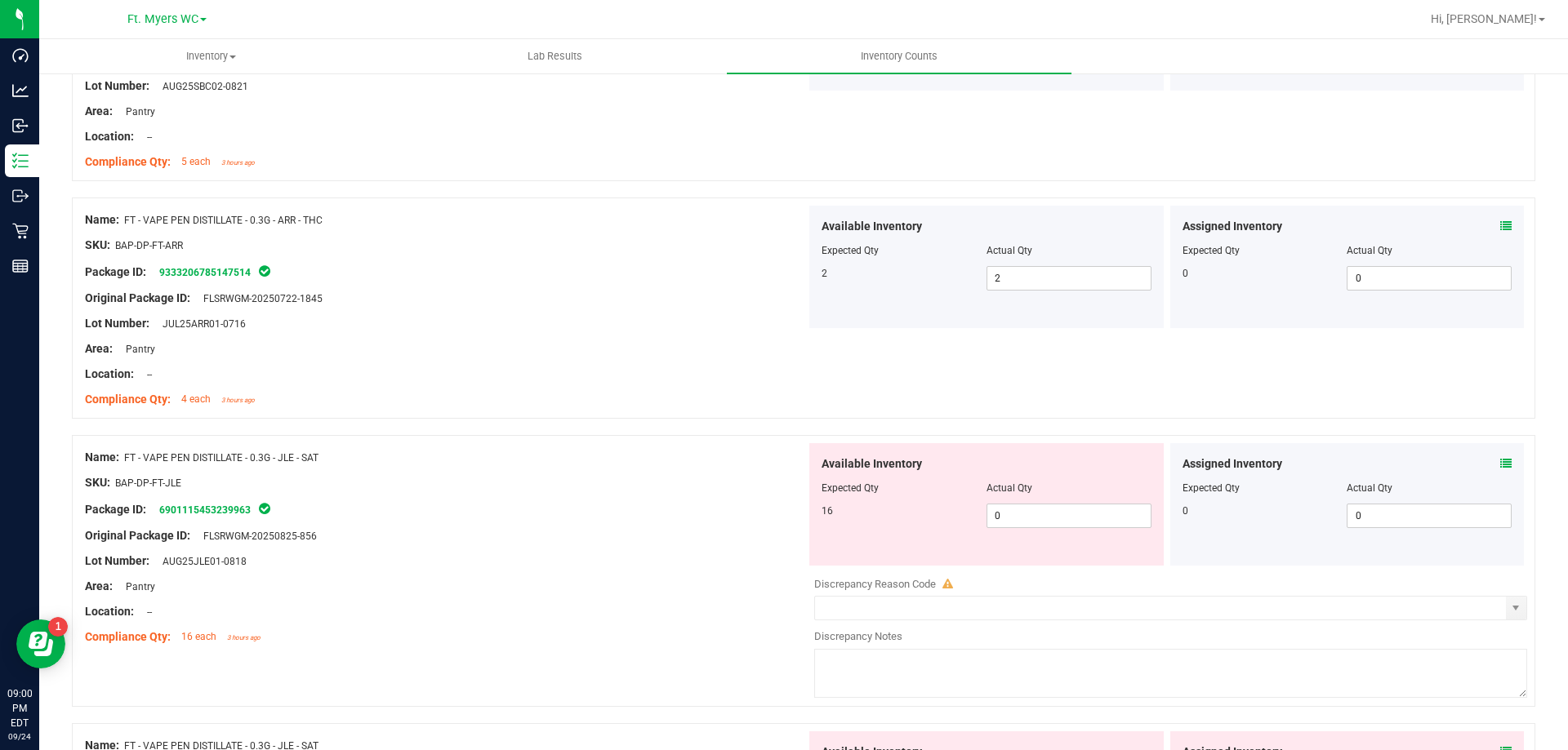
drag, startPoint x: 492, startPoint y: 516, endPoint x: 520, endPoint y: 521, distance: 28.4
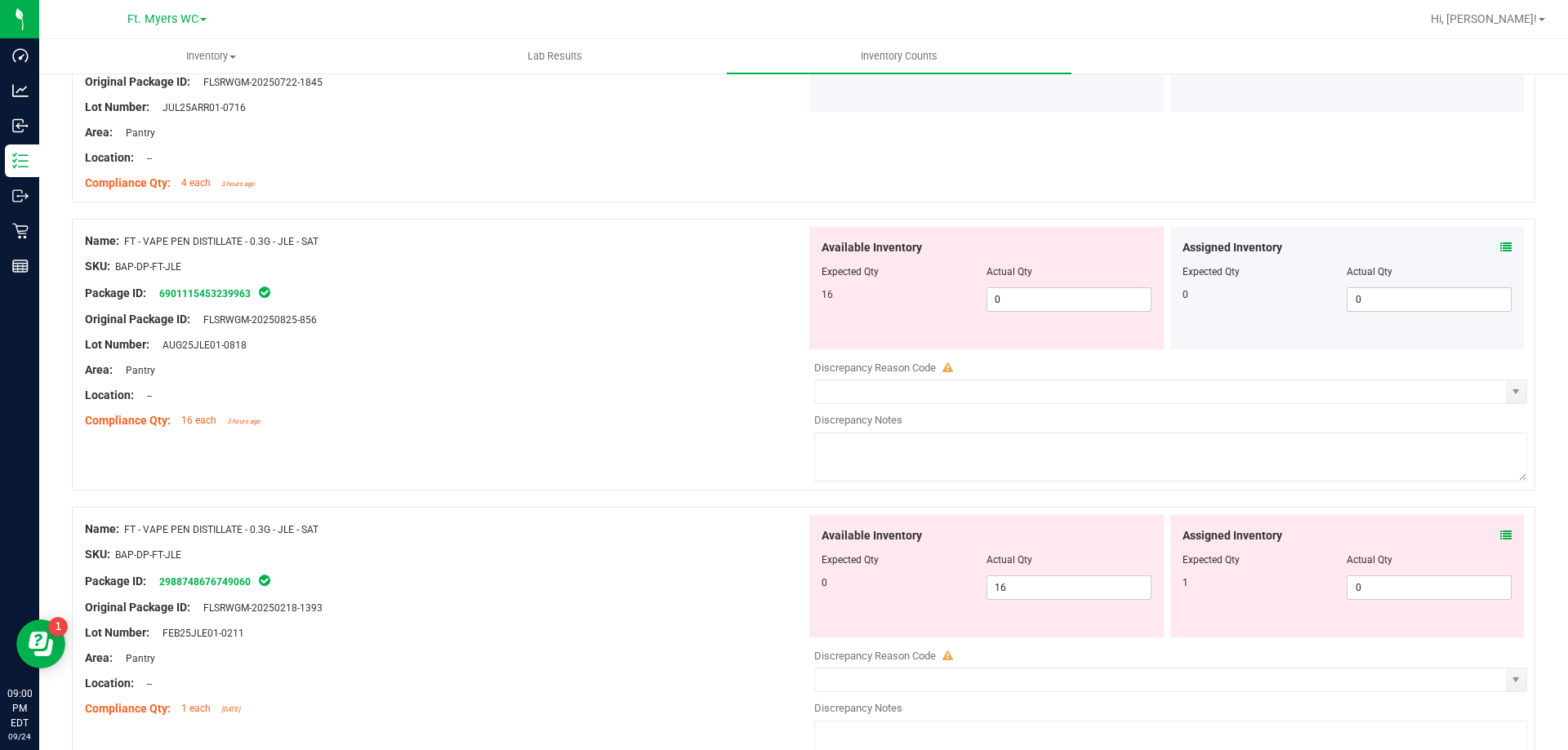
scroll to position [1551, 0]
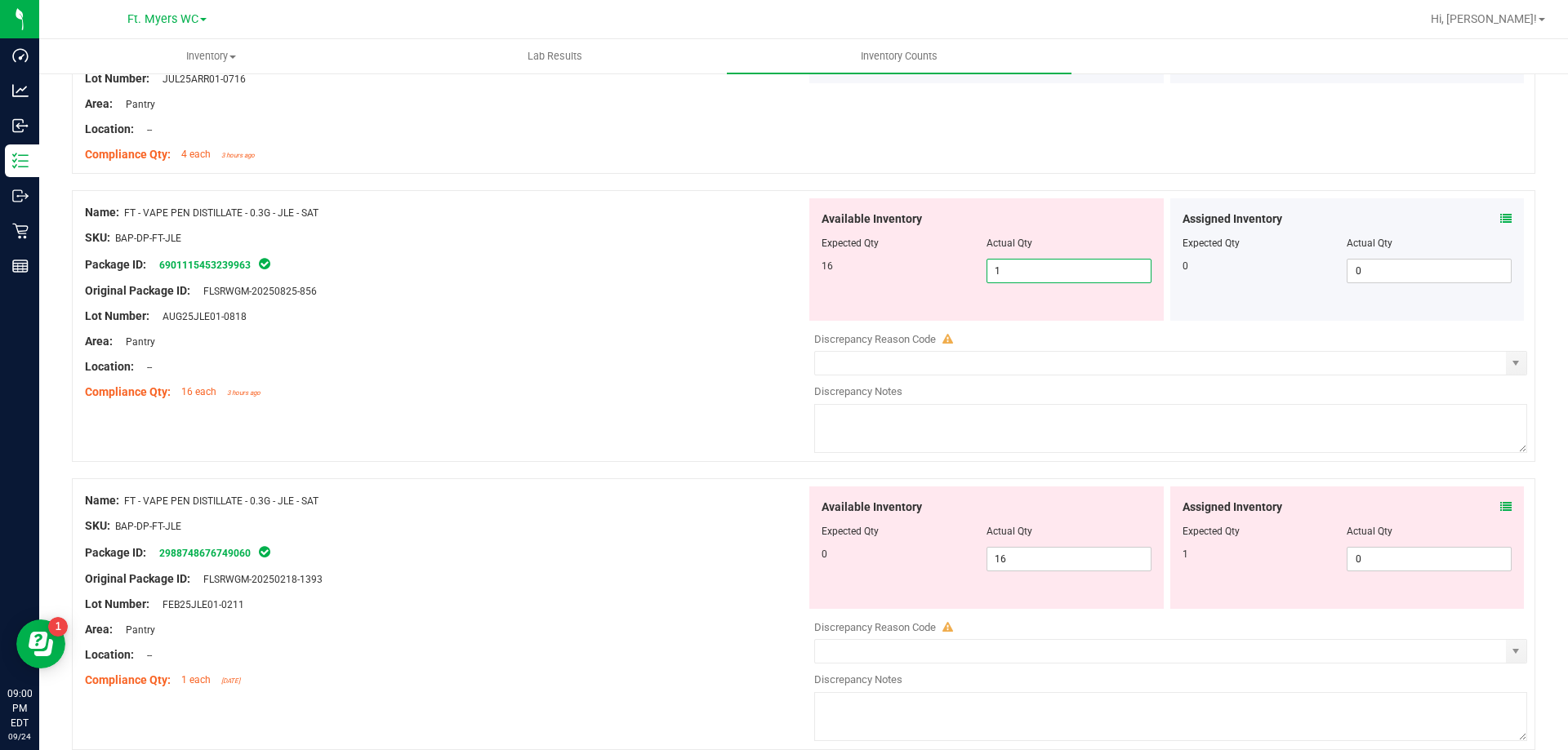
type input "16"
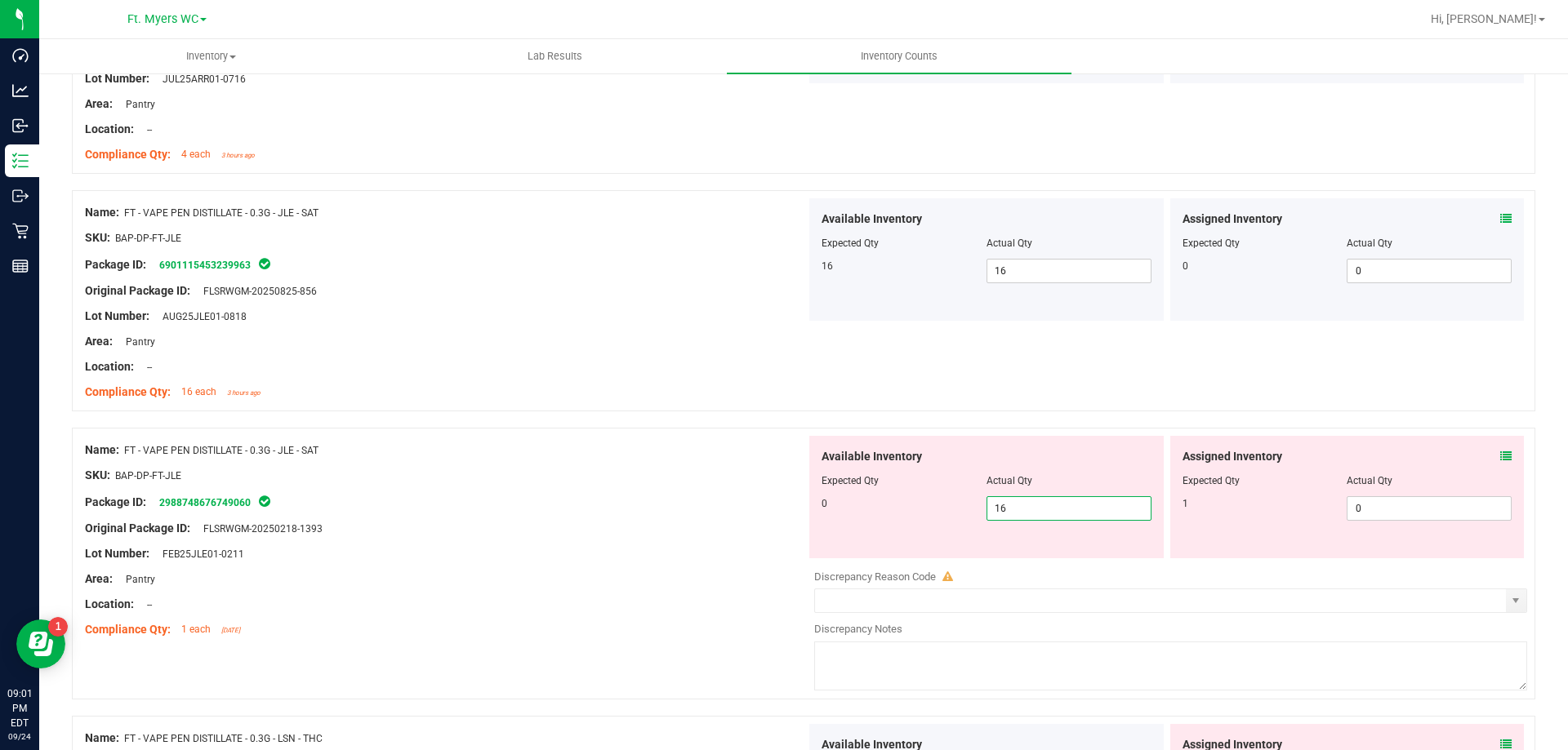
type input "0"
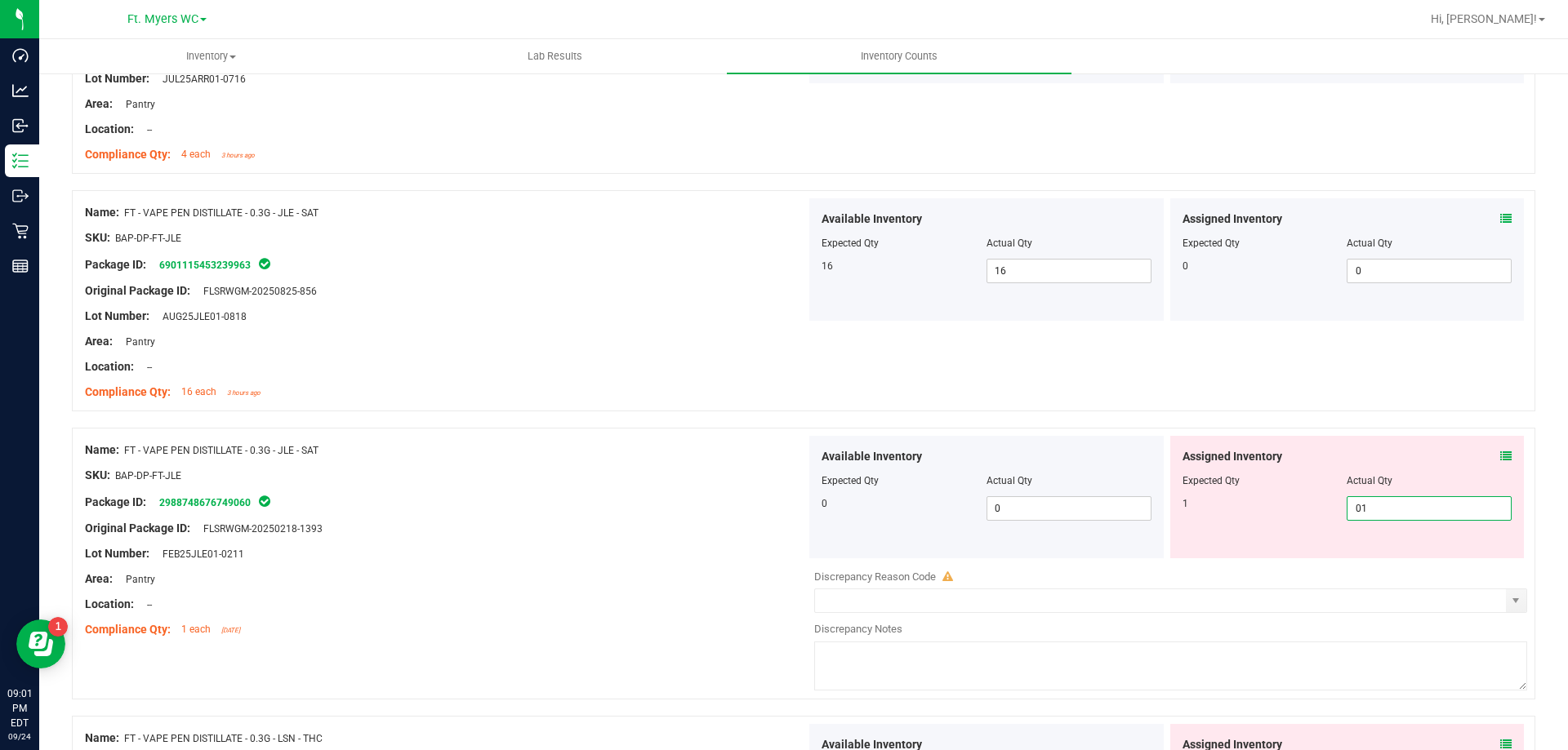
type input "1"
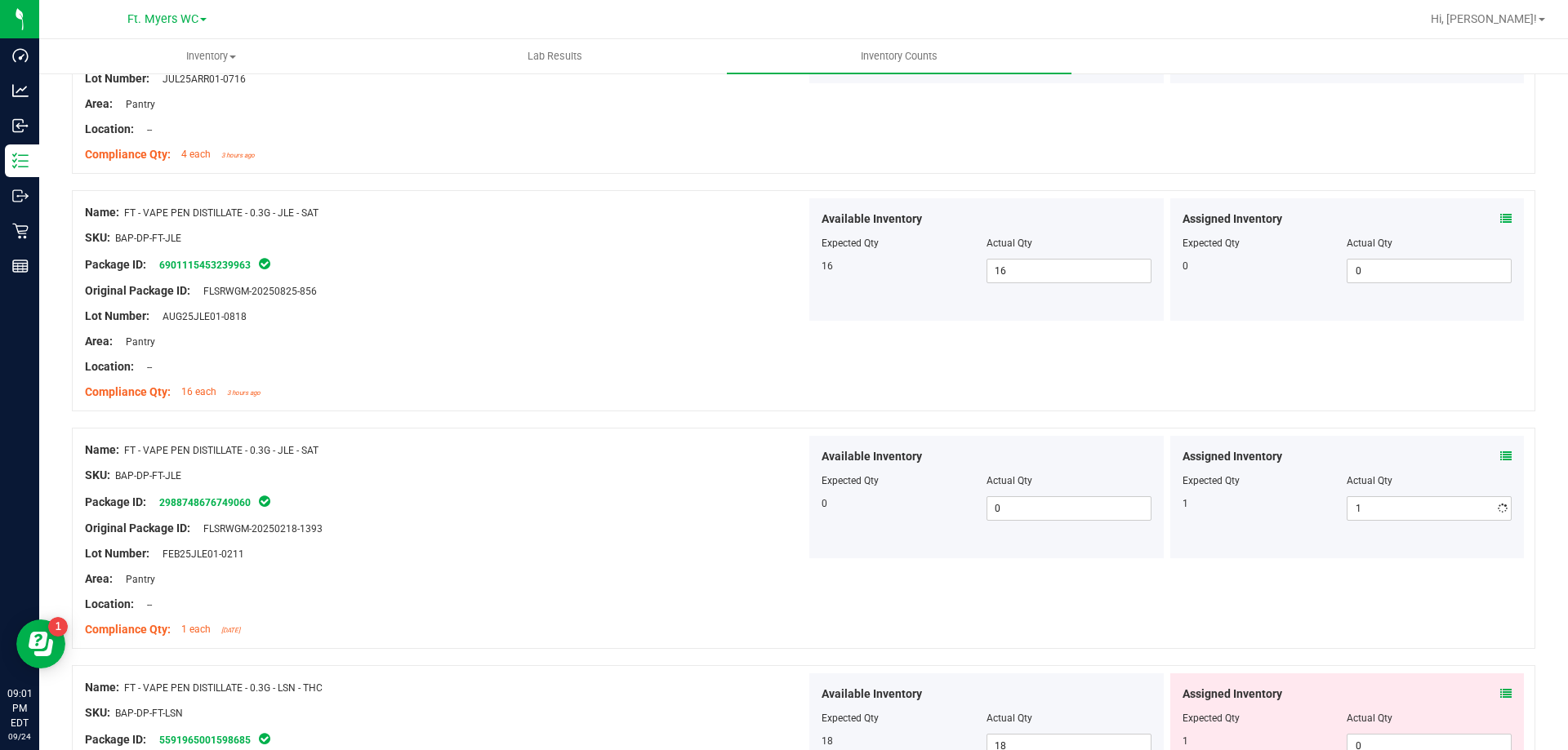
drag, startPoint x: 457, startPoint y: 323, endPoint x: 472, endPoint y: 323, distance: 15.0
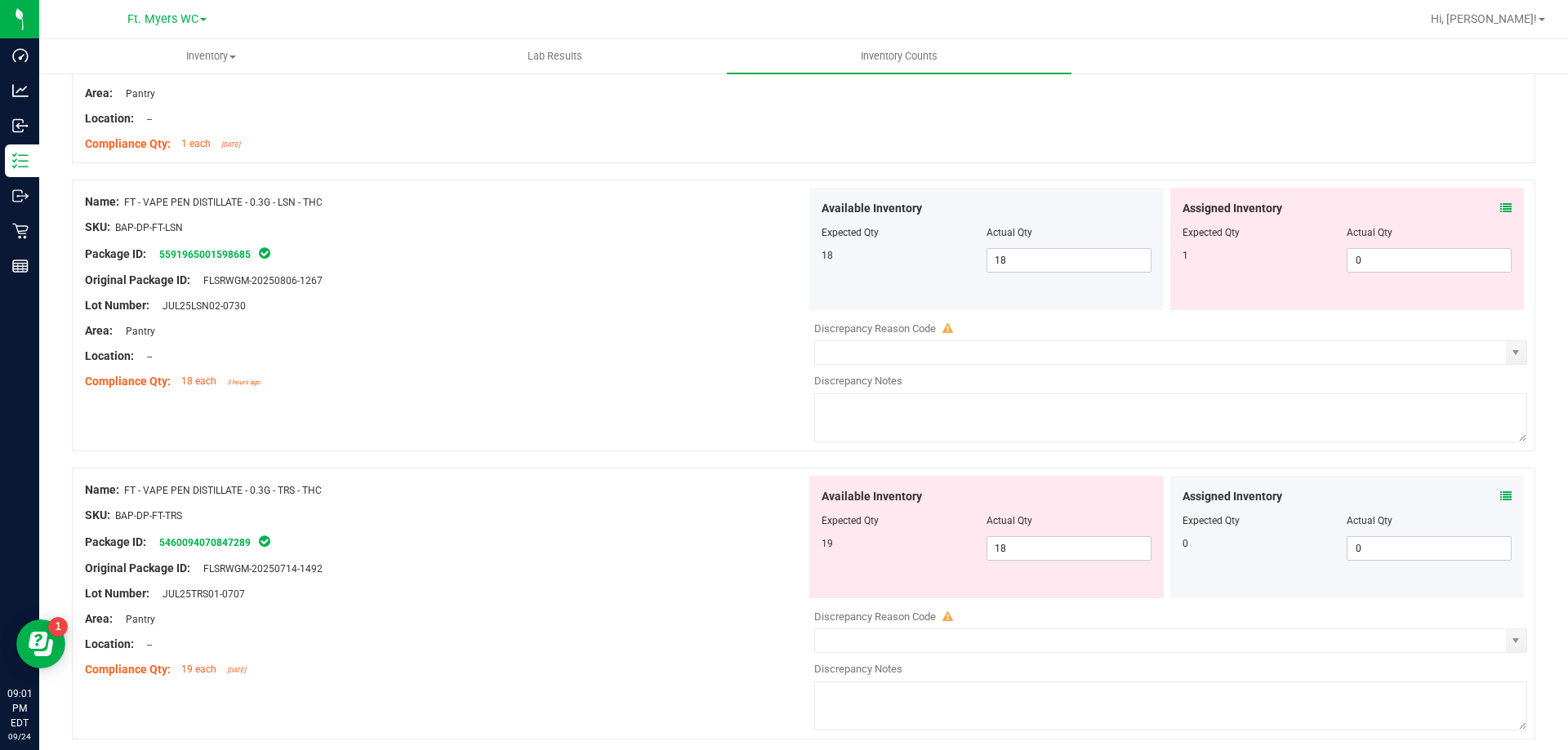
scroll to position [2123, 0]
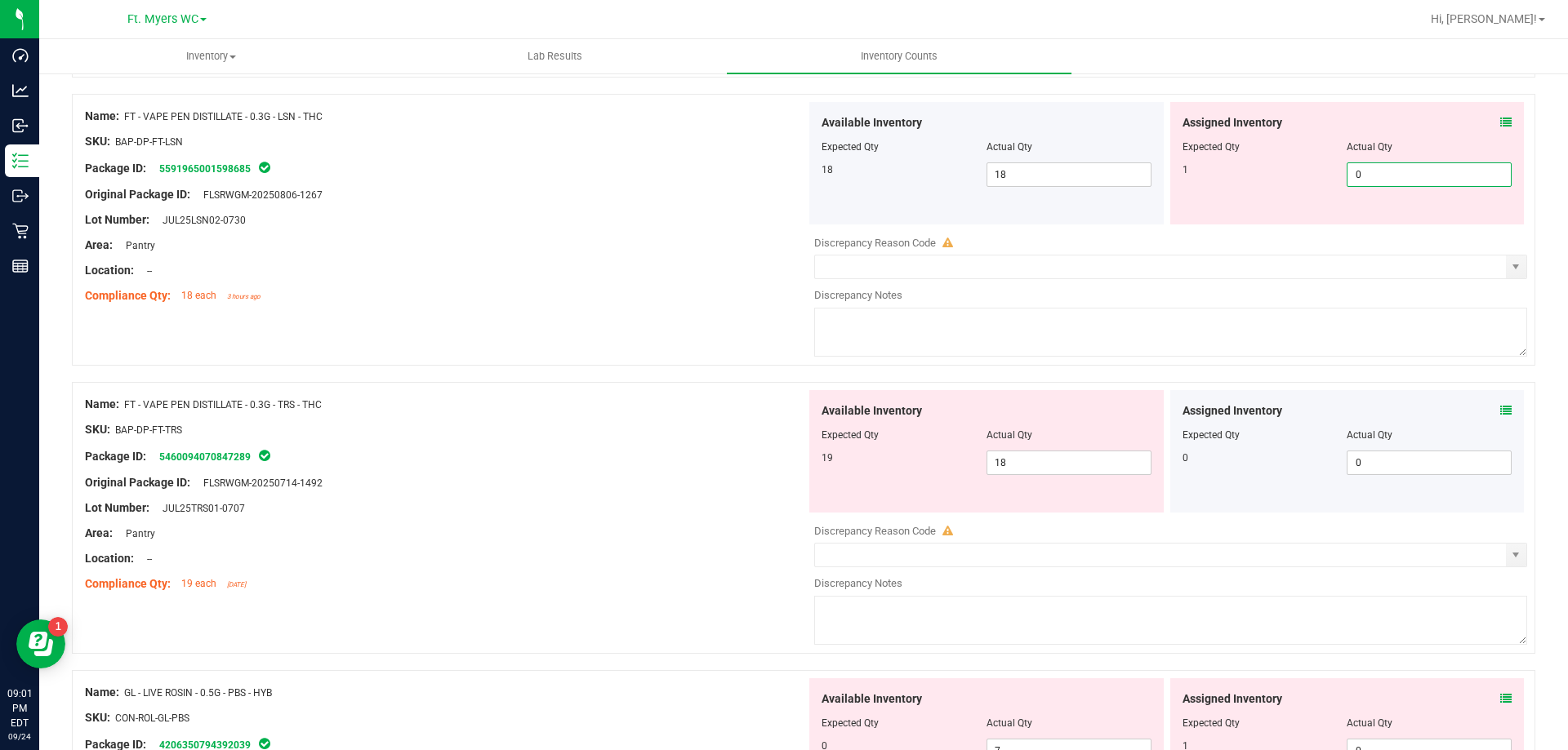
type input "1"
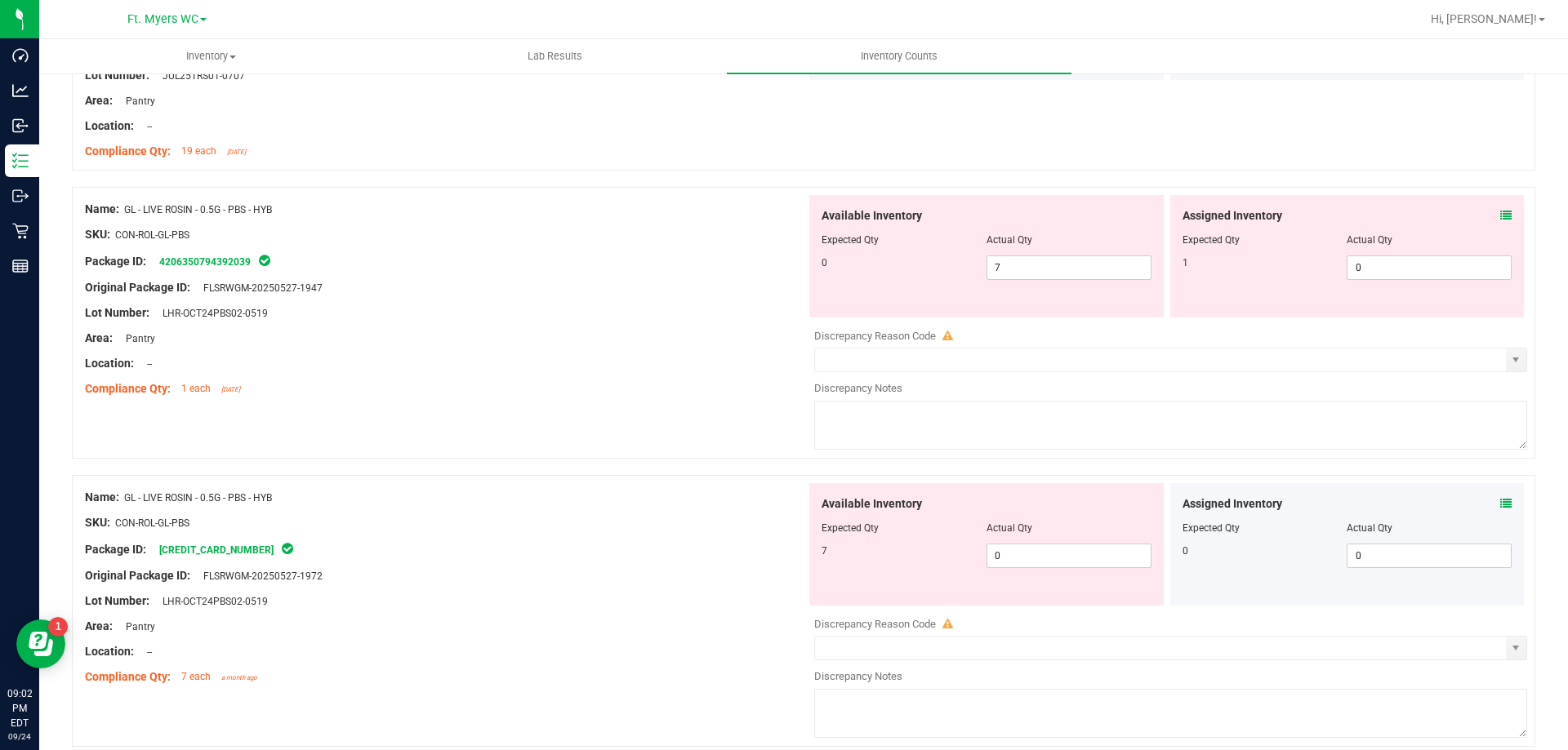
scroll to position [2531, 0]
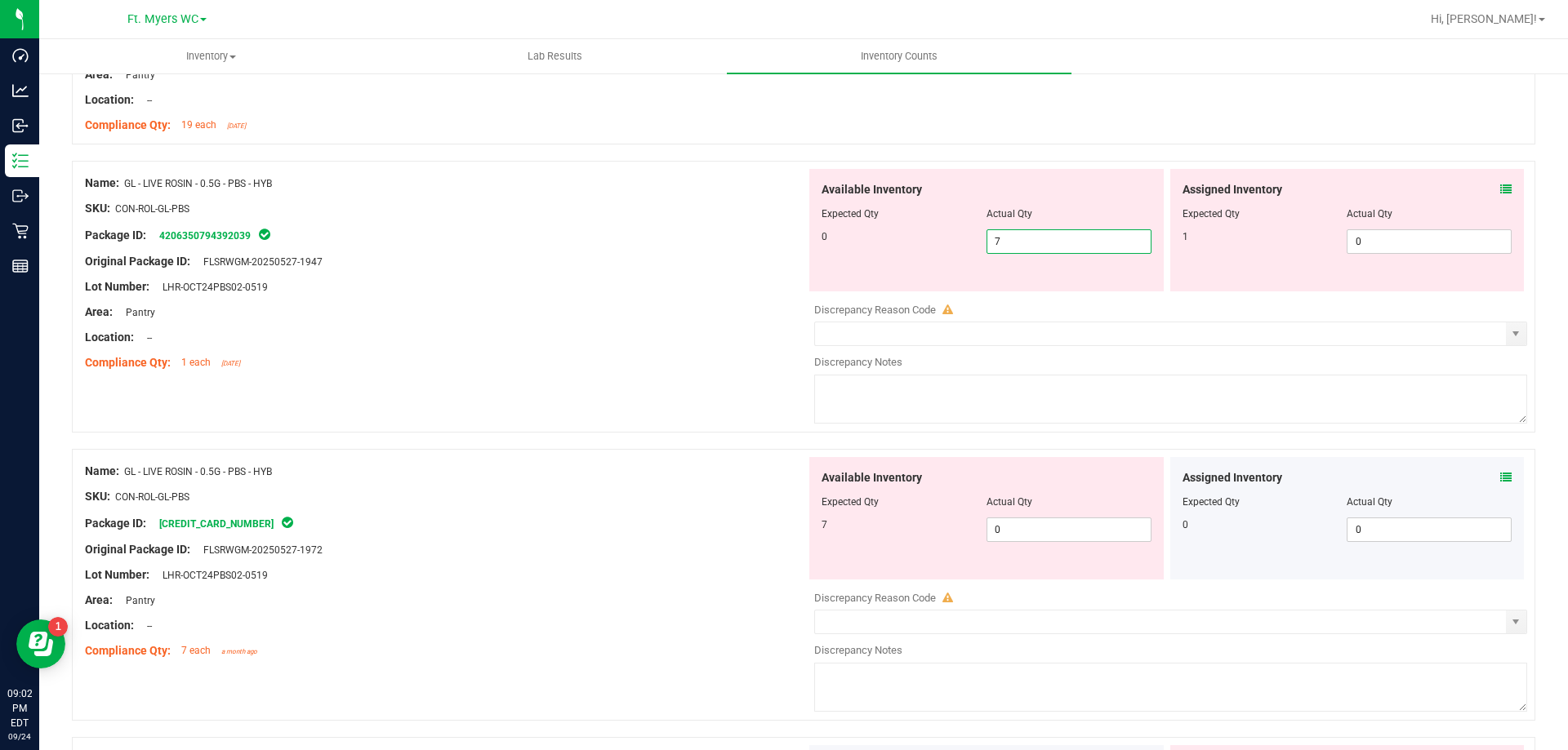
type input "0"
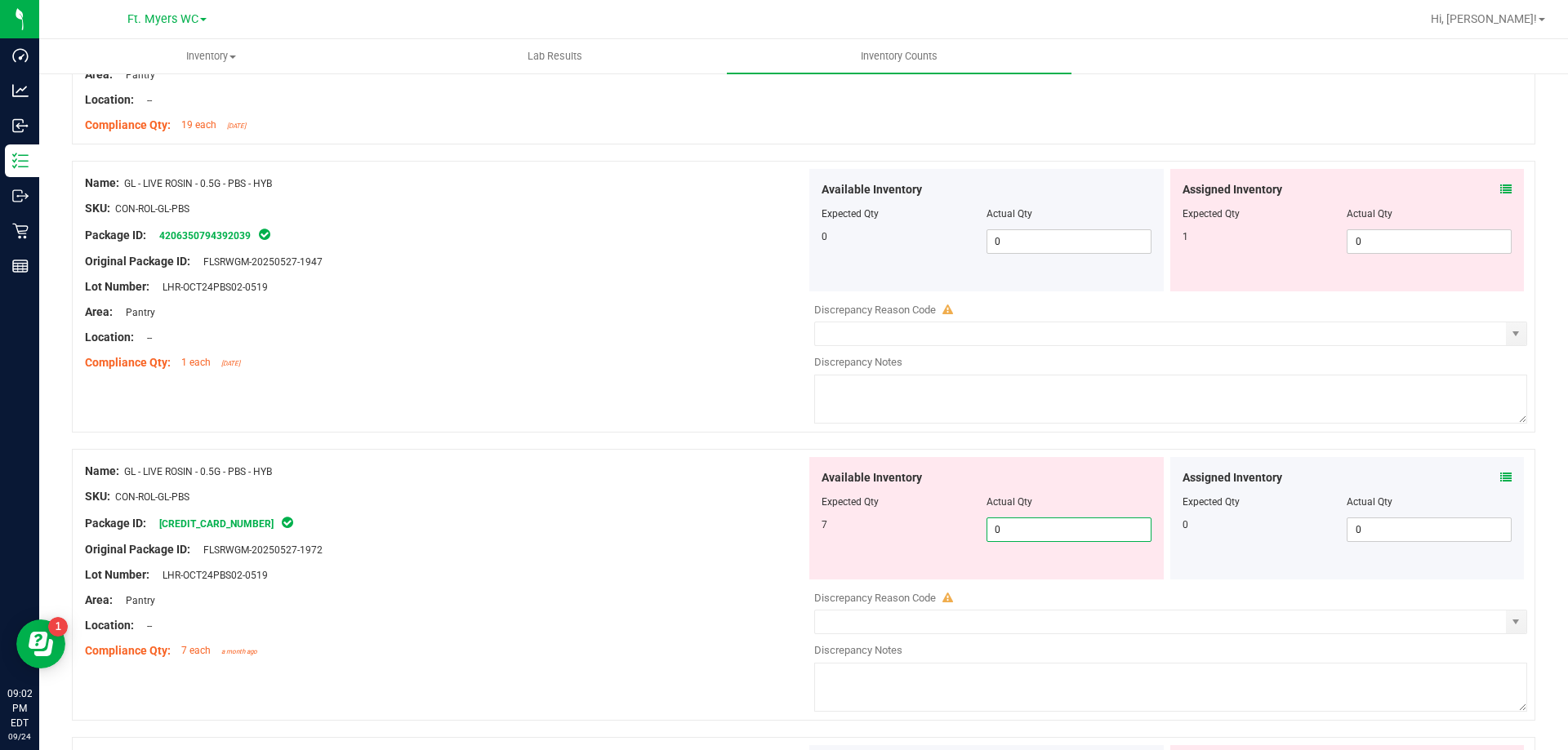
type input "7"
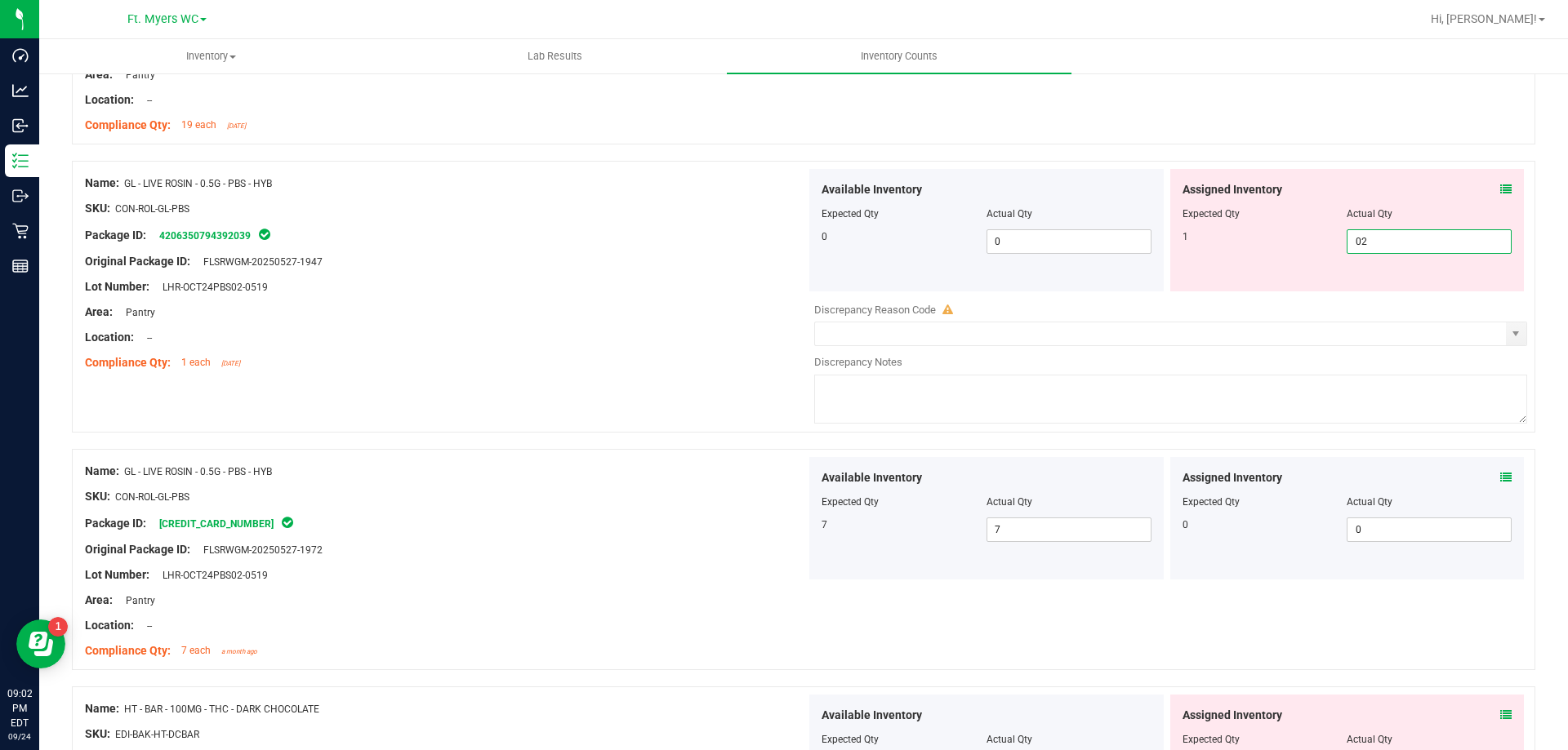
type input "1"
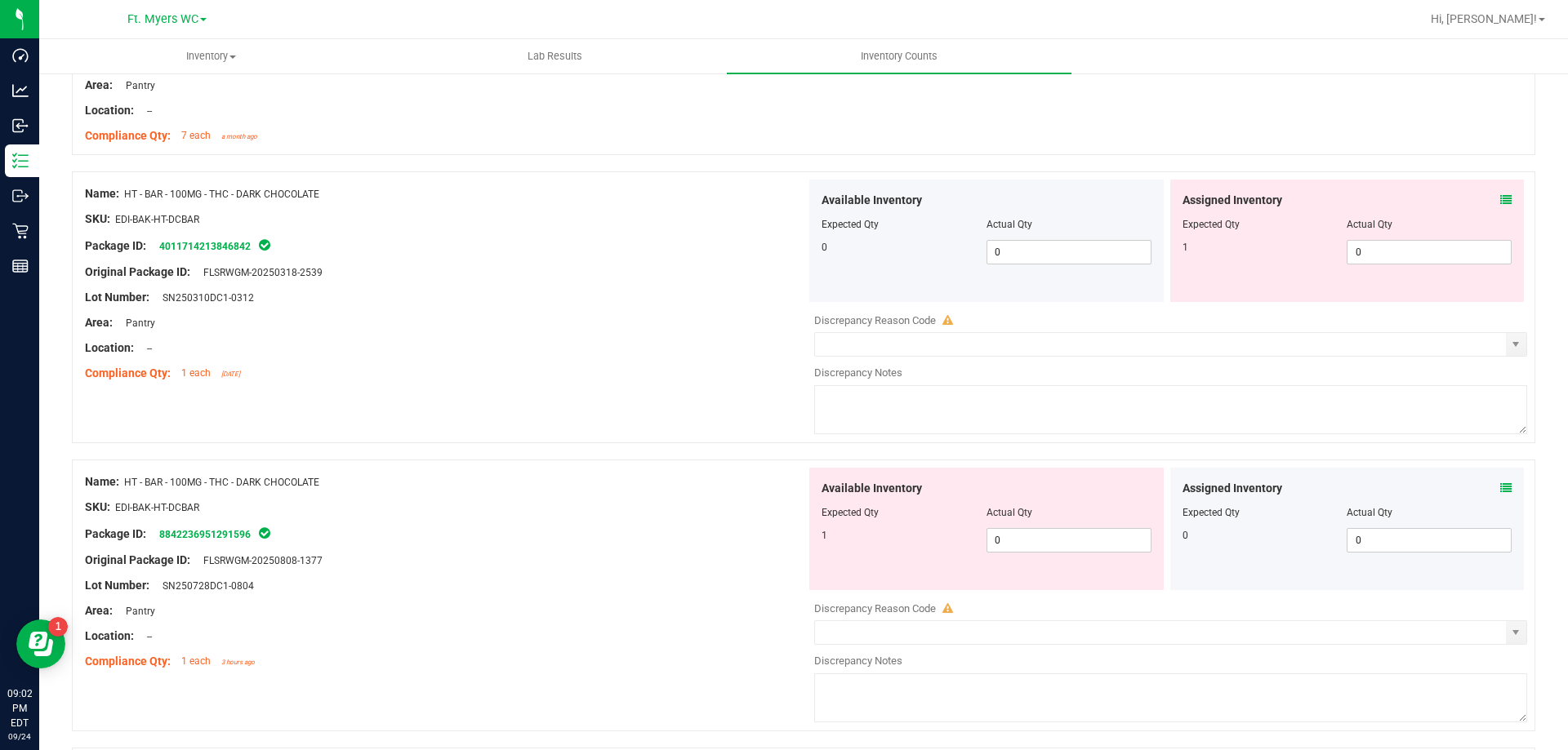
scroll to position [3021, 0]
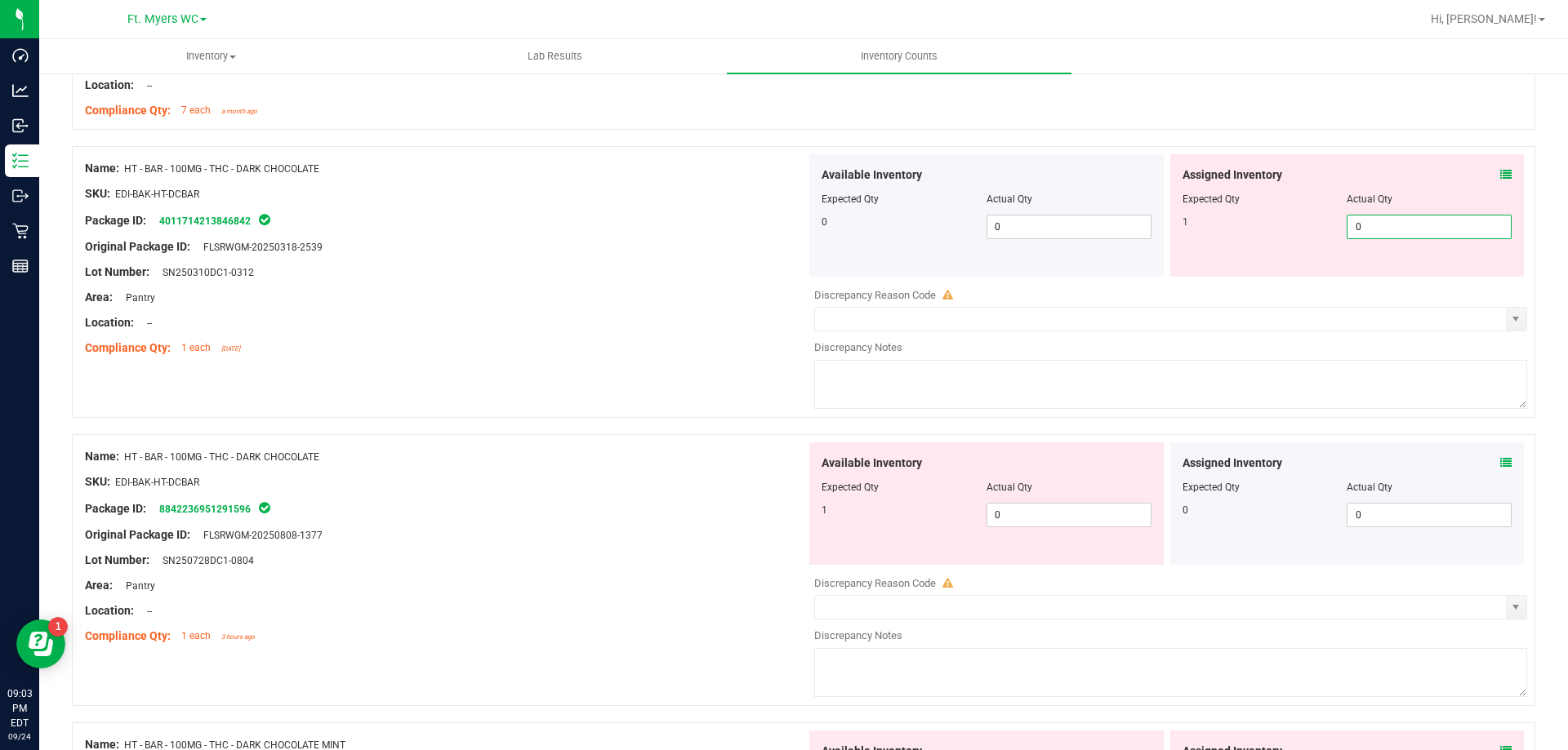
type input "1"
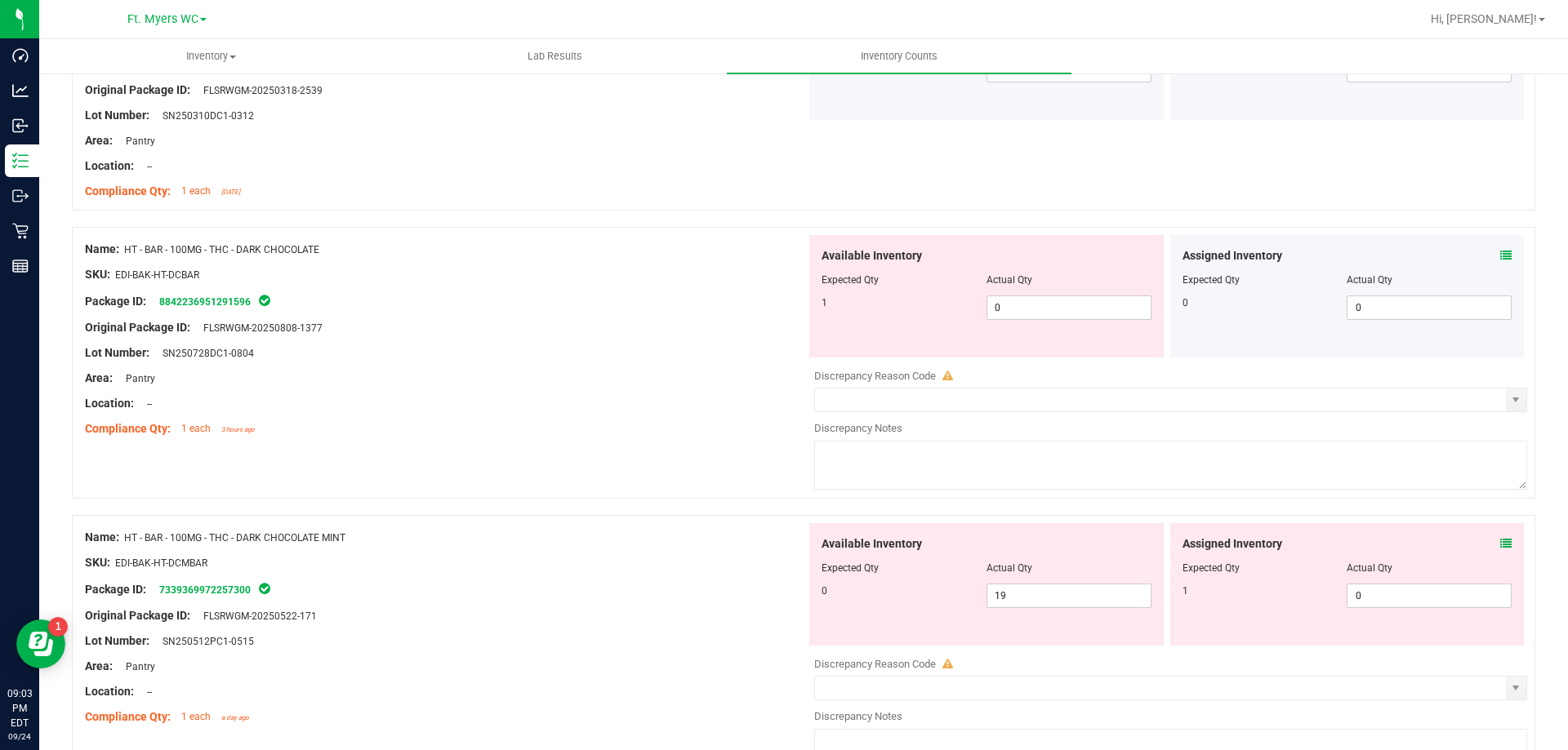
scroll to position [3184, 0]
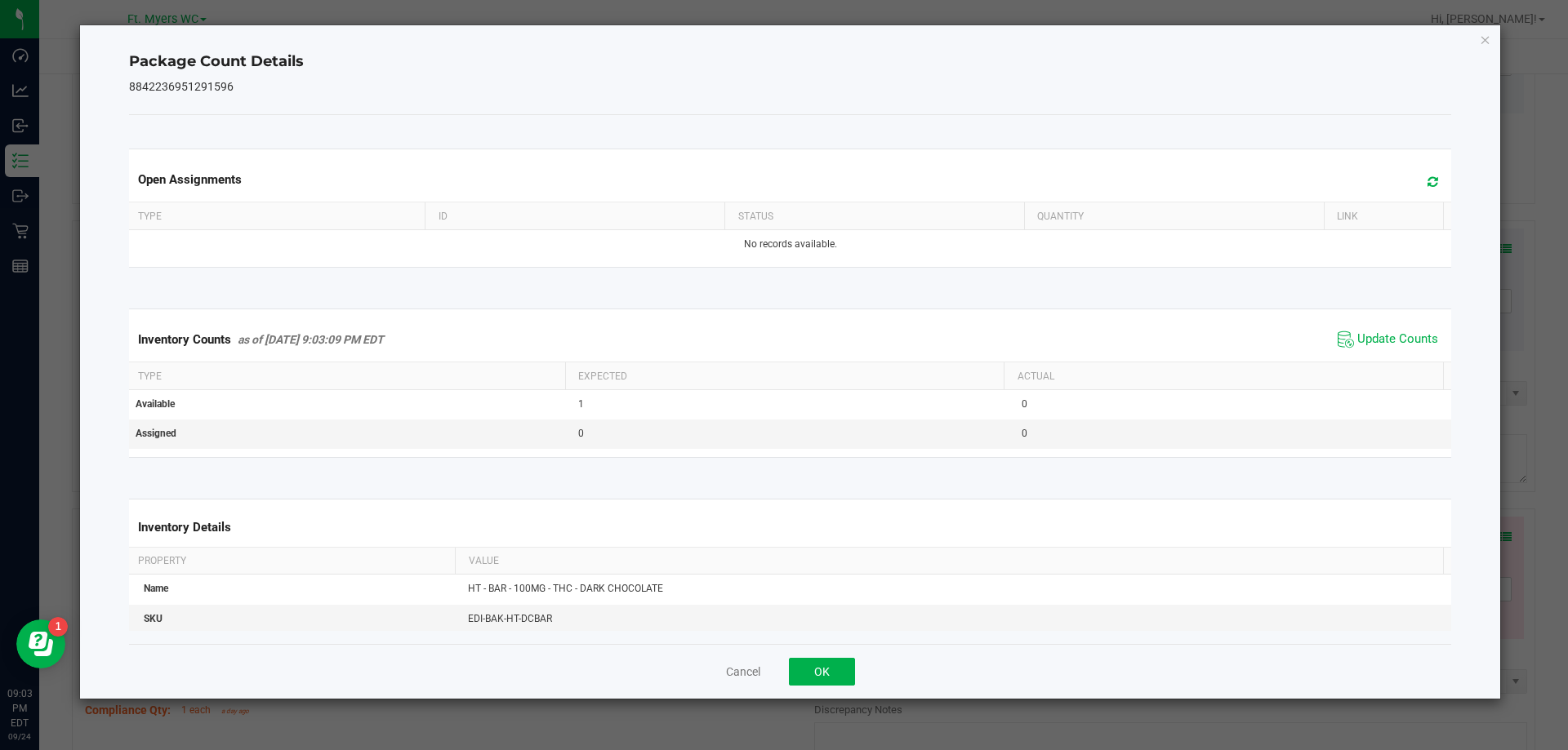
drag, startPoint x: 792, startPoint y: 687, endPoint x: 806, endPoint y: 687, distance: 14.0
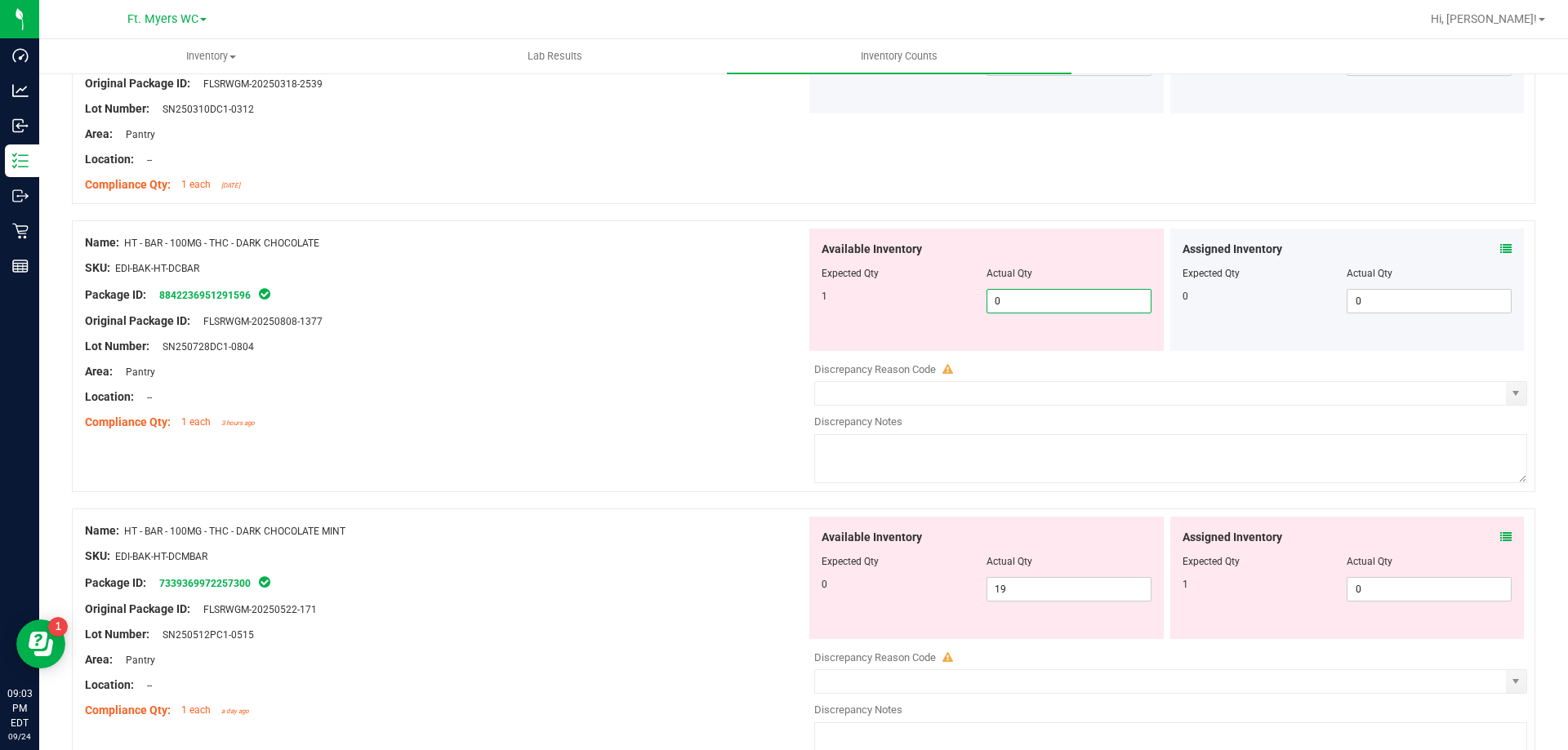
drag, startPoint x: 599, startPoint y: 358, endPoint x: 614, endPoint y: 362, distance: 15.5
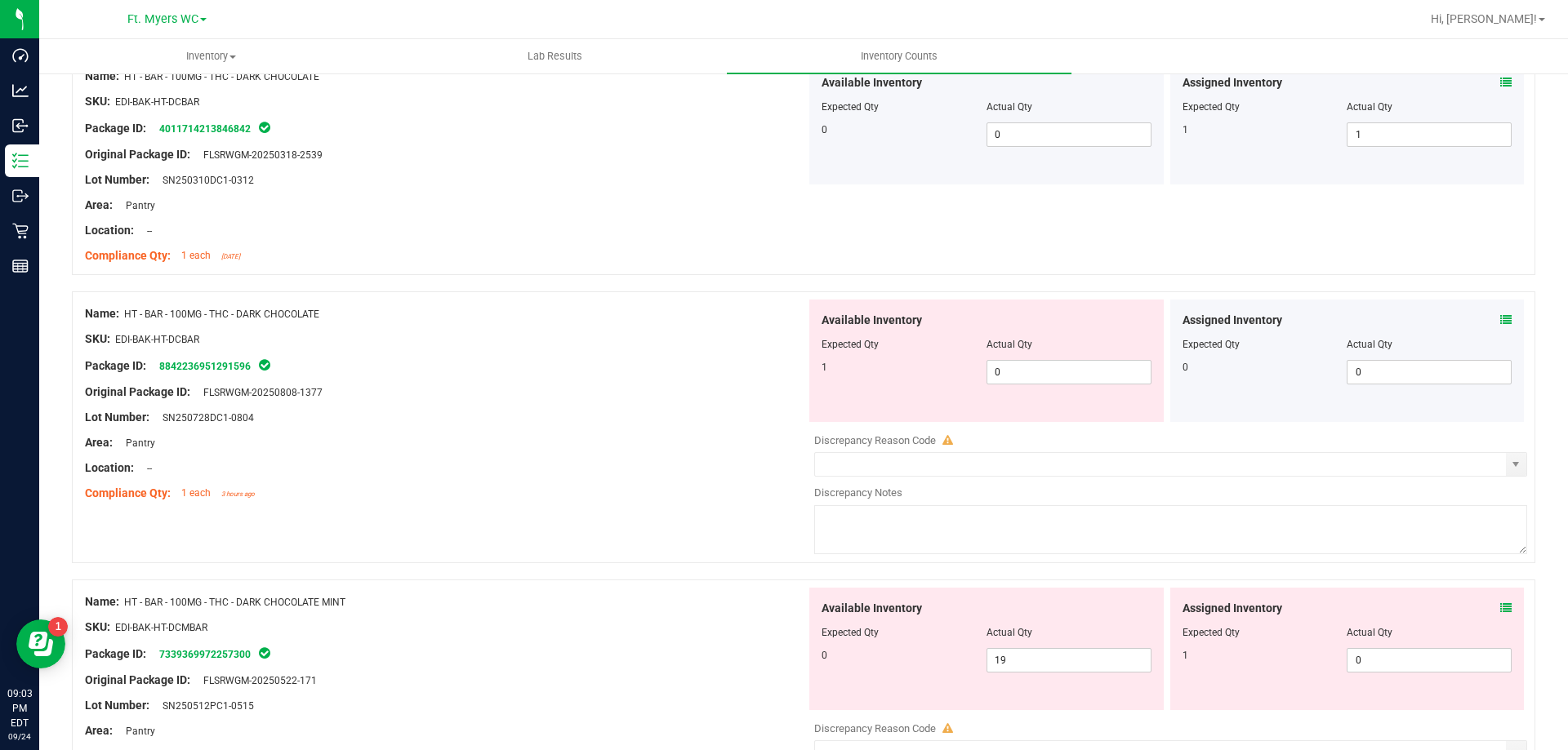
scroll to position [3102, 0]
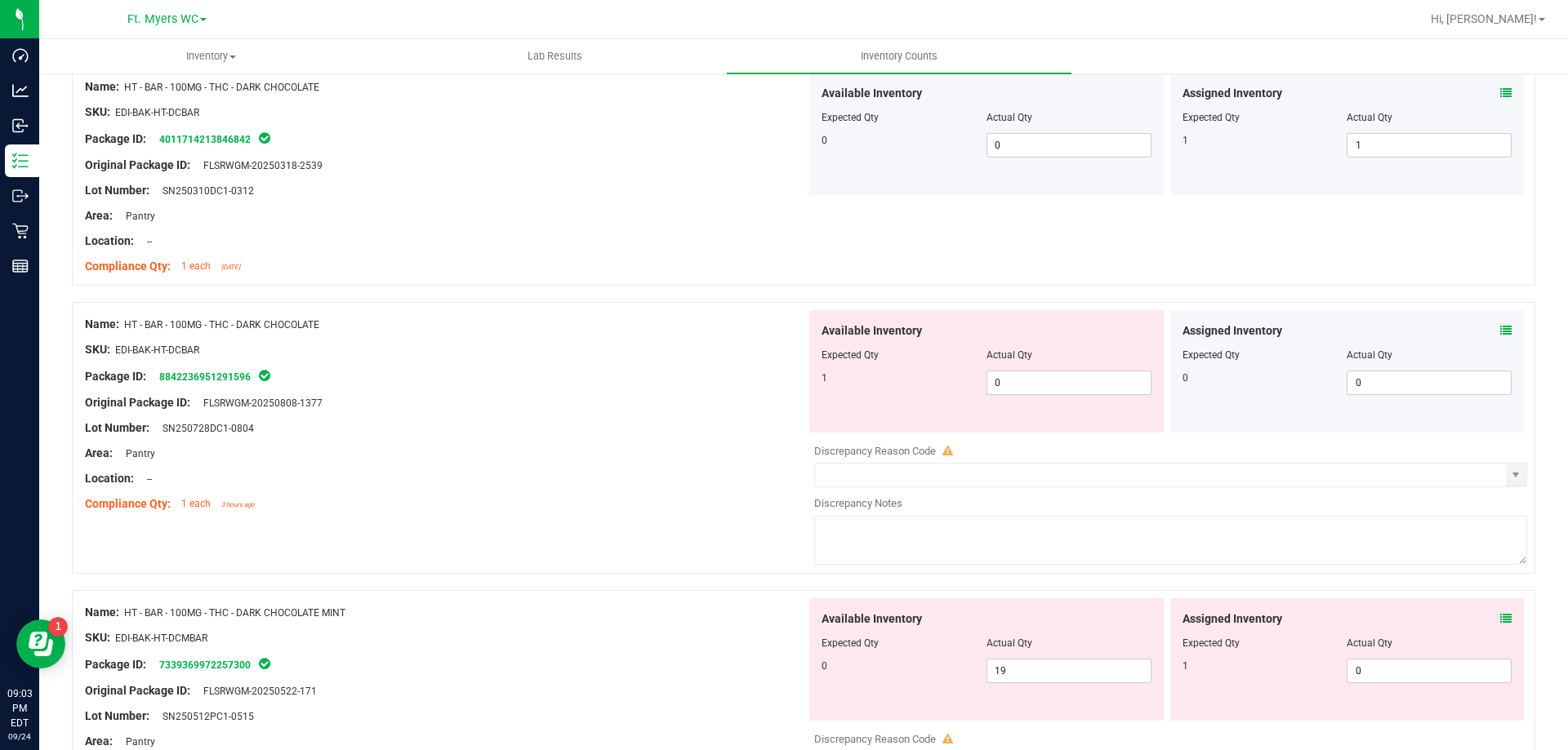
drag, startPoint x: 472, startPoint y: 455, endPoint x: 568, endPoint y: 433, distance: 98.5
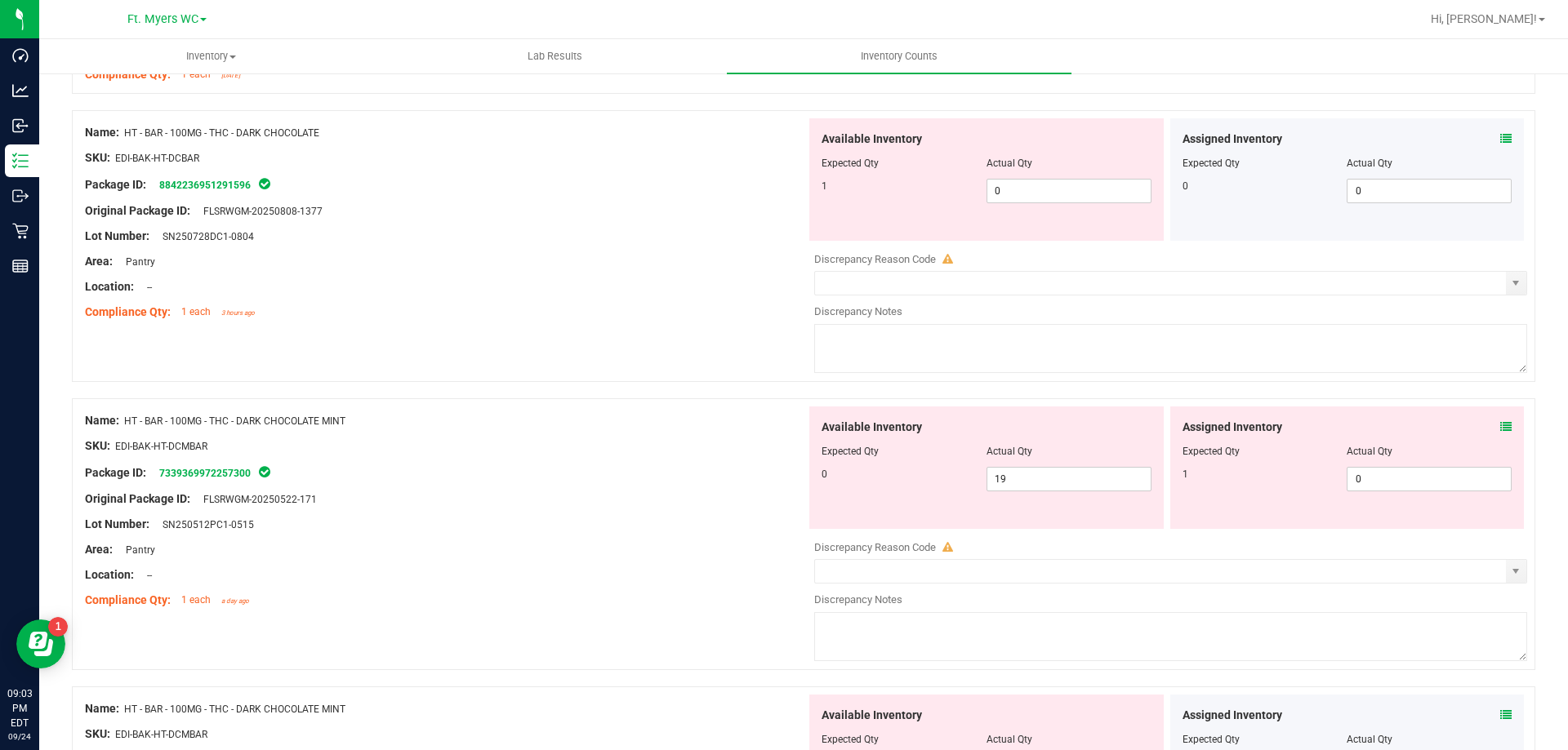
scroll to position [3266, 0]
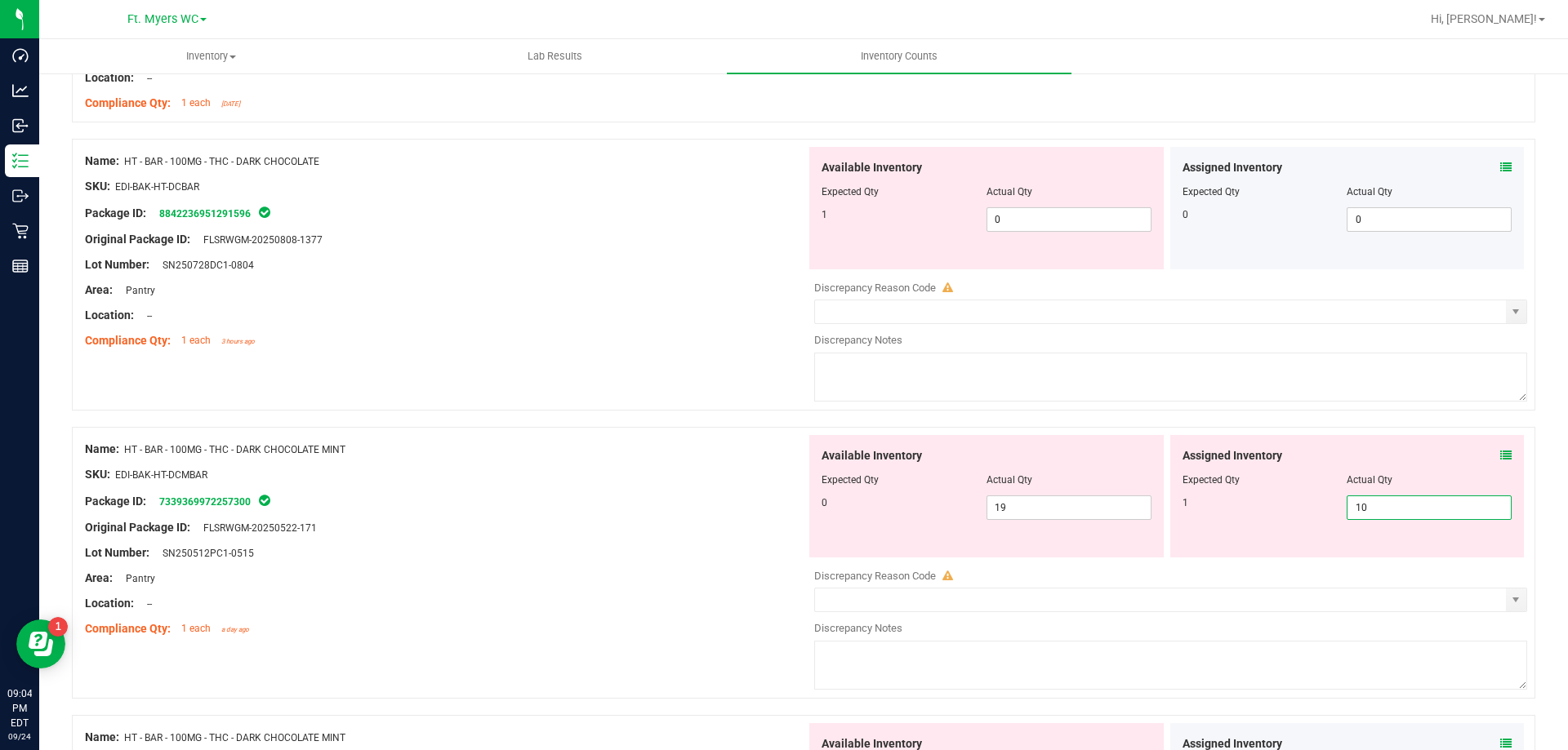
type input "10"
type input "1"
drag, startPoint x: 588, startPoint y: 516, endPoint x: 717, endPoint y: 516, distance: 129.0
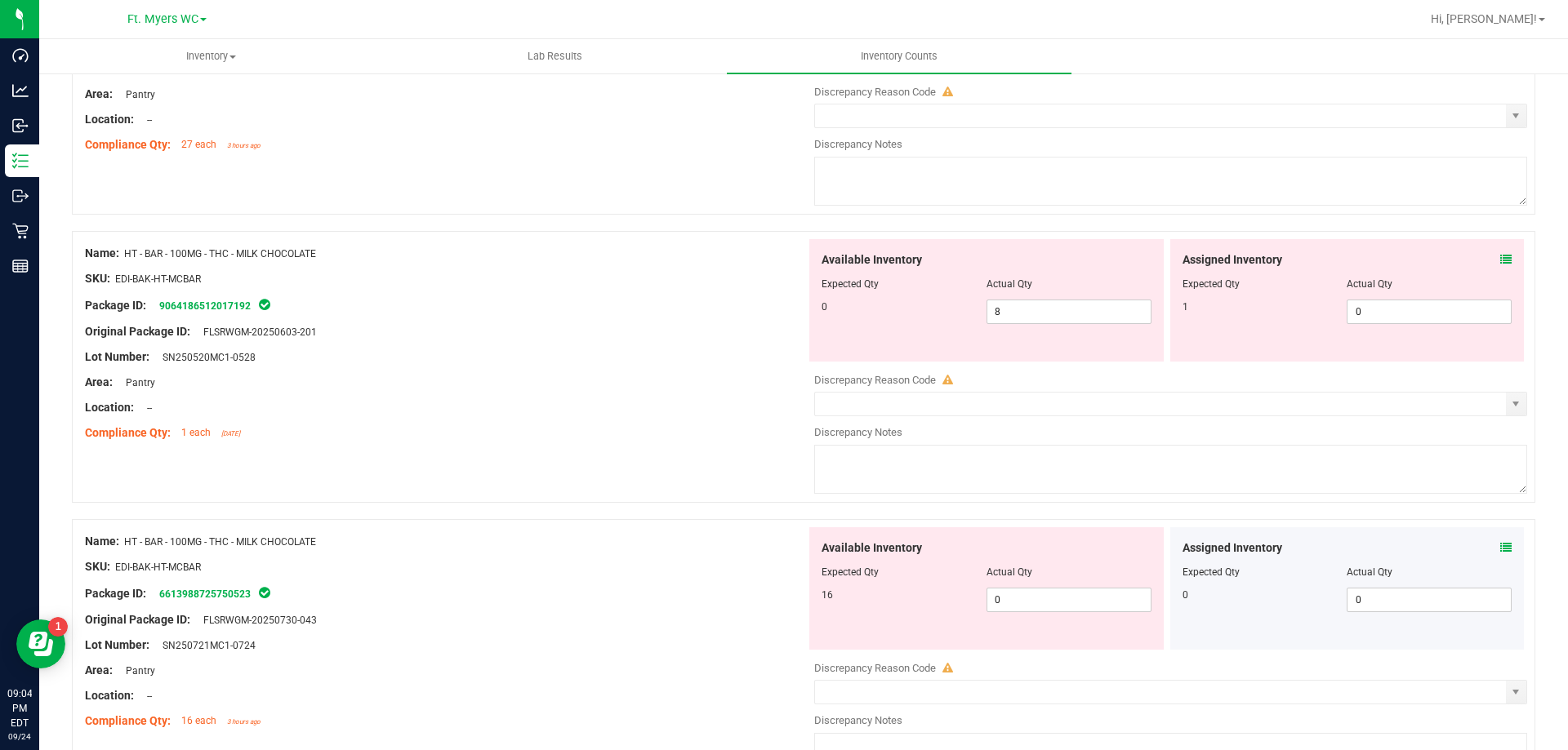
scroll to position [4327, 0]
type input "1"
drag, startPoint x: 1083, startPoint y: 389, endPoint x: 1112, endPoint y: 389, distance: 29.0
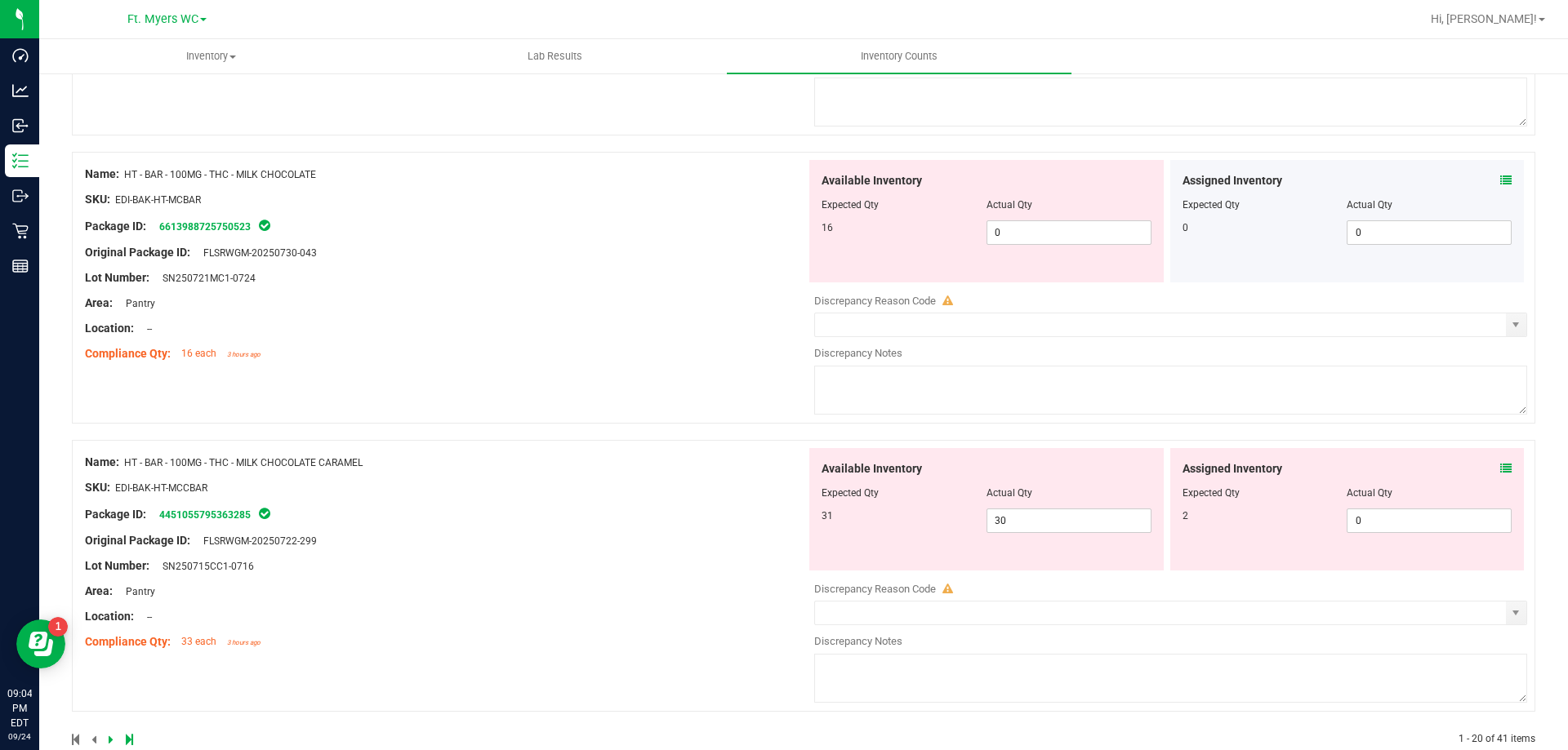
scroll to position [4728, 0]
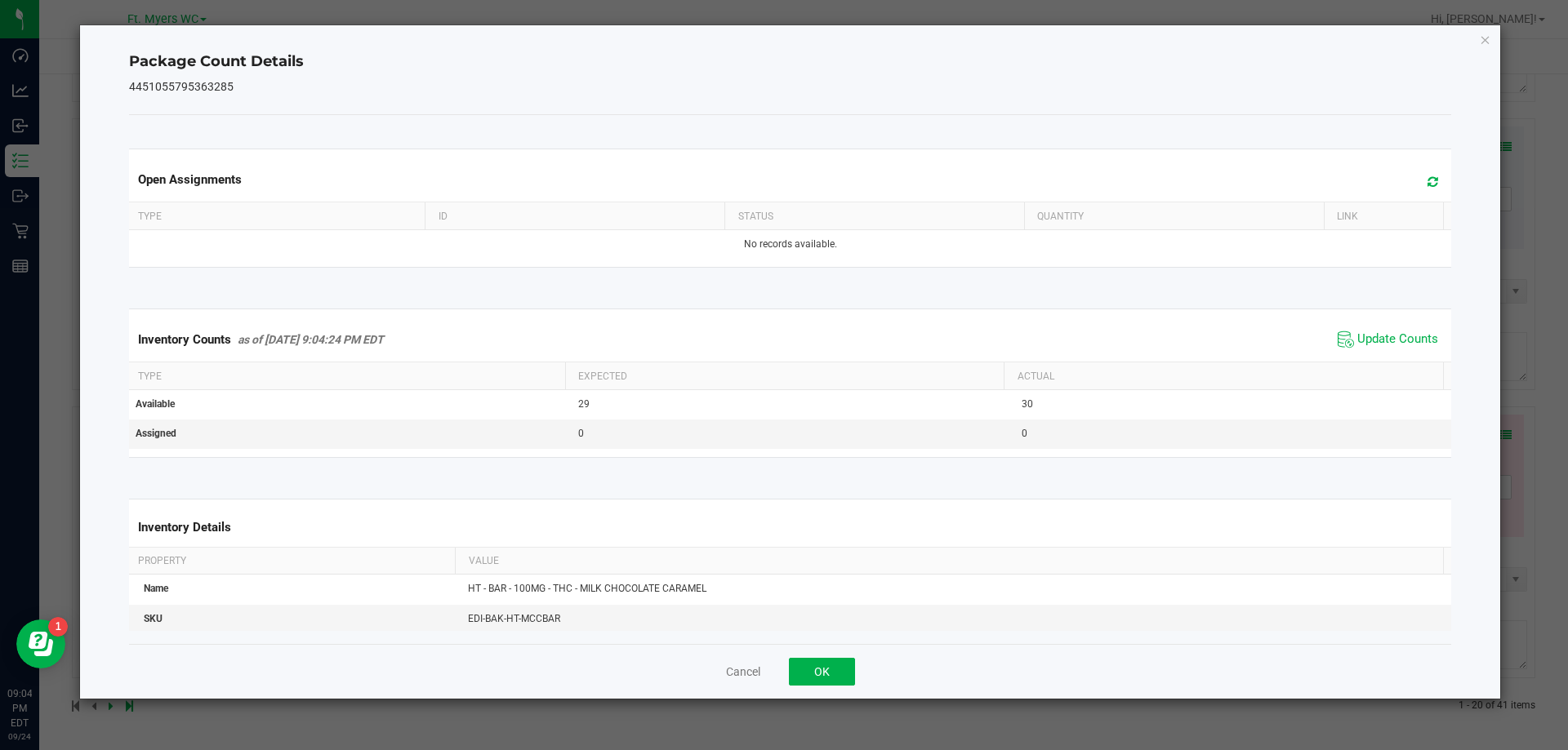
drag, startPoint x: 774, startPoint y: 652, endPoint x: 828, endPoint y: 676, distance: 59.1
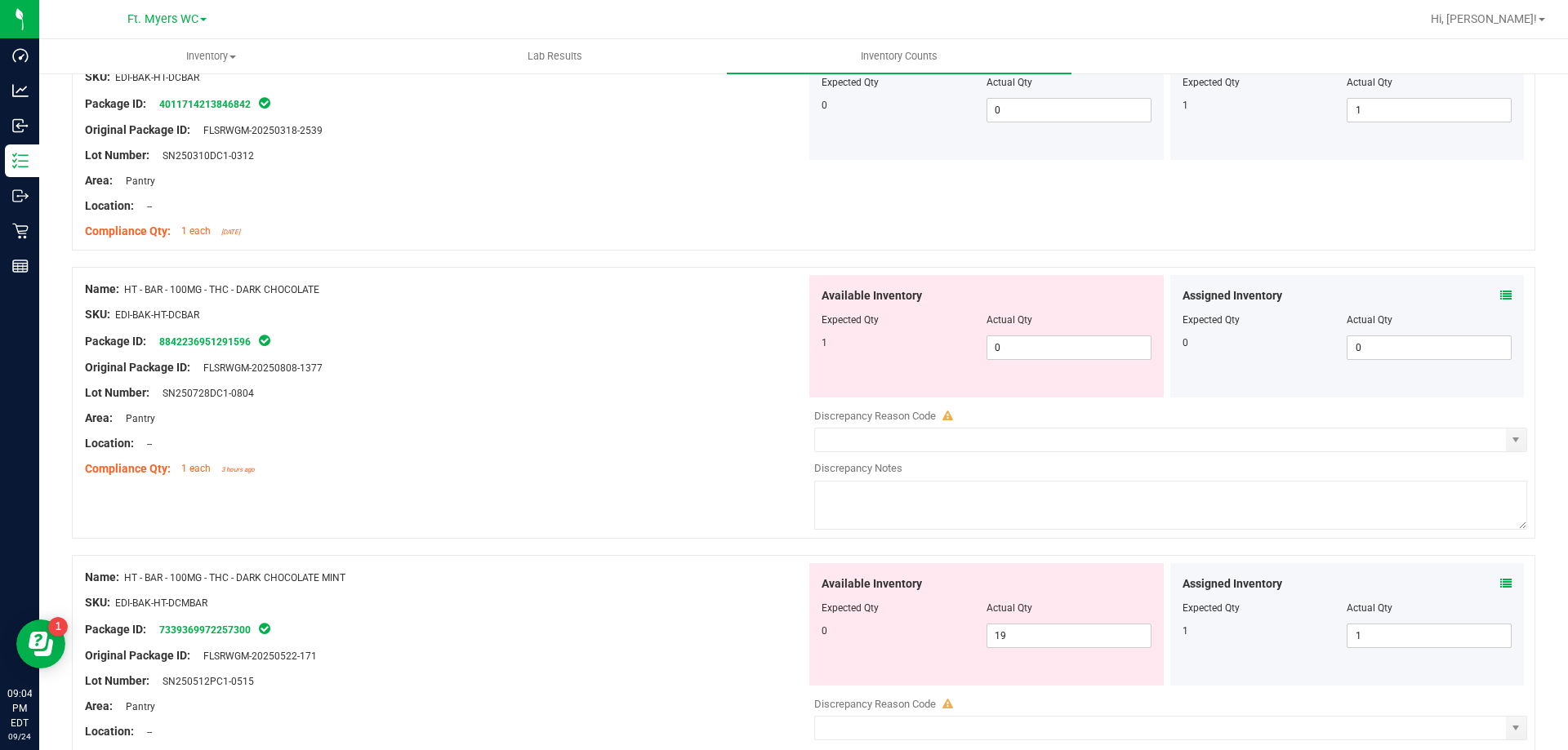
scroll to position [3176, 0]
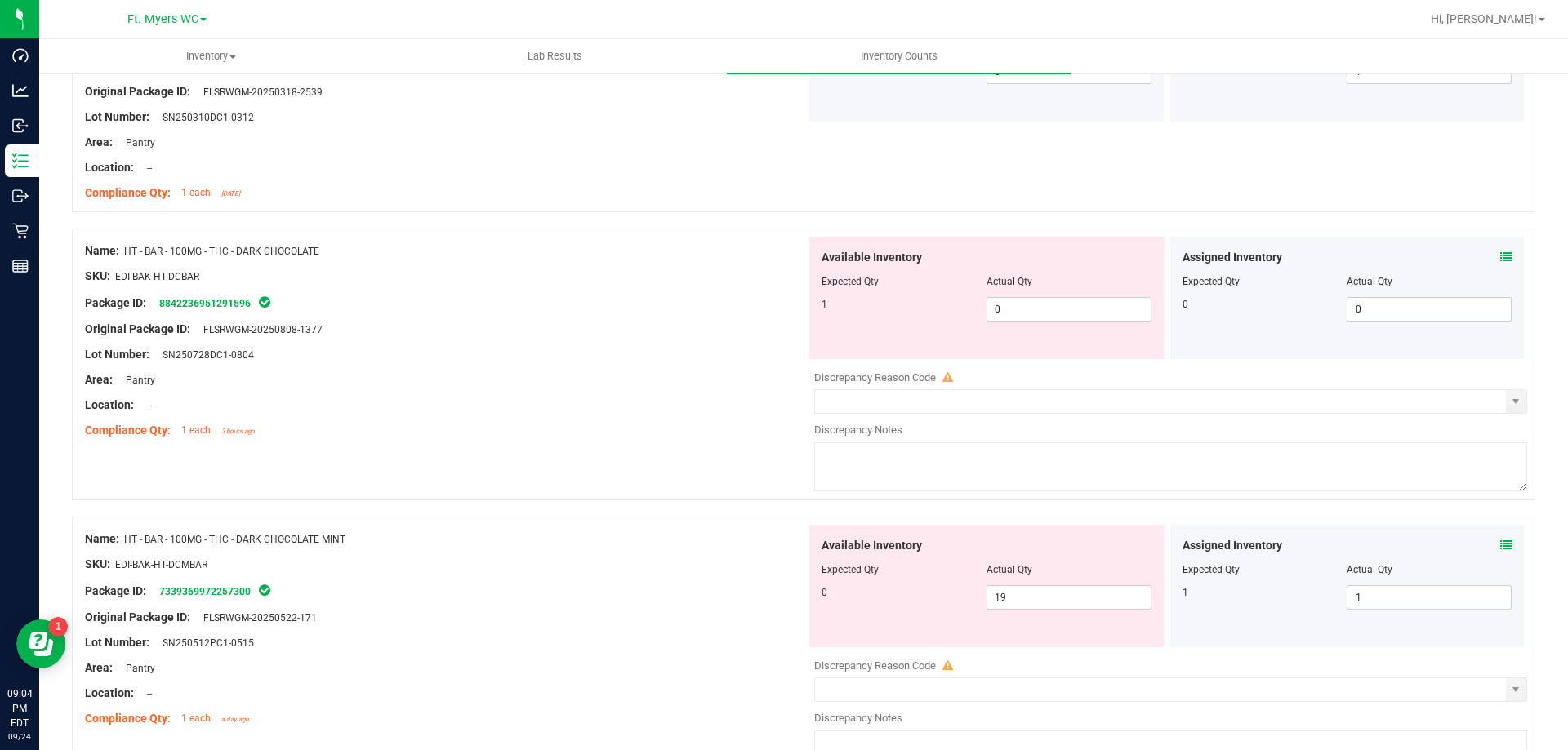
drag, startPoint x: 478, startPoint y: 279, endPoint x: 756, endPoint y: 323, distance: 281.5
drag, startPoint x: 1089, startPoint y: 413, endPoint x: 1096, endPoint y: 392, distance: 22.1
type textarea "-1"
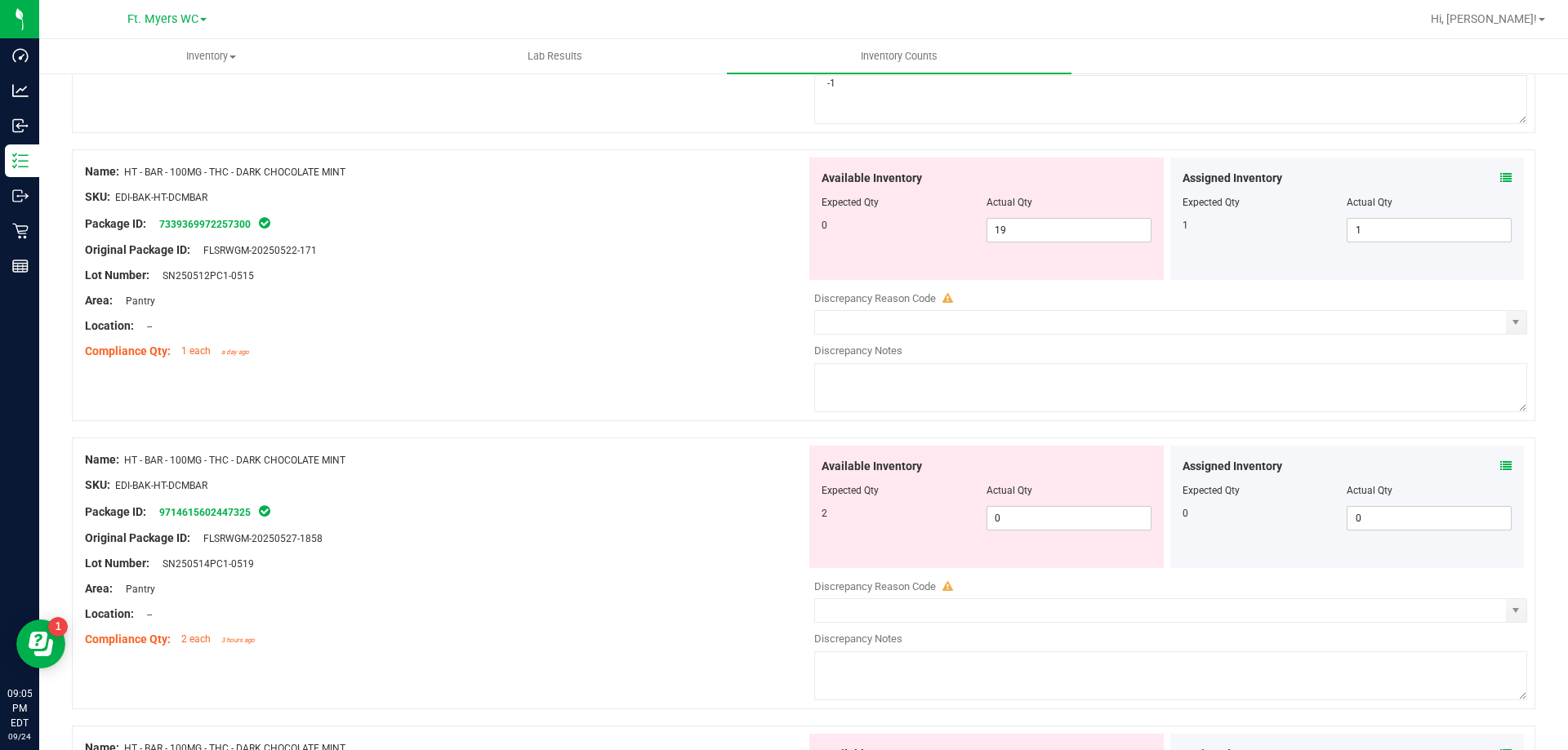
scroll to position [3339, 0]
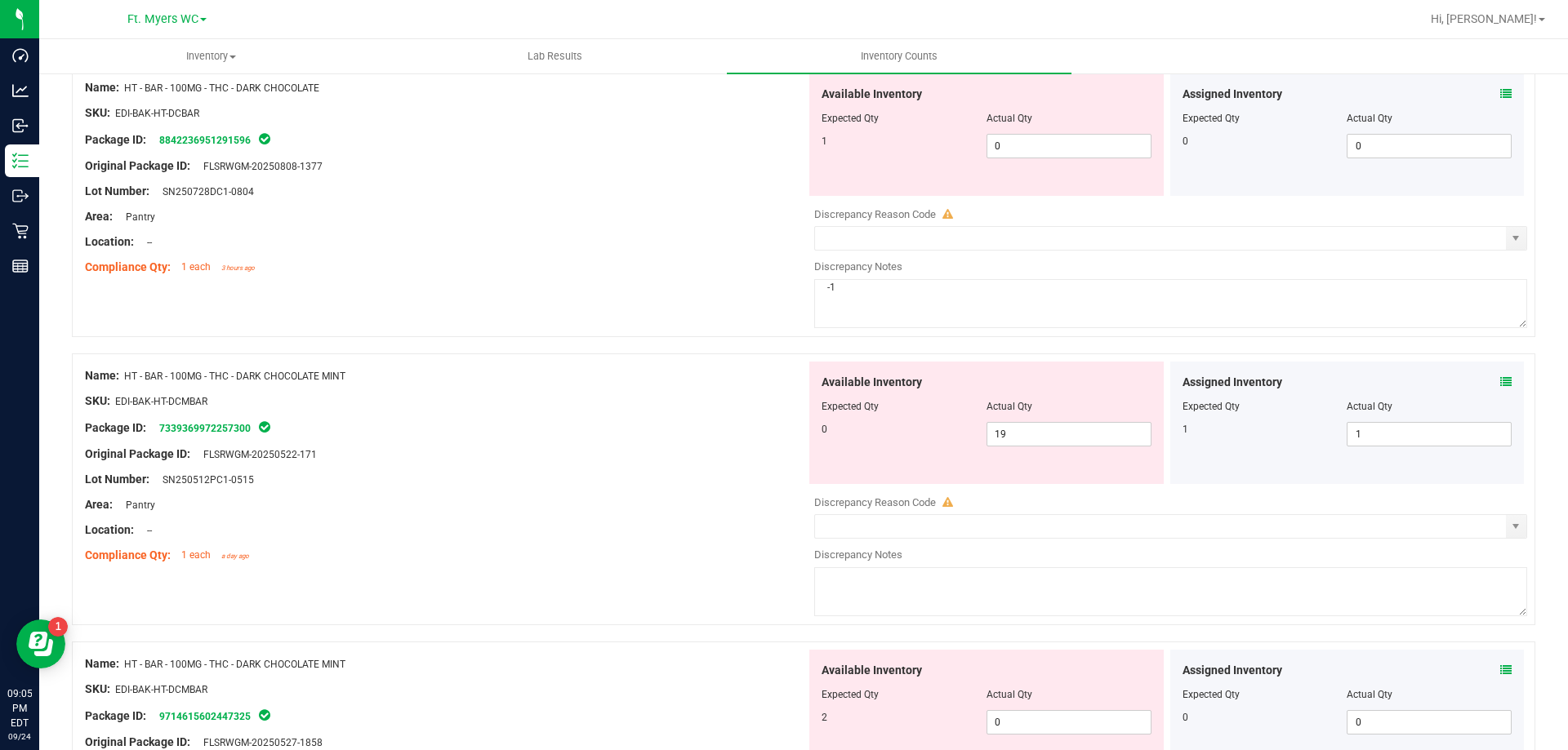
drag, startPoint x: 417, startPoint y: 395, endPoint x: 386, endPoint y: 372, distance: 38.6
drag, startPoint x: 363, startPoint y: 372, endPoint x: 125, endPoint y: 376, distance: 238.0
copy span "HT - BAR - 100MG - THC - DARK CHOCOLATE MINT"
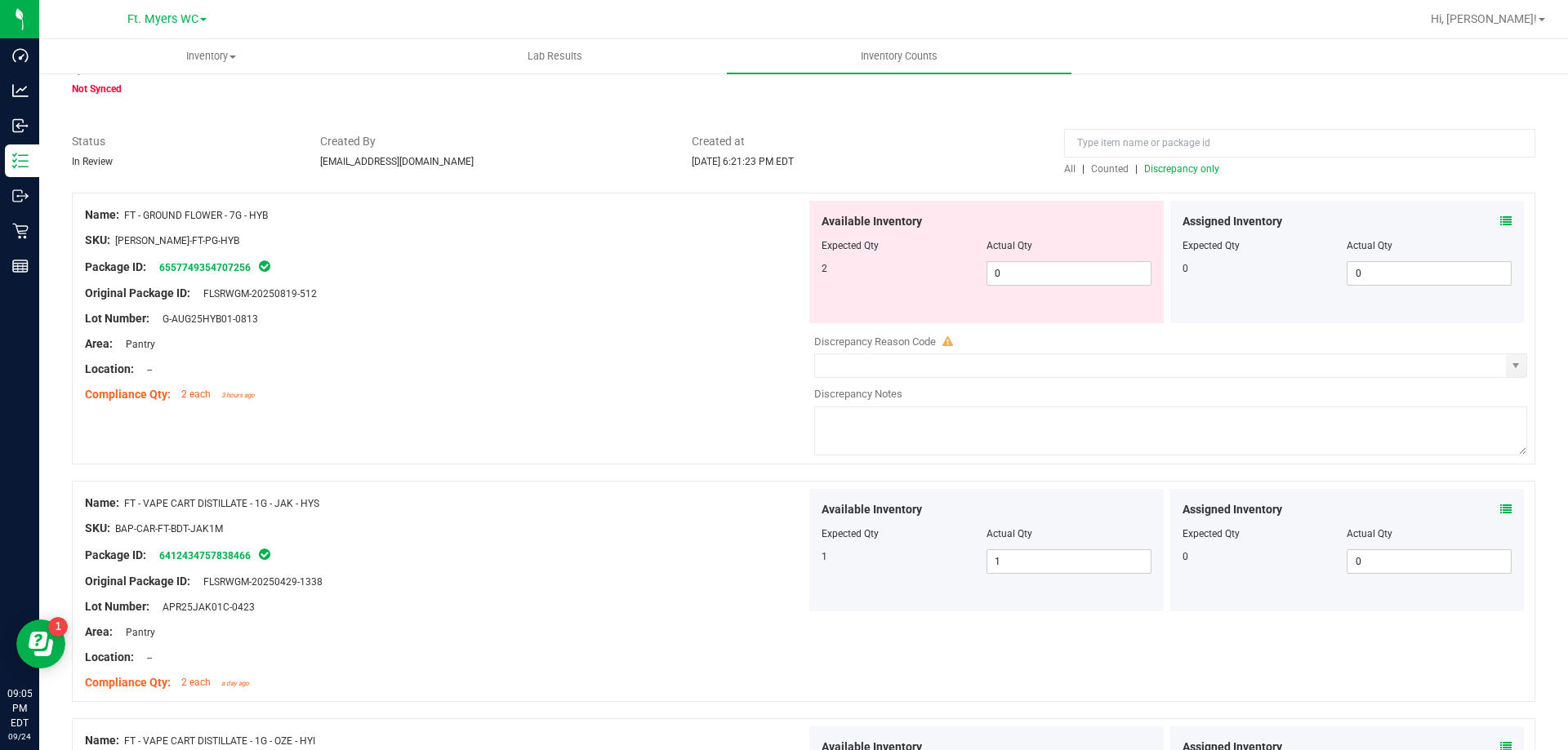
scroll to position [0, 0]
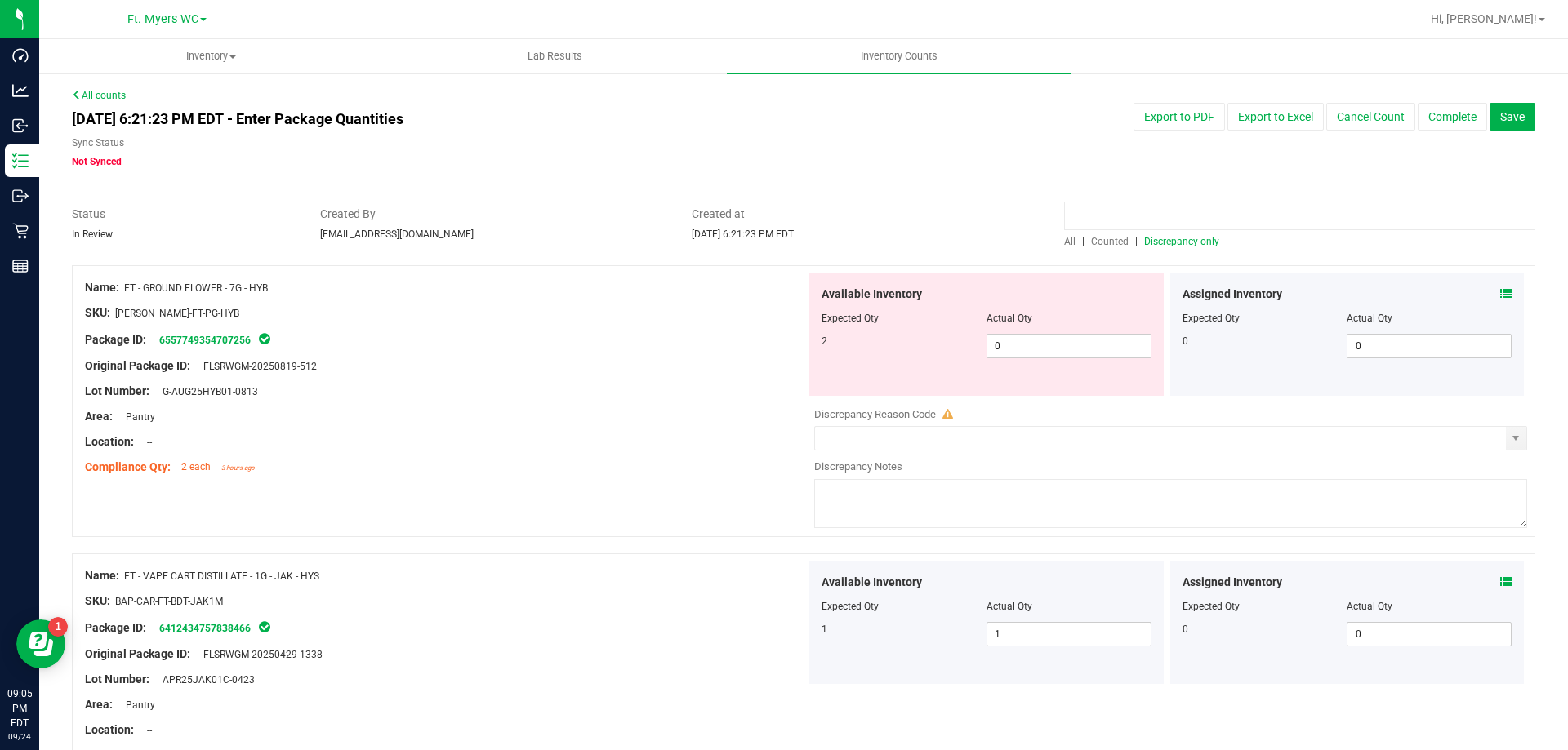
paste input "HT - BAR - 100MG - THC - DARK CHOCOLATE MINT"
type input "HT - BAR - 100MG - THC - DARK CHOCOLATE MINT"
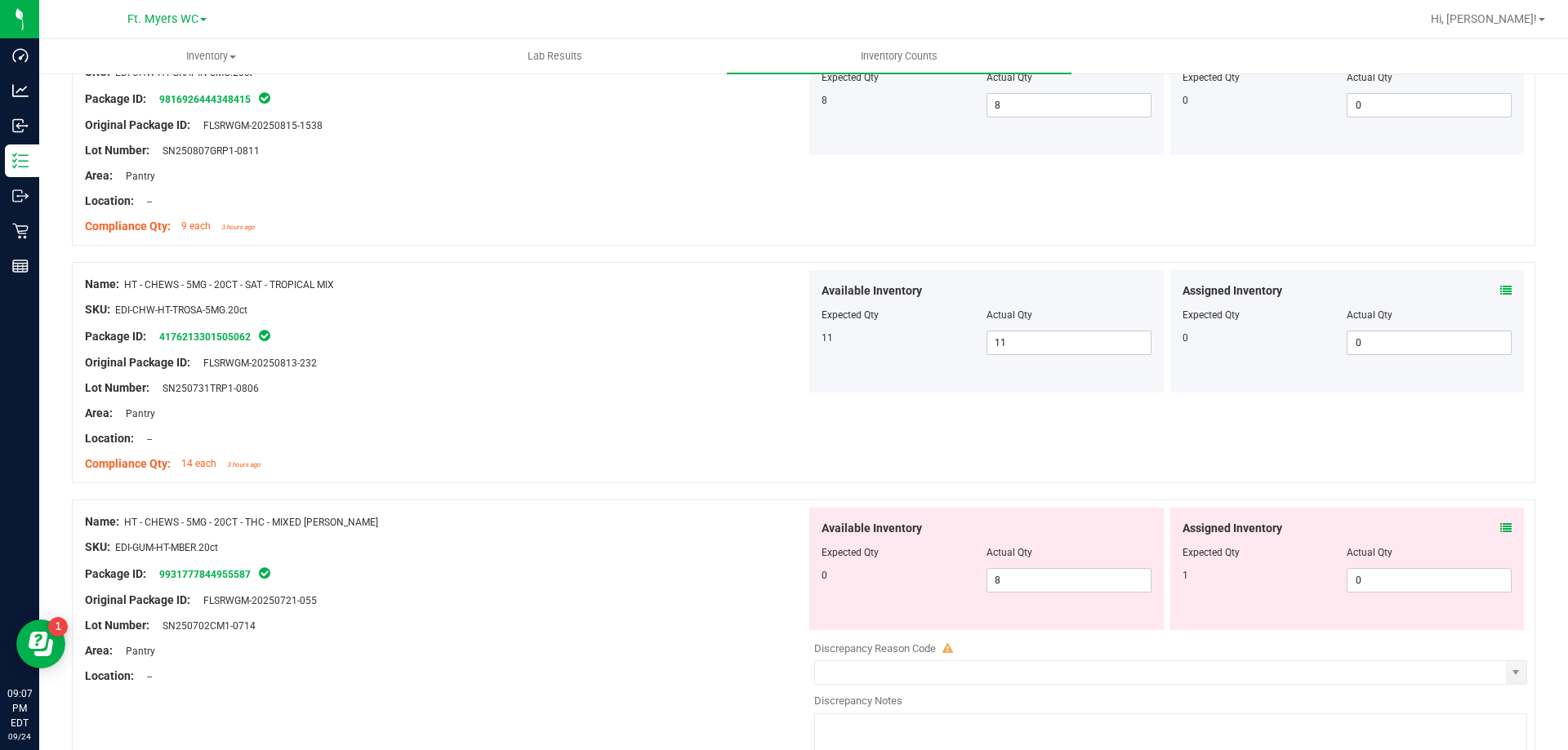
scroll to position [2857, 0]
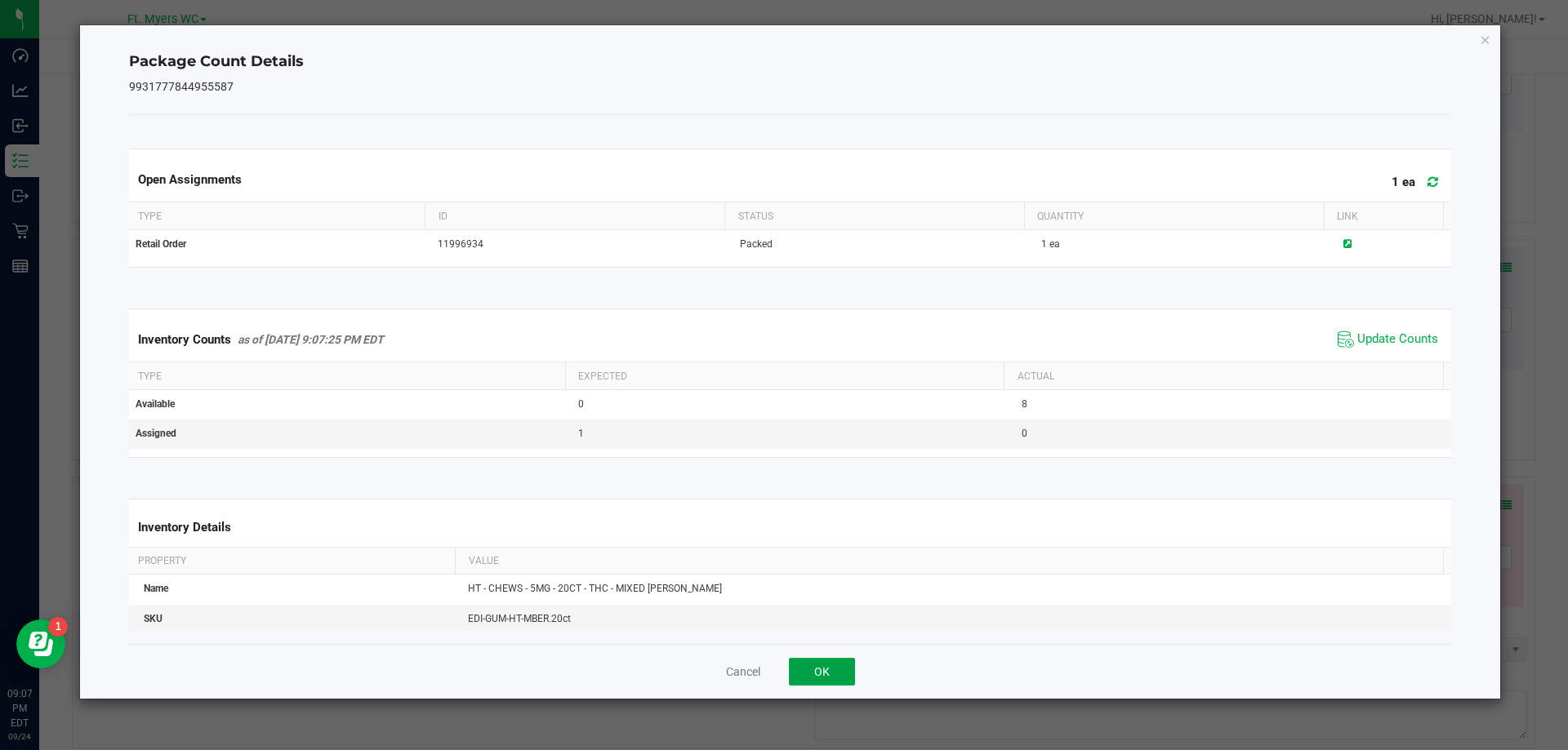
drag, startPoint x: 846, startPoint y: 658, endPoint x: 826, endPoint y: 663, distance: 20.6
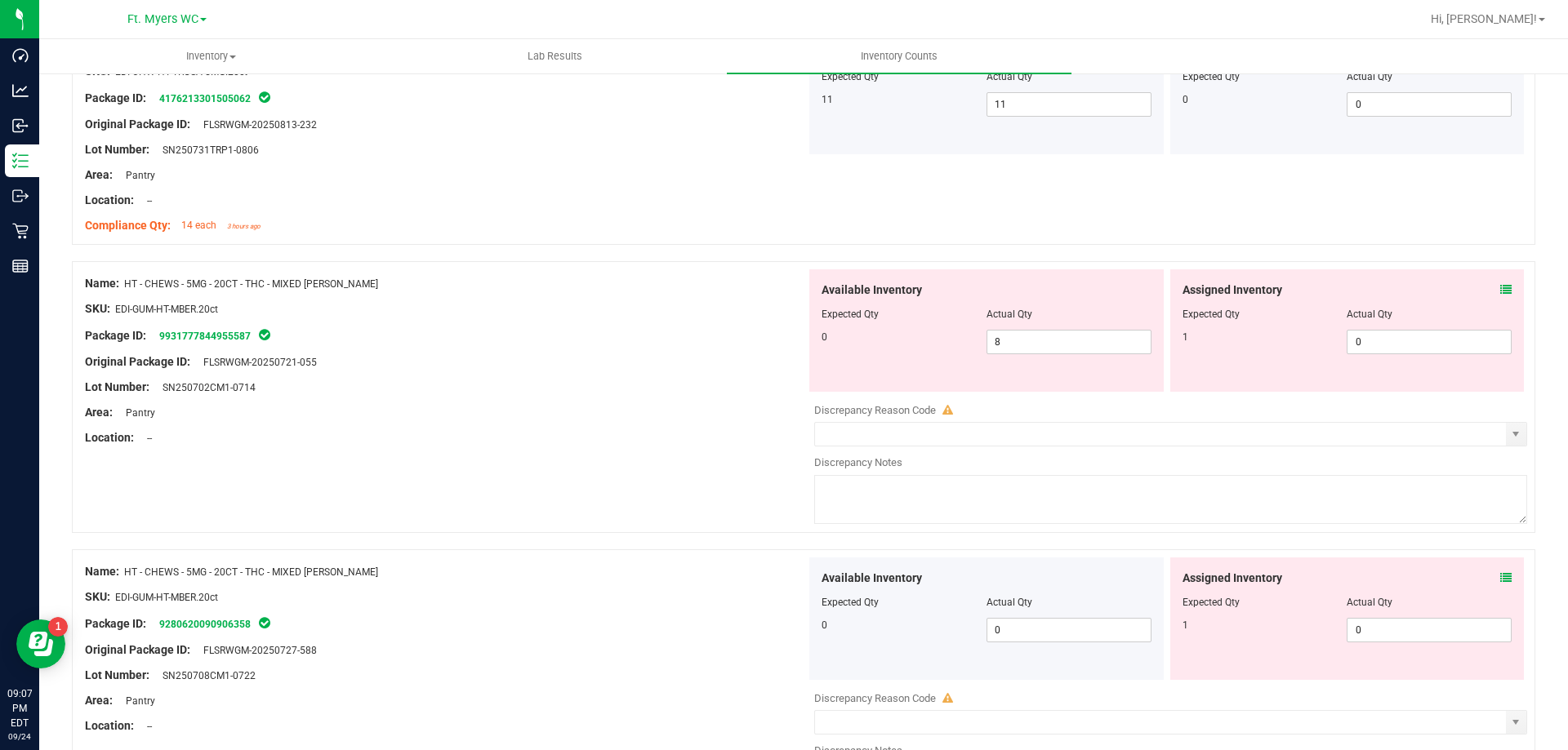
scroll to position [3102, 0]
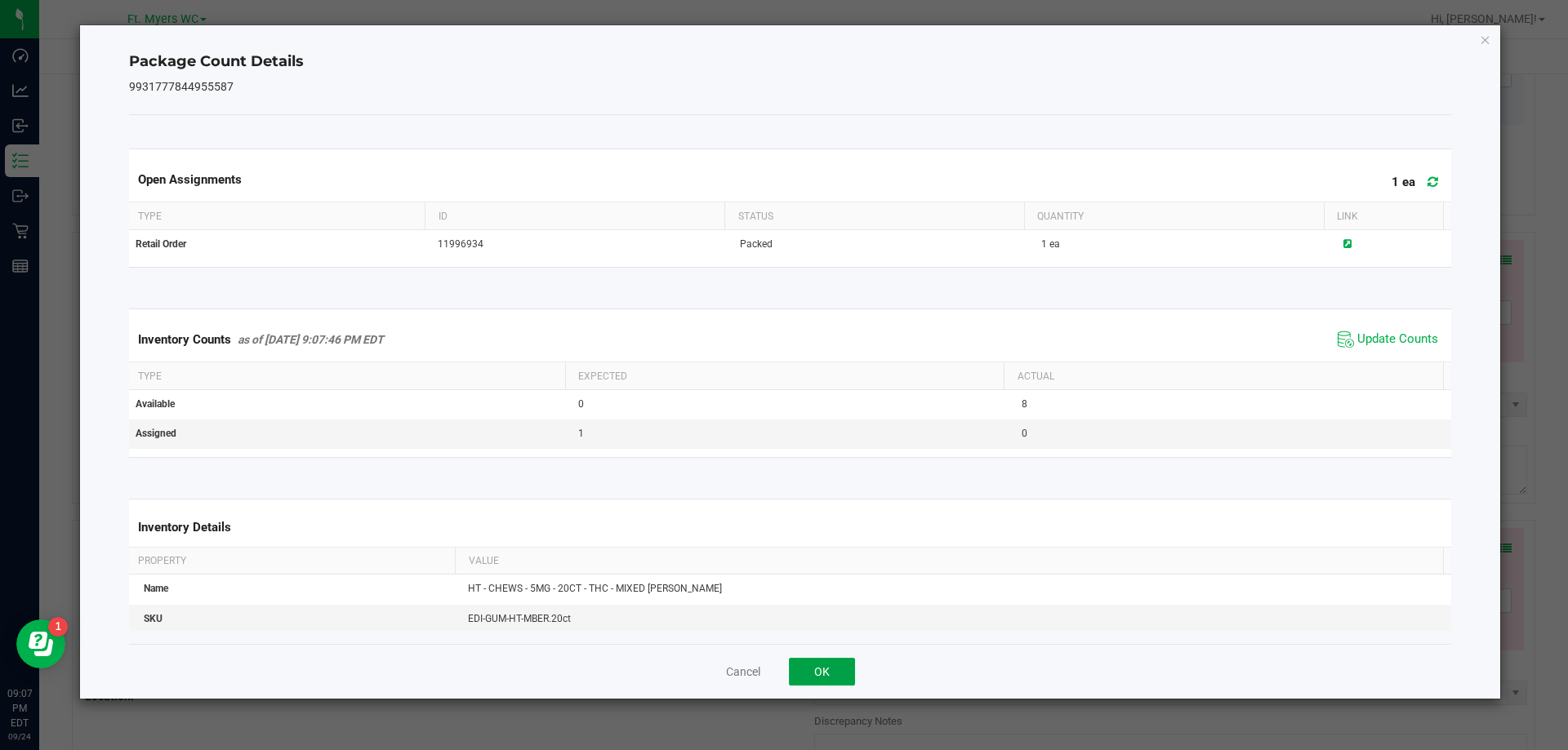
drag, startPoint x: 847, startPoint y: 673, endPoint x: 840, endPoint y: 663, distance: 12.2
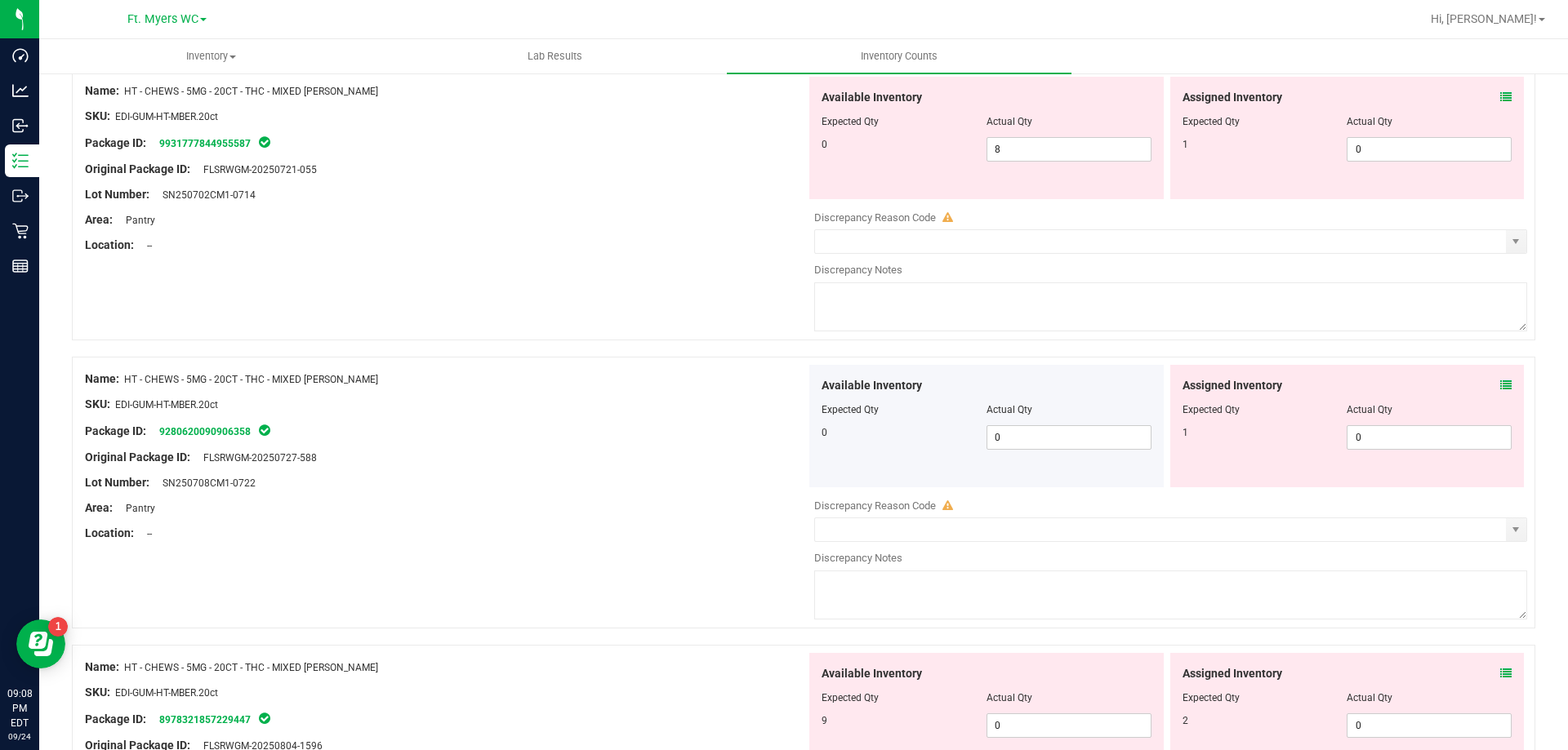
scroll to position [3184, 0]
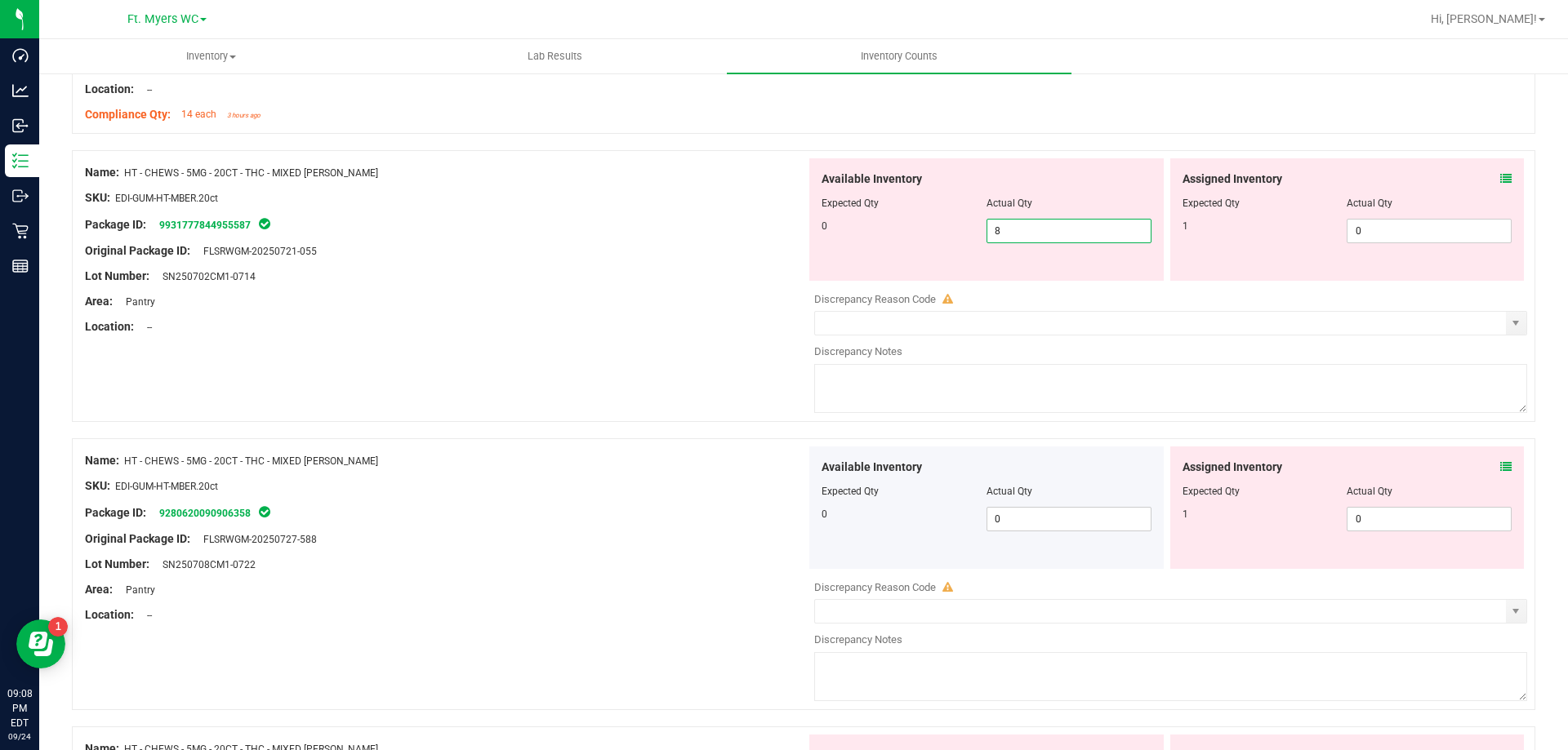
type input "0"
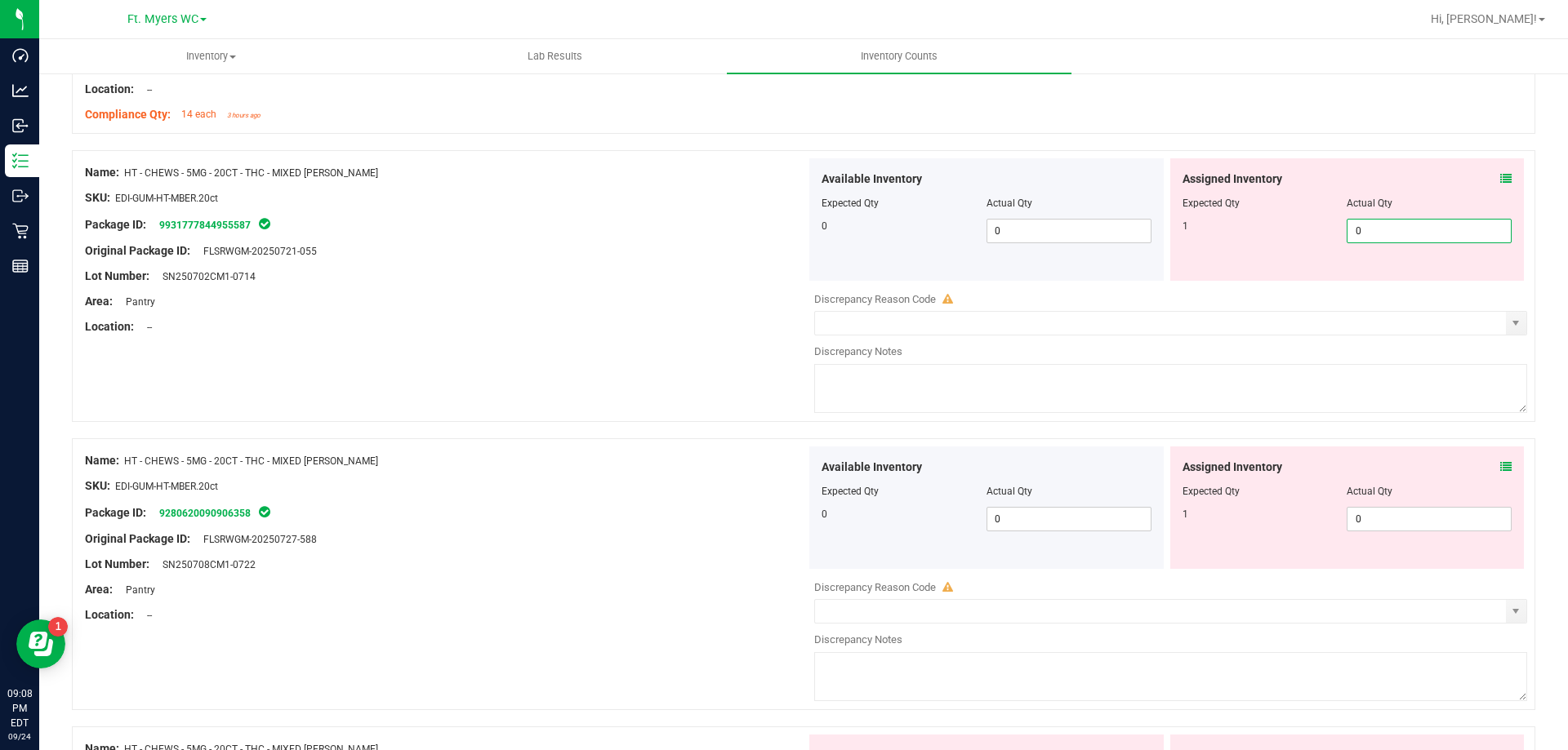
drag, startPoint x: 1384, startPoint y: 227, endPoint x: 1373, endPoint y: 234, distance: 13.0
type input "1"
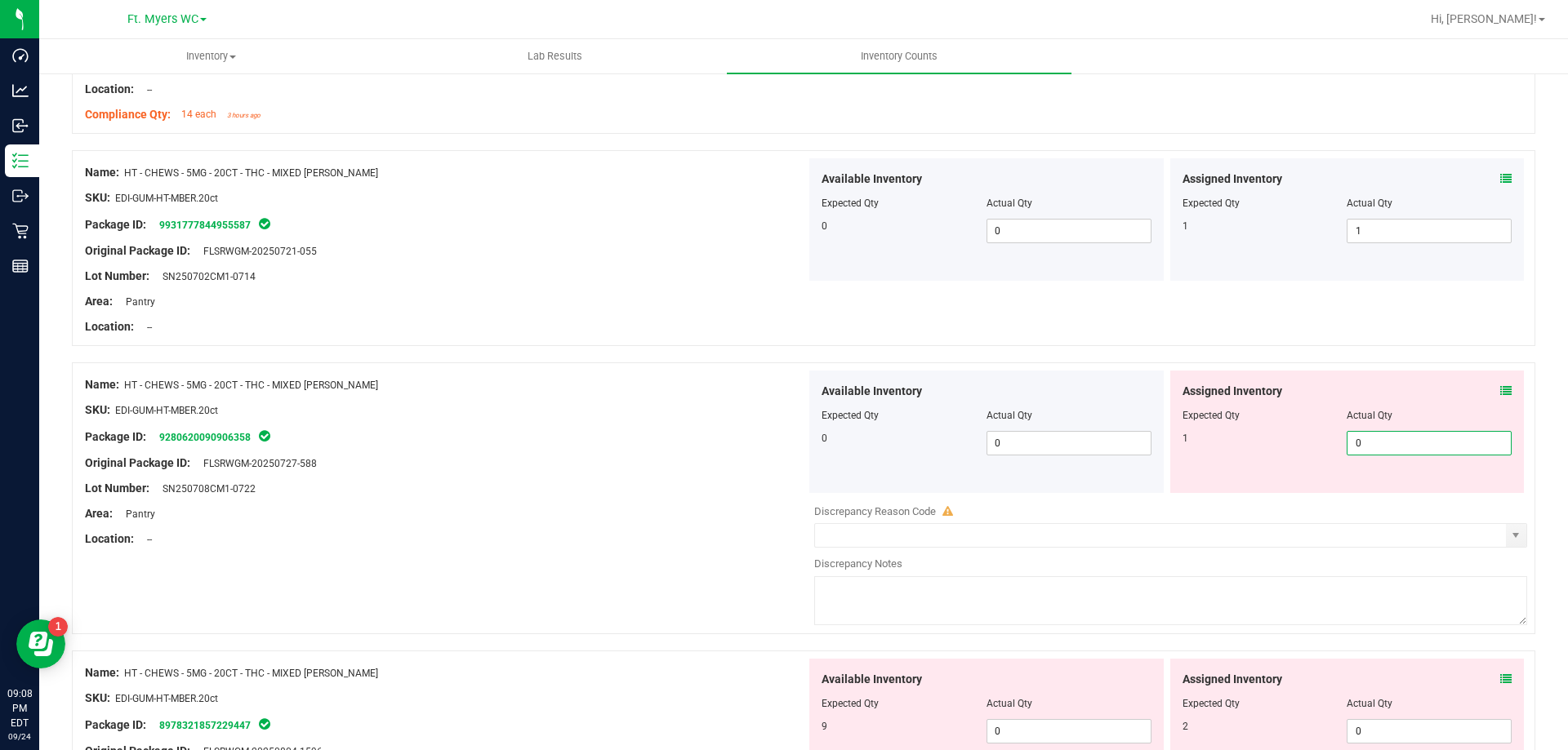
type input "1"
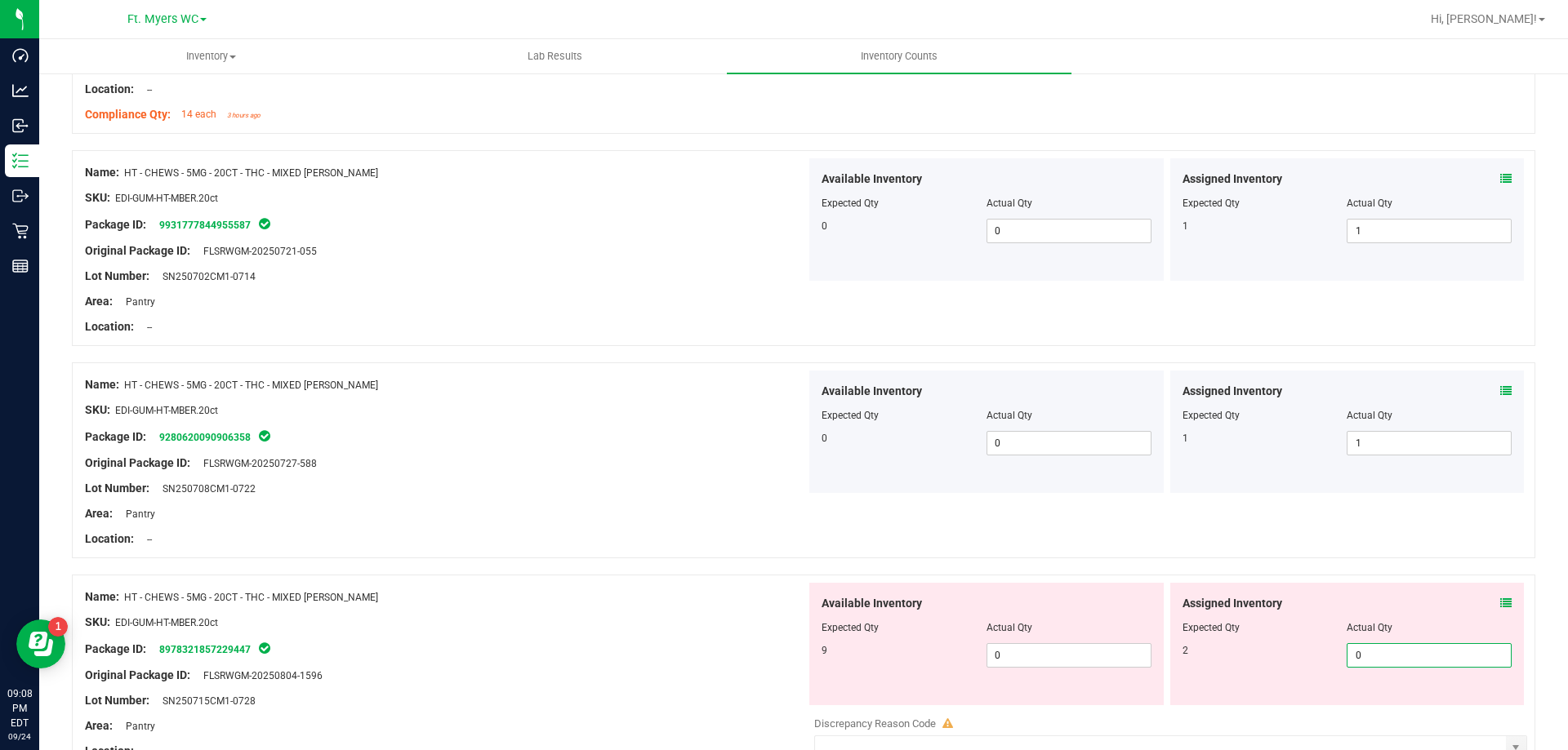
type input "2"
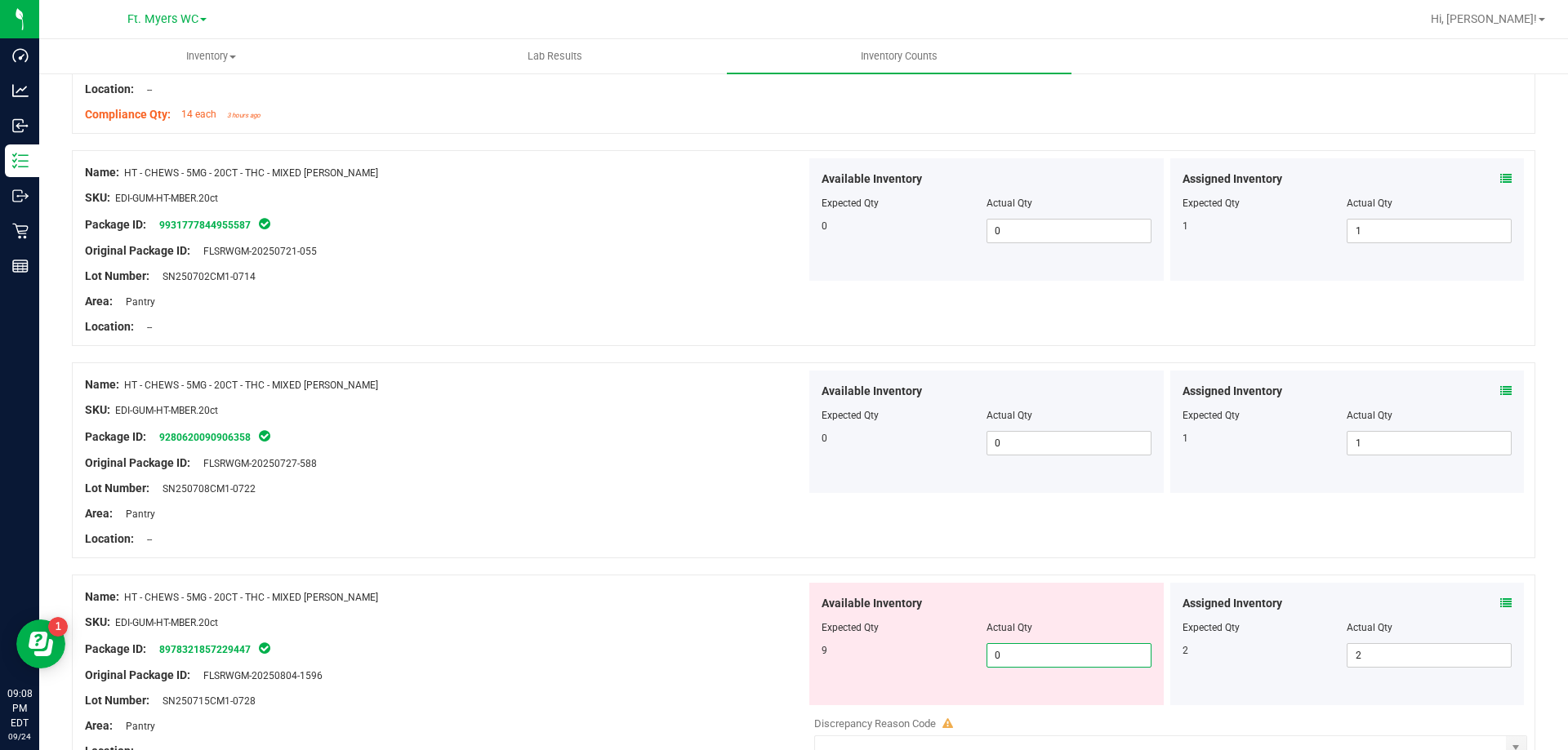
type input "9"
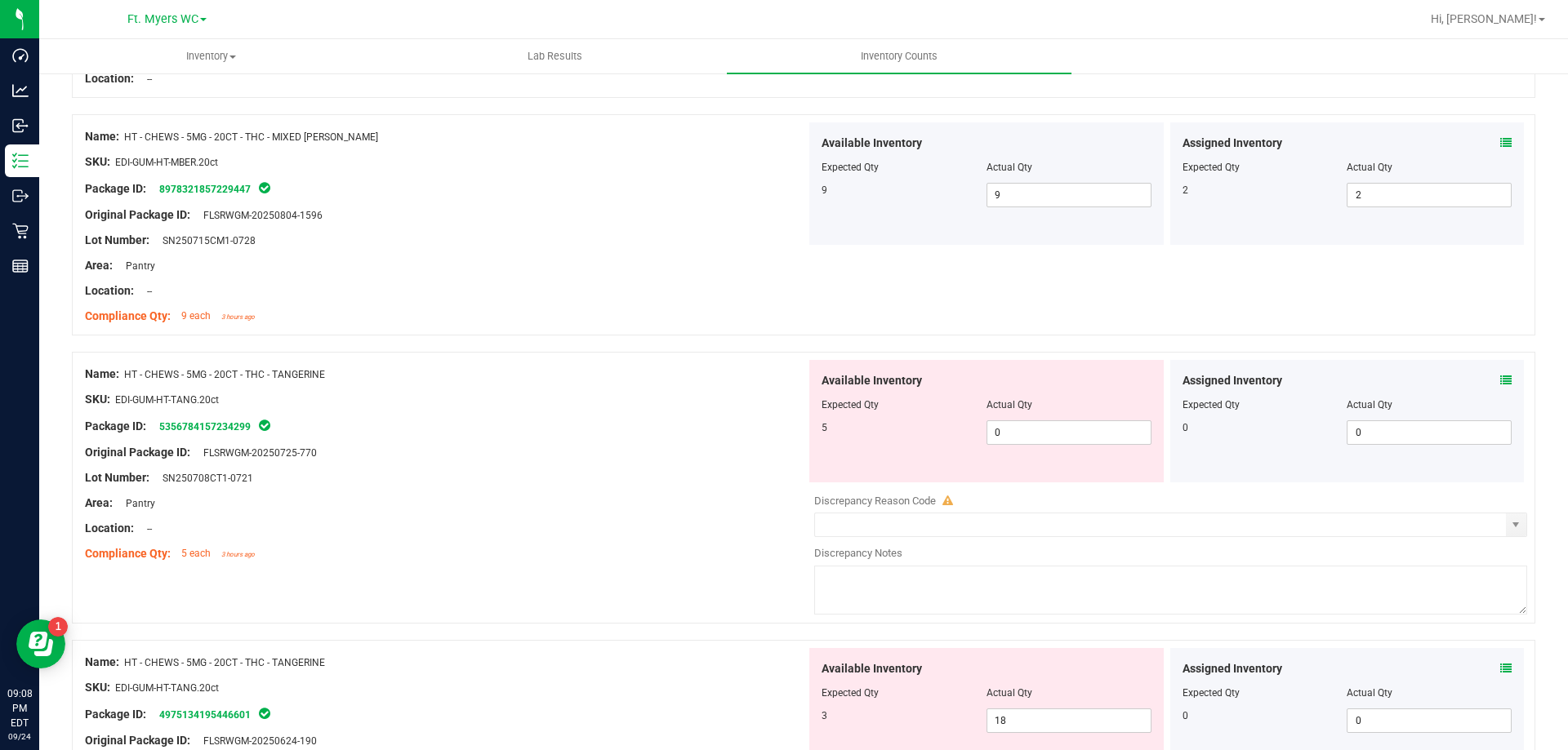
scroll to position [3674, 0]
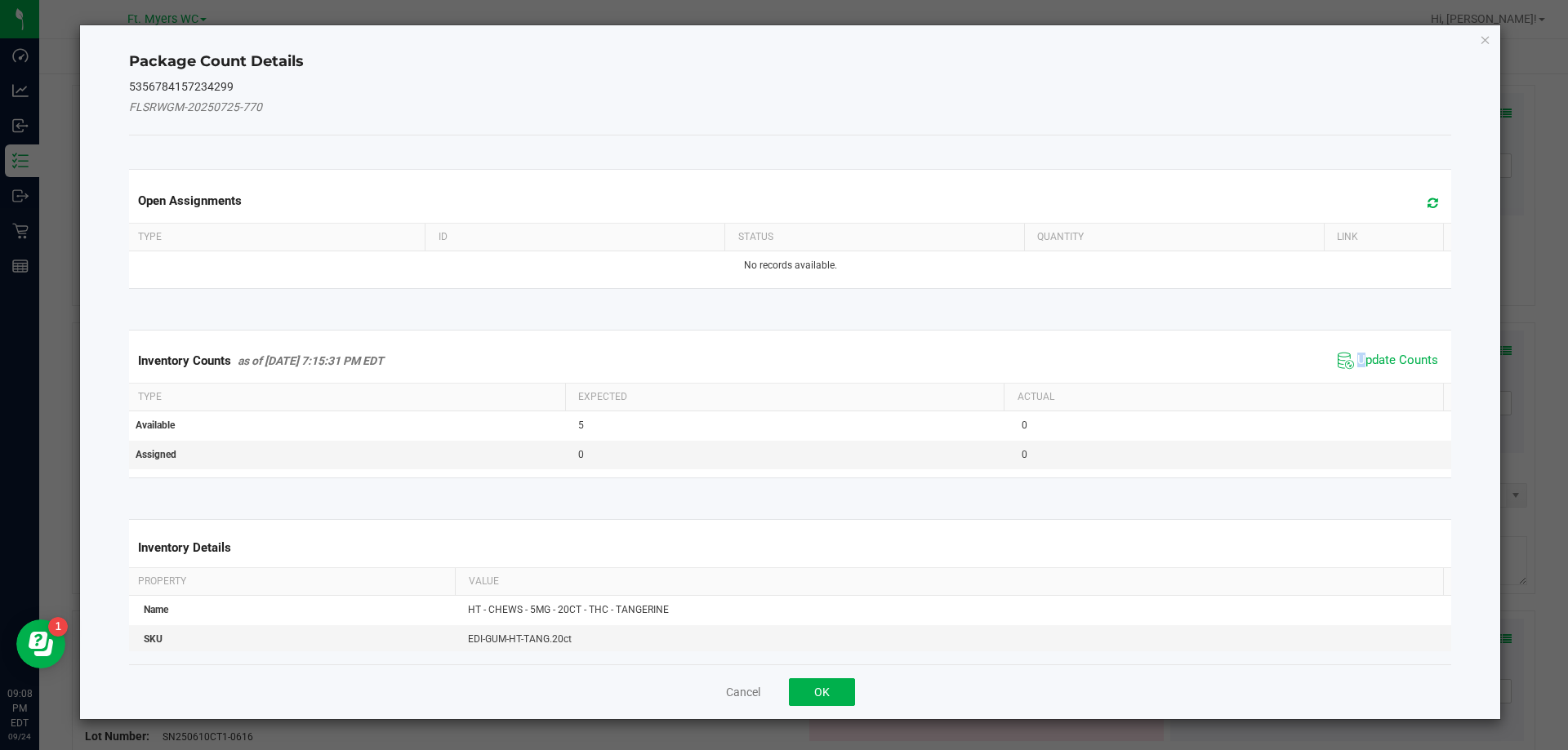
drag, startPoint x: 1349, startPoint y: 353, endPoint x: 1349, endPoint y: 369, distance: 16.0
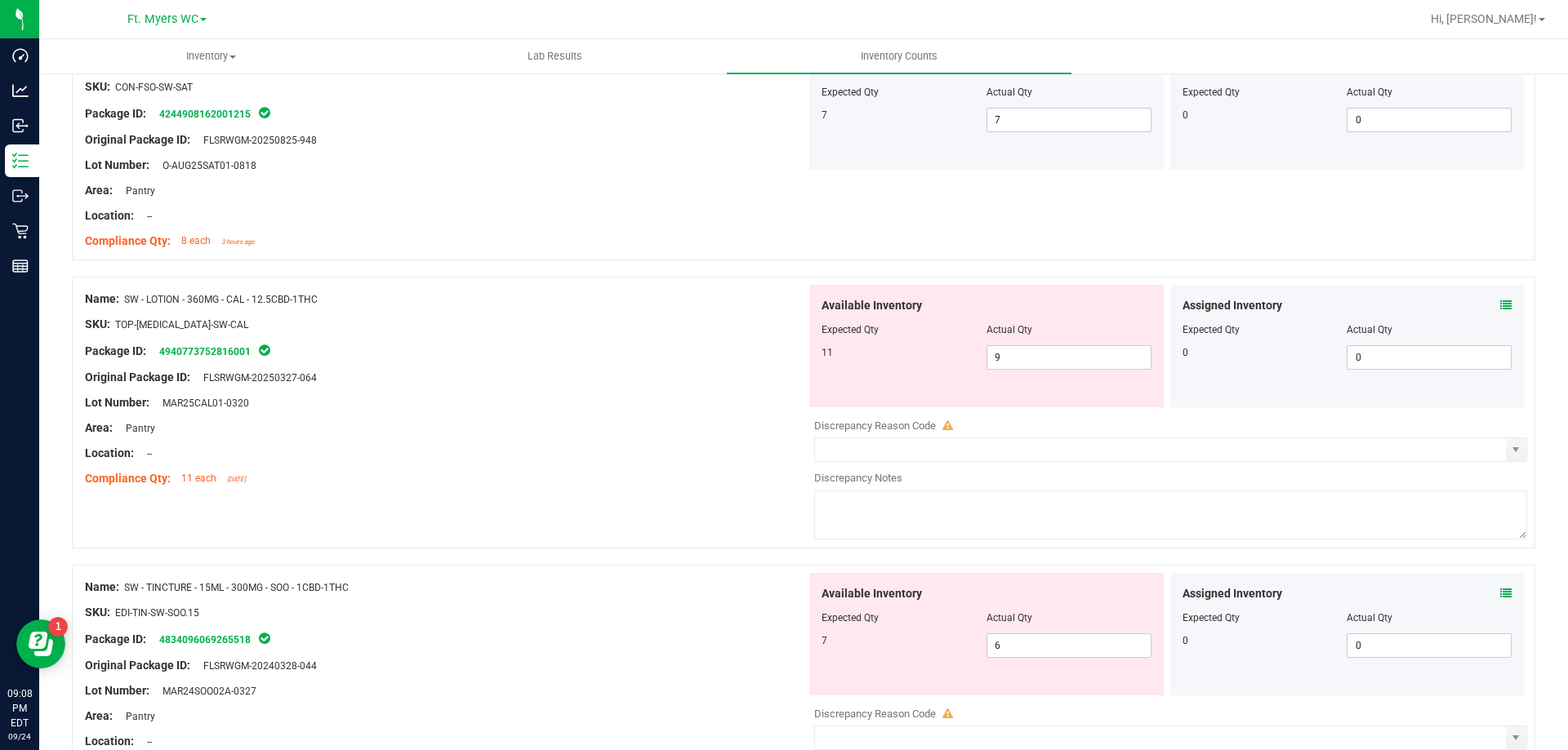
scroll to position [4572, 0]
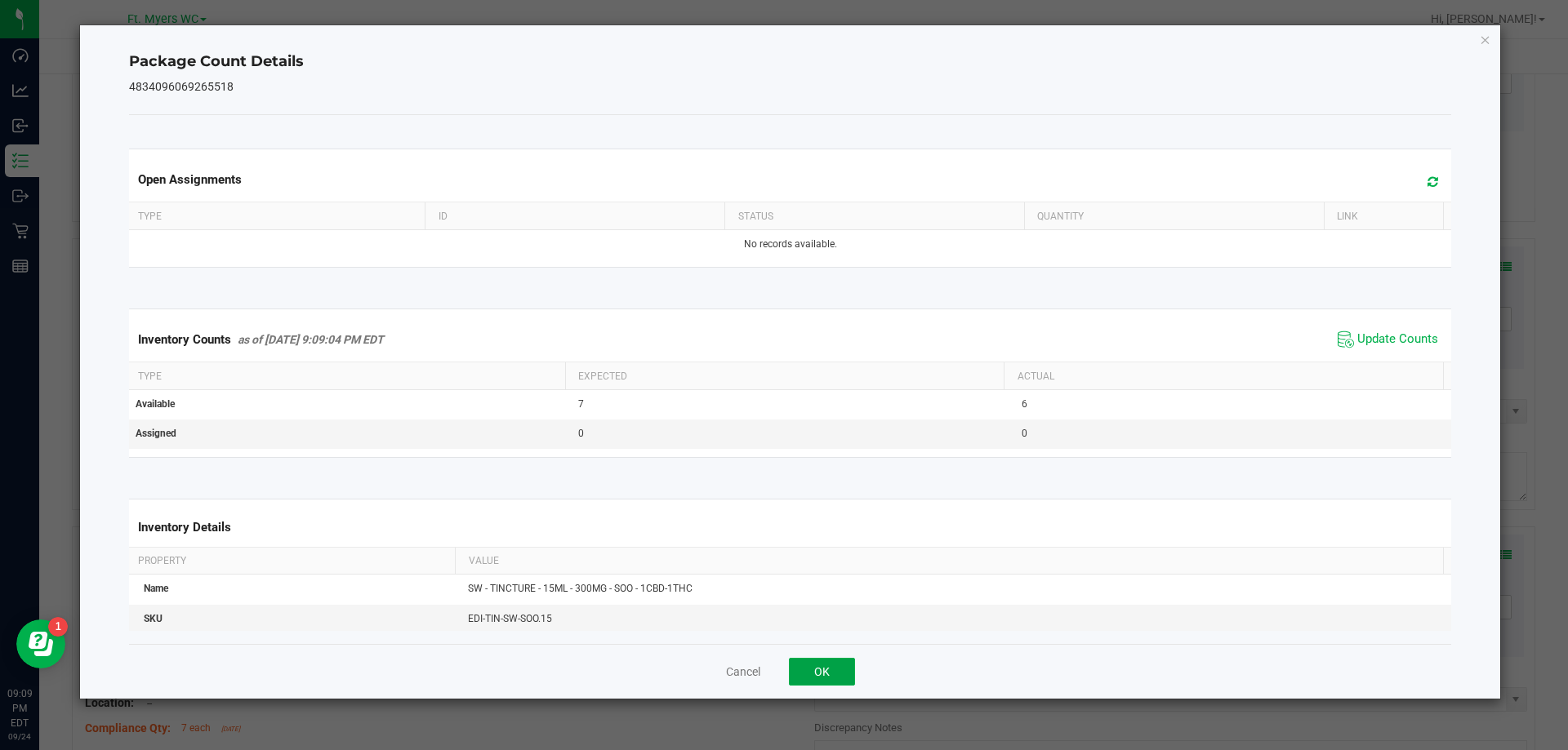
drag, startPoint x: 804, startPoint y: 683, endPoint x: 813, endPoint y: 674, distance: 12.7
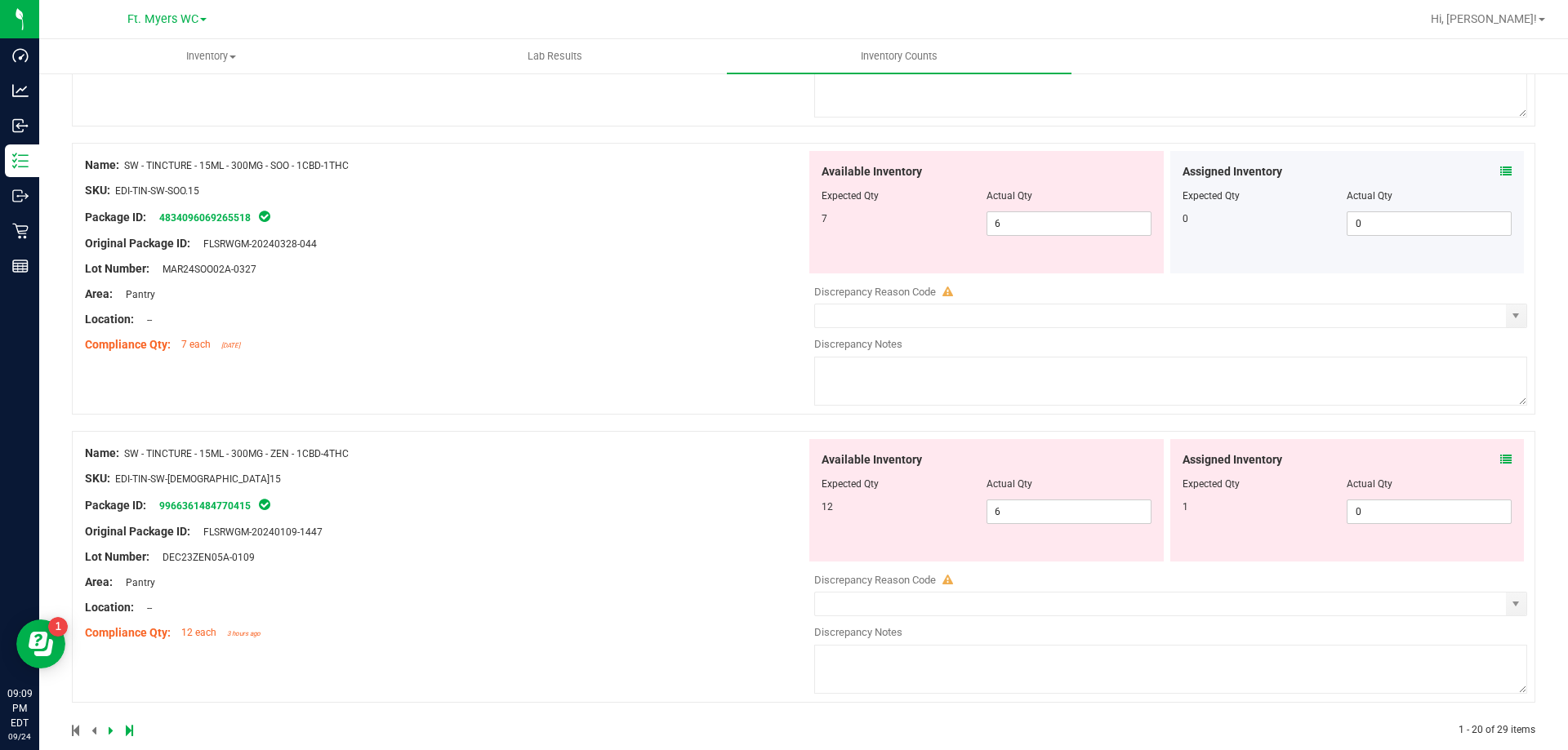
scroll to position [4980, 0]
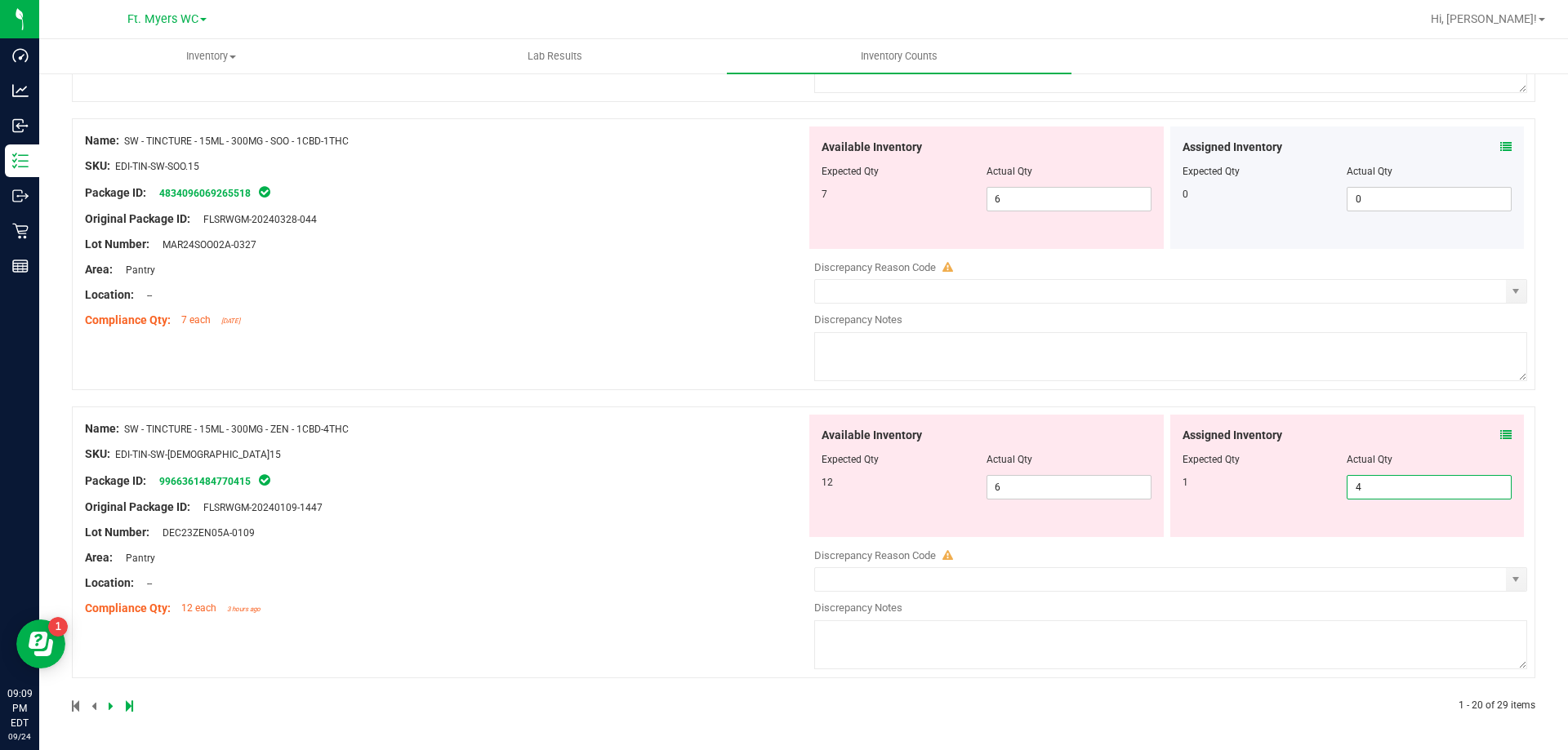
type input "1"
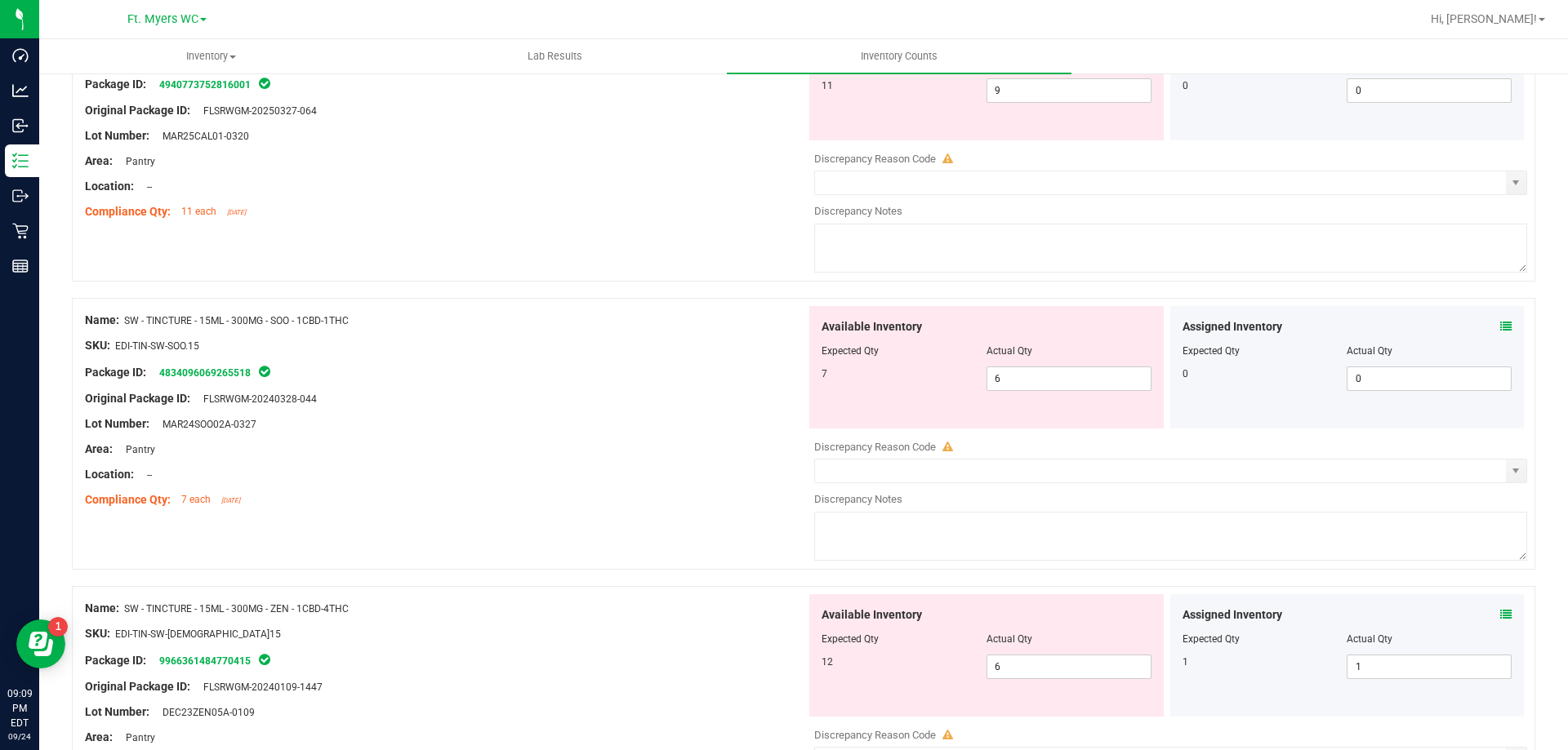
scroll to position [4735, 0]
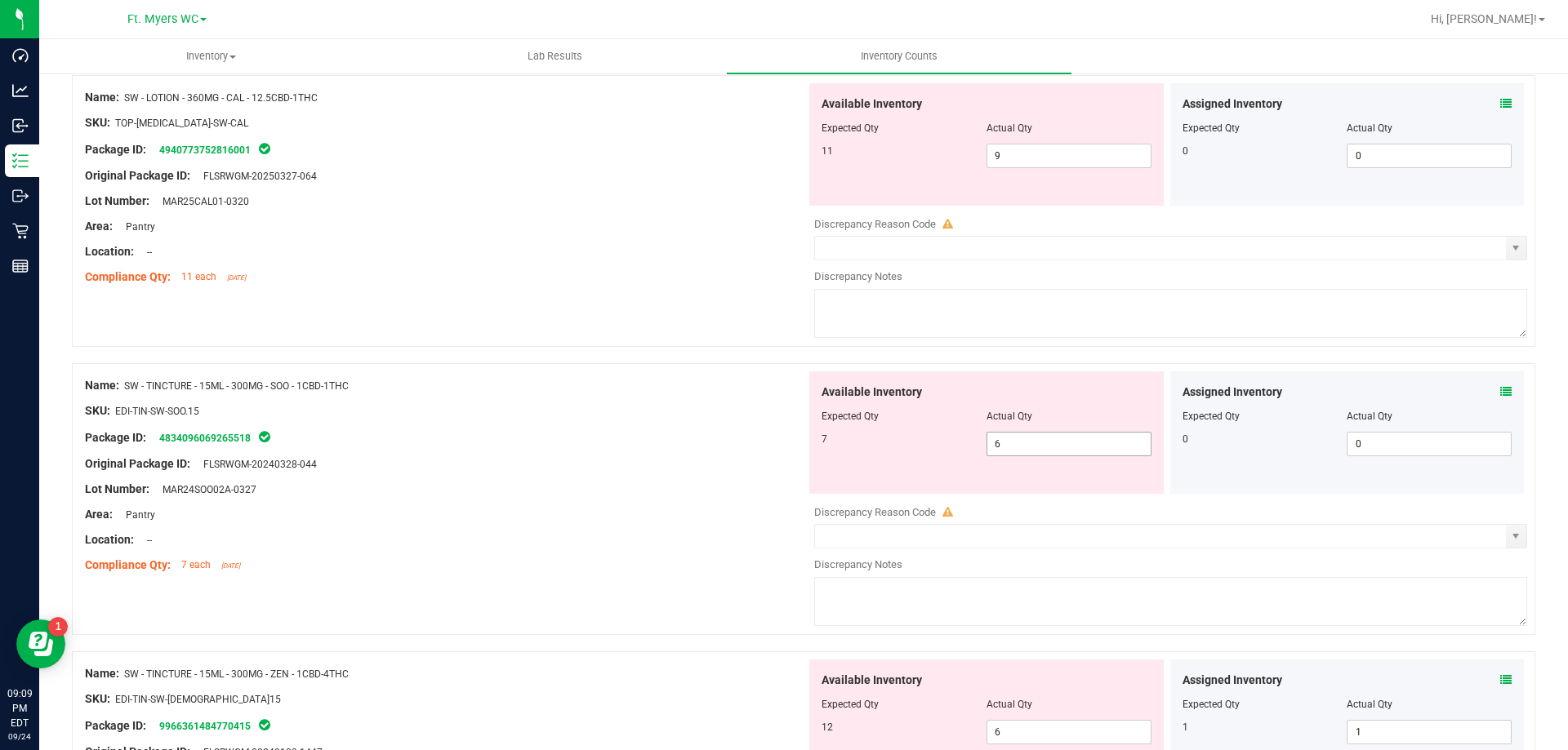
drag, startPoint x: 975, startPoint y: 478, endPoint x: 1031, endPoint y: 456, distance: 60.2
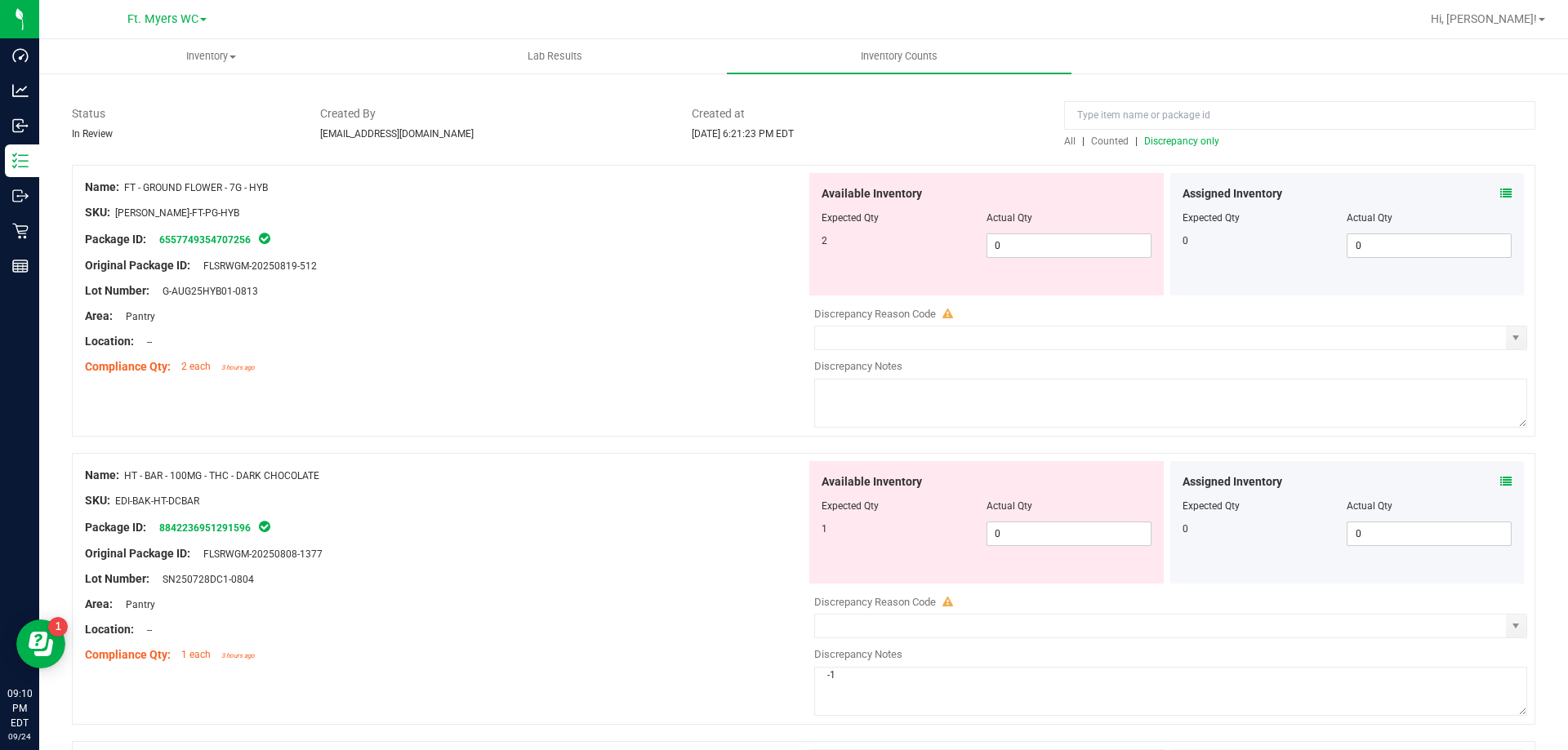
scroll to position [0, 0]
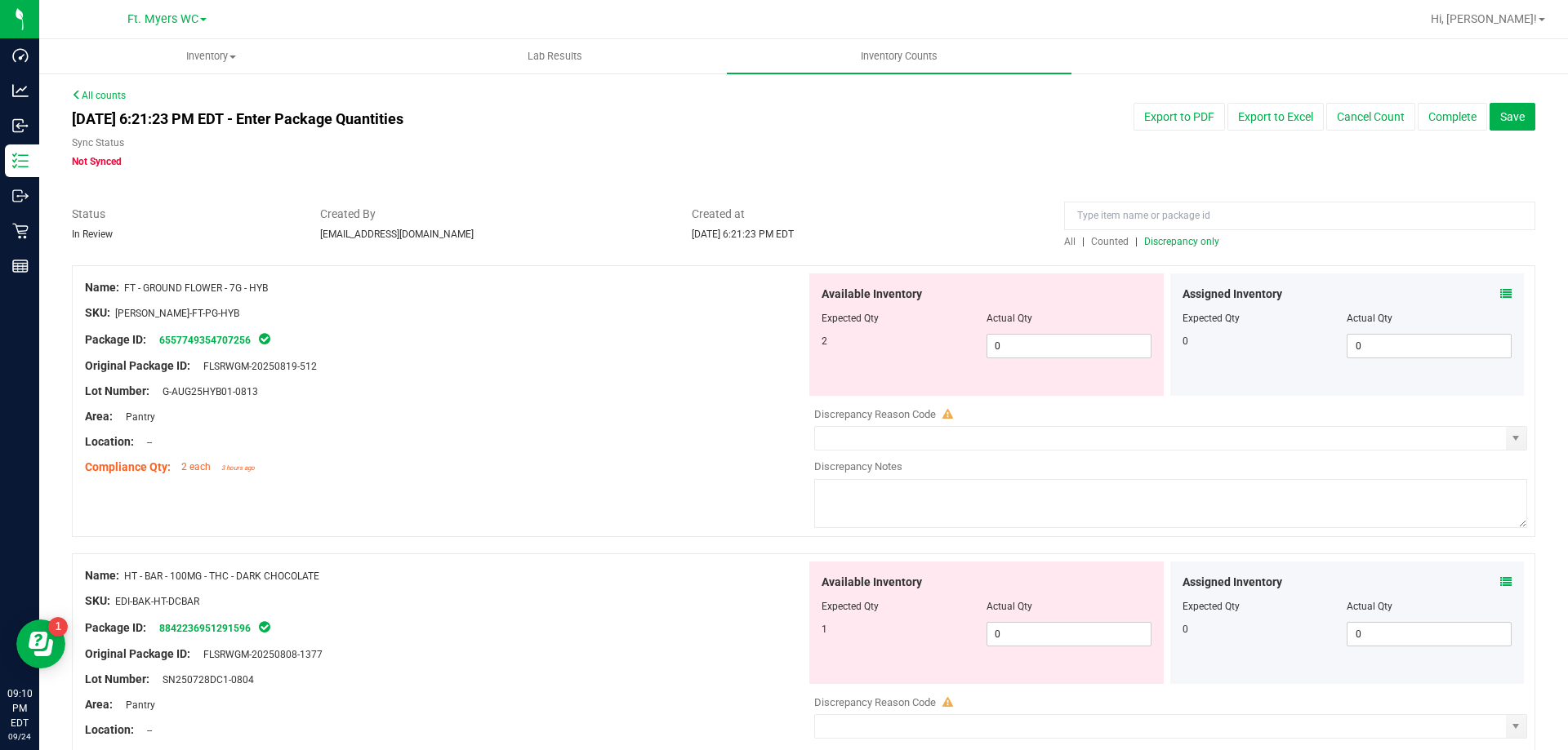
drag, startPoint x: 547, startPoint y: 508, endPoint x: 550, endPoint y: 472, distance: 36.1
drag, startPoint x: 280, startPoint y: 266, endPoint x: 272, endPoint y: 279, distance: 15.3
drag, startPoint x: 268, startPoint y: 284, endPoint x: 128, endPoint y: 289, distance: 140.1
copy span "FT - GROUND FLOWER - 7G - HYB"
paste input "FT - GROUND FLOWER - 7G - HYB"
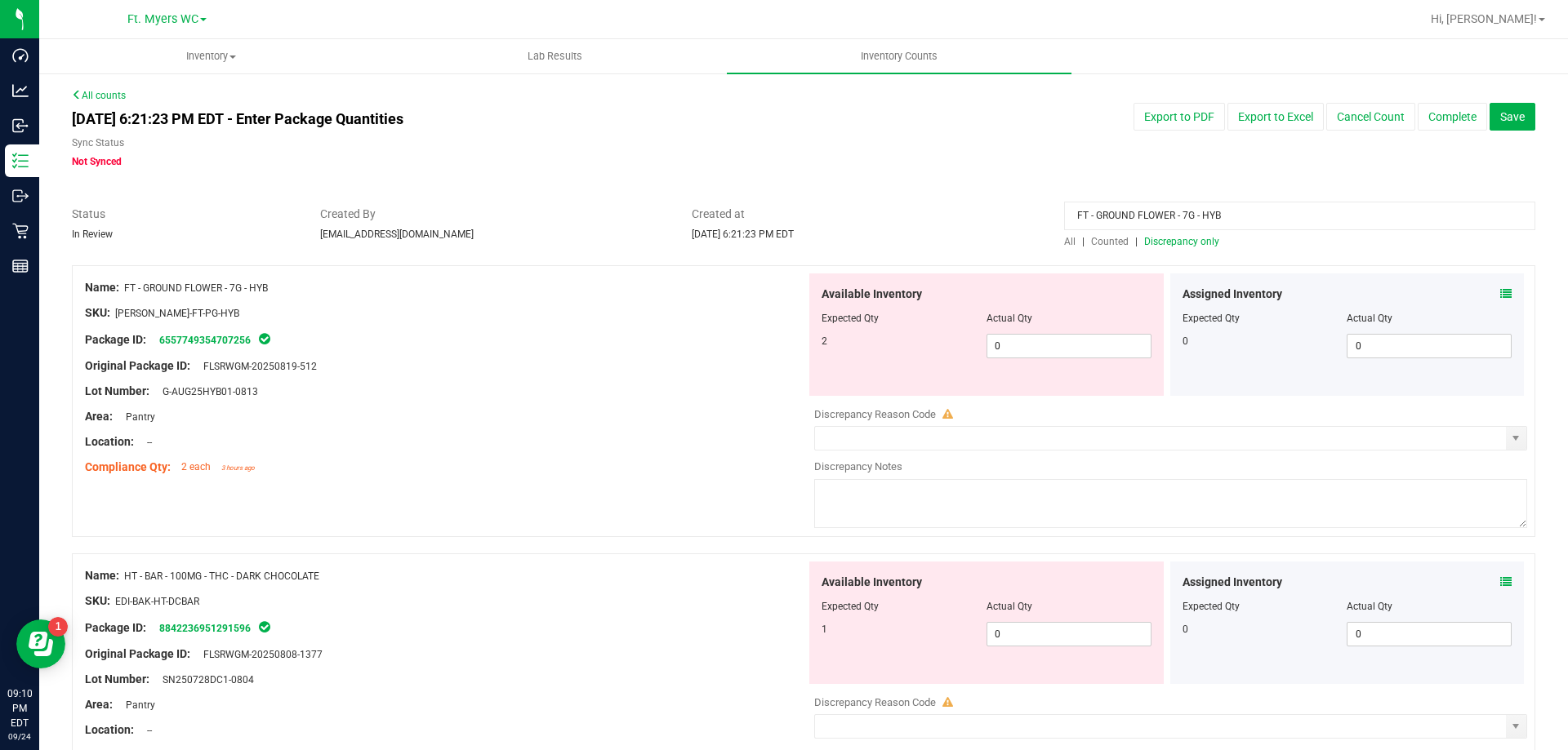
type input "FT - GROUND FLOWER - 7G - HYB"
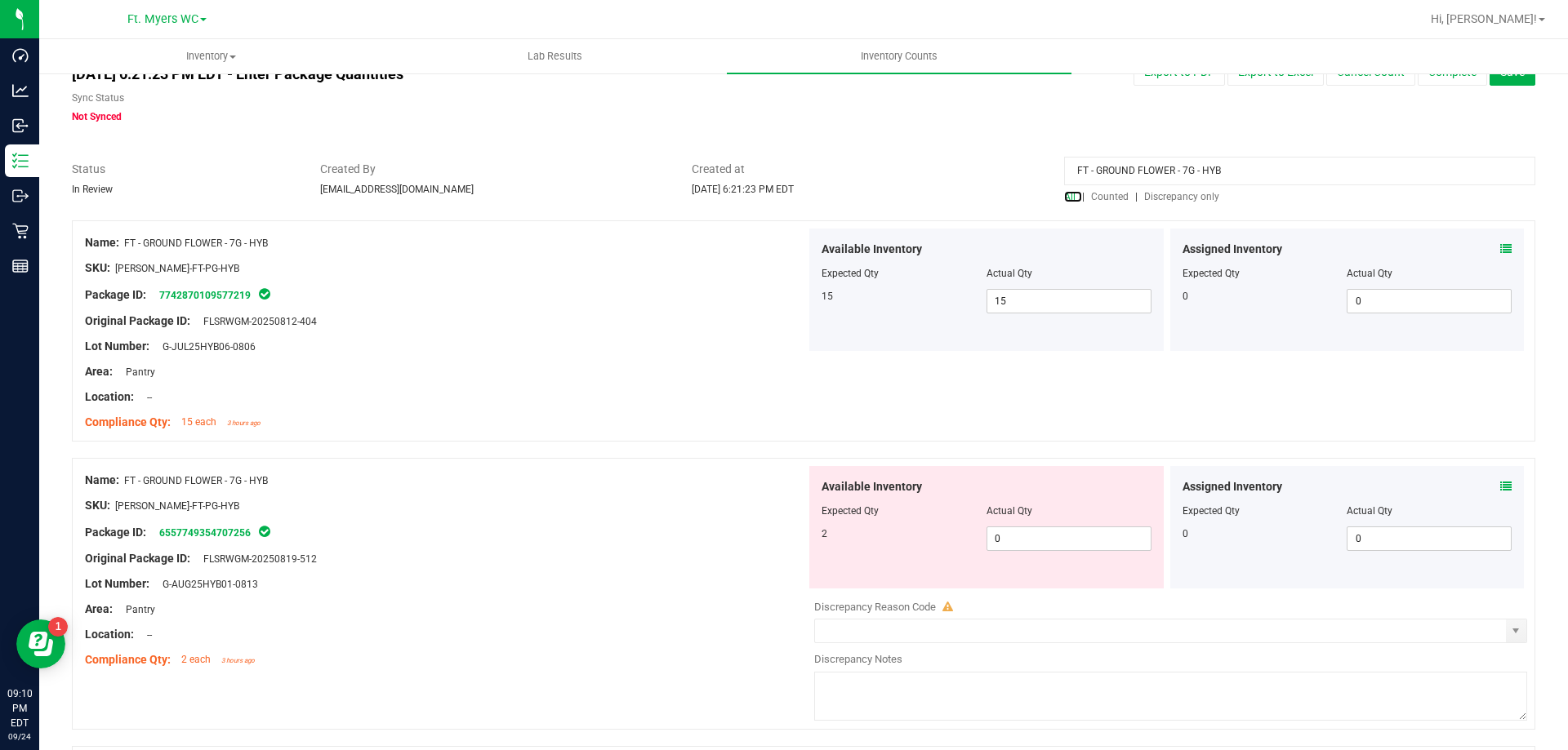
scroll to position [81, 0]
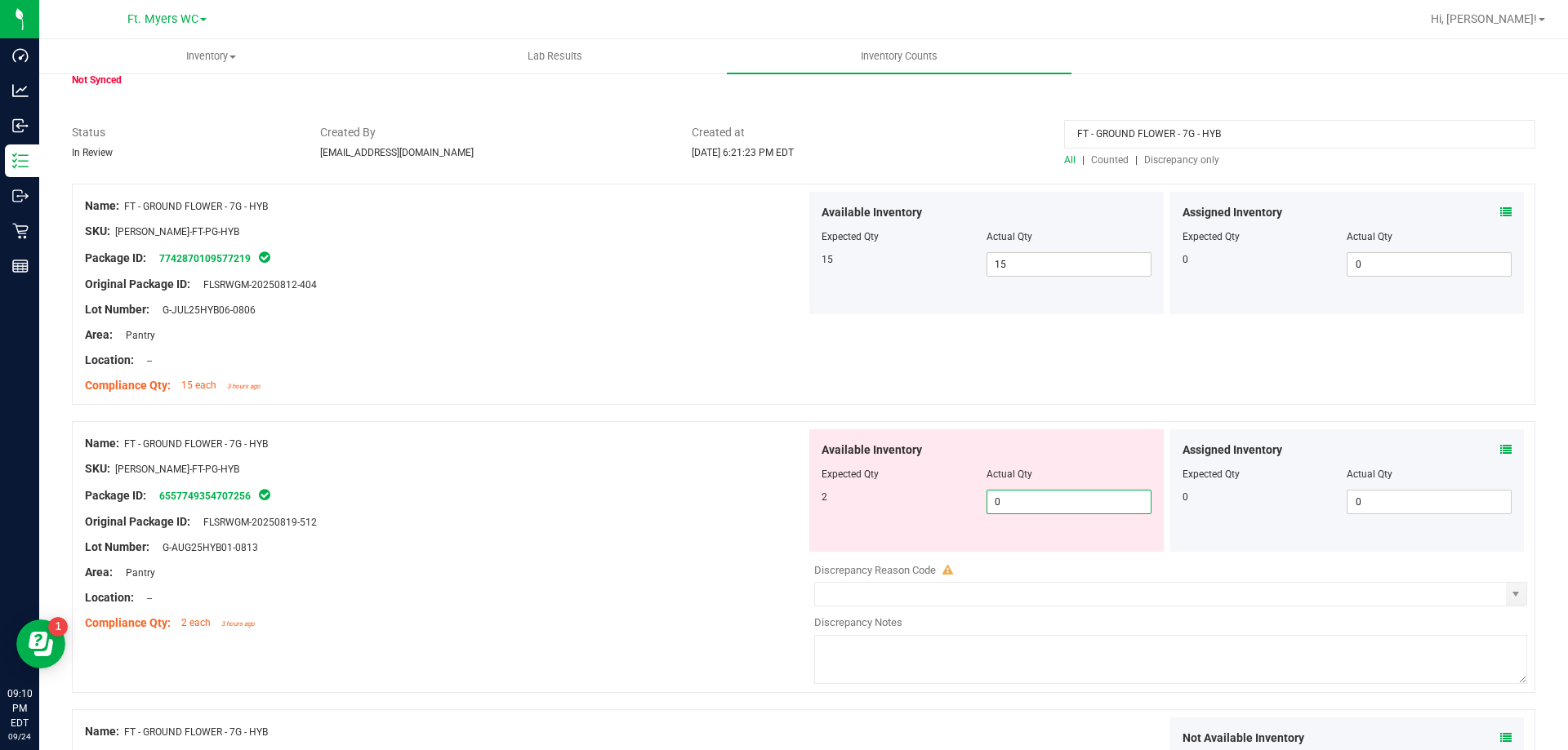
drag, startPoint x: 1040, startPoint y: 492, endPoint x: 1050, endPoint y: 492, distance: 10.0
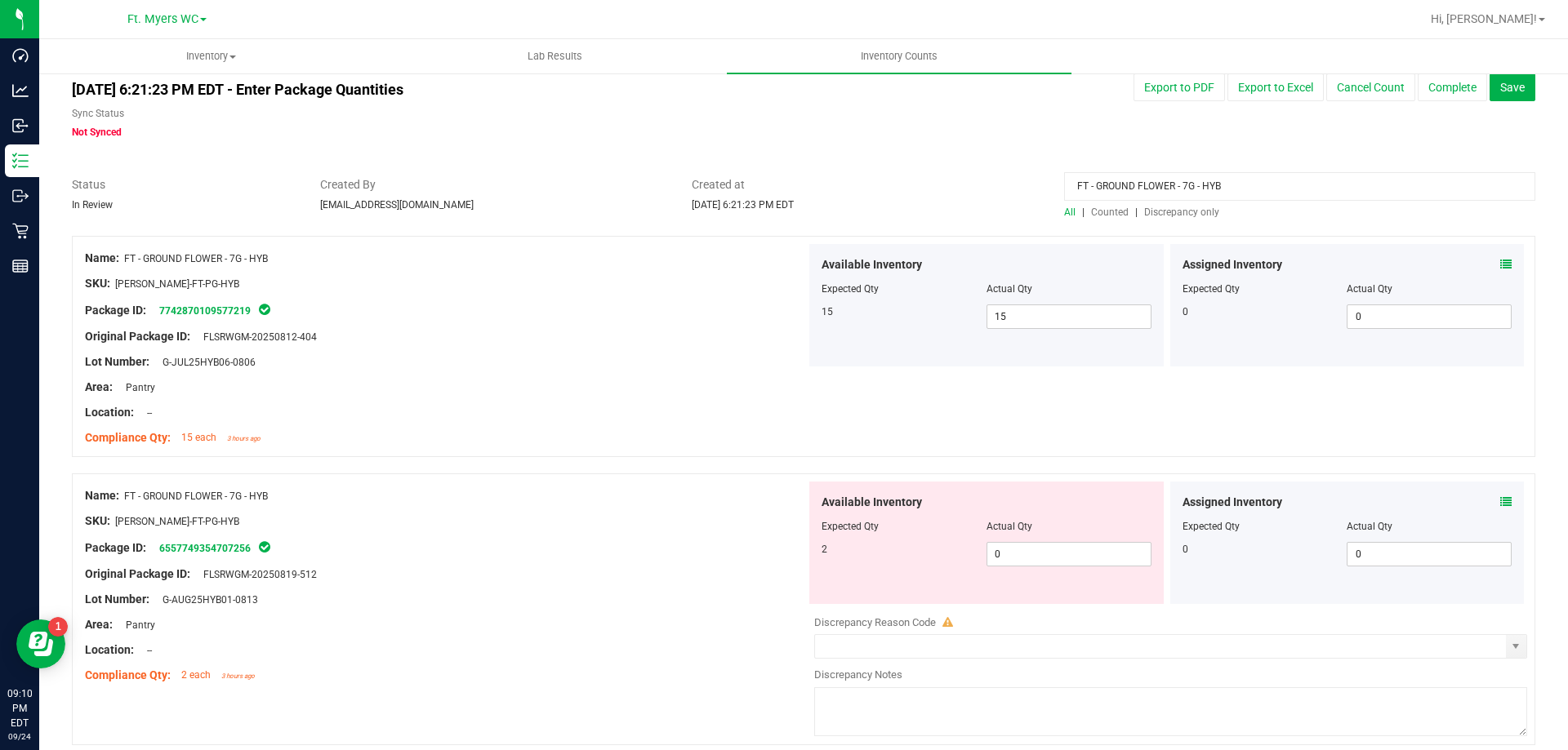
scroll to position [0, 0]
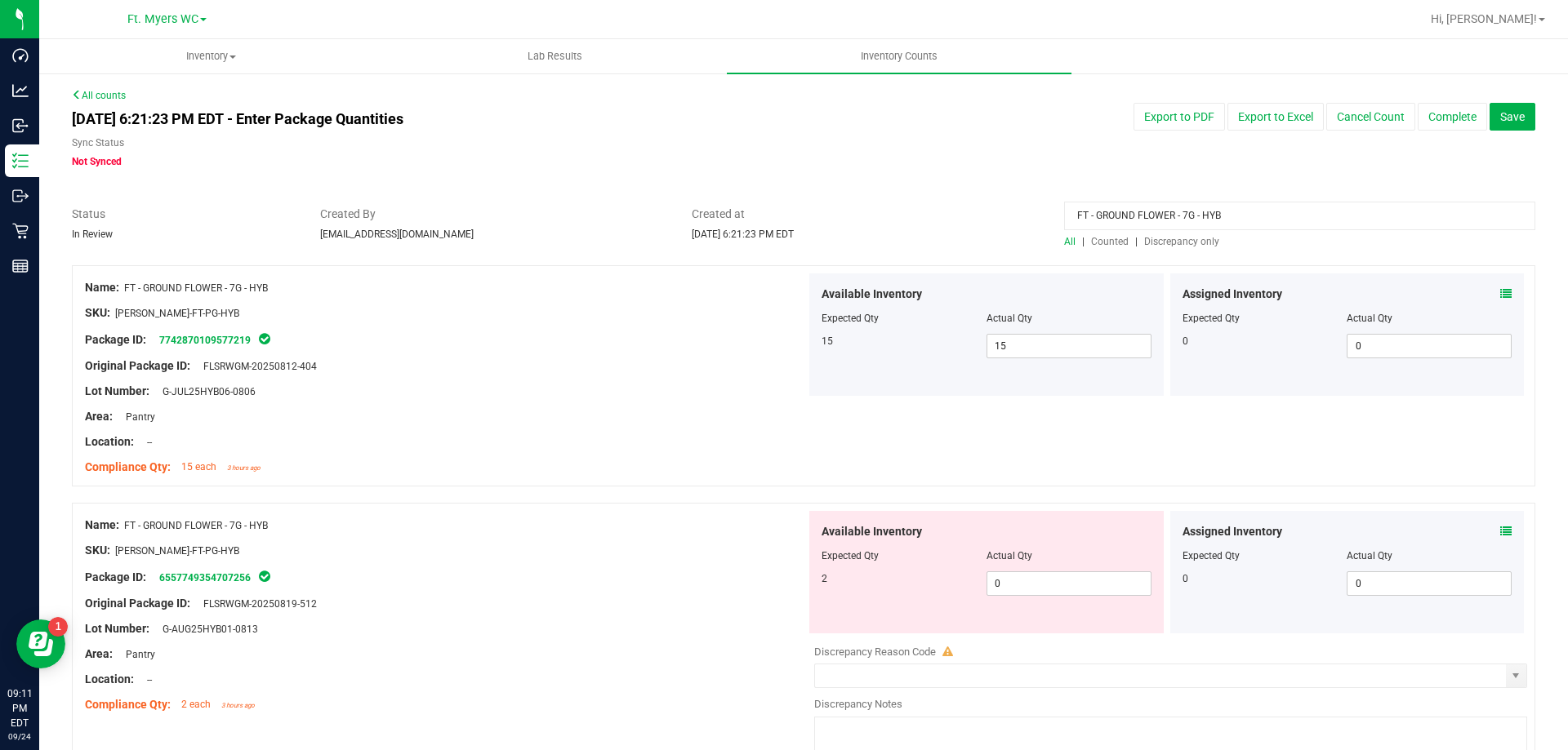
drag, startPoint x: 1280, startPoint y: 205, endPoint x: 636, endPoint y: 162, distance: 645.4
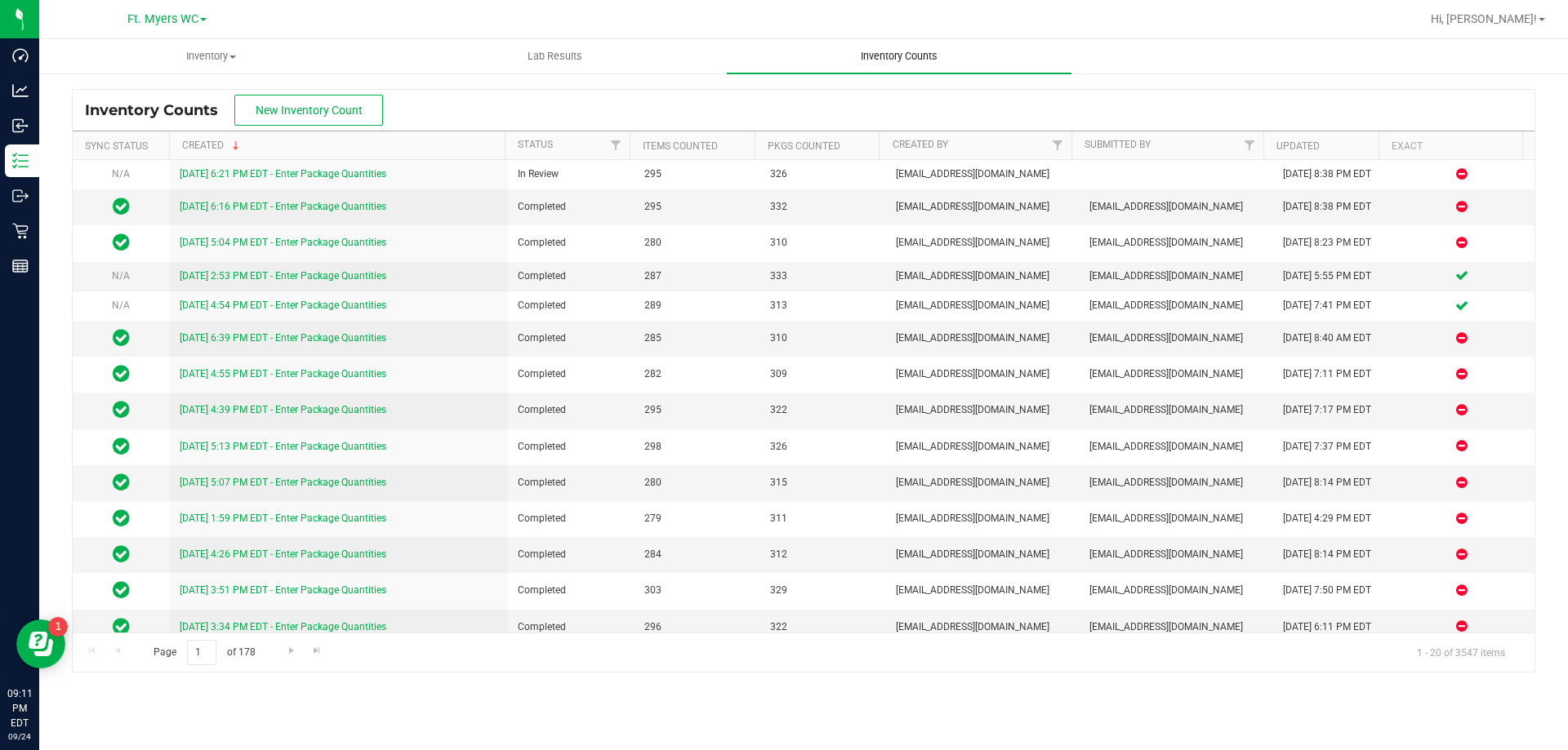
drag, startPoint x: 935, startPoint y: 37, endPoint x: 928, endPoint y: 47, distance: 12.2
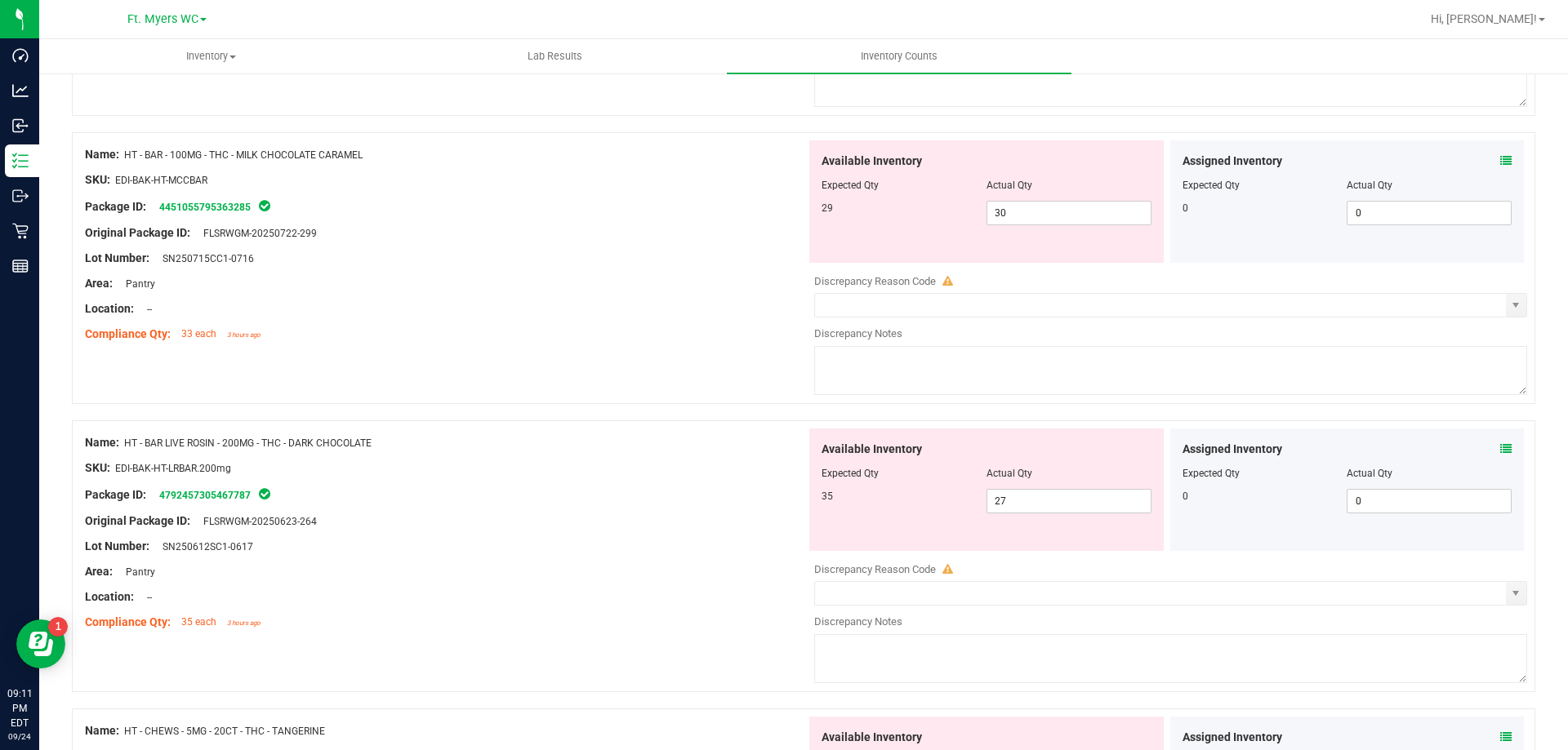
scroll to position [2123, 0]
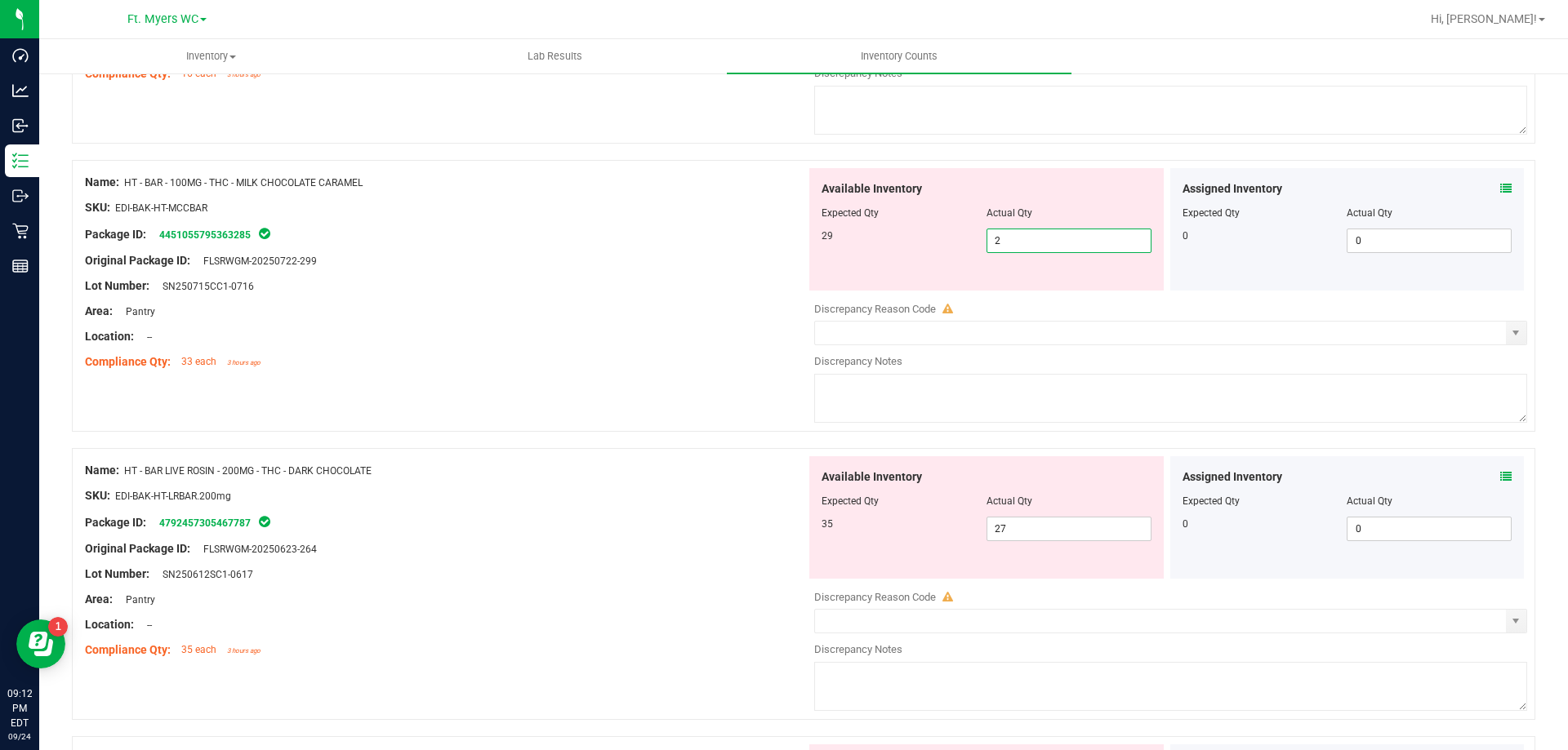
type input "29"
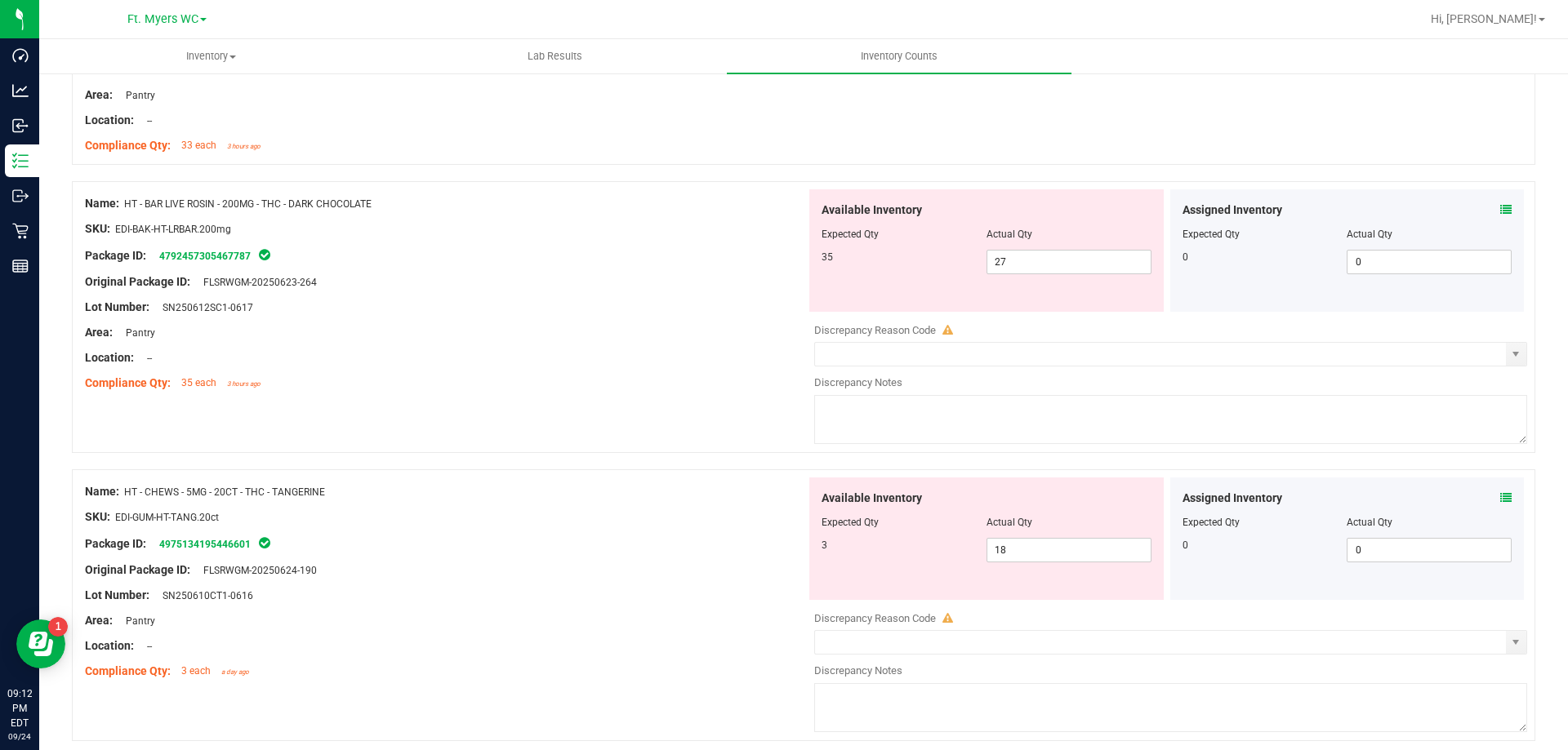
scroll to position [2368, 0]
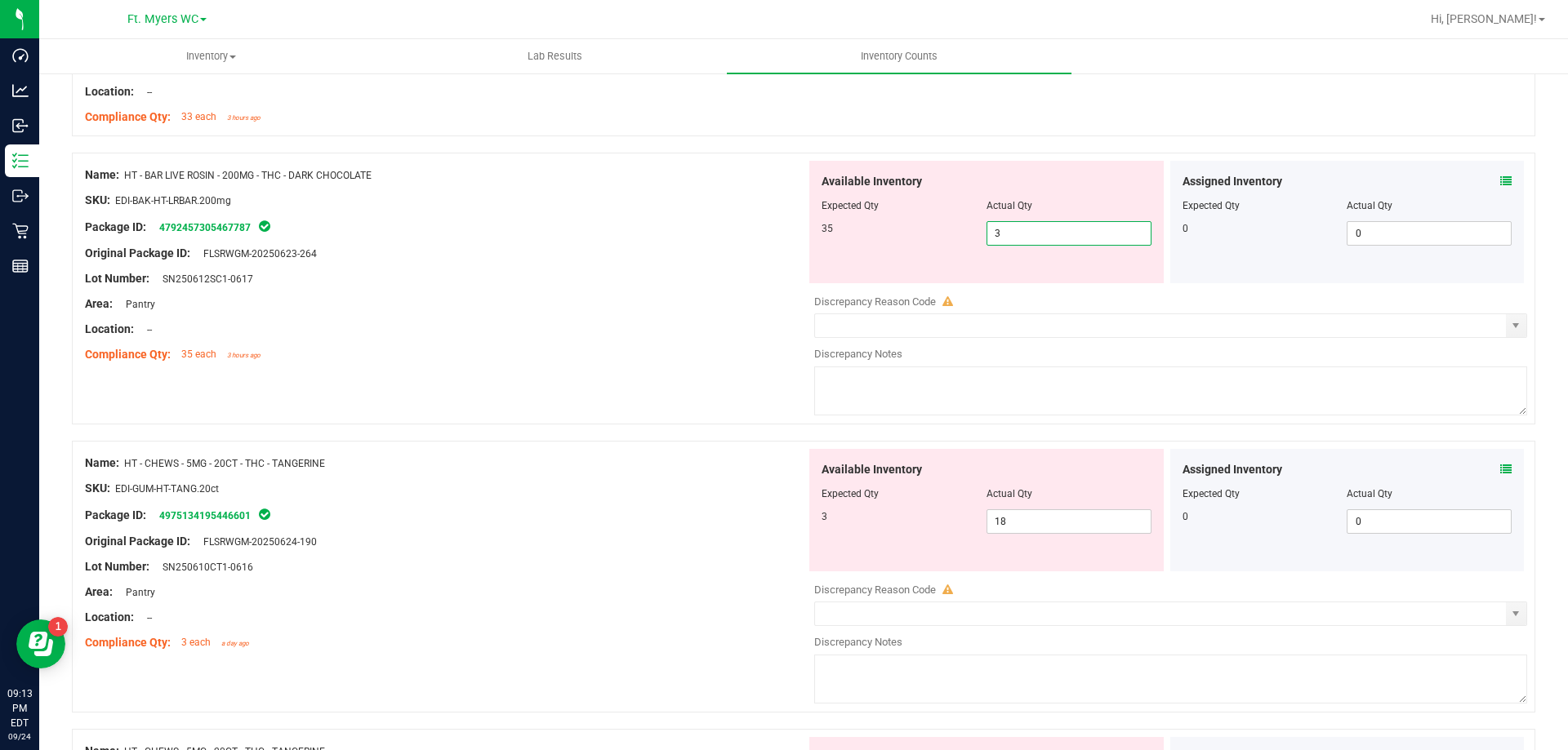
type input "35"
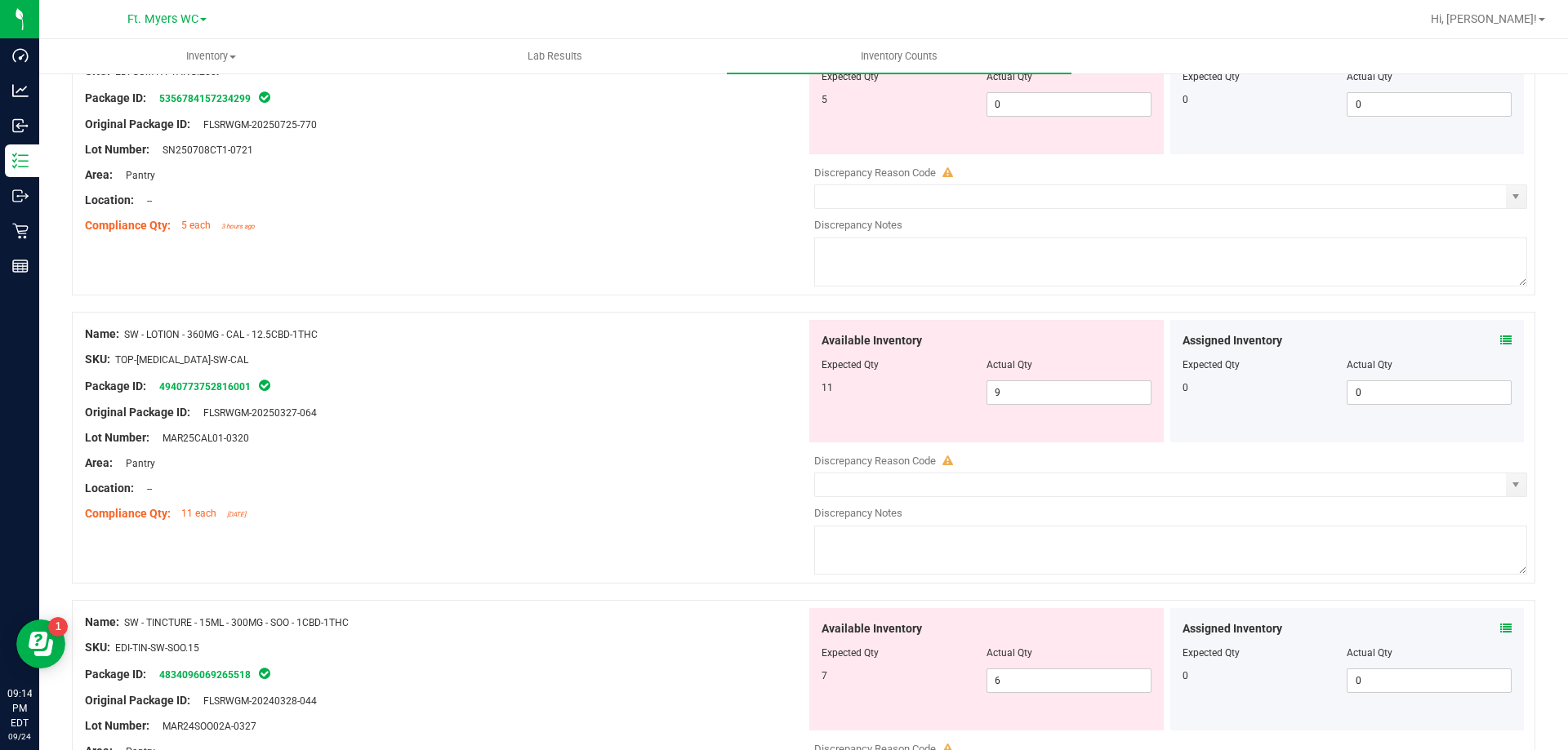
scroll to position [3021, 0]
type input "11"
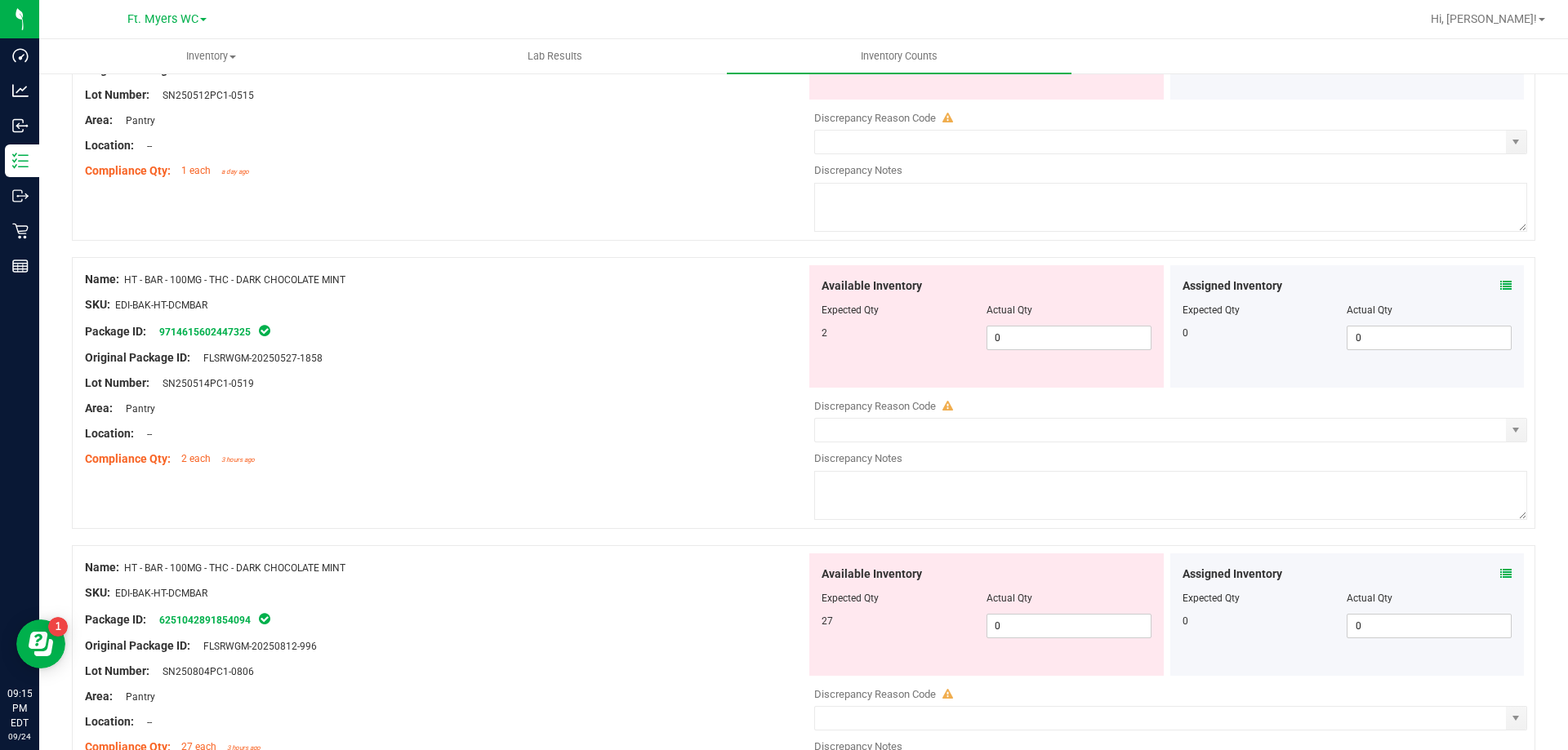
scroll to position [980, 0]
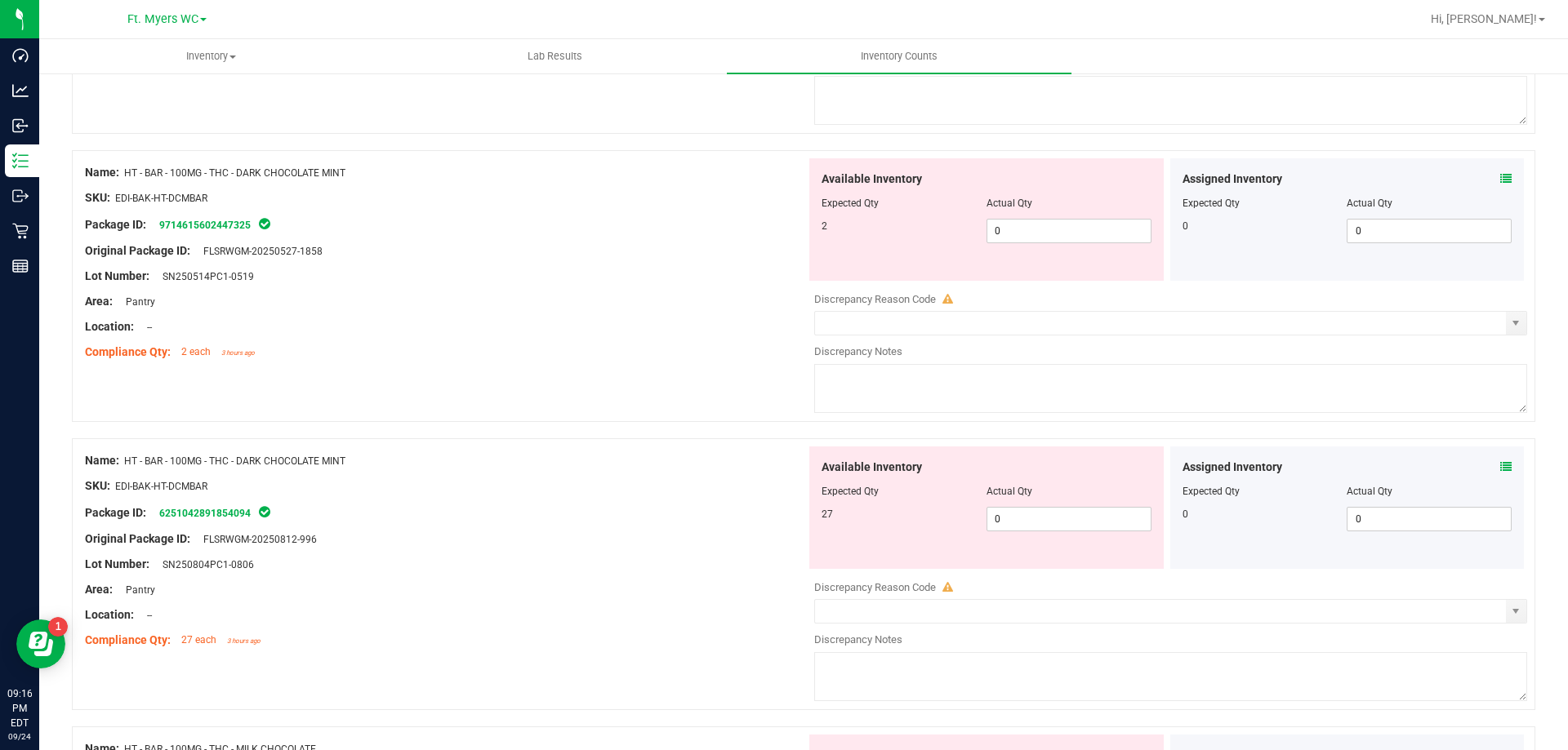
drag, startPoint x: 401, startPoint y: 157, endPoint x: 125, endPoint y: 170, distance: 276.3
copy span "HT - BAR - 100MG - THC - DARK CHOCOLATE MINT"
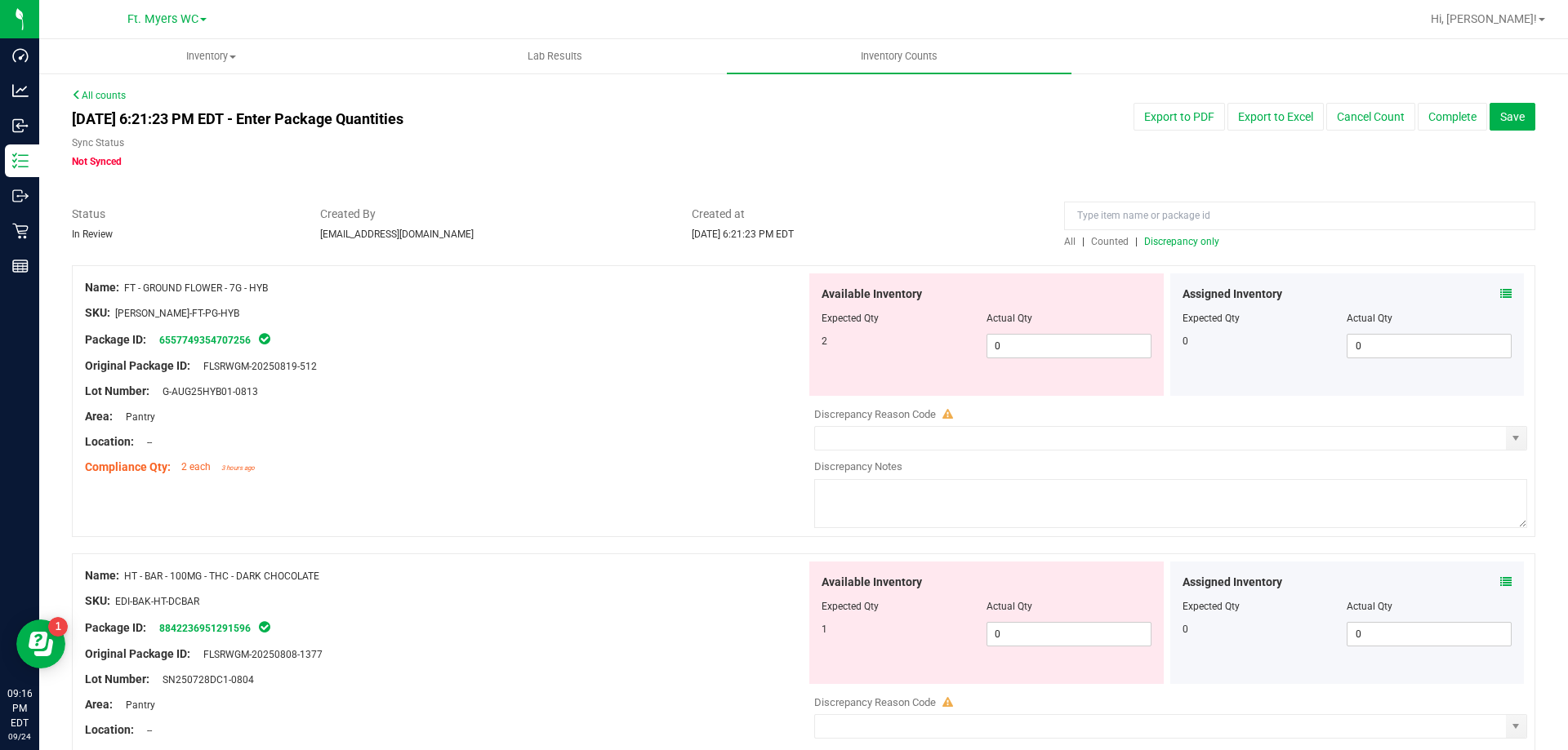
drag, startPoint x: 684, startPoint y: 455, endPoint x: 761, endPoint y: 134, distance: 330.1
paste input "HT - BAR - 100MG - THC - DARK CHOCOLATE MINT"
type input "HT - BAR - 100MG - THC - DARK CHOCOLATE MINT"
drag, startPoint x: 603, startPoint y: 541, endPoint x: 795, endPoint y: 172, distance: 416.0
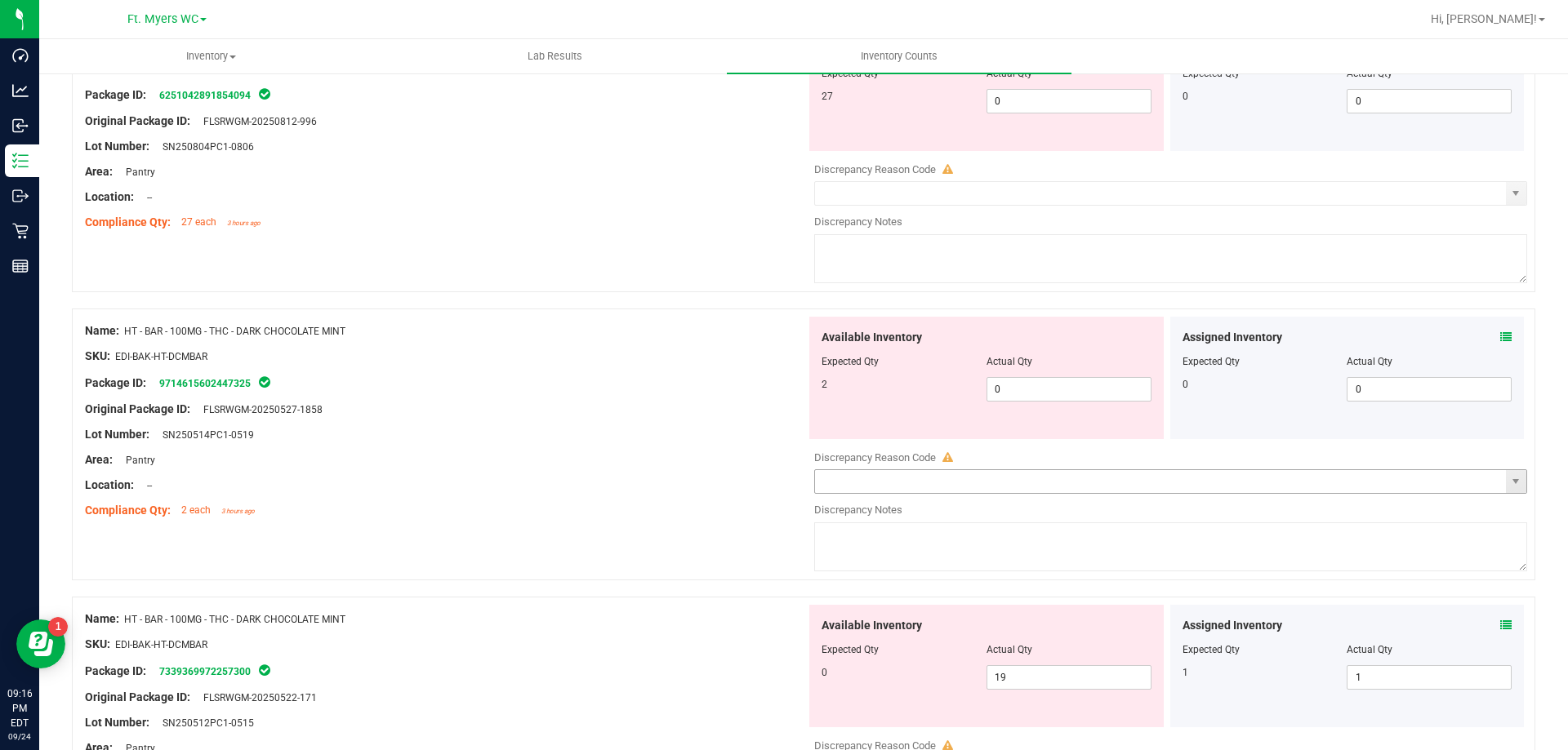
scroll to position [408, 0]
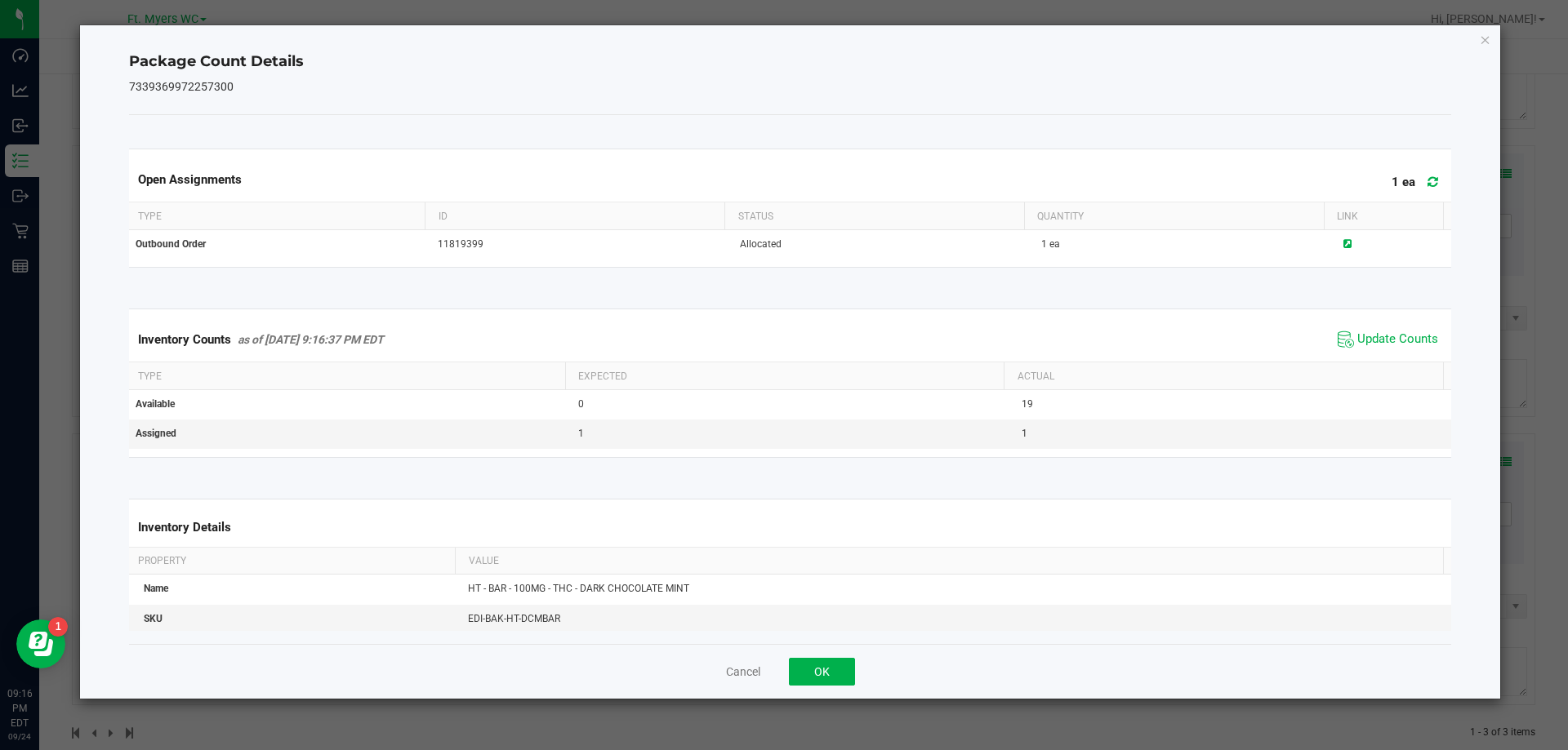
drag, startPoint x: 868, startPoint y: 679, endPoint x: 861, endPoint y: 676, distance: 7.6
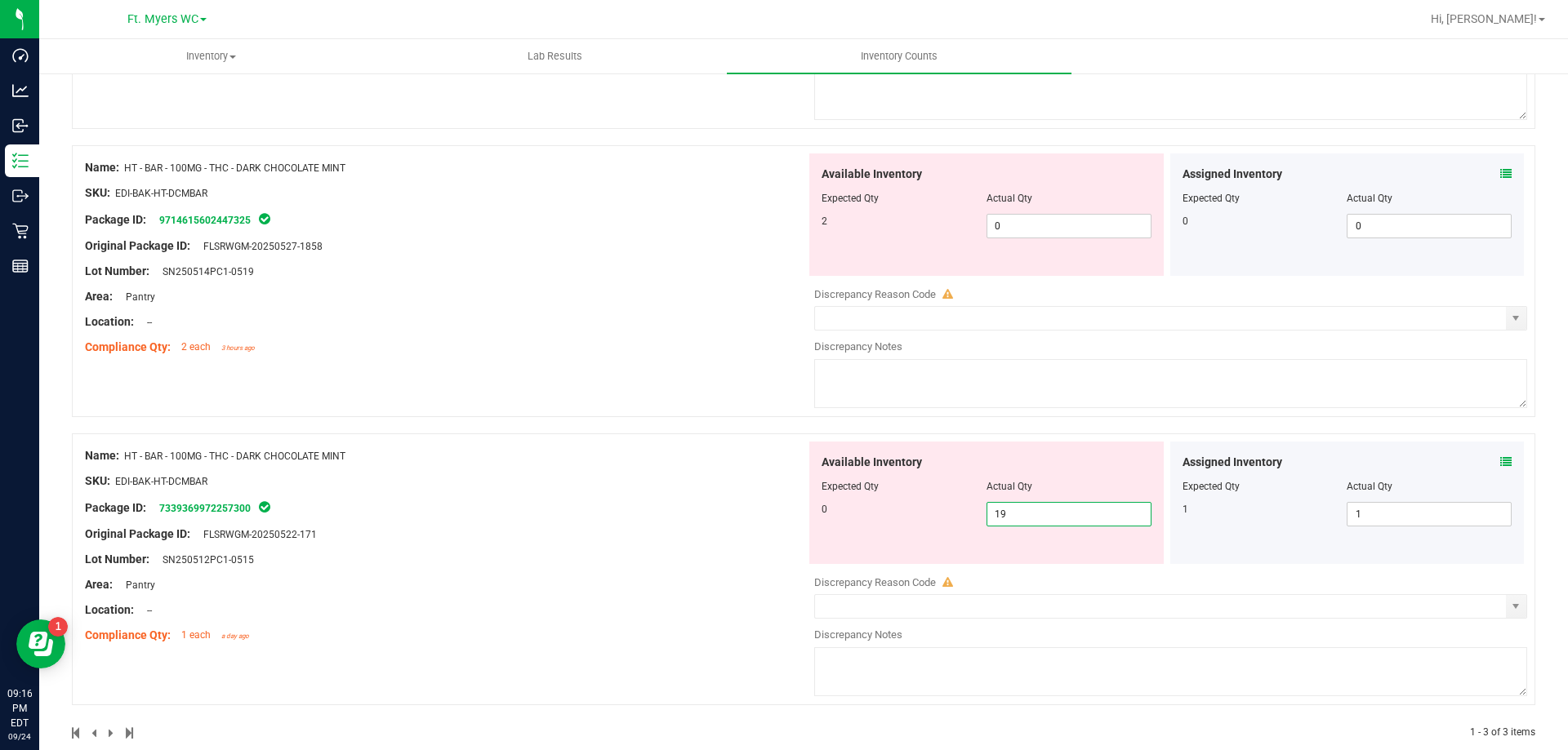
drag, startPoint x: 1019, startPoint y: 518, endPoint x: 675, endPoint y: 516, distance: 344.0
type input "0"
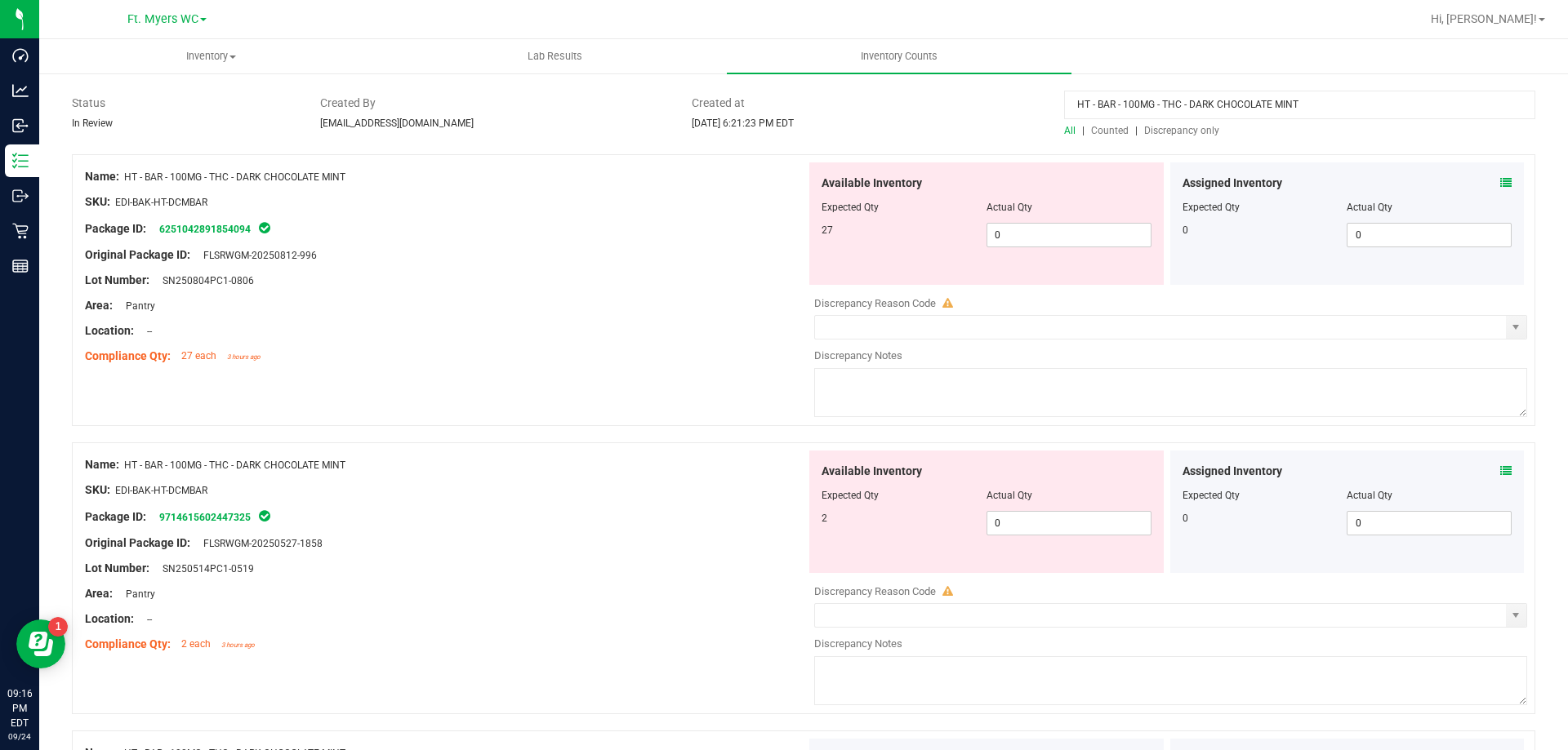
scroll to position [139, 0]
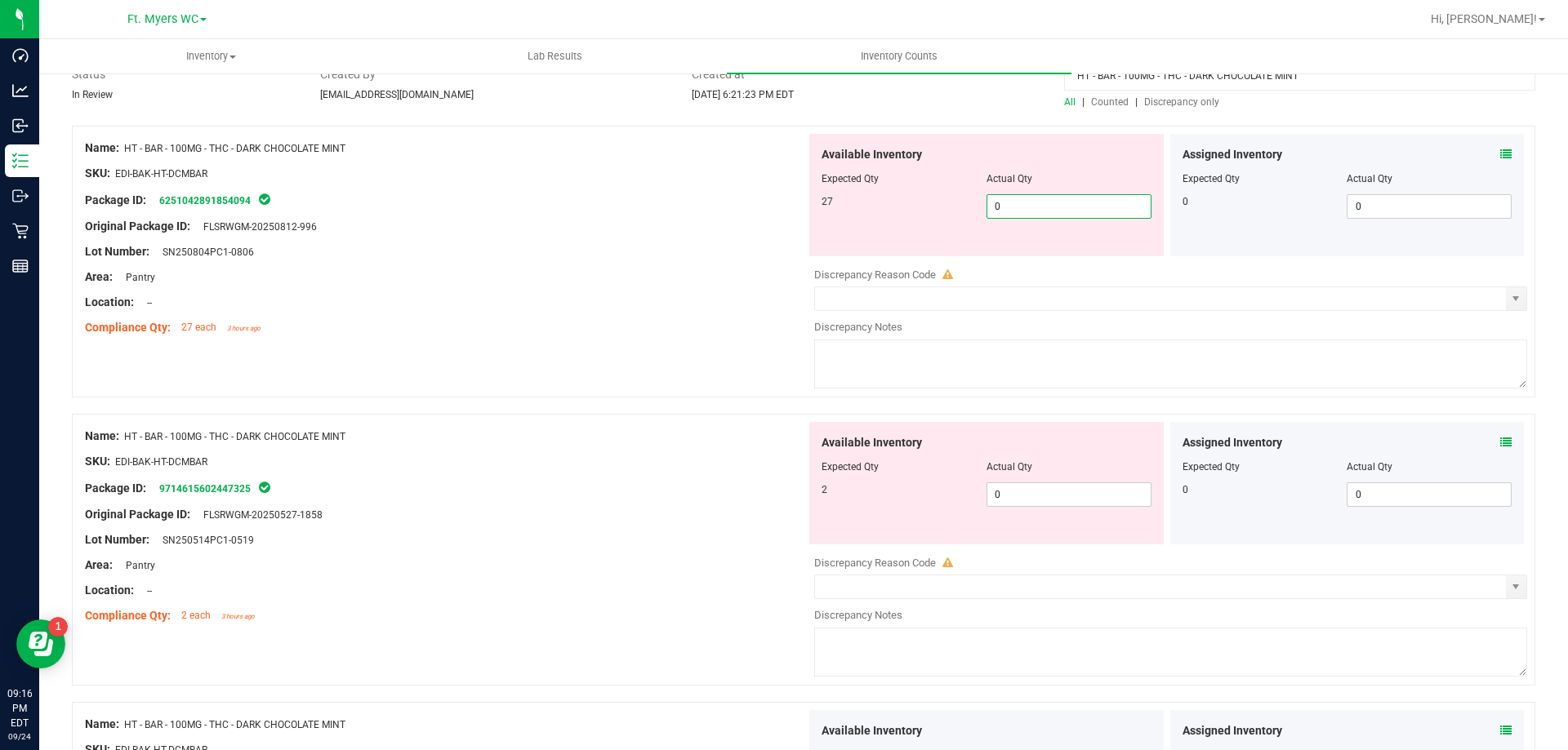
drag, startPoint x: 1044, startPoint y: 212, endPoint x: 858, endPoint y: 183, distance: 188.2
type input "19"
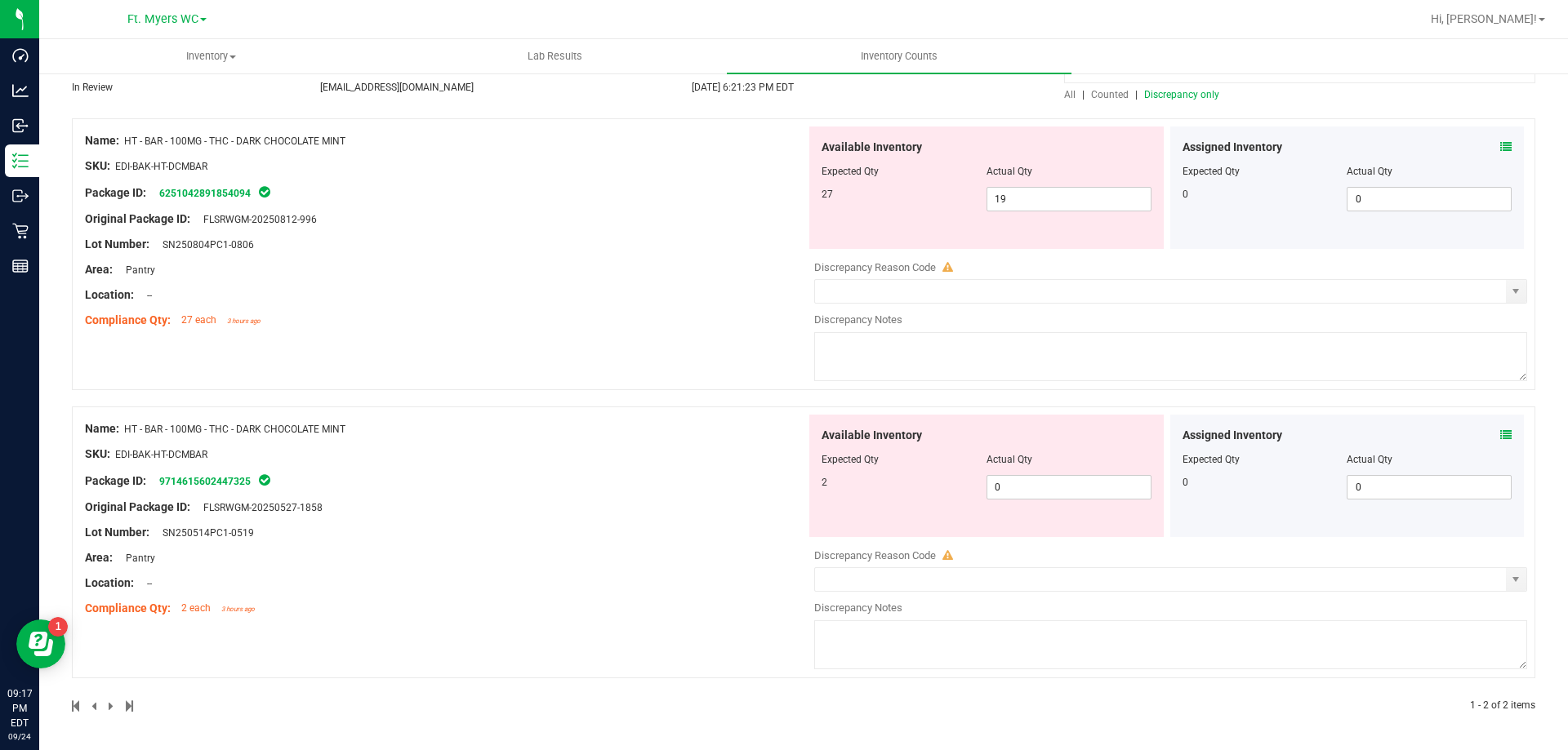
scroll to position [0, 0]
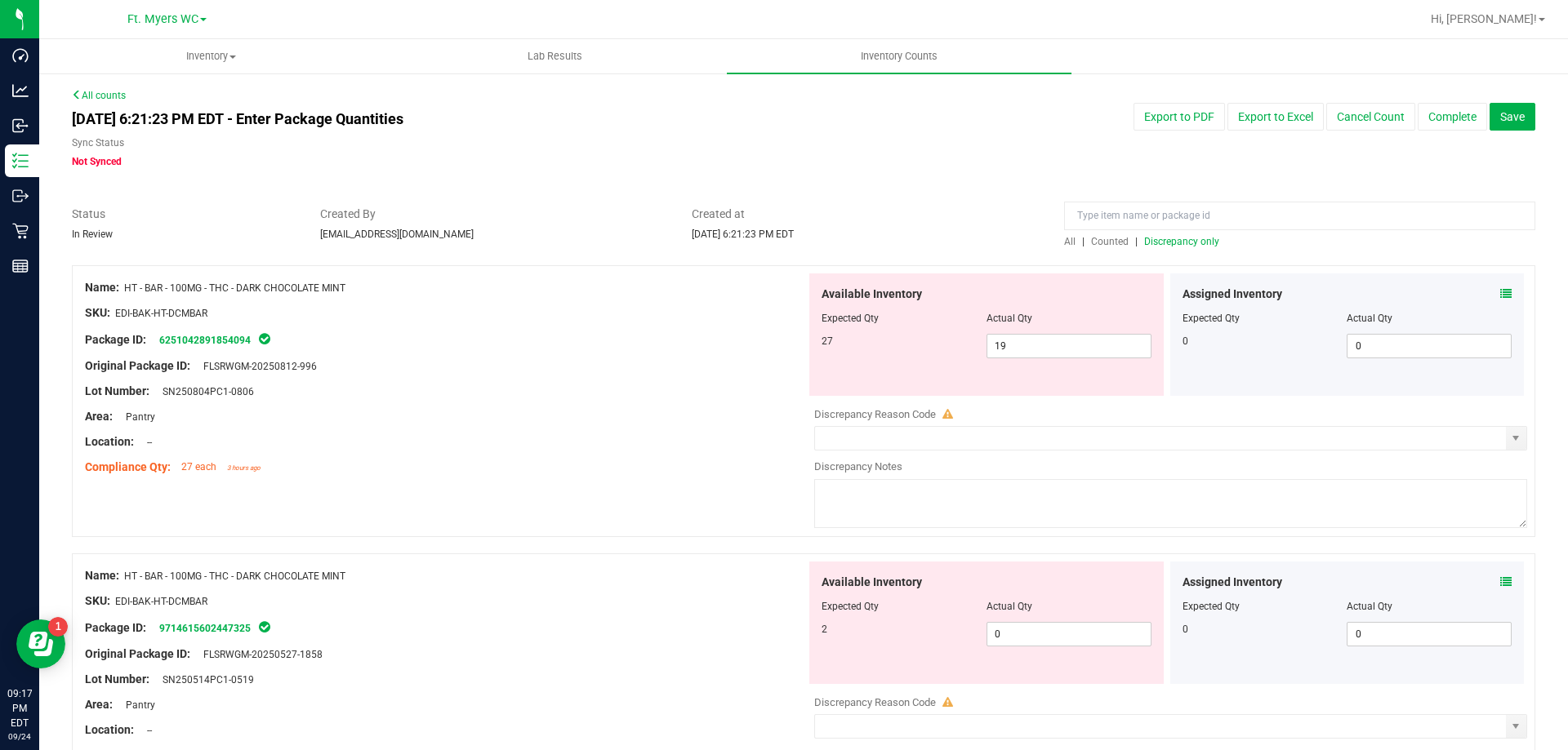
drag, startPoint x: 692, startPoint y: 265, endPoint x: 705, endPoint y: 664, distance: 399.2
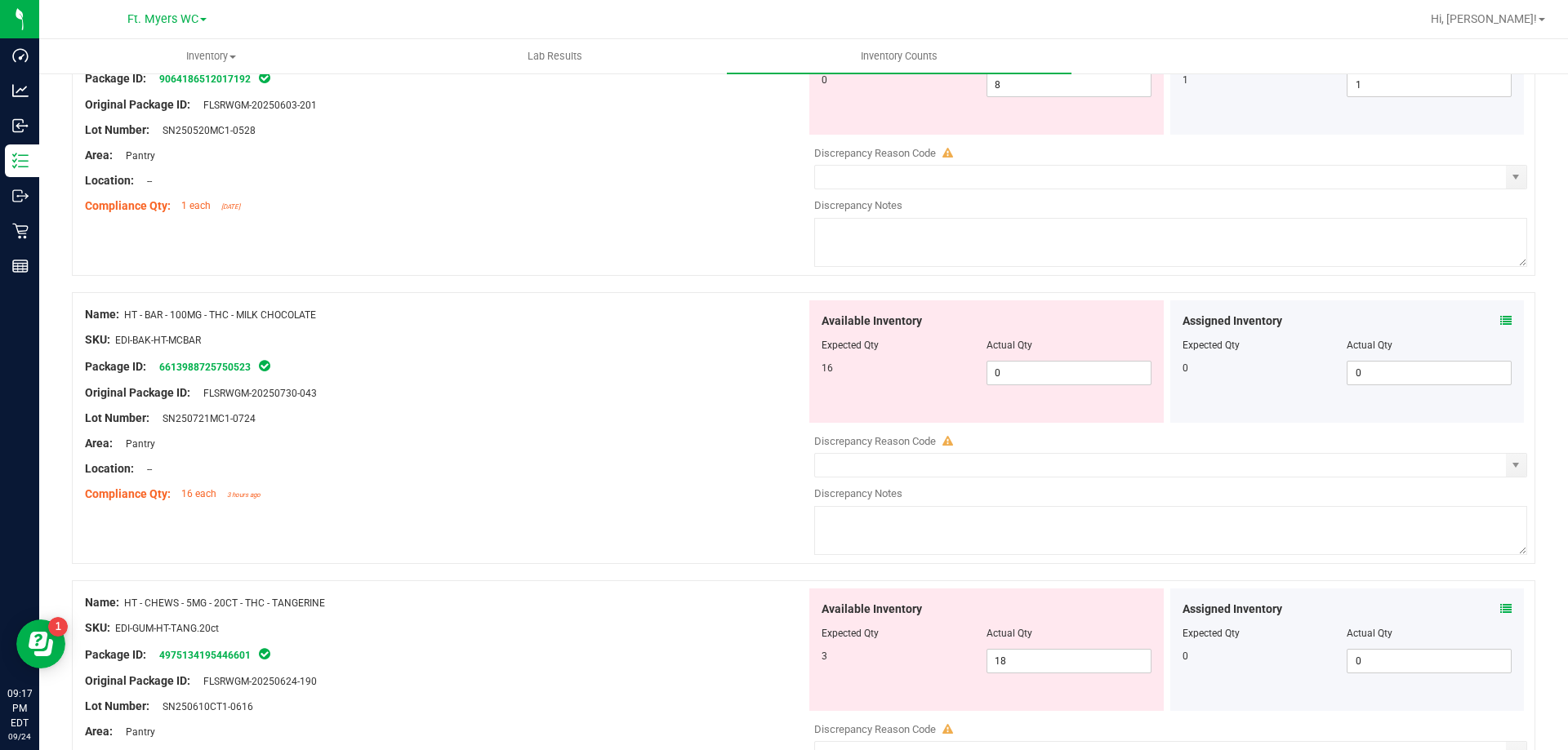
scroll to position [5047, 0]
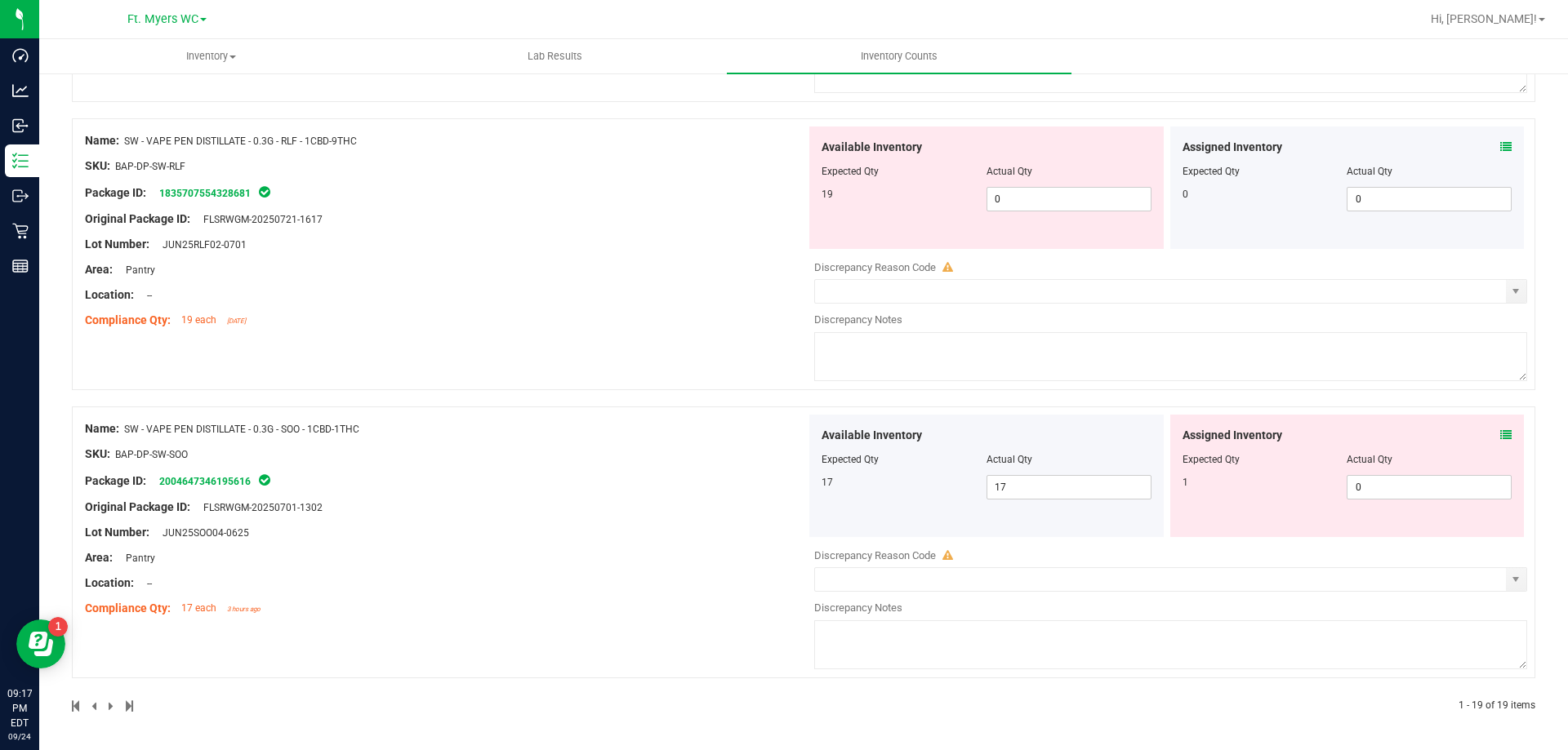
drag, startPoint x: 685, startPoint y: 234, endPoint x: 655, endPoint y: 685, distance: 452.0
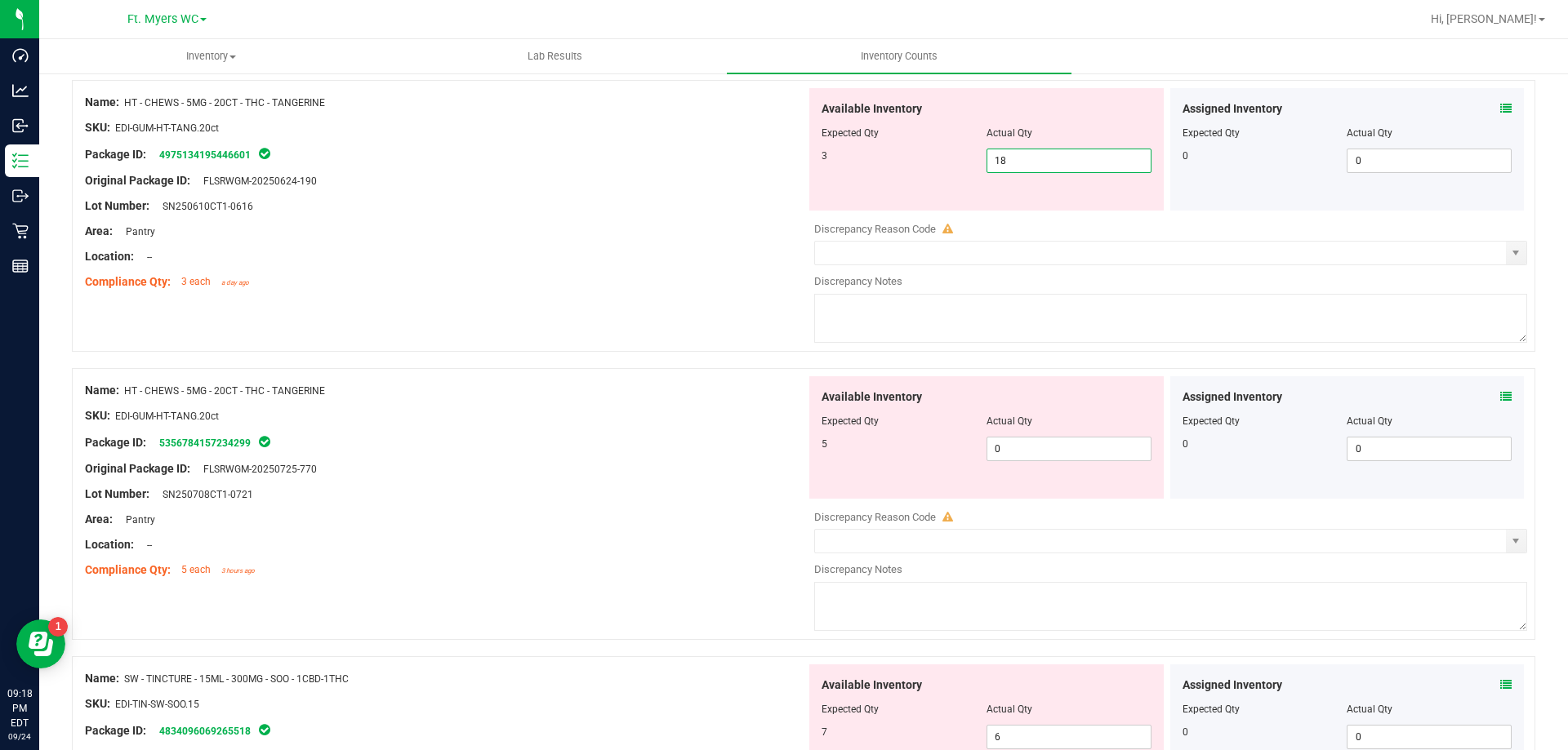
scroll to position [1878, 0]
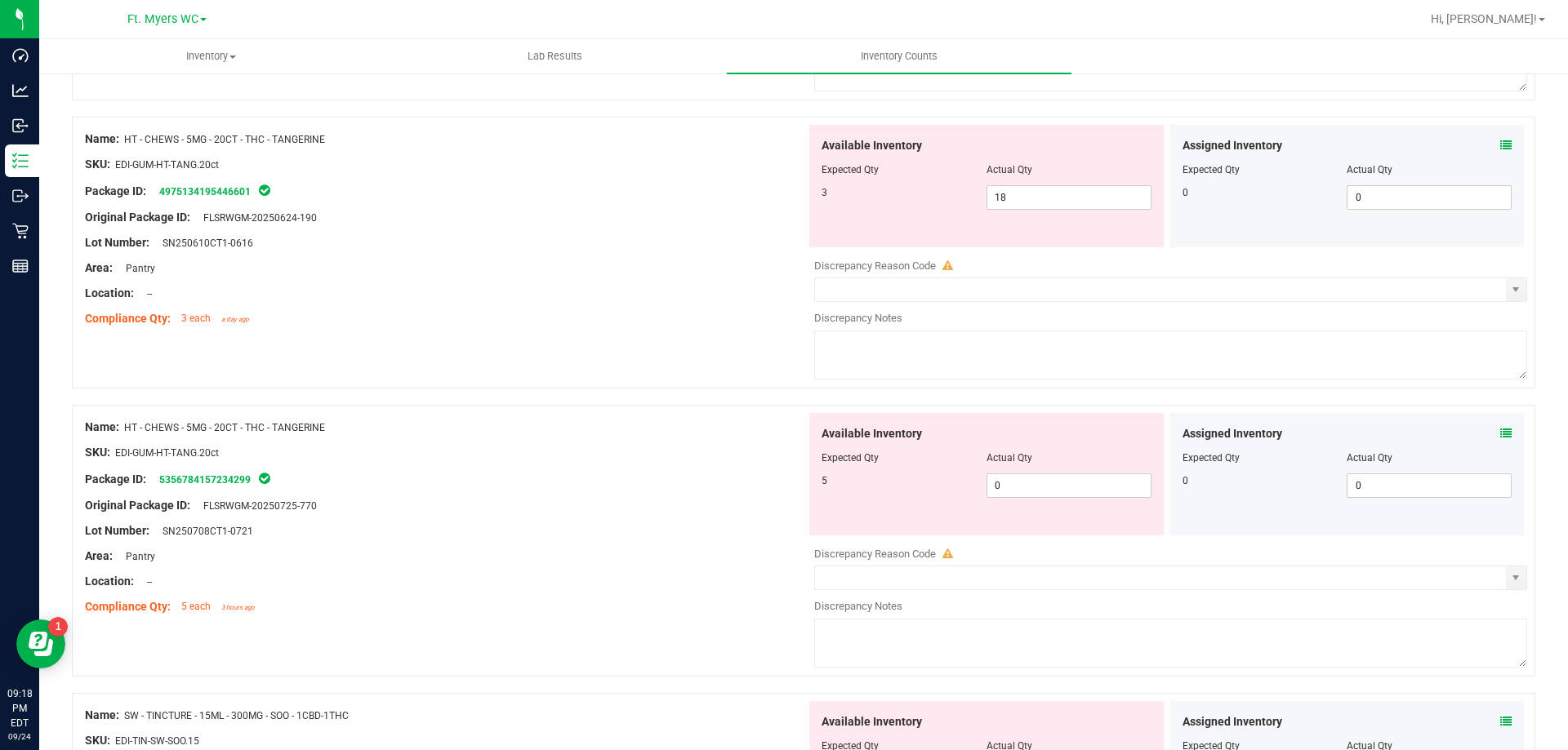
drag, startPoint x: 343, startPoint y: 161, endPoint x: 347, endPoint y: 138, distance: 23.3
drag, startPoint x: 347, startPoint y: 135, endPoint x: 125, endPoint y: 144, distance: 222.2
type input "3"
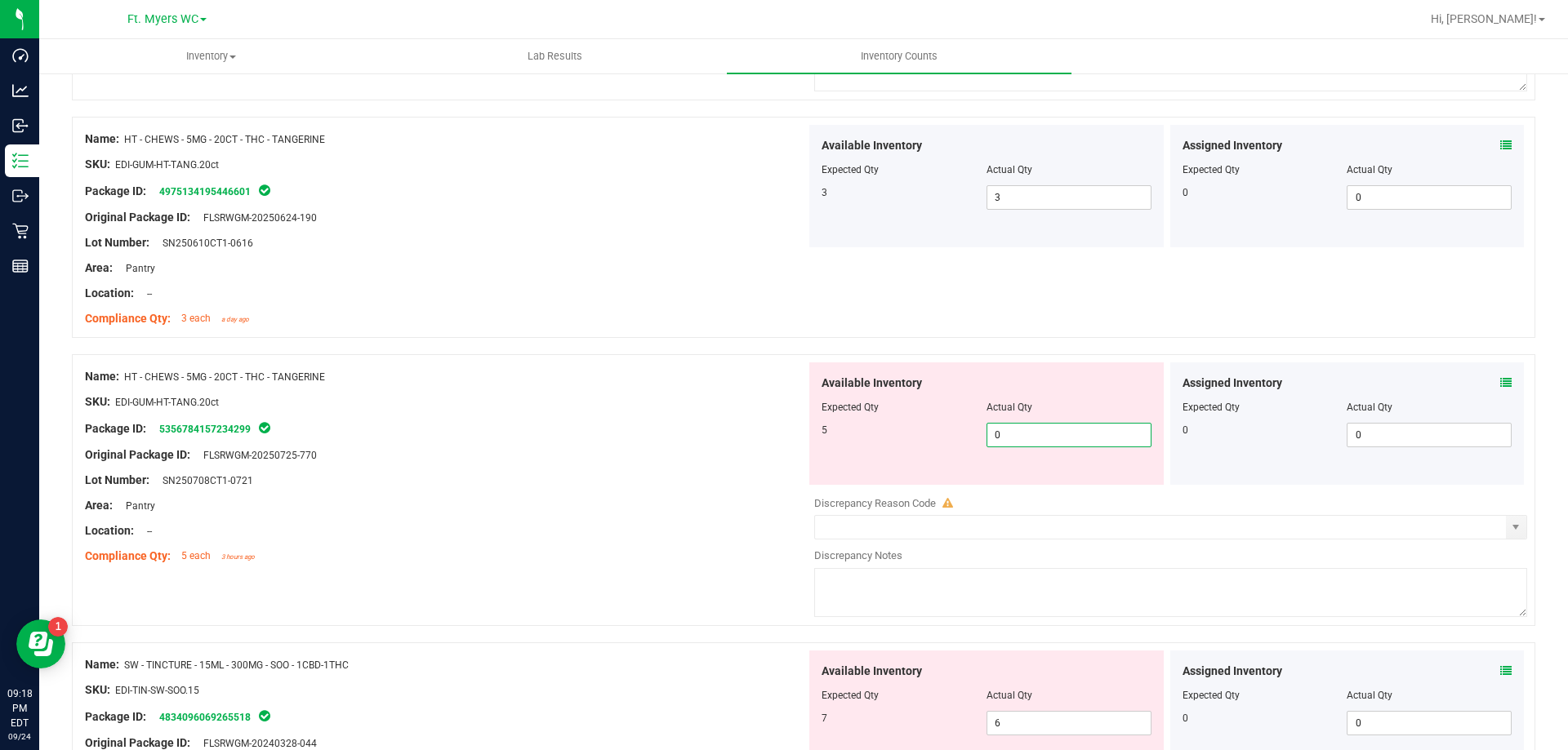
type input "5"
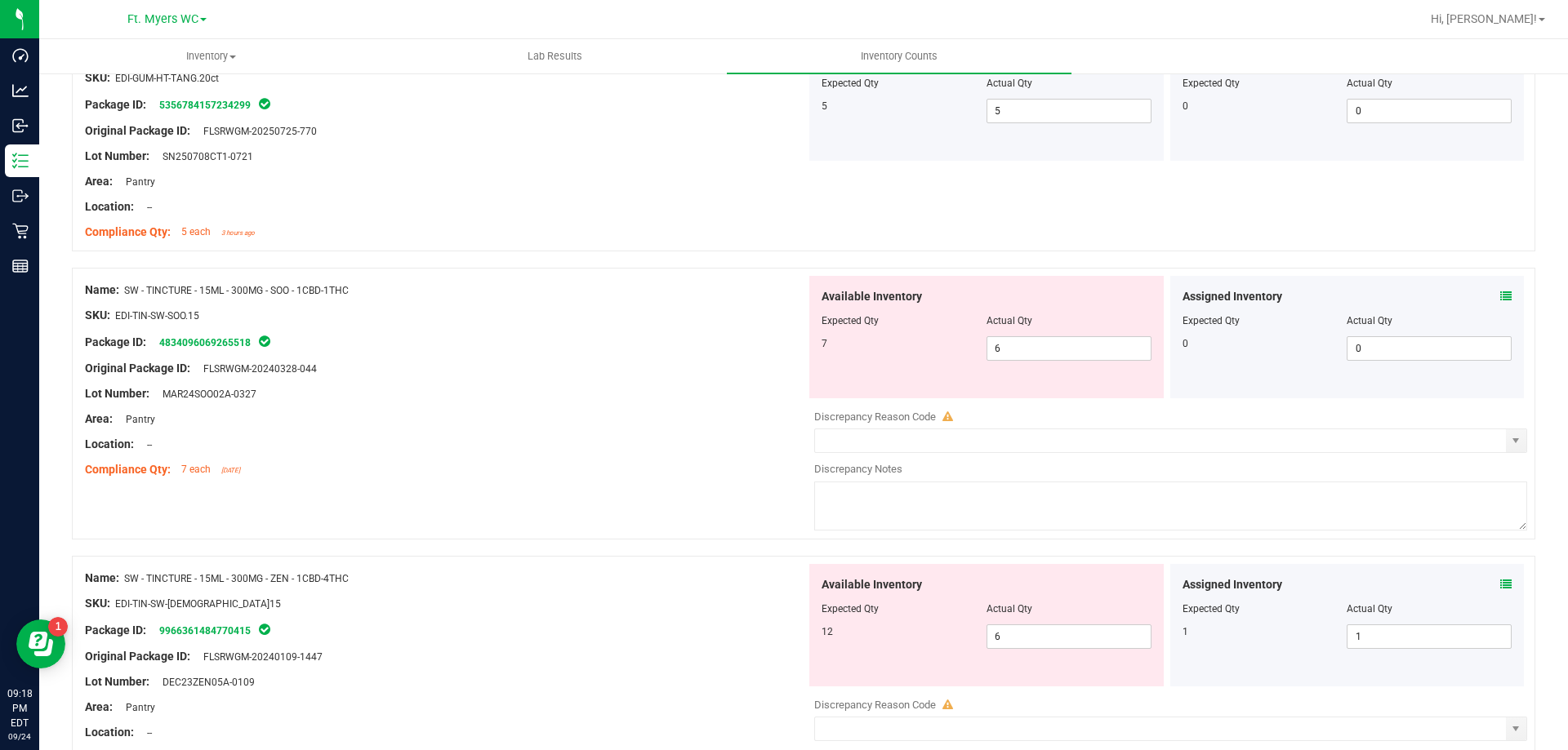
scroll to position [2204, 0]
type input "7"
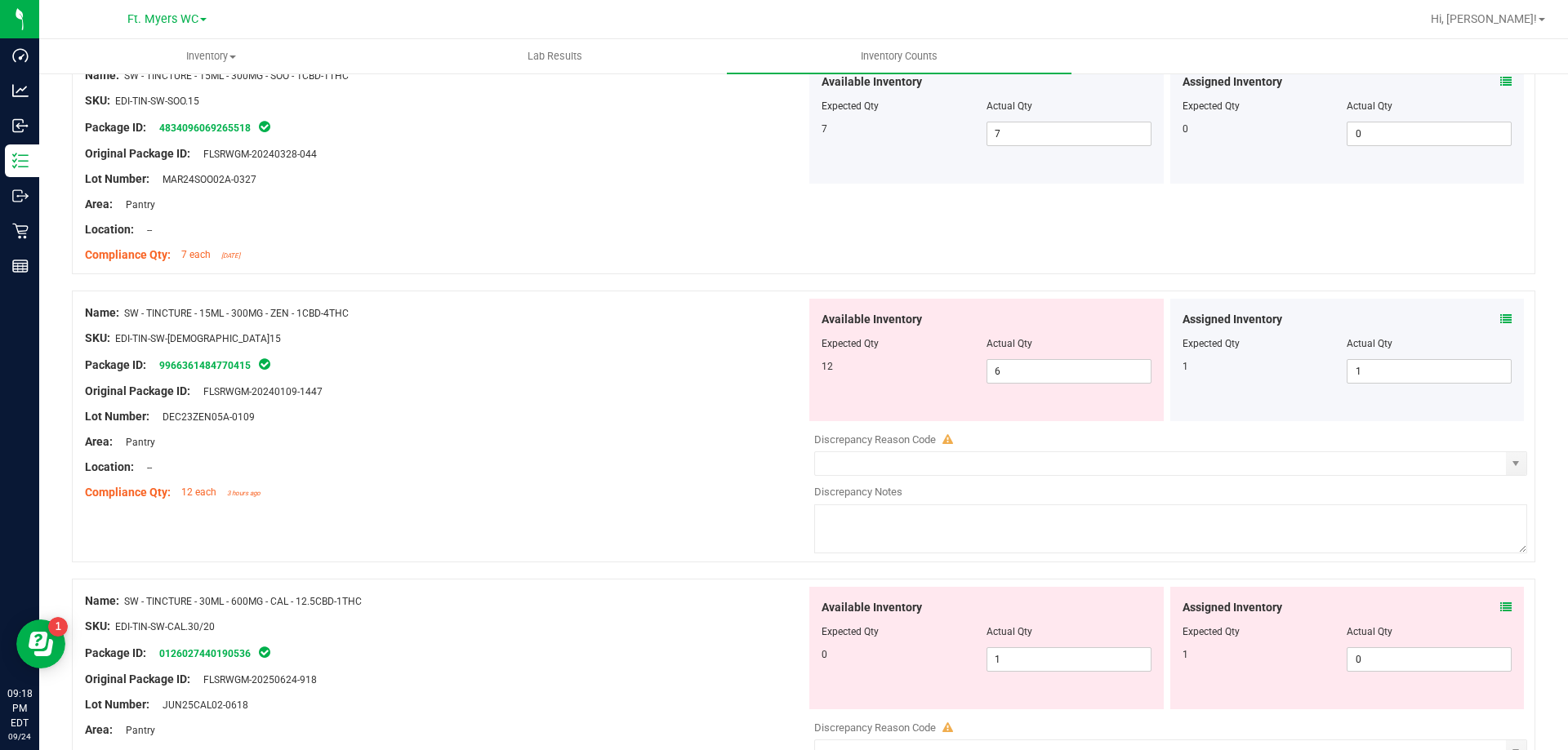
scroll to position [2449, 0]
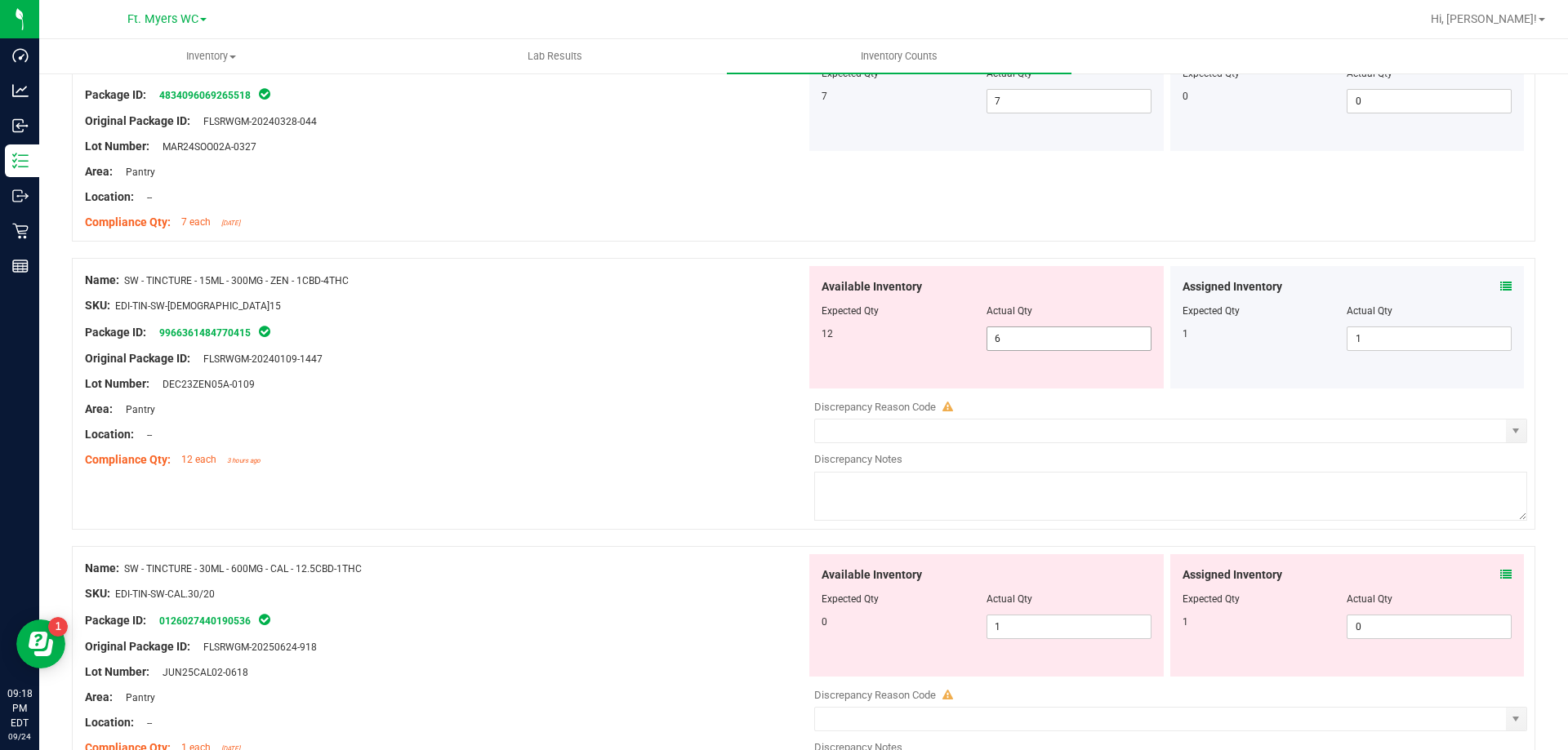
drag, startPoint x: 1012, startPoint y: 356, endPoint x: 1031, endPoint y: 335, distance: 28.3
type input "12"
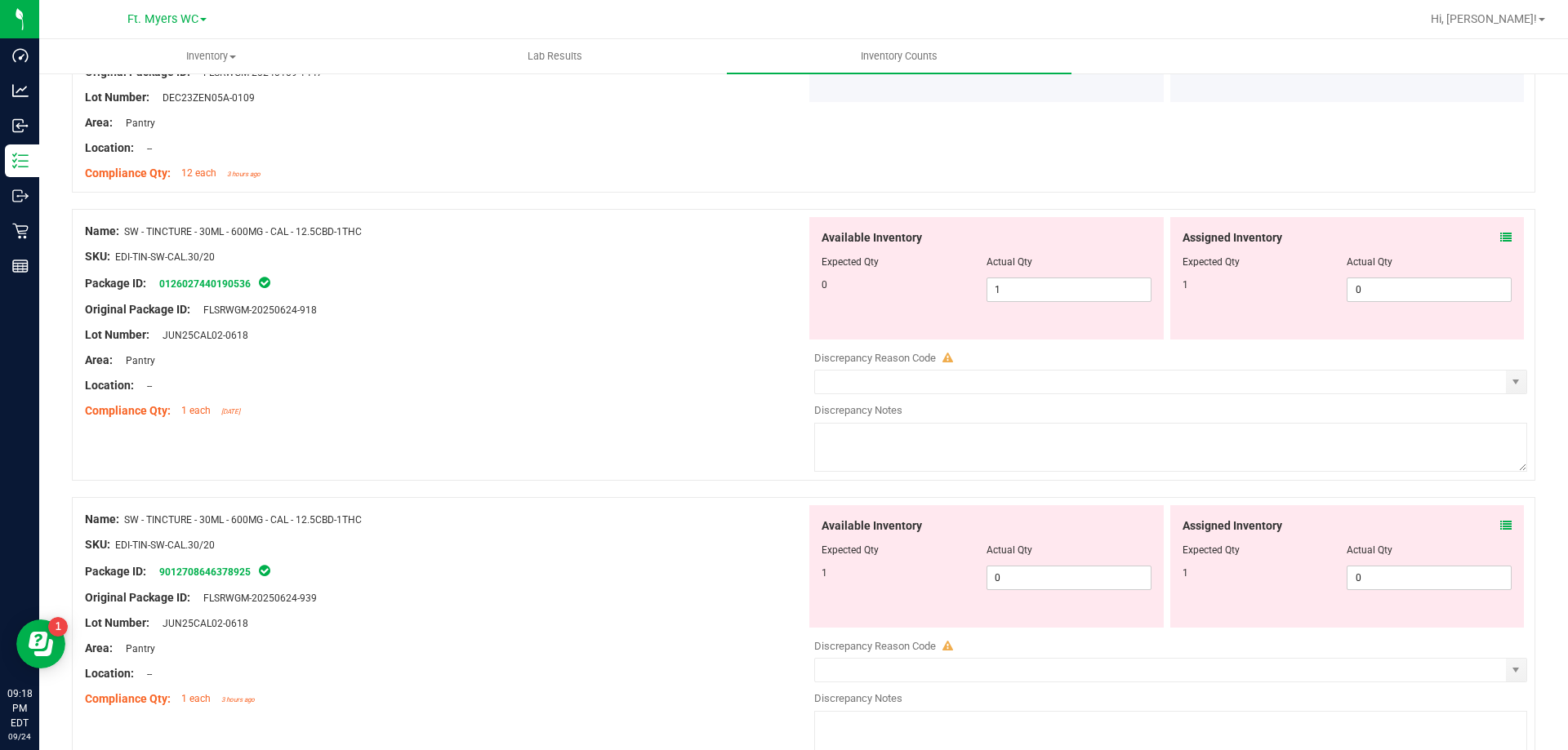
scroll to position [2776, 0]
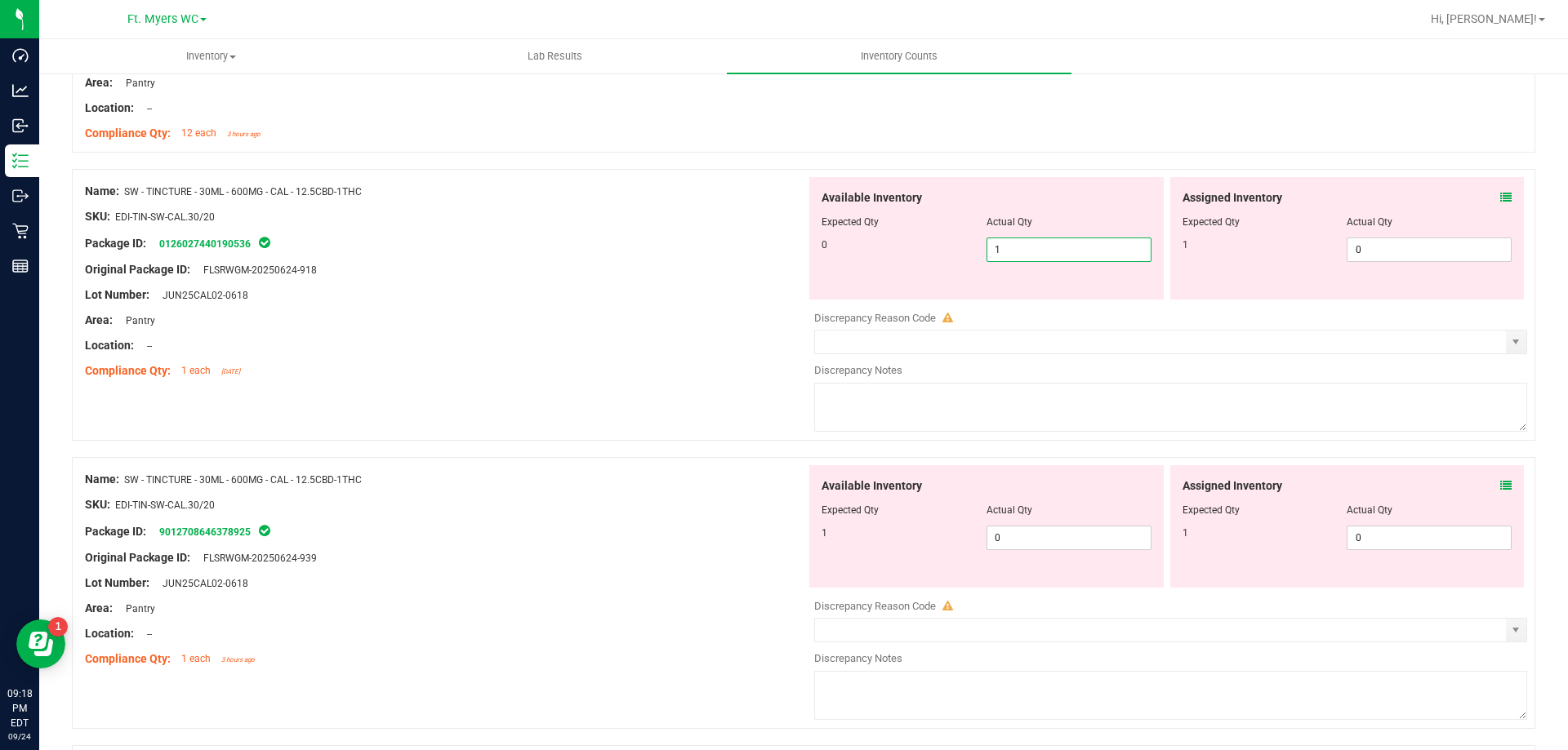
type input "0"
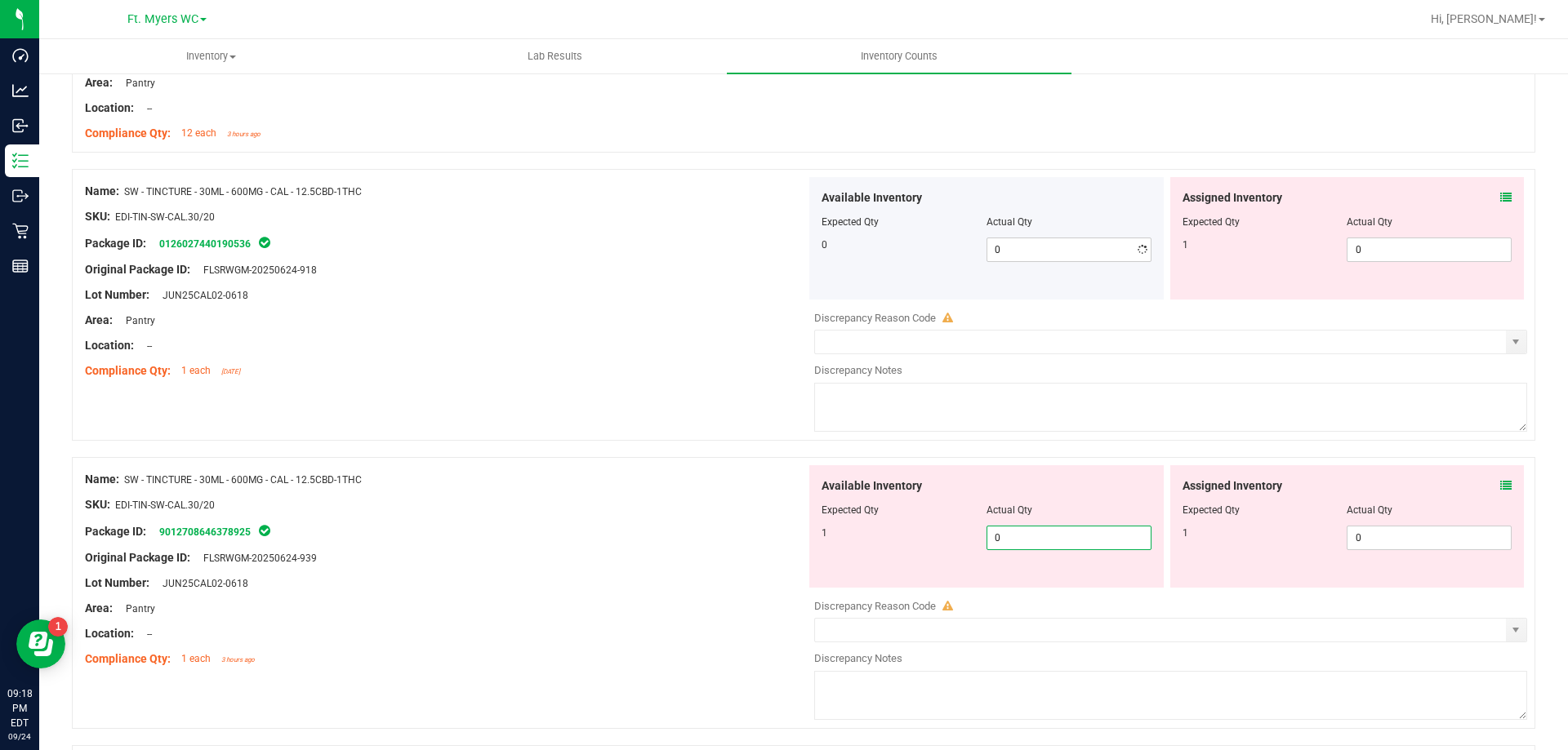
type input "1"
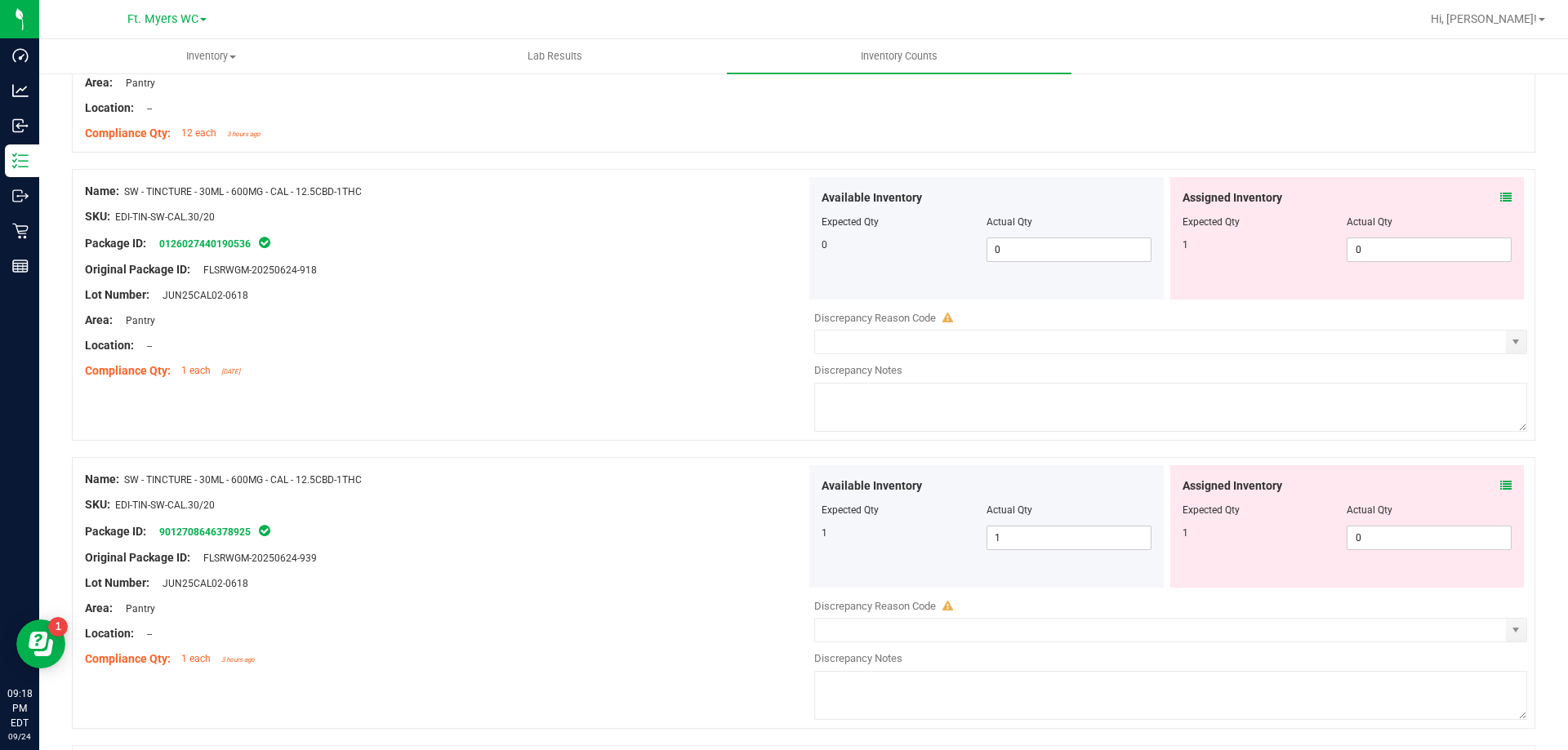
drag, startPoint x: 1396, startPoint y: 234, endPoint x: 1381, endPoint y: 249, distance: 21.2
type input "1"
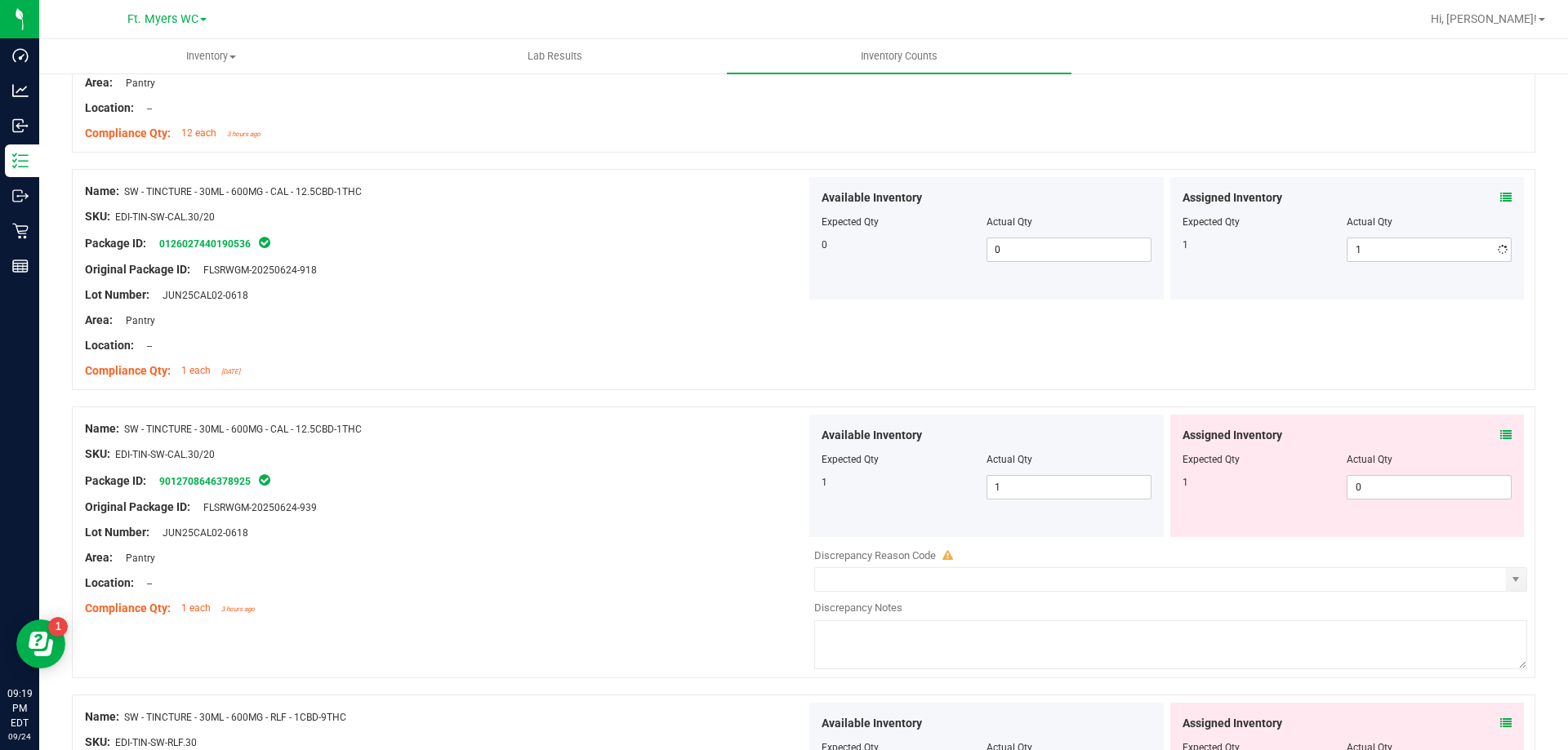
drag, startPoint x: 1374, startPoint y: 545, endPoint x: 1445, endPoint y: 437, distance: 129.2
drag, startPoint x: 1473, startPoint y: 437, endPoint x: 1483, endPoint y: 442, distance: 11.2
type input "01"
type input "1"
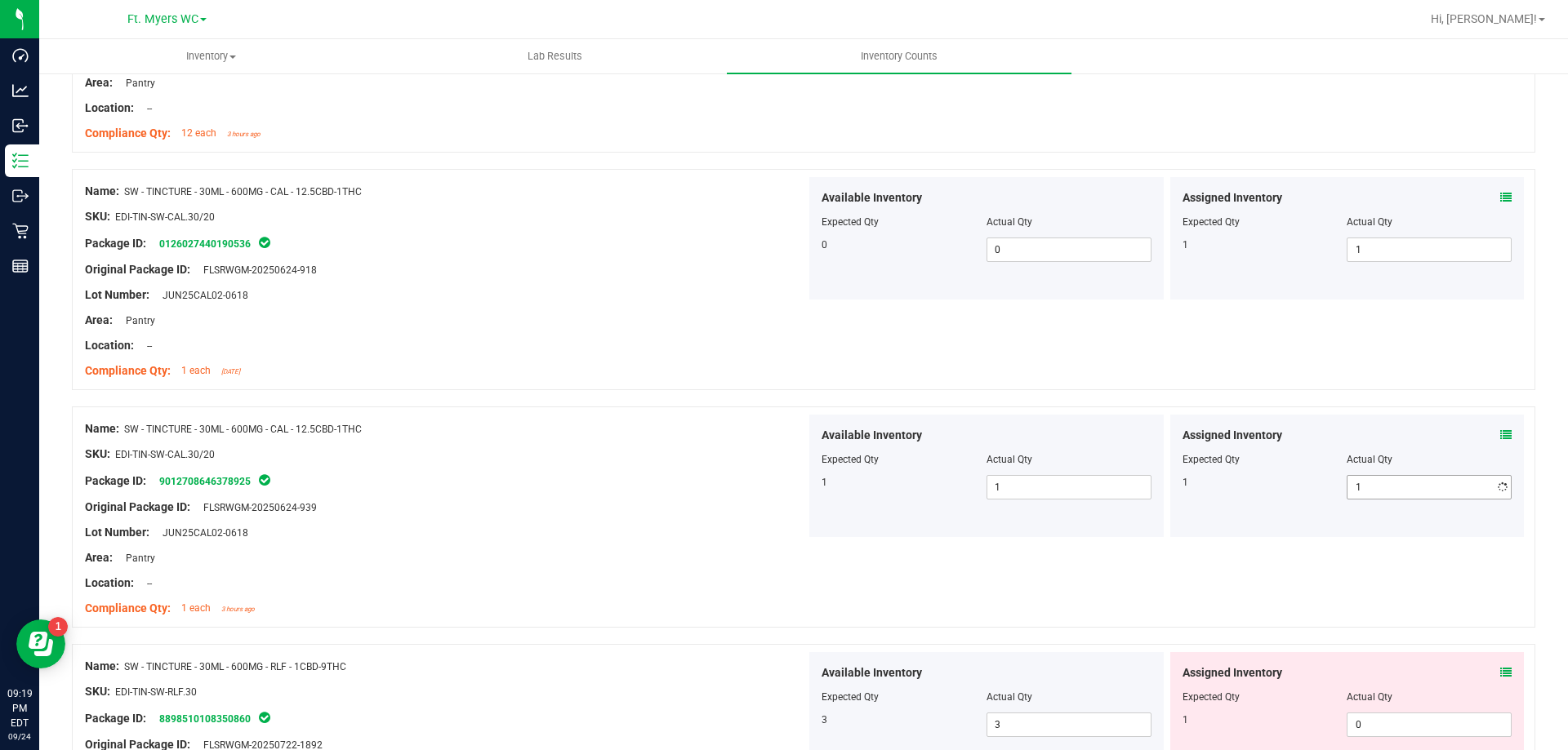
drag, startPoint x: 1412, startPoint y: 469, endPoint x: 1394, endPoint y: 478, distance: 20.1
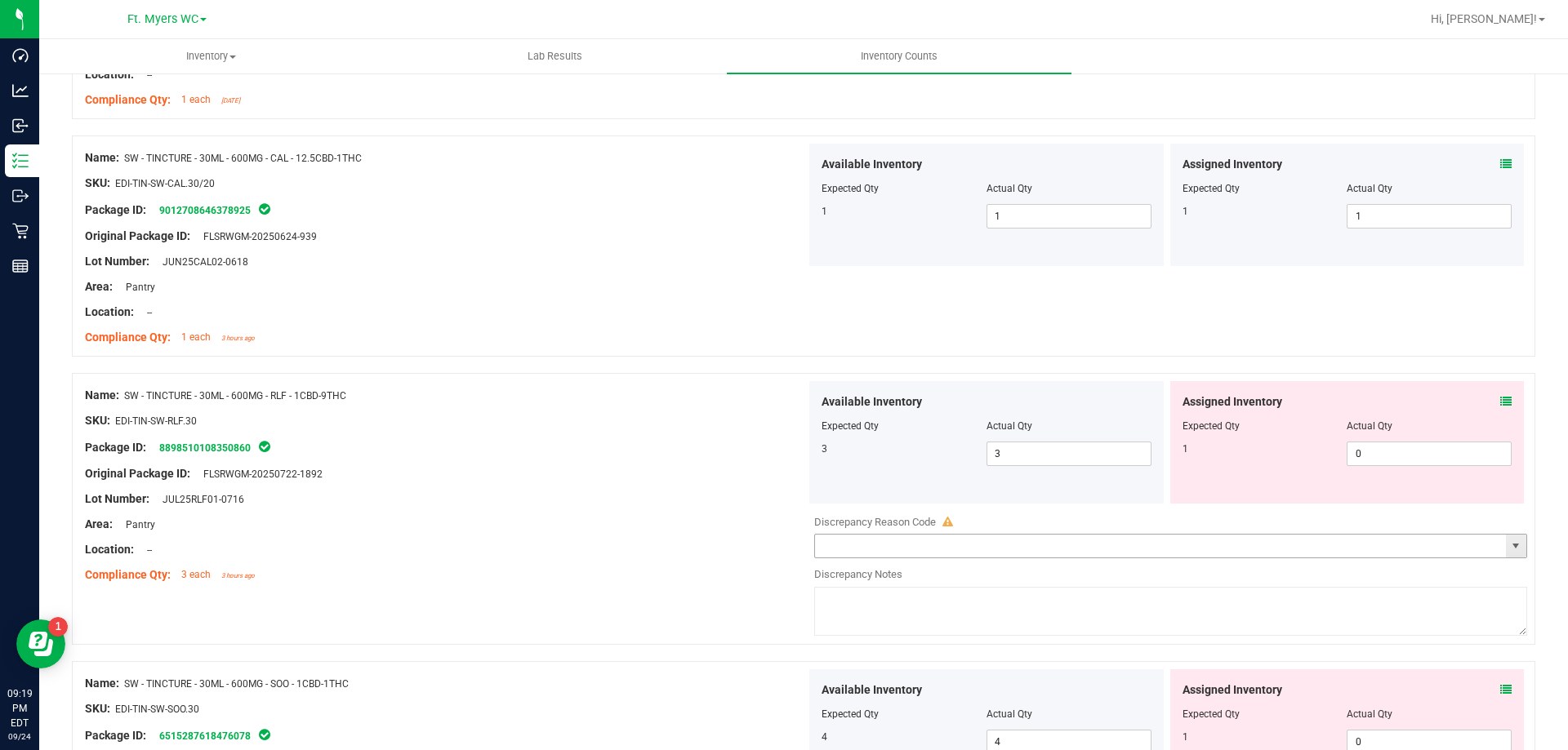
scroll to position [3102, 0]
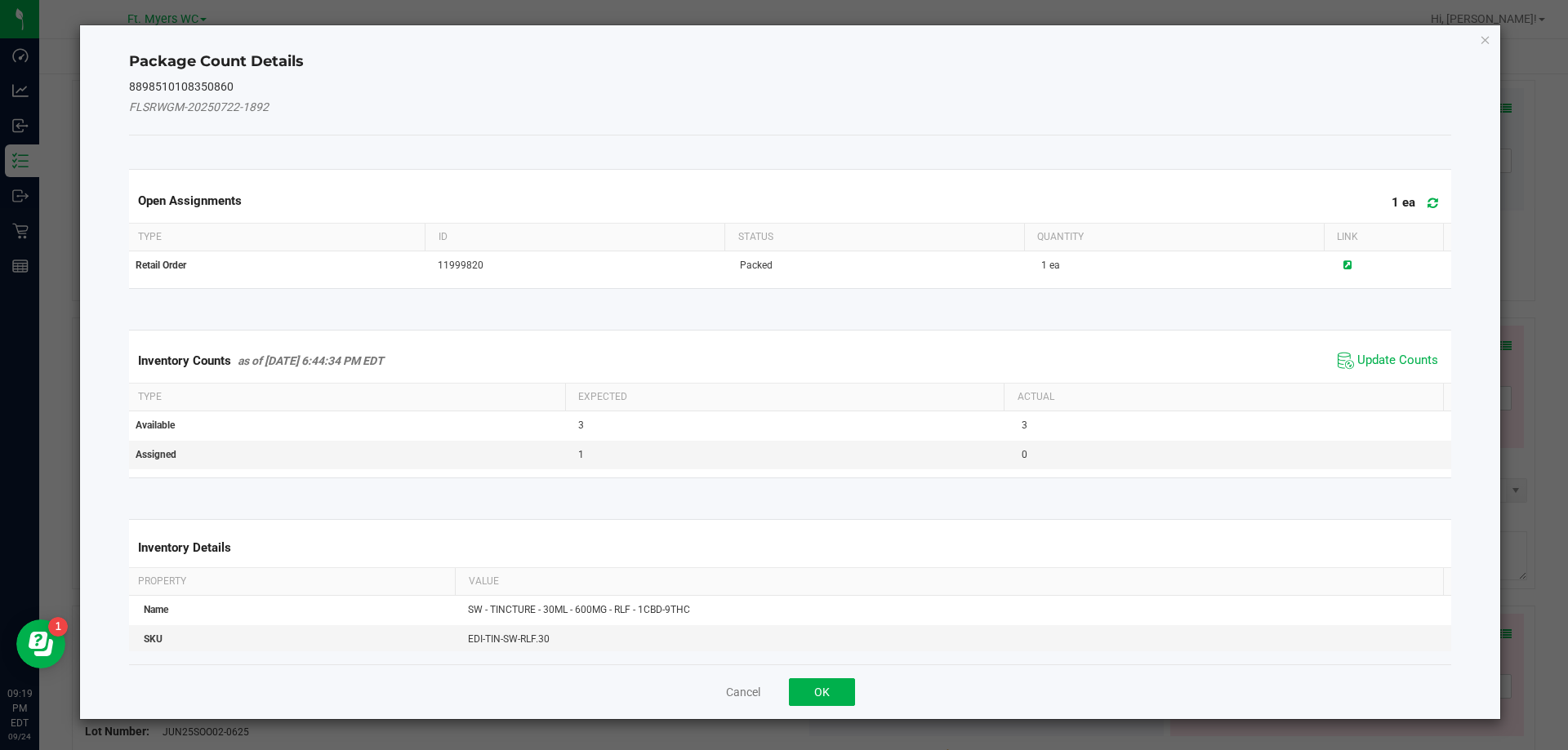
drag, startPoint x: 1312, startPoint y: 349, endPoint x: 1402, endPoint y: 369, distance: 92.2
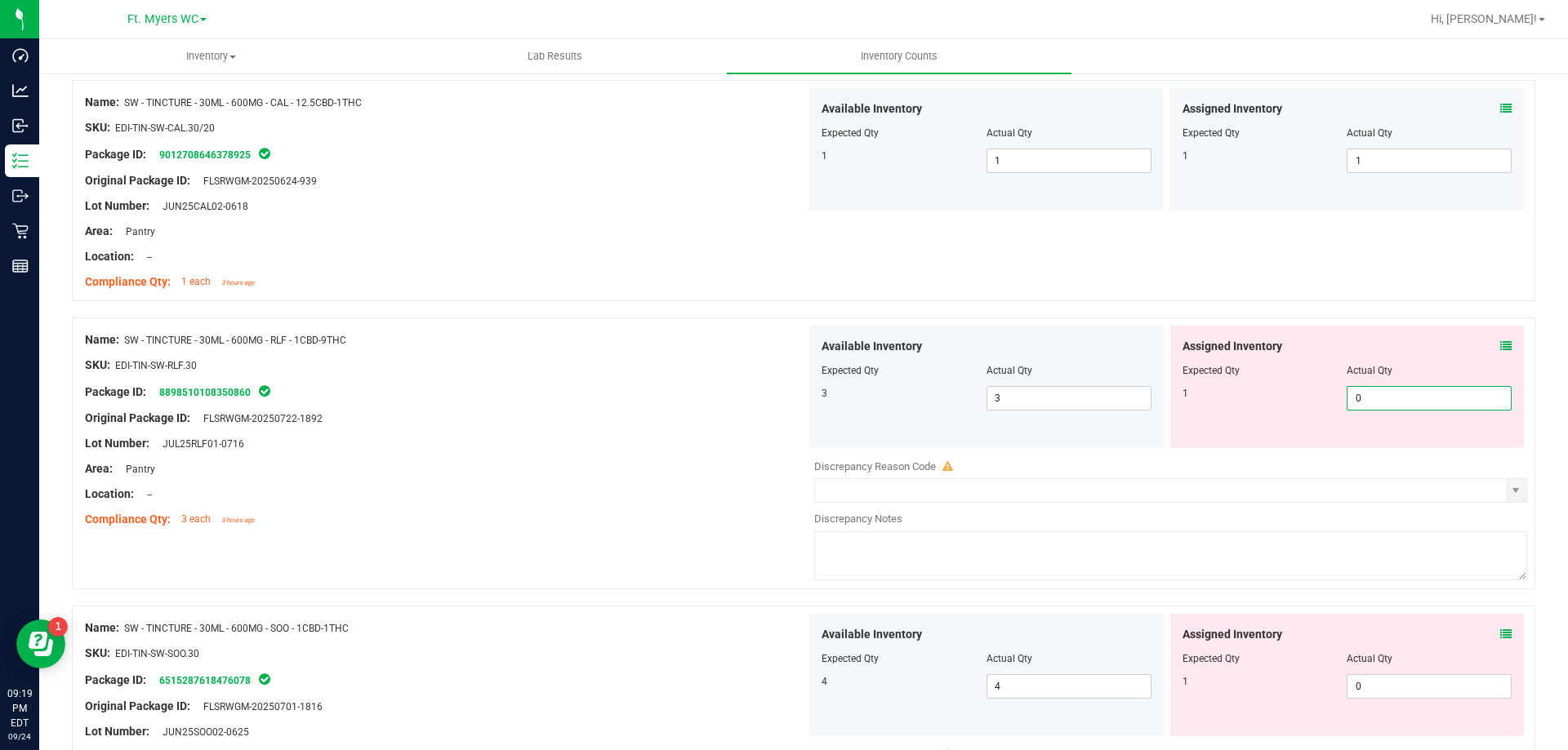
type input "1"
drag, startPoint x: 1239, startPoint y: 474, endPoint x: 1276, endPoint y: 469, distance: 37.3
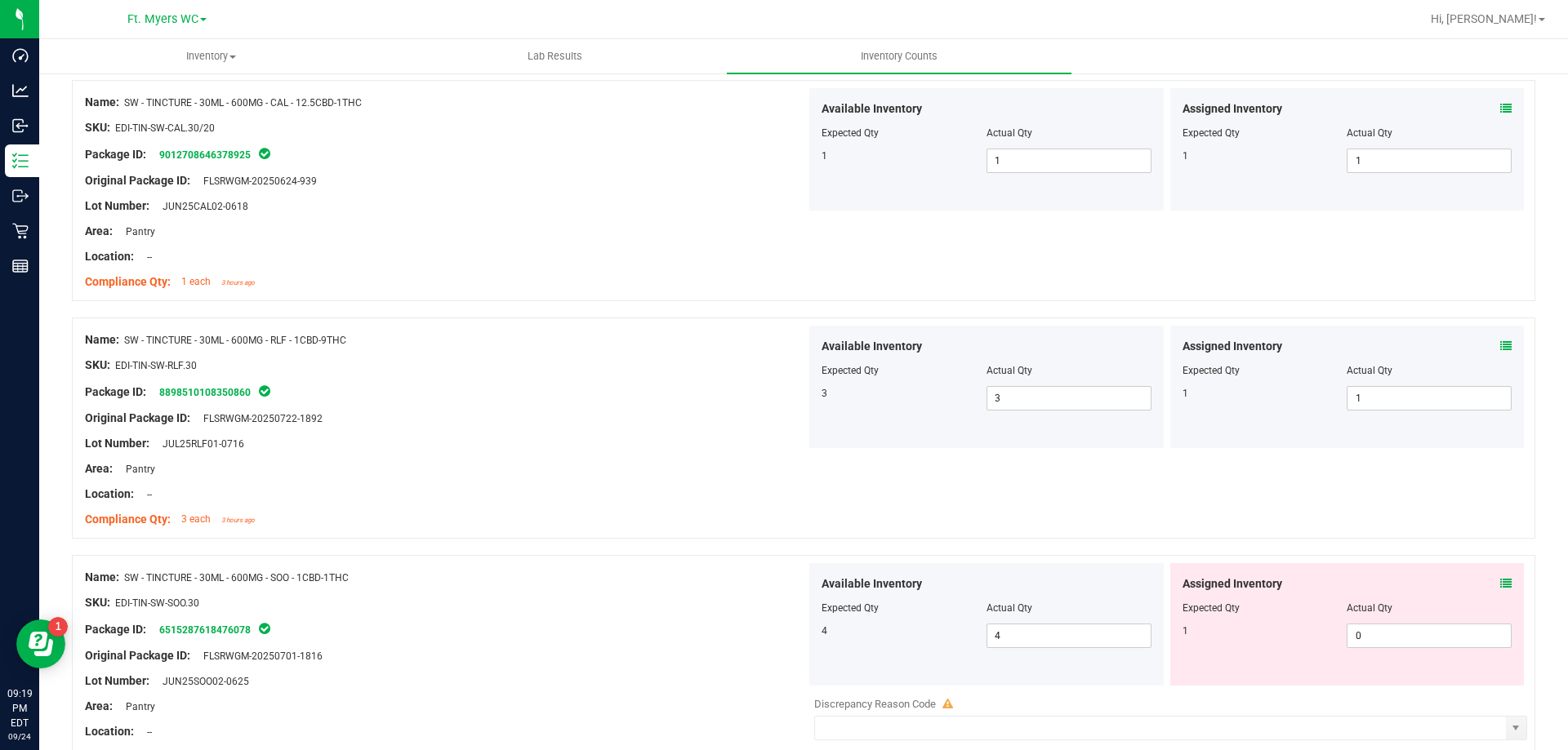
scroll to position [3348, 0]
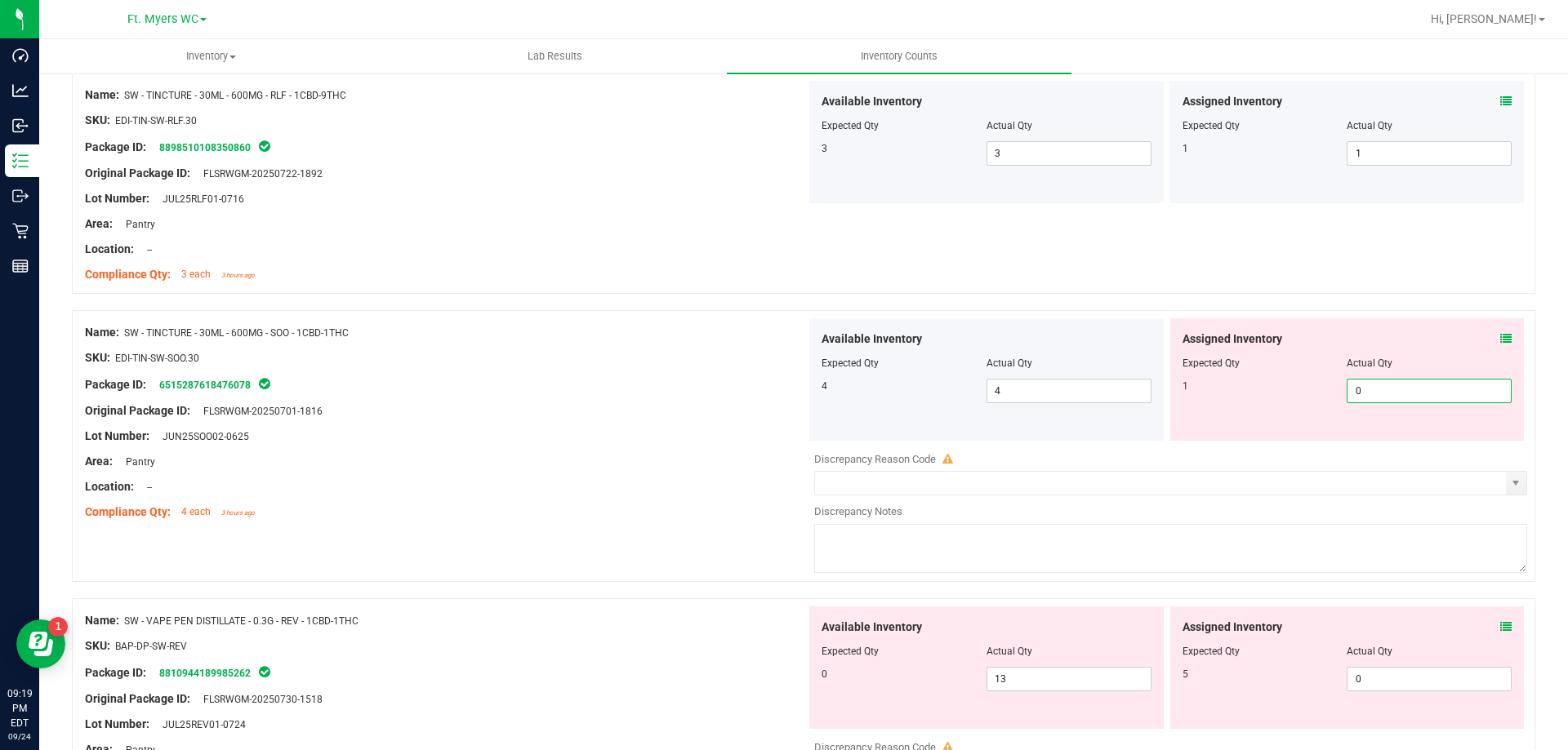
type input "1"
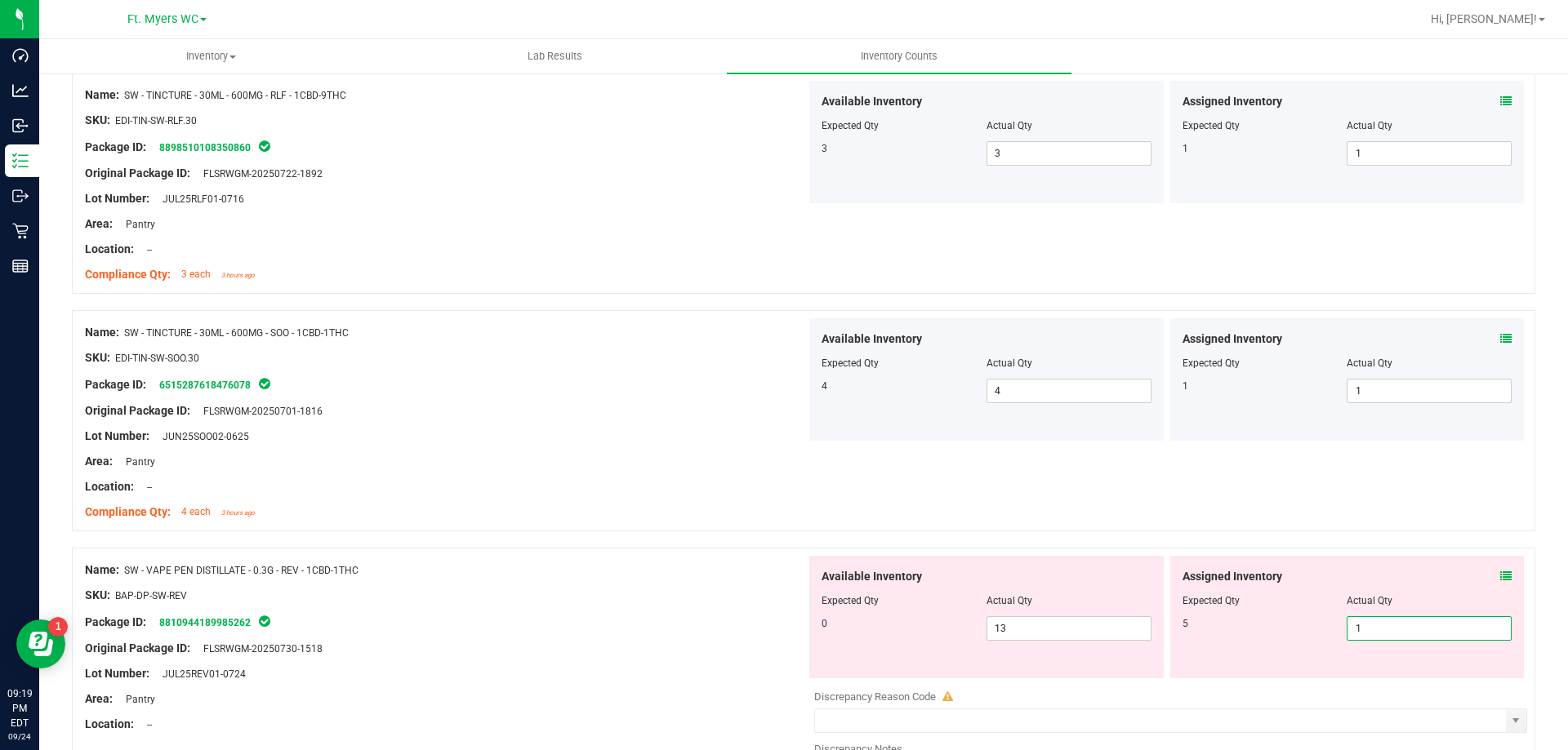
type input "5"
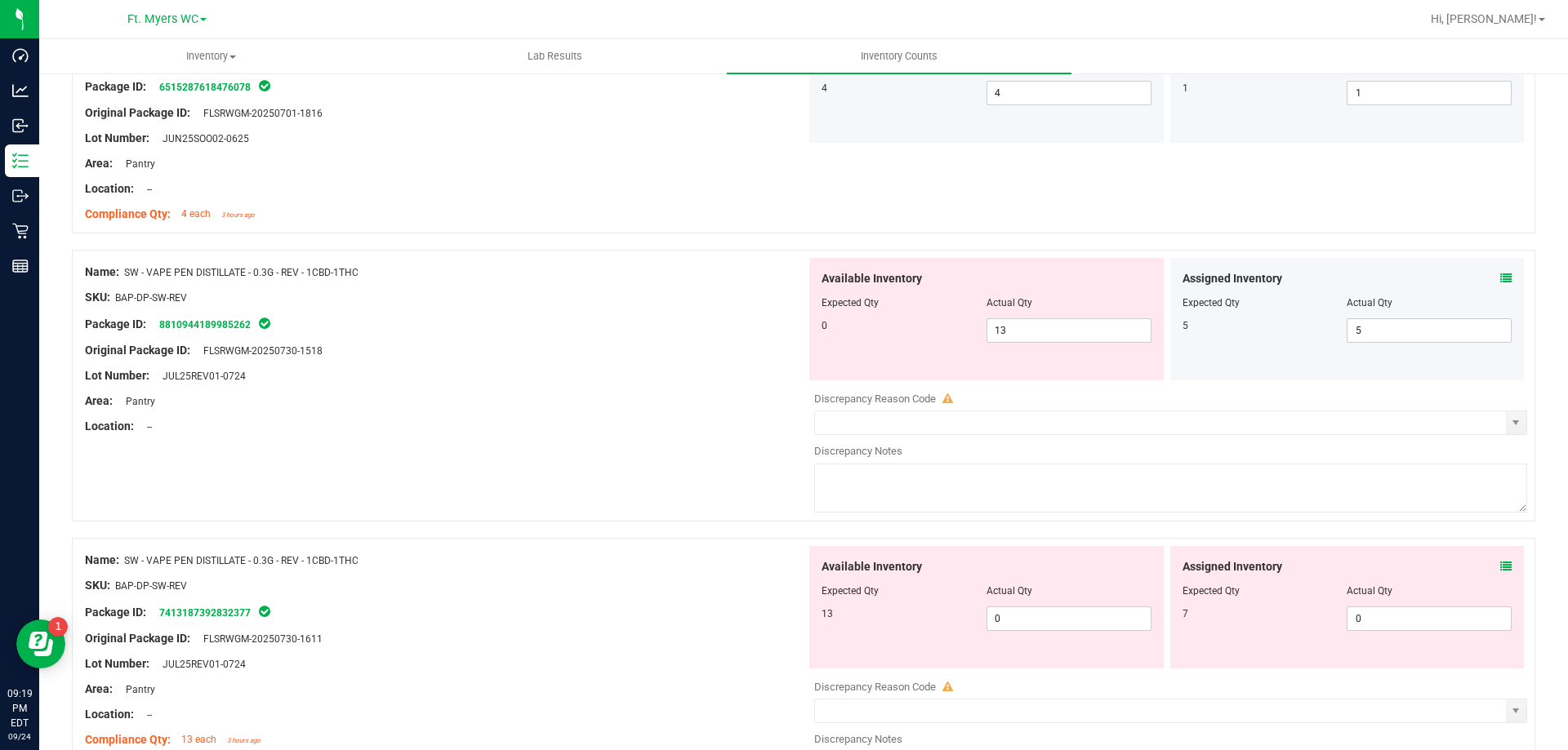
scroll to position [3674, 0]
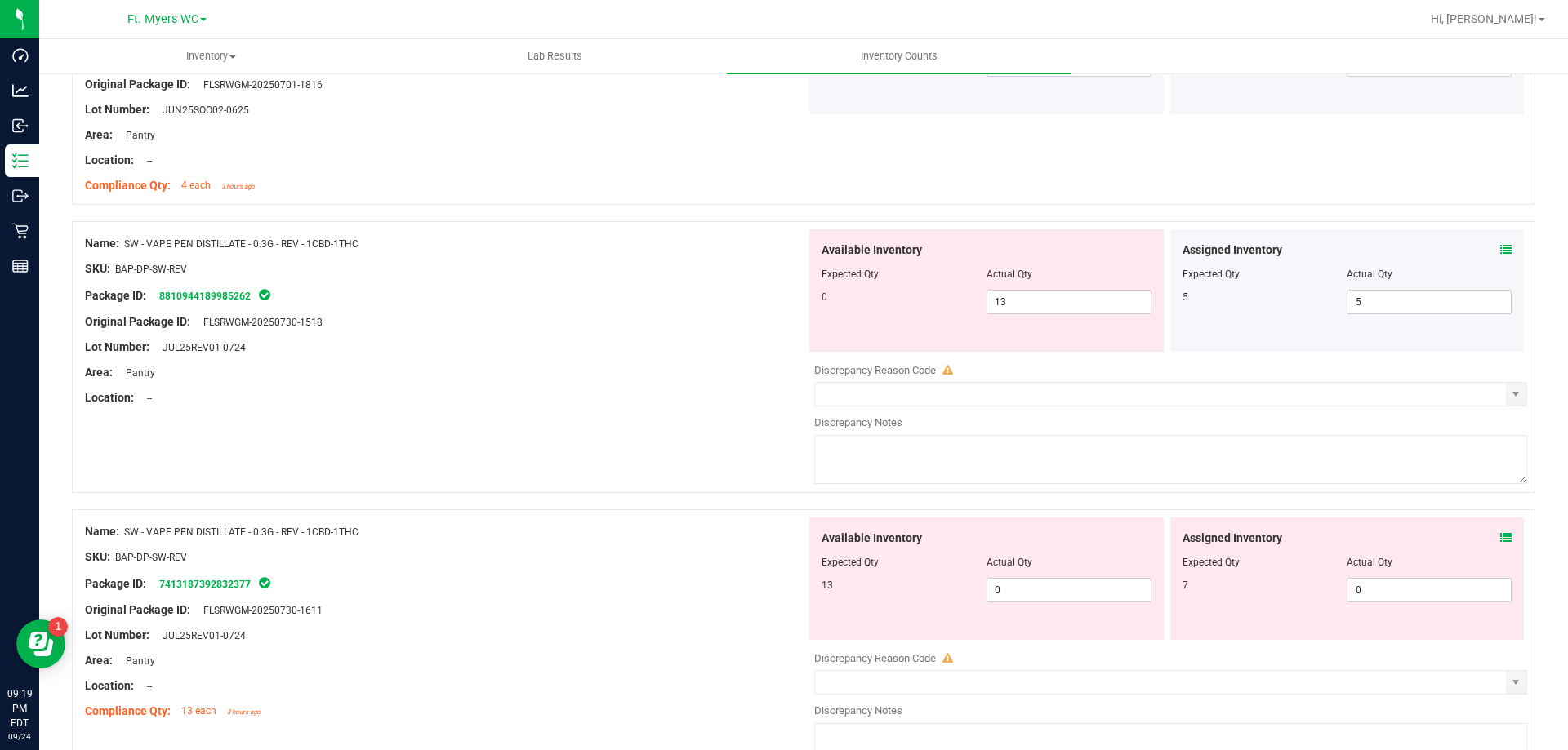
drag, startPoint x: 547, startPoint y: 398, endPoint x: 960, endPoint y: 340, distance: 417.1
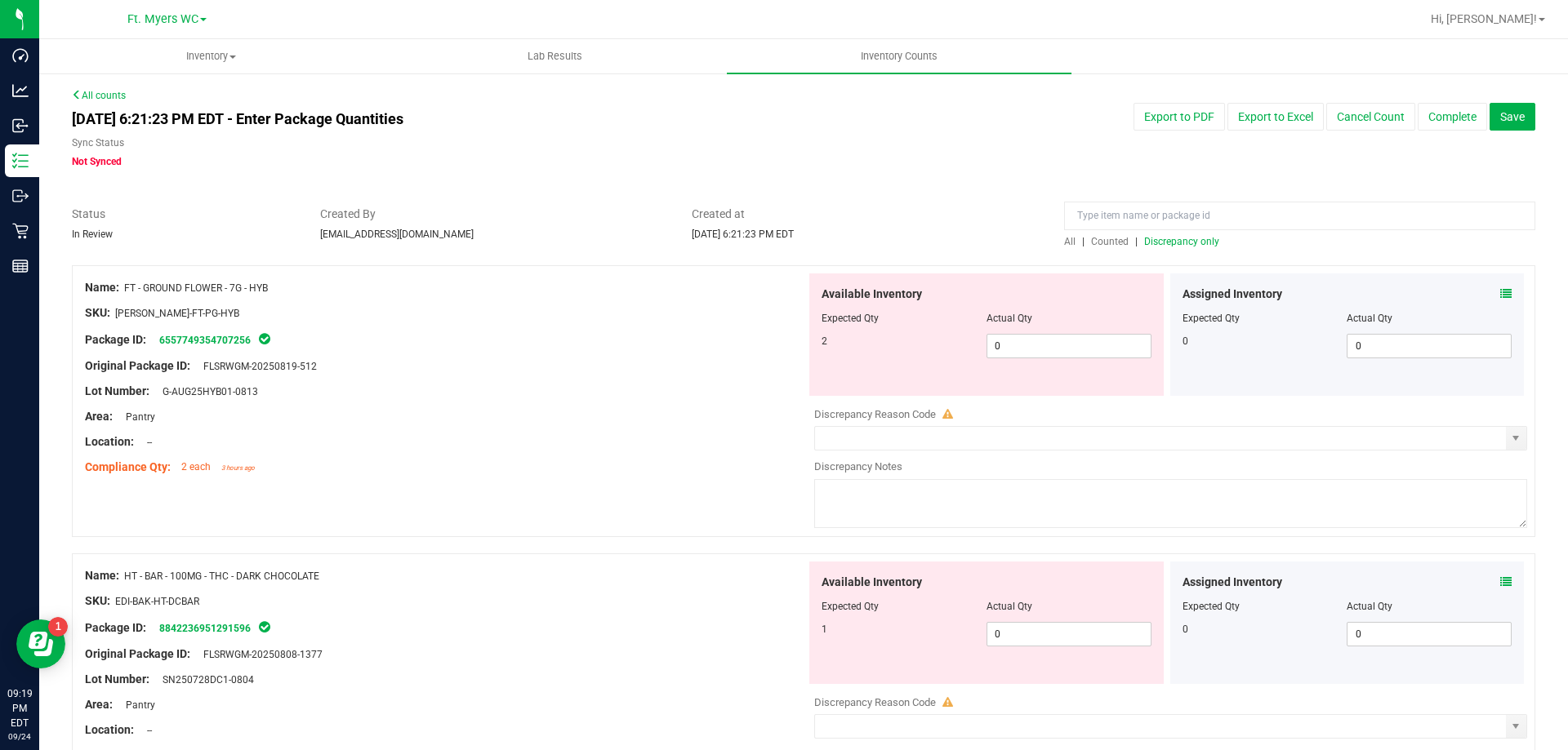
scroll to position [3674, 0]
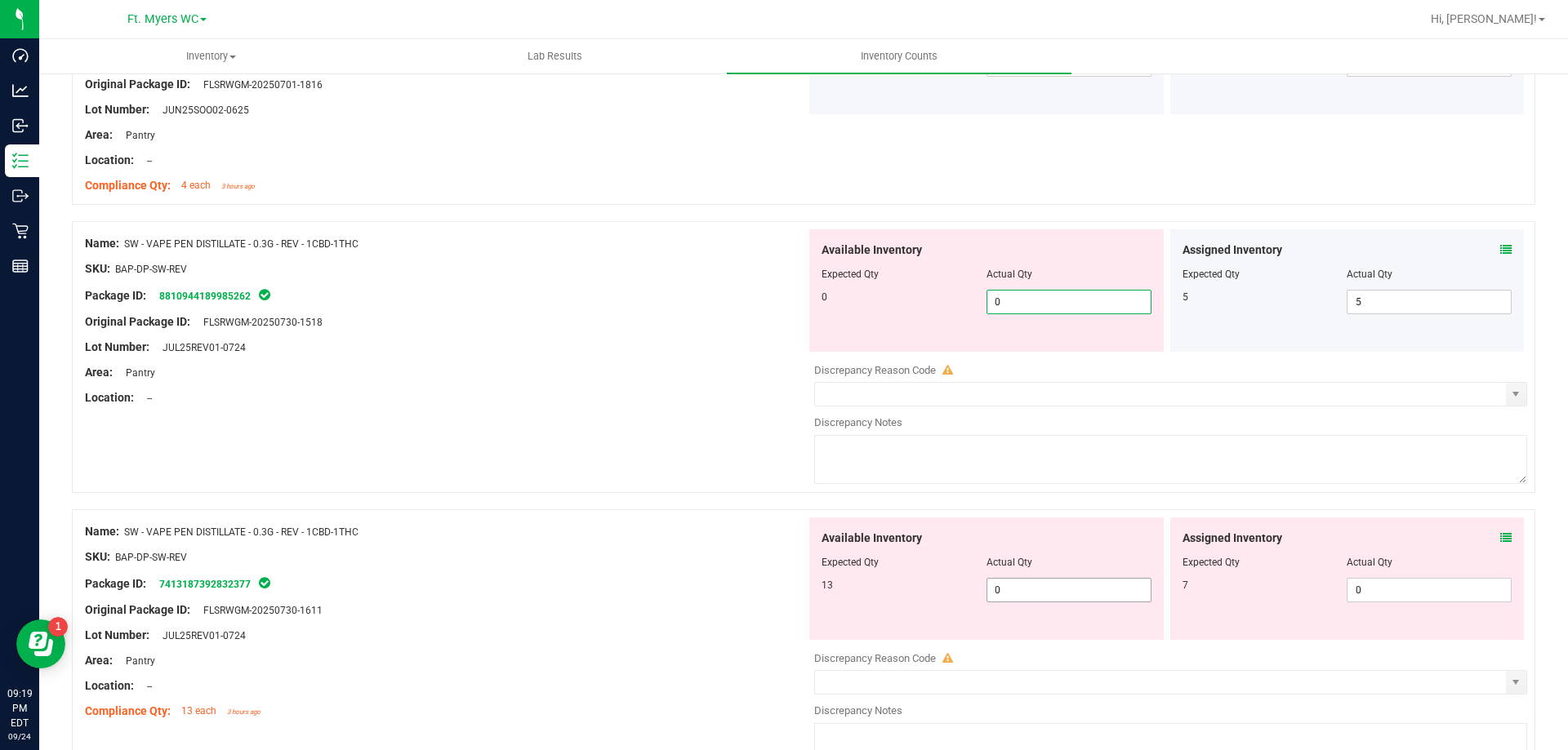
type input "0"
click at [1041, 602] on div "Available Inventory Expected Qty Actual Qty 13 0 0" at bounding box center [1166, 646] width 721 height 259
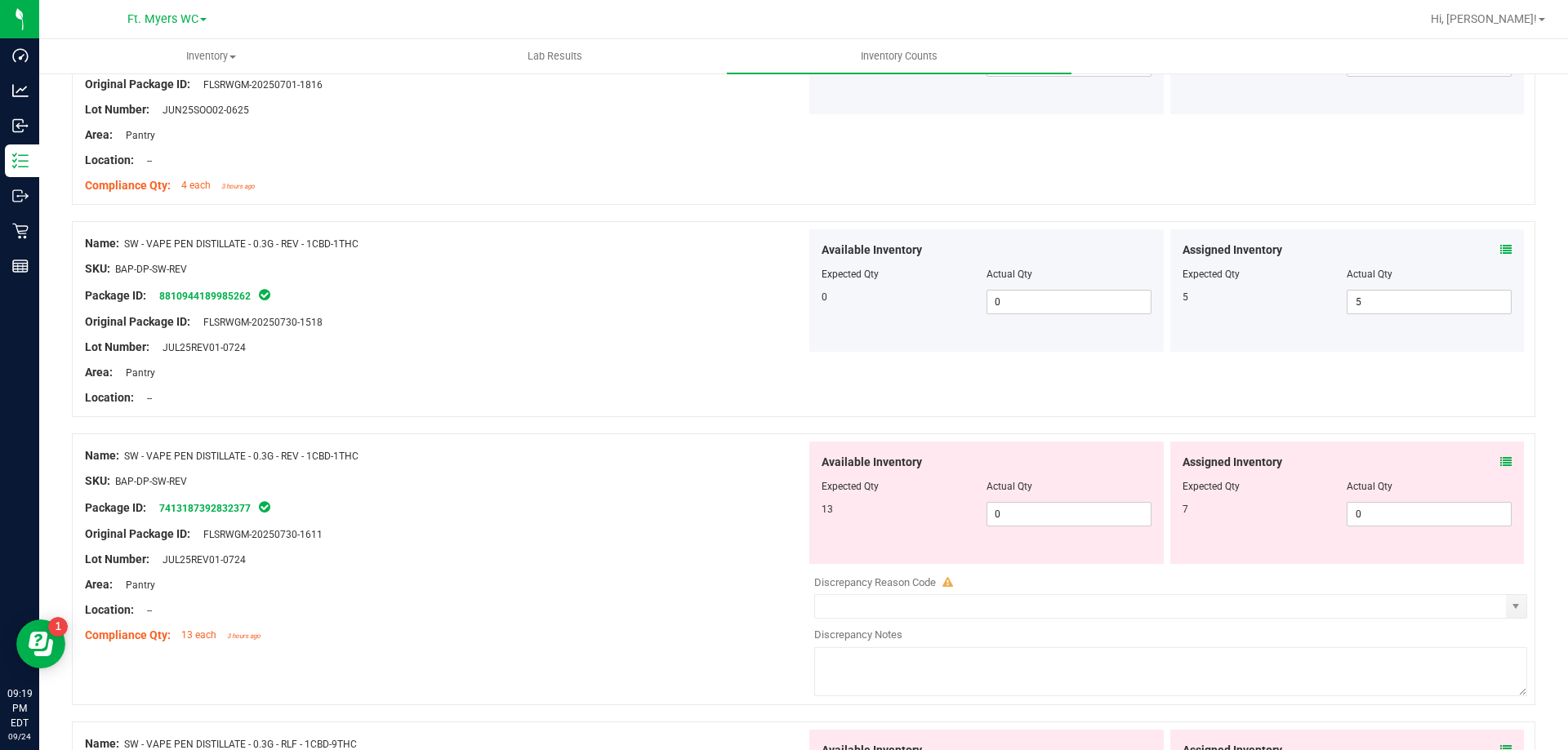
click at [1041, 586] on div "Discrepancy Reason Code" at bounding box center [1171, 582] width 713 height 16
click at [1044, 505] on span "0 0" at bounding box center [1069, 514] width 165 height 24
click at [1044, 505] on input "0" at bounding box center [1069, 514] width 164 height 22
type input "13"
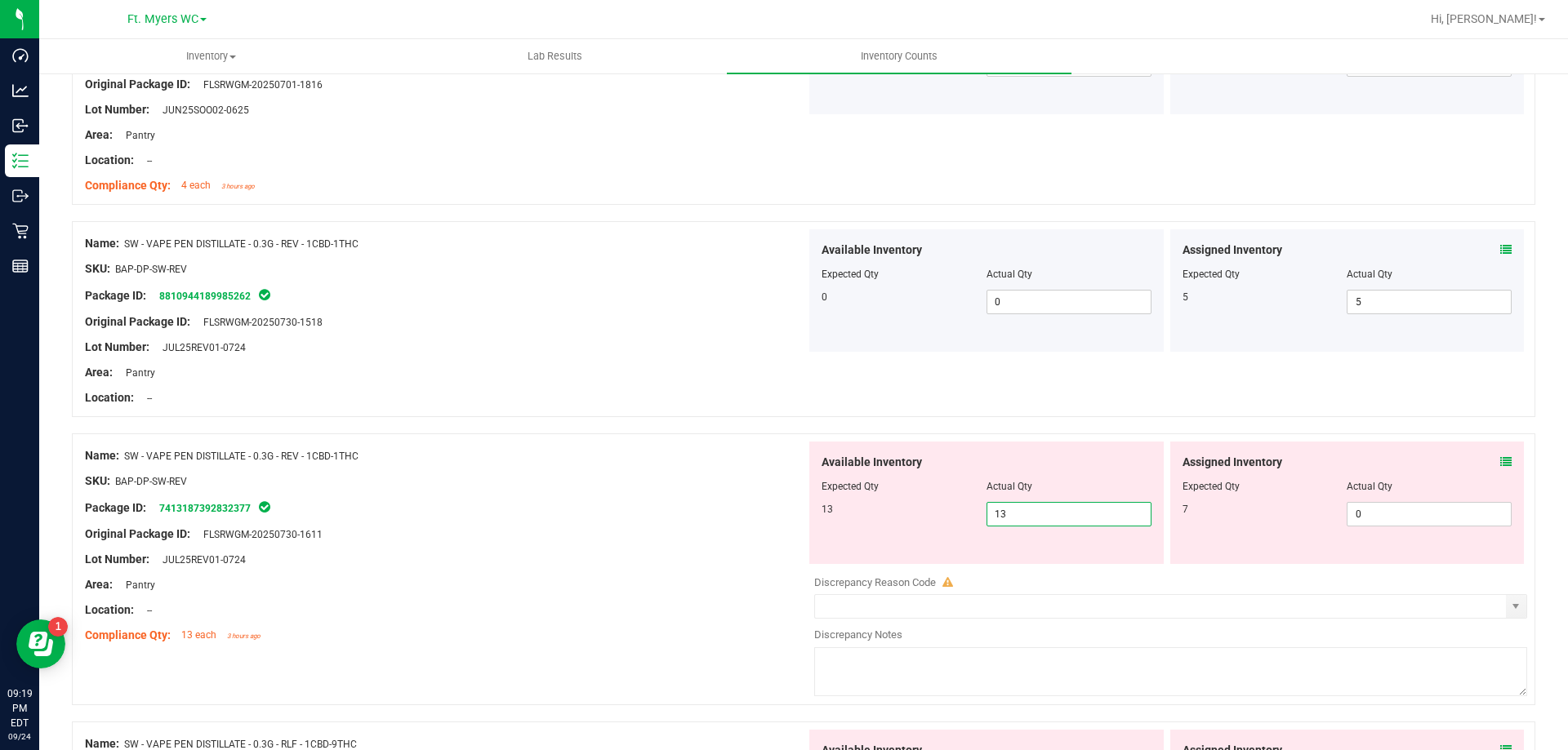
click at [1046, 588] on div "Discrepancy Reason Code" at bounding box center [1171, 582] width 713 height 16
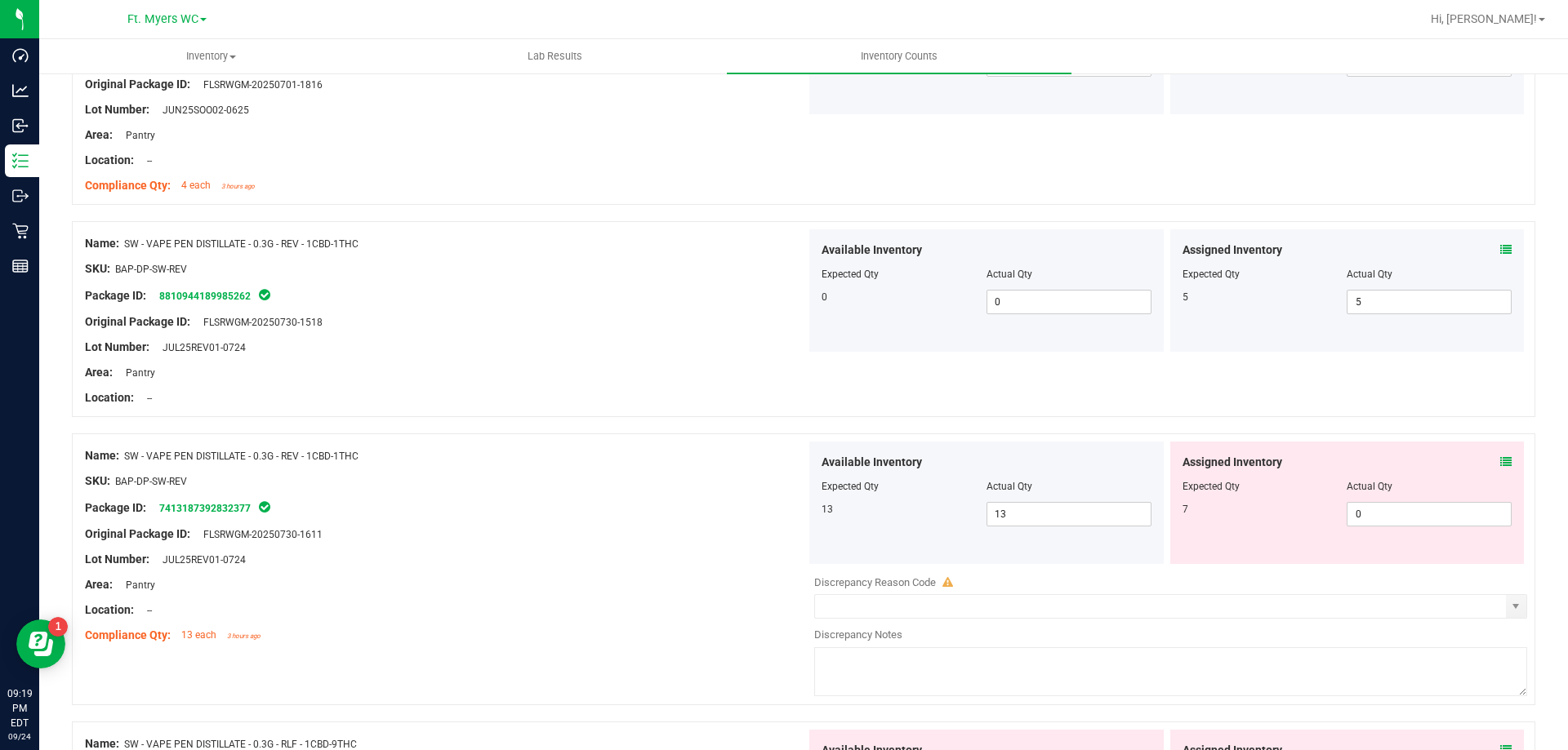
click at [1481, 459] on div "Assigned Inventory" at bounding box center [1347, 463] width 330 height 17
click at [1501, 459] on div "Assigned Inventory Expected Qty Actual Qty 7 0 0" at bounding box center [1347, 503] width 355 height 123
click at [1501, 460] on div "Assigned Inventory Expected Qty Actual Qty 7 0 0" at bounding box center [1347, 503] width 355 height 123
click at [1481, 463] on div "Assigned Inventory" at bounding box center [1347, 463] width 330 height 17
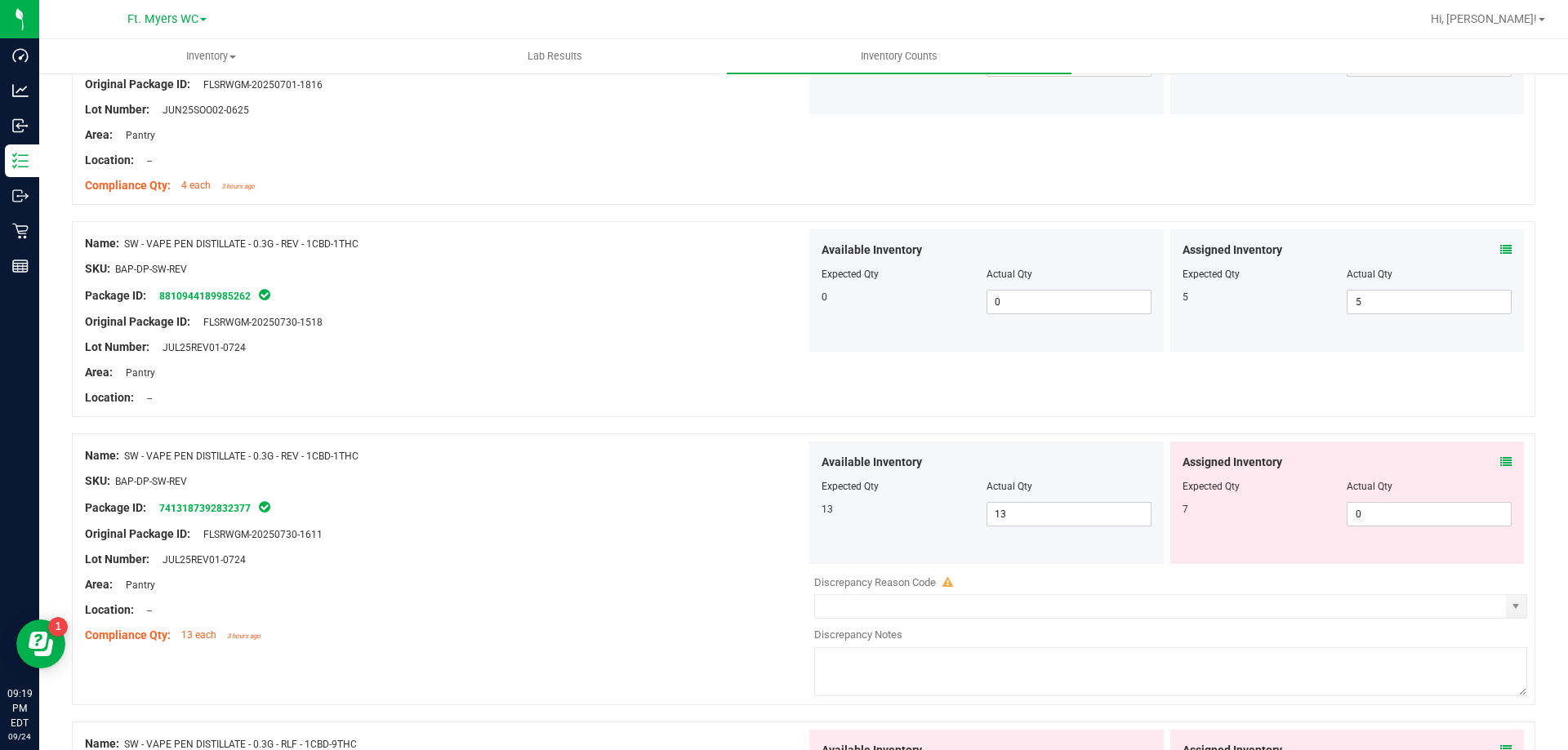
click at [1501, 457] on icon at bounding box center [1506, 462] width 11 height 11
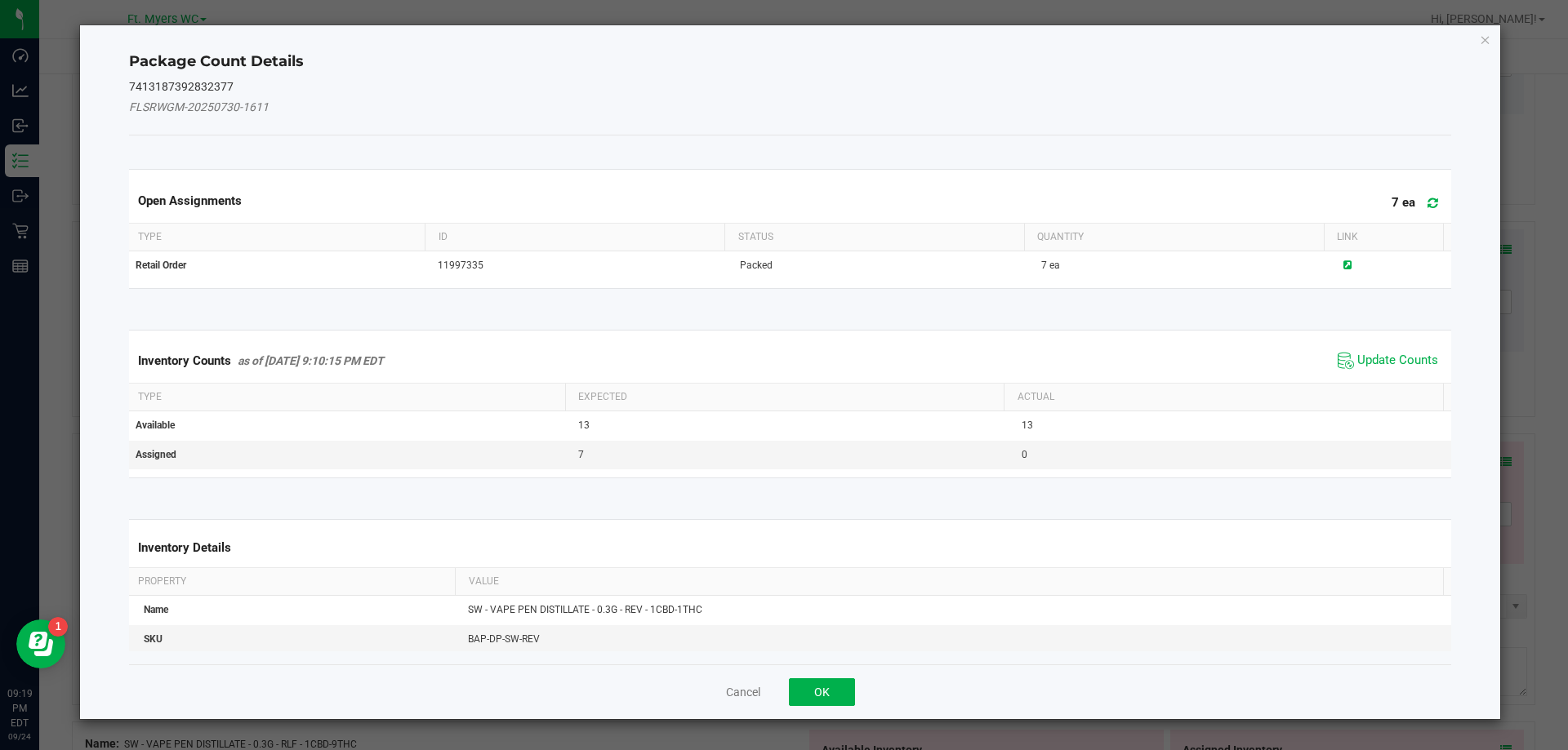
click at [1430, 196] on span at bounding box center [1429, 203] width 27 height 22
click at [1359, 356] on span "Update Counts" at bounding box center [1398, 361] width 80 height 16
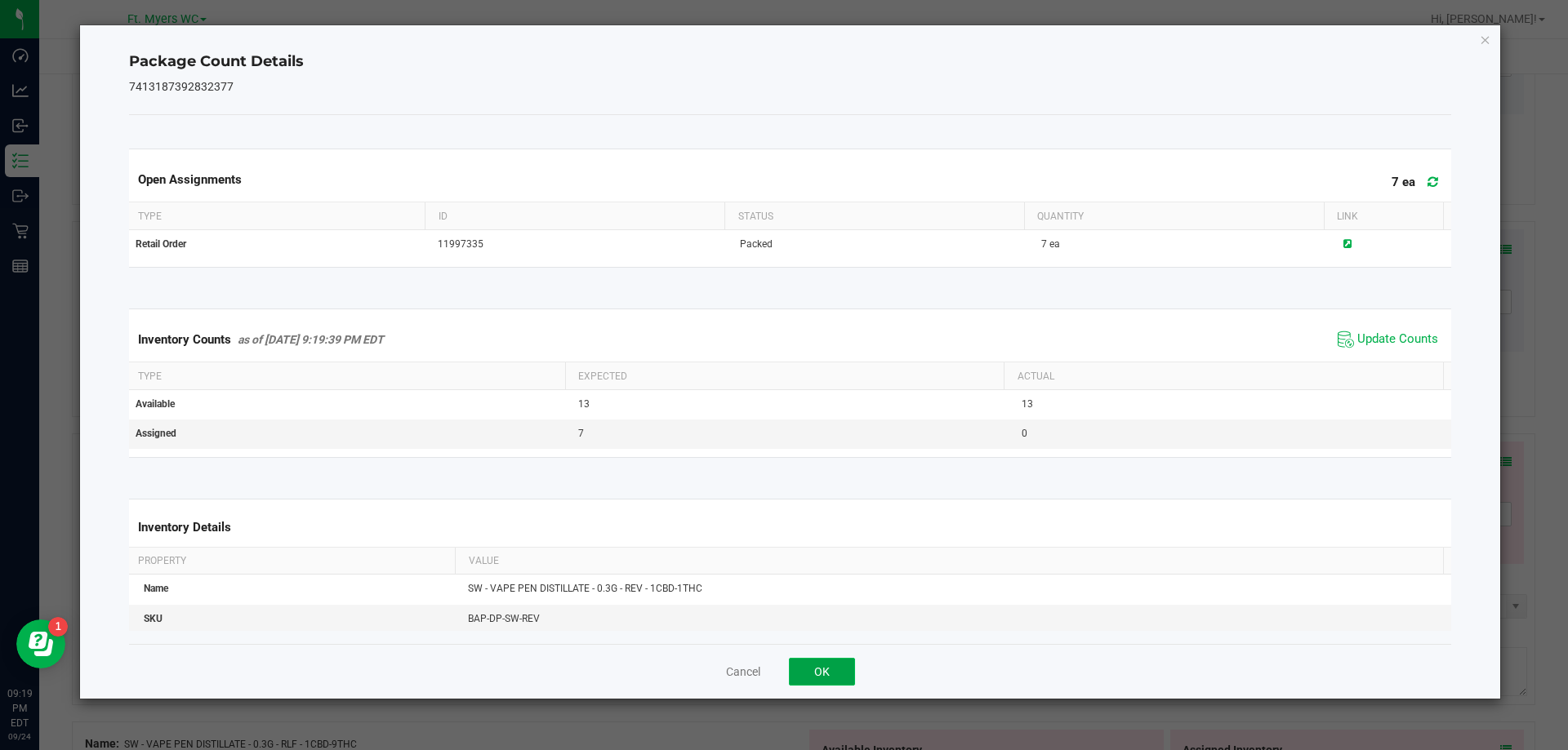
click at [821, 668] on button "OK" at bounding box center [822, 672] width 66 height 28
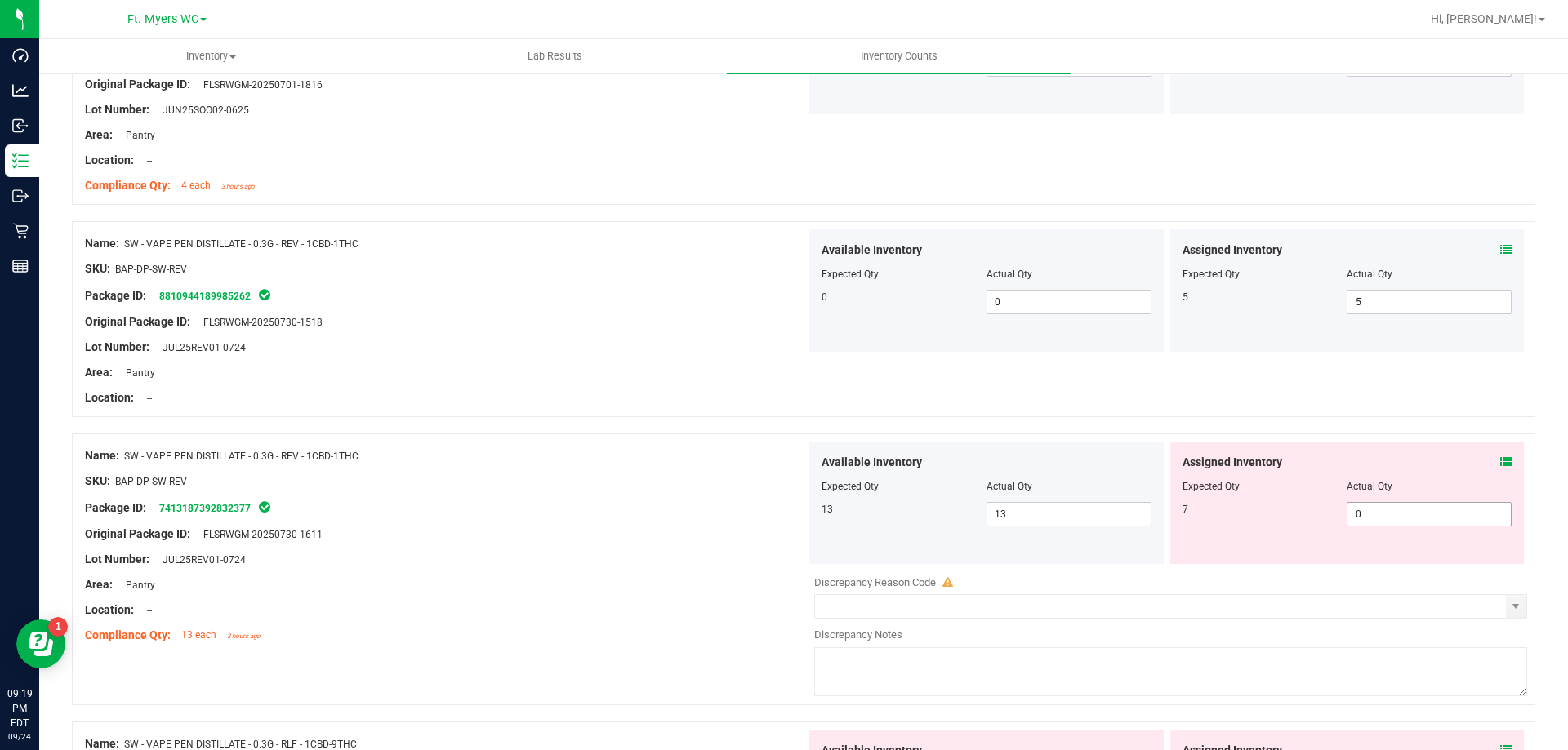
click at [1407, 508] on span "0 0" at bounding box center [1429, 514] width 165 height 24
click at [1407, 508] on input "0" at bounding box center [1429, 514] width 164 height 22
type input "7"
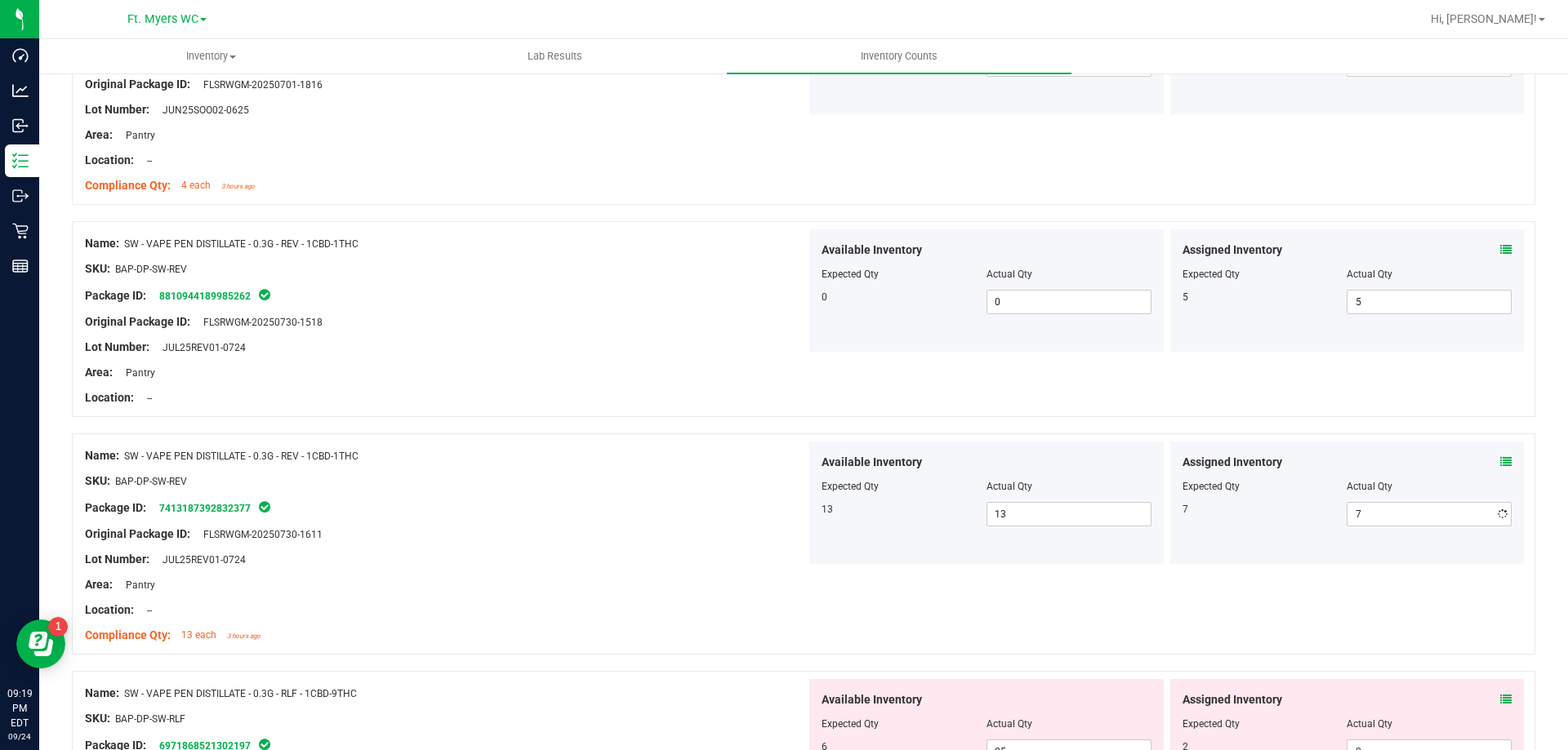
click at [992, 459] on div "Available Inventory" at bounding box center [986, 463] width 330 height 17
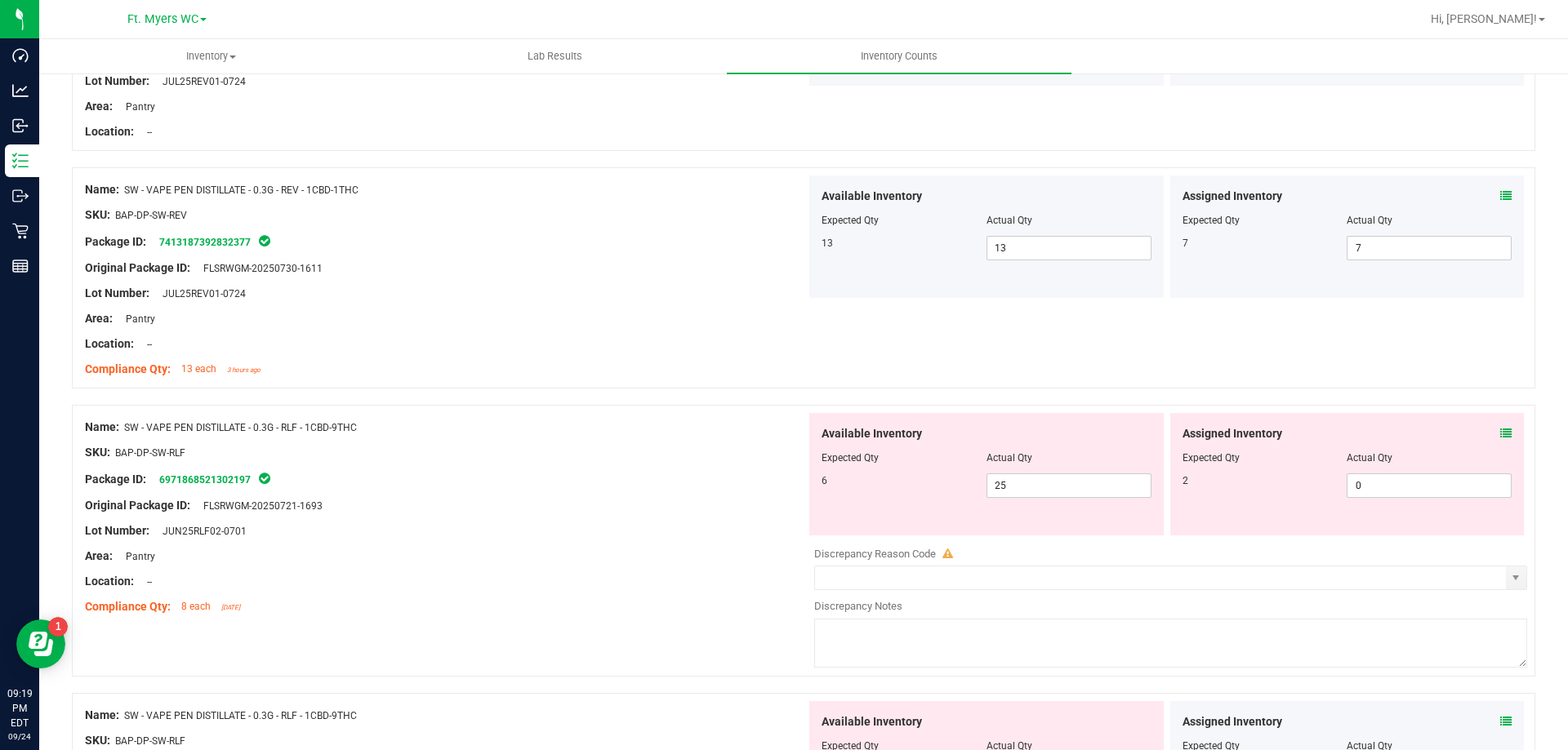
scroll to position [4001, 0]
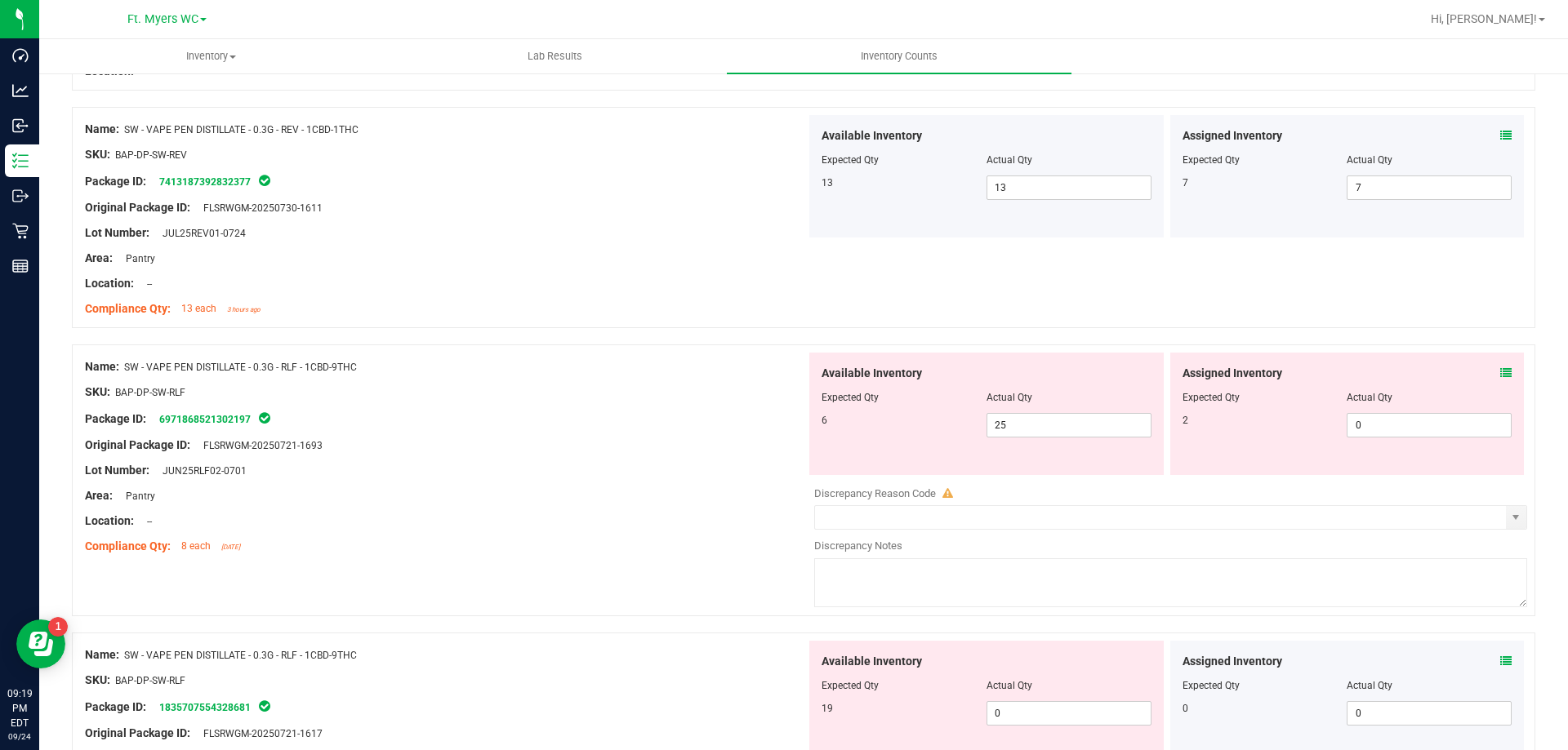
drag, startPoint x: 293, startPoint y: 338, endPoint x: 490, endPoint y: 425, distance: 215.4
click at [296, 338] on div at bounding box center [803, 336] width 1463 height 16
click at [481, 452] on div "Original Package ID: FLSRWGM-20250721-1693" at bounding box center [445, 446] width 721 height 17
click at [556, 443] on div "Original Package ID: FLSRWGM-20250721-1693" at bounding box center [445, 446] width 721 height 17
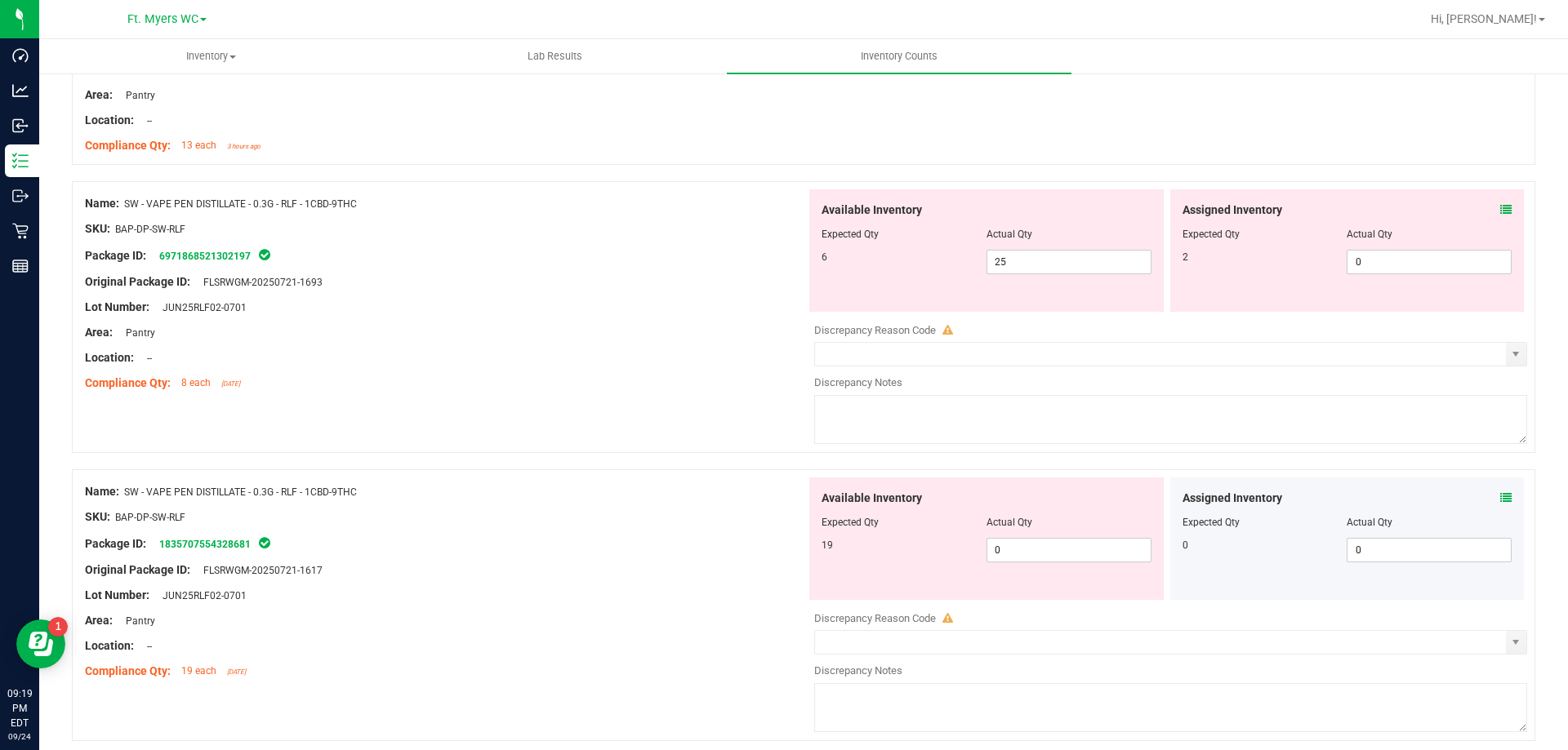
click at [1501, 215] on span at bounding box center [1506, 210] width 11 height 17
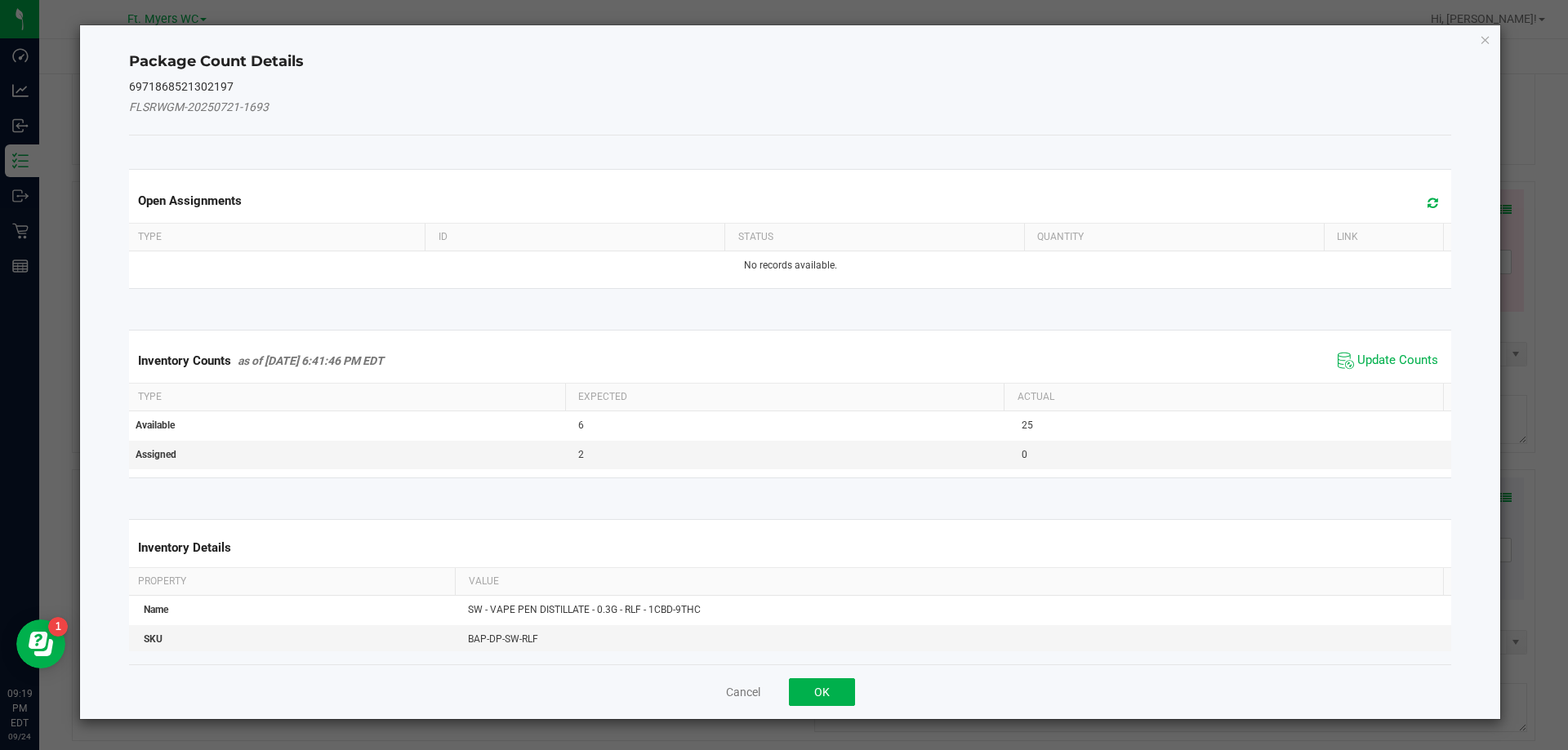
click at [1494, 214] on div "Package Count Details 6971868521302197 FLSRWGM-20250721-1693 Open Assignments T…" at bounding box center [790, 372] width 1421 height 694
click at [1428, 207] on icon at bounding box center [1433, 202] width 10 height 12
click at [1358, 362] on span "Update Counts" at bounding box center [1398, 361] width 80 height 16
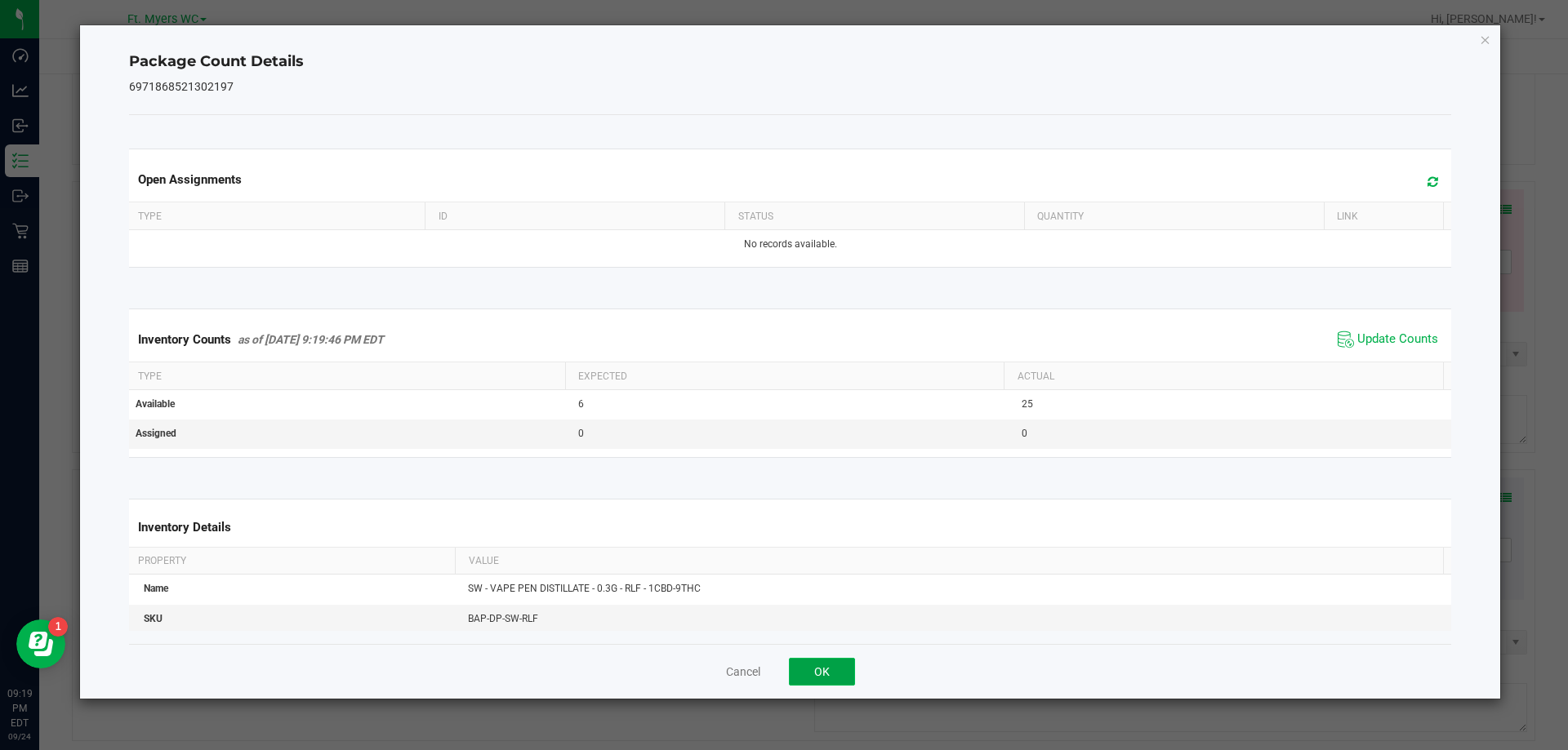
click at [831, 667] on button "OK" at bounding box center [822, 672] width 66 height 28
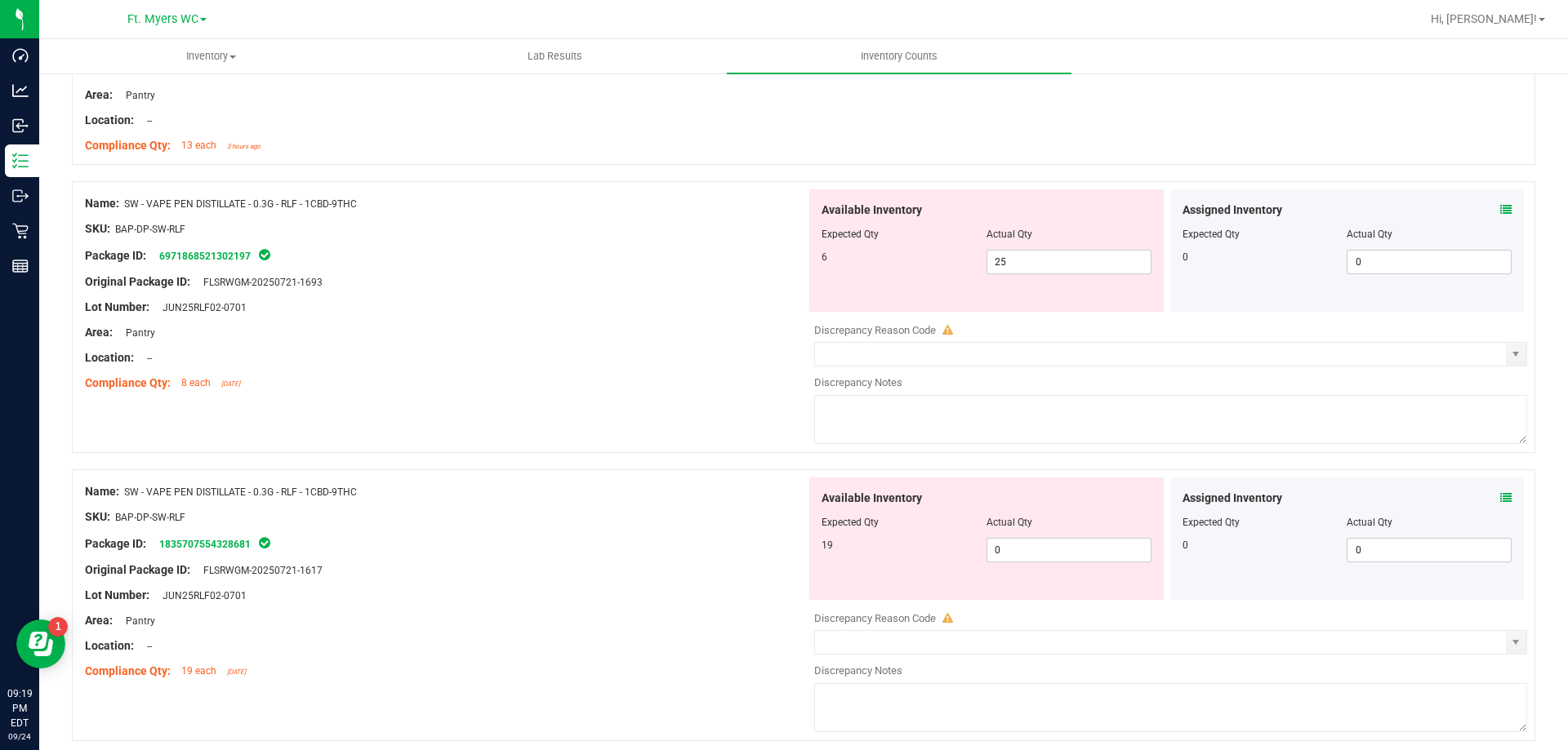
drag, startPoint x: 649, startPoint y: 484, endPoint x: 599, endPoint y: 391, distance: 105.6
click at [647, 480] on div "Name: SW - VAPE PEN DISTILLATE - 0.3G - RLF - 1CBD-9THC SKU: BAP-DP-SW-RLF Pack…" at bounding box center [445, 581] width 721 height 208
click at [596, 387] on div "Compliance Qty: 8 each 3 days ago" at bounding box center [445, 383] width 721 height 17
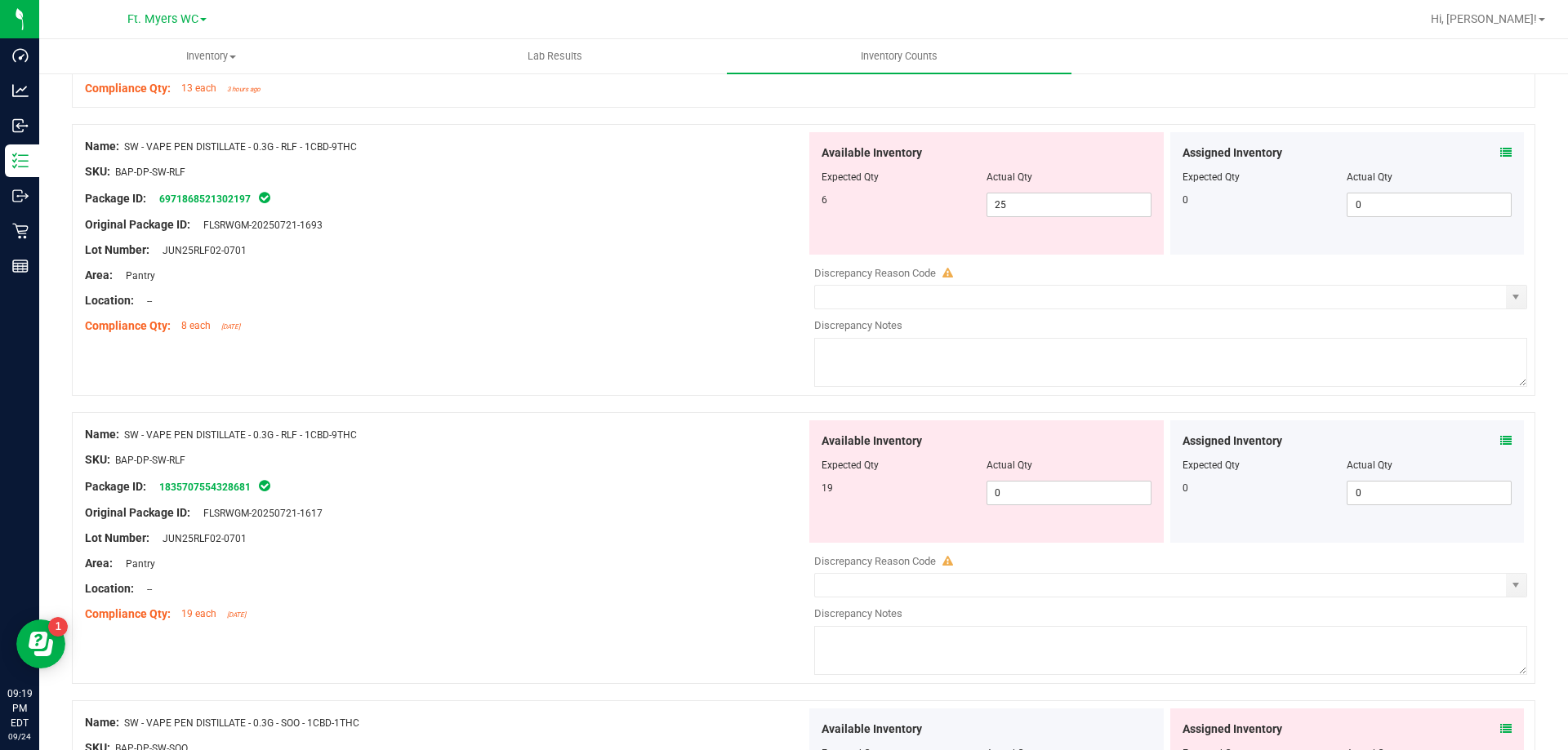
scroll to position [4246, 0]
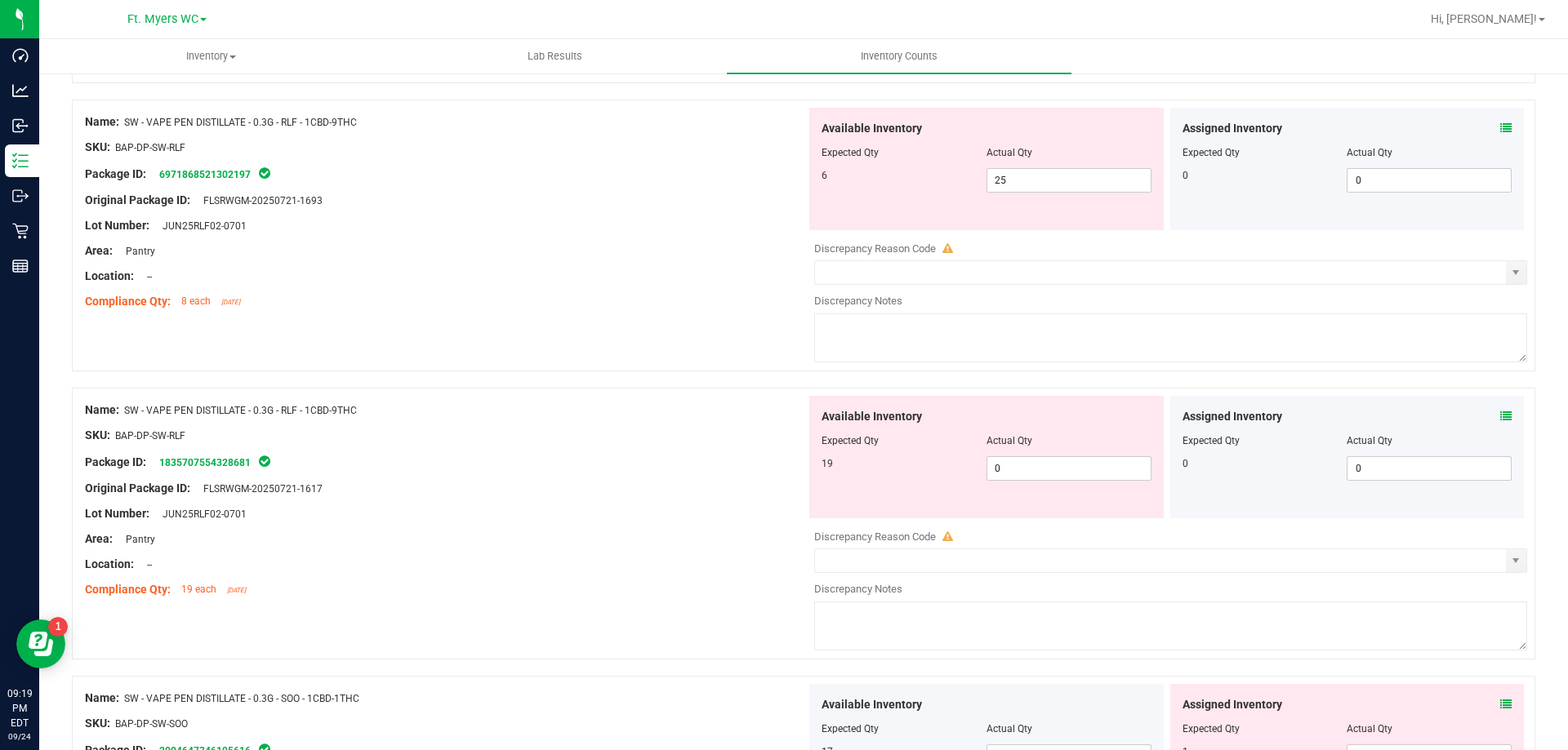
click at [488, 450] on div at bounding box center [445, 447] width 721 height 8
click at [1031, 189] on span "25 25" at bounding box center [1069, 180] width 165 height 24
click at [1031, 189] on input "25" at bounding box center [1069, 180] width 164 height 22
type input "6"
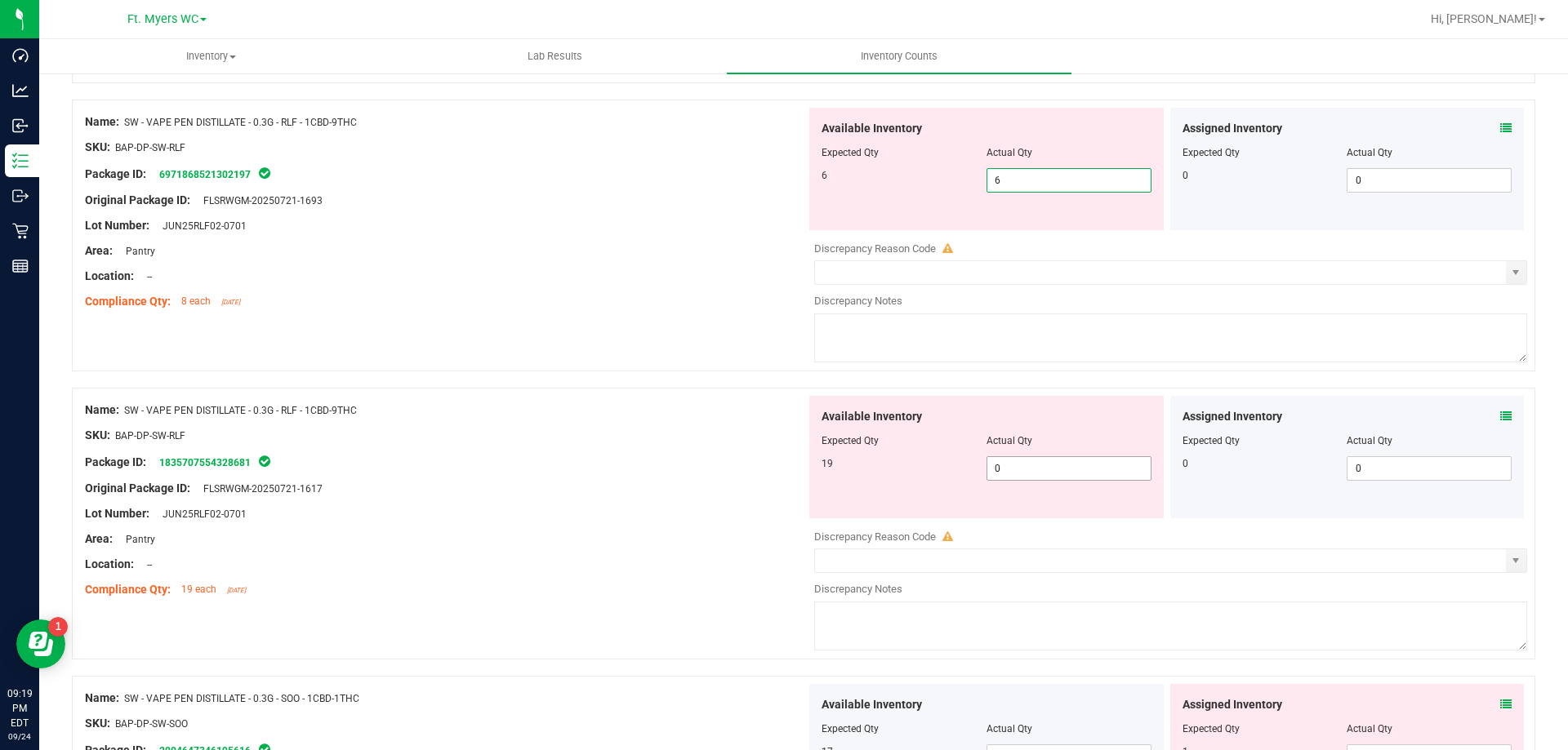
type input "6"
click at [1024, 465] on div "Available Inventory Expected Qty Actual Qty 19 0 0" at bounding box center [986, 458] width 355 height 123
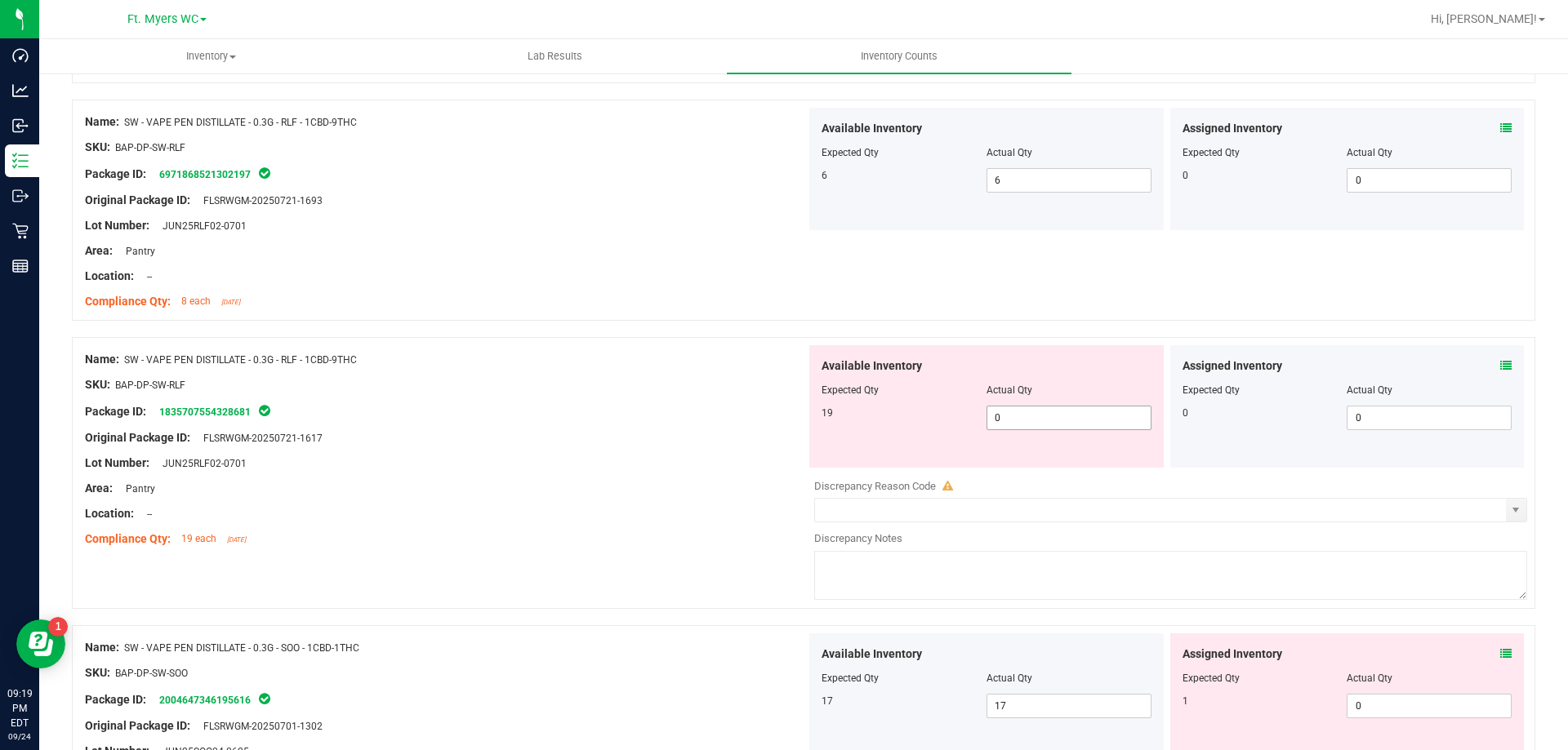
click at [1024, 465] on div "Available Inventory Expected Qty Actual Qty 19 0 0" at bounding box center [986, 407] width 355 height 123
click at [1031, 423] on span "0 0" at bounding box center [1069, 418] width 165 height 24
click at [1031, 413] on input "0" at bounding box center [1069, 418] width 164 height 22
type input "19"
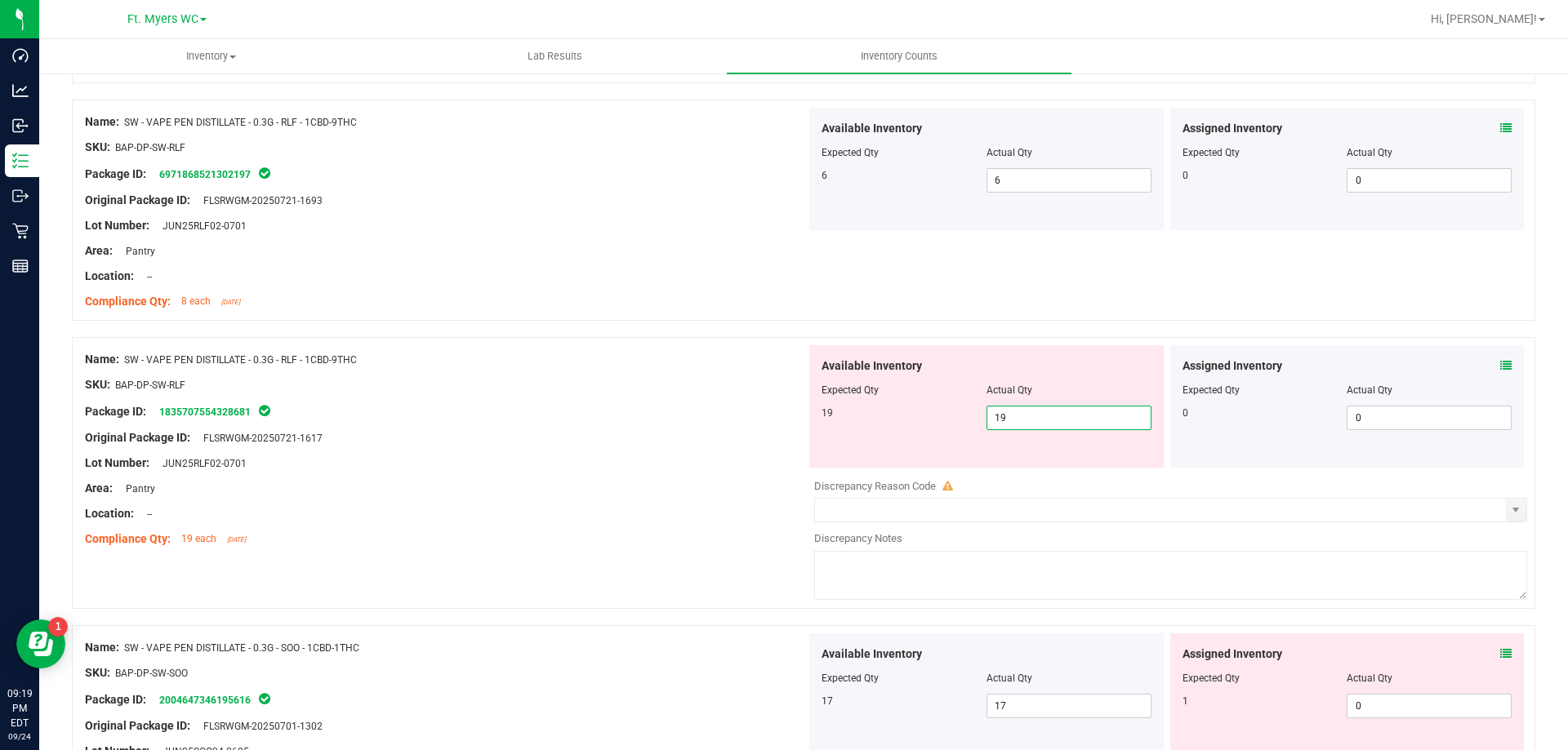
type input "19"
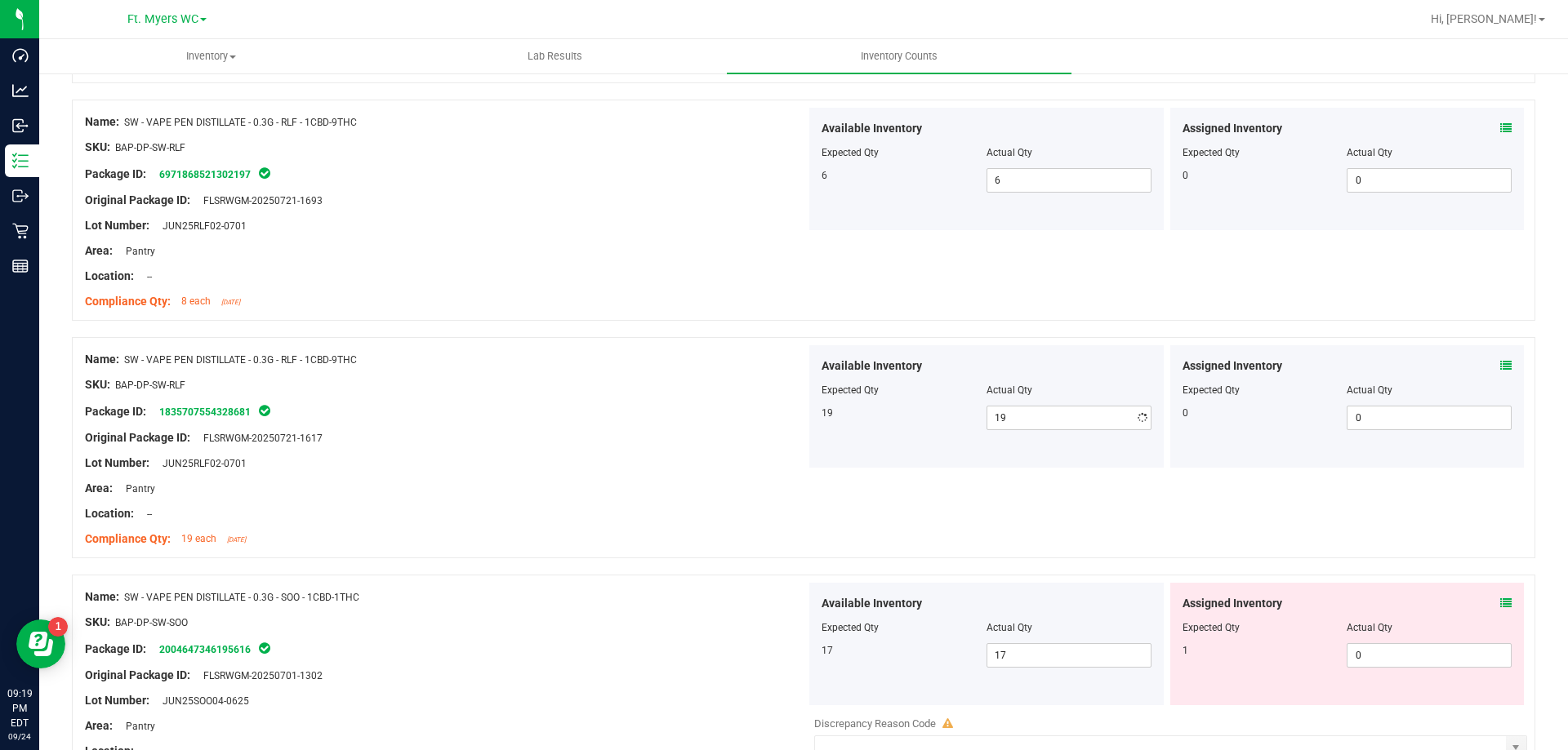
click at [678, 458] on div "Lot Number: JUN25RLF02-0701" at bounding box center [445, 464] width 721 height 17
click at [730, 477] on div at bounding box center [445, 476] width 721 height 8
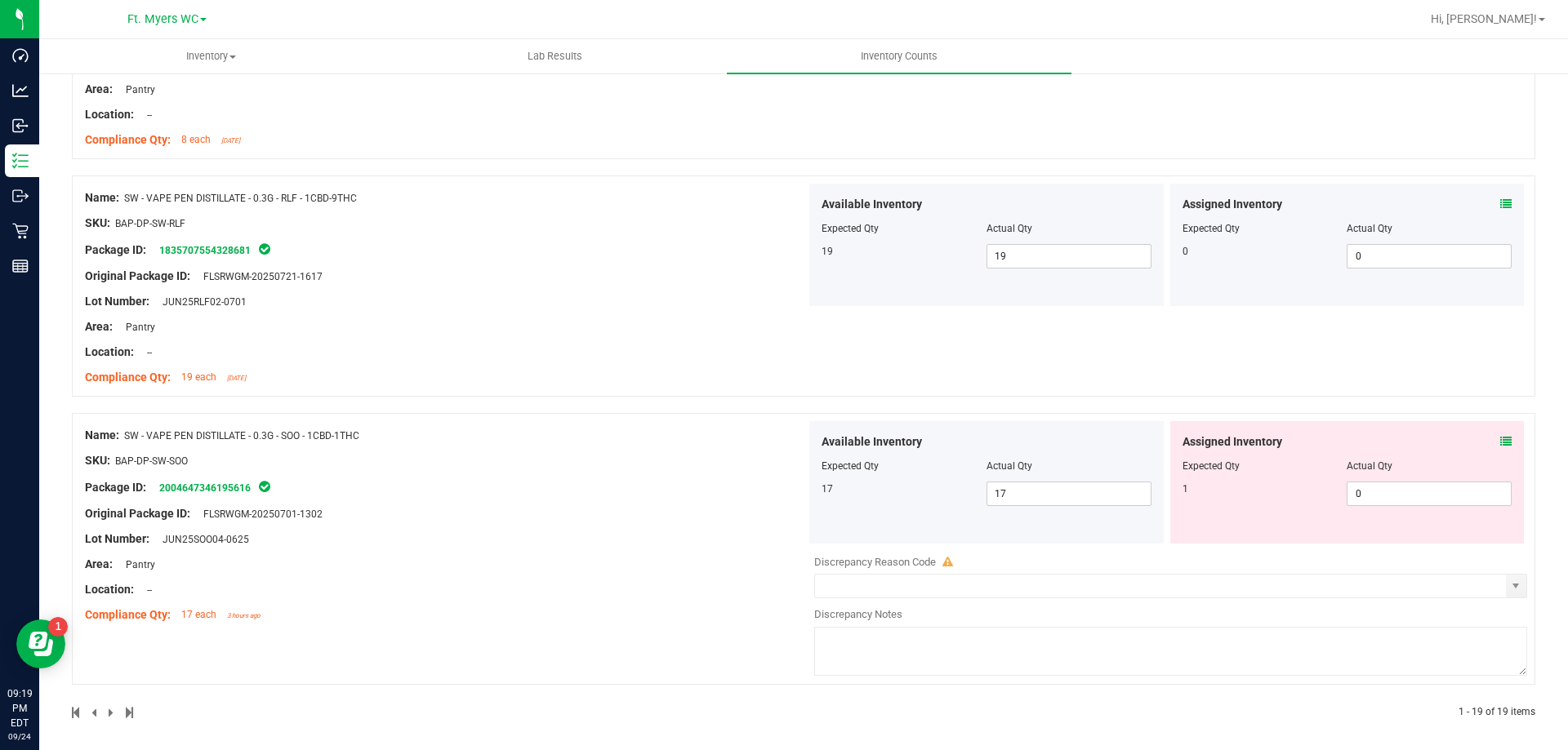
scroll to position [4413, 0]
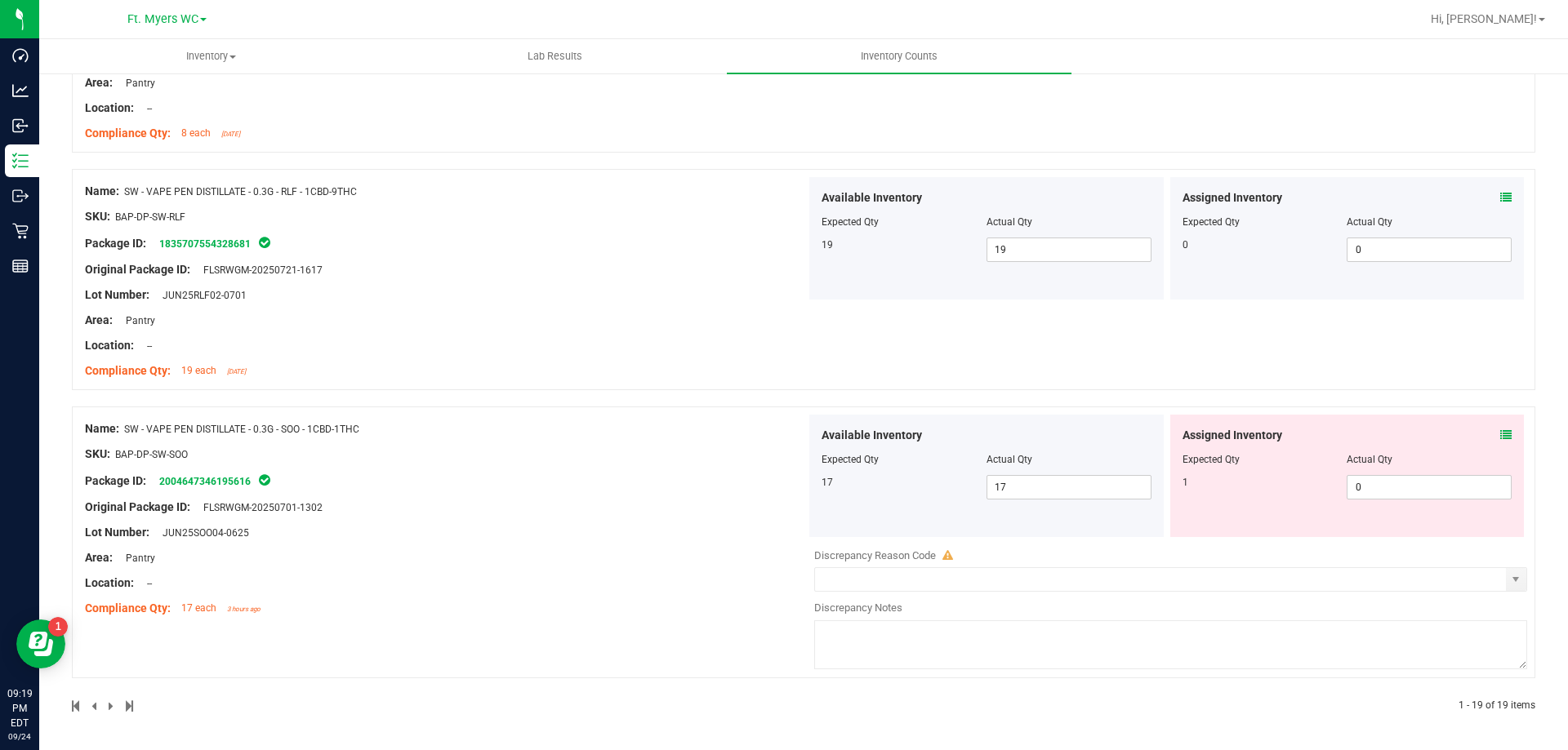
click at [514, 419] on div "Name: SW - VAPE PEN DISTILLATE - 0.3G - SOO - 1CBD-1THC SKU: BAP-DP-SW-SOO Pack…" at bounding box center [445, 518] width 721 height 208
click at [1500, 442] on div "Assigned Inventory Expected Qty Actual Qty 1 0 0" at bounding box center [1347, 476] width 355 height 123
click at [1501, 439] on icon at bounding box center [1506, 434] width 11 height 11
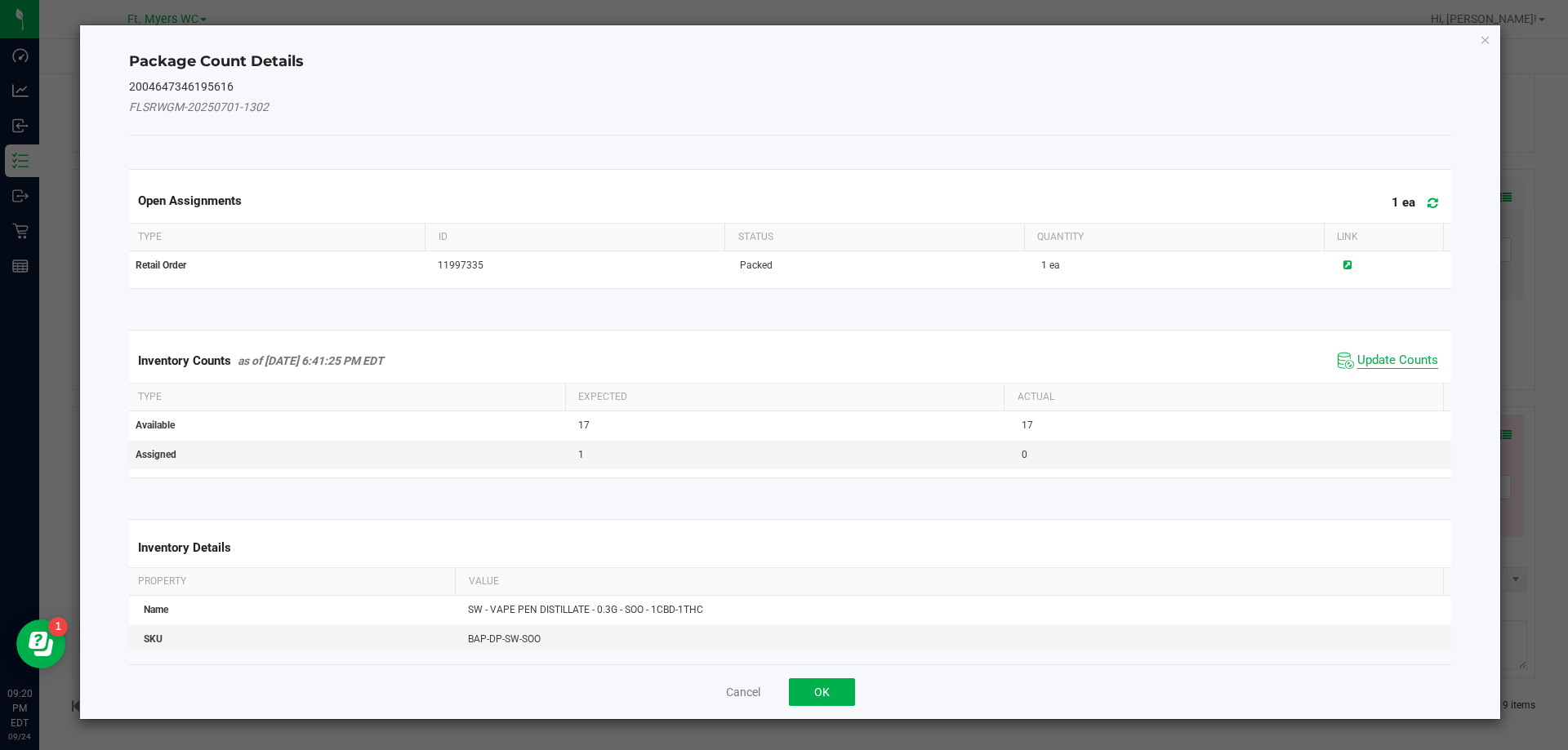
click at [1405, 358] on span "Update Counts" at bounding box center [1398, 361] width 80 height 16
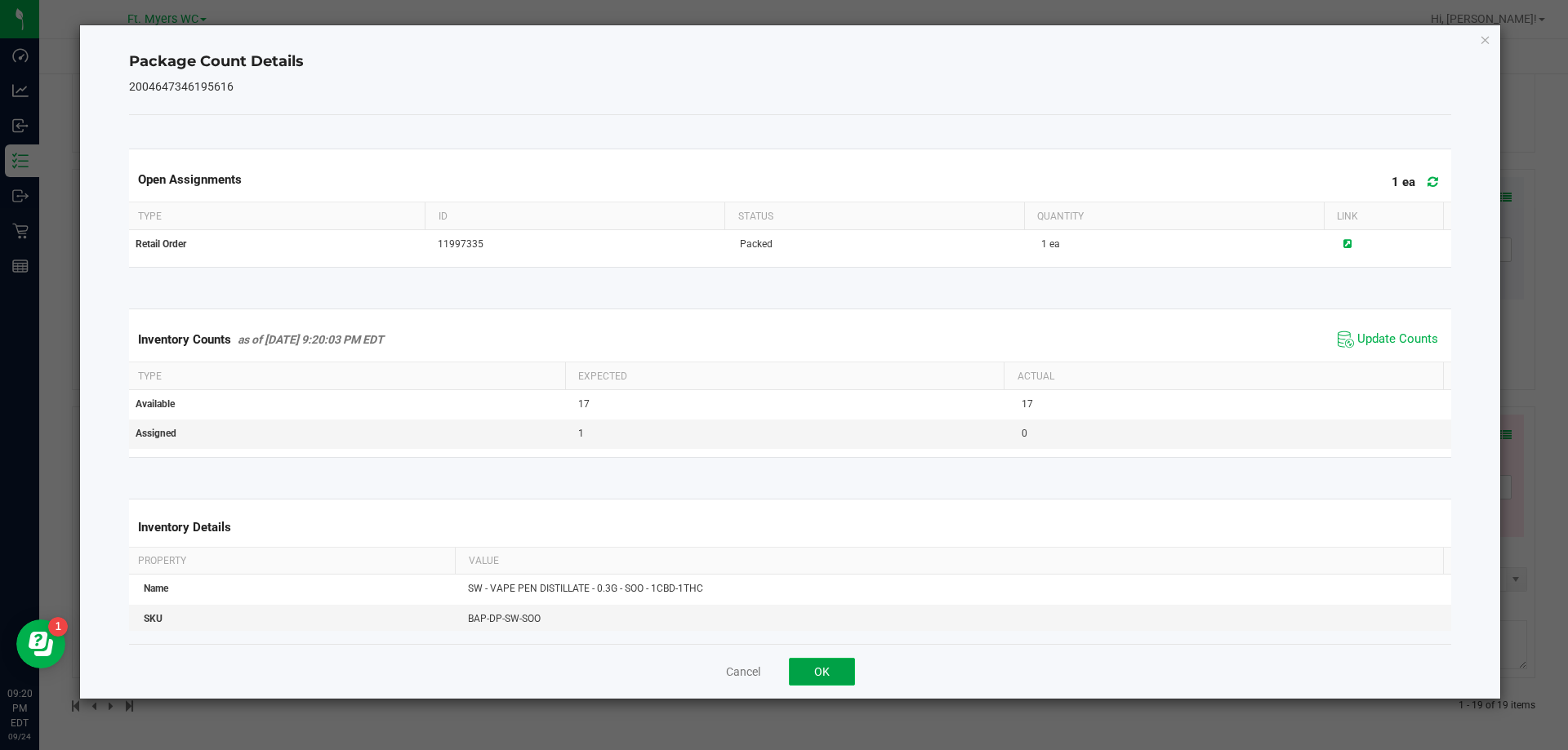
click at [813, 671] on button "OK" at bounding box center [822, 672] width 66 height 28
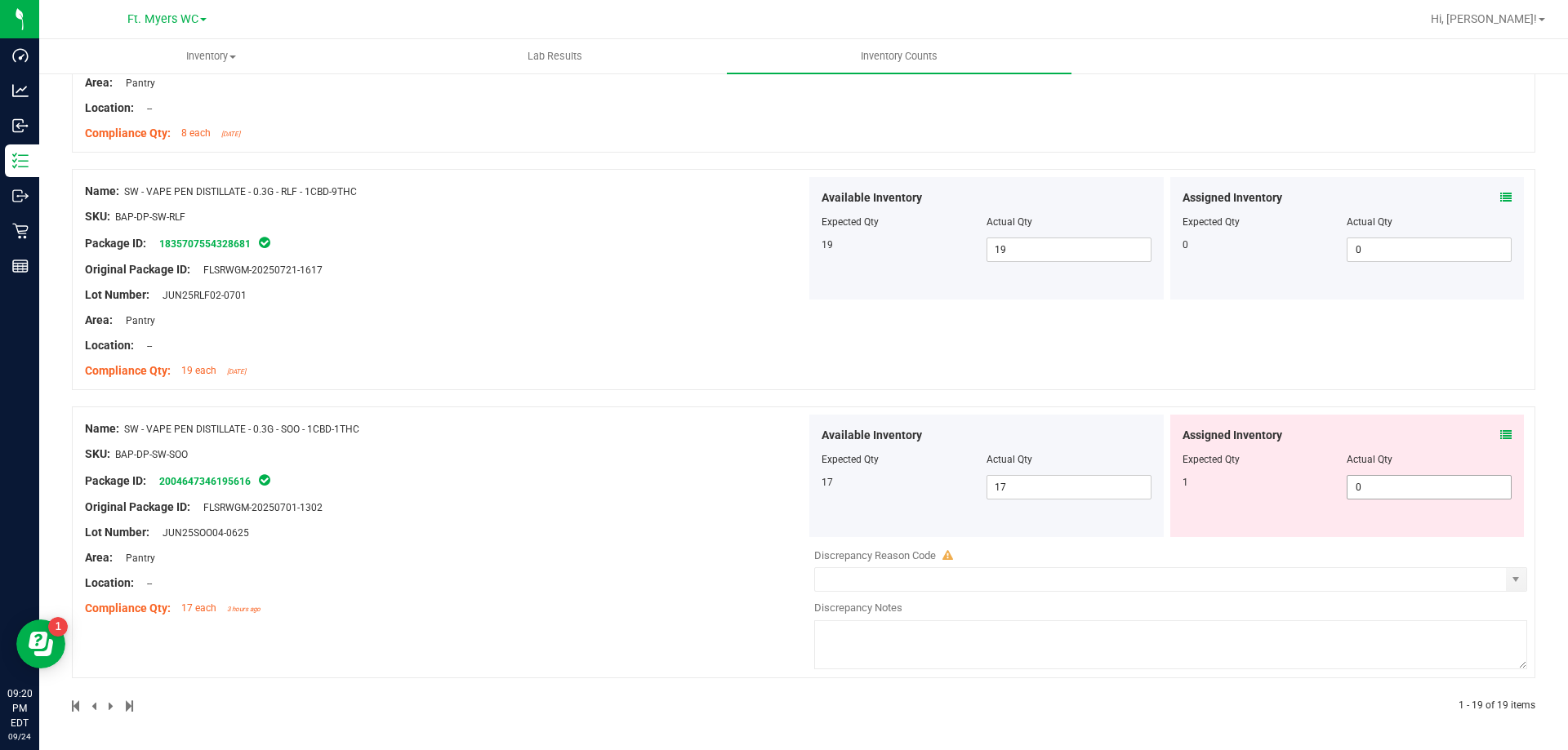
click at [1392, 489] on span "0 0" at bounding box center [1429, 487] width 165 height 24
click at [1392, 489] on input "0" at bounding box center [1429, 487] width 164 height 22
click at [1347, 492] on input "2" at bounding box center [1429, 487] width 164 height 22
click at [1374, 487] on input "2" at bounding box center [1429, 487] width 164 height 22
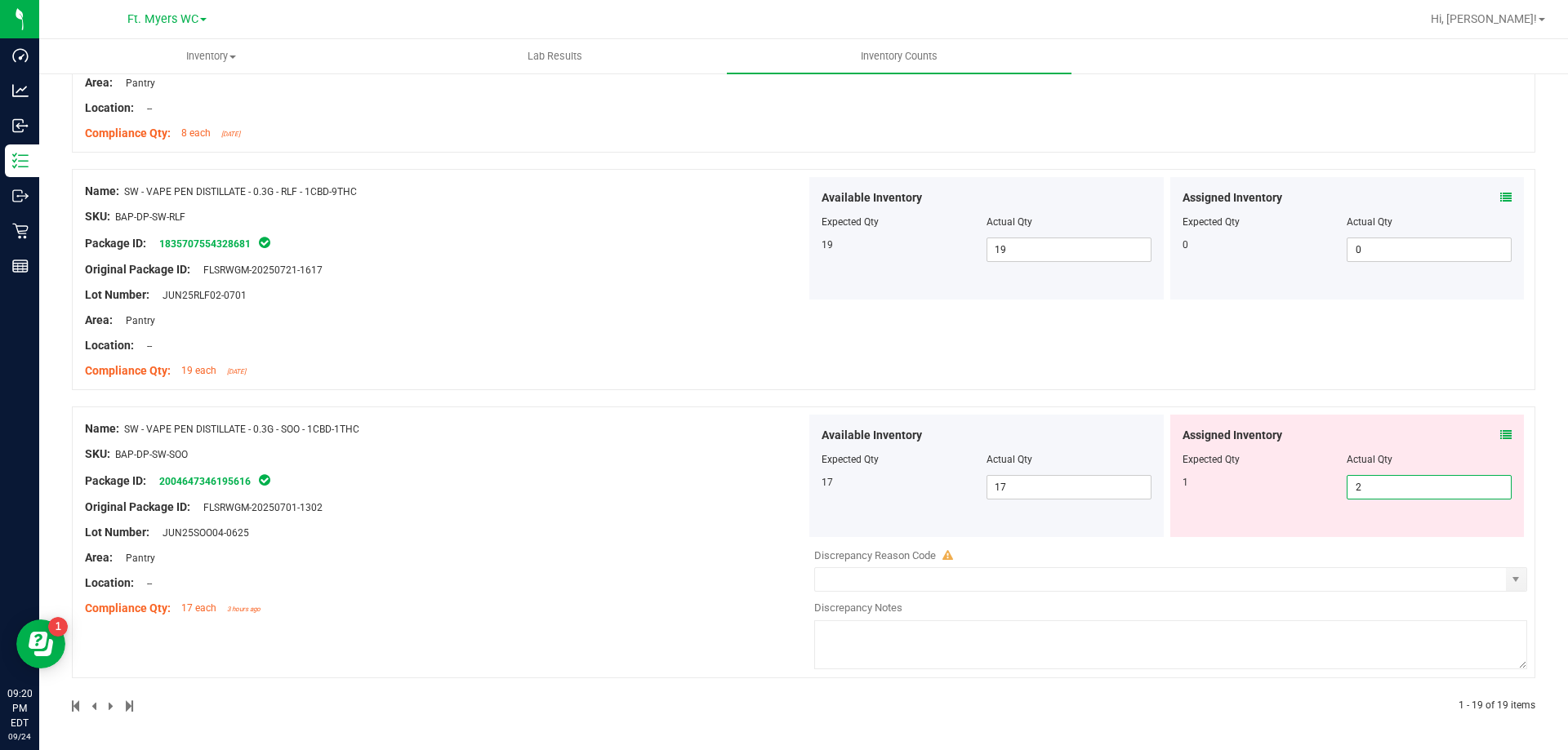
type input "1"
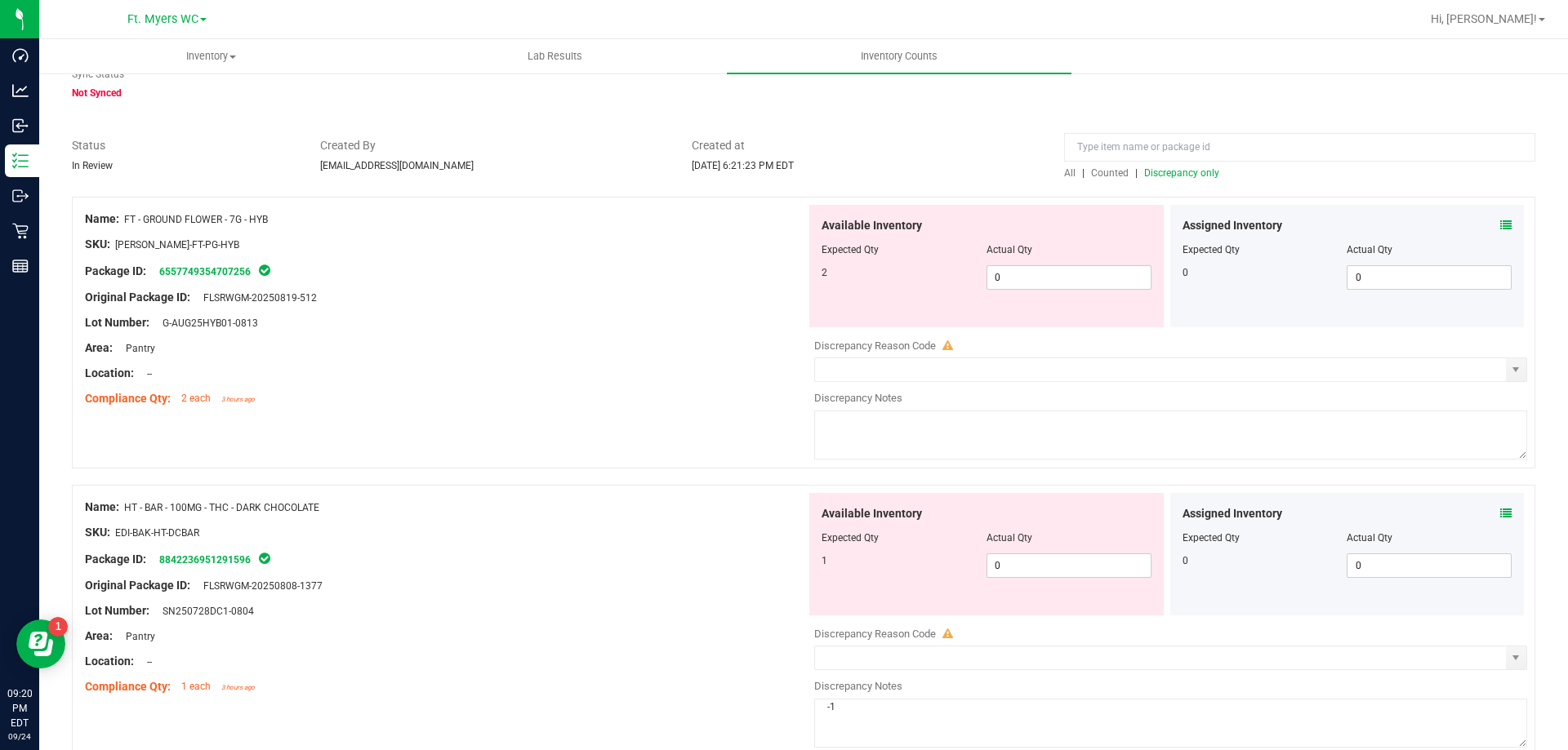
scroll to position [0, 0]
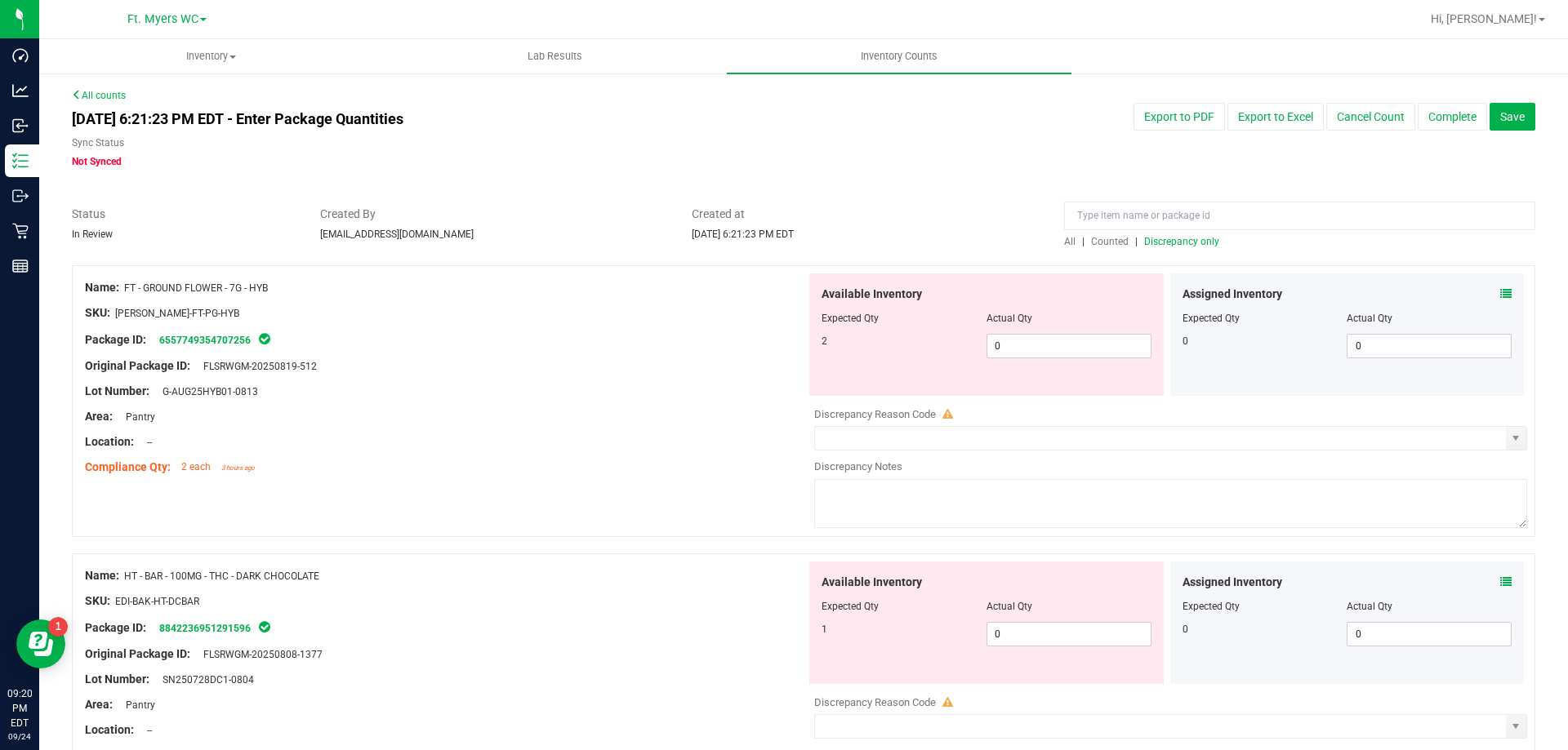
click at [1184, 250] on div at bounding box center [803, 257] width 1463 height 16
click at [1179, 228] on input at bounding box center [1300, 215] width 472 height 29
click at [1157, 254] on div at bounding box center [803, 257] width 1463 height 16
click at [1164, 241] on span "Discrepancy only" at bounding box center [1181, 241] width 75 height 11
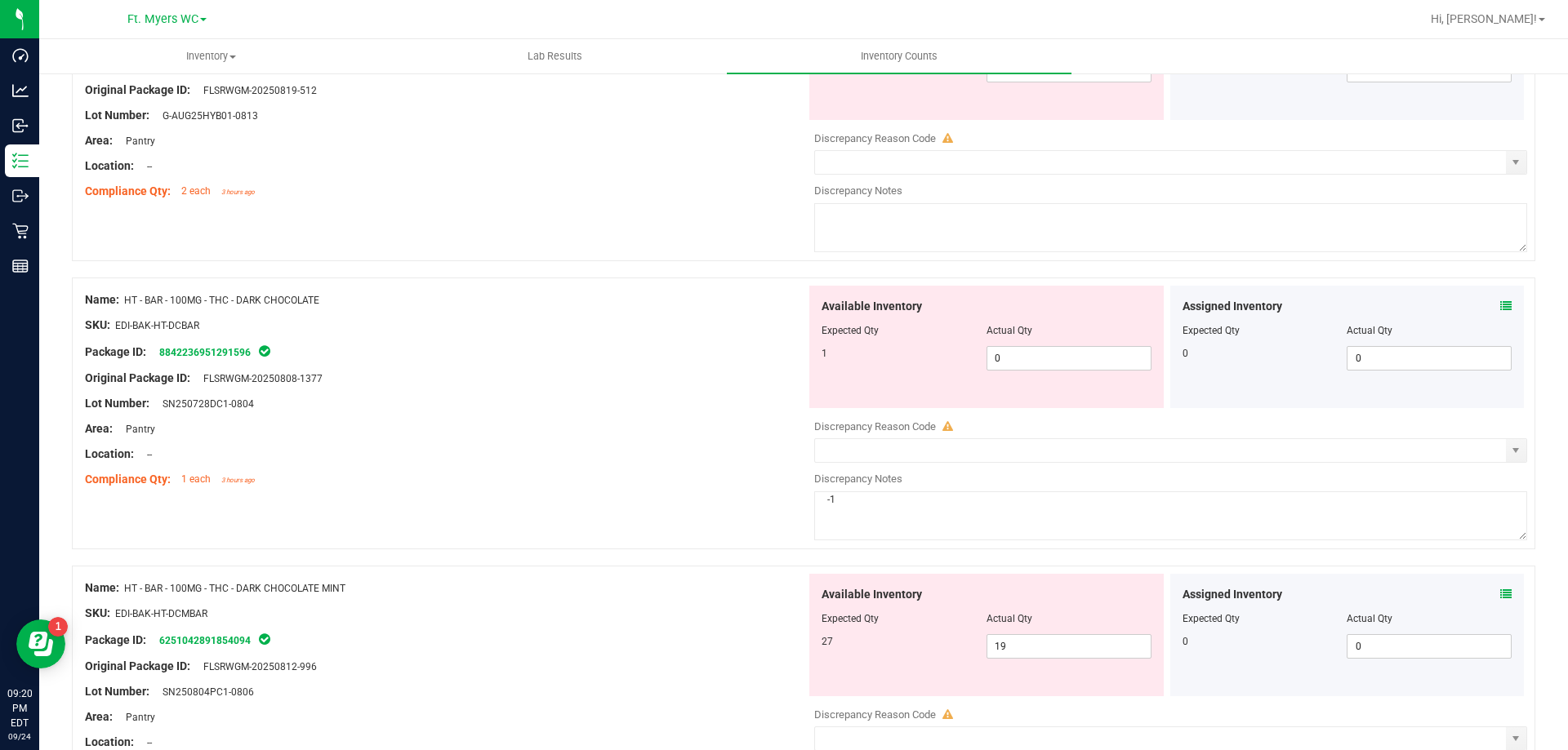
scroll to position [327, 0]
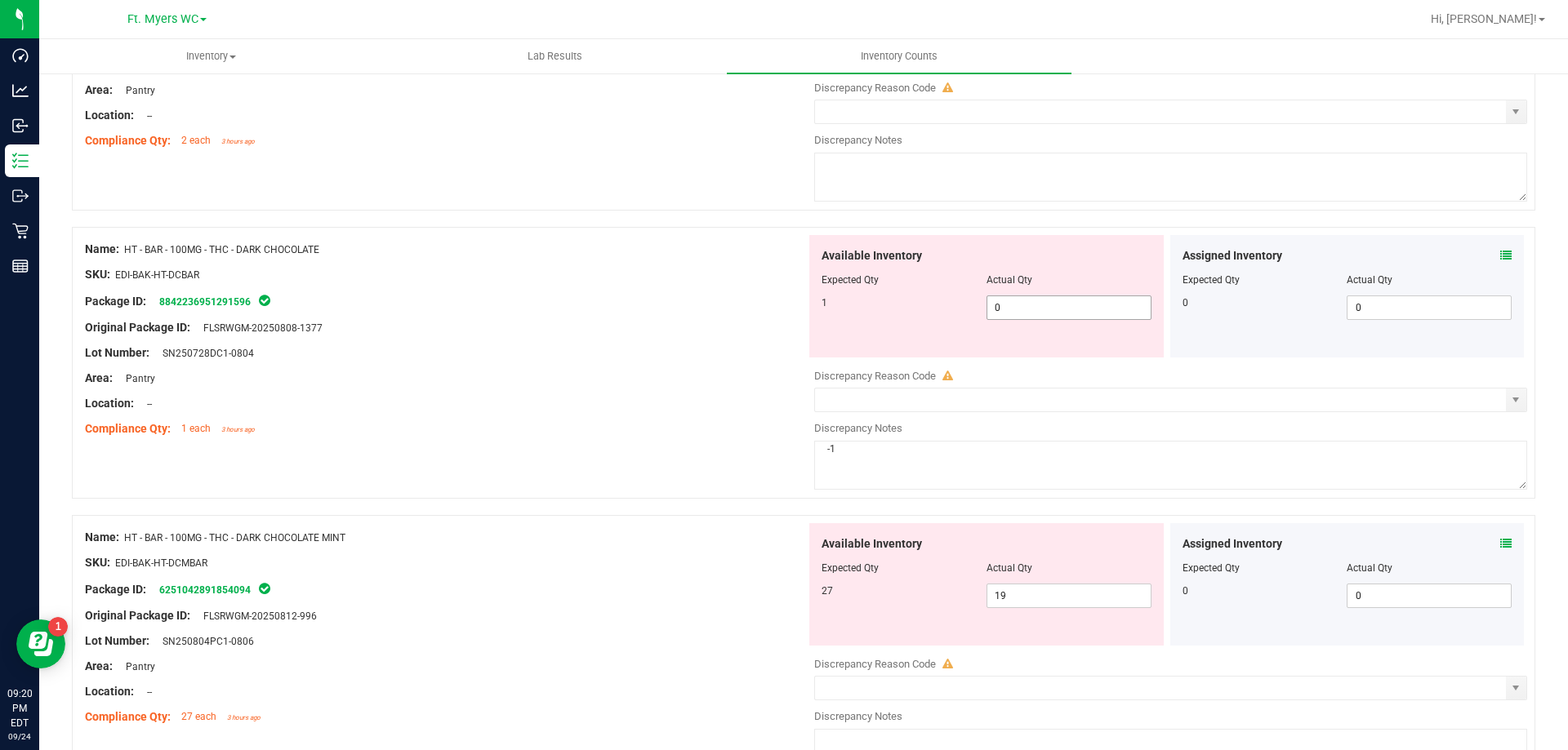
click at [1054, 306] on span "0 0" at bounding box center [1069, 308] width 165 height 24
click at [1031, 306] on input "0" at bounding box center [1069, 308] width 164 height 22
click at [1022, 279] on span "Actual Qty" at bounding box center [1009, 279] width 46 height 11
click at [1020, 298] on span "0 0" at bounding box center [1069, 308] width 165 height 24
click at [1020, 298] on input "0" at bounding box center [1069, 308] width 164 height 22
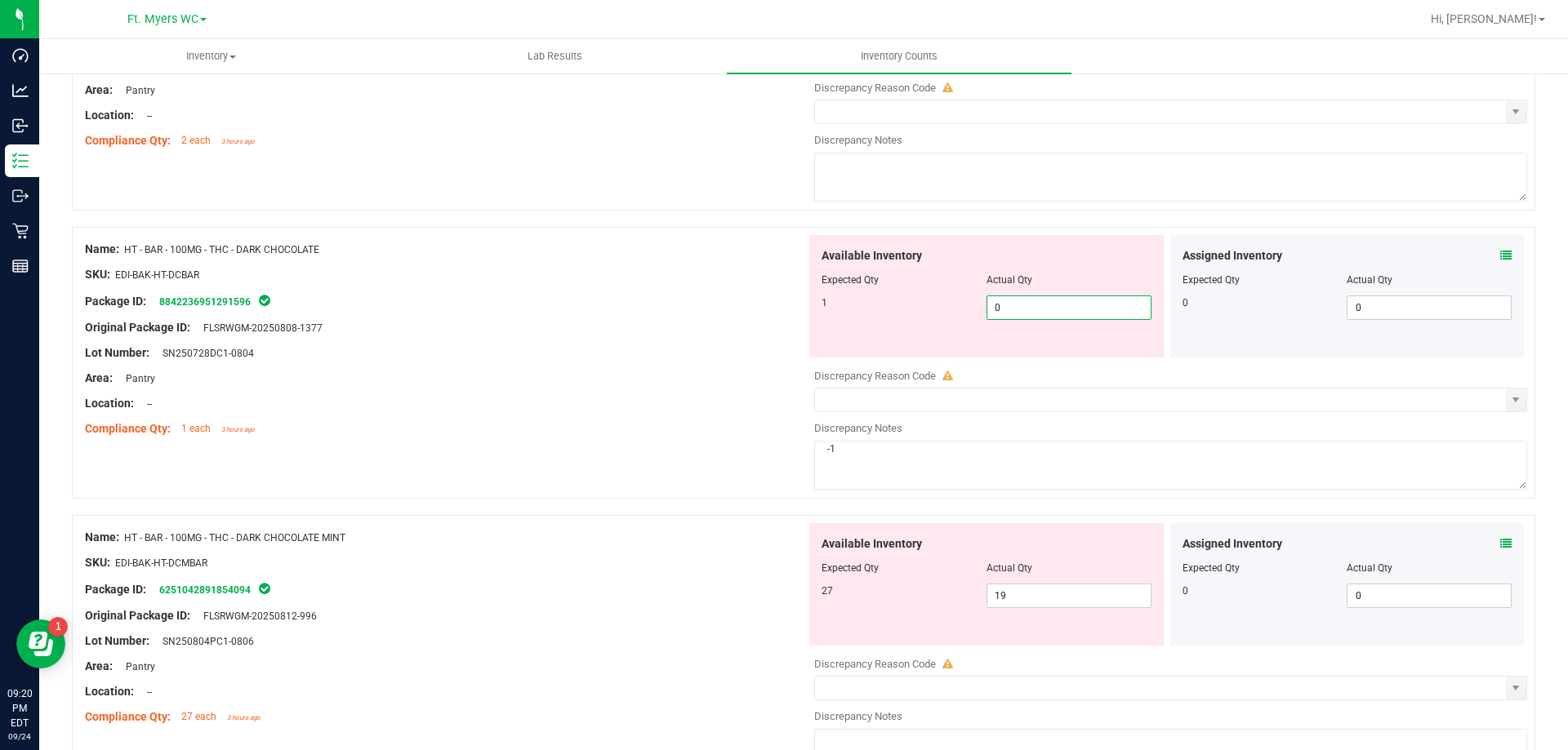
click at [1020, 298] on input "0" at bounding box center [1069, 308] width 164 height 22
click at [870, 451] on textarea "-1" at bounding box center [1171, 465] width 713 height 49
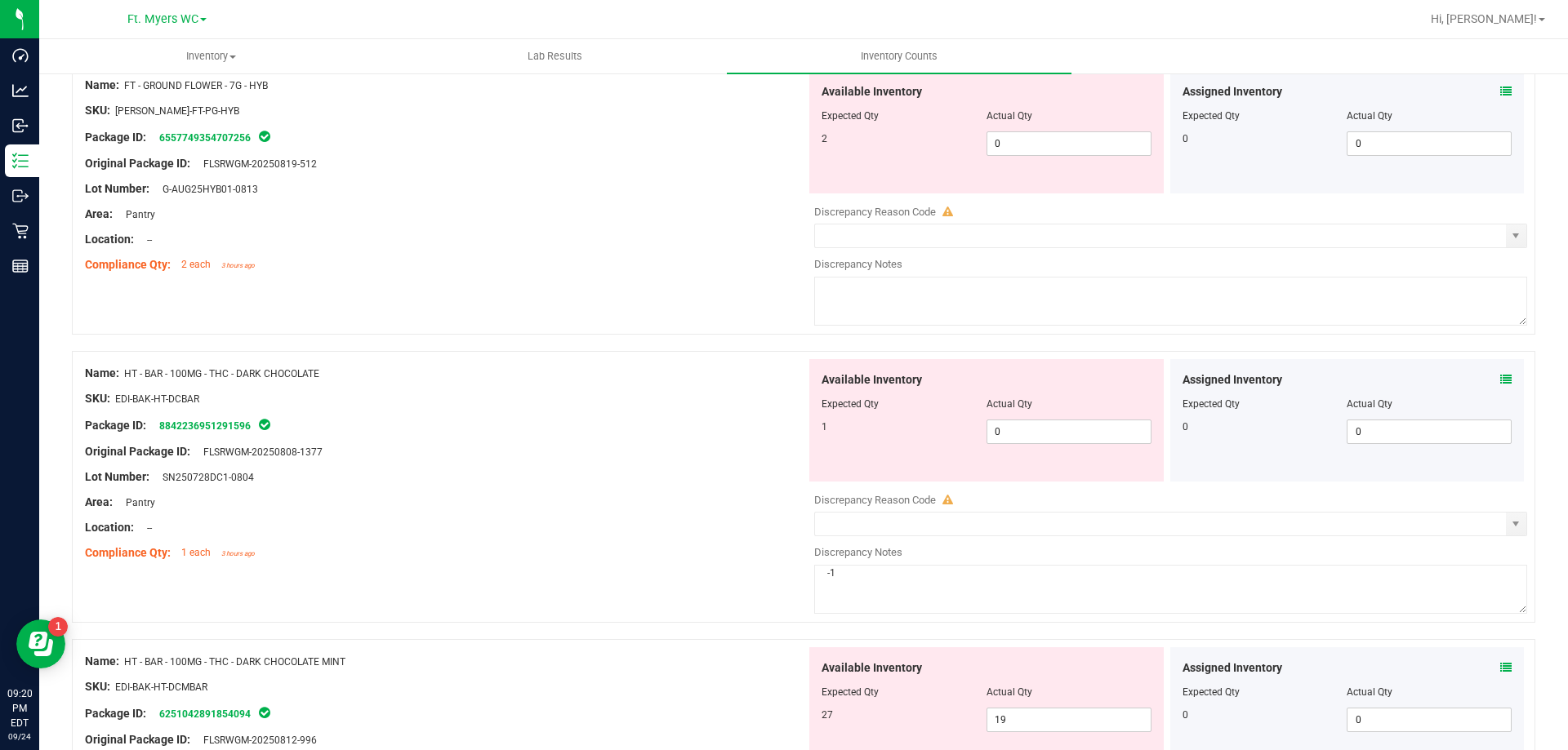
scroll to position [163, 0]
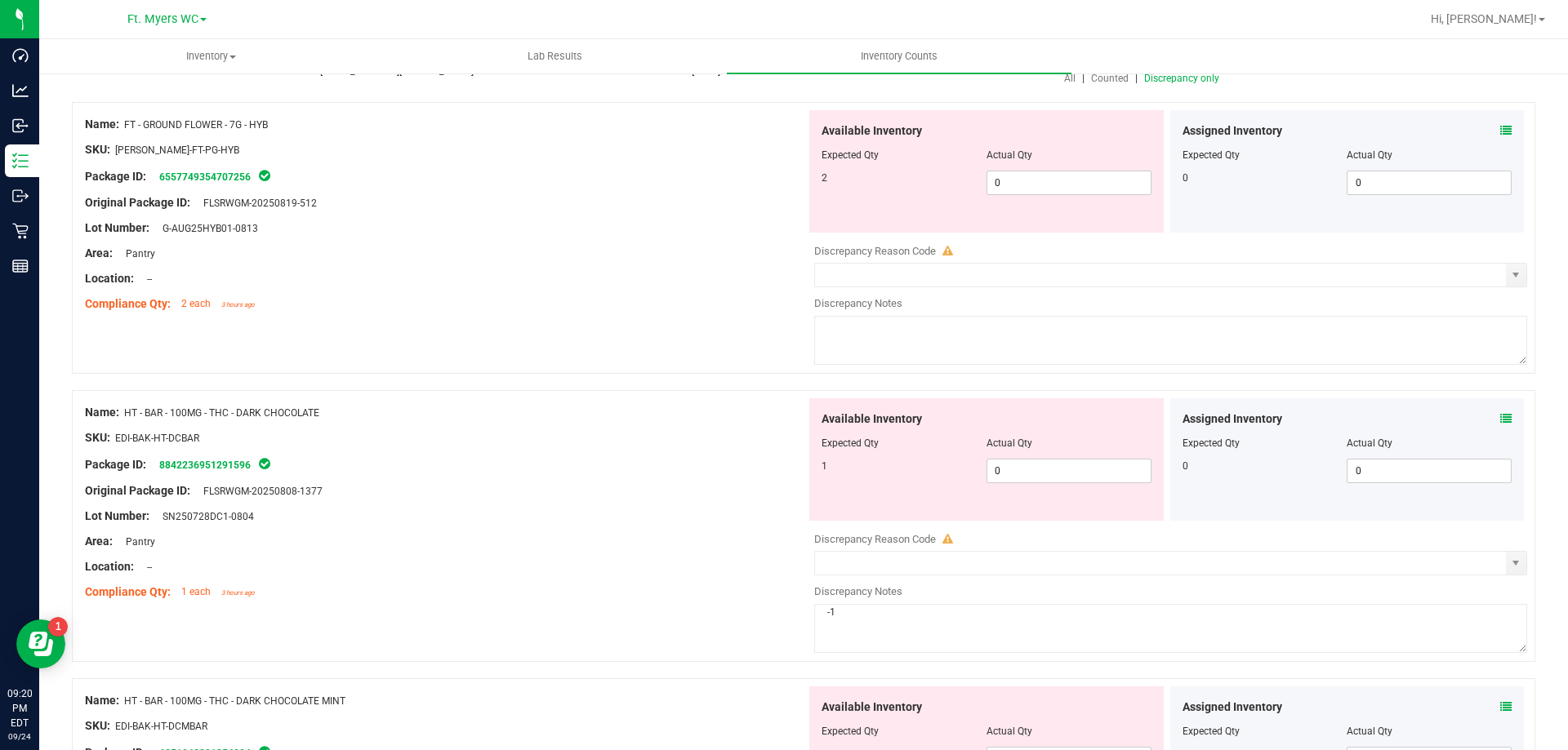
click at [894, 630] on textarea "-1" at bounding box center [1171, 628] width 713 height 49
click at [893, 630] on textarea "-1" at bounding box center [1171, 628] width 713 height 49
click at [893, 627] on textarea "-1" at bounding box center [1171, 628] width 713 height 49
click at [891, 619] on textarea "-10" at bounding box center [1171, 628] width 713 height 49
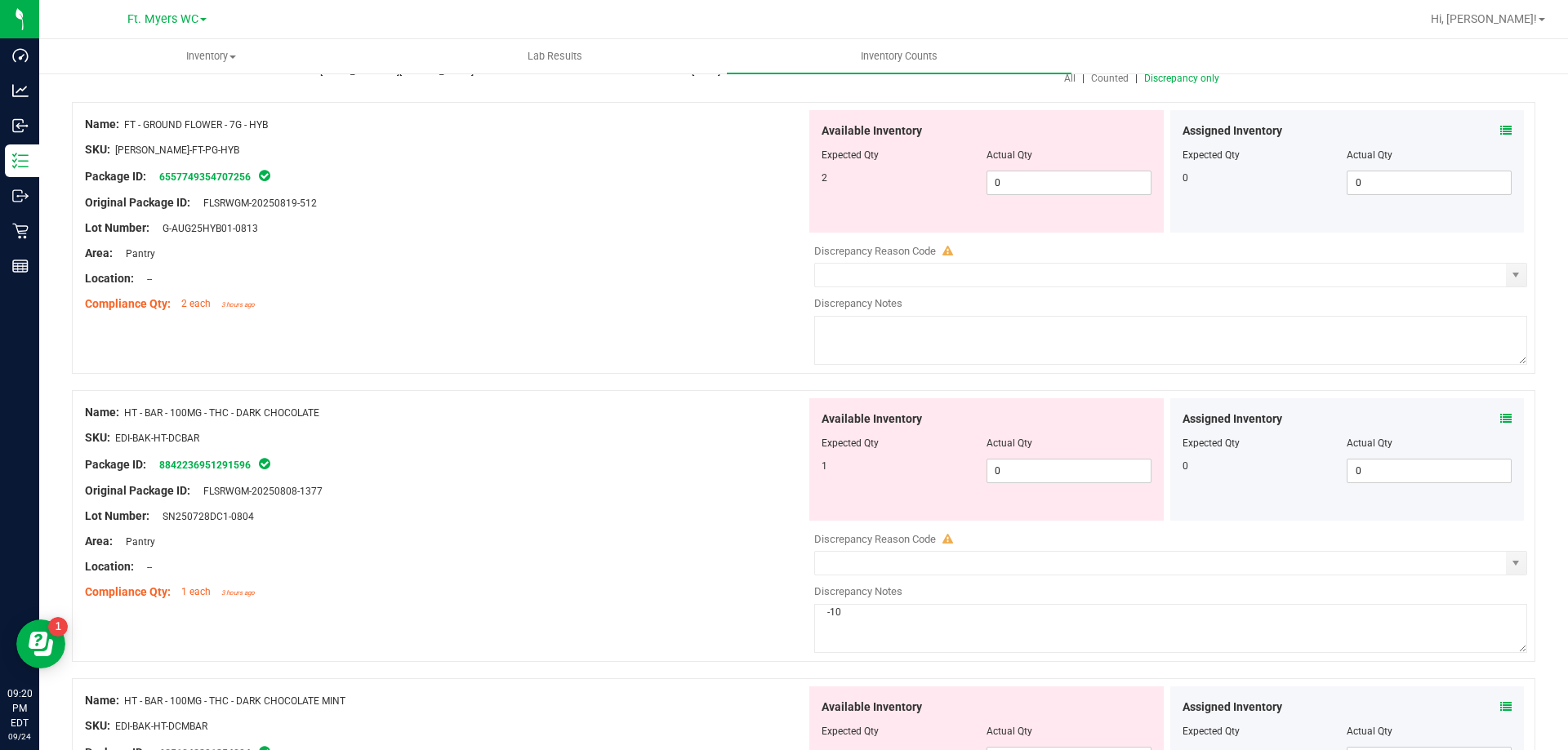
click at [891, 619] on textarea "-10" at bounding box center [1171, 628] width 713 height 49
type textarea "0"
click at [1027, 474] on span "0 0" at bounding box center [1069, 471] width 165 height 24
click at [1027, 473] on input "0" at bounding box center [1069, 471] width 164 height 22
type input "1"
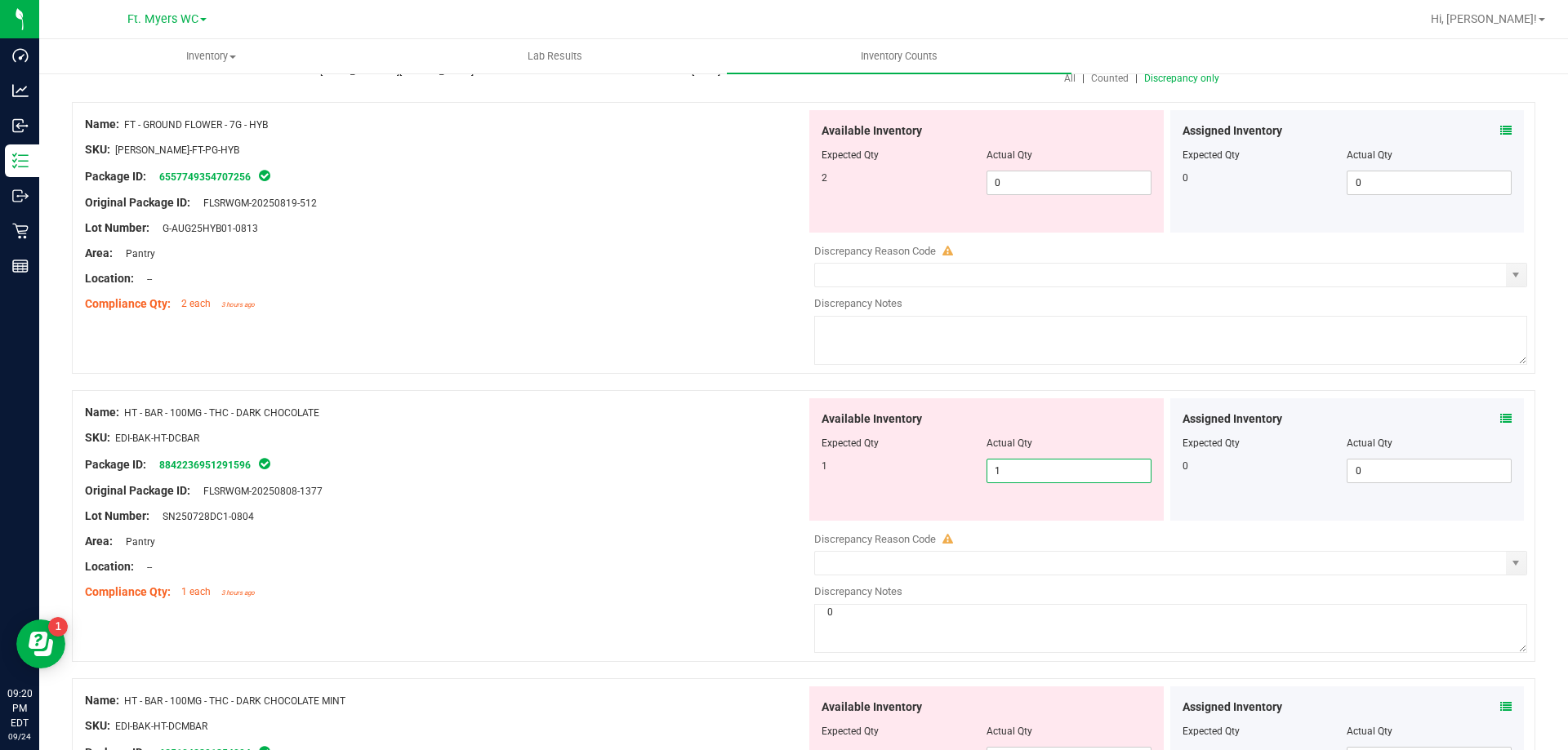
click at [1027, 473] on input "1" at bounding box center [1069, 471] width 164 height 22
type input "1"
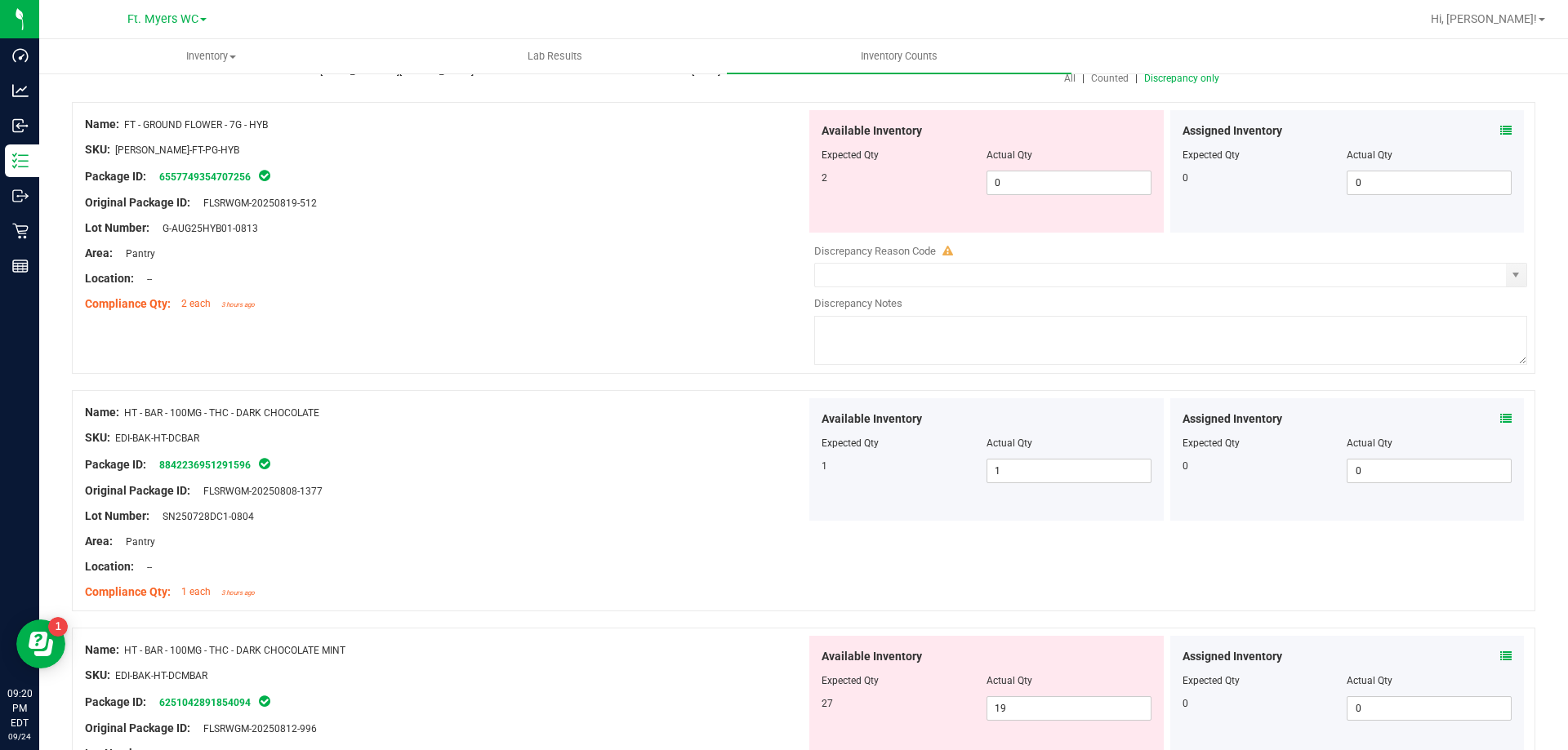
drag, startPoint x: 366, startPoint y: 530, endPoint x: 688, endPoint y: 477, distance: 326.3
click at [385, 530] on div at bounding box center [445, 529] width 721 height 8
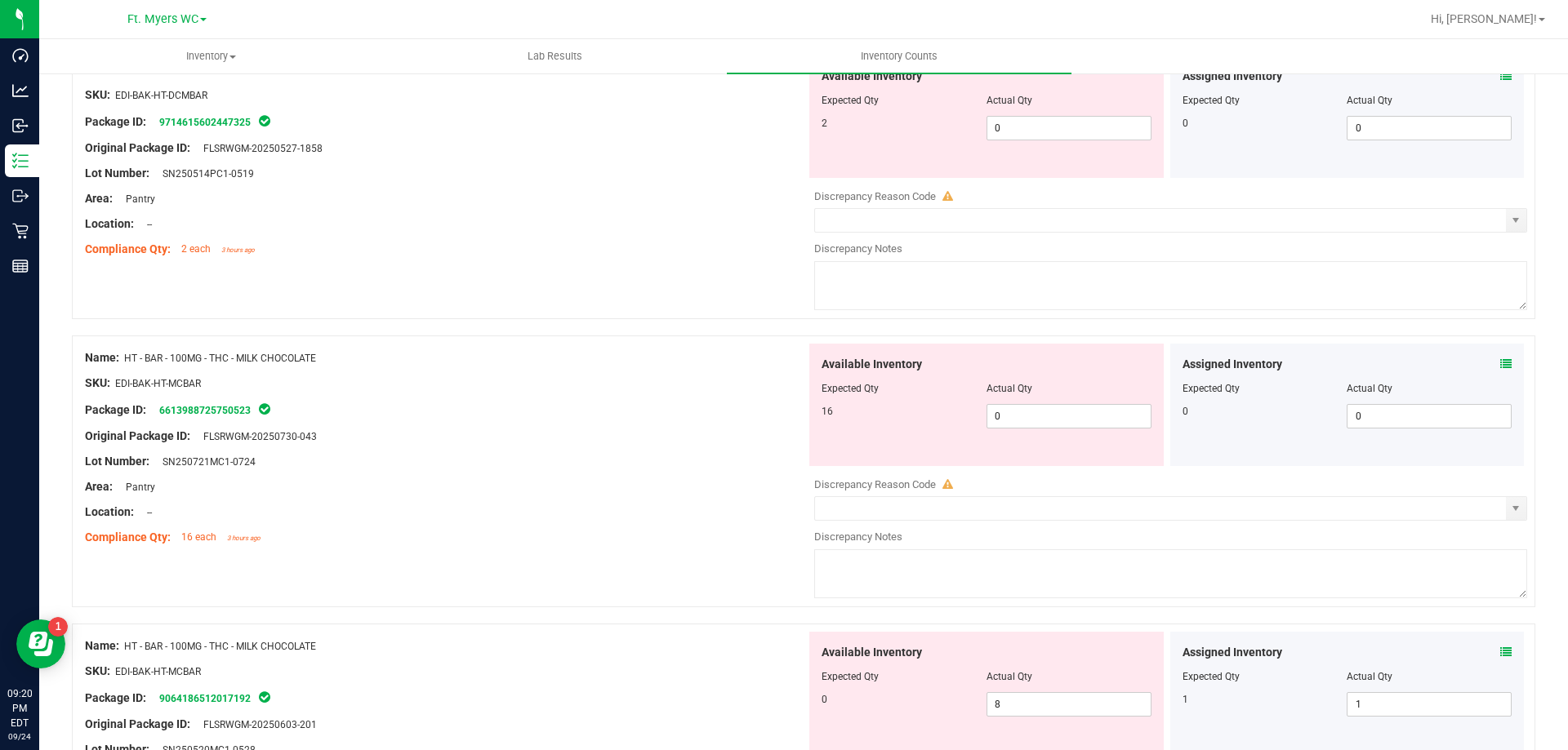
scroll to position [1061, 0]
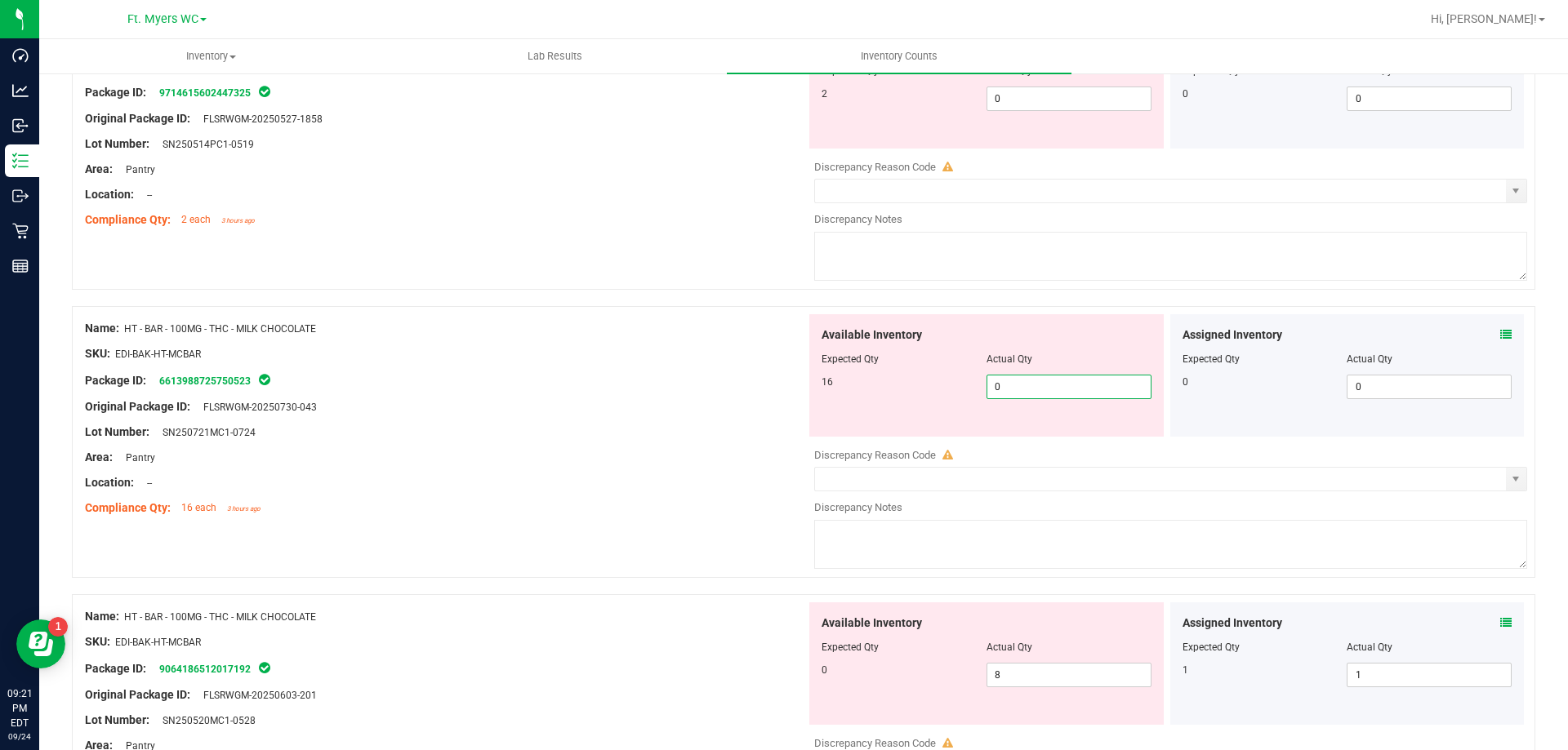
click at [1038, 390] on span "0 0" at bounding box center [1069, 387] width 165 height 24
click at [1038, 390] on input "0" at bounding box center [1069, 387] width 164 height 22
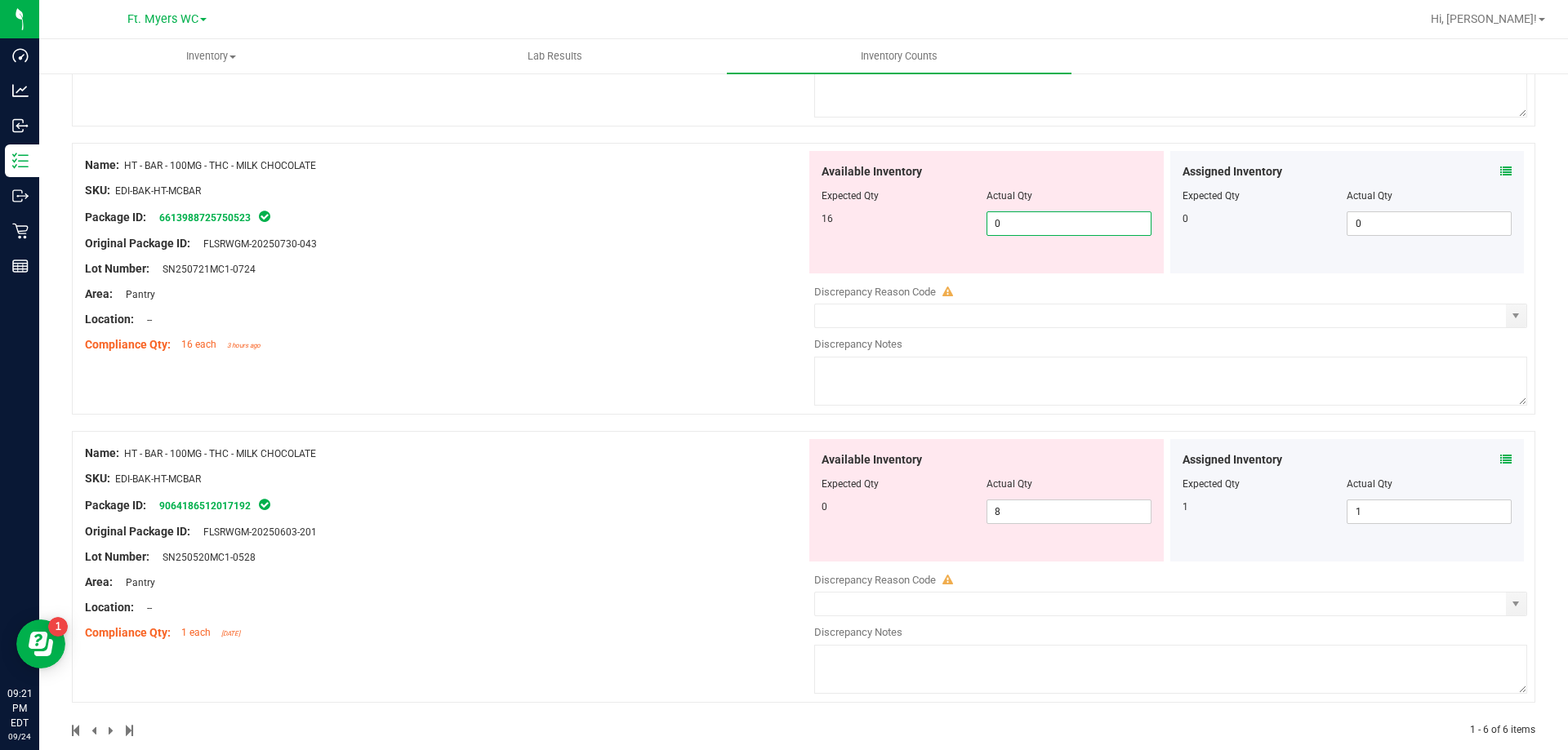
scroll to position [1249, 0]
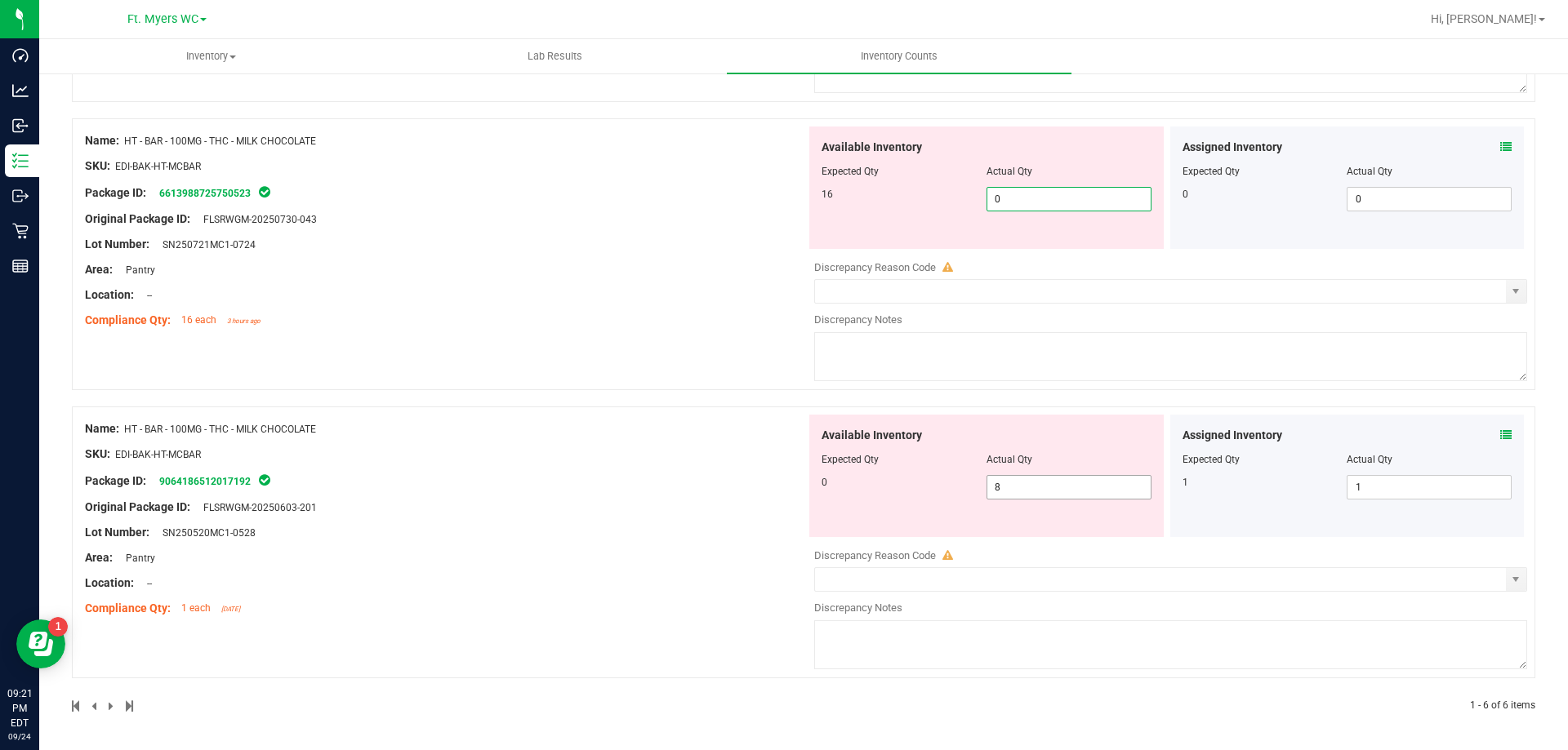
click at [1041, 489] on span "8 8" at bounding box center [1069, 487] width 165 height 24
click at [1021, 487] on input "8" at bounding box center [1069, 487] width 164 height 22
click at [1039, 478] on input "8" at bounding box center [1069, 487] width 164 height 22
click at [1056, 209] on span "0 0" at bounding box center [1069, 199] width 165 height 24
click at [1055, 208] on input "0" at bounding box center [1069, 199] width 164 height 22
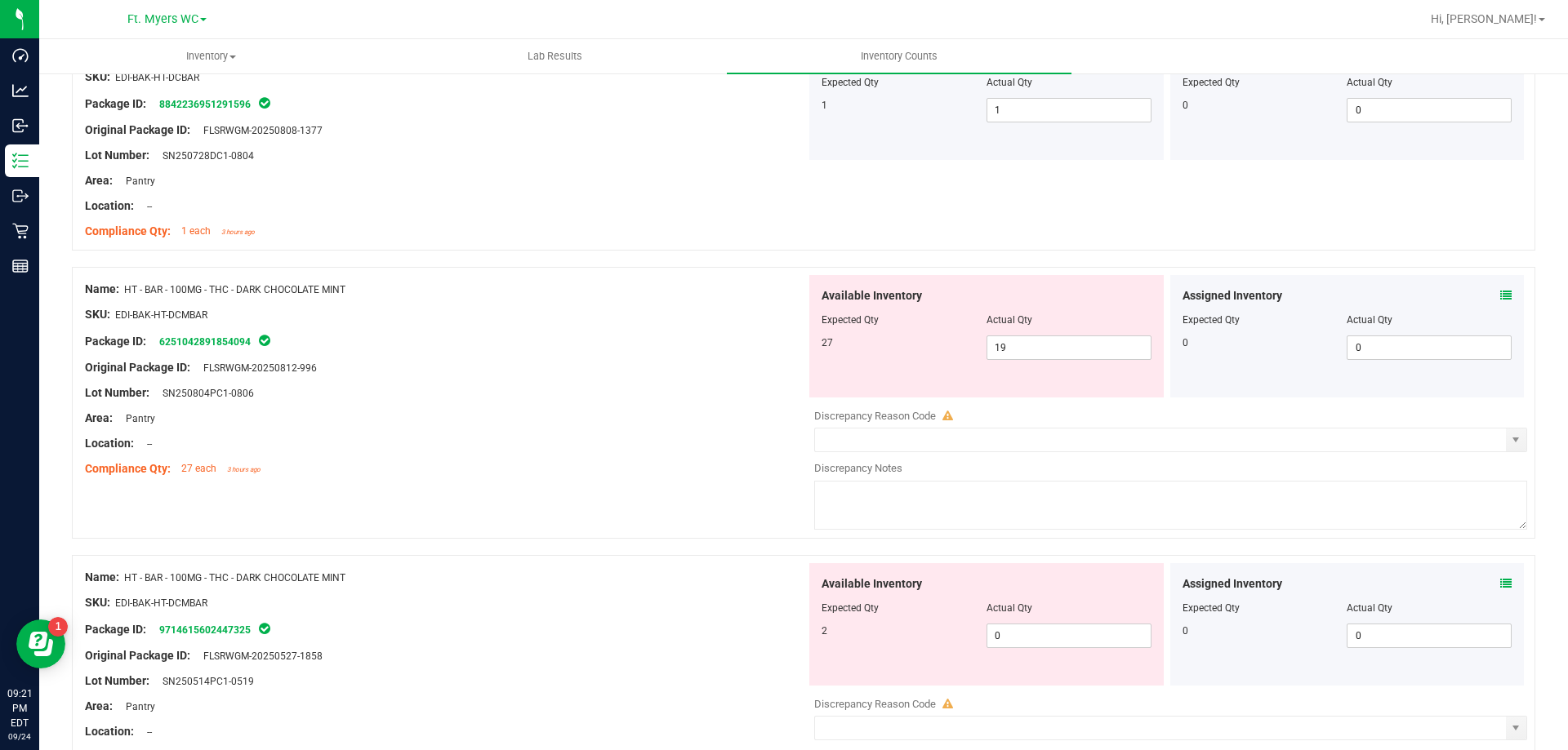
scroll to position [515, 0]
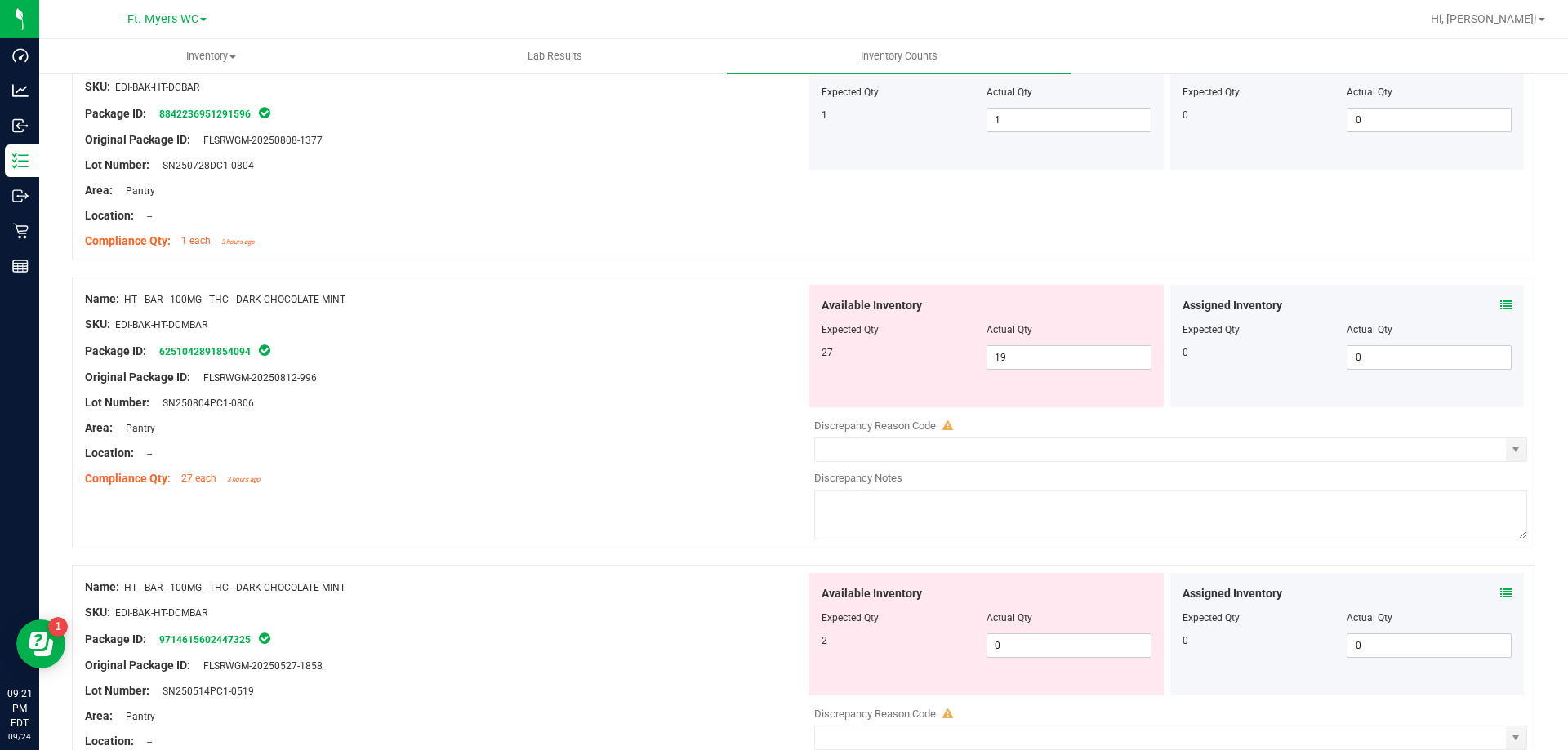
click at [438, 433] on div "Area: Pantry" at bounding box center [445, 428] width 721 height 17
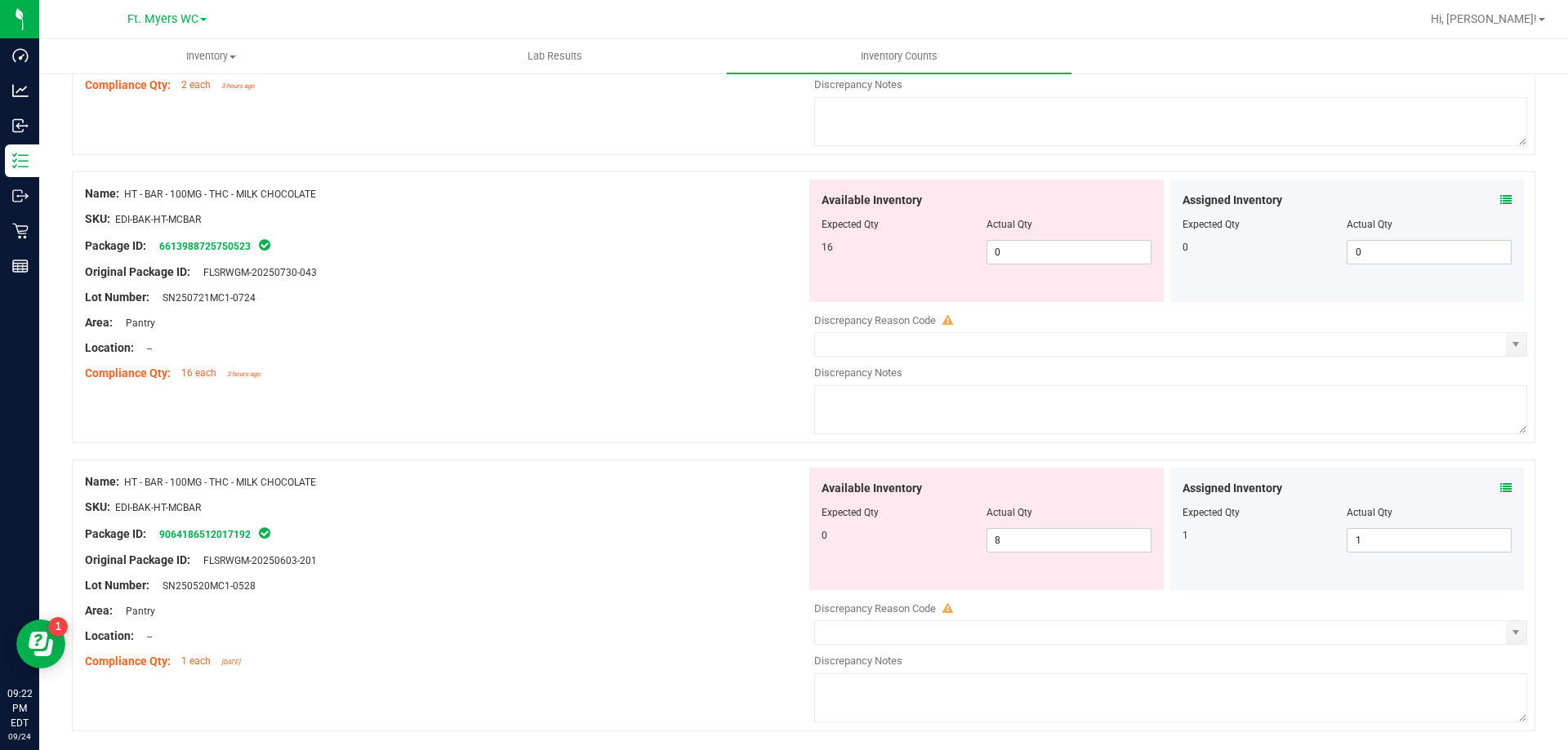
scroll to position [1168, 0]
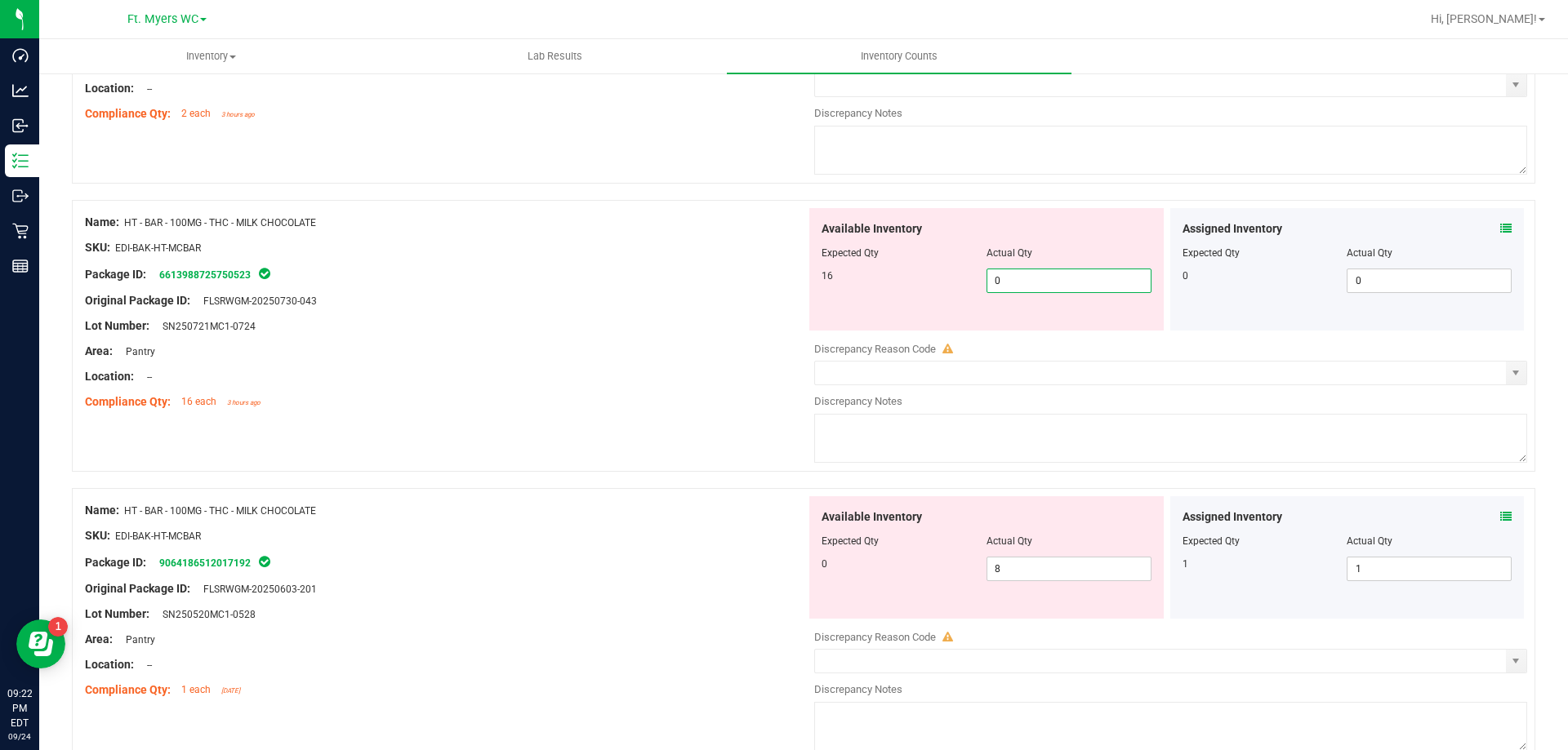
click at [1015, 284] on span "0 0" at bounding box center [1069, 281] width 165 height 24
click at [1015, 284] on input "0" at bounding box center [1069, 280] width 164 height 22
click at [1029, 574] on span "8 8" at bounding box center [1069, 569] width 165 height 24
click at [1029, 574] on input "8" at bounding box center [1069, 569] width 164 height 22
click at [687, 413] on div "Name: HT - BAR - 100MG - THC - MILK CHOCOLATE SKU: EDI-BAK-HT-MCBAR Package ID:…" at bounding box center [445, 312] width 721 height 208
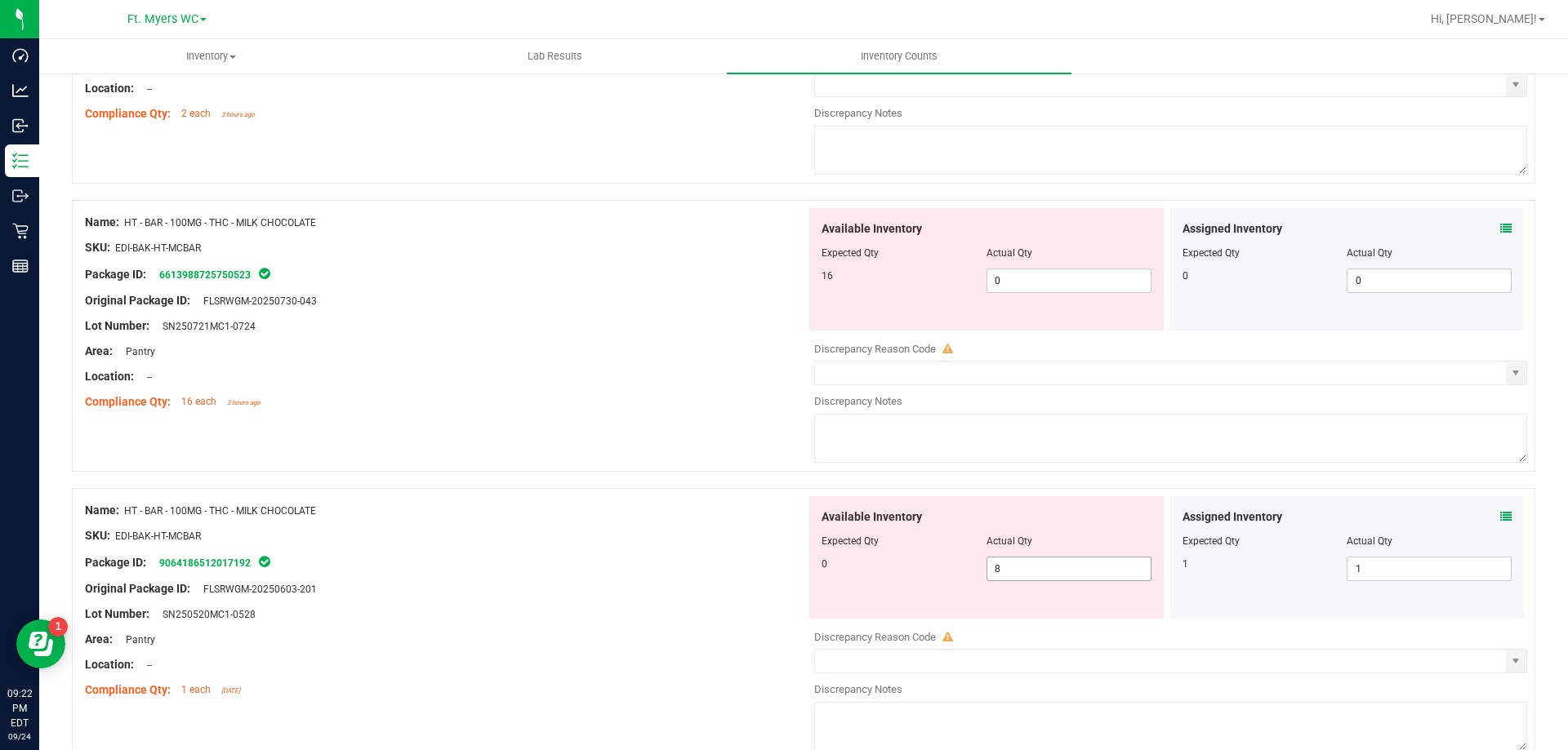
click at [1030, 578] on span "8 8" at bounding box center [1069, 569] width 165 height 24
click at [1039, 574] on input "8" at bounding box center [1069, 569] width 164 height 22
click at [1017, 574] on input "8" at bounding box center [1069, 569] width 164 height 22
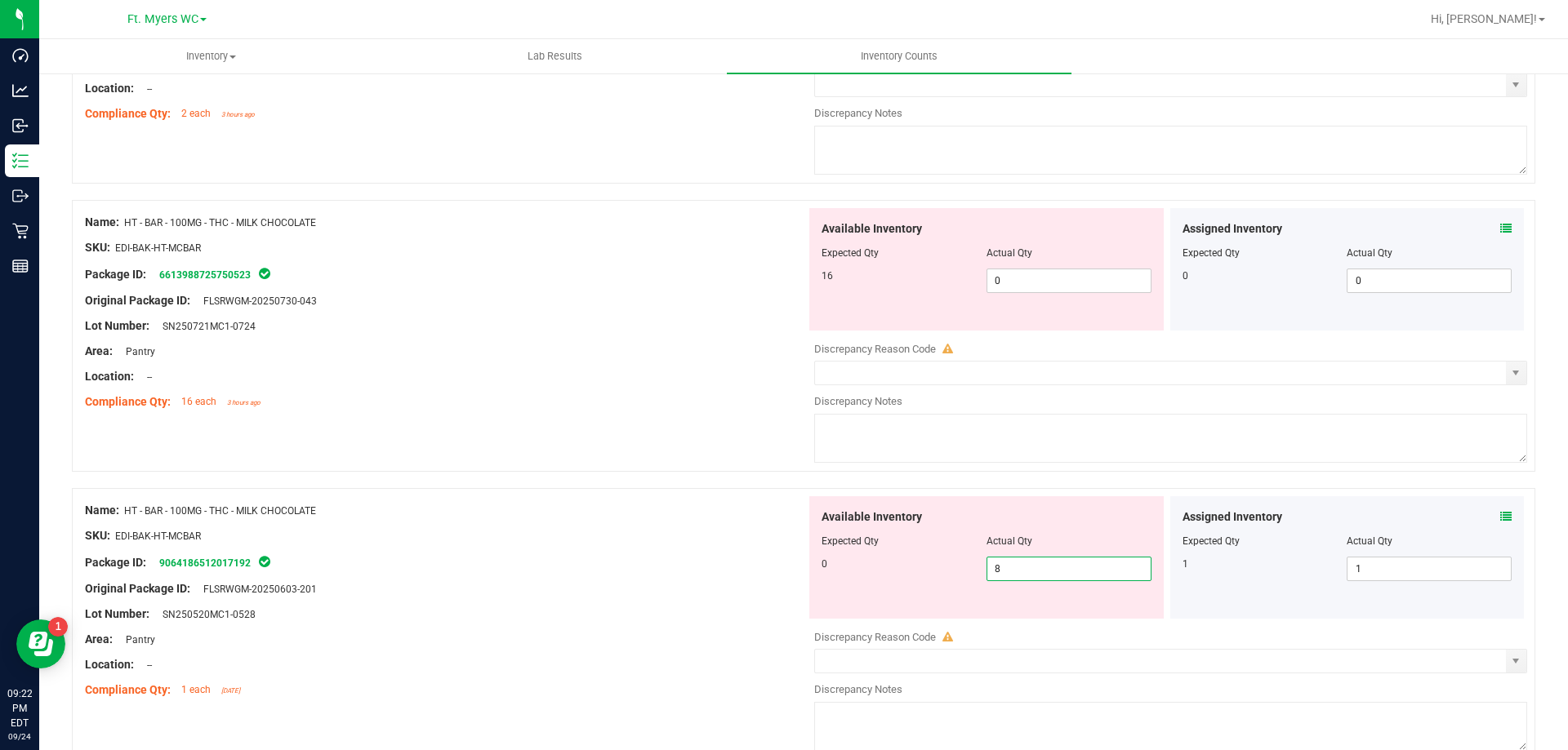
click at [1017, 574] on input "8" at bounding box center [1069, 569] width 164 height 22
click at [1029, 276] on span "0 0" at bounding box center [1069, 281] width 165 height 24
click at [1029, 276] on input "0" at bounding box center [1069, 280] width 164 height 22
type input "9"
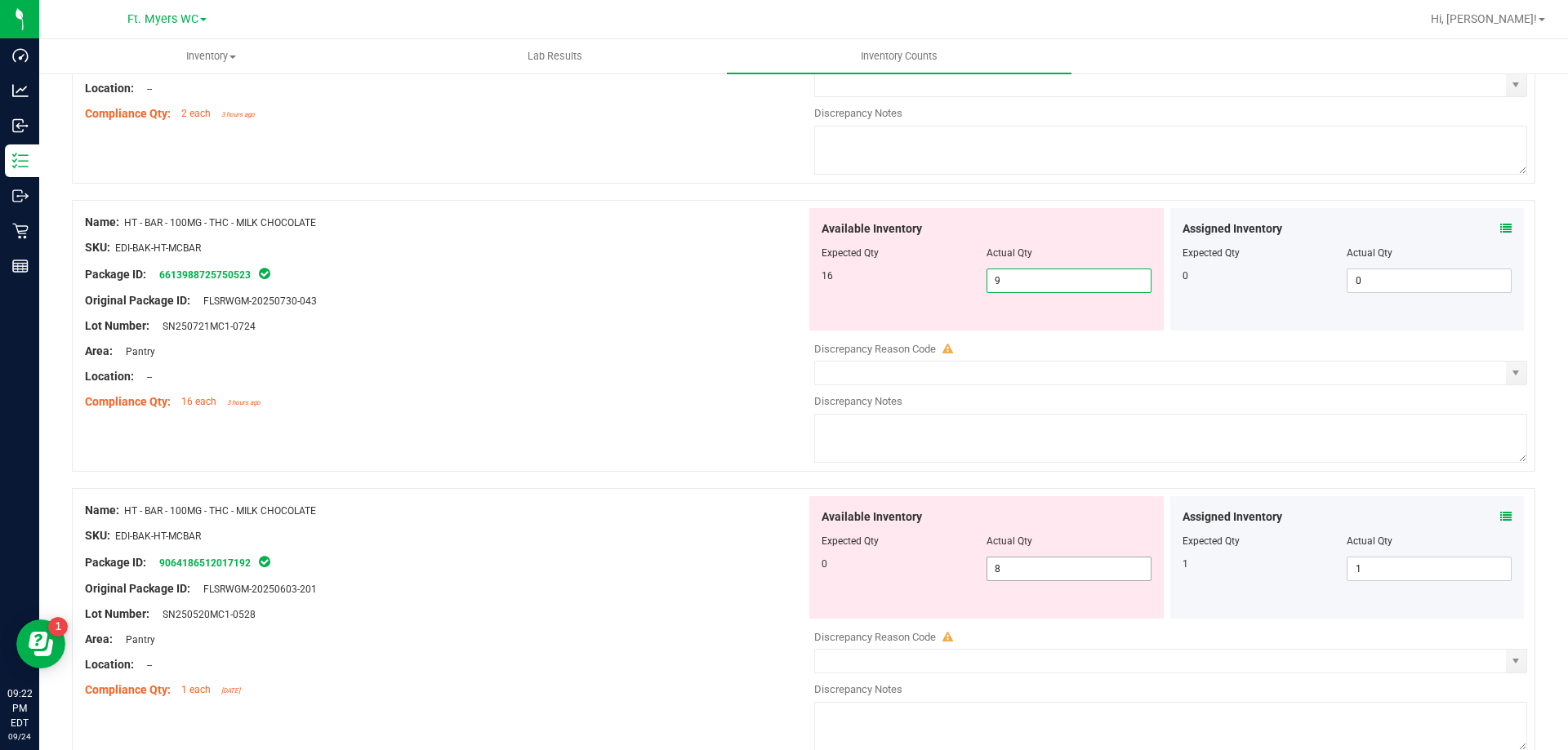
type input "9"
click at [1060, 574] on span "8 8" at bounding box center [1069, 569] width 165 height 24
click at [1064, 574] on input "80" at bounding box center [1069, 569] width 164 height 22
type input "0"
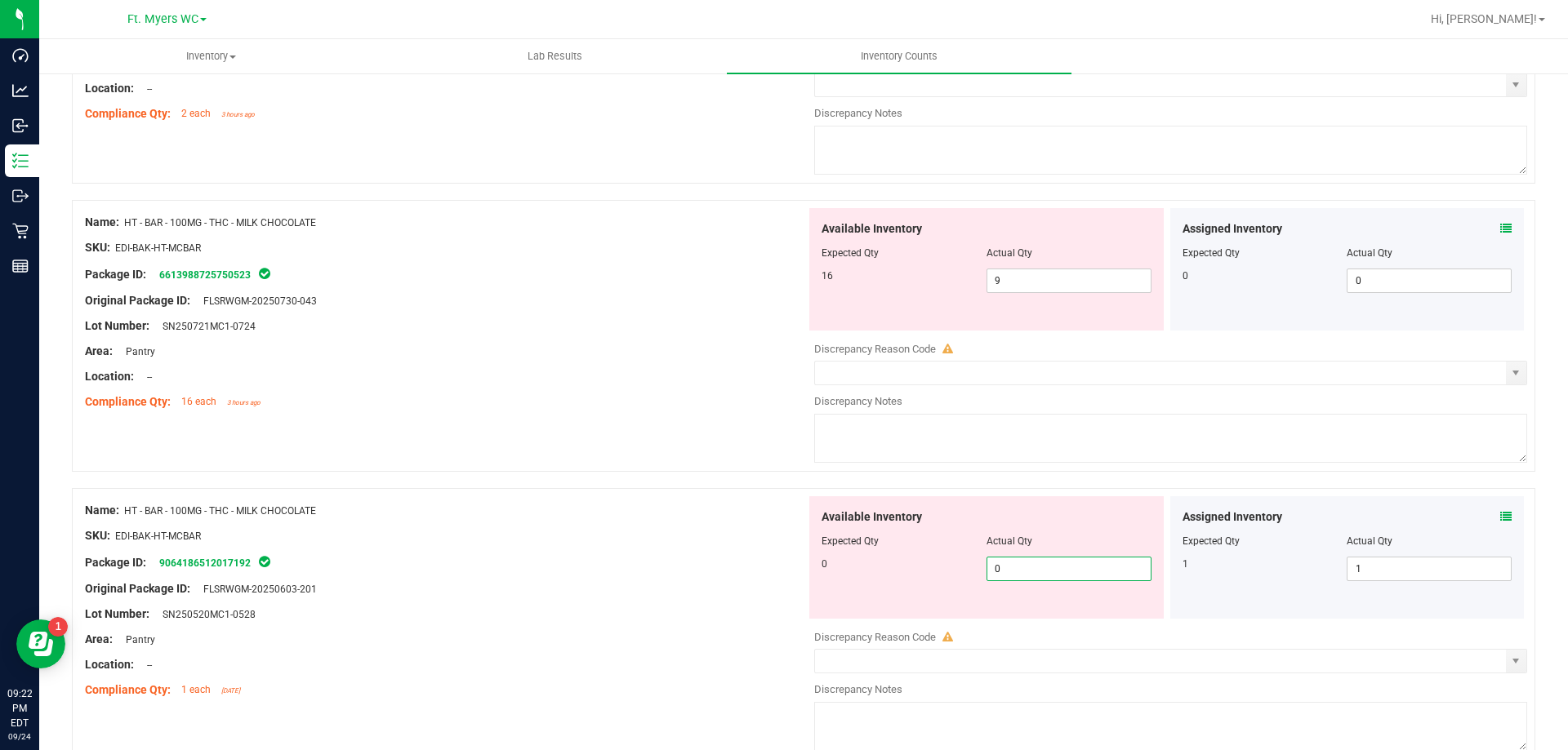
type input "0"
click at [564, 593] on div "Original Package ID: FLSRWGM-20250603-201" at bounding box center [445, 589] width 721 height 17
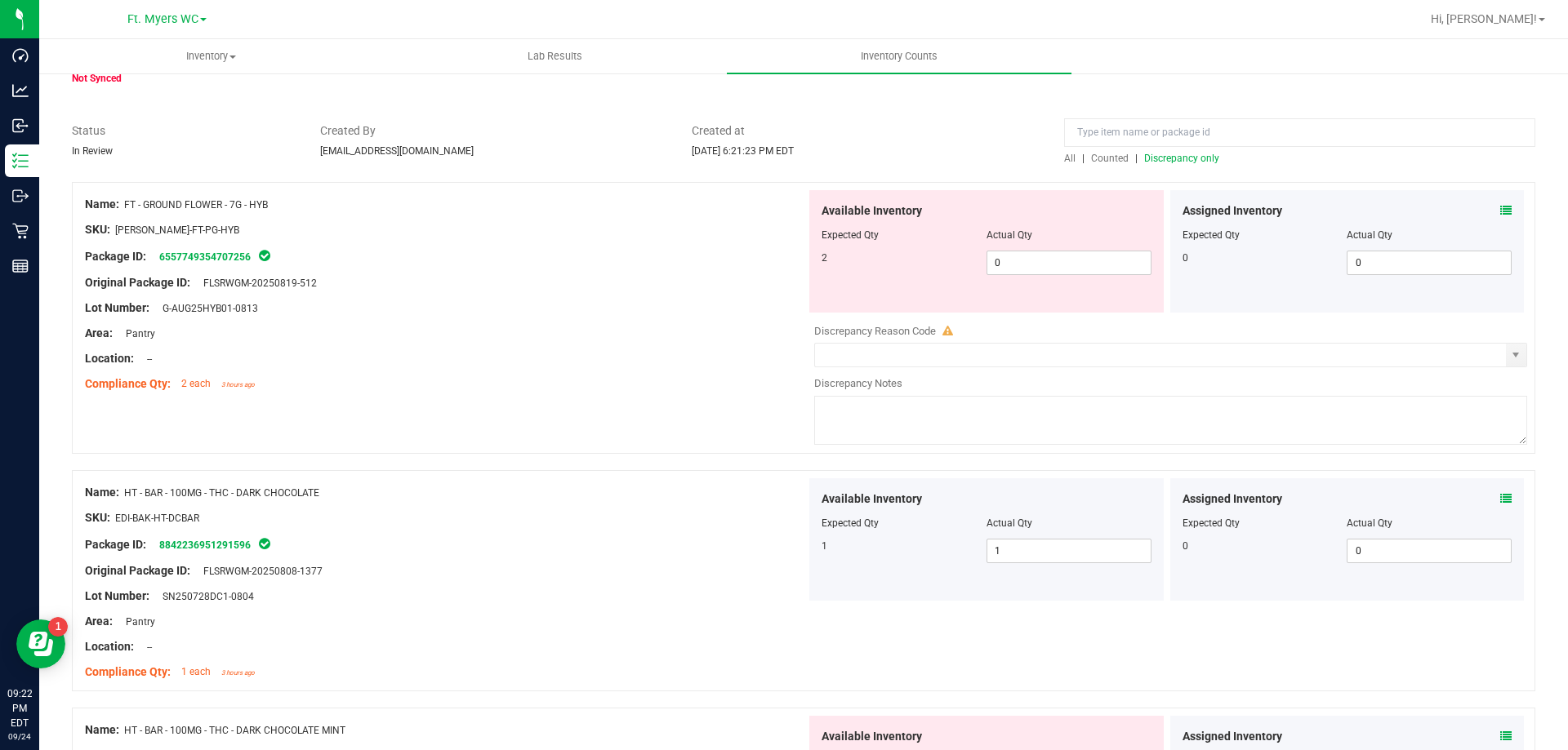
scroll to position [55, 0]
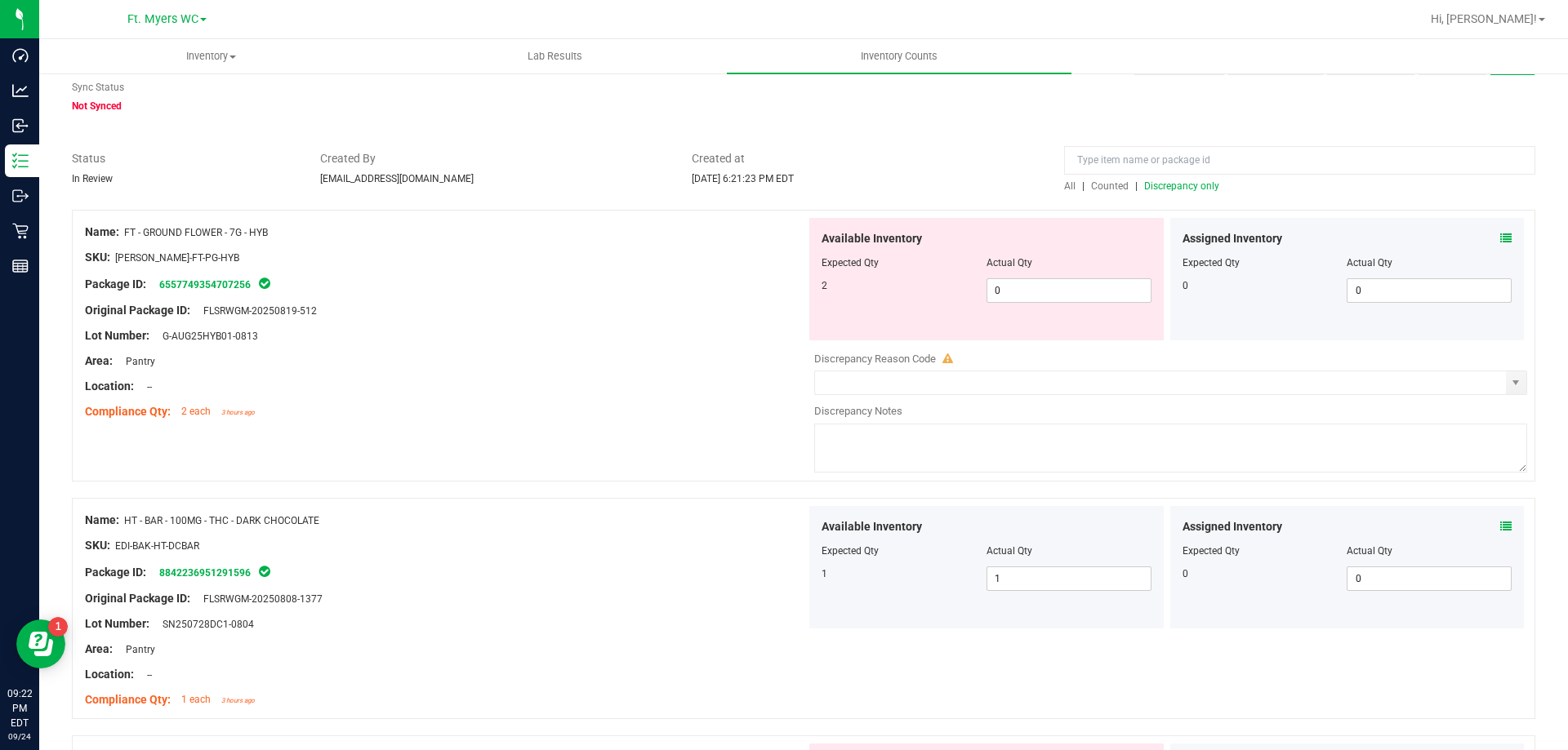
click at [504, 385] on div "Location: --" at bounding box center [445, 387] width 721 height 17
click at [1501, 235] on icon at bounding box center [1506, 238] width 11 height 11
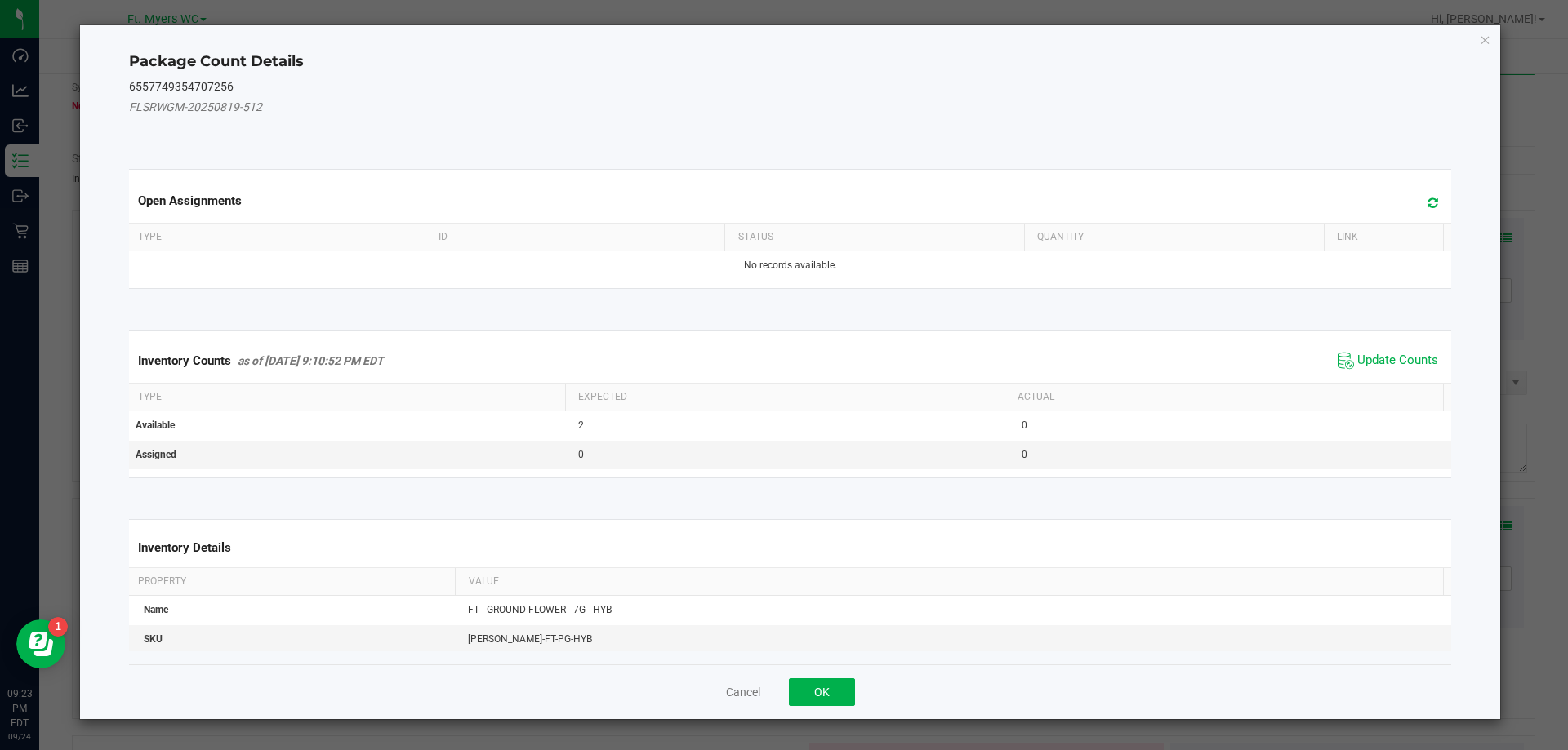
click at [1416, 208] on span at bounding box center [1429, 203] width 27 height 22
click at [823, 708] on div "Cancel OK" at bounding box center [790, 691] width 1323 height 54
click at [742, 696] on button "Cancel" at bounding box center [743, 692] width 35 height 16
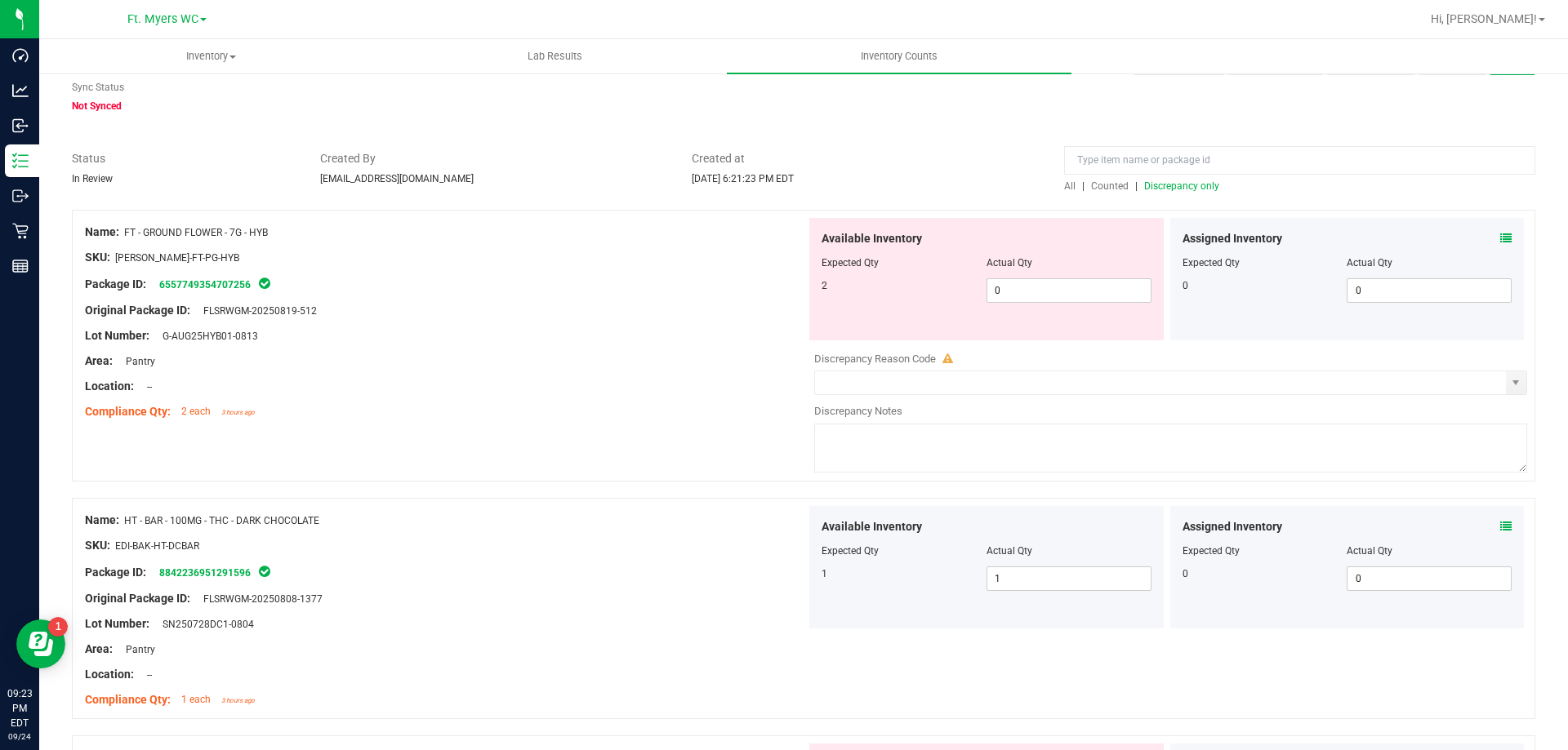
click at [288, 244] on div at bounding box center [445, 244] width 721 height 8
drag, startPoint x: 268, startPoint y: 220, endPoint x: 128, endPoint y: 240, distance: 141.4
click at [128, 240] on div "Name: FT - GROUND FLOWER - 7G - HYB SKU: [PERSON_NAME]-FT-PG-HYB Package ID: 65…" at bounding box center [445, 322] width 721 height 208
copy span "FT - GROUND FLOWER - 7G - HYB"
click at [1113, 157] on input at bounding box center [1300, 160] width 472 height 29
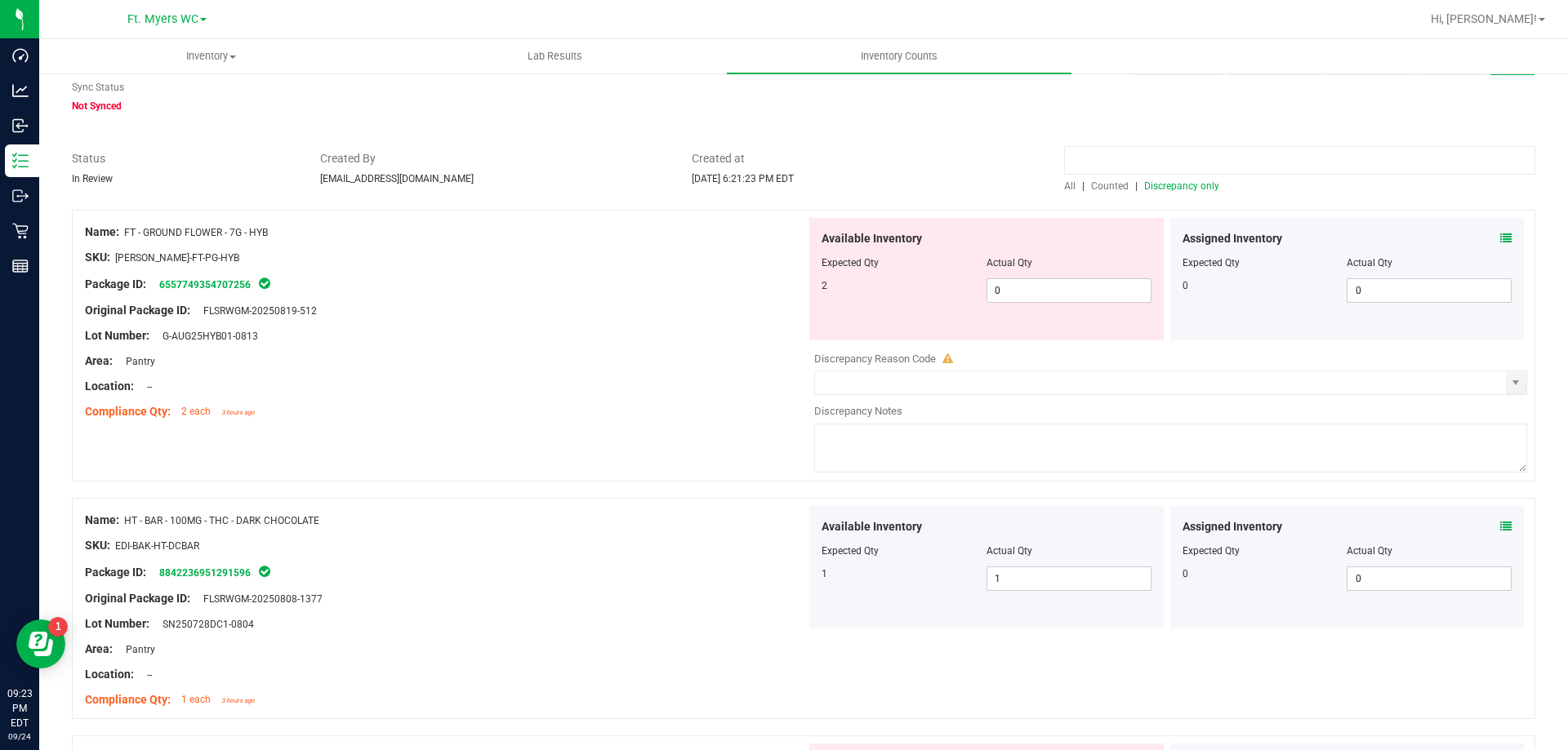
click at [1113, 157] on input at bounding box center [1300, 160] width 472 height 29
paste input "FT - GROUND FLOWER - 7G - HYB"
type input "FT - GROUND FLOWER - 7G - HYB"
click at [1052, 190] on div "FT - GROUND FLOWER - 7G - HYB All | Counted | Discrepancy only" at bounding box center [1300, 172] width 496 height 43
click at [1083, 182] on span "|" at bounding box center [1083, 186] width 3 height 11
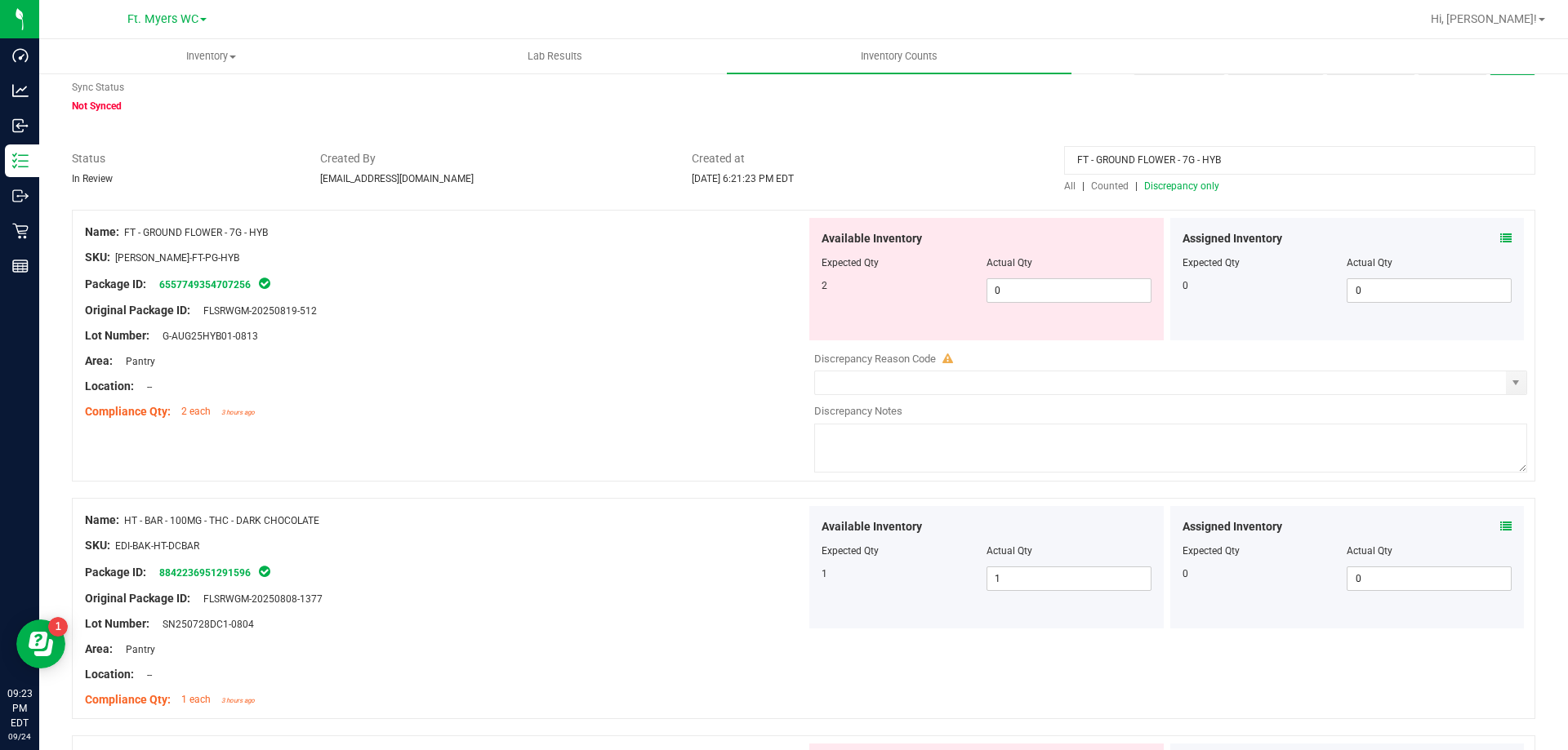
click at [1064, 187] on span "All" at bounding box center [1070, 186] width 11 height 11
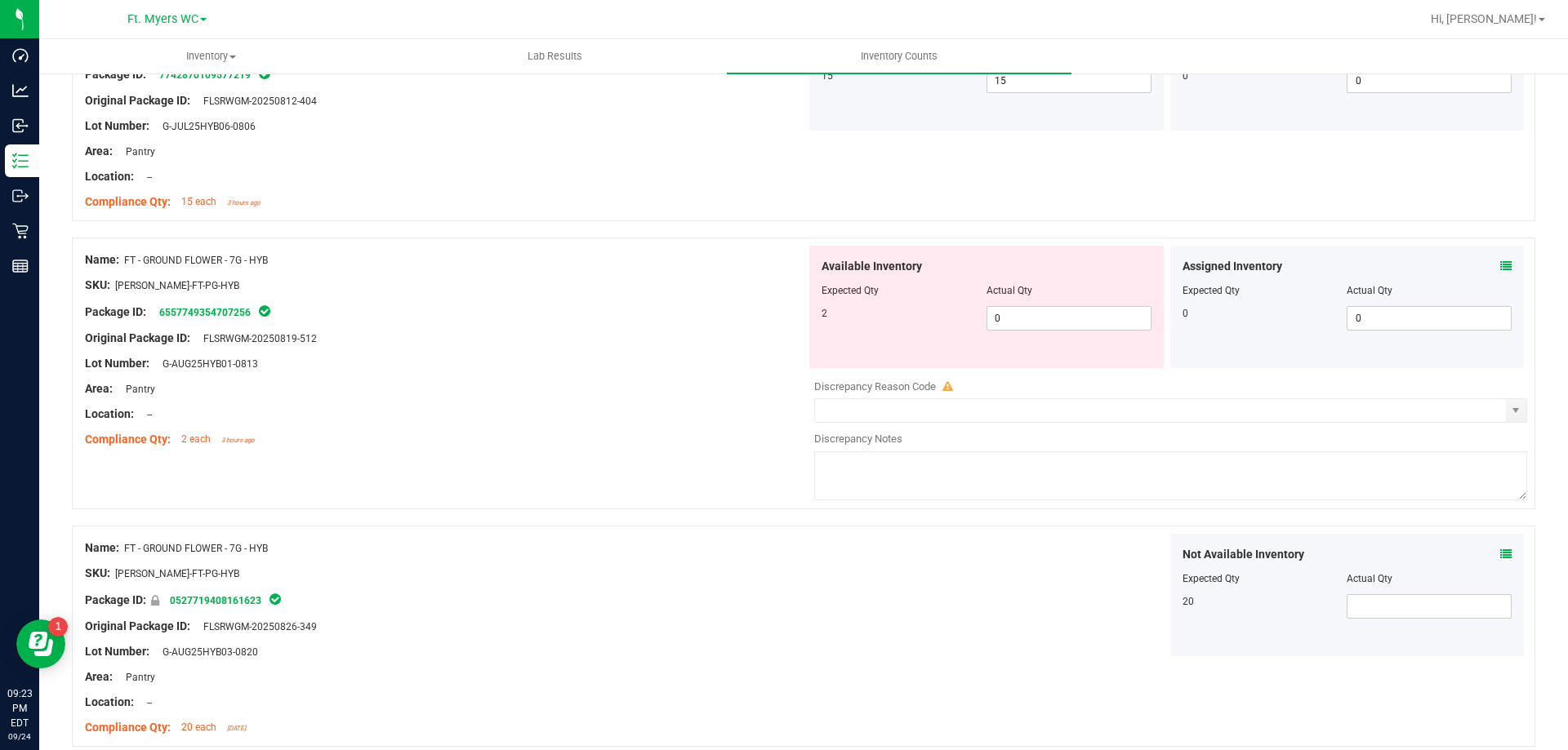
scroll to position [163, 0]
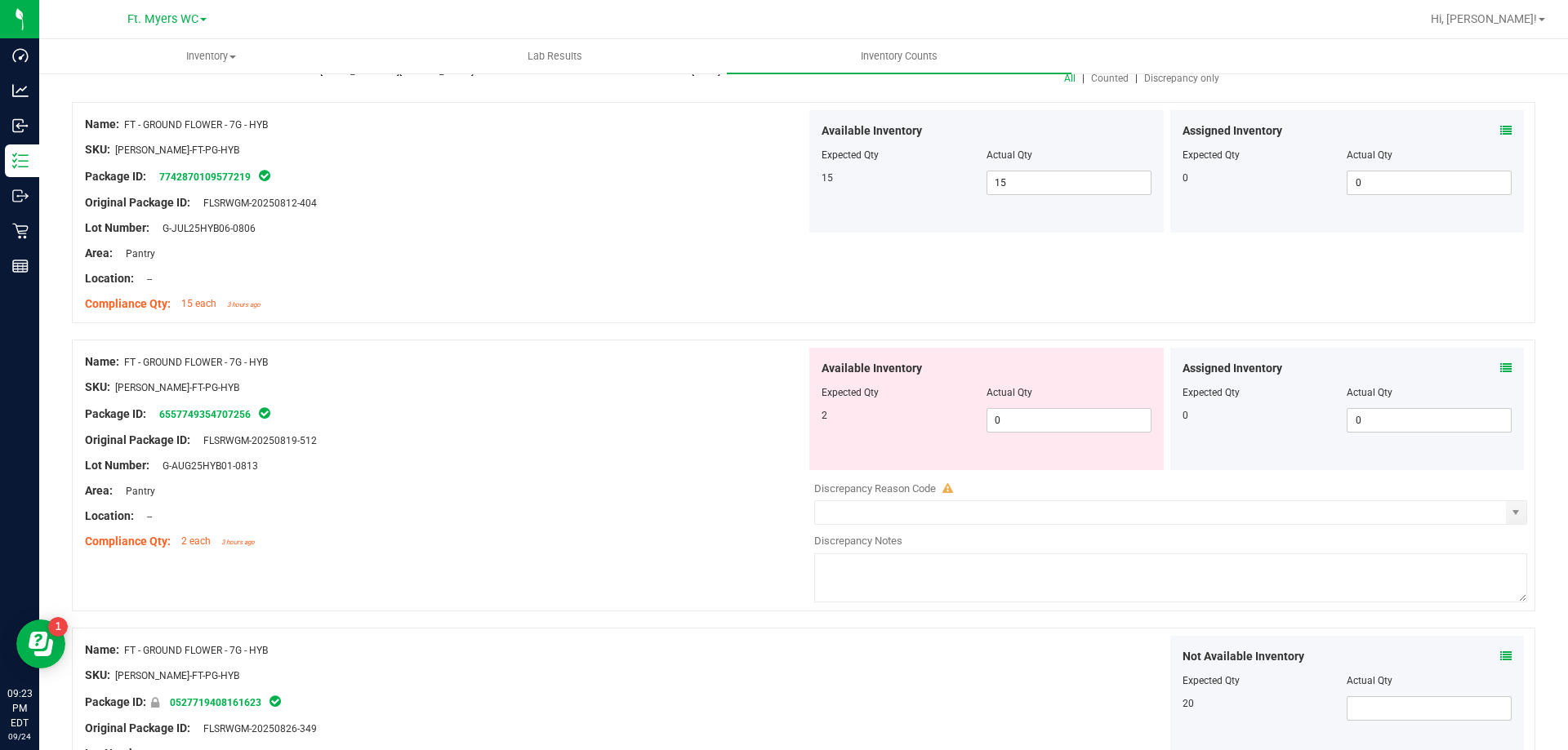
click at [1501, 130] on icon at bounding box center [1506, 130] width 11 height 11
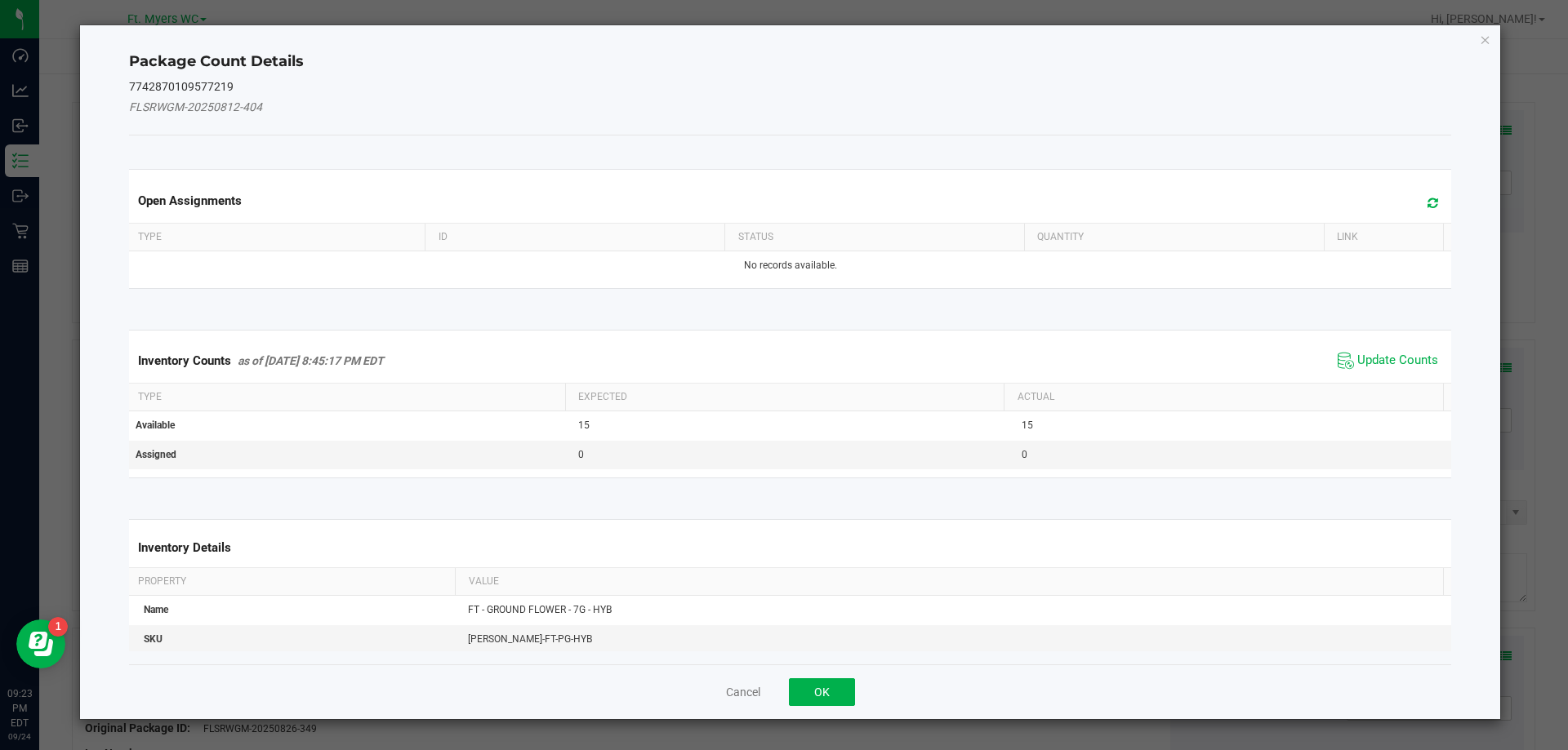
click at [1428, 207] on icon at bounding box center [1433, 202] width 10 height 12
click at [836, 686] on button "OK" at bounding box center [822, 692] width 66 height 28
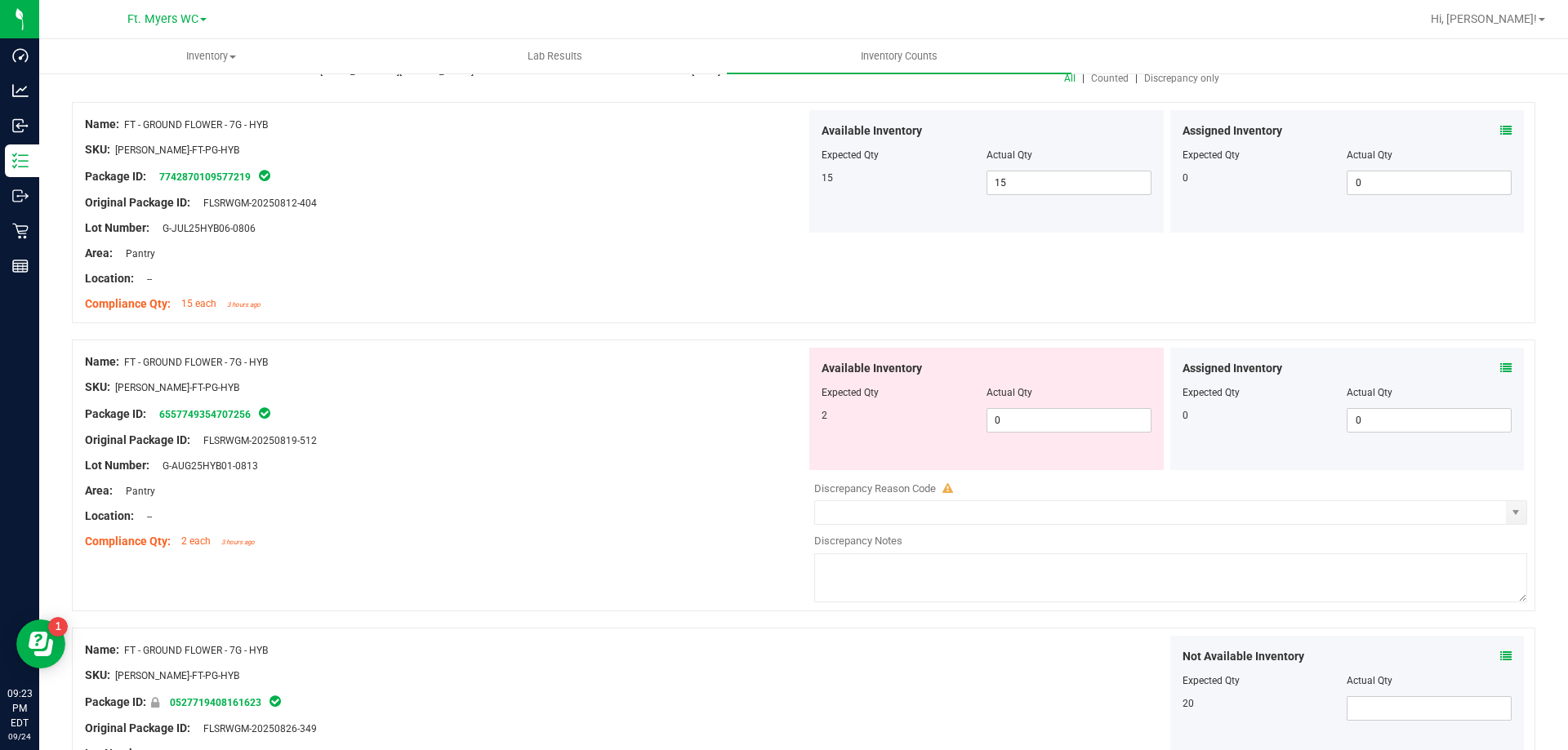
click at [523, 268] on div at bounding box center [445, 266] width 721 height 8
click at [1038, 425] on span "0 0" at bounding box center [1069, 420] width 165 height 24
click at [1038, 425] on input "0" at bounding box center [1069, 420] width 164 height 22
type input "2"
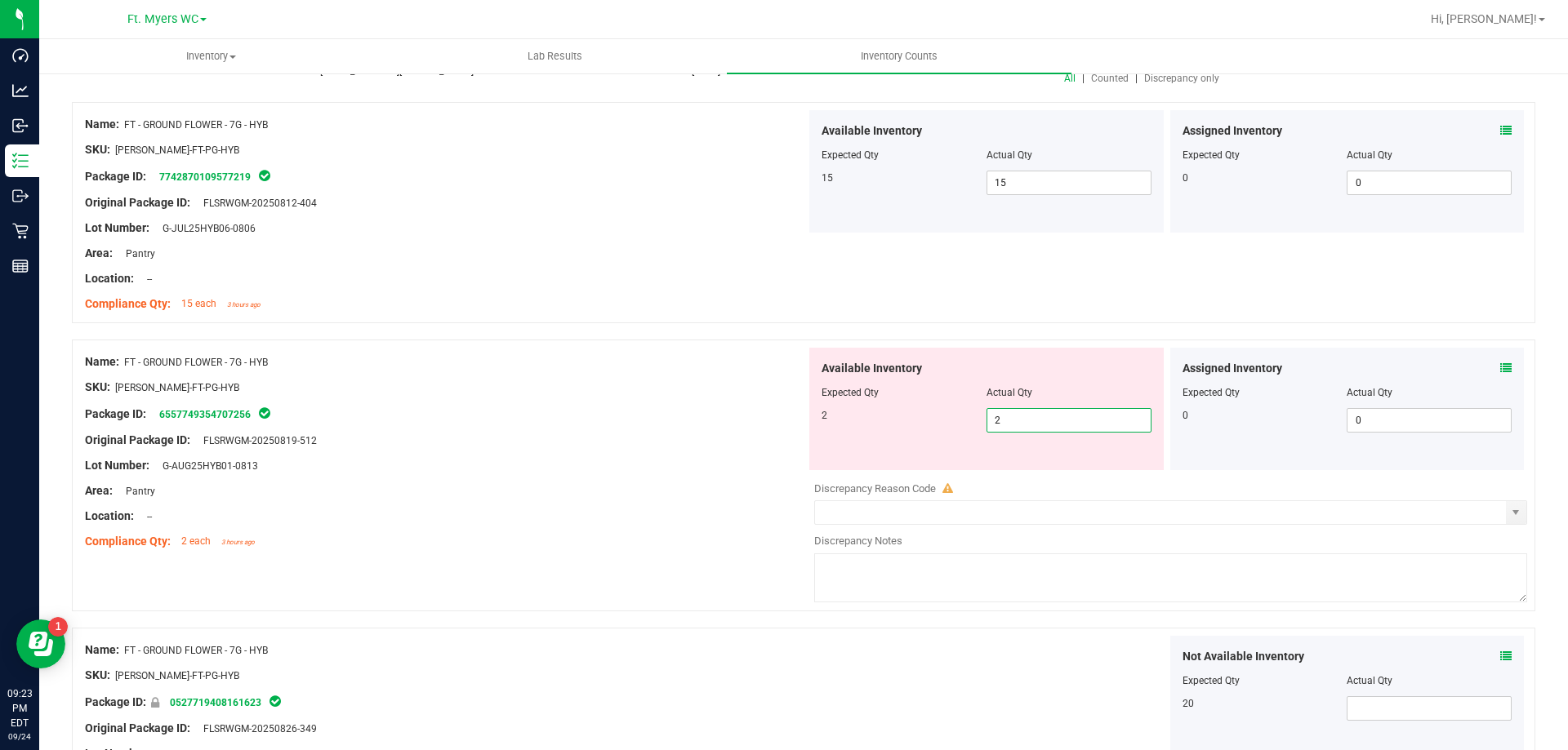
type input "2"
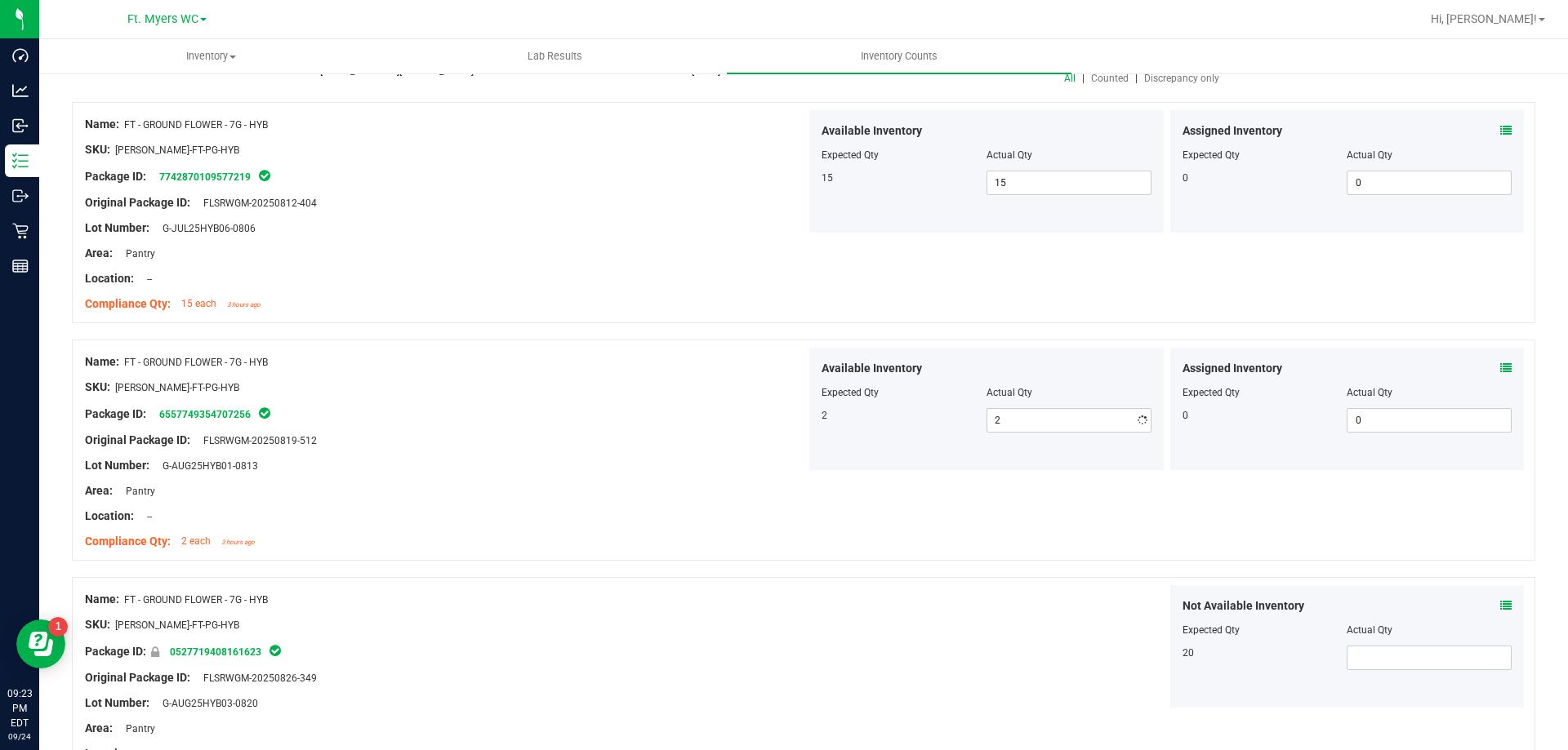
click at [725, 529] on div at bounding box center [445, 529] width 721 height 8
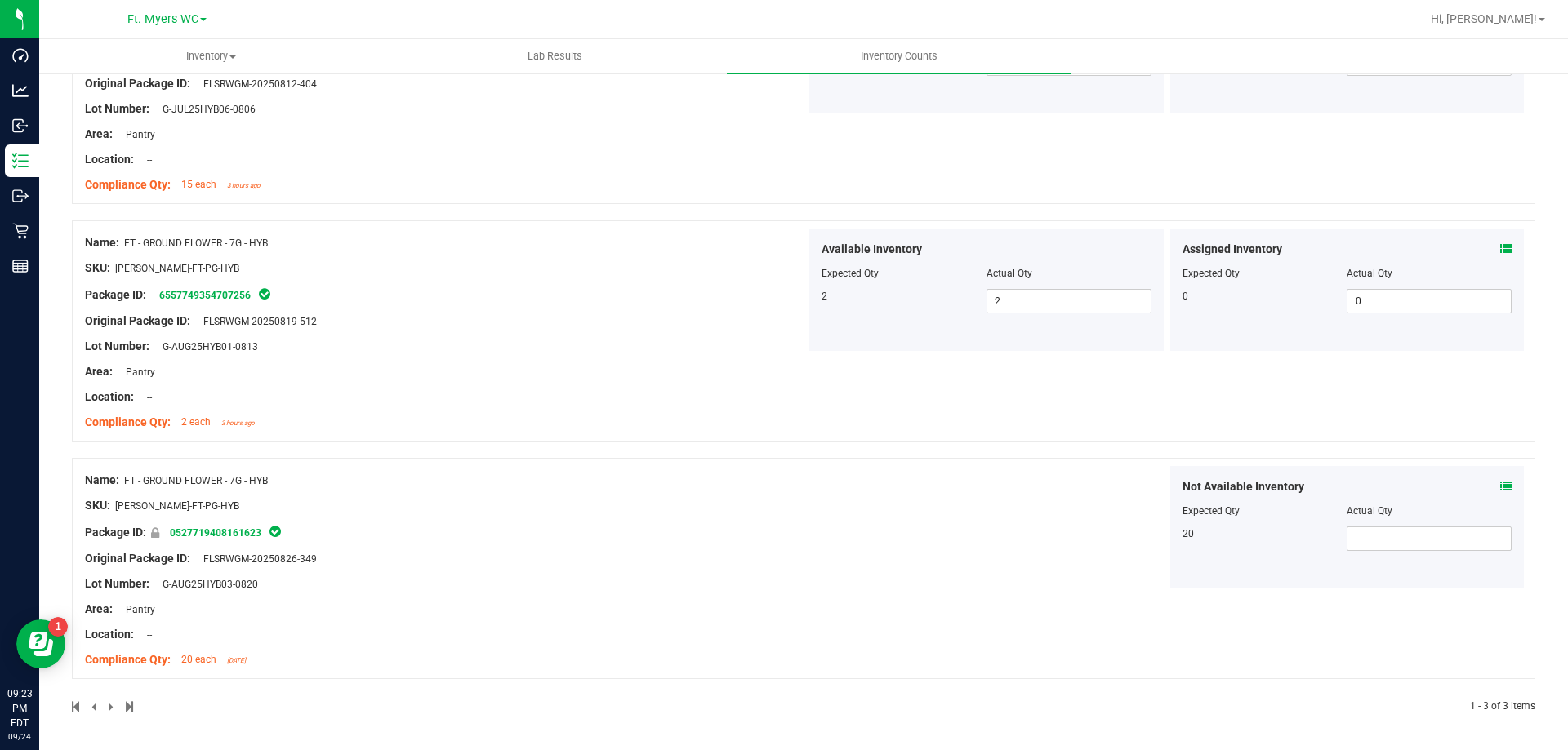
scroll to position [0, 0]
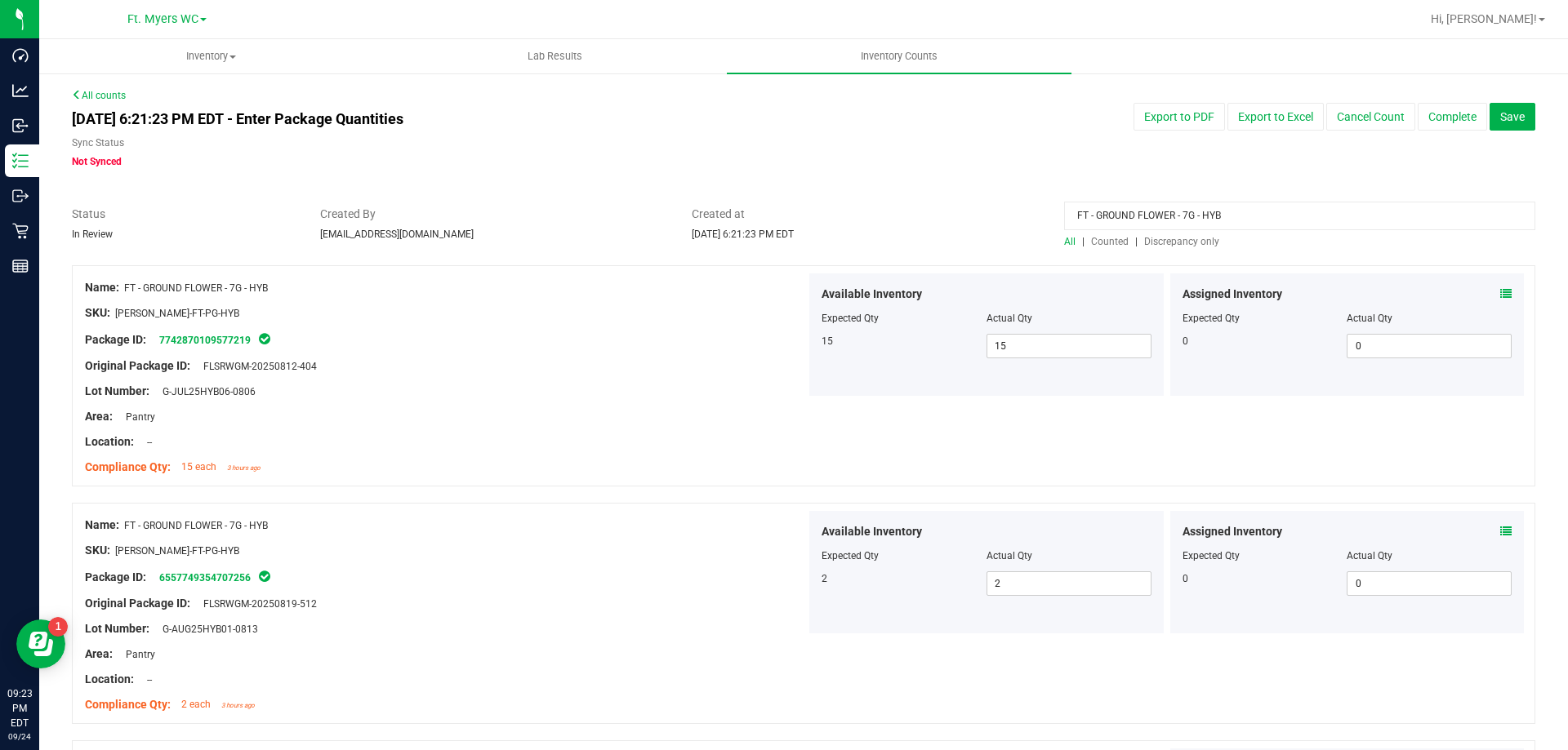
click at [1231, 215] on input "FT - GROUND FLOWER - 7G - HYB" at bounding box center [1300, 215] width 472 height 29
click at [1201, 243] on span "Discrepancy only" at bounding box center [1181, 241] width 75 height 11
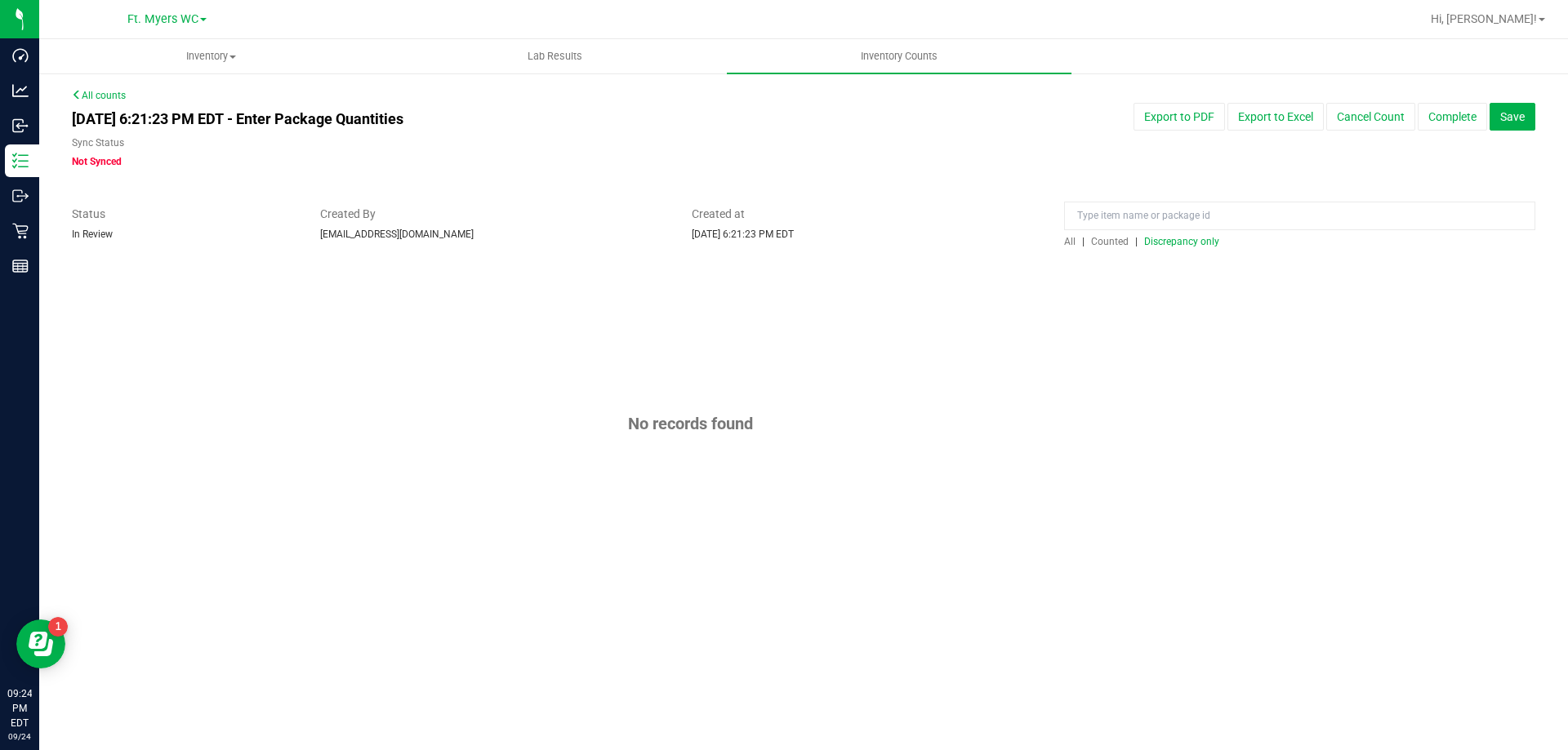
click at [1201, 243] on span "Discrepancy only" at bounding box center [1181, 241] width 75 height 11
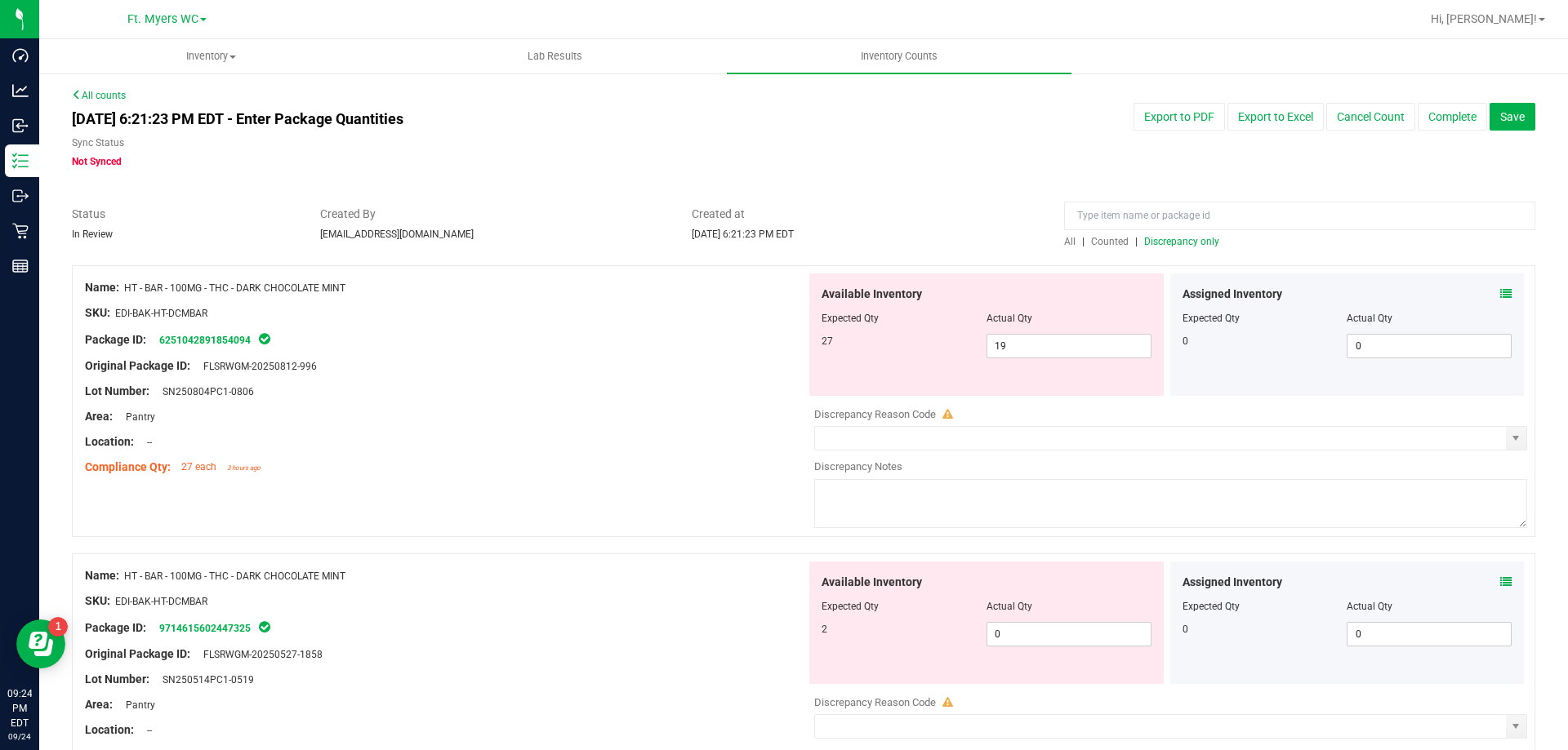
click at [1179, 232] on div at bounding box center [1300, 220] width 472 height 29
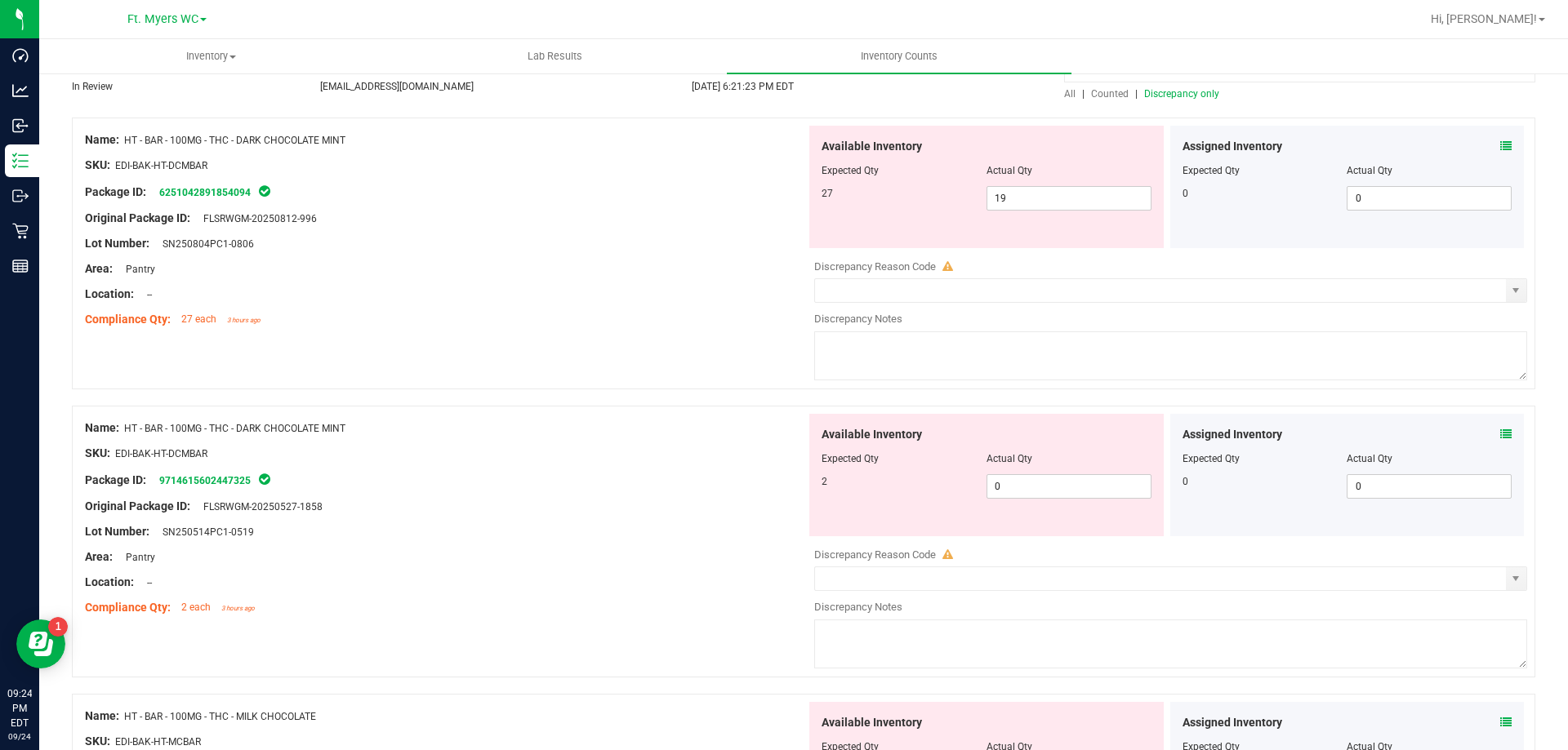
scroll to position [109, 0]
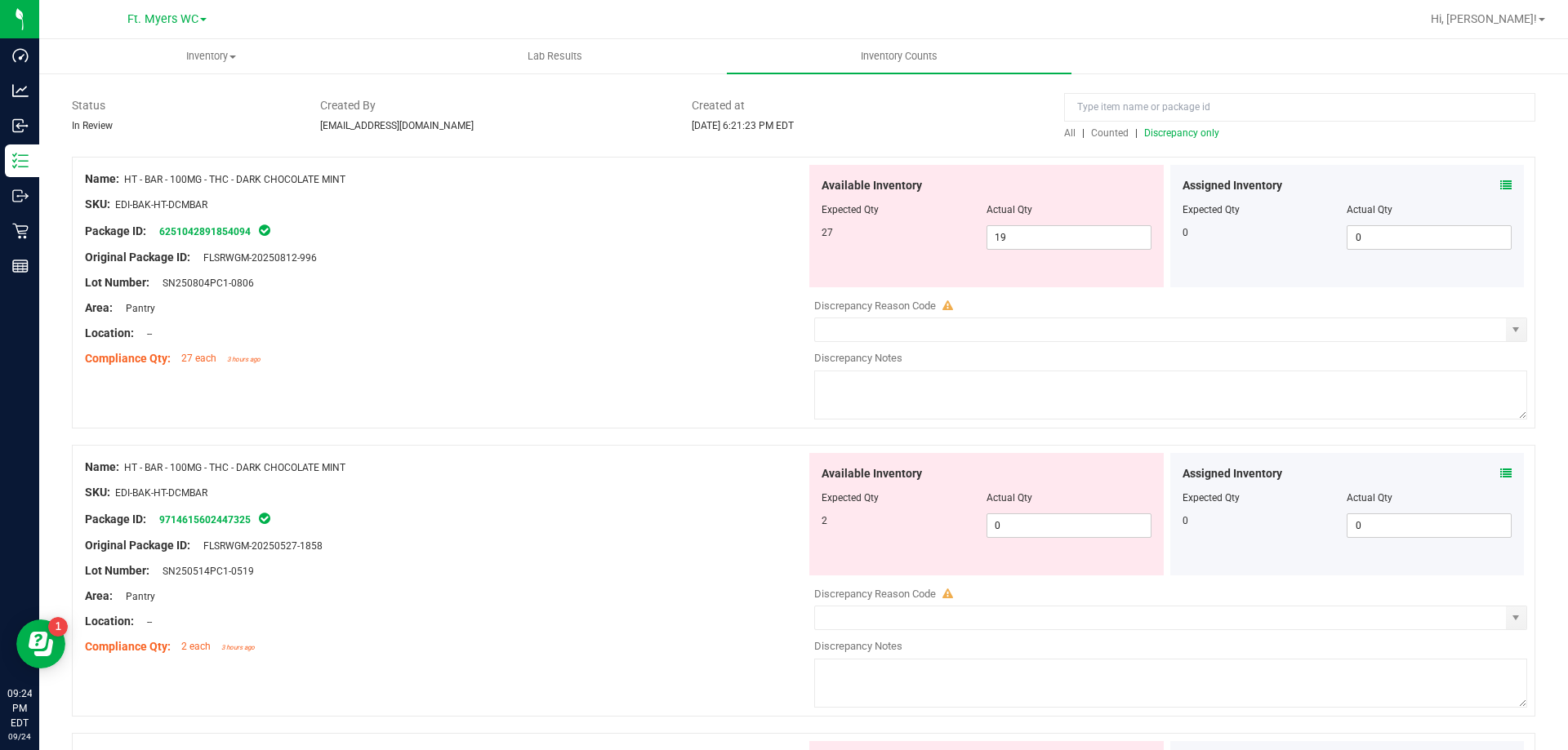
click at [537, 228] on div "Package ID: 6251042891854094" at bounding box center [445, 231] width 721 height 20
